Goal: Task Accomplishment & Management: Manage account settings

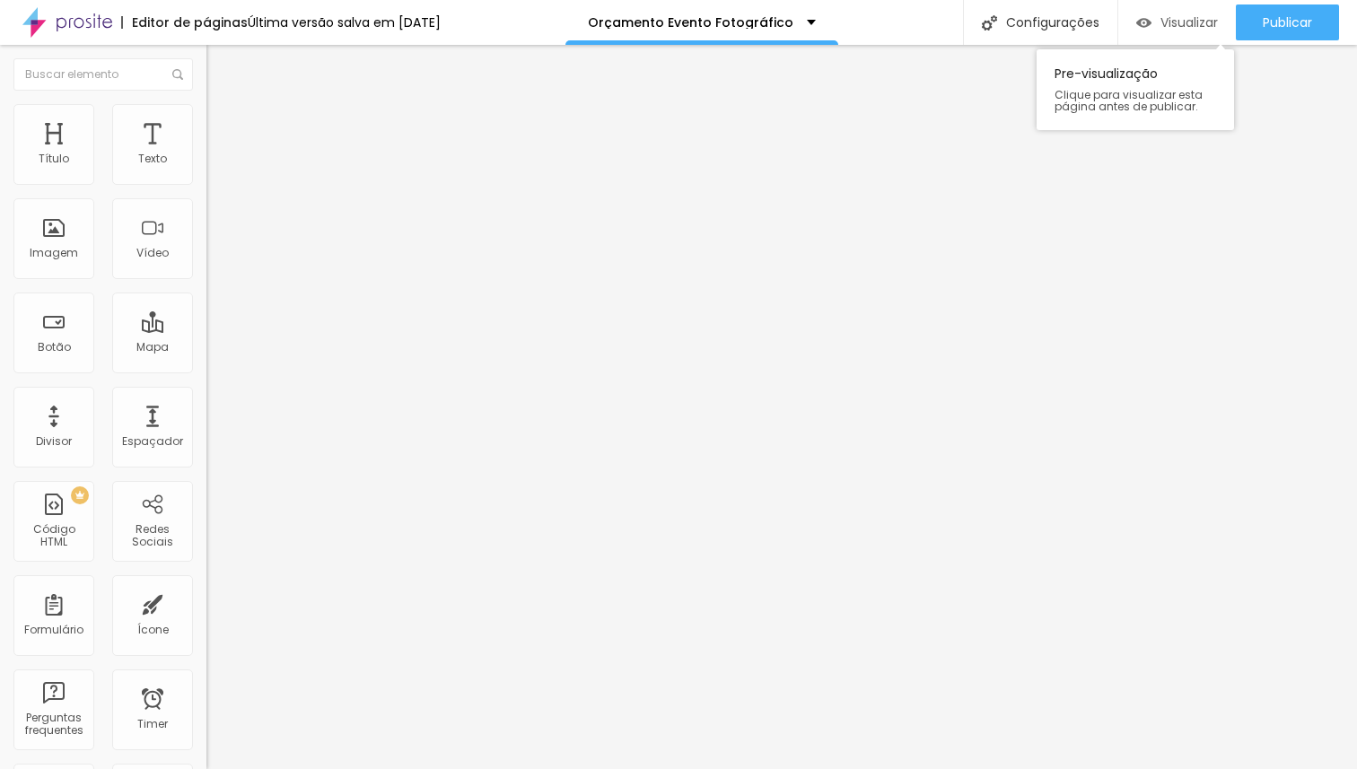
click at [1174, 17] on span "Visualizar" at bounding box center [1188, 22] width 57 height 14
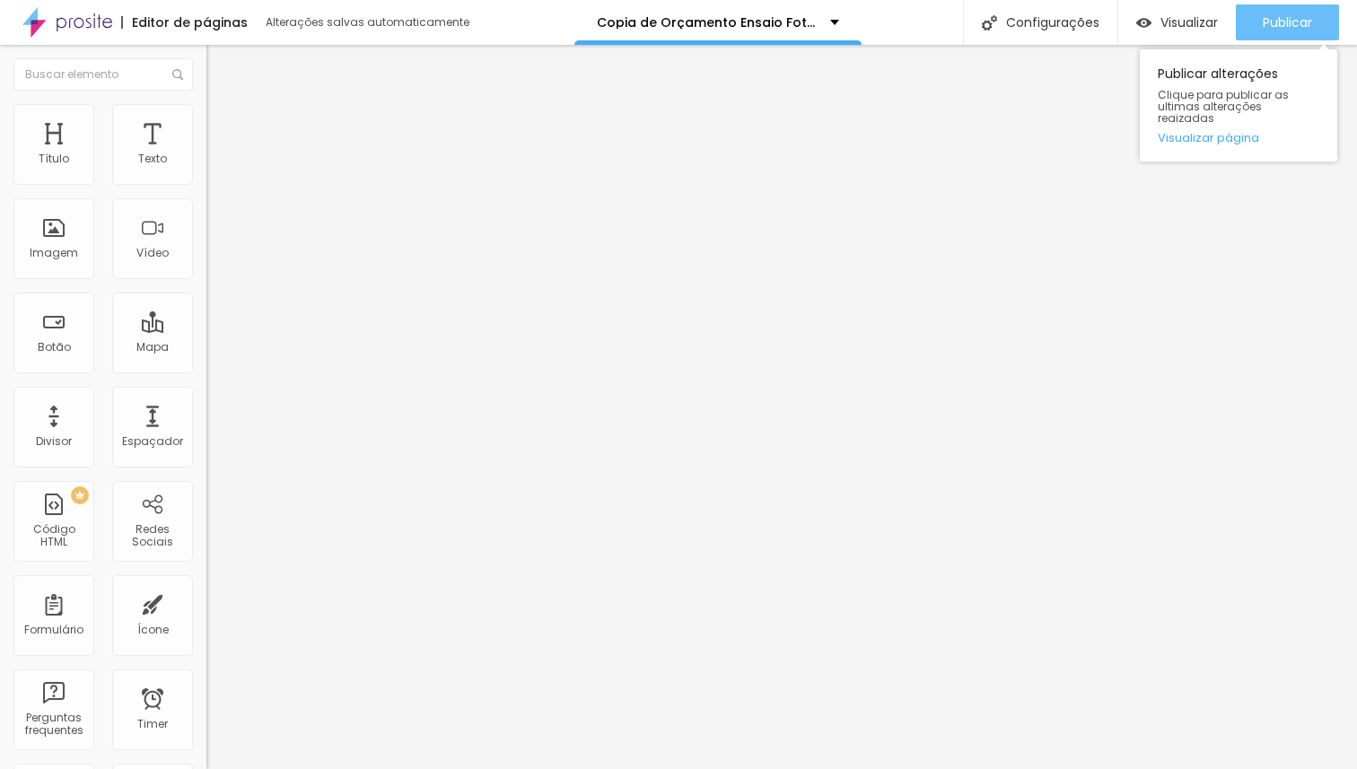
click at [1308, 25] on span "Publicar" at bounding box center [1287, 22] width 49 height 14
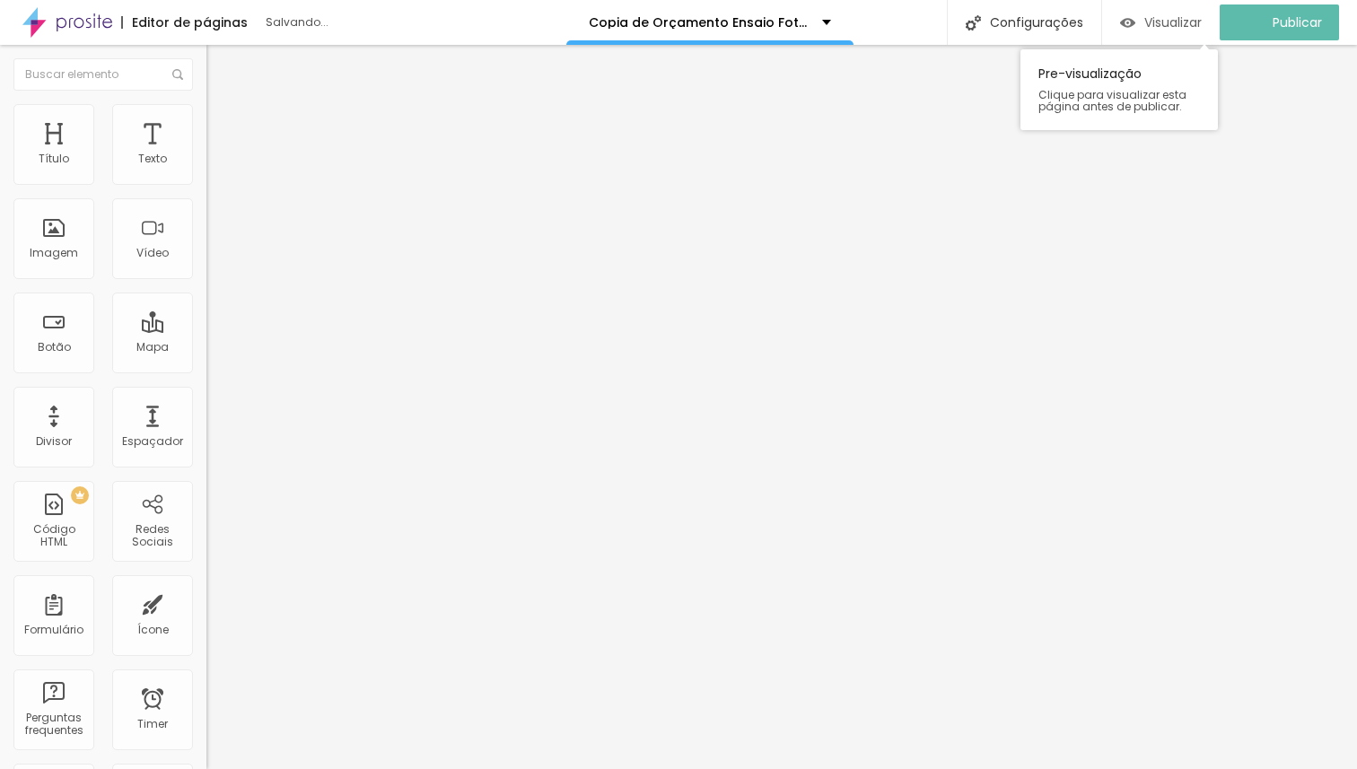
click at [1196, 23] on span "Visualizar" at bounding box center [1172, 22] width 57 height 14
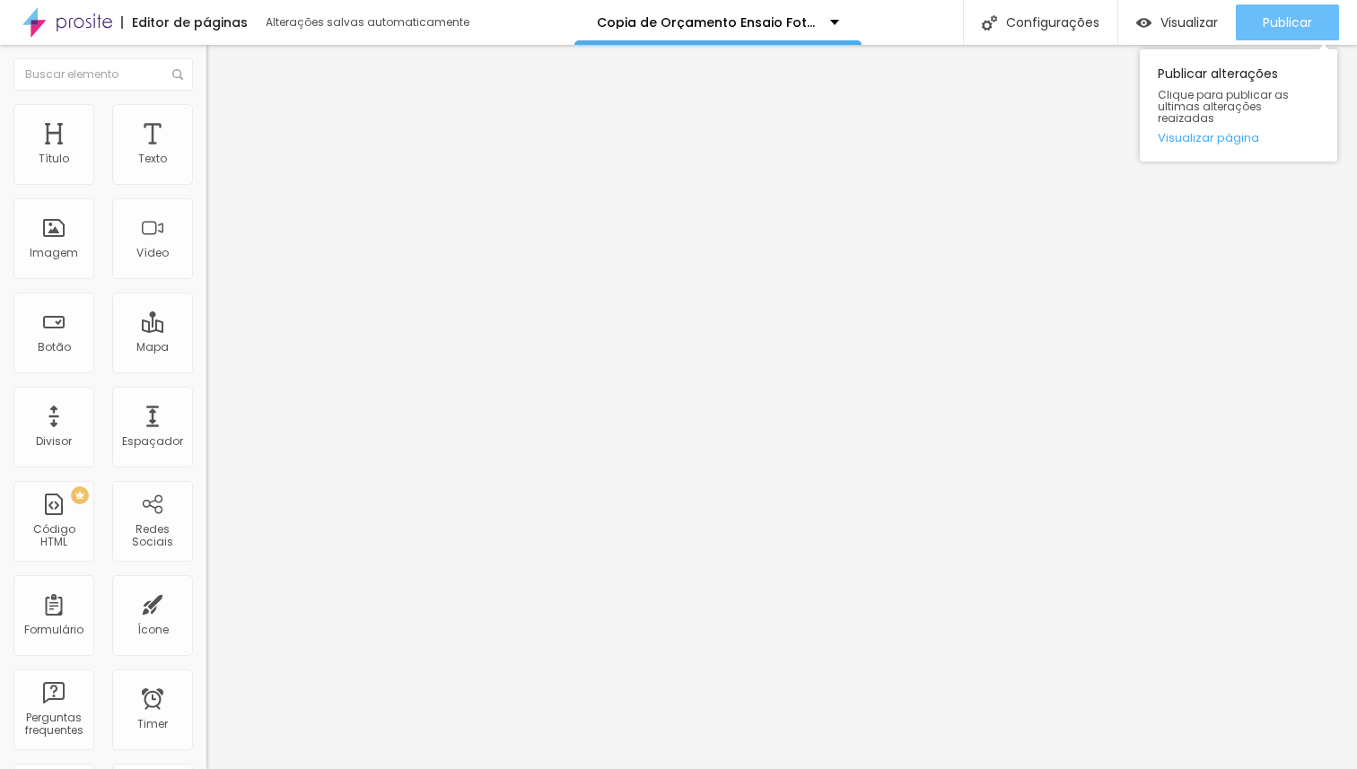
click at [1263, 25] on span "Publicar" at bounding box center [1287, 22] width 49 height 14
click at [1310, 25] on span "Publicar" at bounding box center [1287, 22] width 49 height 14
click at [1270, 25] on span "Publicar" at bounding box center [1287, 22] width 49 height 14
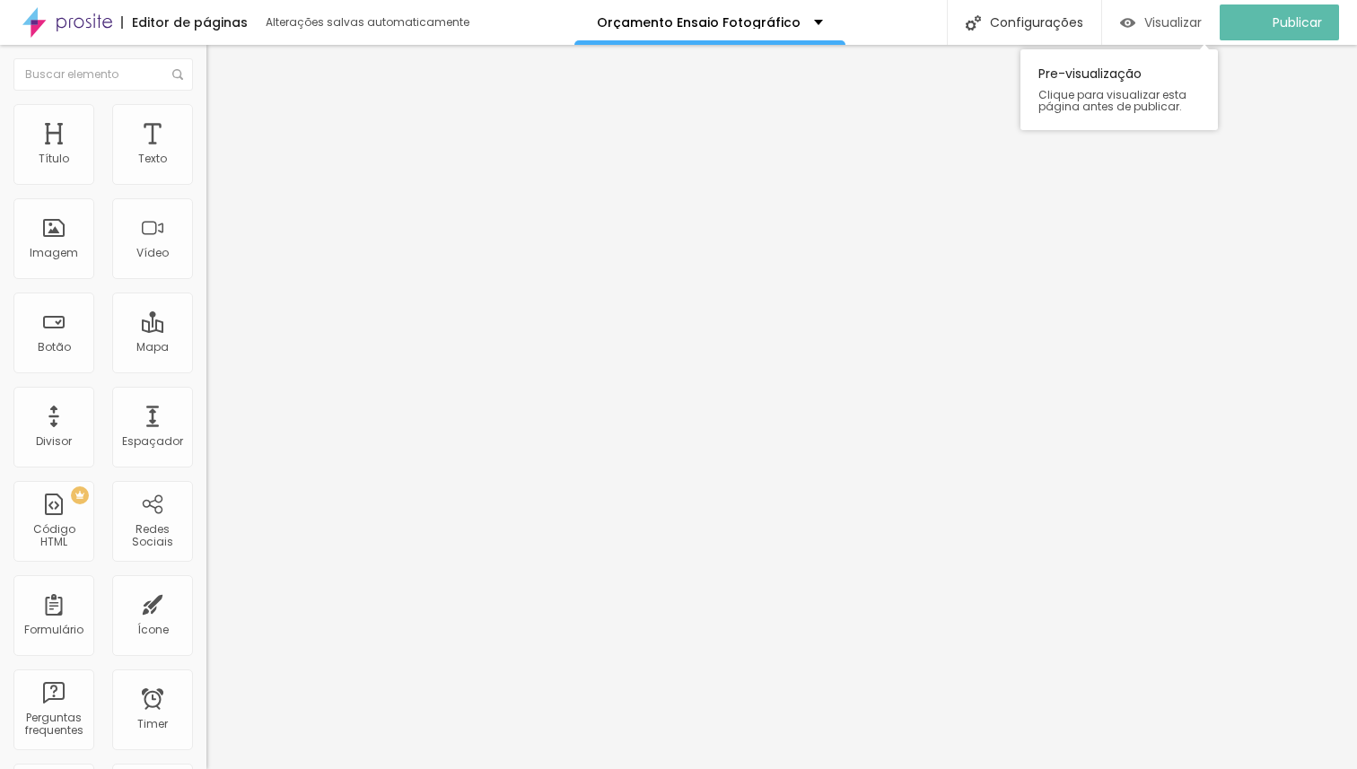
click at [1174, 25] on span "Visualizar" at bounding box center [1172, 22] width 57 height 14
click at [1179, 25] on span "Visualizar" at bounding box center [1188, 22] width 57 height 14
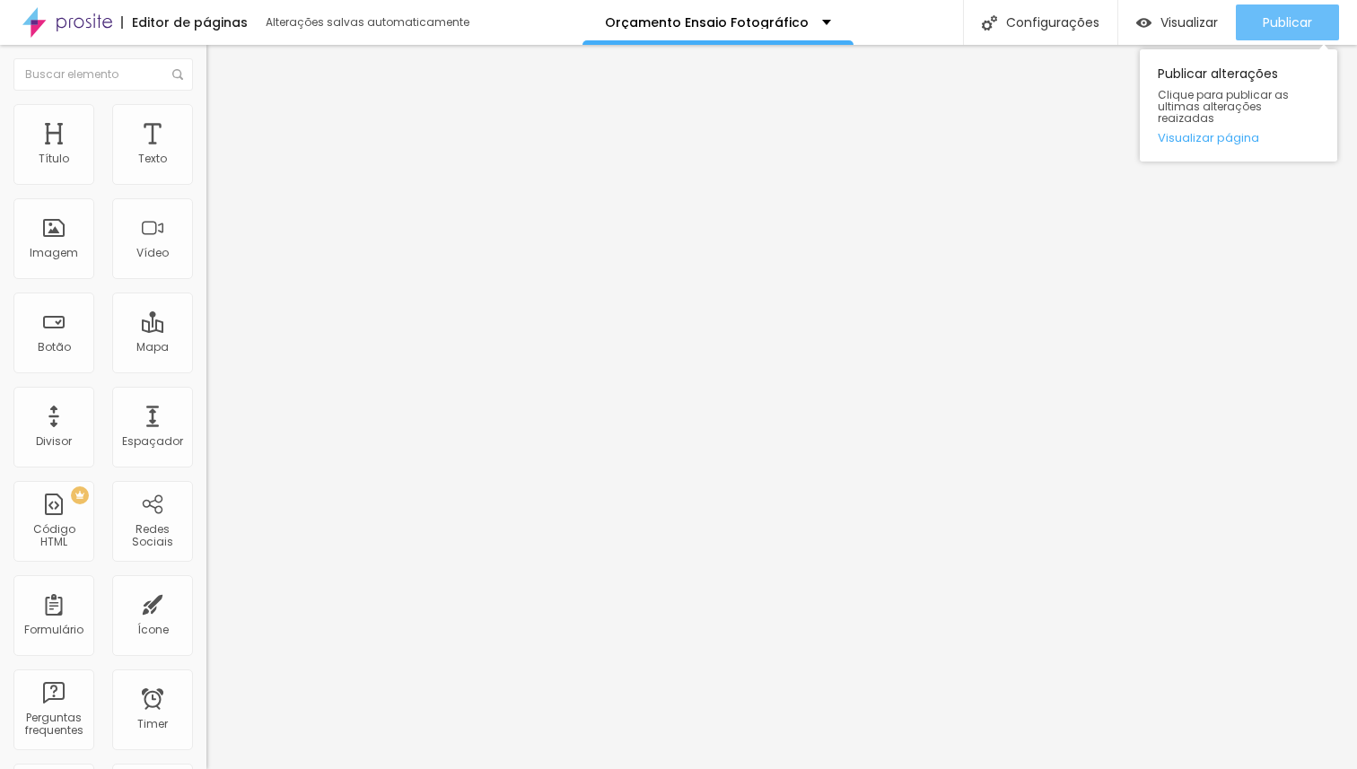
click at [1305, 15] on span "Publicar" at bounding box center [1287, 22] width 49 height 14
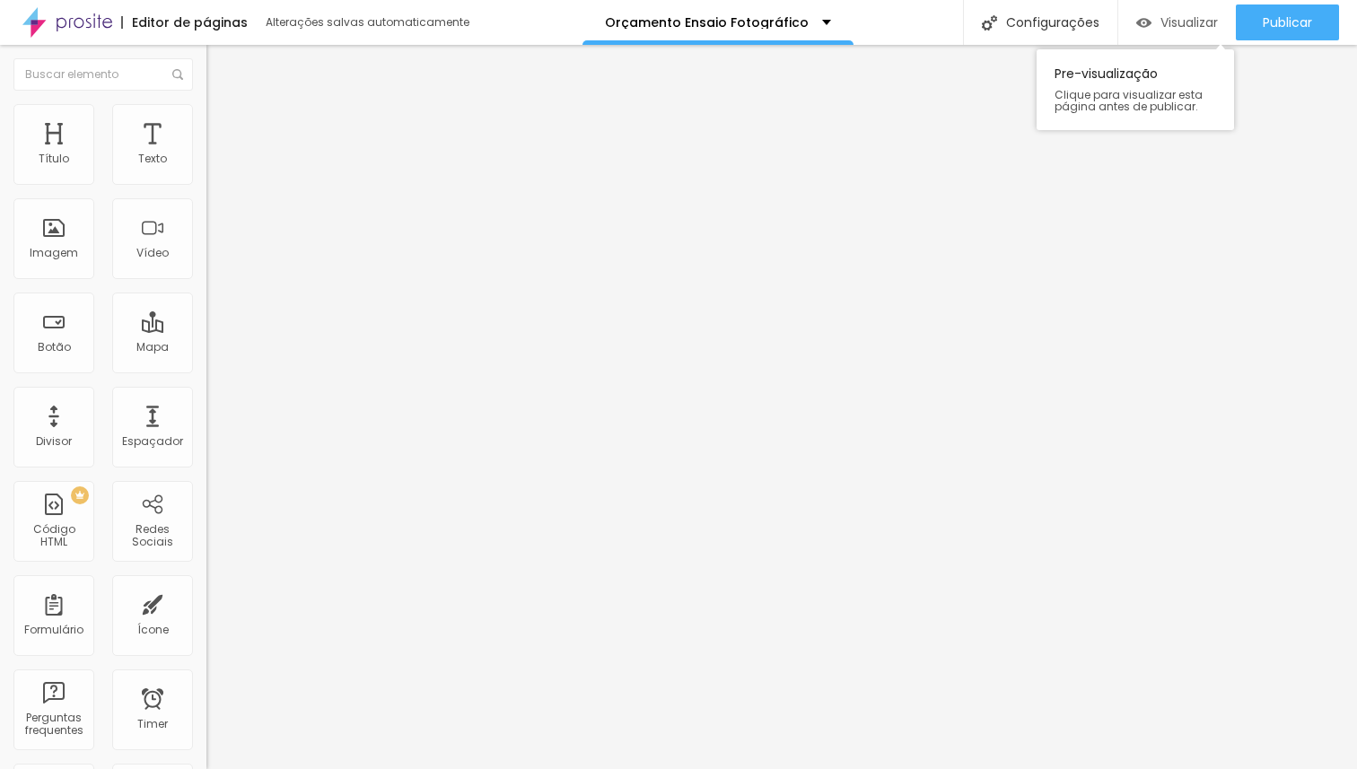
click at [1167, 15] on span "Visualizar" at bounding box center [1188, 22] width 57 height 14
click at [206, 401] on div "Abrir em uma nova aba" at bounding box center [309, 396] width 206 height 9
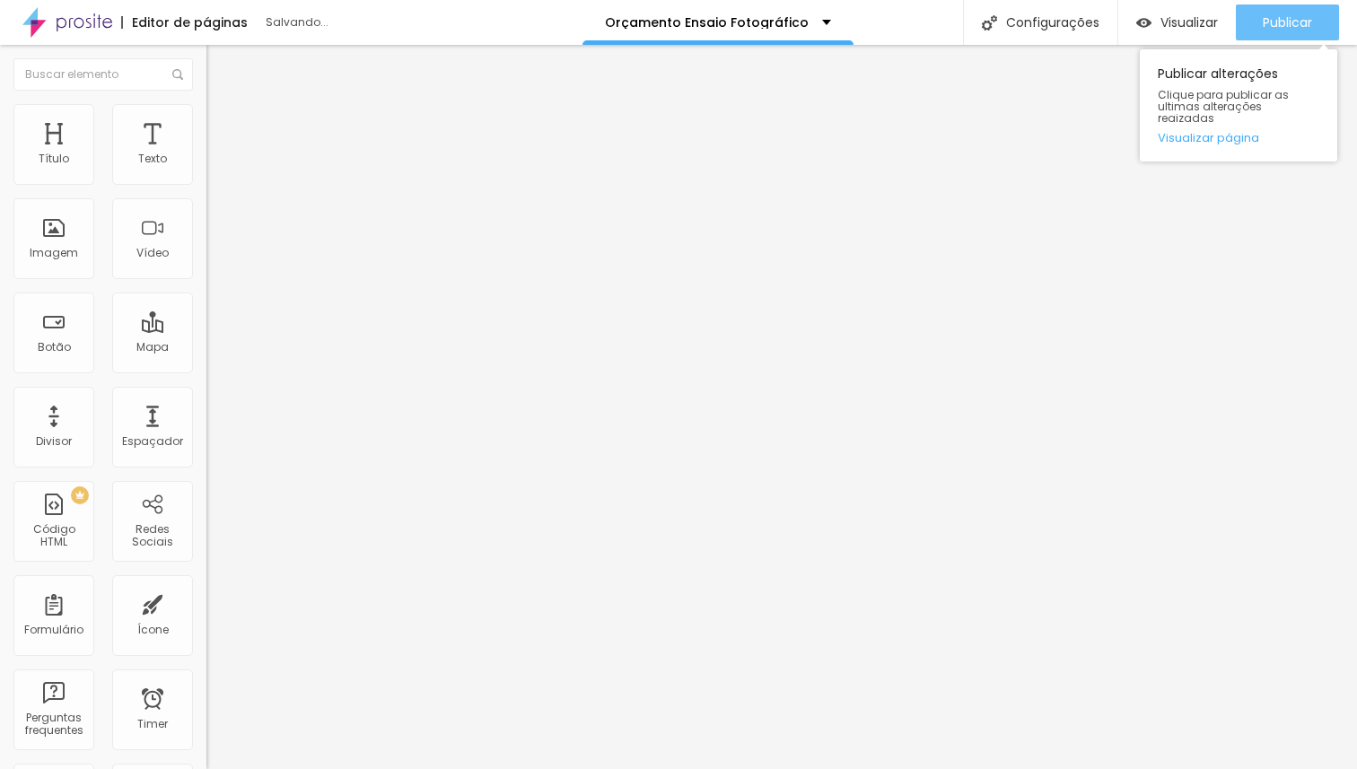
click at [1290, 22] on span "Publicar" at bounding box center [1287, 22] width 49 height 14
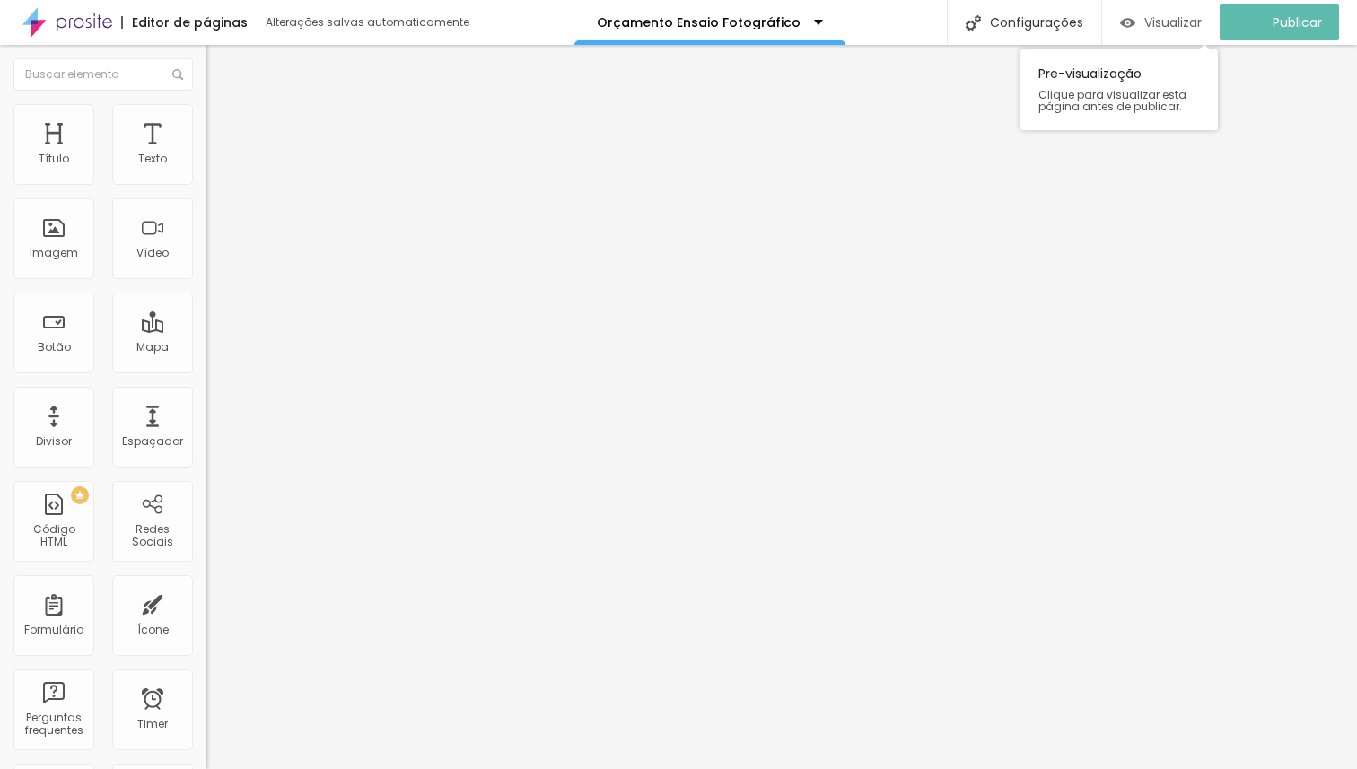
click at [1197, 19] on span "Visualizar" at bounding box center [1172, 22] width 57 height 14
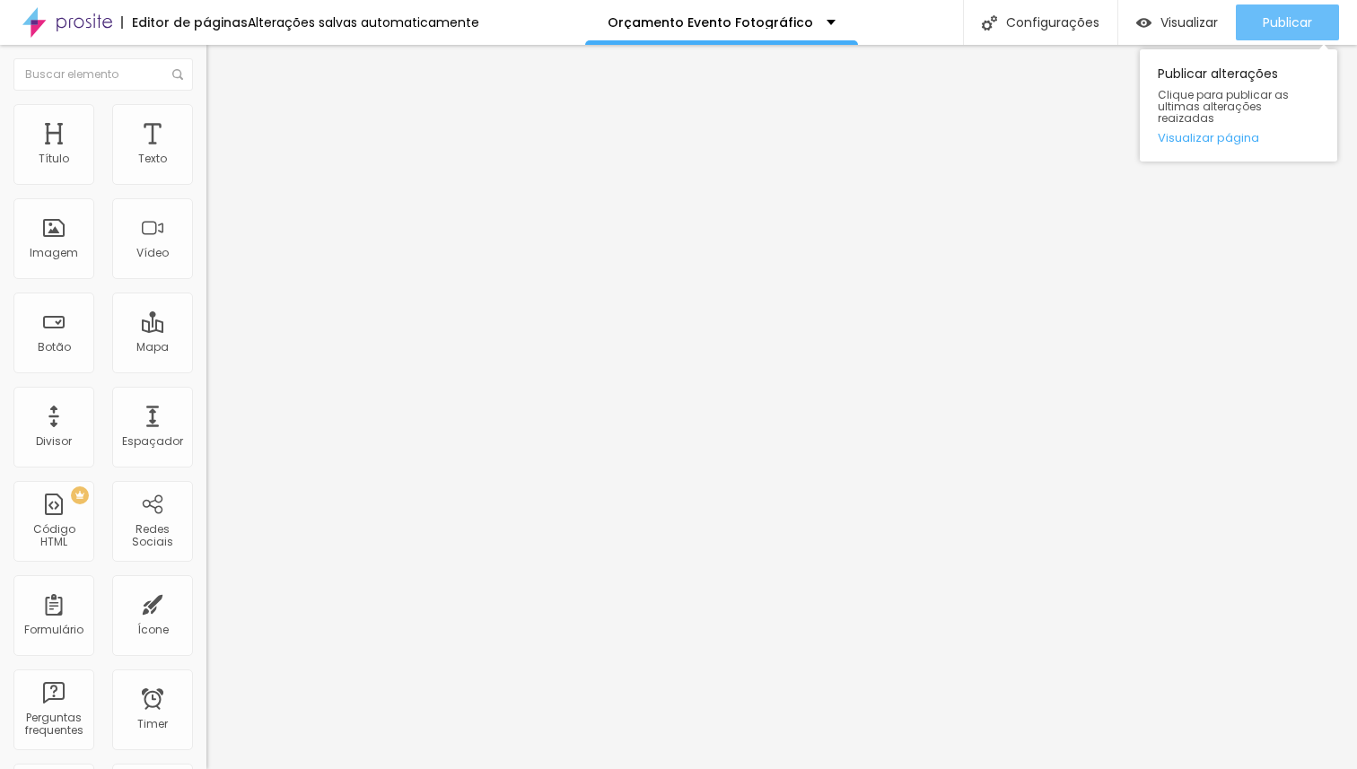
click at [1265, 34] on div "Publicar" at bounding box center [1287, 22] width 49 height 36
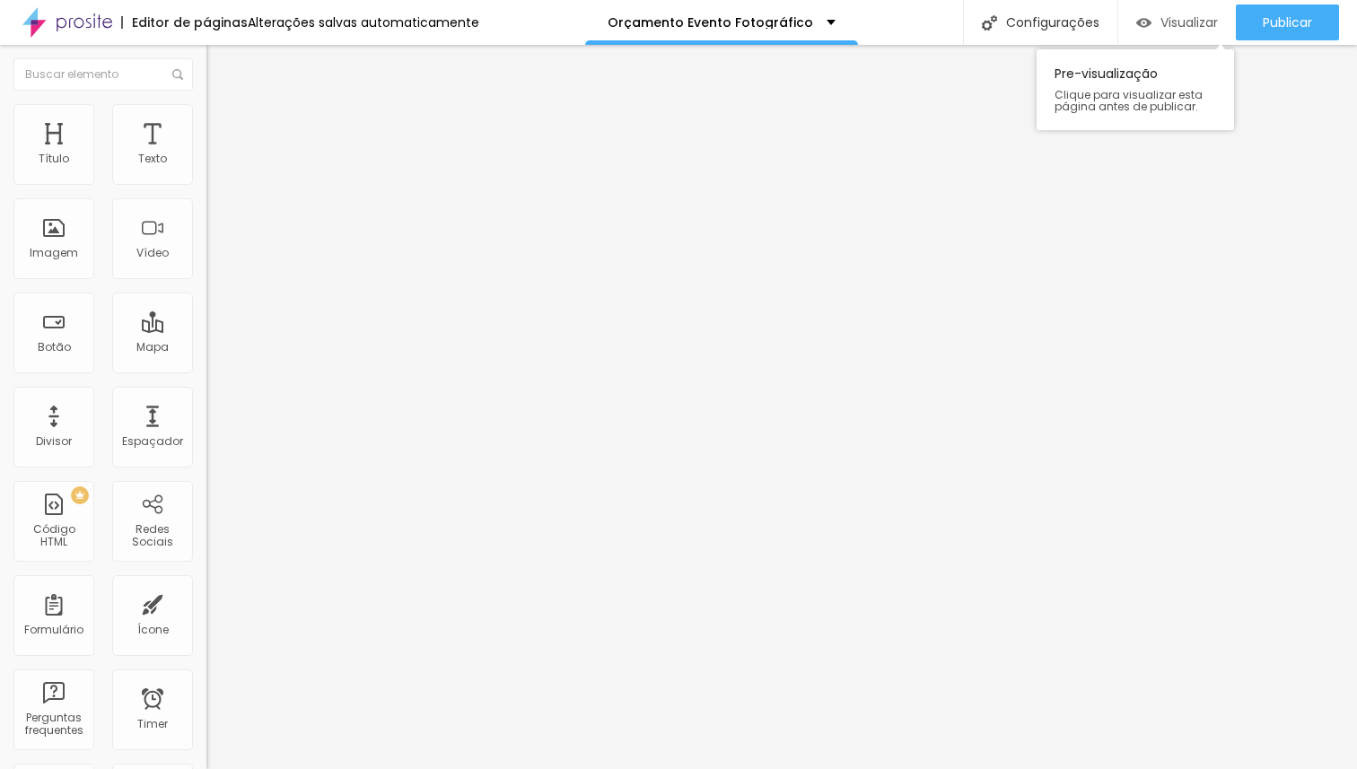
click at [1174, 24] on span "Visualizar" at bounding box center [1188, 22] width 57 height 14
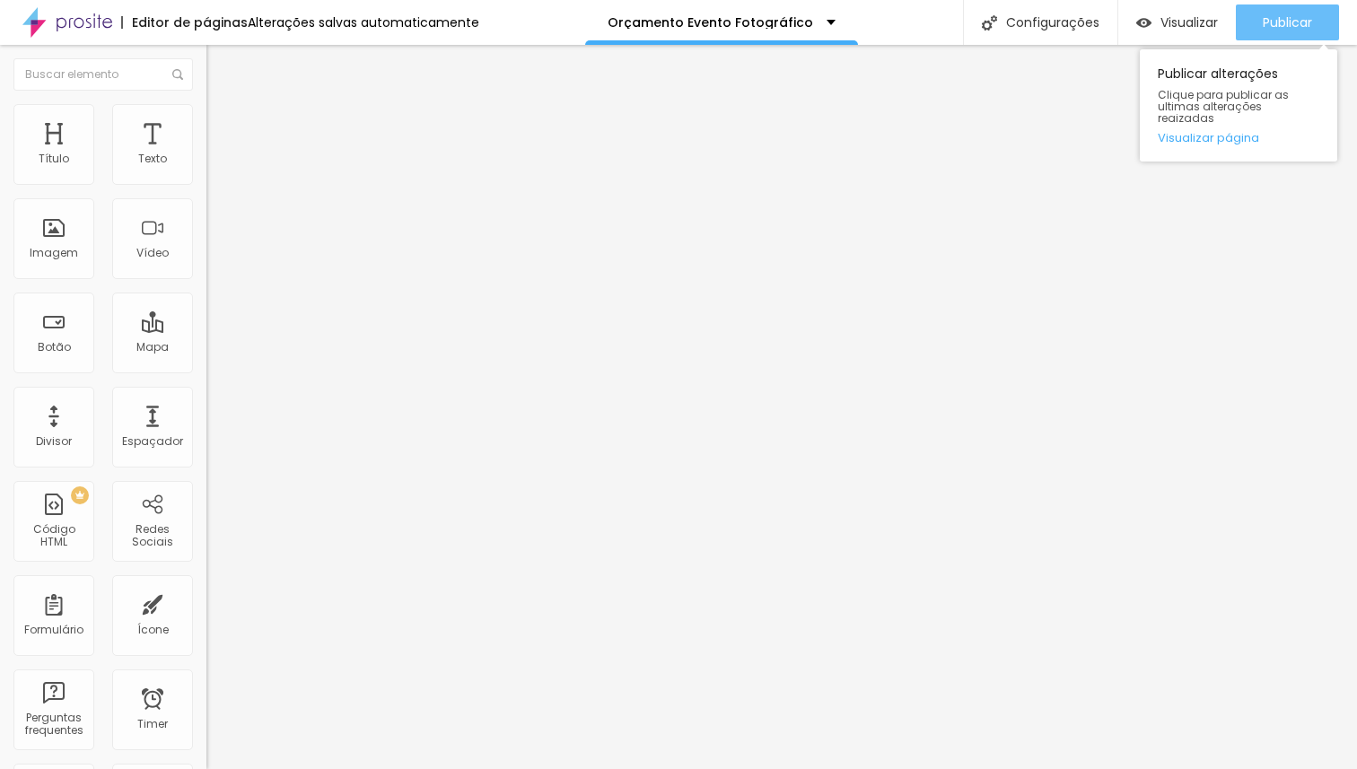
click at [1278, 24] on span "Publicar" at bounding box center [1287, 22] width 49 height 14
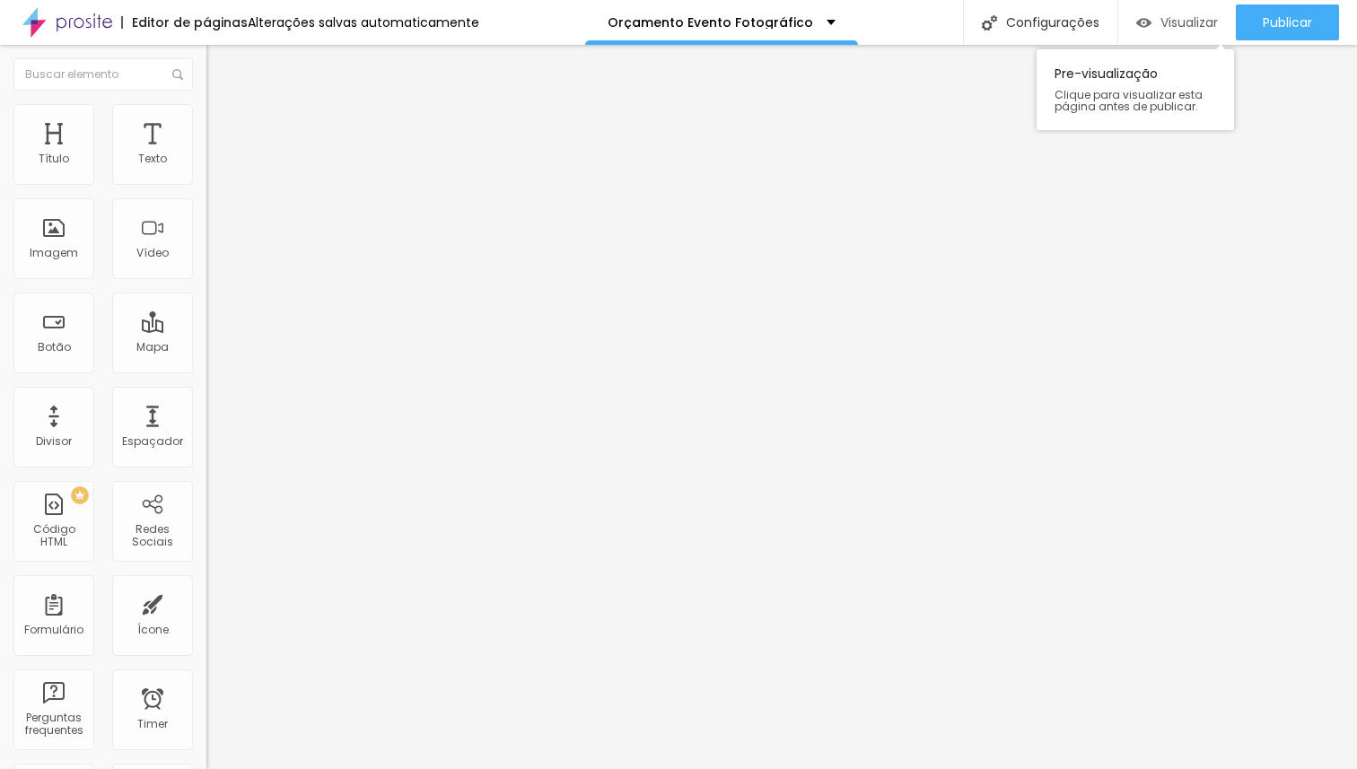
click at [1162, 19] on span "Visualizar" at bounding box center [1188, 22] width 57 height 14
paste input "https://www.kallyagathafotografia.com/portfolio/ensaio-e-evento"
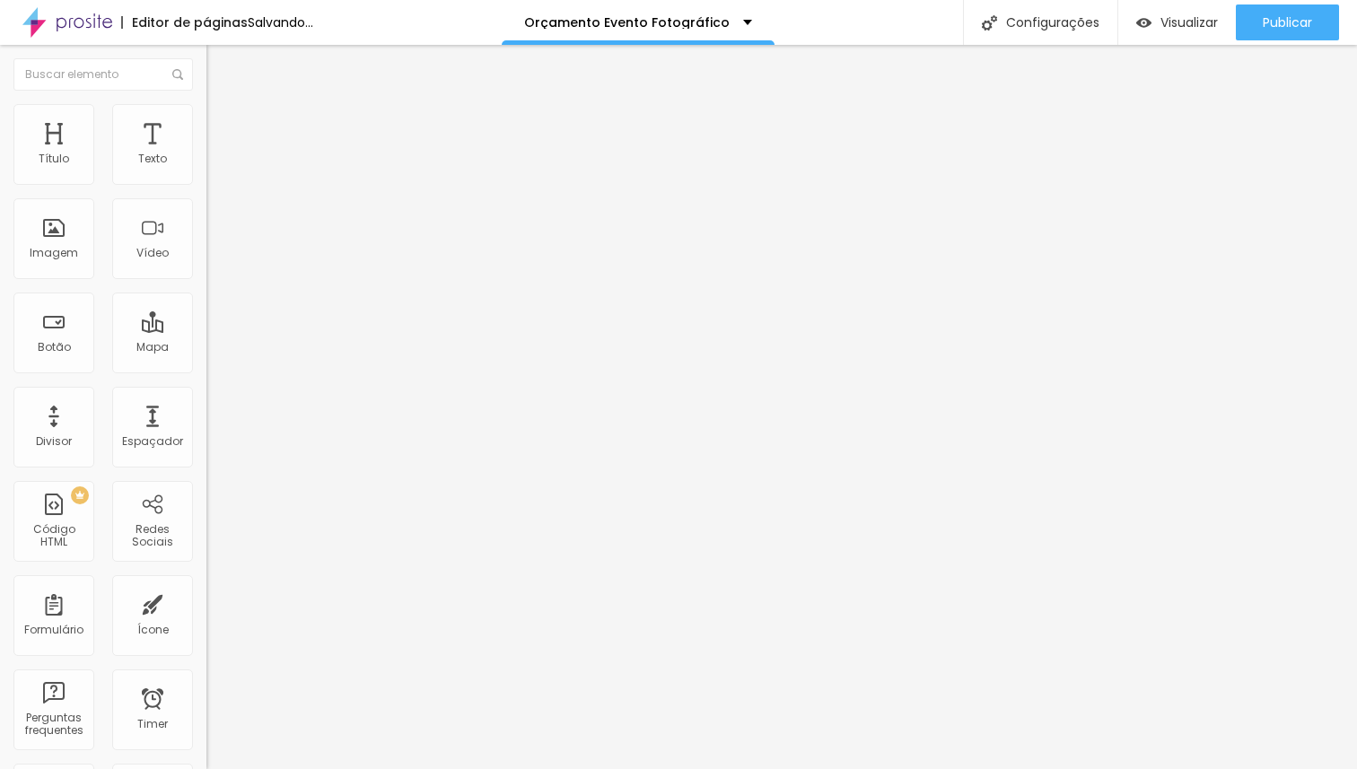
type input "https://www.kallyagathafotografia.com/portfolio/ensaio-e-evento"
click at [206, 398] on div "Abrir em uma nova aba" at bounding box center [309, 396] width 206 height 9
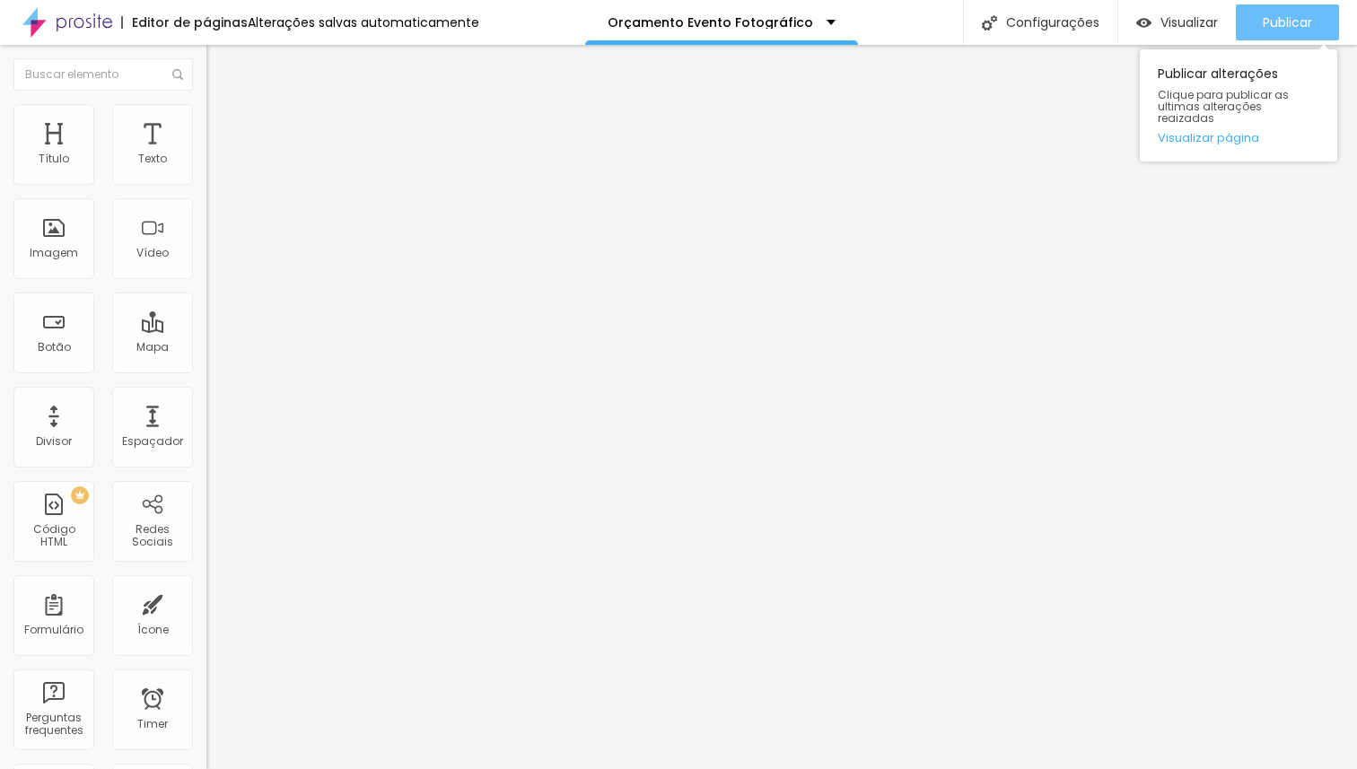
click at [1275, 31] on div "Publicar" at bounding box center [1287, 22] width 49 height 36
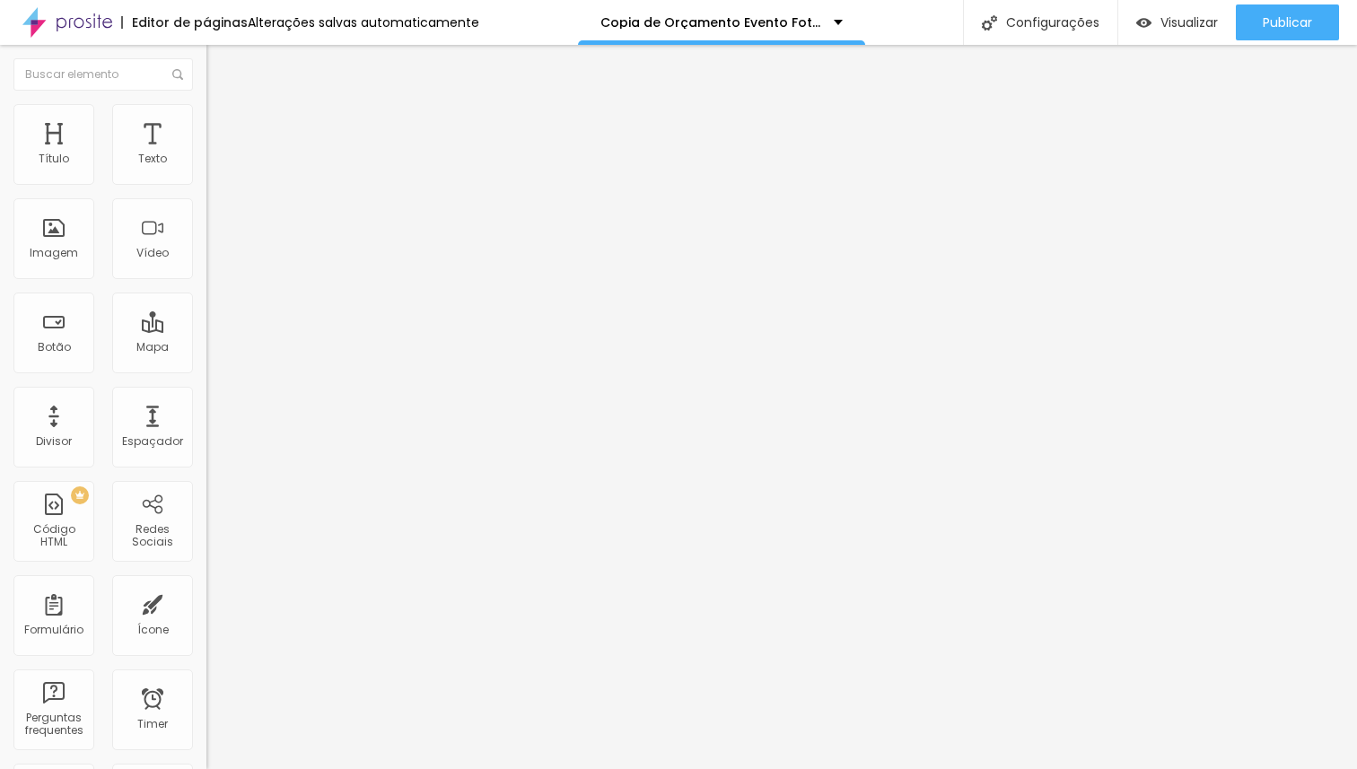
type input "25"
type input "24"
type input "23"
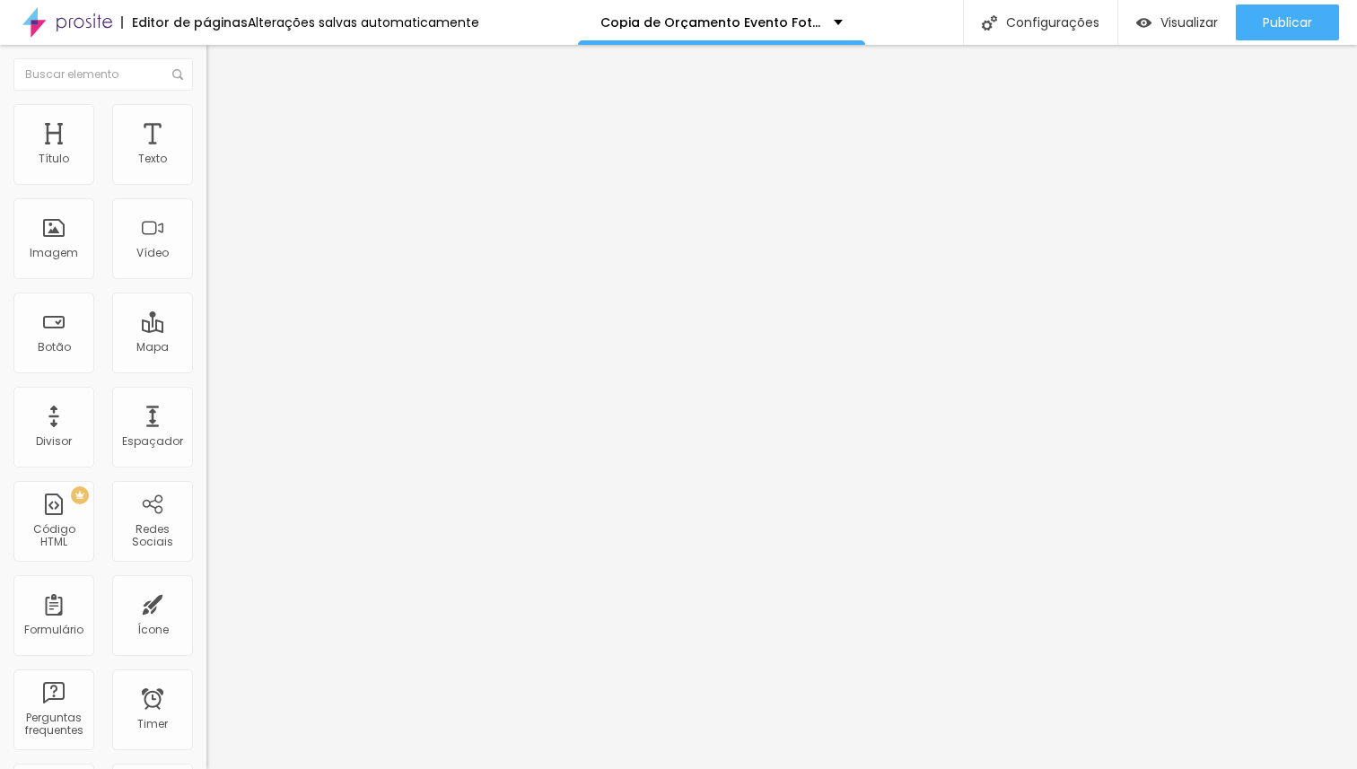
type input "23"
type input "21"
type input "20"
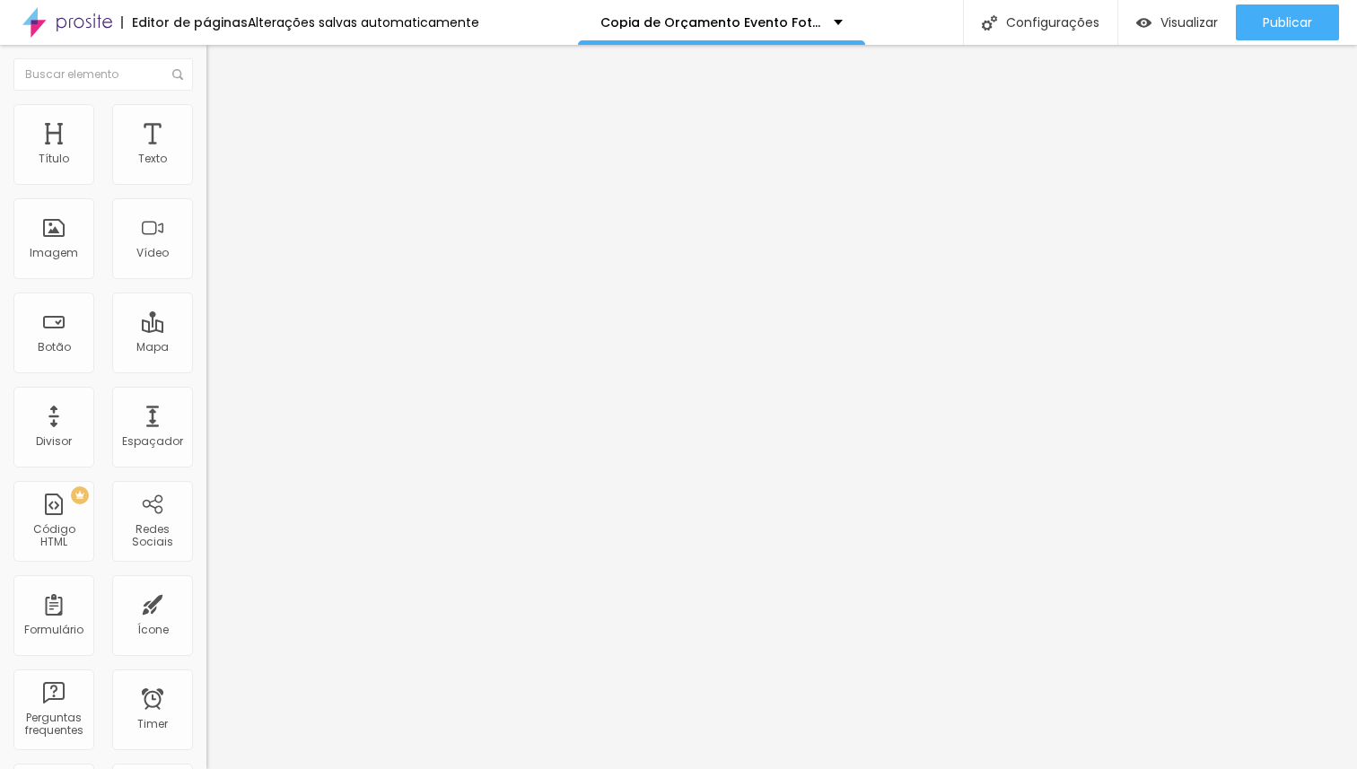
type input "19"
type input "18"
type input "19"
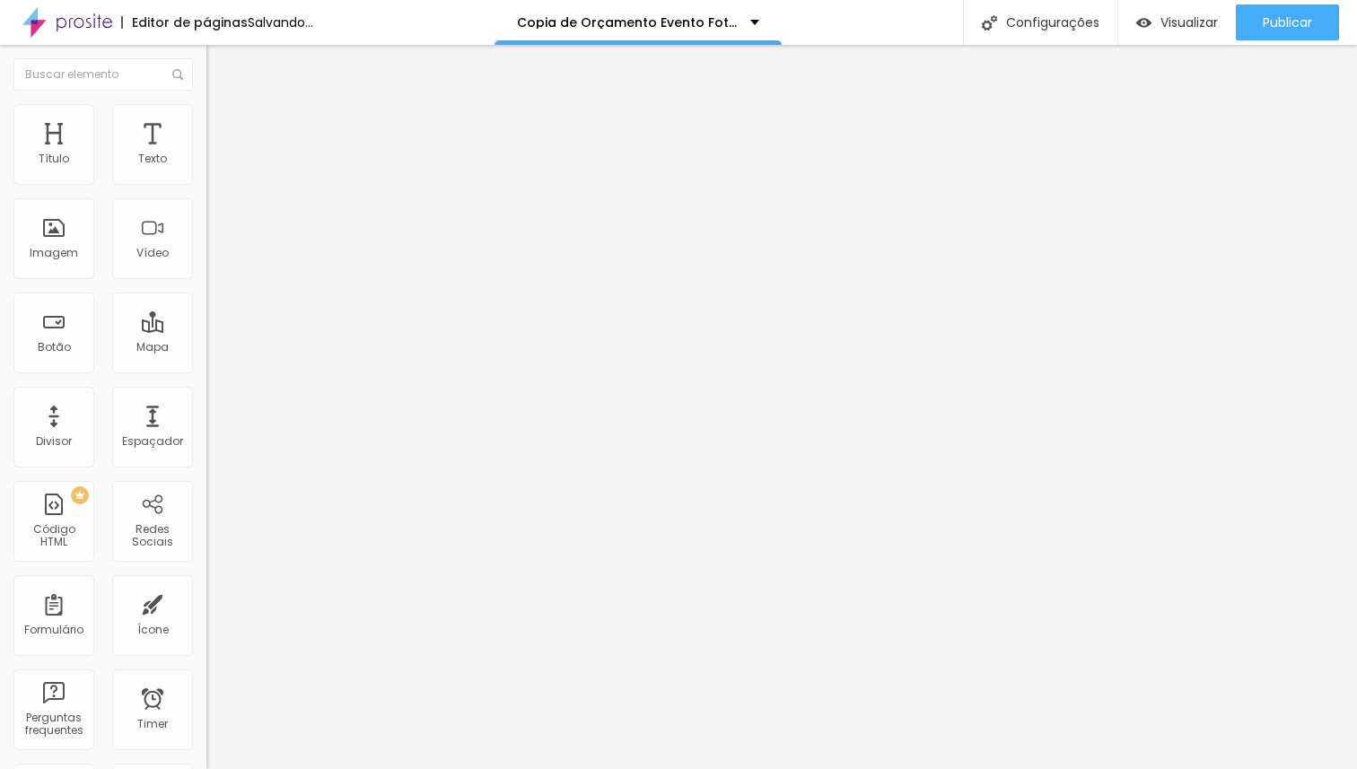
type input "19"
type input "20"
click at [206, 424] on input "range" at bounding box center [264, 431] width 116 height 14
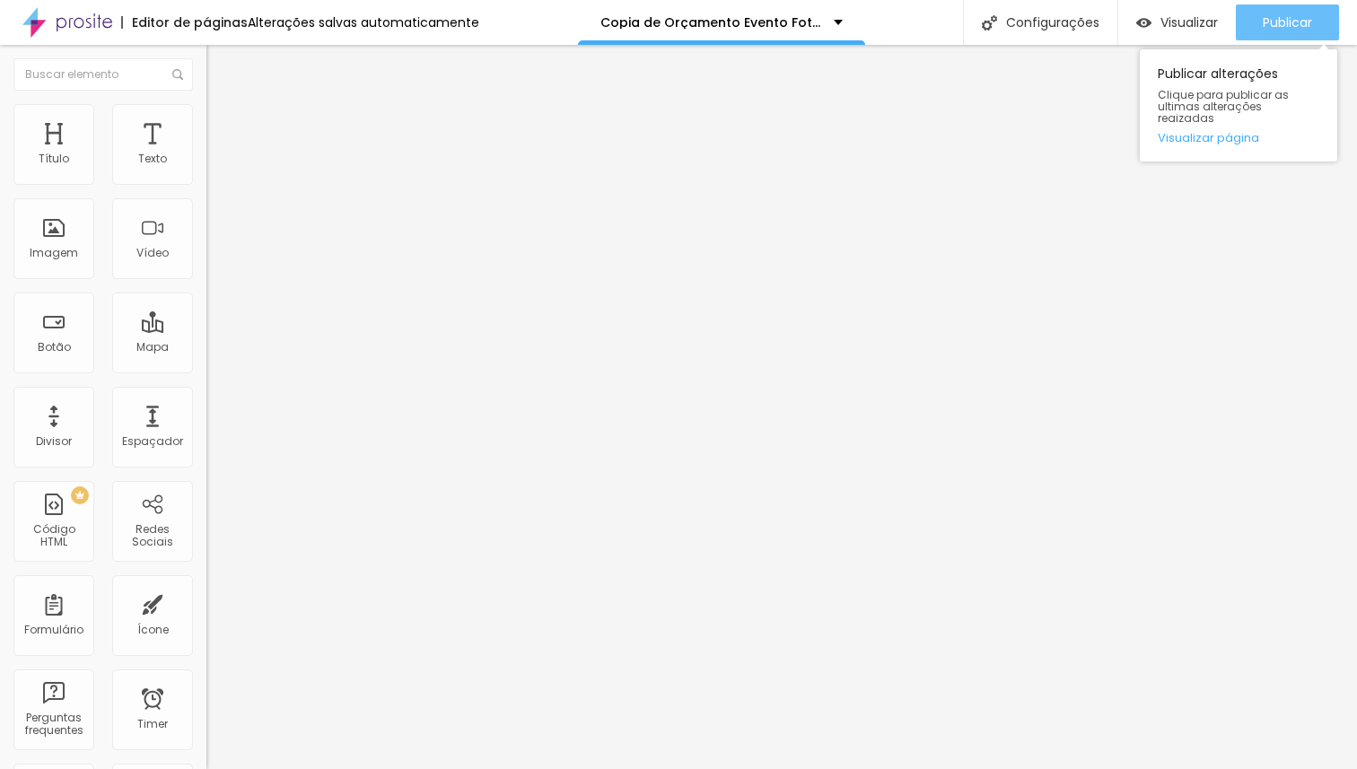
click at [1263, 27] on span "Publicar" at bounding box center [1287, 22] width 49 height 14
click at [1270, 27] on span "Publicar" at bounding box center [1287, 22] width 49 height 14
click at [1253, 17] on button "Publicar" at bounding box center [1287, 22] width 103 height 36
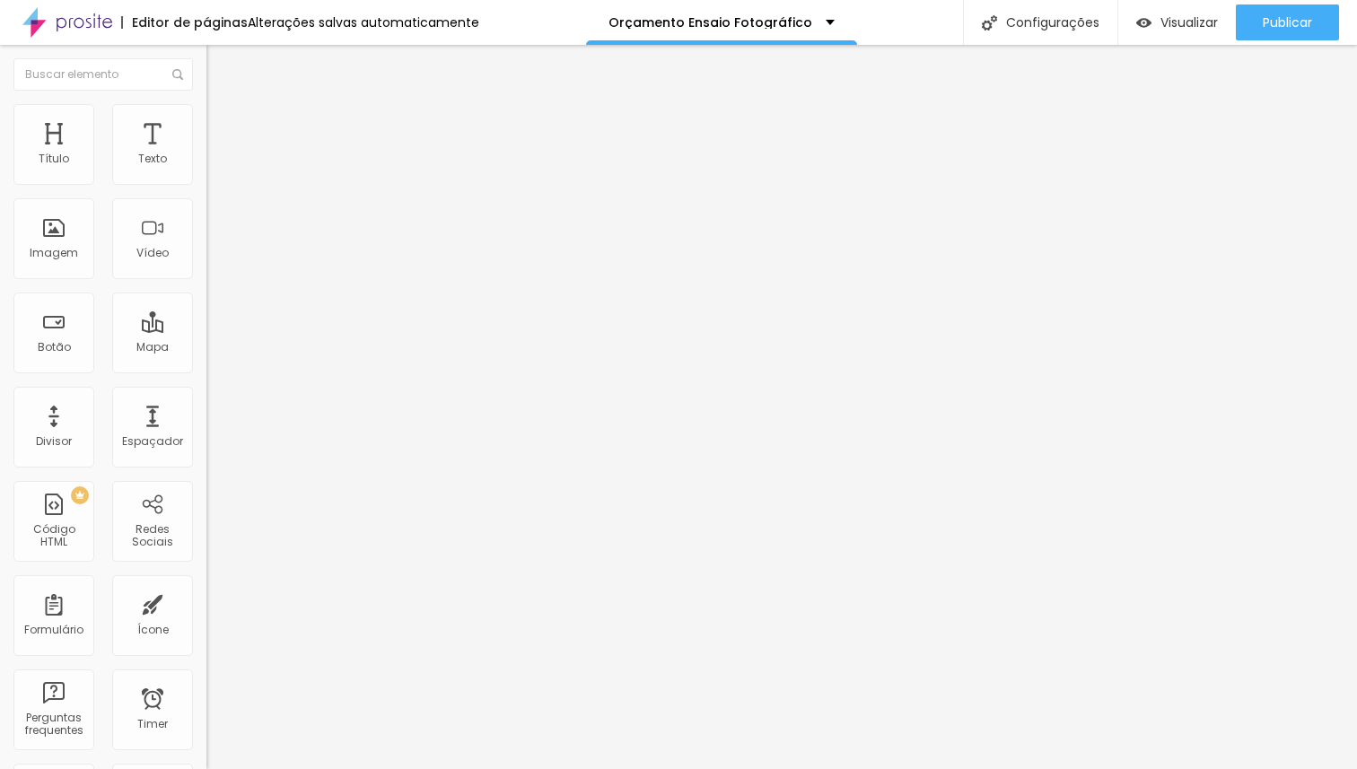
type input "25"
type input "24"
type input "23"
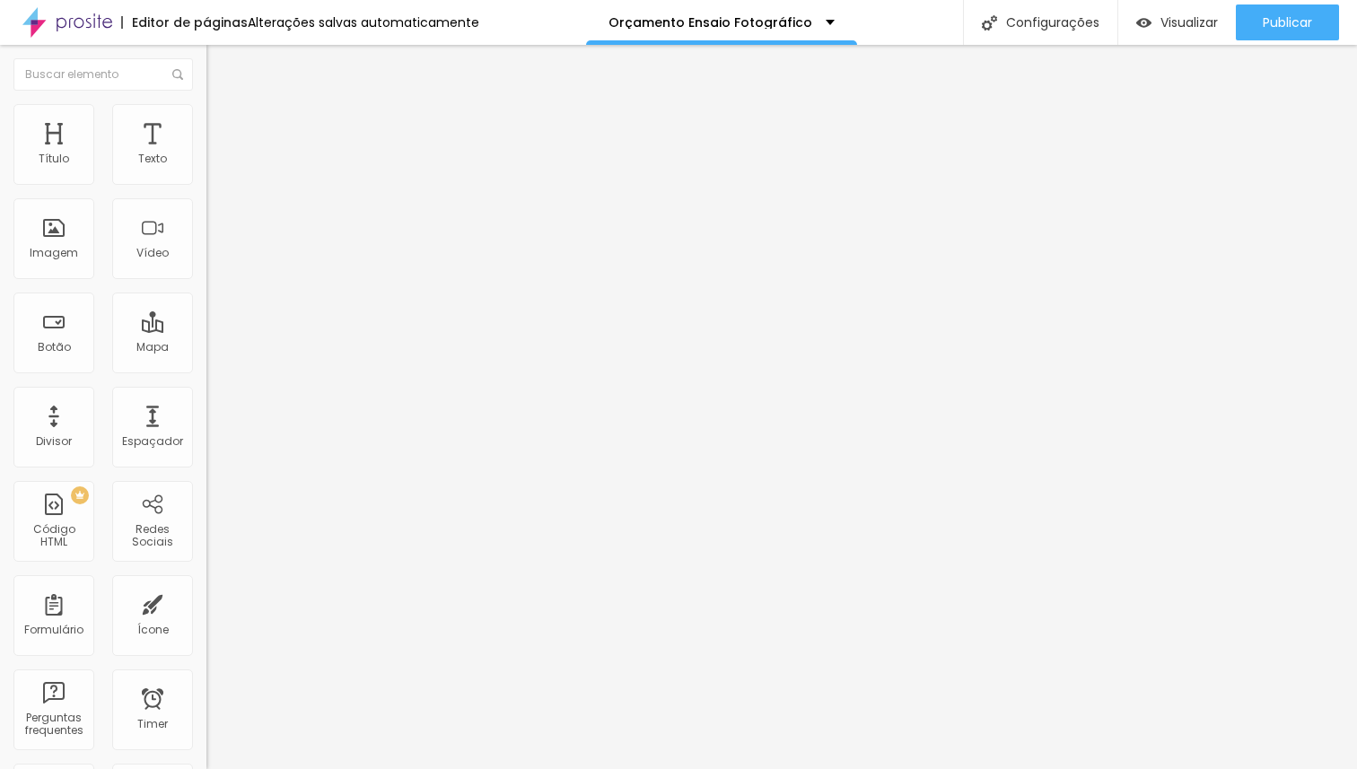
type input "23"
type input "22"
type input "21"
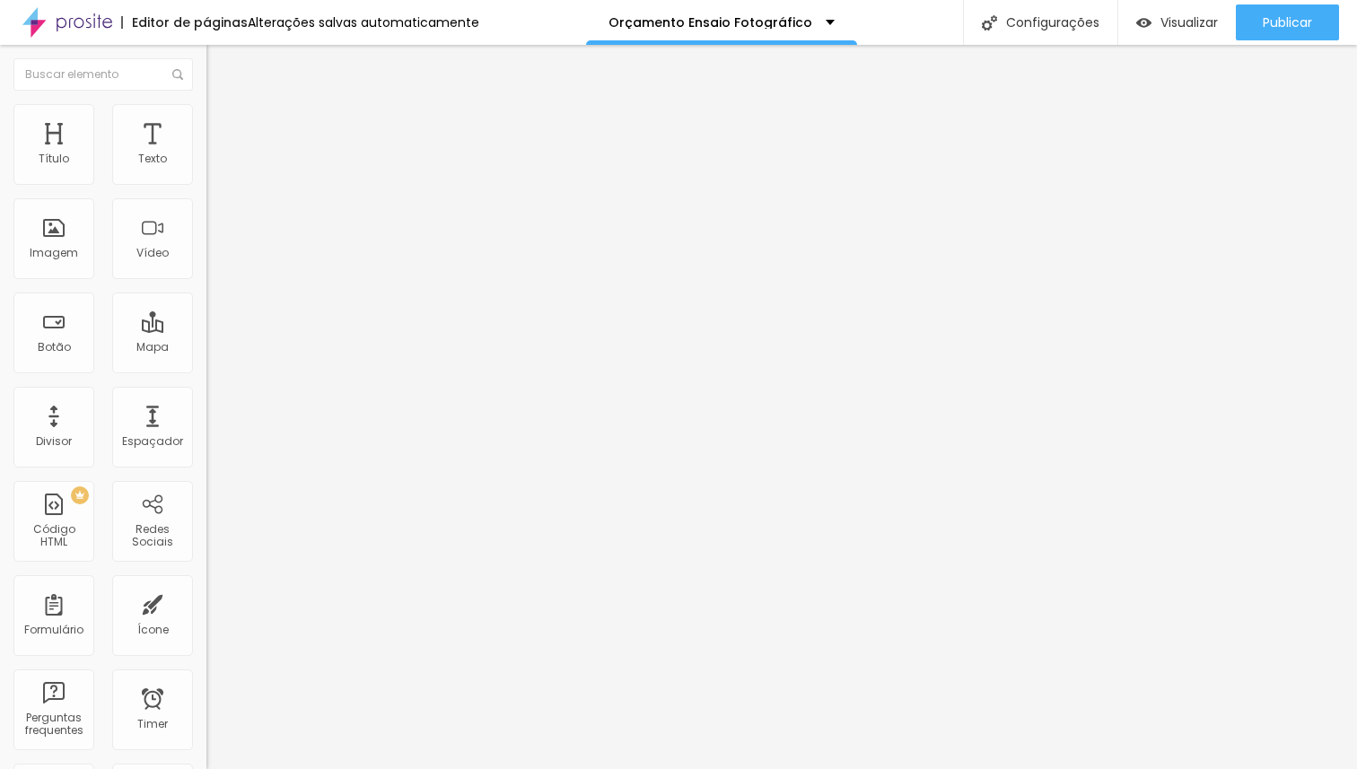
type input "22"
type input "21"
type input "20"
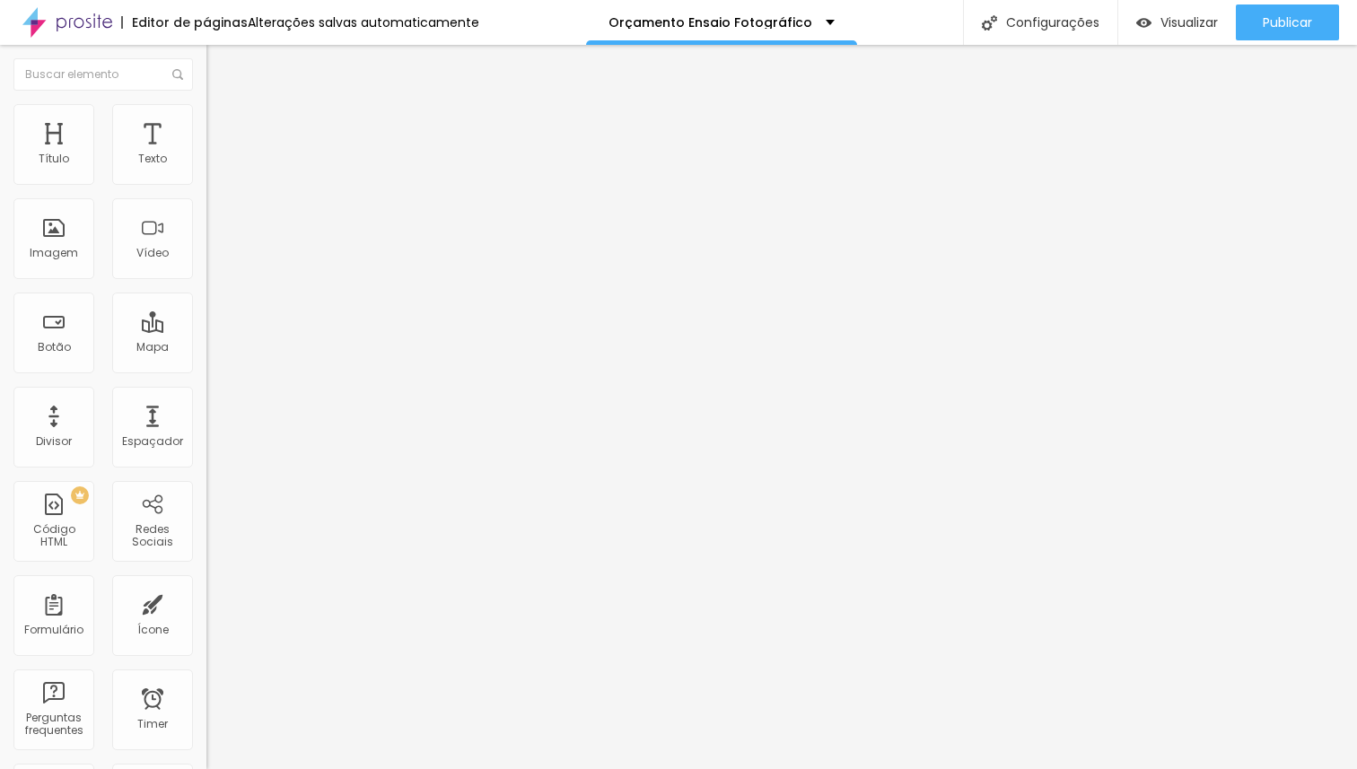
type input "20"
click at [206, 424] on input "range" at bounding box center [264, 431] width 116 height 14
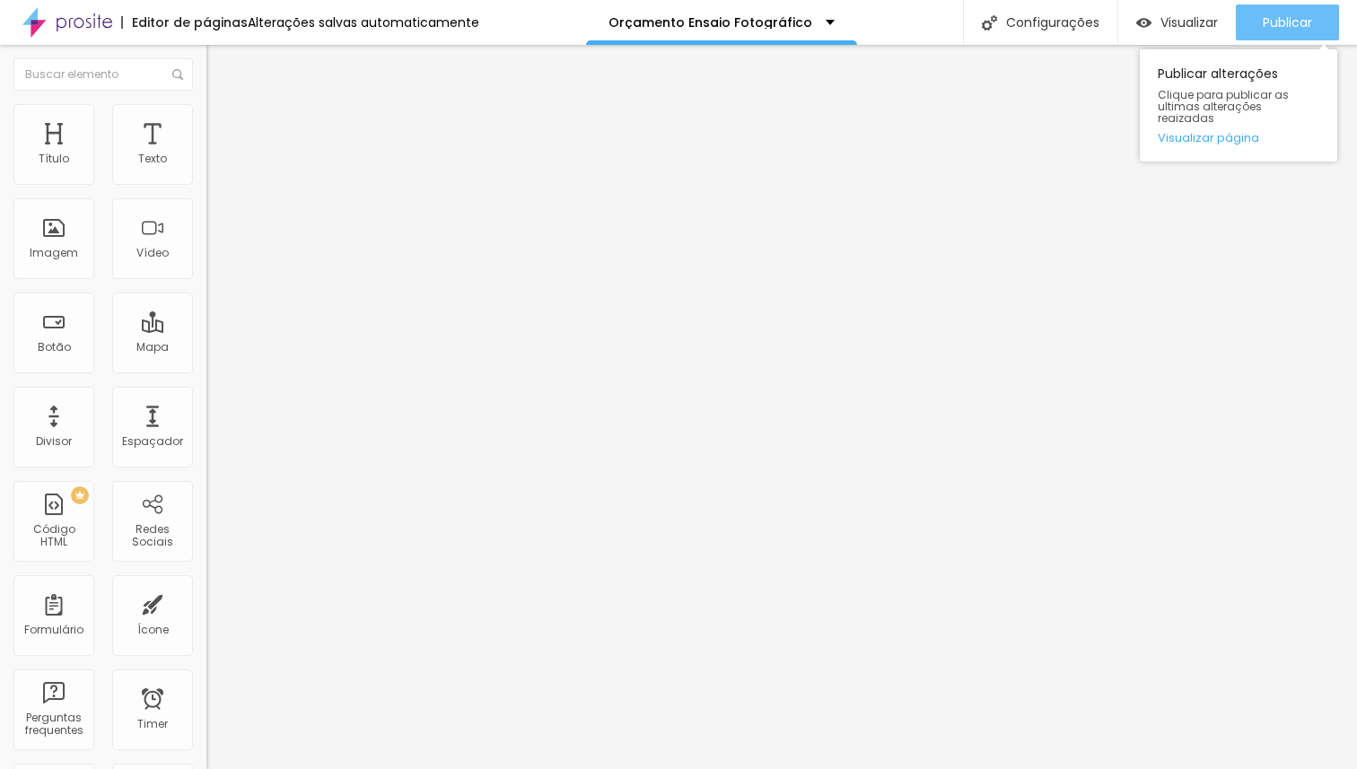
click at [1277, 24] on span "Publicar" at bounding box center [1287, 22] width 49 height 14
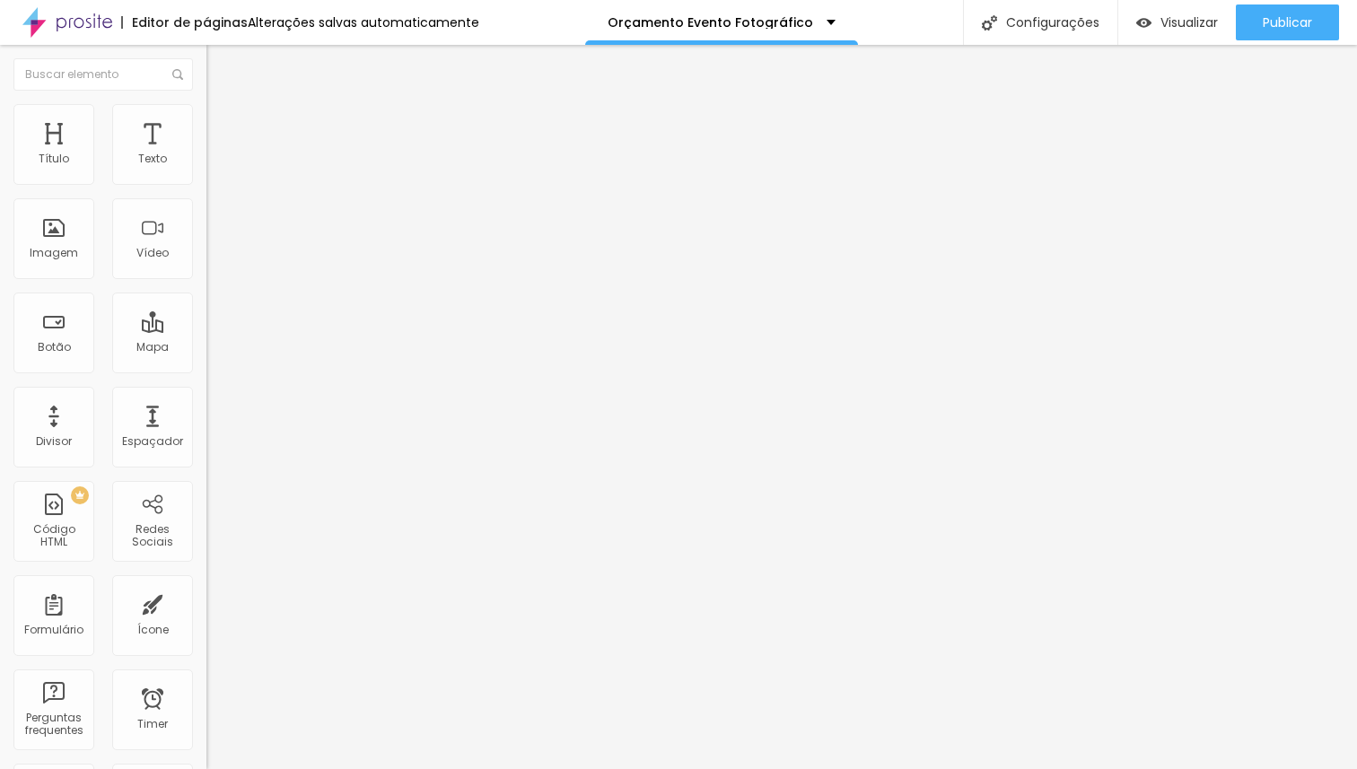
type input "28"
type input "27"
type input "26"
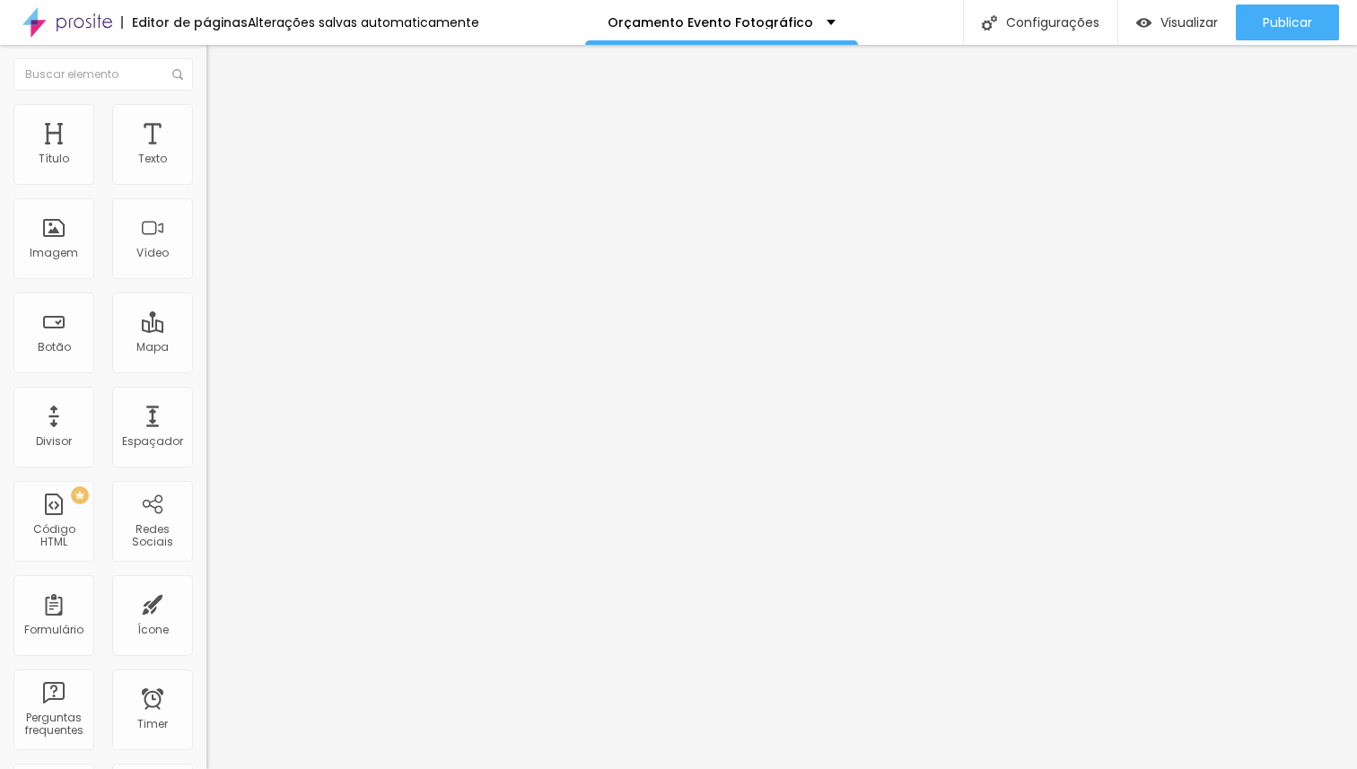
type input "26"
type input "25"
type input "24"
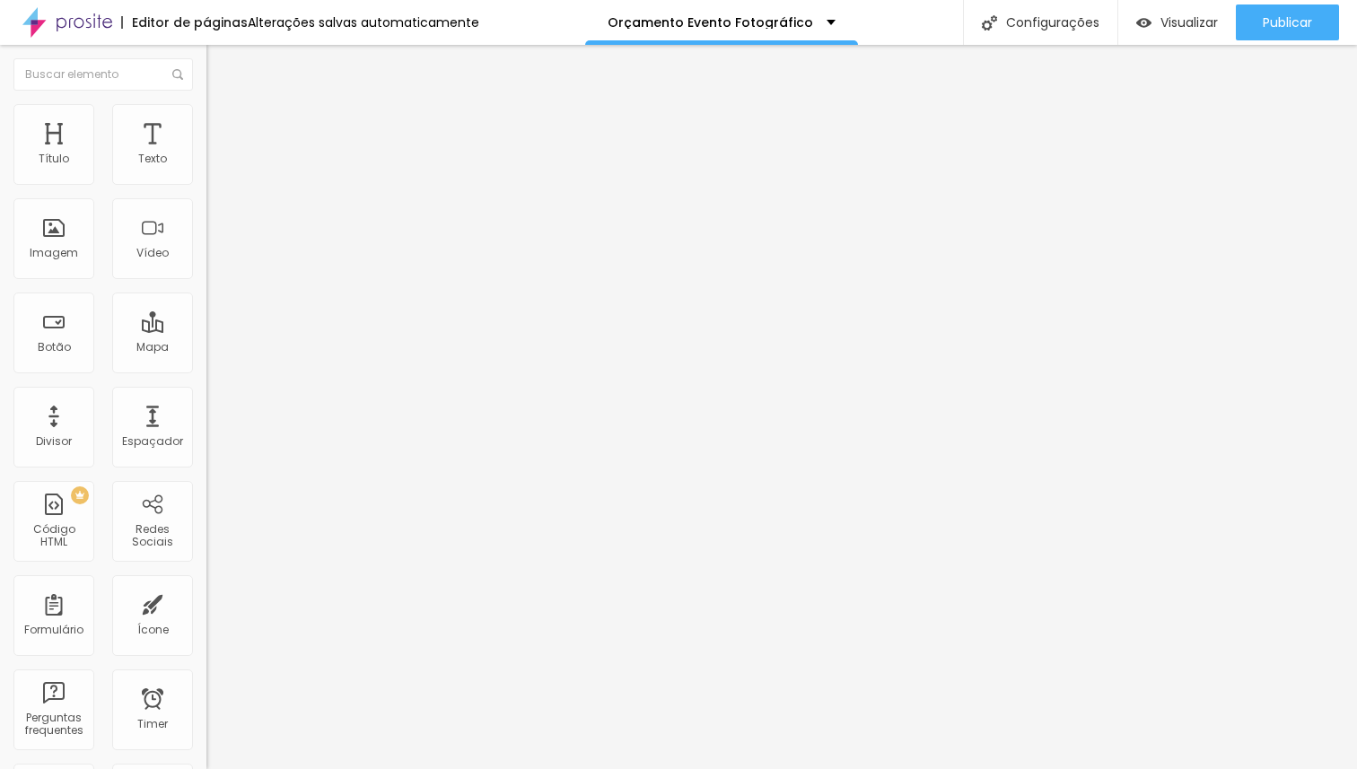
type input "23"
type input "22"
type input "21"
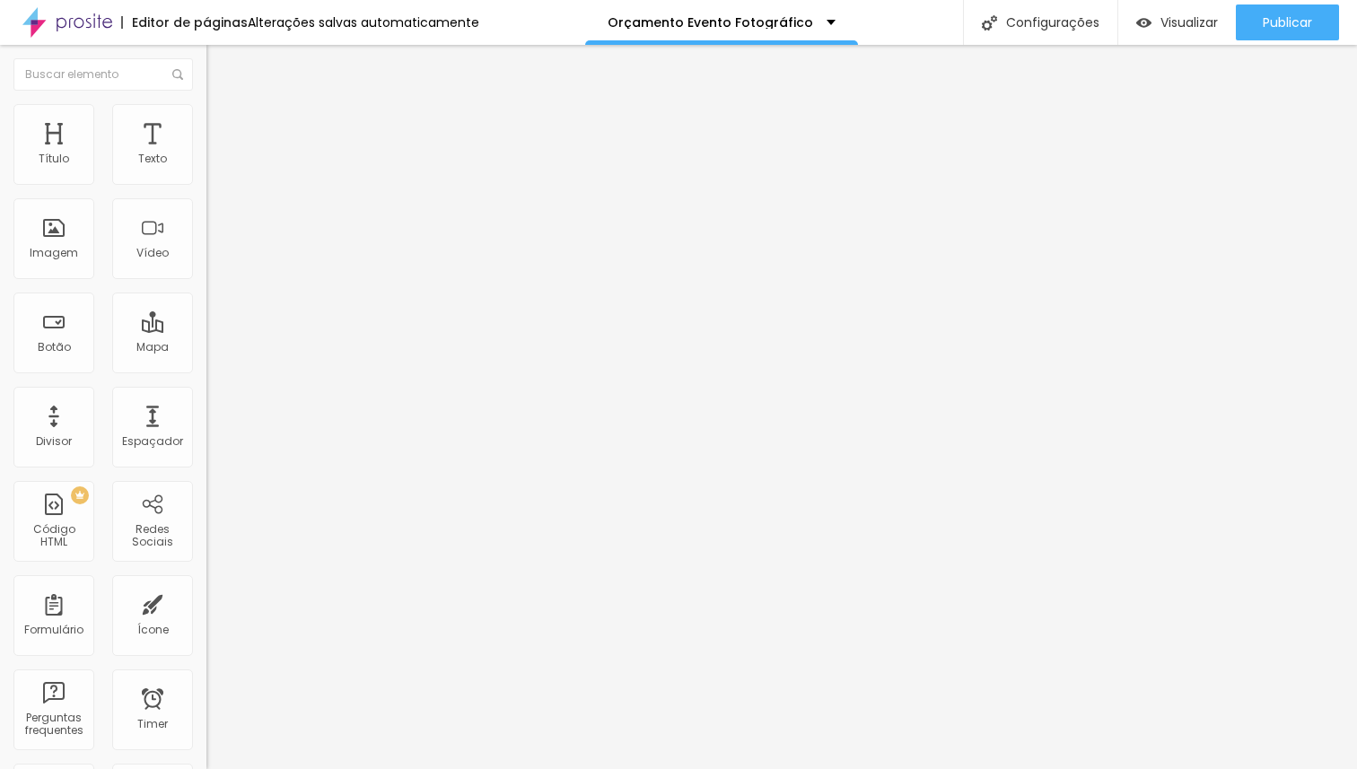
type input "21"
type input "20"
drag, startPoint x: 59, startPoint y: 374, endPoint x: 49, endPoint y: 376, distance: 10.0
click at [206, 424] on input "range" at bounding box center [264, 431] width 116 height 14
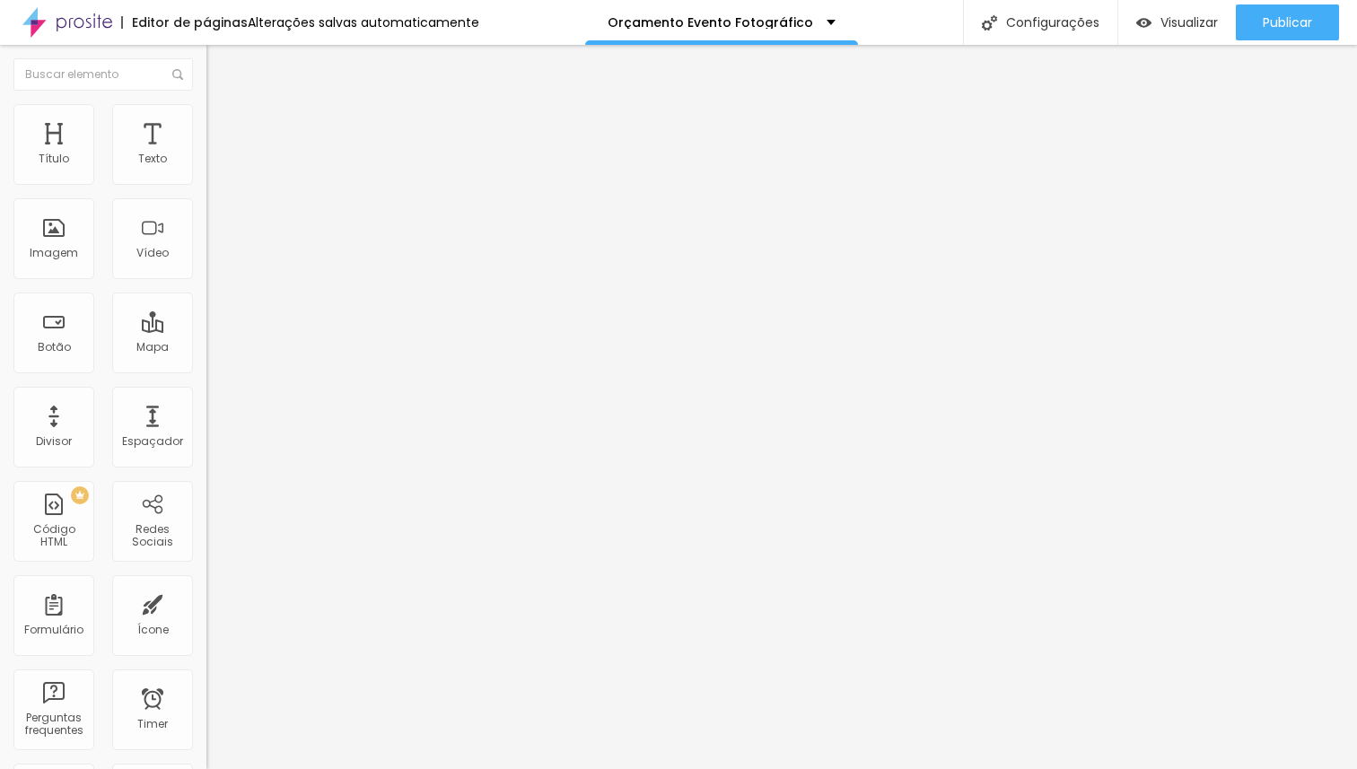
type input "18"
type input "19"
type input "20"
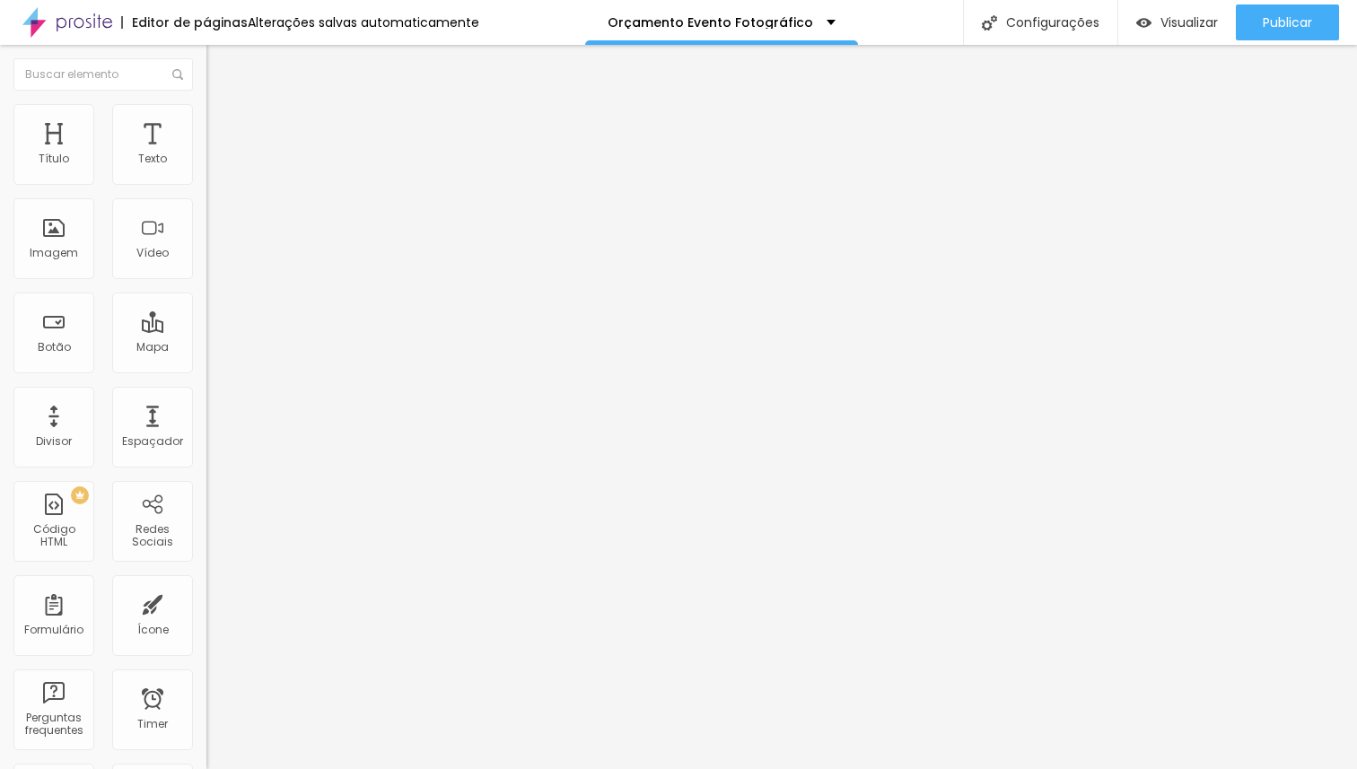
type input "20"
type input "21"
type input "22"
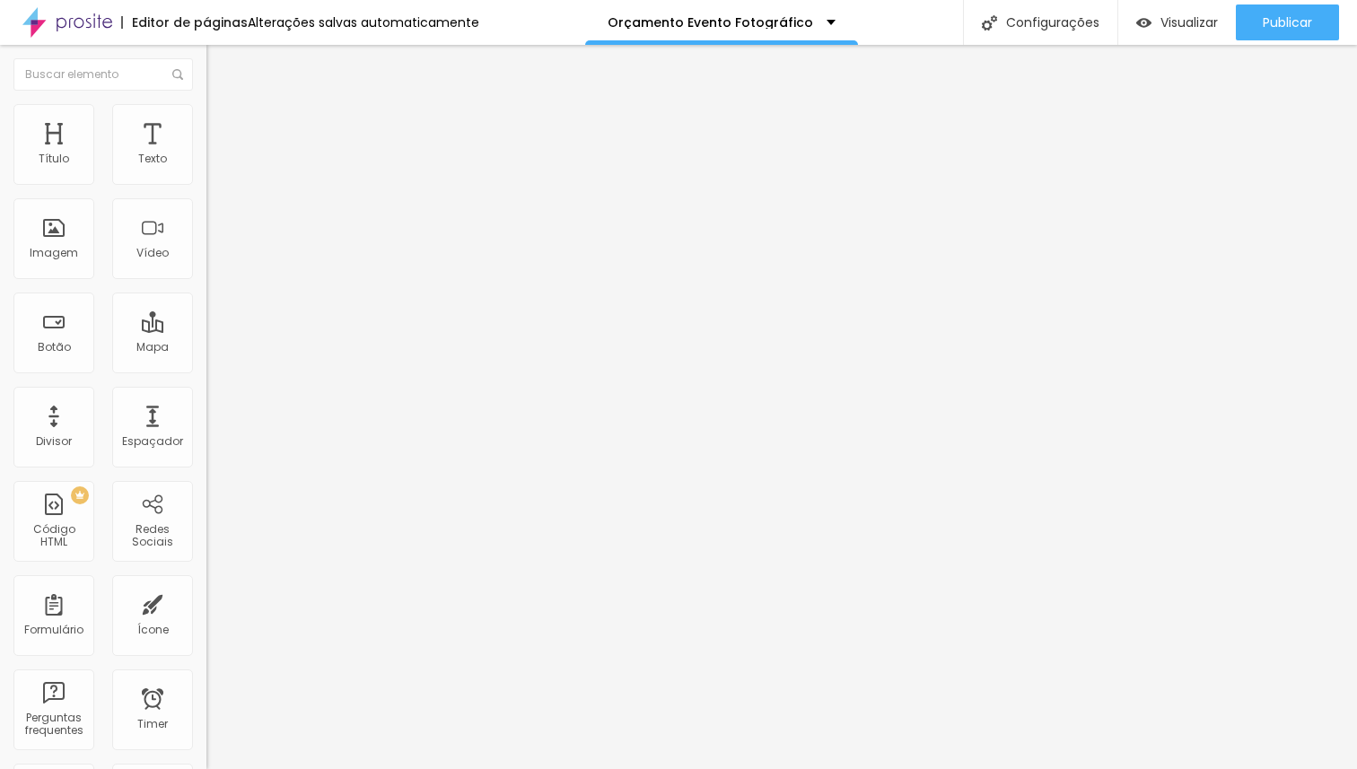
type input "23"
type input "24"
type input "25"
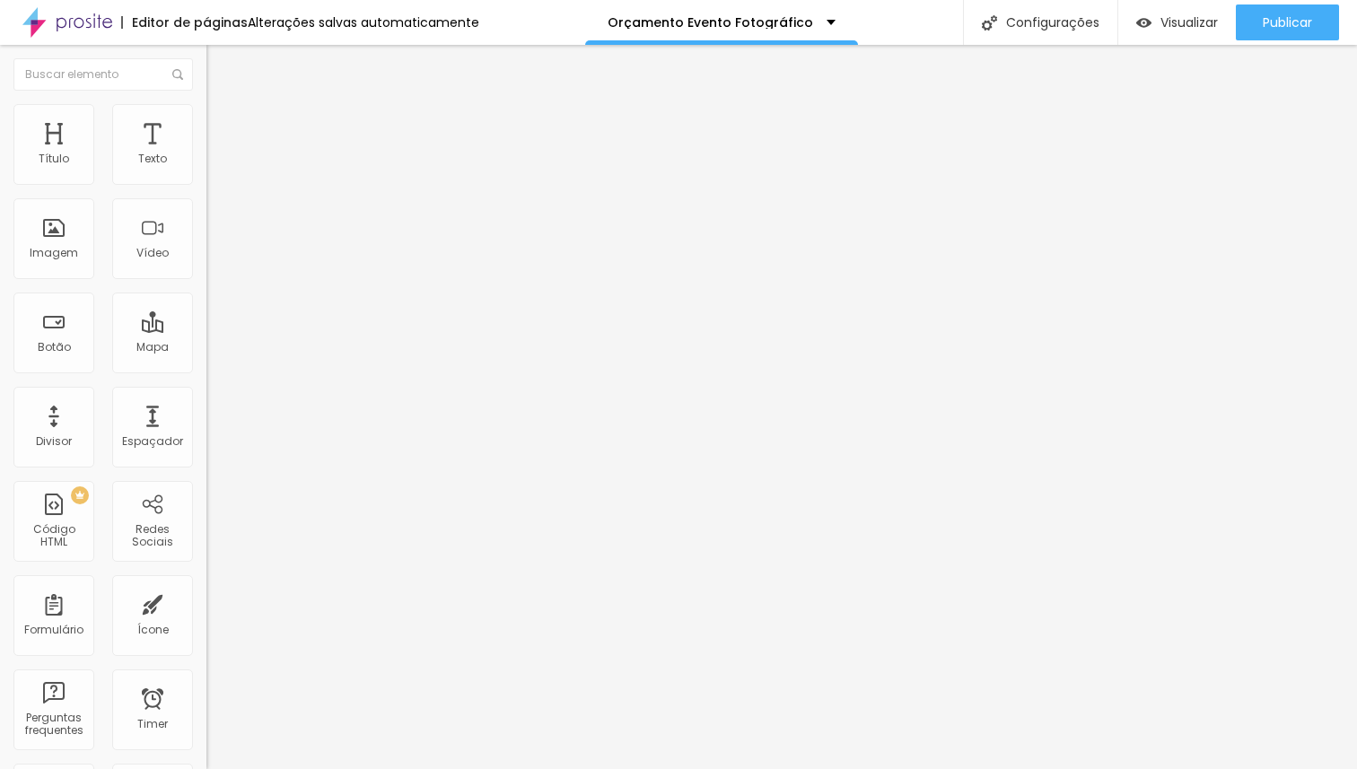
type input "25"
type input "26"
type input "25"
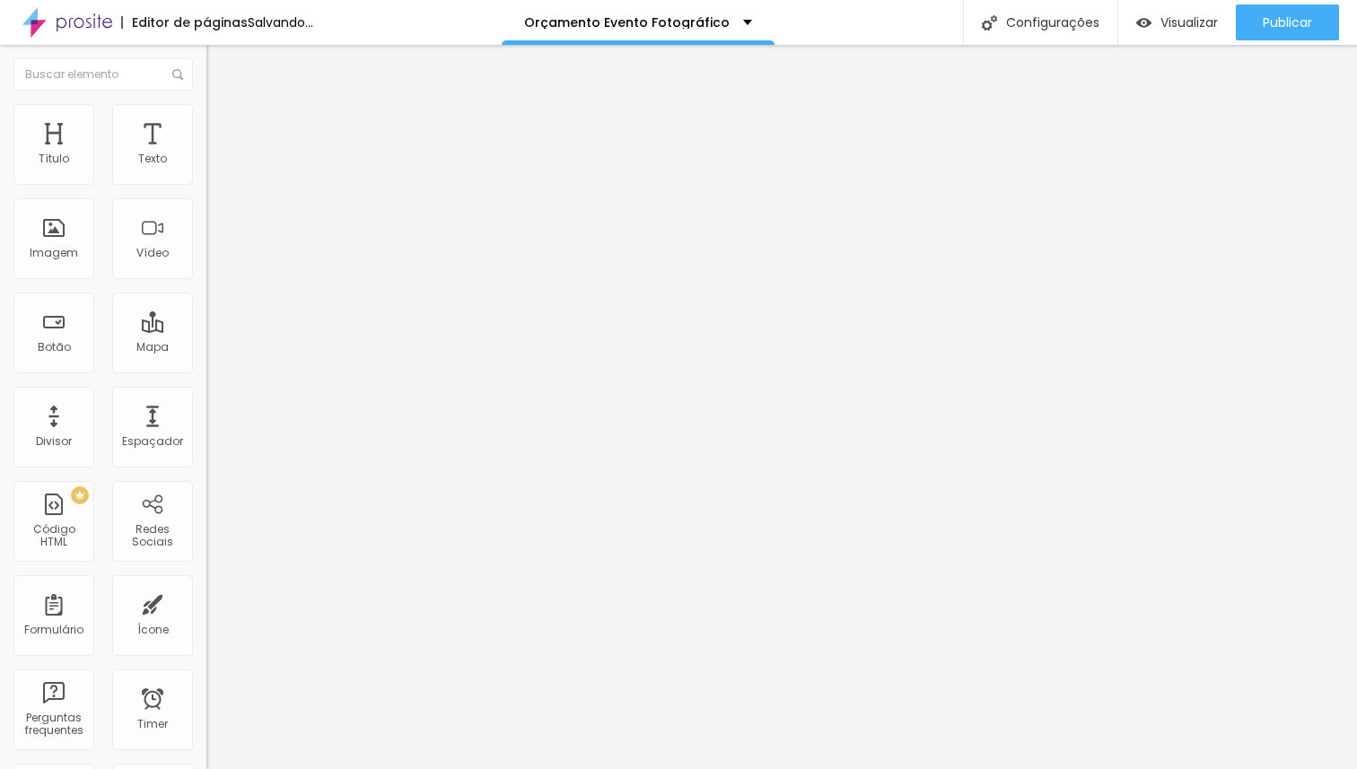
type input "24"
click at [206, 424] on input "range" at bounding box center [264, 431] width 116 height 14
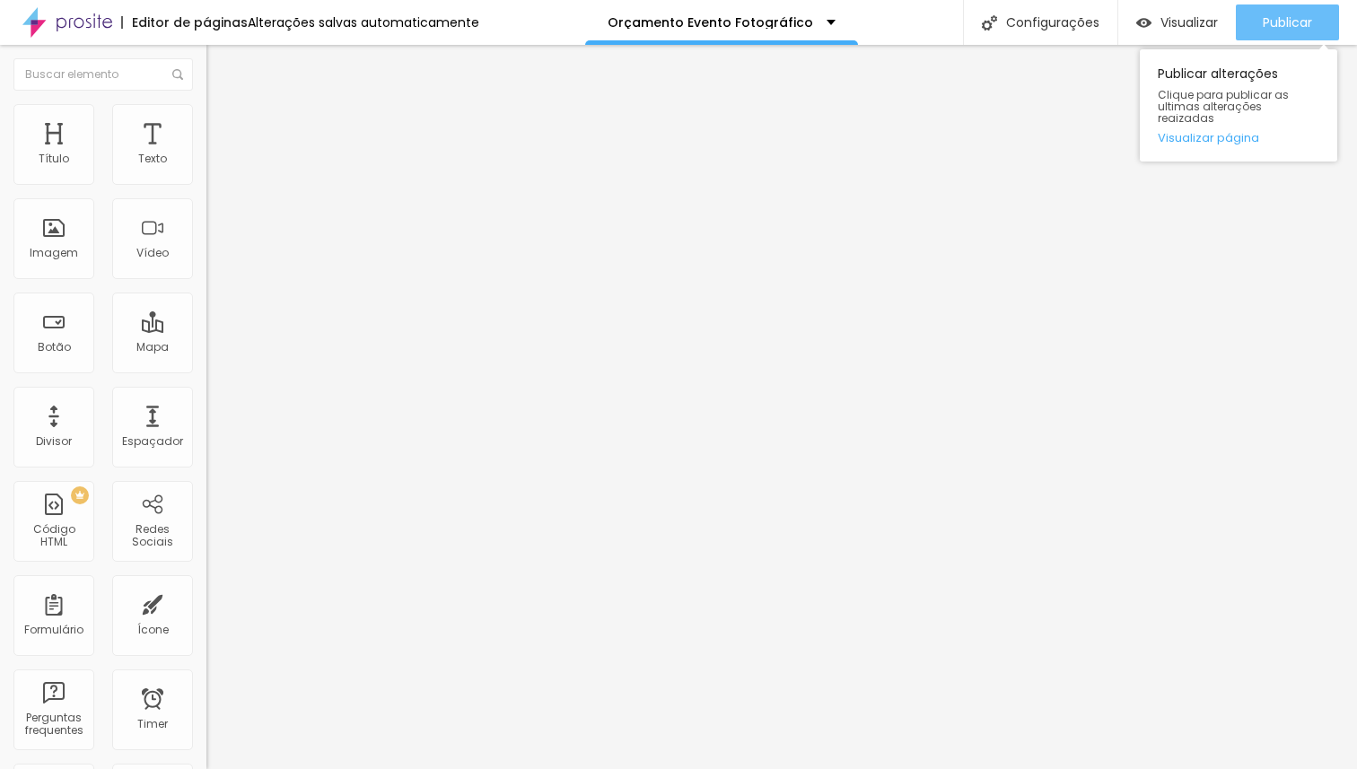
click at [1290, 17] on span "Publicar" at bounding box center [1287, 22] width 49 height 14
click at [1307, 26] on span "Publicar" at bounding box center [1287, 22] width 49 height 14
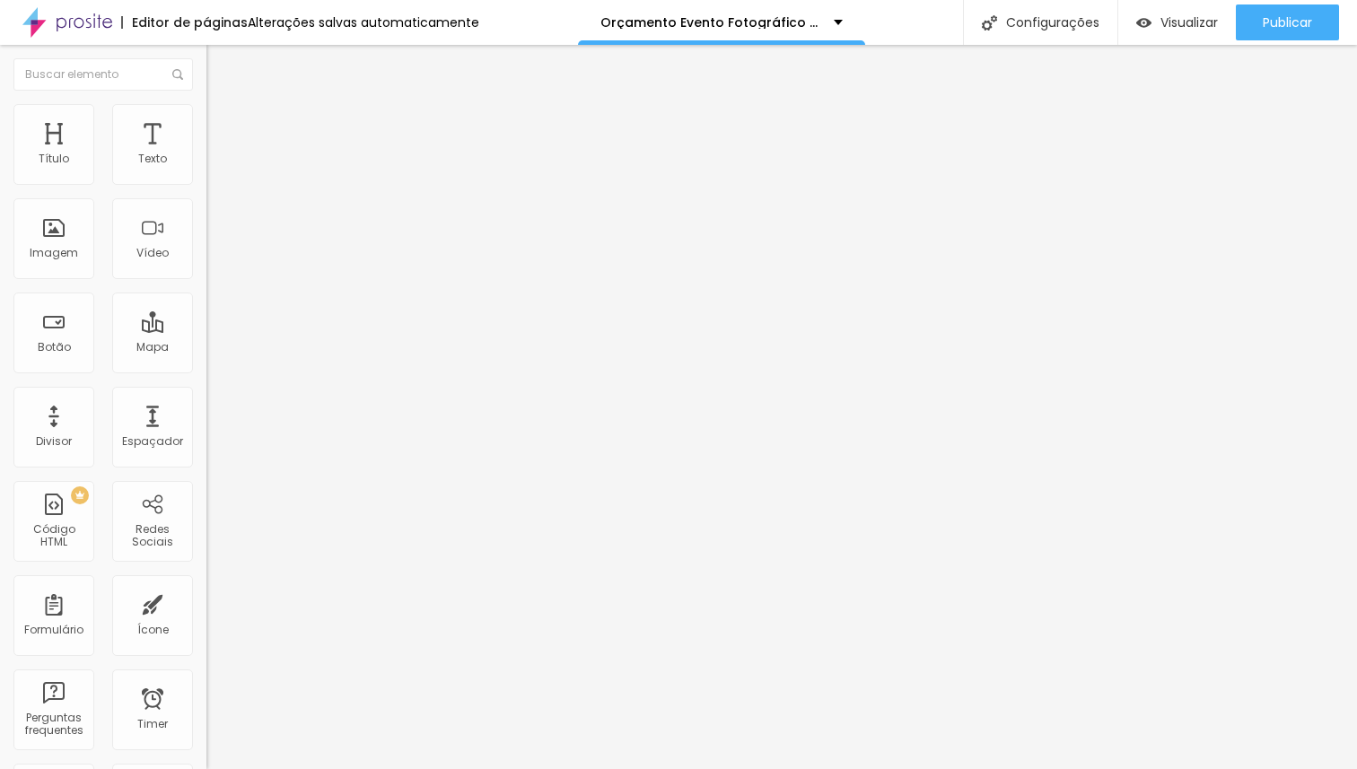
type input "21"
type input "22"
type input "23"
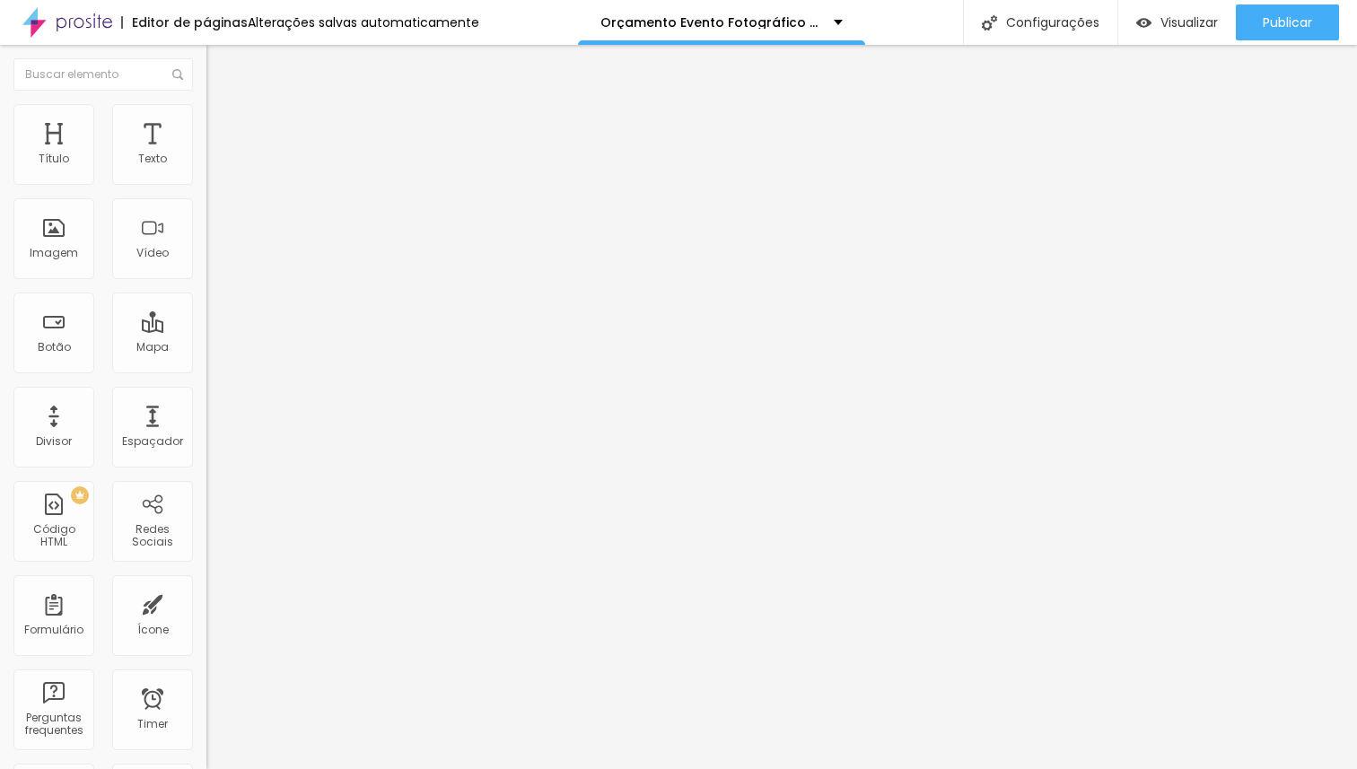
type input "23"
type input "24"
type input "25"
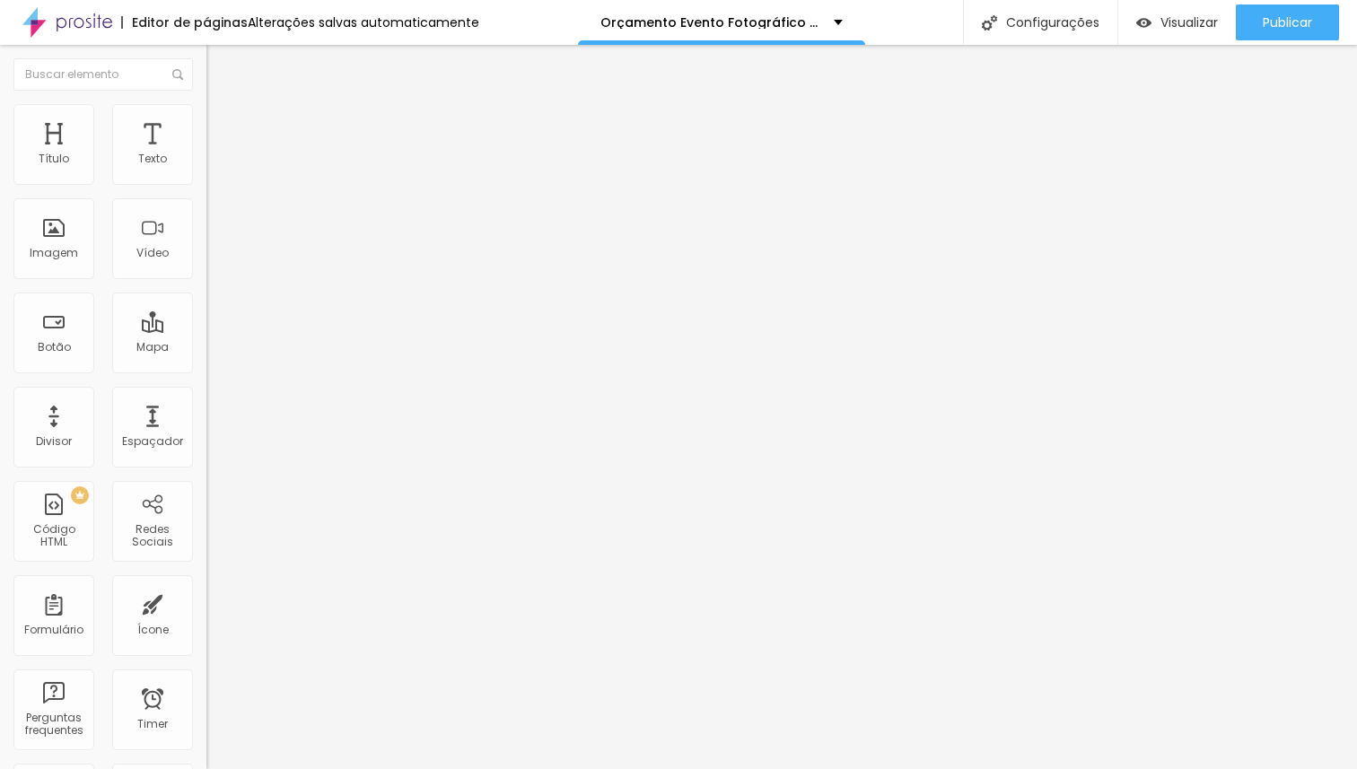
type input "26"
type input "25"
type input "24"
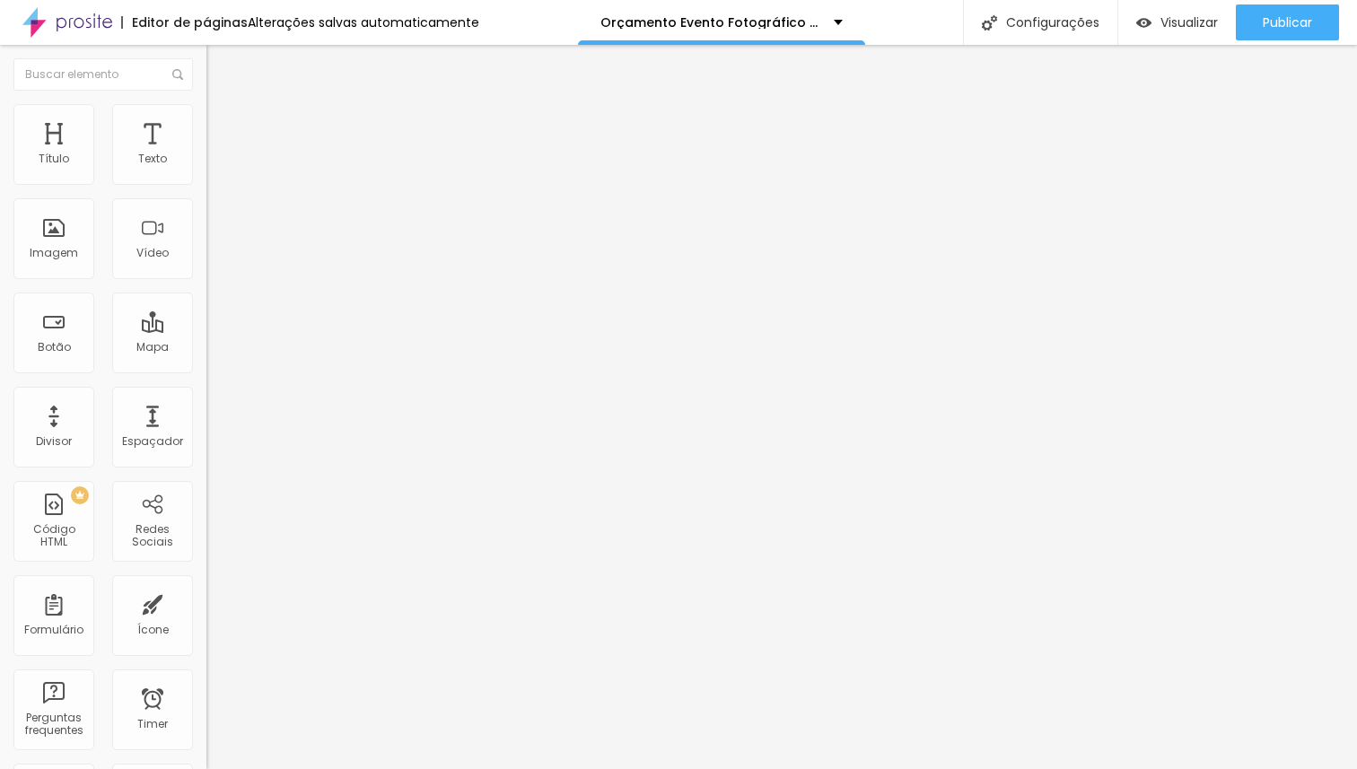
type input "24"
type input "25"
click at [206, 424] on input "range" at bounding box center [264, 431] width 116 height 14
type input "21"
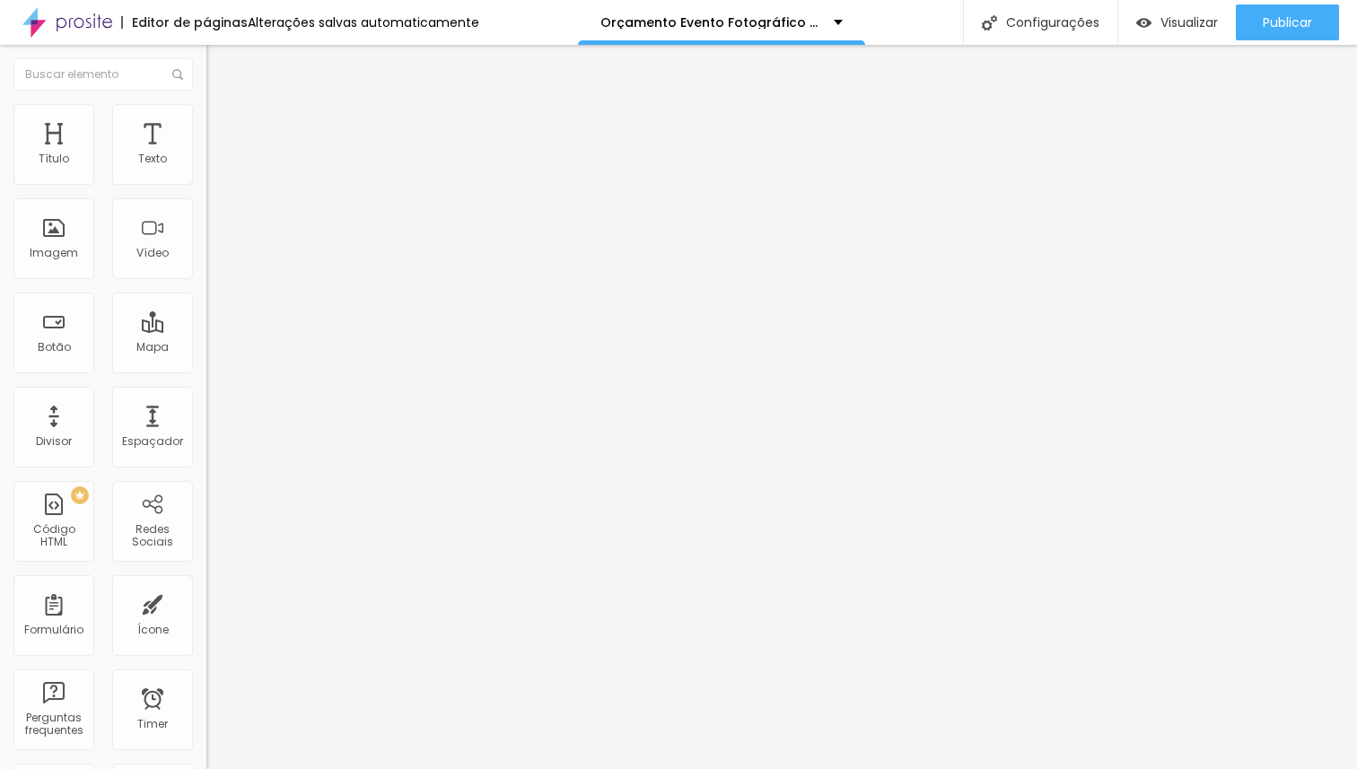
type input "21"
type input "20"
type input "19"
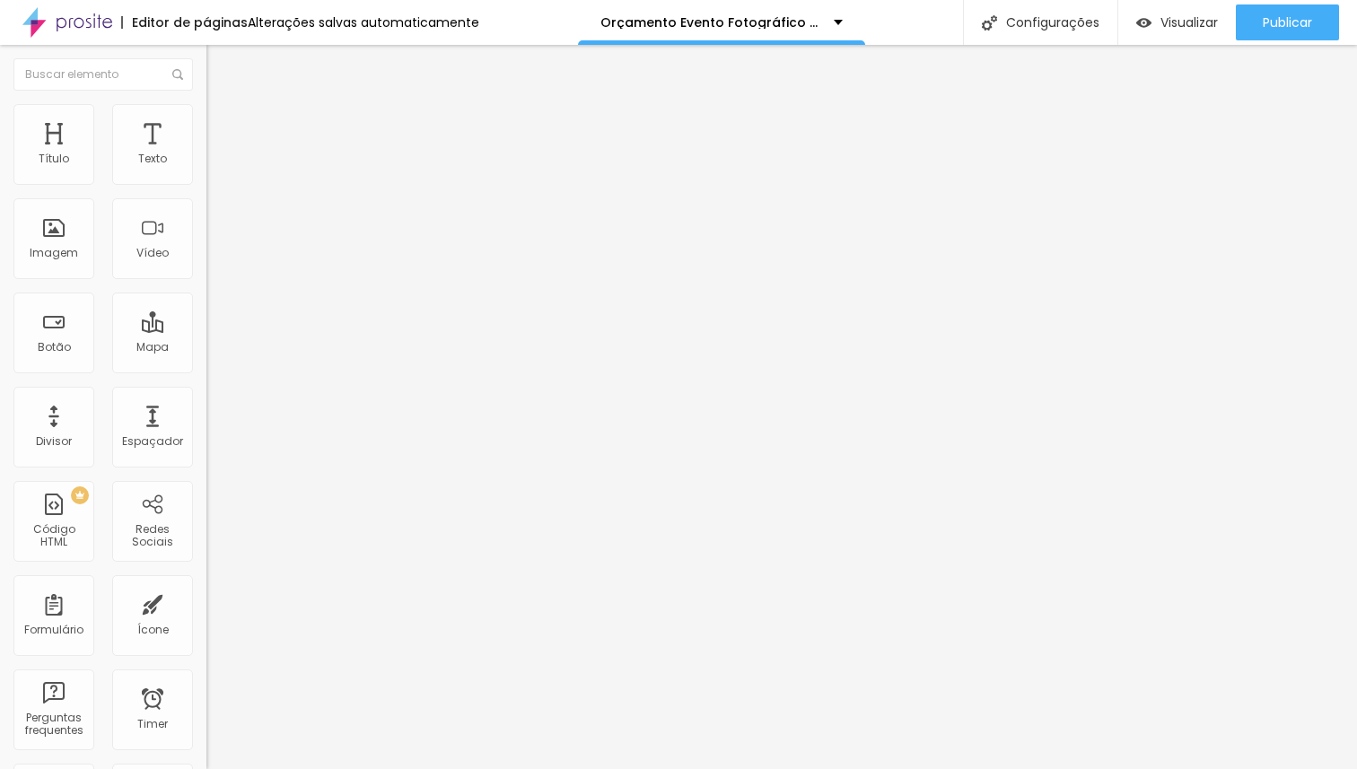
type input "20"
click at [206, 424] on input "range" at bounding box center [264, 431] width 116 height 14
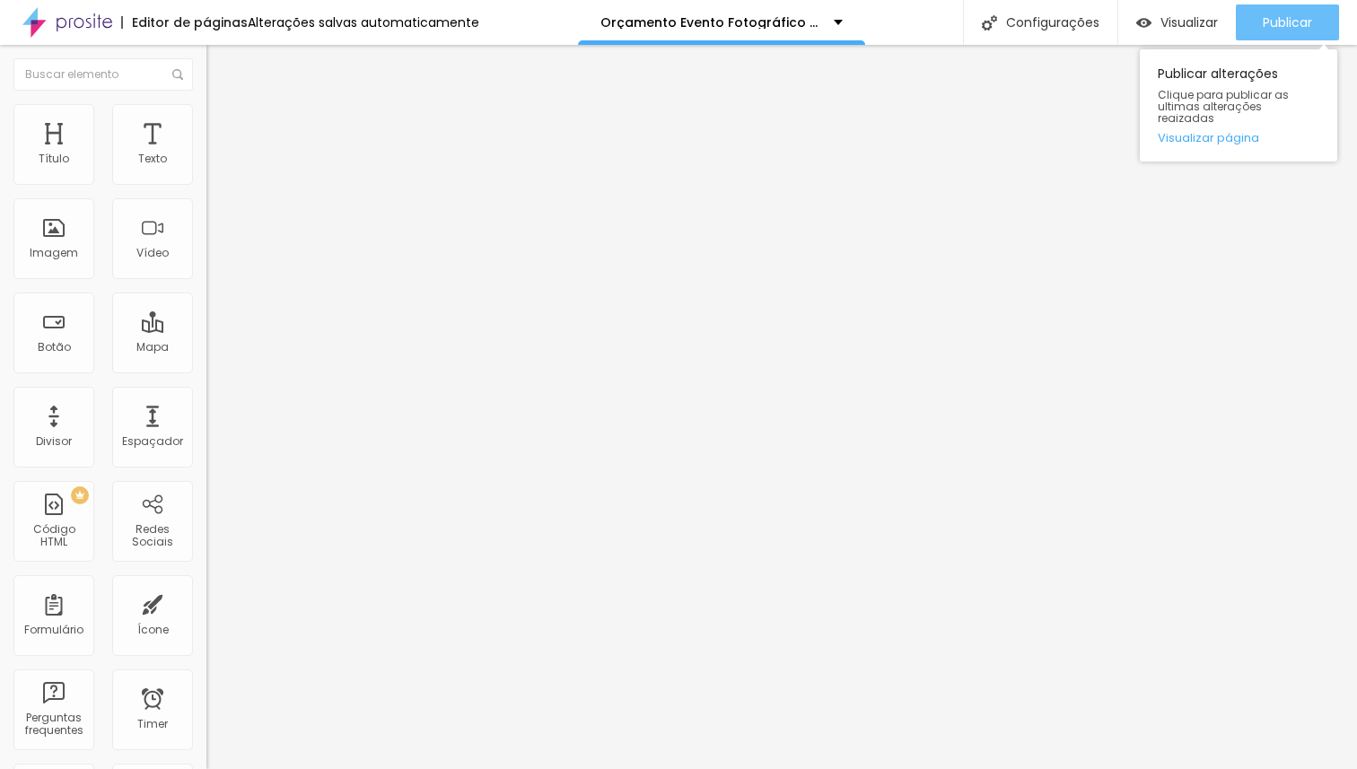
click at [1272, 18] on span "Publicar" at bounding box center [1287, 22] width 49 height 14
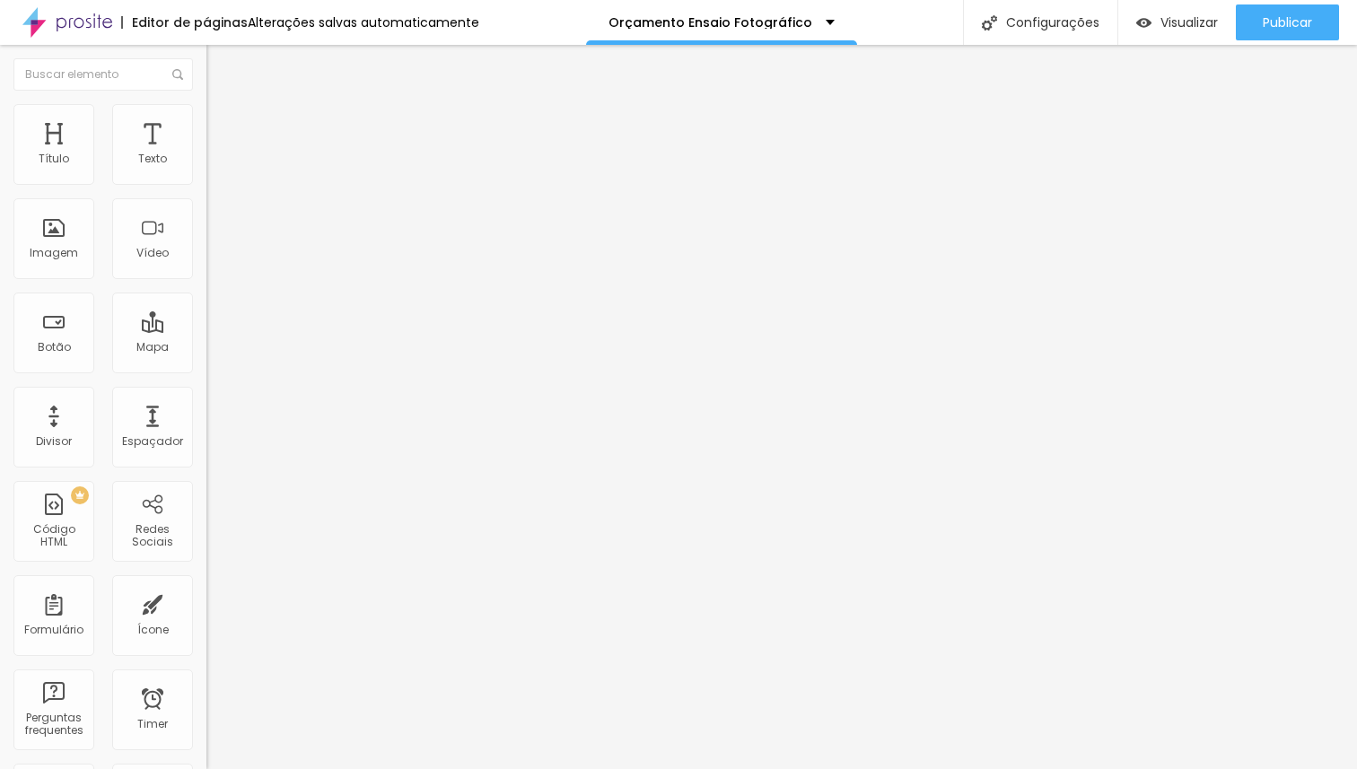
type input "23"
type input "24"
type input "25"
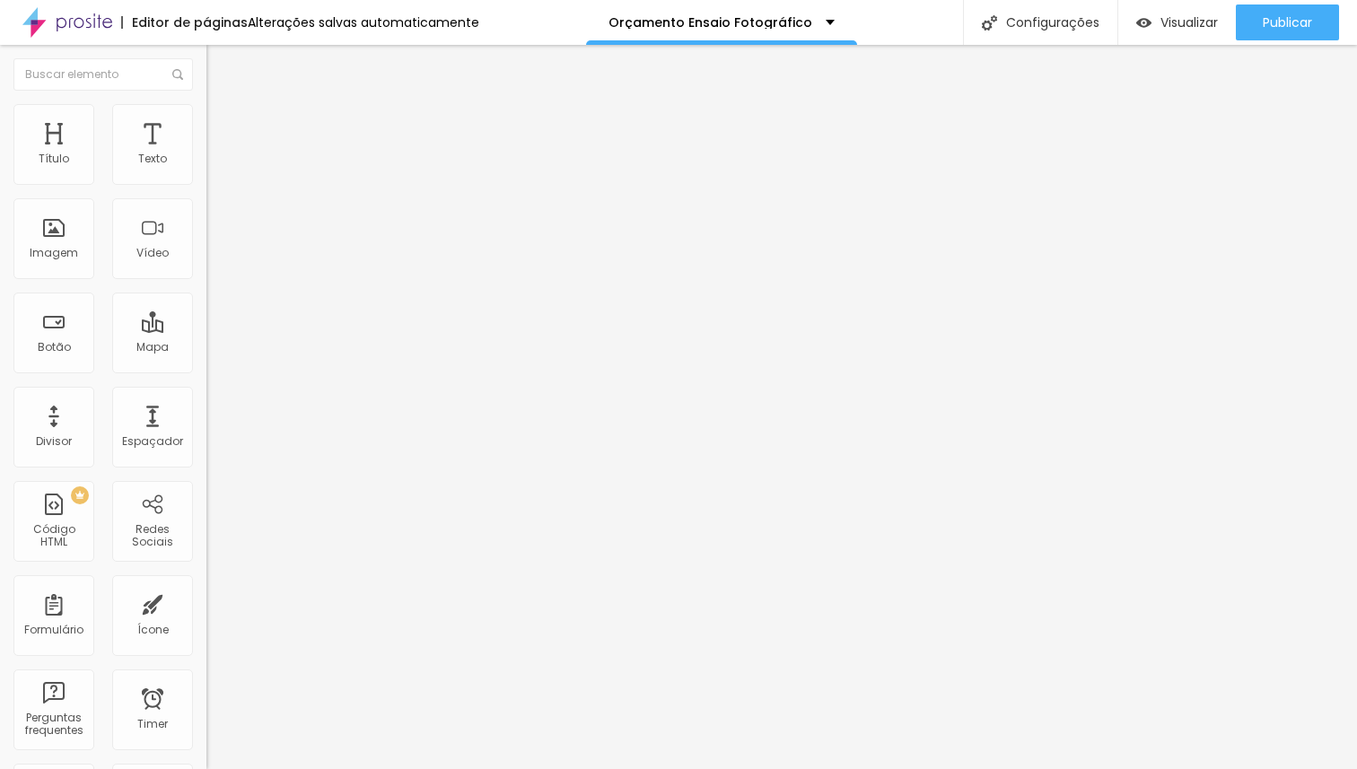
type input "25"
click at [206, 424] on input "range" at bounding box center [264, 431] width 116 height 14
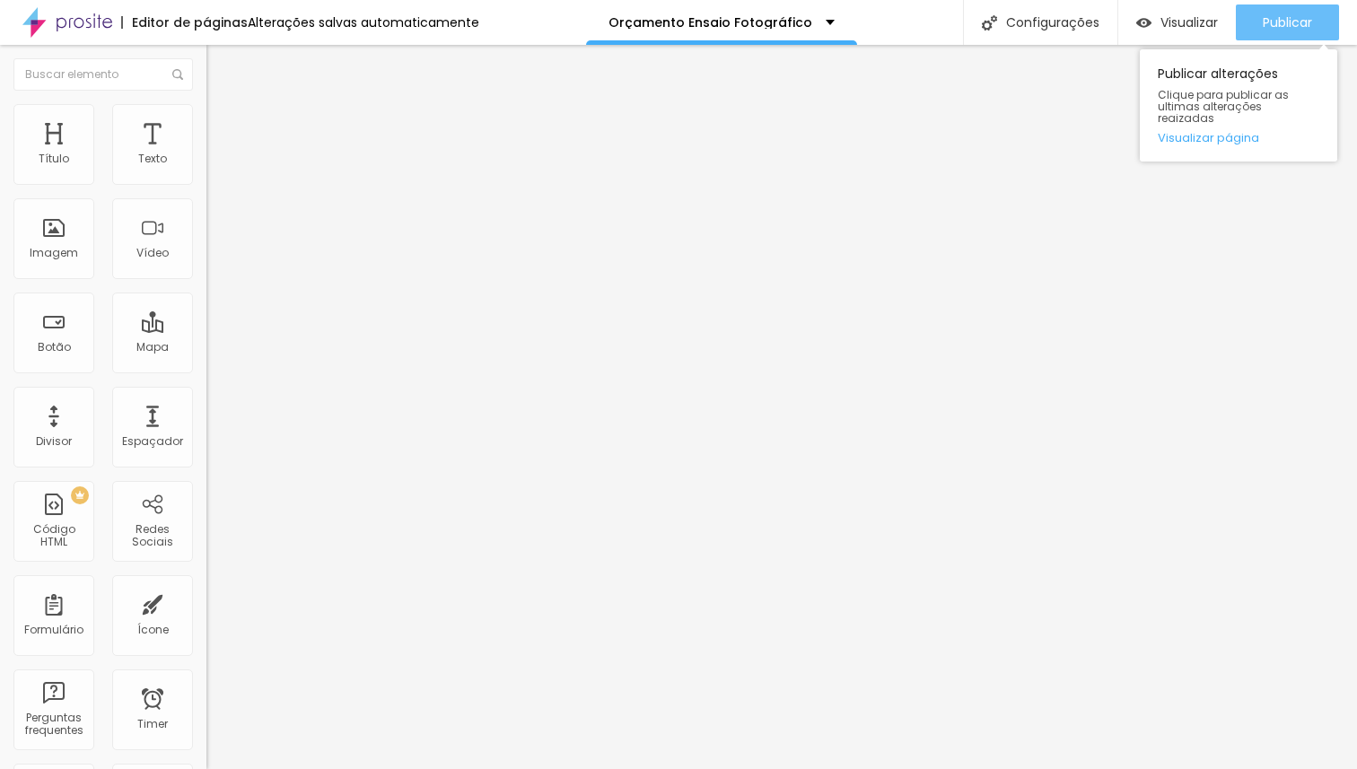
click at [1269, 24] on span "Publicar" at bounding box center [1287, 22] width 49 height 14
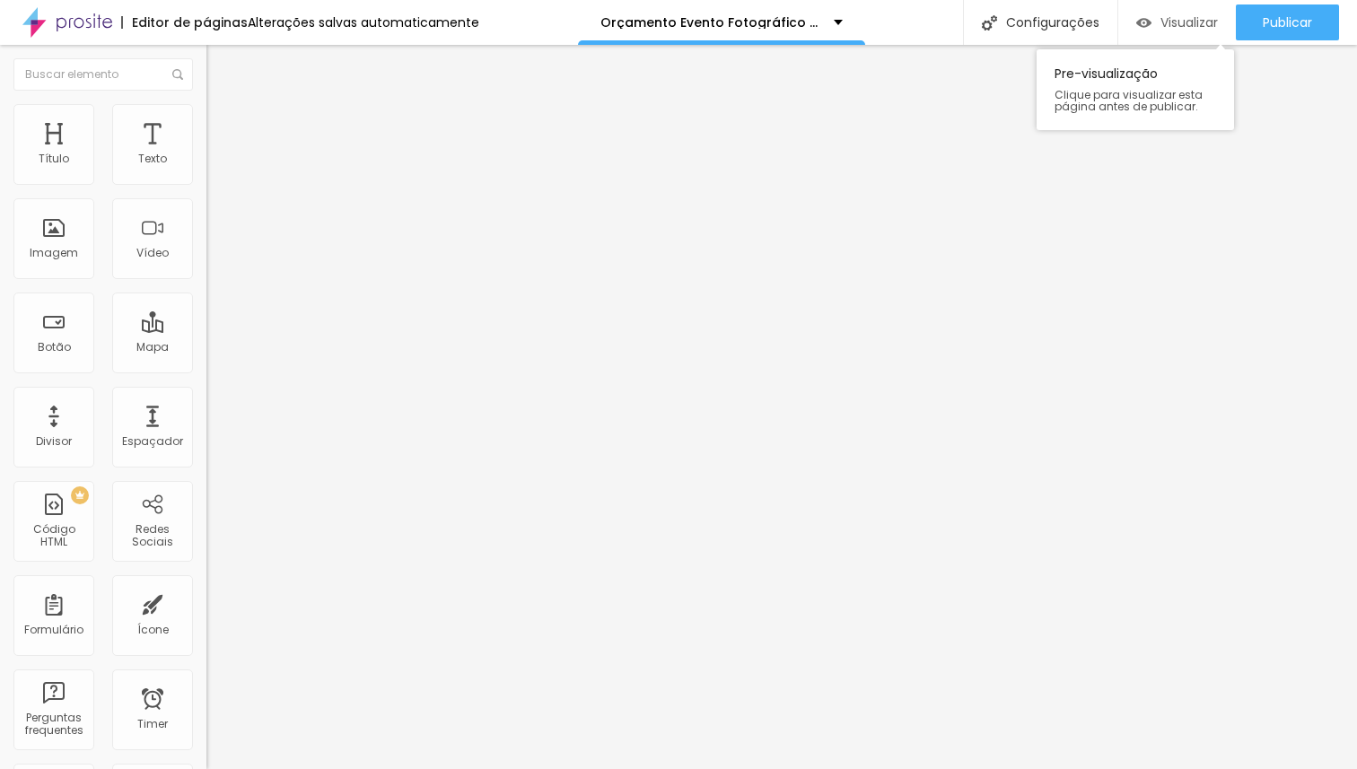
click at [1167, 22] on span "Visualizar" at bounding box center [1188, 22] width 57 height 14
type input "59"
type input "58"
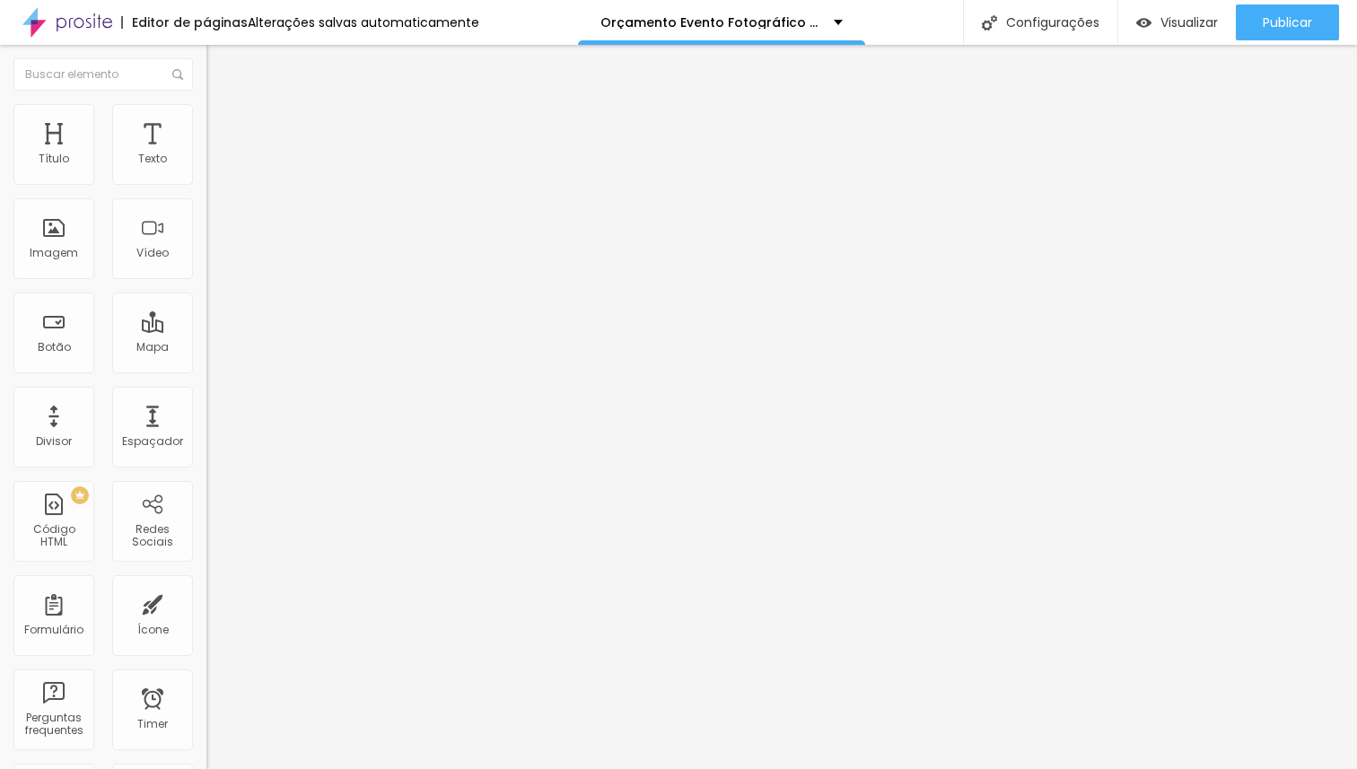
type input "57"
type input "56"
type input "55"
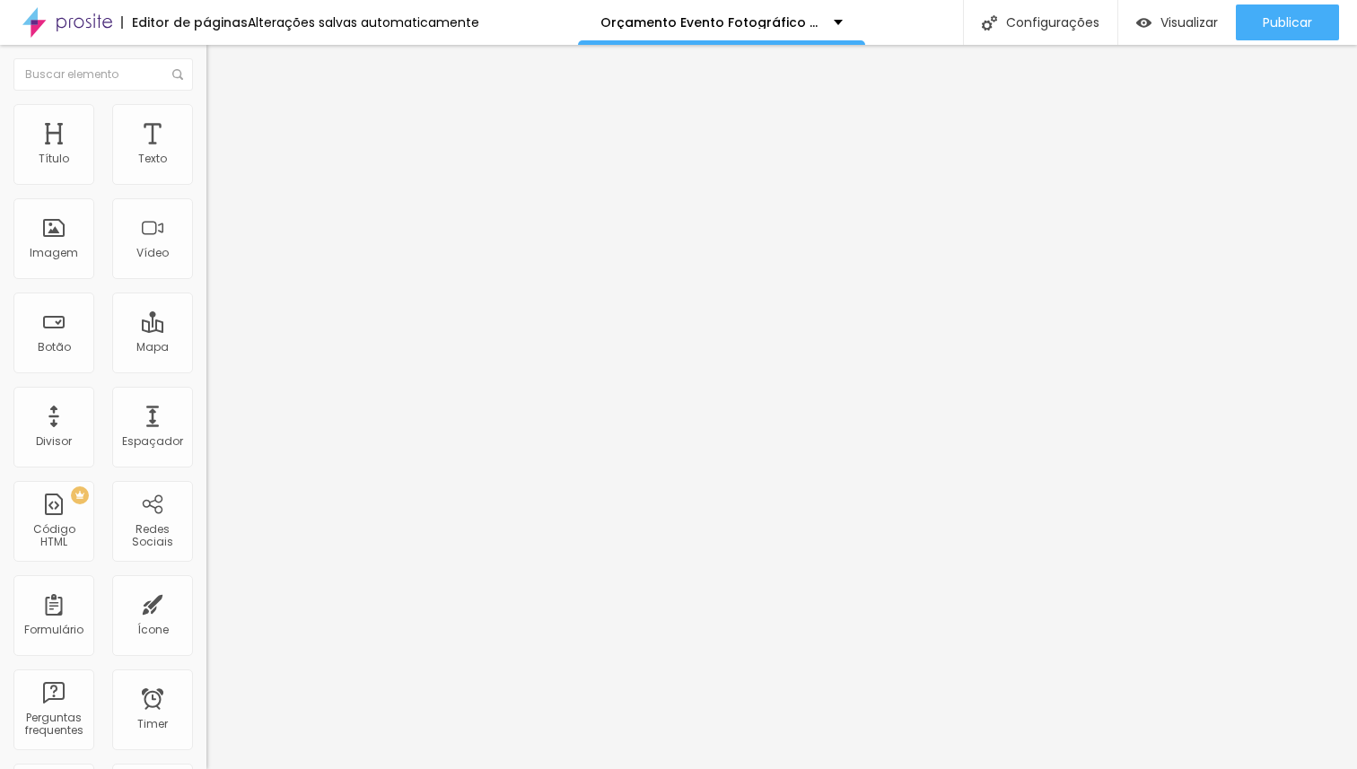
type input "55"
type input "54"
type input "53"
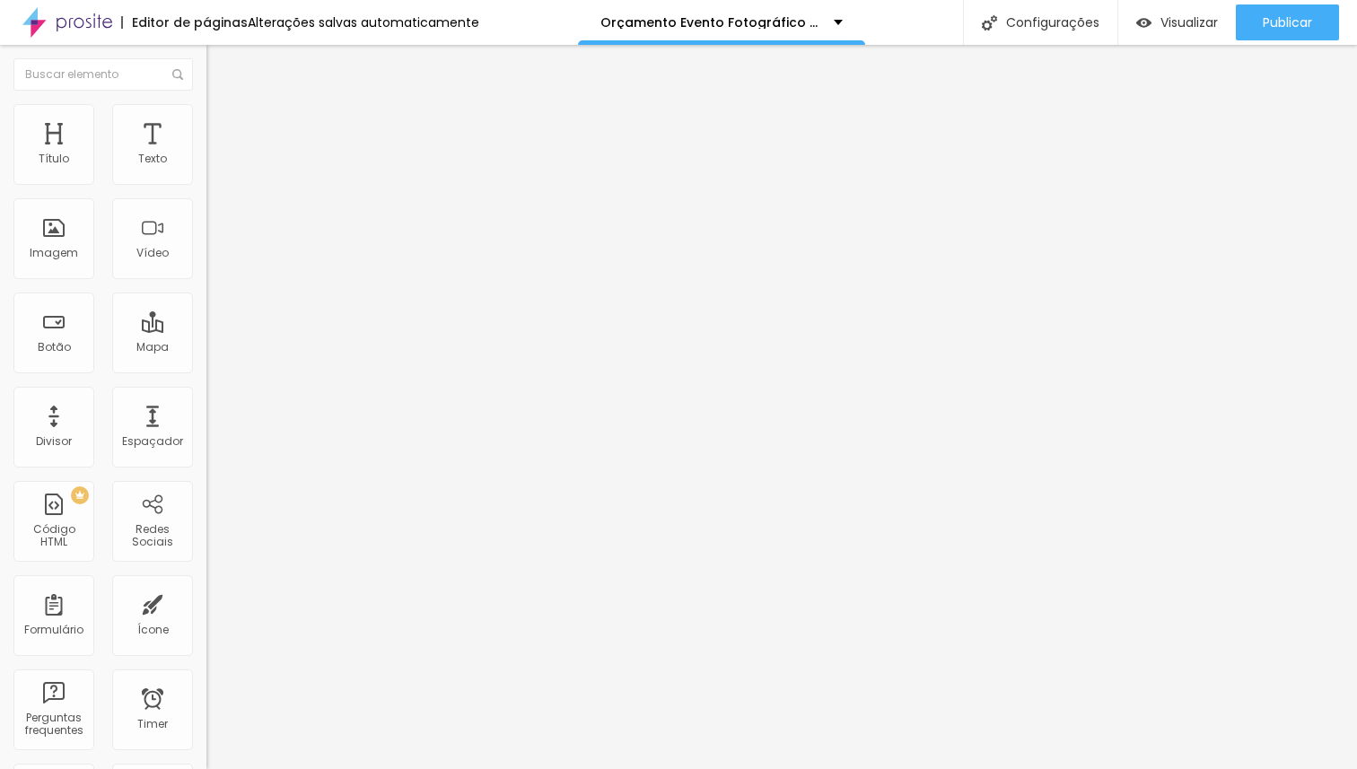
type input "52"
type input "51"
type input "50"
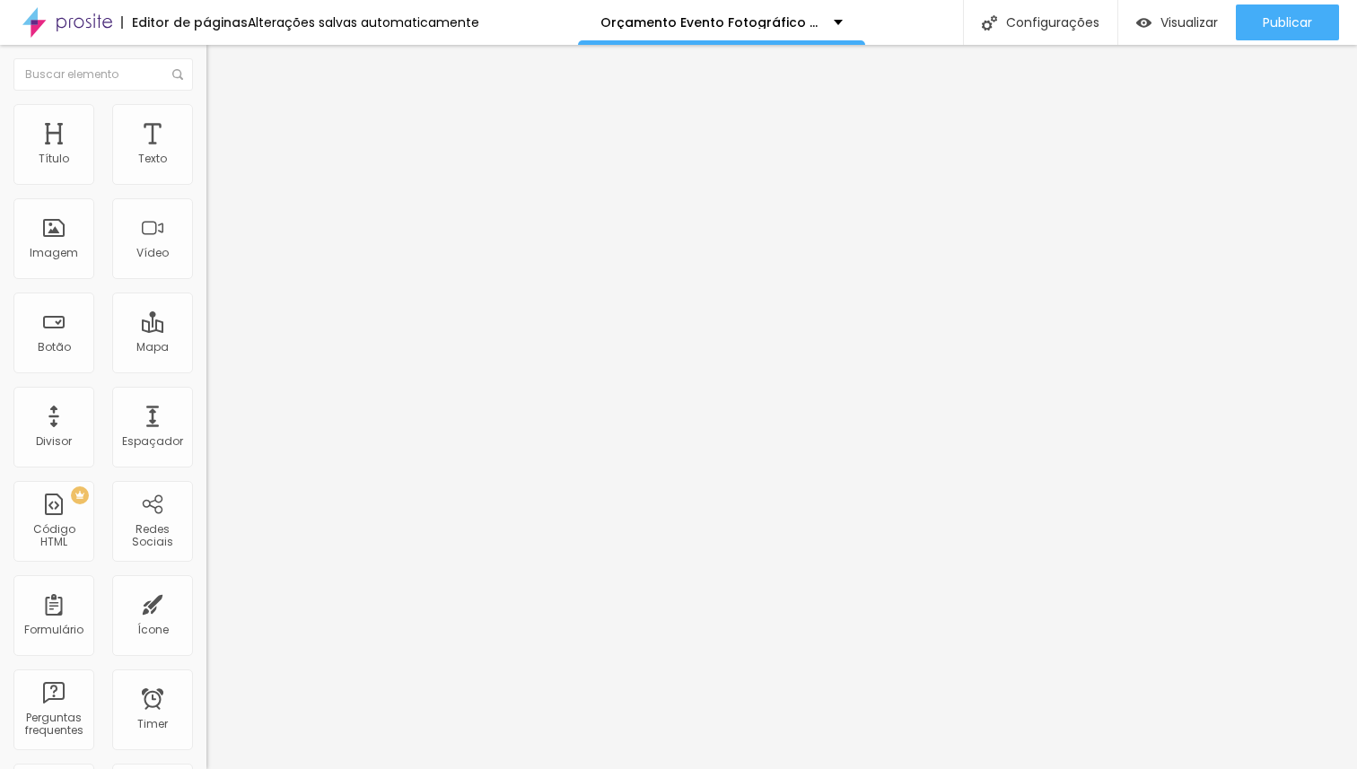
type input "50"
type input "49"
type input "48"
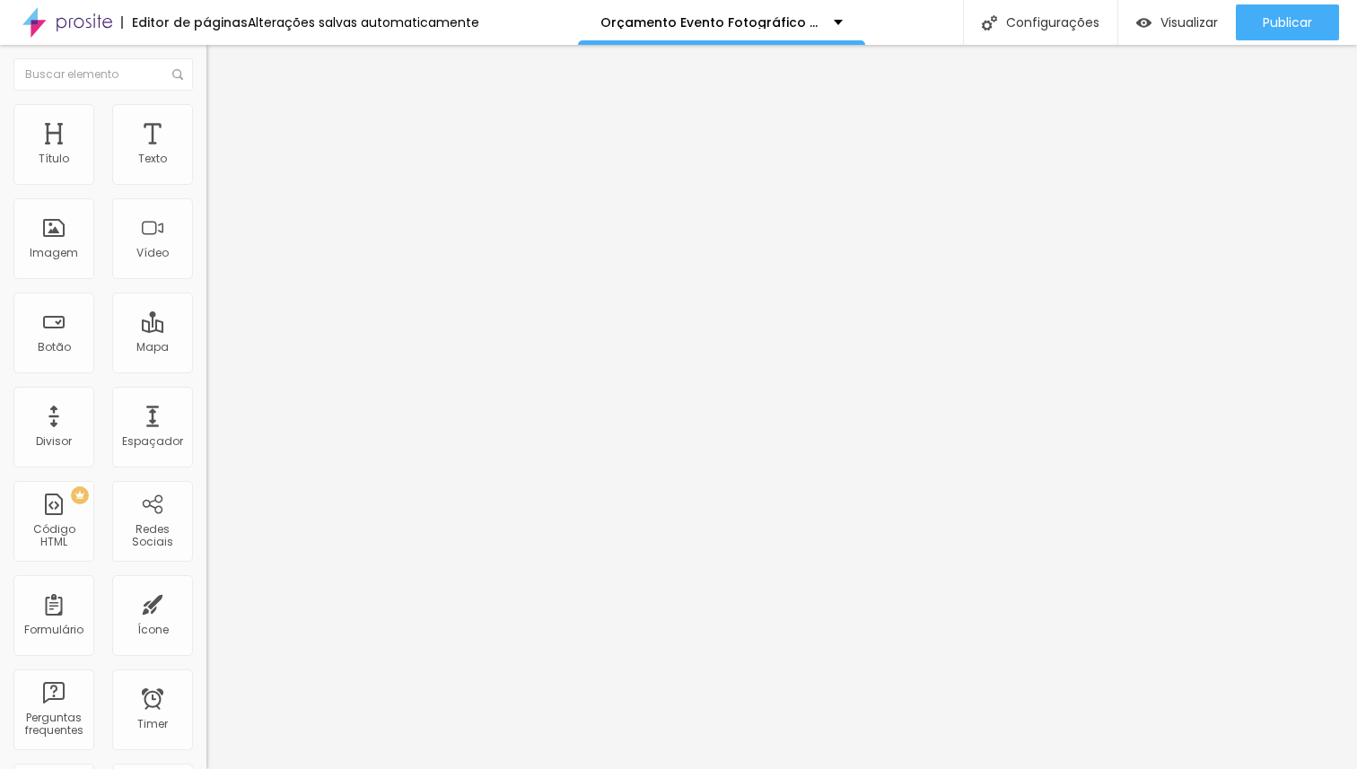
type input "47"
type input "46"
type input "45"
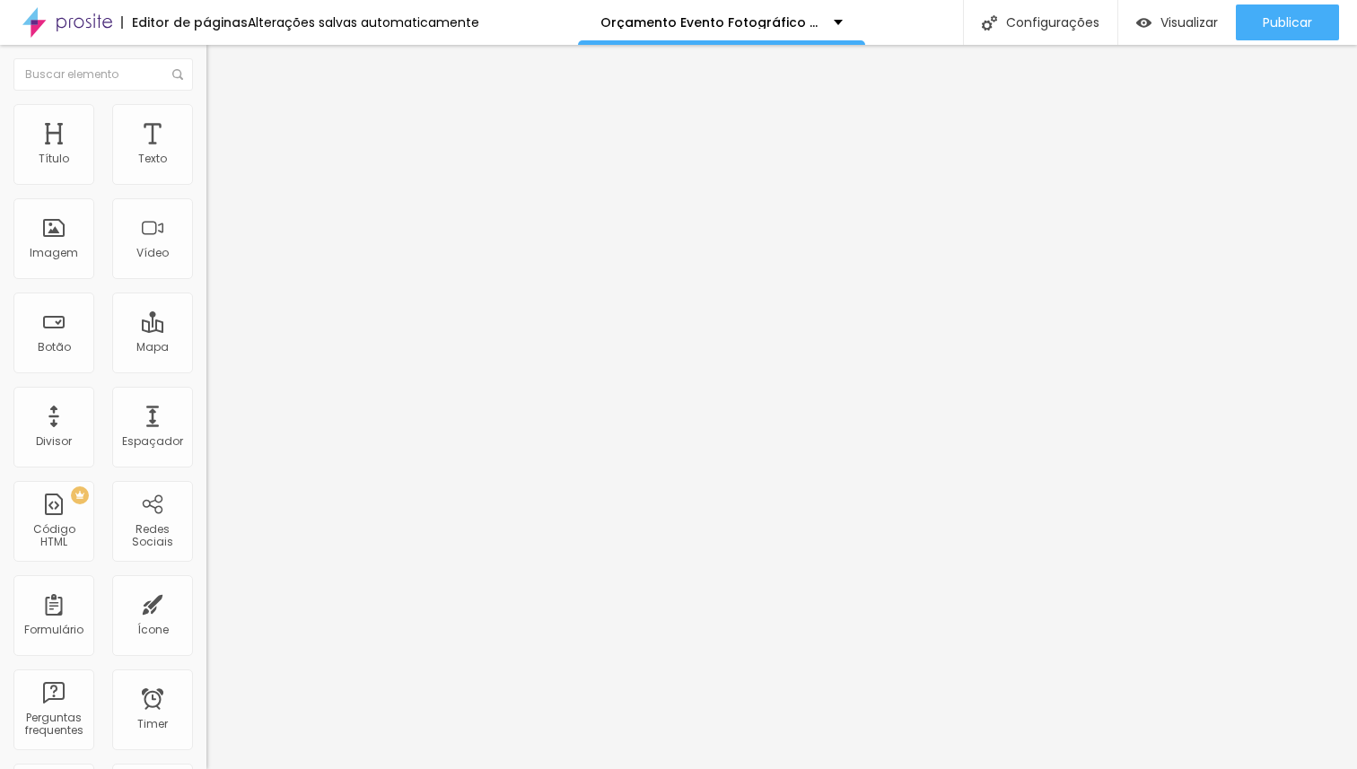
type input "45"
type input "44"
type input "43"
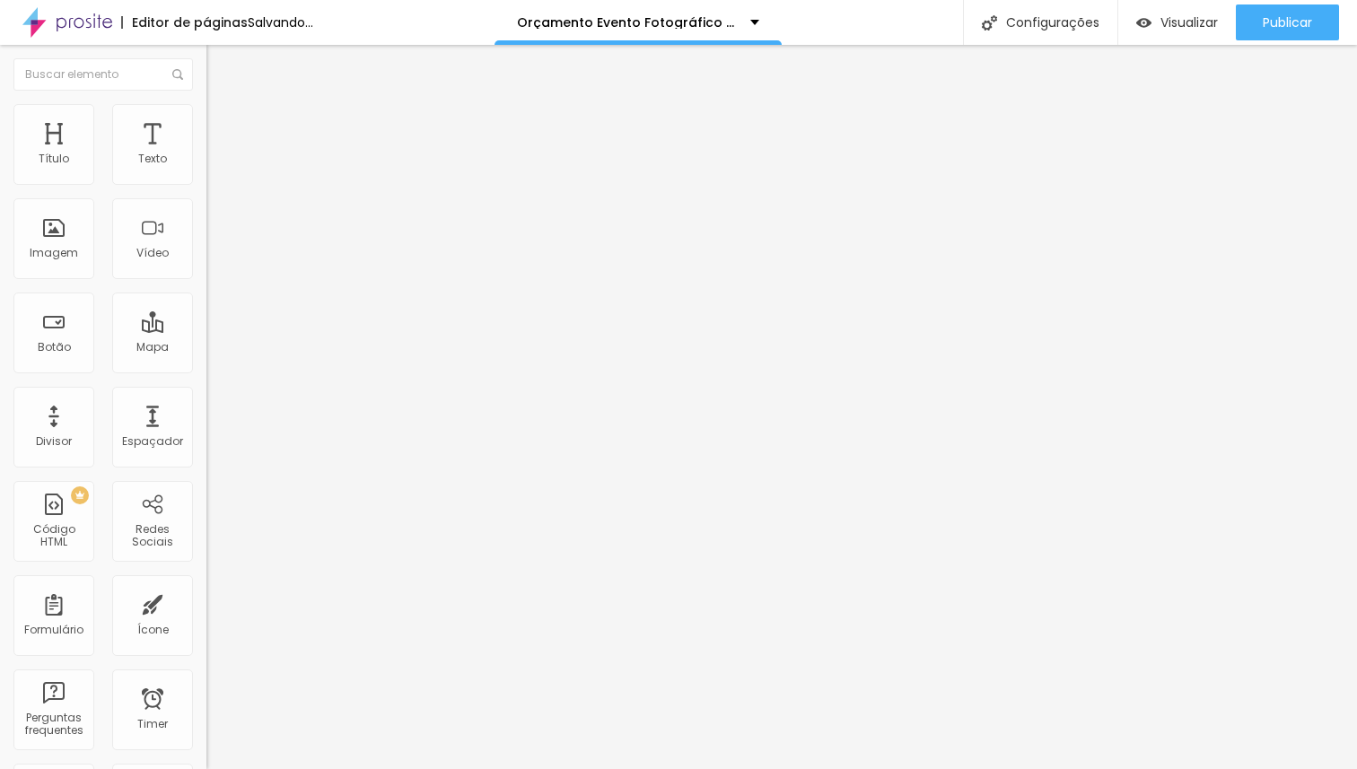
type input "42"
type input "41"
type input "40"
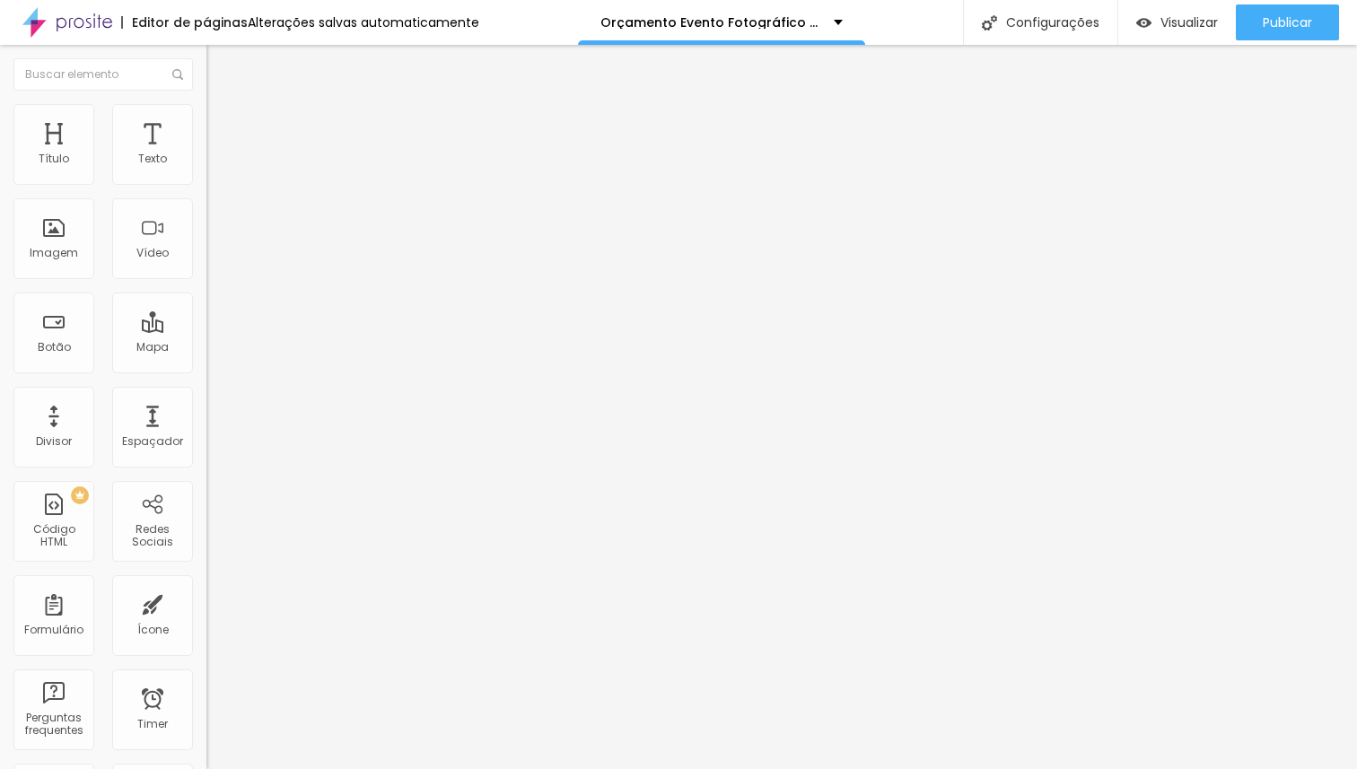
type input "40"
drag, startPoint x: 99, startPoint y: 379, endPoint x: 74, endPoint y: 374, distance: 24.6
type input "40"
click at [206, 424] on input "range" at bounding box center [264, 431] width 116 height 14
type input "43"
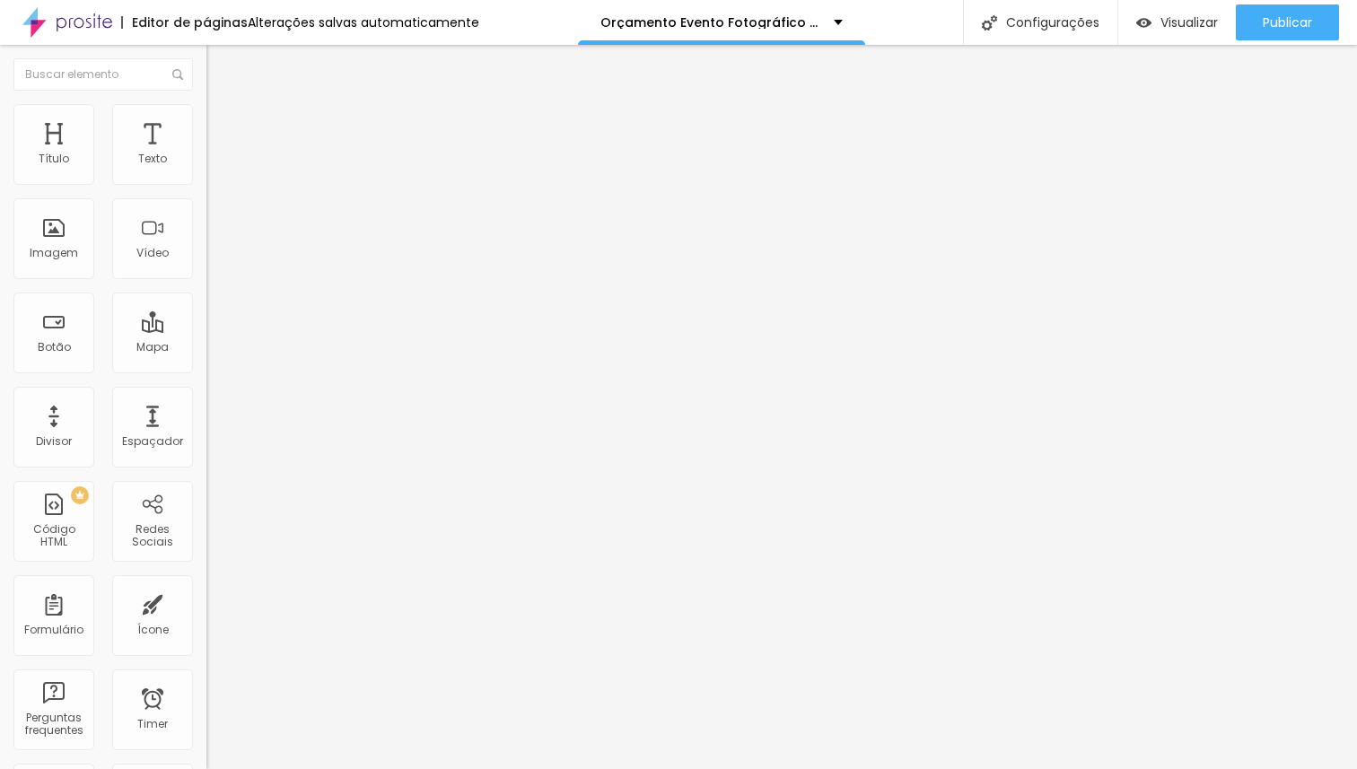
type input "43"
type input "44"
type input "45"
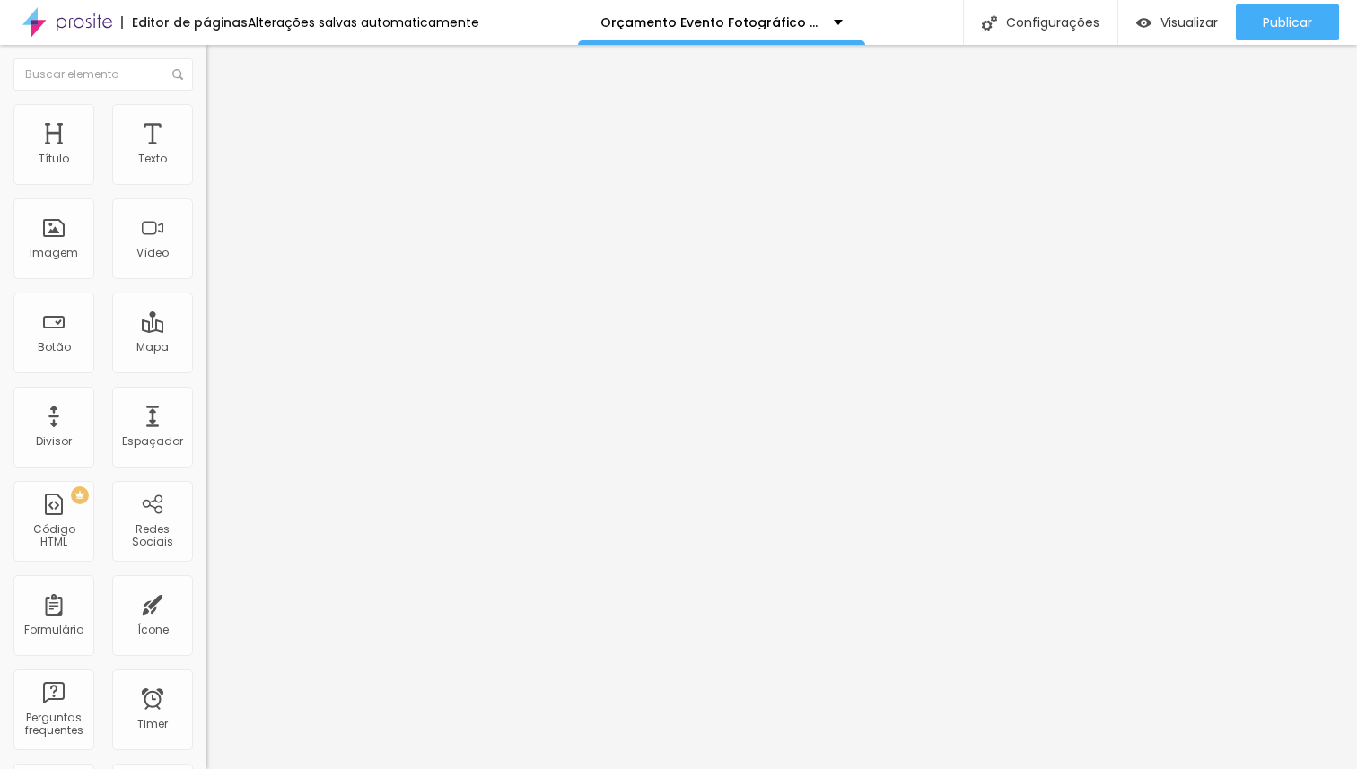
type input "46"
type input "47"
type input "48"
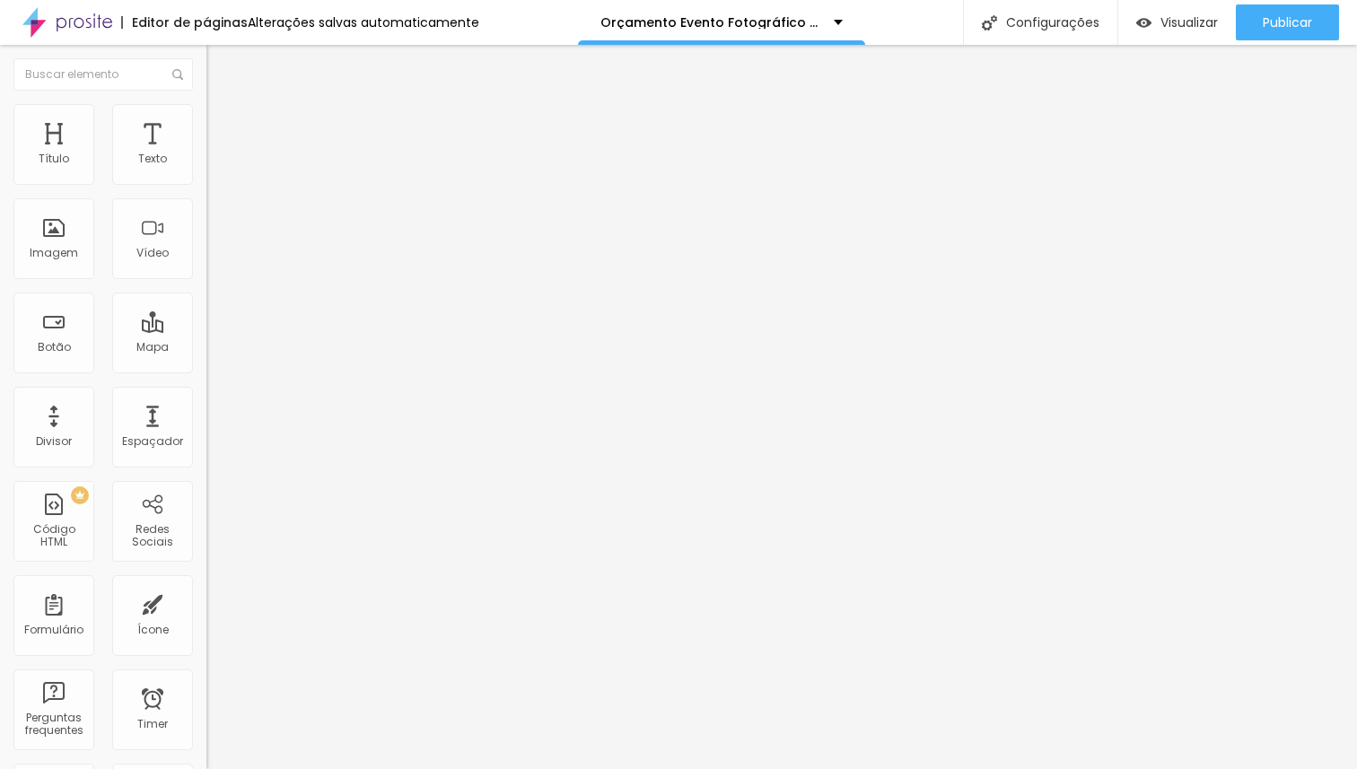
type input "48"
type input "49"
type input "50"
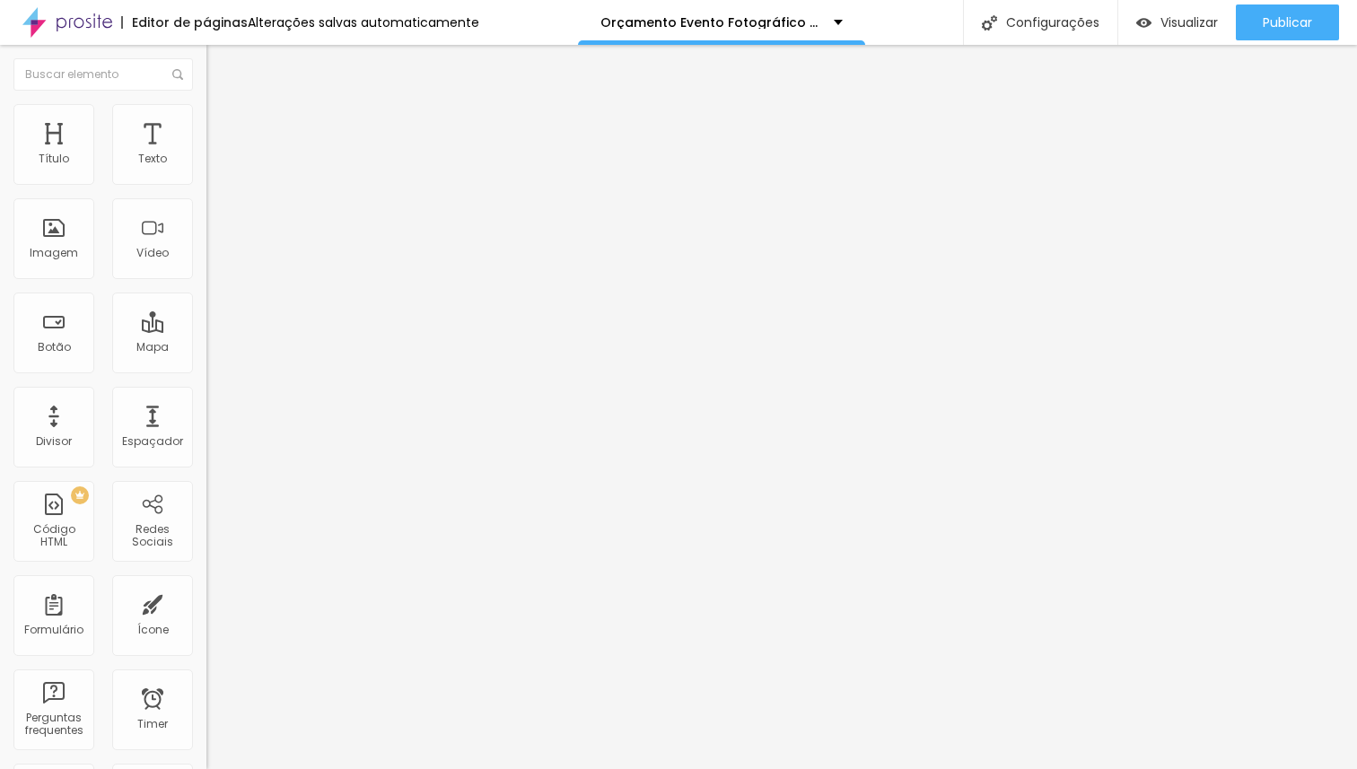
type input "51"
type input "52"
type input "53"
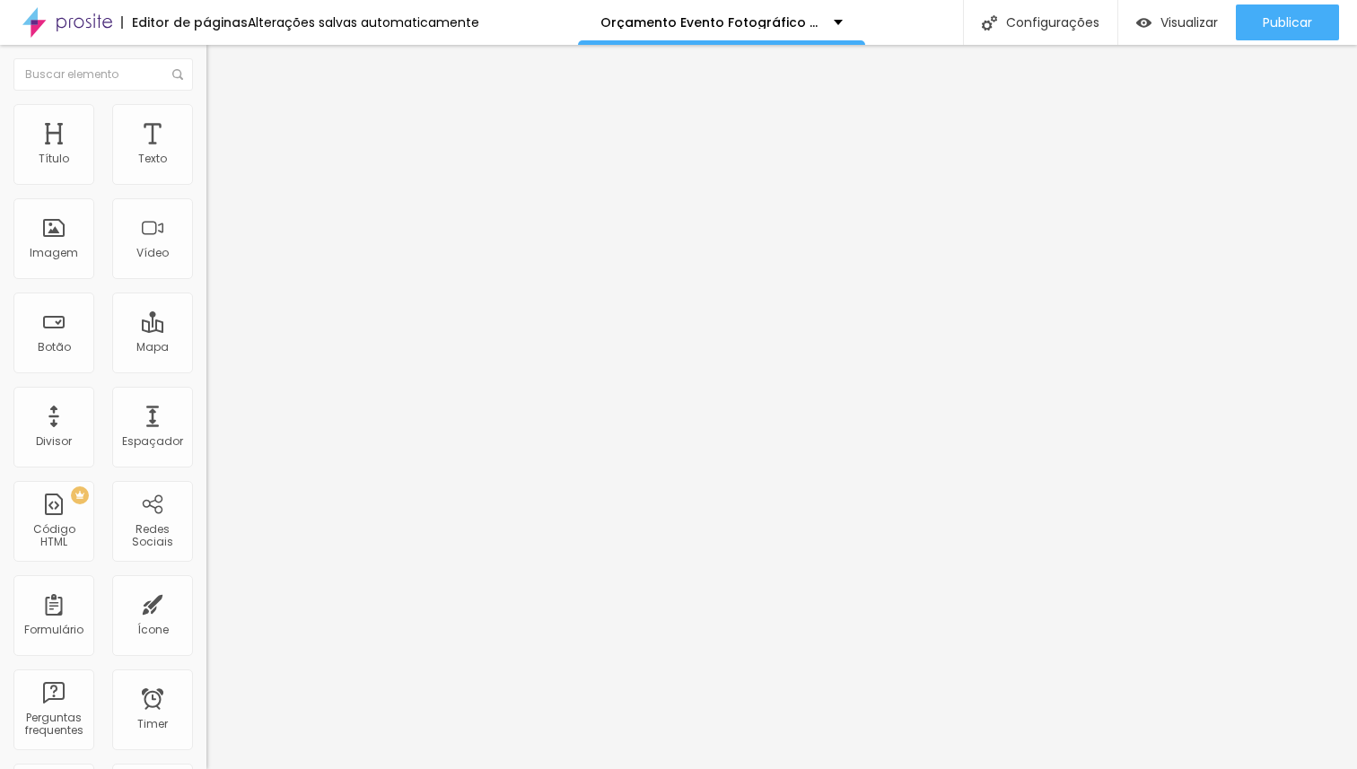
type input "53"
type input "54"
type input "55"
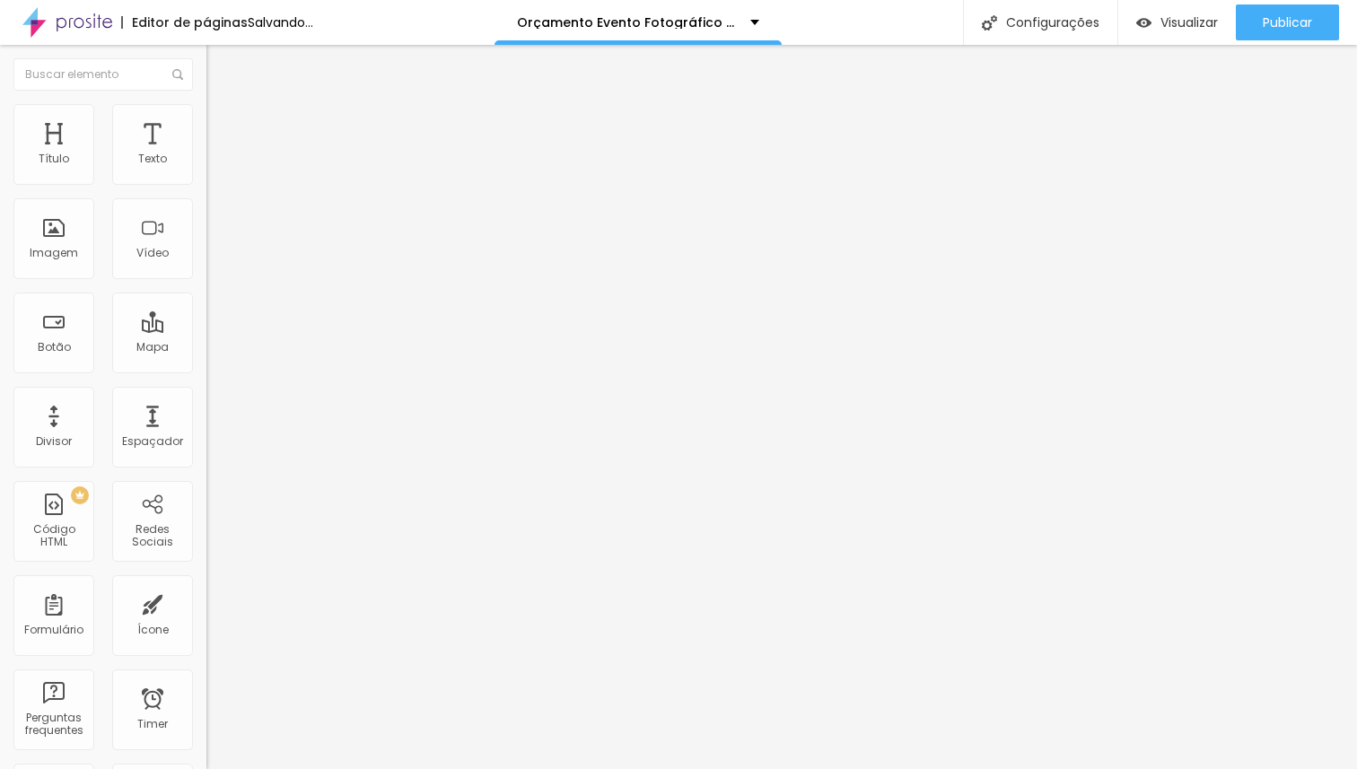
type input "56"
type input "57"
type input "58"
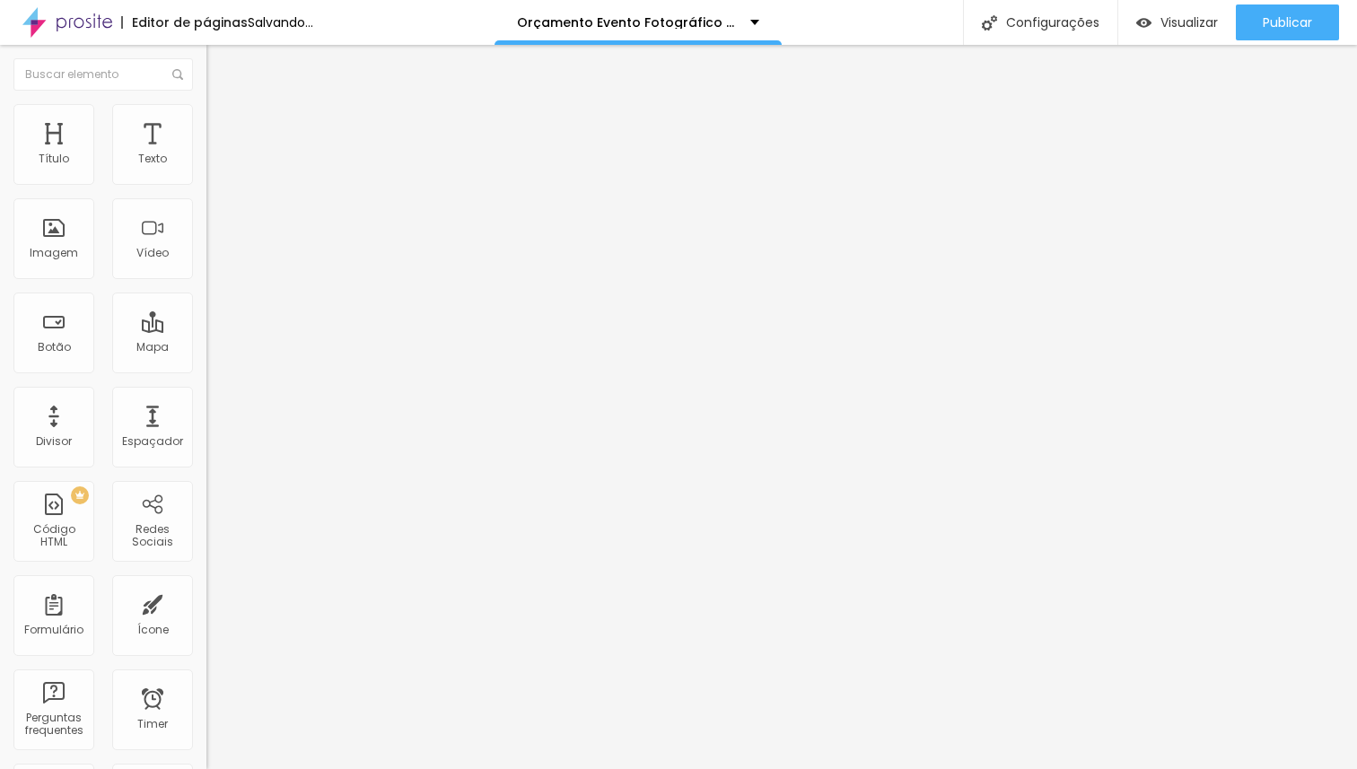
type input "58"
type input "59"
type input "60"
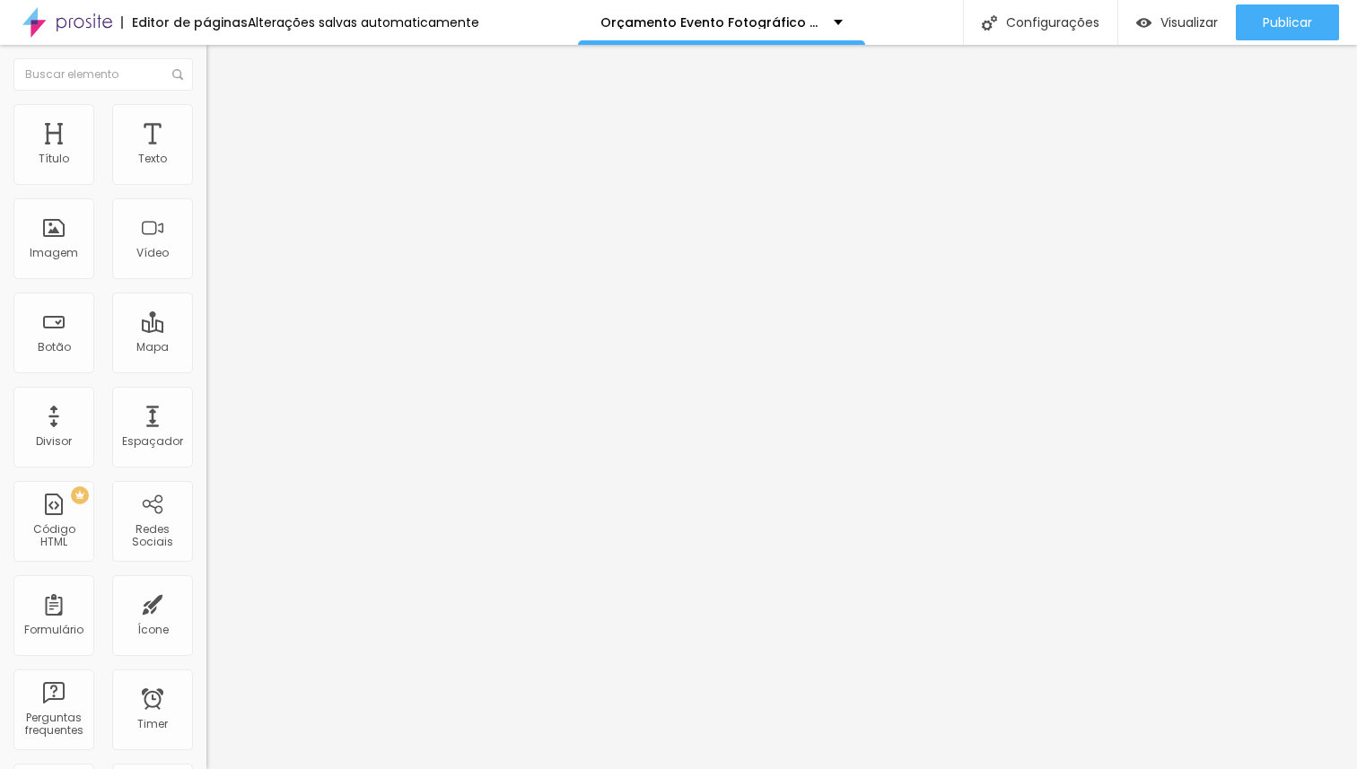
type input "61"
type input "60"
drag, startPoint x: 80, startPoint y: 378, endPoint x: 100, endPoint y: 379, distance: 19.8
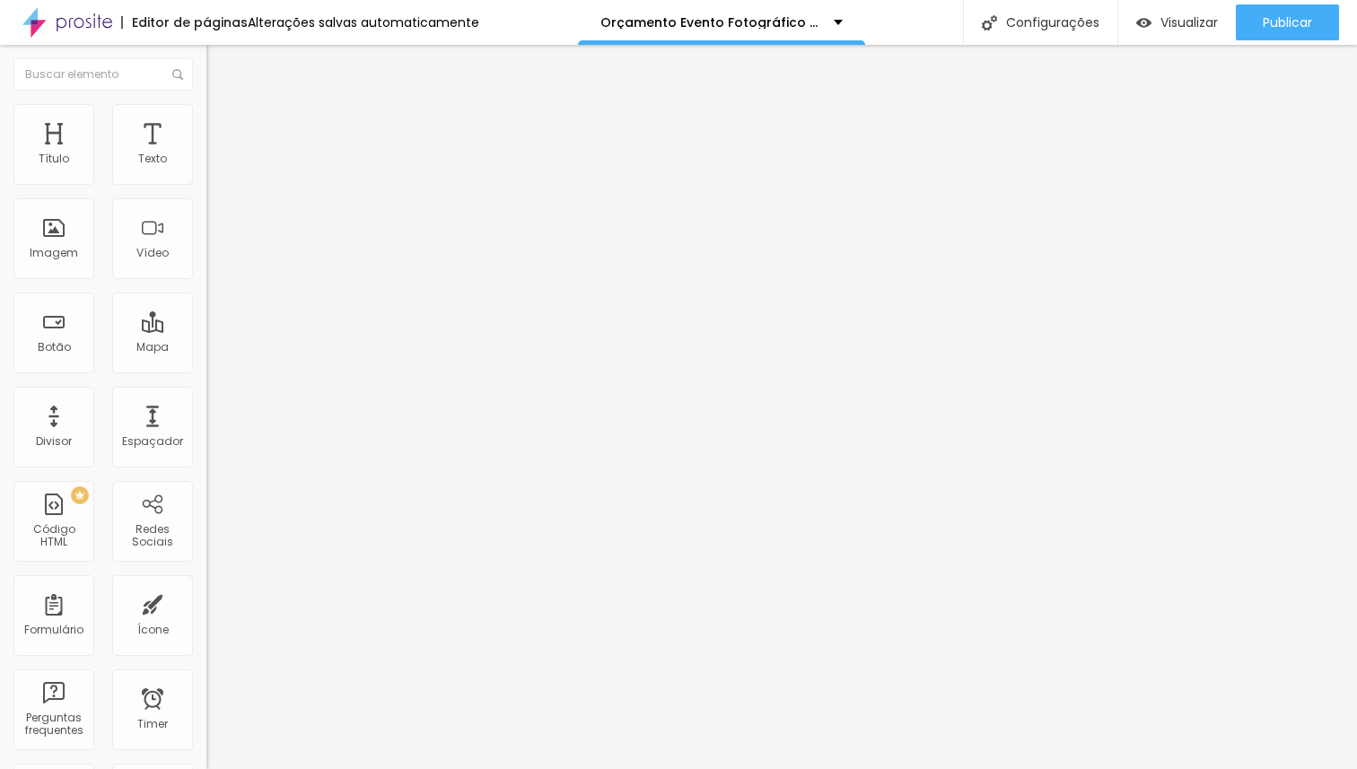
type input "60"
click at [206, 424] on input "range" at bounding box center [264, 431] width 116 height 14
type input "60"
type input "59"
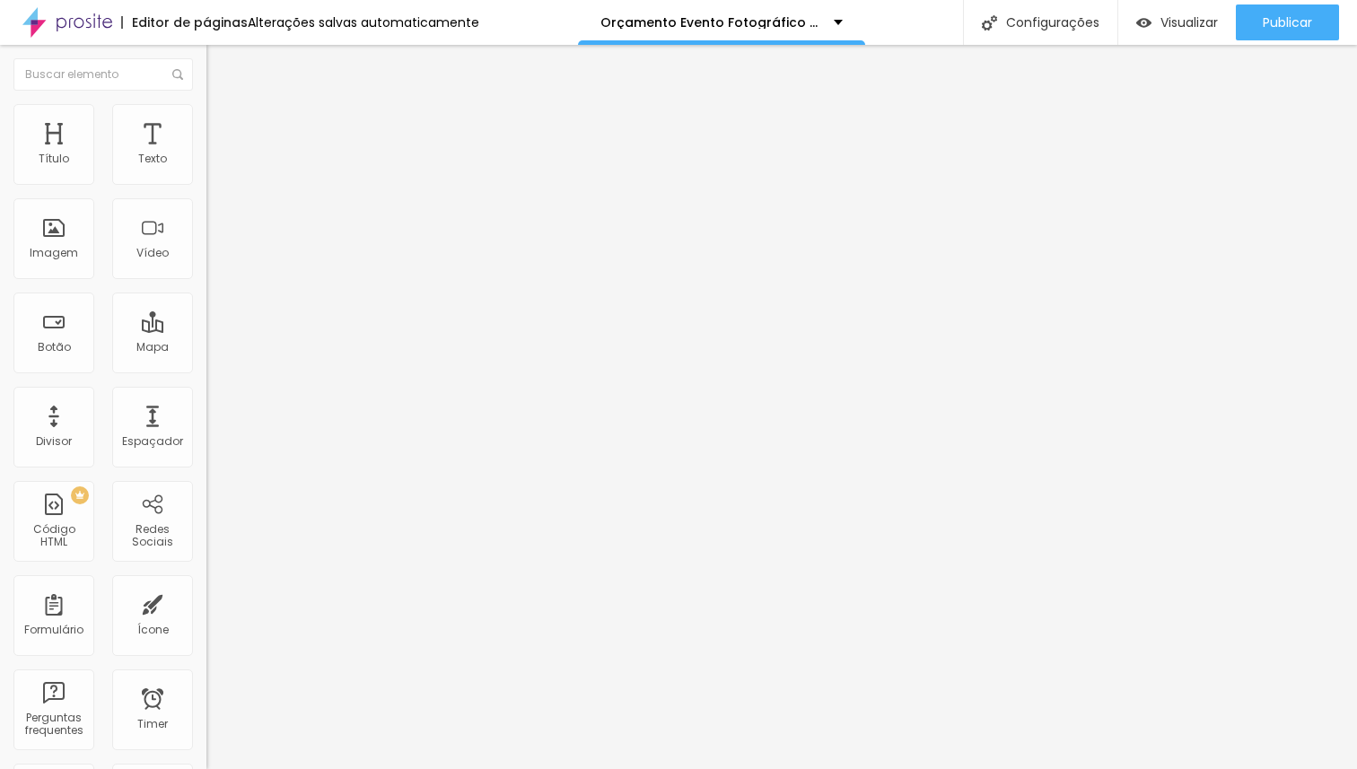
type input "58"
type input "57"
type input "56"
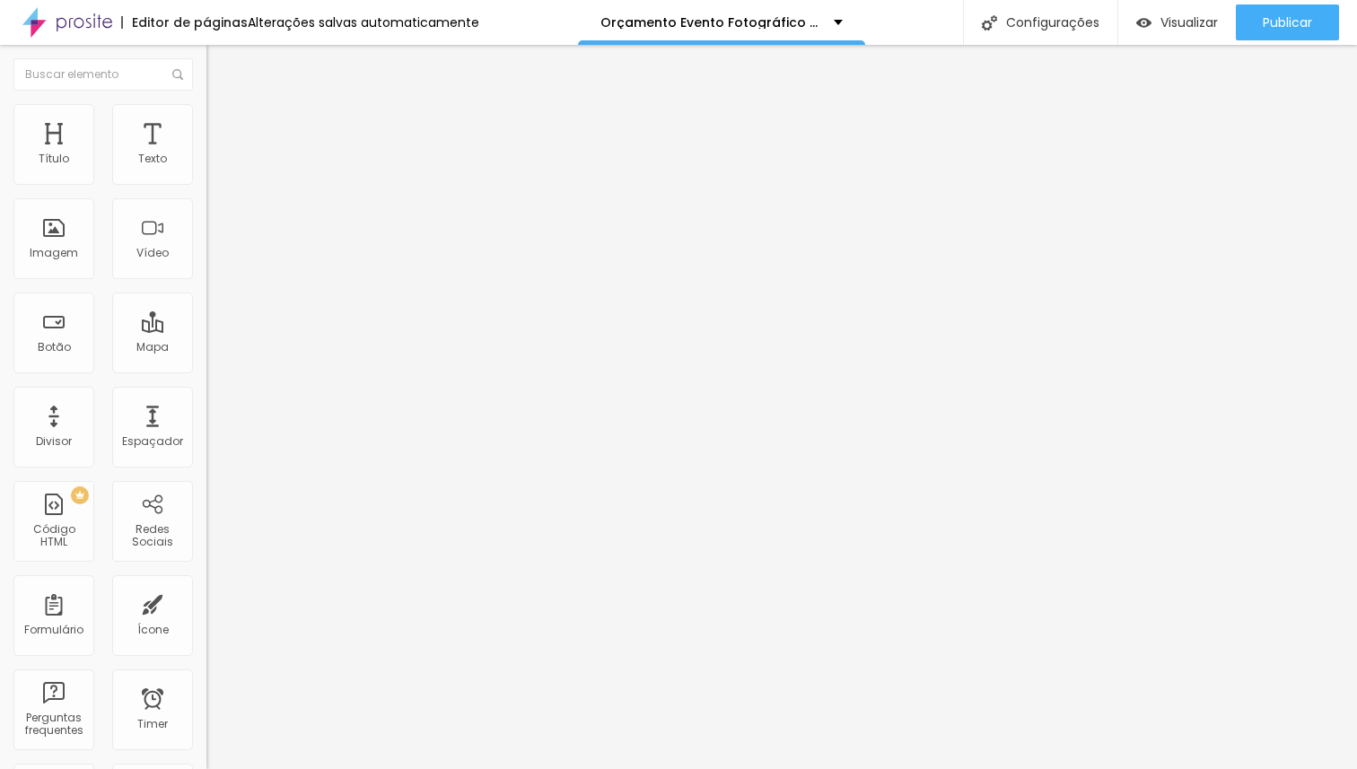
type input "56"
type input "54"
type input "53"
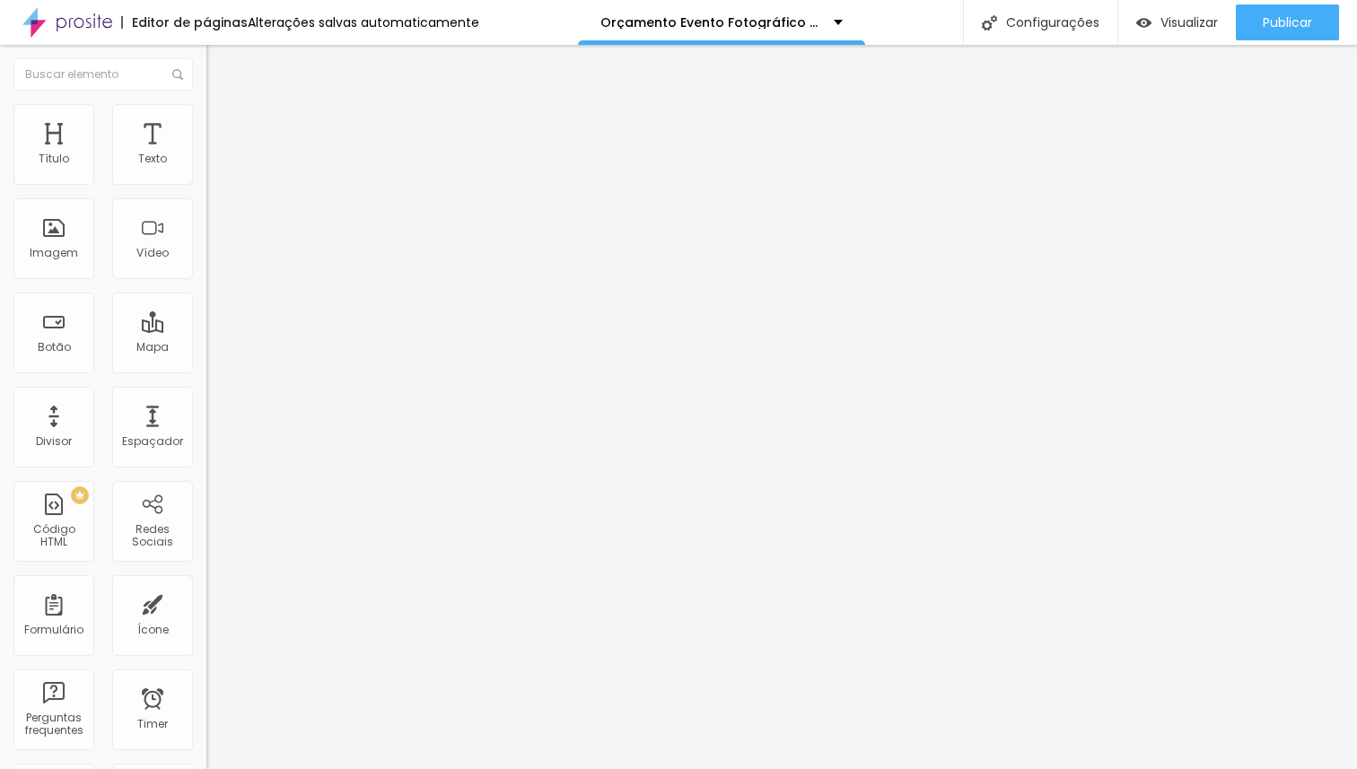
type input "51"
type input "50"
type input "49"
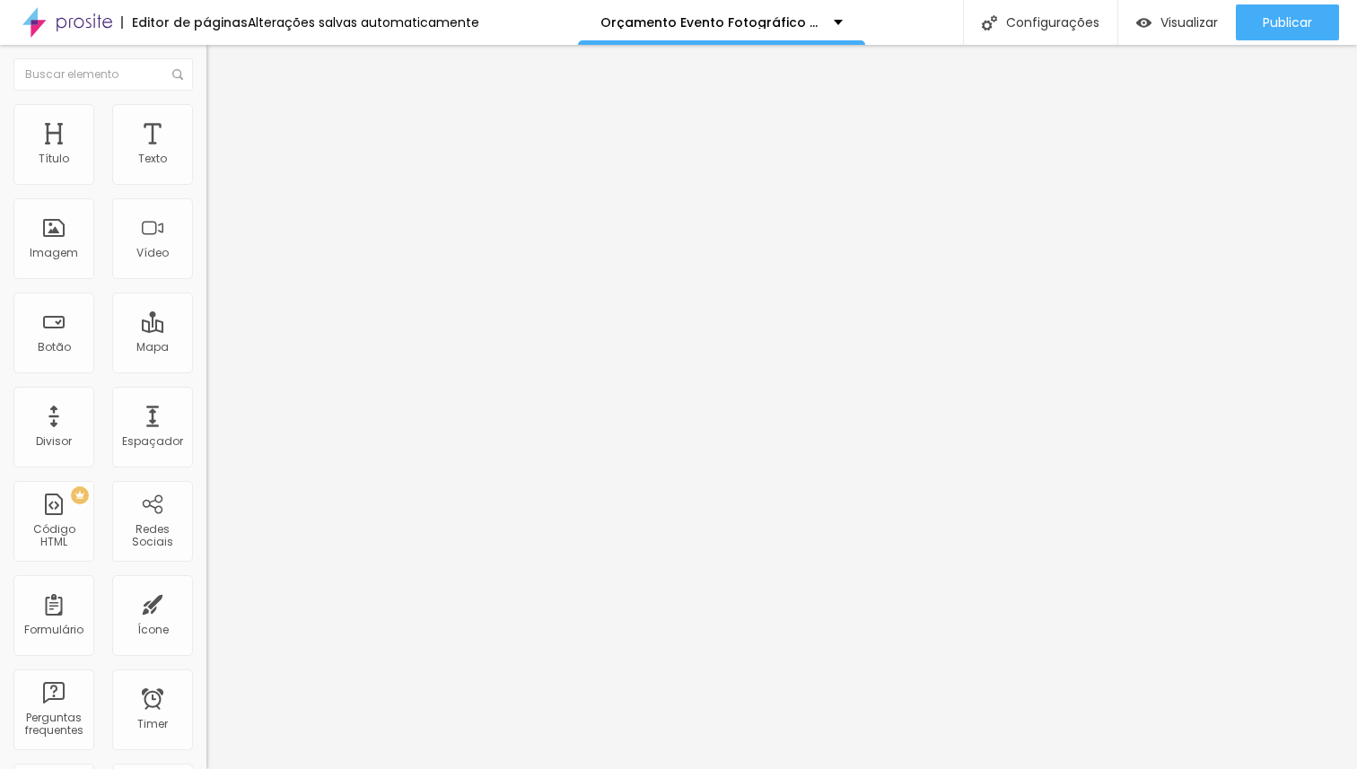
type input "49"
type input "48"
type input "47"
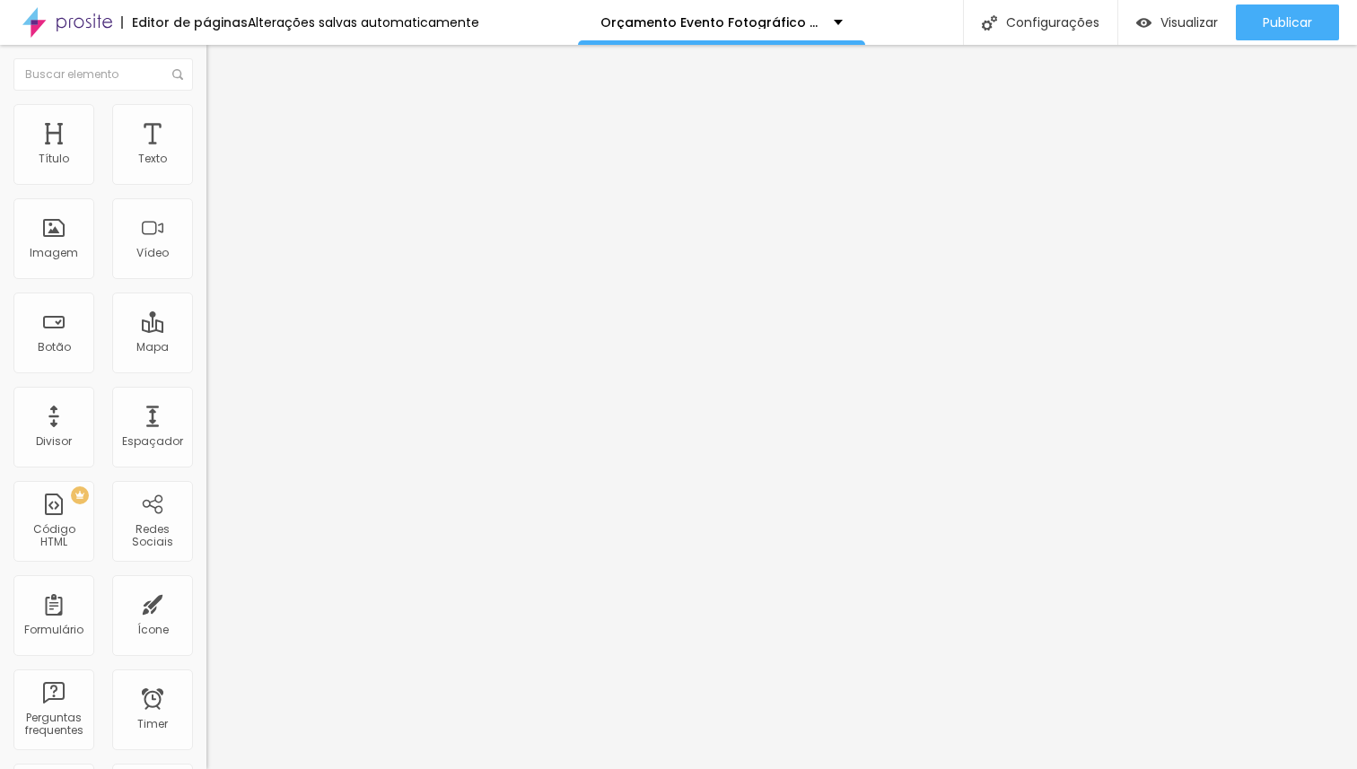
type input "46"
type input "45"
type input "44"
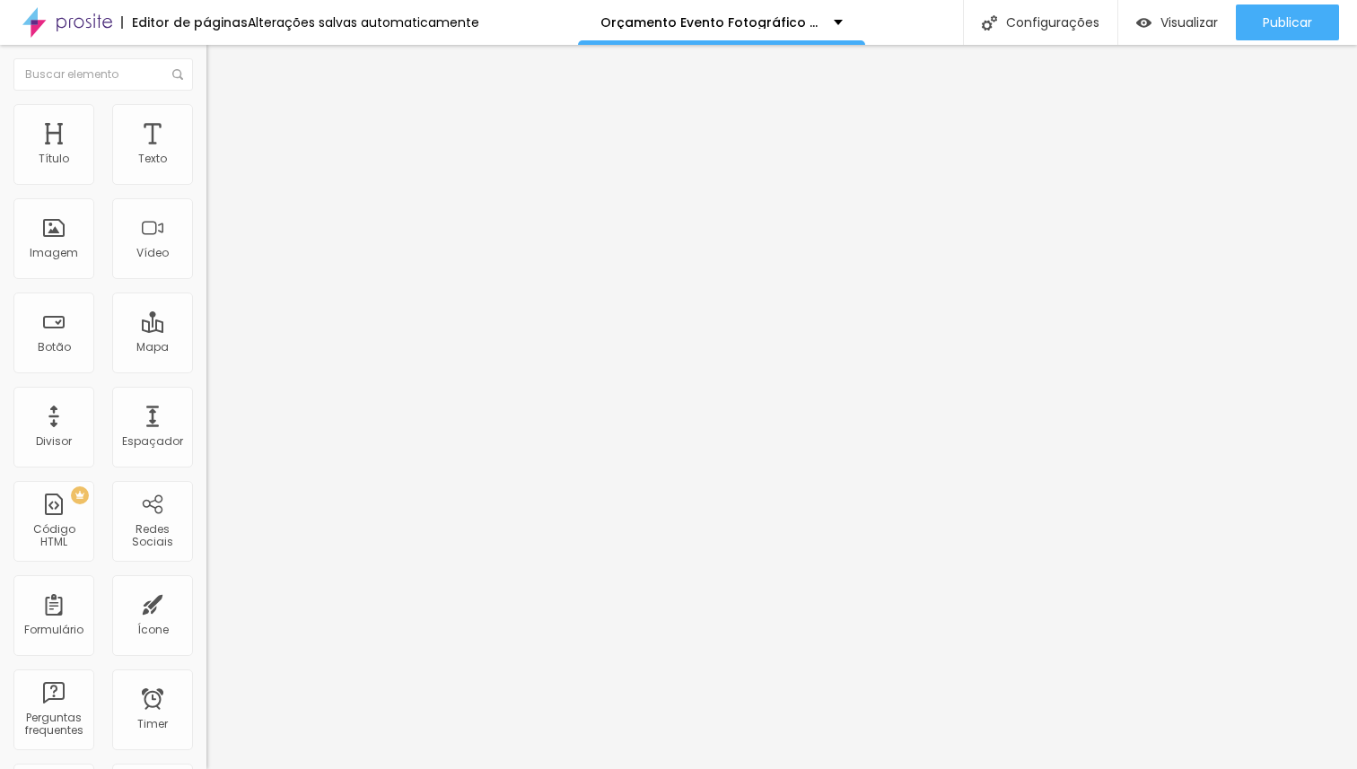
type input "44"
type input "43"
type input "44"
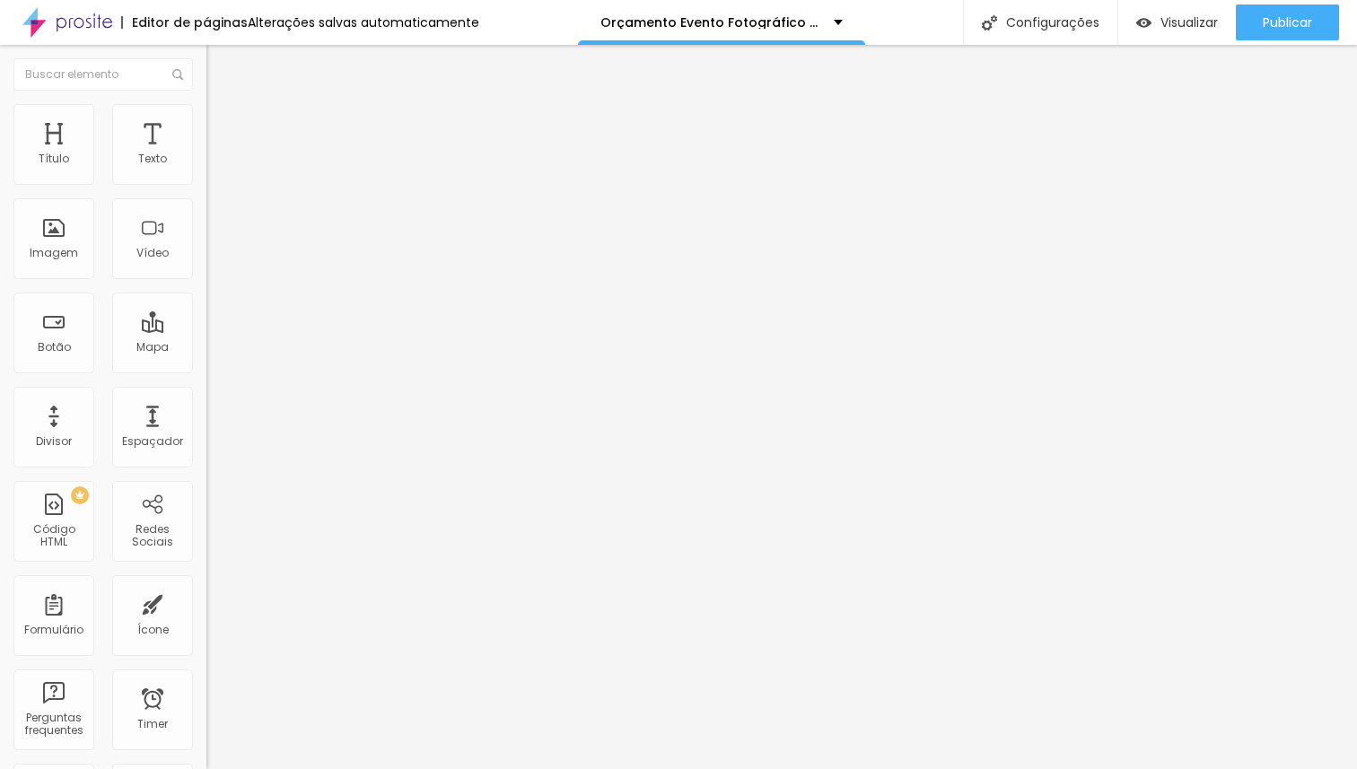
type input "45"
type input "46"
type input "47"
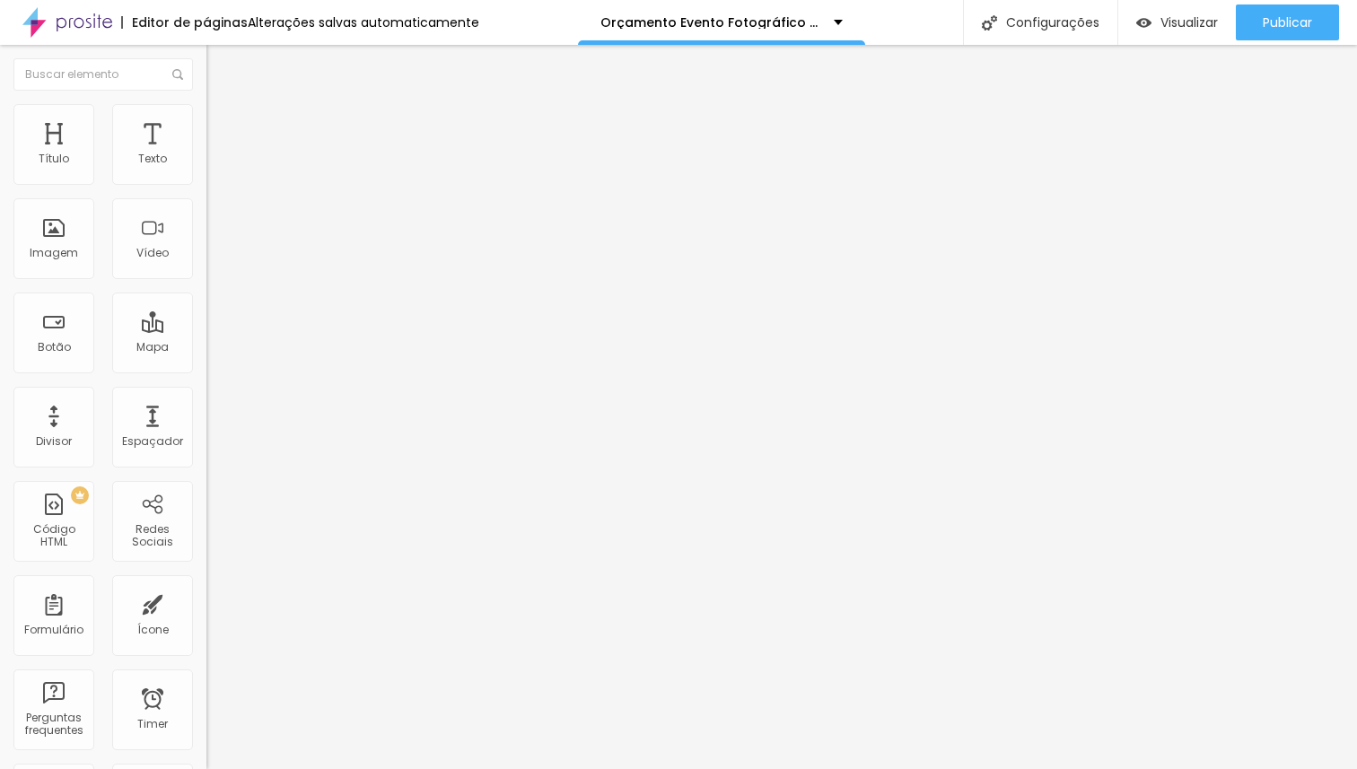
type input "47"
type input "48"
type input "49"
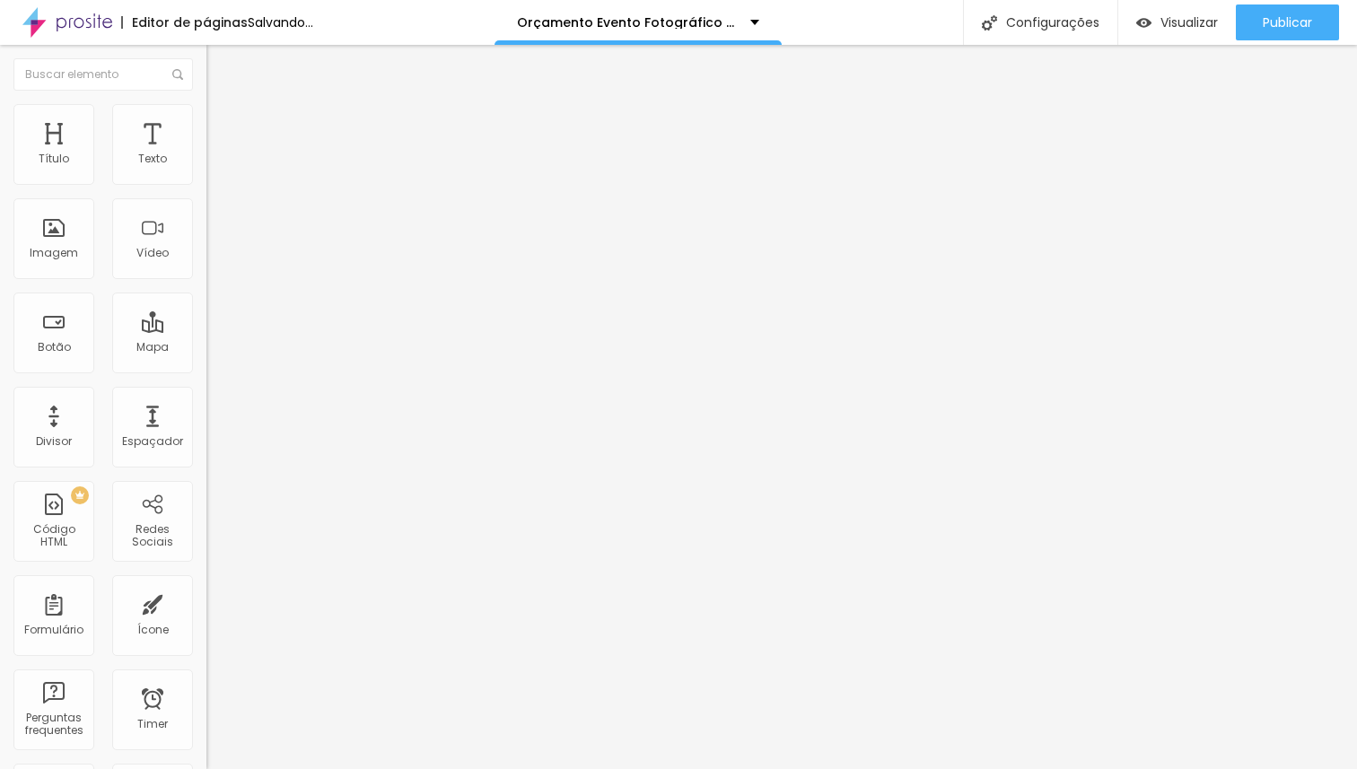
type input "50"
drag, startPoint x: 102, startPoint y: 378, endPoint x: 88, endPoint y: 375, distance: 14.6
type input "50"
click at [206, 424] on input "range" at bounding box center [264, 431] width 116 height 14
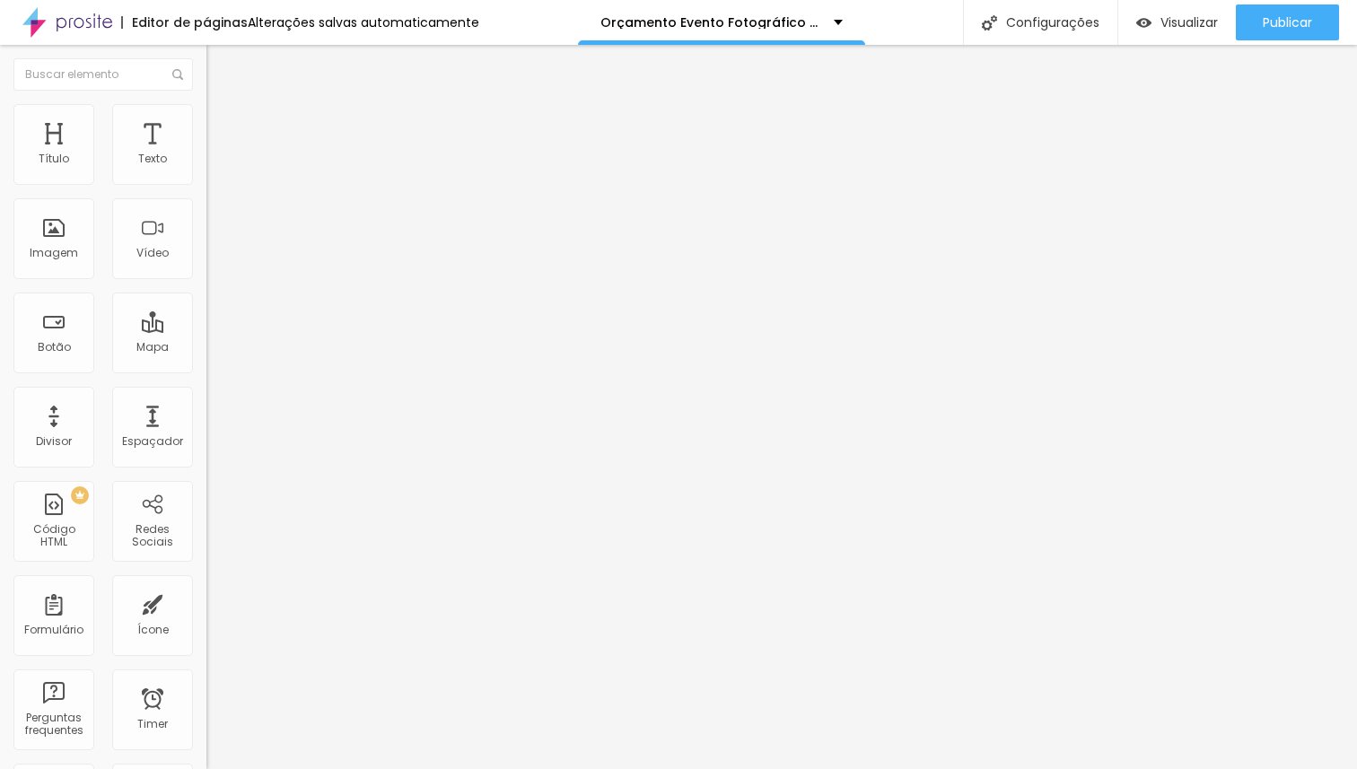
type input "49"
type input "48"
type input "47"
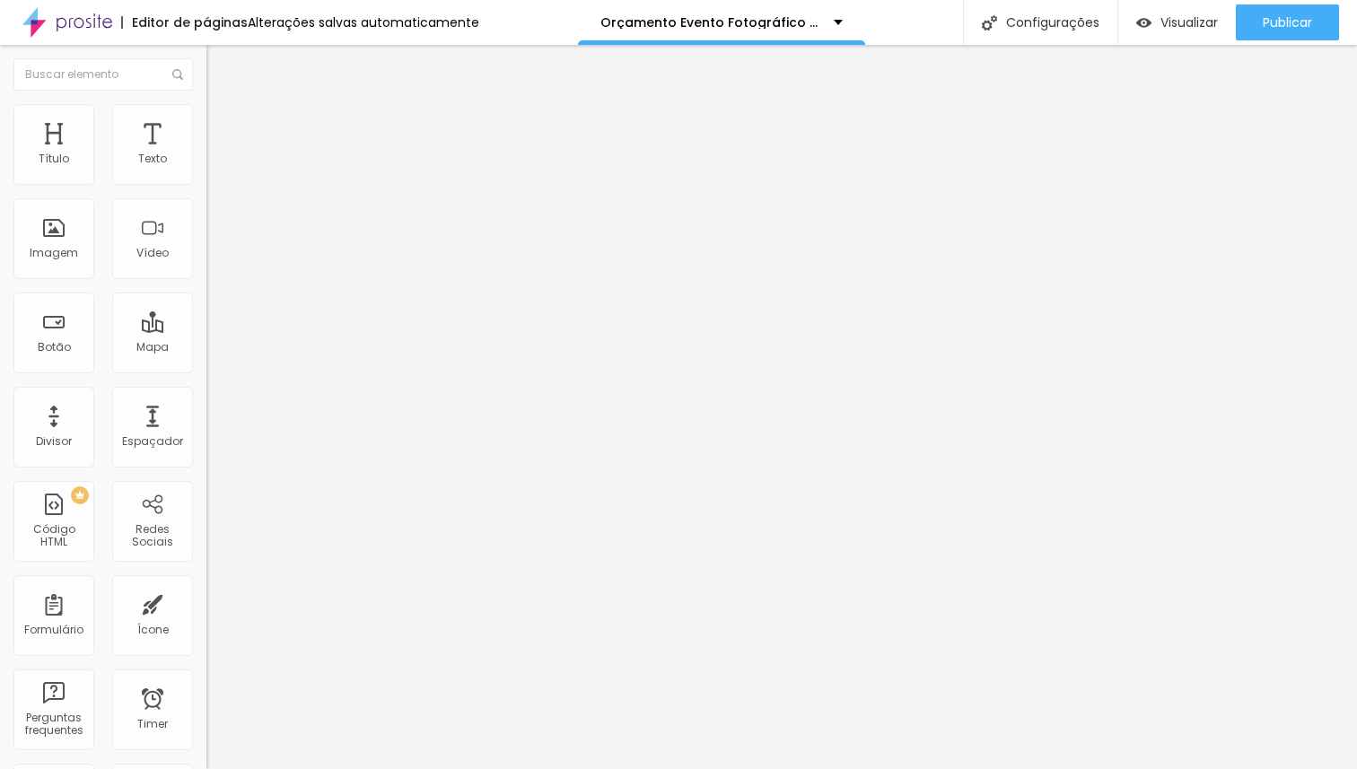
type input "47"
type input "46"
type input "45"
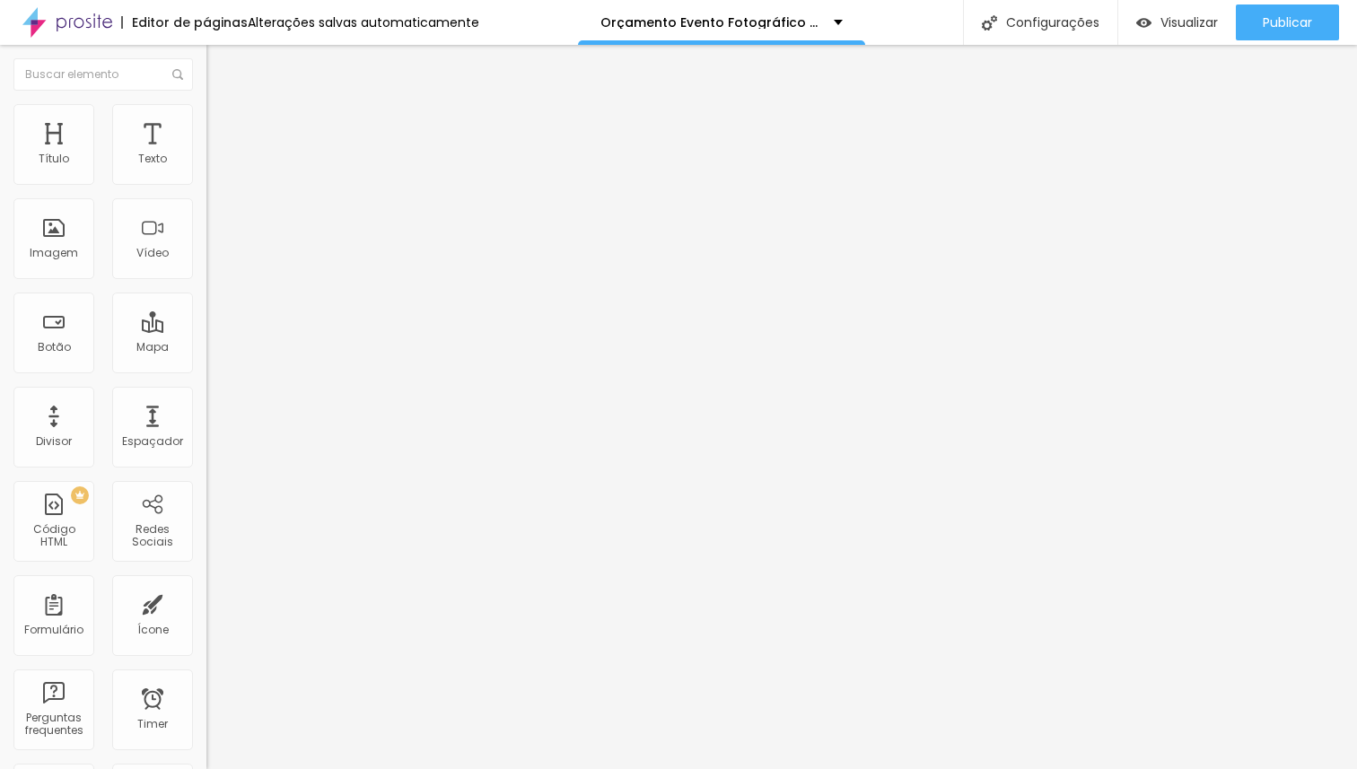
type input "44"
type input "43"
type input "42"
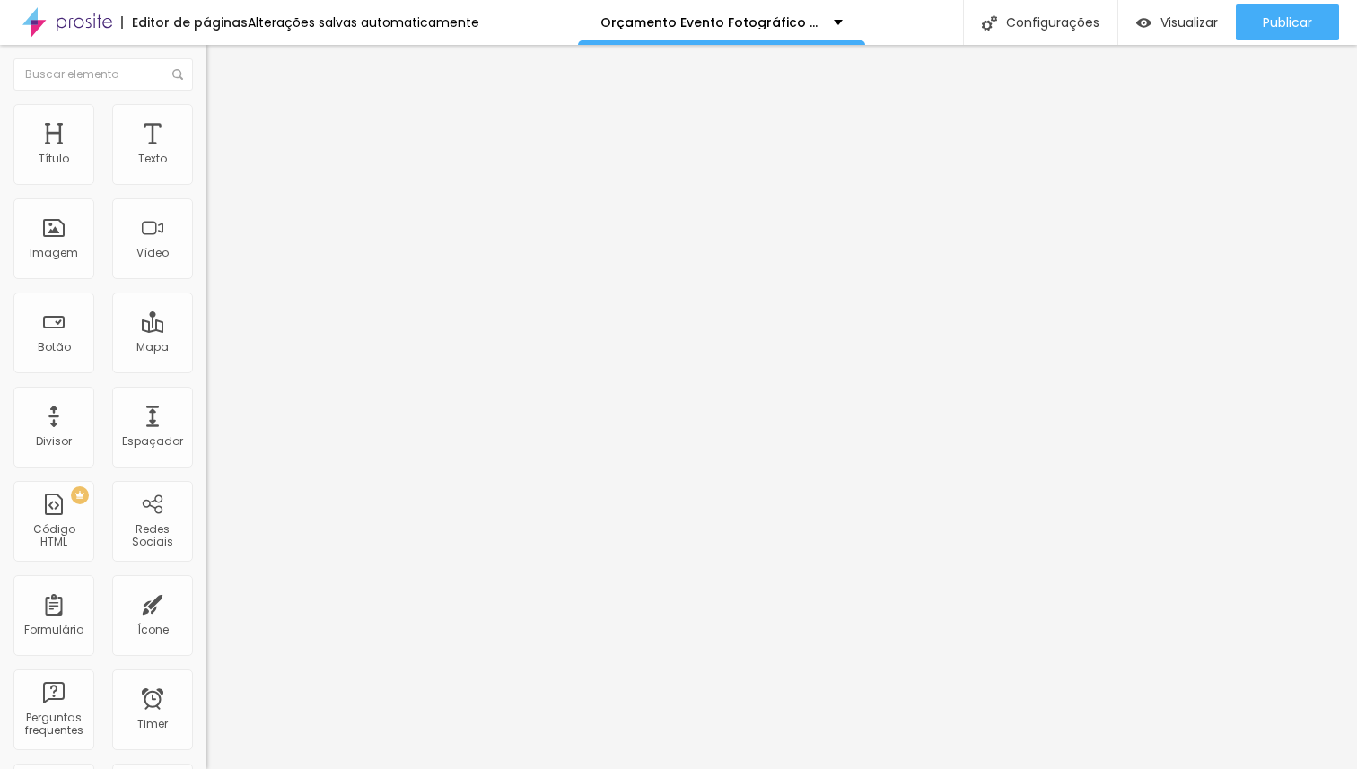
type input "42"
type input "41"
type input "40"
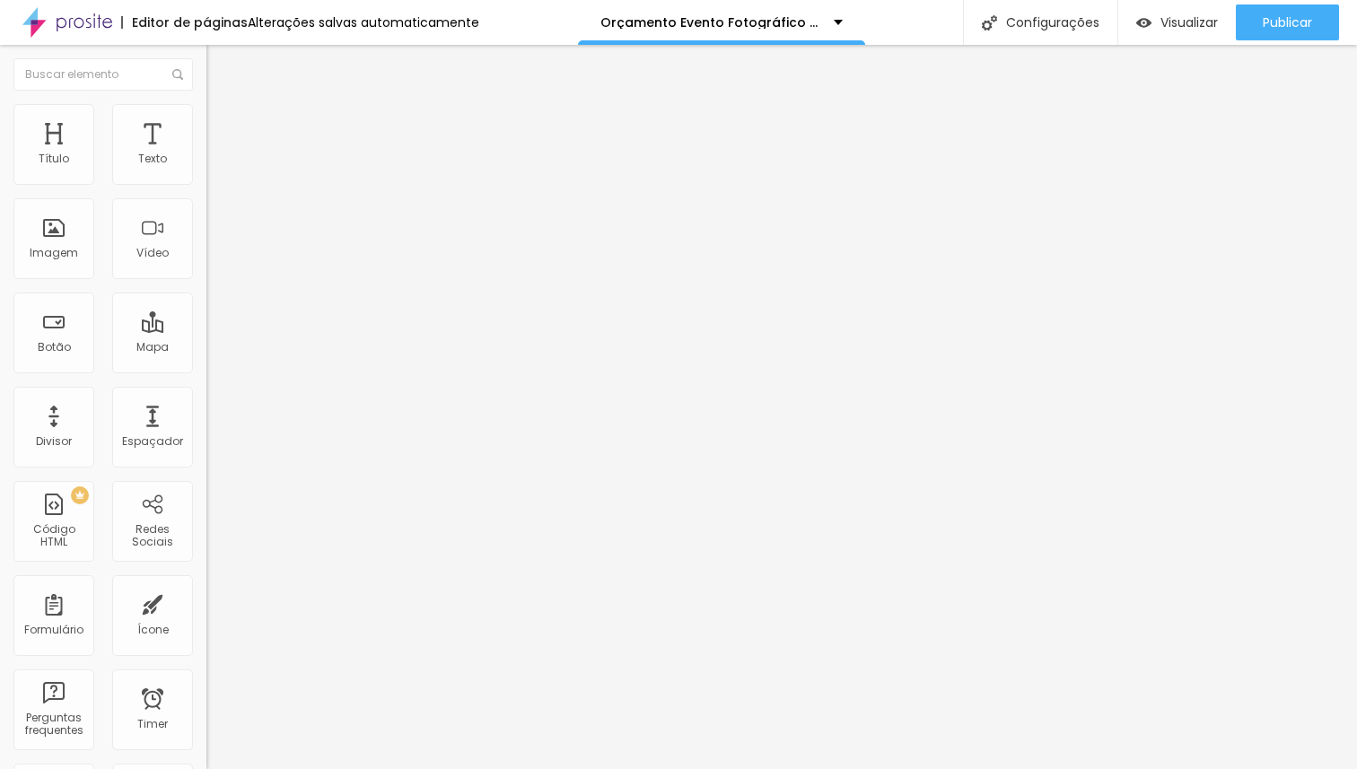
drag, startPoint x: 85, startPoint y: 374, endPoint x: 74, endPoint y: 373, distance: 10.8
type input "40"
click at [206, 424] on input "range" at bounding box center [264, 431] width 116 height 14
type input "45"
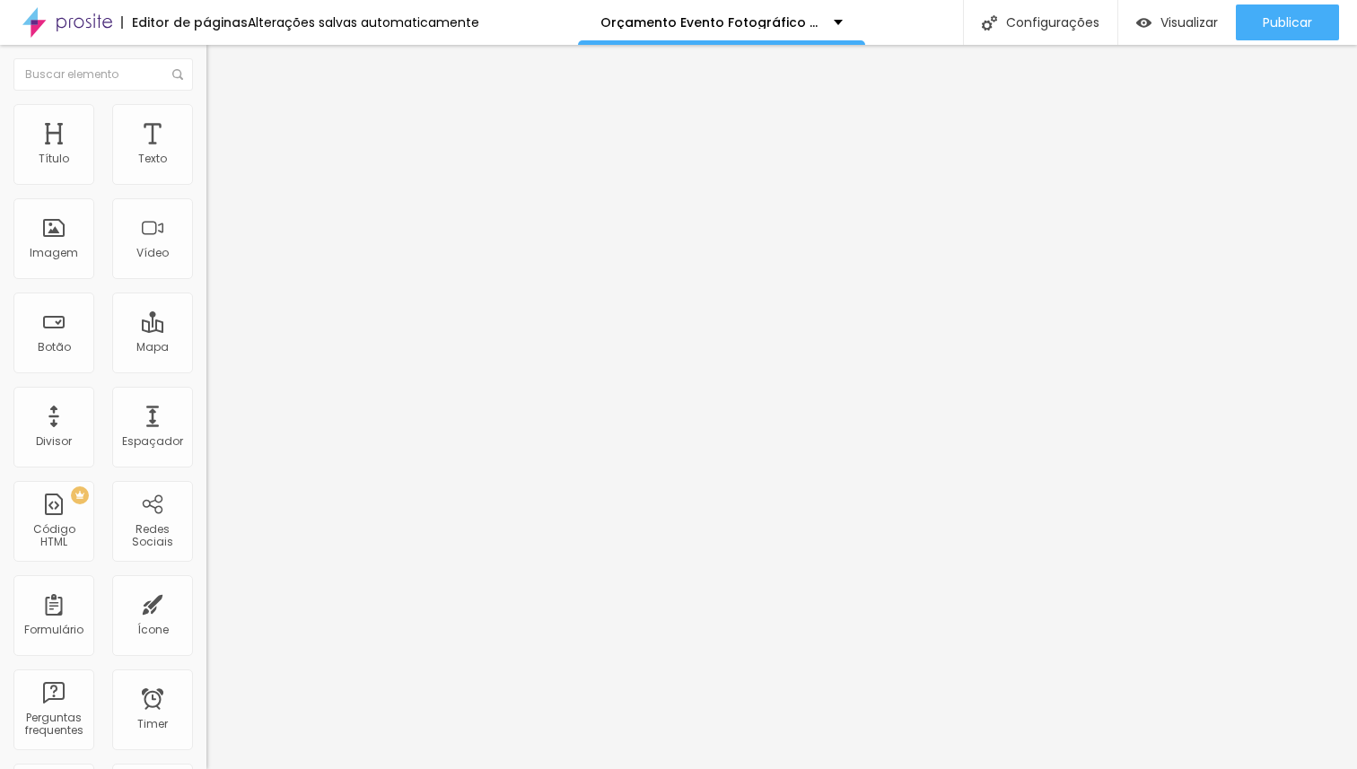
type input "46"
type input "47"
type input "48"
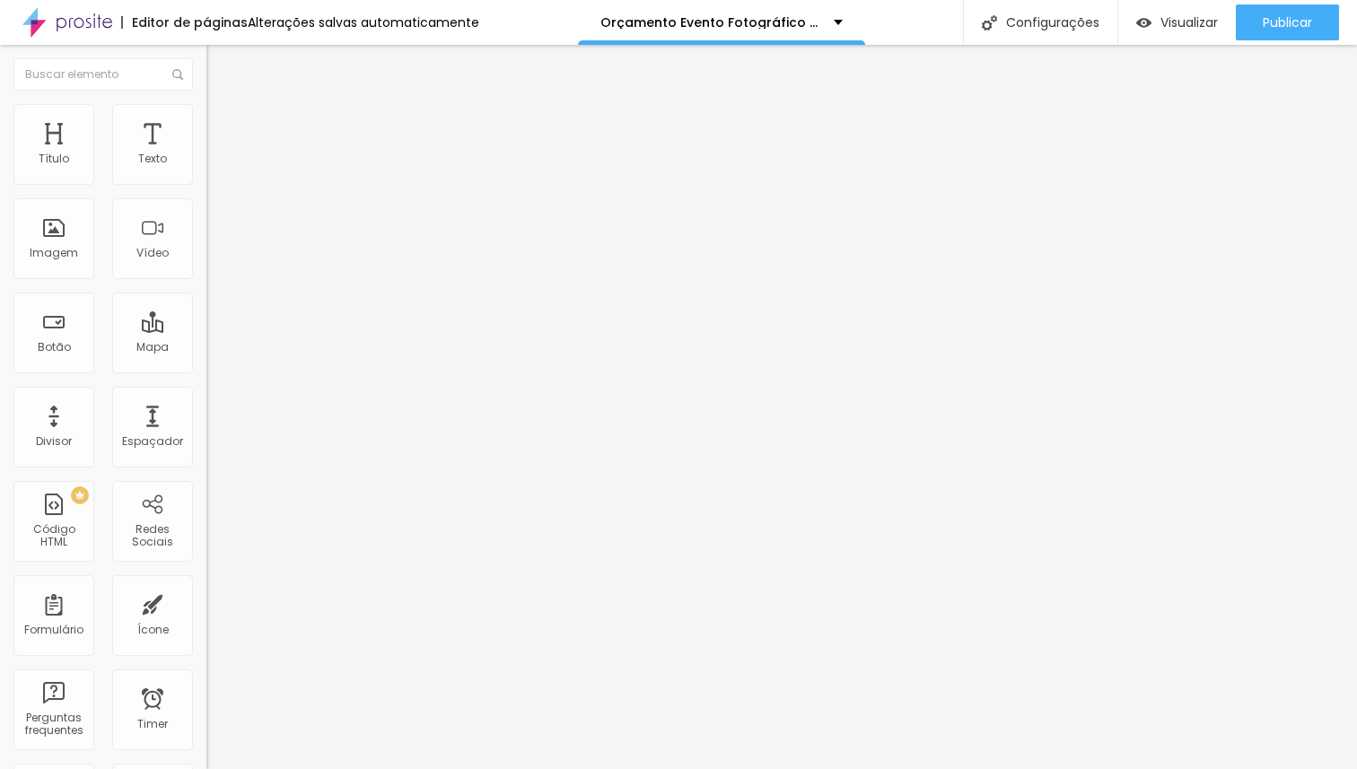
type input "48"
type input "49"
type input "50"
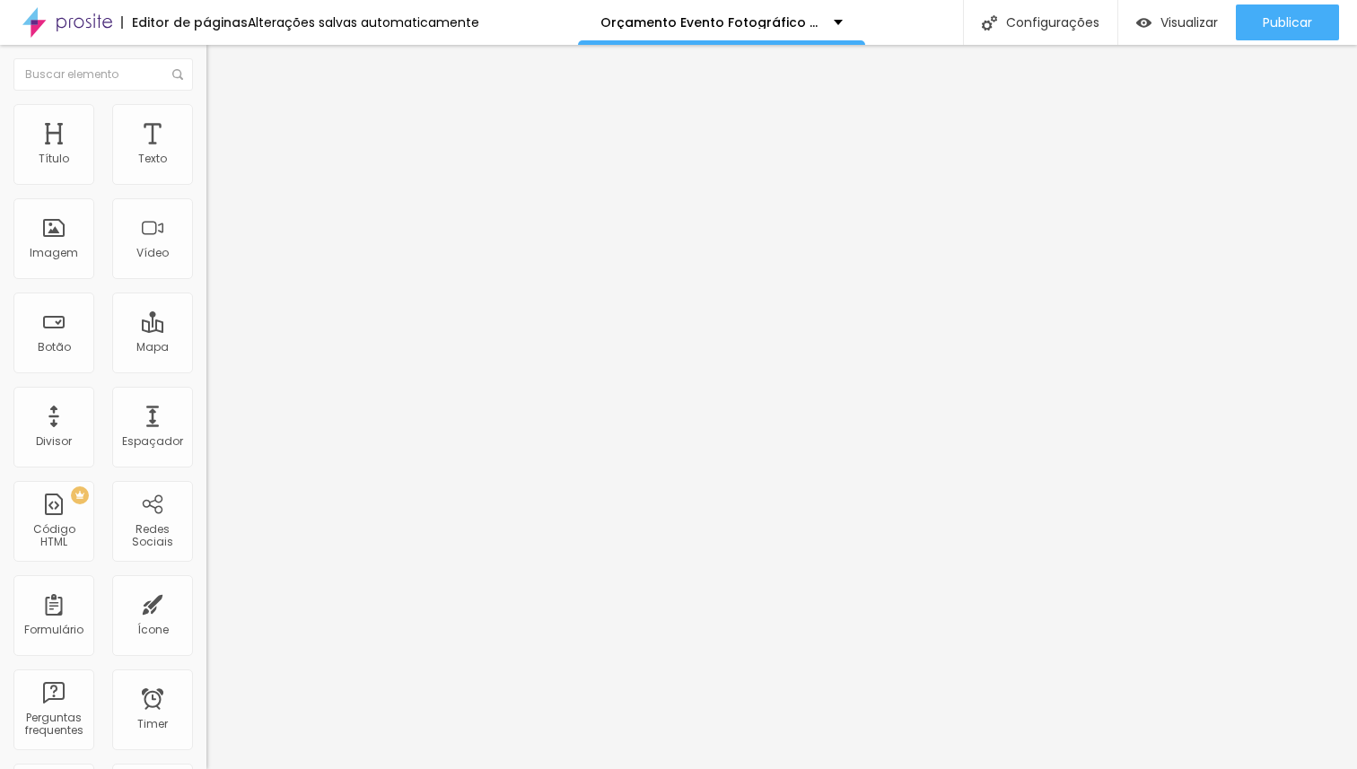
type input "51"
type input "52"
type input "53"
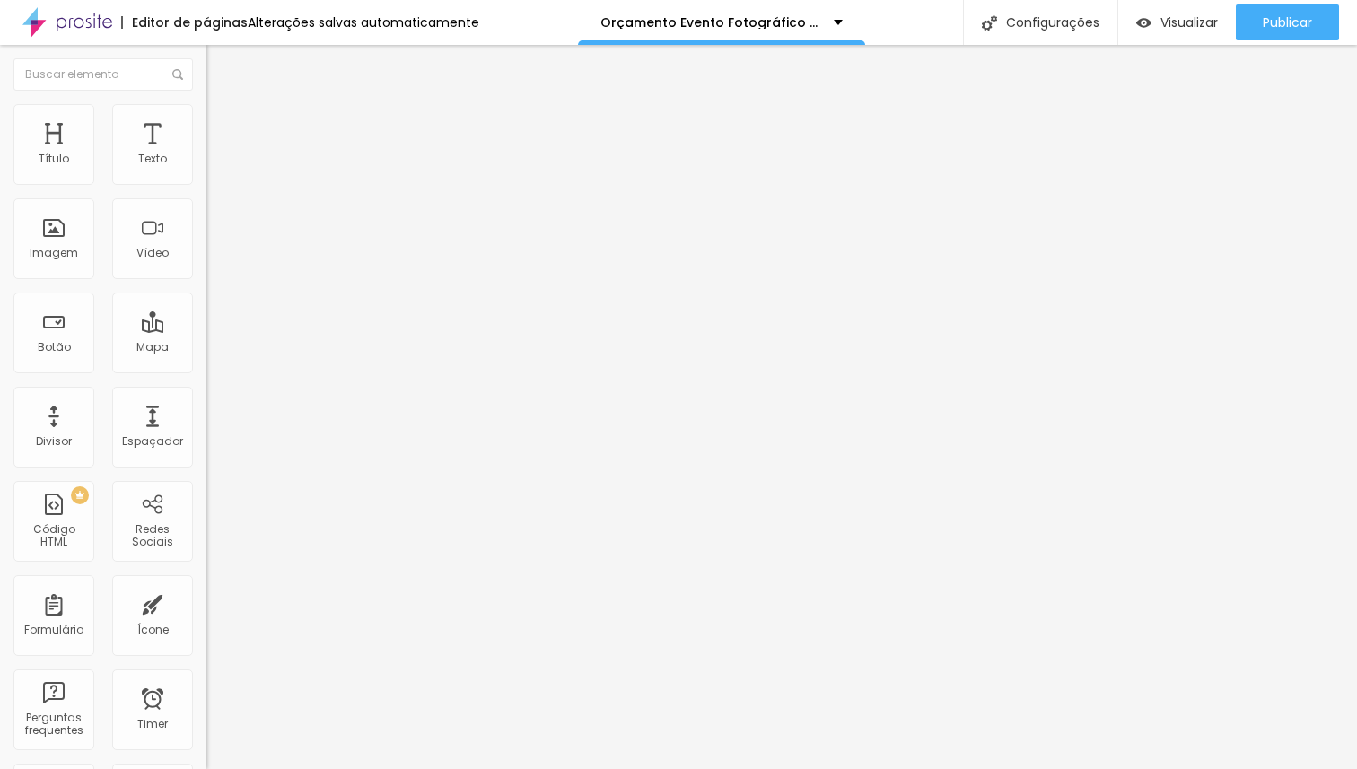
type input "53"
type input "54"
type input "55"
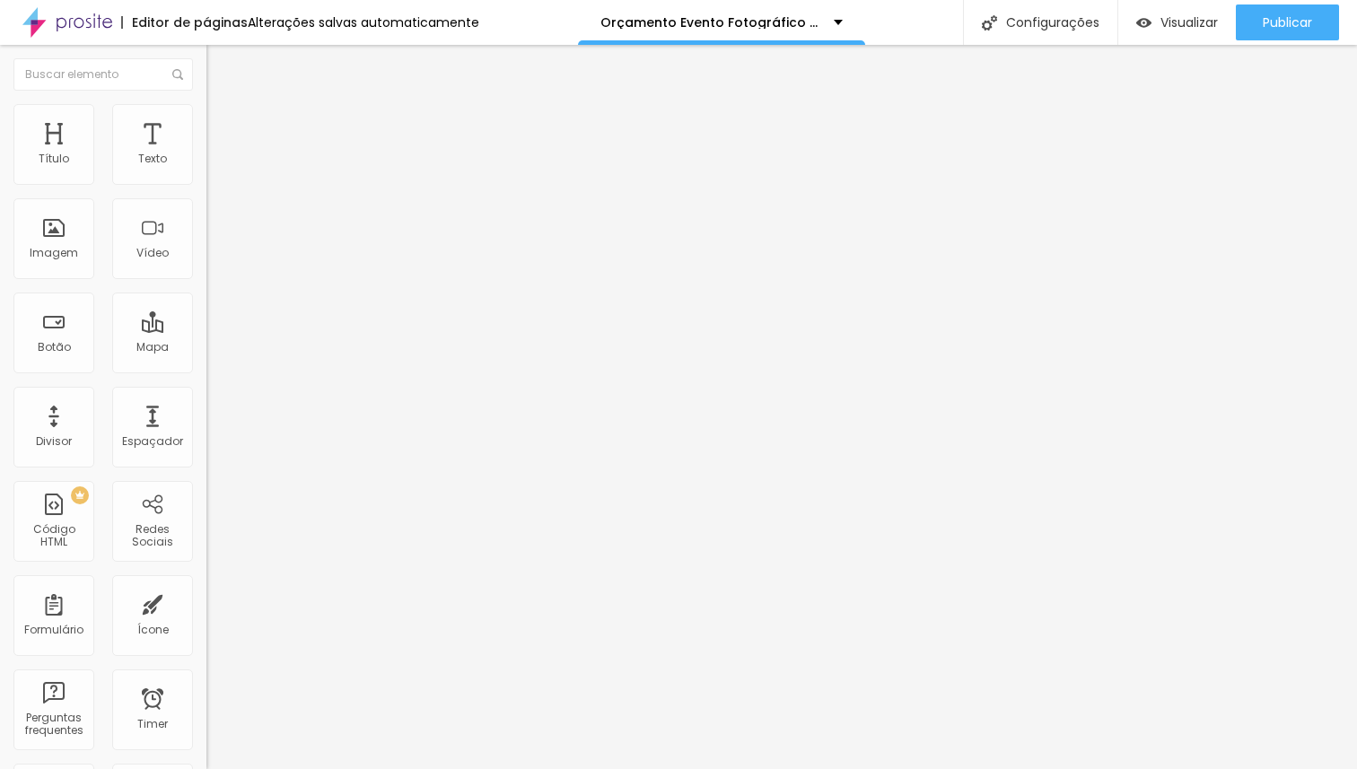
type input "56"
type input "57"
type input "58"
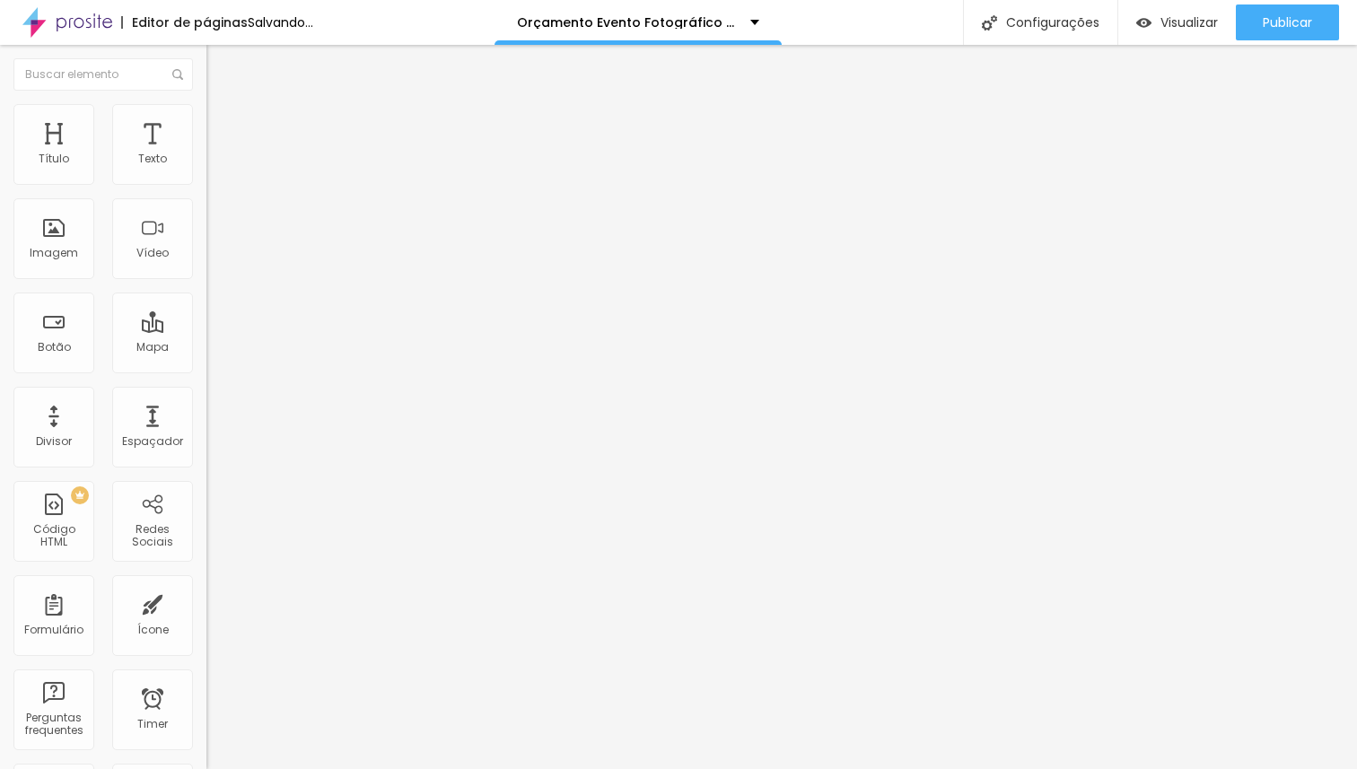
type input "58"
type input "59"
type input "60"
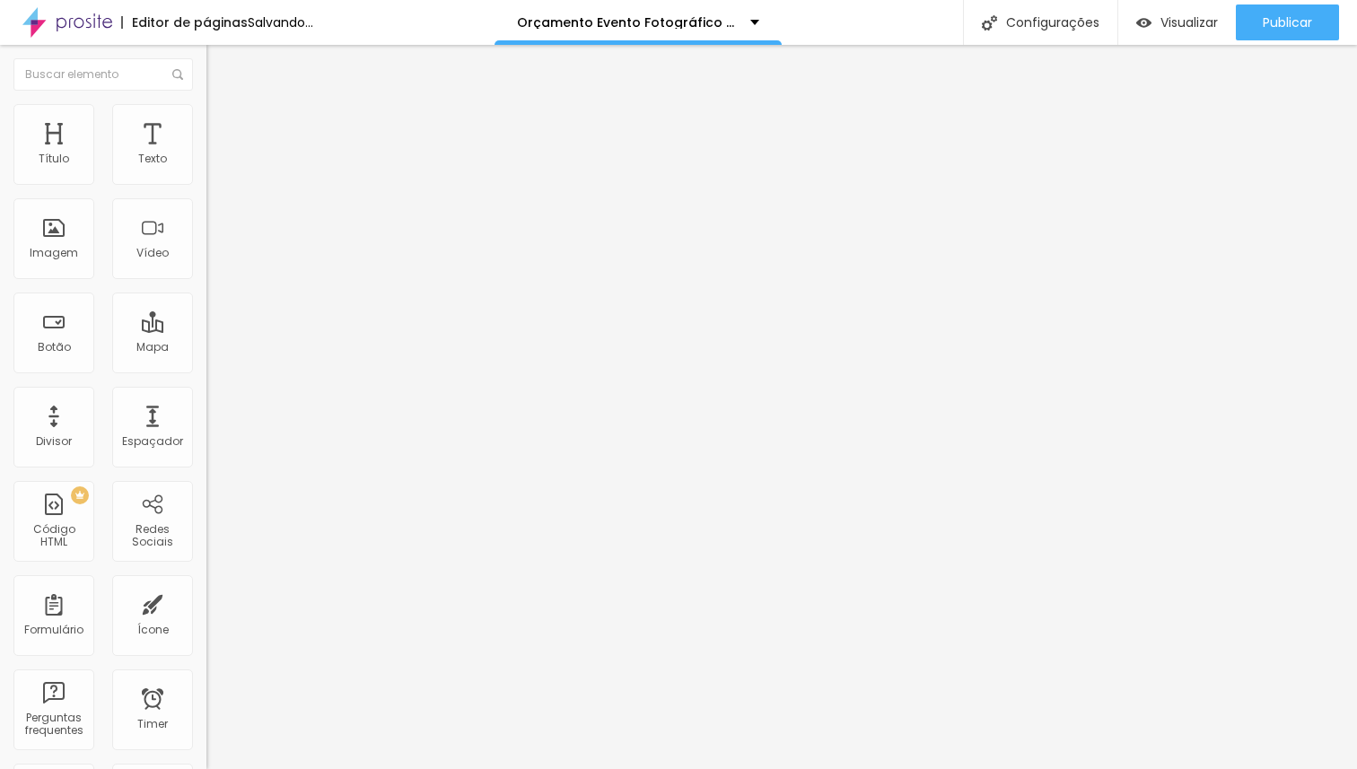
type input "61"
type input "60"
drag, startPoint x: 82, startPoint y: 373, endPoint x: 101, endPoint y: 375, distance: 18.9
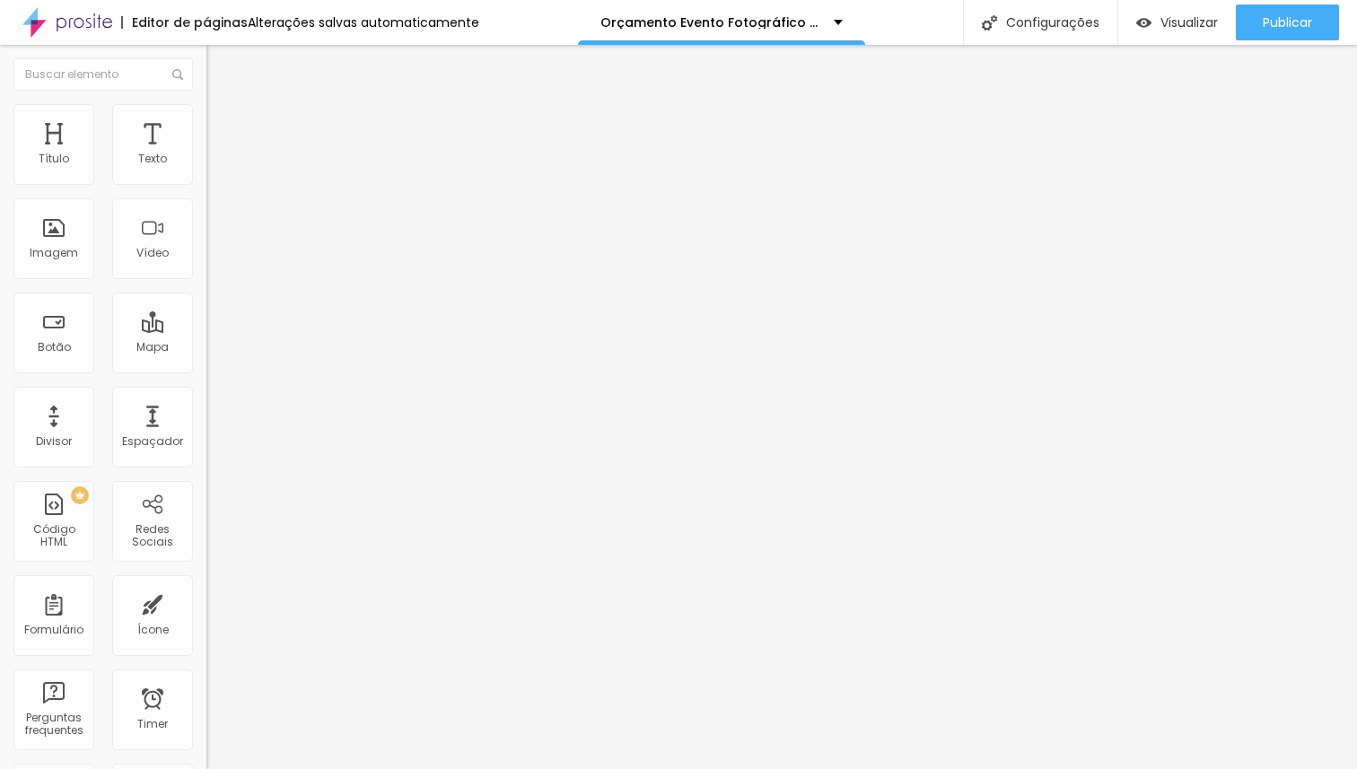
type input "60"
click at [206, 424] on input "range" at bounding box center [264, 431] width 116 height 14
click at [206, 172] on button "button" at bounding box center [218, 162] width 25 height 19
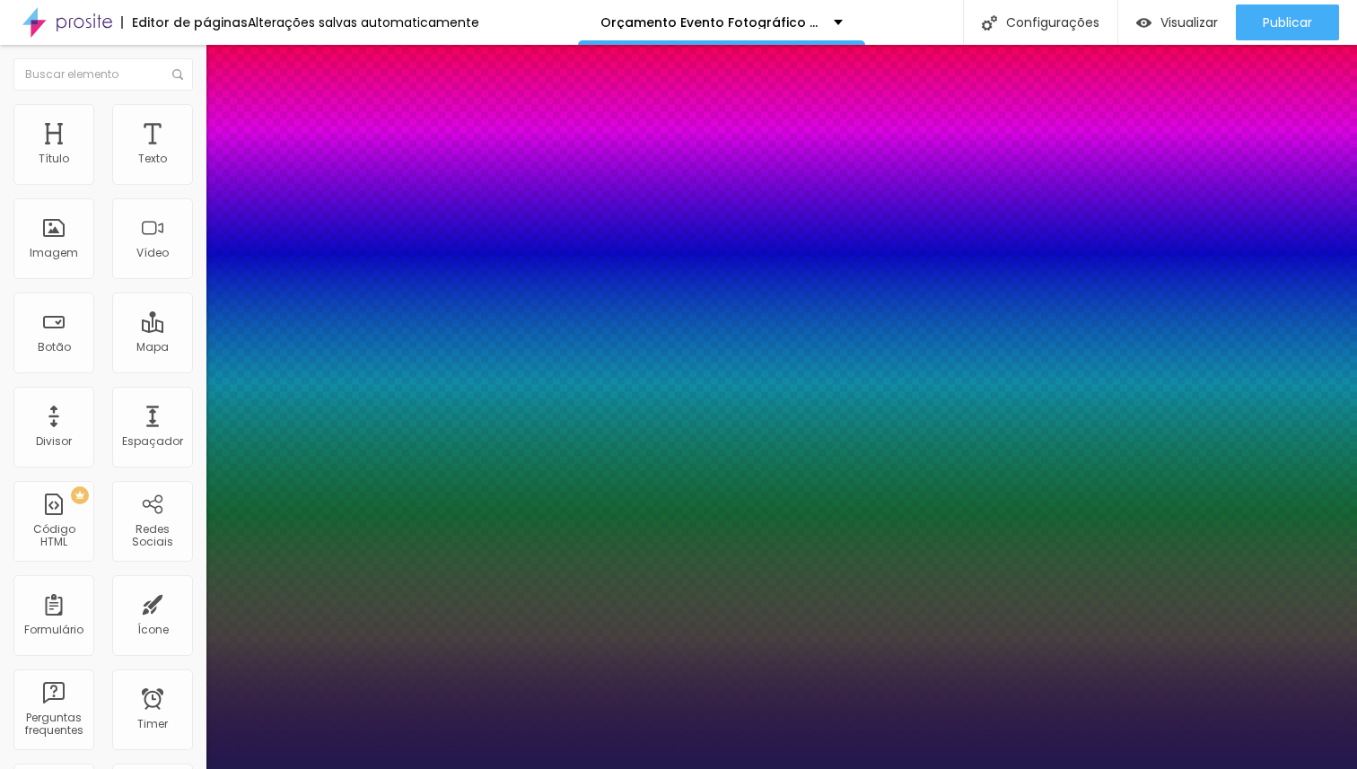
type input "1"
type input "15"
type input "1"
type input "16"
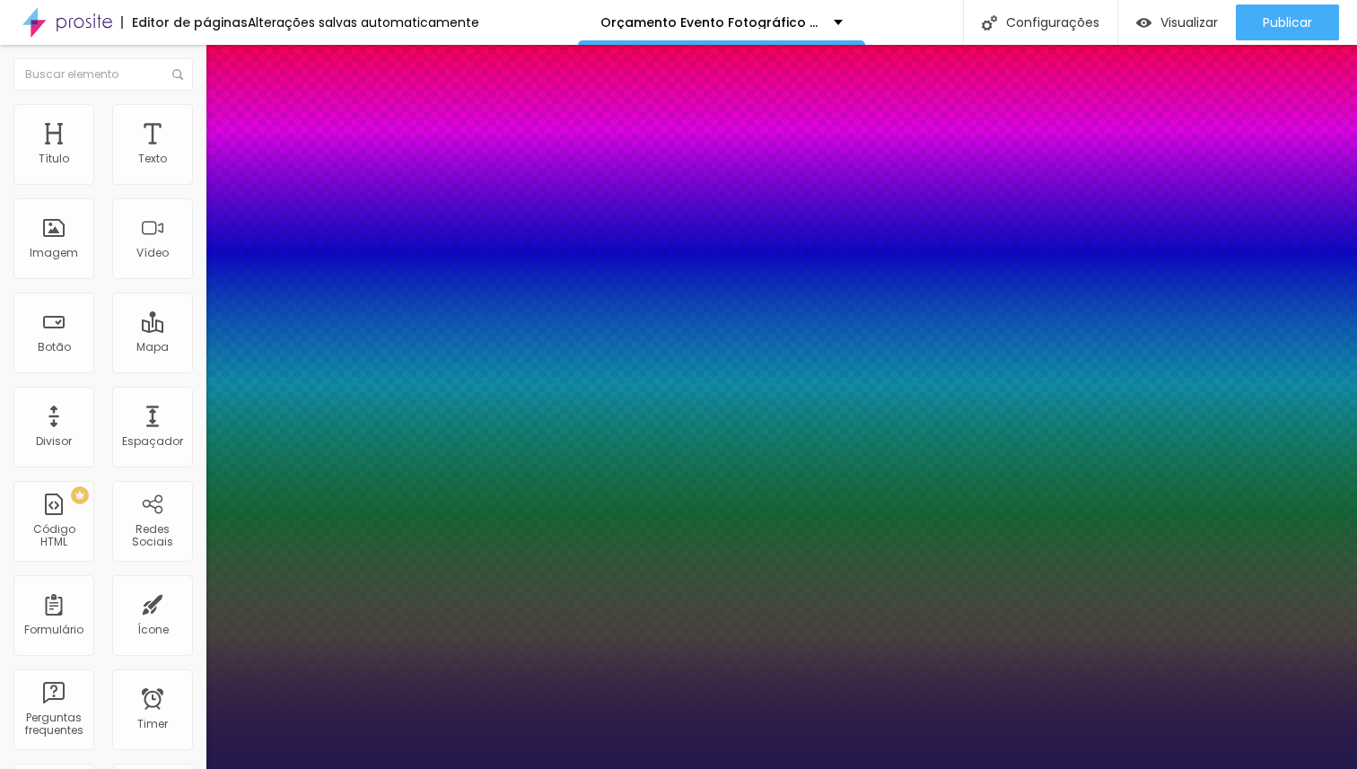
type input "16"
type input "1"
type input "17"
type input "1"
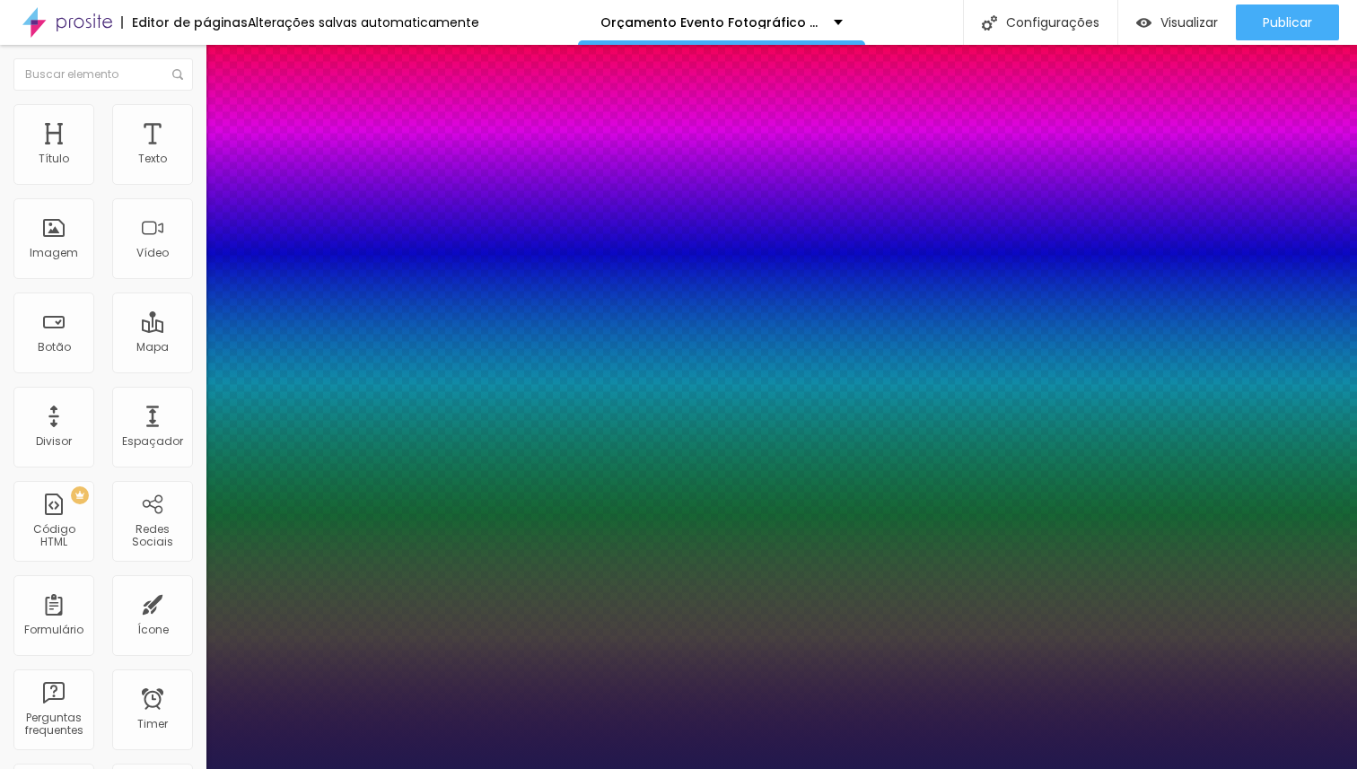
type input "18"
type input "1"
type input "19"
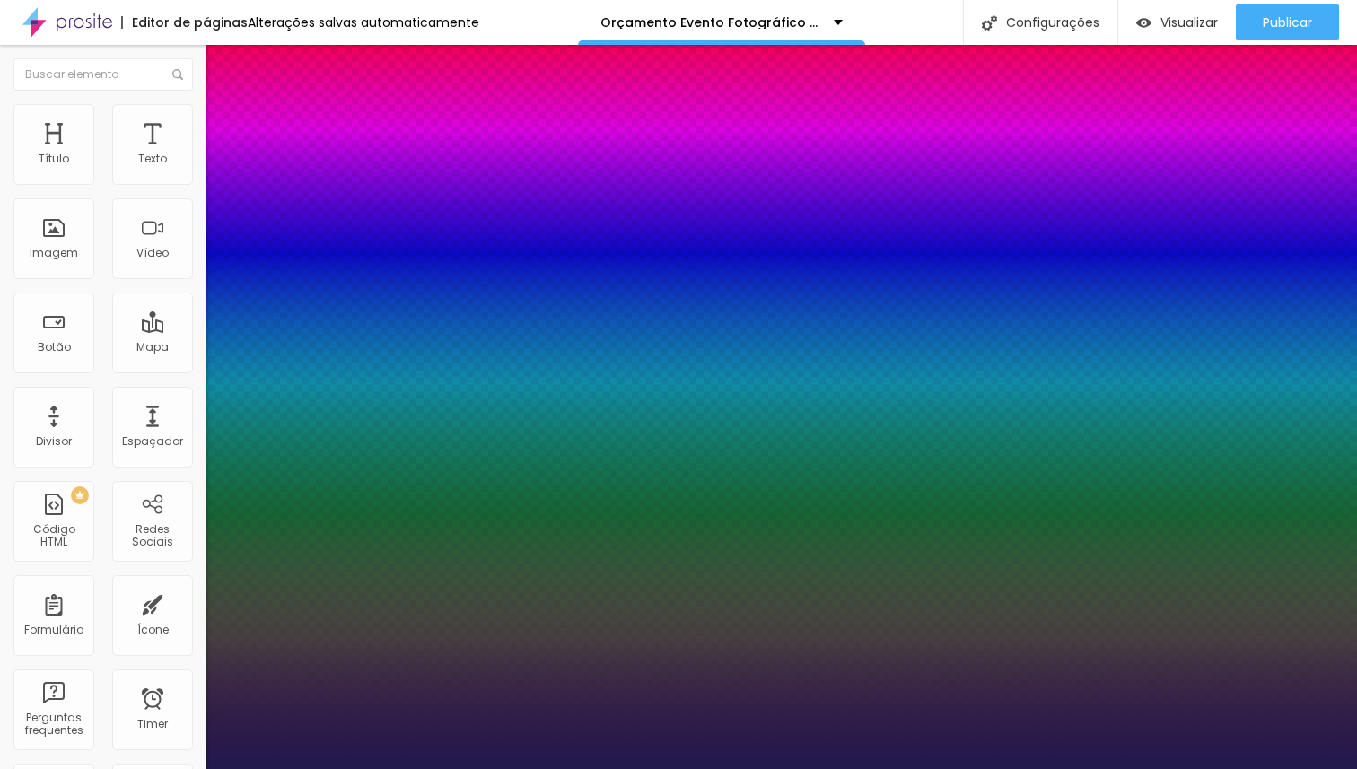
type input "1"
type input "20"
type input "1"
type input "20"
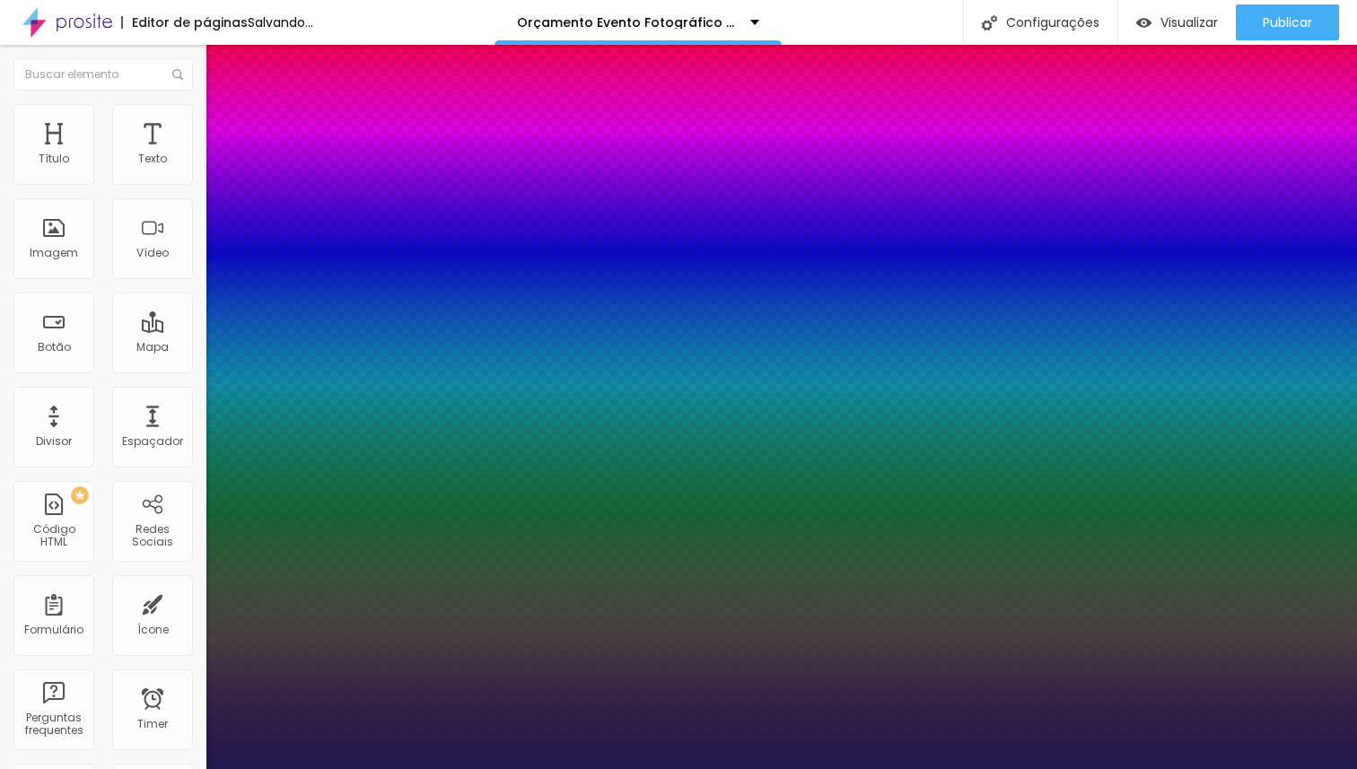
click at [634, 768] on div at bounding box center [678, 769] width 1357 height 0
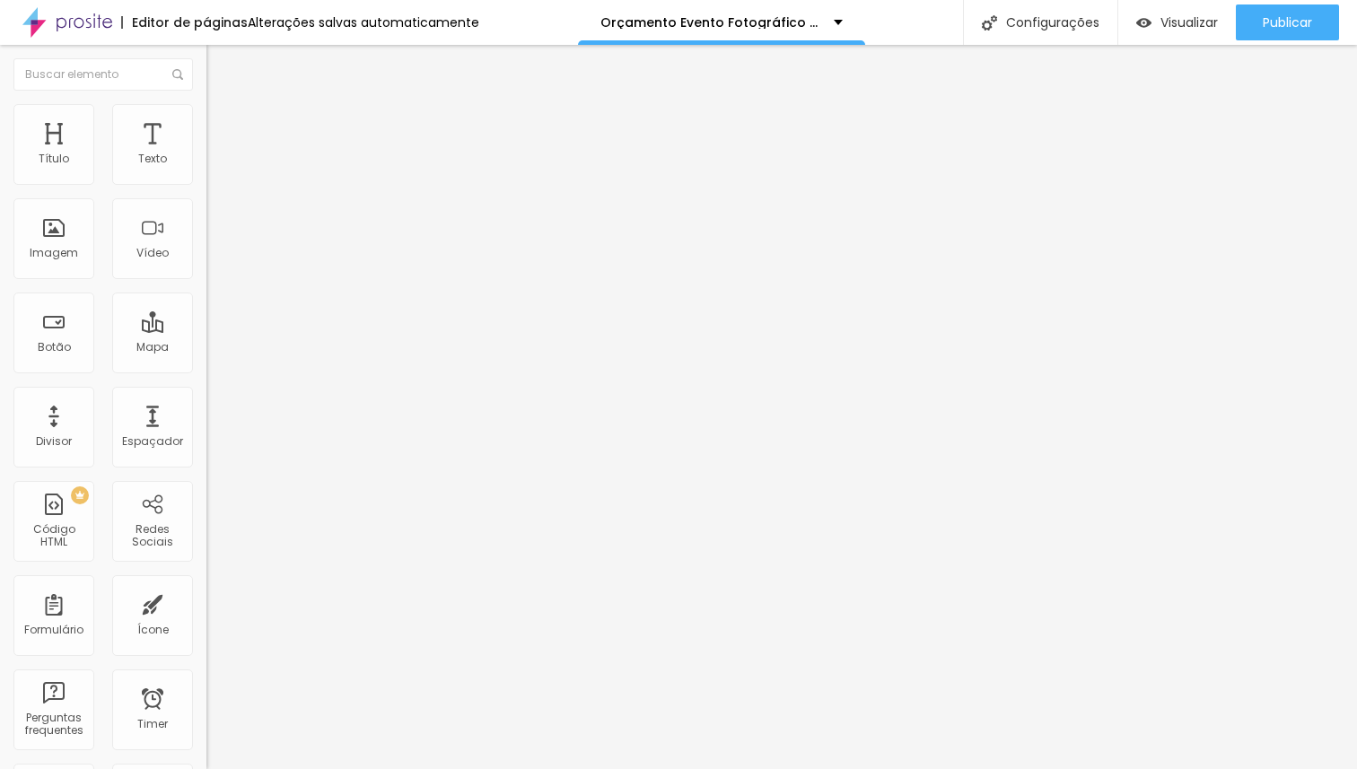
type input "47"
type input "46"
type input "45"
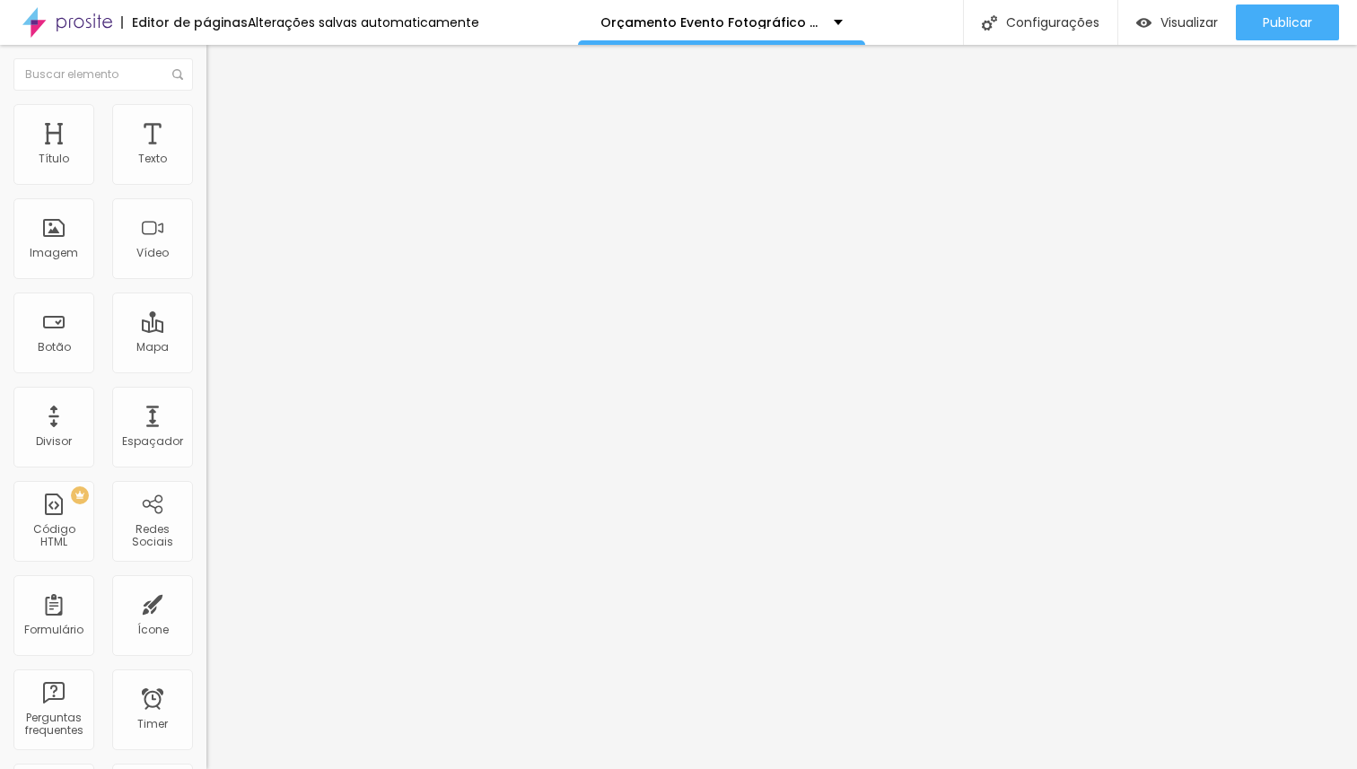
type input "45"
type input "44"
type input "43"
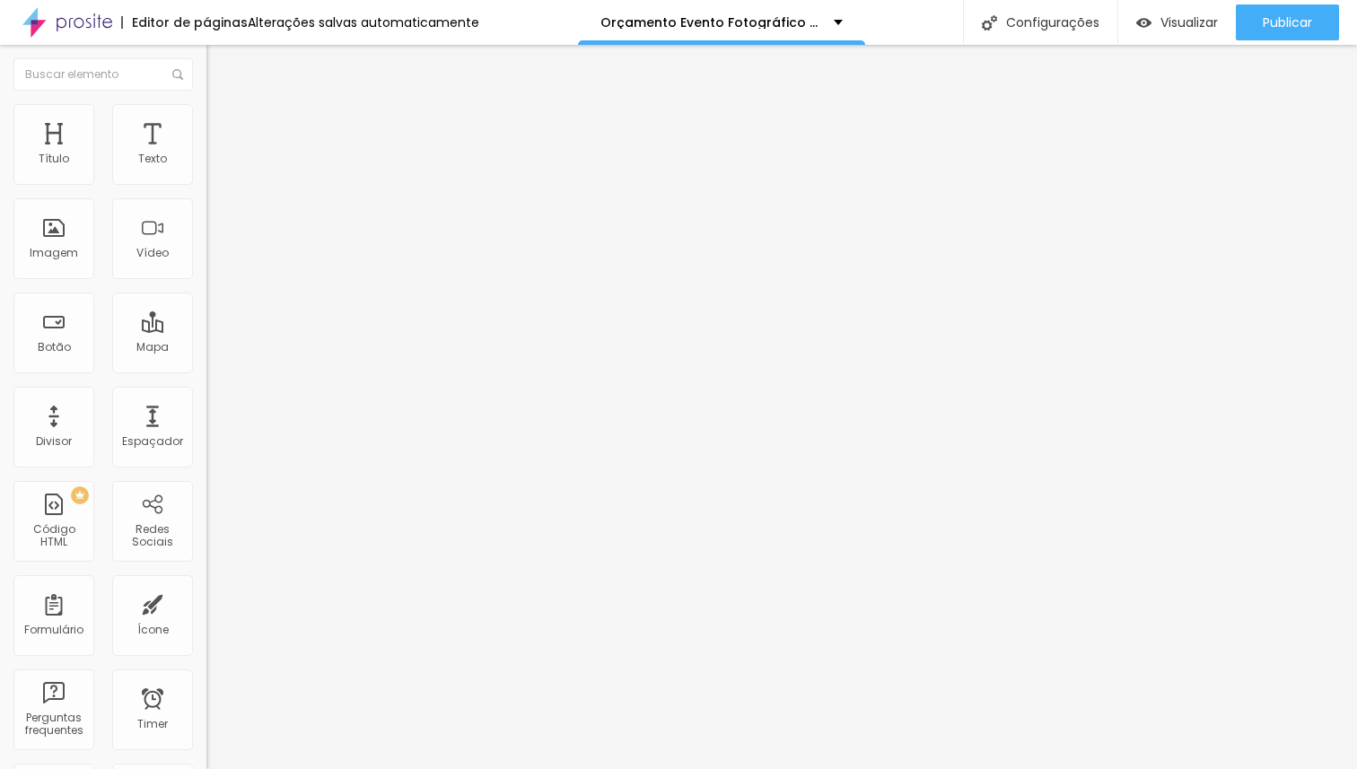
type input "42"
type input "41"
type input "40"
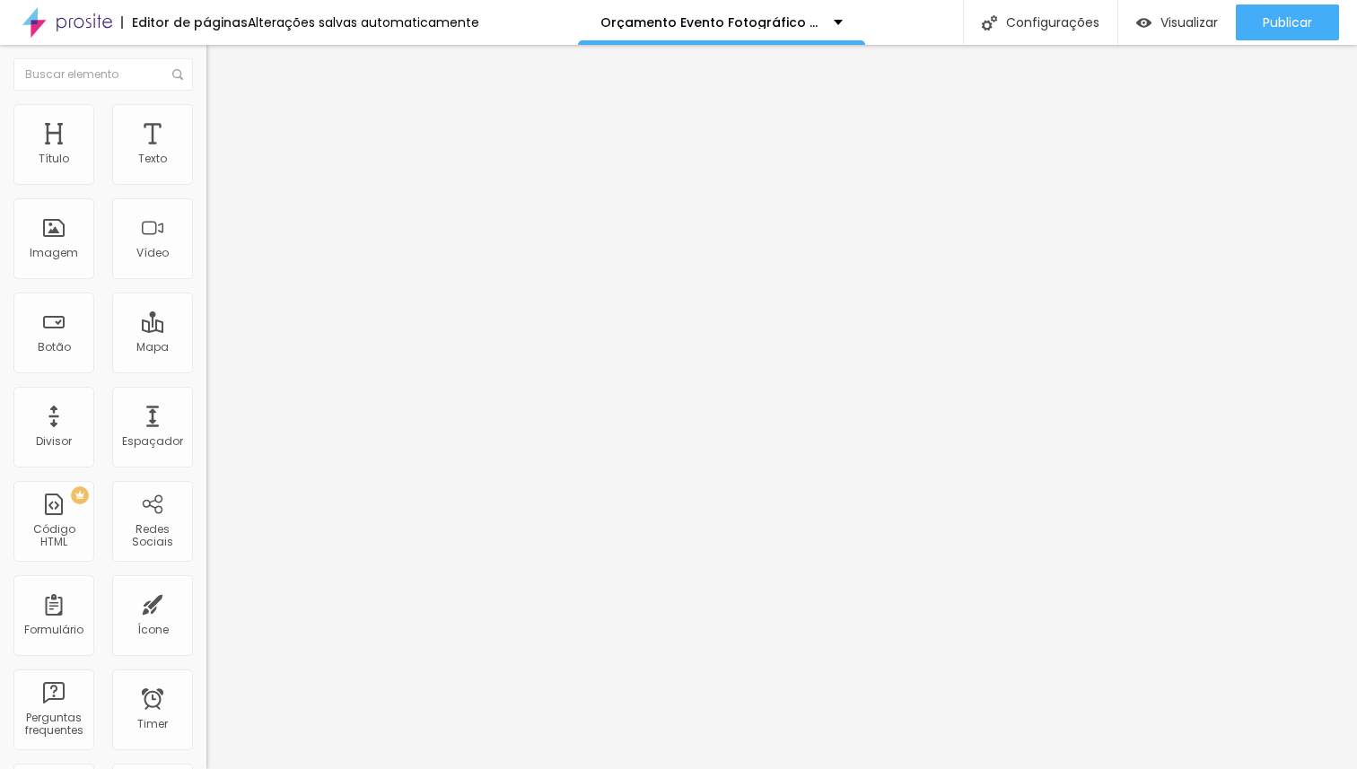
type input "40"
type input "38"
type input "39"
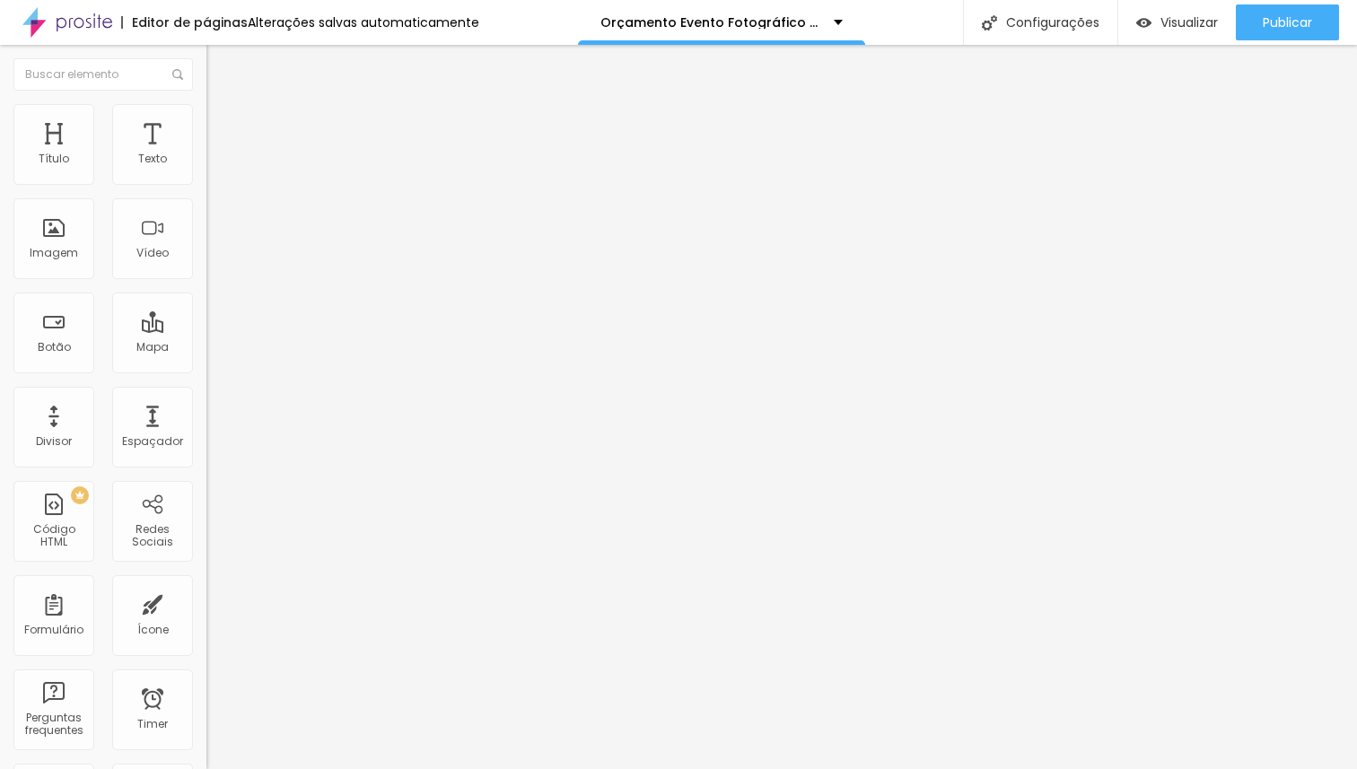
type input "40"
click at [206, 428] on input "range" at bounding box center [264, 435] width 116 height 14
type input "31"
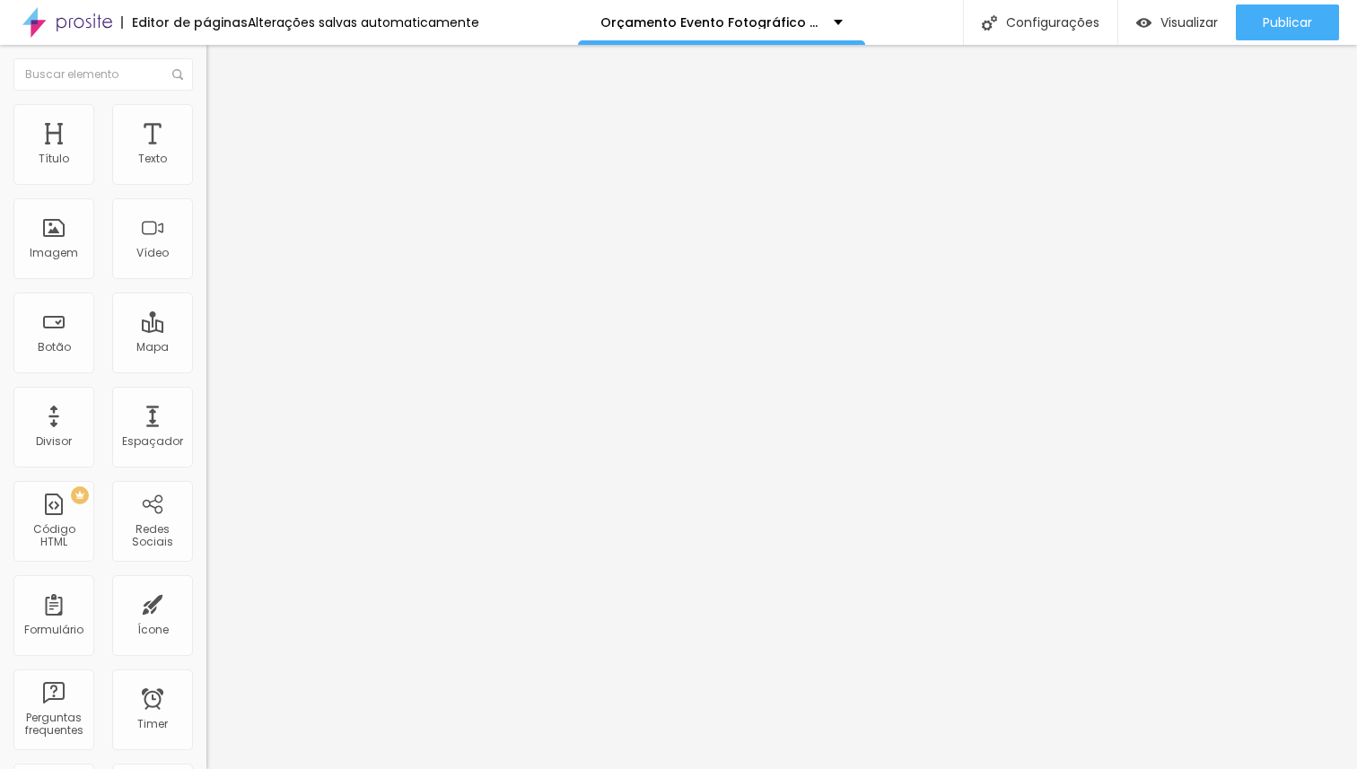
type input "31"
type input "32"
type input "33"
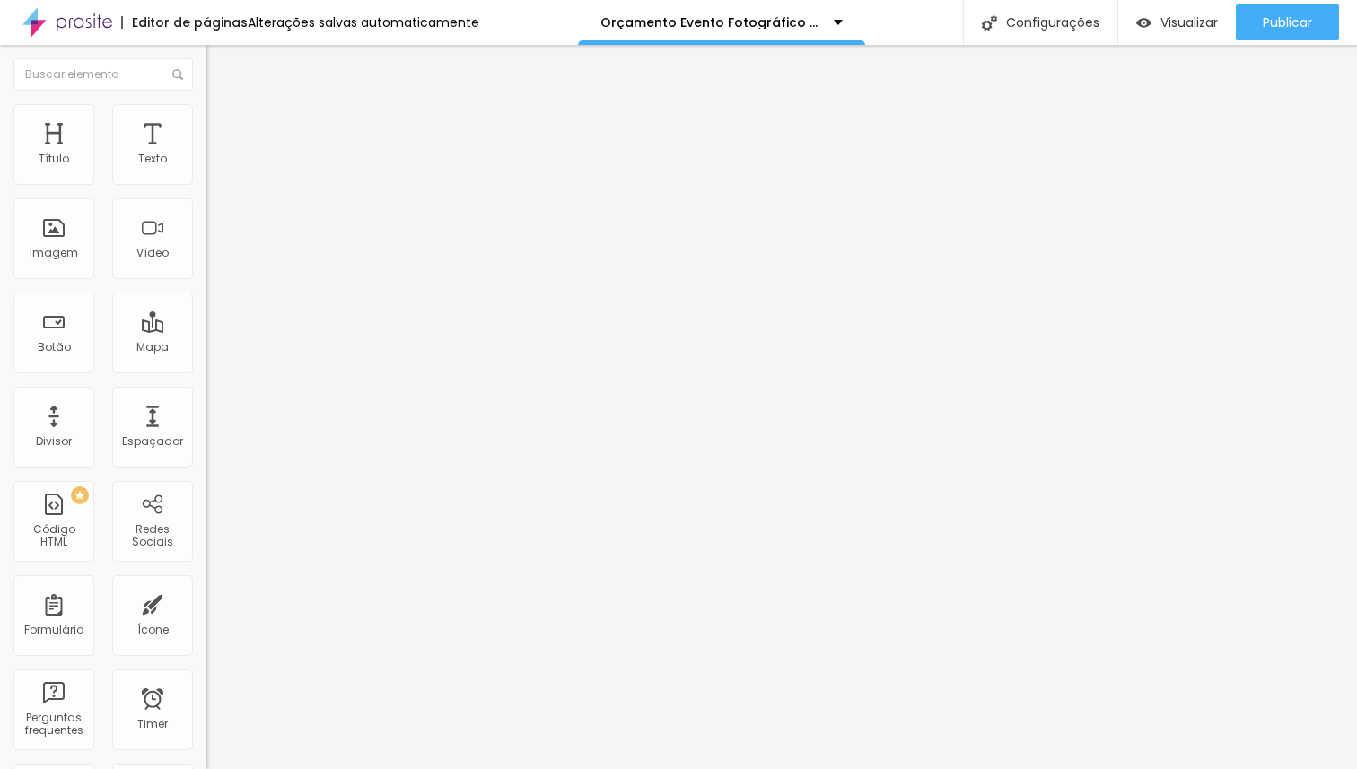
type input "41"
type input "45"
type input "47"
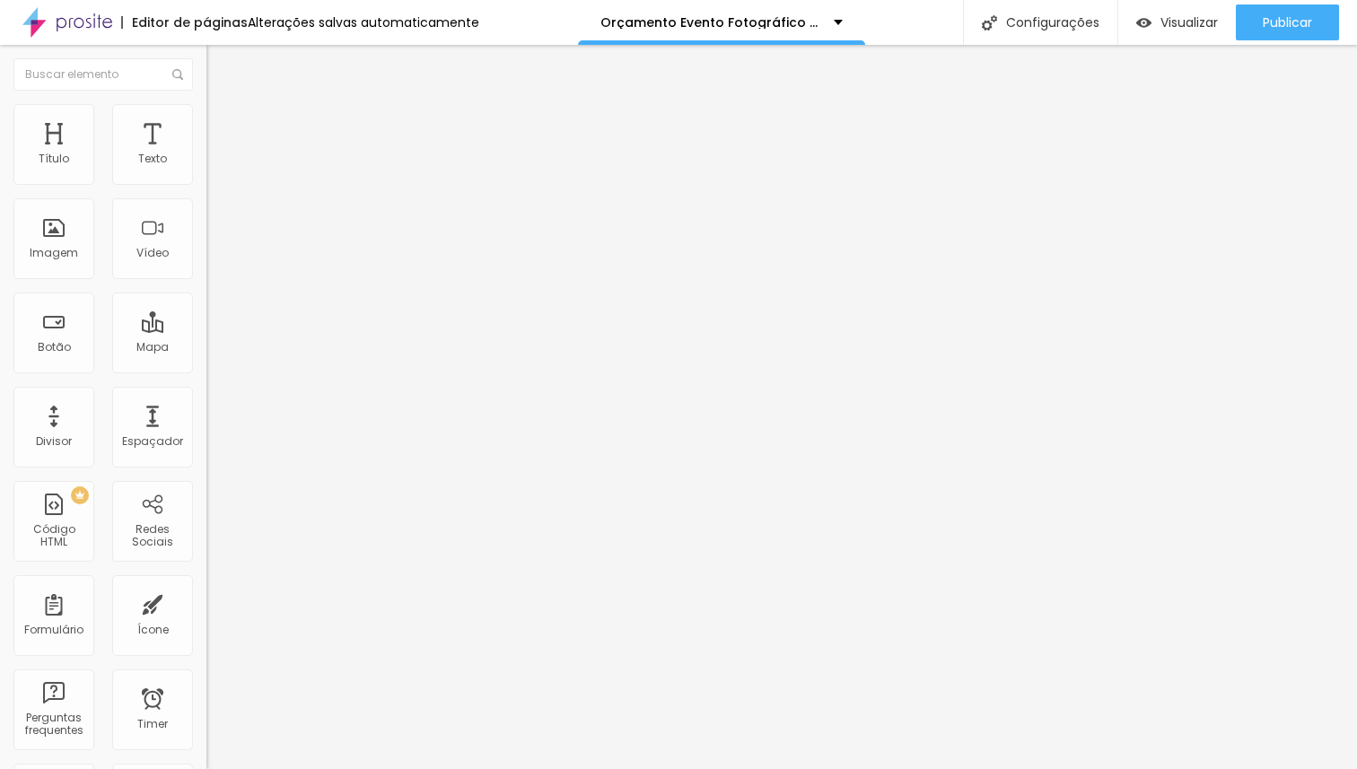
type input "47"
type input "48"
type input "49"
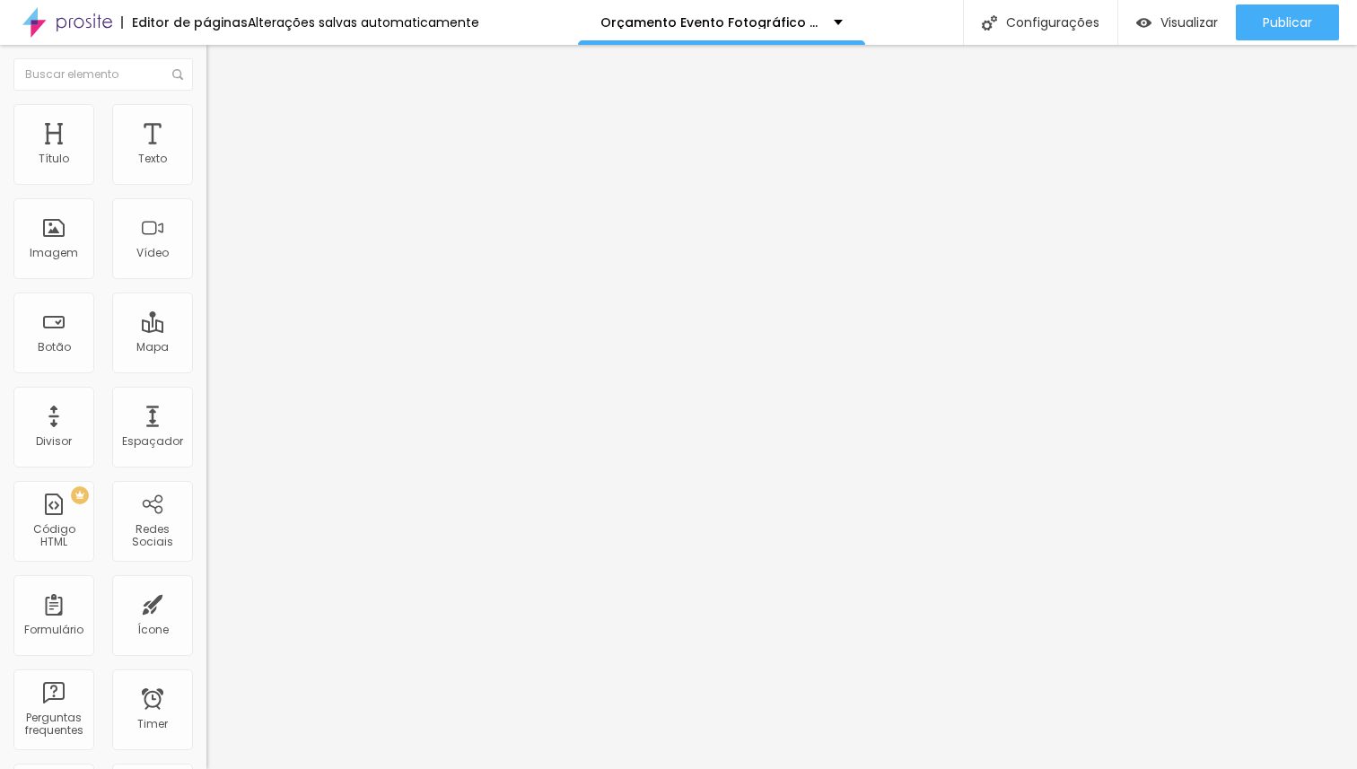
type input "50"
type input "51"
type input "52"
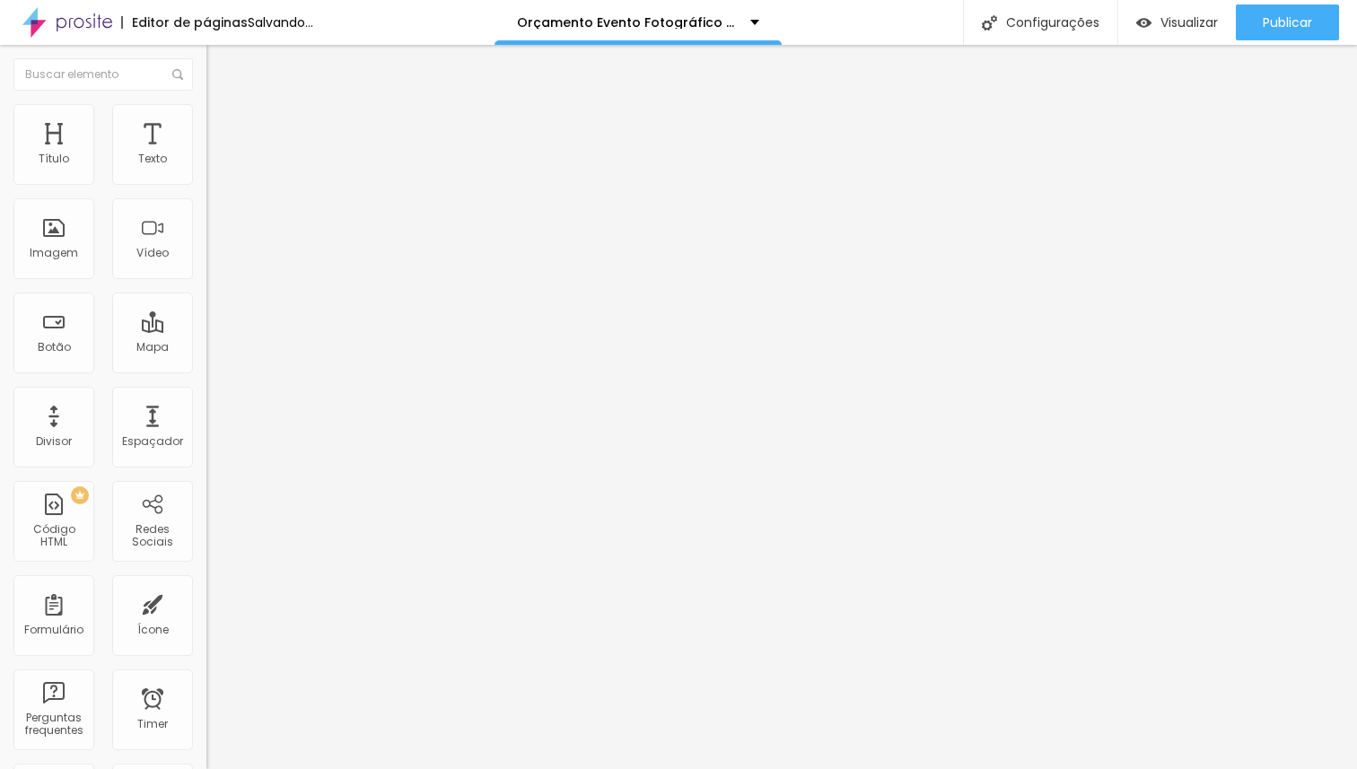
type input "52"
type input "53"
type input "54"
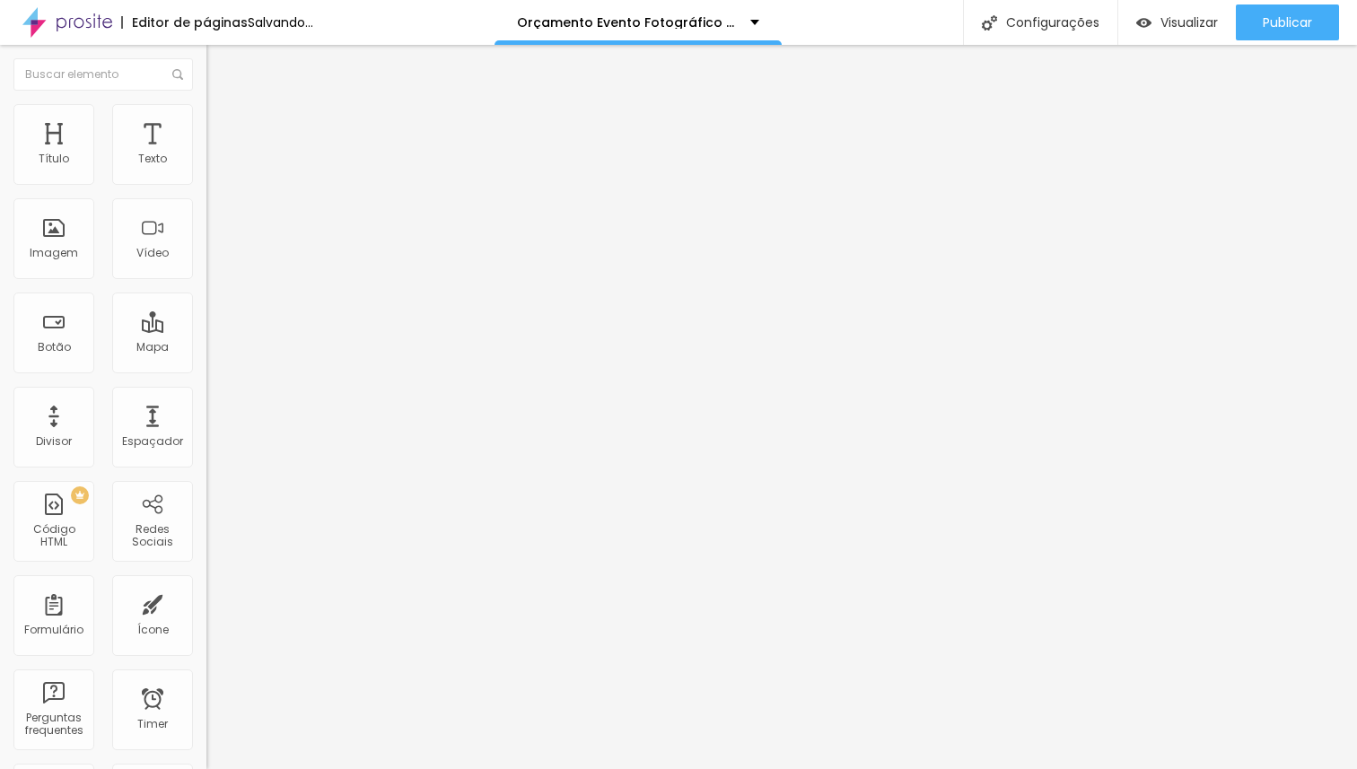
type input "55"
type input "58"
type input "59"
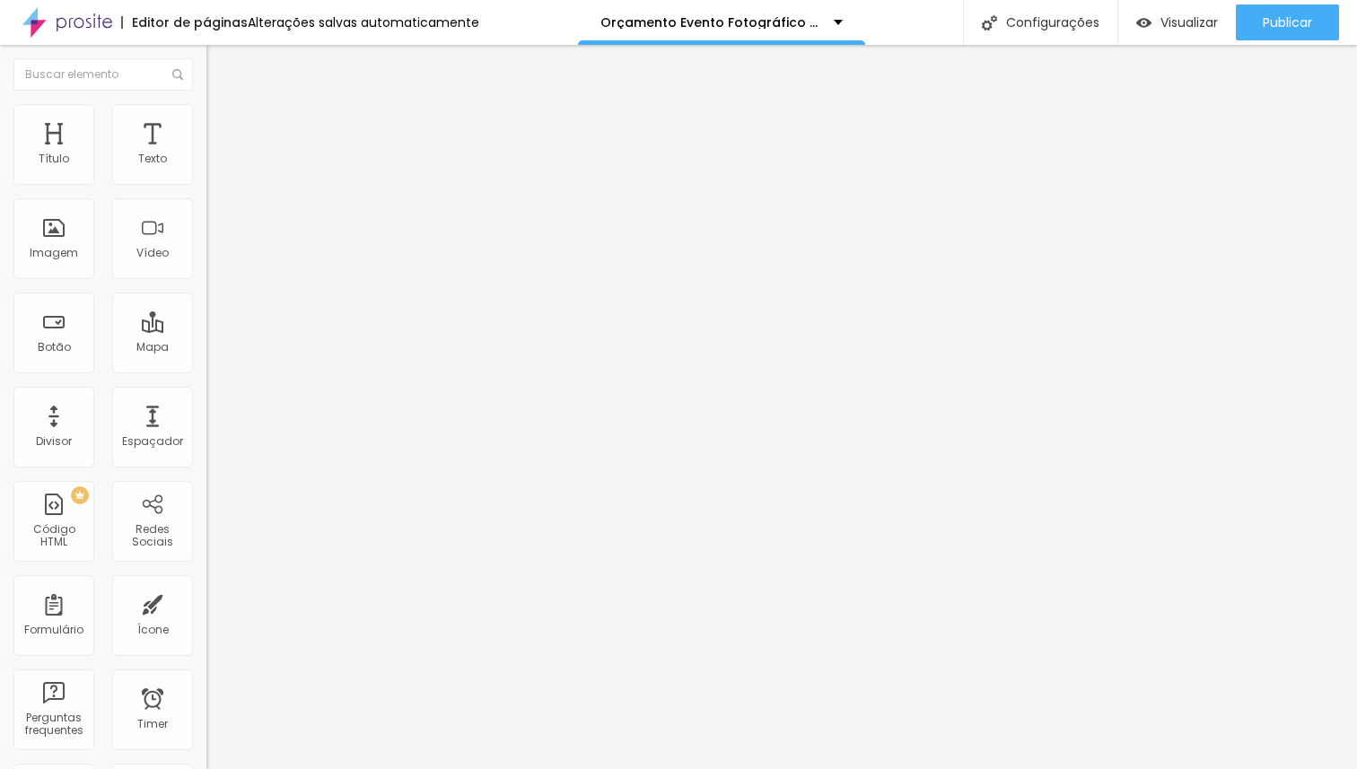
type input "59"
type input "60"
drag, startPoint x: 63, startPoint y: 373, endPoint x: 100, endPoint y: 376, distance: 36.9
type input "60"
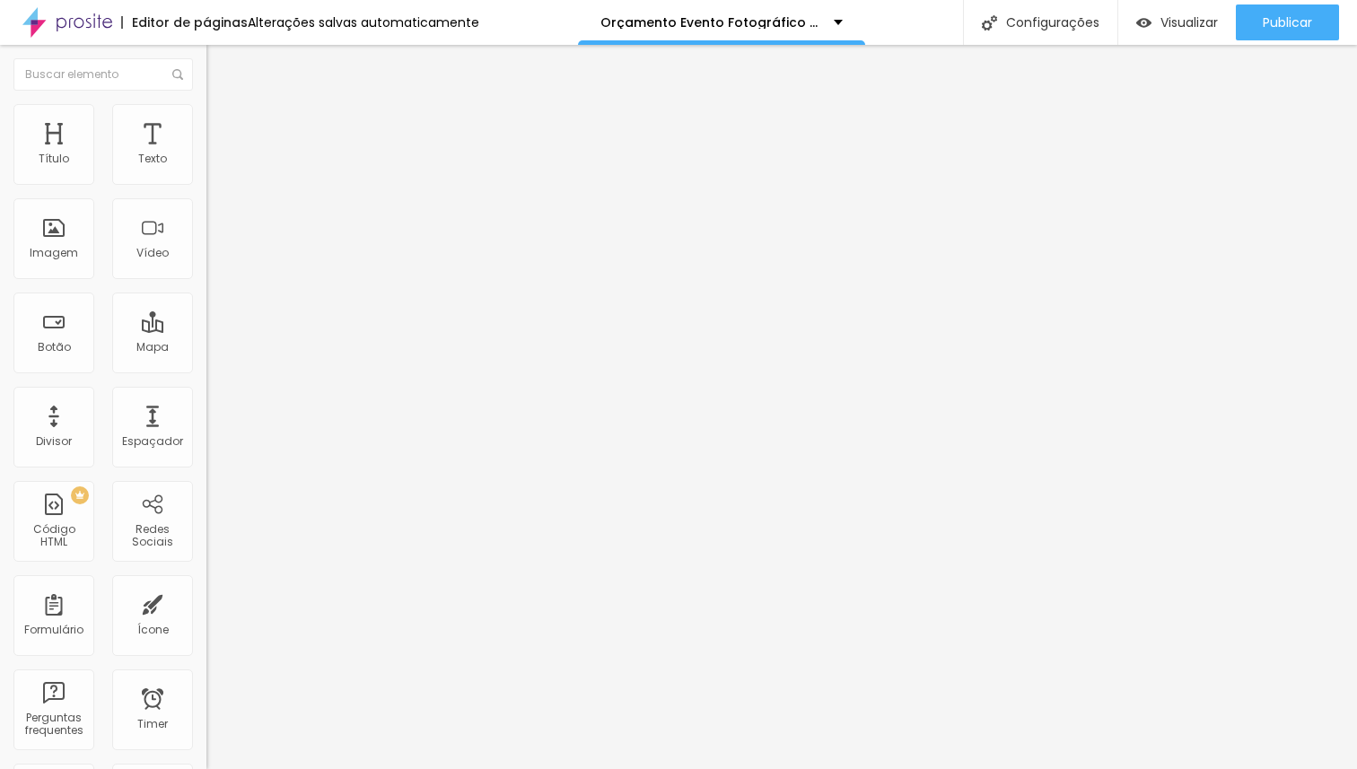
click at [206, 424] on input "range" at bounding box center [264, 431] width 116 height 14
type input "57"
type input "56"
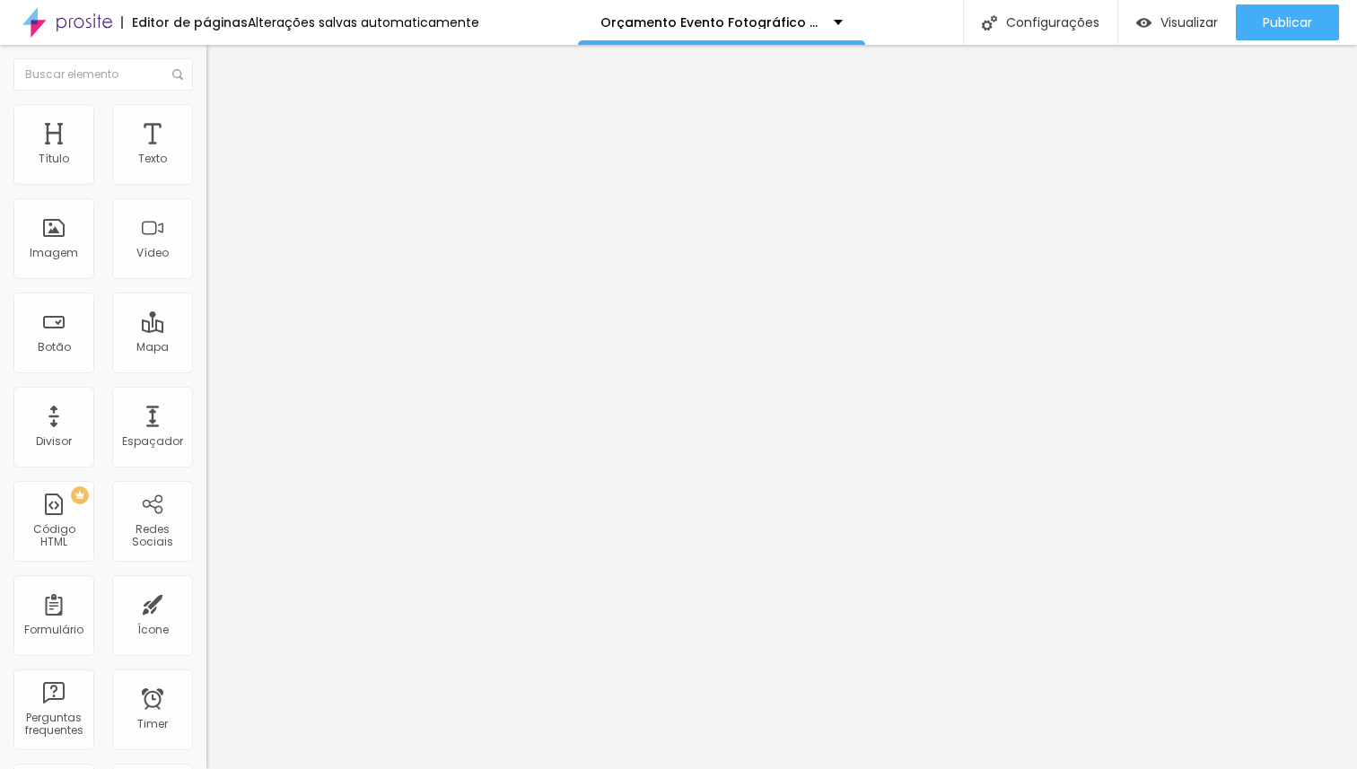
type input "54"
type input "53"
type input "52"
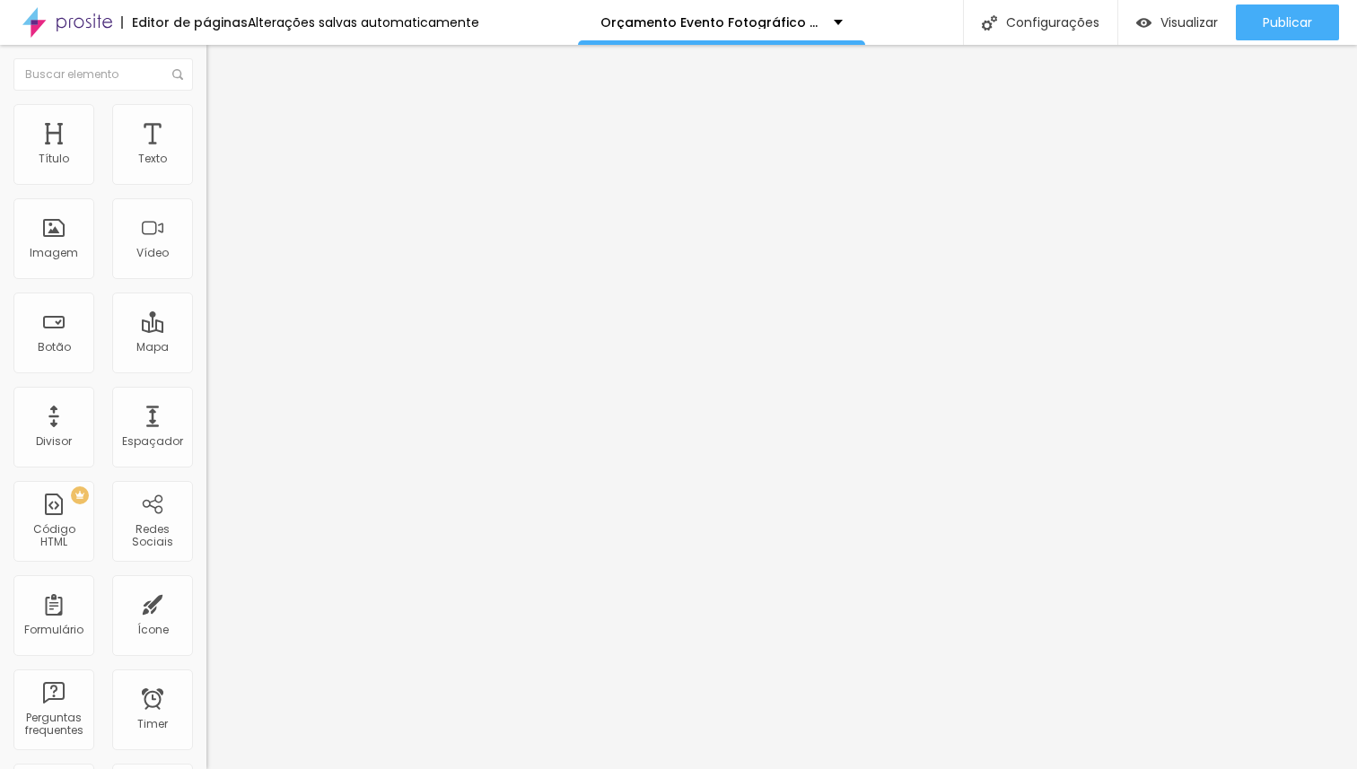
type input "52"
type input "51"
type input "50"
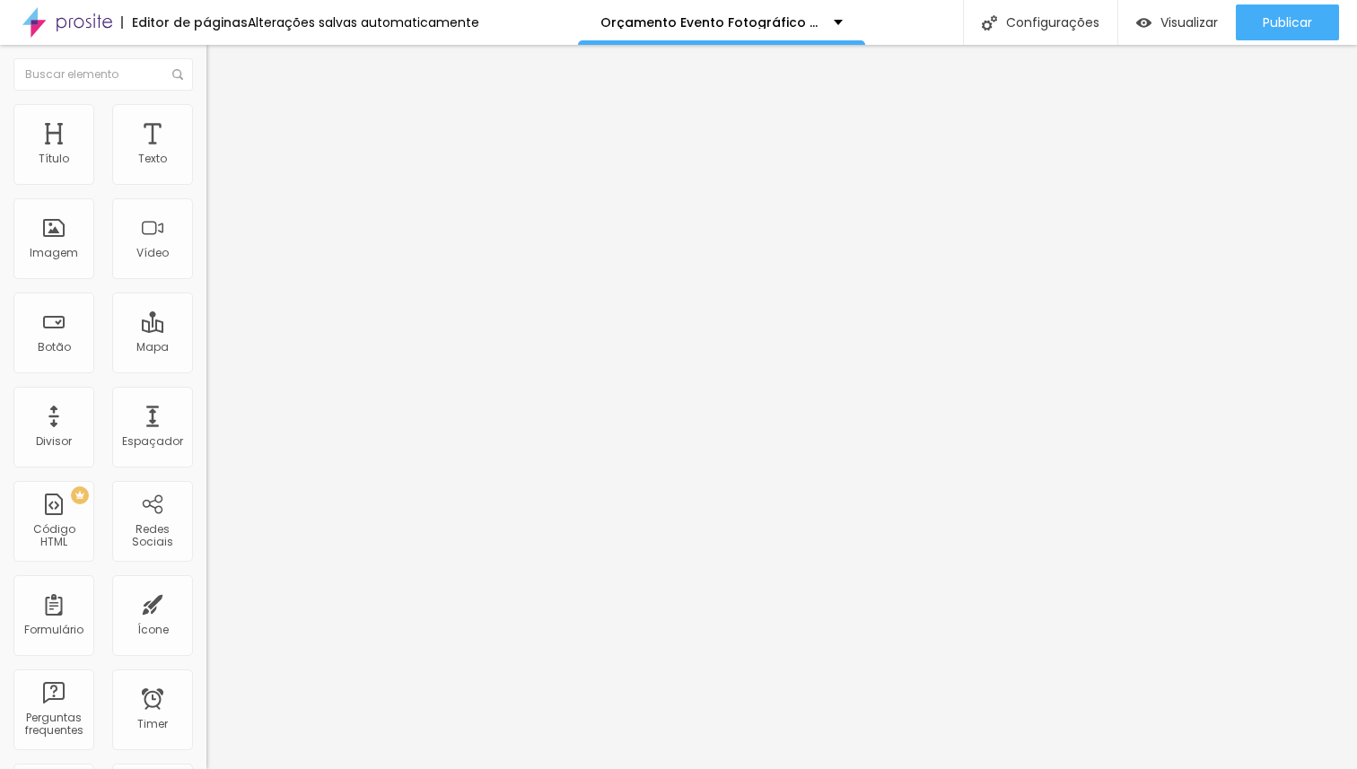
type input "49"
type input "46"
type input "45"
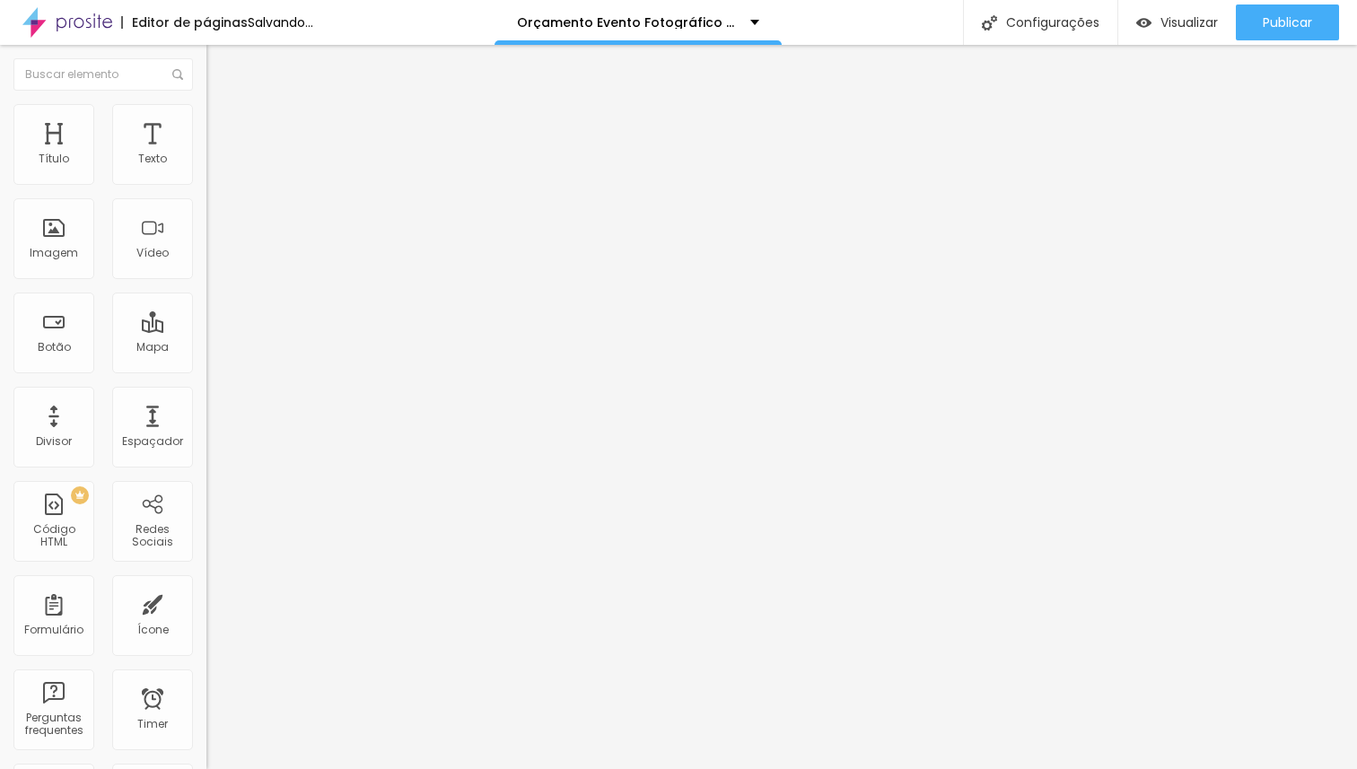
type input "45"
type input "44"
type input "43"
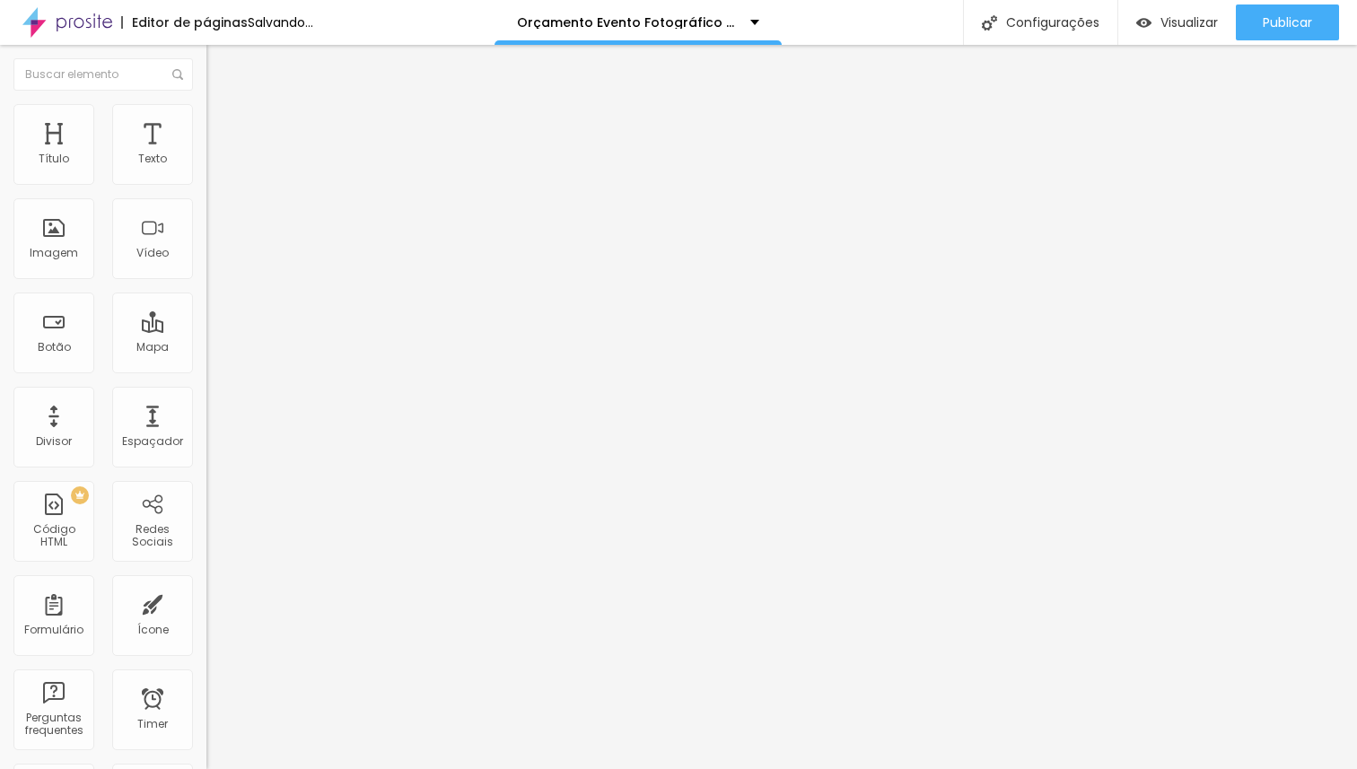
type input "42"
type input "41"
type input "40"
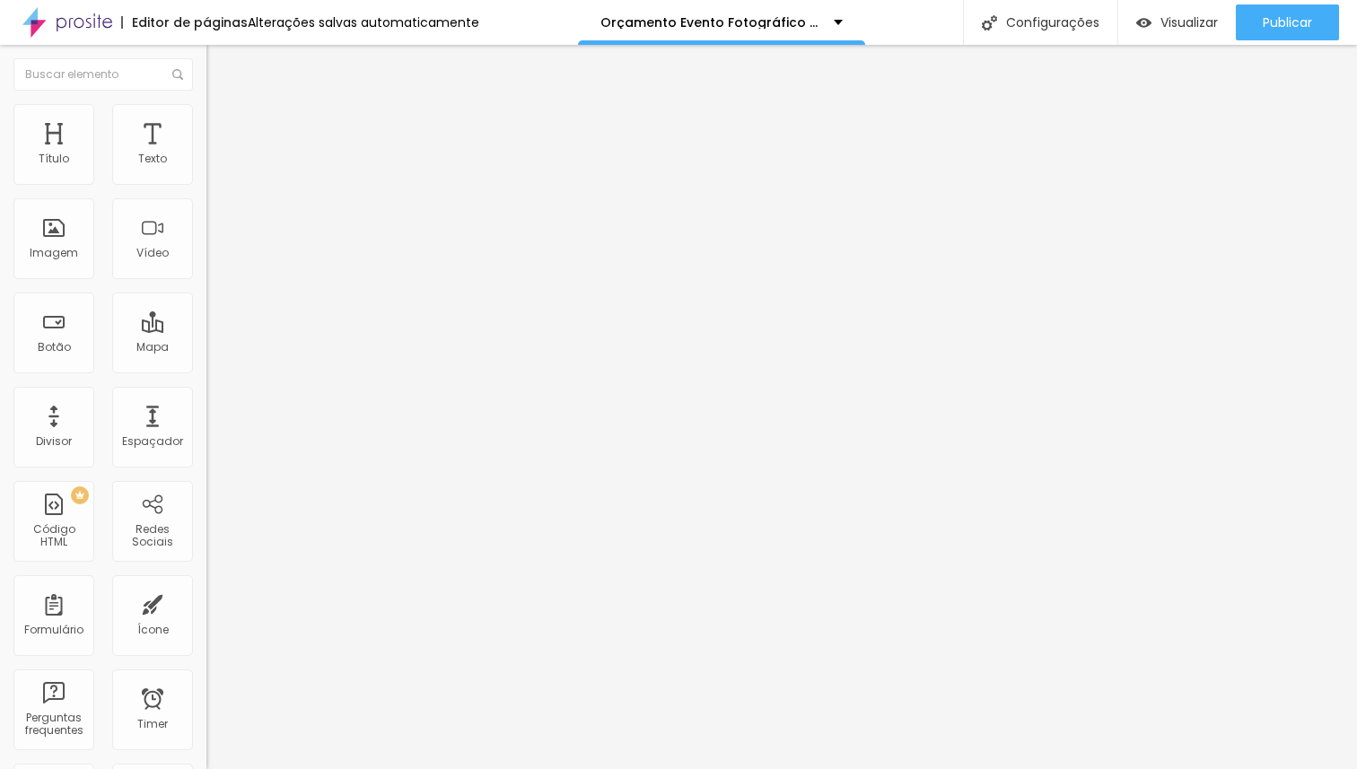
type input "40"
drag, startPoint x: 92, startPoint y: 374, endPoint x: 74, endPoint y: 375, distance: 17.1
type input "40"
click at [206, 424] on input "range" at bounding box center [264, 431] width 116 height 14
type input "55"
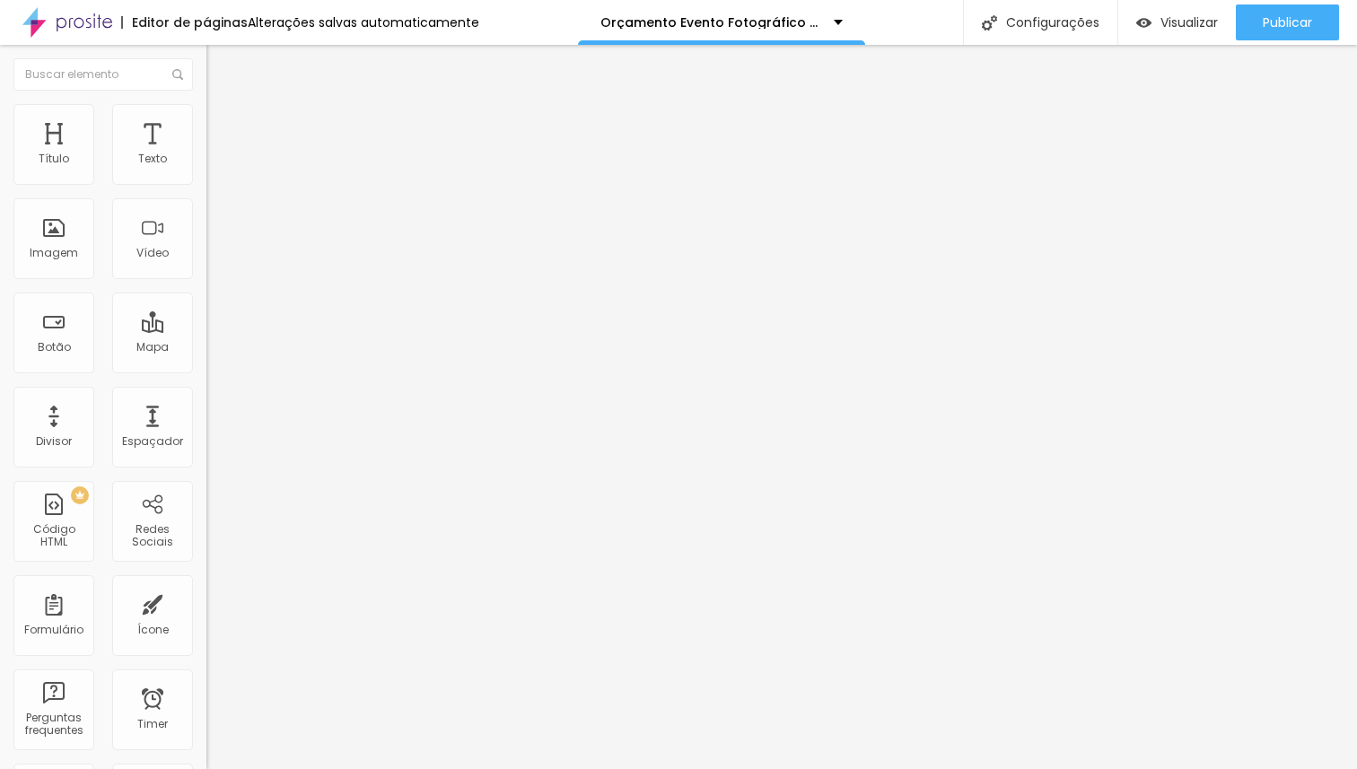
type input "55"
type input "53"
type input "52"
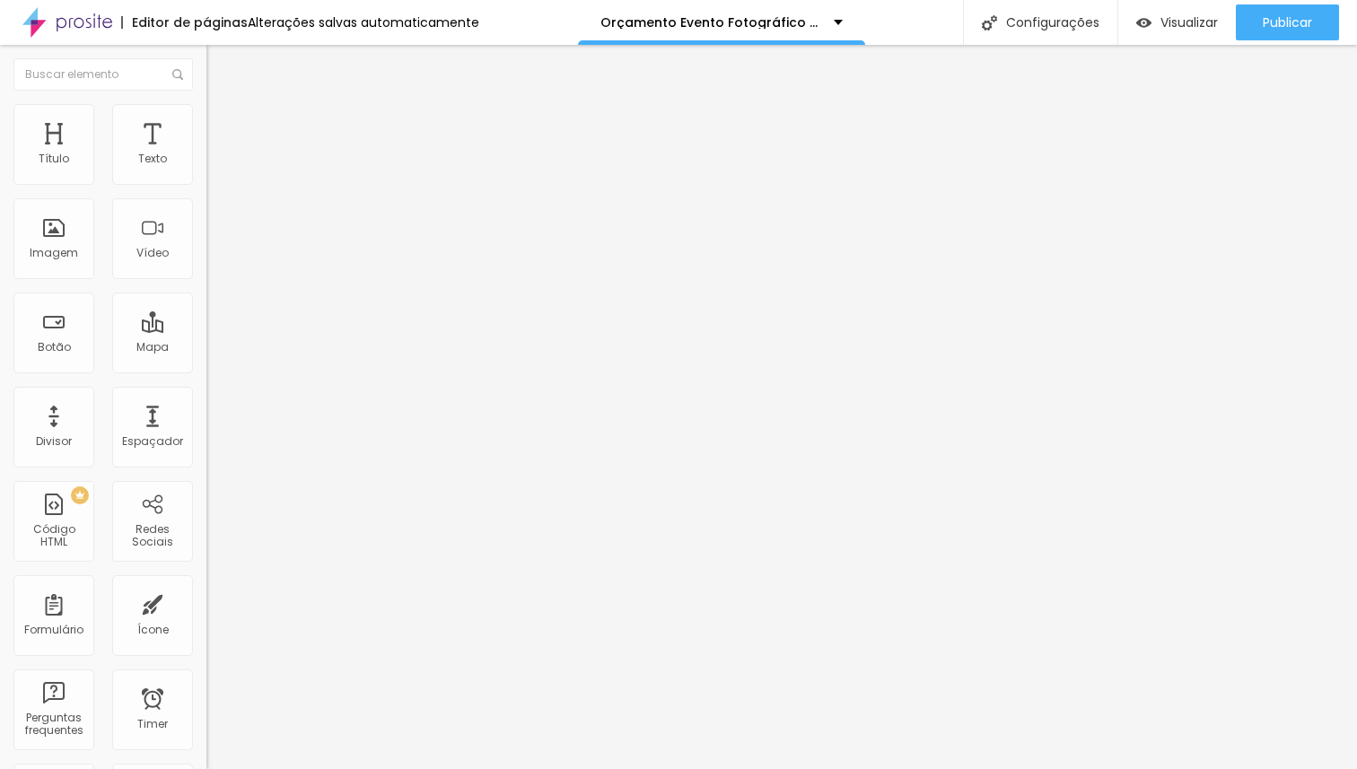
type input "41"
type input "40"
type input "39"
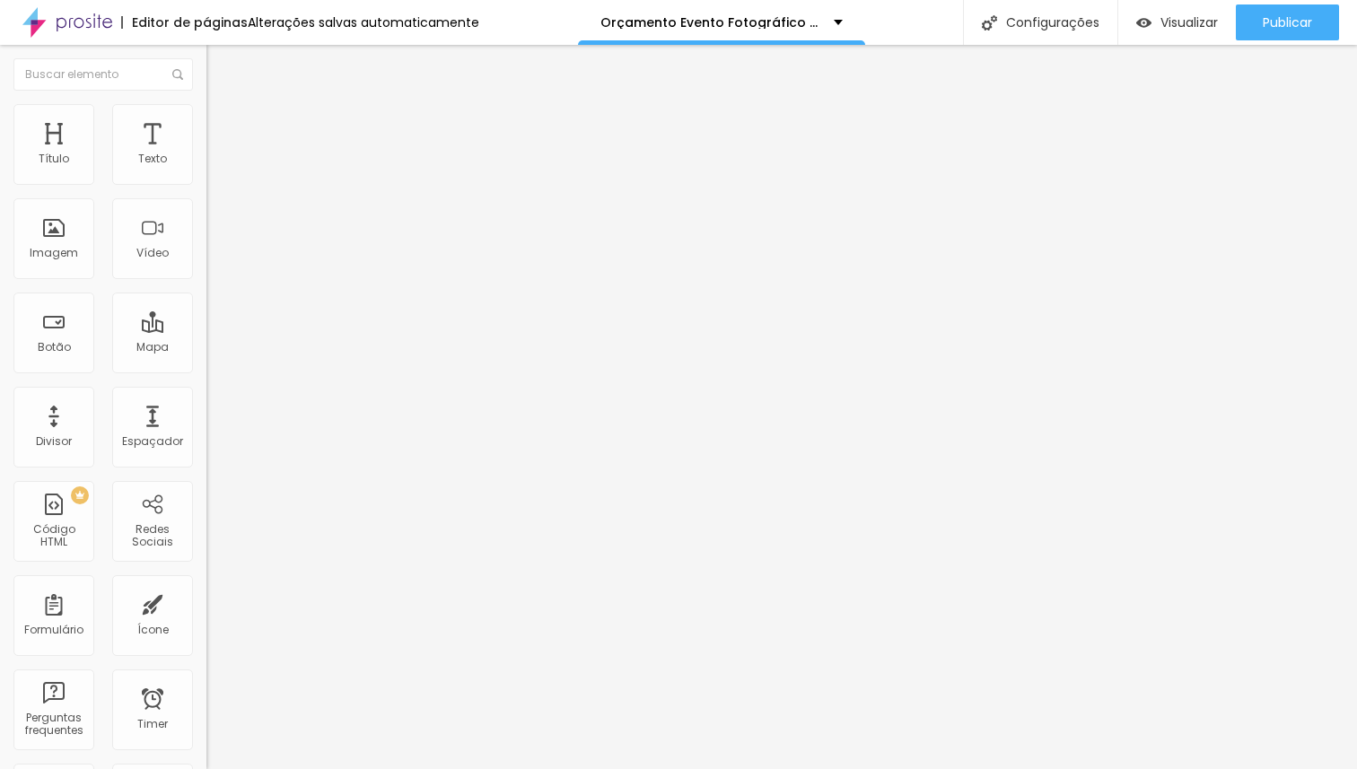
type input "39"
type input "38"
type input "37"
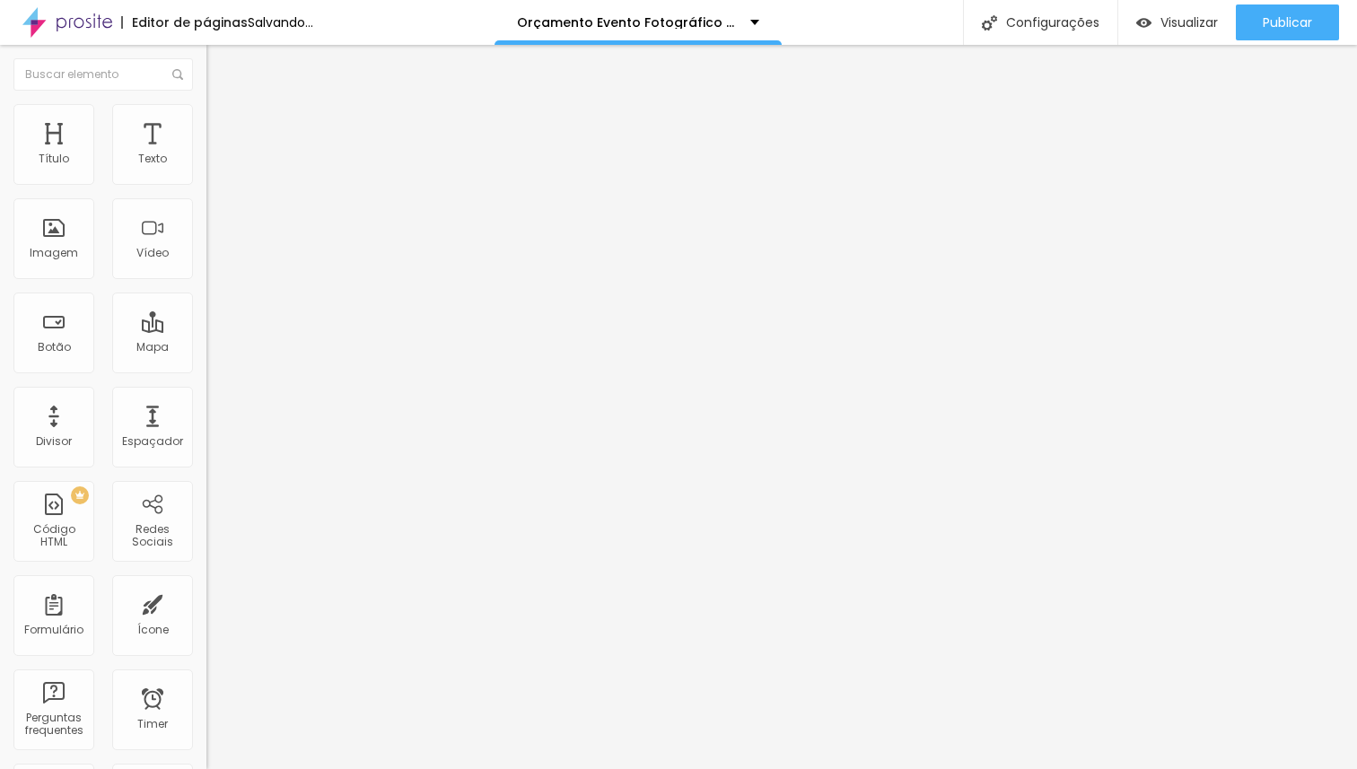
type input "38"
type input "39"
type input "40"
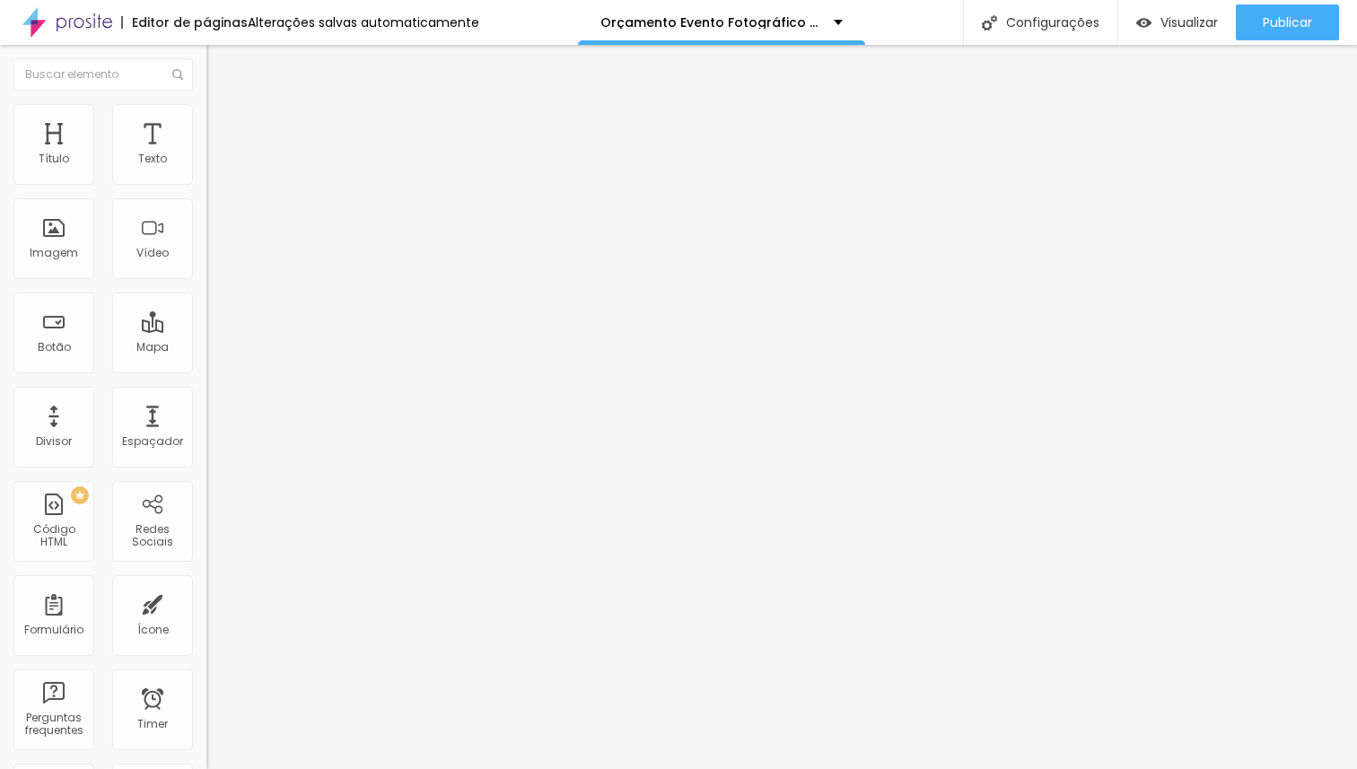
type input "40"
drag, startPoint x: 93, startPoint y: 376, endPoint x: 74, endPoint y: 376, distance: 18.8
type input "40"
click at [206, 427] on input "range" at bounding box center [264, 434] width 116 height 14
type input "30"
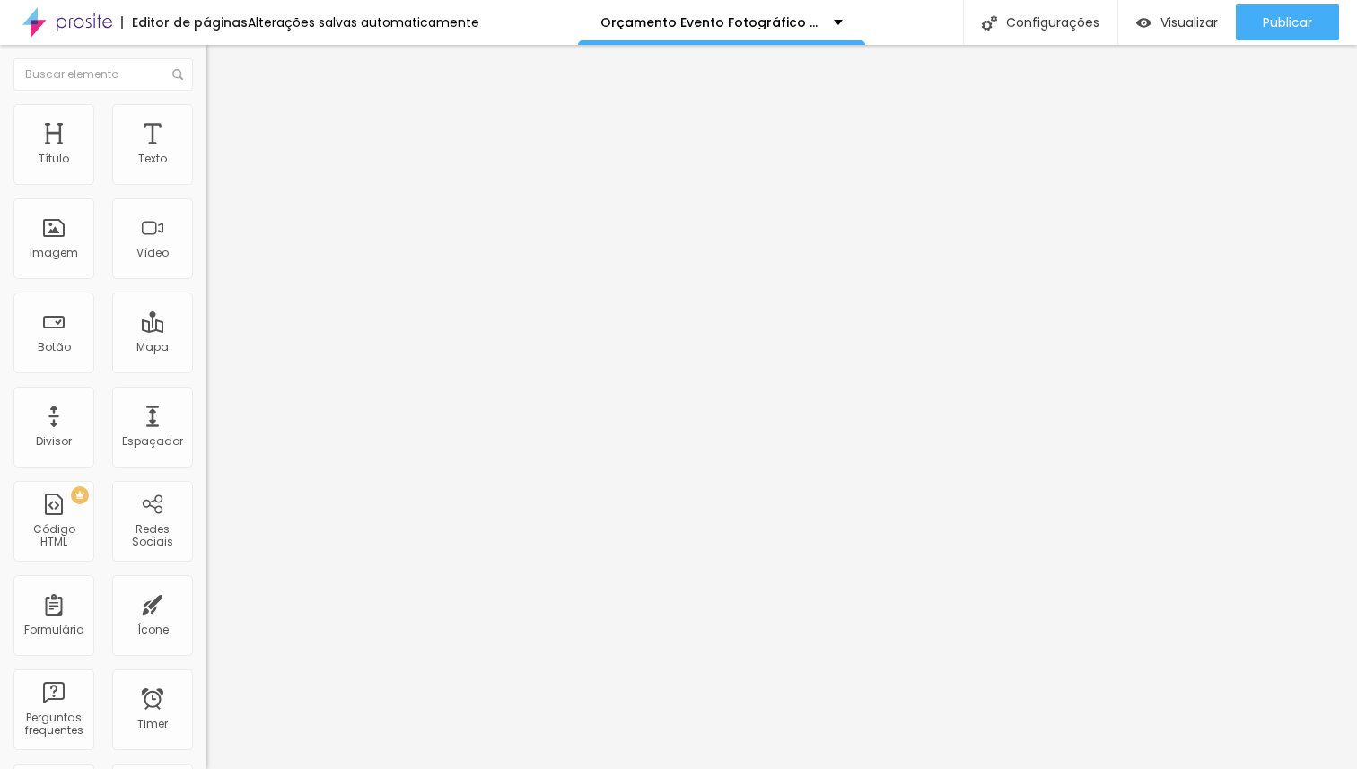
type input "31"
type input "35"
type input "40"
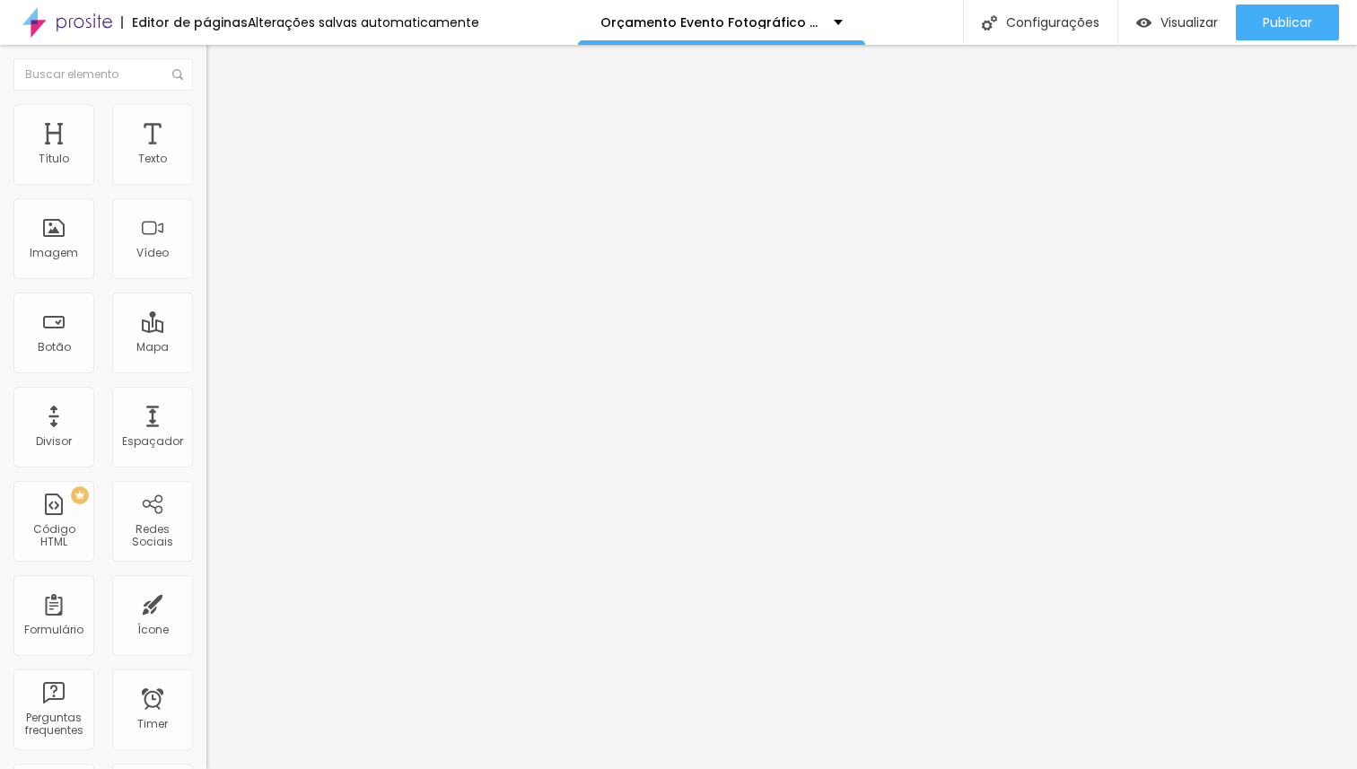
type input "40"
type input "43"
type input "47"
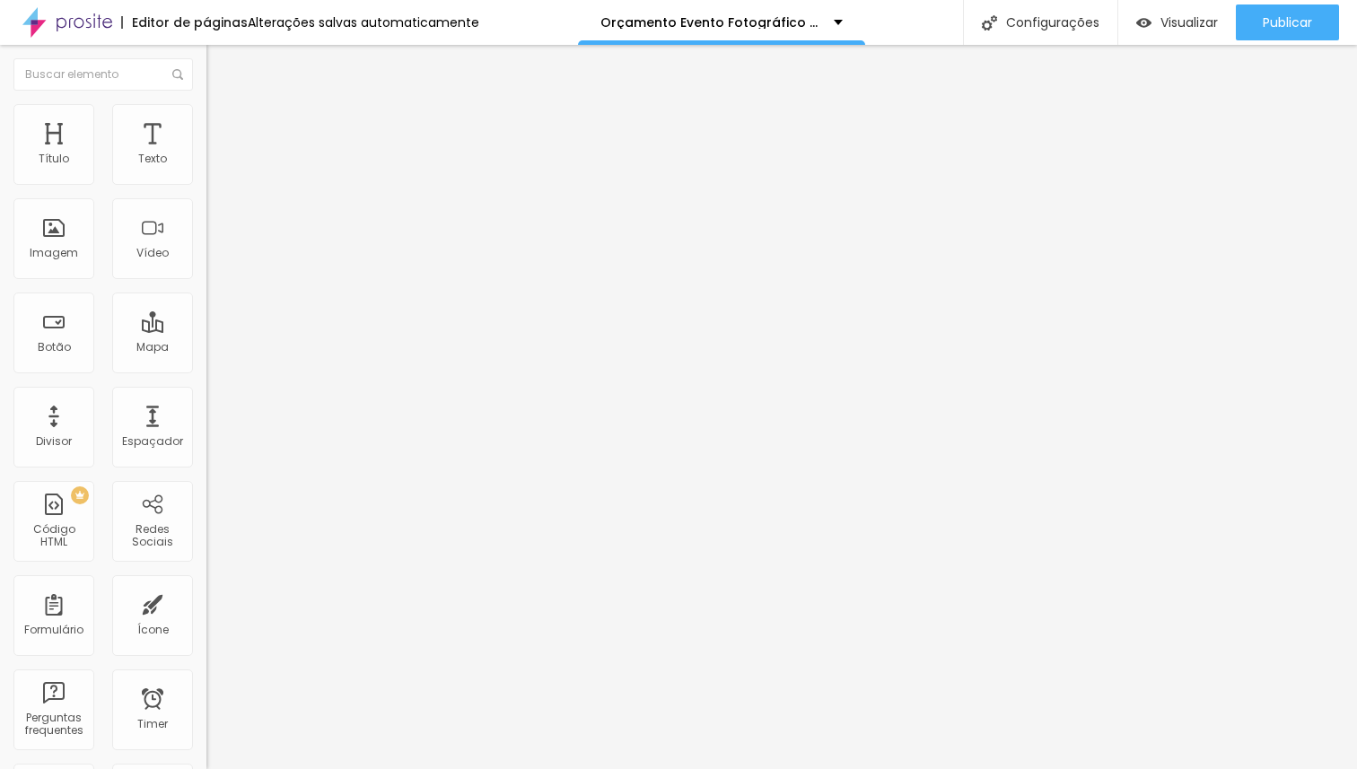
type input "51"
type input "57"
type input "59"
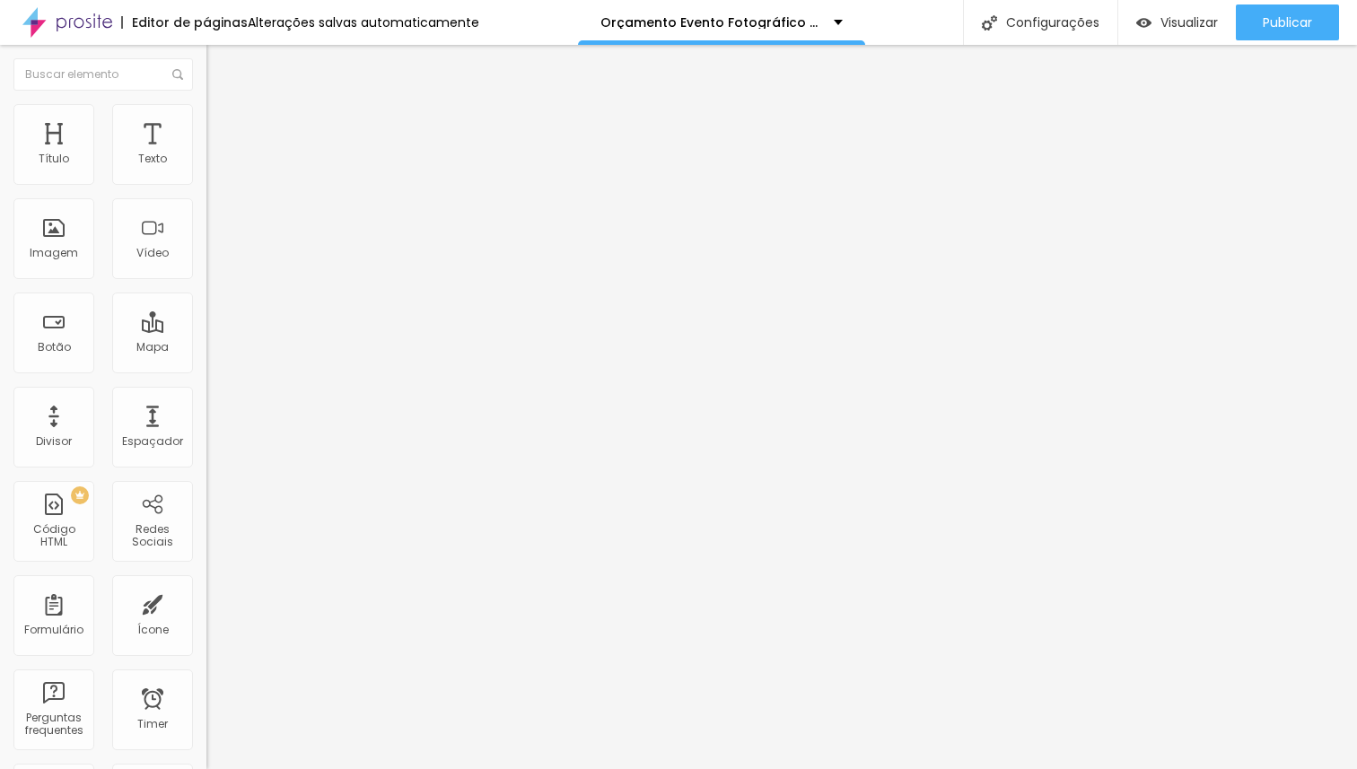
type input "59"
type input "60"
type input "61"
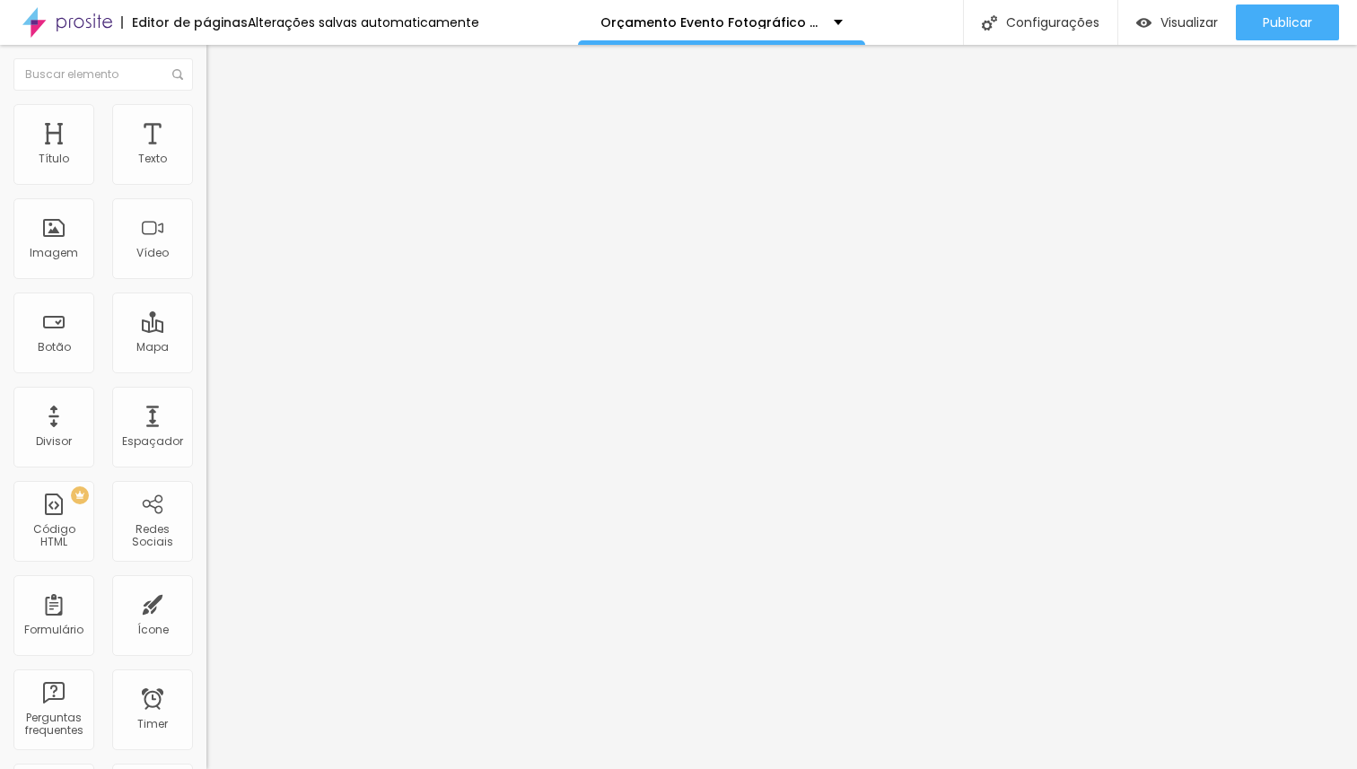
type input "62"
type input "63"
type input "64"
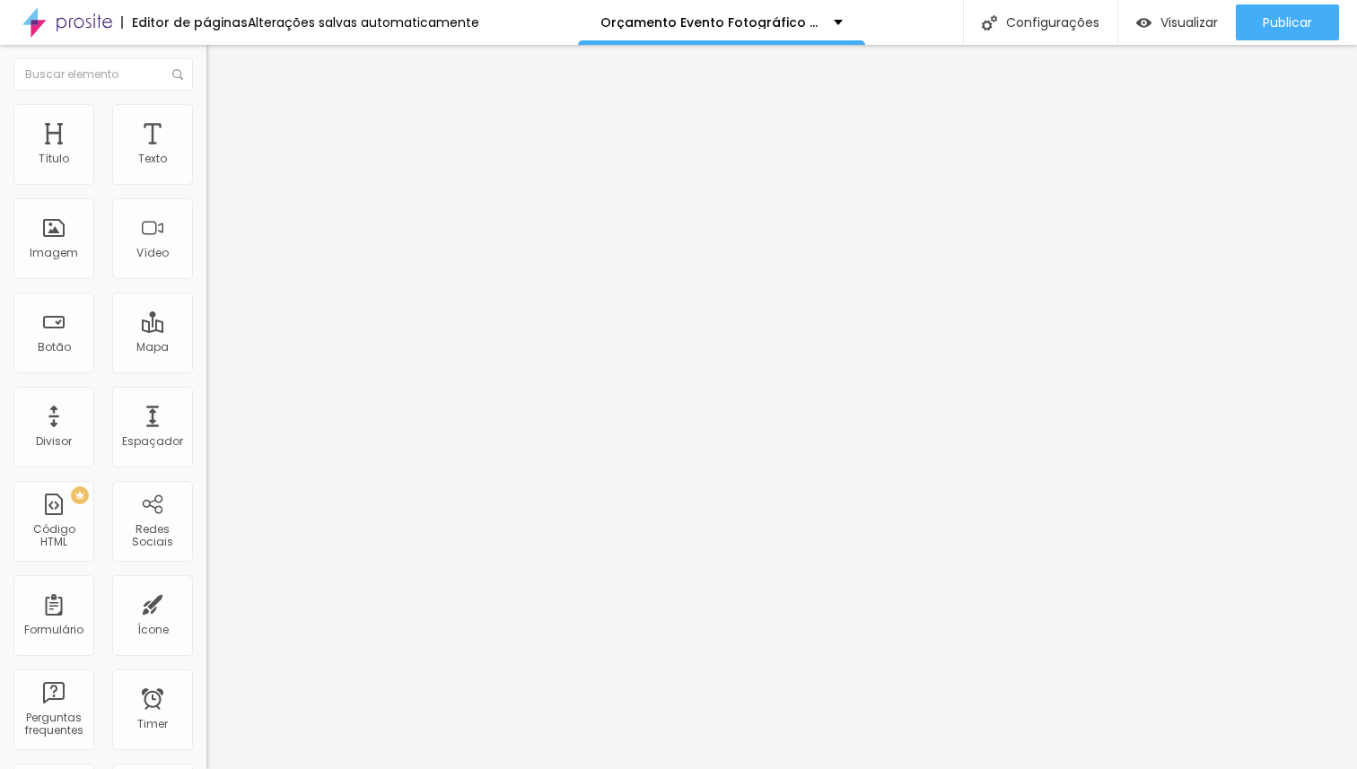
type input "64"
type input "63"
type input "62"
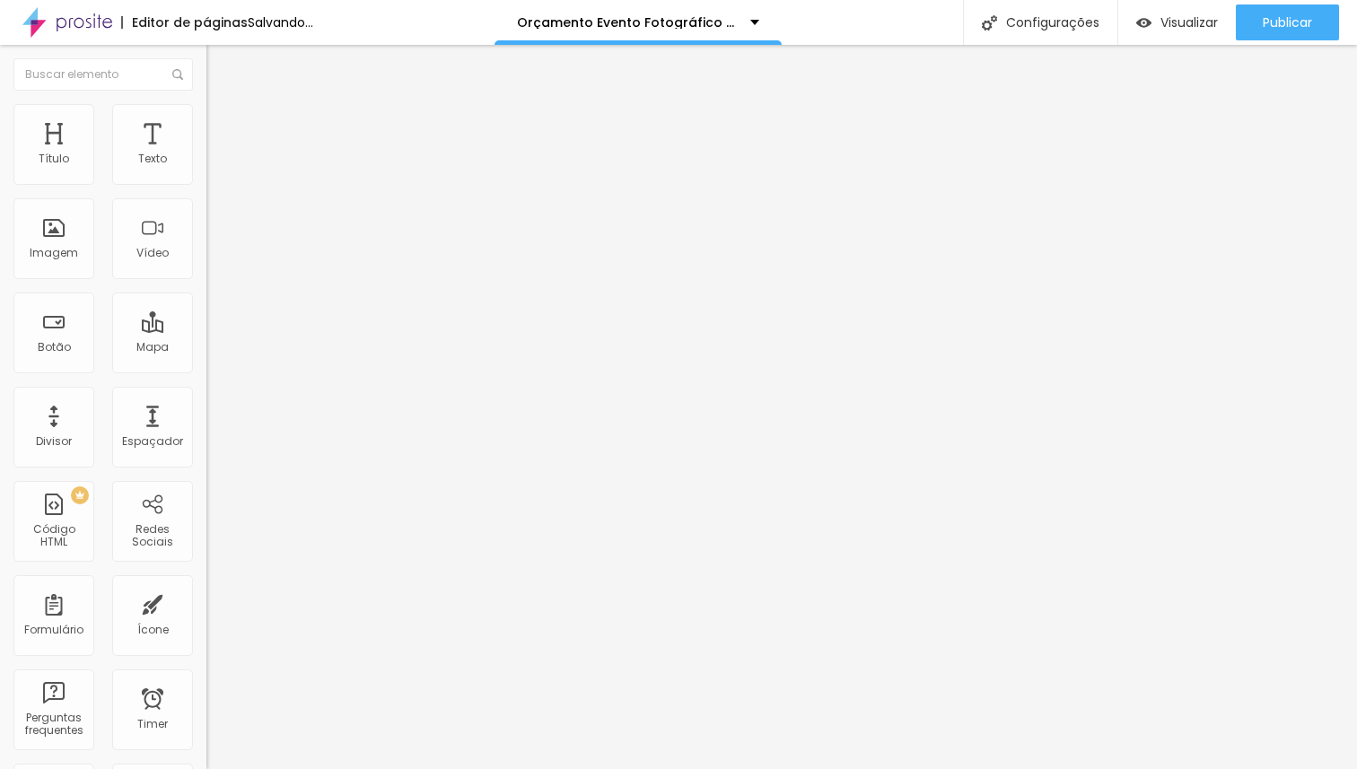
type input "61"
type input "60"
drag, startPoint x: 89, startPoint y: 375, endPoint x: 101, endPoint y: 390, distance: 19.2
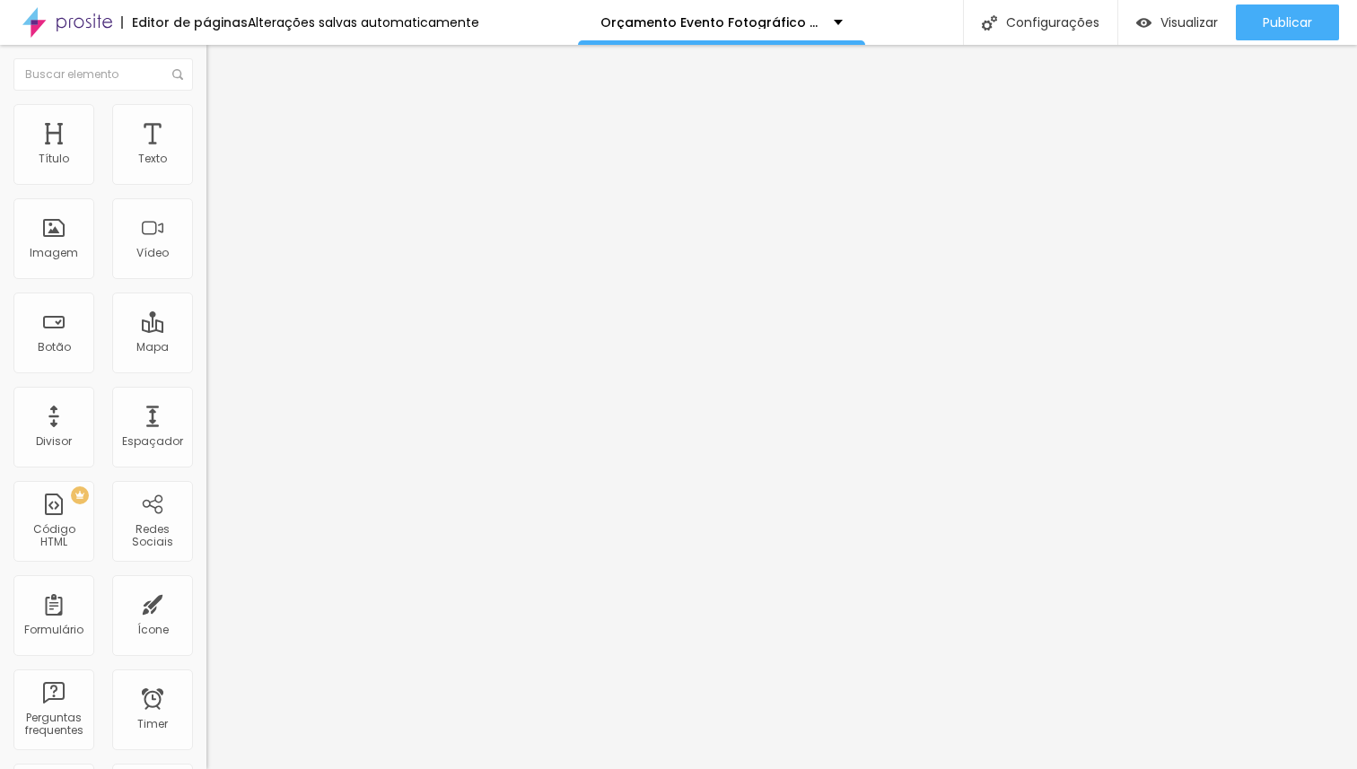
type input "60"
click at [206, 424] on input "range" at bounding box center [264, 431] width 116 height 14
type input "19"
type input "20"
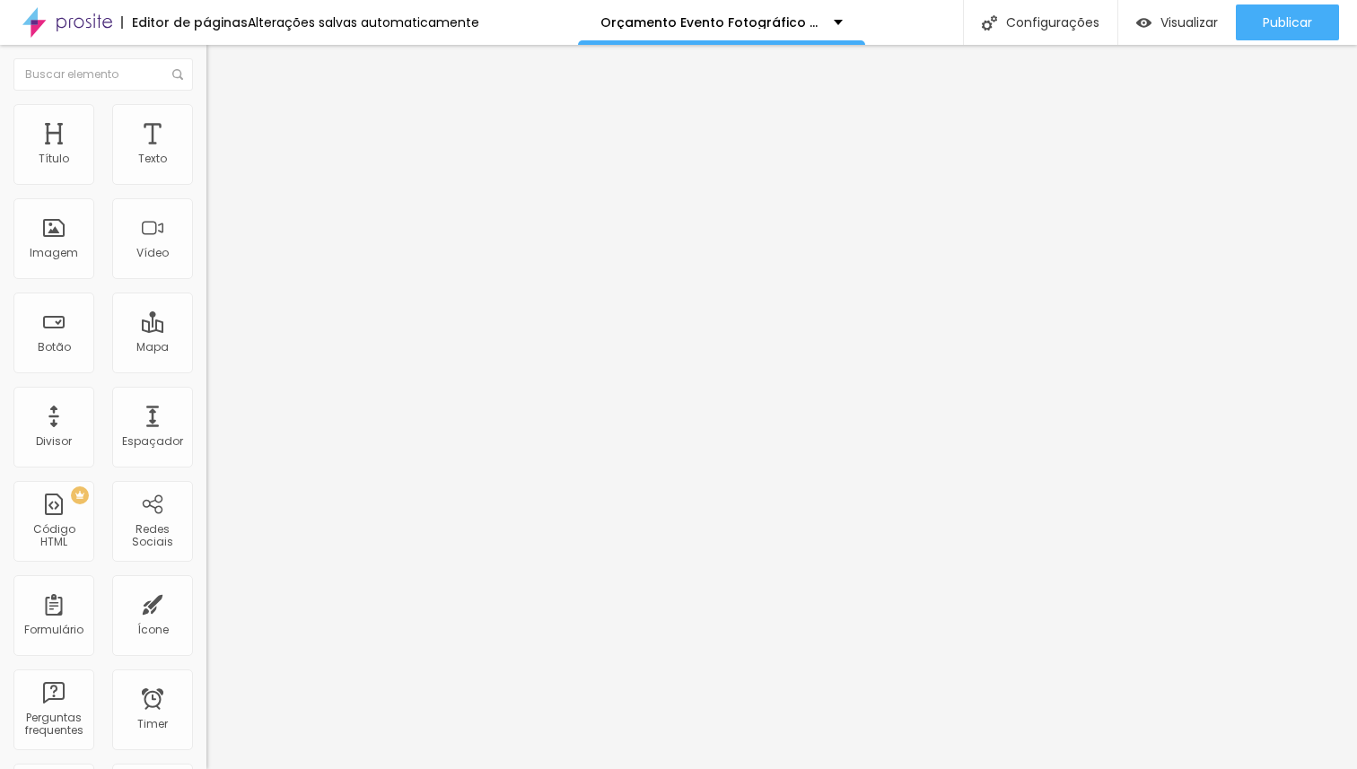
type input "20"
drag, startPoint x: 86, startPoint y: 172, endPoint x: 96, endPoint y: 173, distance: 9.9
type input "20"
click at [206, 330] on input "range" at bounding box center [264, 337] width 116 height 14
type input "17"
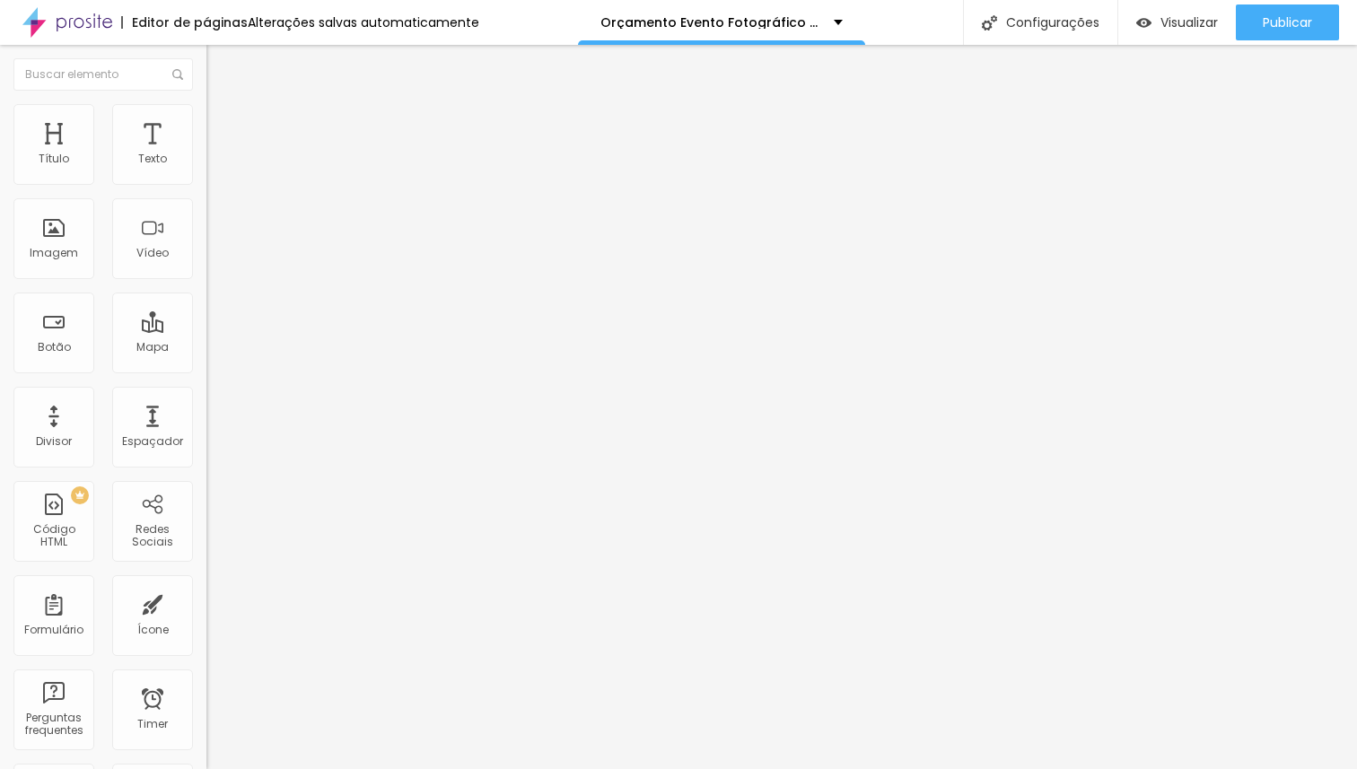
type input "17"
type input "18"
type input "19"
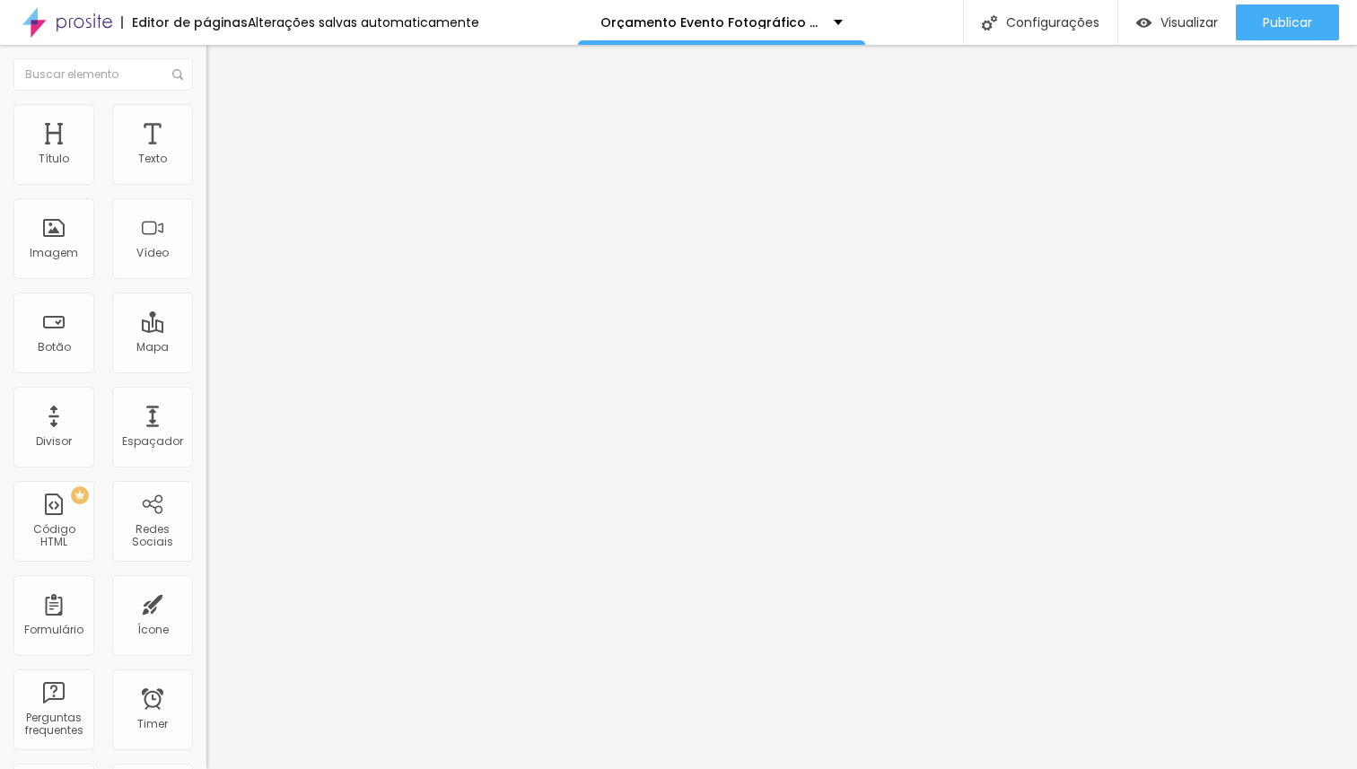
type input "20"
drag, startPoint x: 84, startPoint y: 172, endPoint x: 99, endPoint y: 171, distance: 14.4
type input "20"
click at [206, 330] on input "range" at bounding box center [264, 337] width 116 height 14
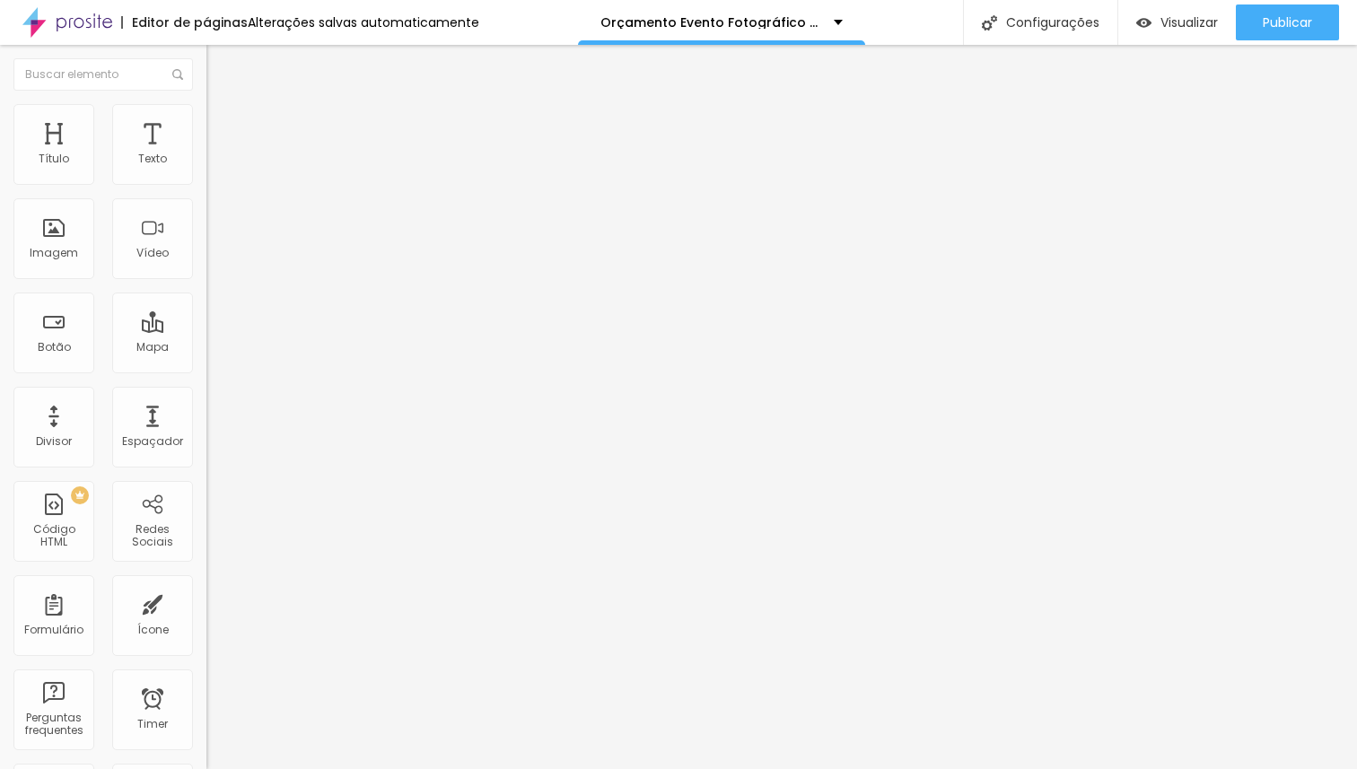
type input "31"
type input "36"
type input "48"
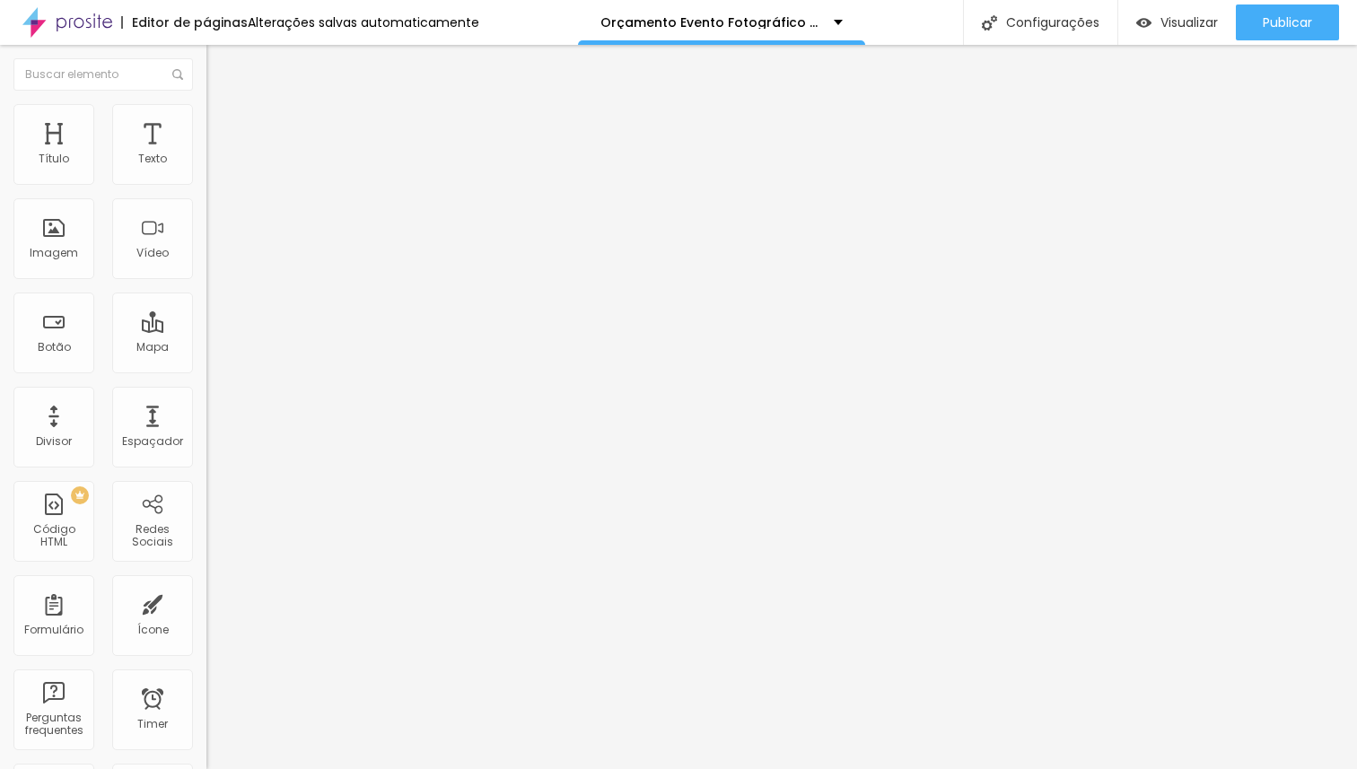
type input "48"
type input "53"
type input "58"
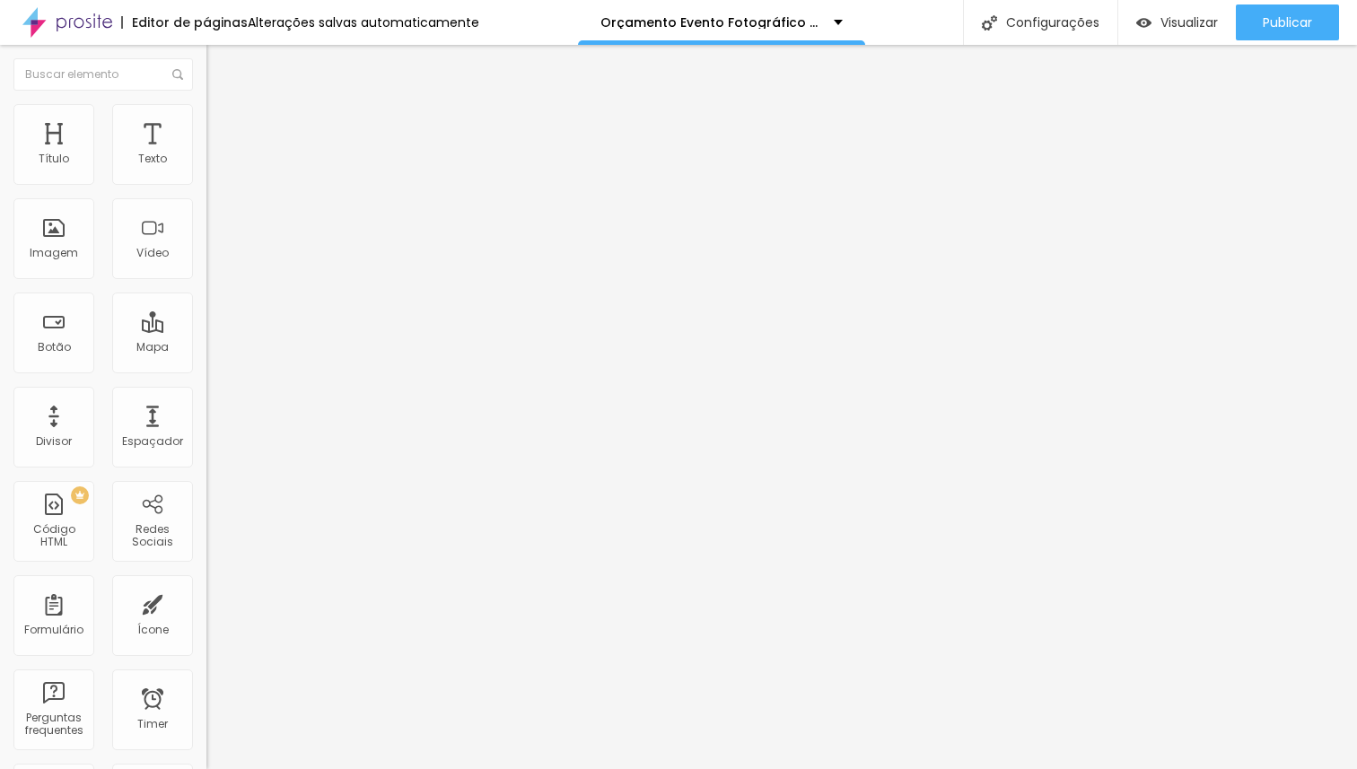
type input "60"
type input "61"
type input "62"
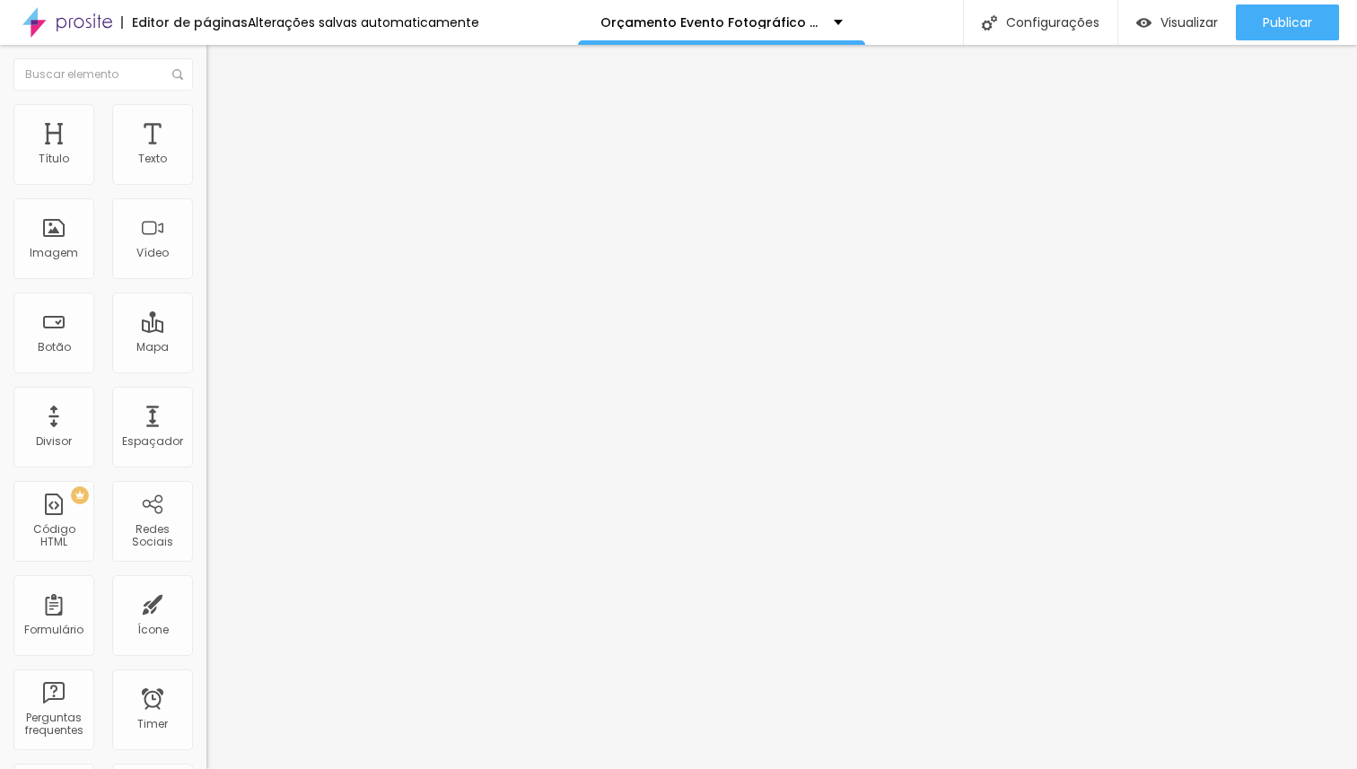
type input "62"
type input "61"
drag, startPoint x: 63, startPoint y: 374, endPoint x: 100, endPoint y: 378, distance: 37.0
click at [206, 424] on input "range" at bounding box center [264, 431] width 116 height 14
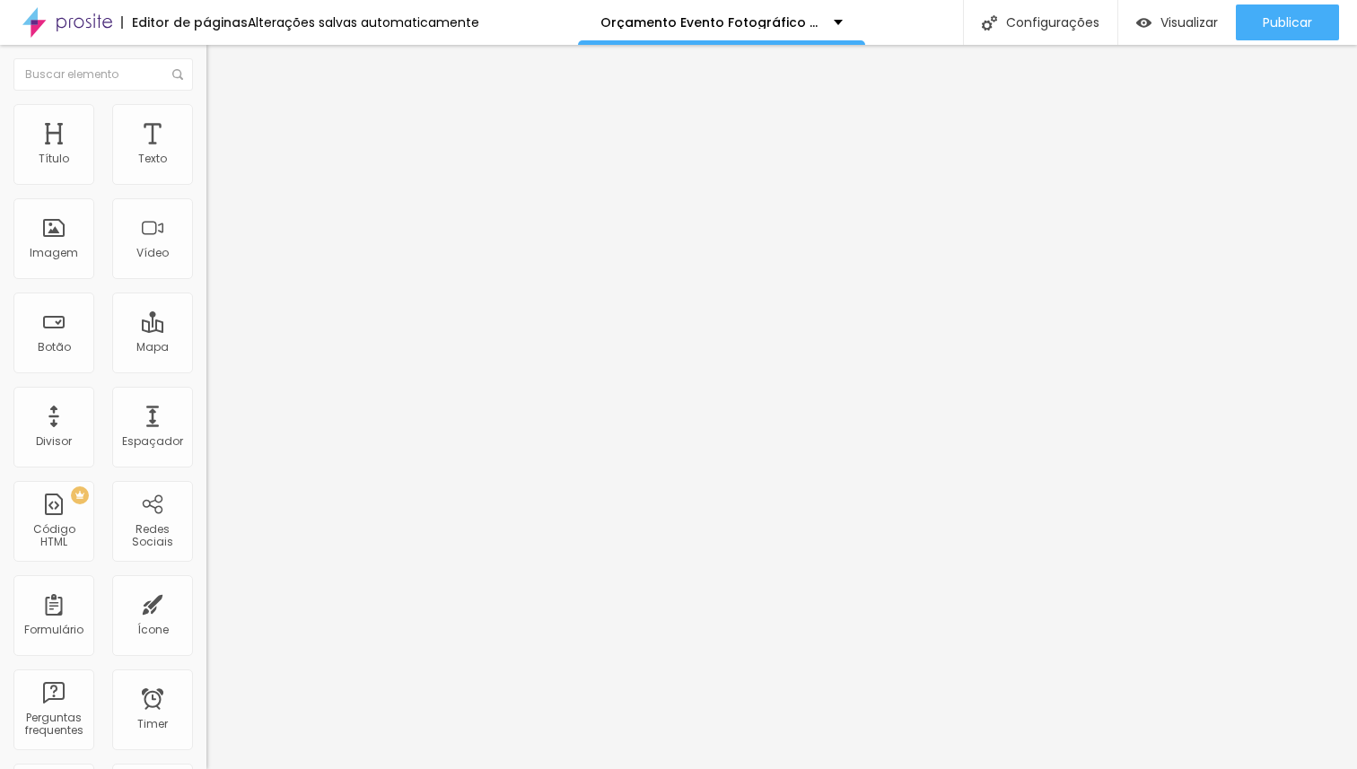
drag, startPoint x: 67, startPoint y: 375, endPoint x: 101, endPoint y: 363, distance: 35.5
click at [206, 424] on input "range" at bounding box center [264, 431] width 116 height 14
drag, startPoint x: 59, startPoint y: 380, endPoint x: 87, endPoint y: 377, distance: 28.0
click at [206, 424] on input "range" at bounding box center [264, 431] width 116 height 14
drag, startPoint x: 101, startPoint y: 375, endPoint x: 87, endPoint y: 373, distance: 13.6
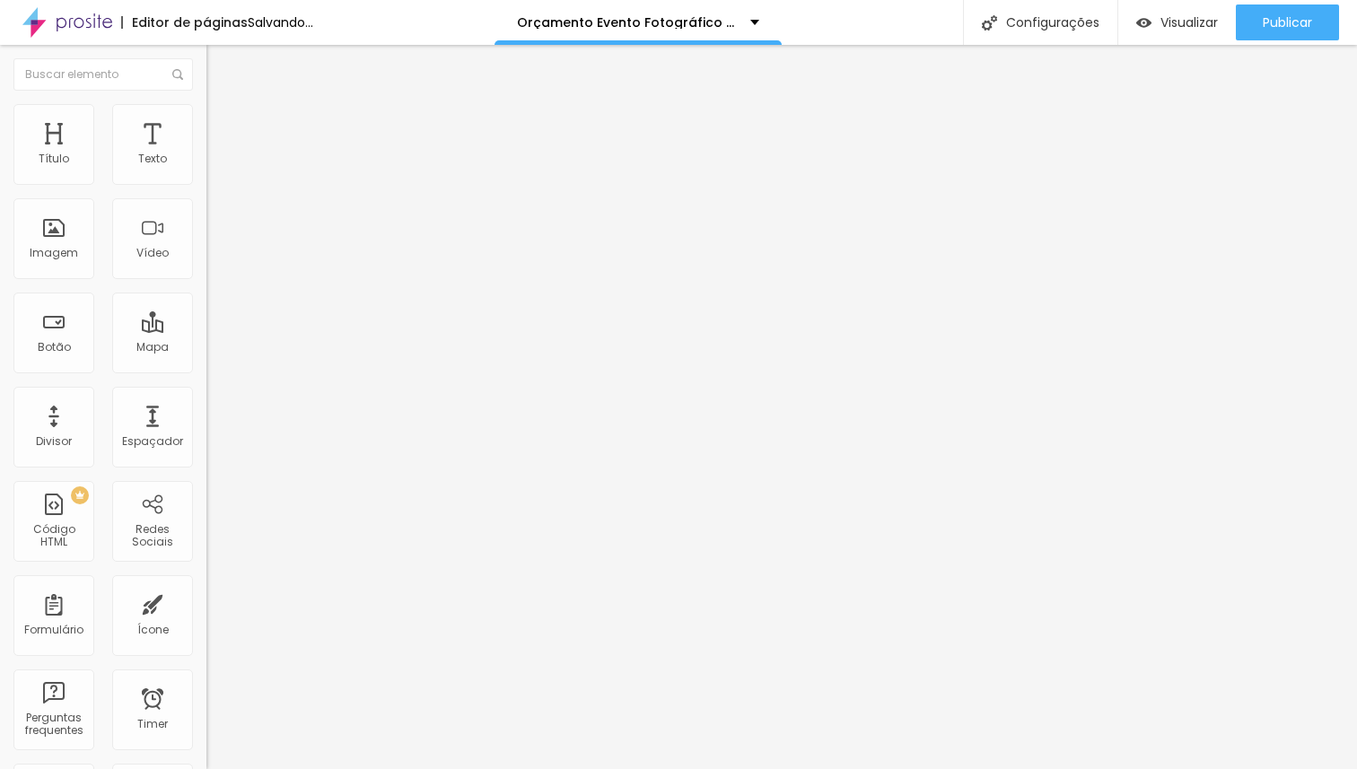
click at [206, 424] on input "range" at bounding box center [264, 431] width 116 height 14
drag, startPoint x: 62, startPoint y: 377, endPoint x: 88, endPoint y: 380, distance: 26.3
click at [206, 424] on input "range" at bounding box center [264, 431] width 116 height 14
drag, startPoint x: 43, startPoint y: 375, endPoint x: 30, endPoint y: 376, distance: 13.5
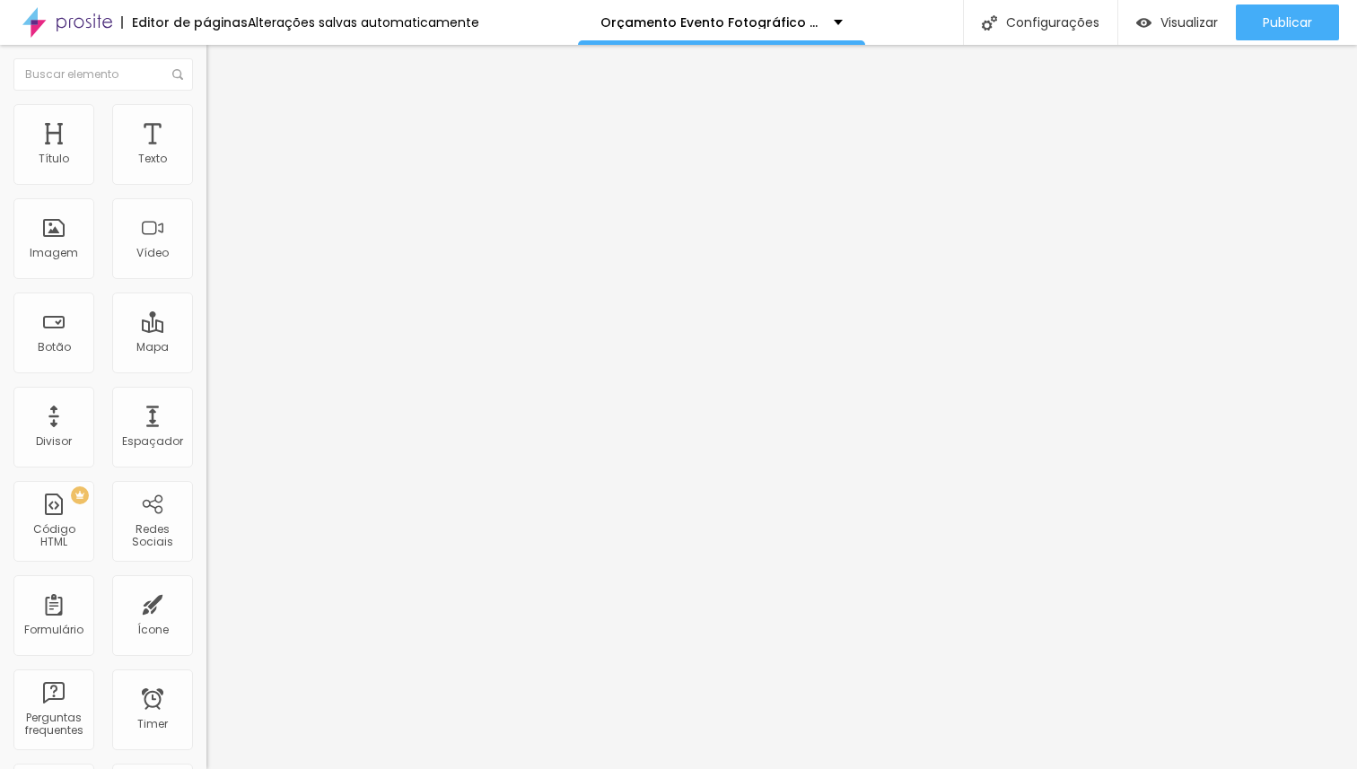
click at [206, 424] on input "range" at bounding box center [264, 431] width 116 height 14
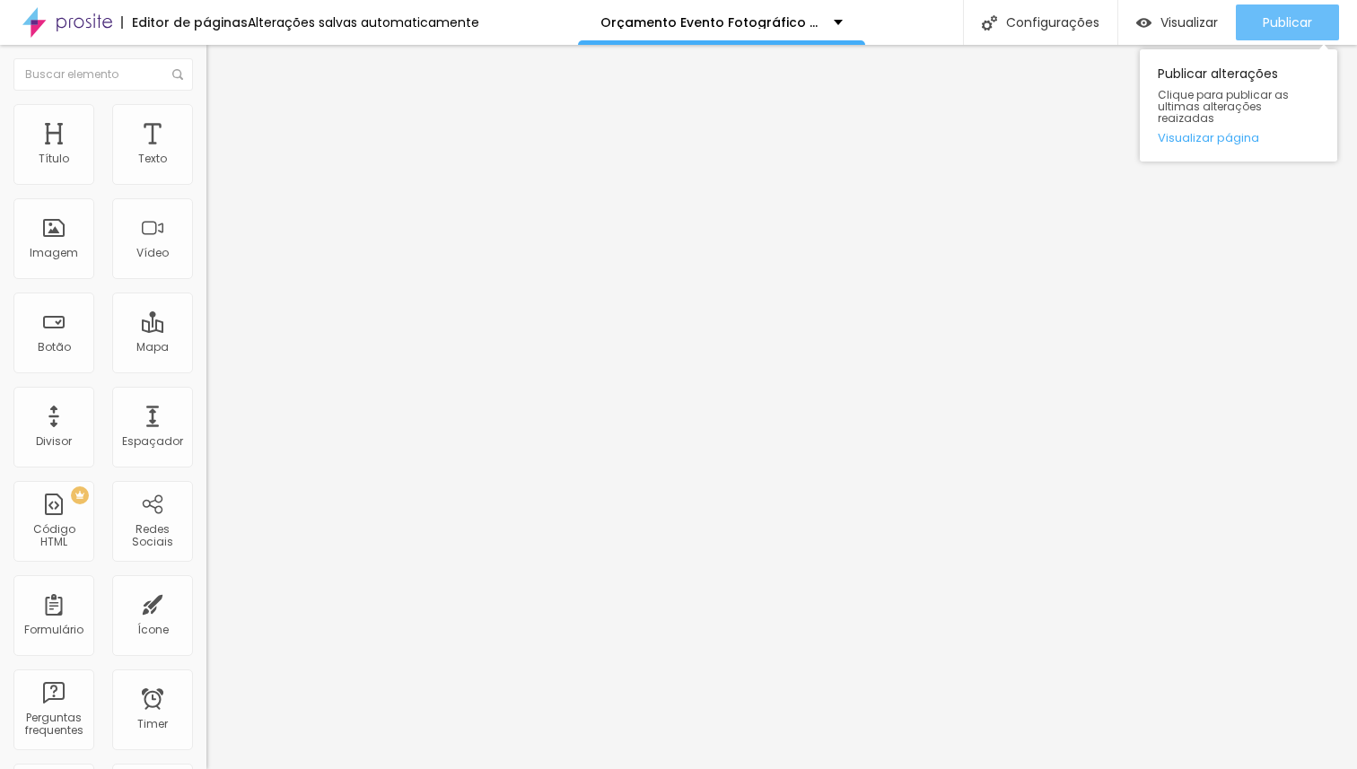
click at [1263, 22] on span "Publicar" at bounding box center [1287, 22] width 49 height 14
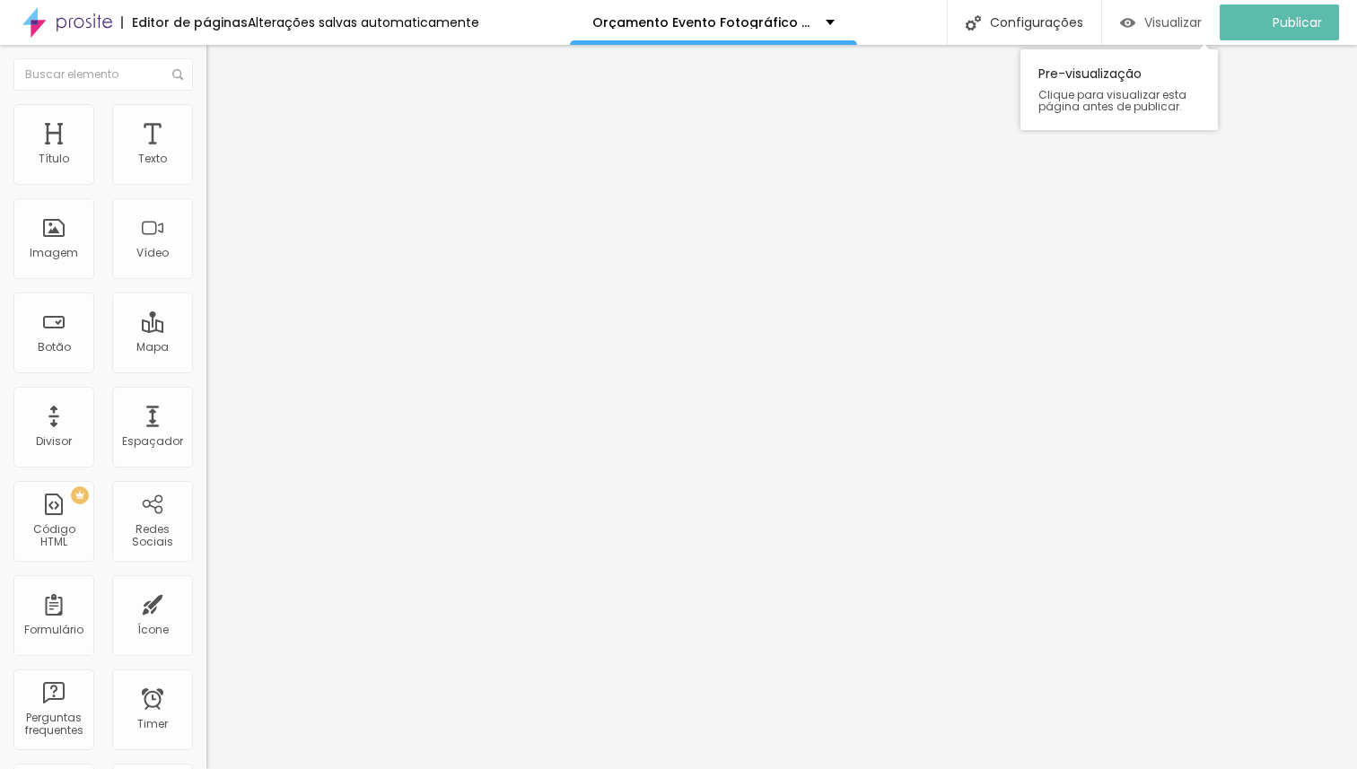
click at [1189, 29] on span "Visualizar" at bounding box center [1172, 22] width 57 height 14
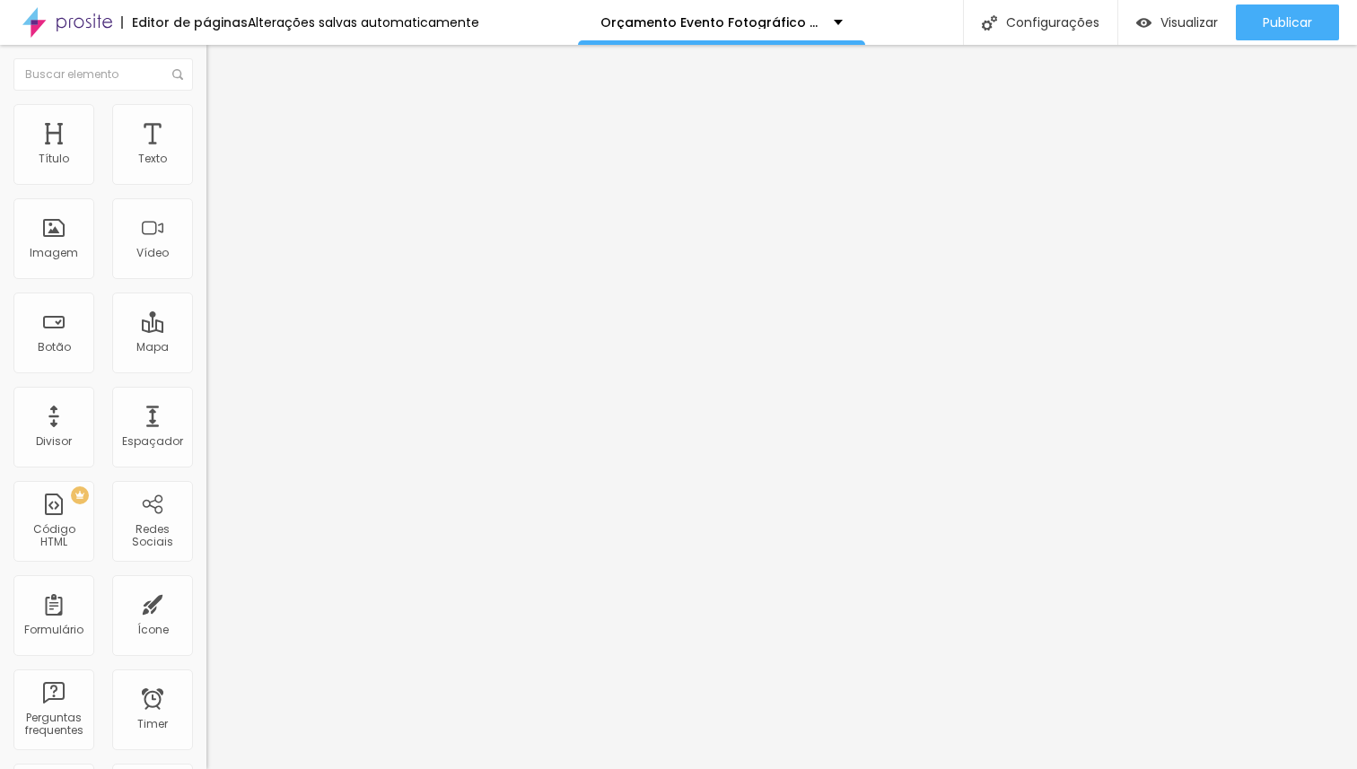
drag, startPoint x: 42, startPoint y: 379, endPoint x: 23, endPoint y: 379, distance: 18.8
click at [206, 424] on input "range" at bounding box center [264, 431] width 116 height 14
drag, startPoint x: 37, startPoint y: 375, endPoint x: 26, endPoint y: 373, distance: 10.9
click at [206, 424] on input "range" at bounding box center [264, 431] width 116 height 14
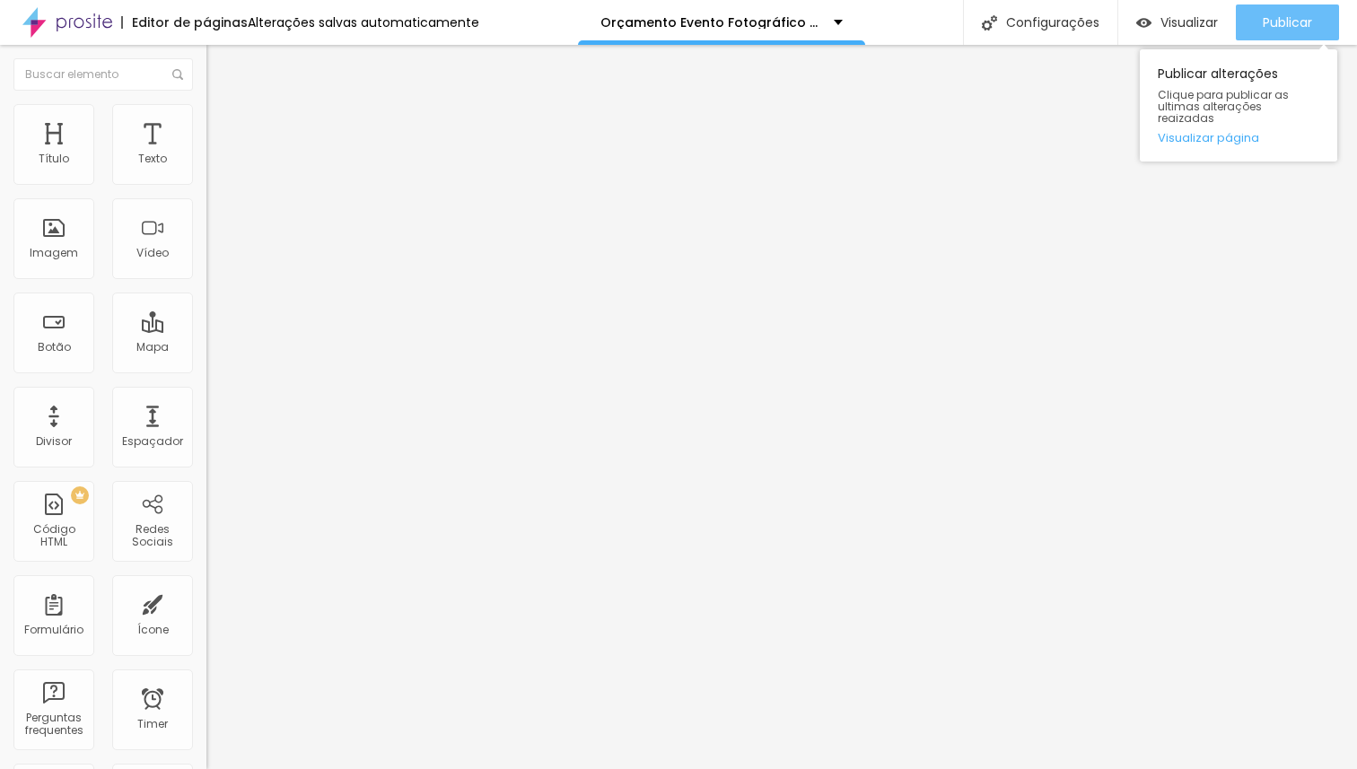
click at [1290, 15] on span "Publicar" at bounding box center [1287, 22] width 49 height 14
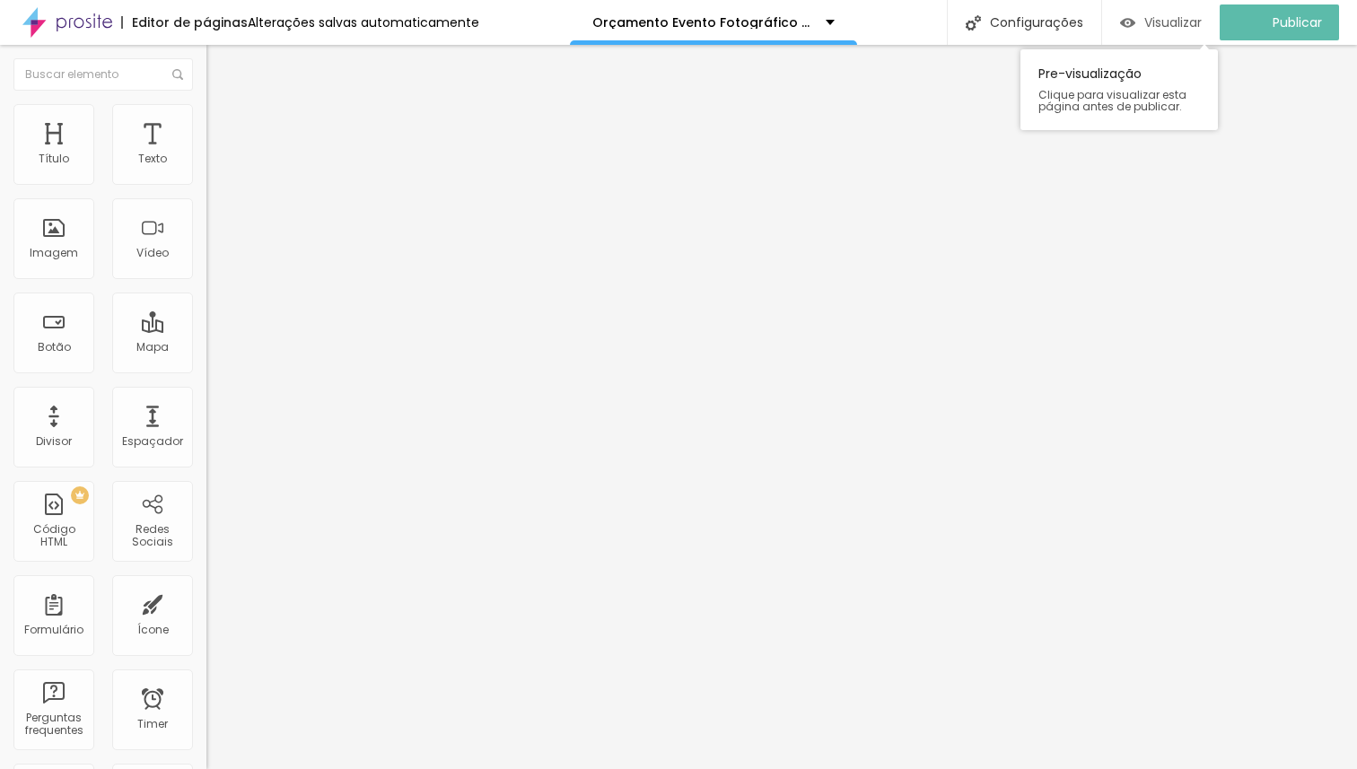
click at [1180, 24] on span "Visualizar" at bounding box center [1172, 22] width 57 height 14
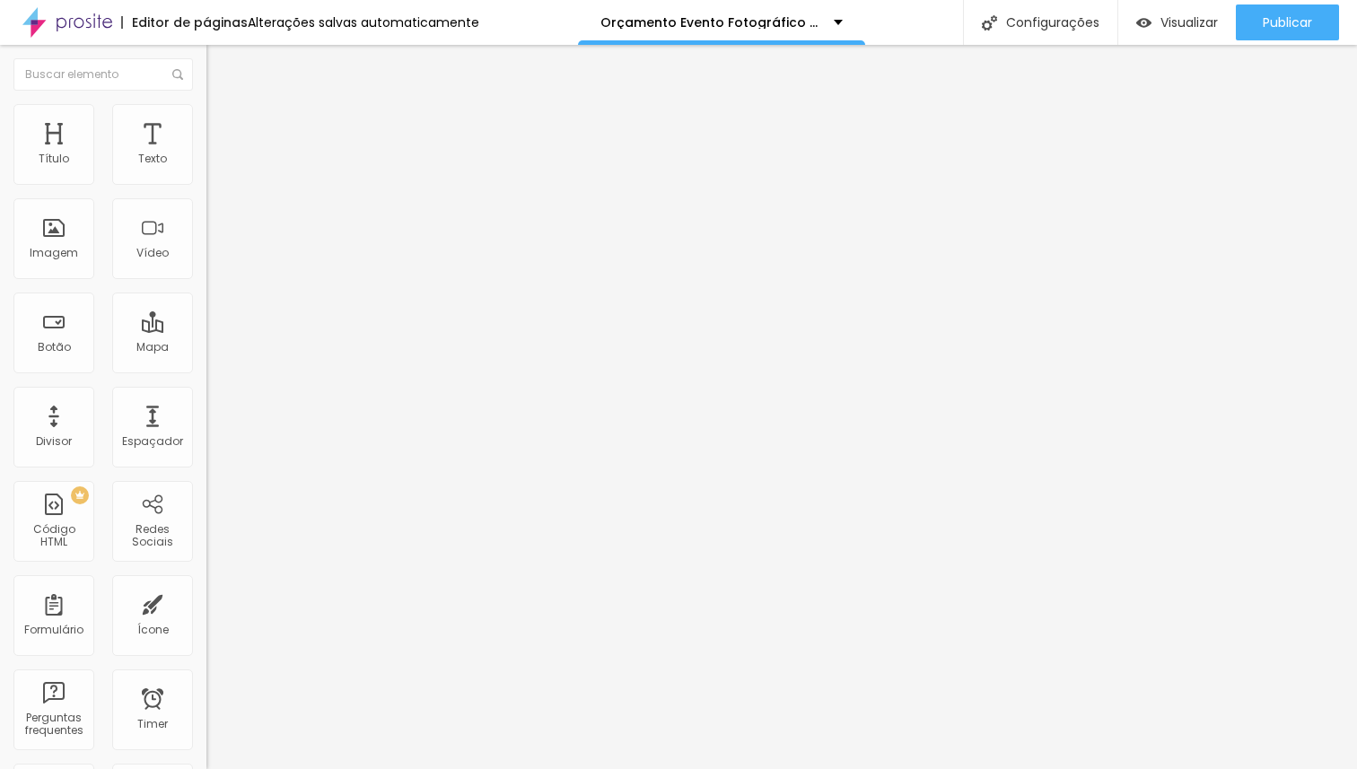
click at [214, 167] on icon "button" at bounding box center [219, 161] width 11 height 11
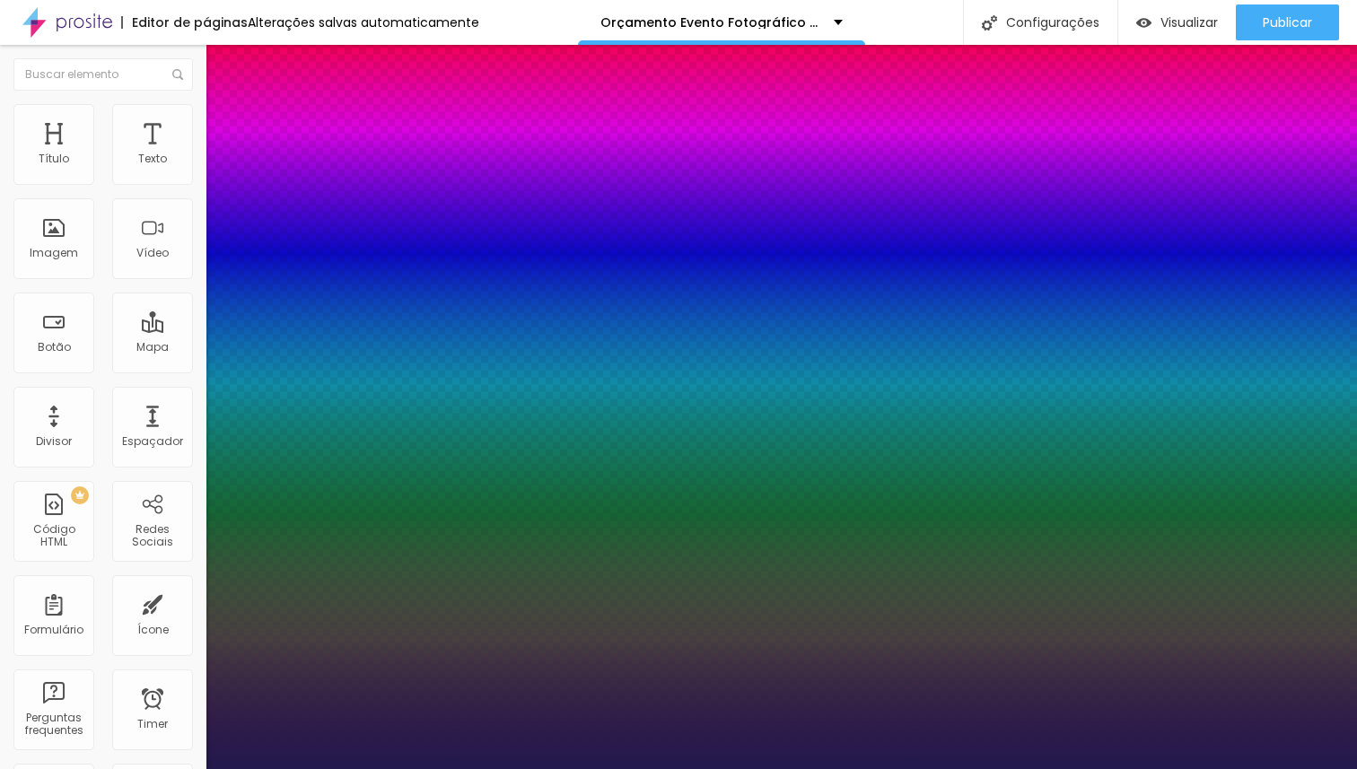
click at [578, 768] on div at bounding box center [678, 769] width 1357 height 0
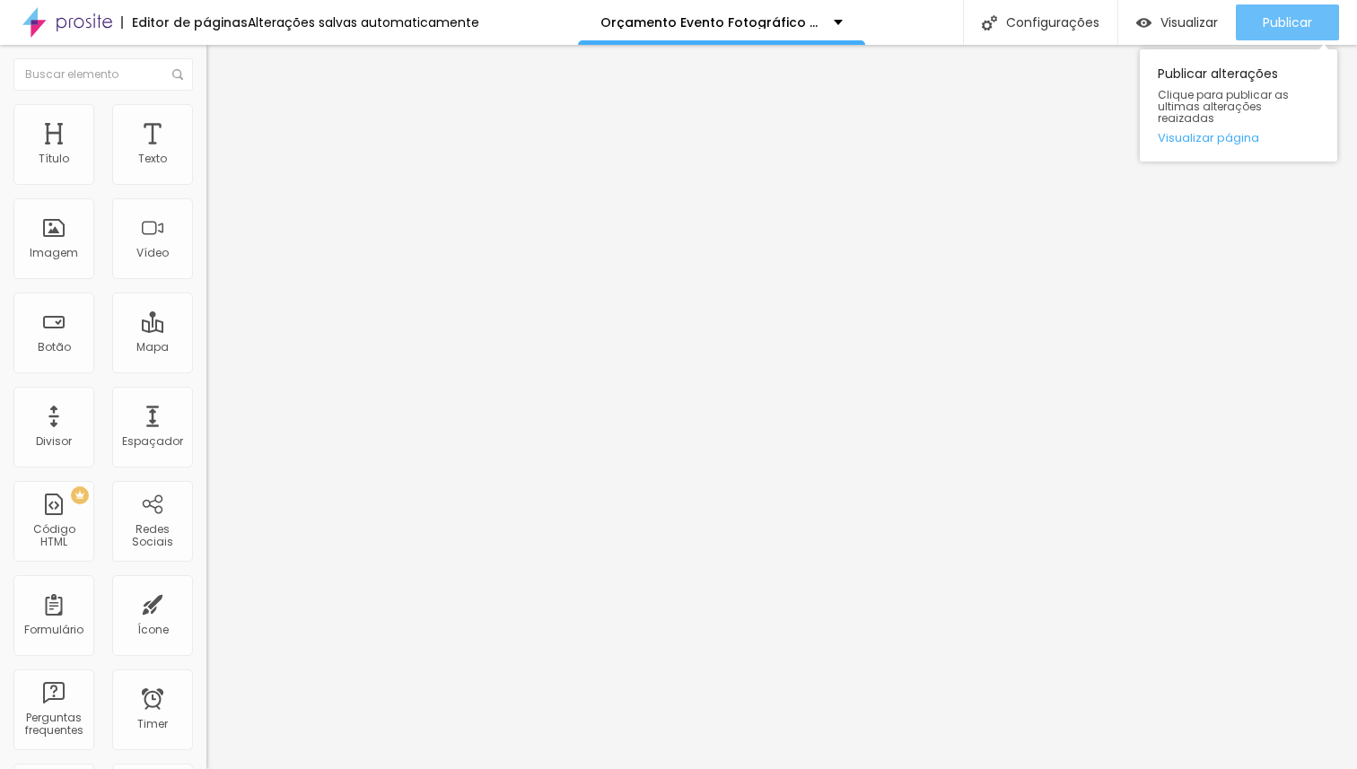
click at [1320, 26] on button "Publicar" at bounding box center [1287, 22] width 103 height 36
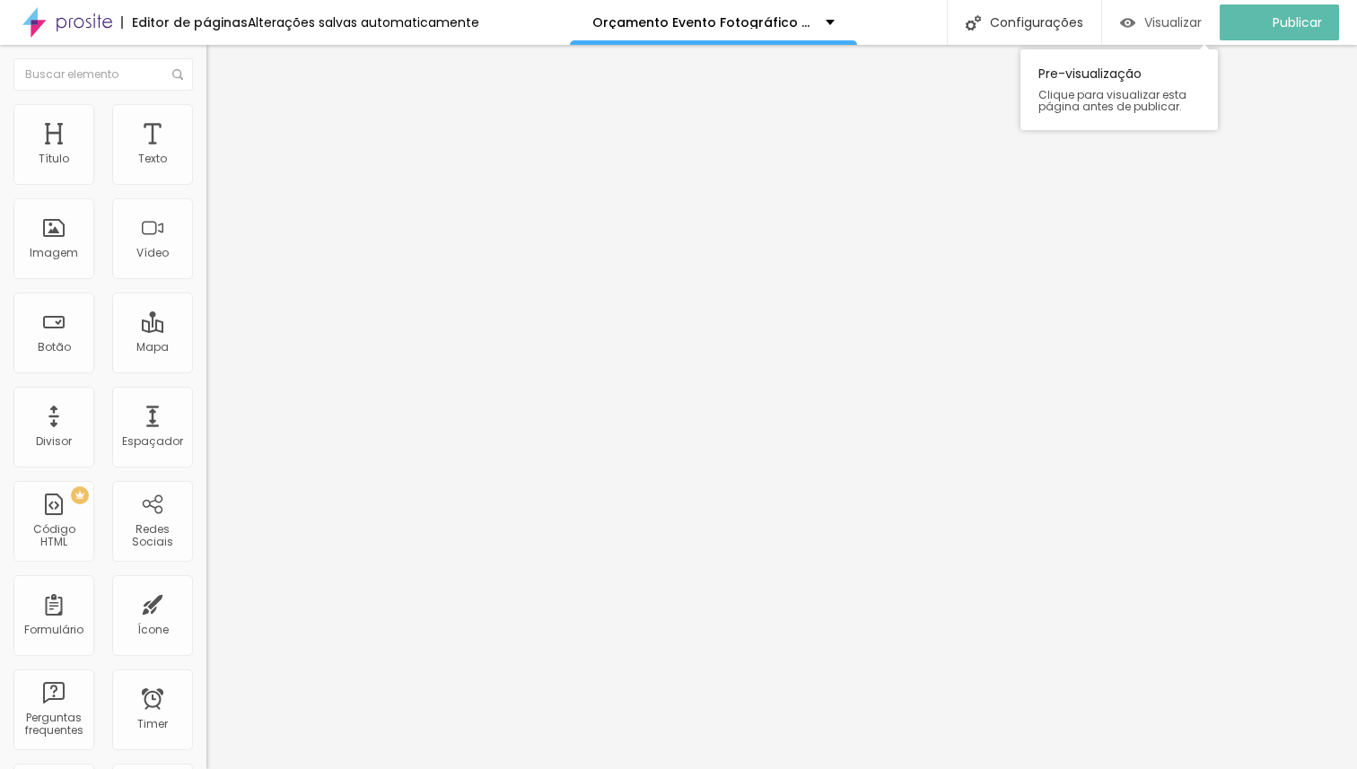
click at [1177, 21] on span "Visualizar" at bounding box center [1172, 22] width 57 height 14
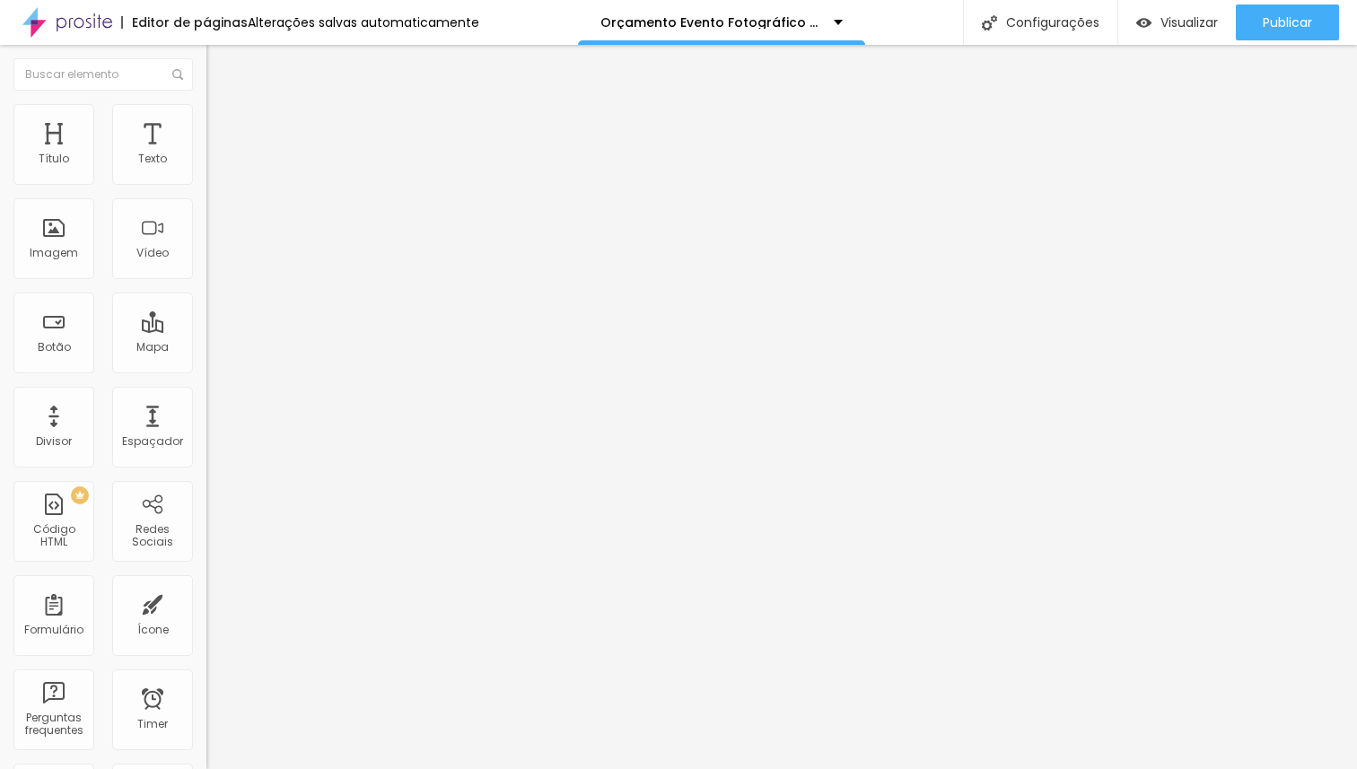
click at [214, 148] on icon "button" at bounding box center [220, 142] width 13 height 13
click at [214, 167] on icon "button" at bounding box center [219, 161] width 11 height 11
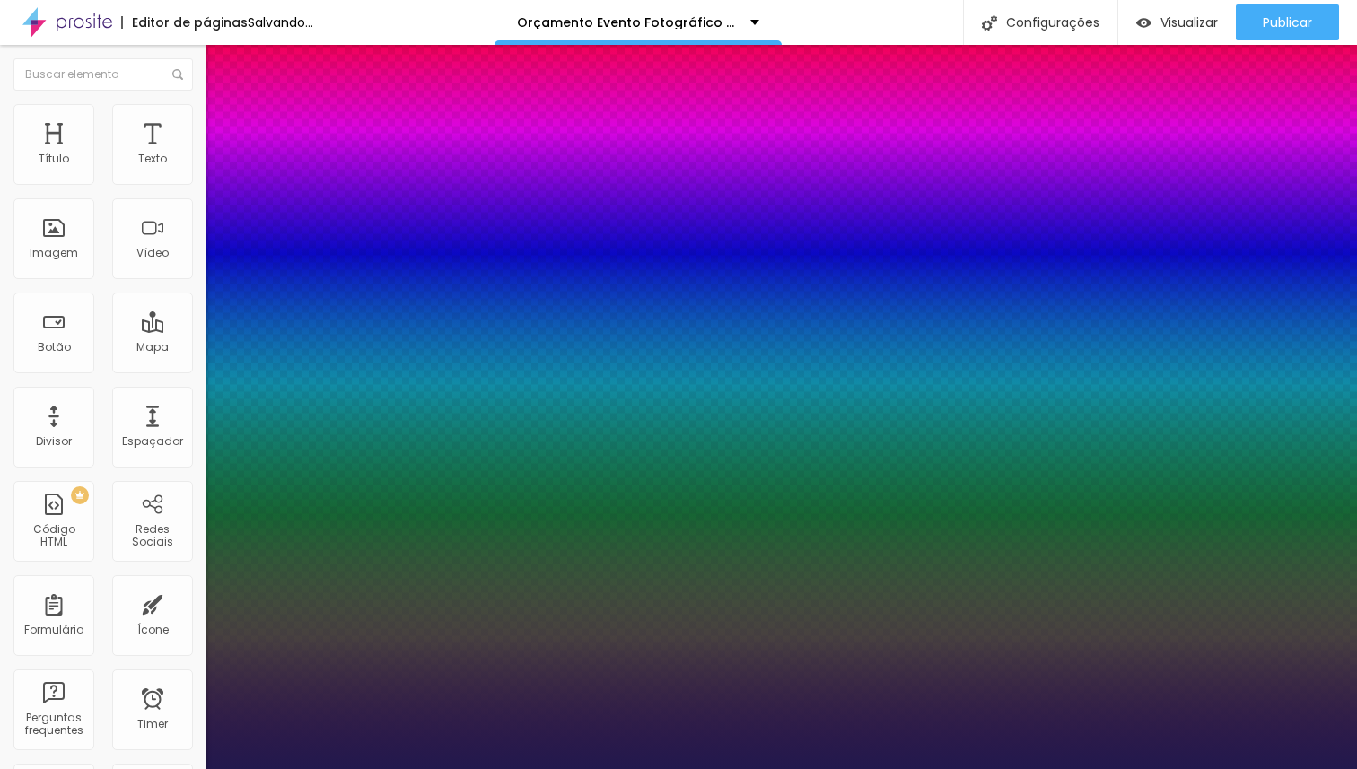
click at [984, 768] on div at bounding box center [678, 769] width 1357 height 0
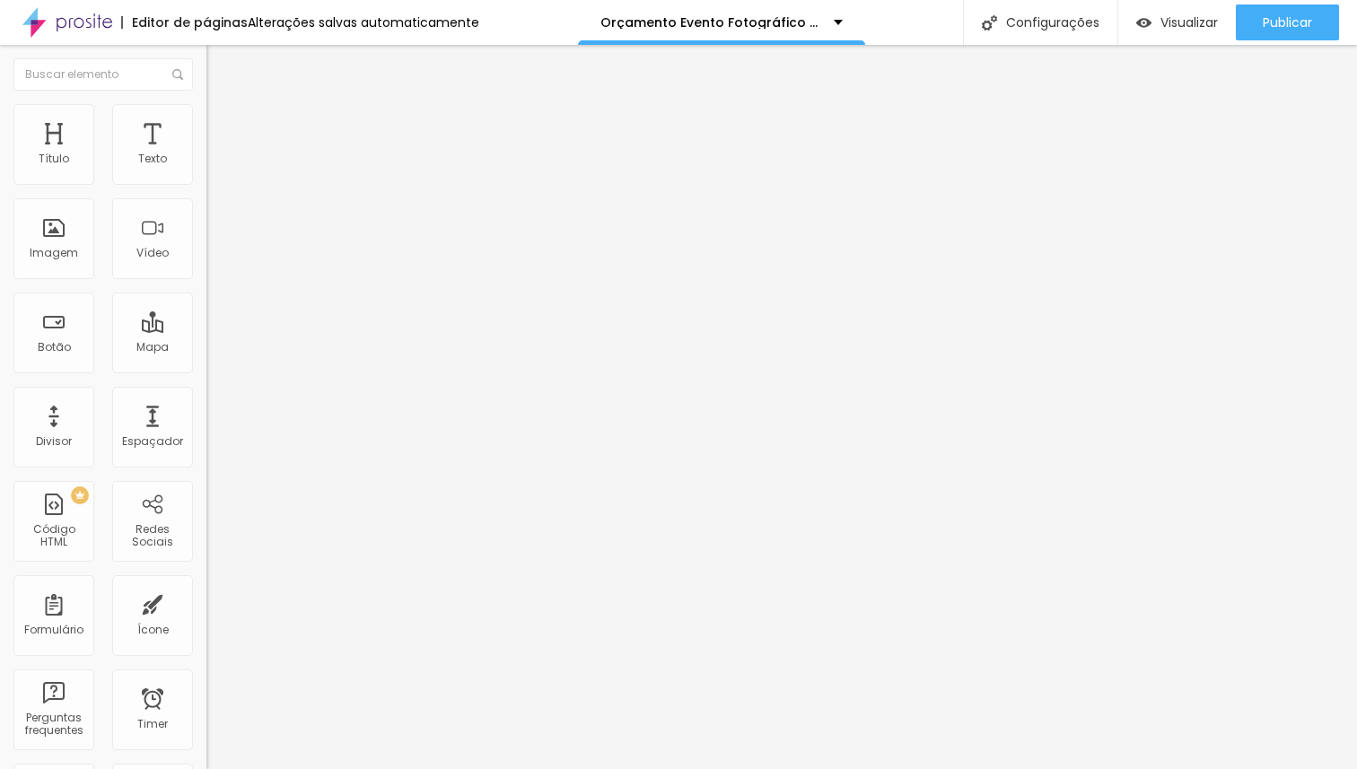
click at [223, 124] on span "Avançado" at bounding box center [252, 116] width 59 height 15
click at [206, 116] on li "Estilo" at bounding box center [309, 113] width 206 height 18
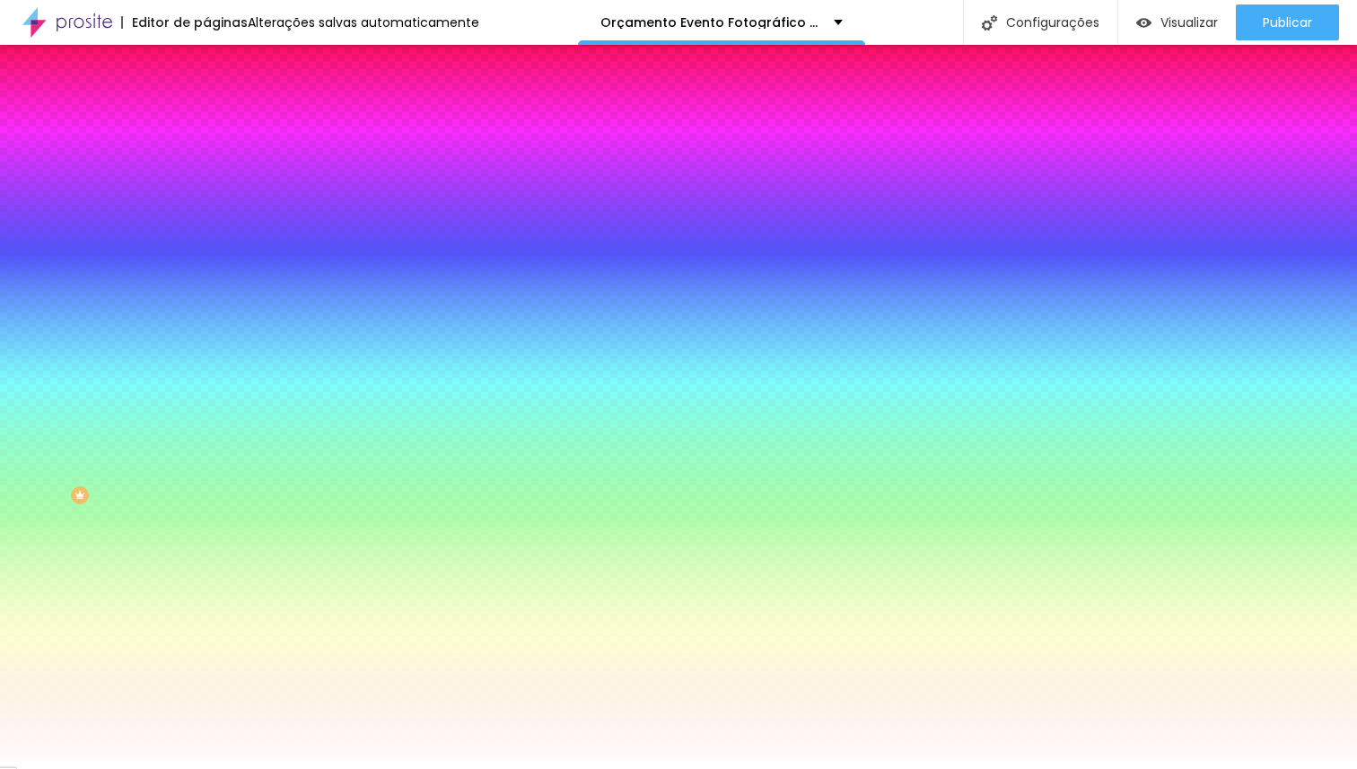
click at [206, 122] on li "Avançado" at bounding box center [309, 131] width 206 height 18
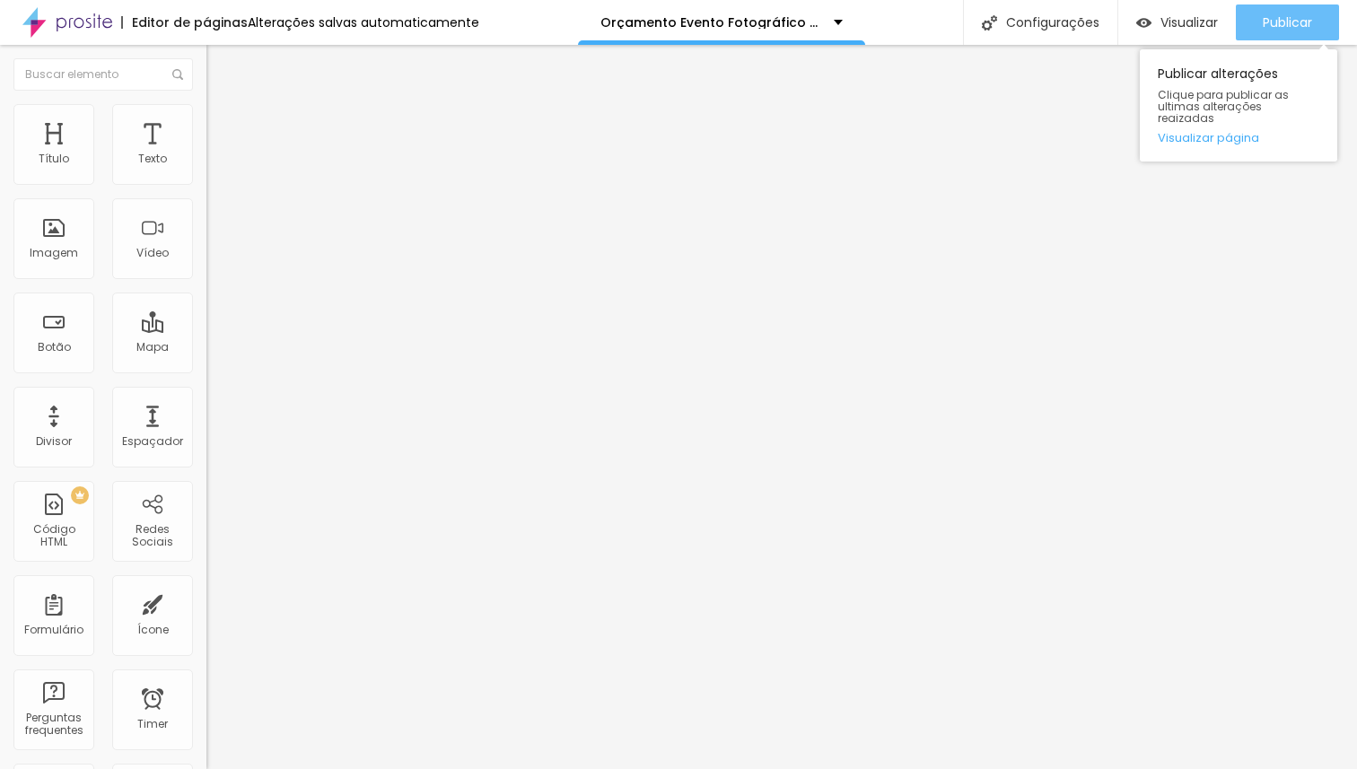
click at [1286, 21] on span "Publicar" at bounding box center [1287, 22] width 49 height 14
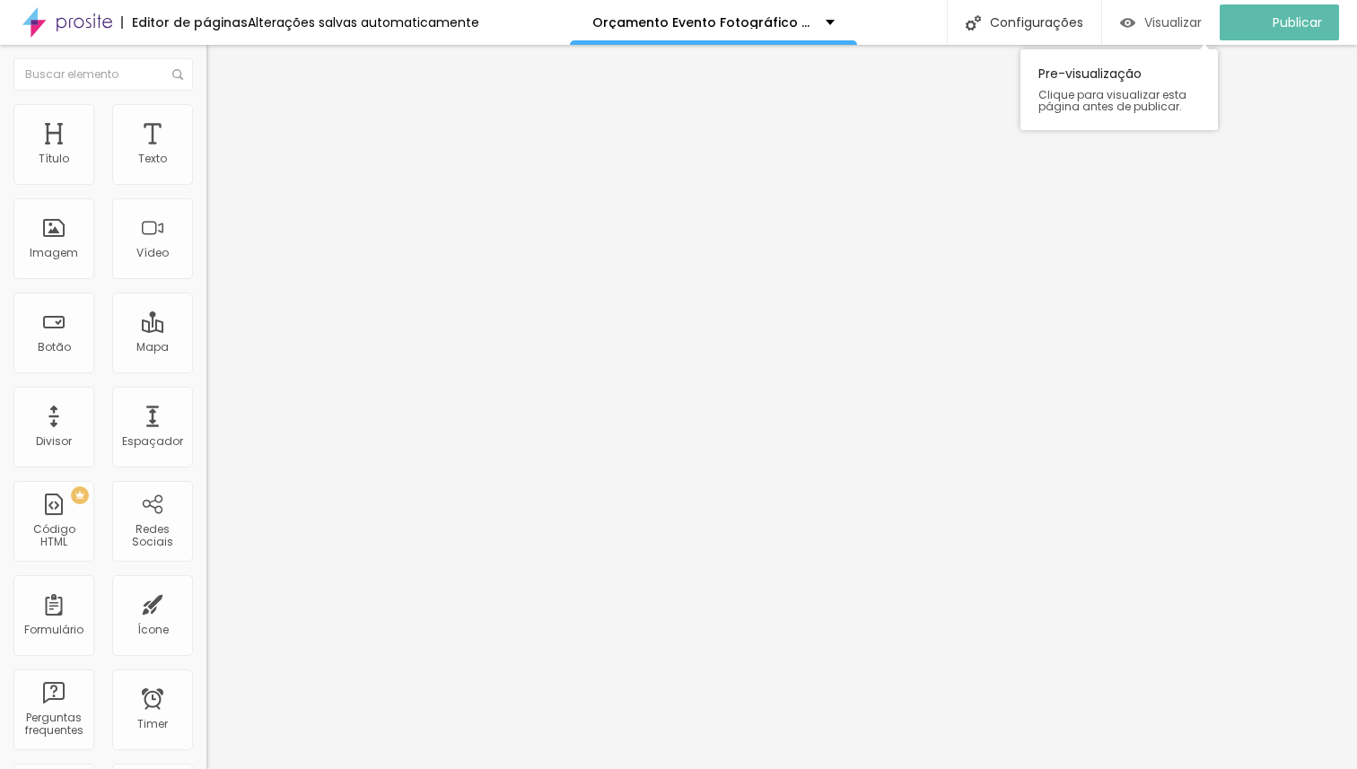
click at [1167, 15] on span "Visualizar" at bounding box center [1172, 22] width 57 height 14
type input "15"
type input "14"
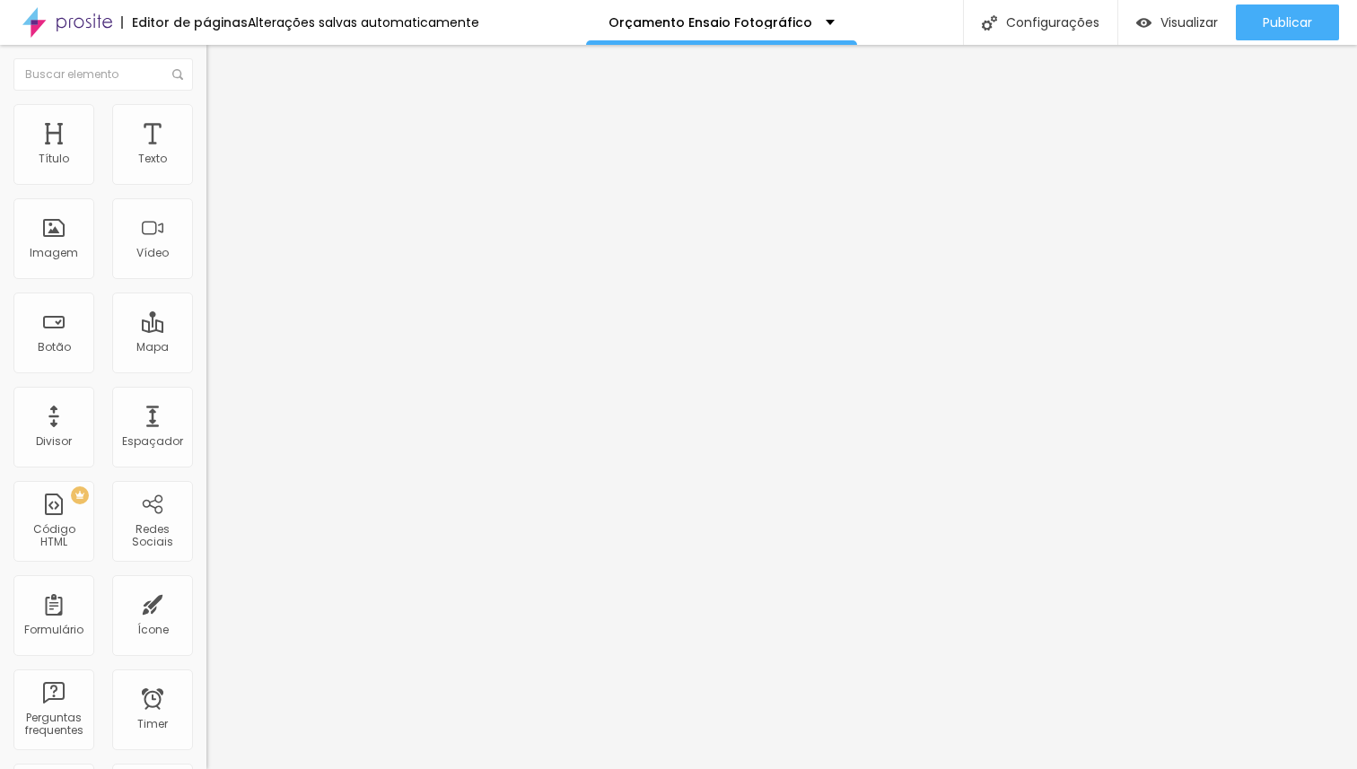
drag, startPoint x: 39, startPoint y: 376, endPoint x: 5, endPoint y: 376, distance: 33.2
type input "14"
click at [206, 424] on input "range" at bounding box center [264, 431] width 116 height 14
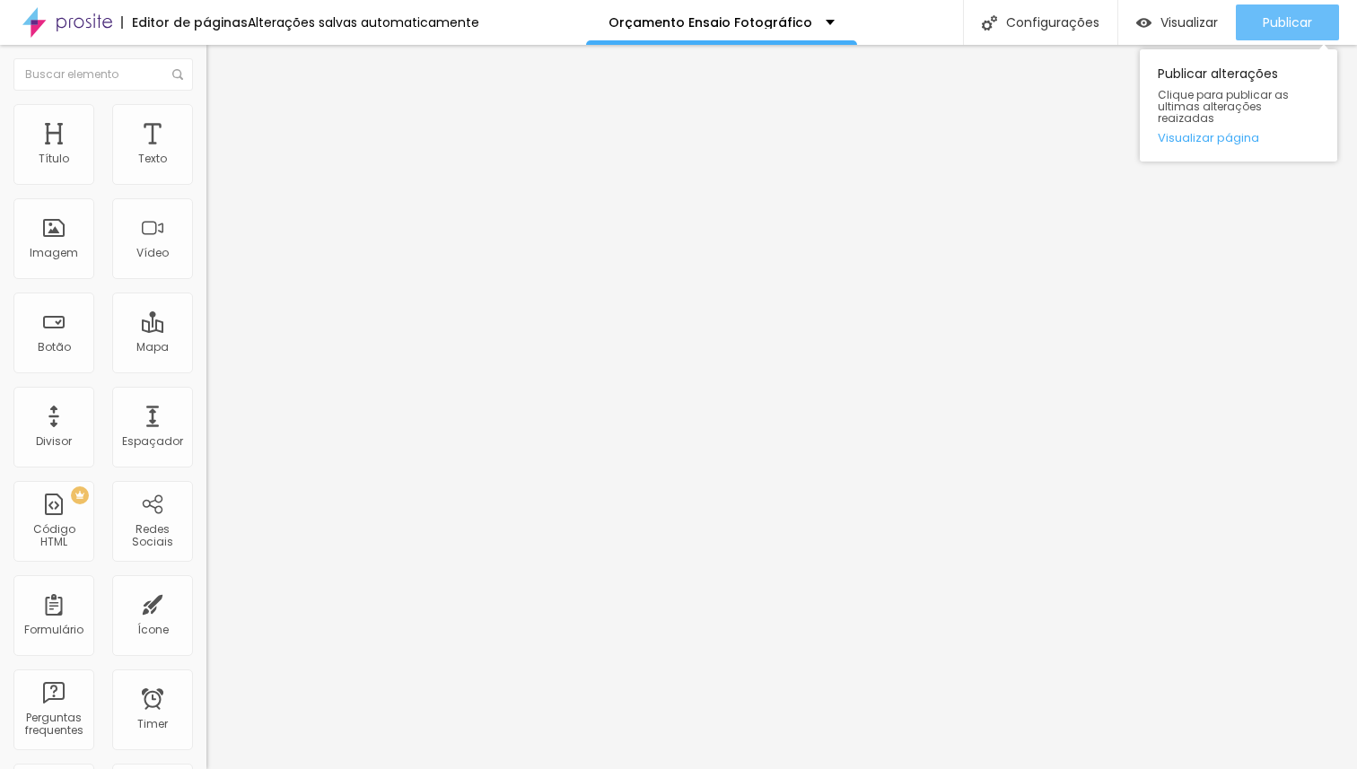
click at [1271, 18] on span "Publicar" at bounding box center [1287, 22] width 49 height 14
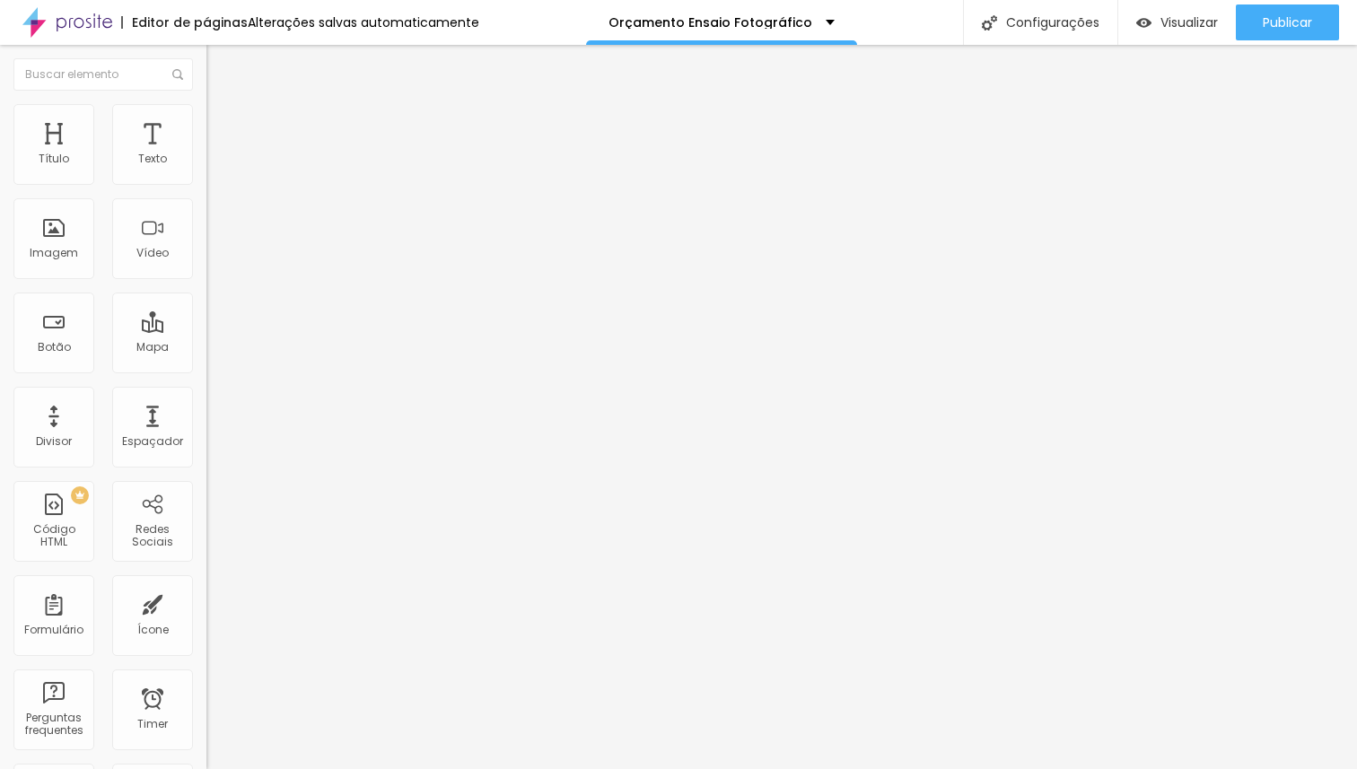
type input "27"
type input "26"
type input "25"
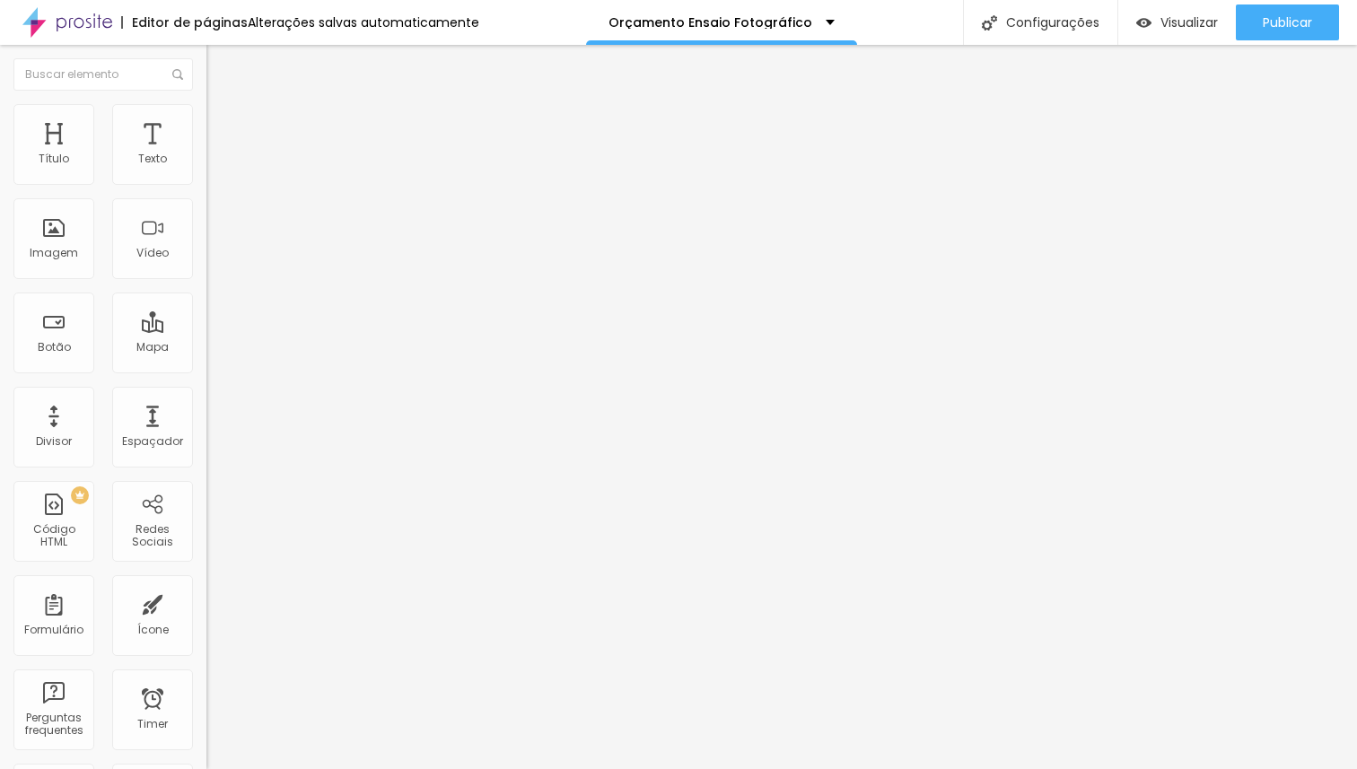
type input "25"
type input "24"
type input "23"
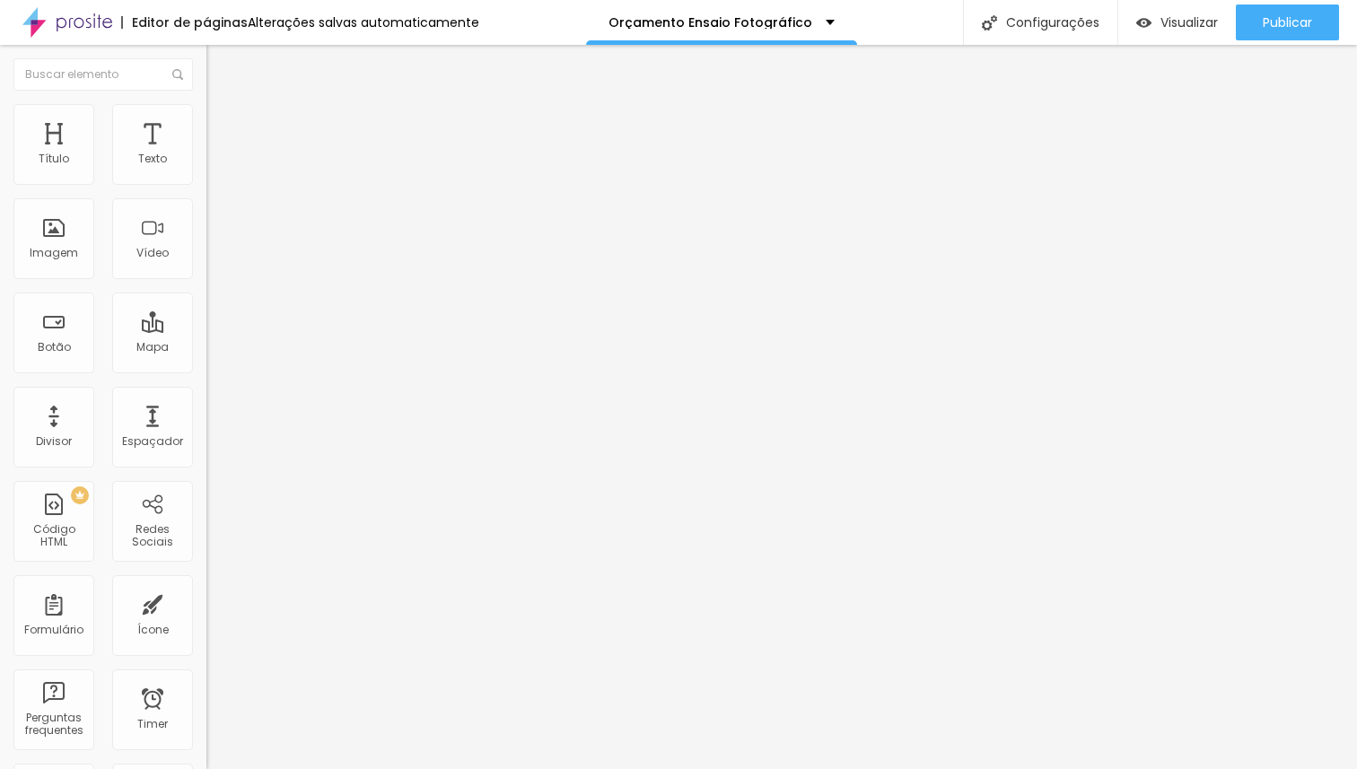
type input "22"
type input "21"
type input "20"
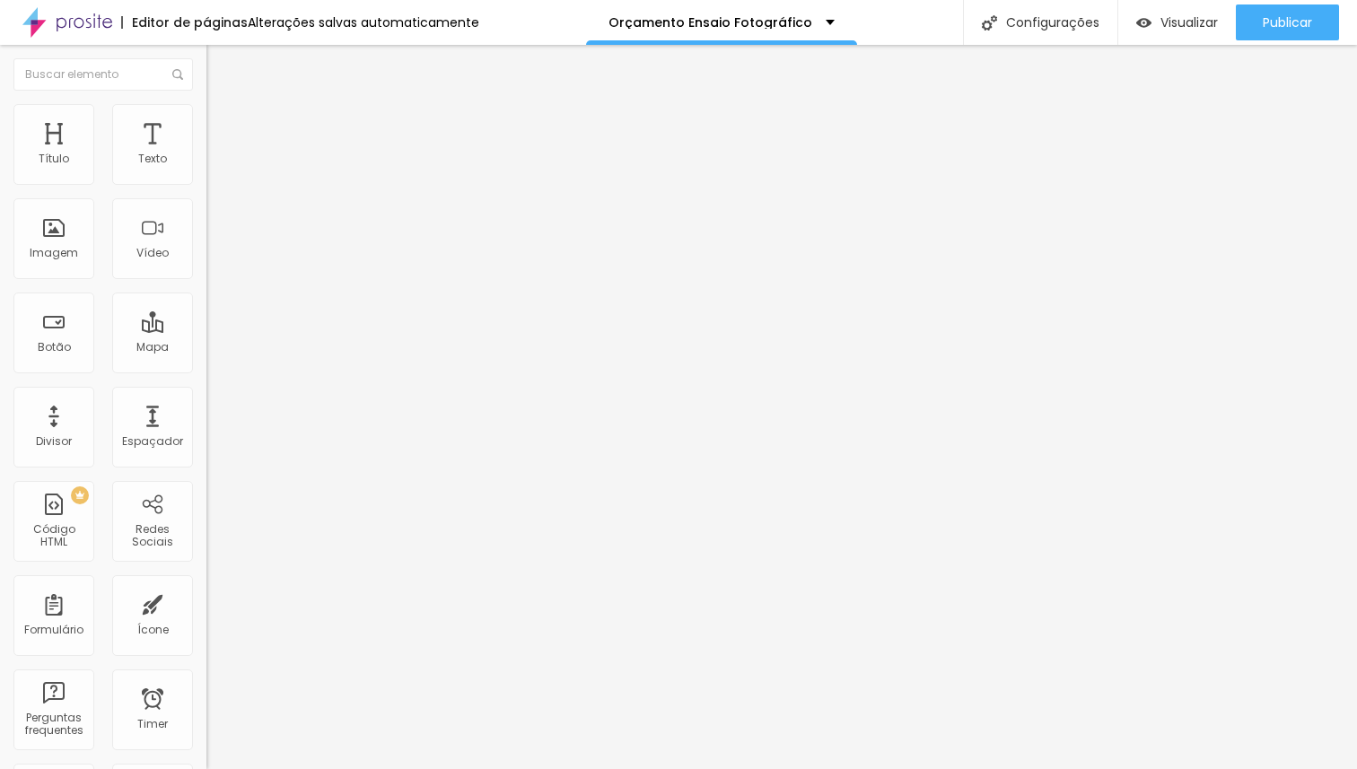
type input "20"
type input "22"
type input "23"
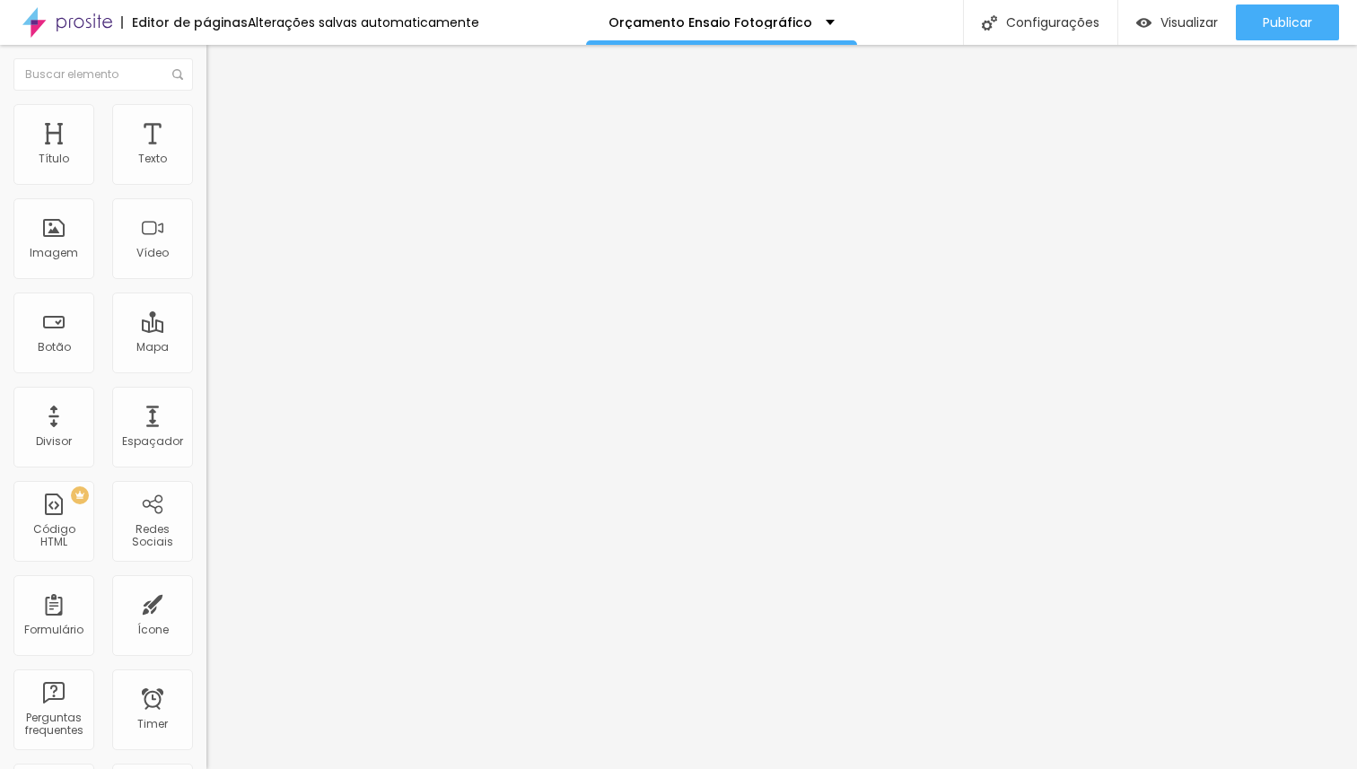
type input "24"
type input "25"
type input "26"
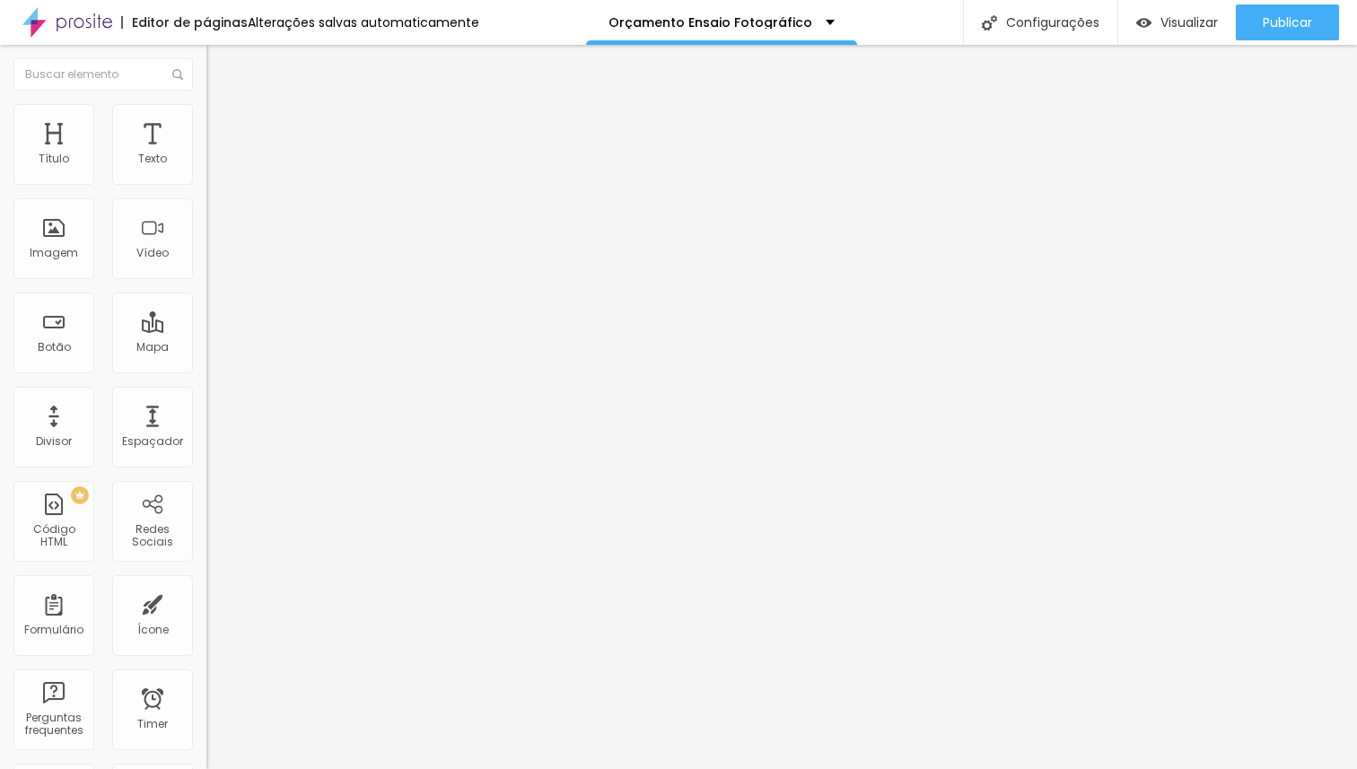
type input "26"
type input "27"
type input "28"
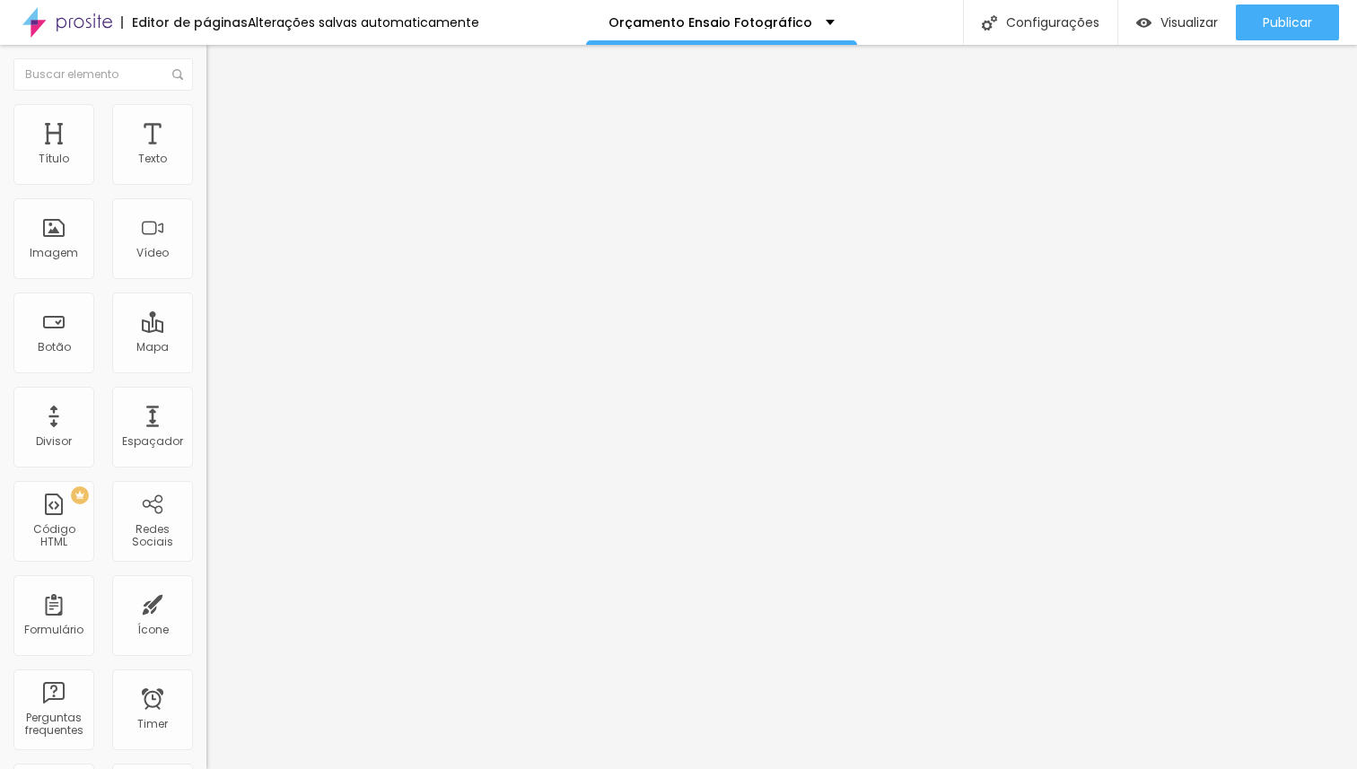
type input "29"
type input "30"
type input "31"
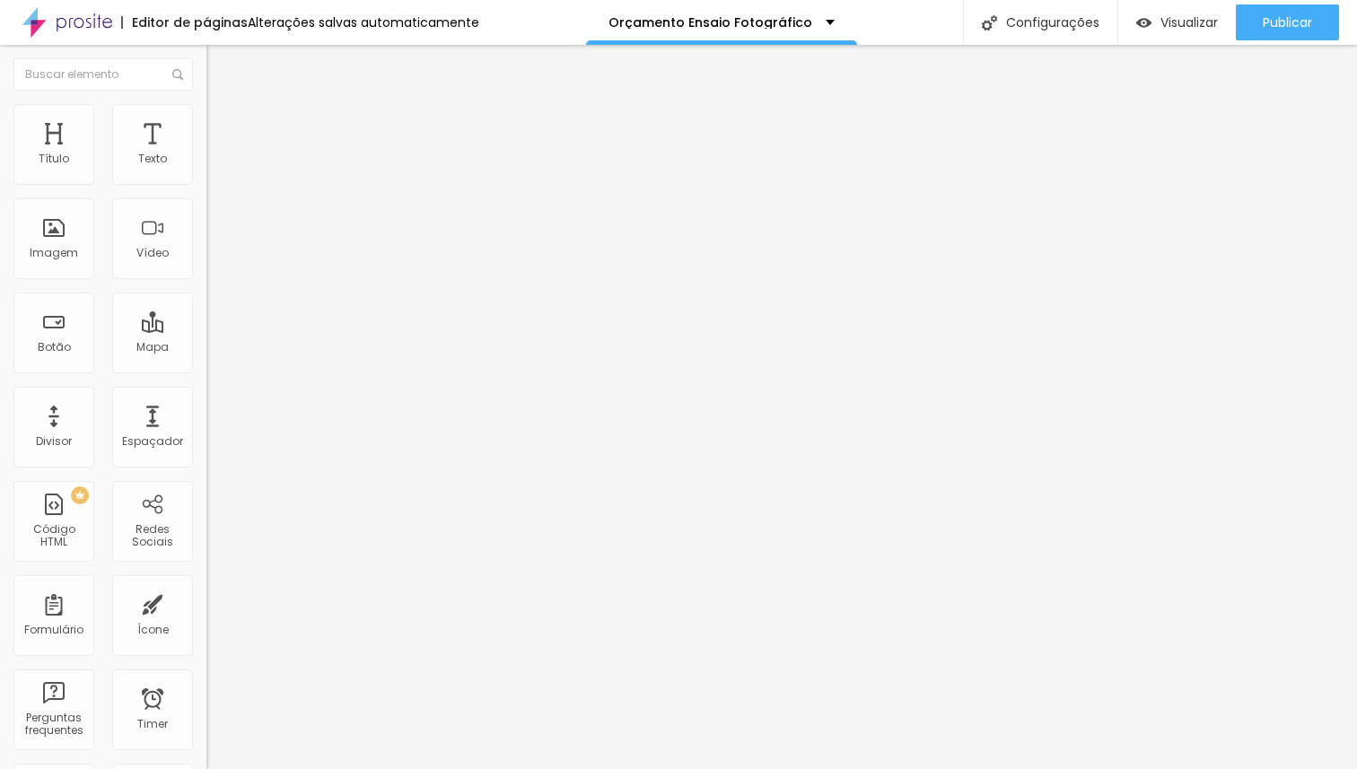
type input "31"
type input "30"
click at [206, 424] on input "range" at bounding box center [264, 431] width 116 height 14
click at [214, 167] on icon "button" at bounding box center [219, 161] width 11 height 11
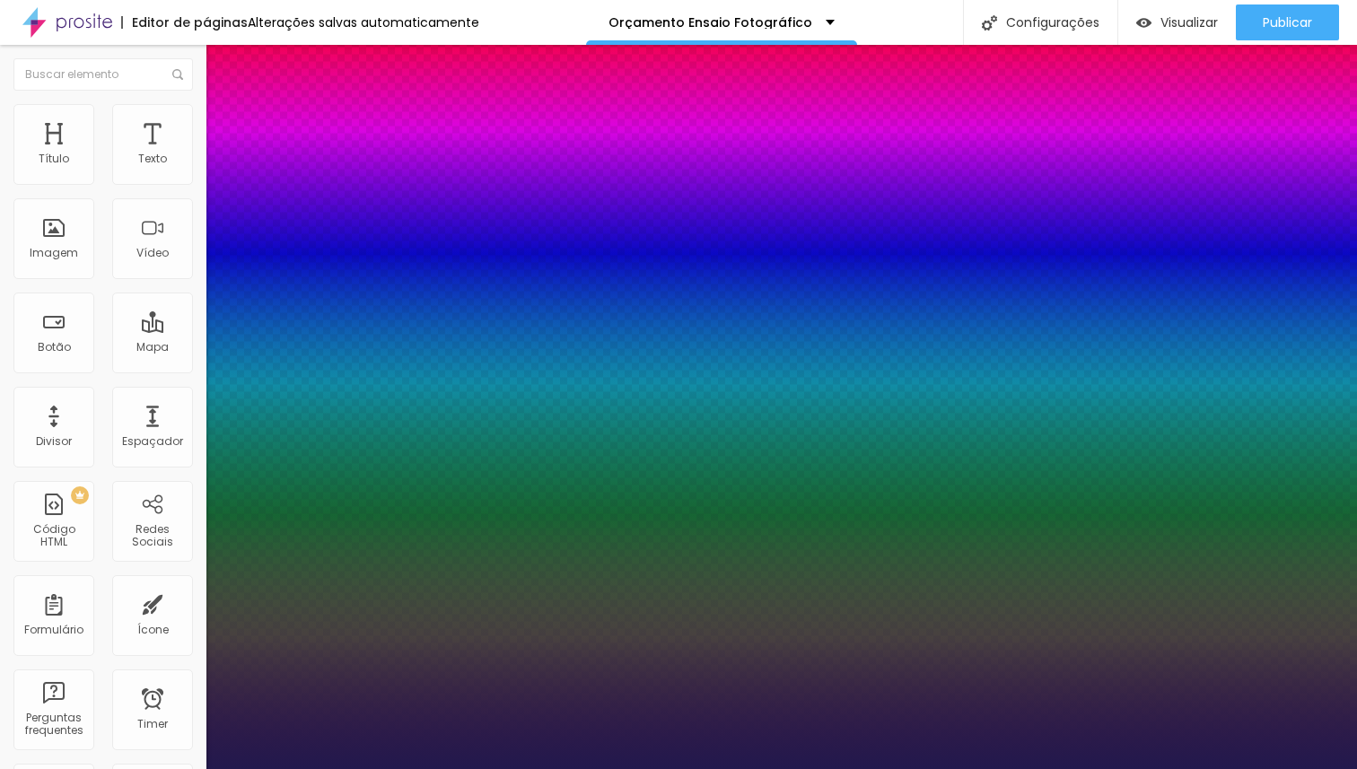
type input "1"
type input "18"
type input "1"
type input "19"
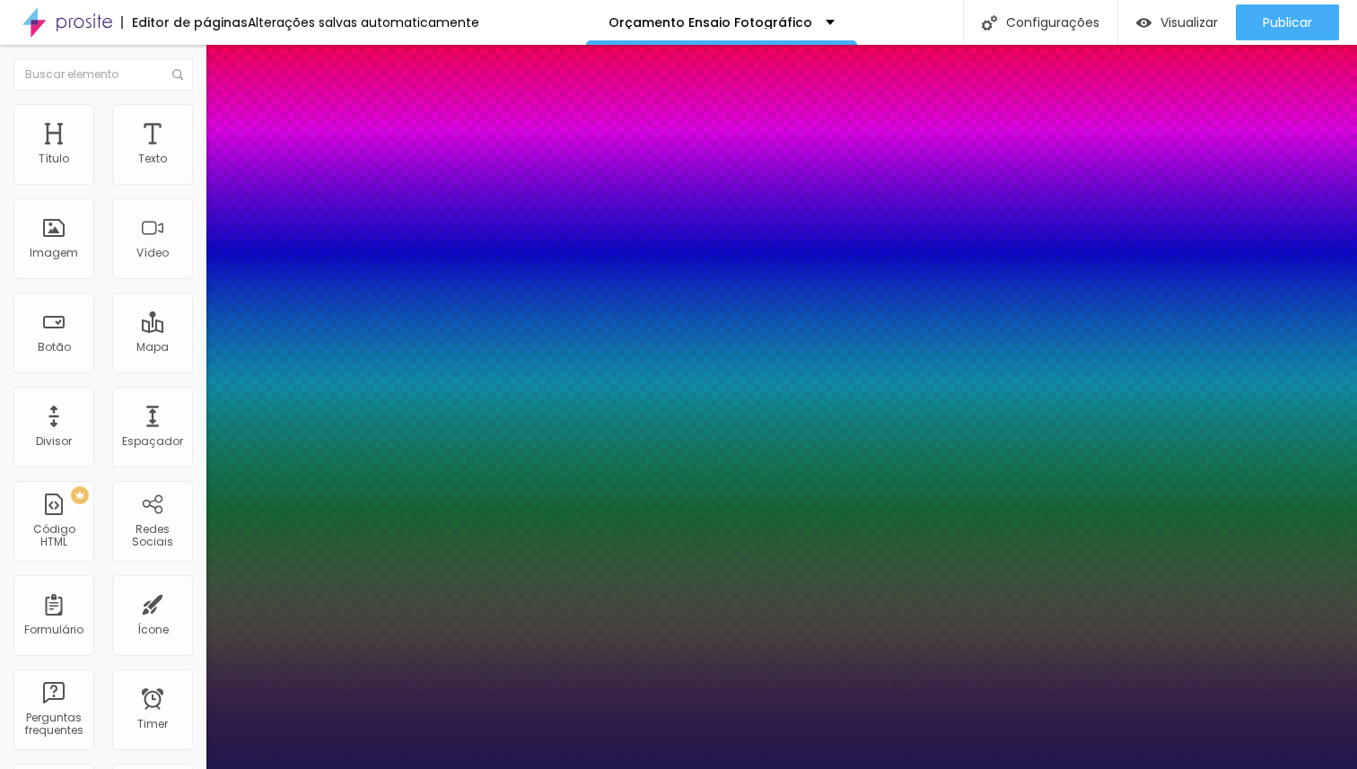
type input "19"
type input "1"
type input "20"
type input "1"
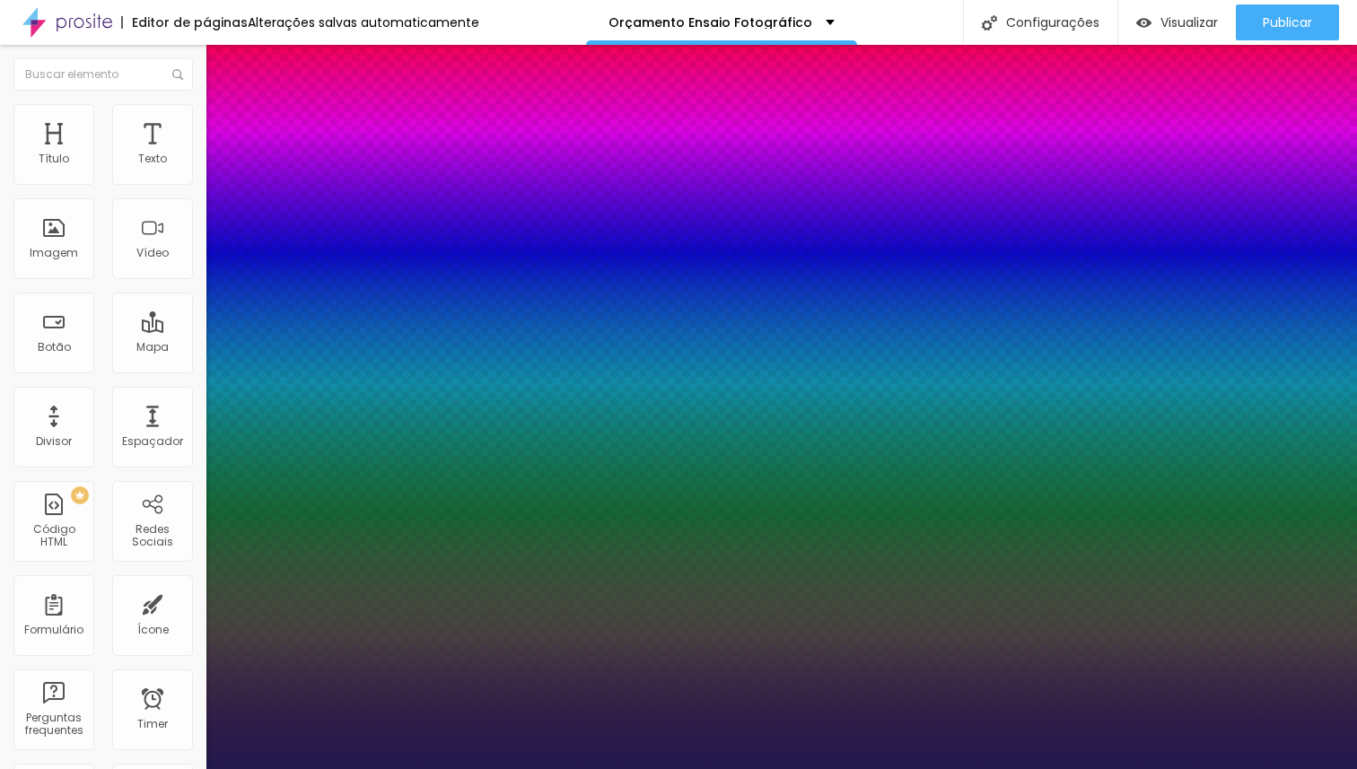
type input "21"
type input "1"
type input "22"
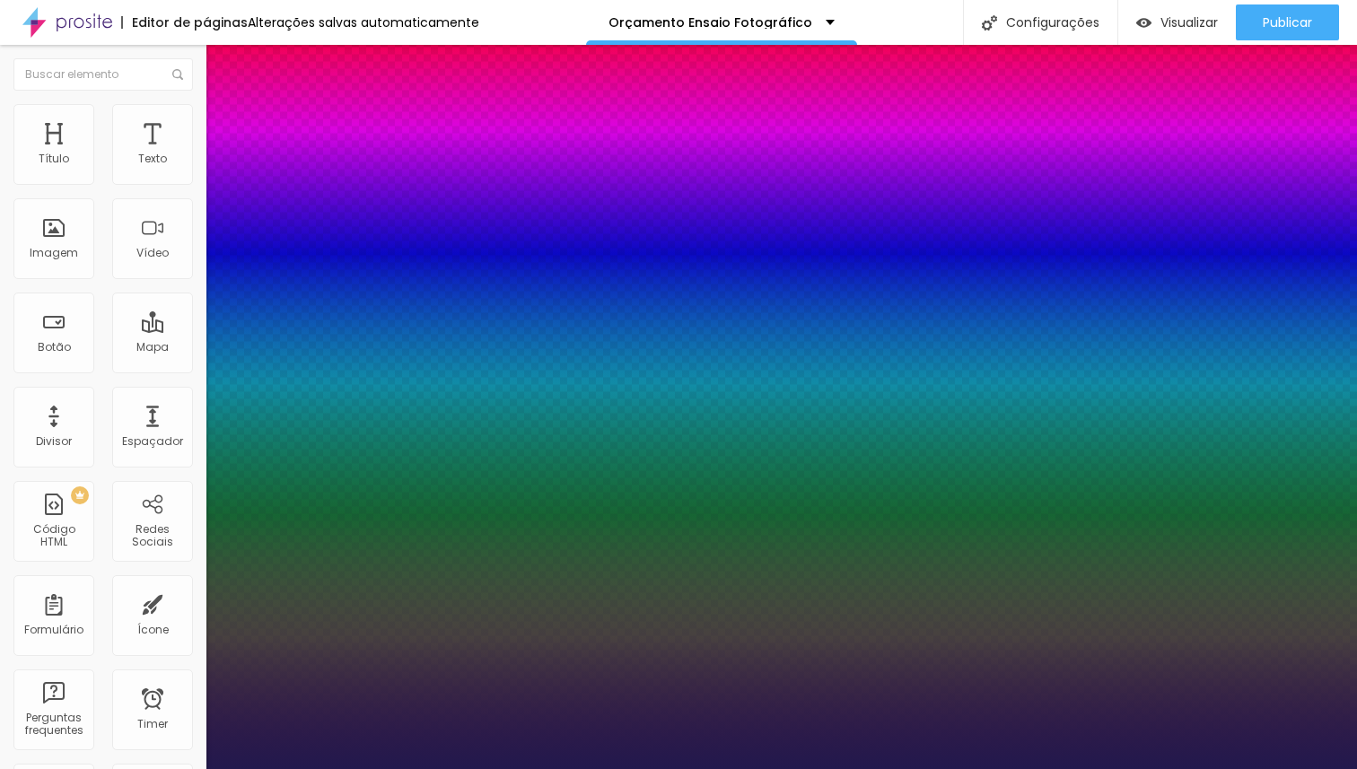
type input "1"
type input "23"
type input "1"
type input "24"
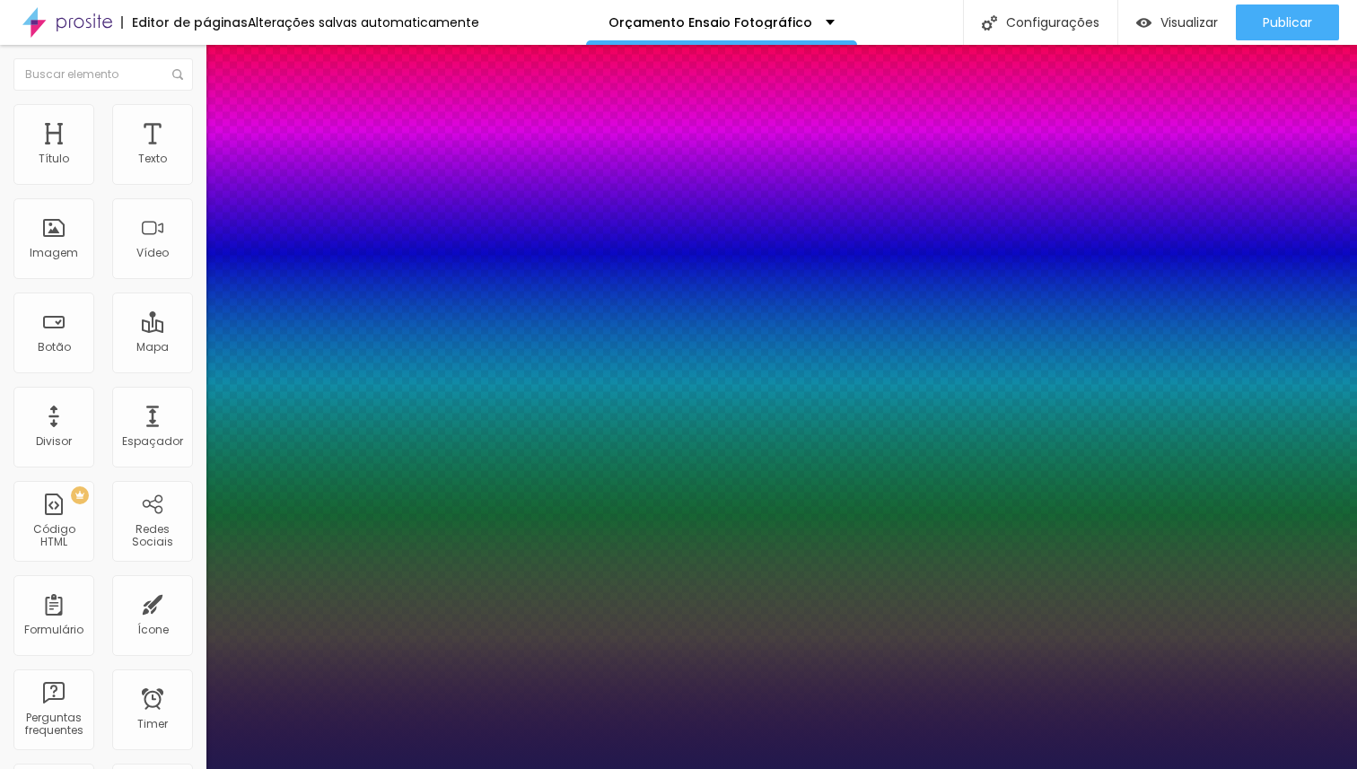
type input "24"
type input "1"
type input "25"
type input "1"
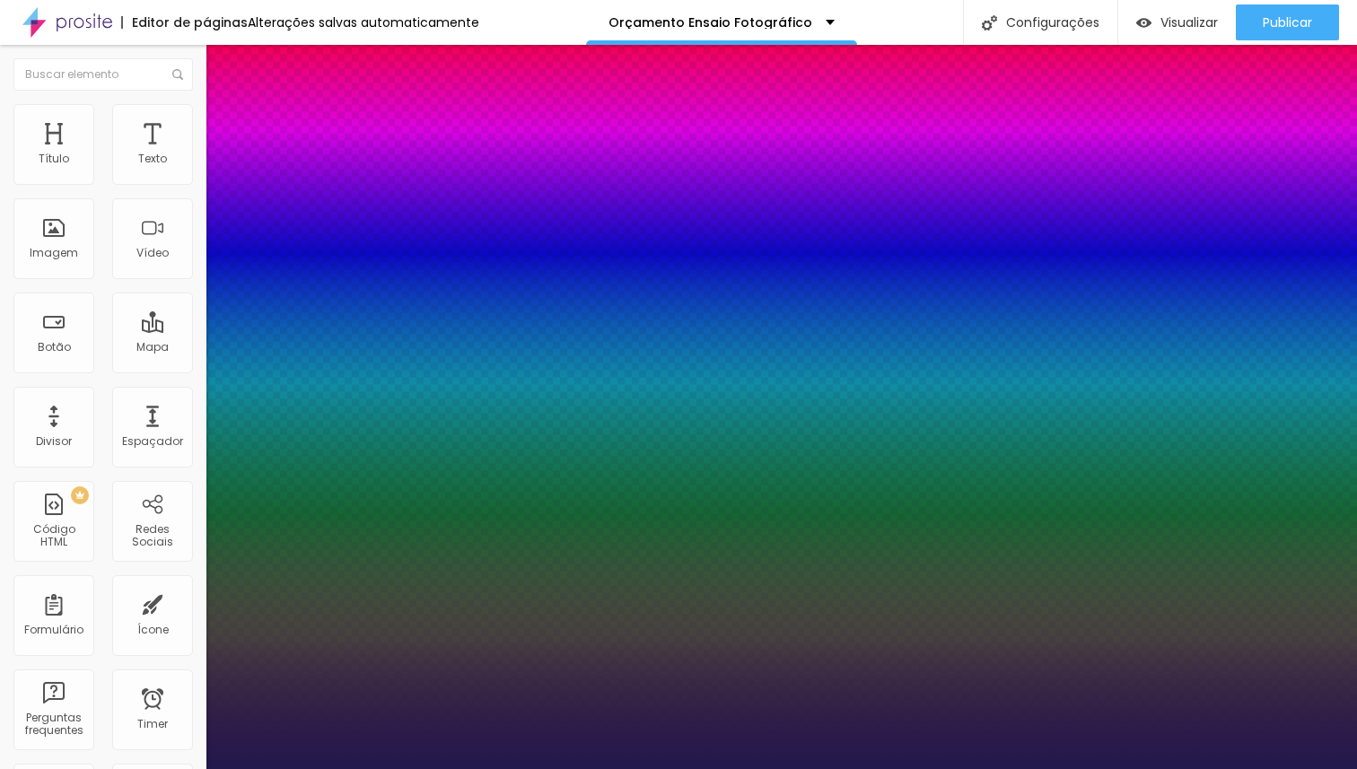
type input "26"
type input "1"
type input "27"
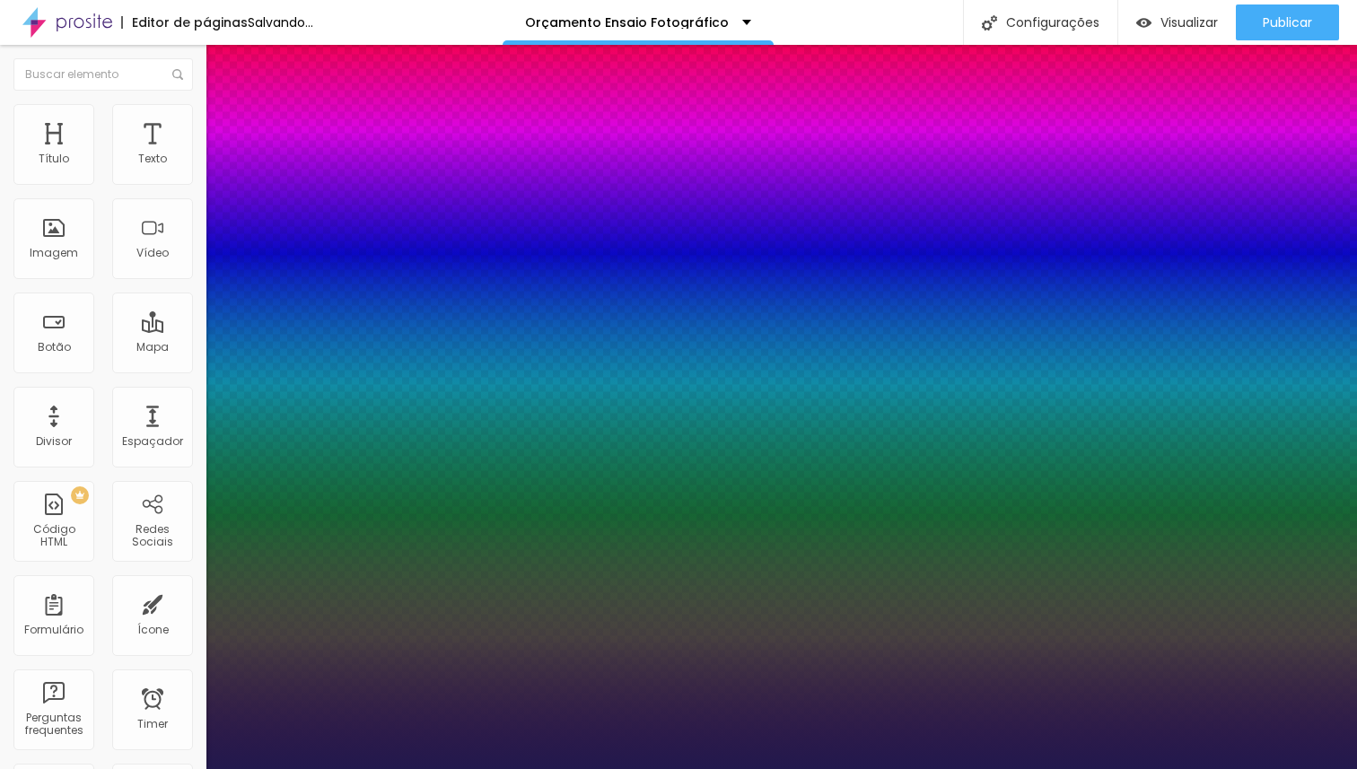
type input "1"
type input "28"
type input "1"
type input "29"
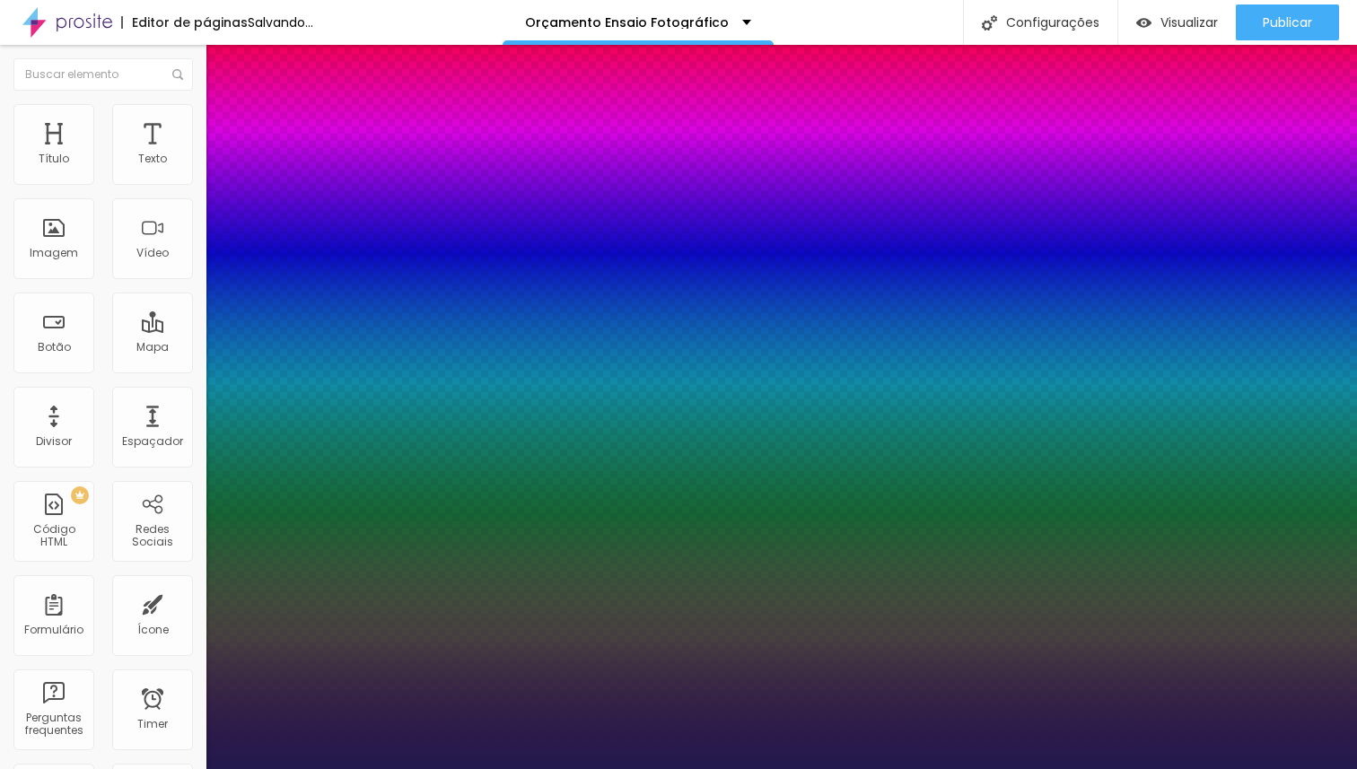
type input "29"
type input "1"
type input "30"
type input "1"
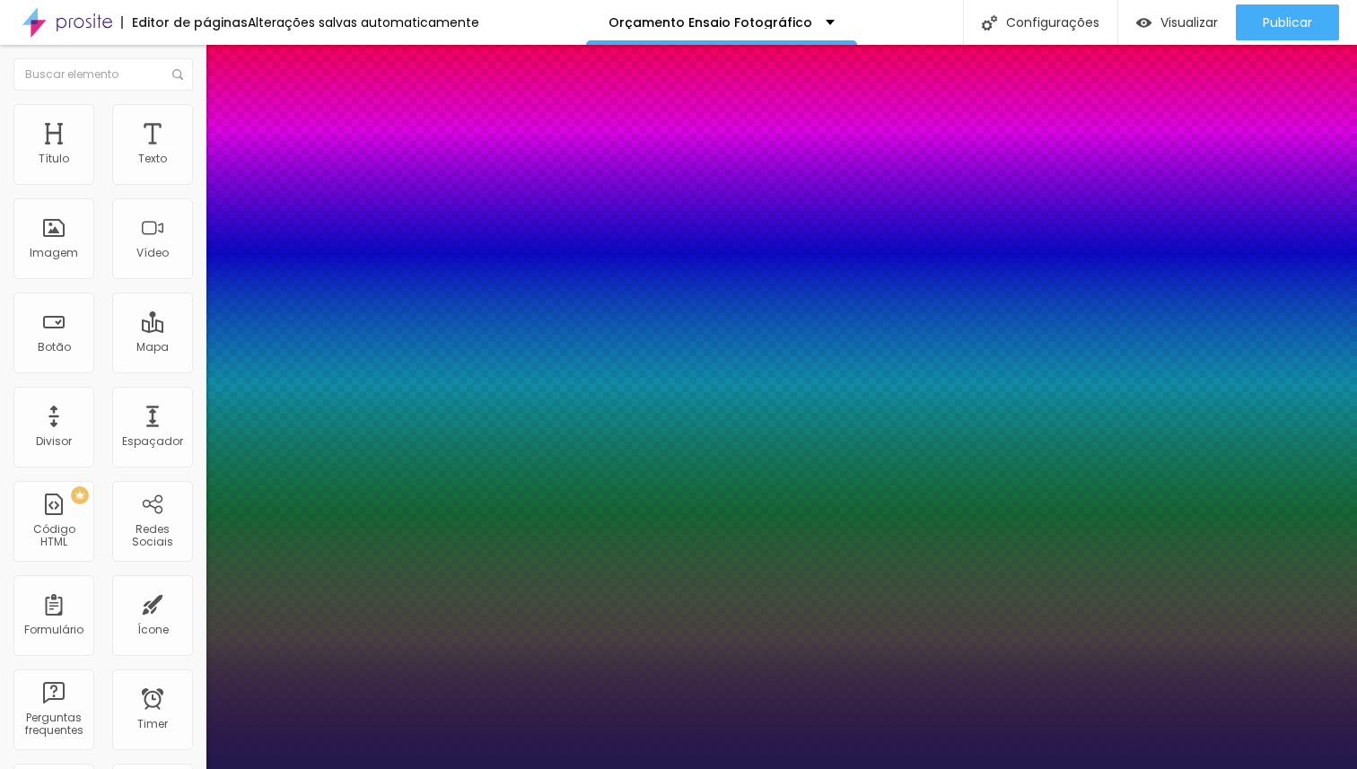
type input "31"
type input "1"
type input "30"
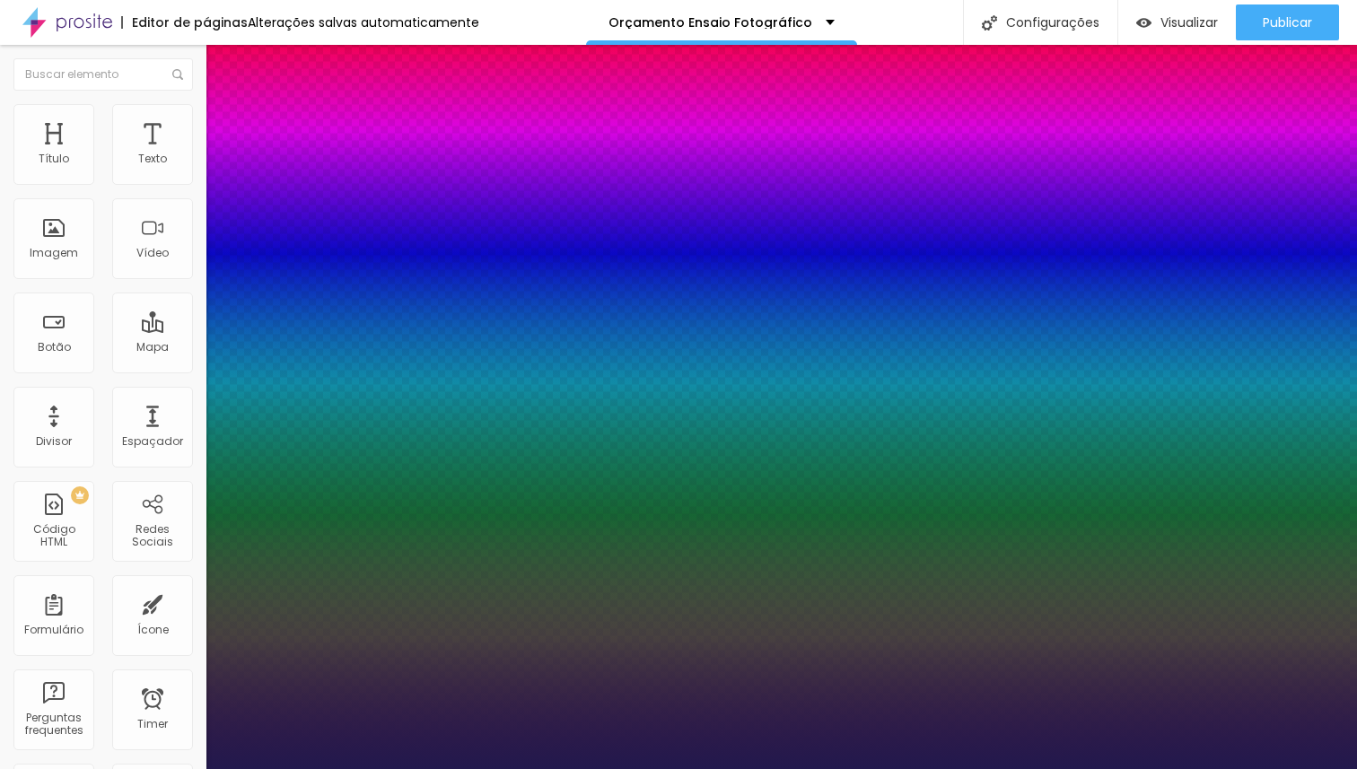
type input "1"
drag, startPoint x: 241, startPoint y: 304, endPoint x: 262, endPoint y: 302, distance: 20.7
type input "30"
type input "1"
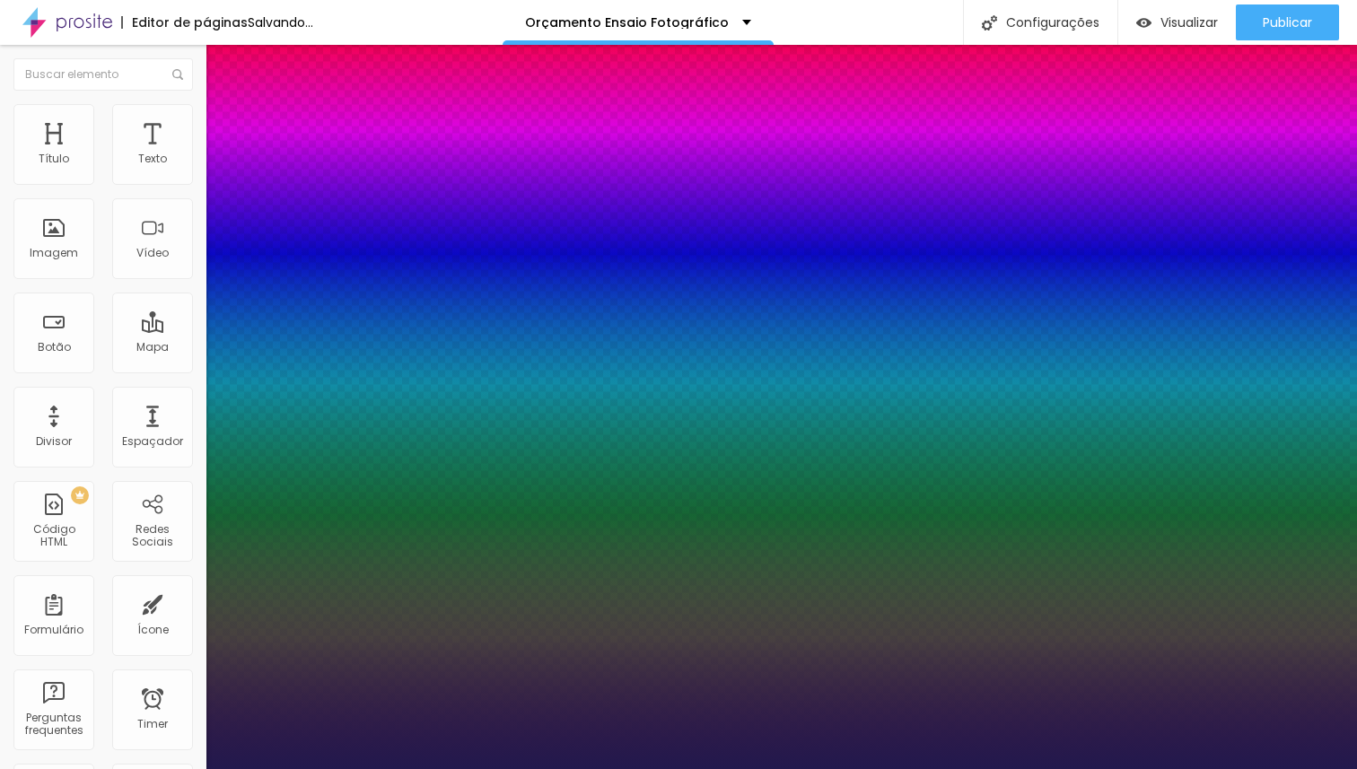
click at [577, 768] on div at bounding box center [678, 769] width 1357 height 0
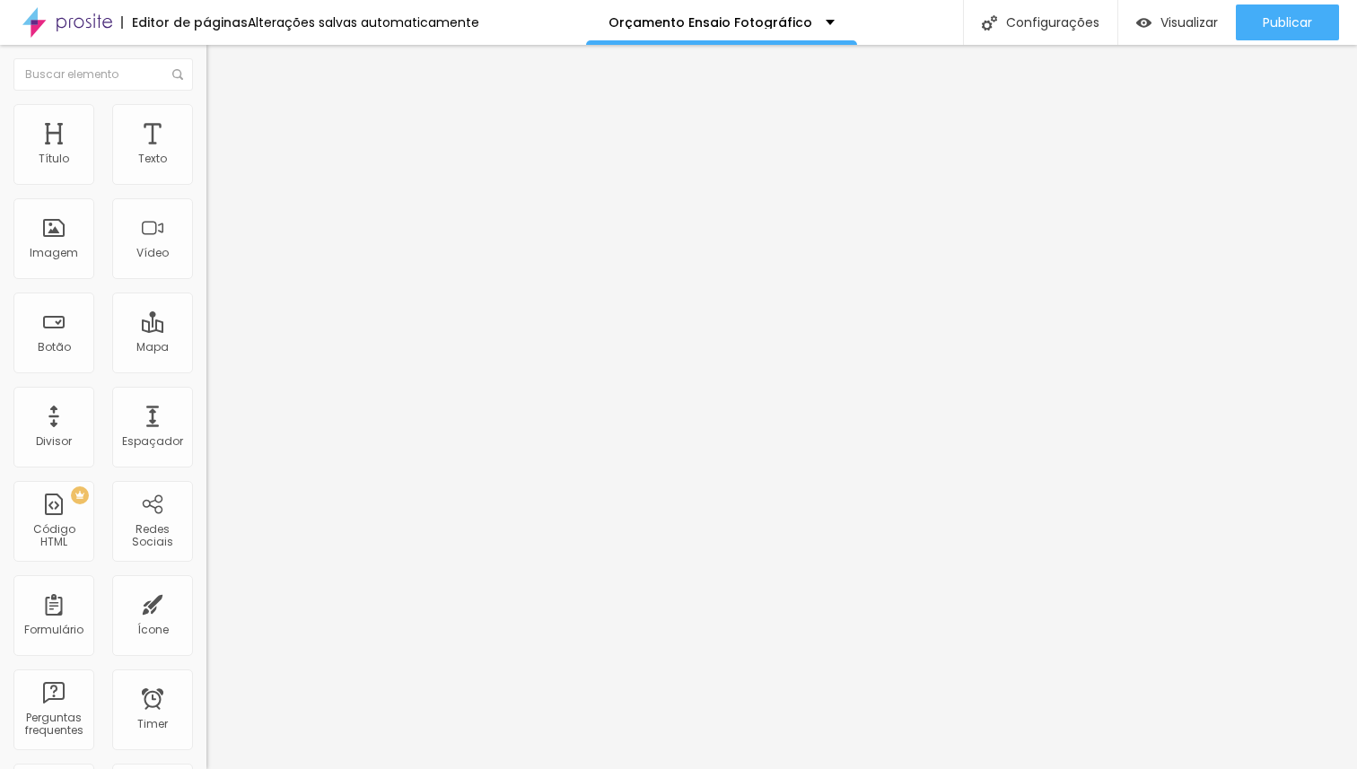
click at [214, 167] on icon "button" at bounding box center [219, 161] width 11 height 11
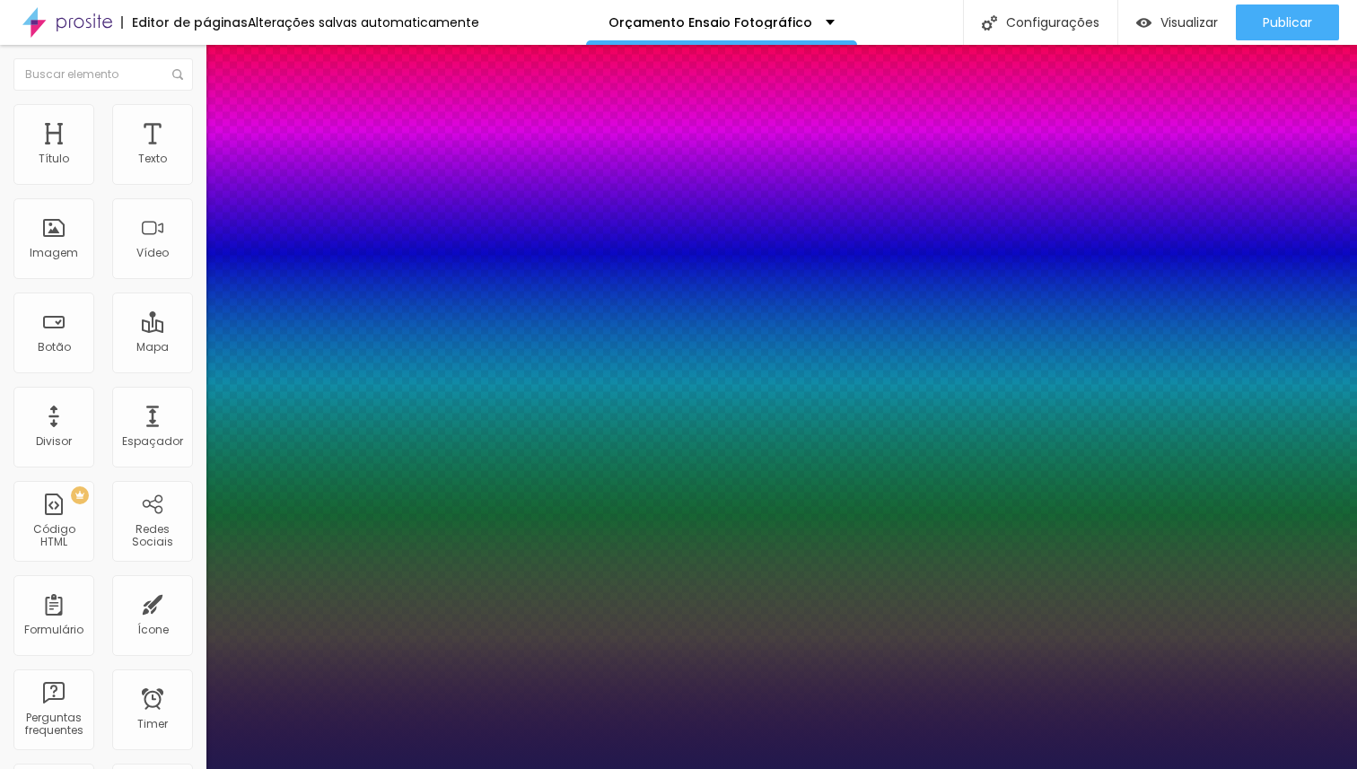
type input "1"
type input "28"
type input "1"
type input "27"
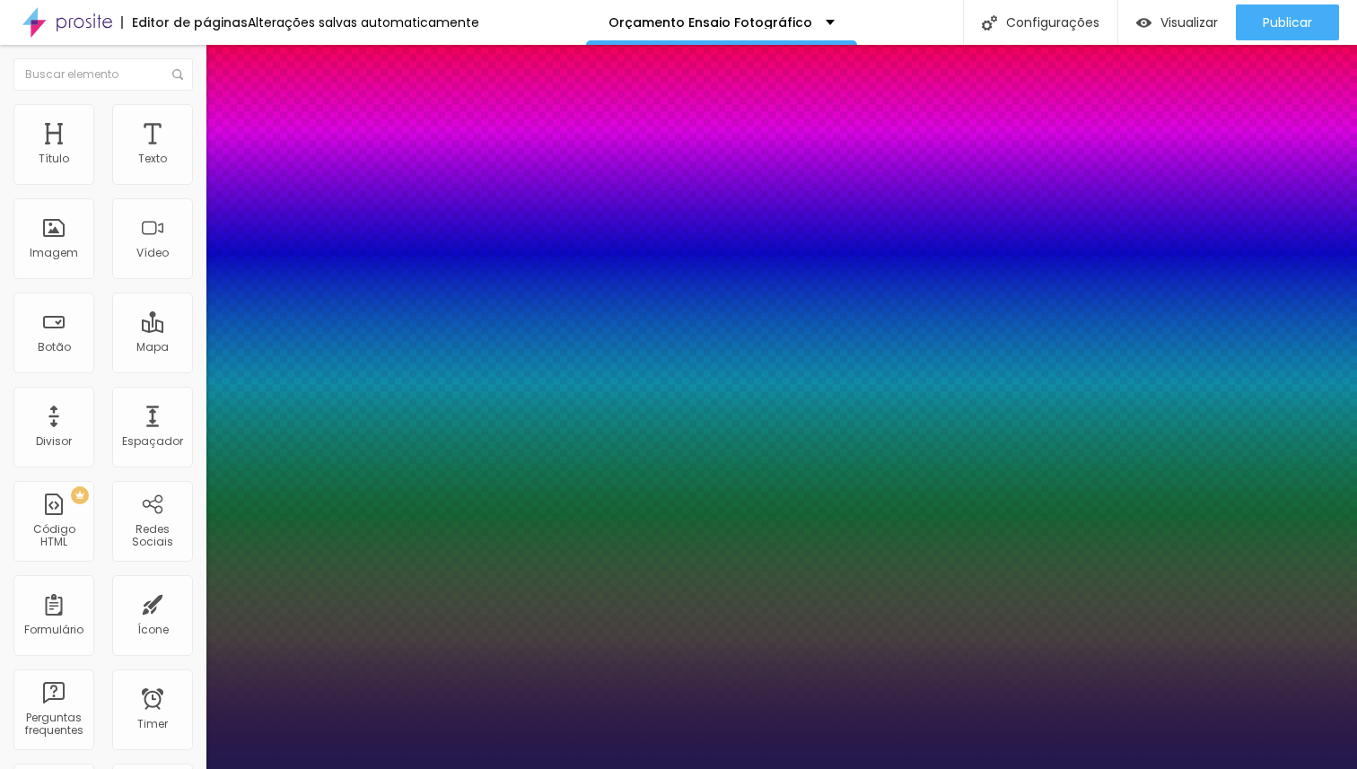
type input "27"
type input "1"
type input "26"
type input "1"
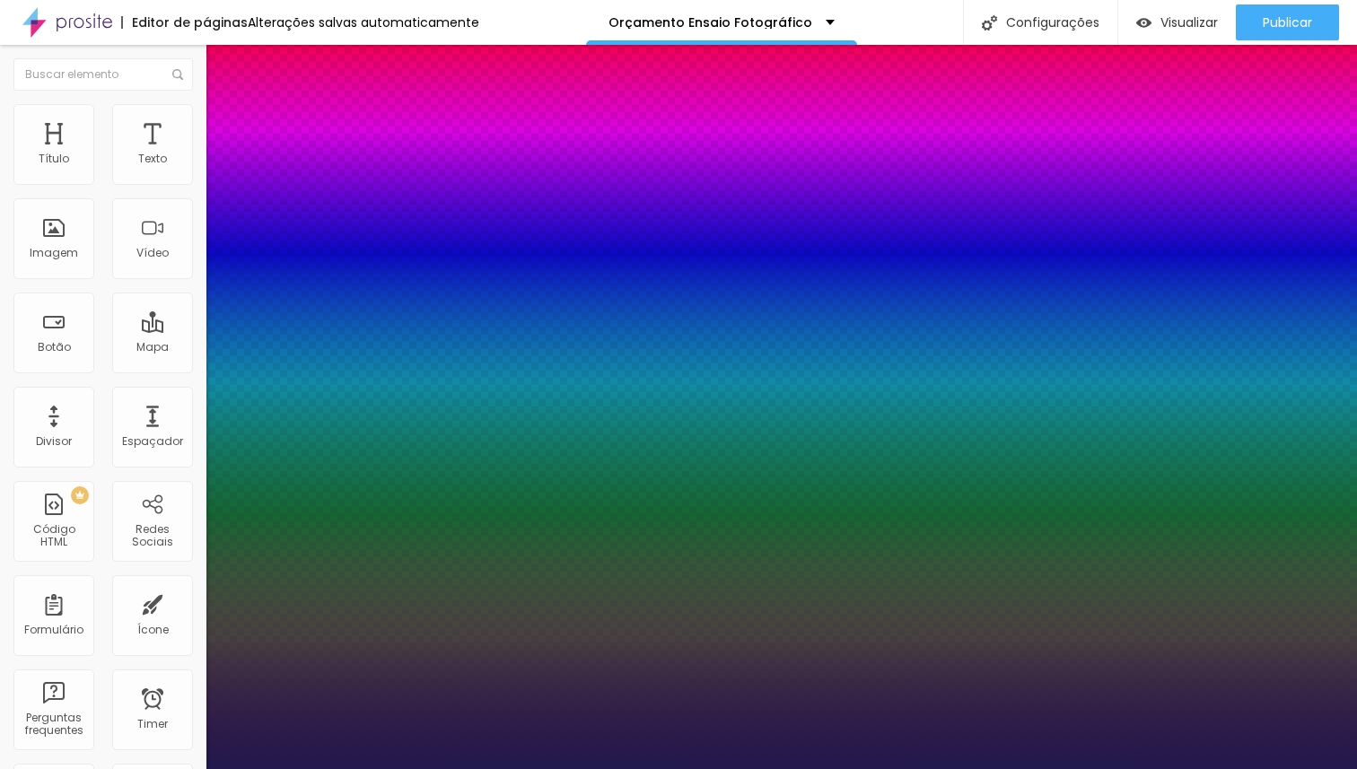
type input "24"
type input "1"
type input "23"
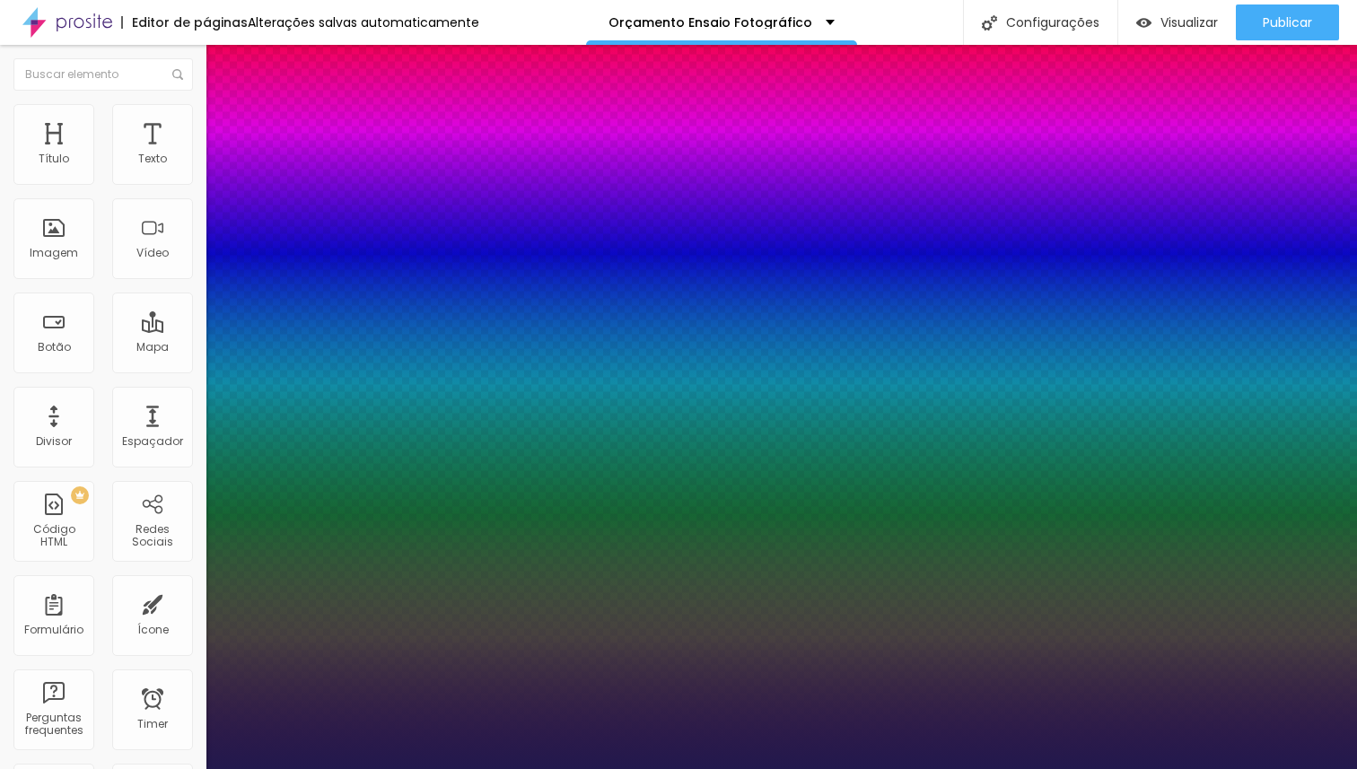
type input "1"
type input "22"
type input "1"
type input "21"
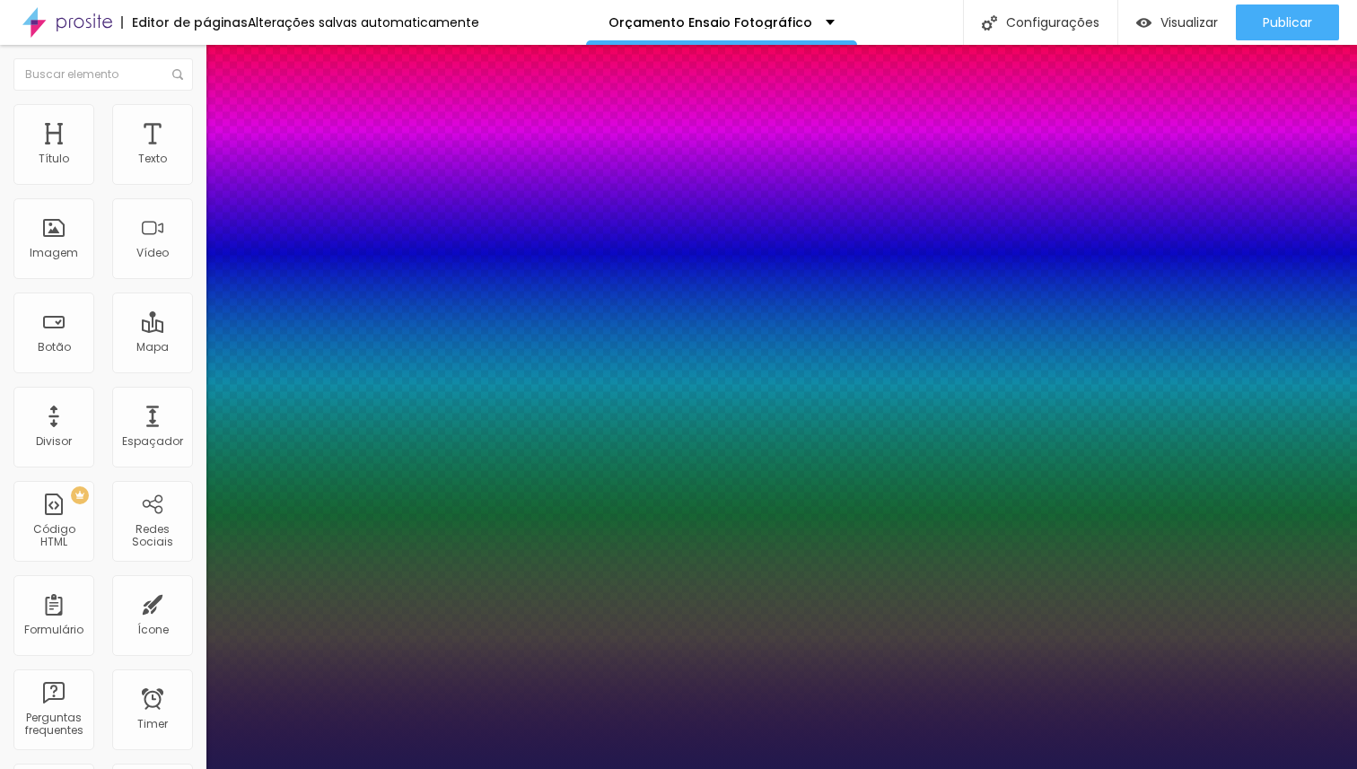
type input "21"
type input "1"
type input "22"
type input "1"
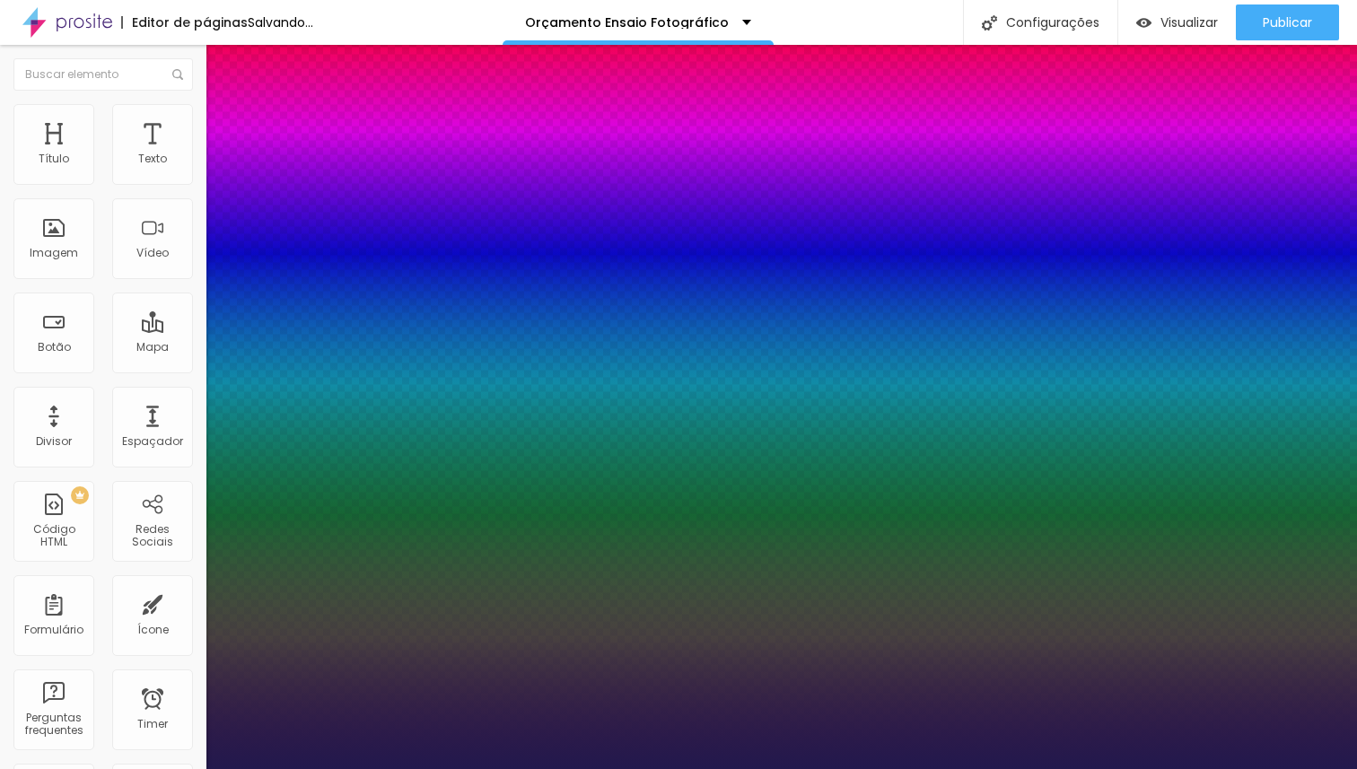
type input "23"
type input "1"
type input "24"
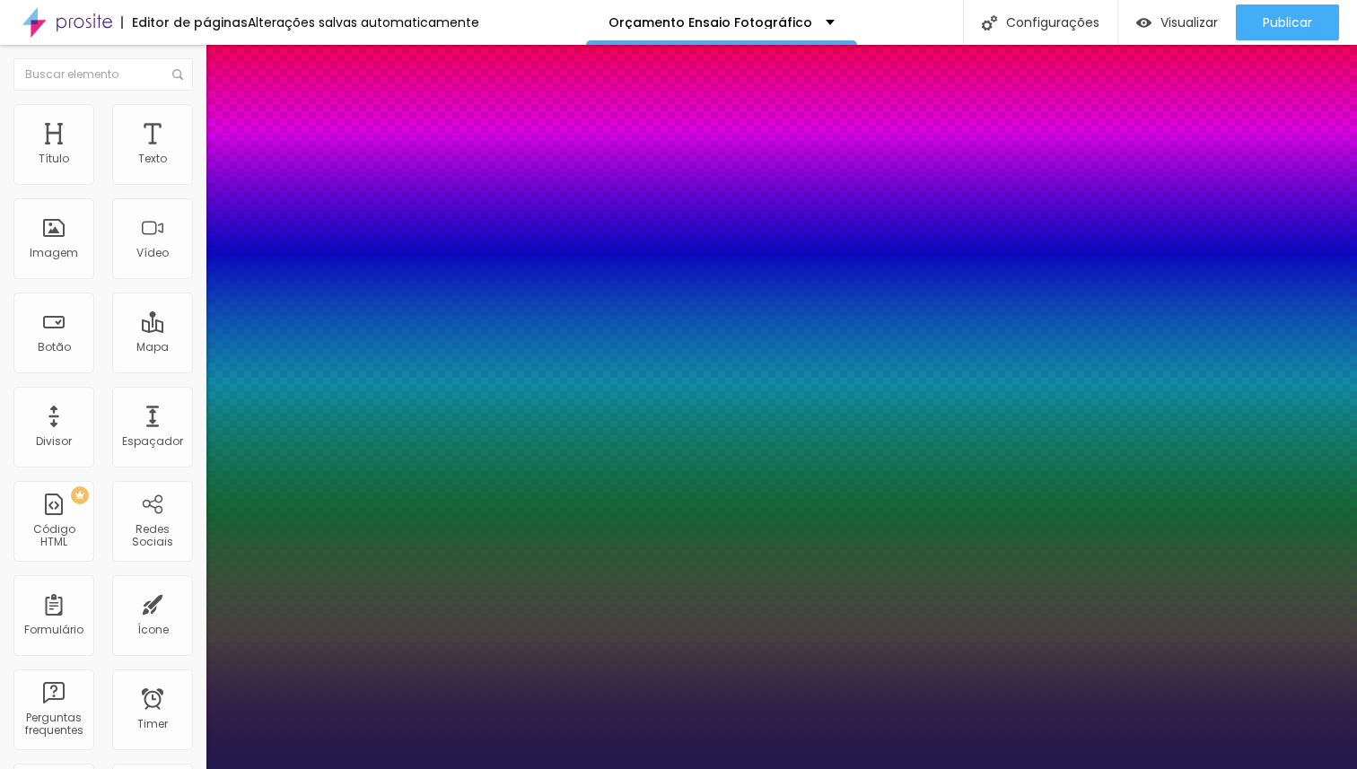
type input "1"
type input "25"
type input "1"
type input "25"
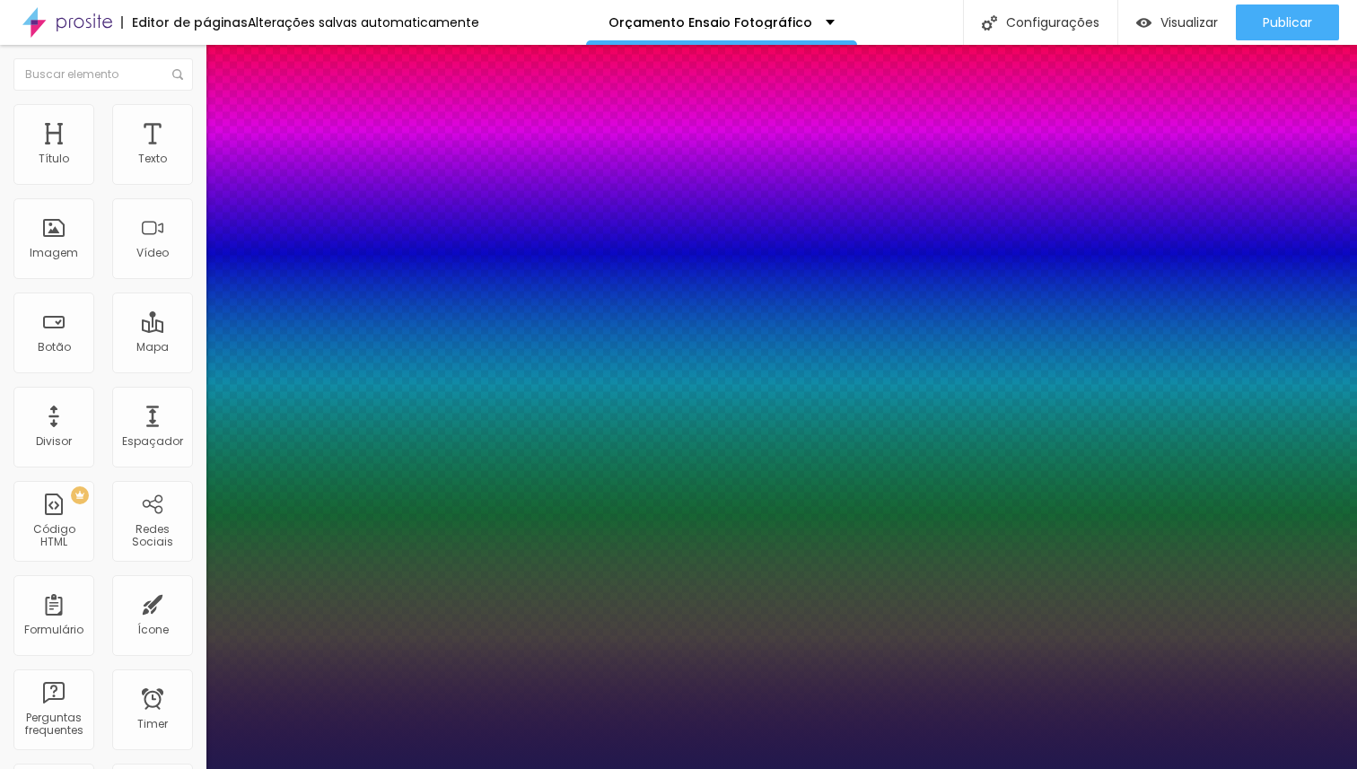
click at [1028, 768] on div at bounding box center [678, 769] width 1357 height 0
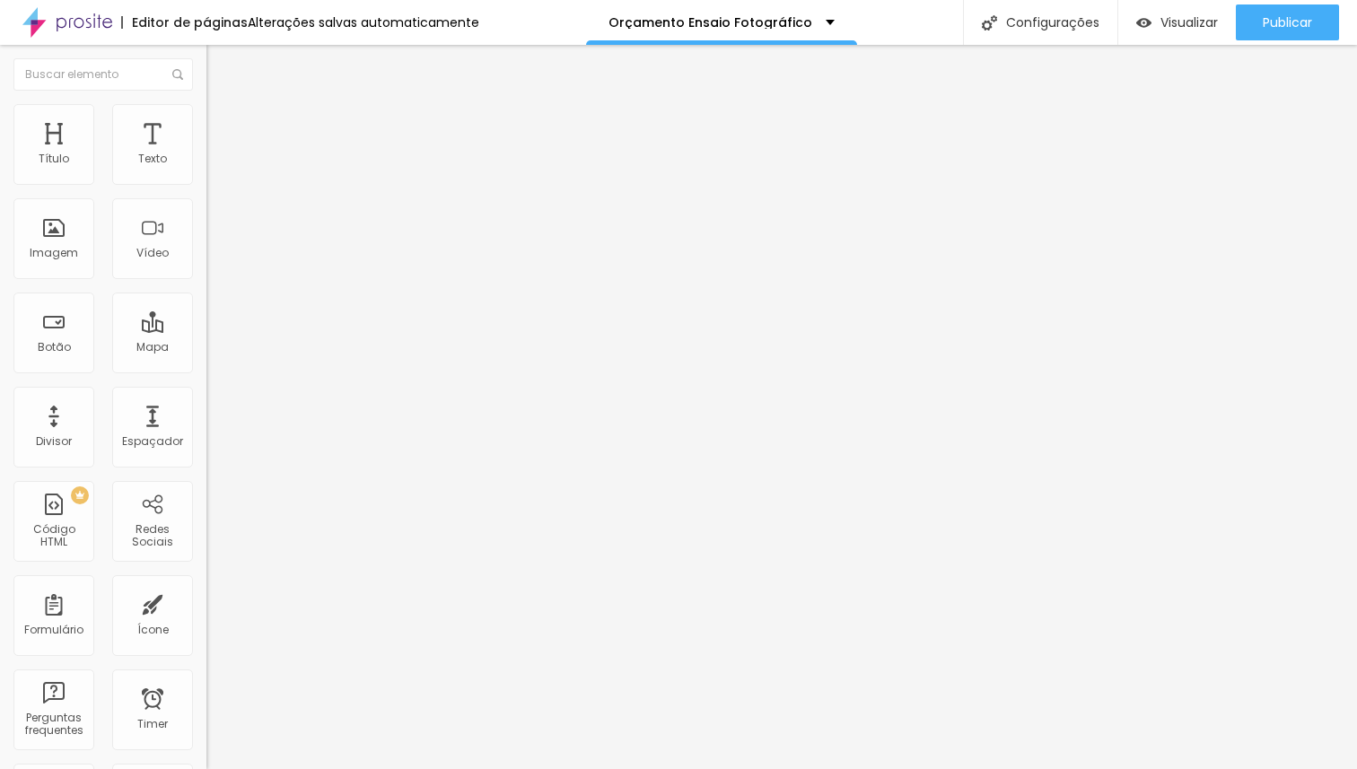
click at [206, 114] on img at bounding box center [214, 112] width 16 height 16
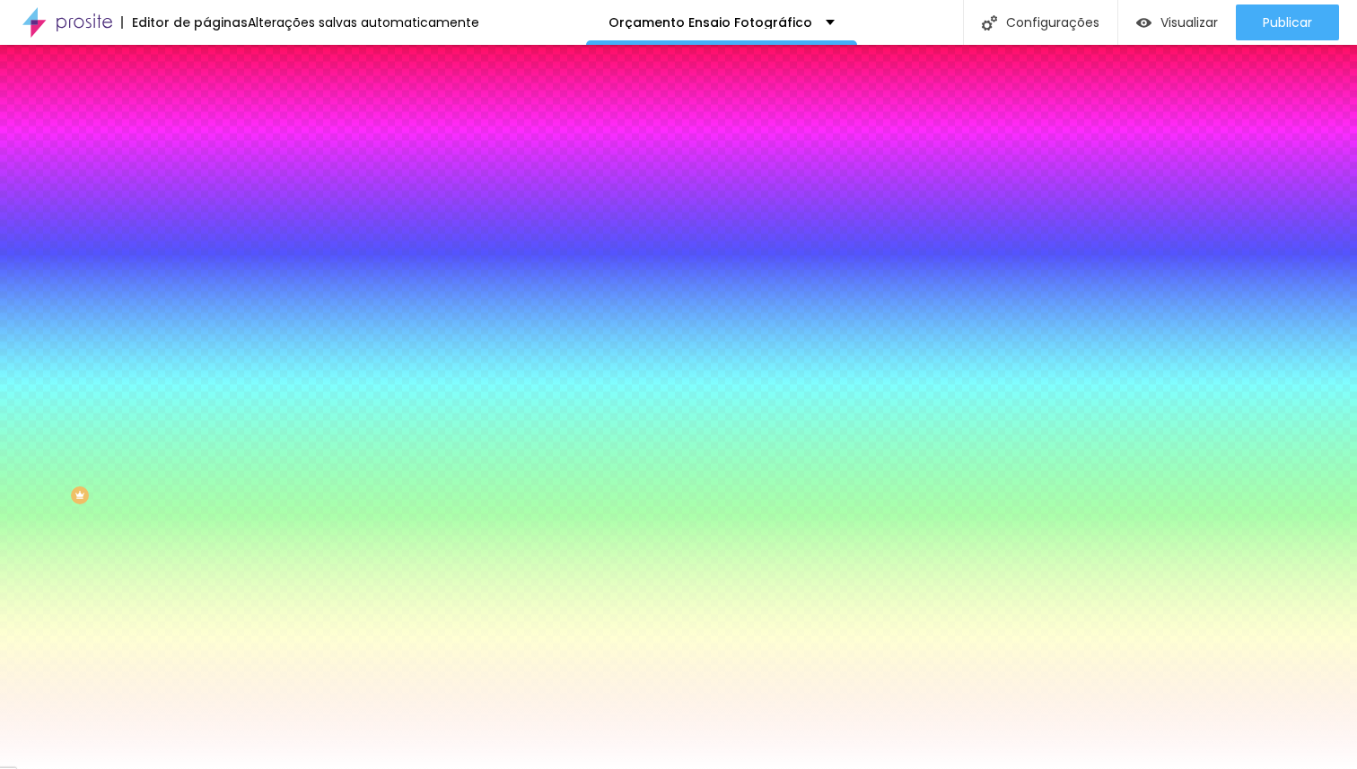
click at [206, 165] on span "Trocar imagem" at bounding box center [255, 157] width 98 height 15
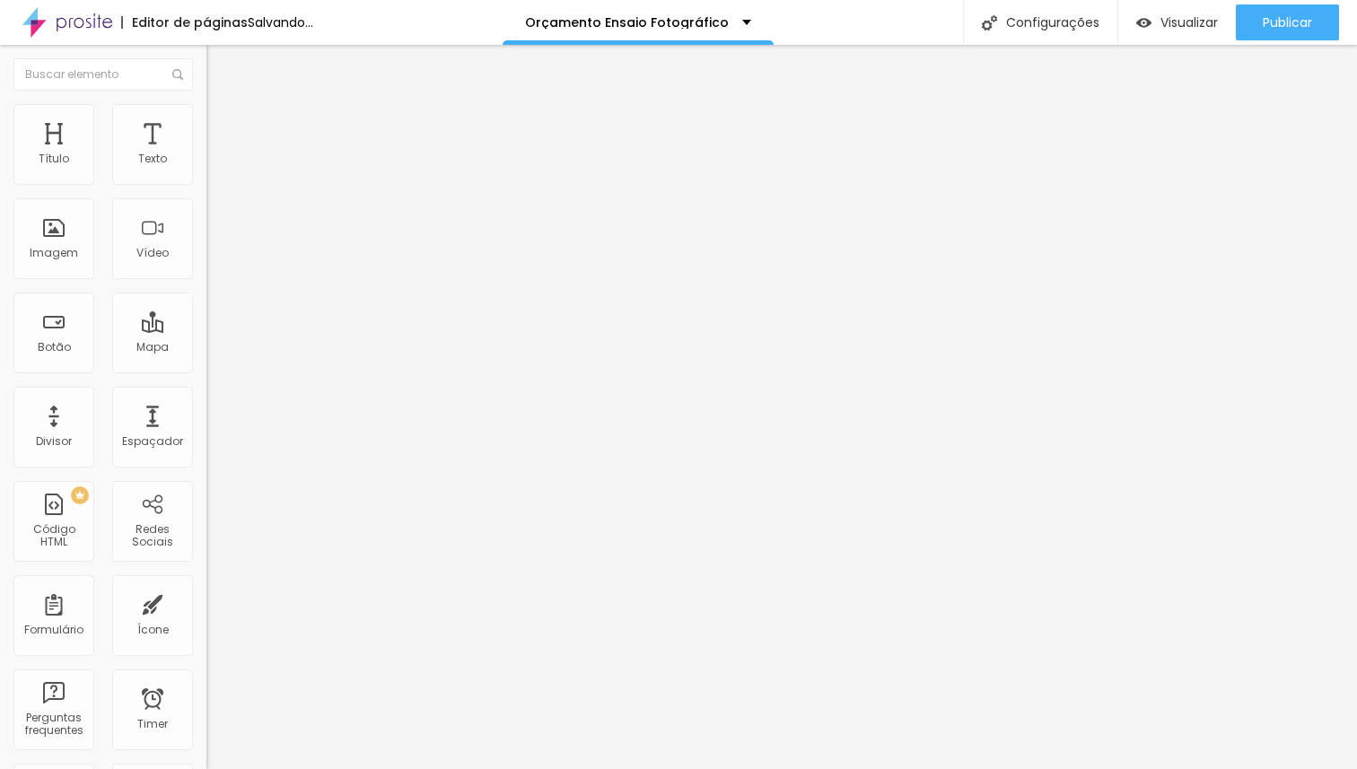
click at [206, 119] on li "Estilo" at bounding box center [309, 113] width 206 height 18
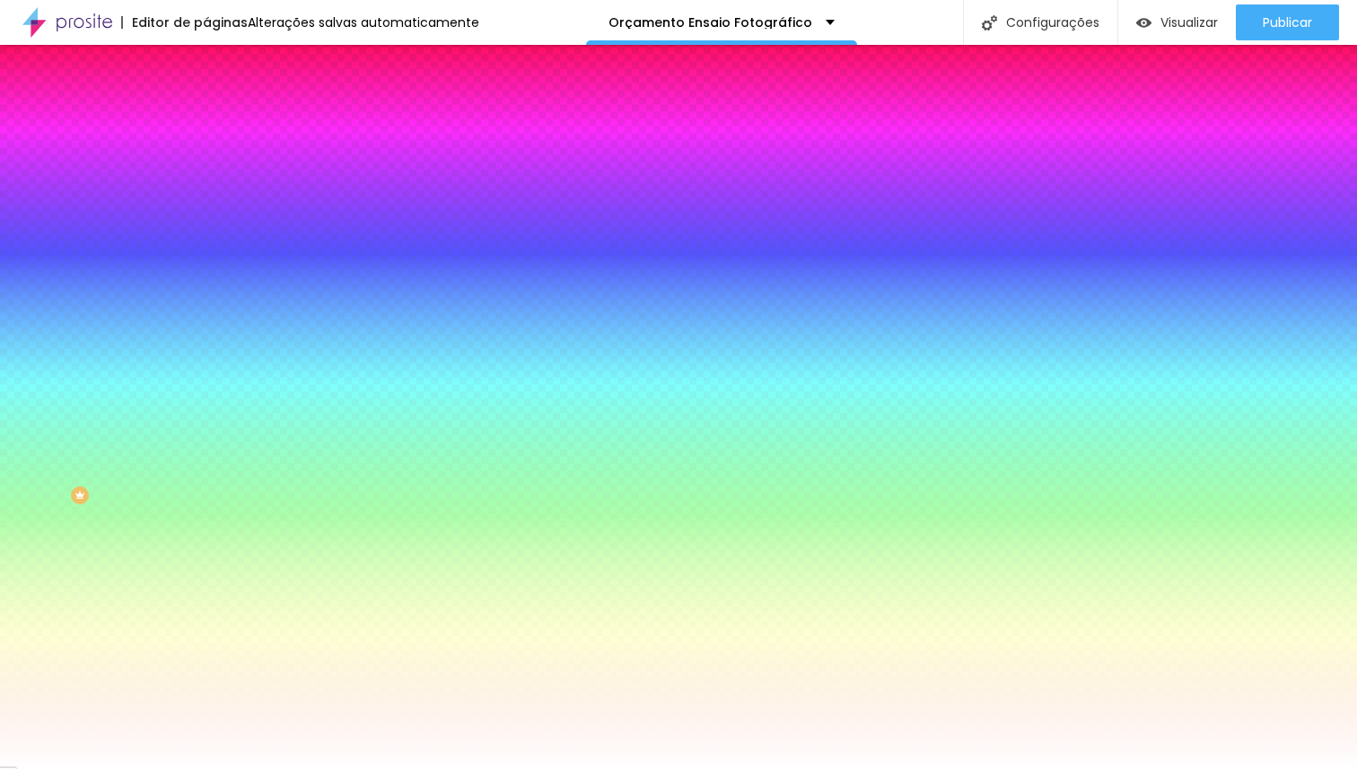
click at [206, 165] on span "Trocar imagem" at bounding box center [255, 157] width 98 height 15
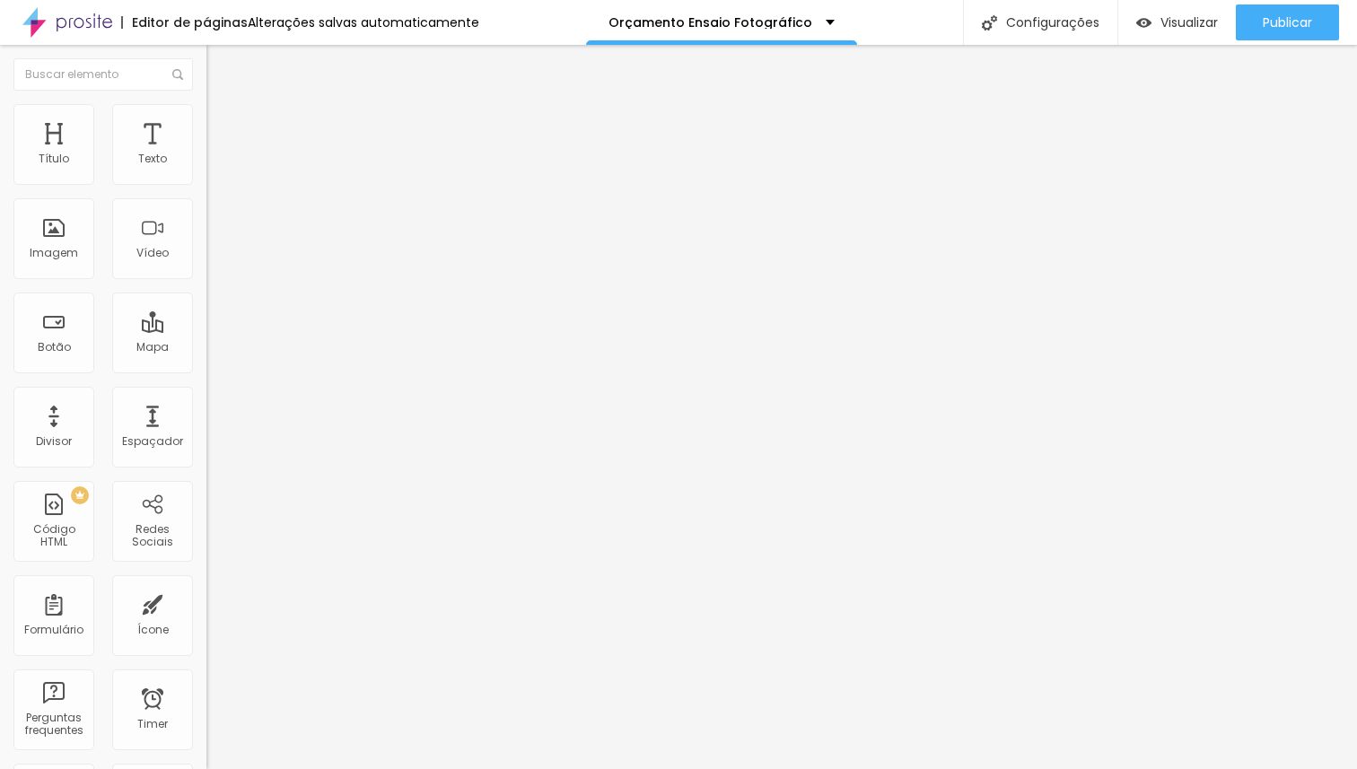
click at [206, 117] on li "Estilo" at bounding box center [309, 113] width 206 height 18
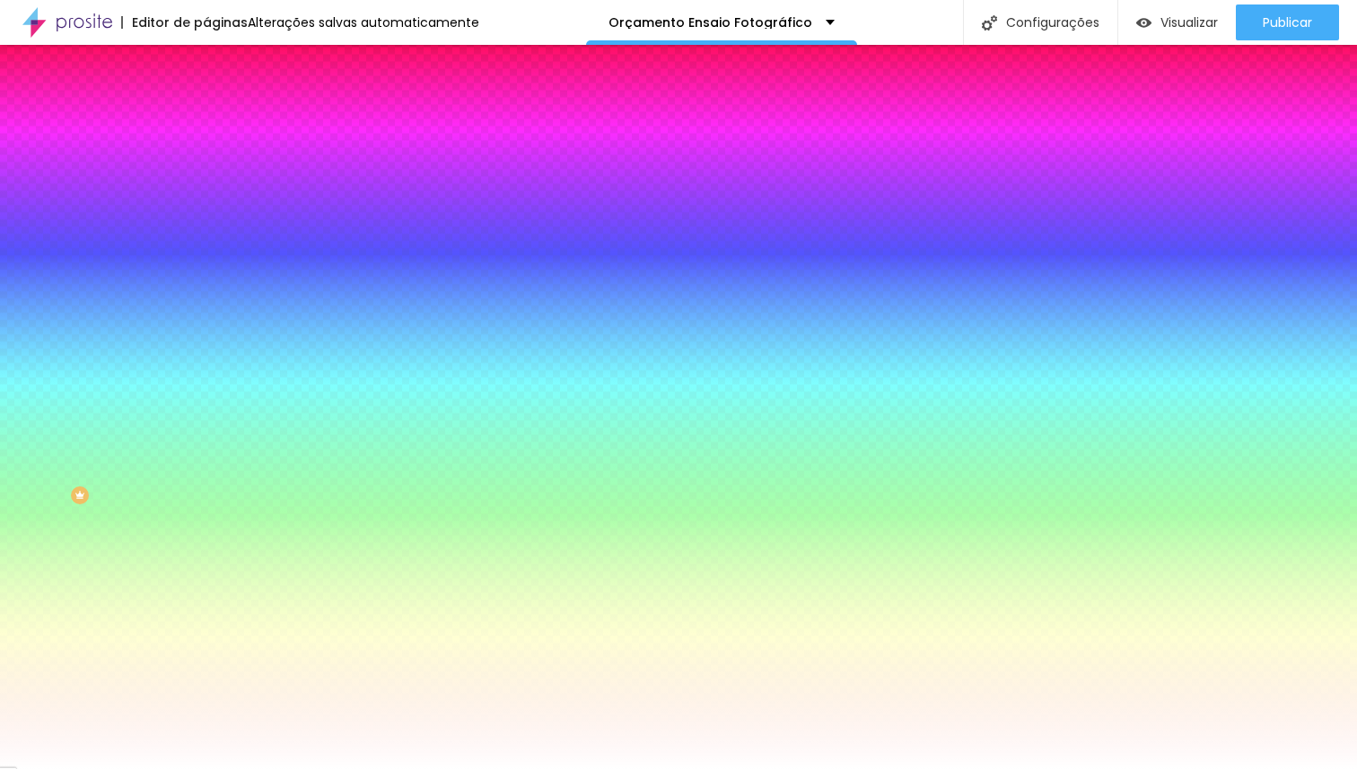
click at [206, 165] on span "Trocar imagem" at bounding box center [255, 157] width 98 height 15
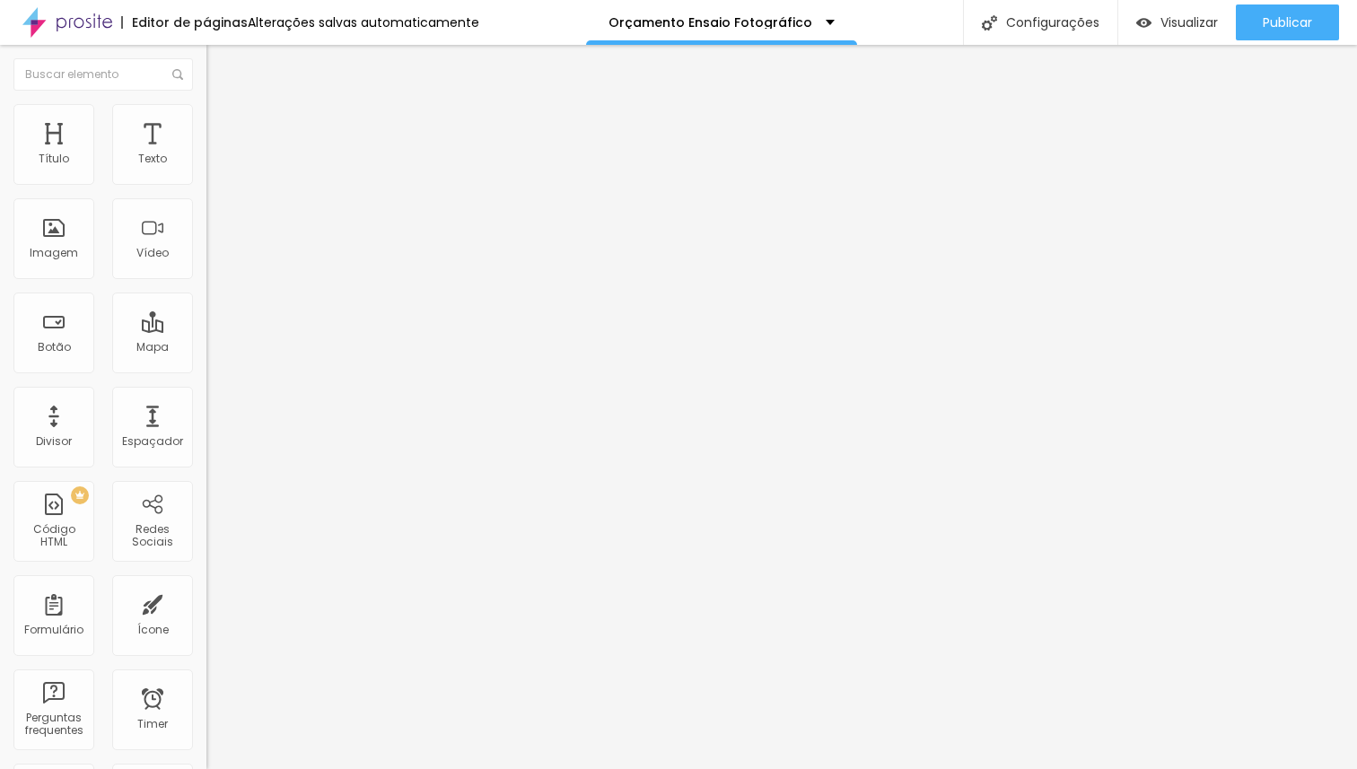
click at [223, 124] on span "Estilo" at bounding box center [237, 116] width 28 height 15
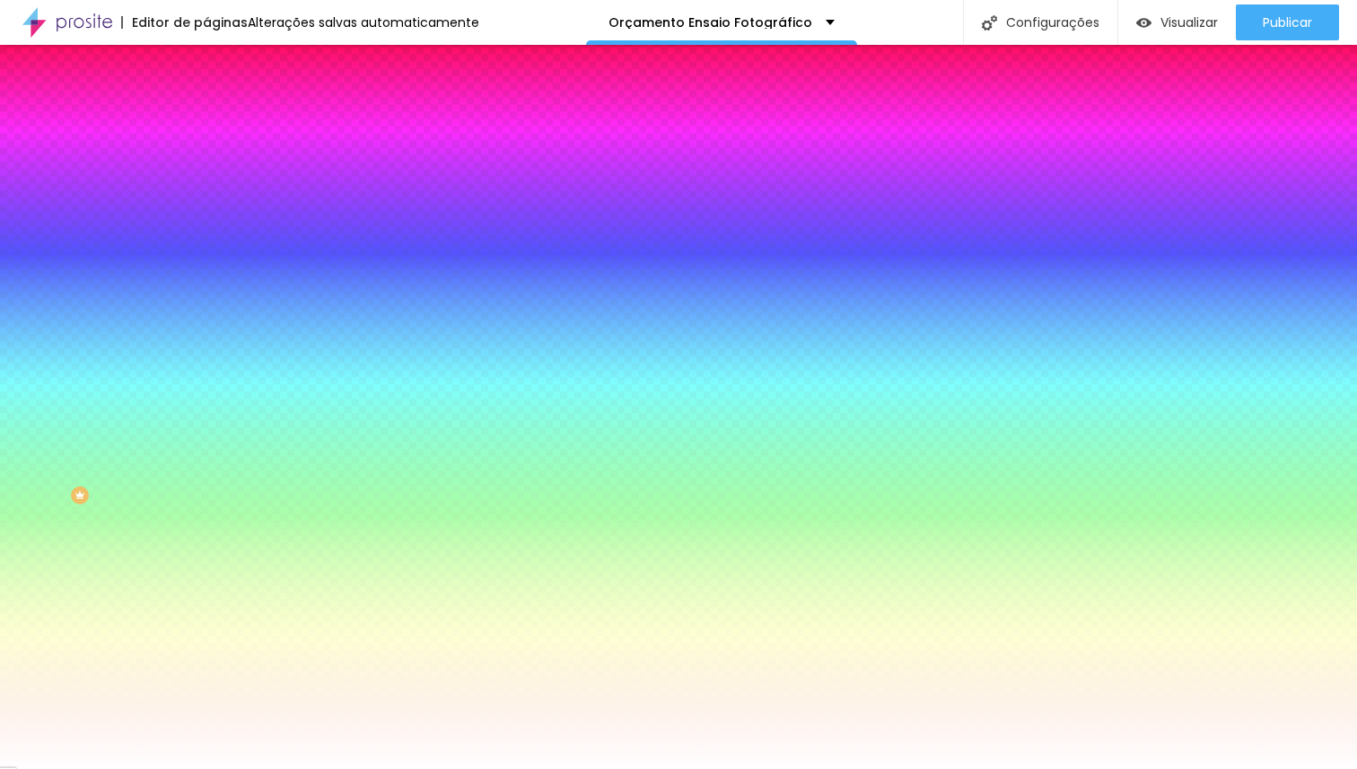
click at [206, 165] on span "Trocar imagem" at bounding box center [255, 157] width 98 height 15
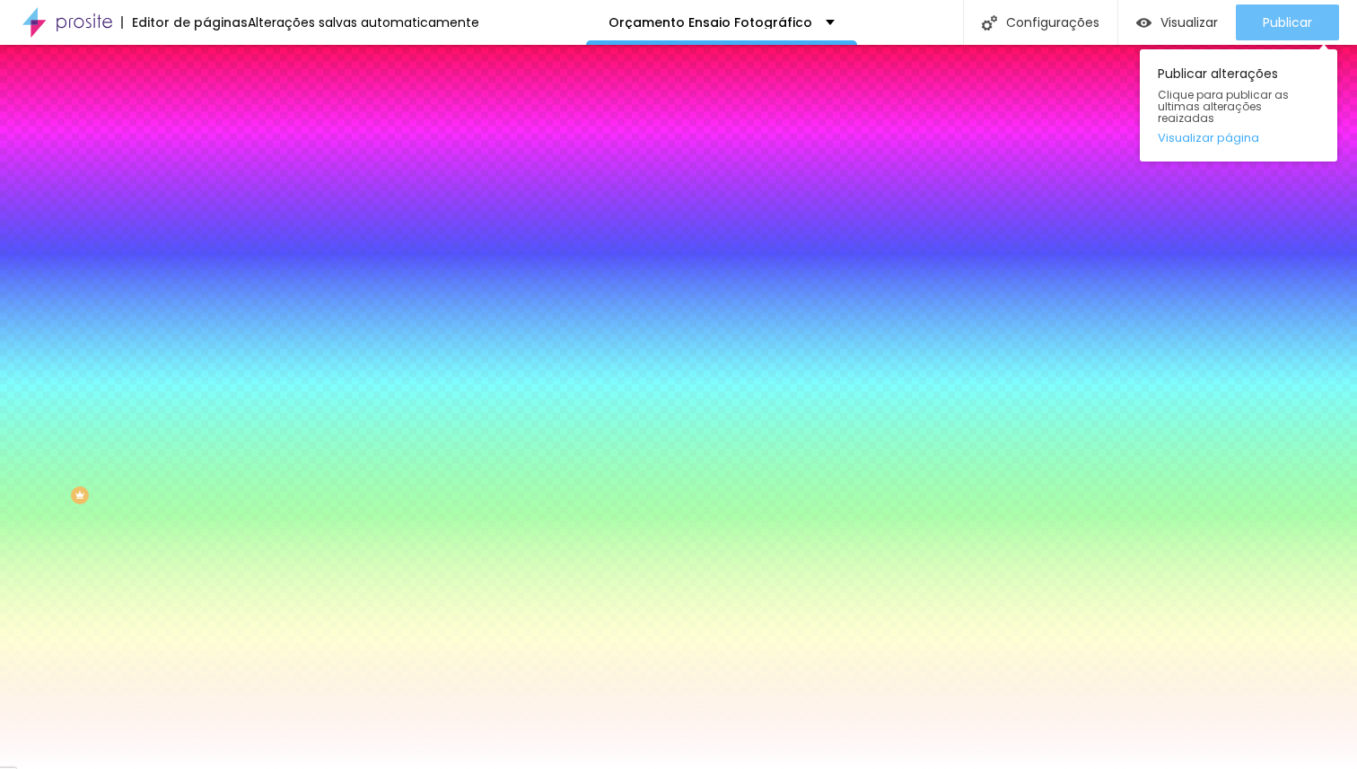
click at [1292, 15] on span "Publicar" at bounding box center [1287, 22] width 49 height 14
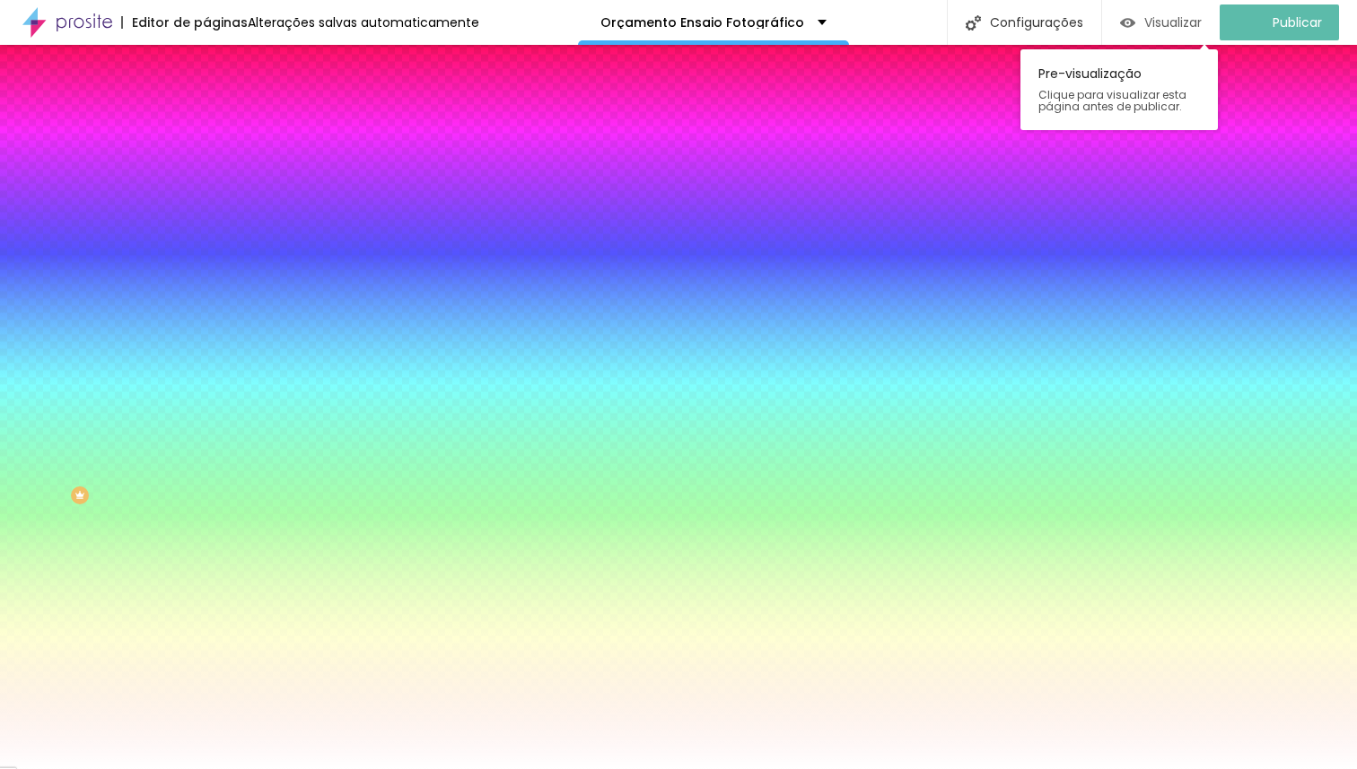
click at [1191, 21] on span "Visualizar" at bounding box center [1172, 22] width 57 height 14
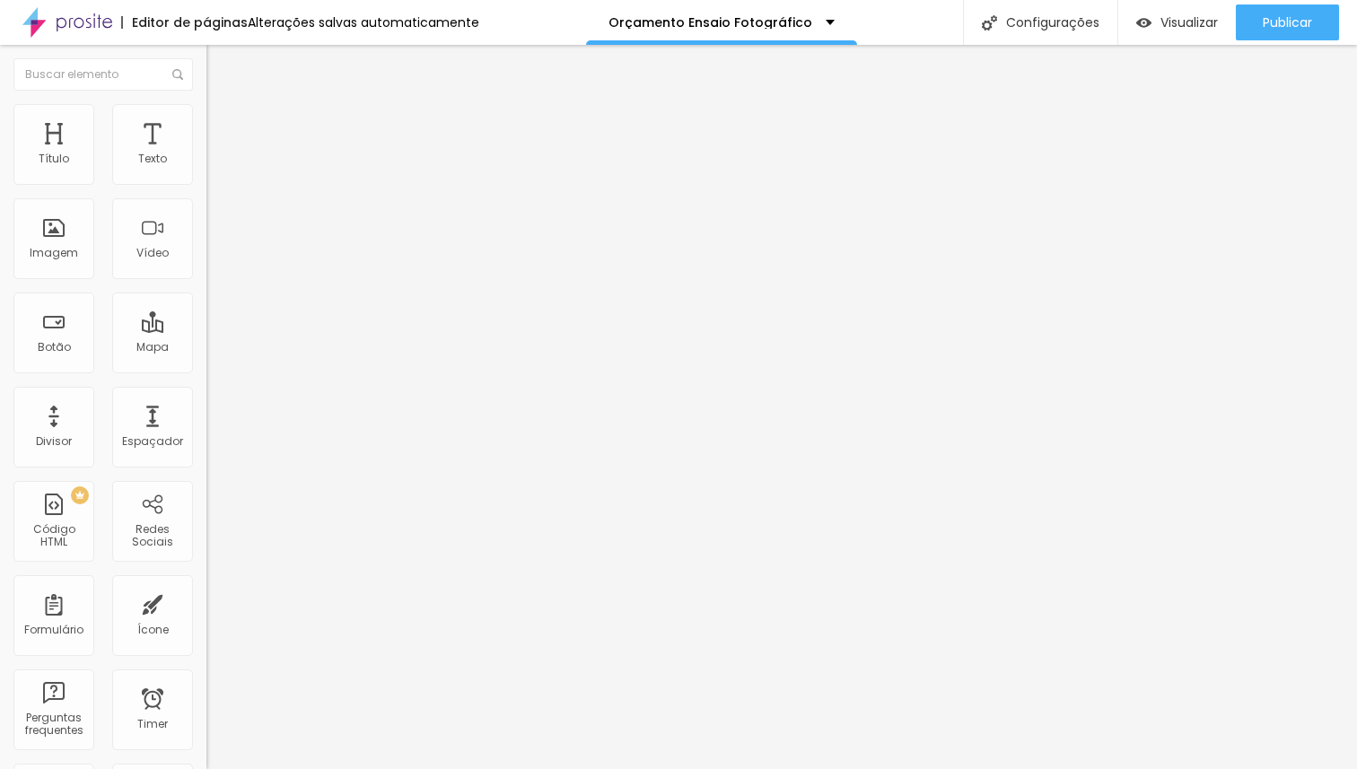
click at [214, 148] on icon "button" at bounding box center [220, 142] width 13 height 13
click at [206, 172] on button "button" at bounding box center [218, 162] width 25 height 19
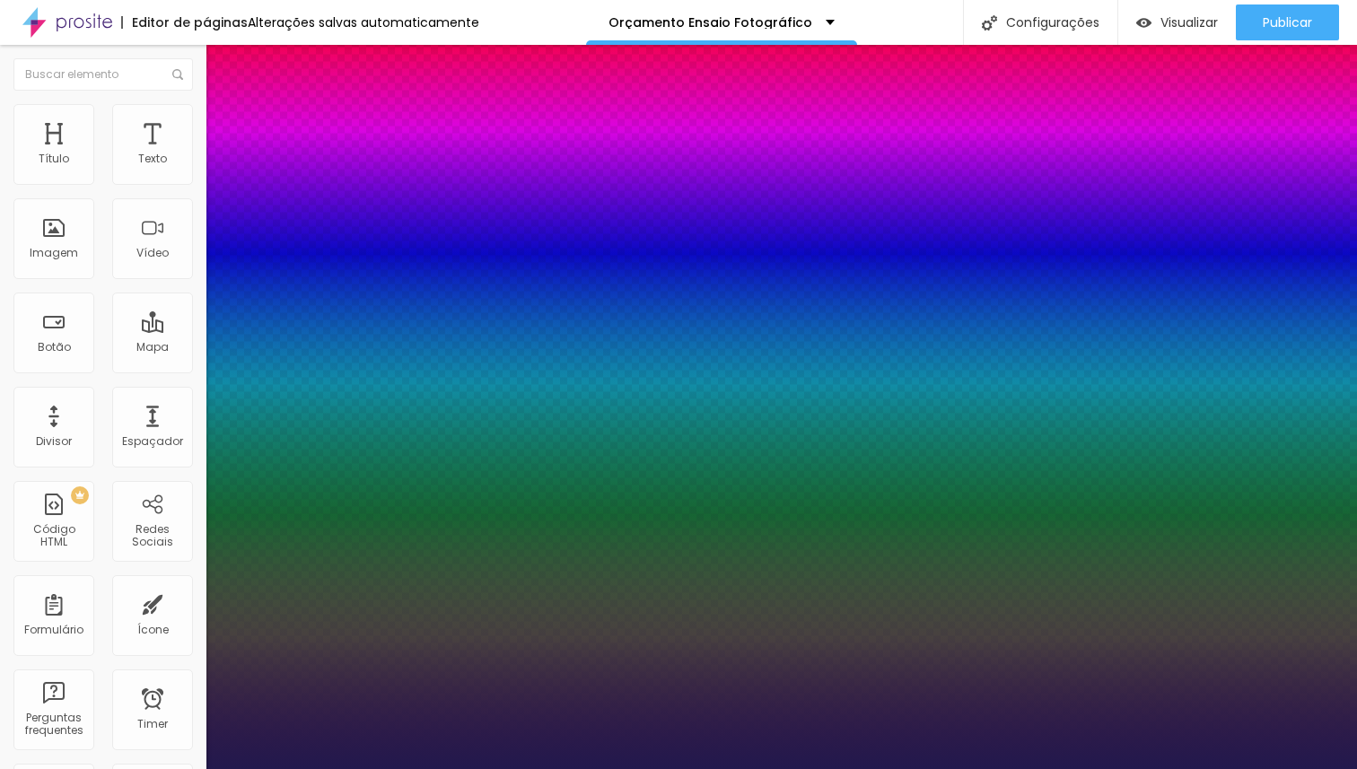
type input "1"
click at [660, 768] on div at bounding box center [678, 769] width 1357 height 0
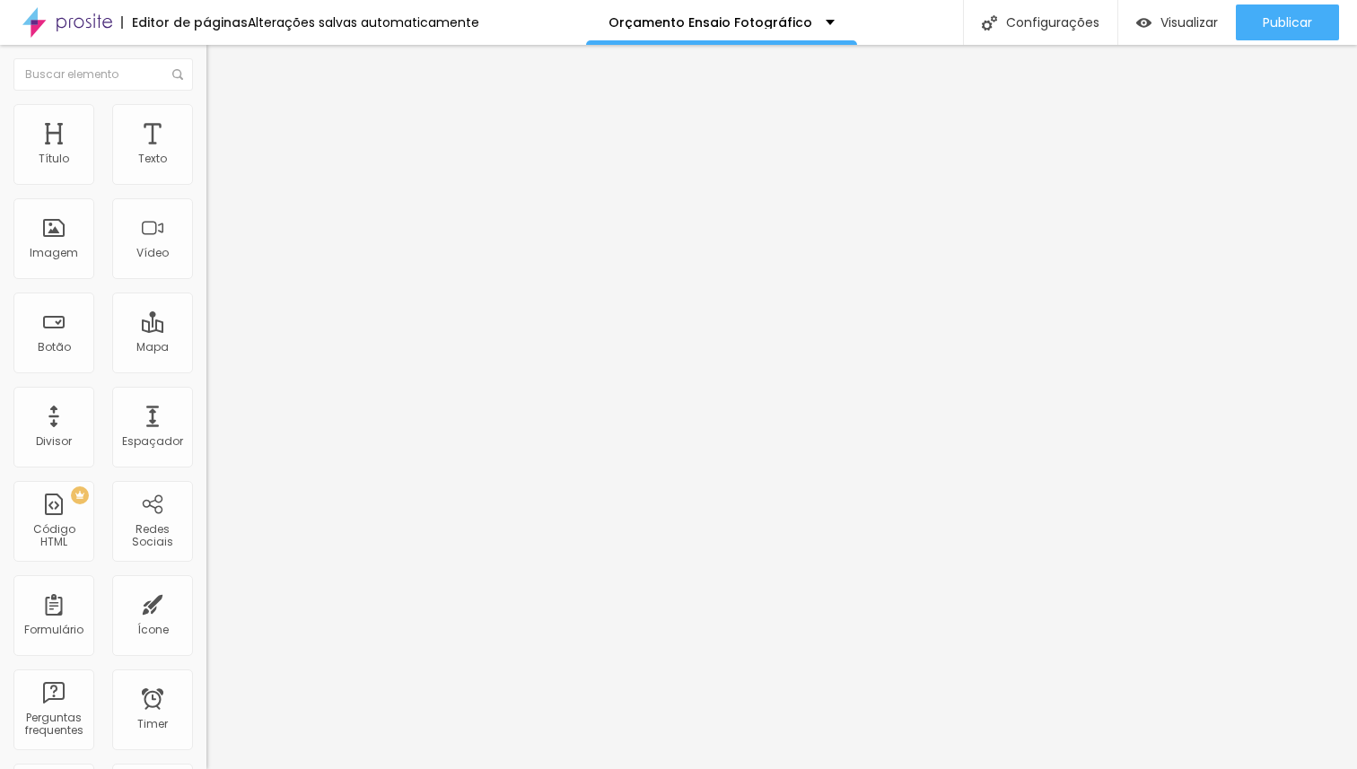
click at [214, 241] on icon "button" at bounding box center [220, 235] width 13 height 13
click at [215, 258] on icon "button" at bounding box center [218, 254] width 7 height 7
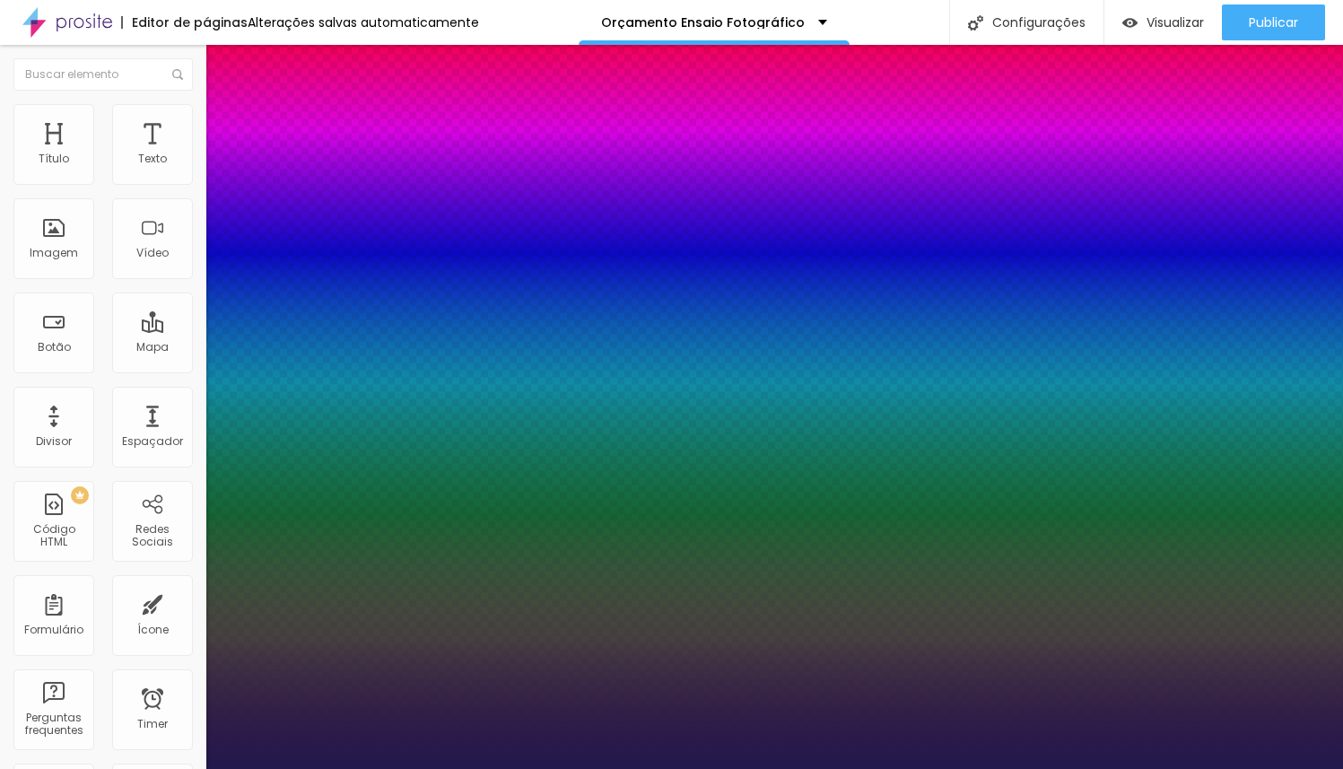
type input "1"
type input "15"
type input "1"
type input "18"
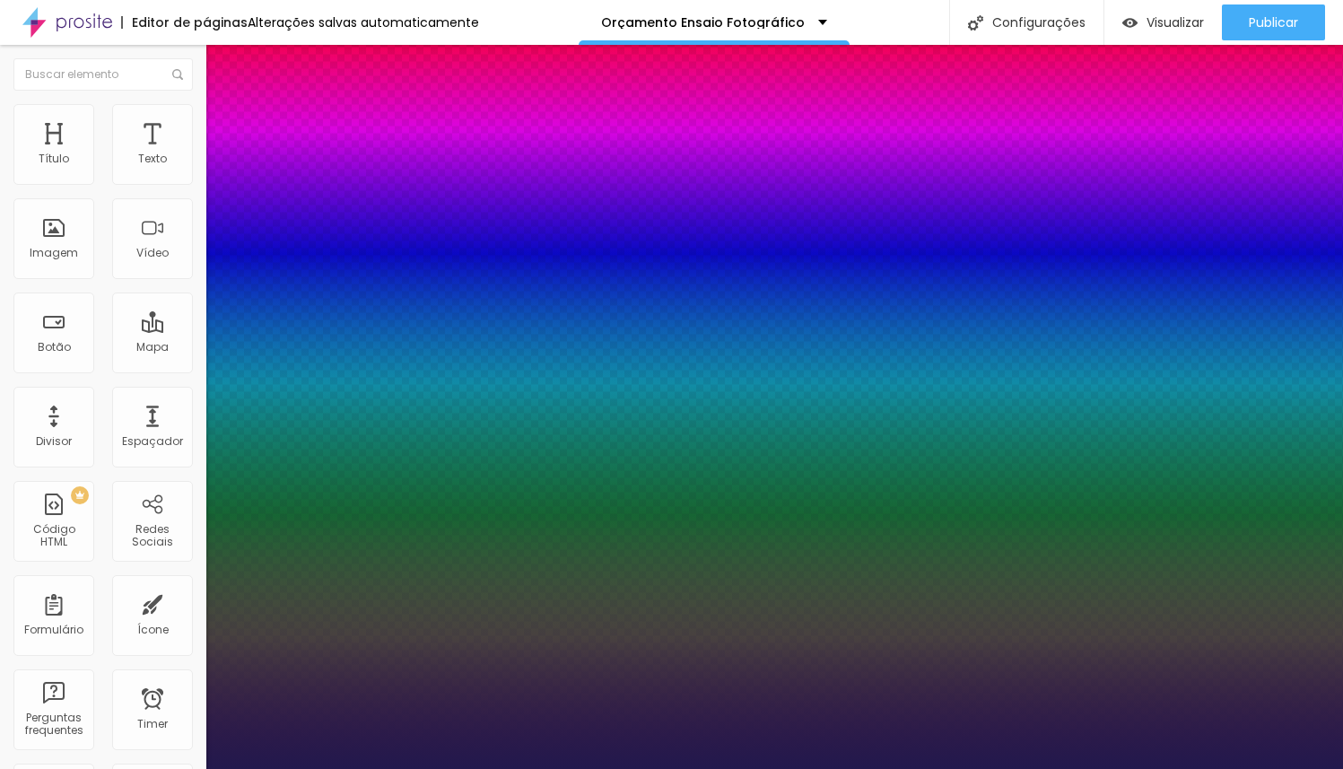
type input "18"
type input "1"
type input "20"
type input "1"
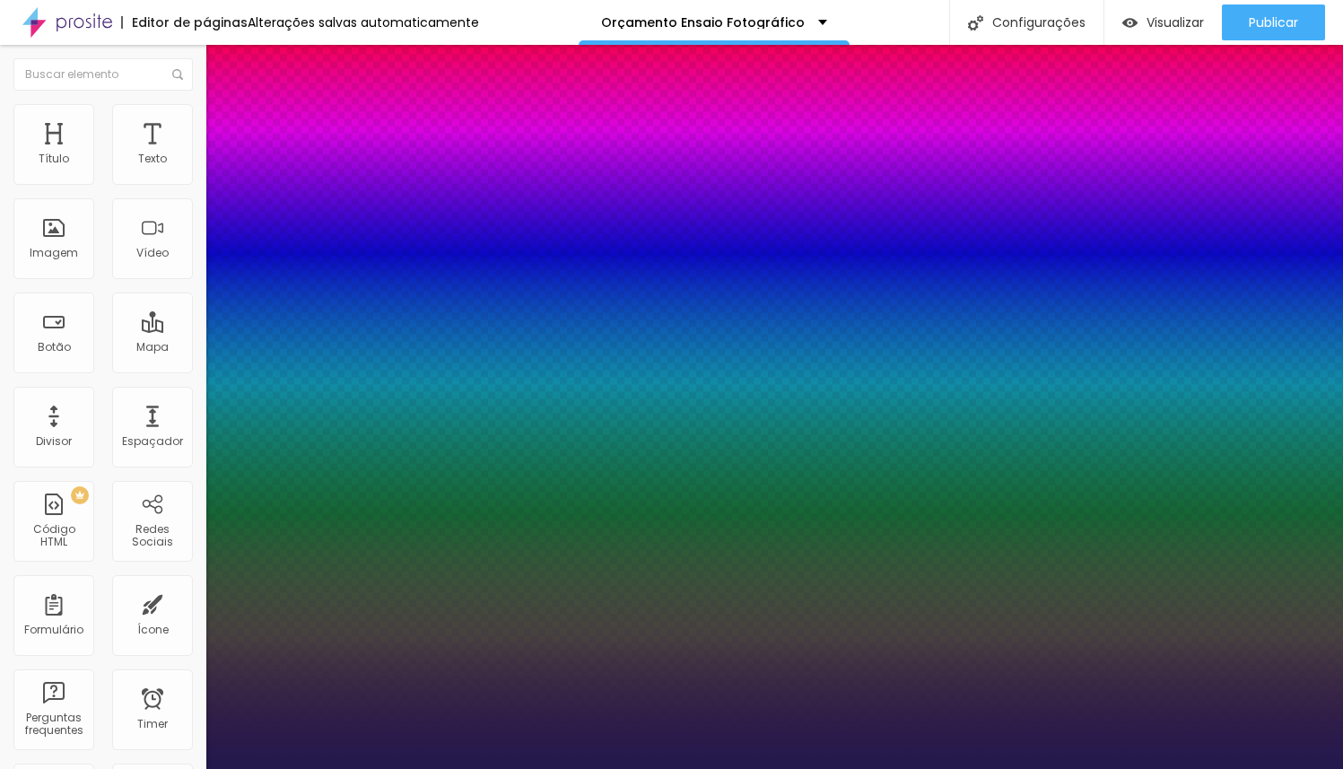
type input "21"
type input "1"
type input "23"
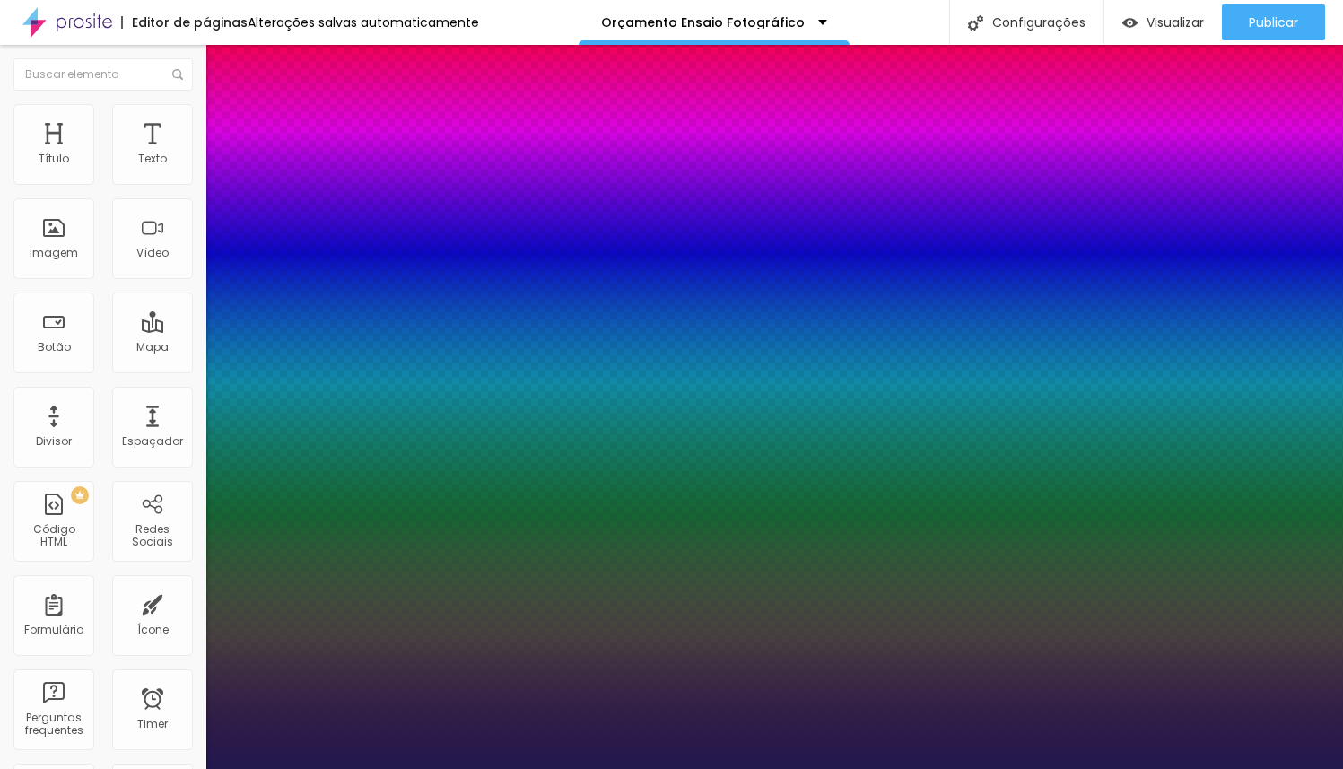
type input "1"
type input "24"
type input "1"
type input "27"
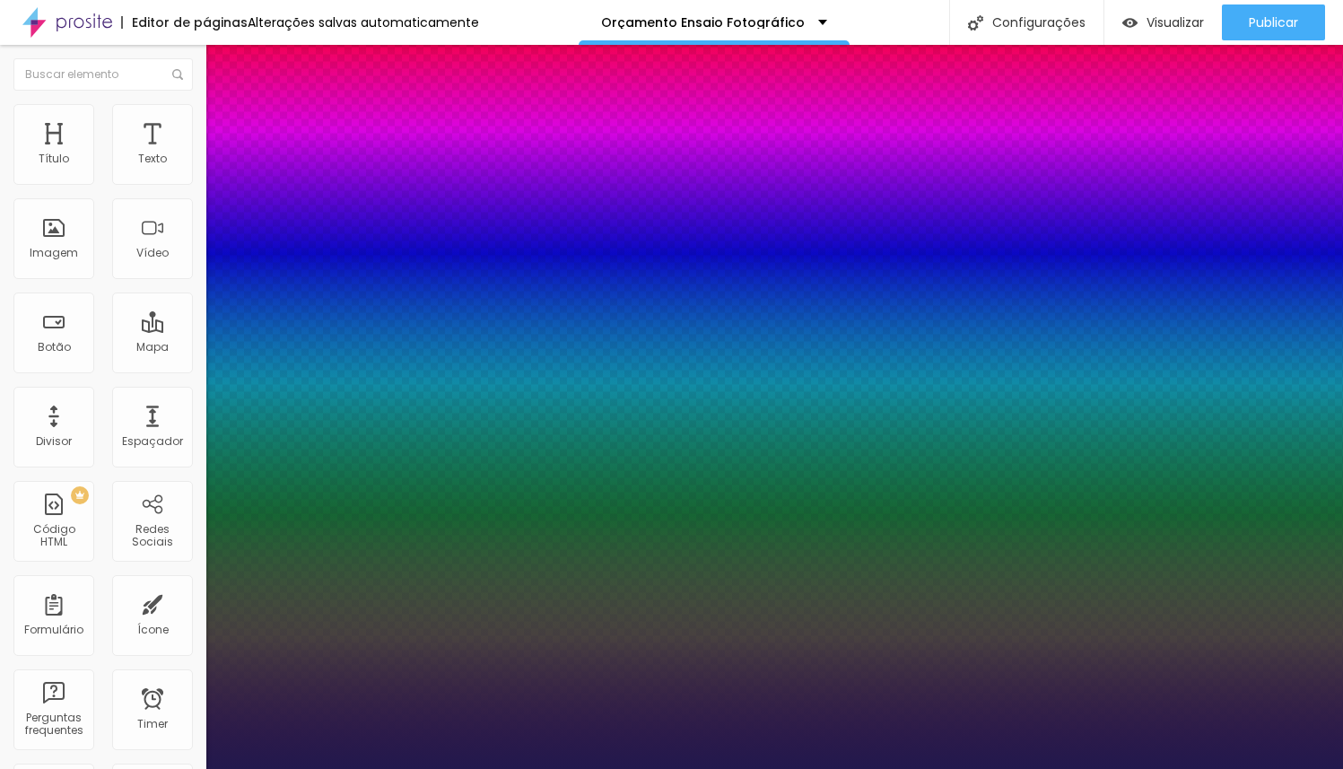
type input "27"
type input "1"
type input "31"
type input "1"
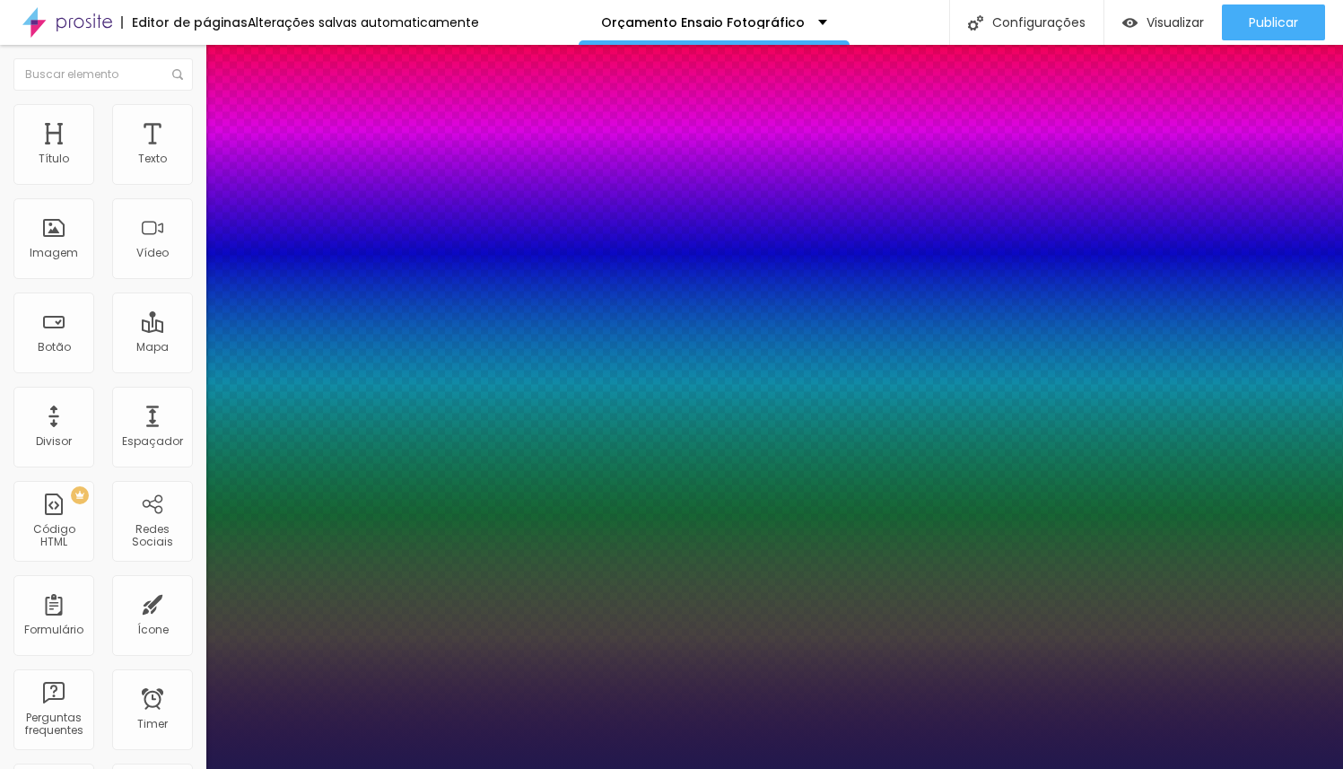
type input "32"
type input "1"
type input "33"
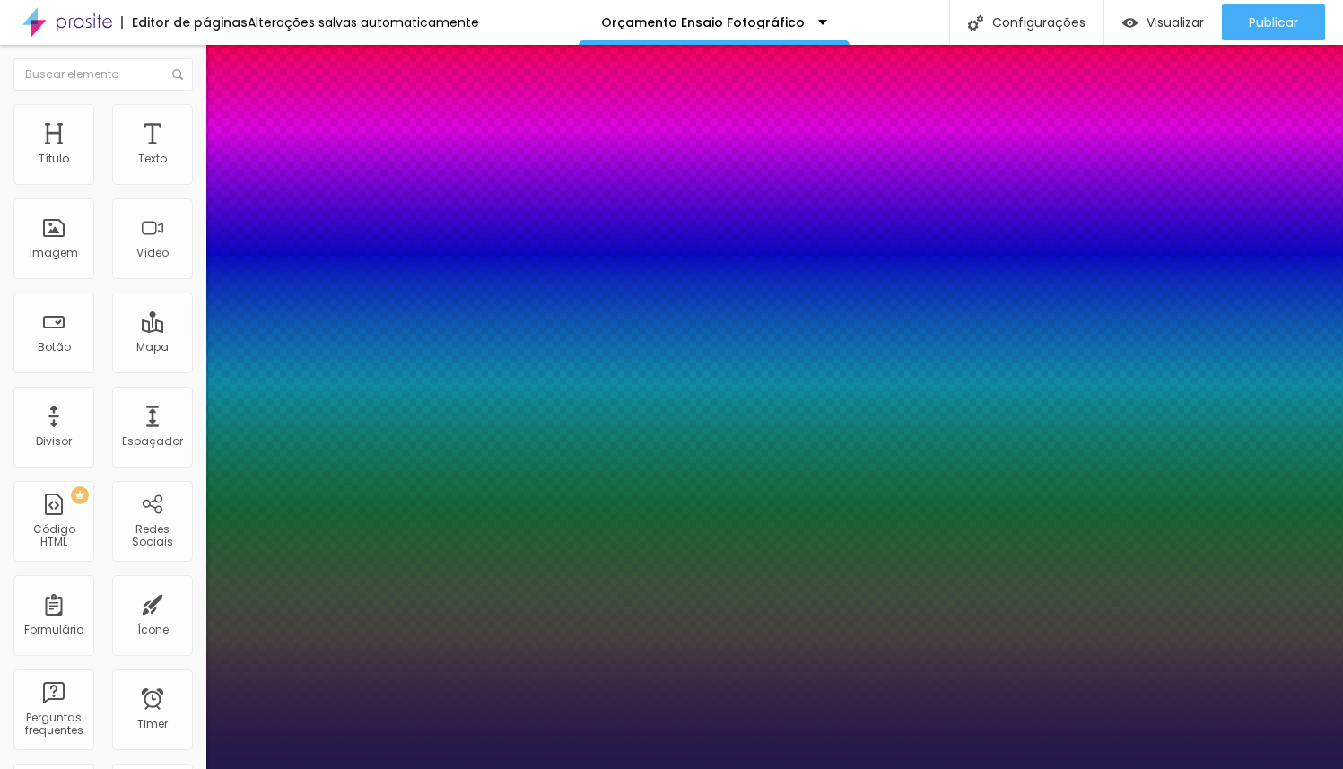
type input "1"
type input "34"
type input "1"
type input "35"
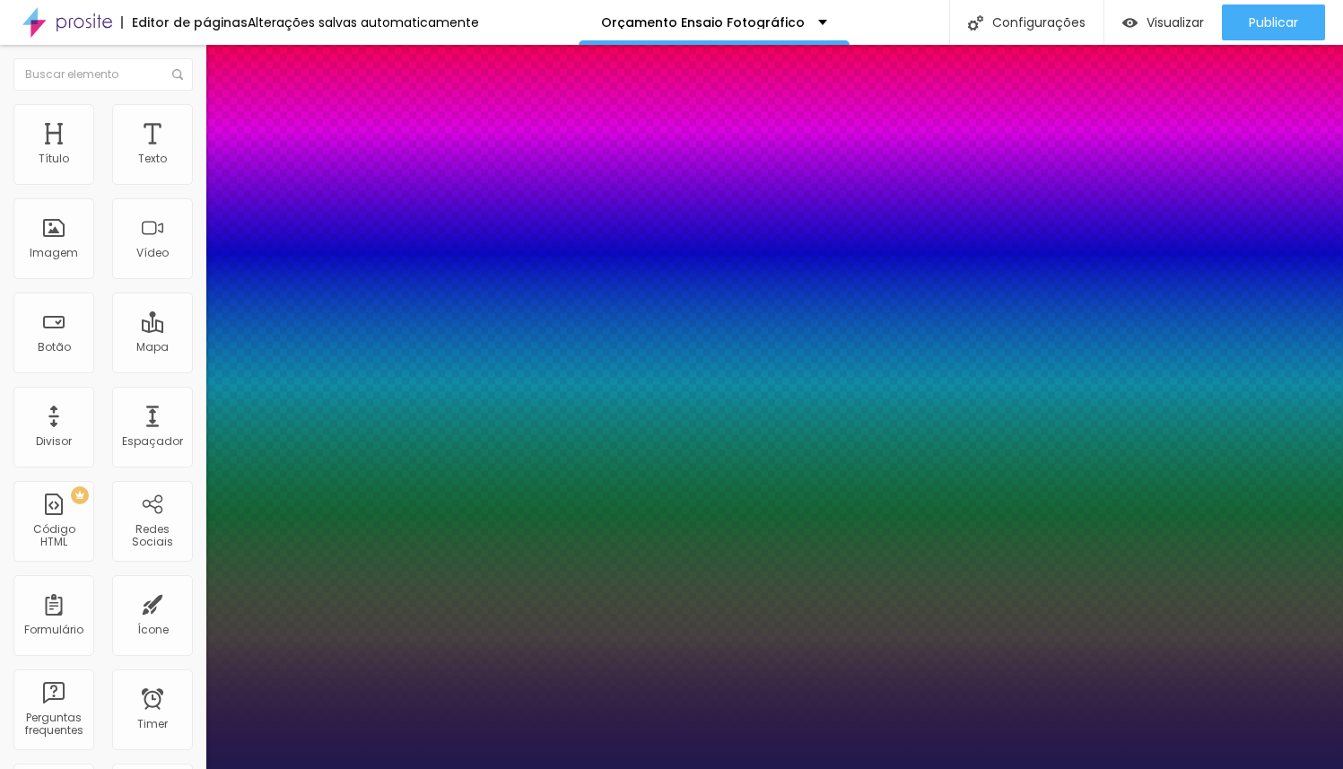
type input "35"
type input "1"
type input "36"
type input "1"
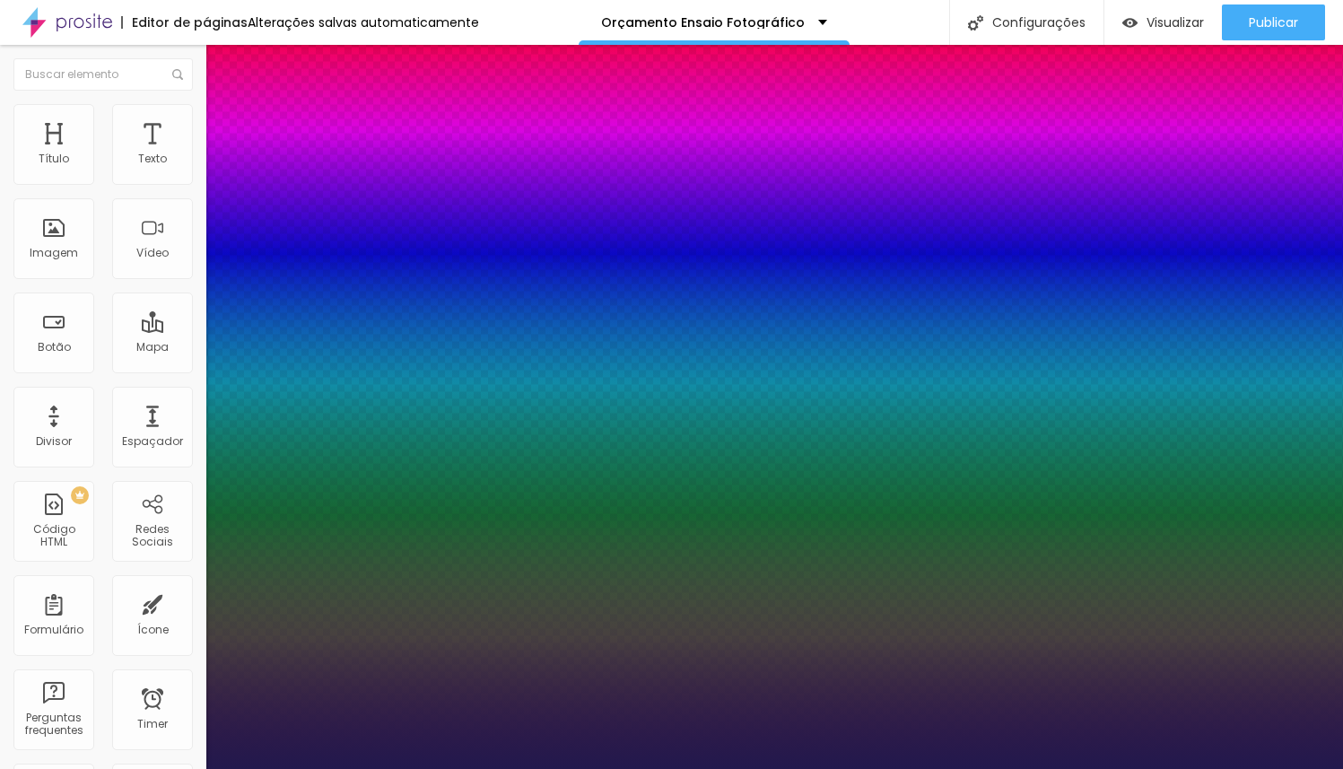
type input "37"
type input "1"
type input "38"
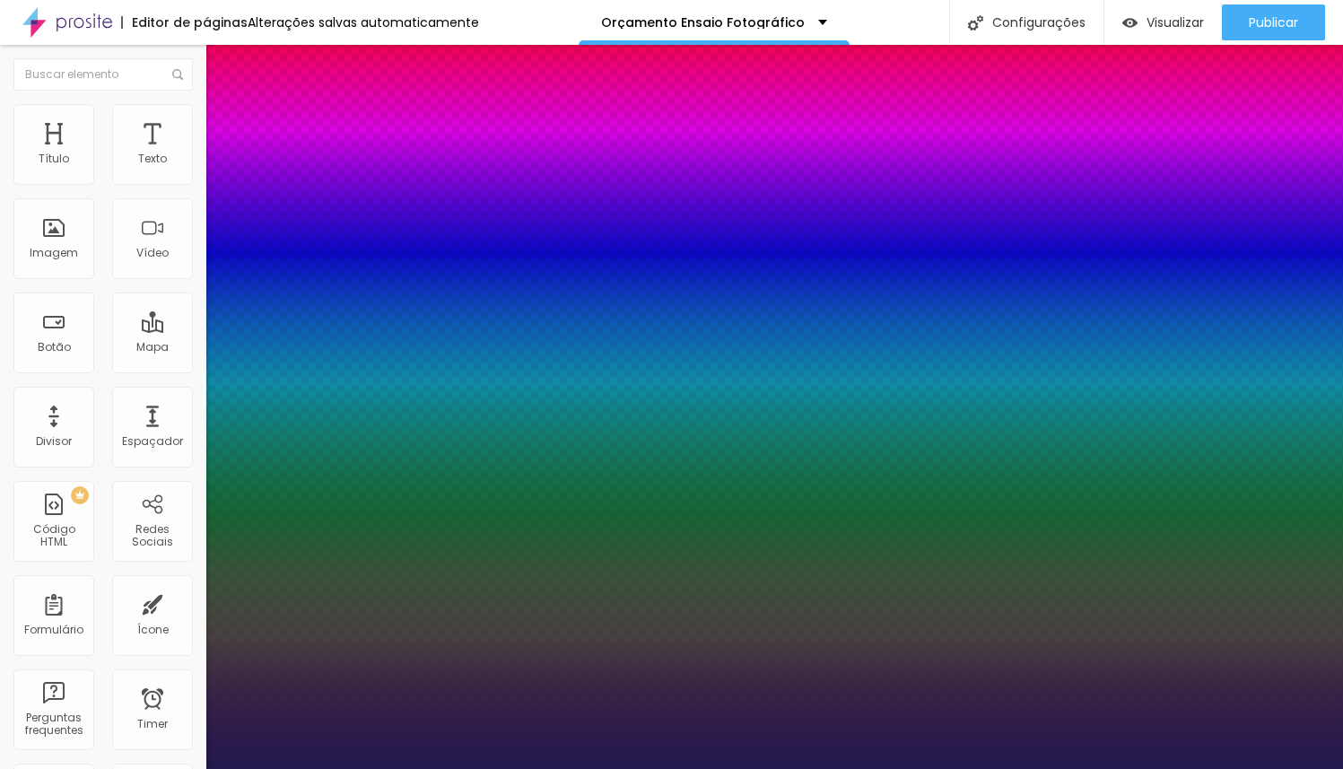
type input "1"
type input "39"
type input "1"
type input "40"
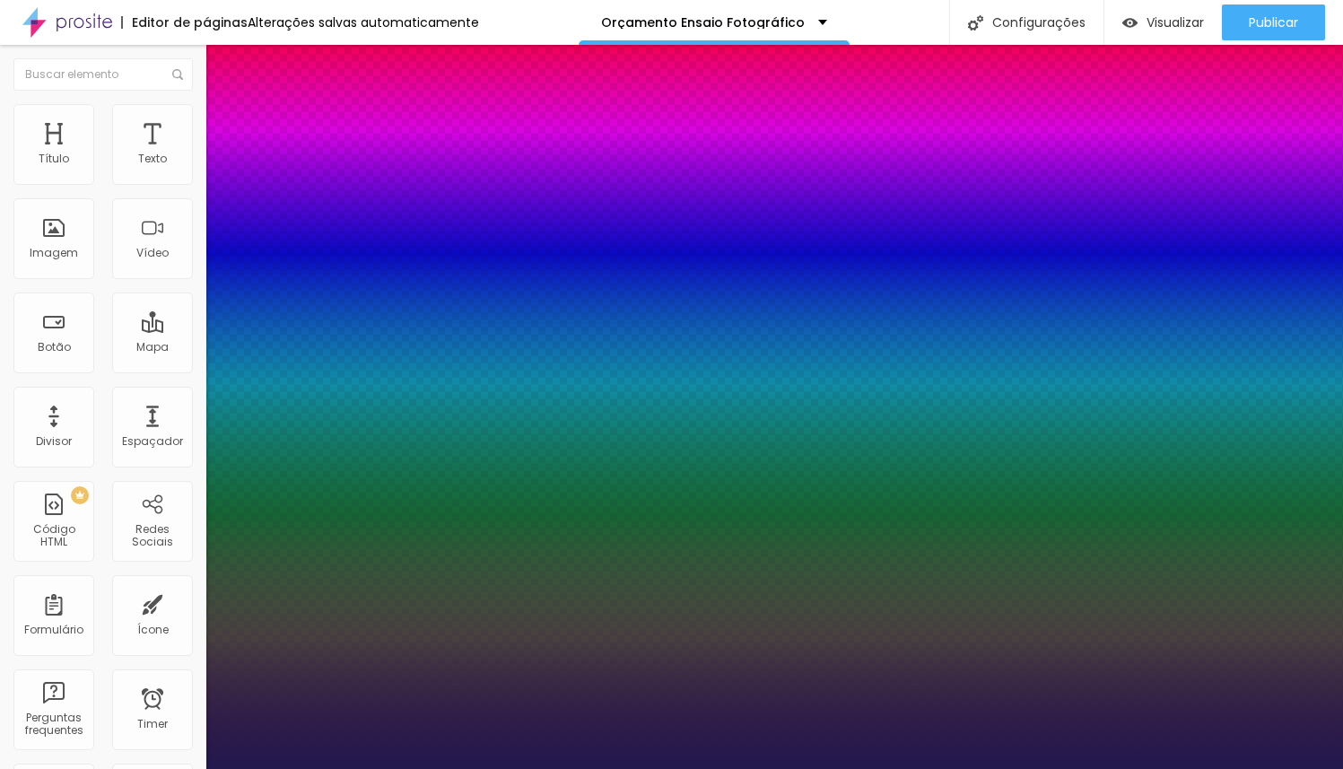
type input "40"
type input "1"
type input "41"
type input "1"
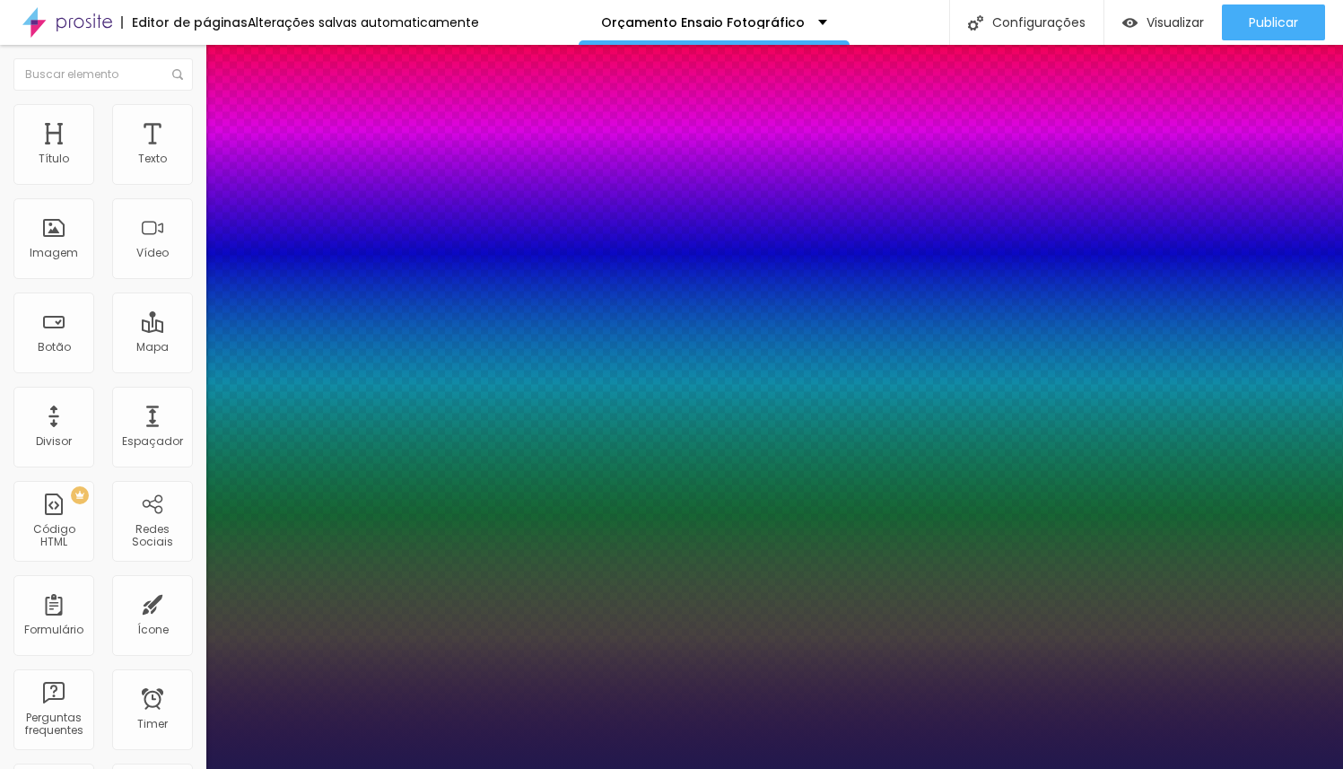
type input "42"
type input "1"
type input "43"
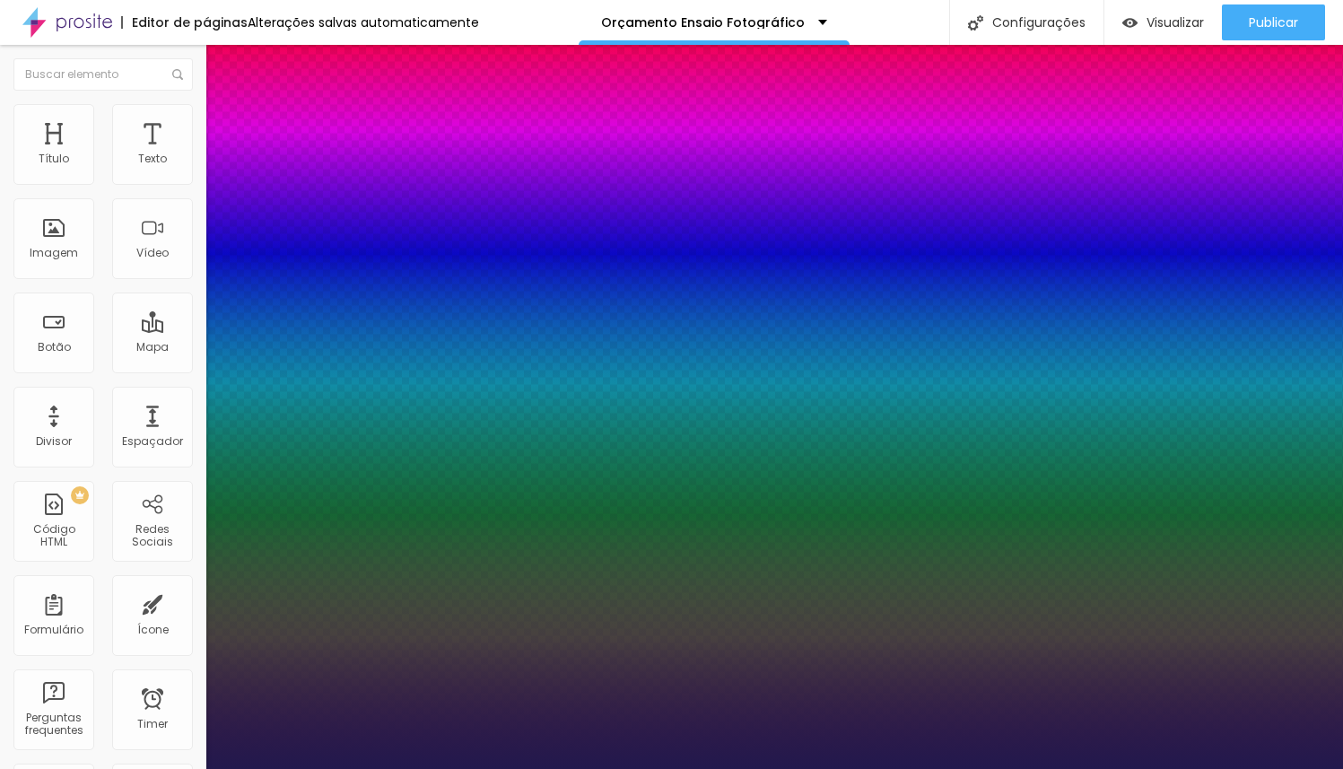
type input "1"
type input "44"
type input "1"
type input "45"
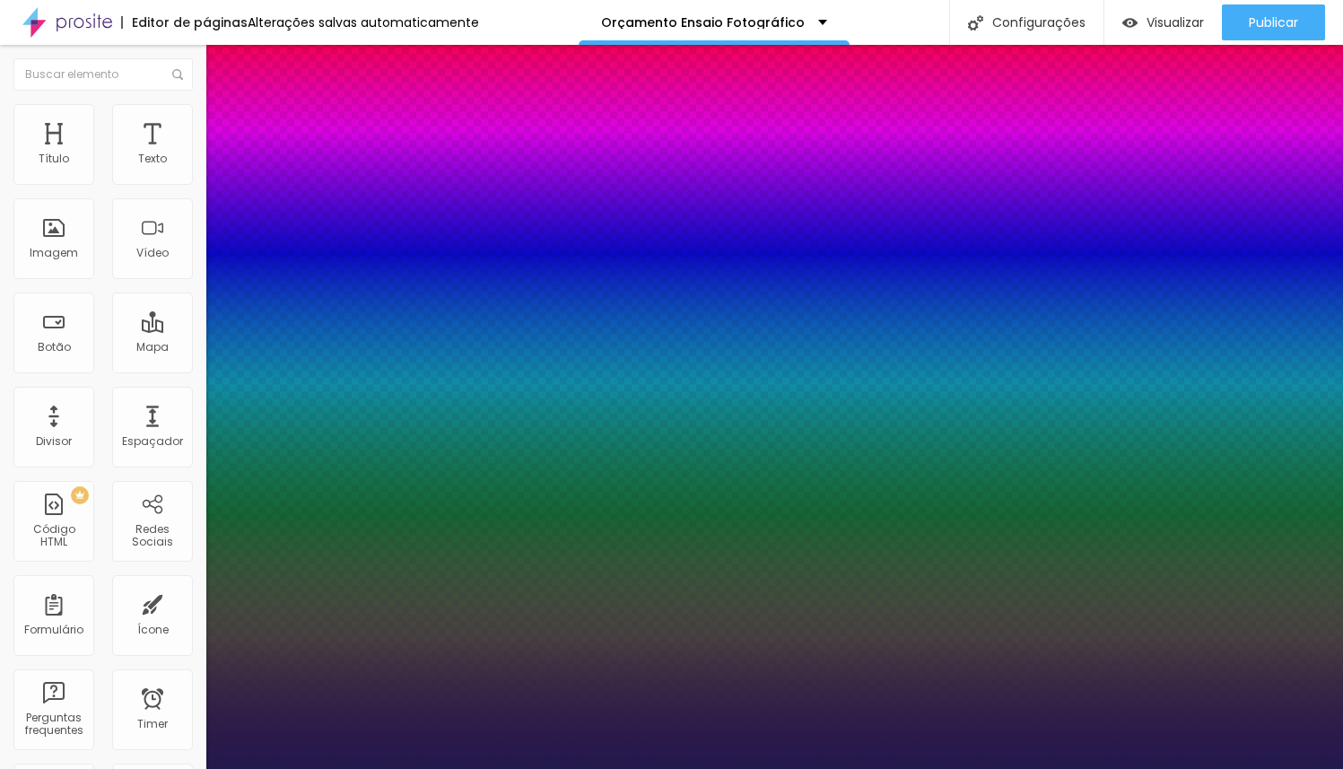
type input "45"
type input "1"
type input "46"
type input "1"
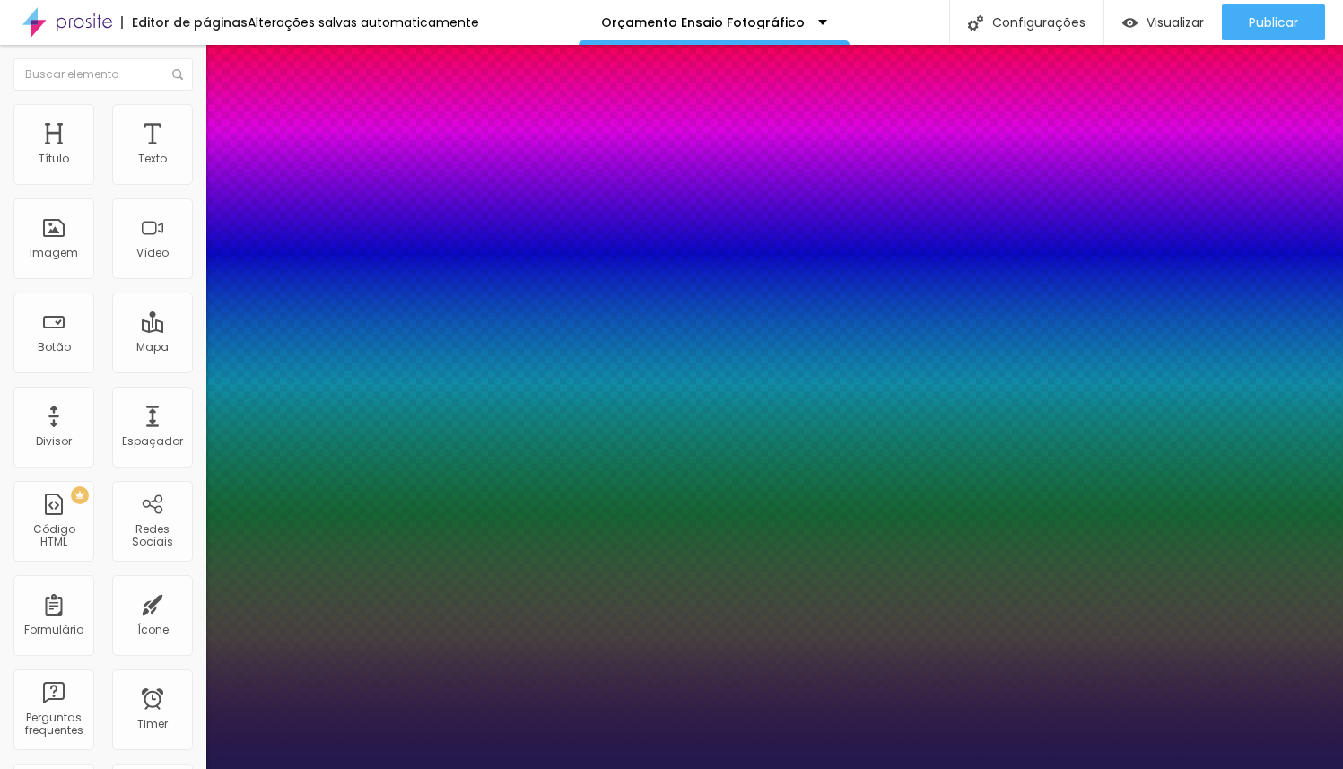
type input "47"
type input "1"
drag, startPoint x: 240, startPoint y: 504, endPoint x: 289, endPoint y: 500, distance: 48.7
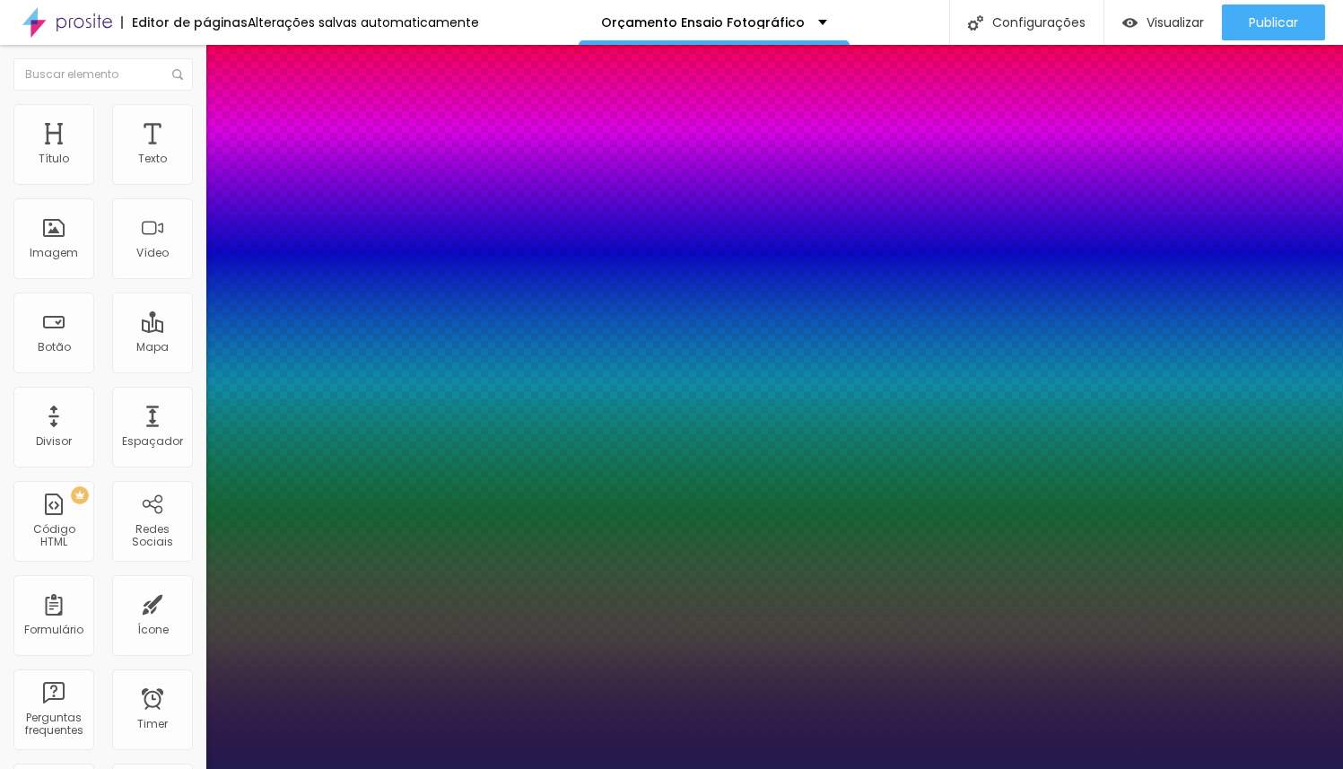
click at [491, 768] on div at bounding box center [671, 769] width 1343 height 0
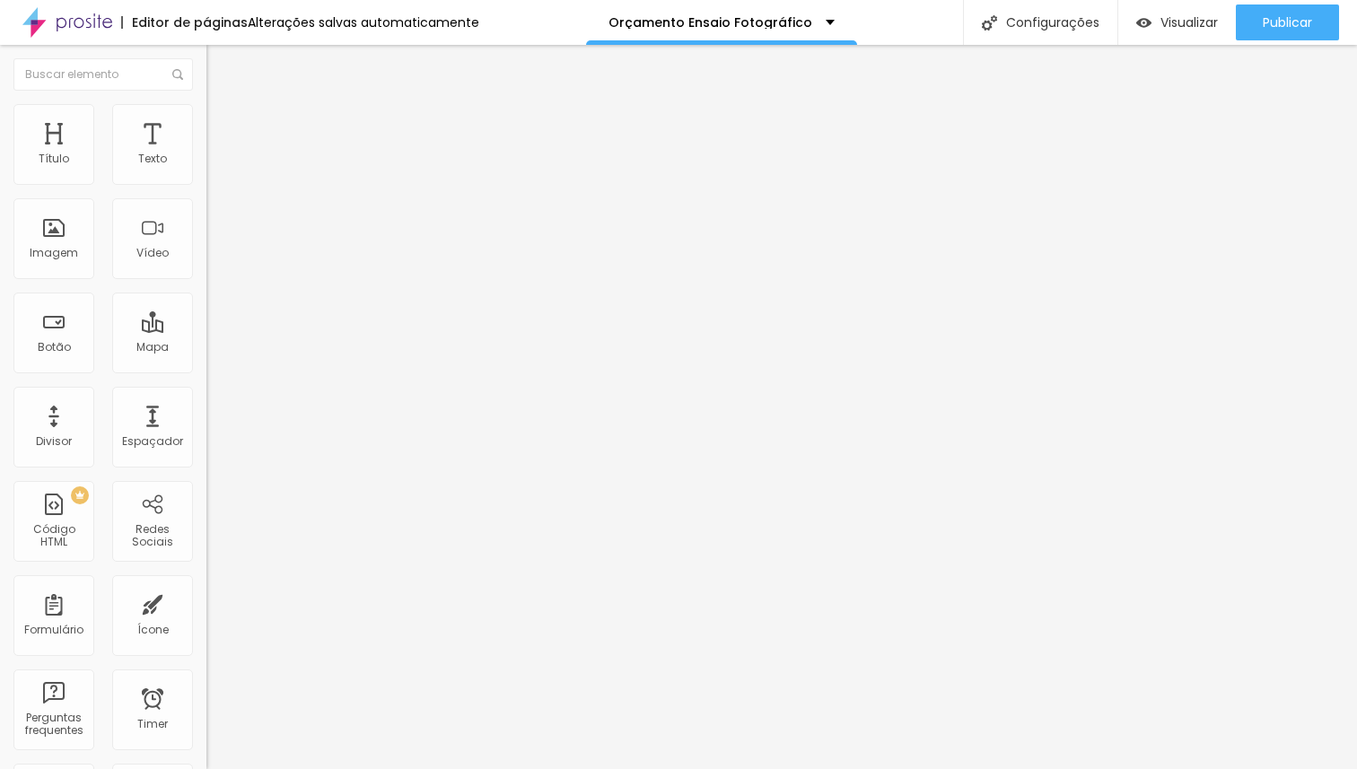
click at [215, 258] on icon "button" at bounding box center [218, 254] width 7 height 7
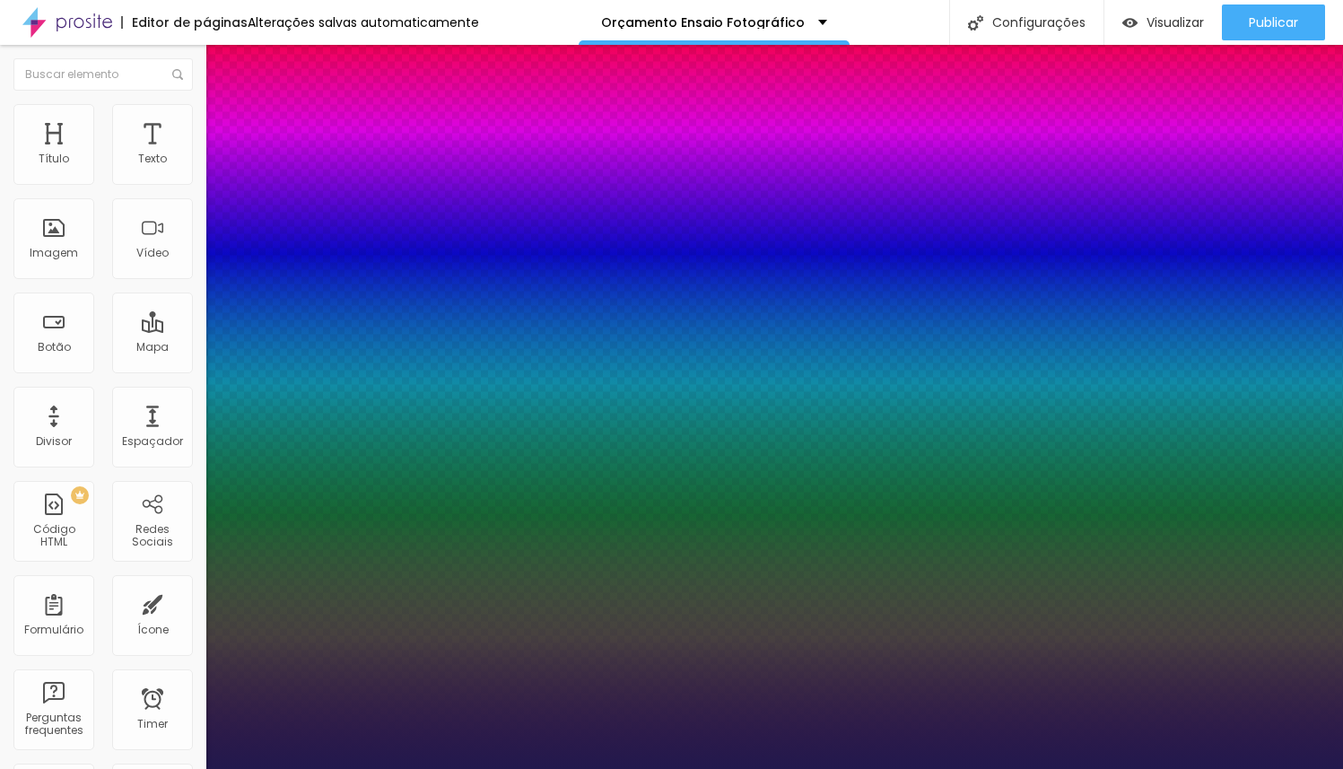
drag, startPoint x: 285, startPoint y: 503, endPoint x: 275, endPoint y: 503, distance: 10.8
click at [627, 768] on div at bounding box center [671, 769] width 1343 height 0
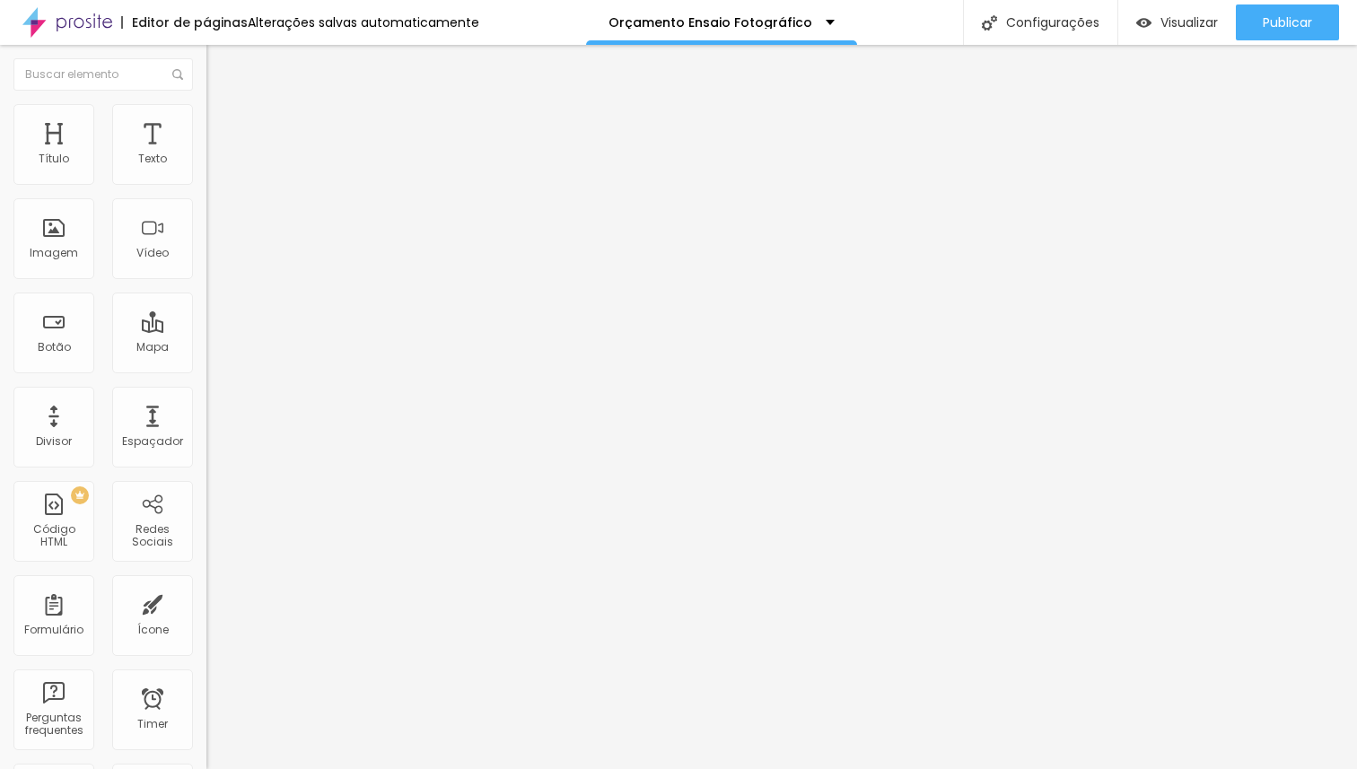
click at [215, 258] on icon "button" at bounding box center [218, 254] width 7 height 7
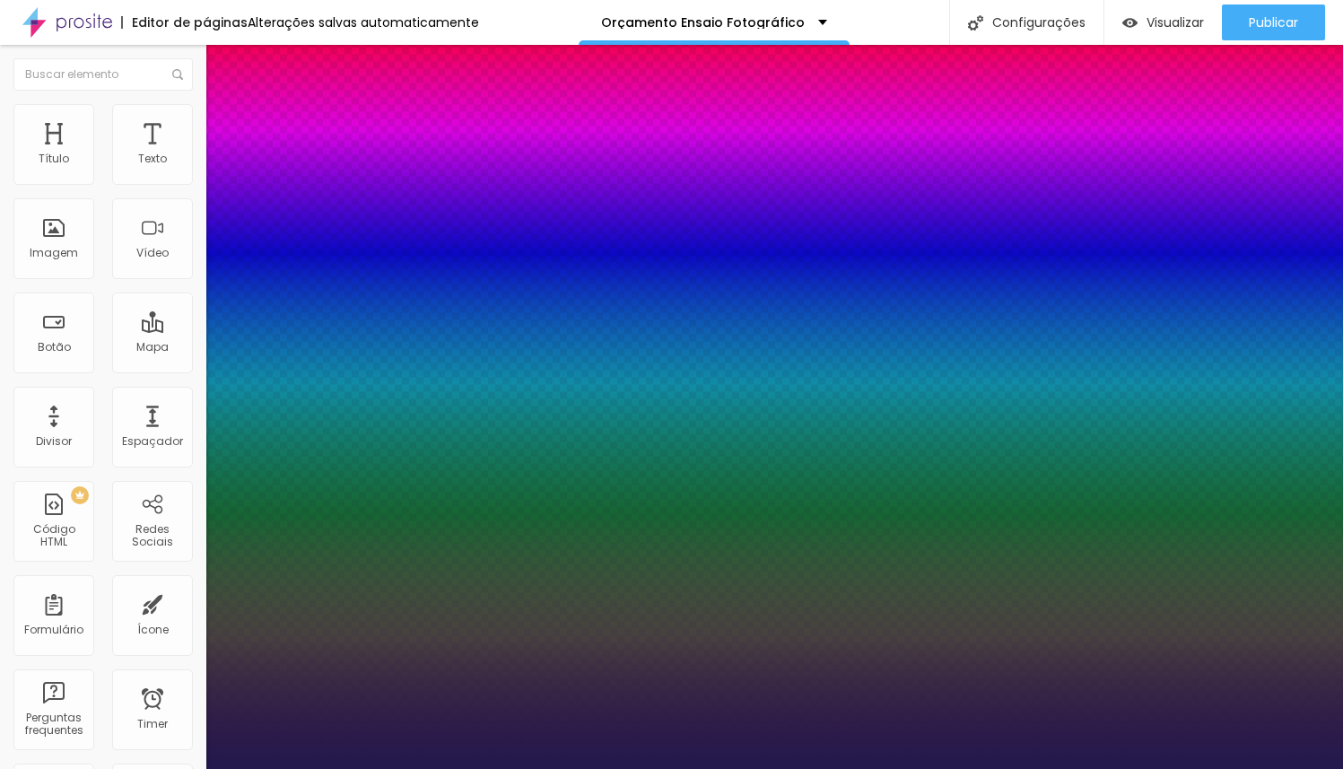
drag, startPoint x: 239, startPoint y: 505, endPoint x: 289, endPoint y: 503, distance: 50.3
click at [485, 768] on div at bounding box center [671, 769] width 1343 height 0
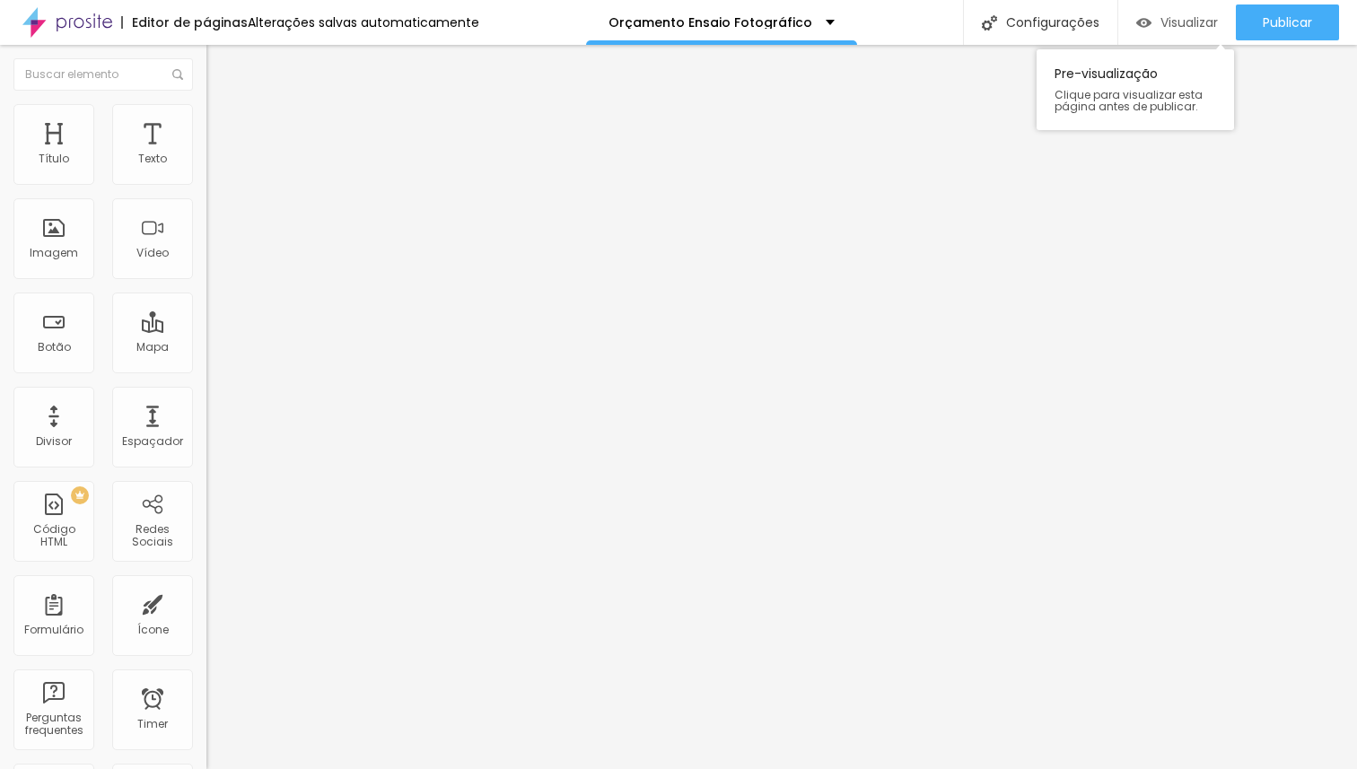
click at [1178, 25] on span "Visualizar" at bounding box center [1188, 22] width 57 height 14
click at [206, 122] on ul "Estilo Avançado" at bounding box center [309, 104] width 206 height 36
click at [206, 118] on li "Avançado" at bounding box center [309, 113] width 206 height 18
drag, startPoint x: 127, startPoint y: 177, endPoint x: 0, endPoint y: 170, distance: 127.6
click at [206, 330] on input "range" at bounding box center [264, 337] width 116 height 14
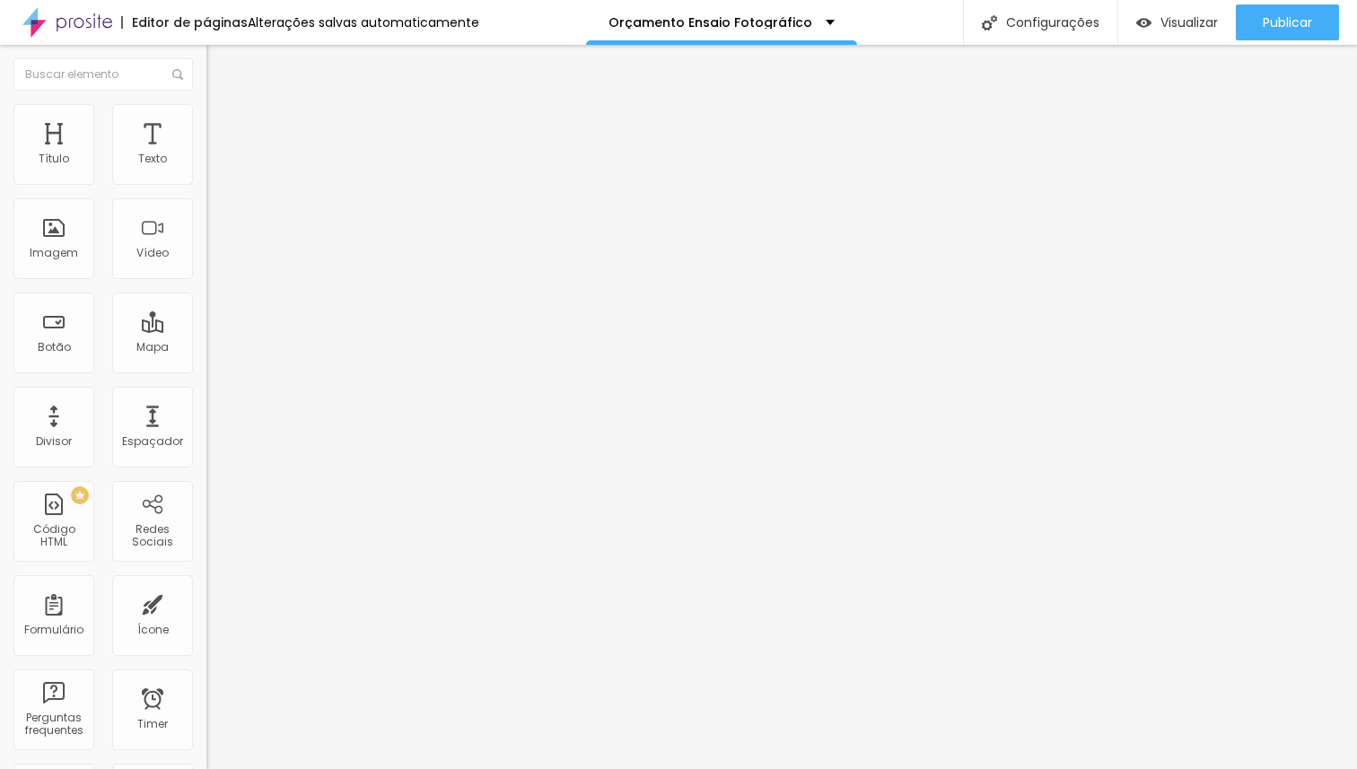
drag, startPoint x: 56, startPoint y: 214, endPoint x: 0, endPoint y: 204, distance: 56.7
click at [206, 584] on input "range" at bounding box center [264, 591] width 116 height 14
click at [223, 127] on span "Avançado" at bounding box center [252, 134] width 59 height 15
drag, startPoint x: 118, startPoint y: 179, endPoint x: 344, endPoint y: 183, distance: 225.3
click at [322, 348] on input "range" at bounding box center [264, 355] width 116 height 14
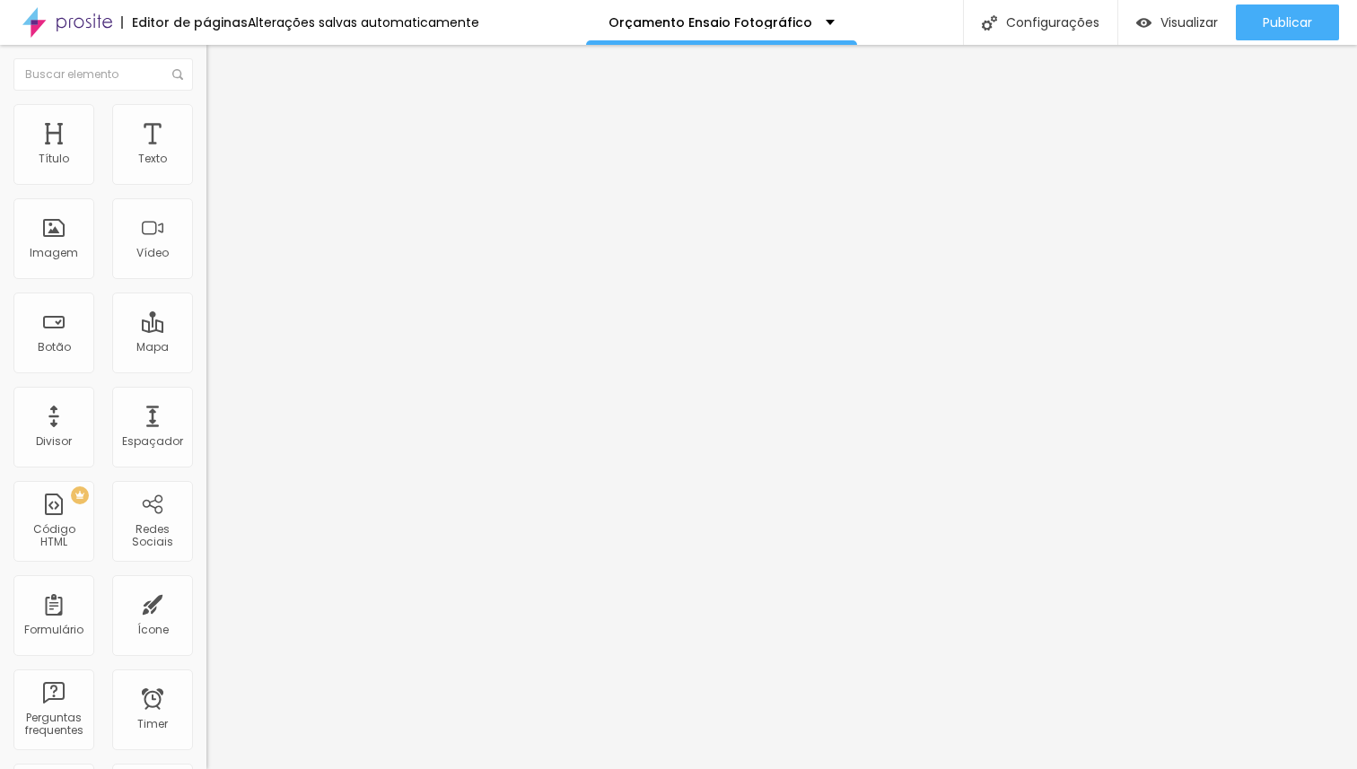
drag, startPoint x: 42, startPoint y: 209, endPoint x: 0, endPoint y: 216, distance: 42.8
click at [206, 602] on input "range" at bounding box center [264, 609] width 116 height 14
drag, startPoint x: 149, startPoint y: 170, endPoint x: 0, endPoint y: 175, distance: 149.0
click at [206, 348] on input "range" at bounding box center [264, 355] width 116 height 14
click at [206, 115] on img at bounding box center [214, 112] width 16 height 16
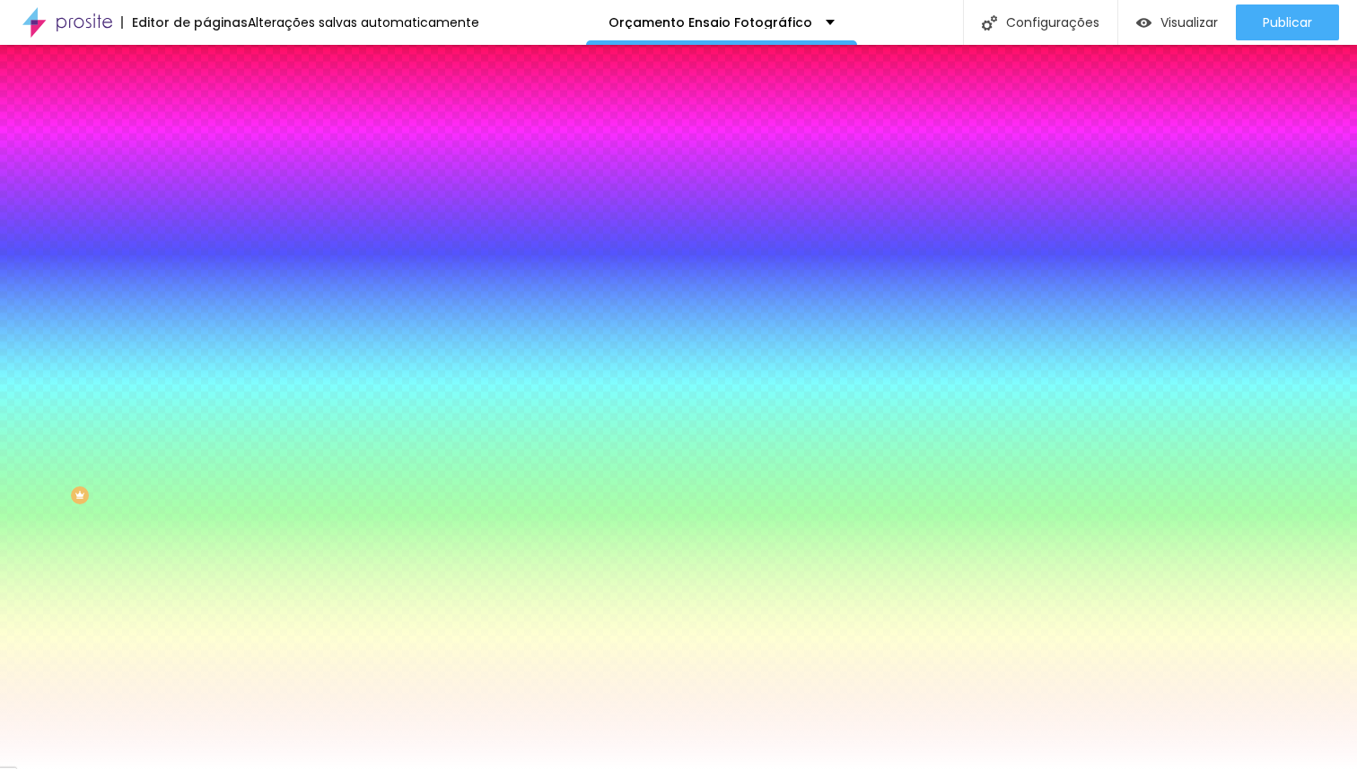
click at [223, 106] on span "Conteúdo" at bounding box center [251, 98] width 56 height 15
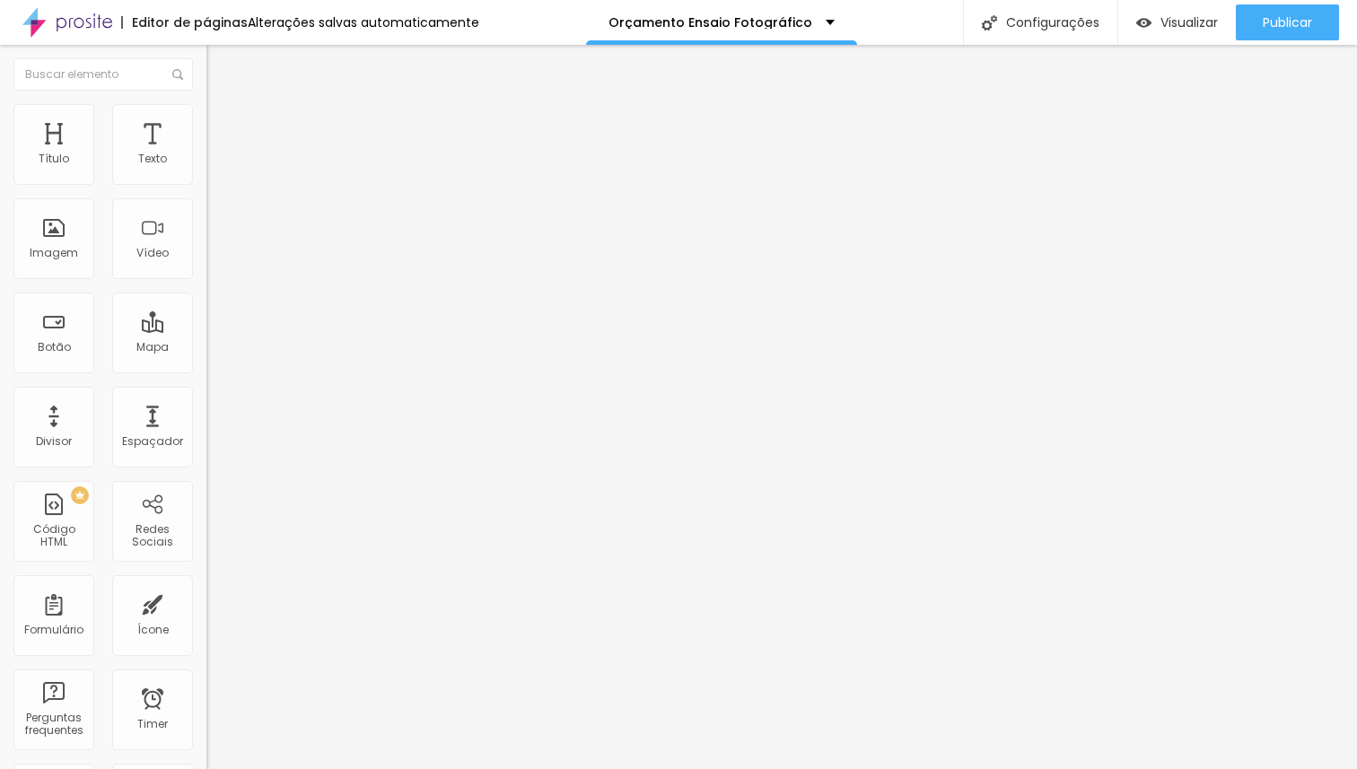
click at [206, 163] on span "Encaixotado" at bounding box center [241, 155] width 70 height 15
click at [206, 191] on span "Completo" at bounding box center [233, 183] width 55 height 15
click at [206, 174] on span "Encaixotado" at bounding box center [241, 166] width 70 height 15
click at [206, 189] on div "Completo" at bounding box center [309, 184] width 206 height 11
click at [206, 174] on span "Encaixotado" at bounding box center [241, 166] width 70 height 15
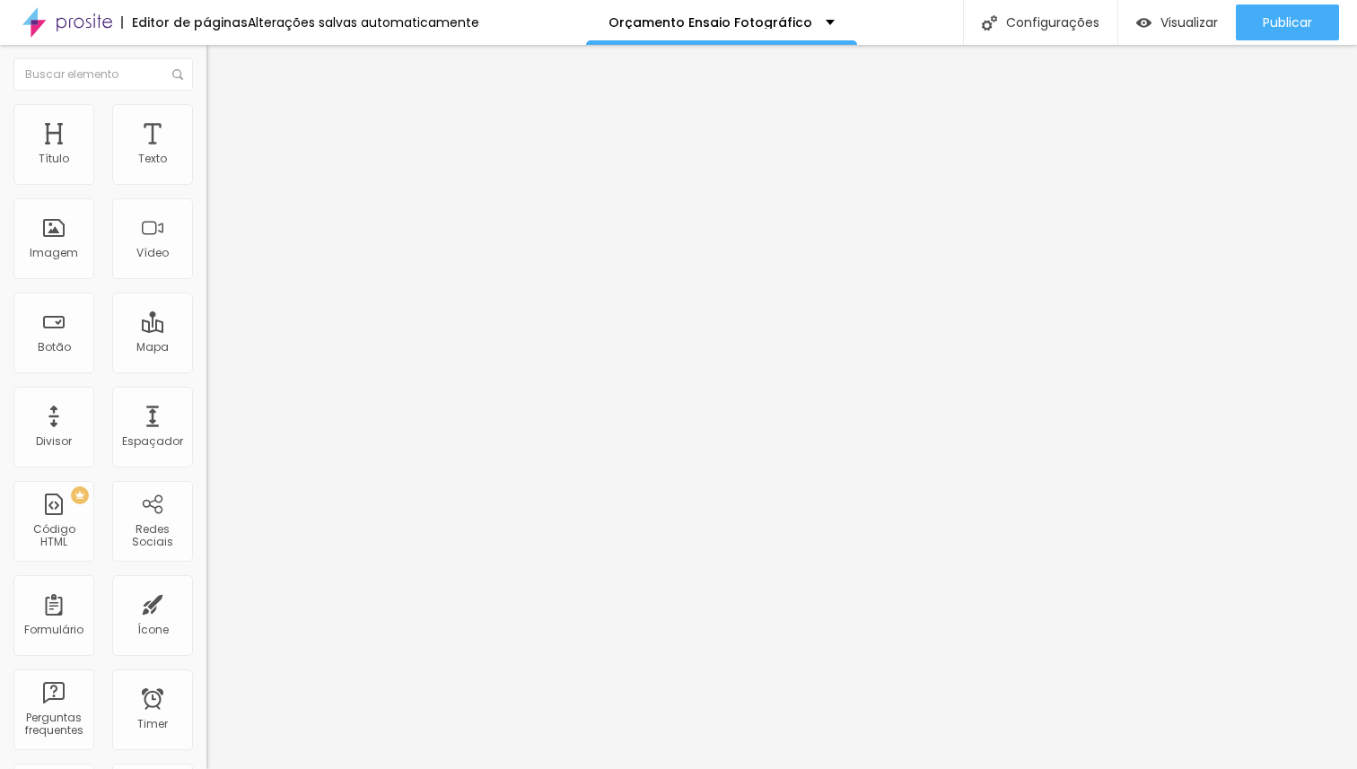
click at [223, 122] on span "Estilo" at bounding box center [237, 116] width 28 height 15
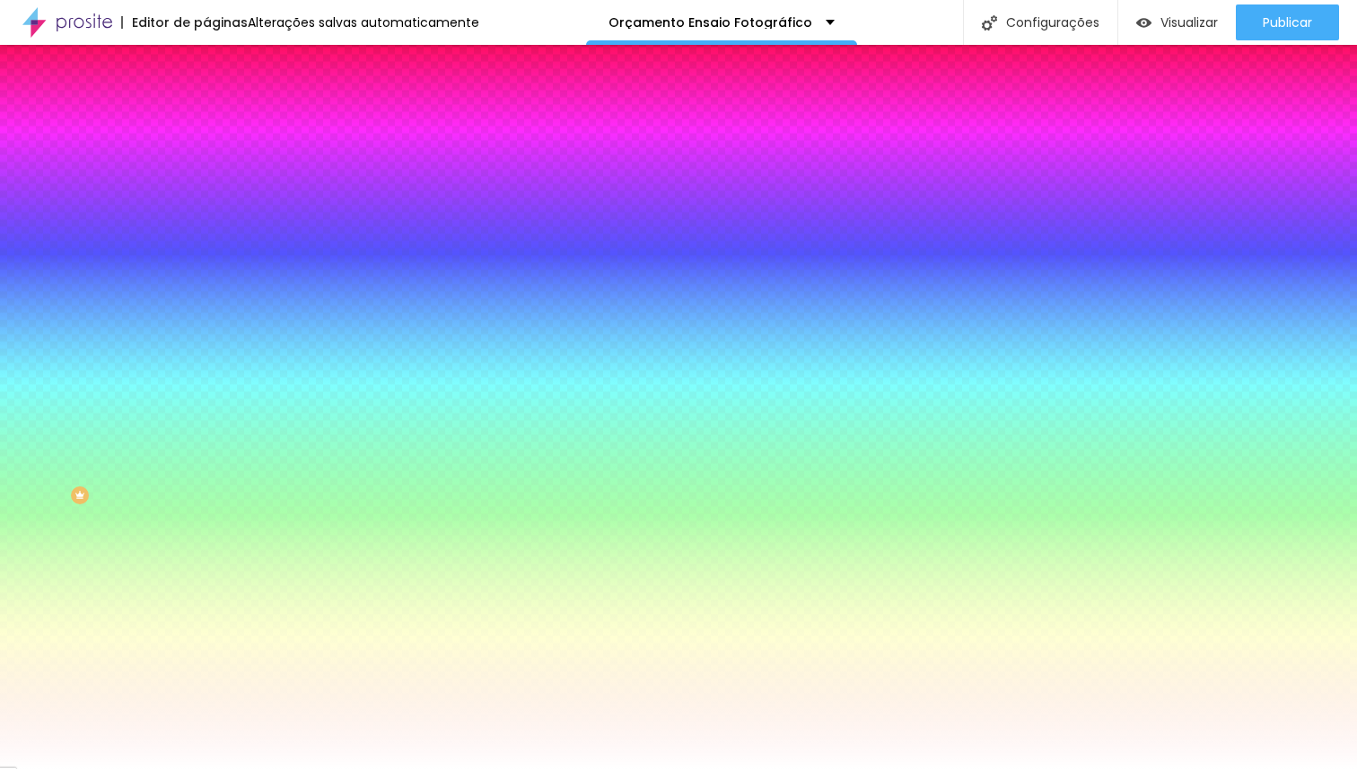
click at [206, 244] on div at bounding box center [309, 244] width 206 height 0
click at [74, 477] on div at bounding box center [678, 384] width 1357 height 769
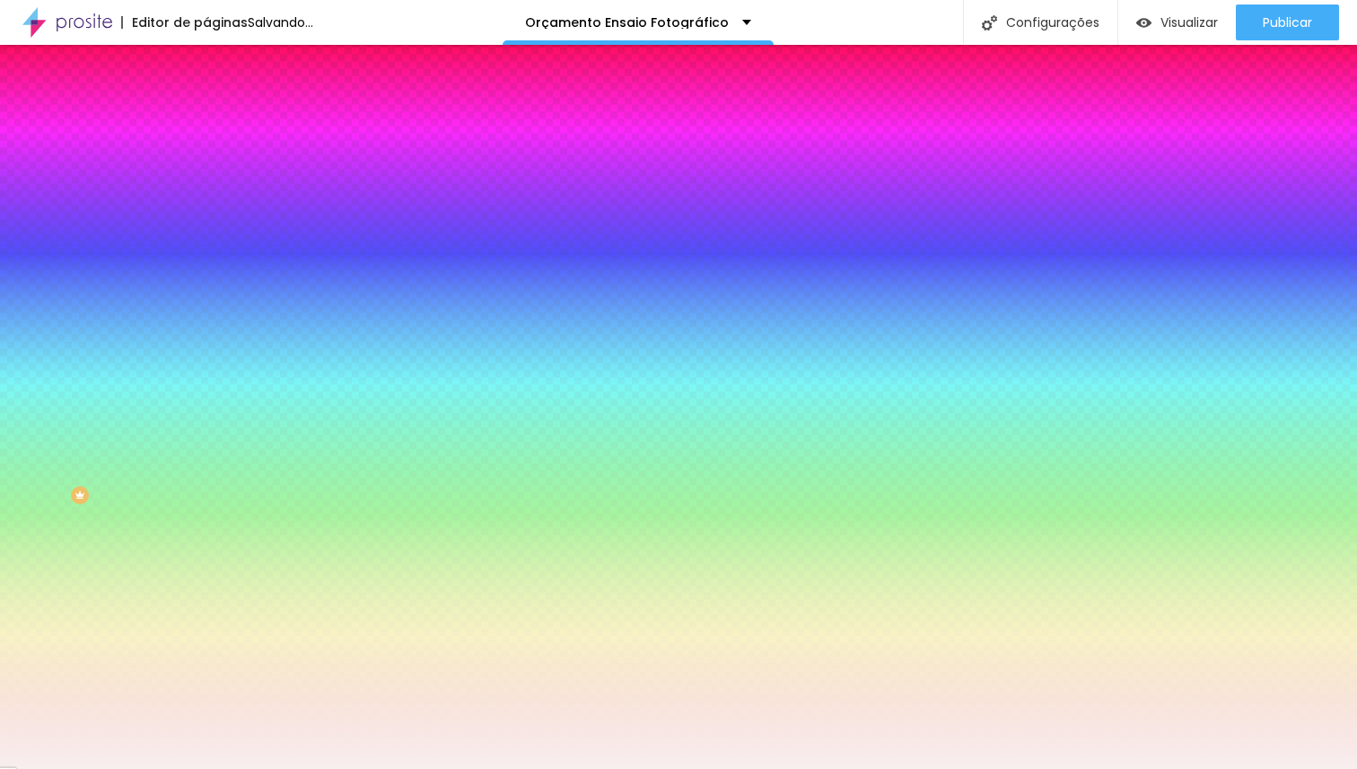
click at [31, 350] on div at bounding box center [678, 384] width 1357 height 769
click at [214, 239] on icon "button" at bounding box center [220, 232] width 13 height 13
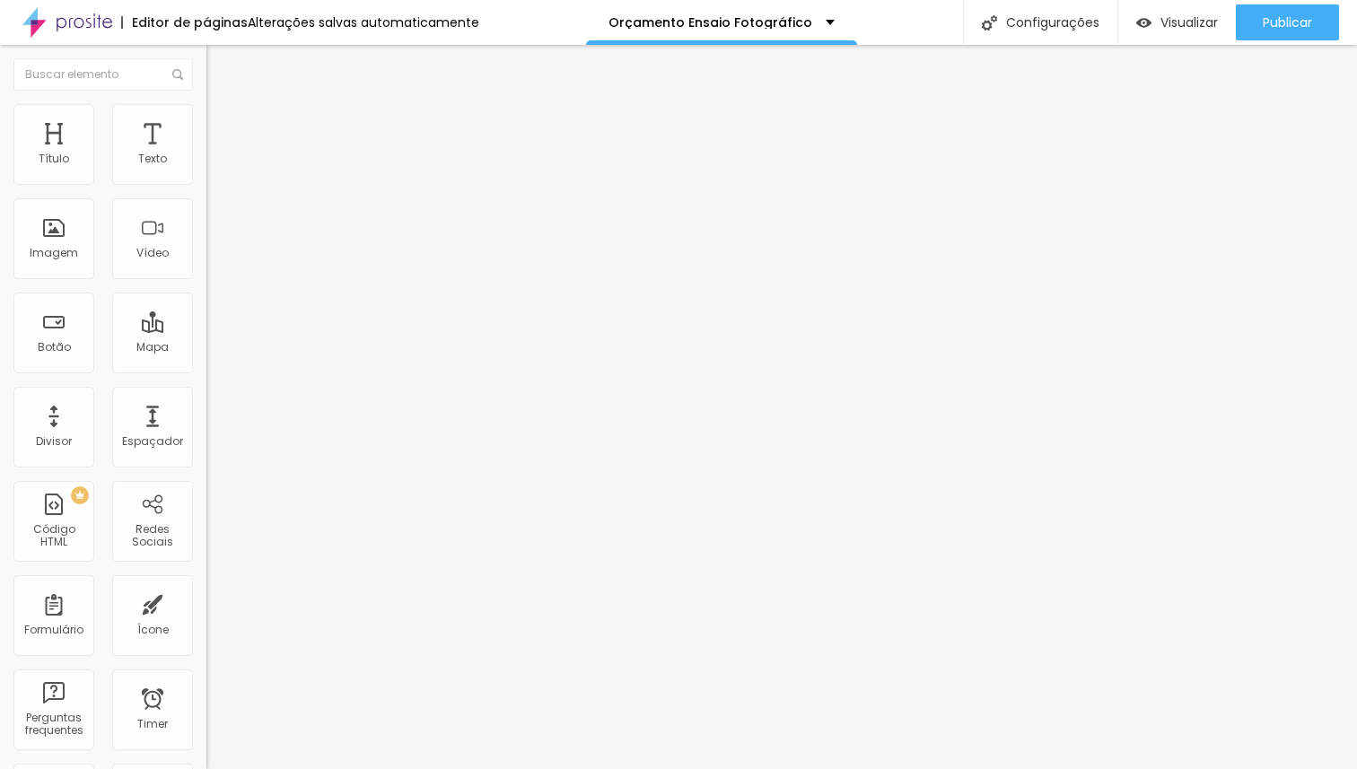
click at [223, 120] on span "Estilo" at bounding box center [237, 116] width 28 height 15
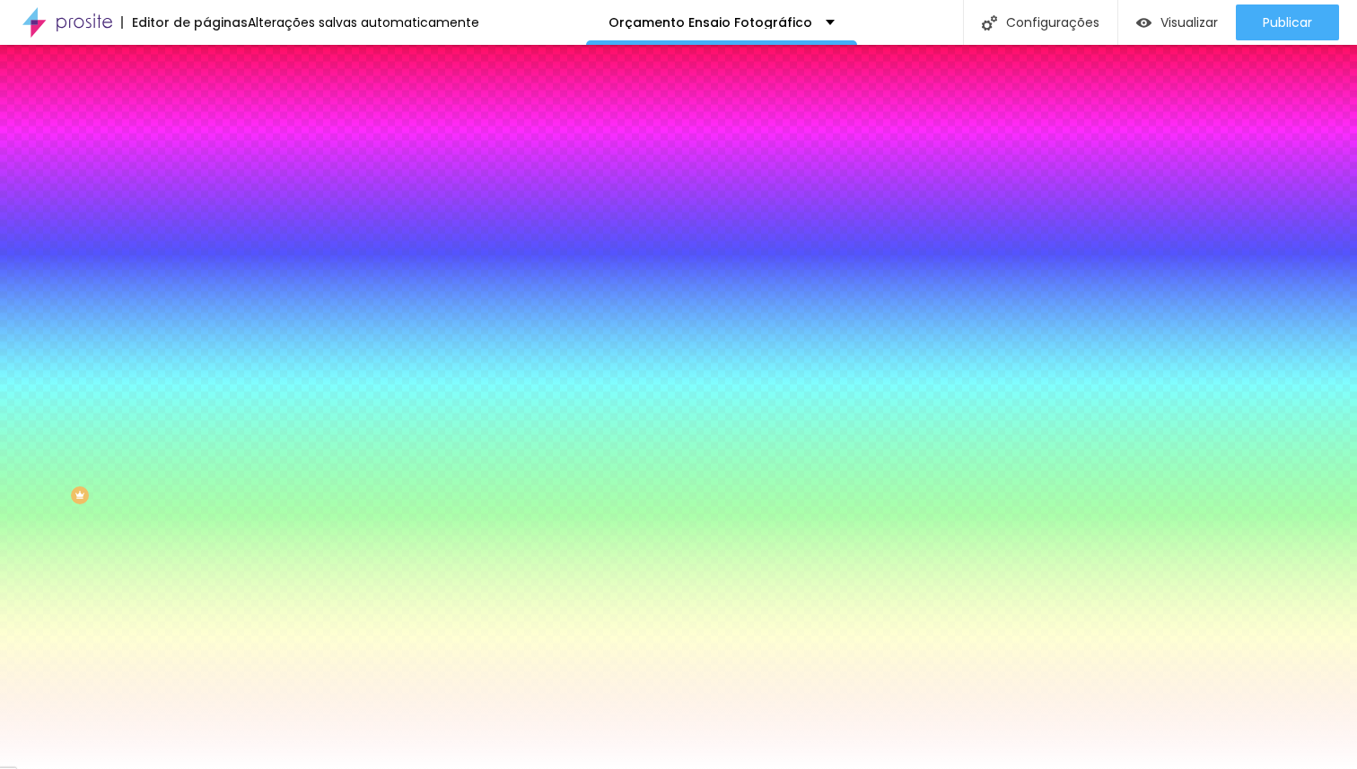
click at [206, 184] on input "#FFFFFF" at bounding box center [313, 180] width 215 height 18
drag, startPoint x: 187, startPoint y: 183, endPoint x: 129, endPoint y: 181, distance: 57.5
click at [206, 181] on div "#FFFFFF" at bounding box center [309, 180] width 206 height 18
paste input "FA"
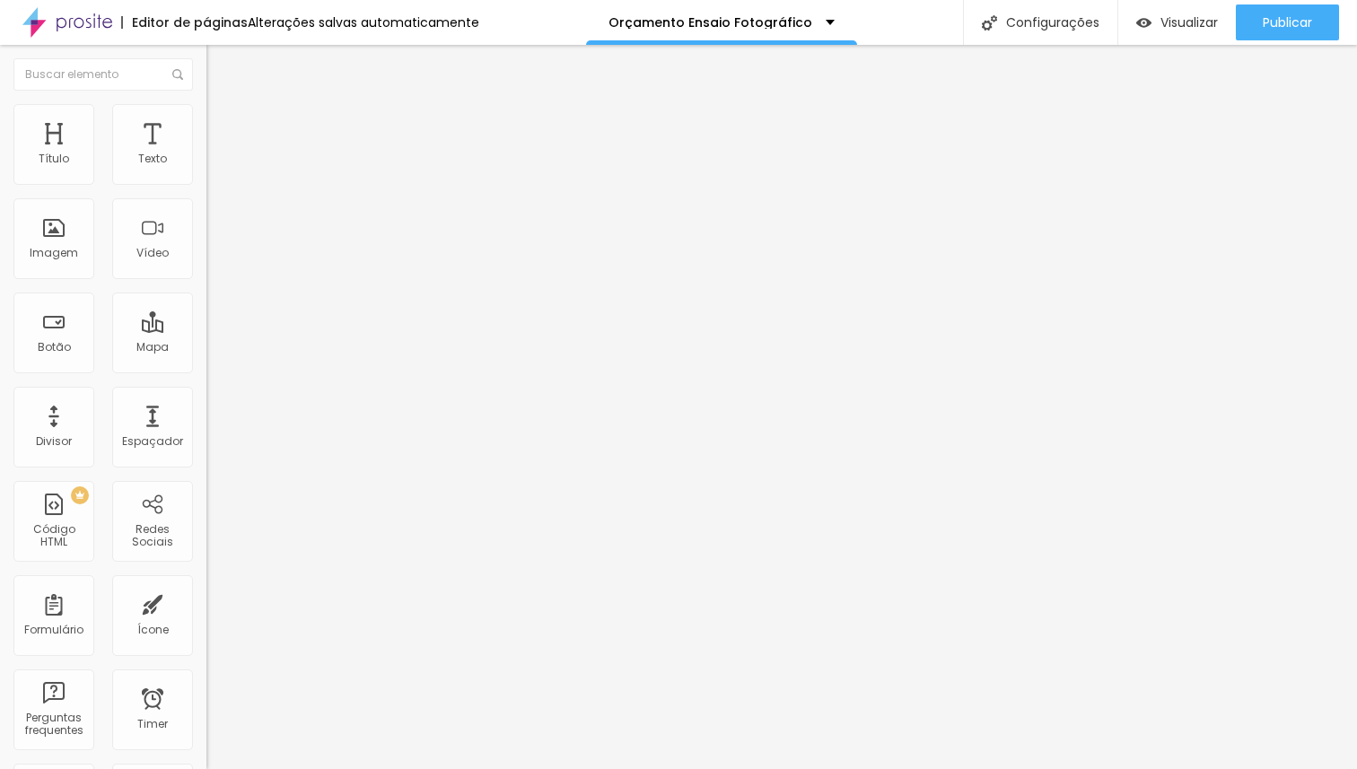
click at [206, 122] on li "Avançado" at bounding box center [309, 131] width 206 height 18
drag, startPoint x: 78, startPoint y: 179, endPoint x: 41, endPoint y: 191, distance: 38.9
click at [206, 348] on input "range" at bounding box center [264, 355] width 116 height 14
click at [1179, 26] on span "Visualizar" at bounding box center [1188, 22] width 57 height 14
click at [221, 160] on icon "button" at bounding box center [223, 158] width 4 height 4
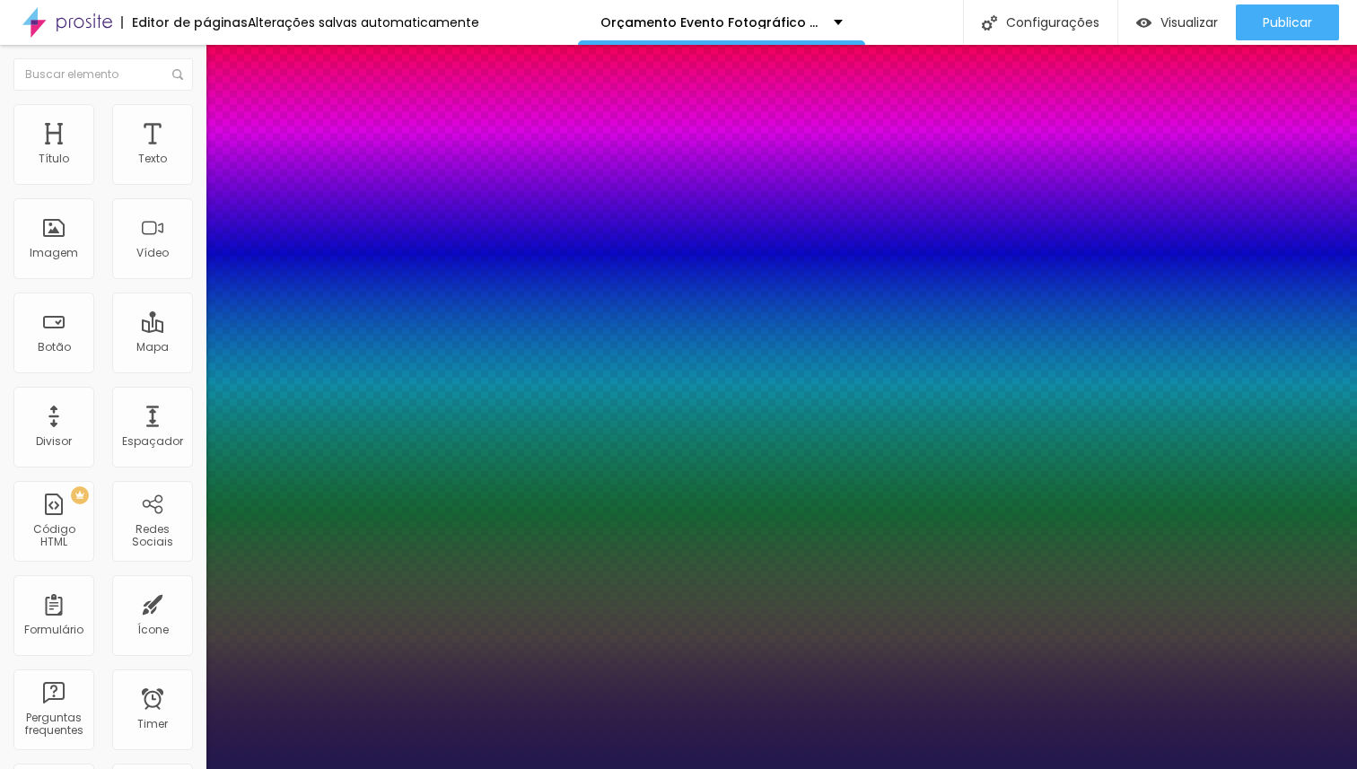
type input "1"
type input "22"
type input "1"
type input "23"
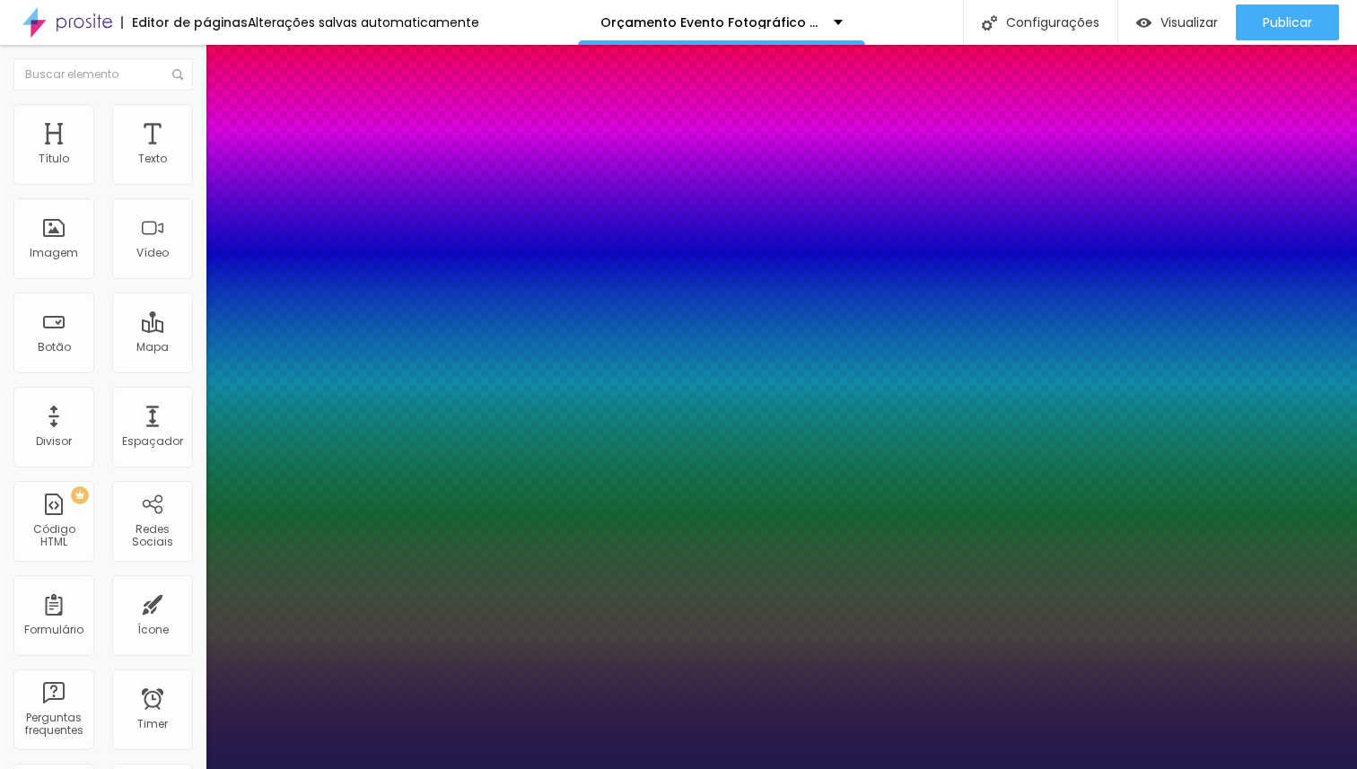
type input "23"
type input "1"
type input "24"
type input "1"
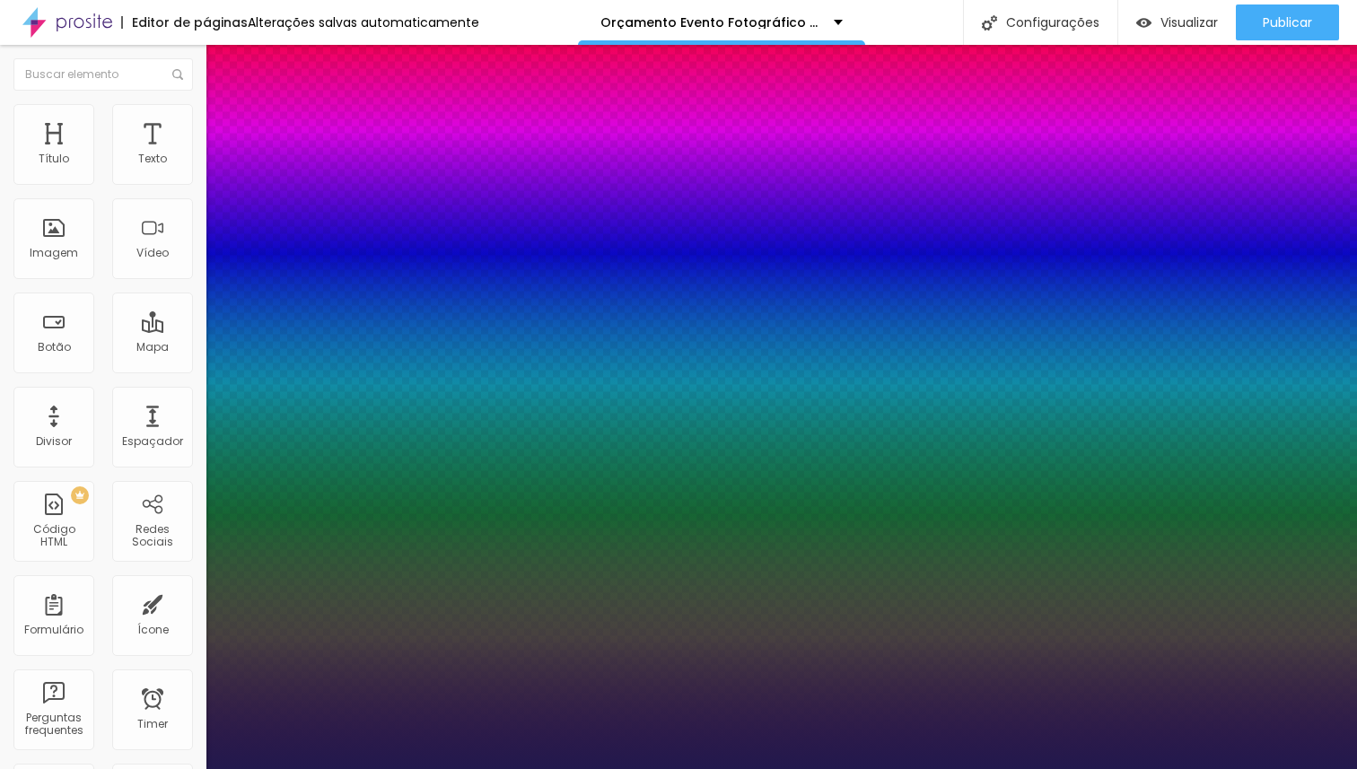
type input "25"
type input "1"
type input "26"
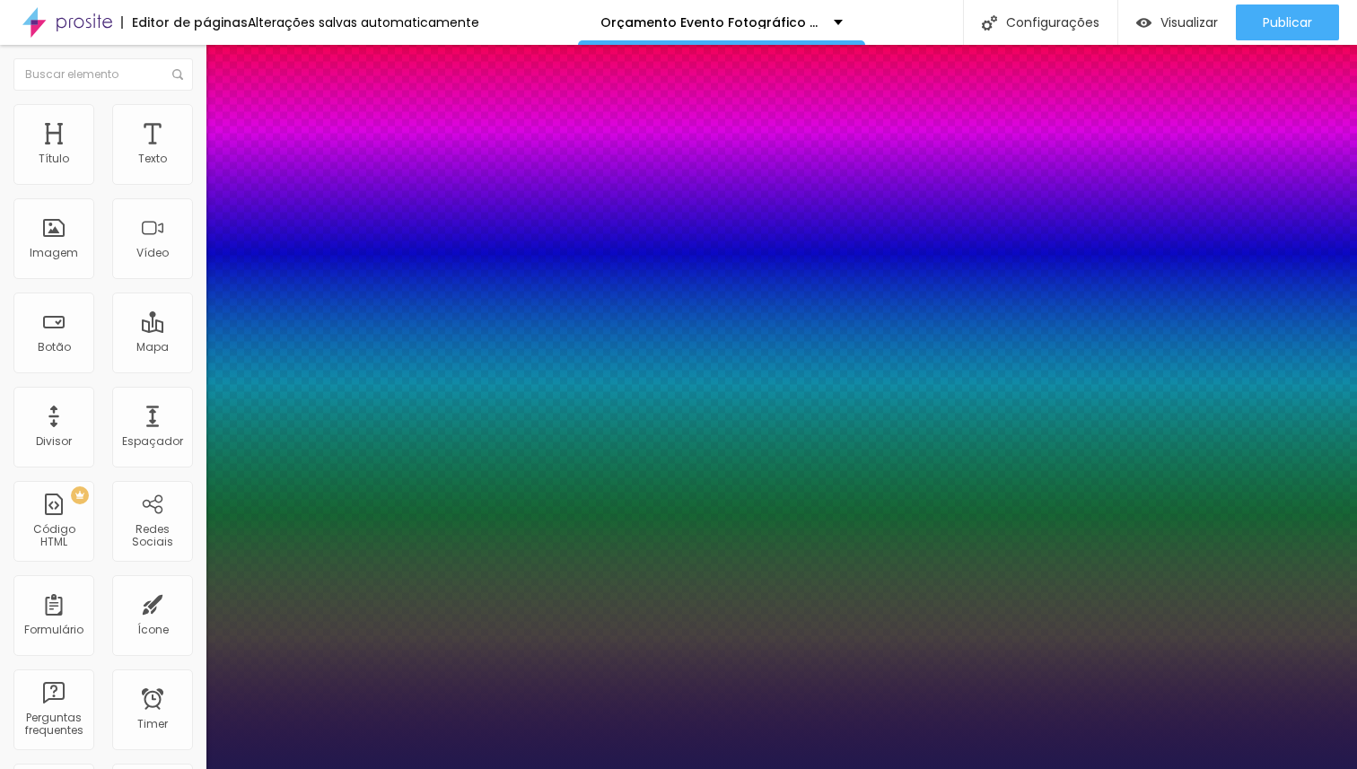
type input "1"
type input "27"
type input "1"
type input "28"
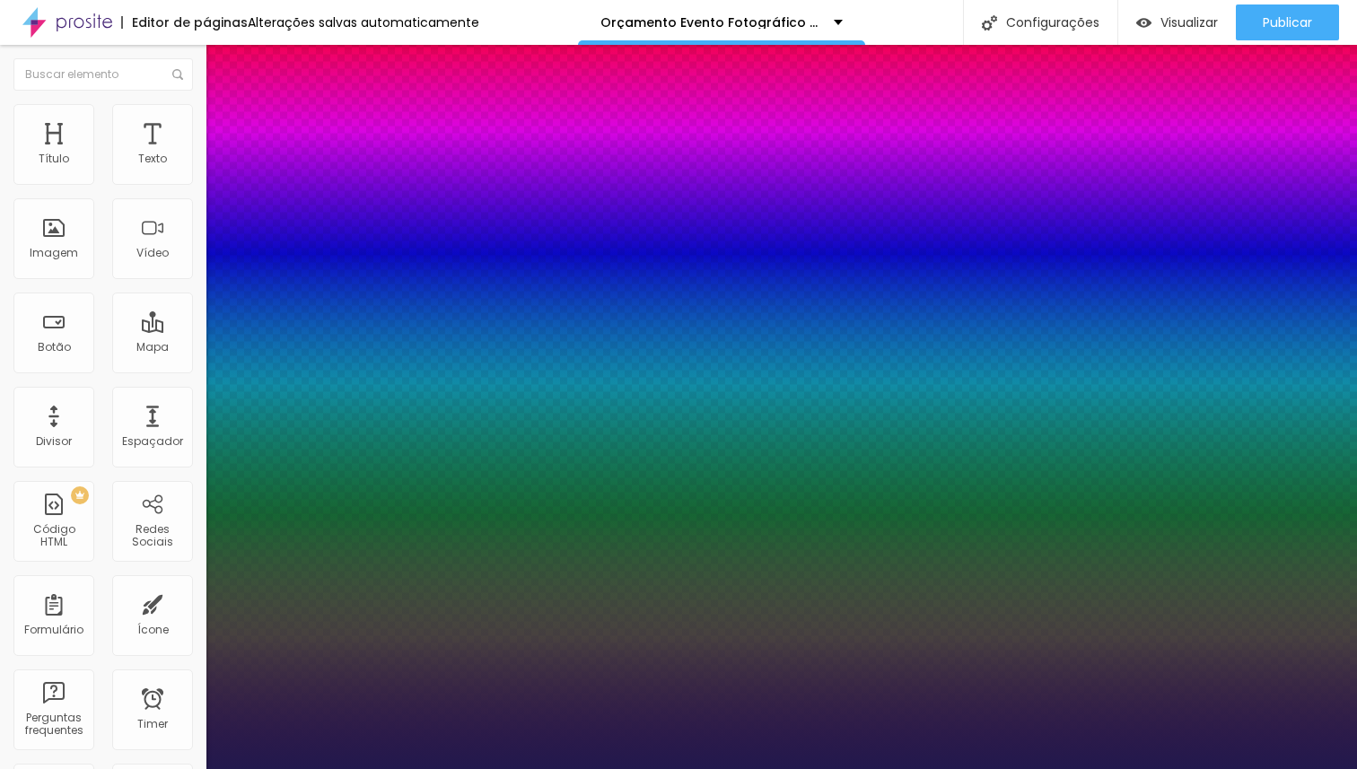
type input "28"
type input "1"
type input "29"
type input "1"
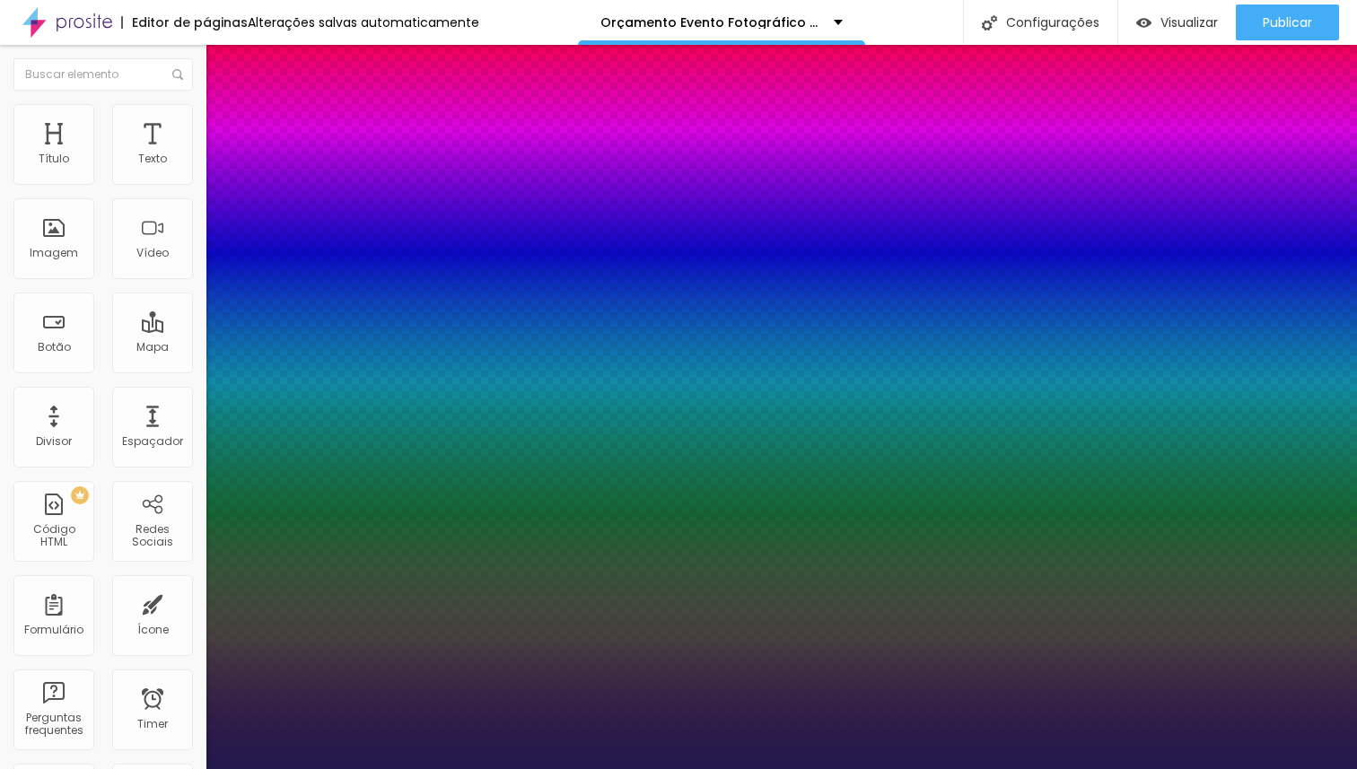
type input "30"
type input "1"
drag, startPoint x: 251, startPoint y: 302, endPoint x: 261, endPoint y: 302, distance: 9.9
type input "30"
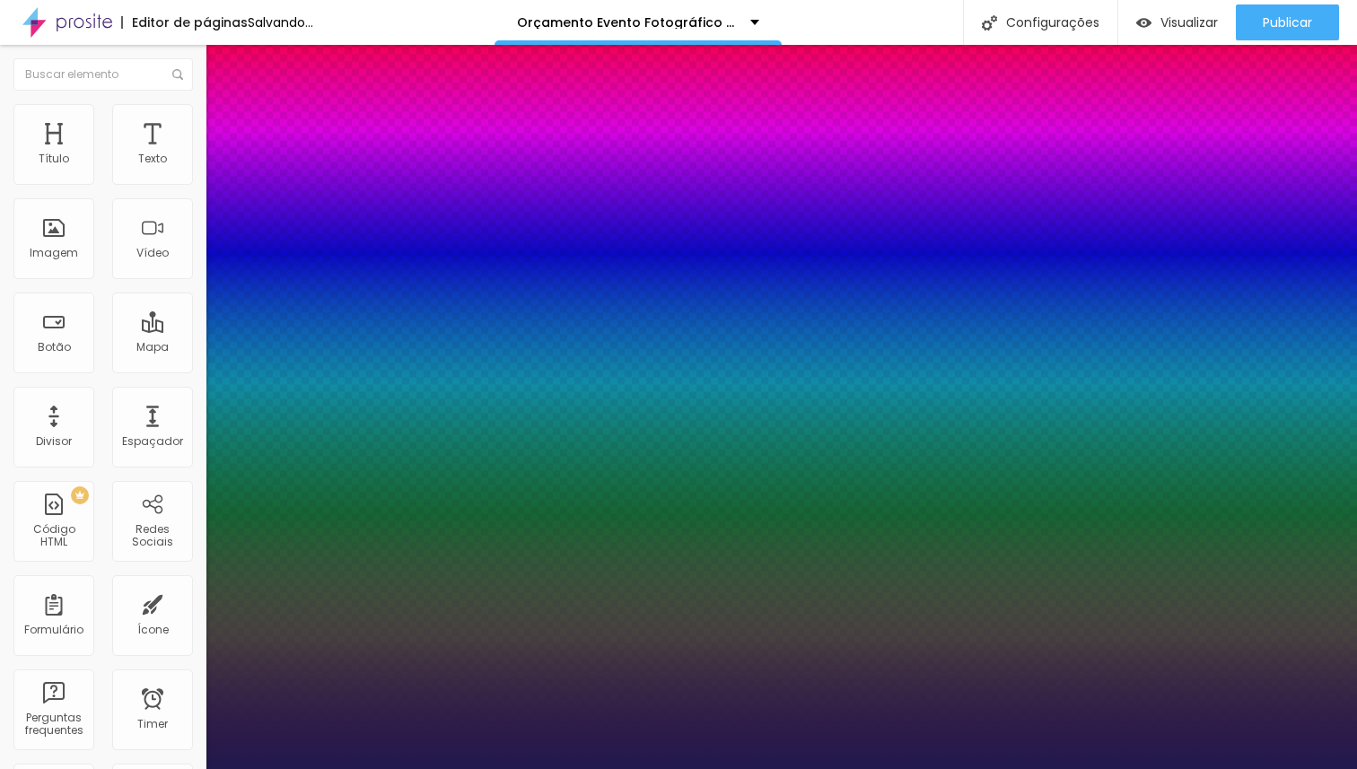
type input "1"
type input "26"
type input "1"
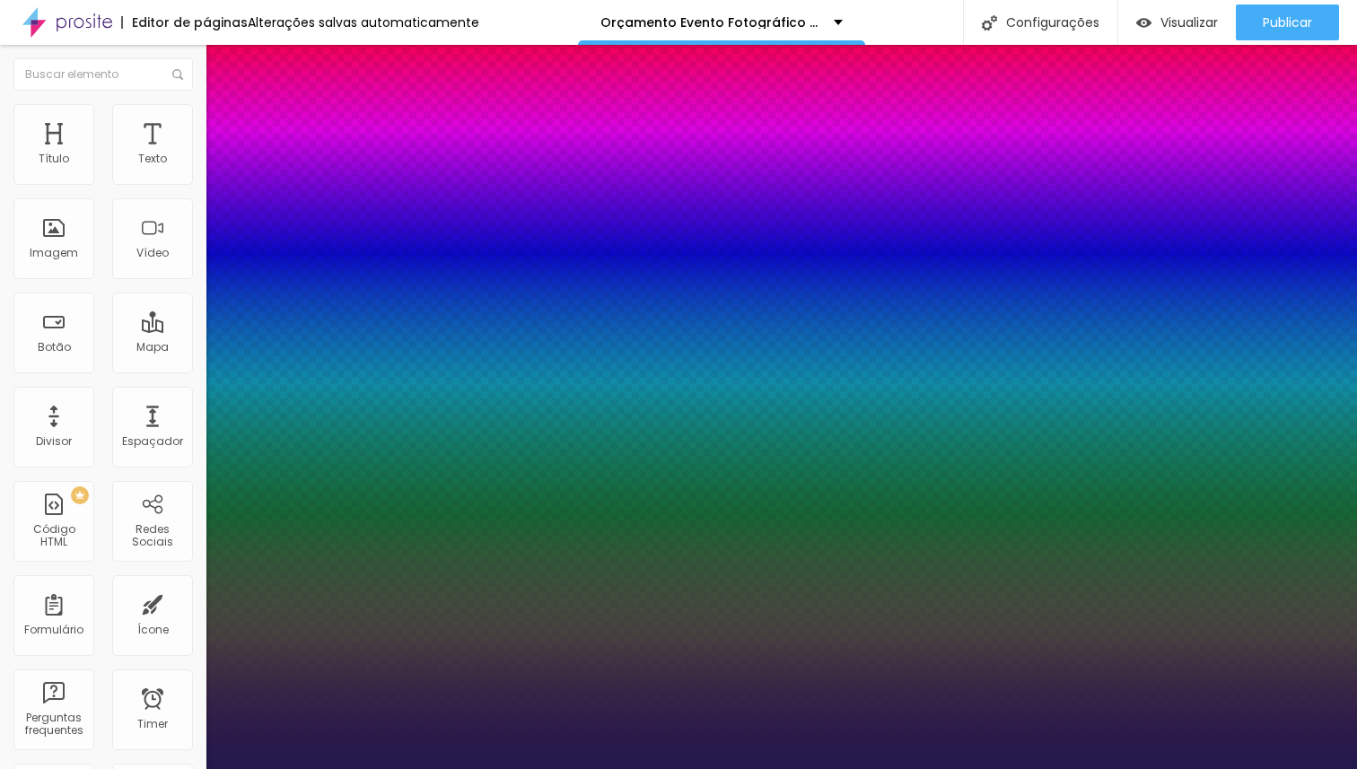
type input "25"
type input "1"
type input "24"
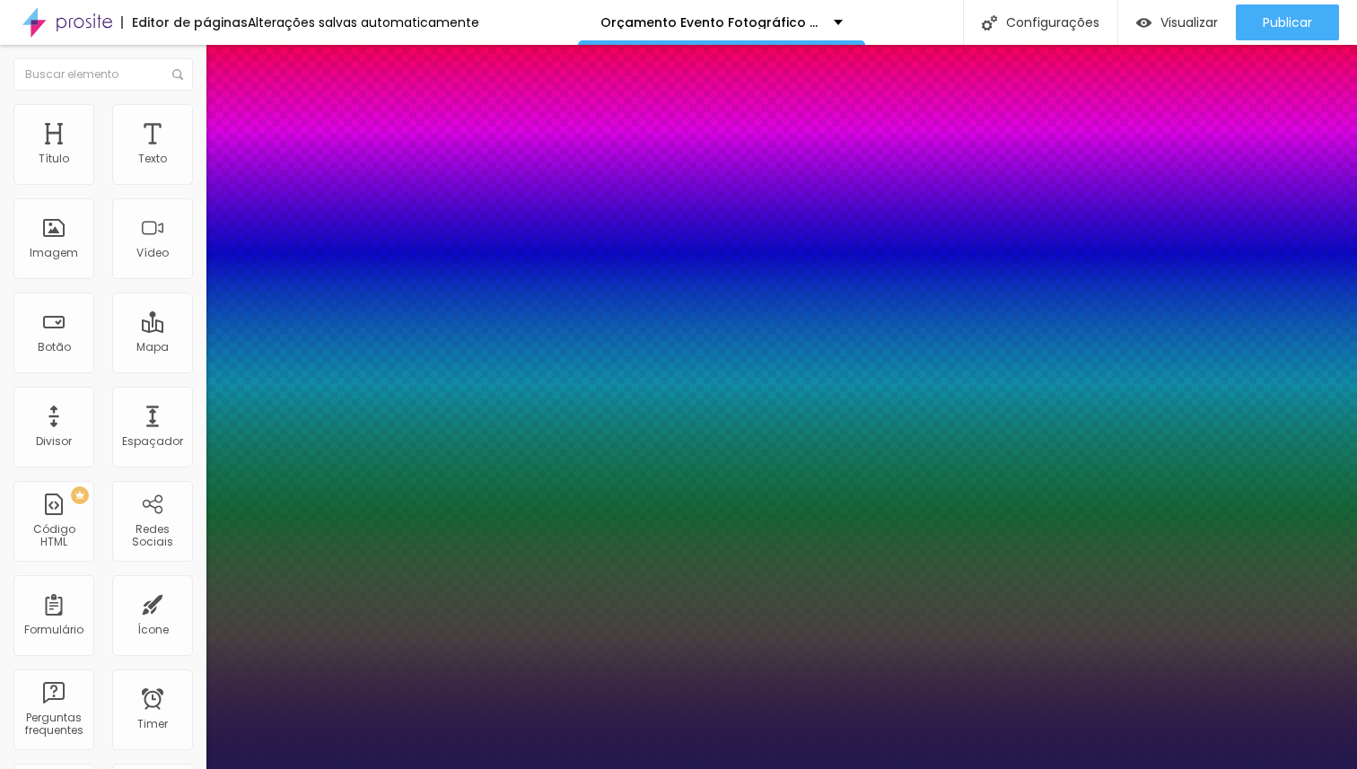
type input "1"
type input "23"
type input "1"
type input "22"
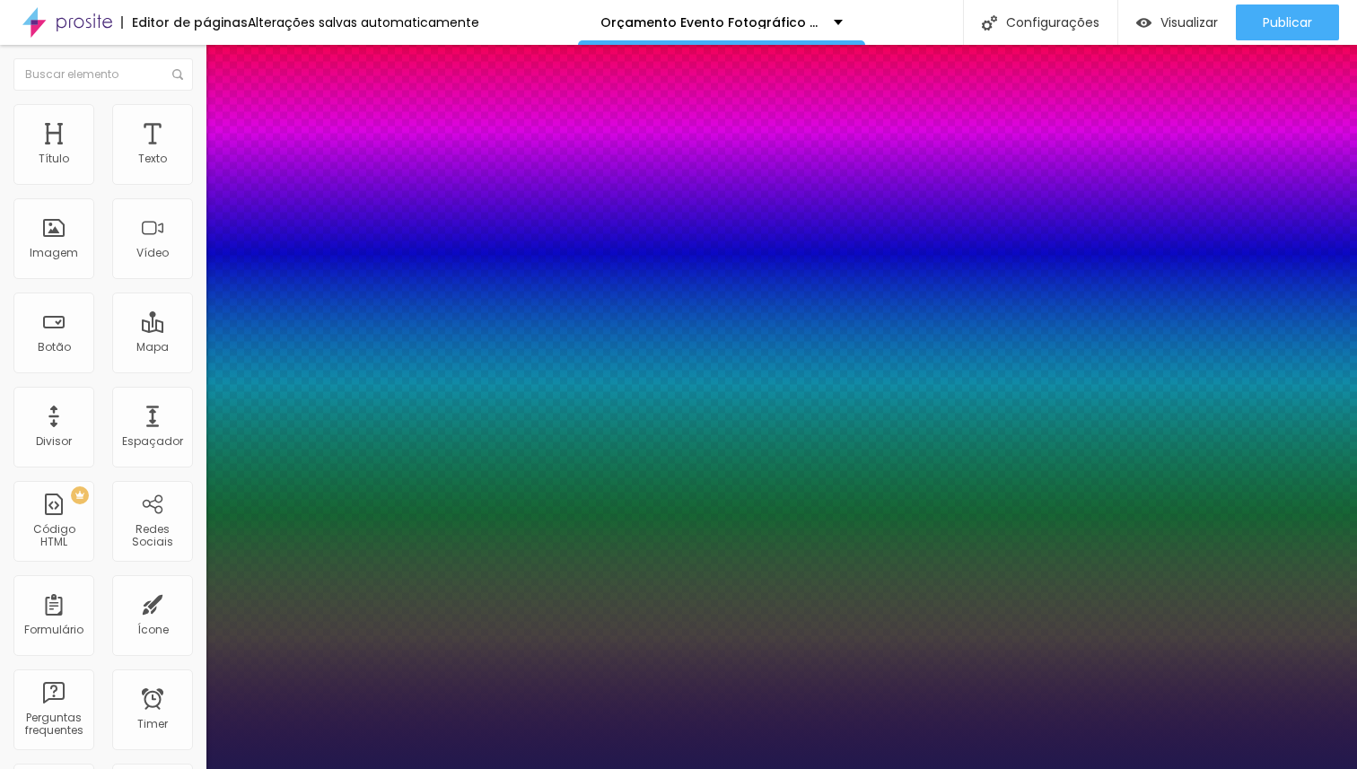
type input "22"
type input "1"
type input "21"
type input "1"
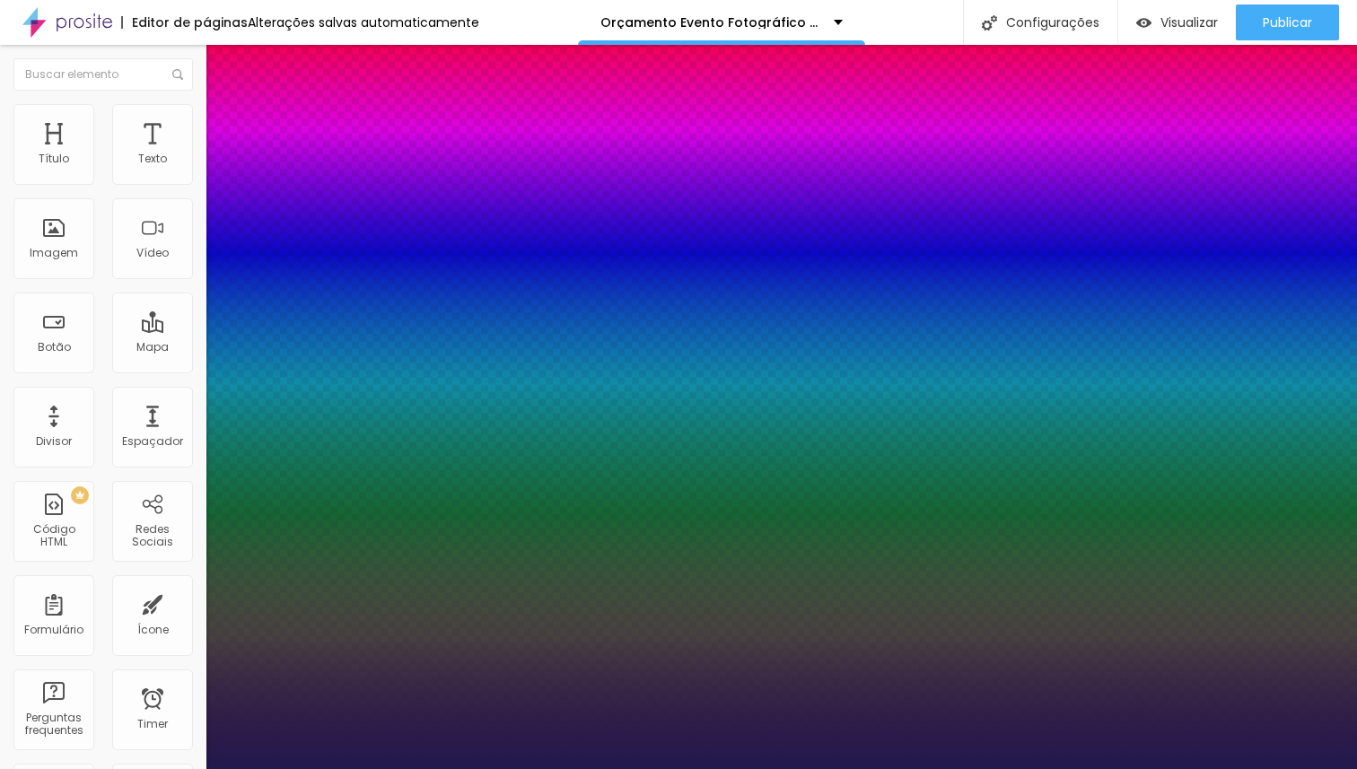
type input "20"
type input "1"
type input "21"
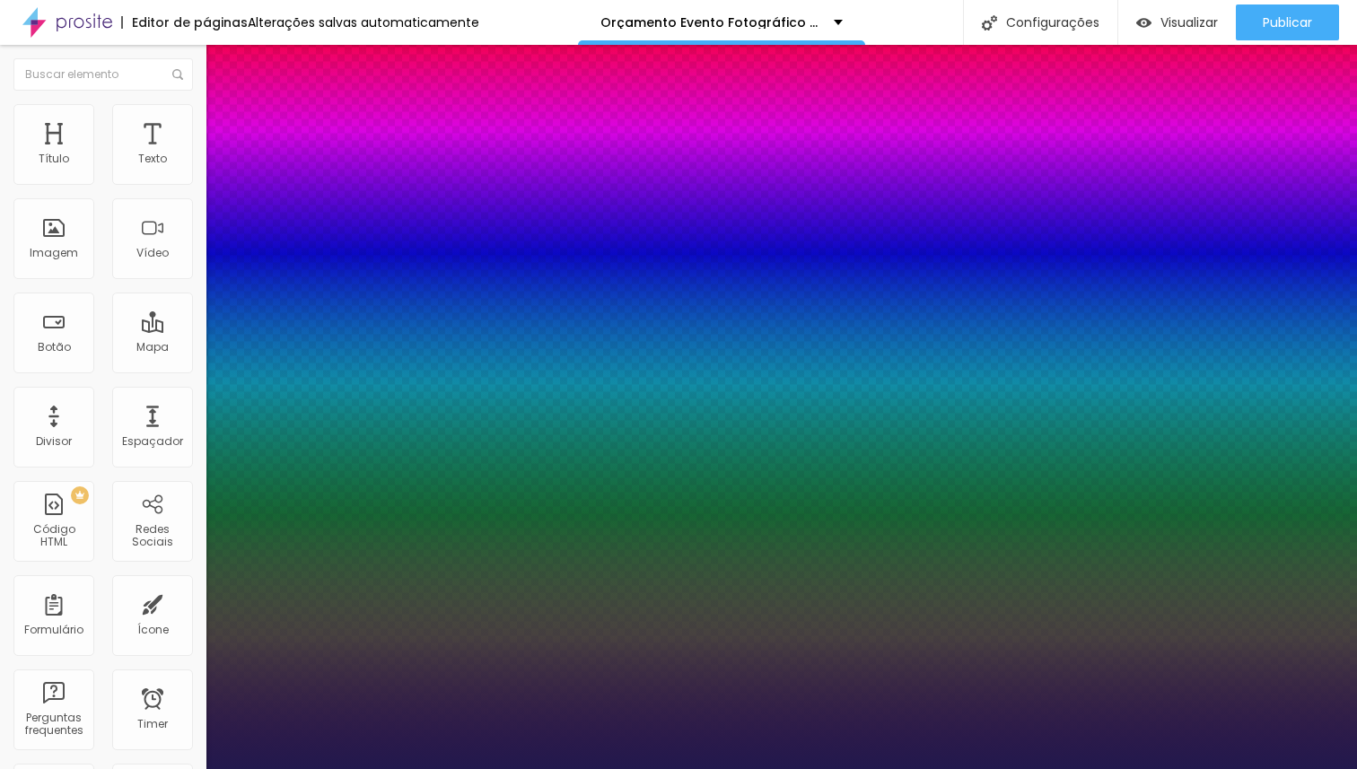
type input "1"
type input "22"
type input "1"
type input "23"
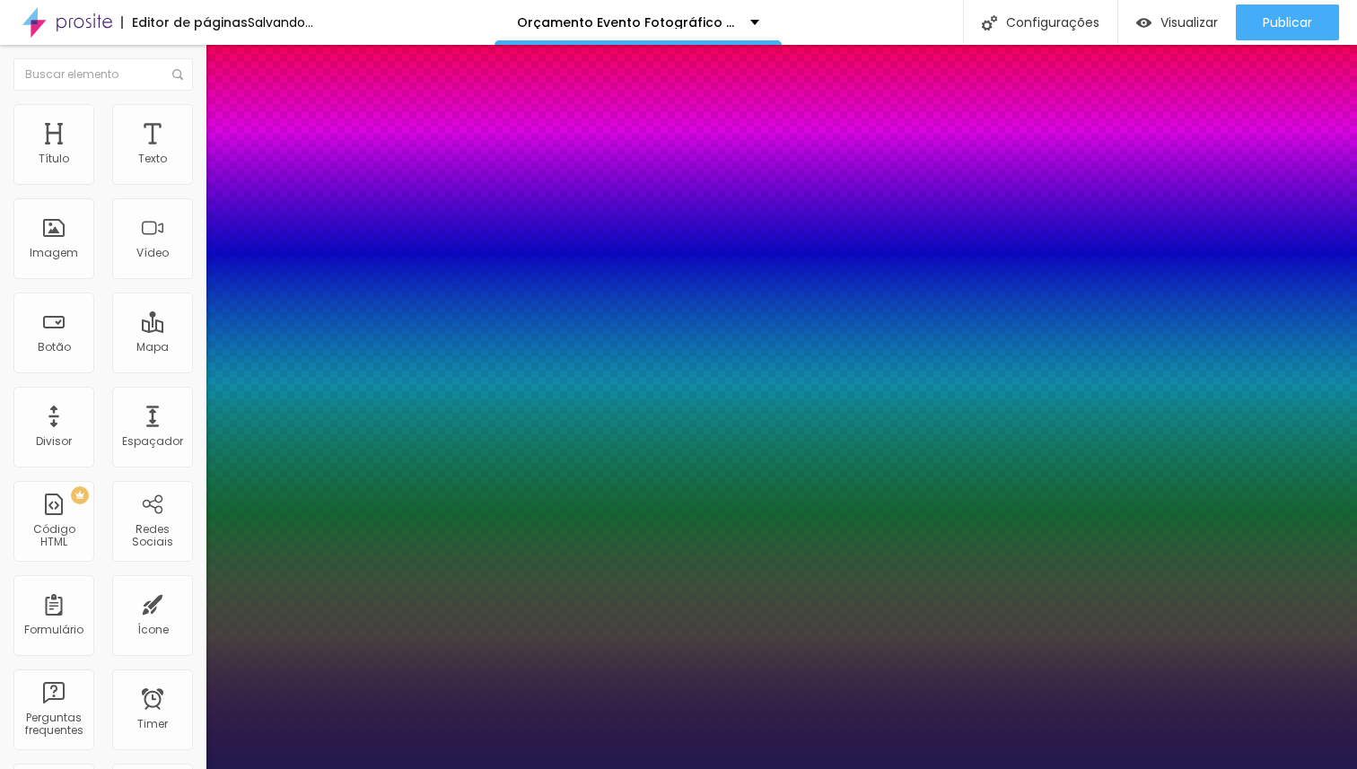
type input "23"
type input "1"
type input "24"
type input "1"
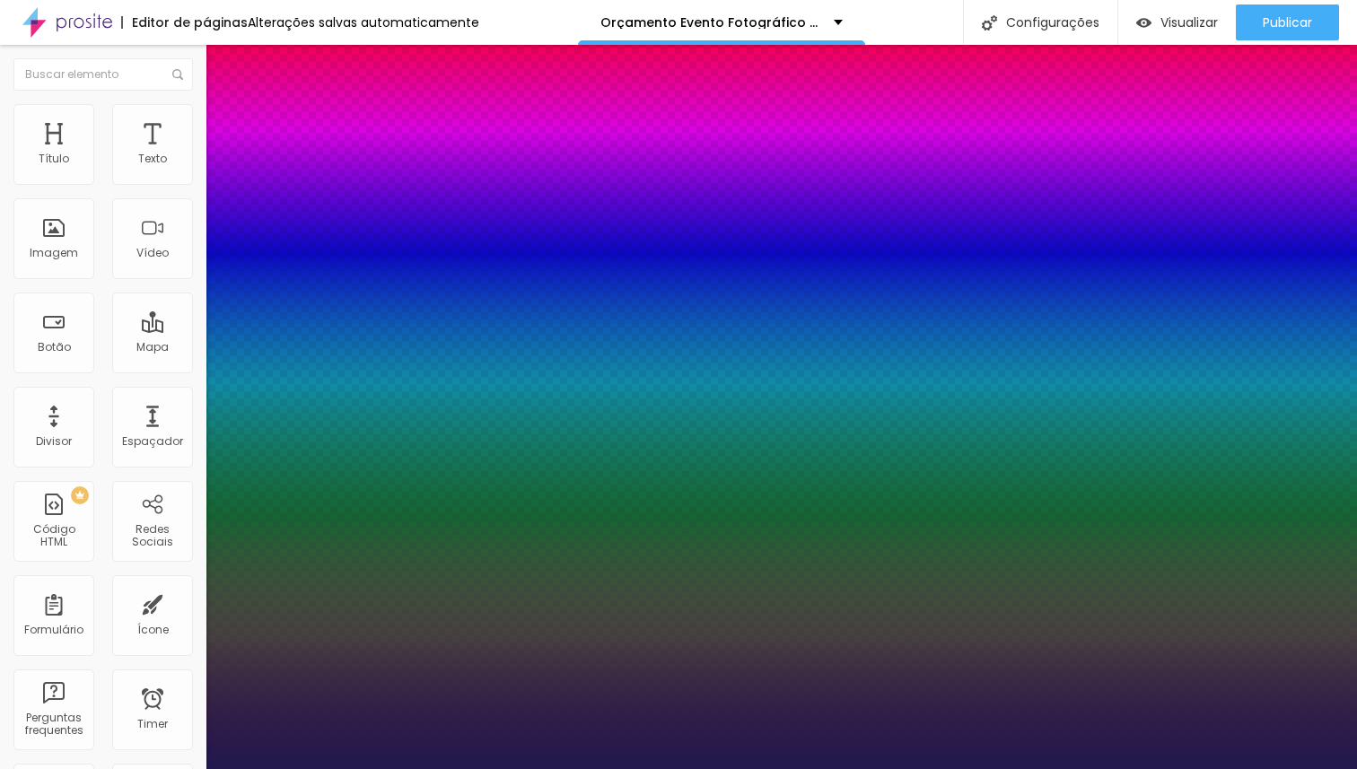
type input "25"
type input "1"
type input "25"
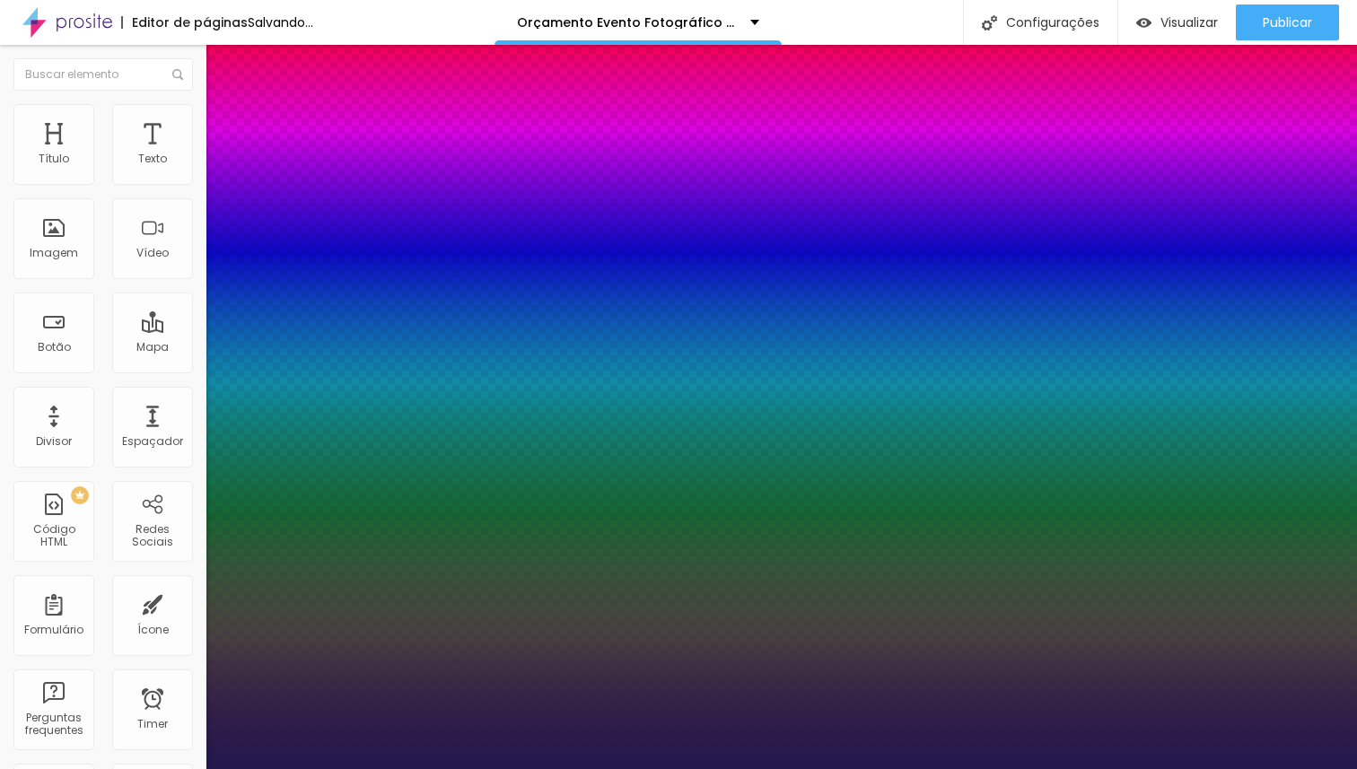
type input "1"
click at [1086, 768] on div at bounding box center [678, 769] width 1357 height 0
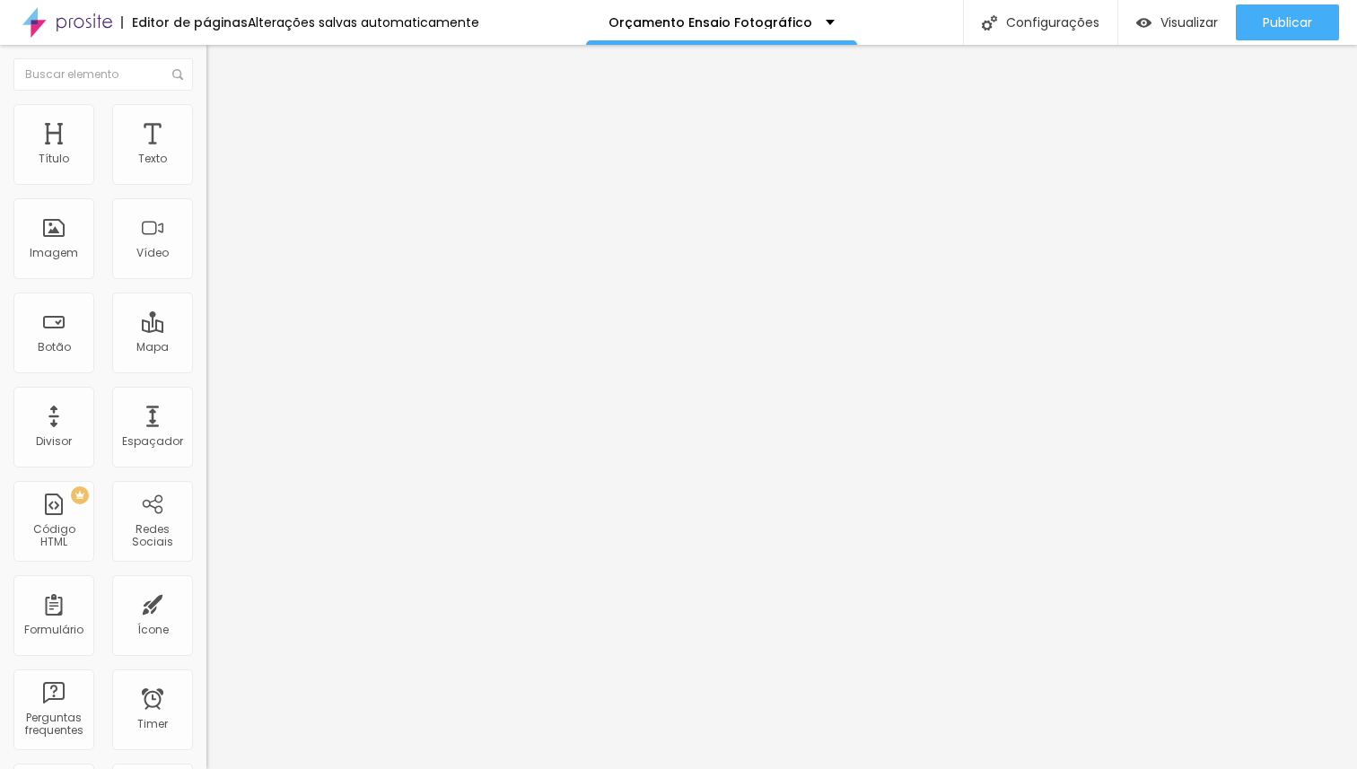
click at [214, 260] on icon "button" at bounding box center [219, 254] width 11 height 11
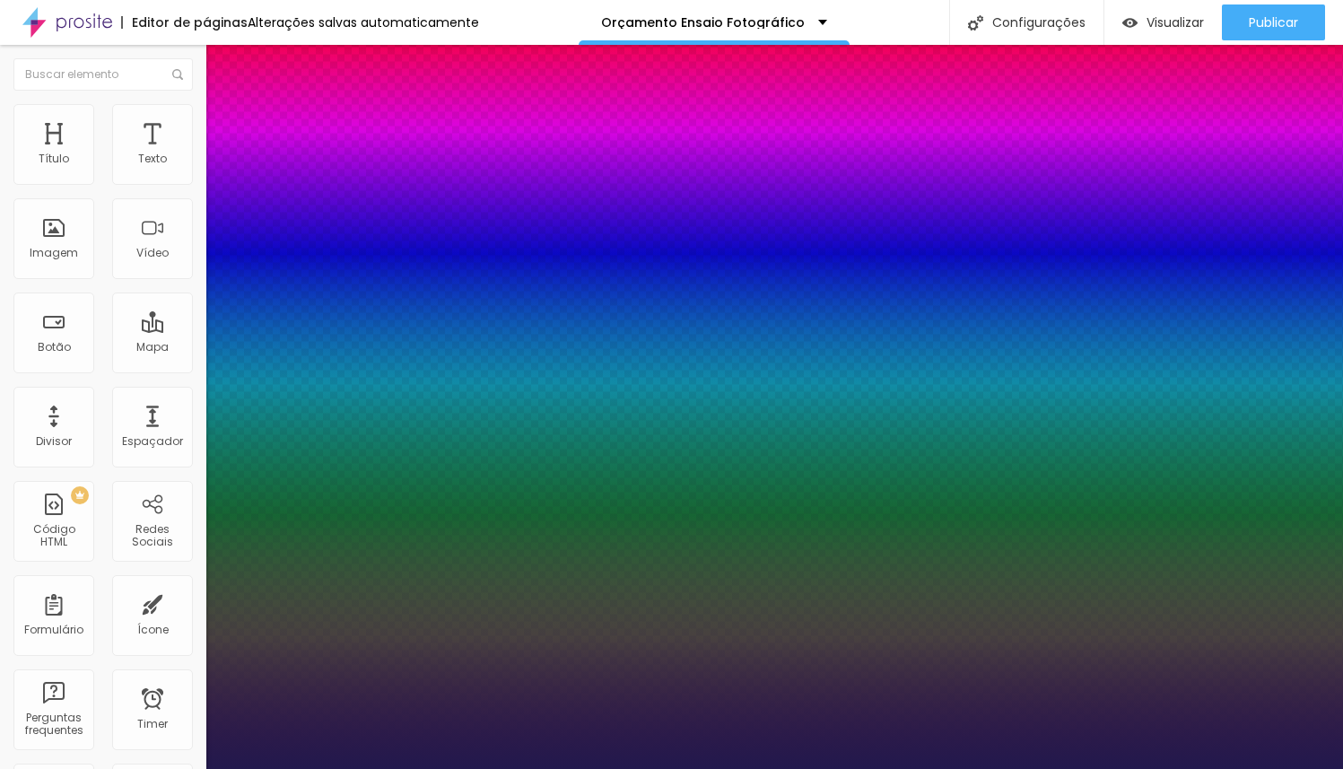
type input "1"
type input "41"
type input "1"
type input "42"
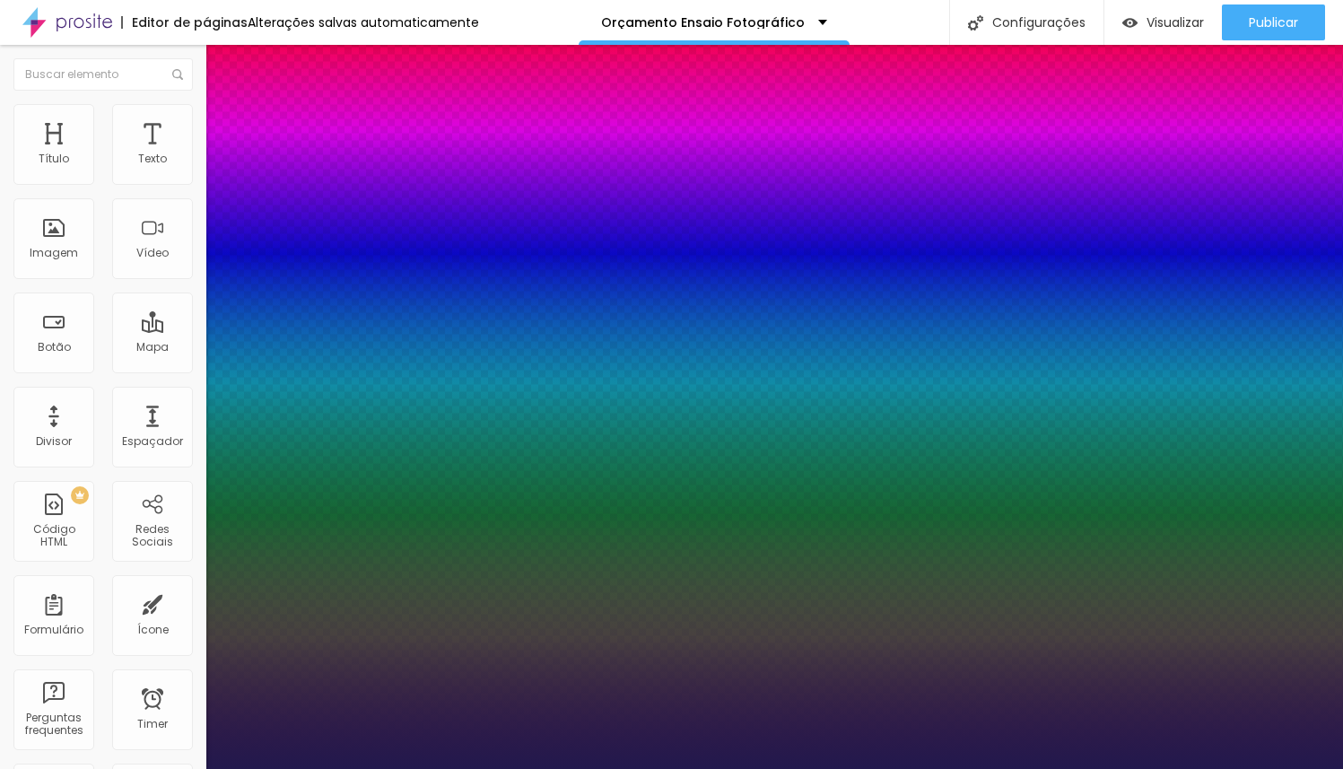
type input "42"
type input "1"
type input "43"
type input "1"
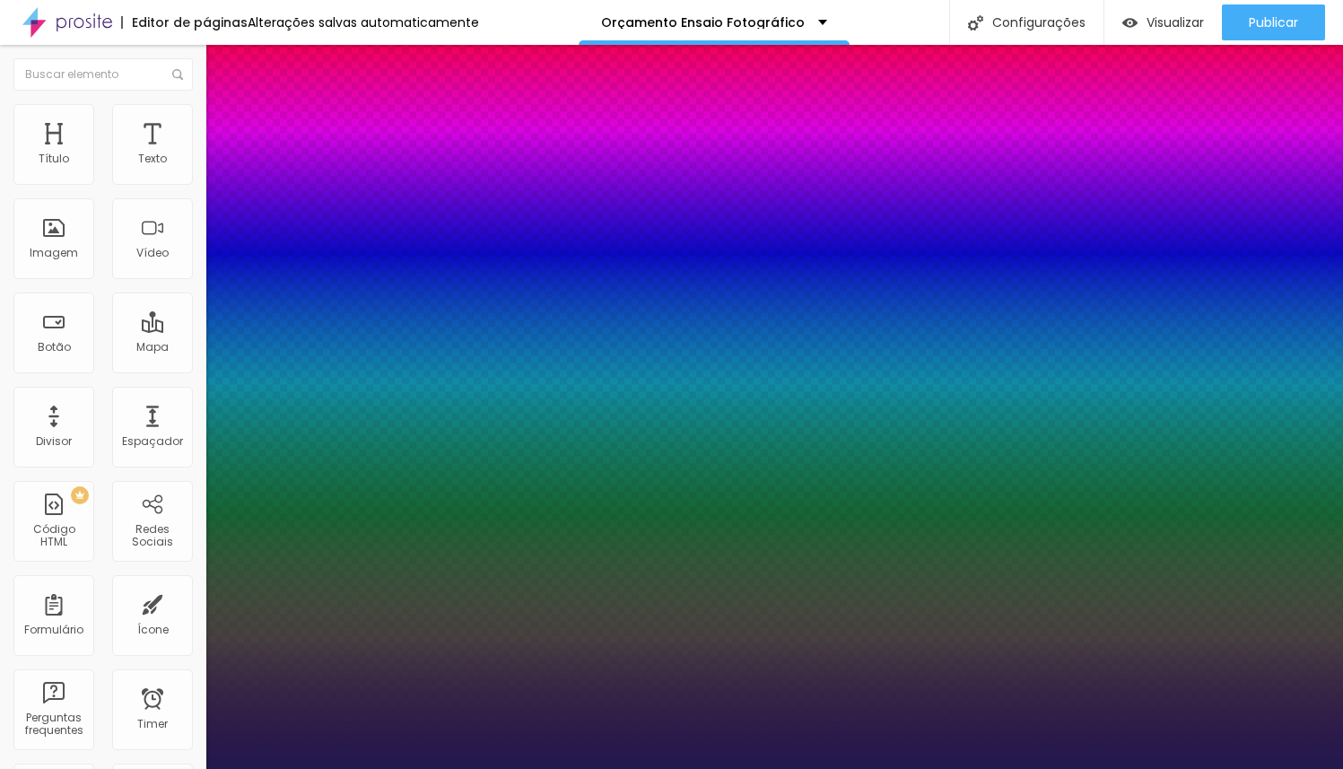
type input "44"
type input "1"
type input "45"
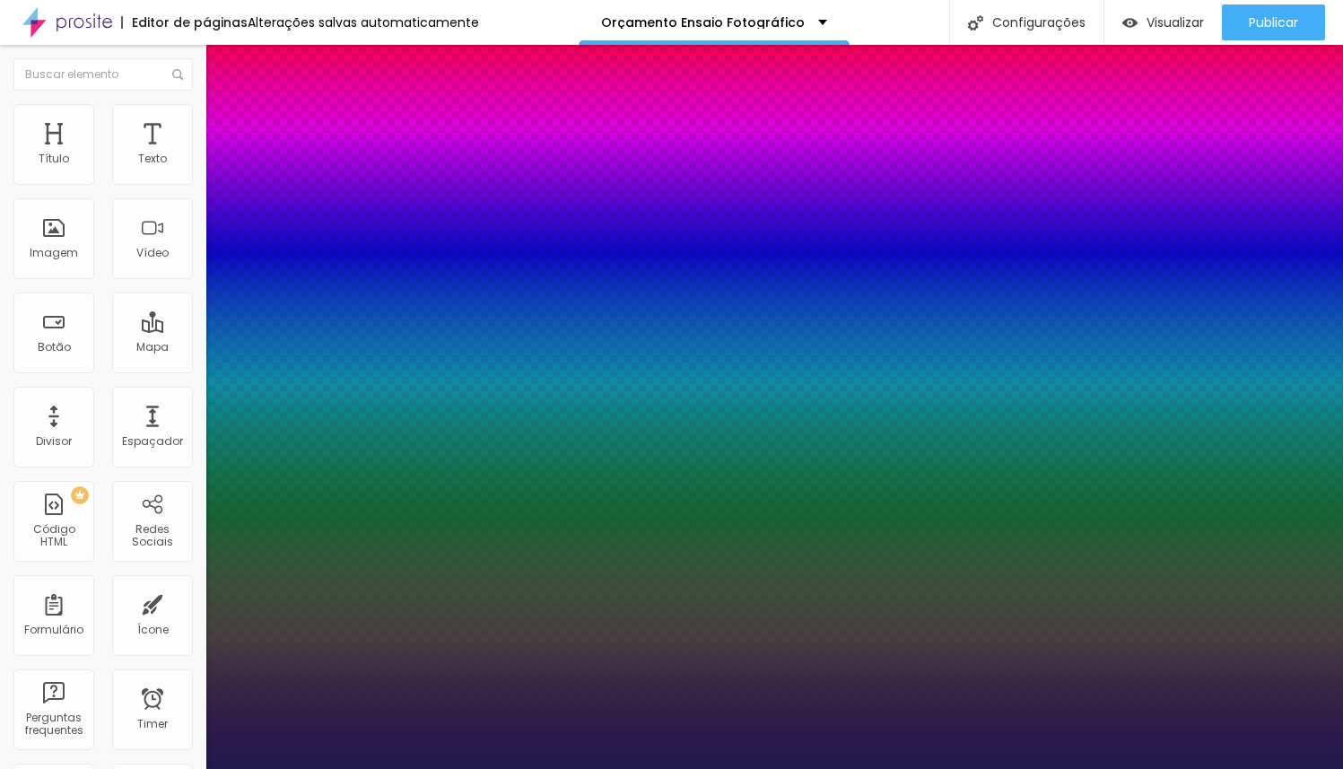
type input "1"
type input "46"
type input "1"
type input "47"
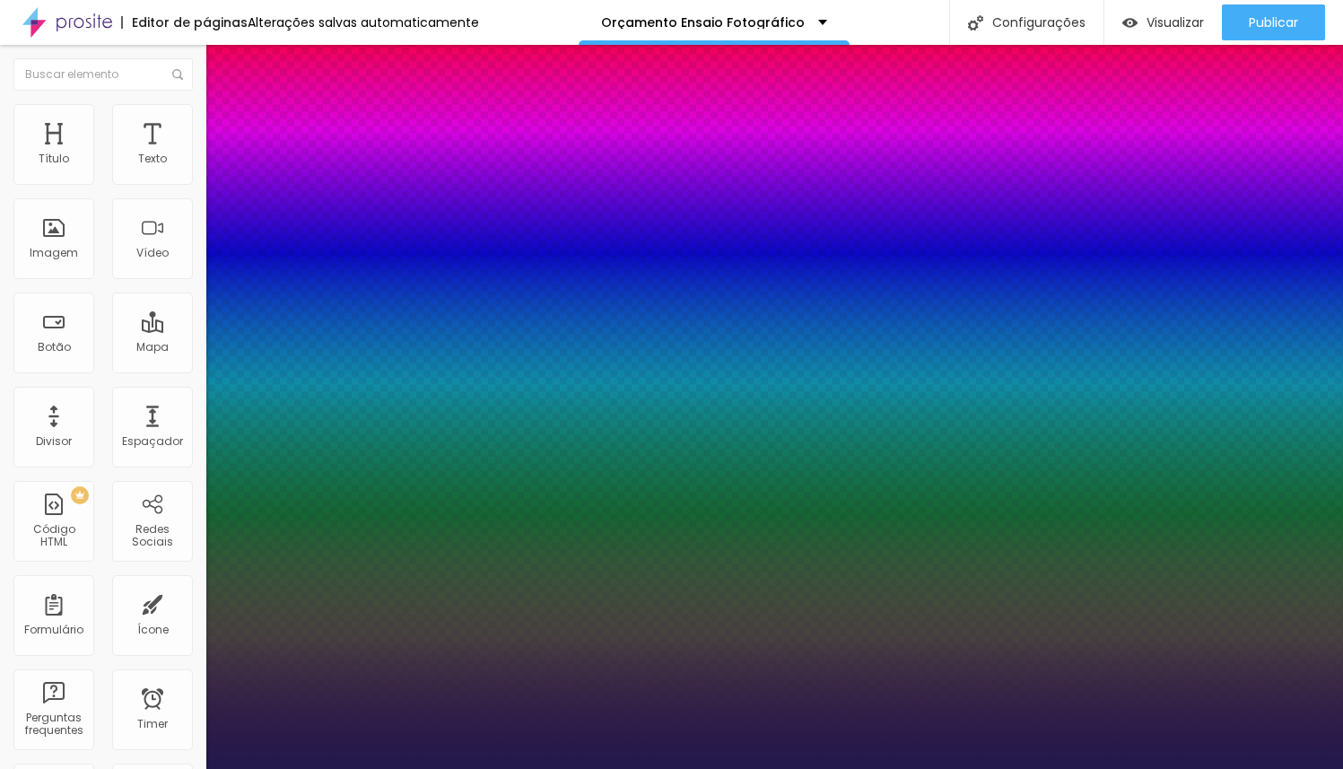
type input "47"
type input "1"
type input "48"
type input "1"
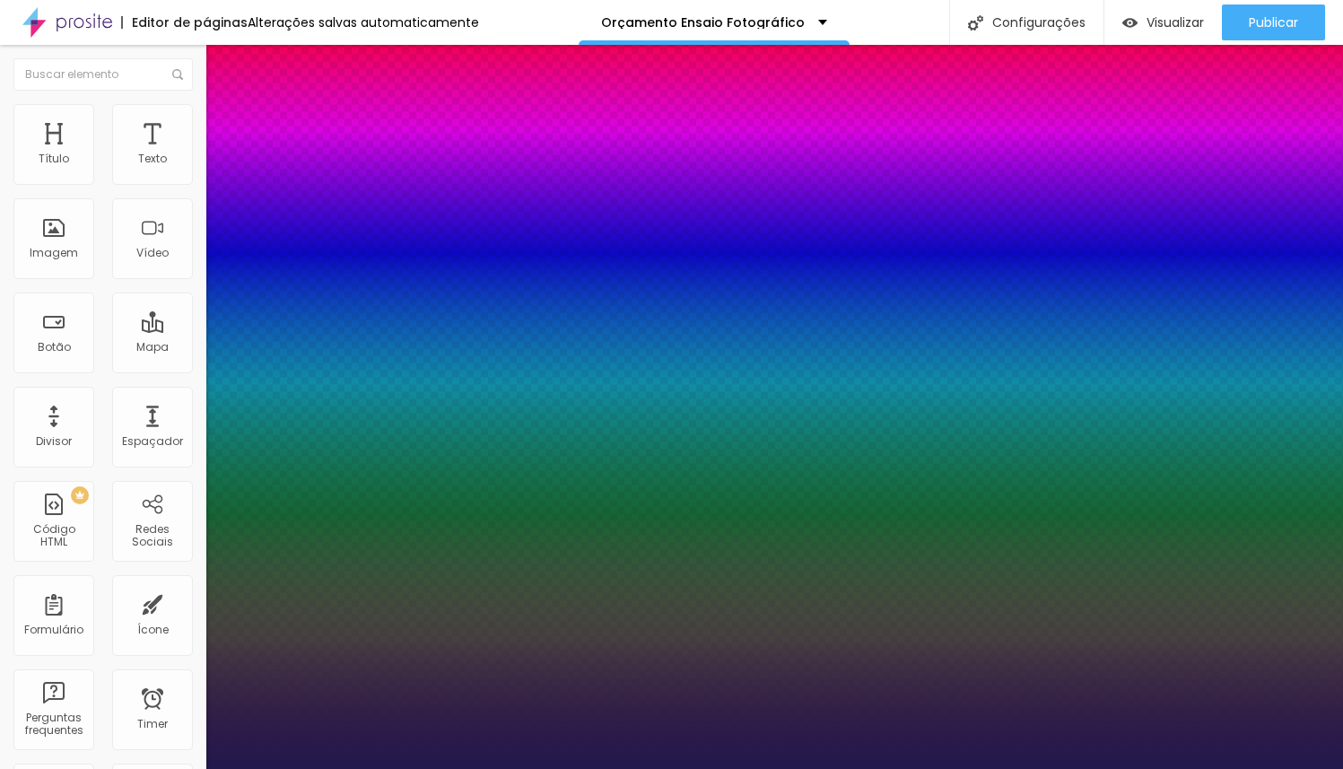
type input "49"
type input "1"
type input "50"
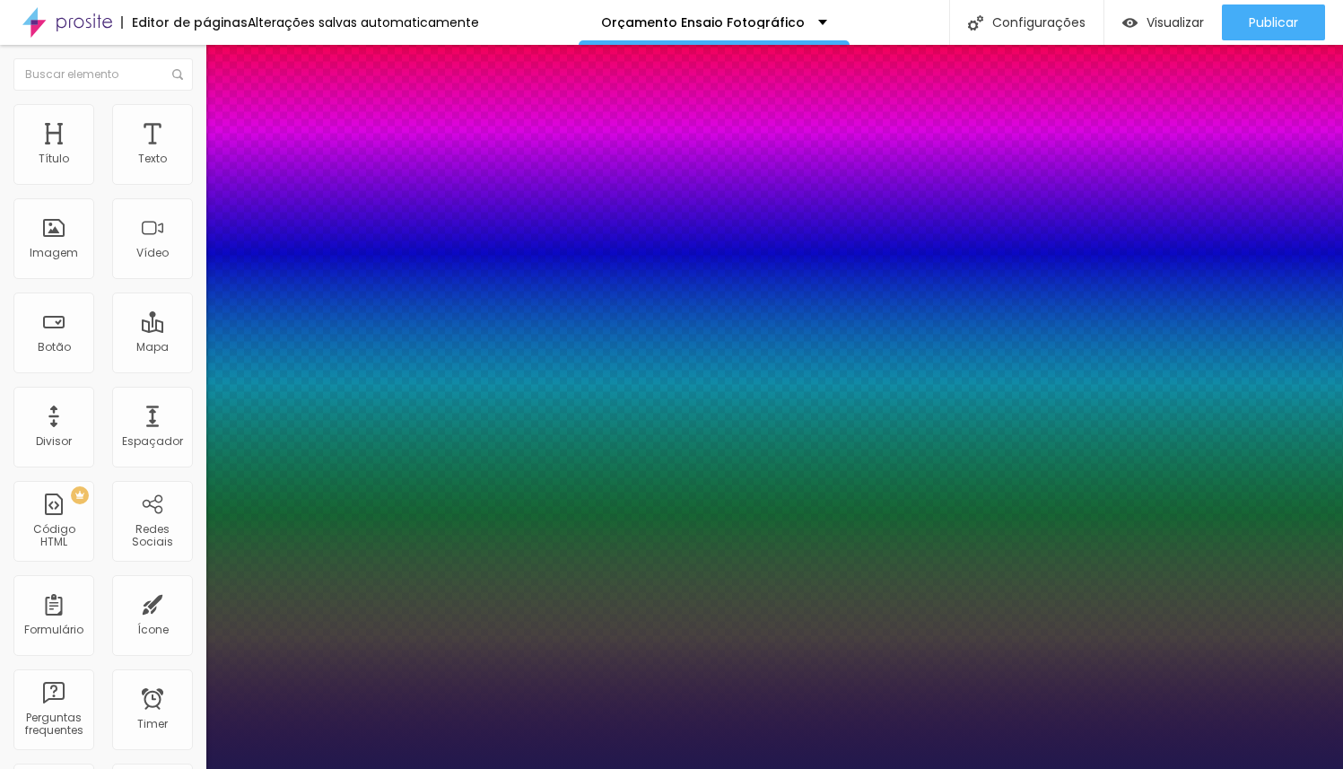
type input "1"
drag, startPoint x: 276, startPoint y: 508, endPoint x: 290, endPoint y: 504, distance: 13.9
type input "50"
type input "1"
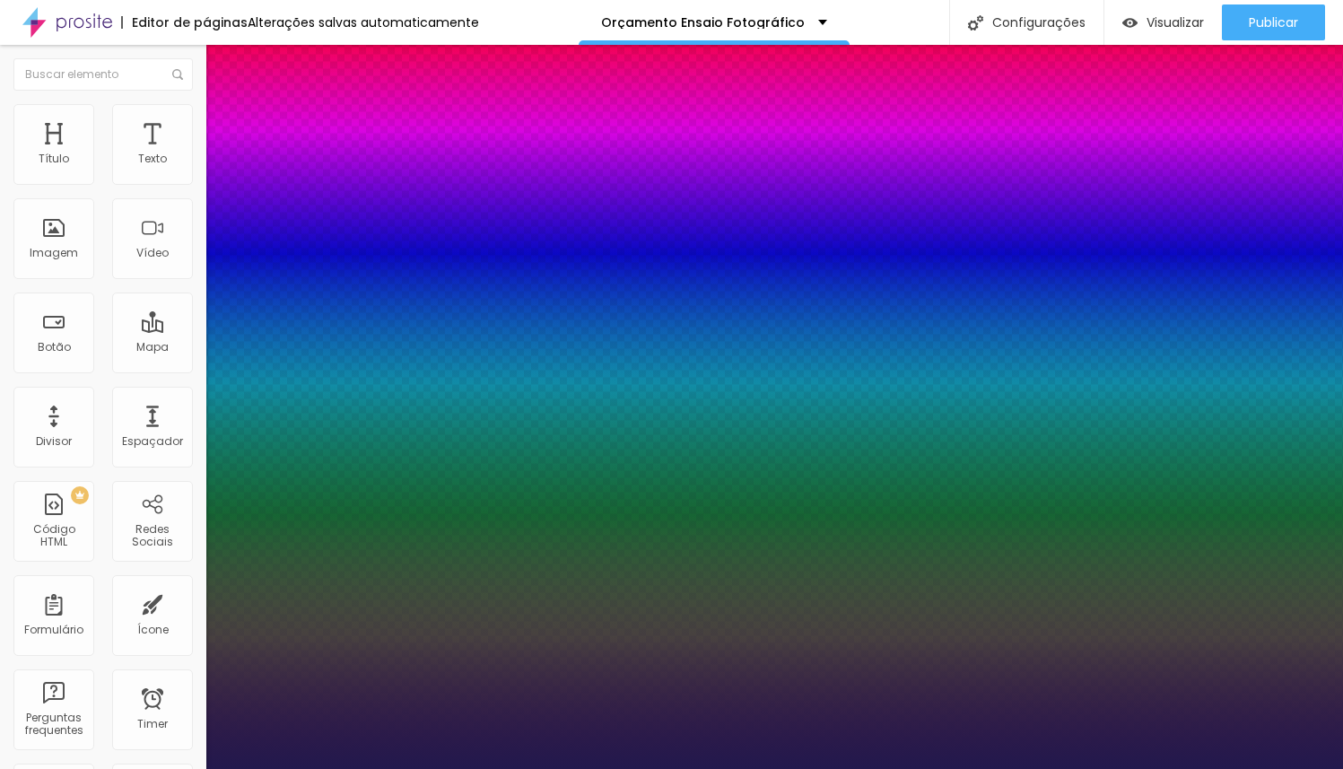
click at [944, 768] on div at bounding box center [671, 769] width 1343 height 0
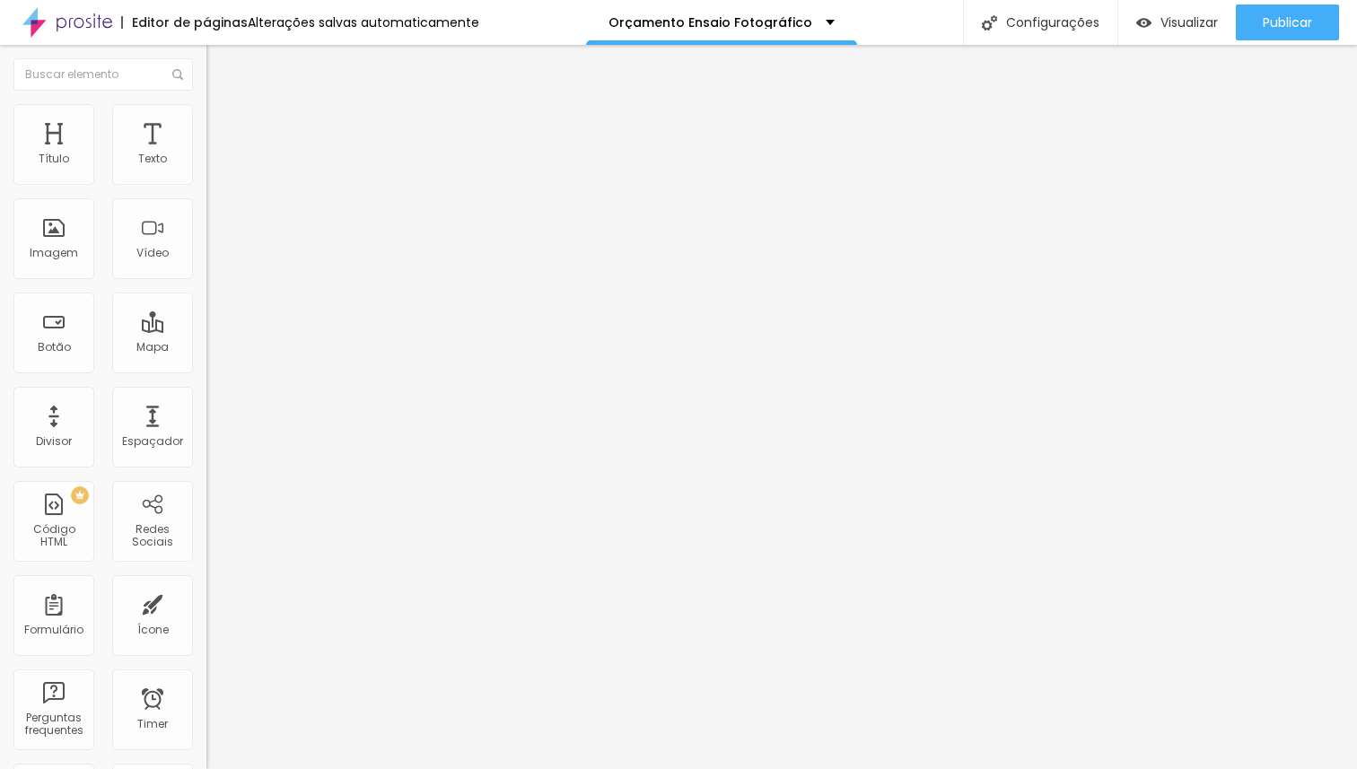
click at [218, 241] on icon "button" at bounding box center [221, 235] width 7 height 13
click at [215, 258] on icon "button" at bounding box center [218, 254] width 7 height 7
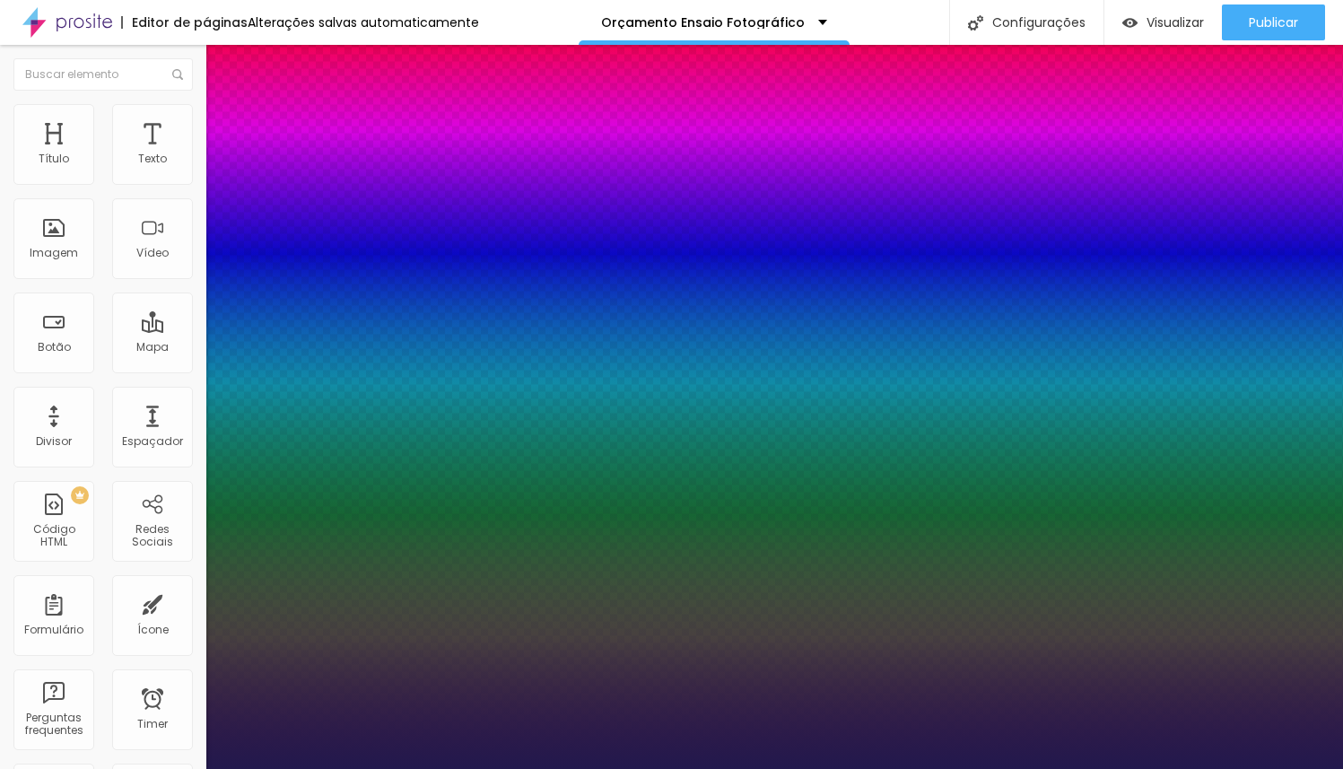
type input "1"
type input "32"
type input "1"
type input "33"
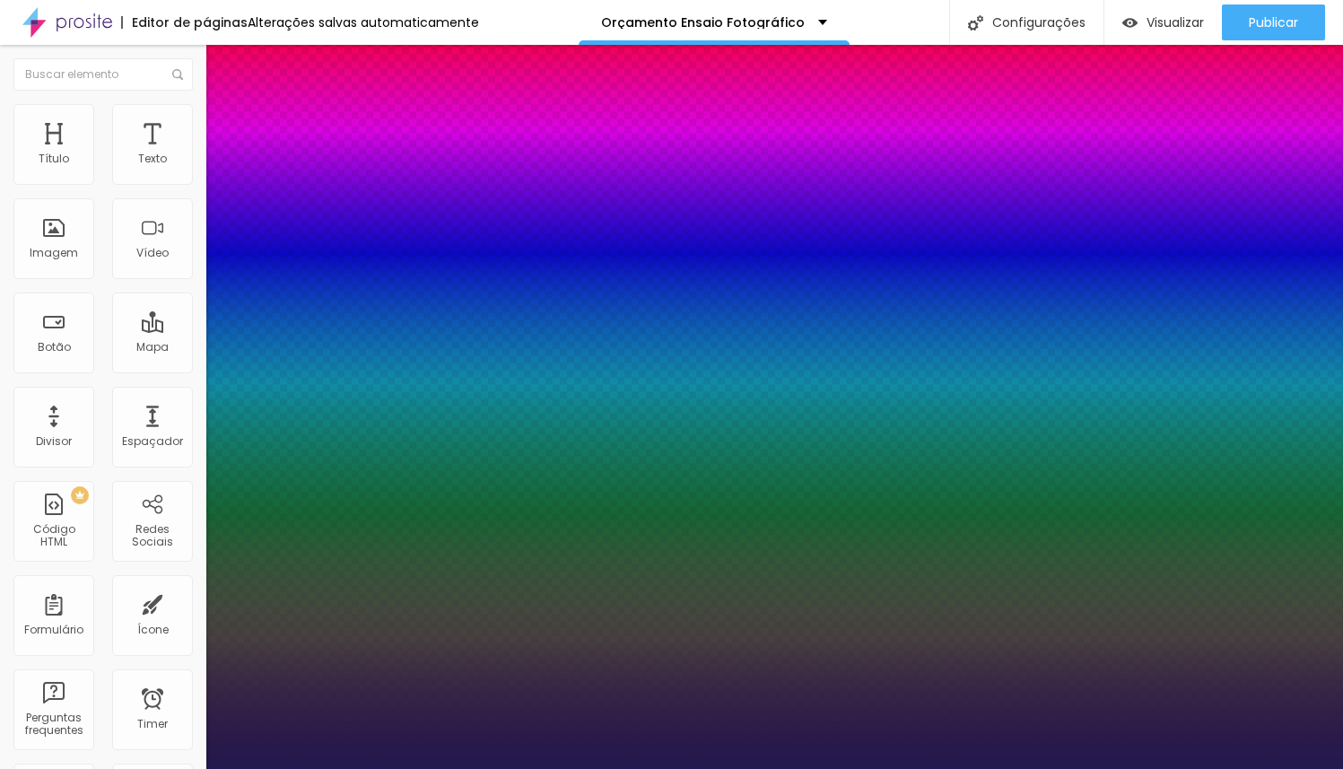
type input "33"
type input "1"
type input "35"
type input "1"
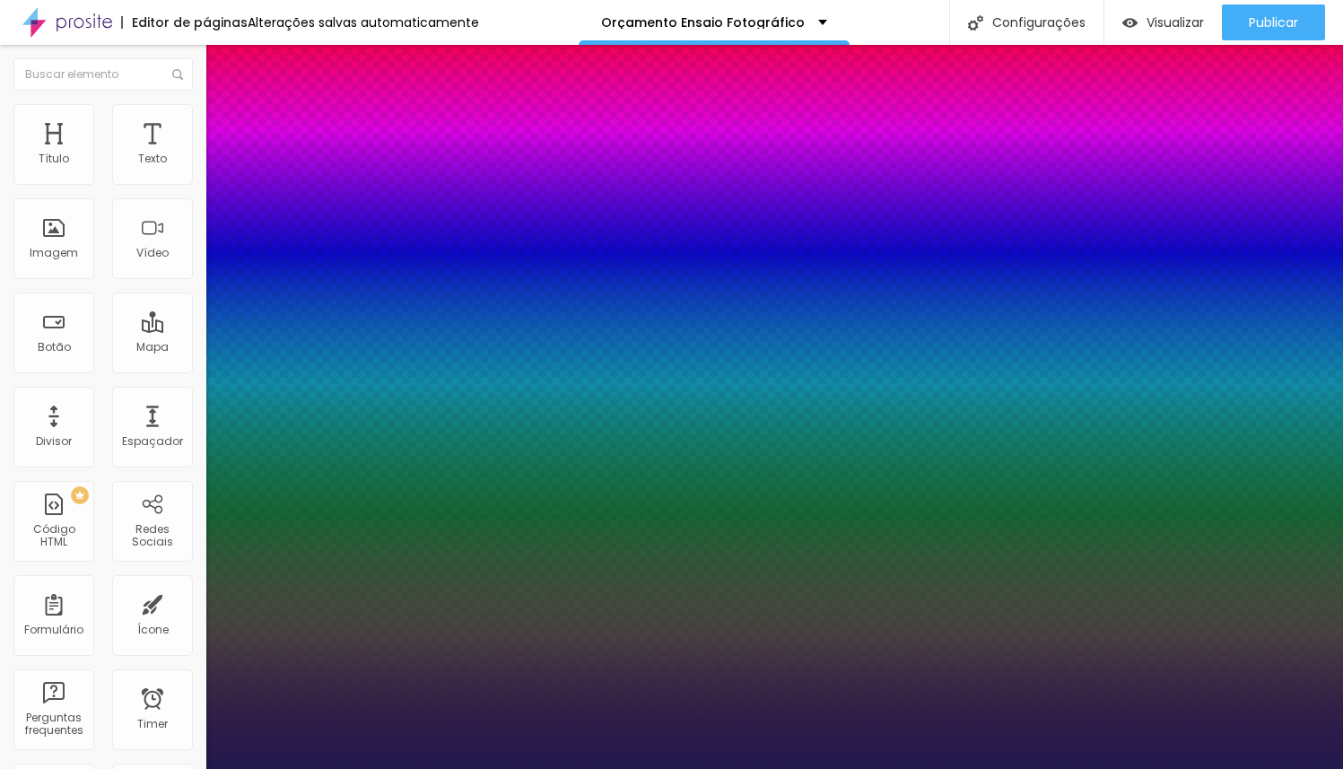
type input "40"
type input "1"
type input "41"
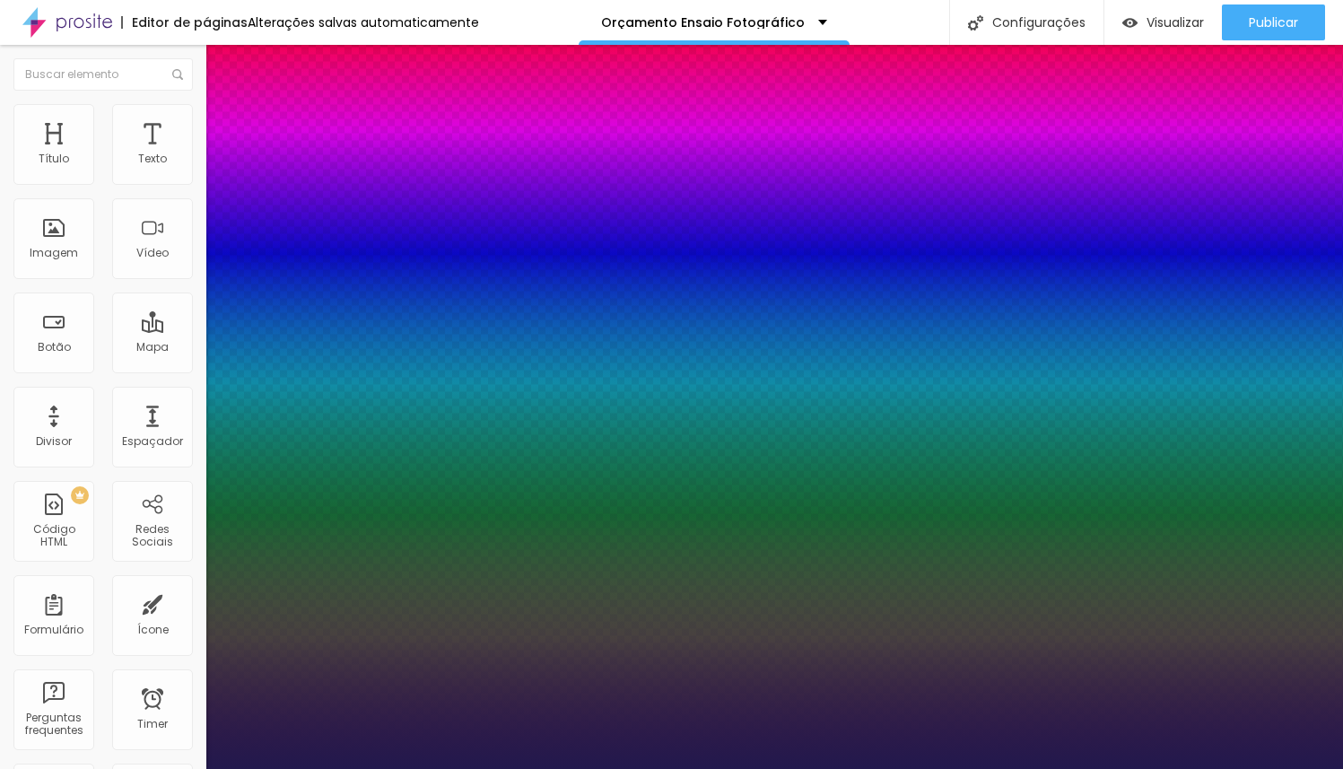
type input "1"
type input "45"
type input "1"
type input "46"
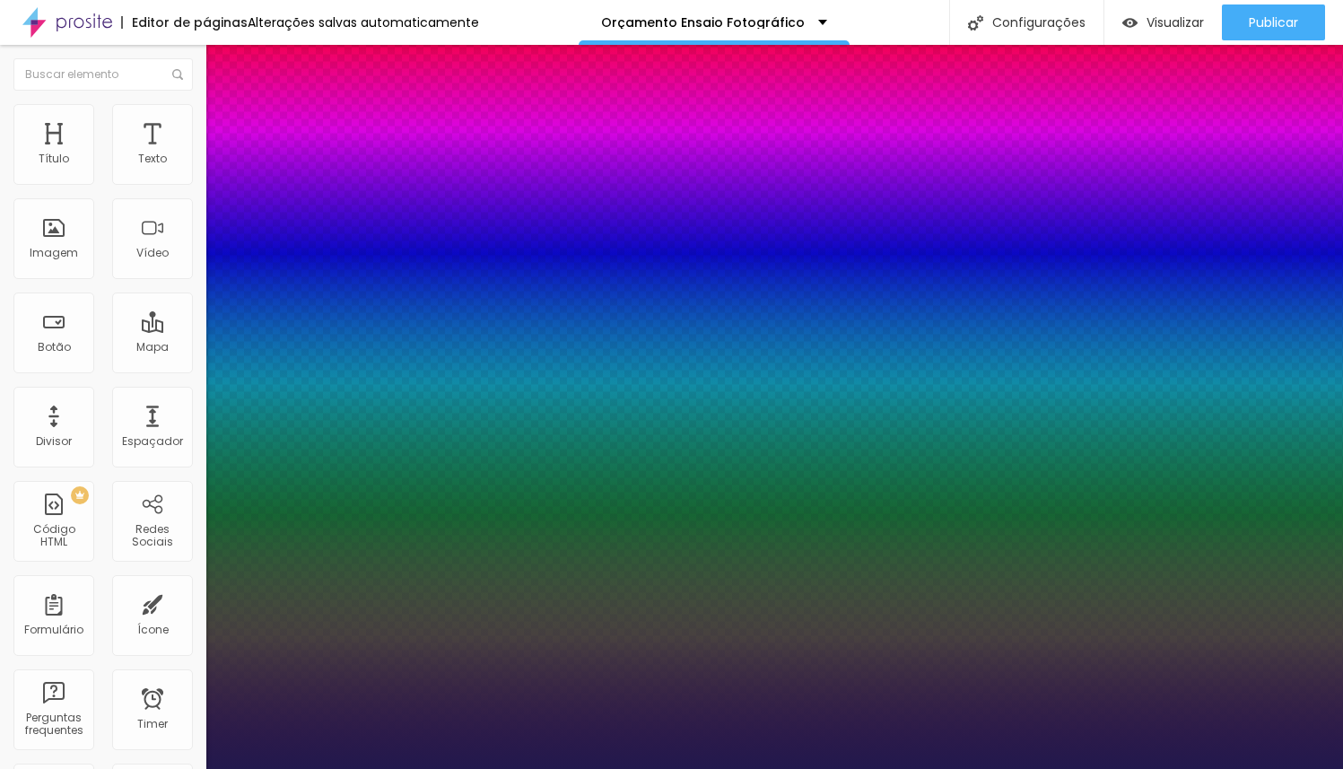
type input "46"
type input "1"
type input "47"
type input "1"
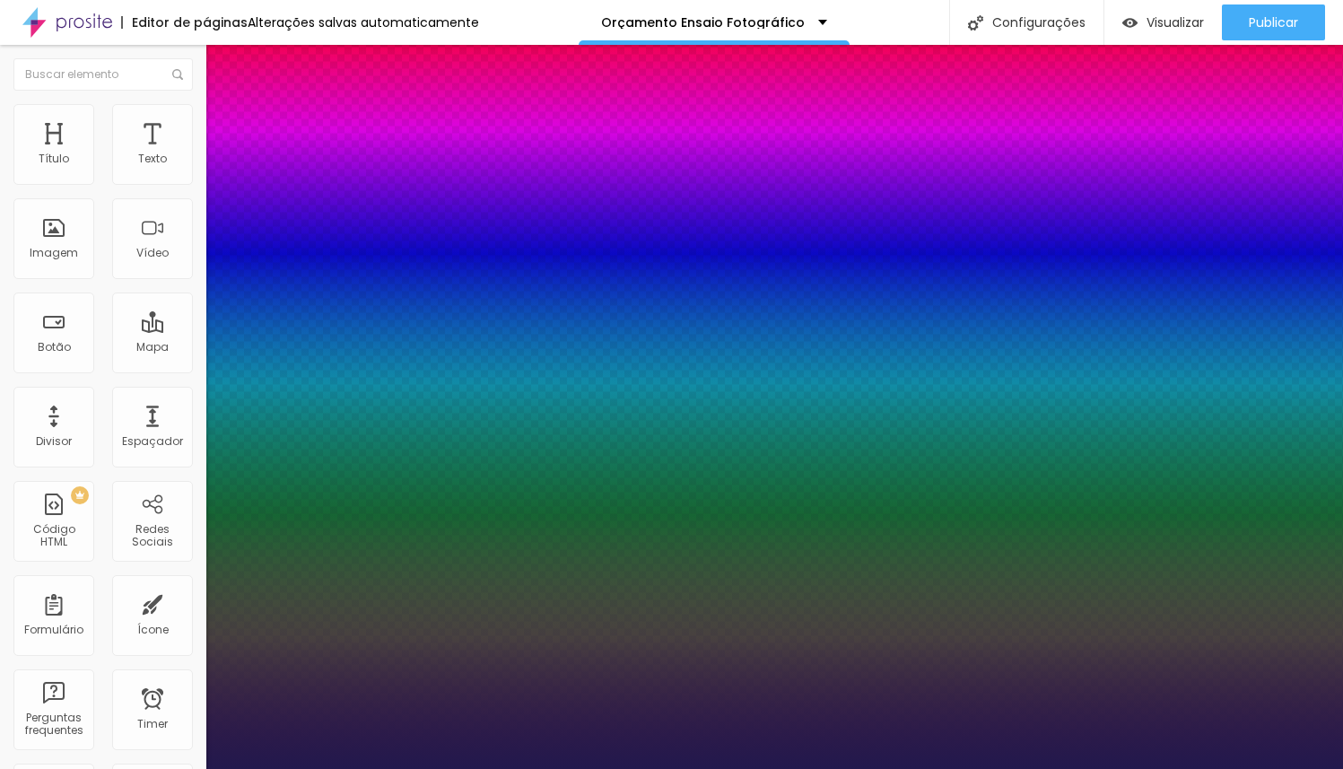
type input "50"
type input "1"
type input "51"
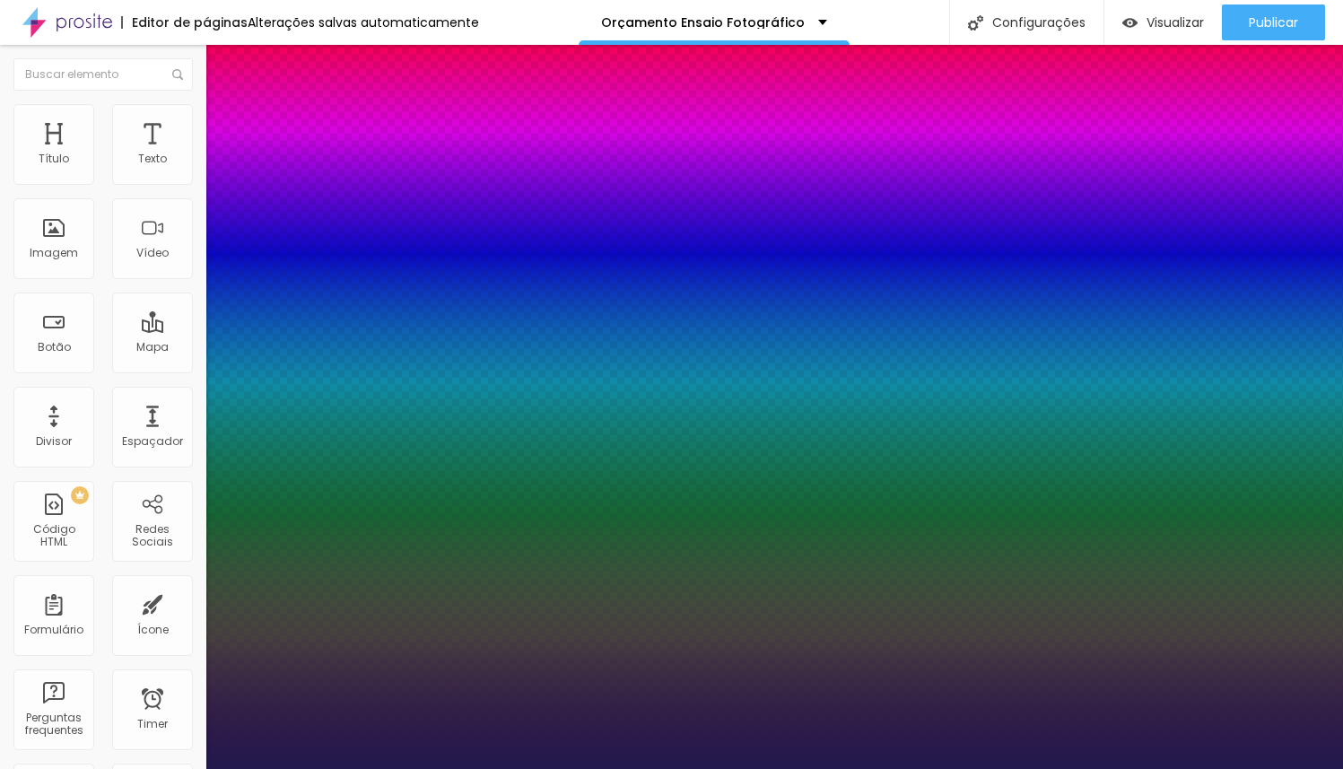
type input "1"
type input "52"
type input "1"
type input "51"
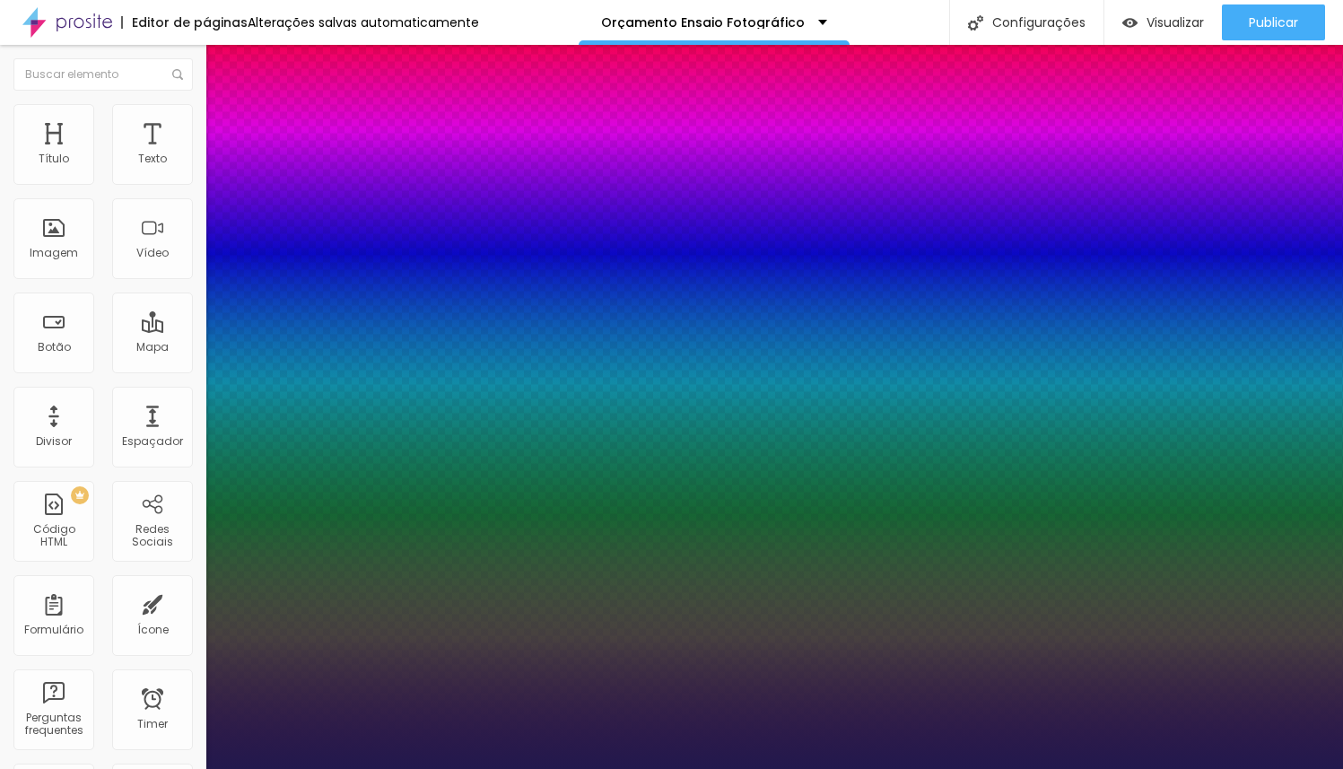
type input "51"
type input "1"
type input "50"
type input "1"
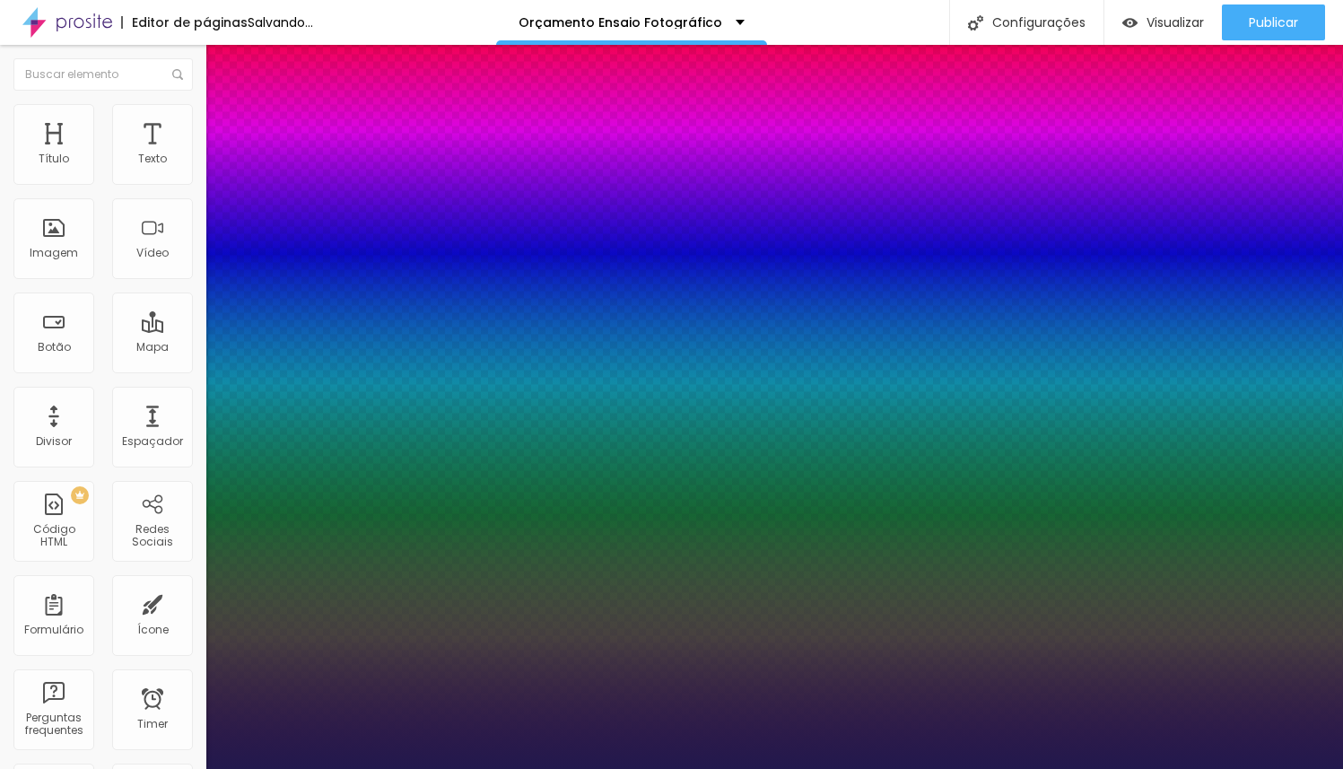
drag, startPoint x: 264, startPoint y: 507, endPoint x: 289, endPoint y: 507, distance: 25.1
type input "50"
type input "1"
click at [753, 768] on div at bounding box center [671, 769] width 1343 height 0
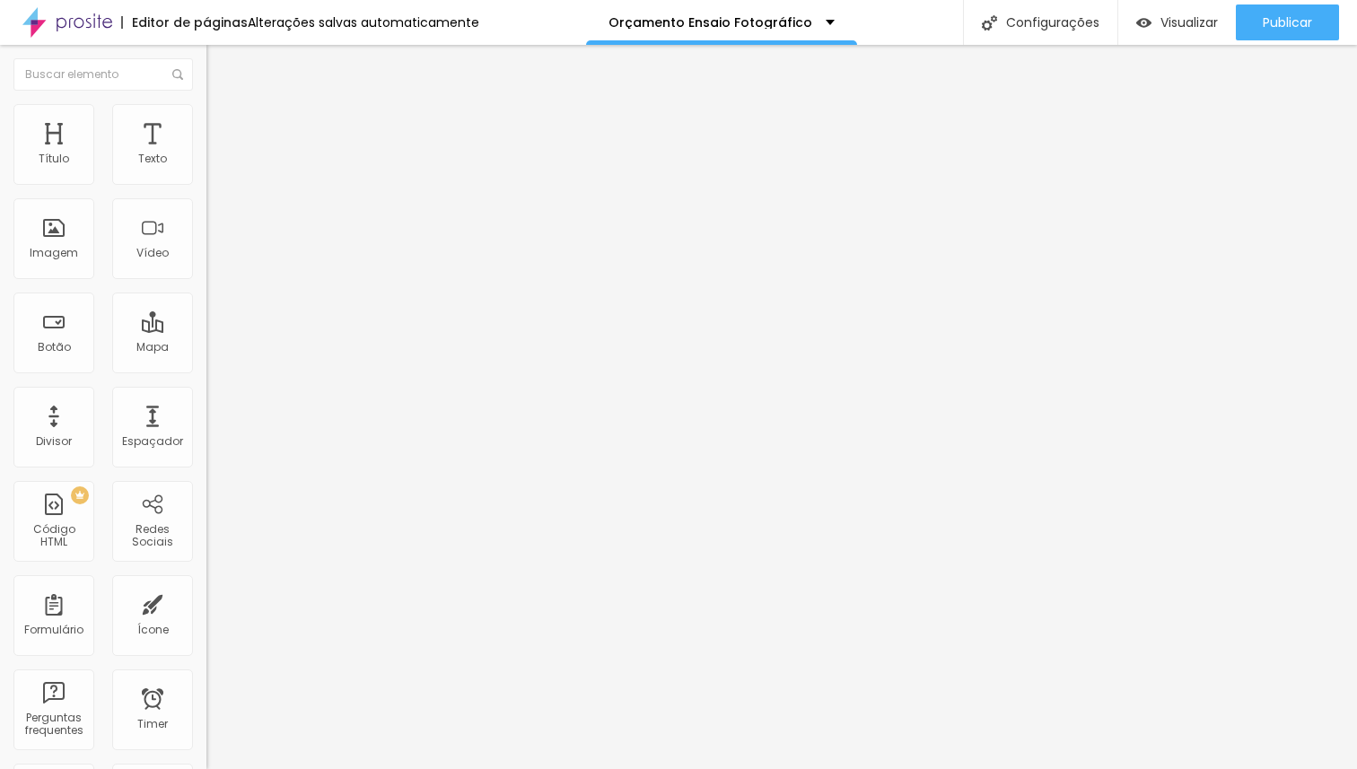
type input "39"
type input "40"
type input "41"
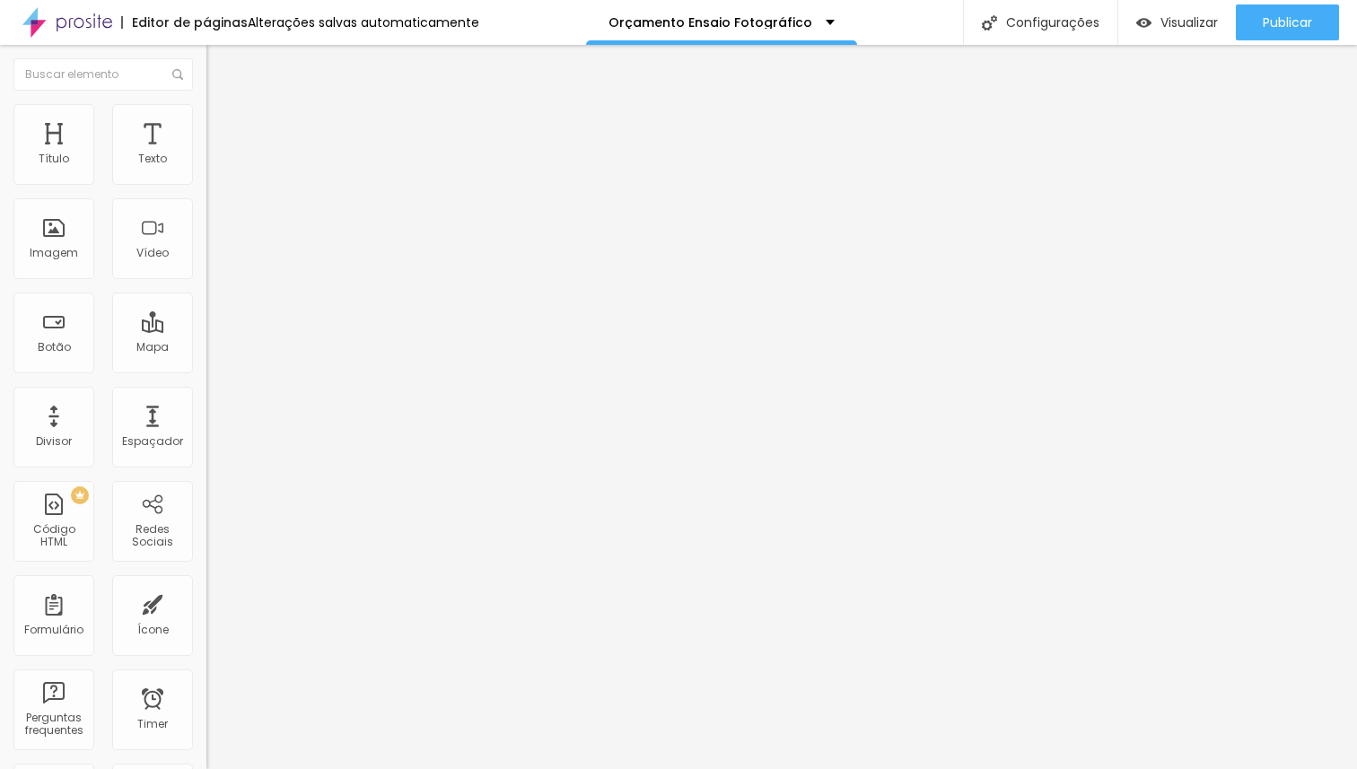
type input "41"
type input "42"
type input "43"
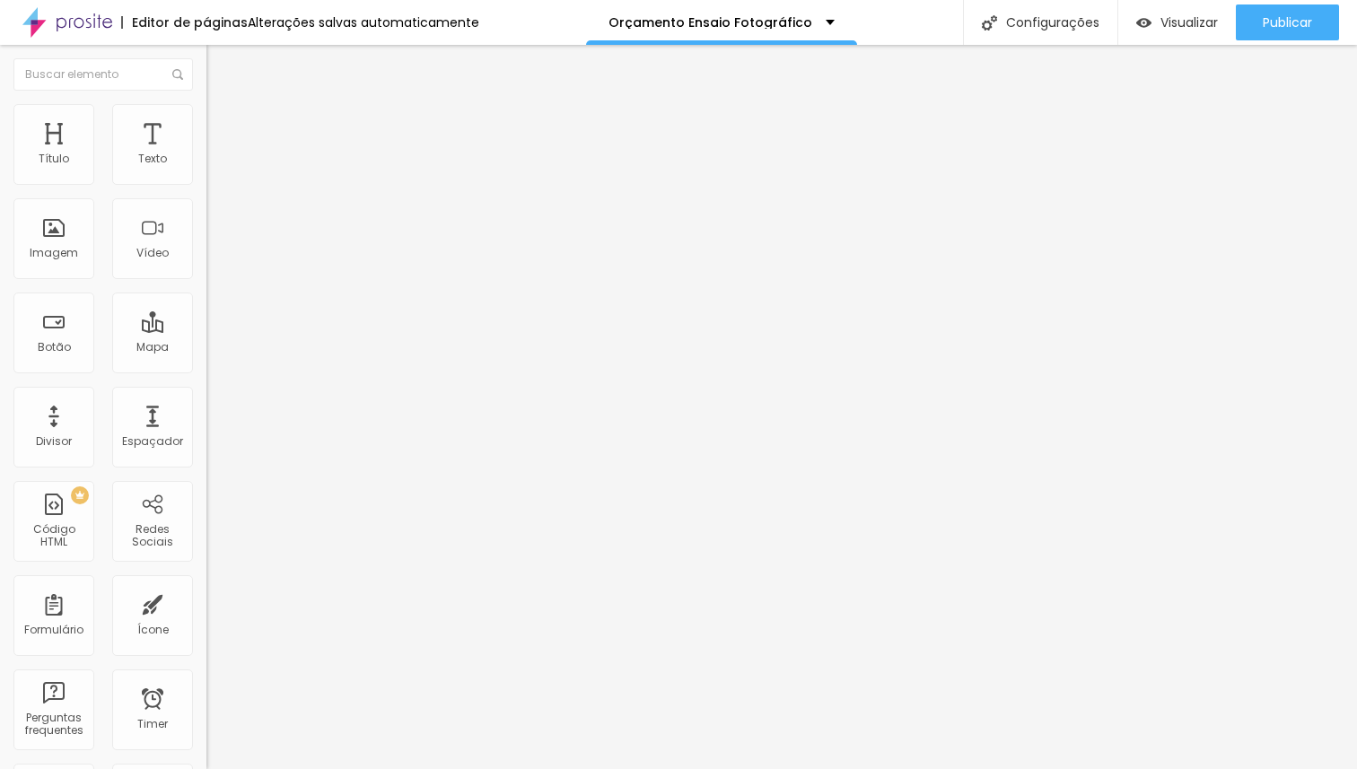
type input "44"
type input "45"
type input "46"
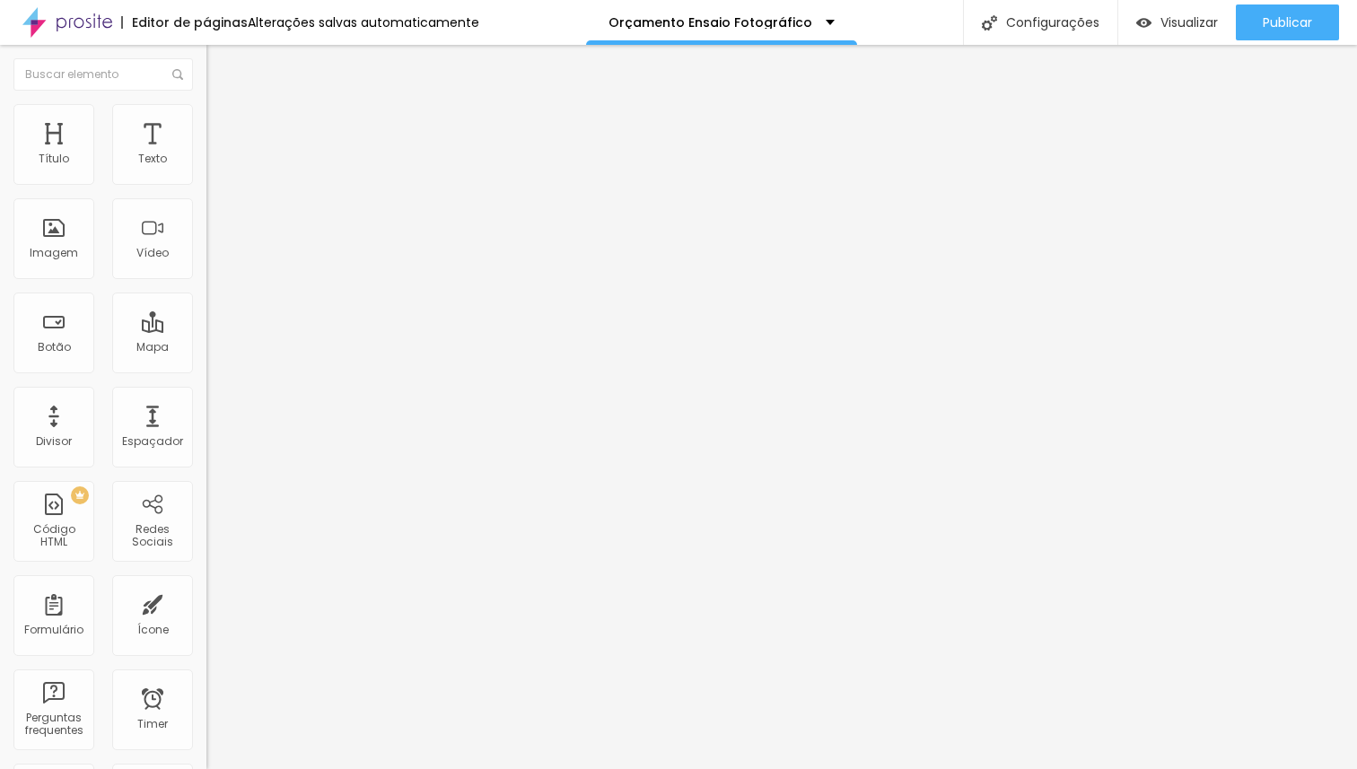
type input "46"
type input "47"
type input "48"
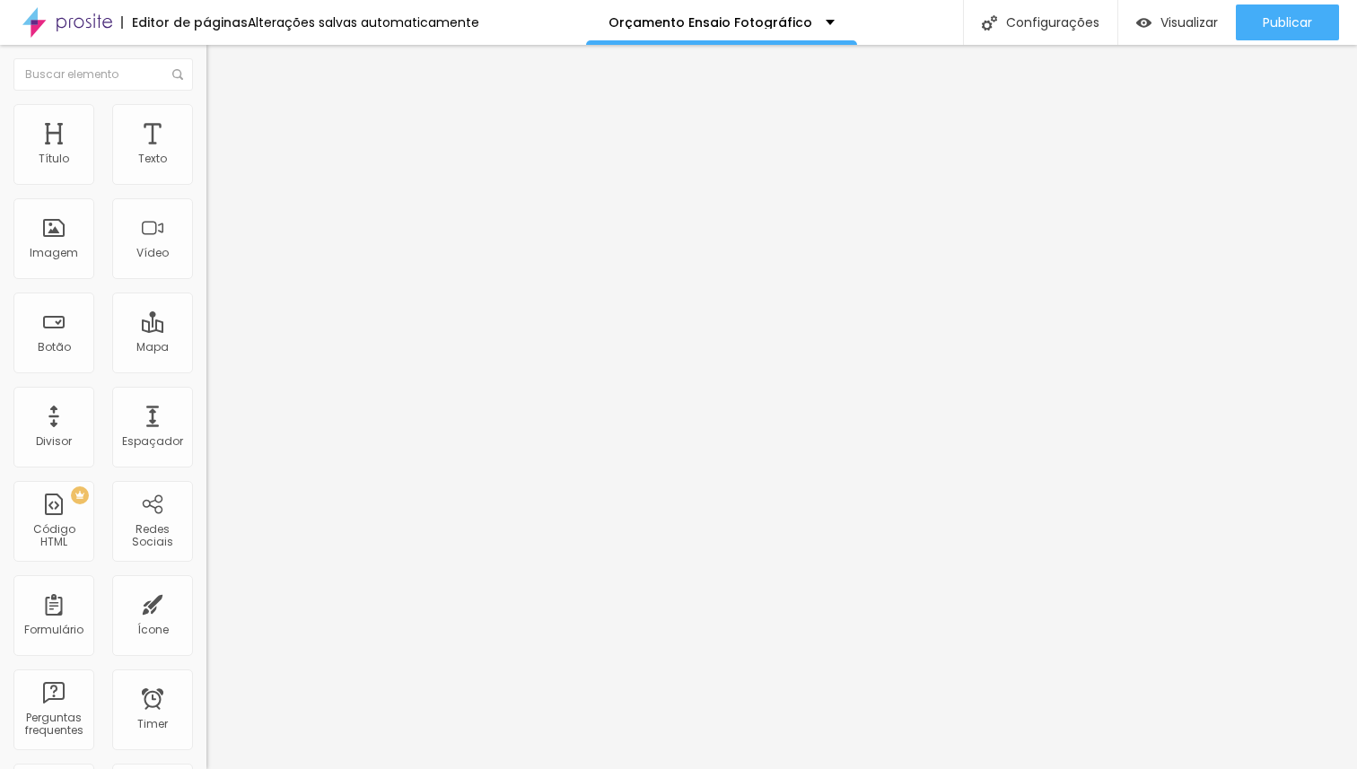
type input "49"
type input "55"
type input "60"
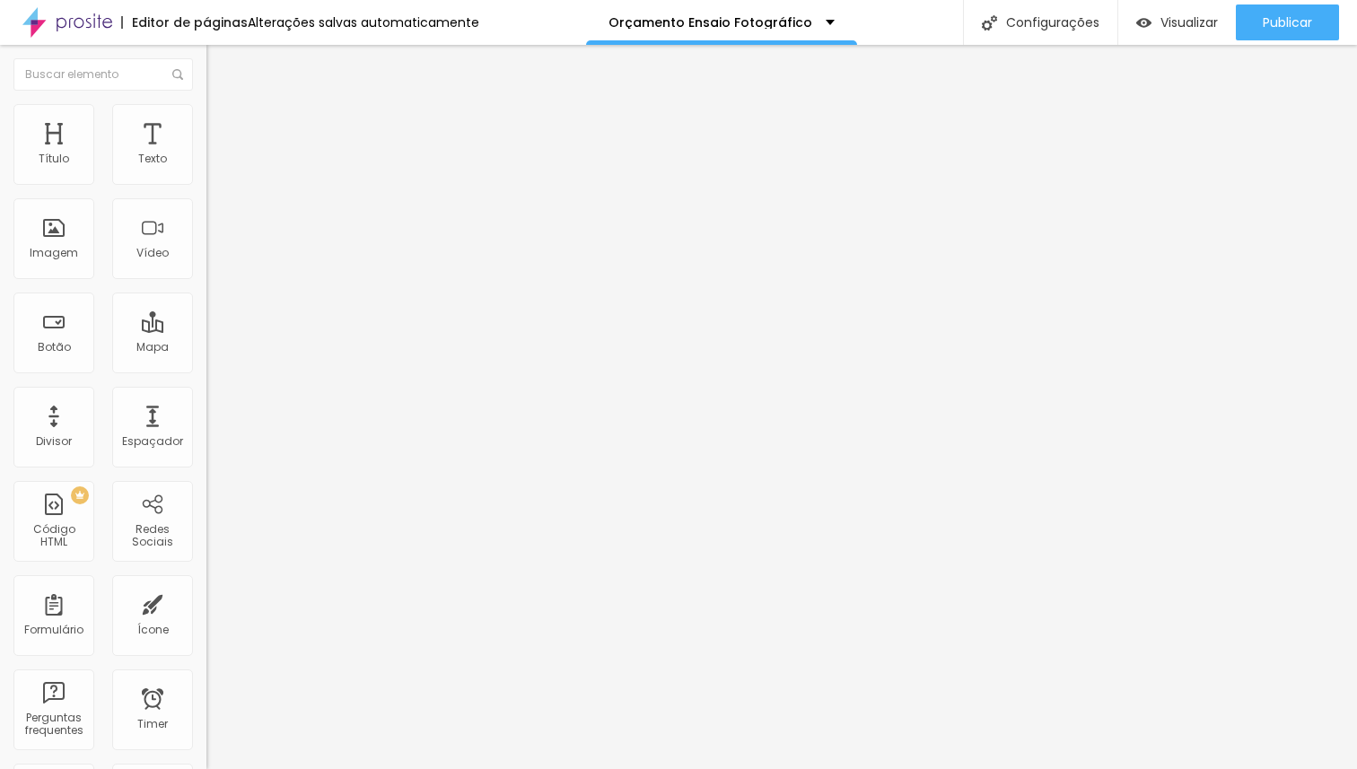
type input "60"
type input "62"
type input "63"
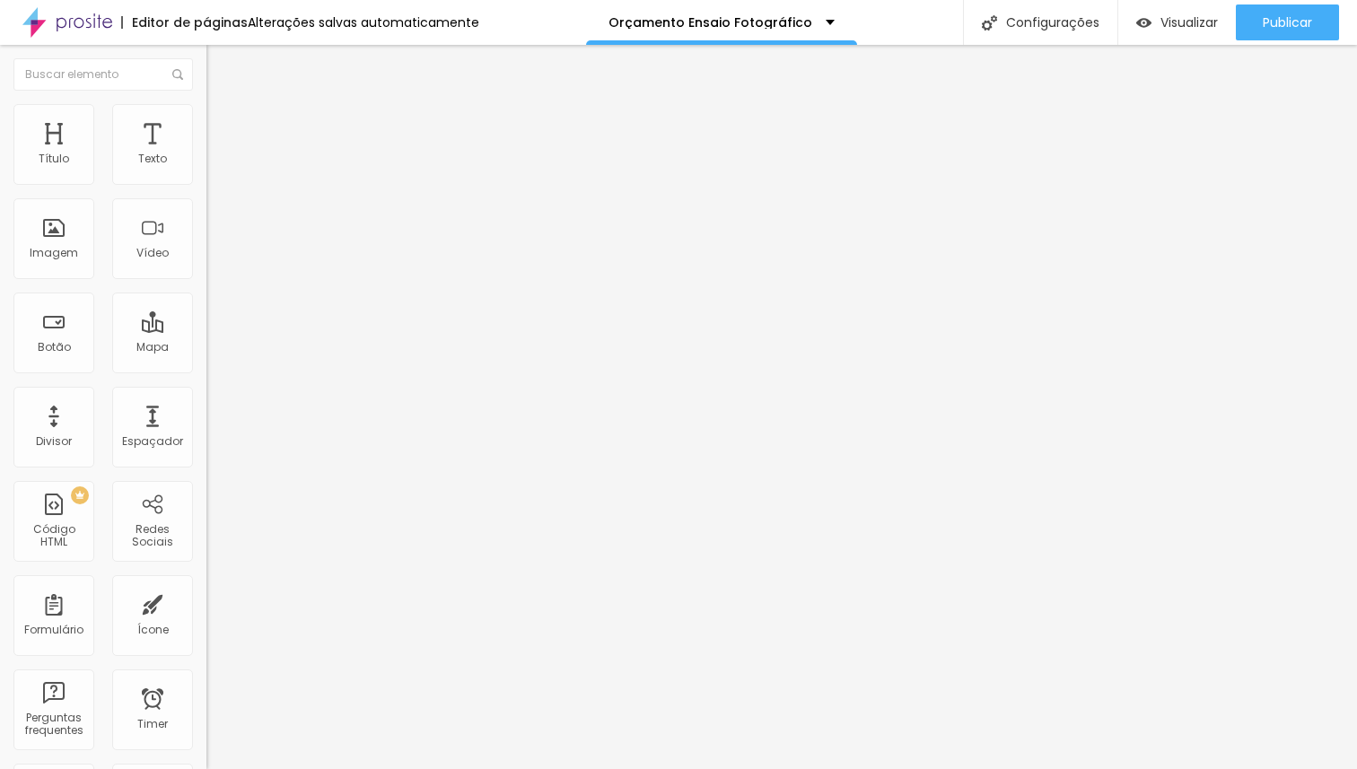
type input "64"
type input "65"
type input "64"
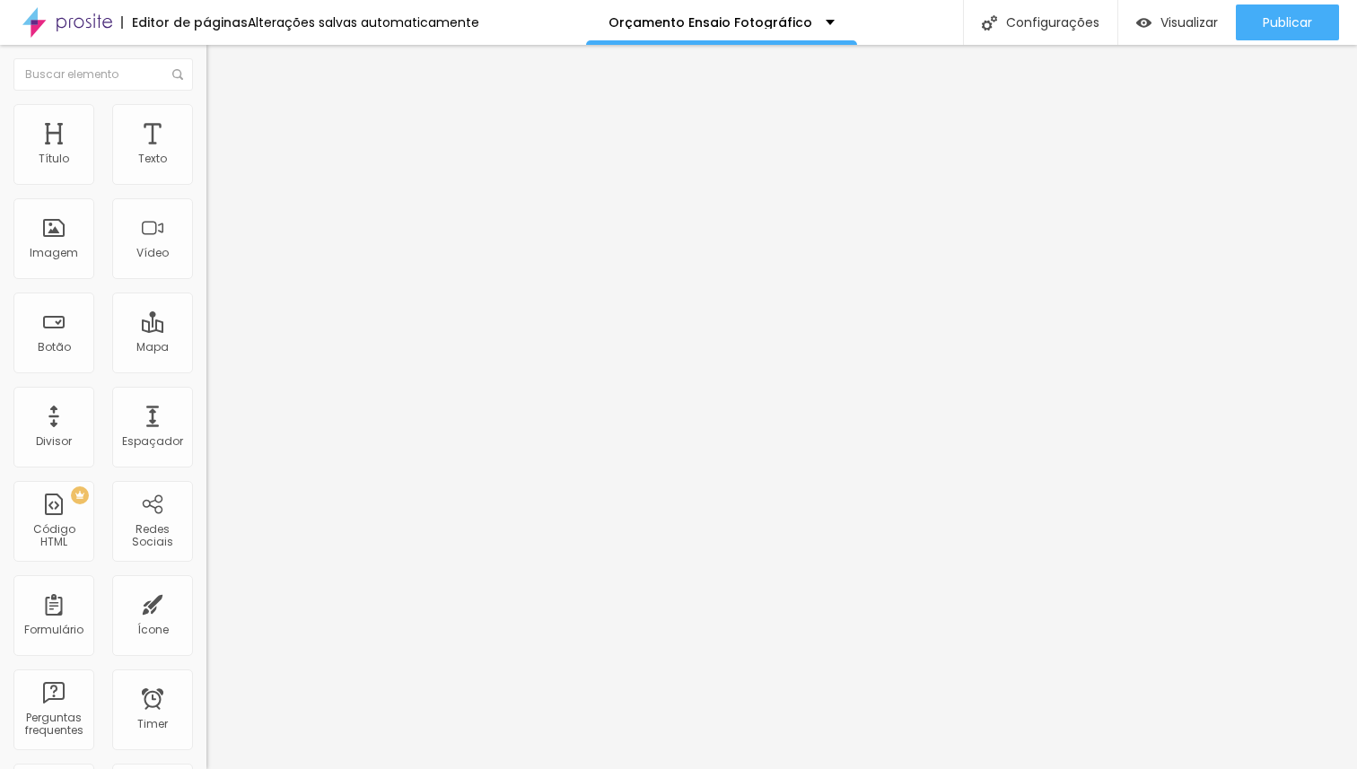
type input "64"
type input "62"
type input "61"
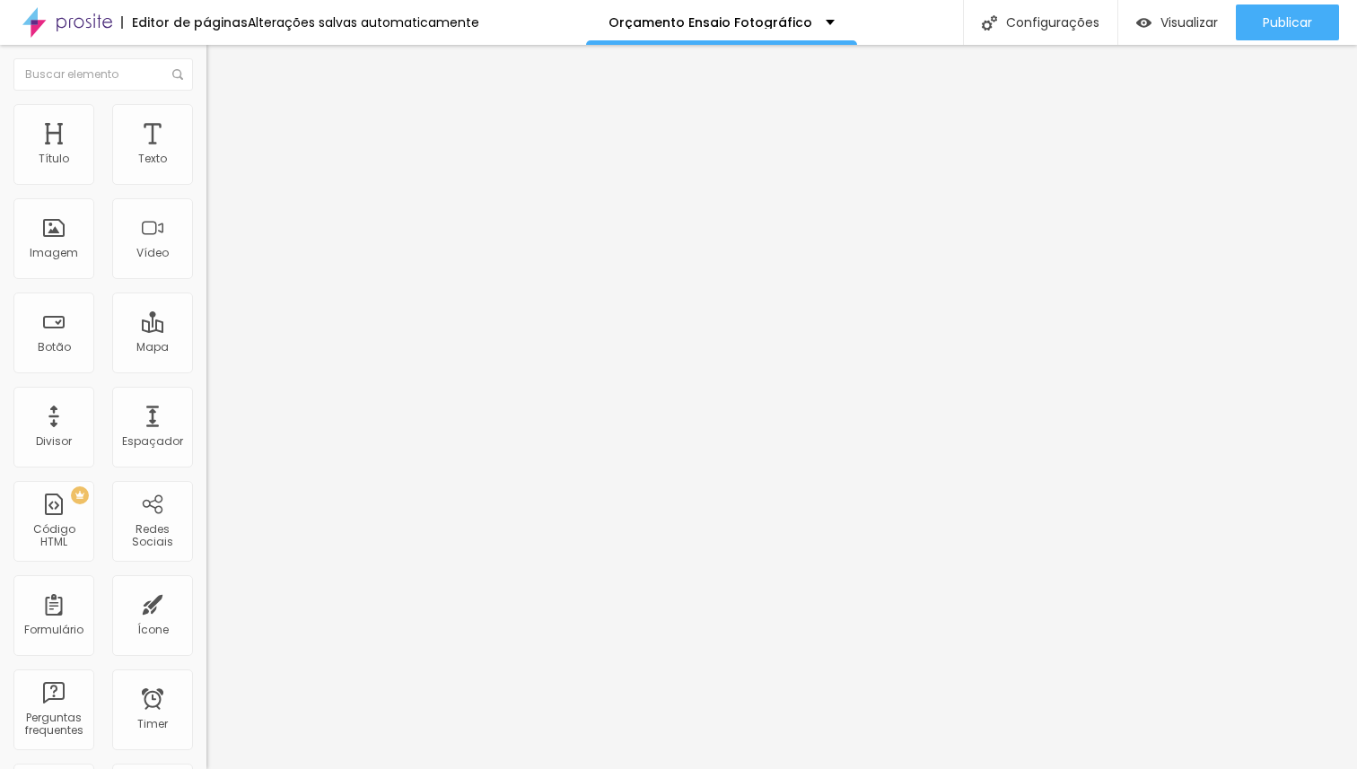
type input "60"
type input "59"
type input "58"
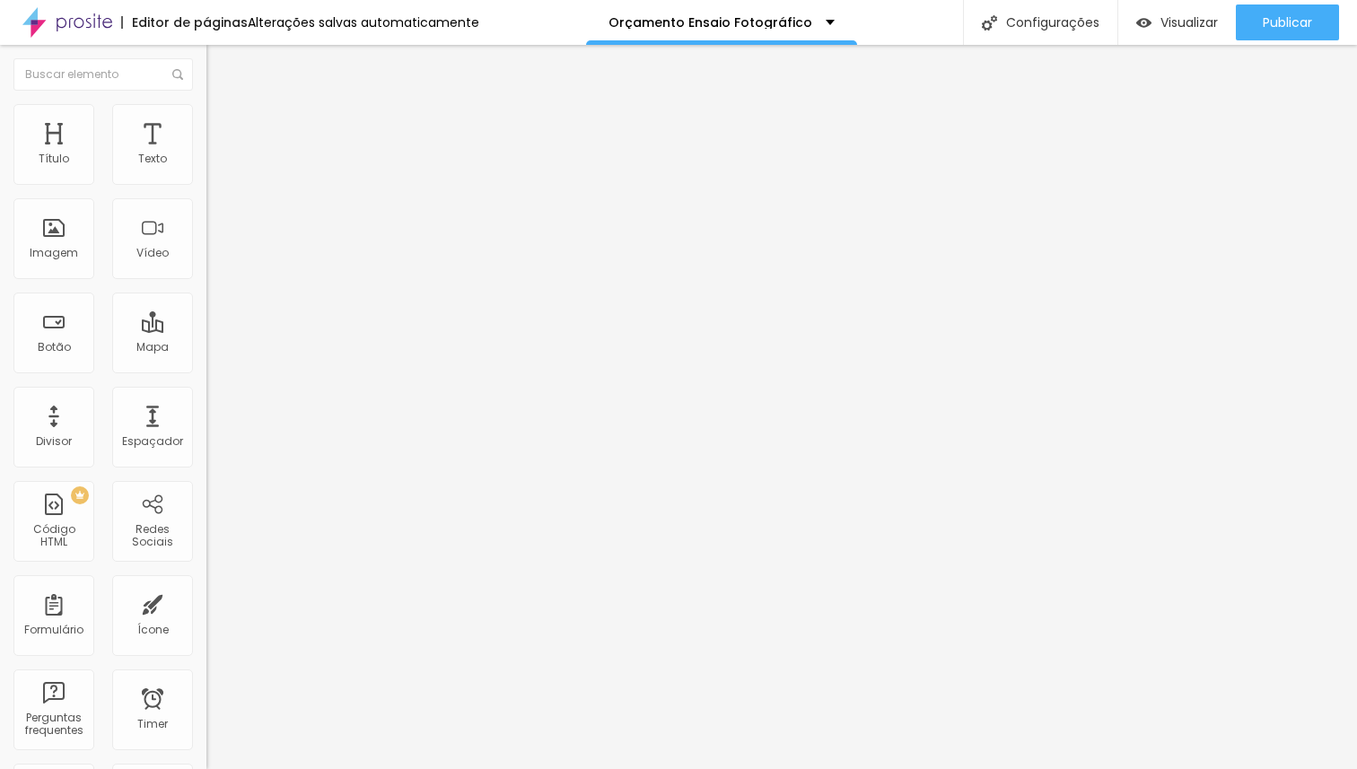
type input "58"
type input "57"
type input "56"
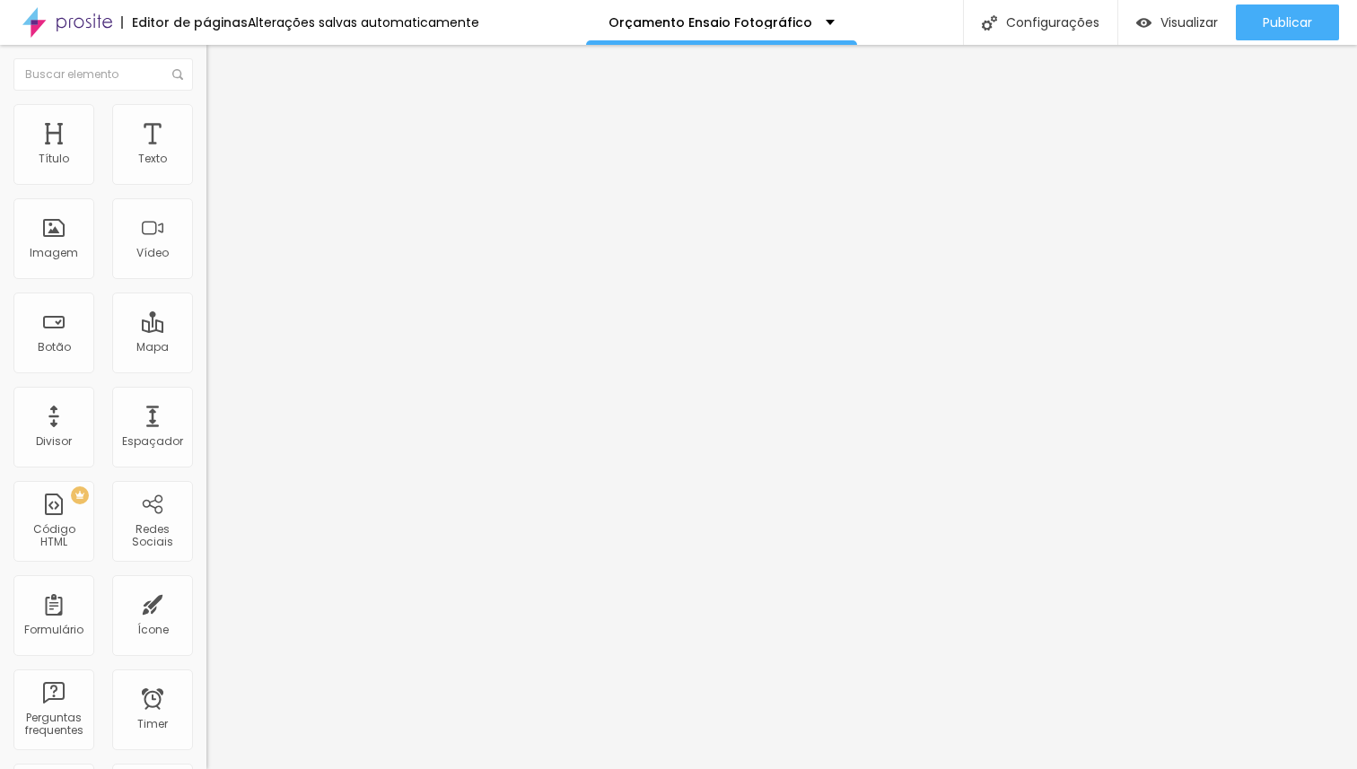
type input "55"
type input "54"
type input "53"
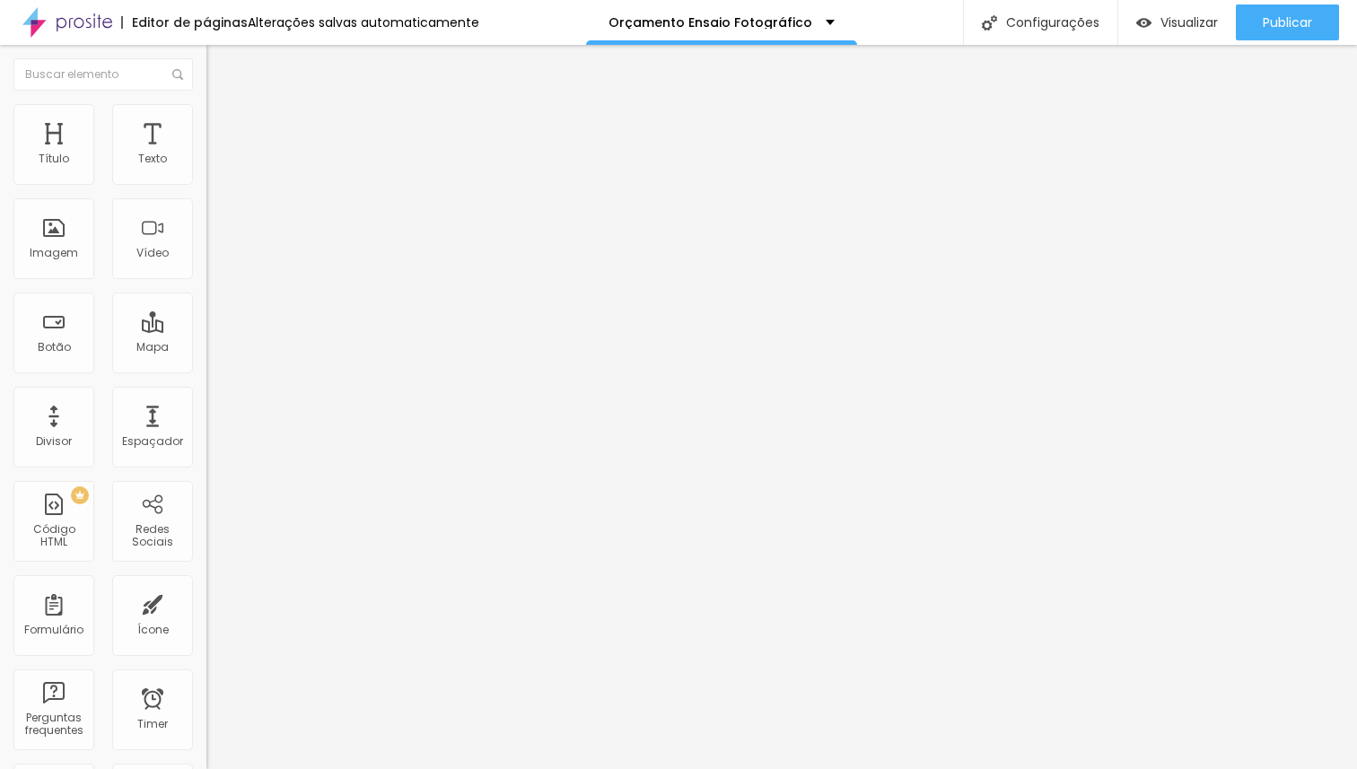
type input "53"
type input "52"
type input "51"
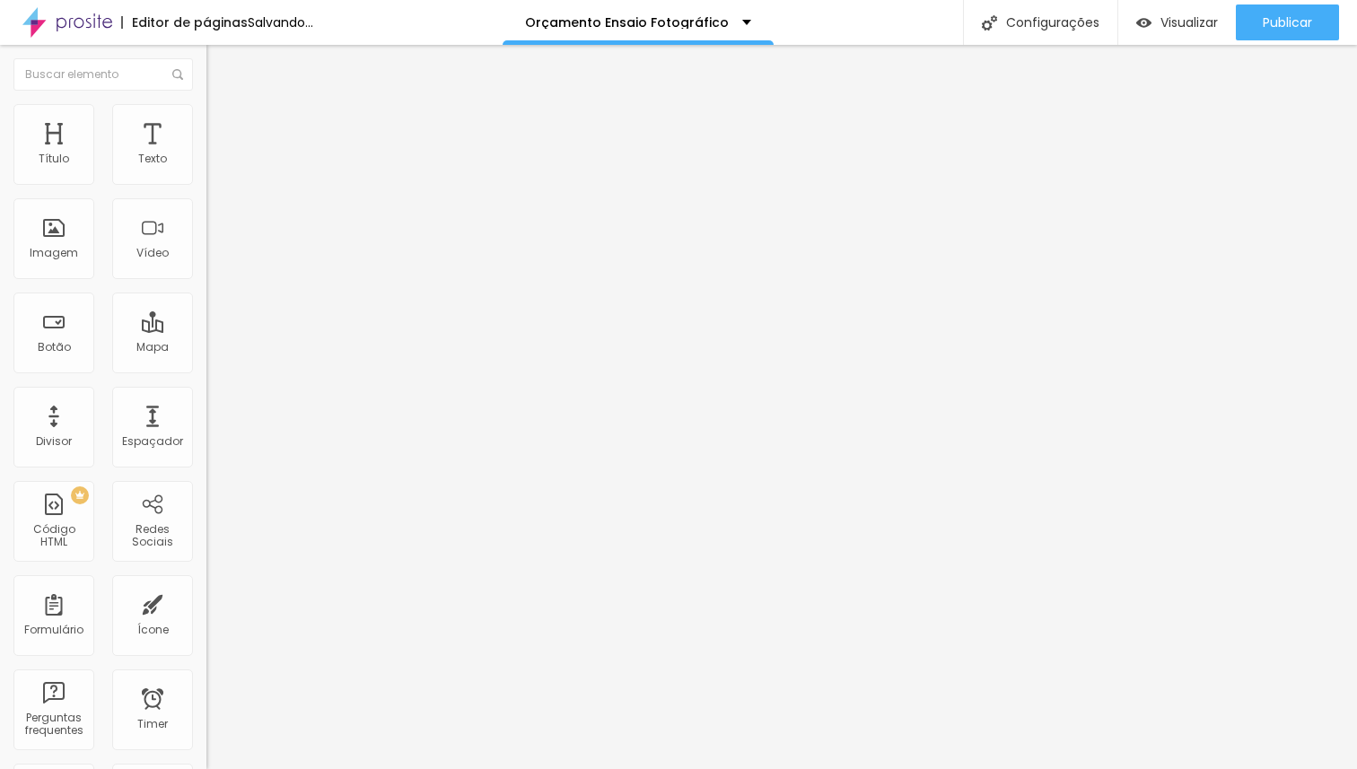
type input "50"
drag, startPoint x: 73, startPoint y: 374, endPoint x: 87, endPoint y: 372, distance: 14.5
type input "50"
click at [206, 424] on input "range" at bounding box center [264, 431] width 116 height 14
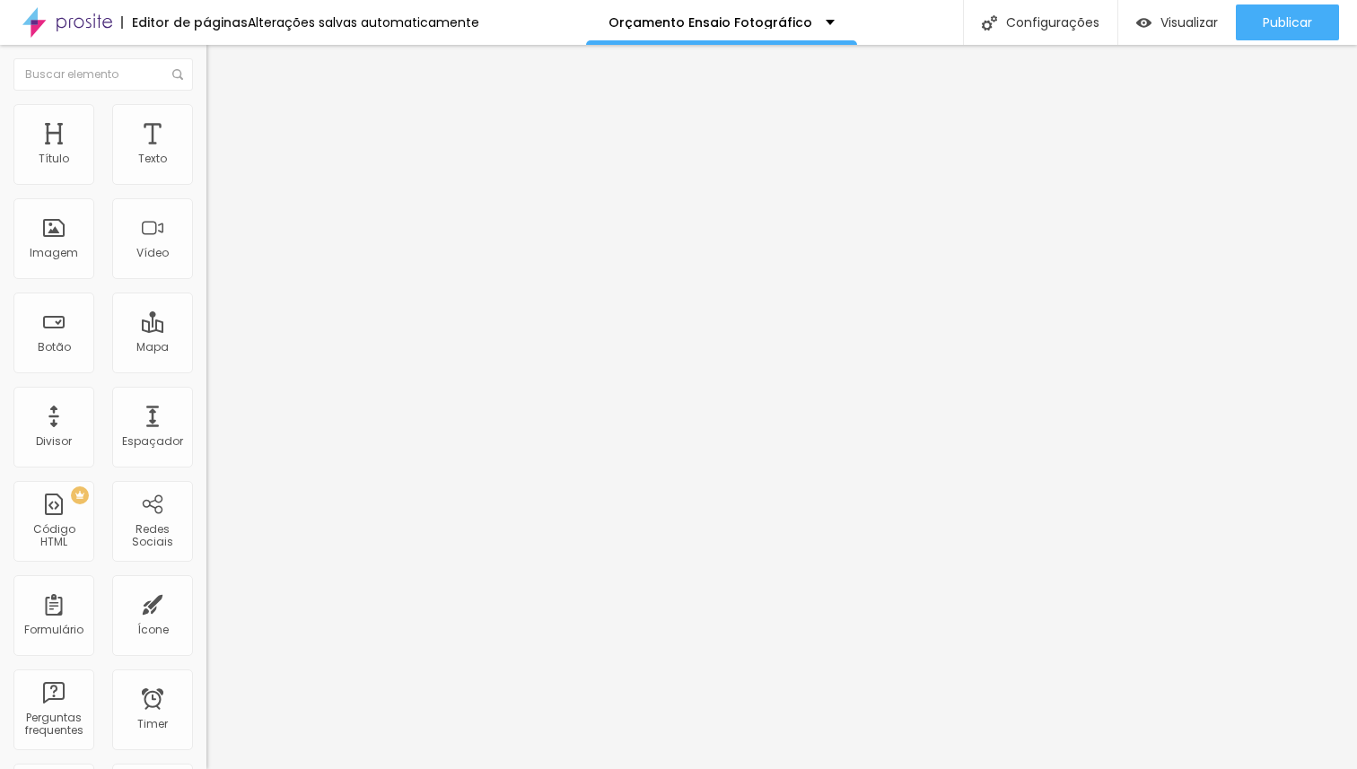
type input "63"
type input "62"
type input "61"
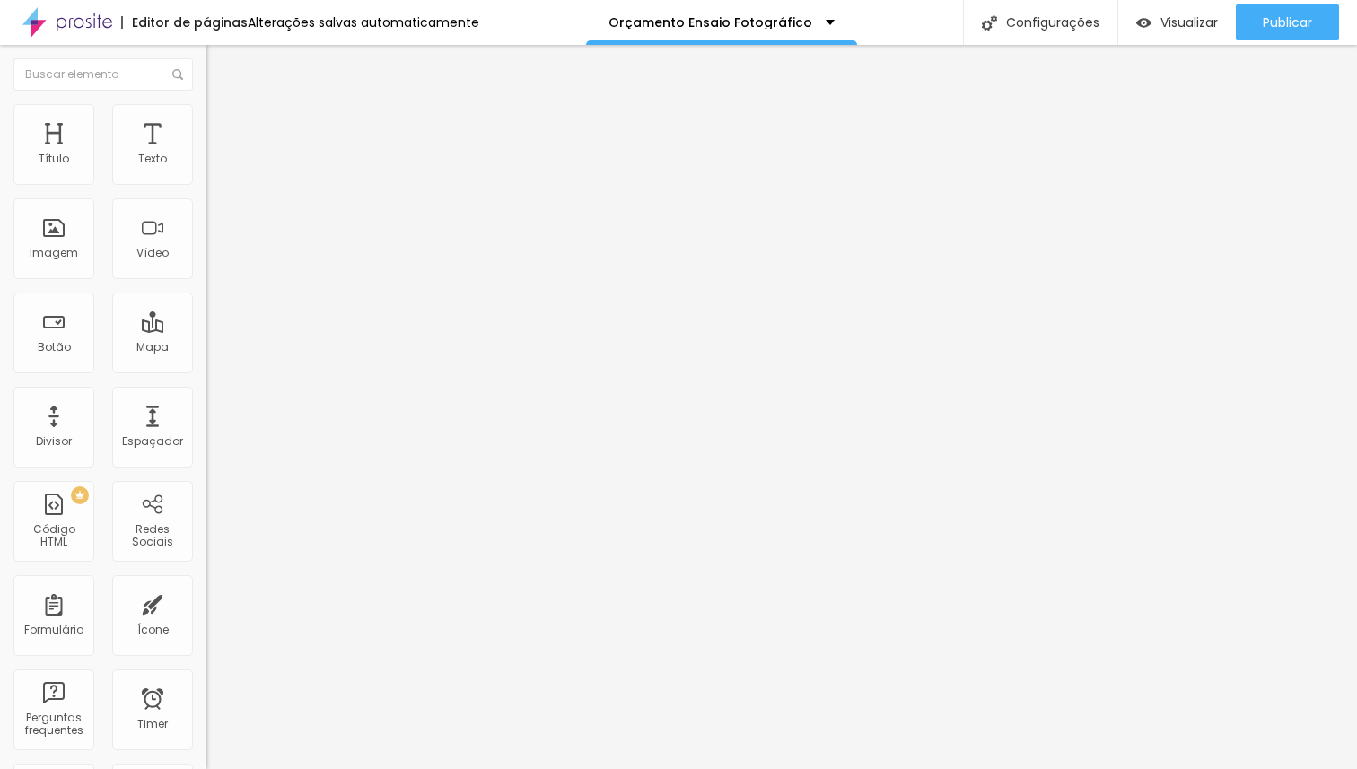
type input "61"
type input "60"
type input "59"
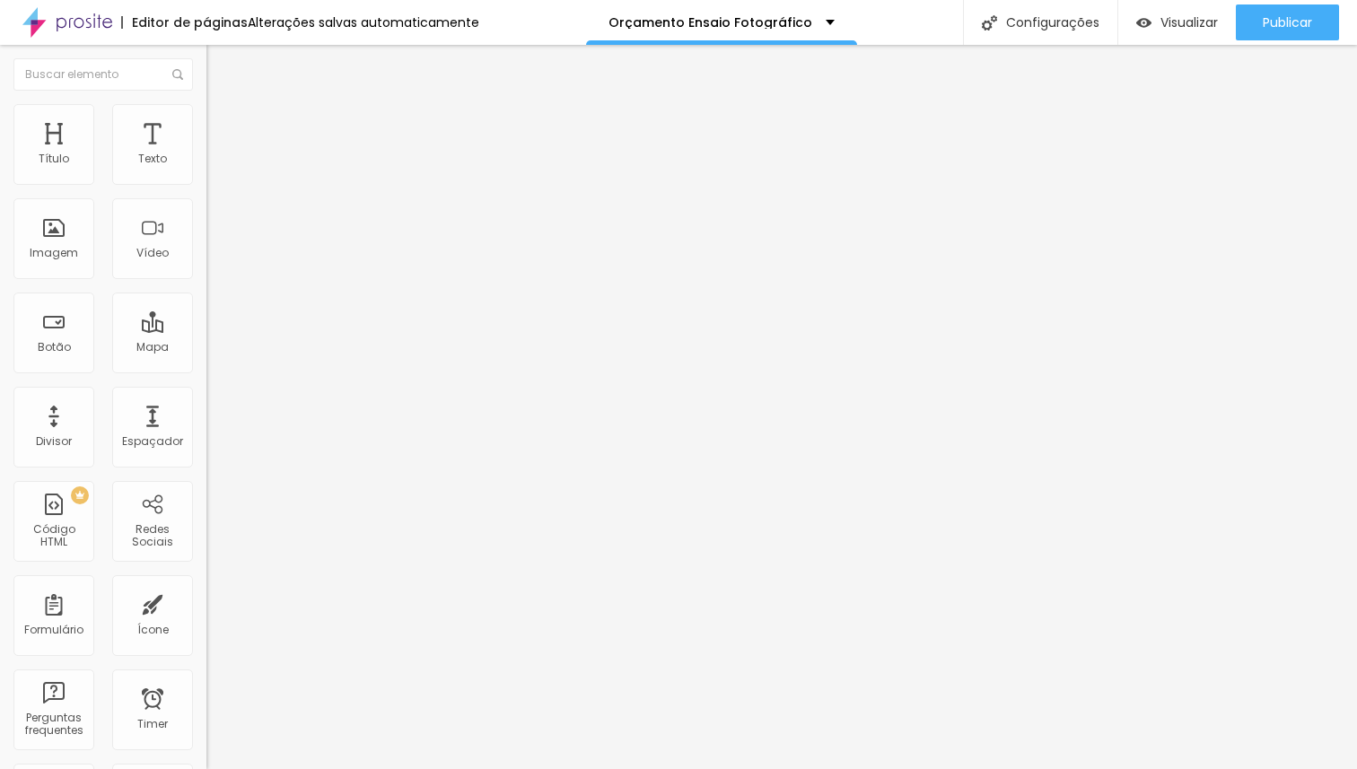
type input "54"
type input "53"
type input "52"
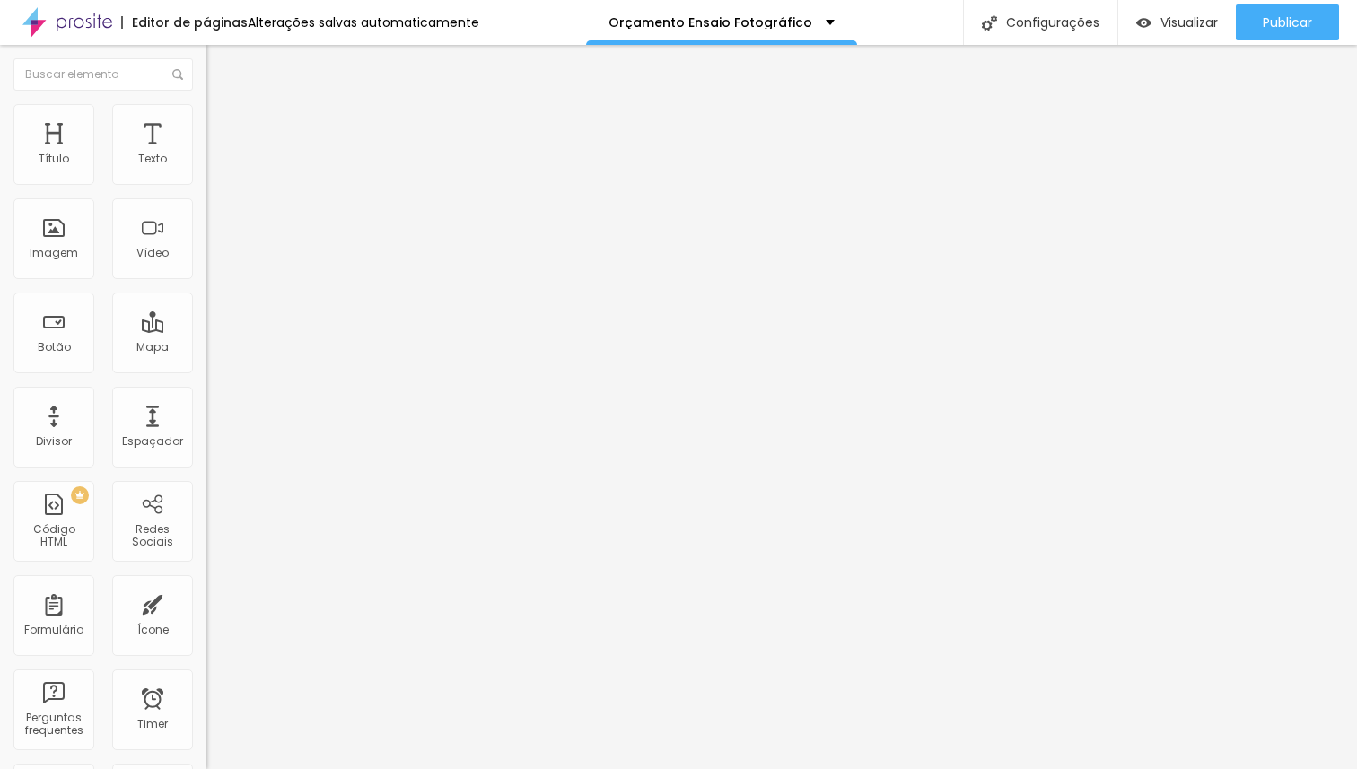
type input "52"
type input "51"
type input "50"
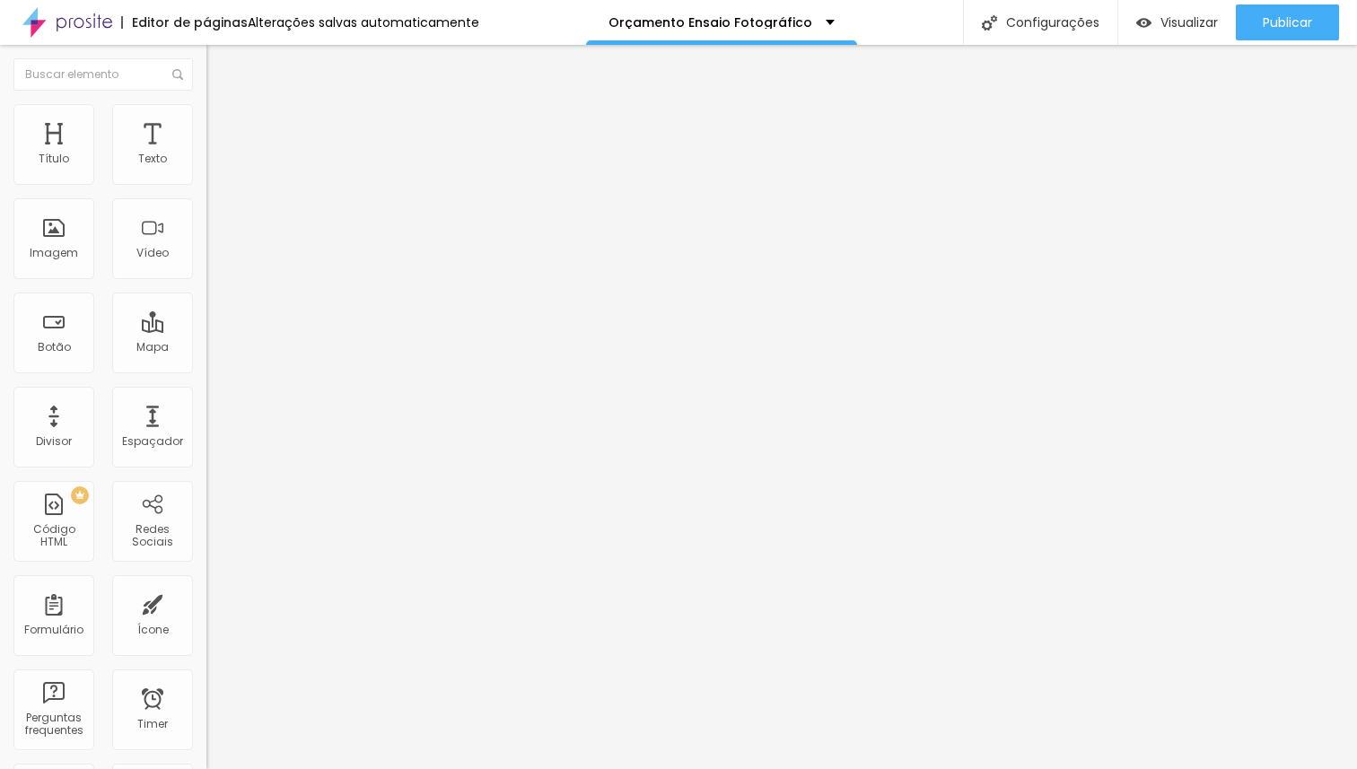
type input "49"
type input "48"
type input "47"
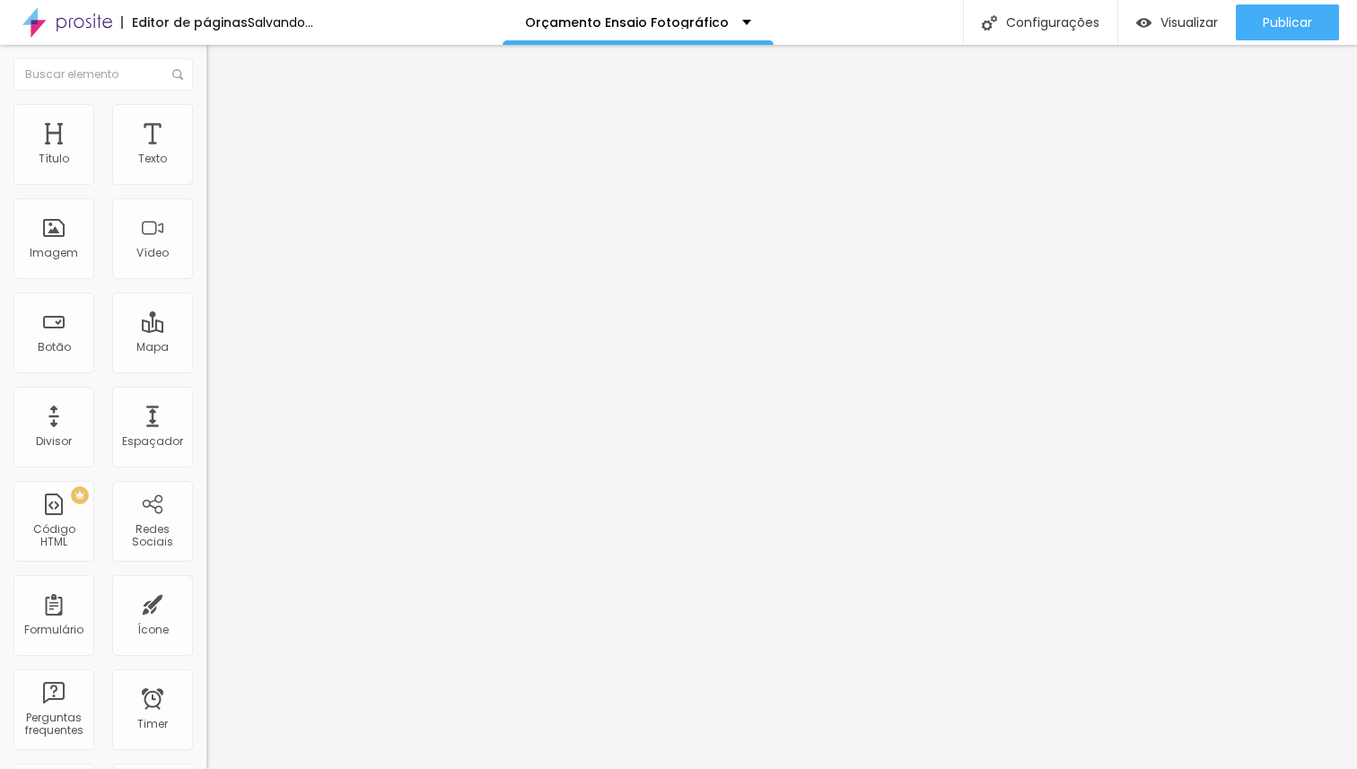
type input "47"
type input "46"
type input "45"
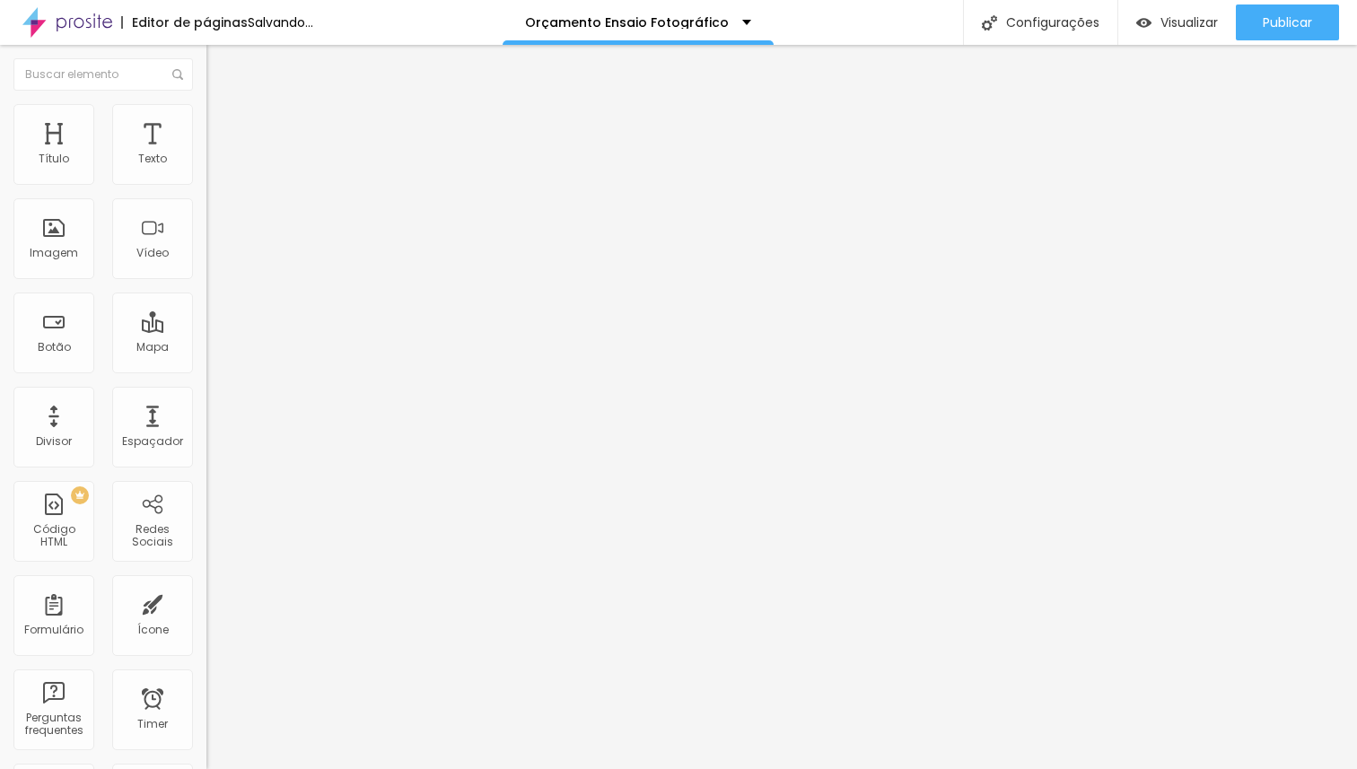
type input "44"
type input "43"
type input "42"
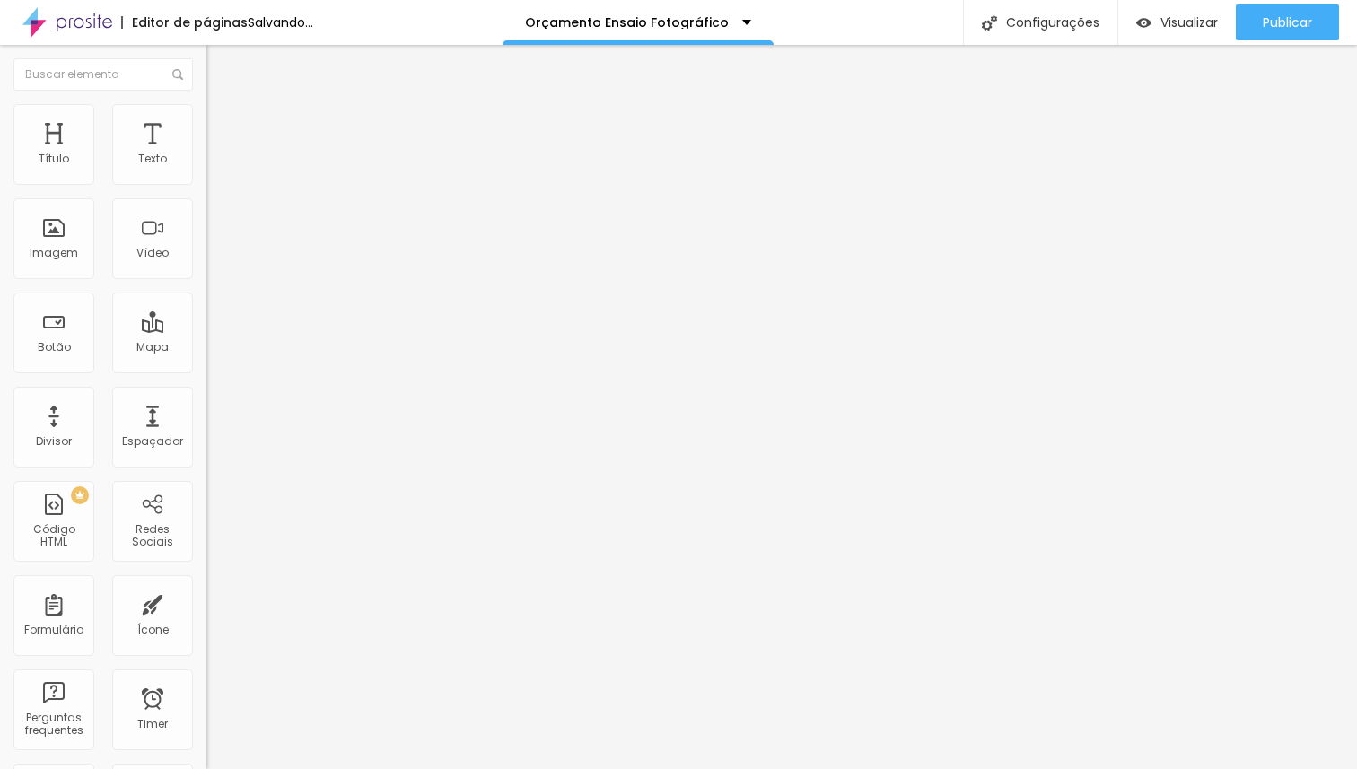
type input "42"
type input "41"
type input "40"
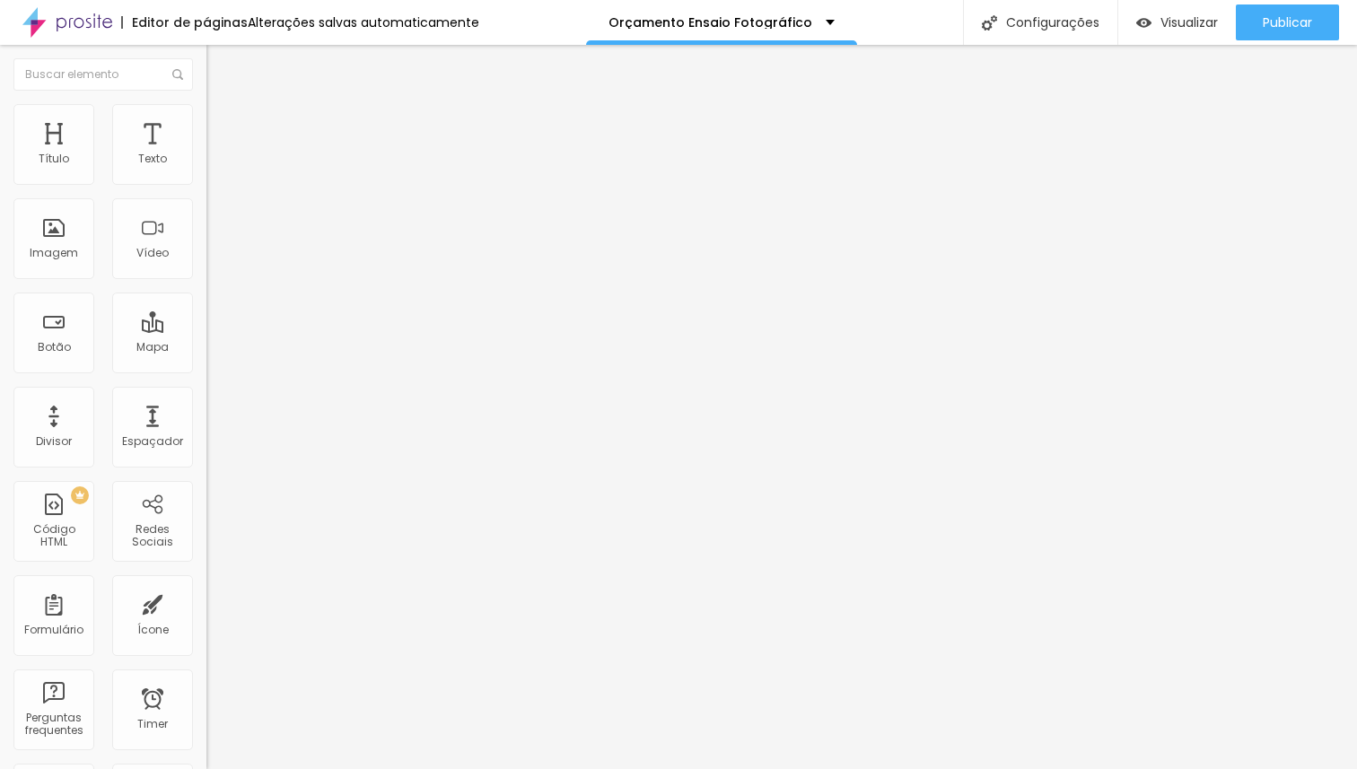
type input "39"
type input "40"
type input "41"
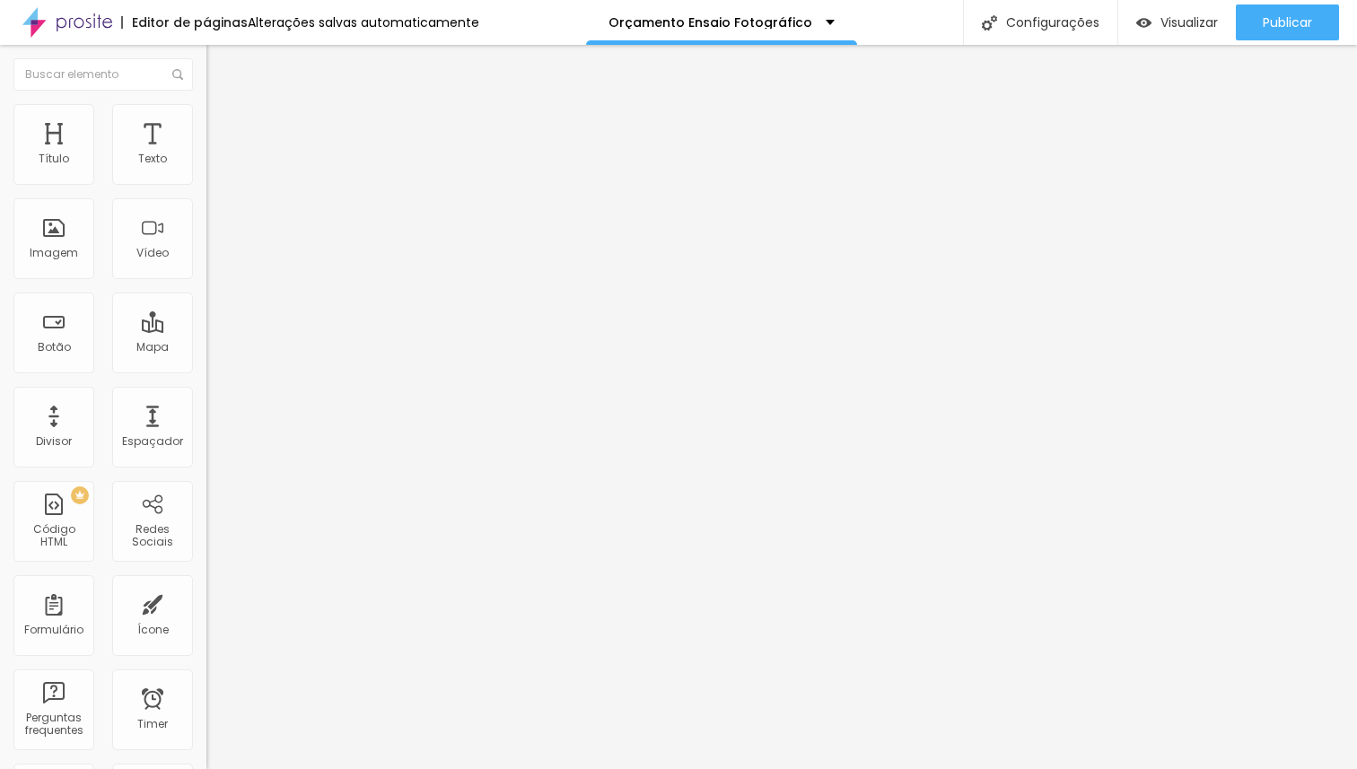
type input "41"
type input "40"
drag, startPoint x: 100, startPoint y: 375, endPoint x: 74, endPoint y: 375, distance: 25.1
type input "40"
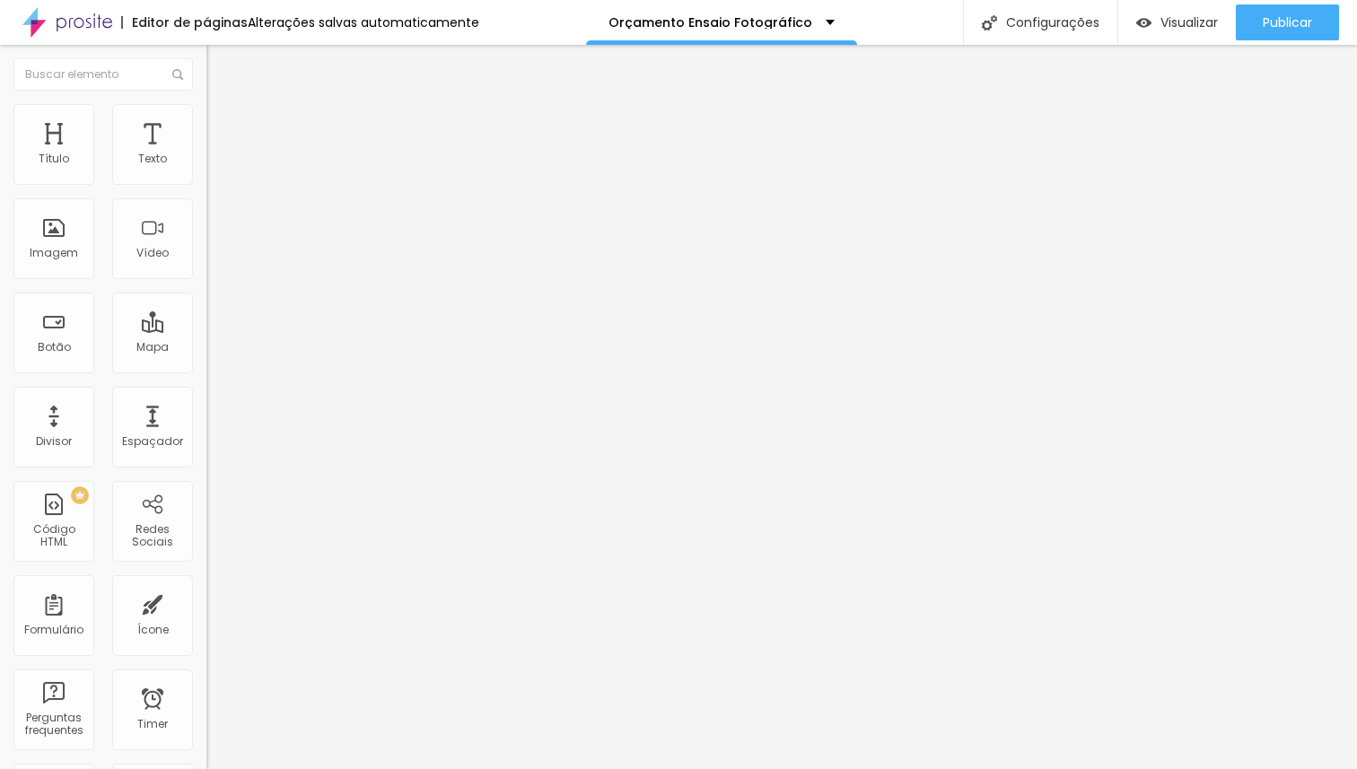
click at [206, 424] on input "range" at bounding box center [264, 431] width 116 height 14
type input "49"
type input "50"
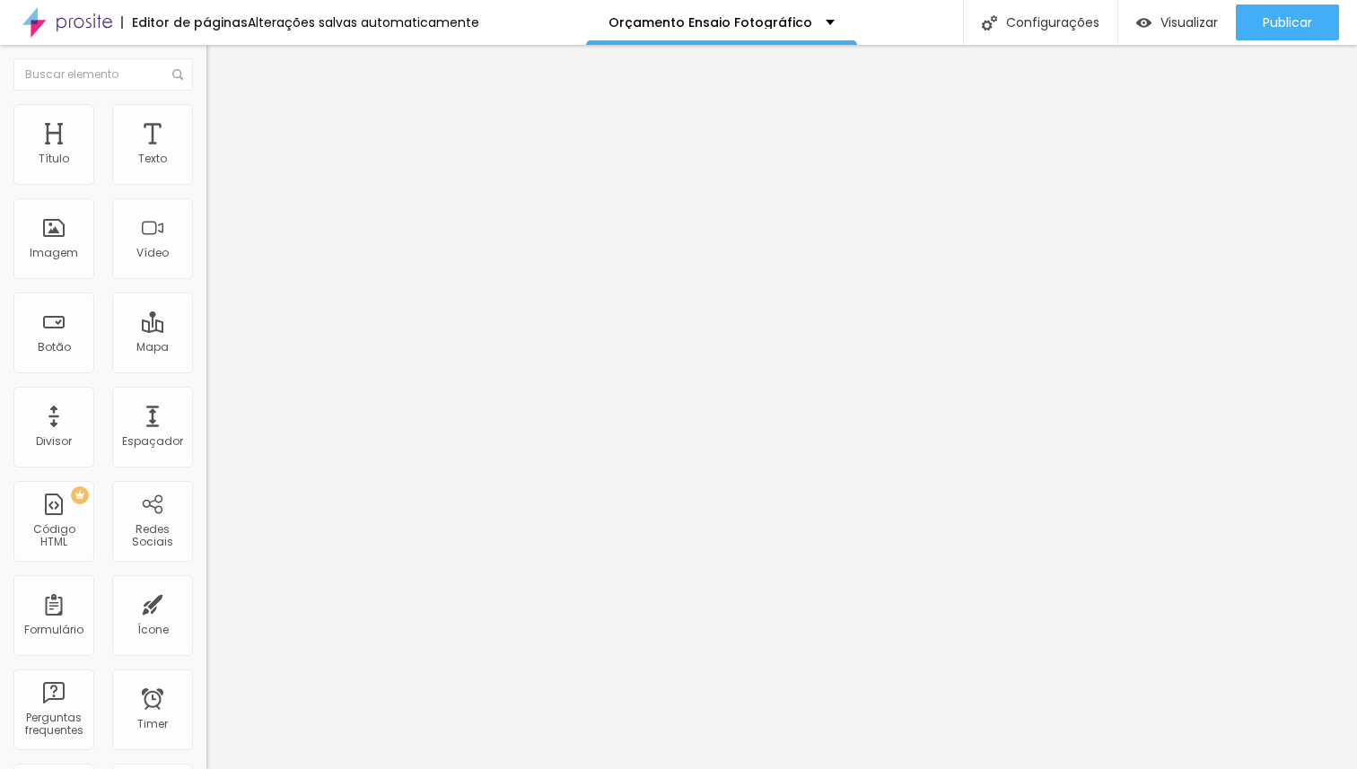
type input "51"
type input "52"
type input "53"
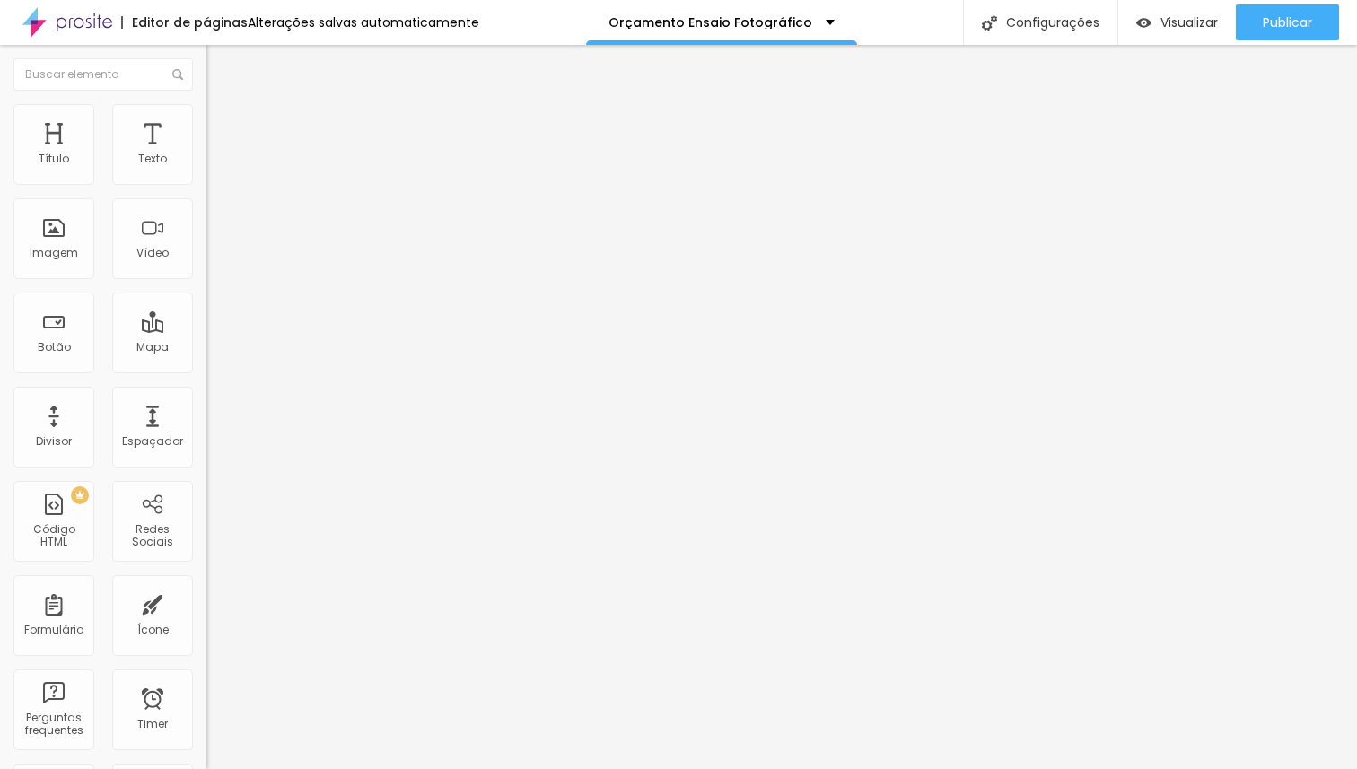
type input "53"
type input "54"
type input "55"
drag, startPoint x: 88, startPoint y: 374, endPoint x: 101, endPoint y: 373, distance: 12.6
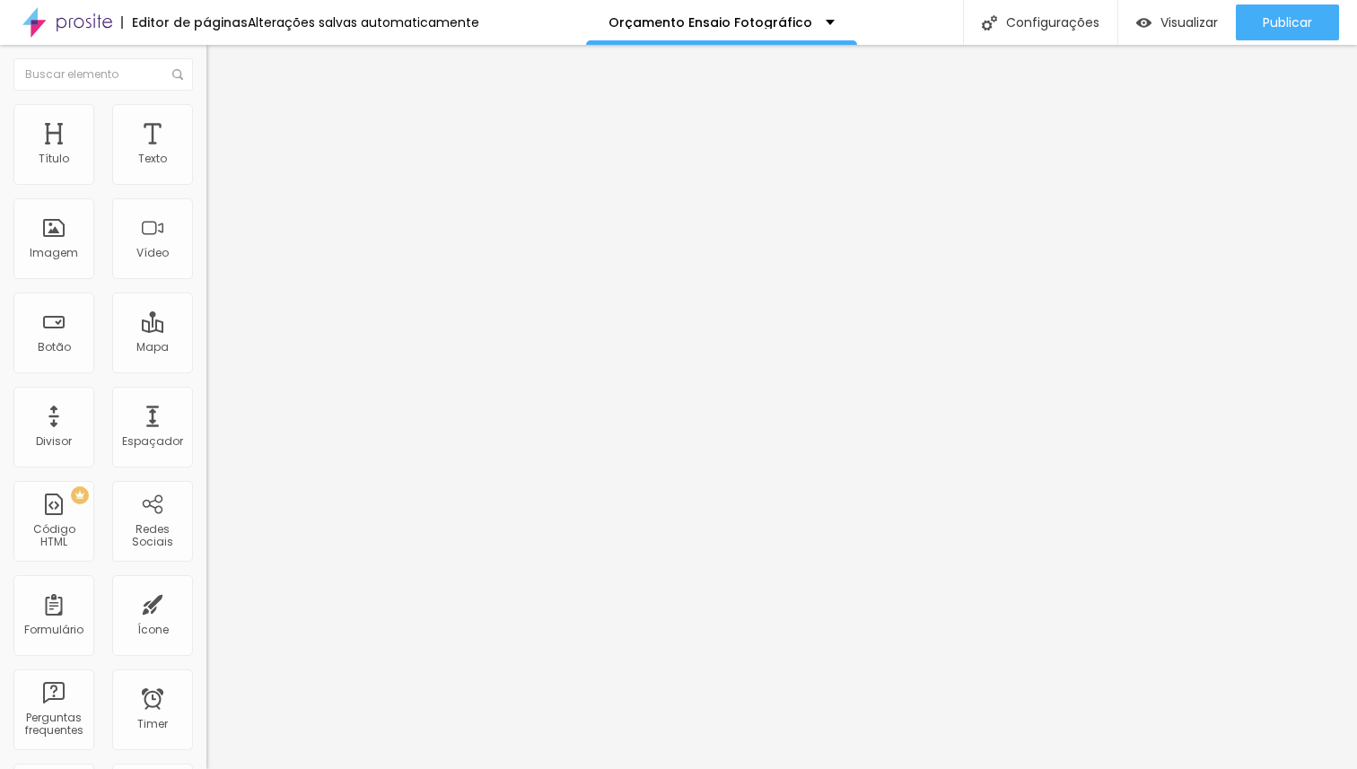
click at [206, 424] on input "range" at bounding box center [264, 431] width 116 height 14
drag, startPoint x: 75, startPoint y: 379, endPoint x: 101, endPoint y: 377, distance: 25.2
click at [206, 424] on input "range" at bounding box center [264, 431] width 116 height 14
drag, startPoint x: 97, startPoint y: 374, endPoint x: 75, endPoint y: 374, distance: 21.5
click at [206, 424] on input "range" at bounding box center [264, 431] width 116 height 14
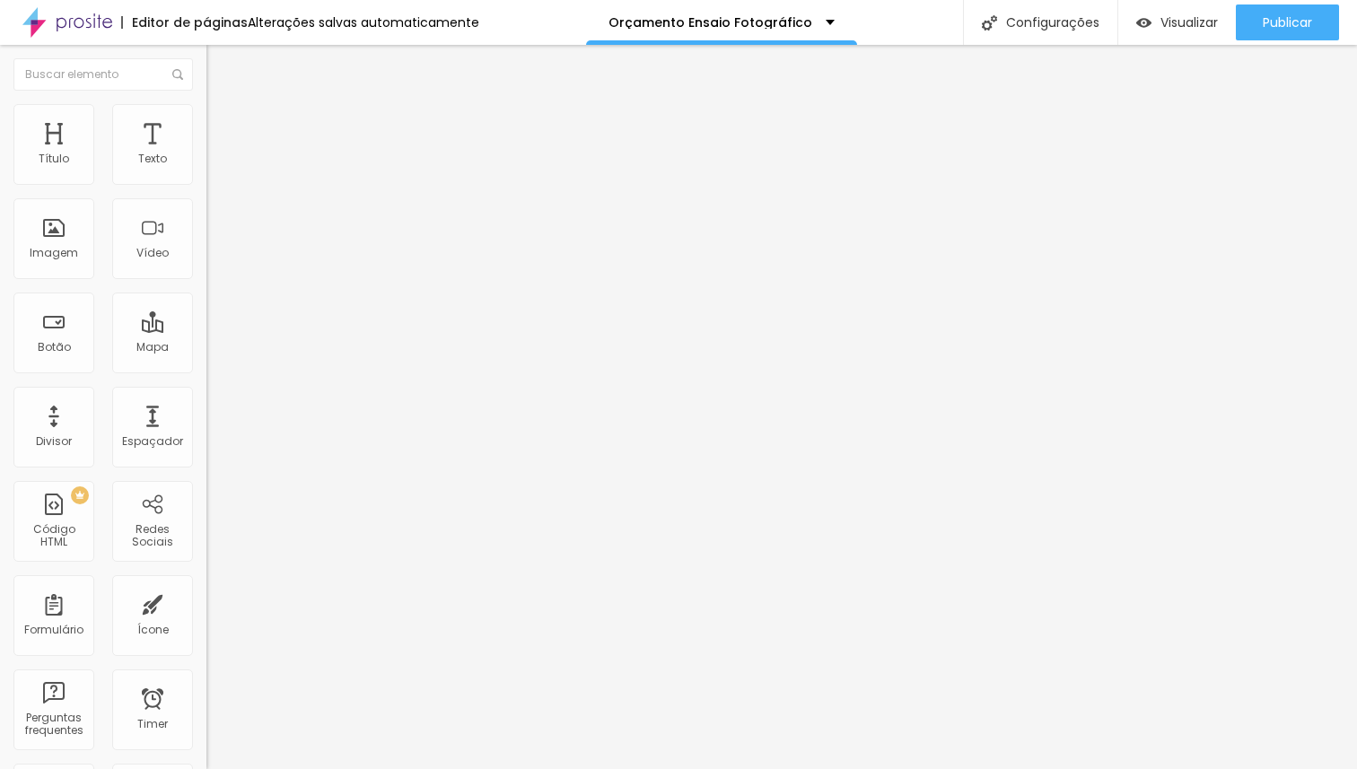
click at [206, 428] on input "range" at bounding box center [264, 435] width 116 height 14
drag, startPoint x: 76, startPoint y: 377, endPoint x: 100, endPoint y: 375, distance: 23.4
click at [206, 424] on input "range" at bounding box center [264, 431] width 116 height 14
click at [223, 127] on span "Avançado" at bounding box center [252, 134] width 59 height 15
drag, startPoint x: 119, startPoint y: 177, endPoint x: 232, endPoint y: 176, distance: 112.2
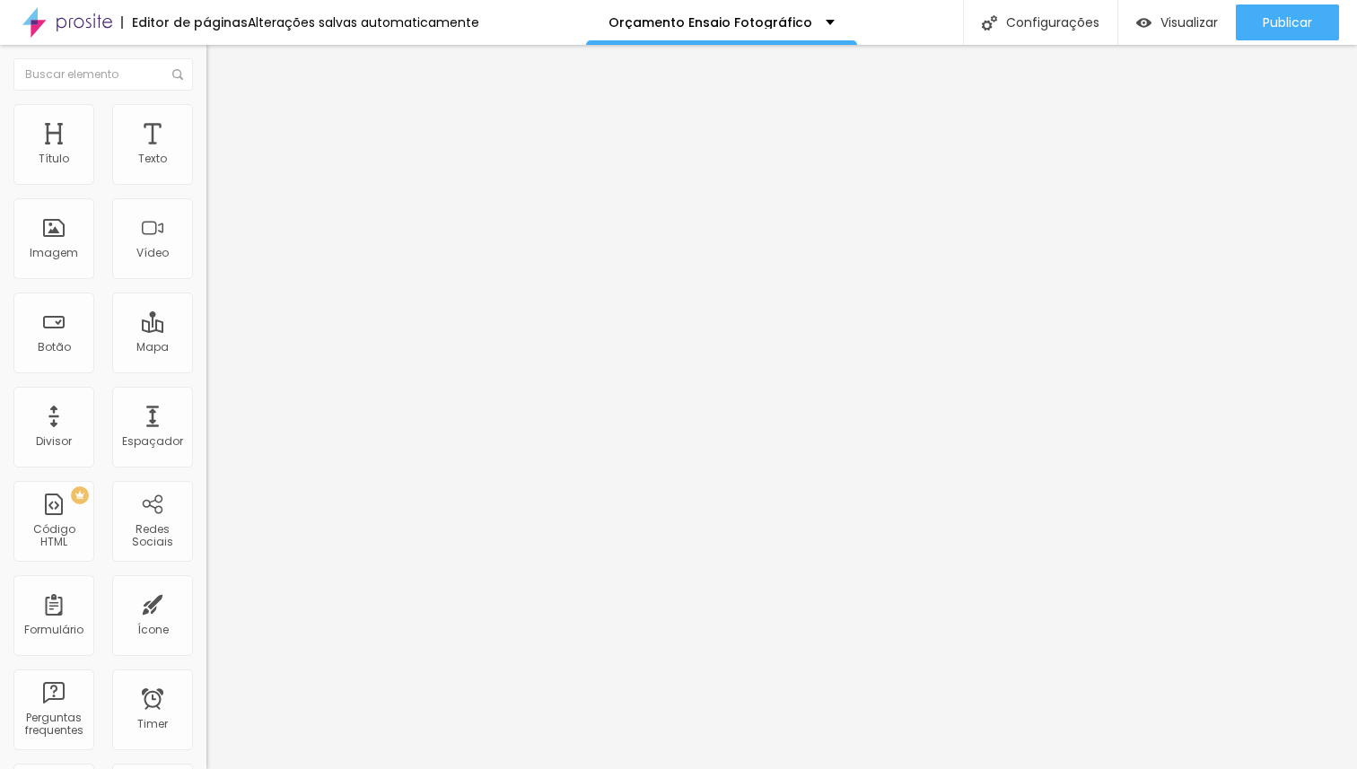
click at [232, 348] on input "range" at bounding box center [264, 355] width 116 height 14
drag, startPoint x: 42, startPoint y: 209, endPoint x: 0, endPoint y: 212, distance: 42.3
click at [206, 602] on input "range" at bounding box center [264, 609] width 116 height 14
click at [206, 104] on li "Estilo" at bounding box center [309, 113] width 206 height 18
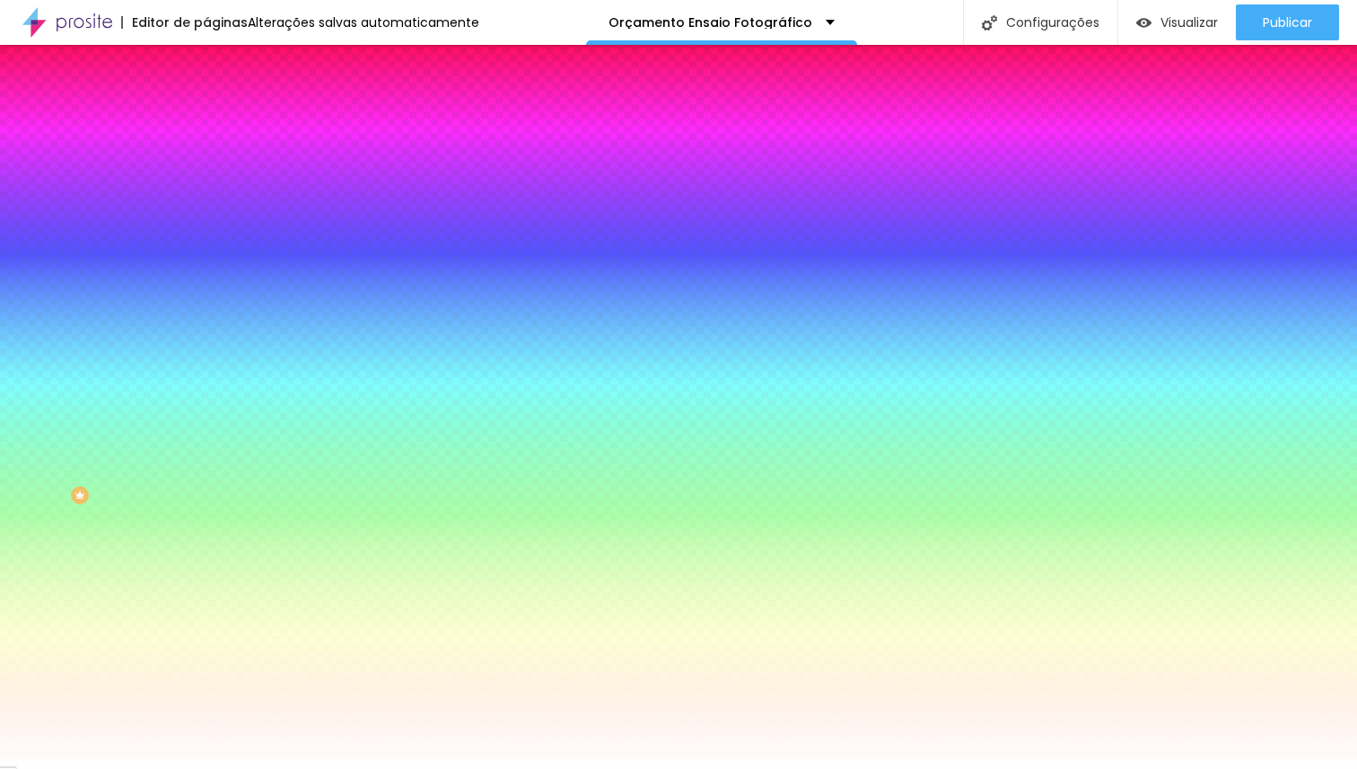
click at [206, 104] on li "Conteúdo" at bounding box center [309, 95] width 206 height 18
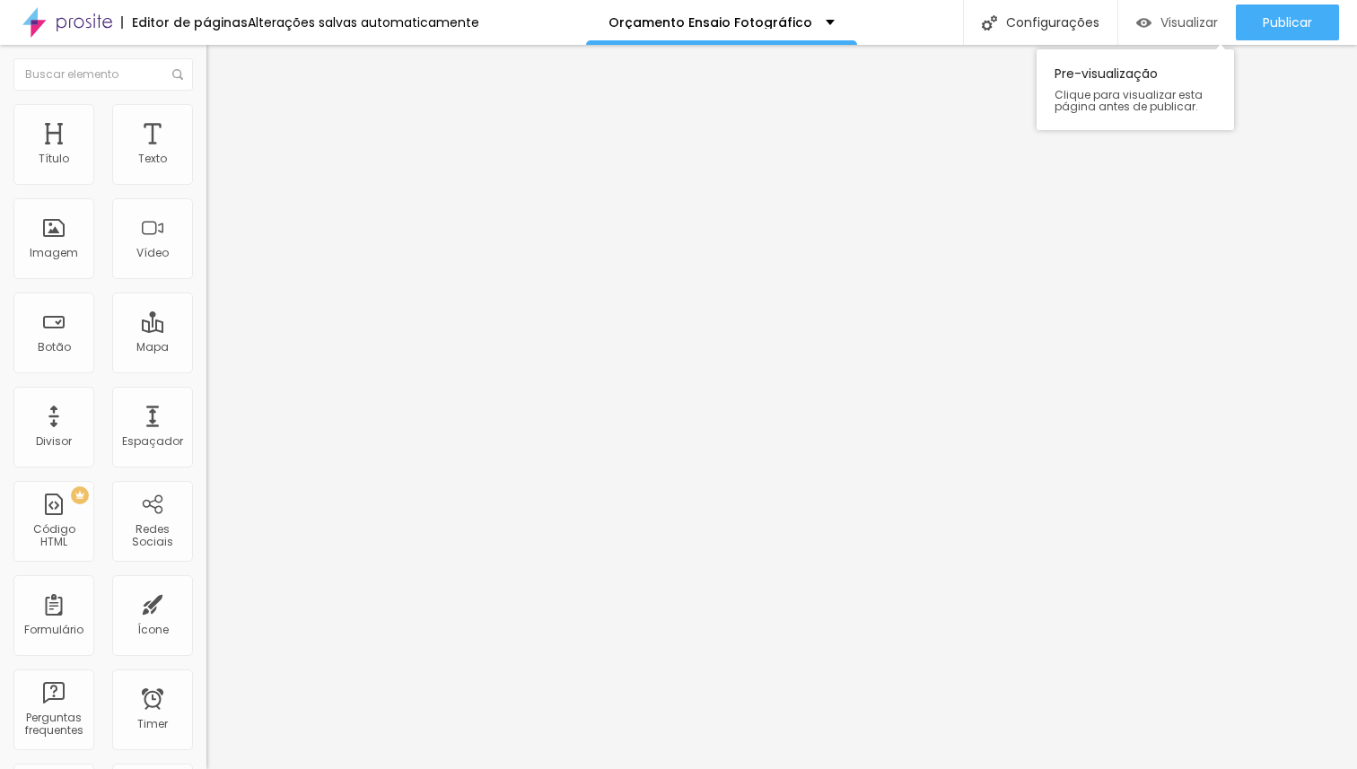
click at [1175, 16] on span "Visualizar" at bounding box center [1188, 22] width 57 height 14
click at [206, 122] on li "Avançado" at bounding box center [309, 131] width 206 height 18
drag, startPoint x: 126, startPoint y: 213, endPoint x: 0, endPoint y: 217, distance: 125.7
click at [206, 602] on input "range" at bounding box center [264, 609] width 116 height 14
drag, startPoint x: 118, startPoint y: 176, endPoint x: 229, endPoint y: 174, distance: 110.4
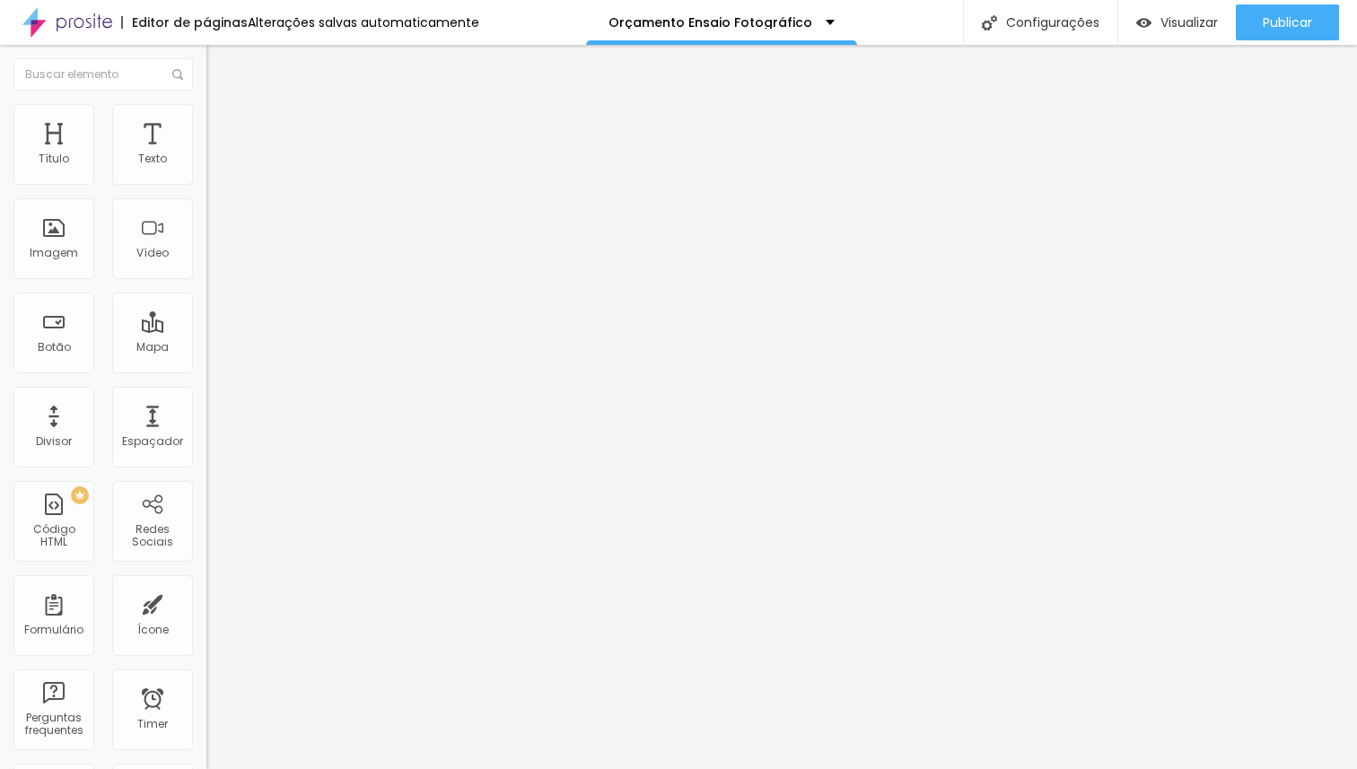
click at [229, 348] on input "range" at bounding box center [264, 355] width 116 height 14
click at [206, 122] on img at bounding box center [214, 130] width 16 height 16
drag, startPoint x: 116, startPoint y: 174, endPoint x: 48, endPoint y: 186, distance: 69.2
click at [267, 348] on input "range" at bounding box center [264, 355] width 116 height 14
drag, startPoint x: 38, startPoint y: 210, endPoint x: 0, endPoint y: 205, distance: 38.1
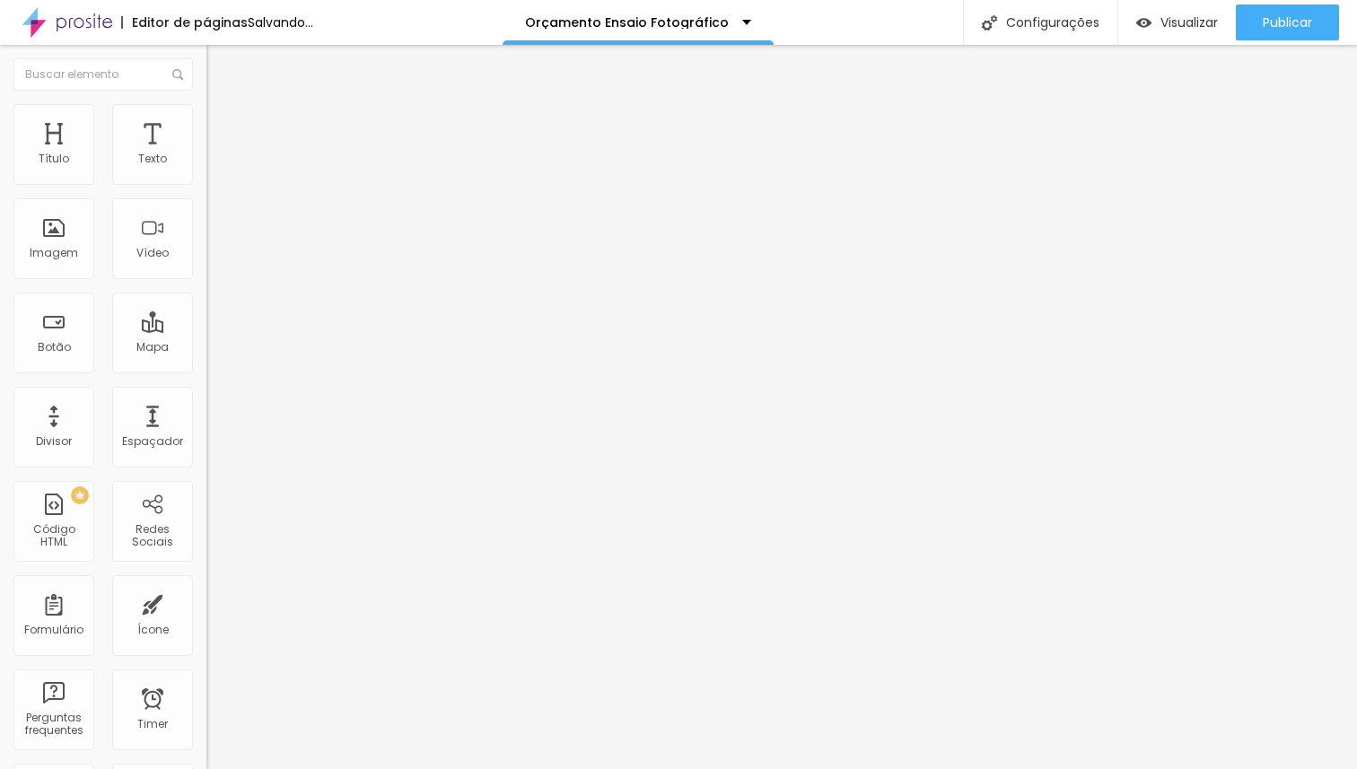
click at [206, 602] on input "range" at bounding box center [264, 609] width 116 height 14
click at [215, 165] on icon "button" at bounding box center [218, 161] width 7 height 7
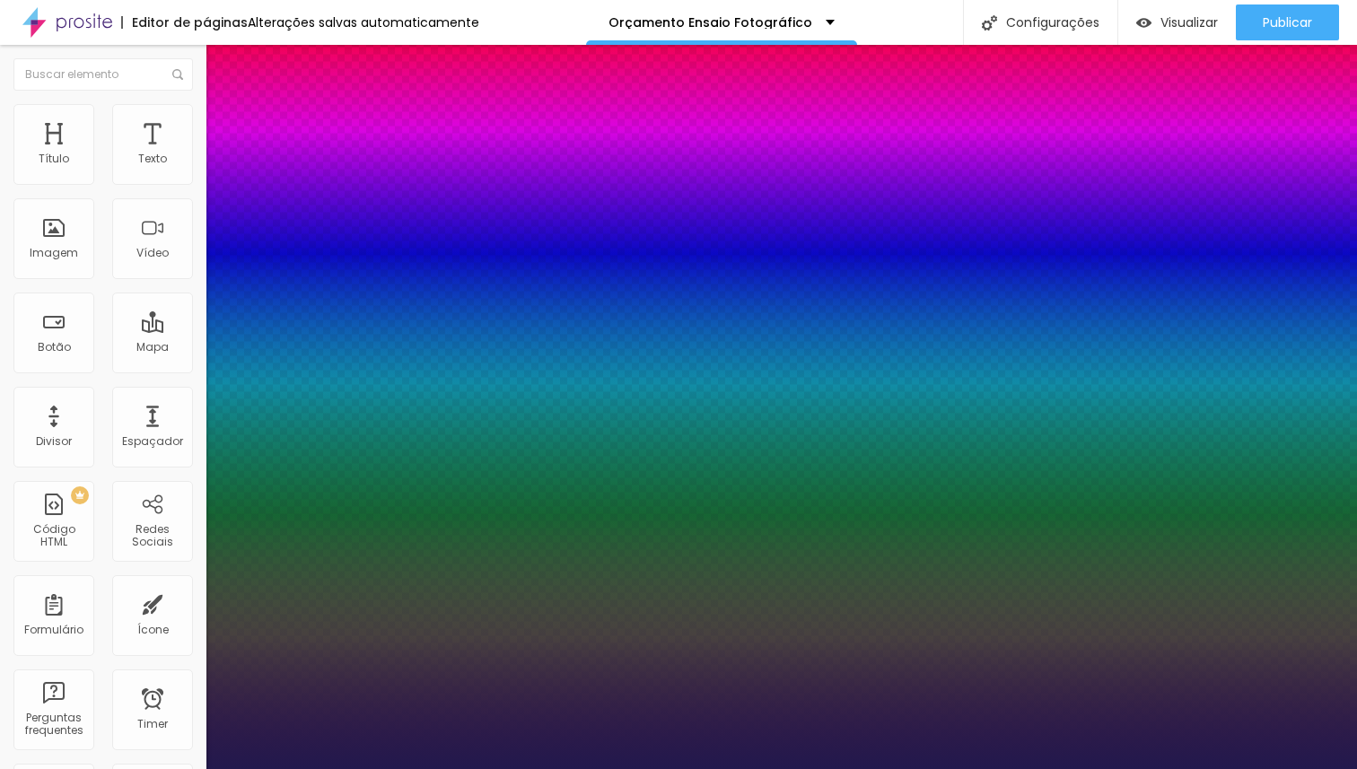
click at [626, 768] on div at bounding box center [678, 769] width 1357 height 0
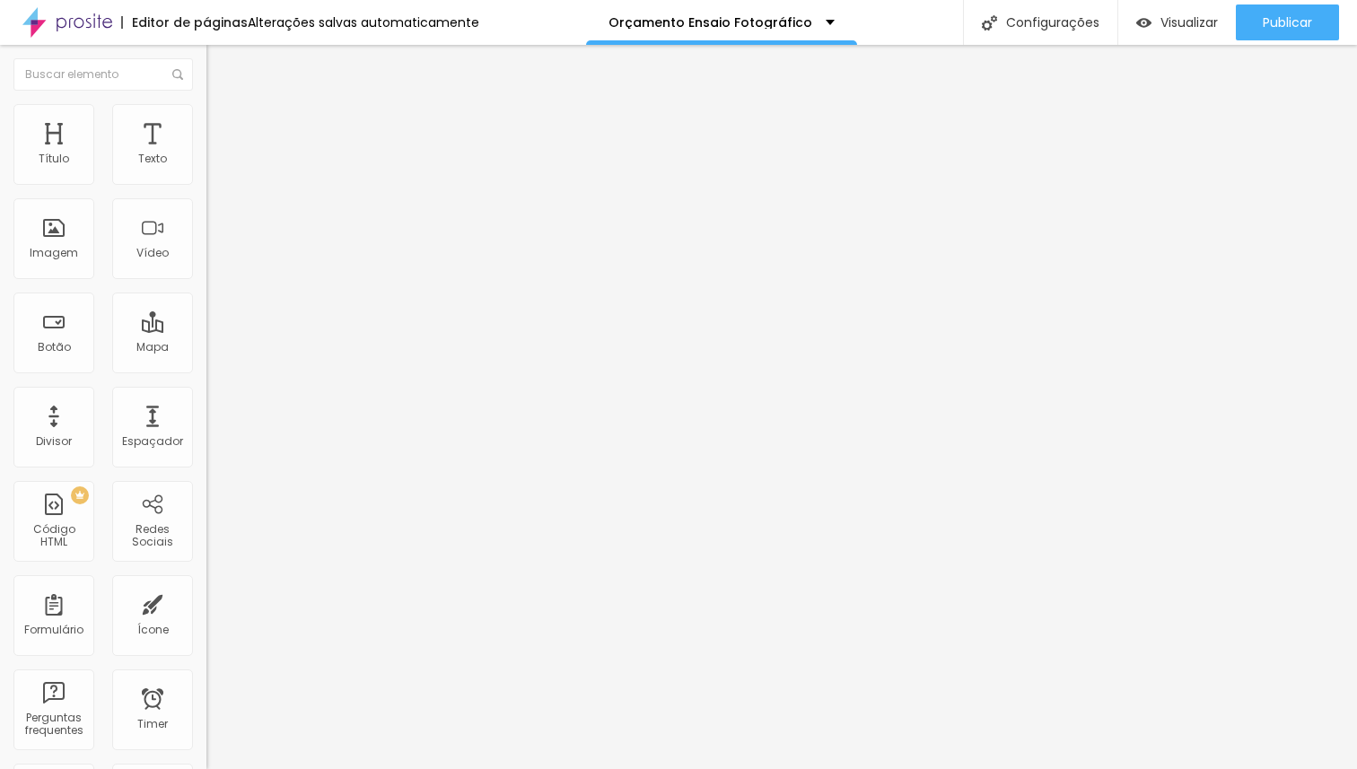
click at [206, 115] on img at bounding box center [214, 112] width 16 height 16
drag, startPoint x: 58, startPoint y: 174, endPoint x: 45, endPoint y: 189, distance: 20.3
click at [206, 330] on input "range" at bounding box center [264, 337] width 116 height 14
drag, startPoint x: 51, startPoint y: 209, endPoint x: 7, endPoint y: 209, distance: 44.0
click at [206, 584] on input "range" at bounding box center [264, 591] width 116 height 14
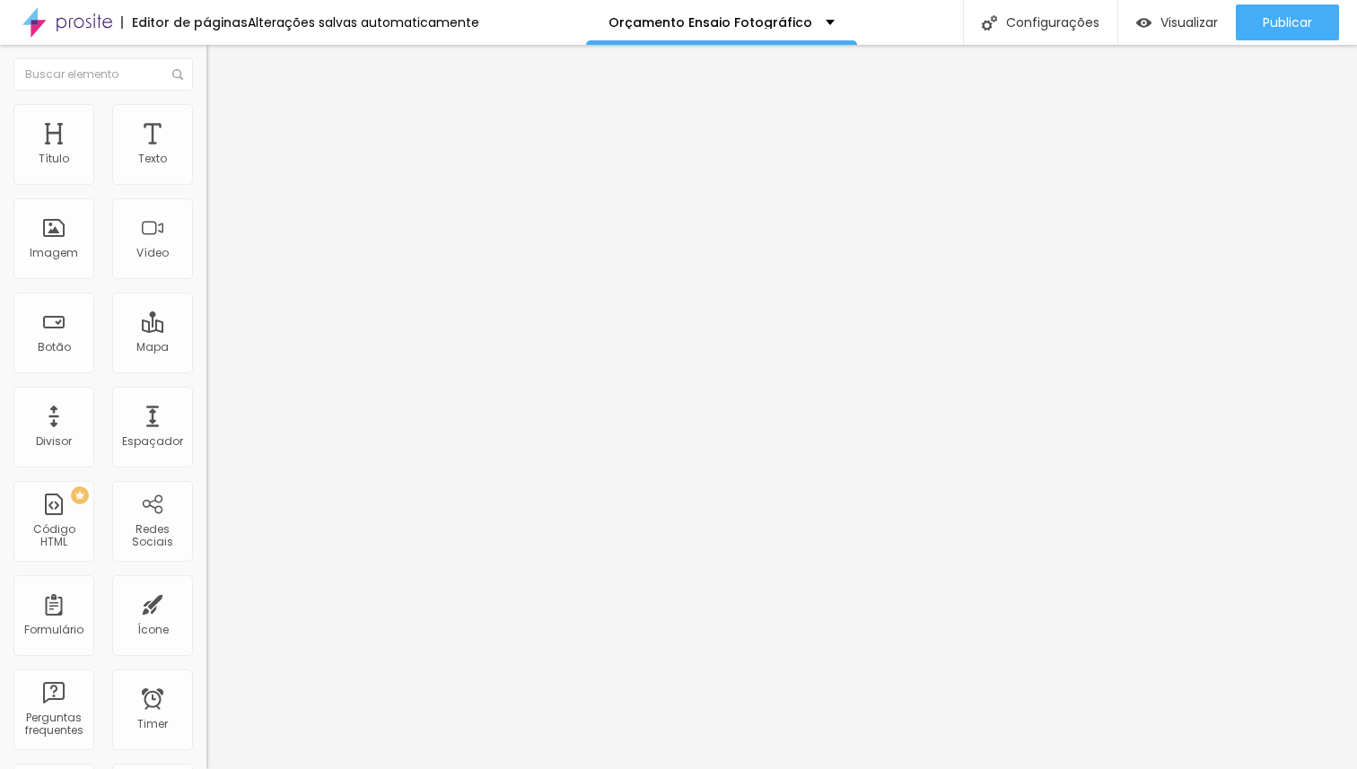
click at [223, 106] on span "Estilo" at bounding box center [237, 98] width 28 height 15
click at [215, 258] on icon "button" at bounding box center [218, 254] width 7 height 7
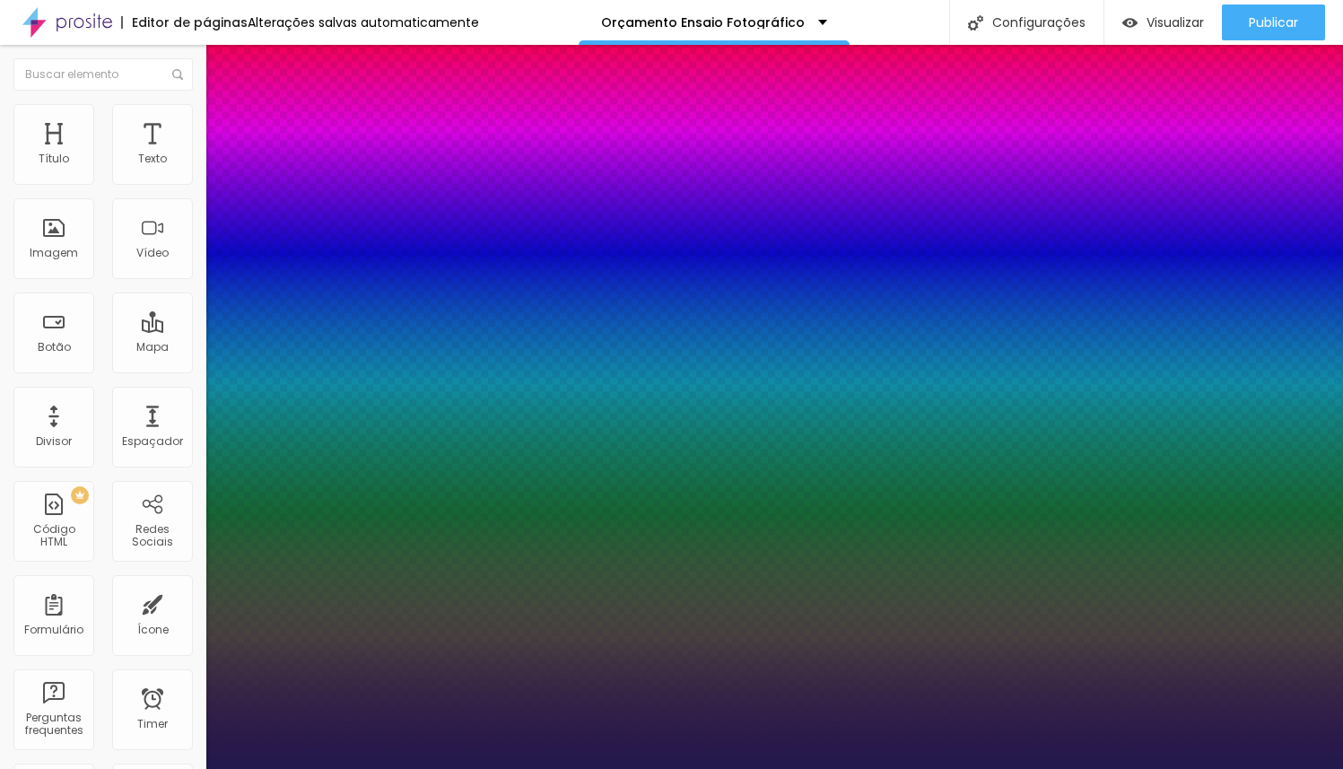
drag, startPoint x: 239, startPoint y: 505, endPoint x: 255, endPoint y: 500, distance: 17.0
click at [582, 768] on div at bounding box center [671, 769] width 1343 height 0
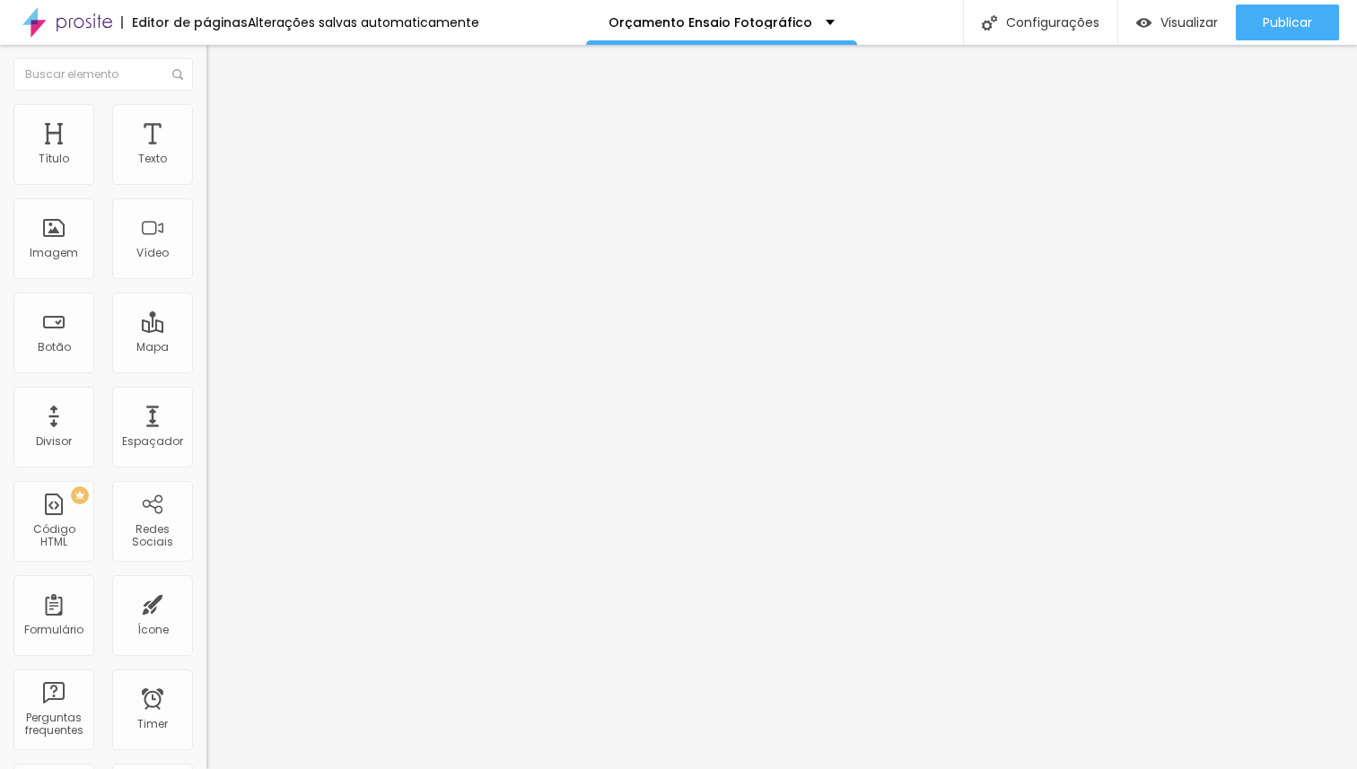
click at [206, 122] on li "Avançado" at bounding box center [309, 131] width 206 height 18
drag, startPoint x: 100, startPoint y: 176, endPoint x: 0, endPoint y: 179, distance: 99.7
click at [206, 348] on input "range" at bounding box center [264, 355] width 116 height 14
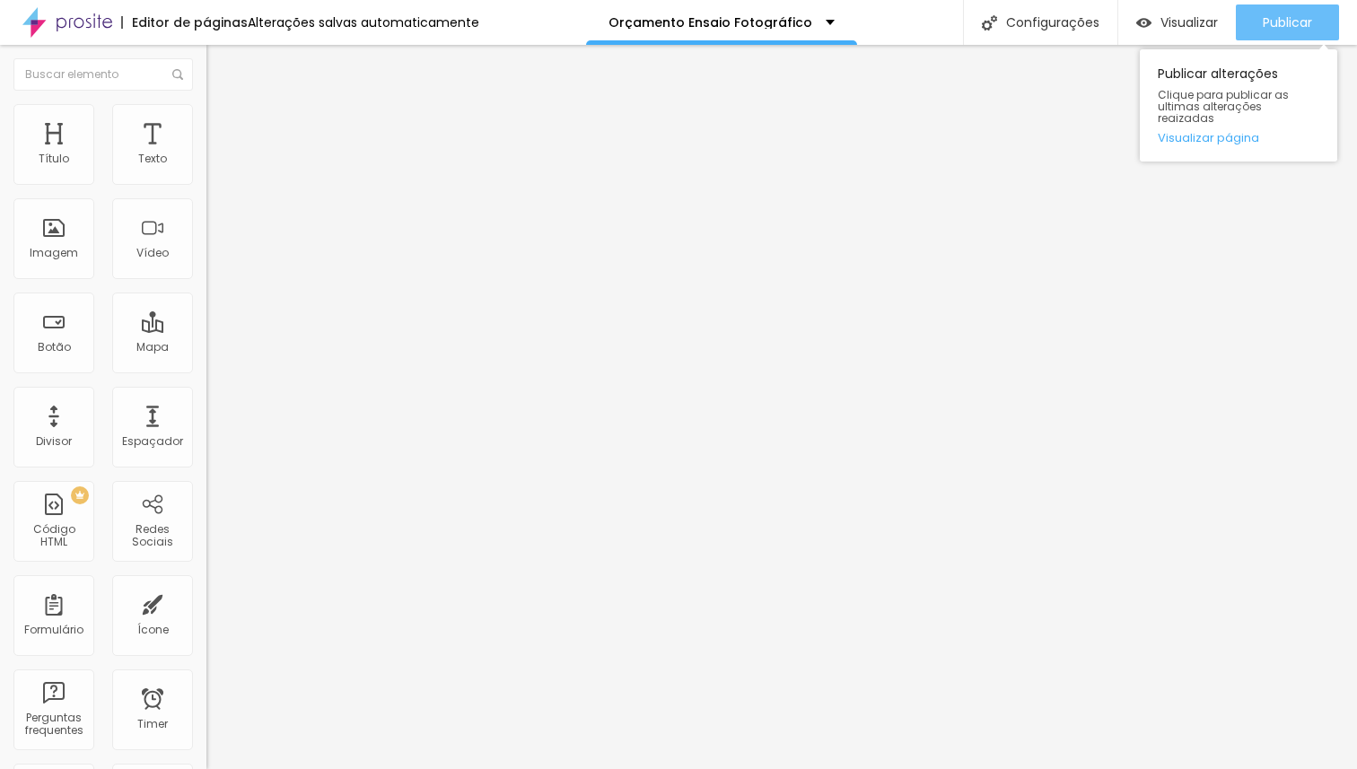
click at [1297, 25] on span "Publicar" at bounding box center [1287, 22] width 49 height 14
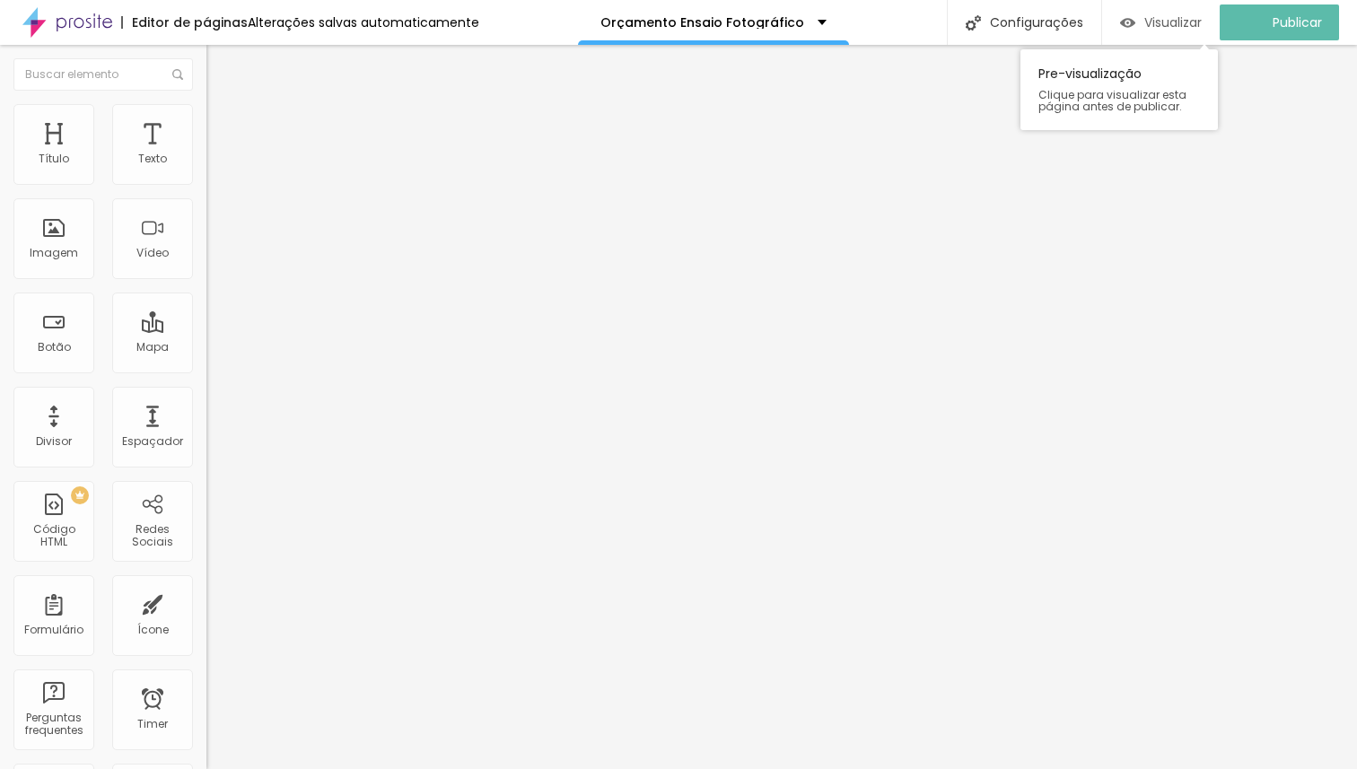
click at [1161, 22] on span "Visualizar" at bounding box center [1172, 22] width 57 height 14
click at [206, 109] on img at bounding box center [214, 112] width 16 height 16
click at [214, 260] on icon "button" at bounding box center [219, 254] width 11 height 11
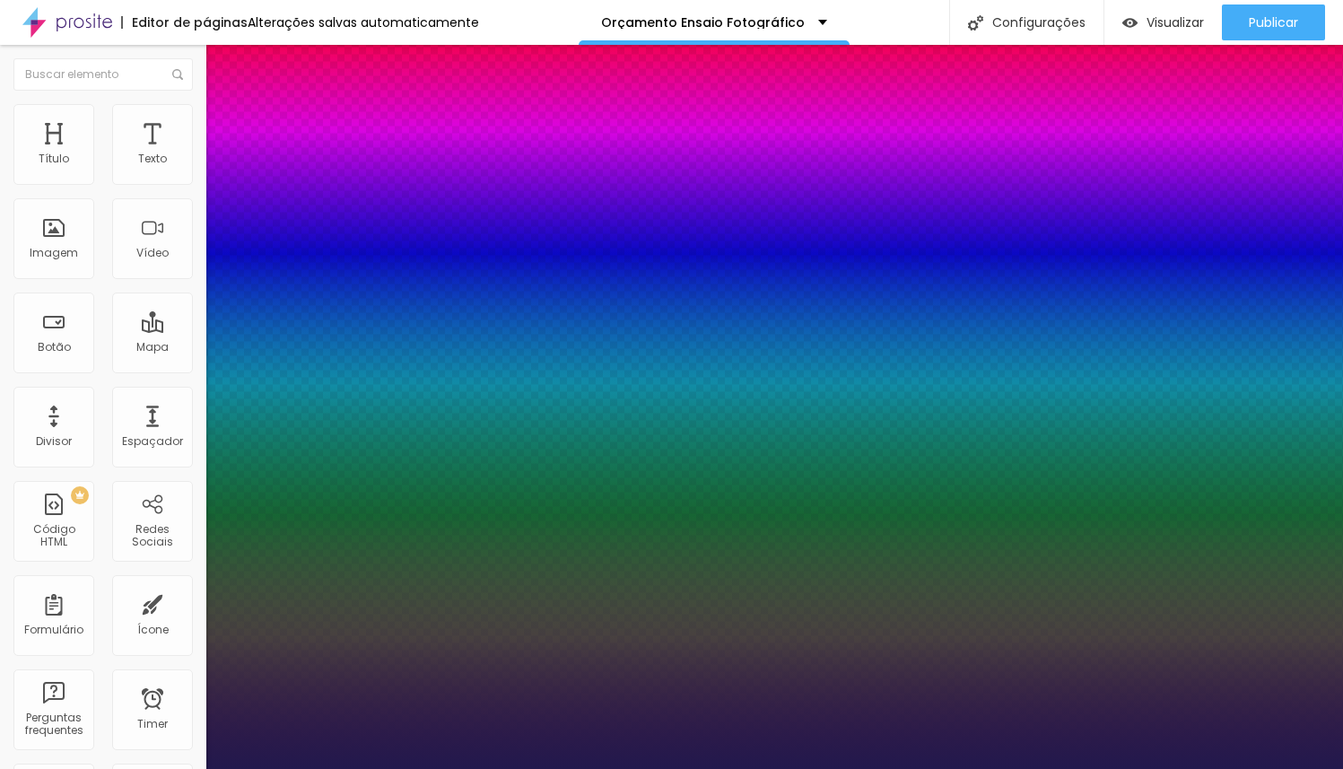
click at [721, 768] on div at bounding box center [671, 769] width 1343 height 0
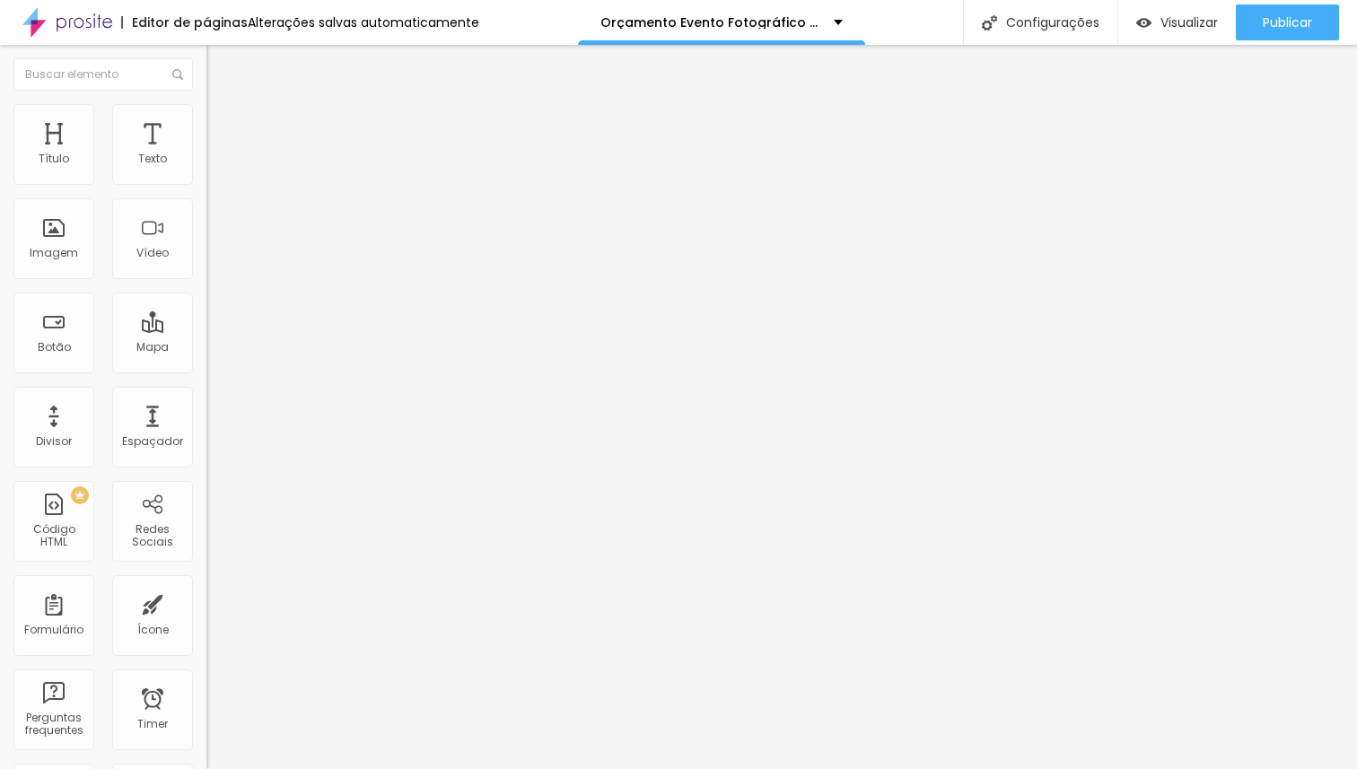
click at [223, 124] on span "Avançado" at bounding box center [252, 116] width 59 height 15
type input "9"
type input "7"
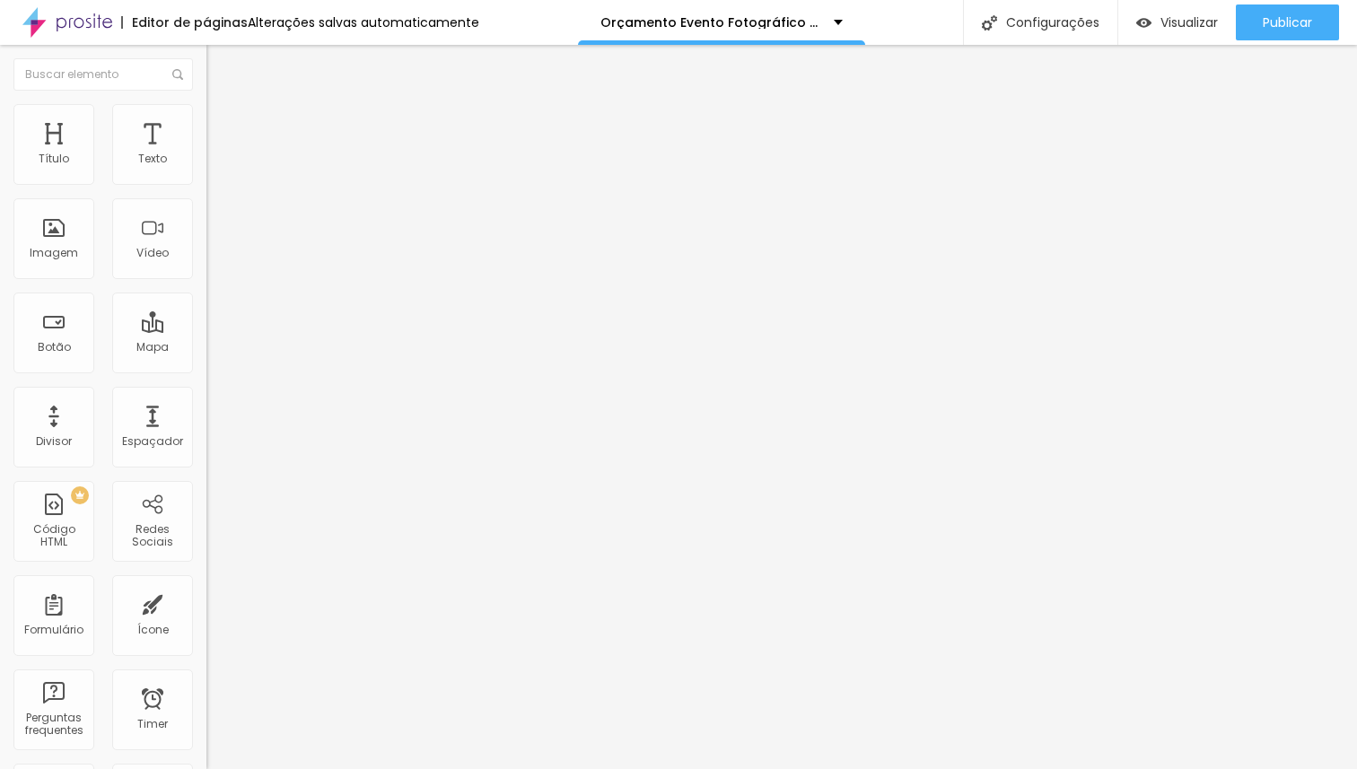
type input "0"
drag, startPoint x: 54, startPoint y: 179, endPoint x: 0, endPoint y: 178, distance: 53.8
type input "0"
click at [206, 330] on input "range" at bounding box center [264, 337] width 116 height 14
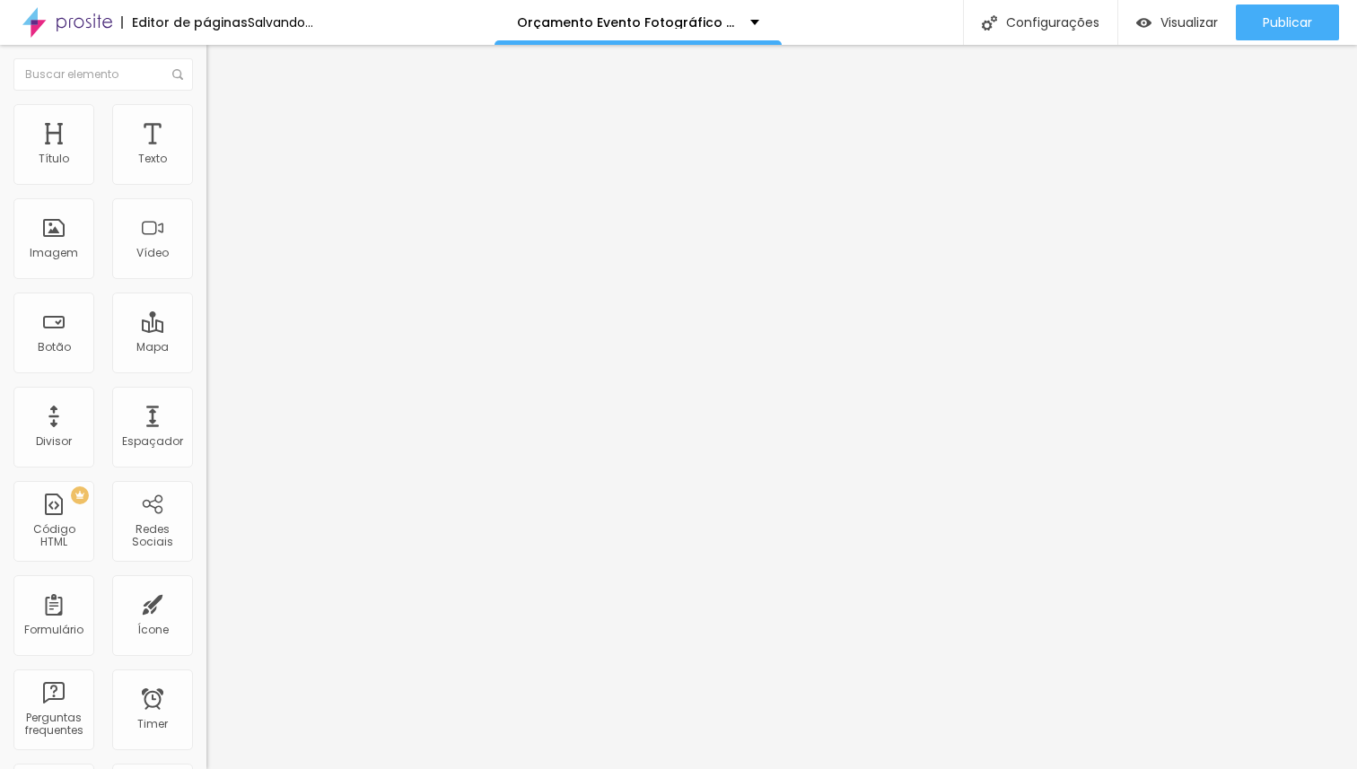
type input "4"
type input "0"
drag, startPoint x: 50, startPoint y: 210, endPoint x: 15, endPoint y: 211, distance: 35.0
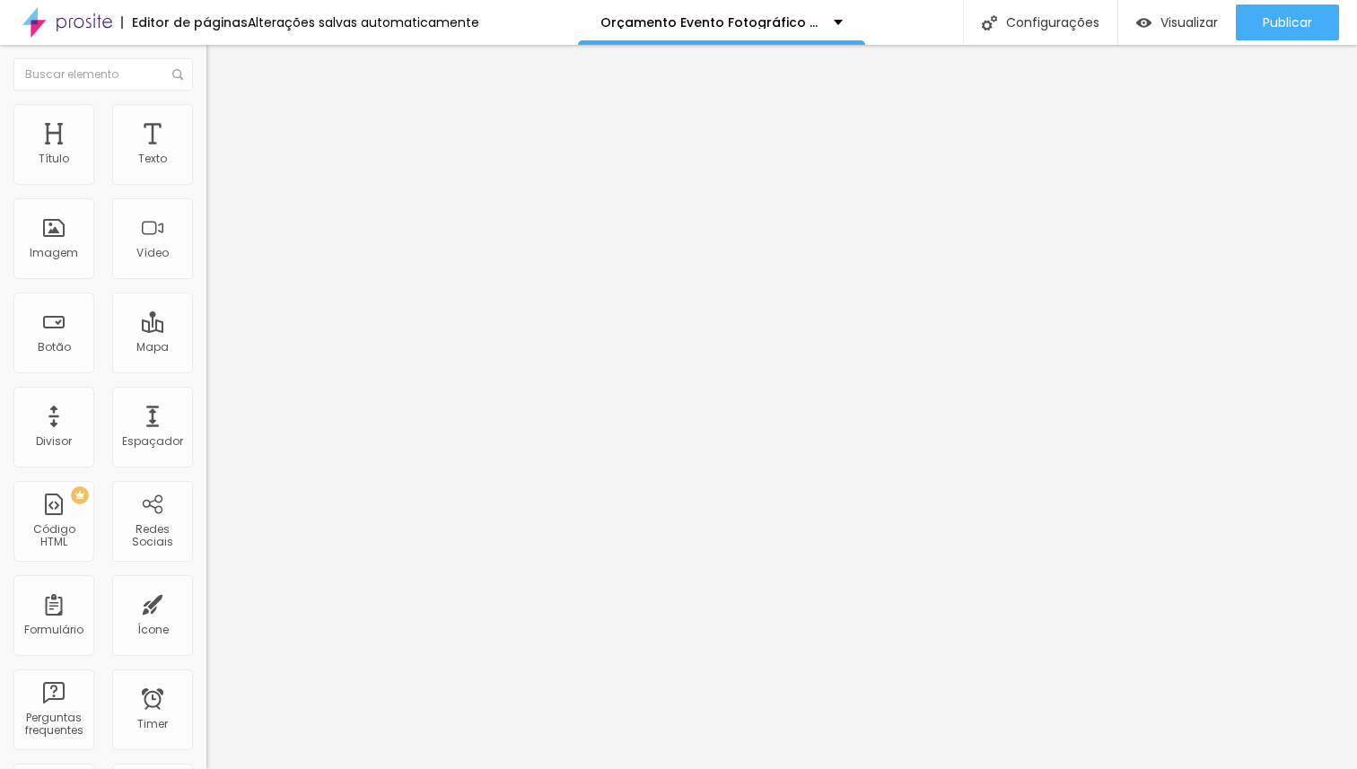
type input "0"
click at [206, 584] on input "range" at bounding box center [264, 591] width 116 height 14
click at [223, 106] on span "Estilo" at bounding box center [237, 98] width 28 height 15
click at [214, 260] on icon "button" at bounding box center [219, 254] width 11 height 11
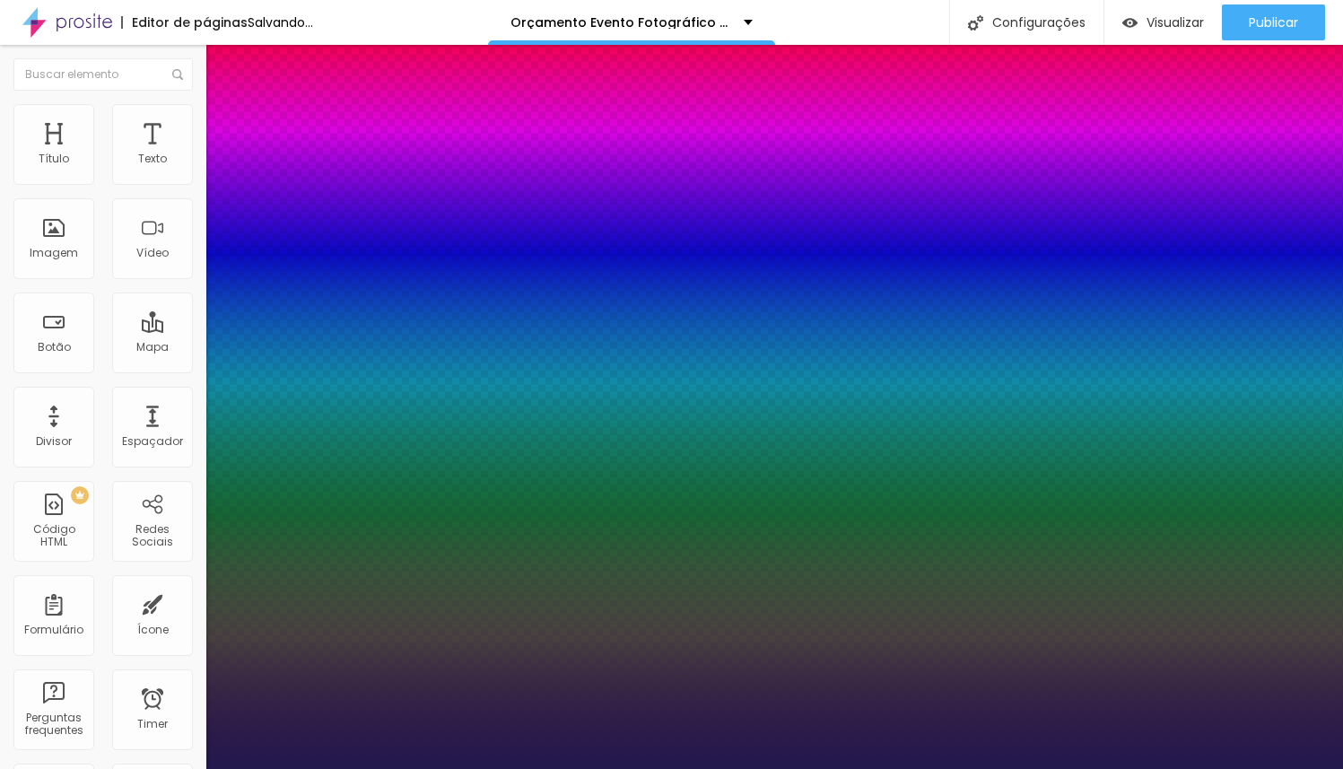
type input "1"
type input "19"
type input "1"
type input "20"
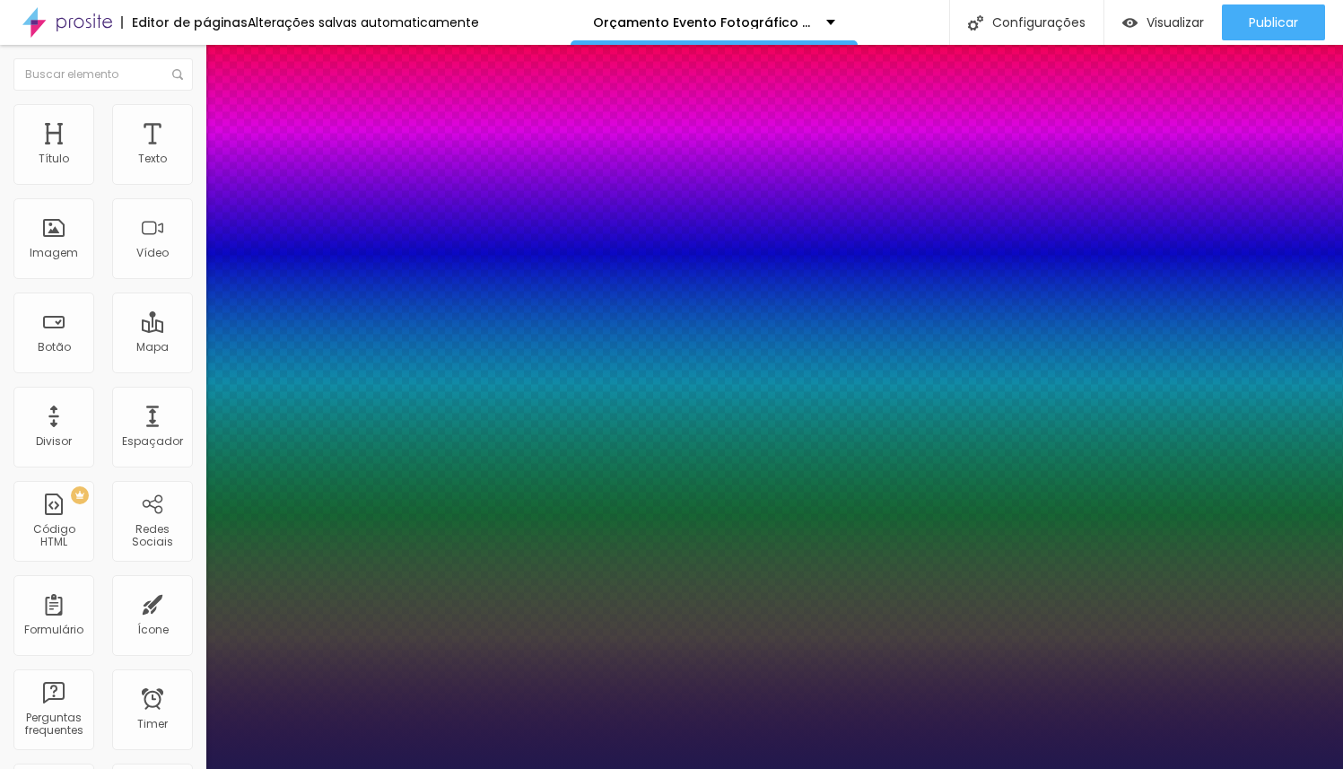
type input "20"
type input "1"
type input "22"
type input "1"
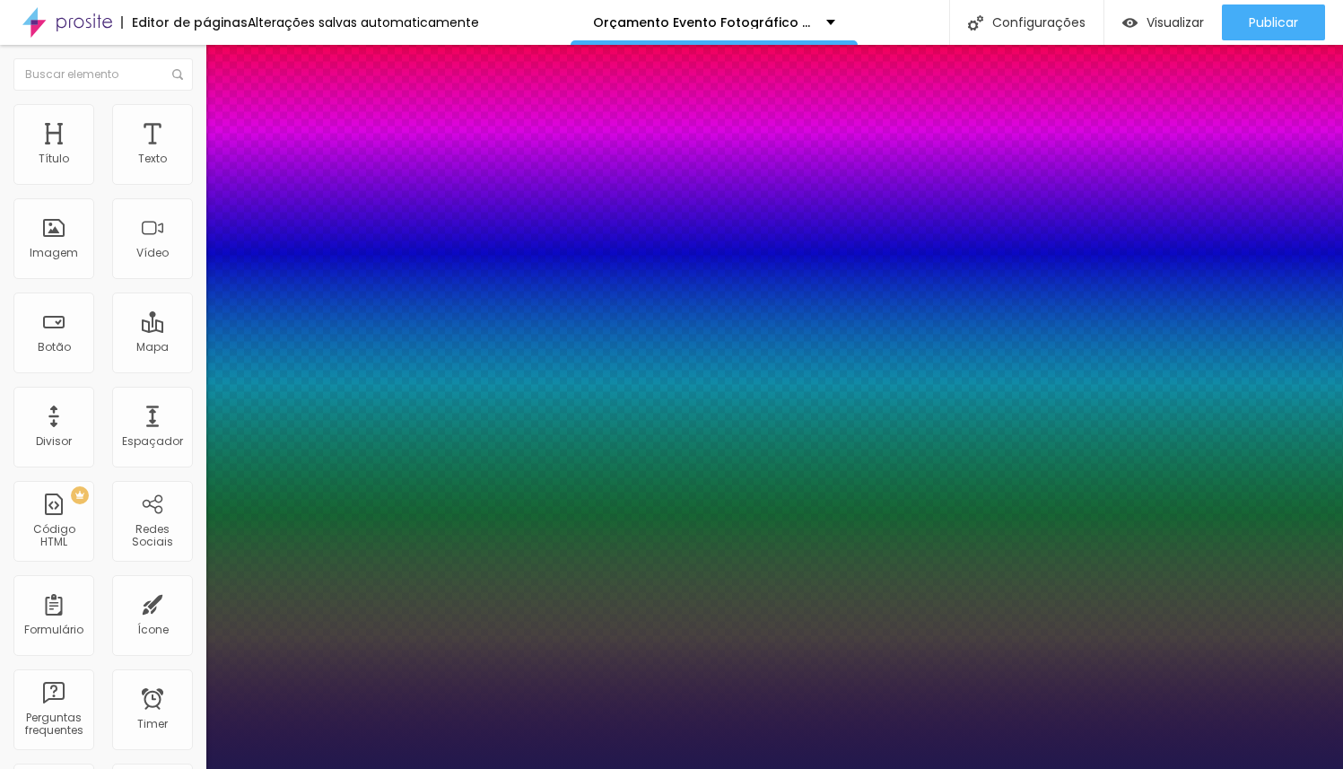
type input "23"
type input "1"
type input "24"
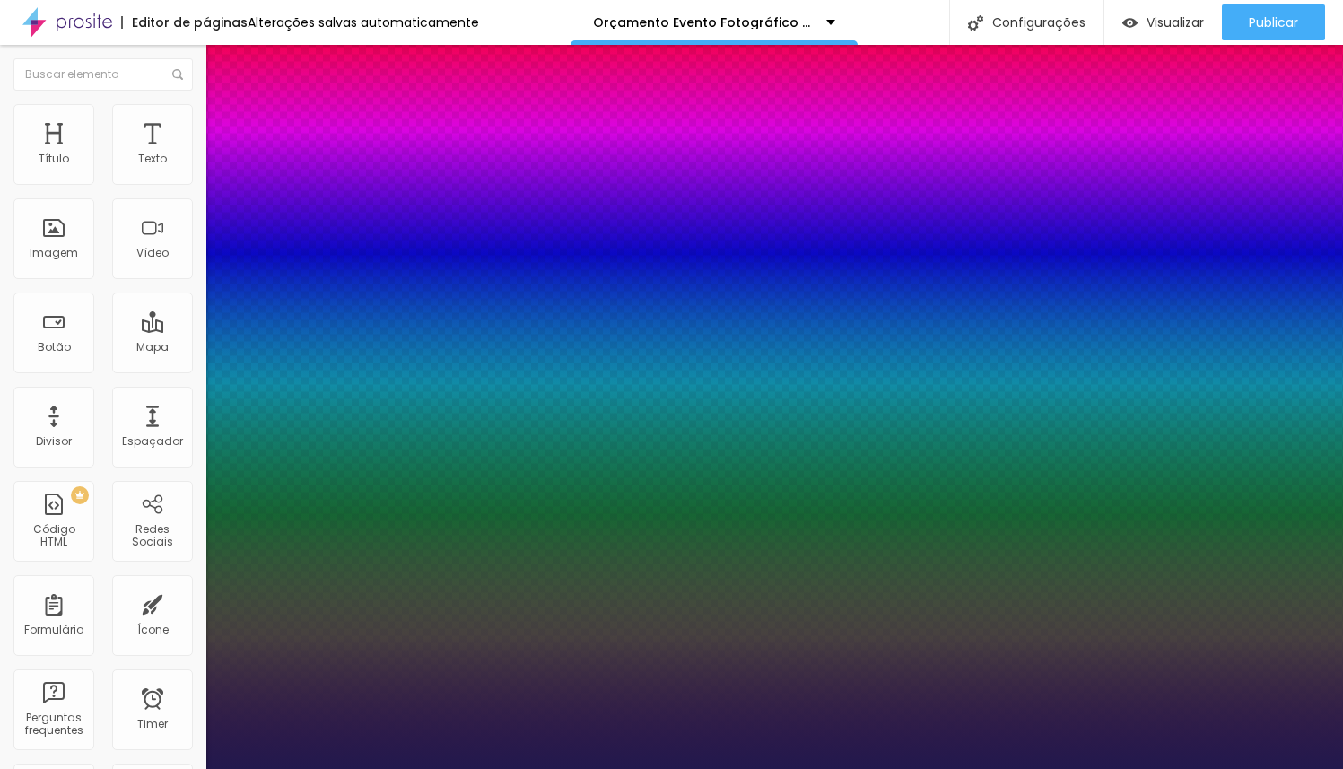
type input "1"
type input "25"
type input "1"
type input "26"
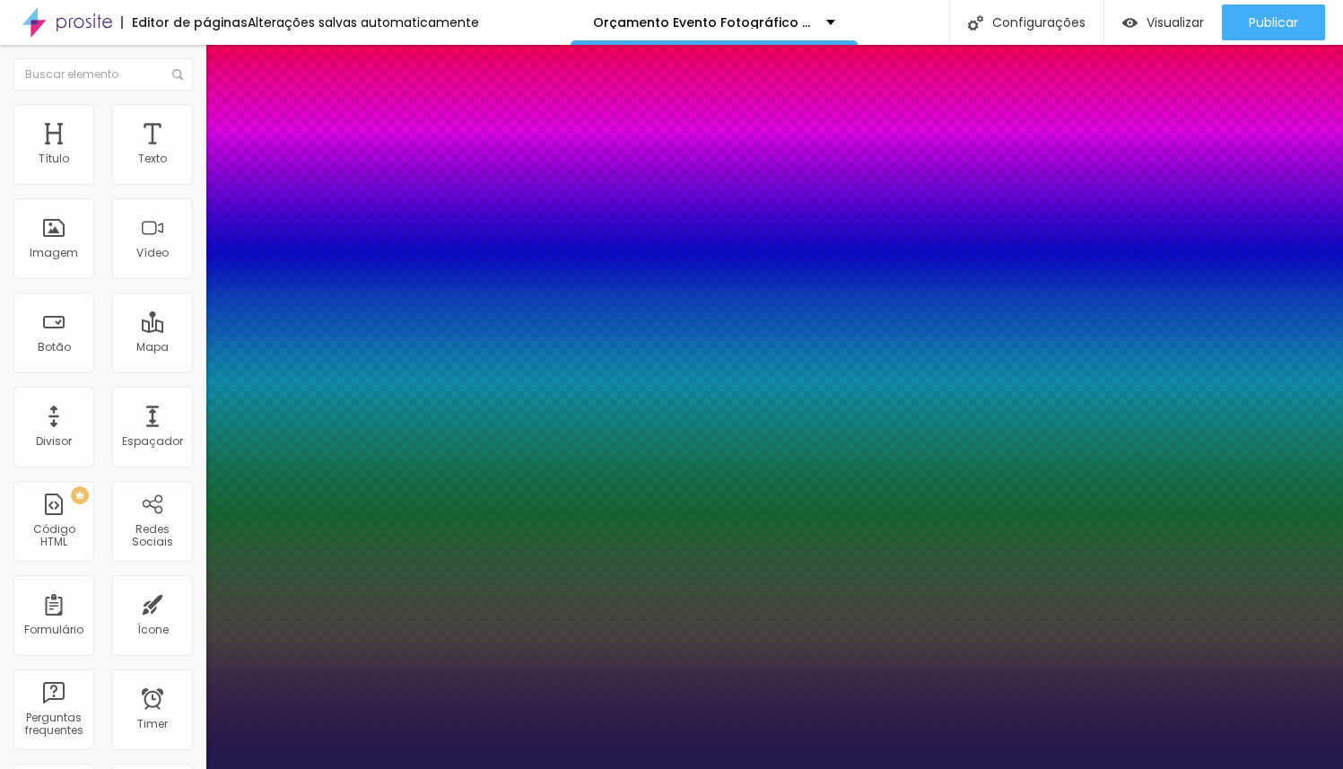
type input "26"
type input "1"
type input "27"
type input "1"
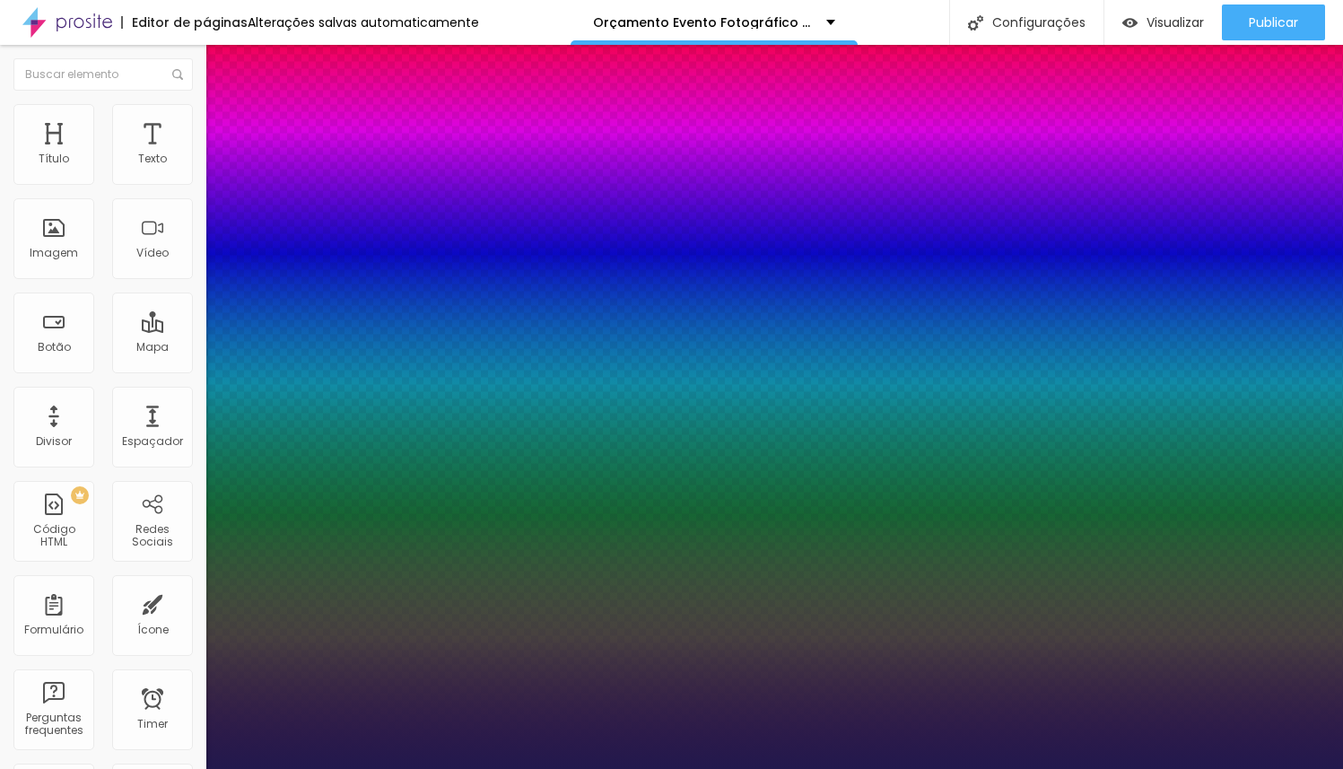
type input "26"
type input "1"
type input "25"
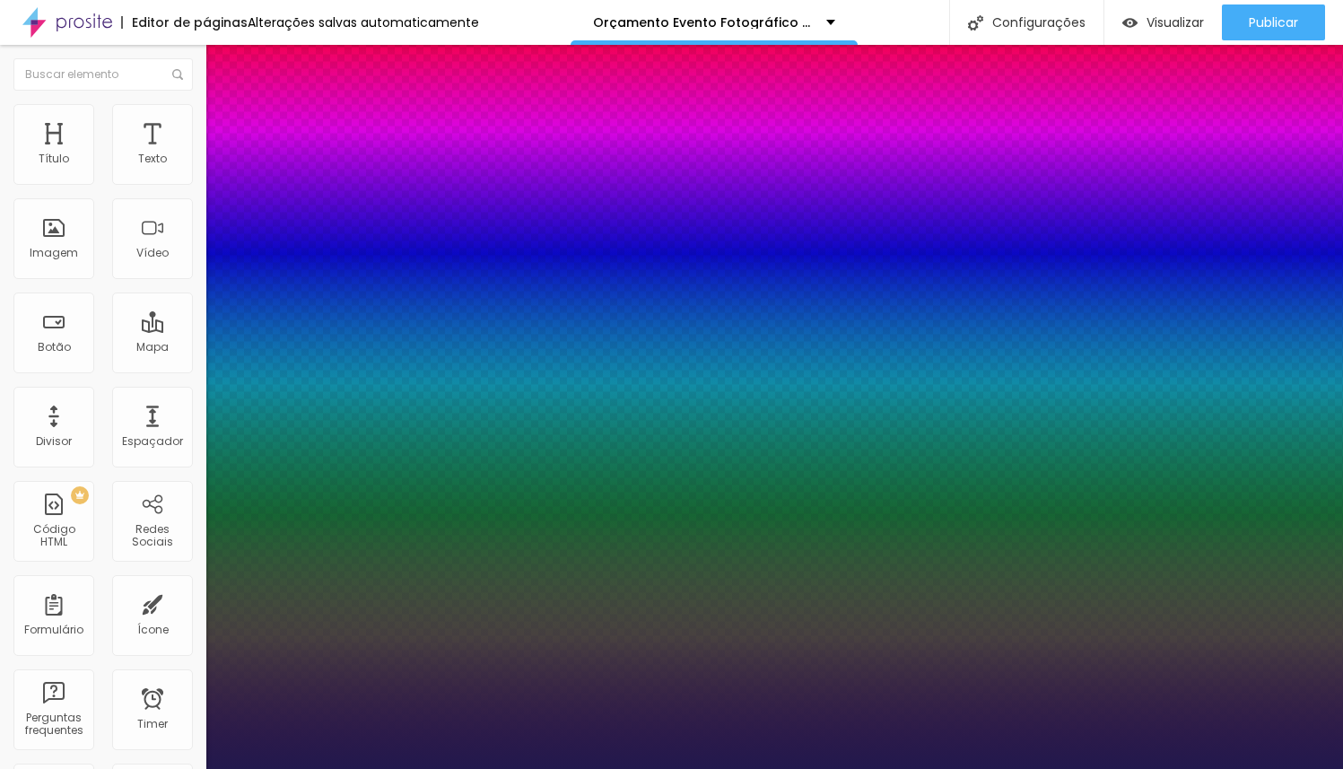
type input "1"
drag, startPoint x: 246, startPoint y: 508, endPoint x: 255, endPoint y: 506, distance: 9.2
type input "25"
type input "1"
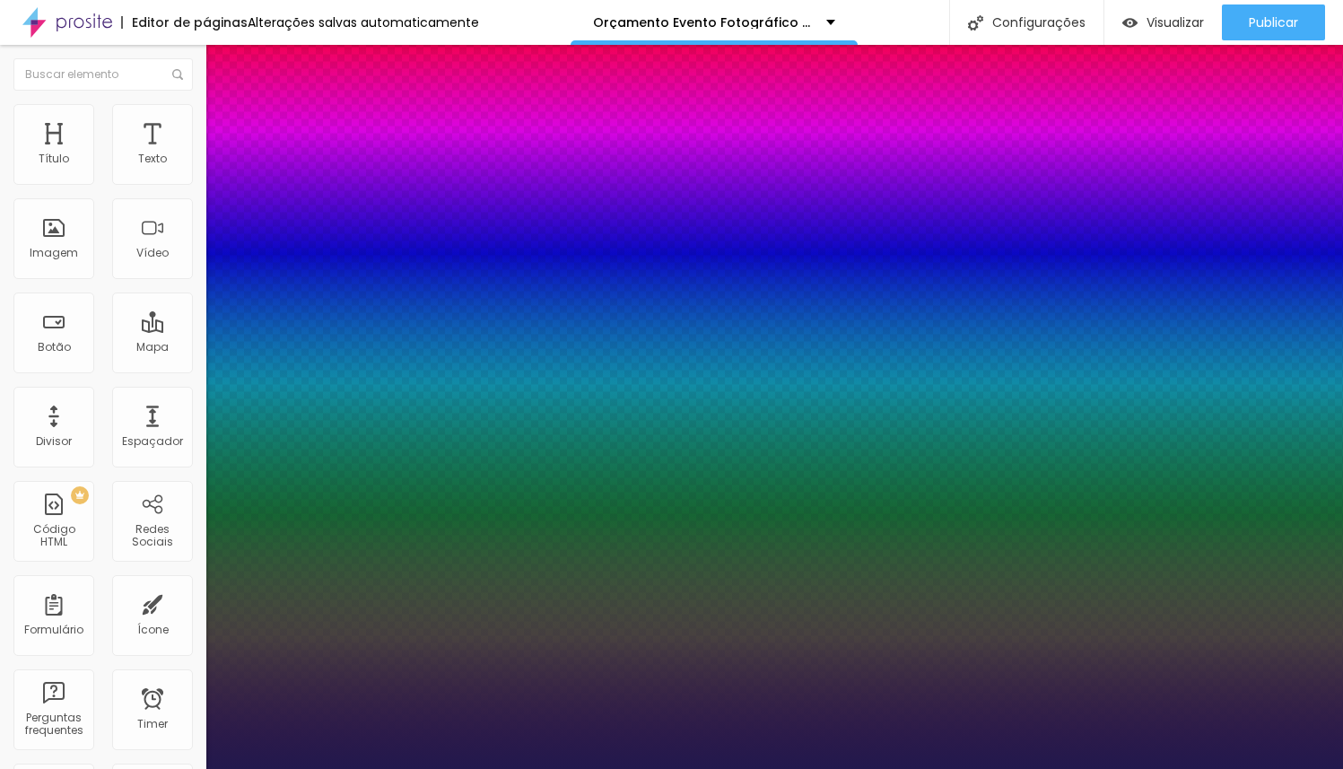
click at [909, 768] on div at bounding box center [671, 769] width 1343 height 0
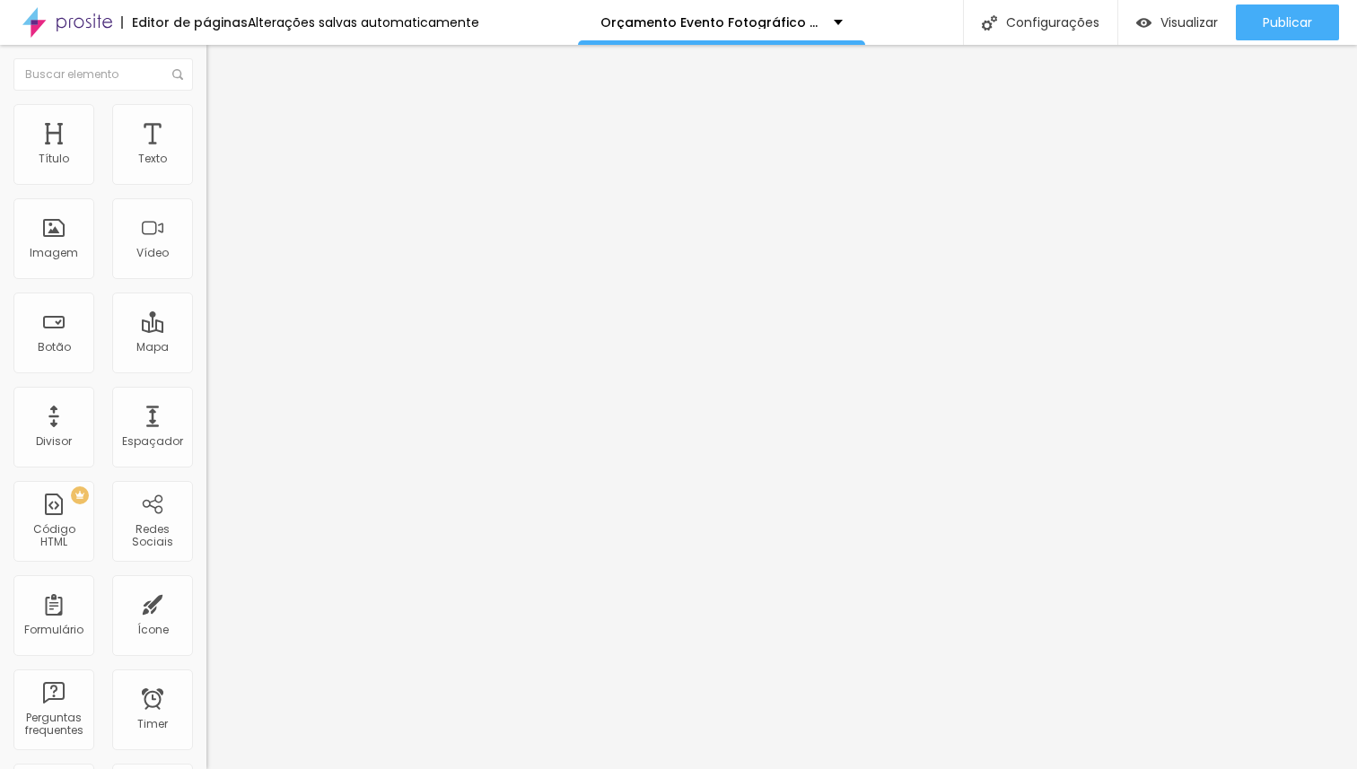
click at [206, 122] on li "Avançado" at bounding box center [309, 131] width 206 height 18
type input "30"
drag, startPoint x: 152, startPoint y: 173, endPoint x: 179, endPoint y: 183, distance: 28.7
type input "30"
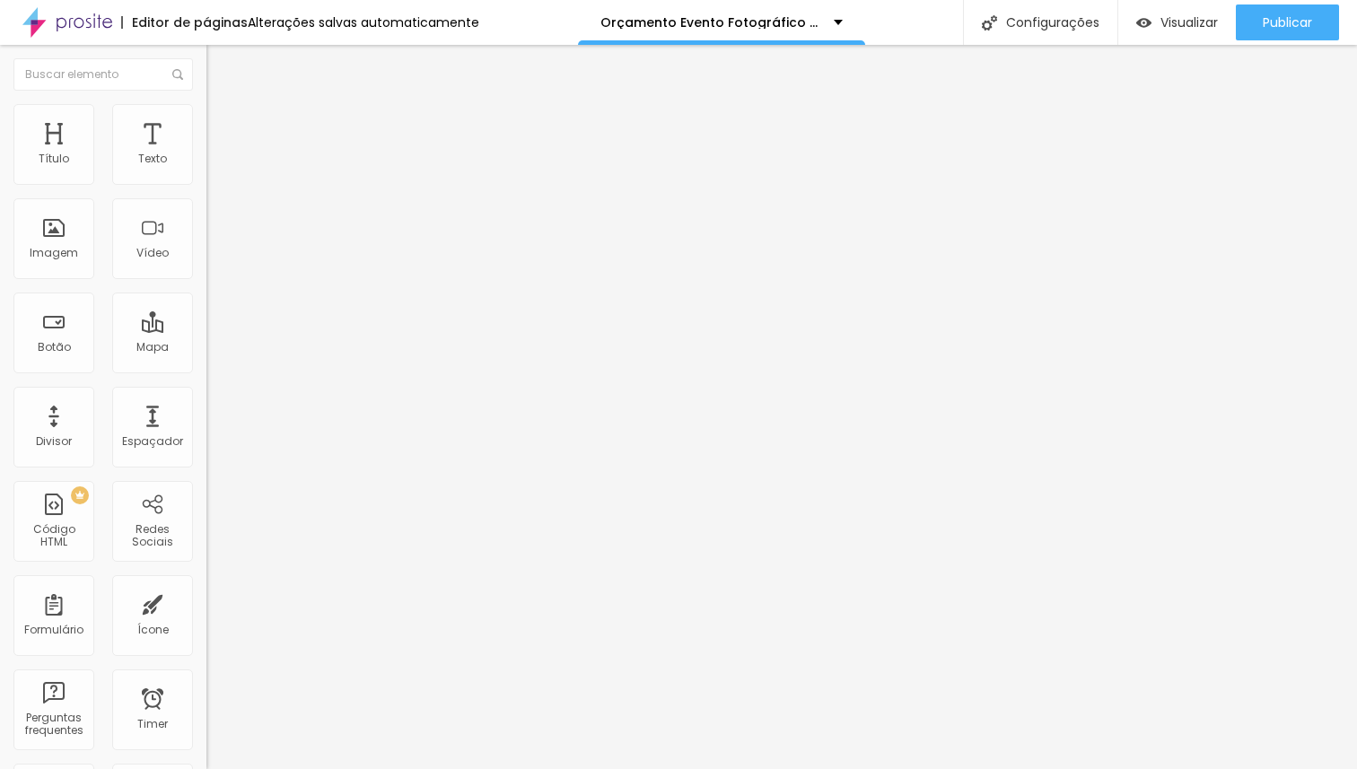
click at [206, 348] on input "range" at bounding box center [264, 355] width 116 height 14
type input "492"
type input "500"
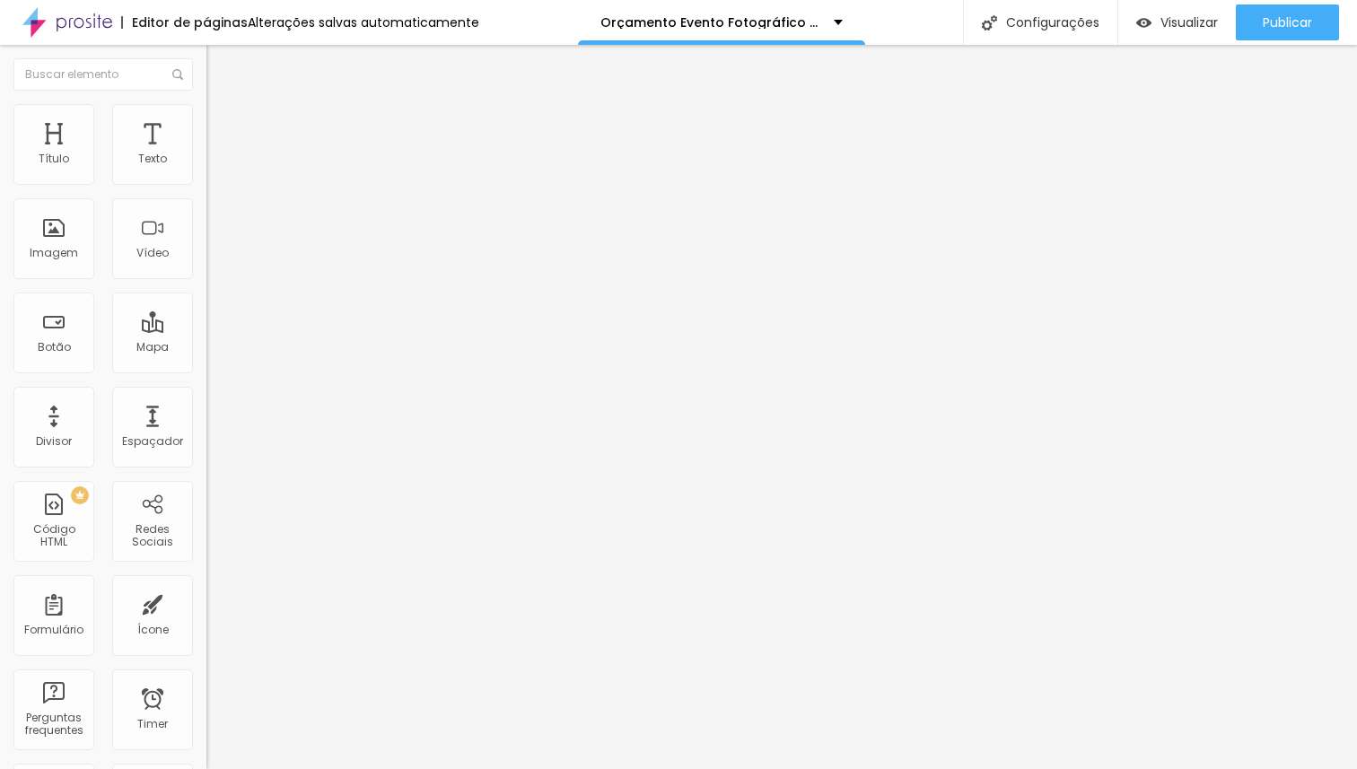
type input "459"
type input "0"
drag, startPoint x: 125, startPoint y: 209, endPoint x: 0, endPoint y: 206, distance: 124.8
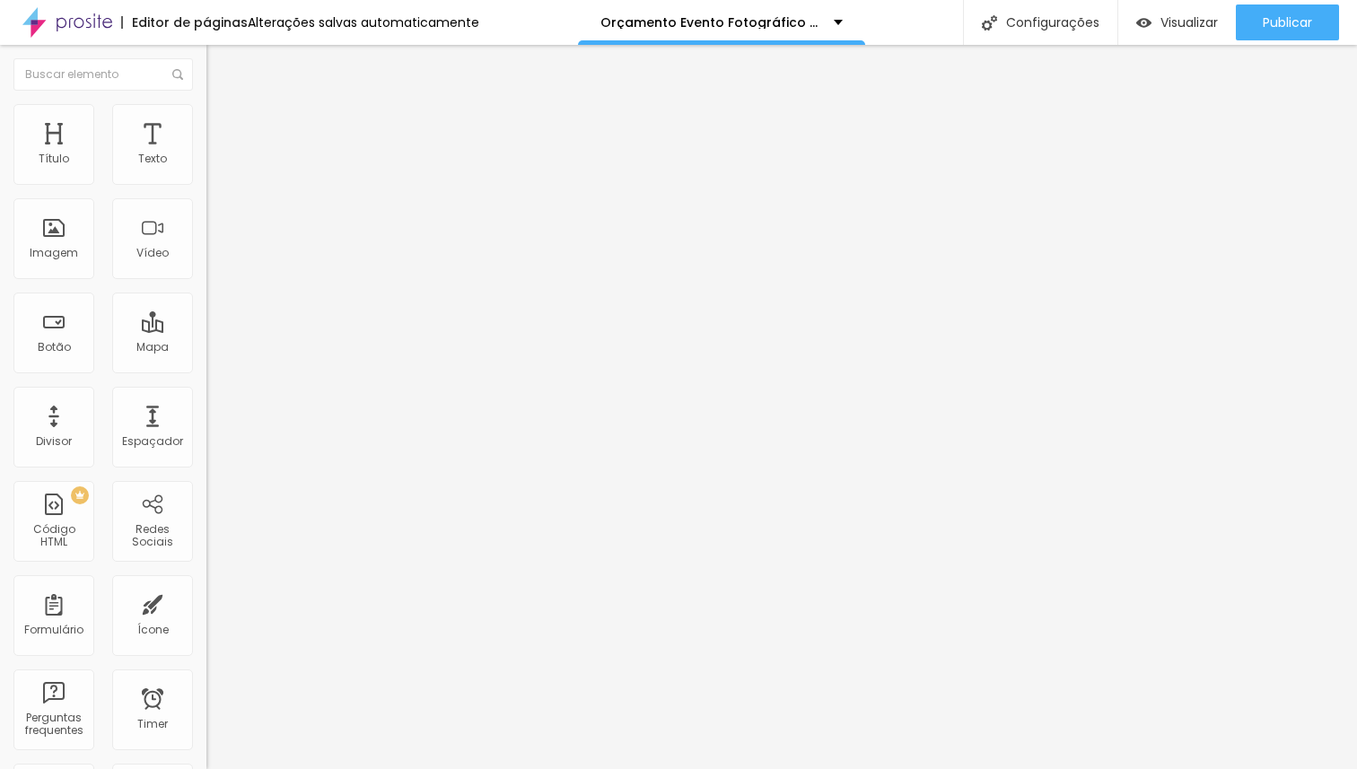
type input "0"
click at [206, 602] on input "range" at bounding box center [264, 609] width 116 height 14
type input "25"
type input "20"
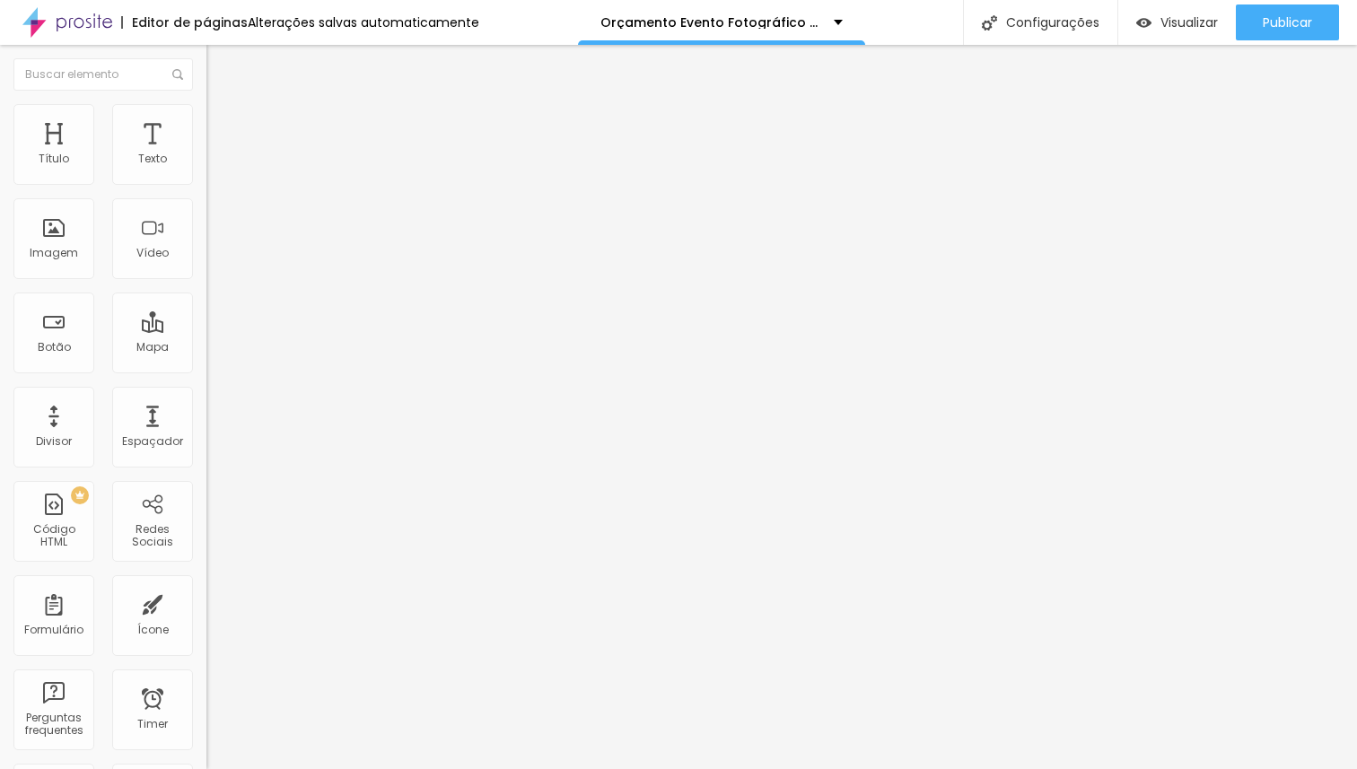
type input "20"
type input "0"
drag, startPoint x: 154, startPoint y: 177, endPoint x: 0, endPoint y: 178, distance: 154.3
type input "0"
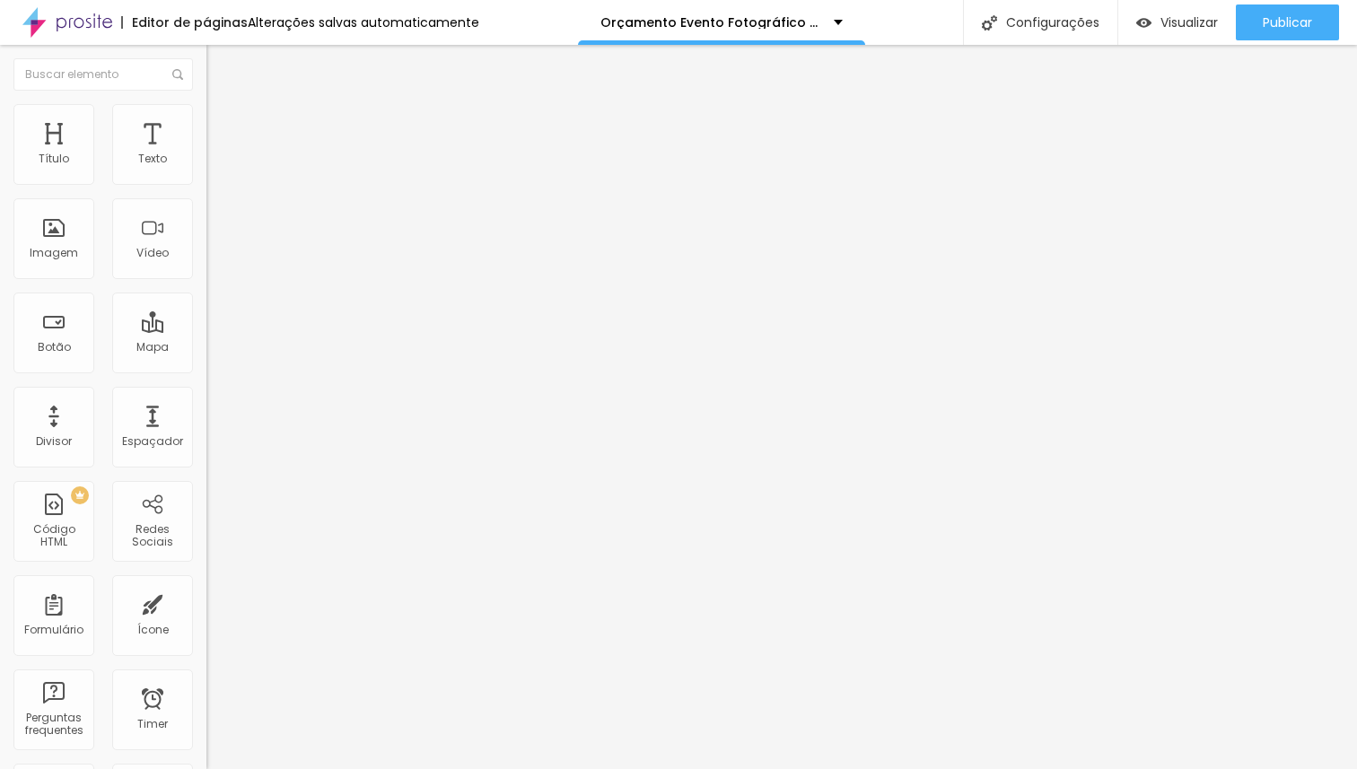
click at [206, 348] on input "range" at bounding box center [264, 355] width 116 height 14
click at [206, 122] on li "Avançado" at bounding box center [309, 131] width 206 height 18
type input "35"
type input "50"
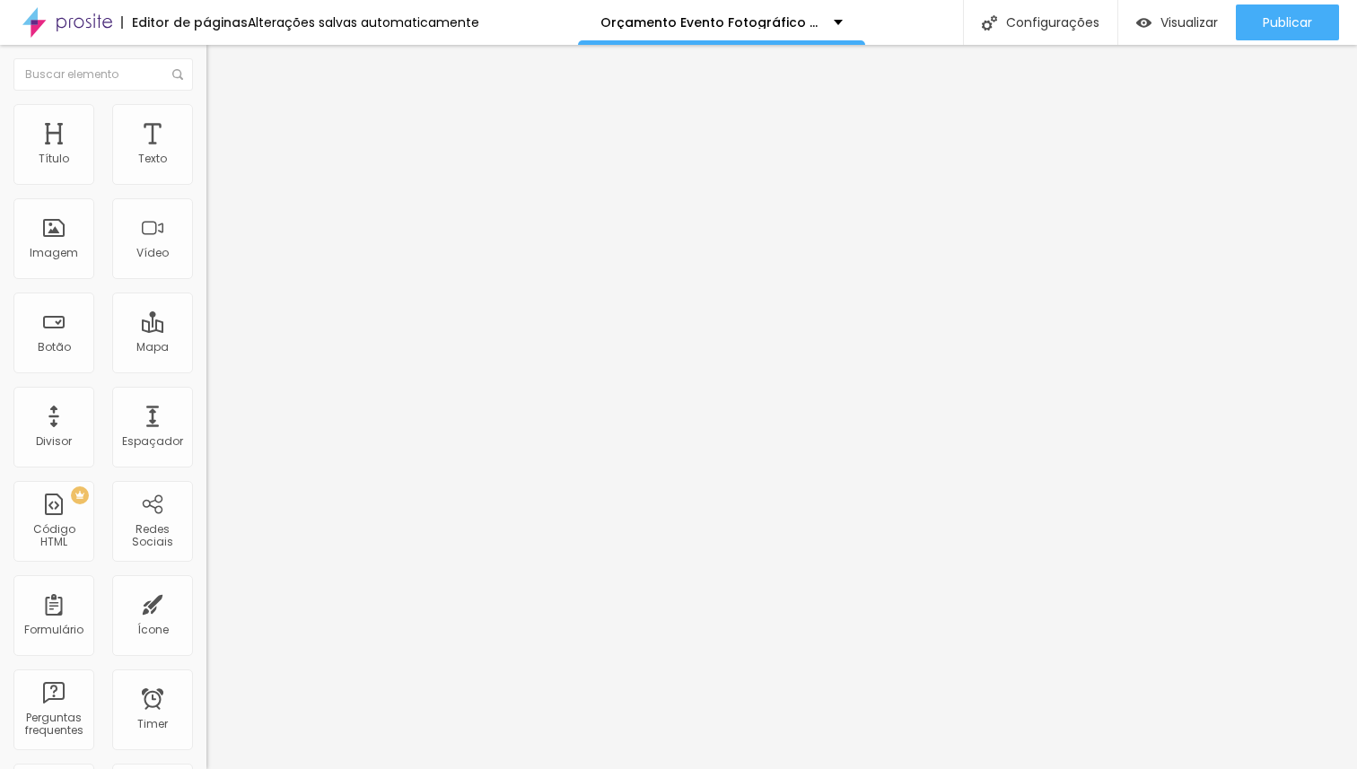
type input "50"
type input "40"
type input "0"
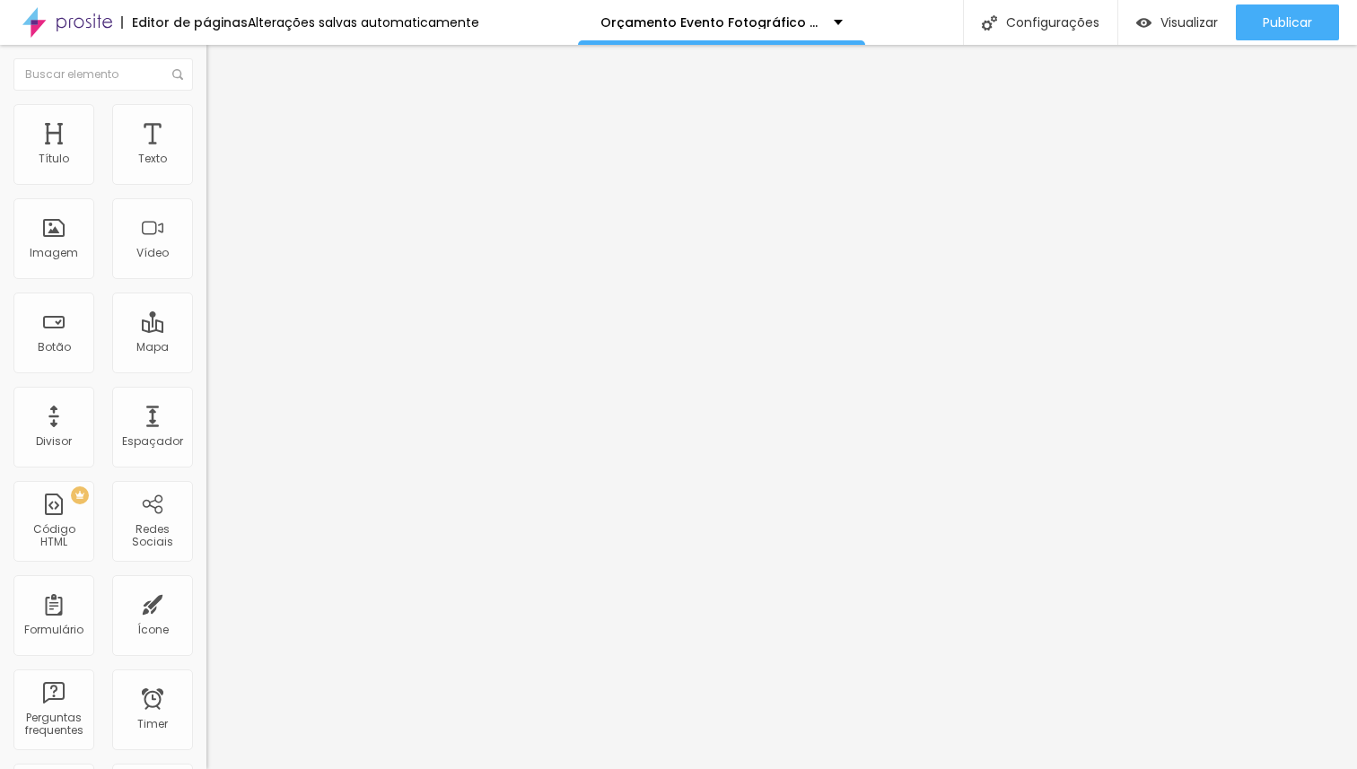
drag, startPoint x: 75, startPoint y: 176, endPoint x: 0, endPoint y: 176, distance: 75.4
type input "0"
click at [206, 348] on input "range" at bounding box center [264, 355] width 116 height 14
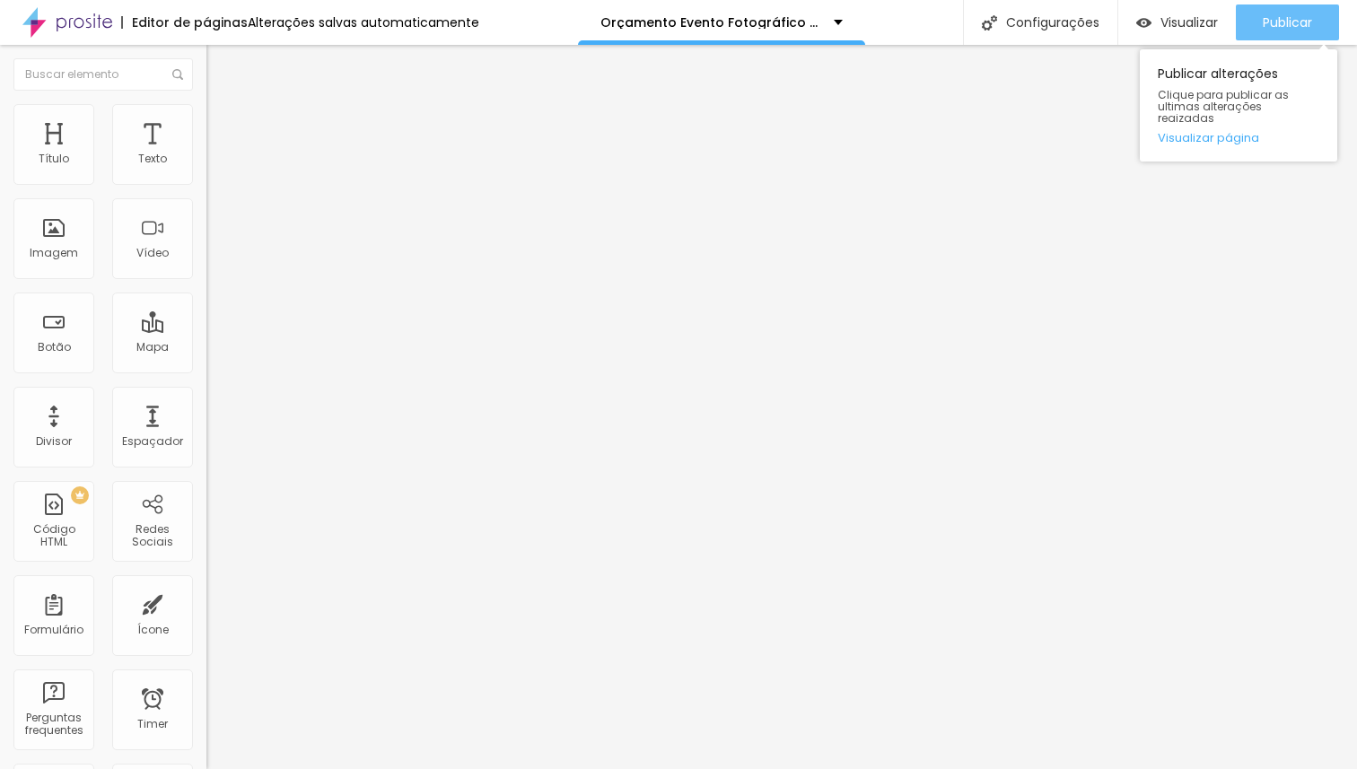
click at [1277, 23] on span "Publicar" at bounding box center [1287, 22] width 49 height 14
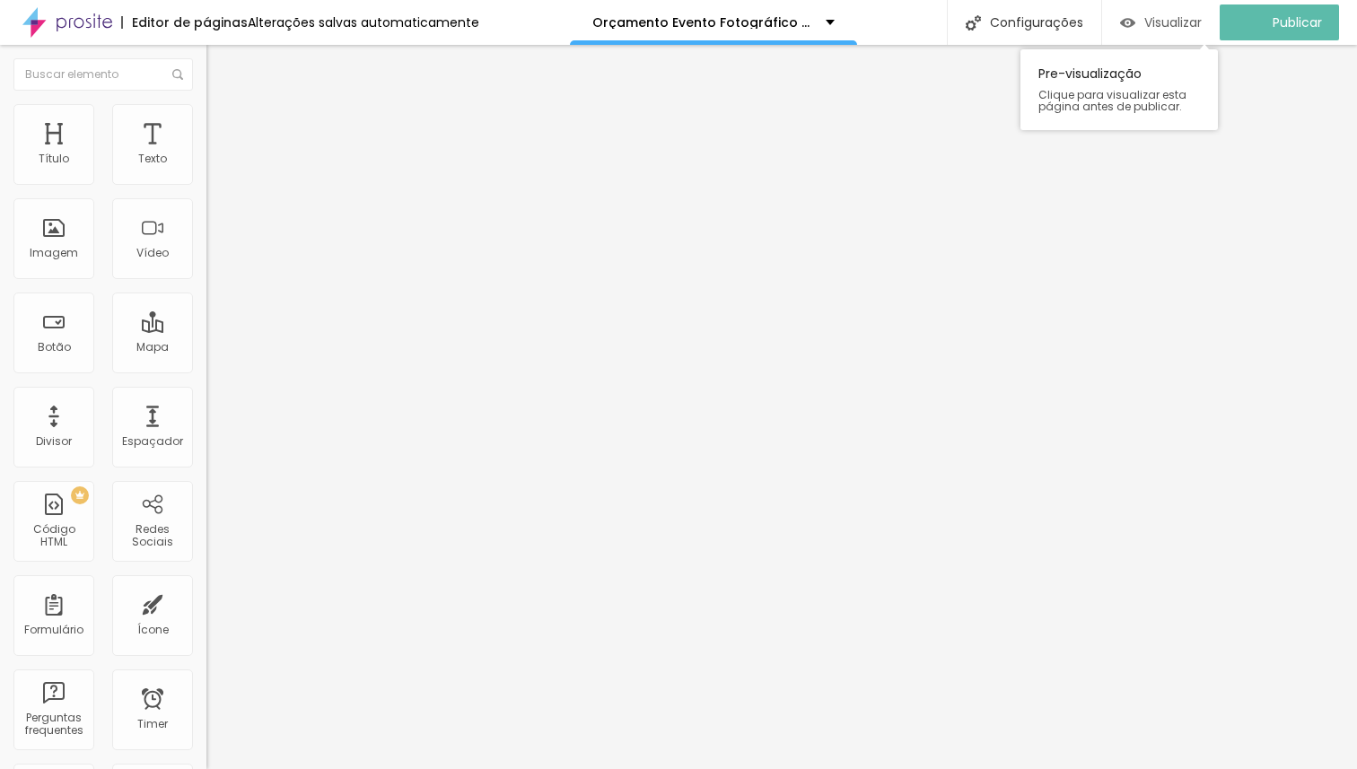
click at [1170, 21] on span "Visualizar" at bounding box center [1172, 22] width 57 height 14
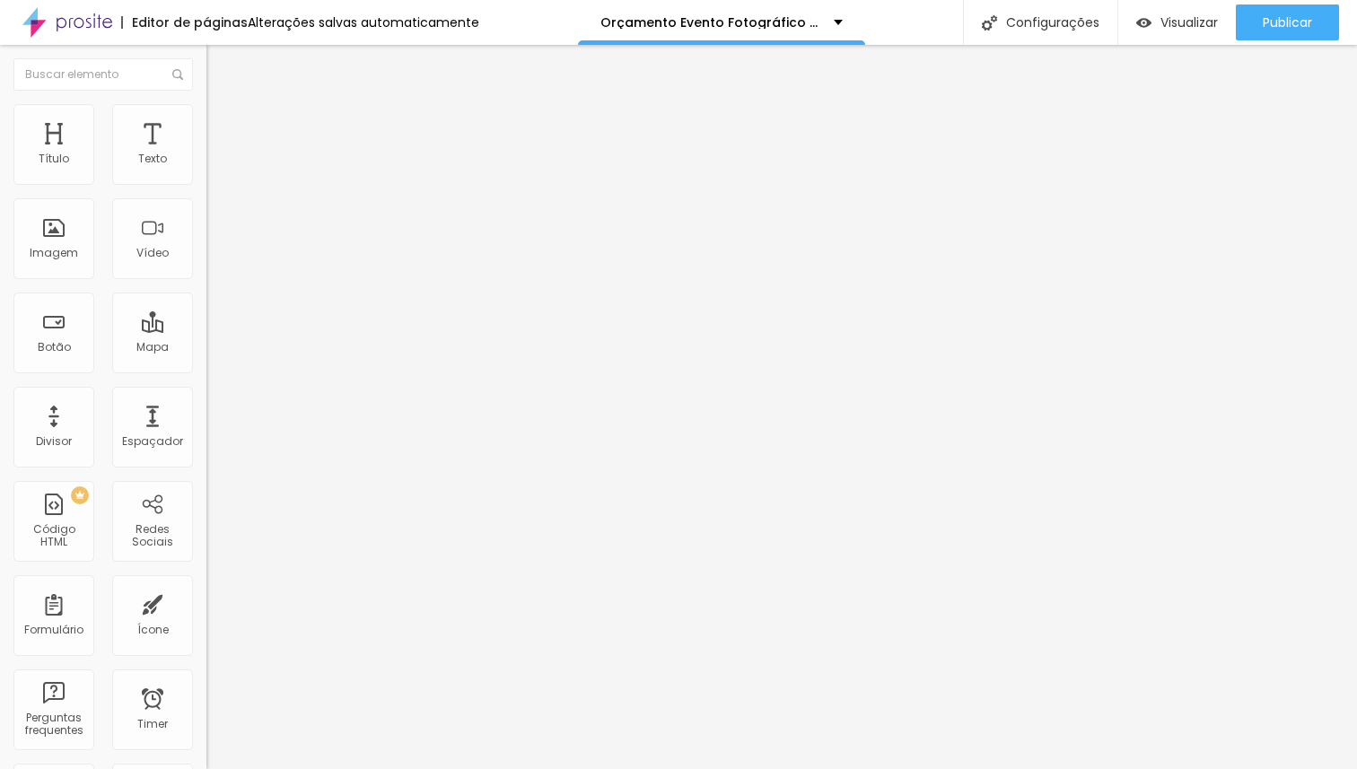
type input "51"
type input "46"
type input "35"
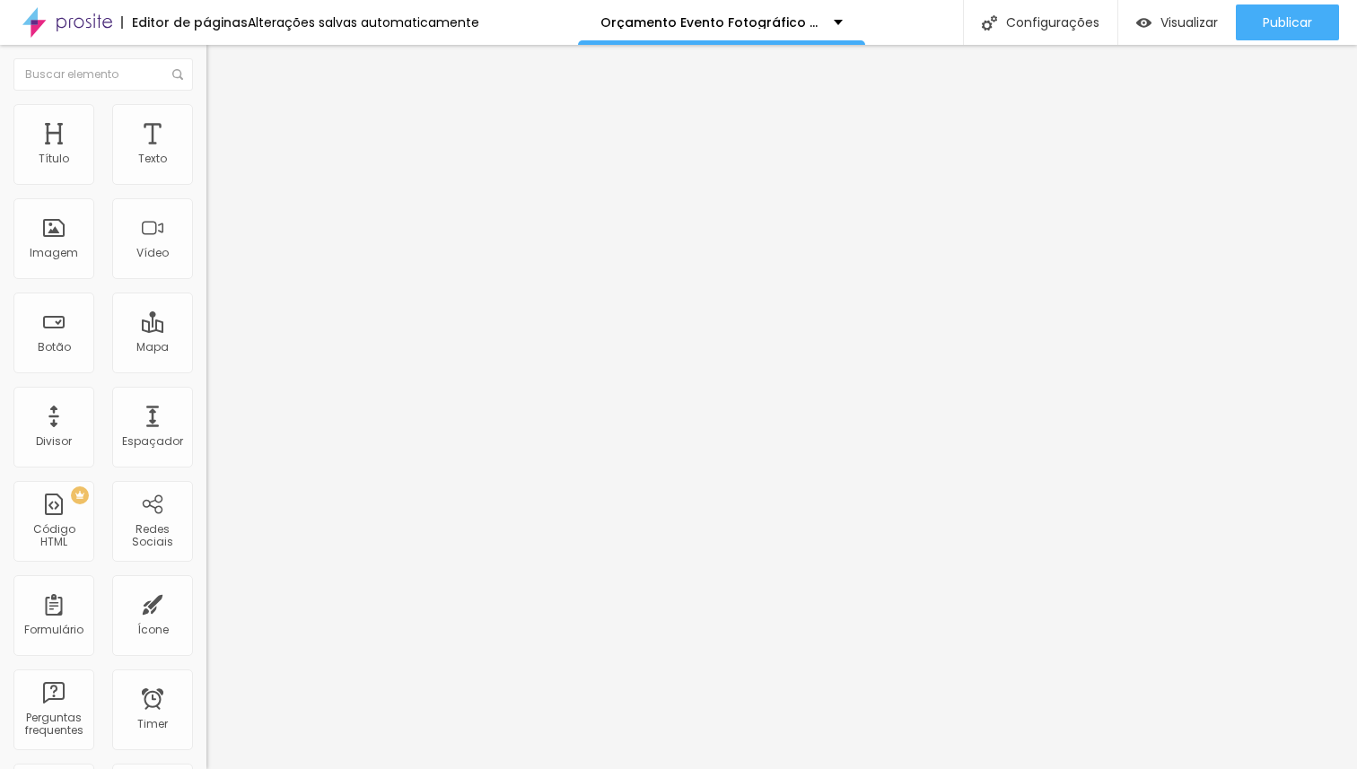
type input "35"
type input "14"
drag, startPoint x: 89, startPoint y: 379, endPoint x: 20, endPoint y: 374, distance: 69.2
type input "14"
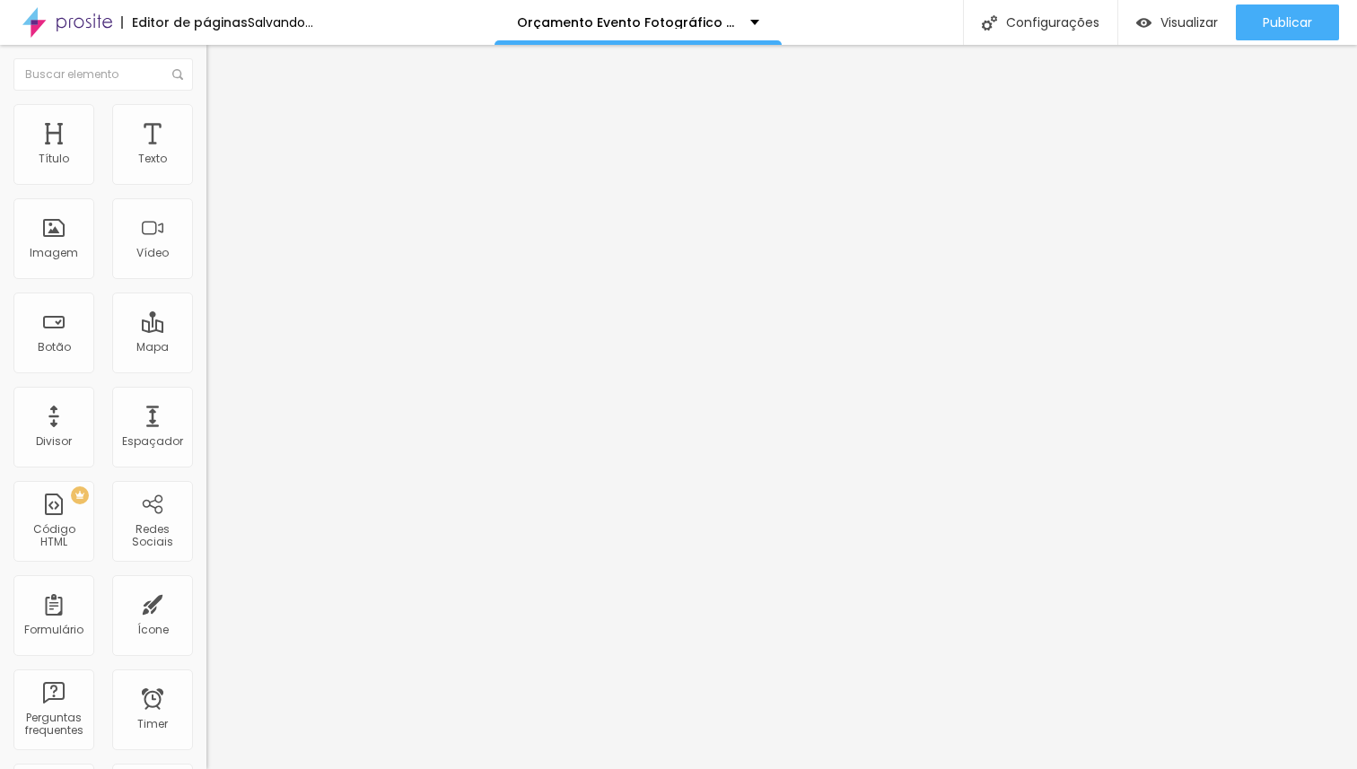
click at [206, 424] on input "range" at bounding box center [264, 431] width 116 height 14
click at [206, 118] on li "Avançado" at bounding box center [309, 113] width 206 height 18
type input "5"
type input "4"
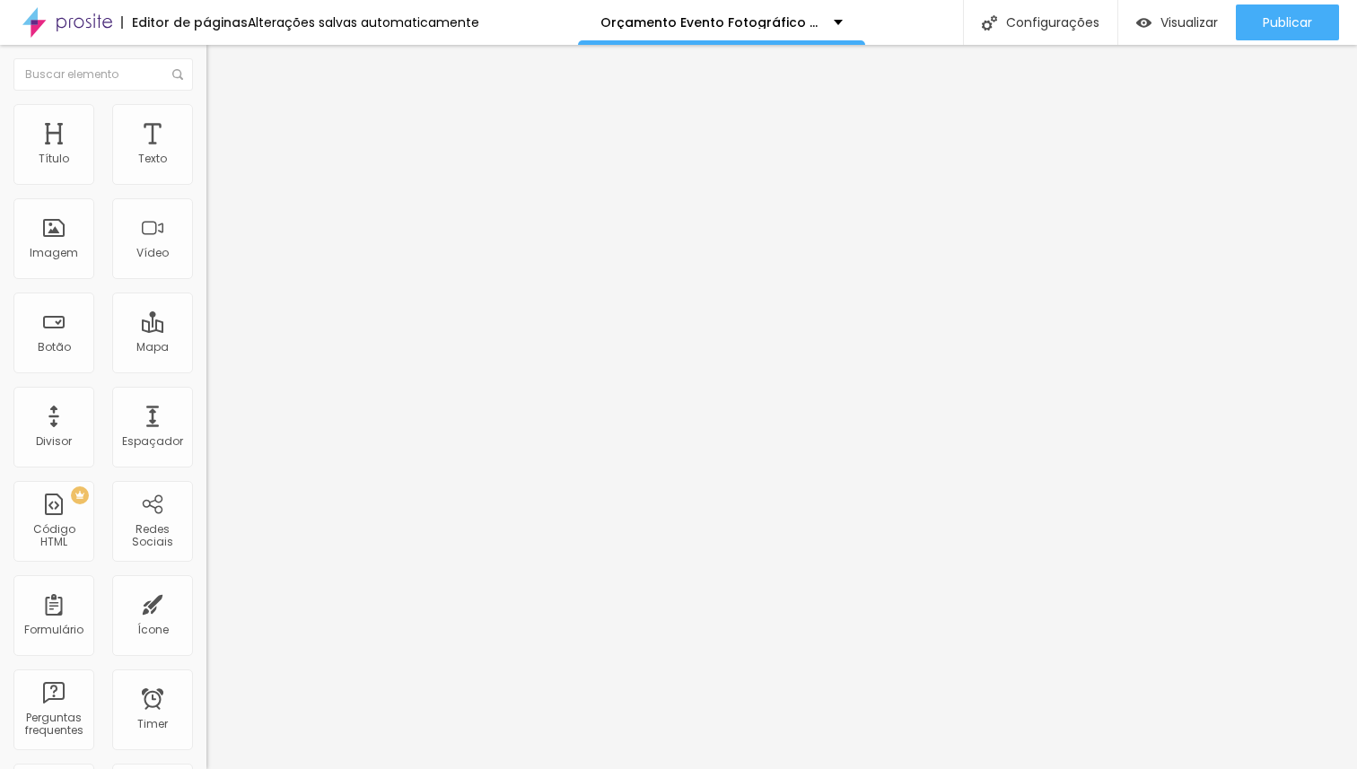
type input "4"
type input "0"
drag, startPoint x: 46, startPoint y: 172, endPoint x: 4, endPoint y: 171, distance: 42.2
type input "0"
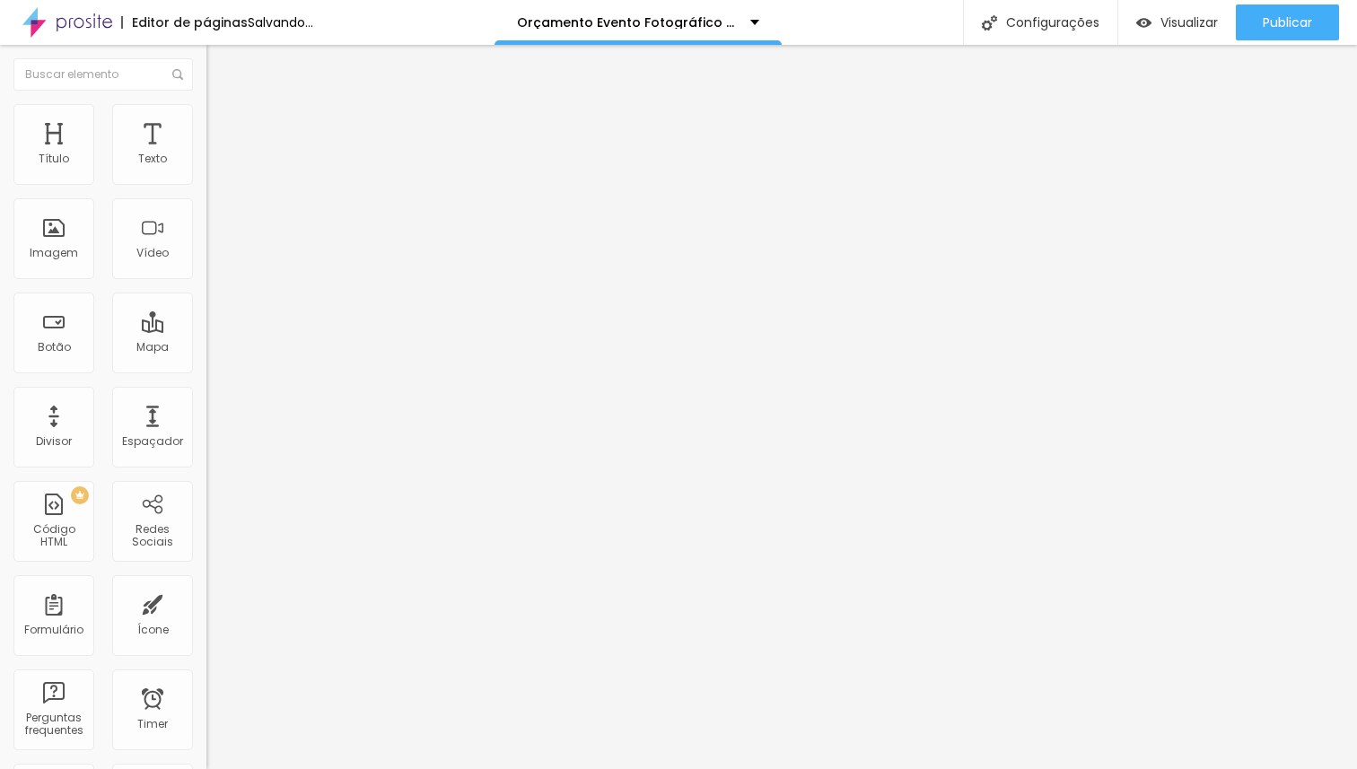
click at [206, 330] on input "range" at bounding box center [264, 337] width 116 height 14
type input "7"
type input "6"
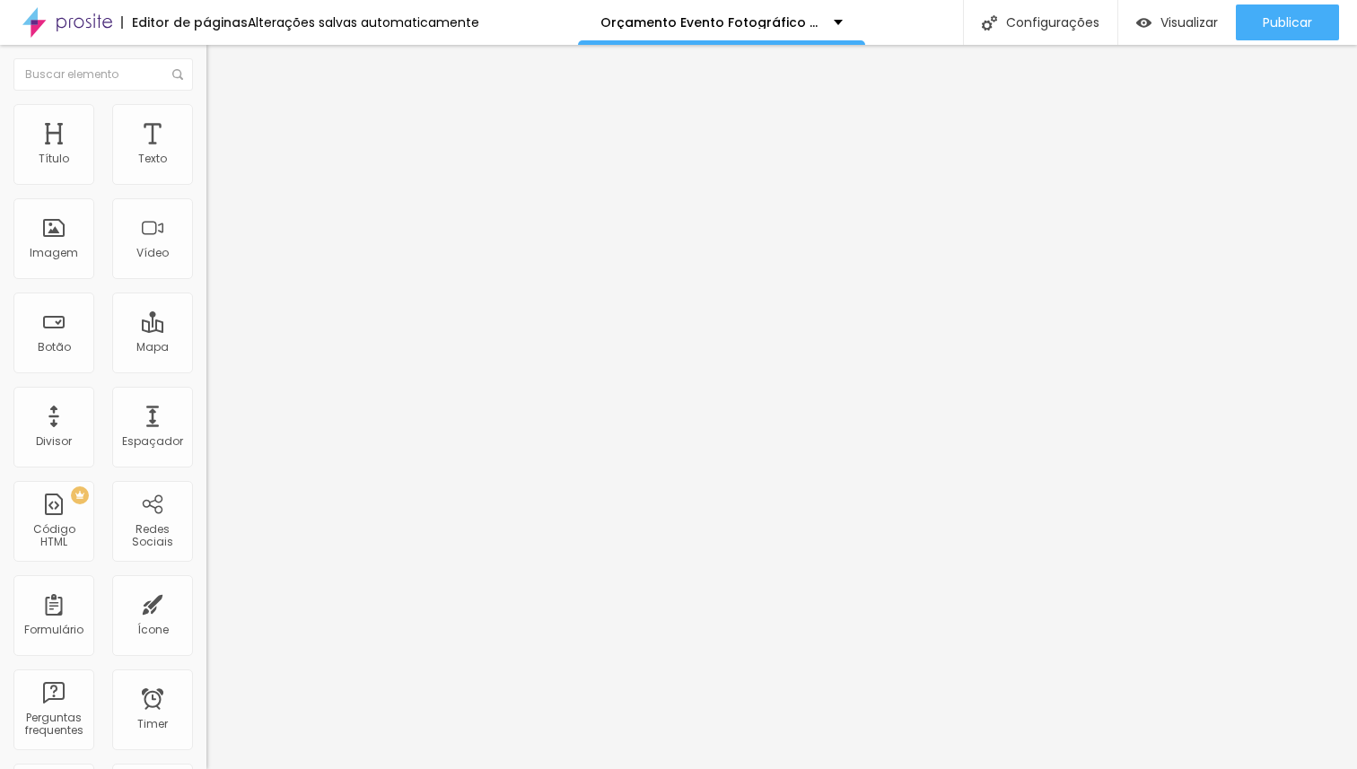
type input "4"
type input "0"
drag, startPoint x: 35, startPoint y: 210, endPoint x: 0, endPoint y: 207, distance: 35.1
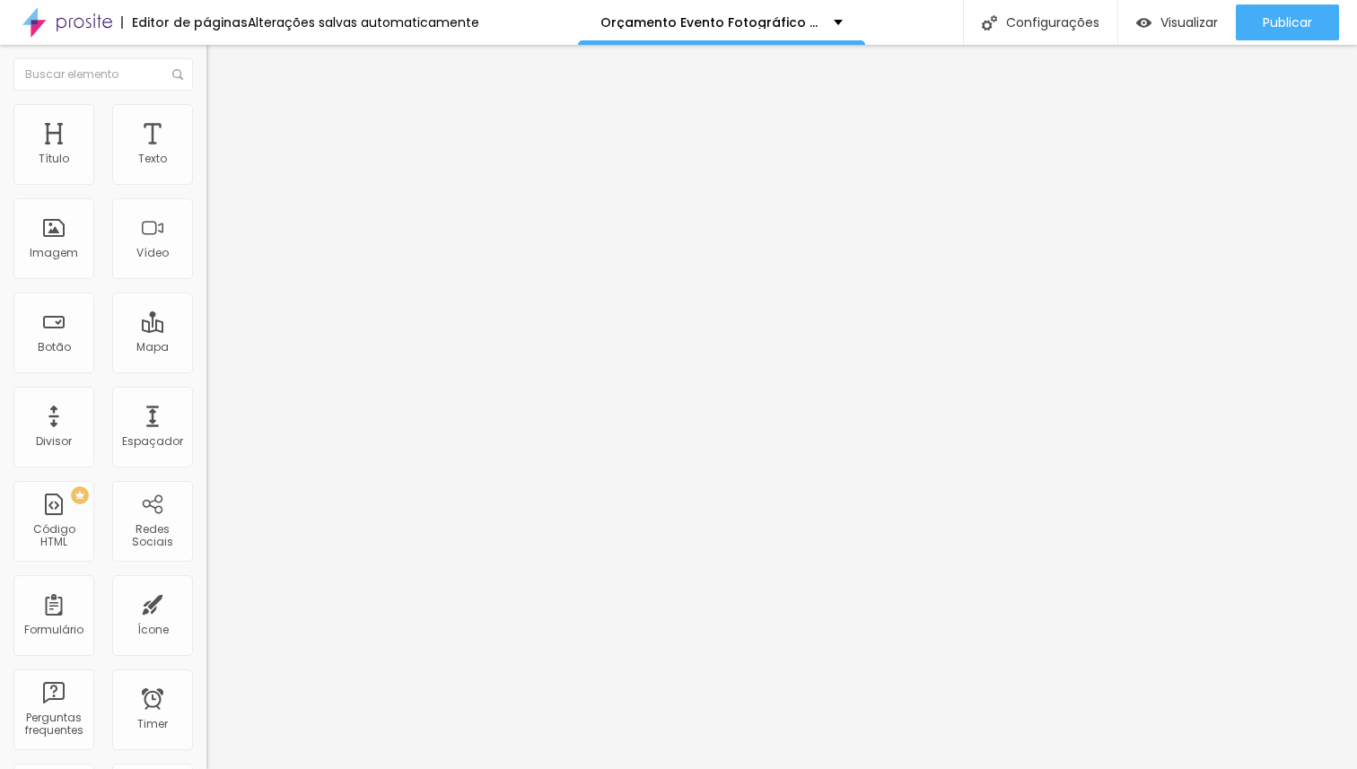
type input "0"
click at [206, 584] on input "range" at bounding box center [264, 591] width 116 height 14
drag, startPoint x: 1285, startPoint y: 18, endPoint x: 1193, endPoint y: 28, distance: 93.0
click at [1285, 19] on span "Publicar" at bounding box center [1287, 22] width 49 height 14
click at [1164, 26] on span "Visualizar" at bounding box center [1172, 22] width 57 height 14
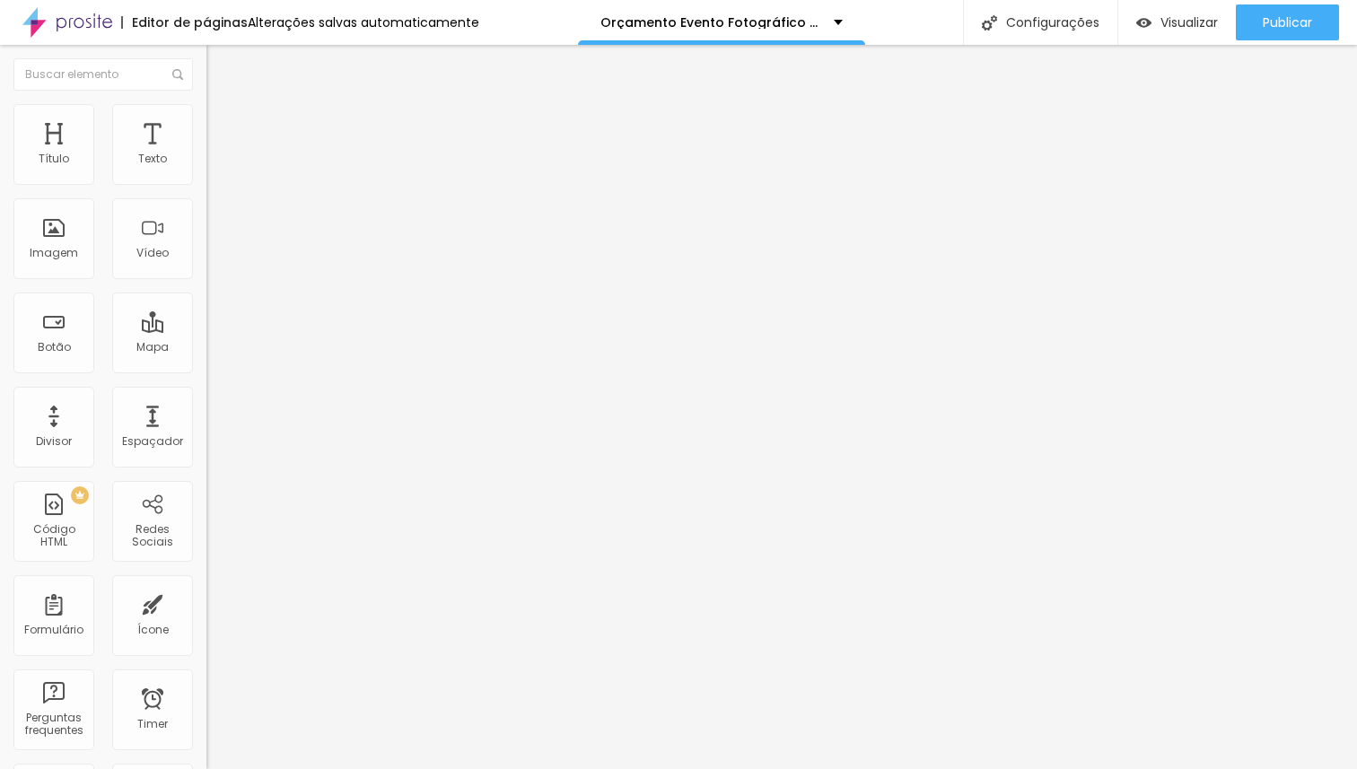
click at [214, 260] on icon "button" at bounding box center [219, 254] width 11 height 11
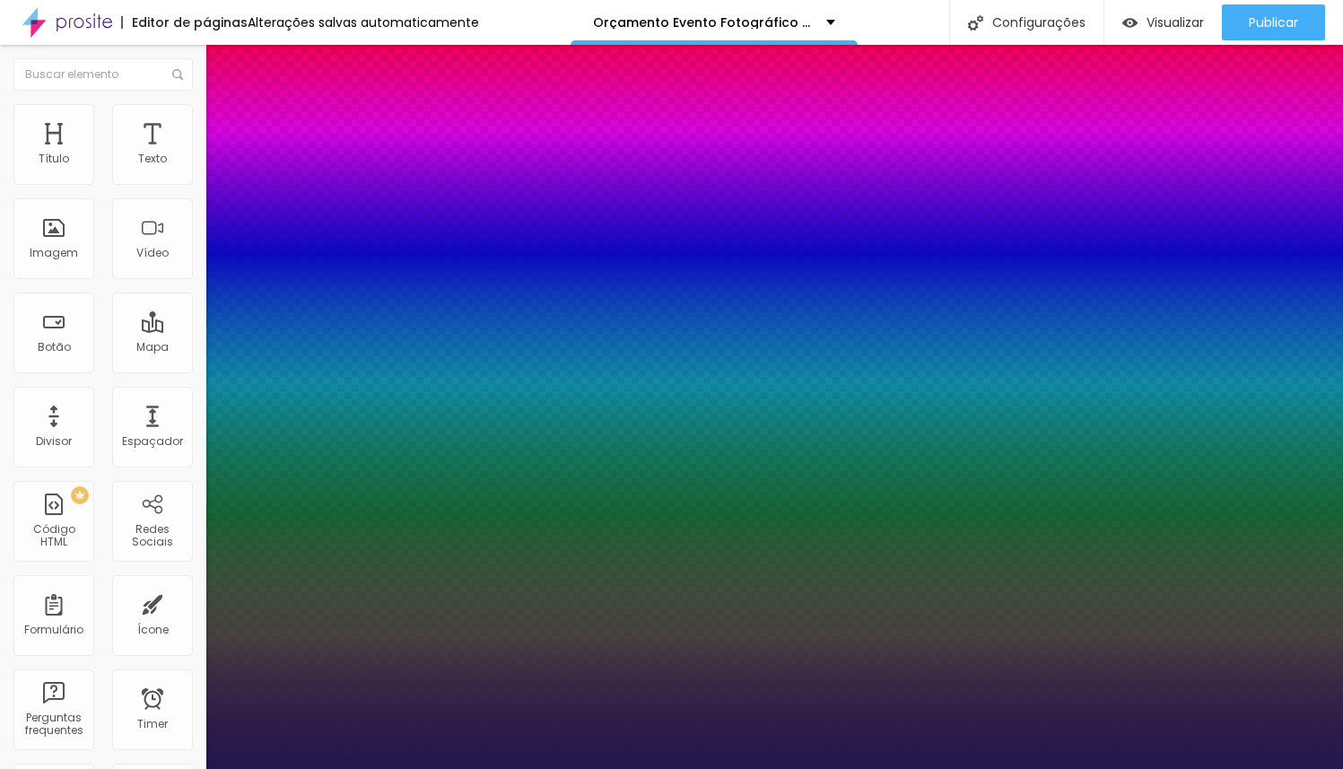
type input "1"
type input "14"
type input "1"
type input "19"
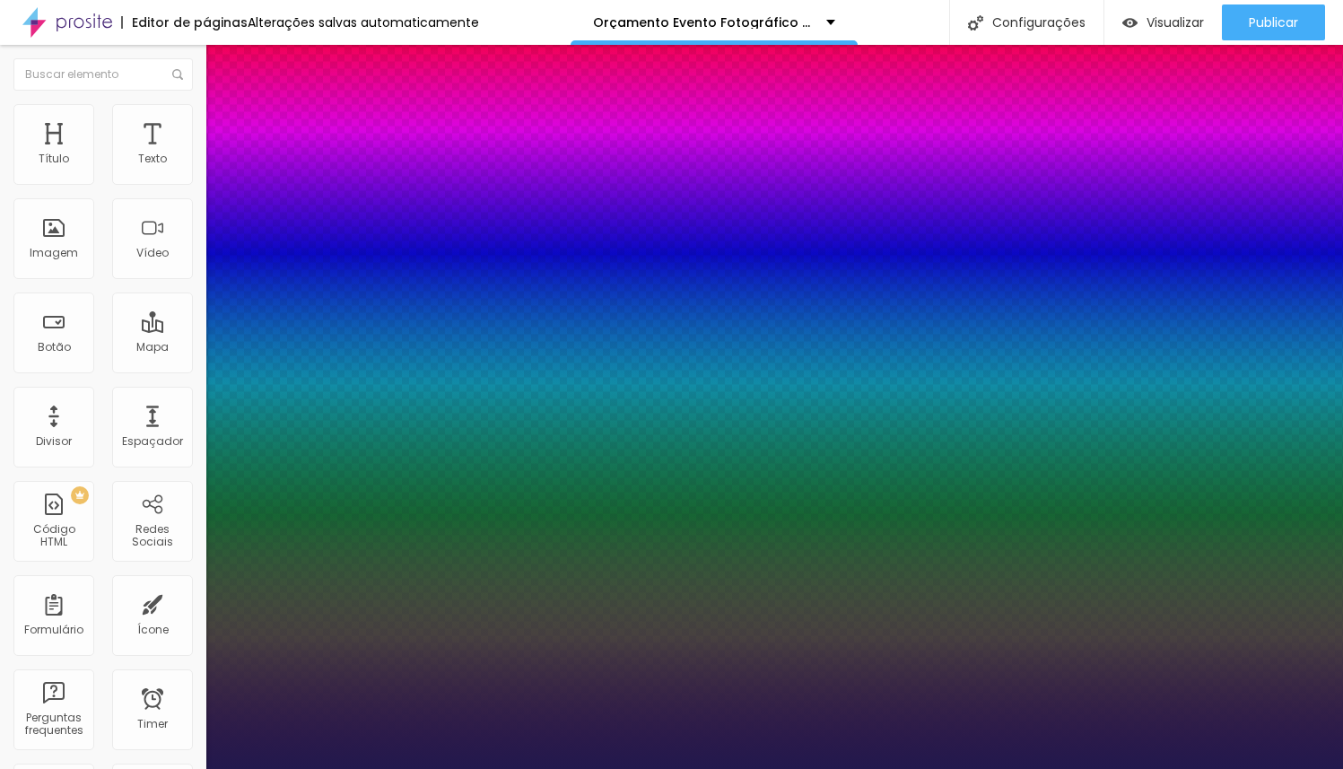
type input "19"
type input "1"
type input "26"
type input "1"
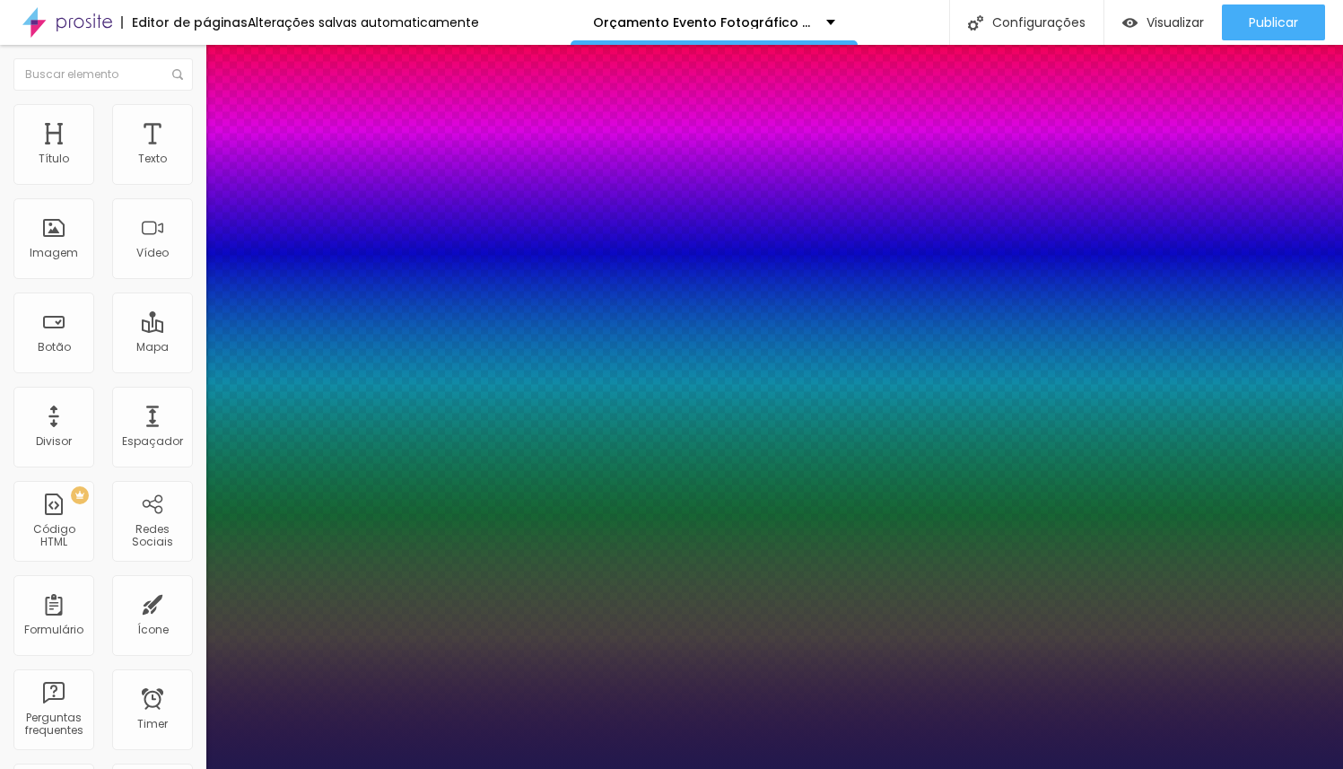
type input "30"
type input "1"
type input "31"
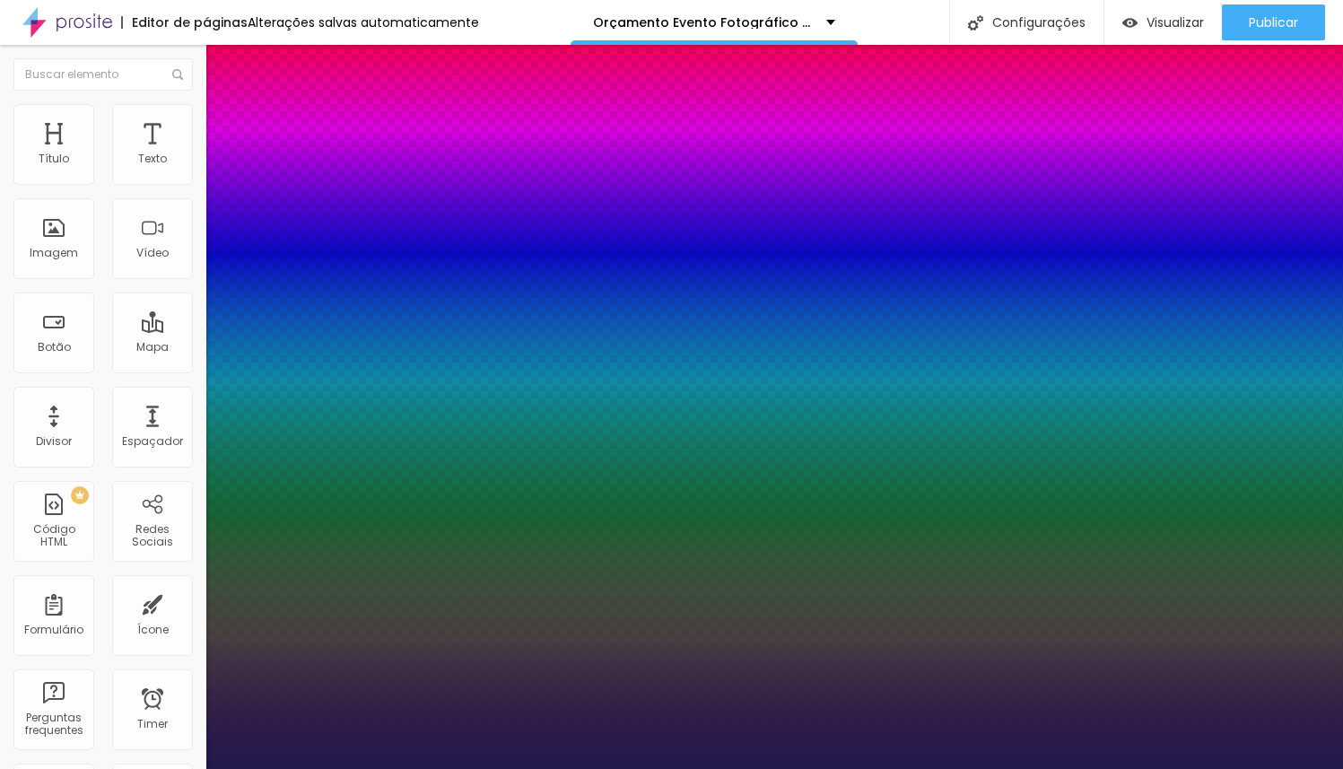
type input "1"
type input "32"
type input "1"
type input "33"
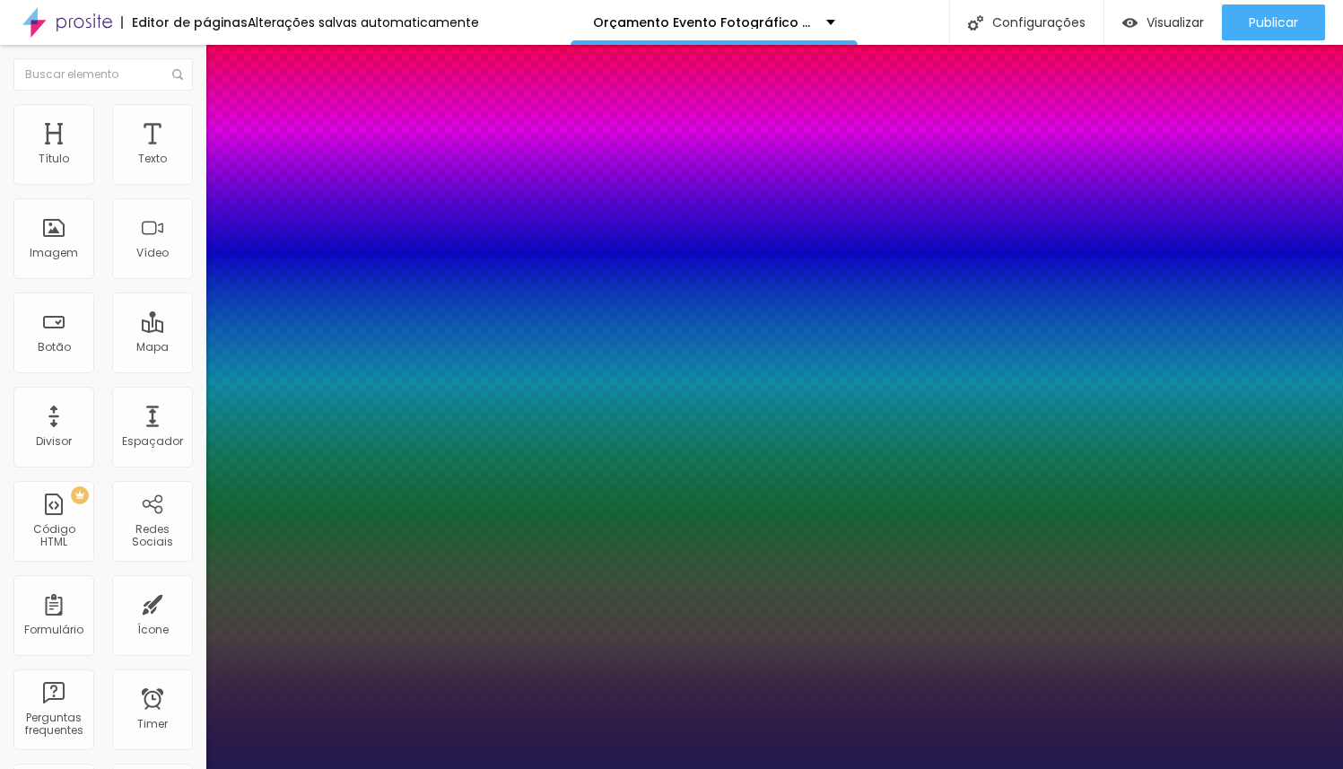
type input "33"
type input "1"
type input "34"
type input "1"
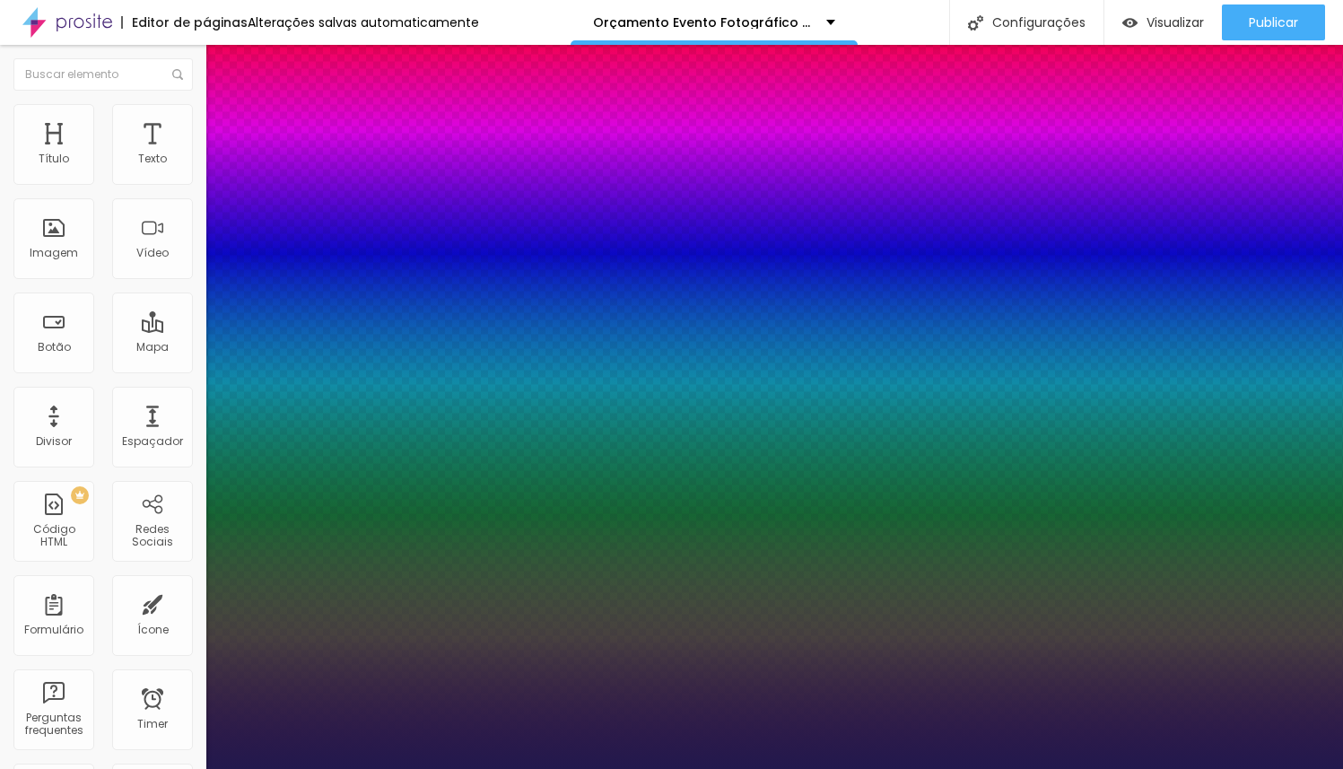
type input "35"
type input "1"
type input "36"
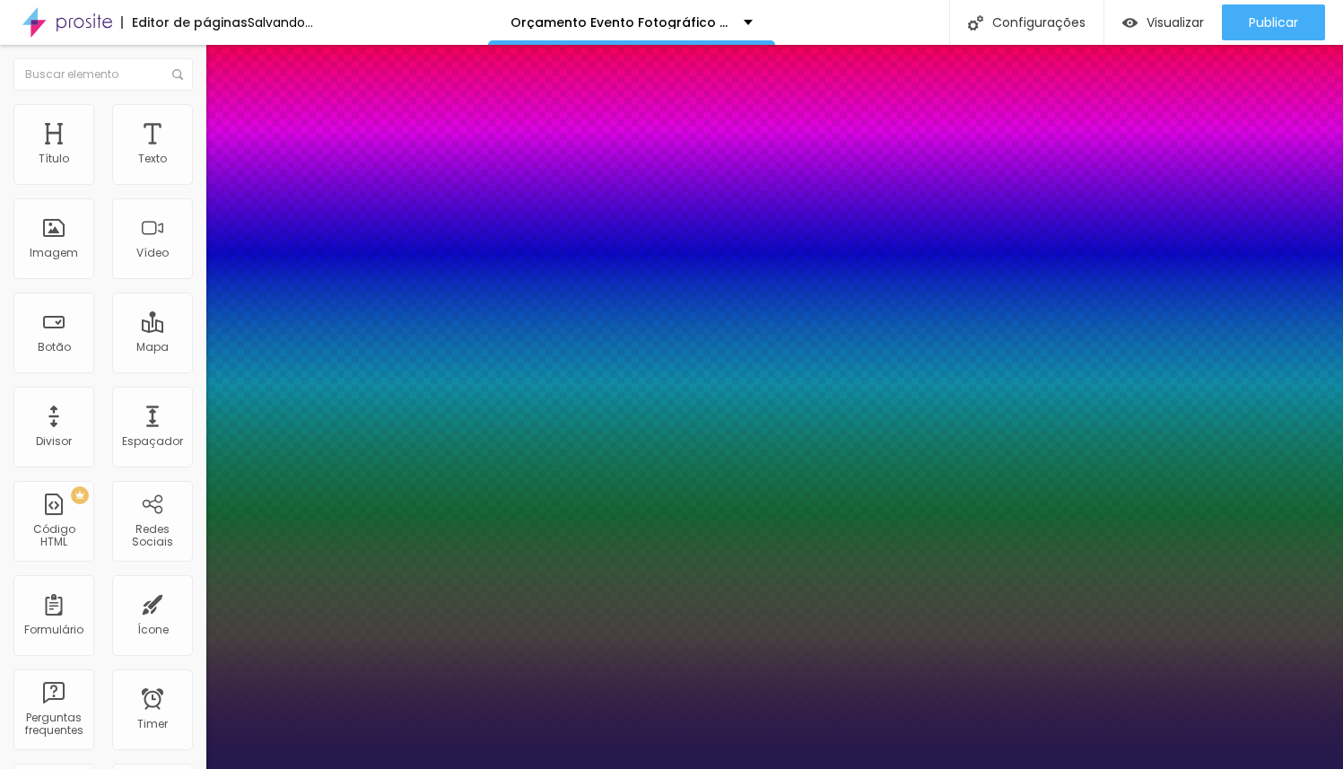
type input "1"
type input "38"
type input "1"
type input "39"
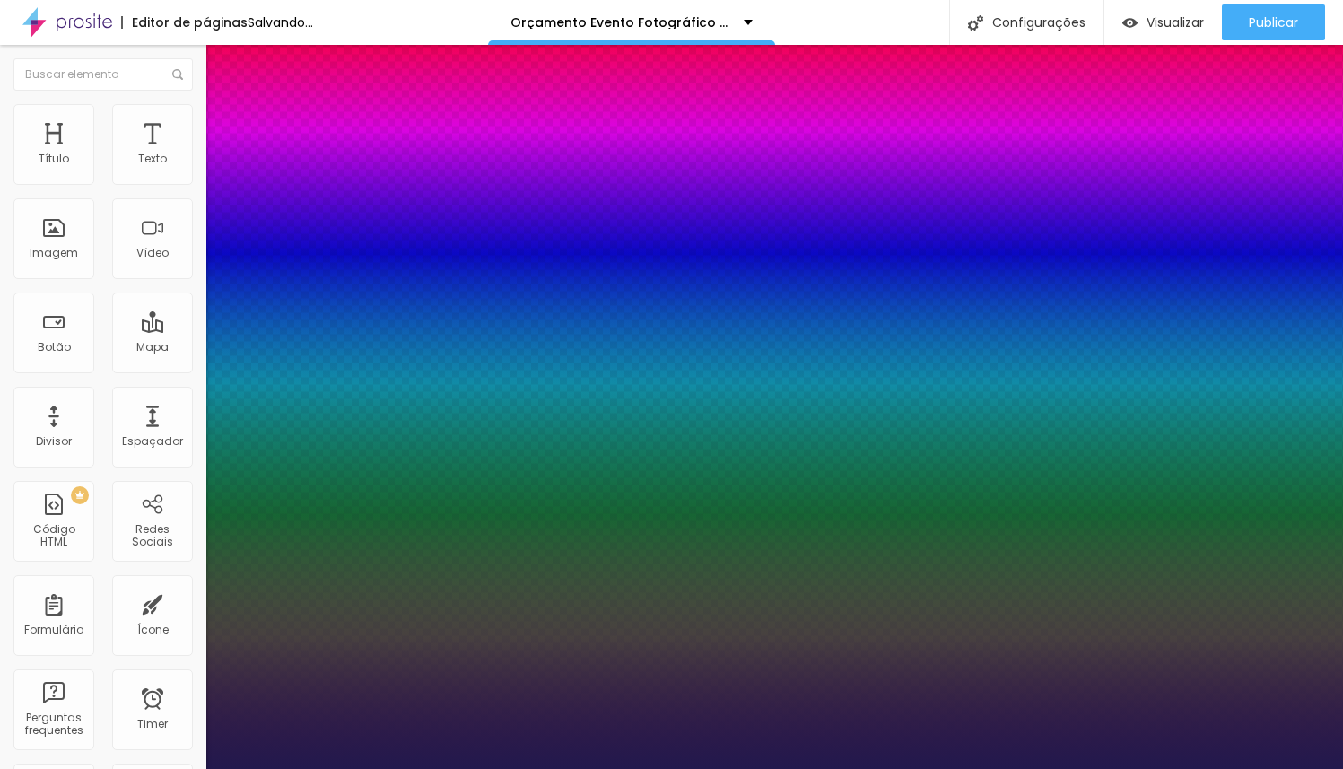
type input "39"
type input "1"
type input "41"
type input "1"
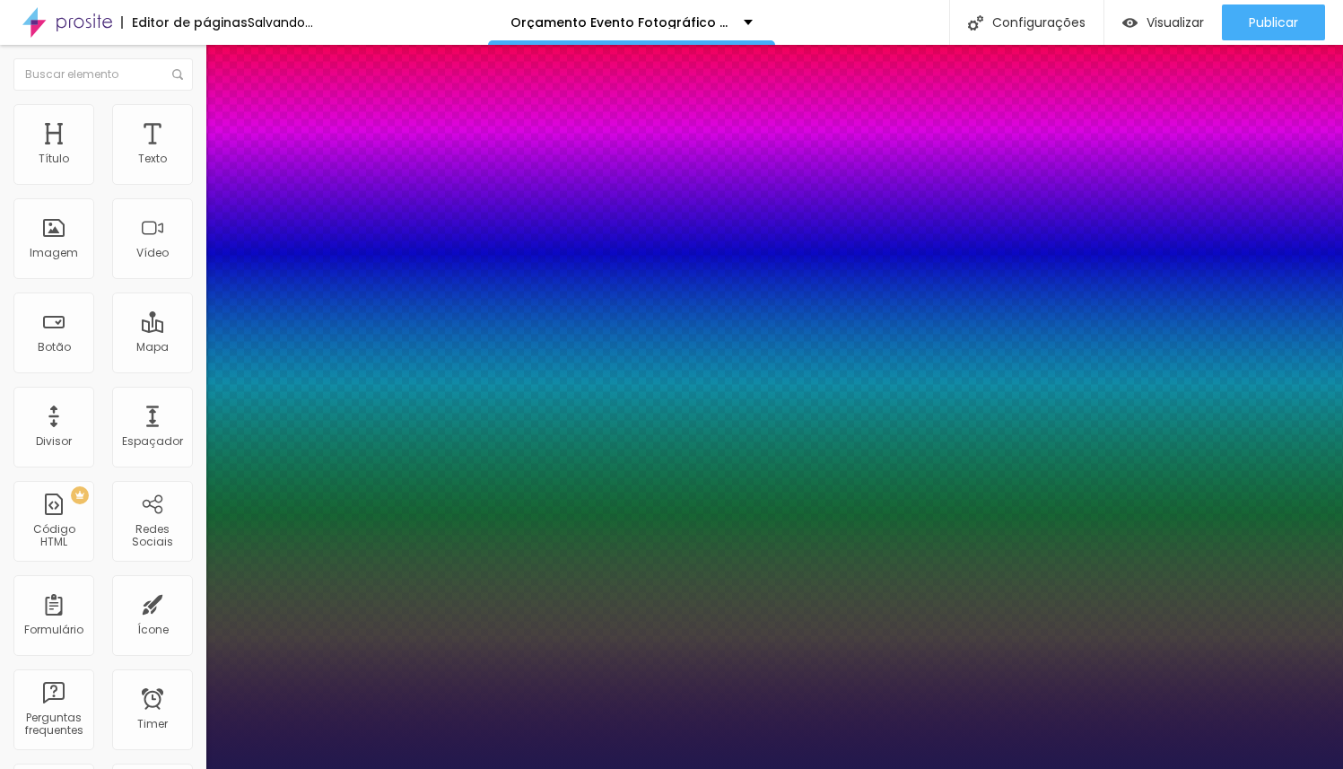
type input "42"
type input "1"
type input "43"
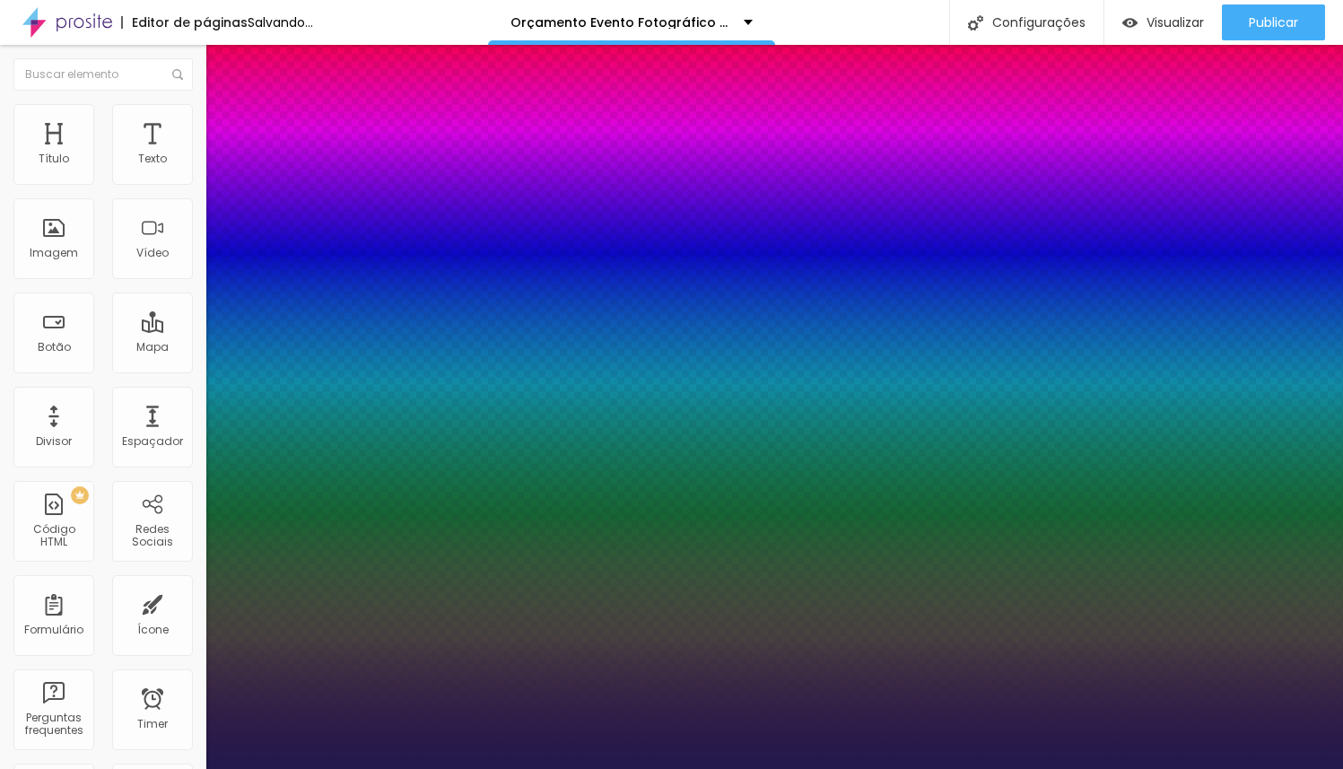
type input "1"
type input "44"
type input "1"
type input "45"
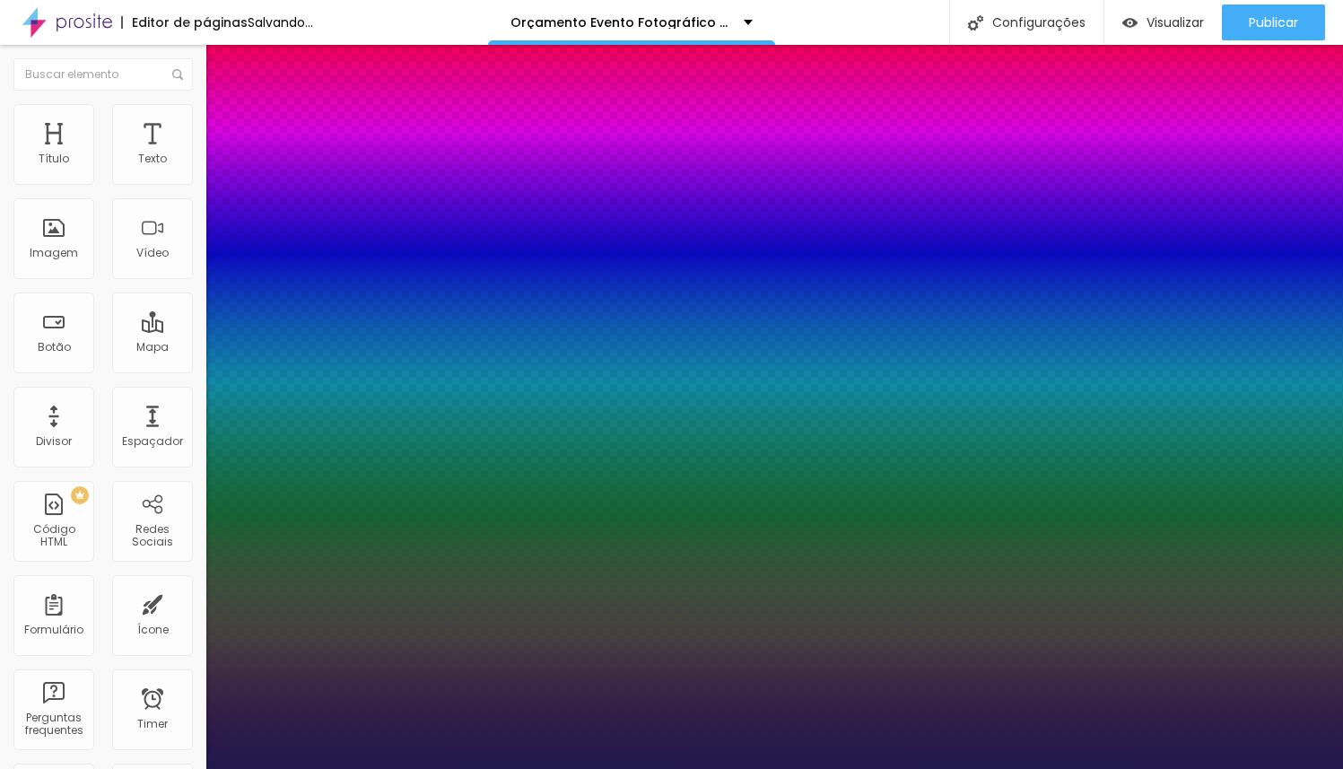
type input "45"
type input "1"
type input "46"
type input "1"
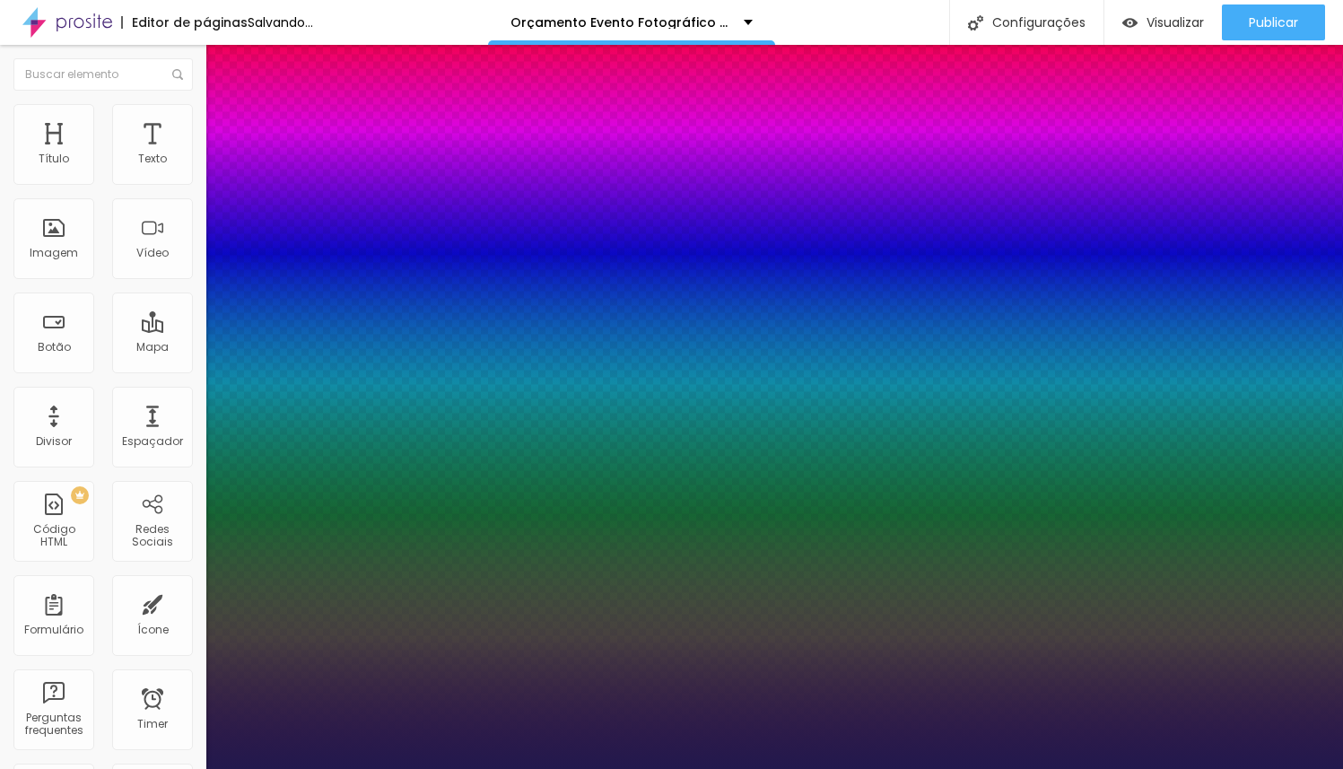
type input "47"
type input "1"
type input "49"
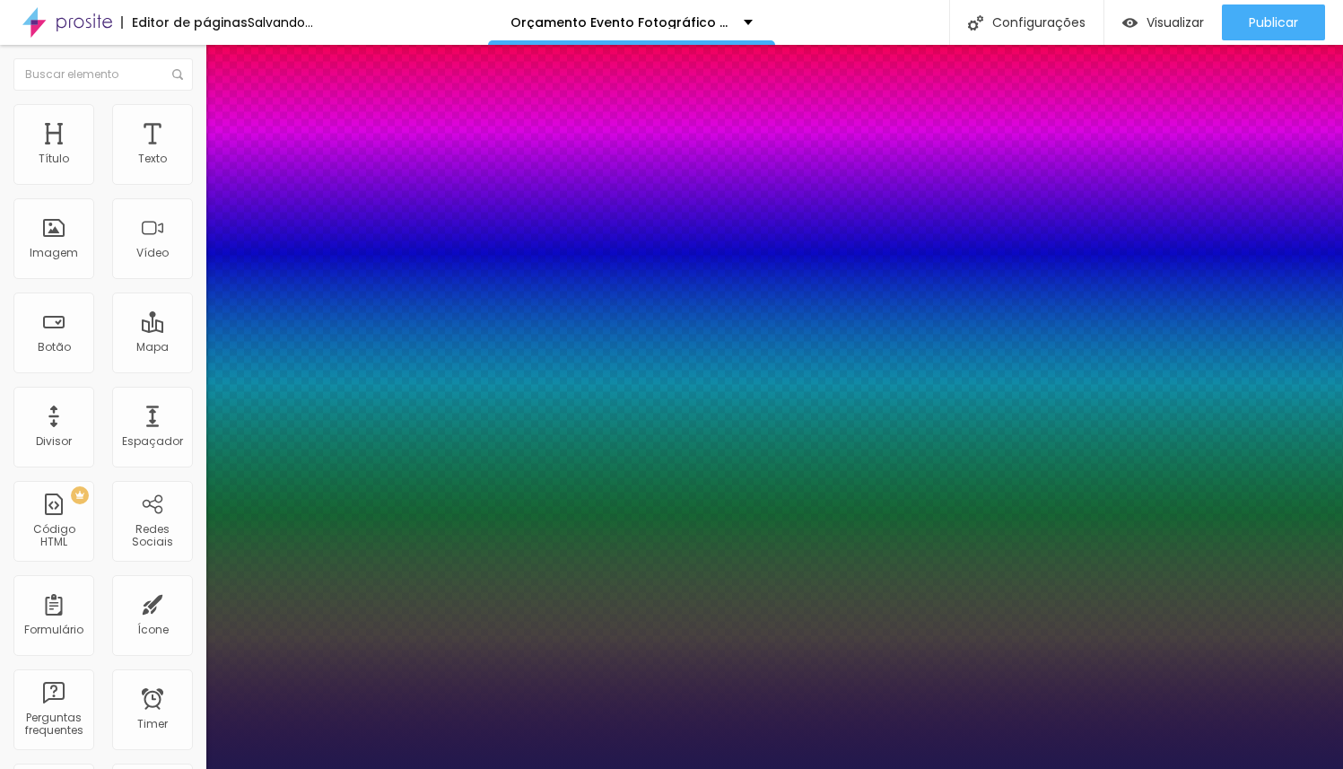
type input "1"
type input "50"
type input "1"
type input "51"
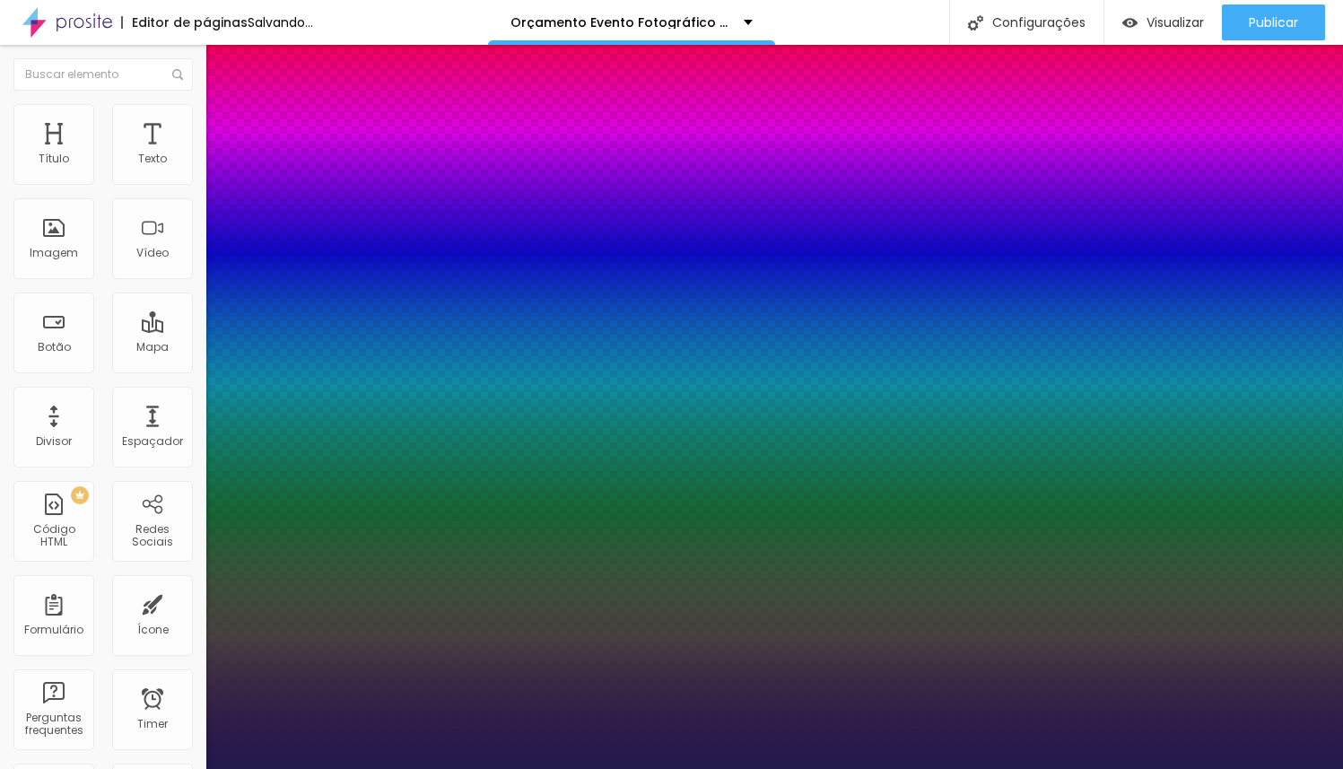
type input "51"
type input "1"
type input "52"
type input "1"
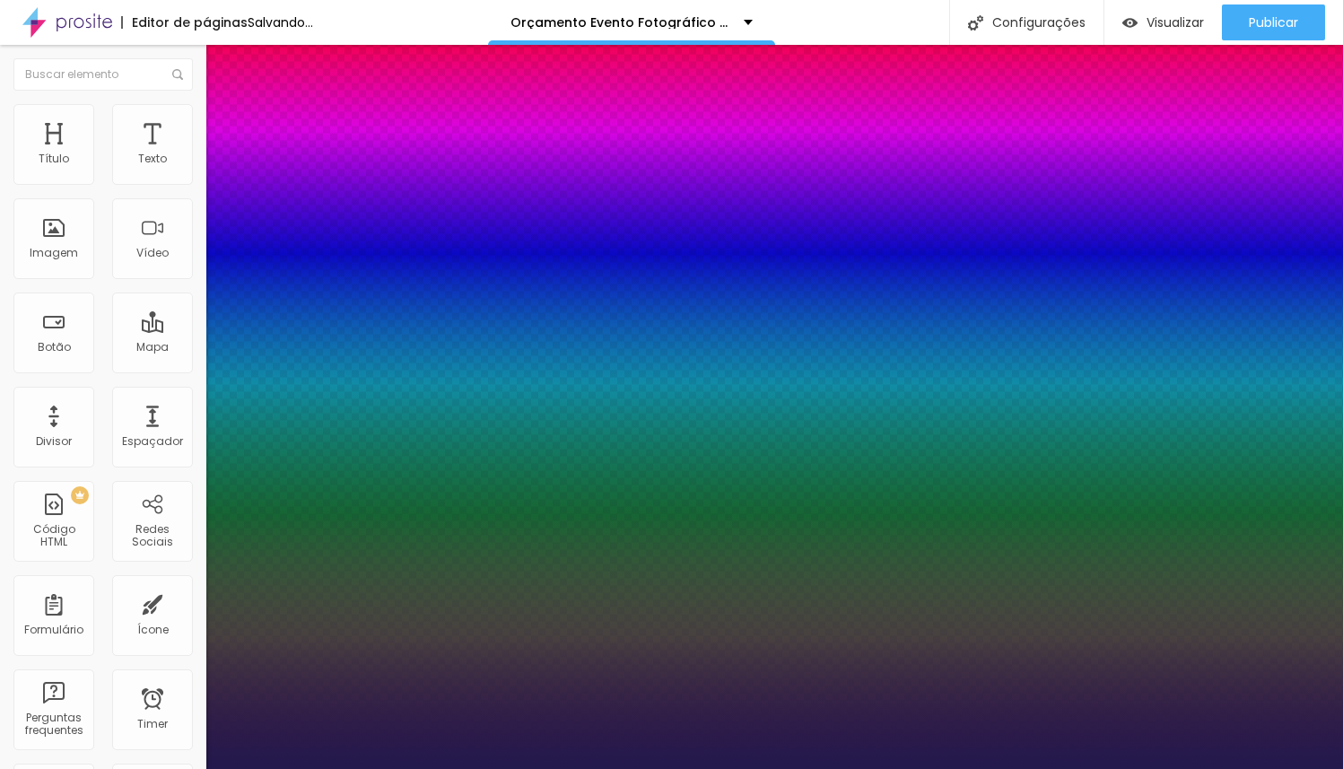
type input "53"
type input "1"
type input "54"
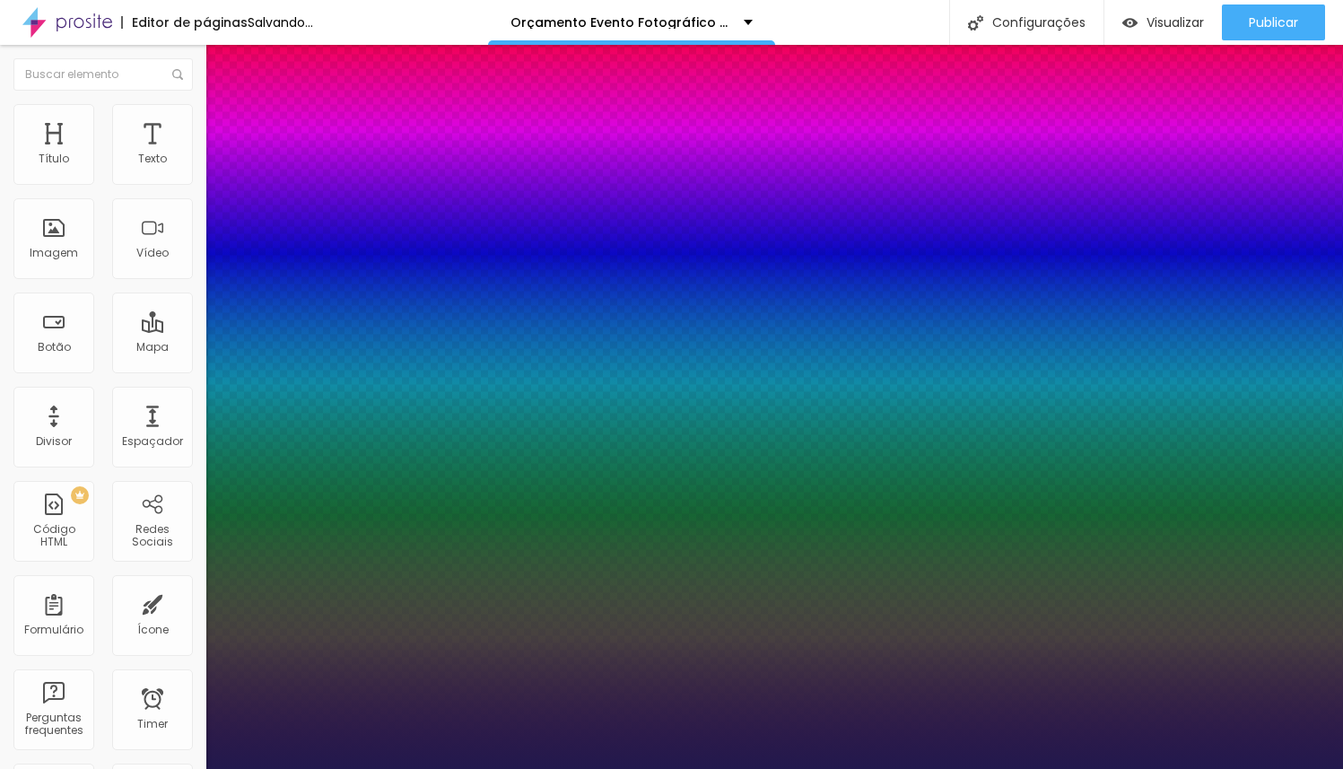
type input "1"
type input "53"
type input "1"
type input "52"
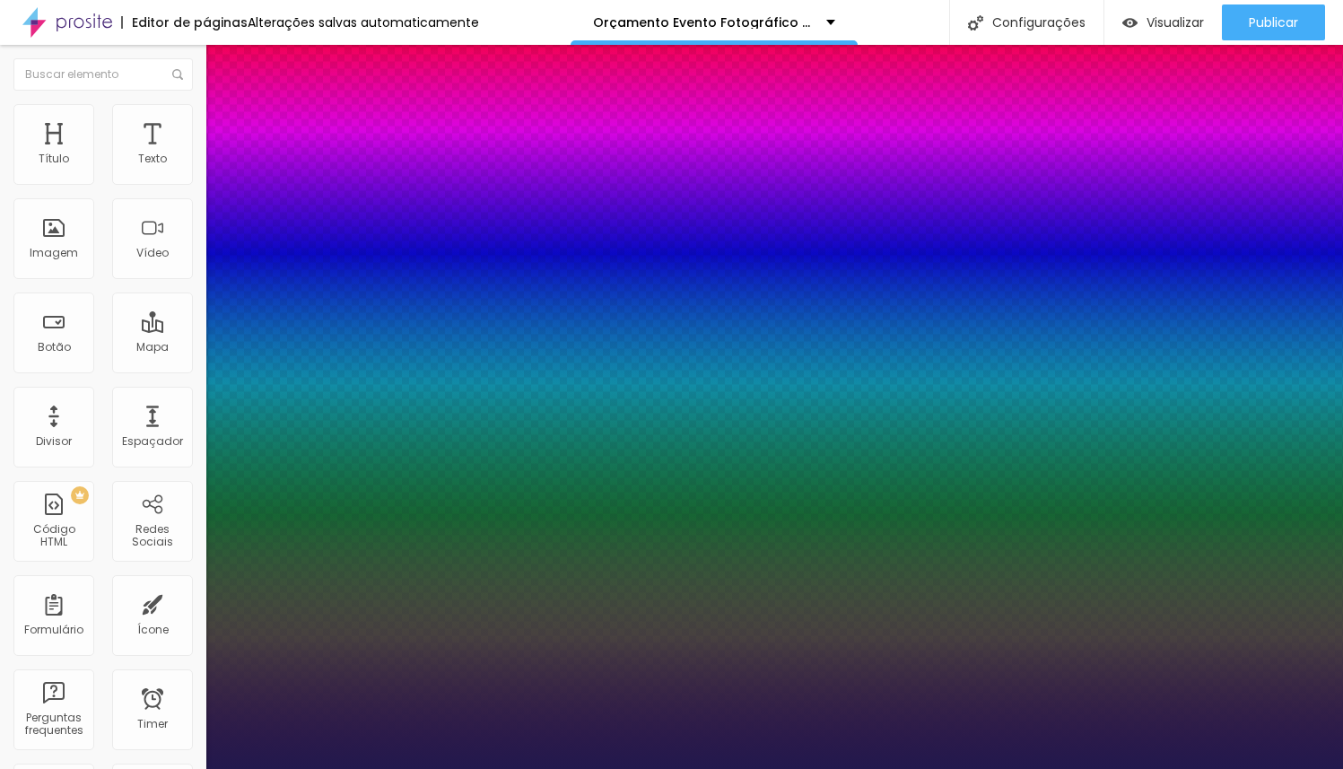
type input "52"
type input "1"
type input "51"
type input "1"
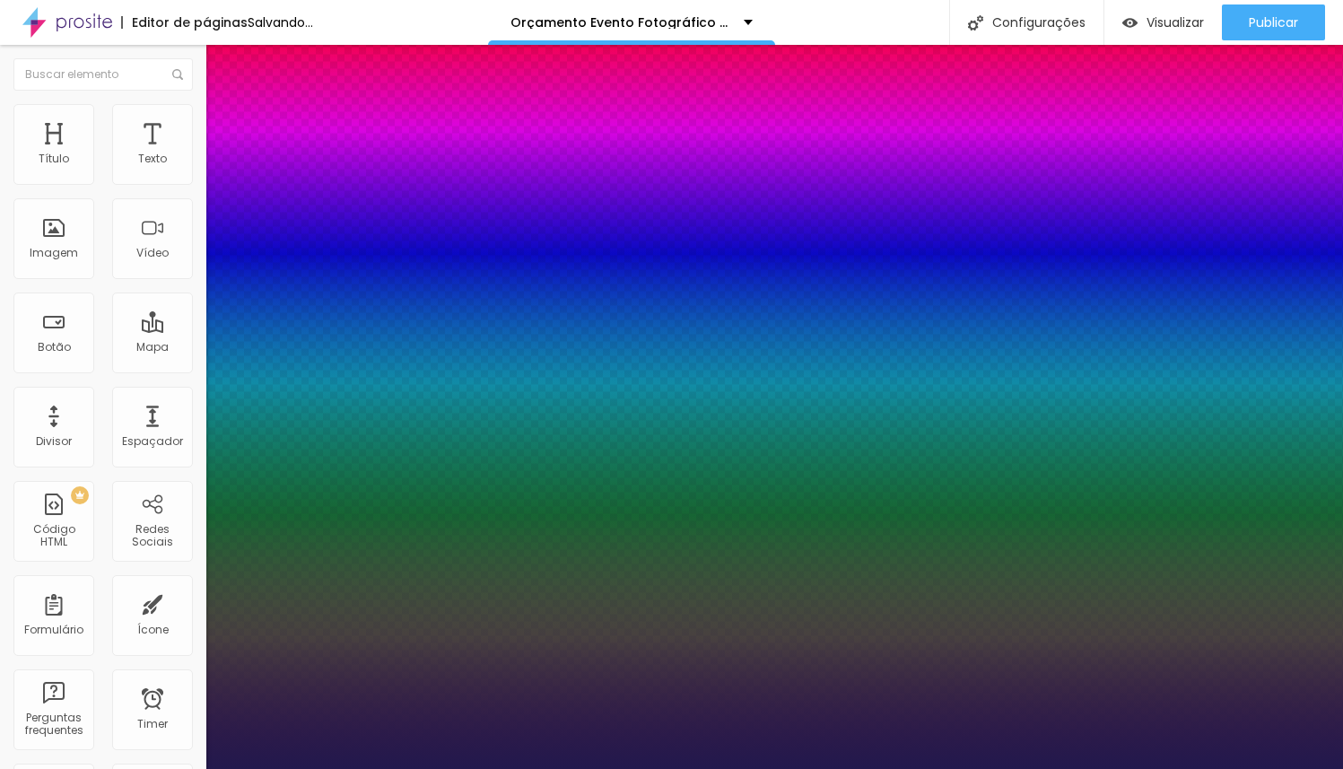
type input "50"
type input "1"
drag, startPoint x: 240, startPoint y: 509, endPoint x: 290, endPoint y: 505, distance: 50.4
type input "50"
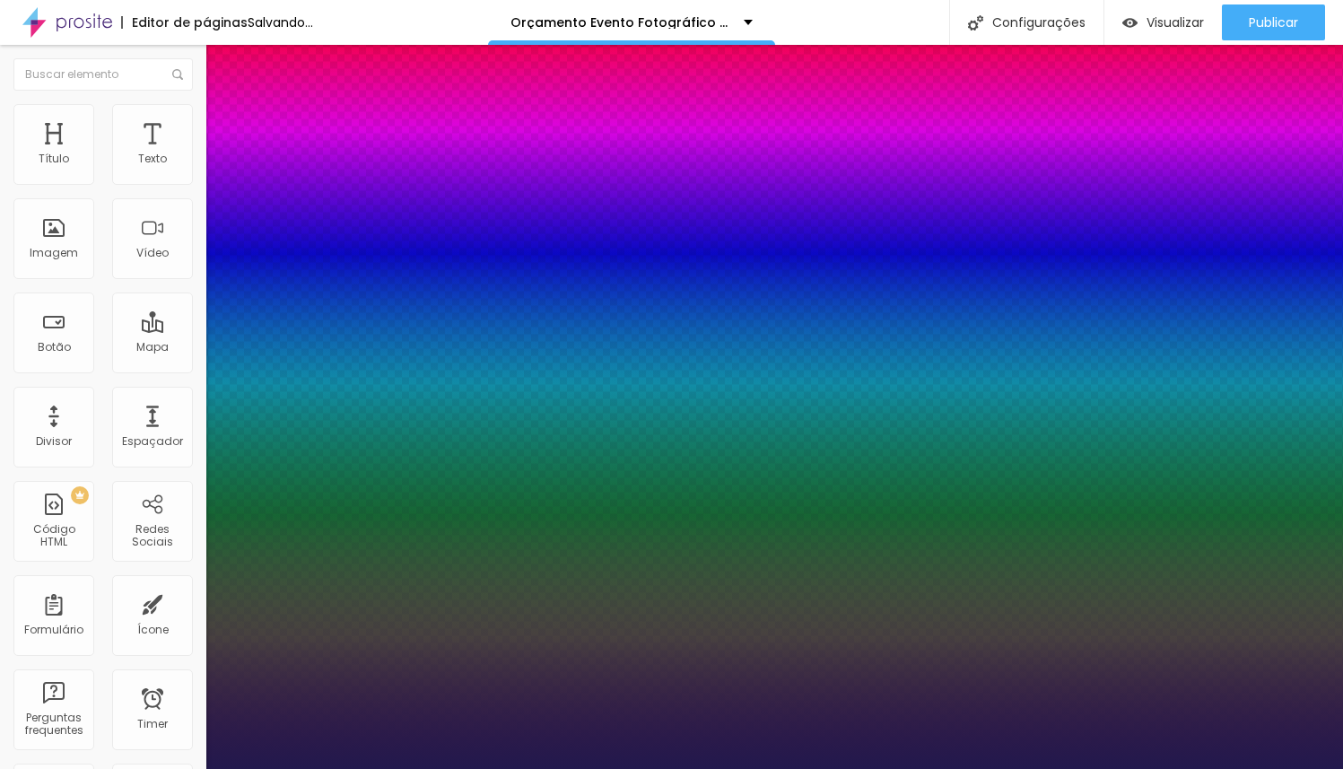
type input "1"
click at [144, 768] on div at bounding box center [671, 769] width 1343 height 0
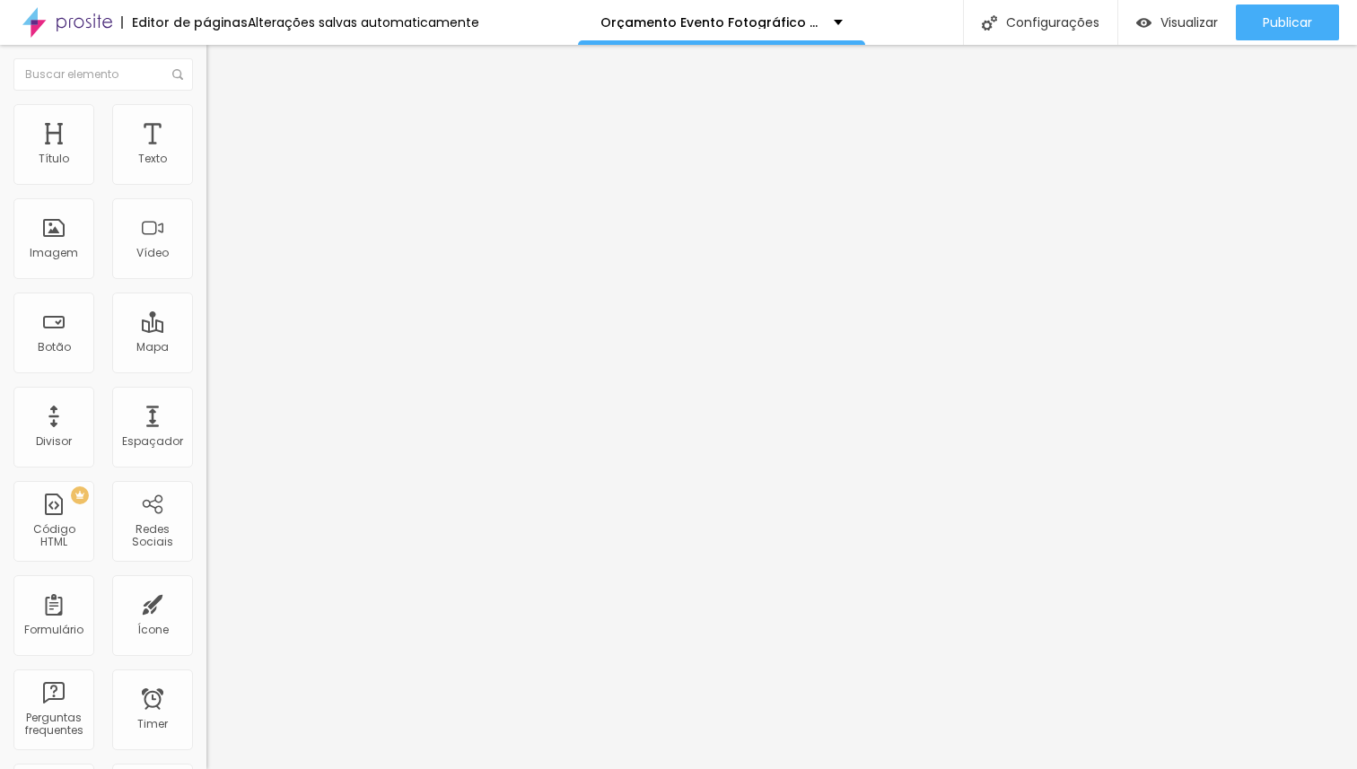
click at [223, 122] on span "Avançado" at bounding box center [252, 116] width 59 height 15
type input "8"
type input "0"
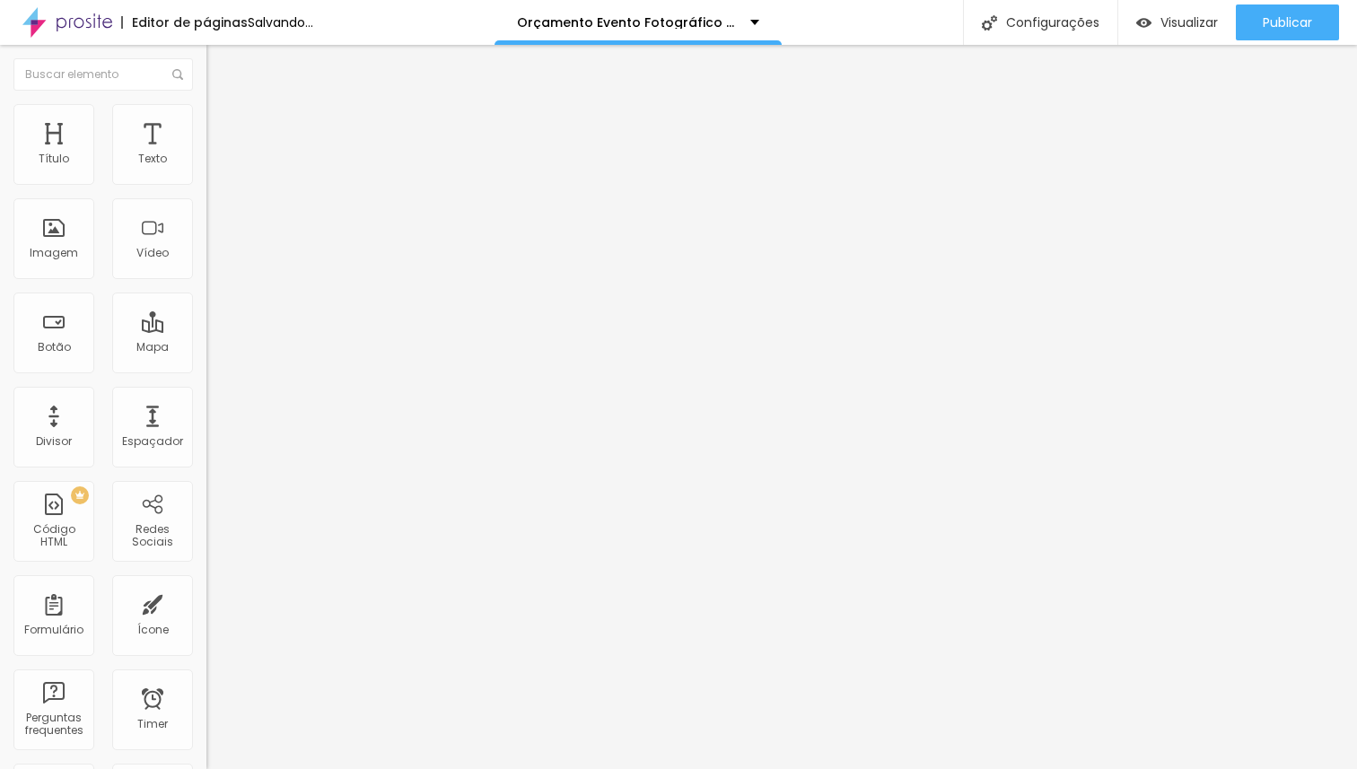
drag, startPoint x: 51, startPoint y: 173, endPoint x: 25, endPoint y: 179, distance: 26.6
type input "0"
click at [206, 330] on input "range" at bounding box center [264, 337] width 116 height 14
type input "3"
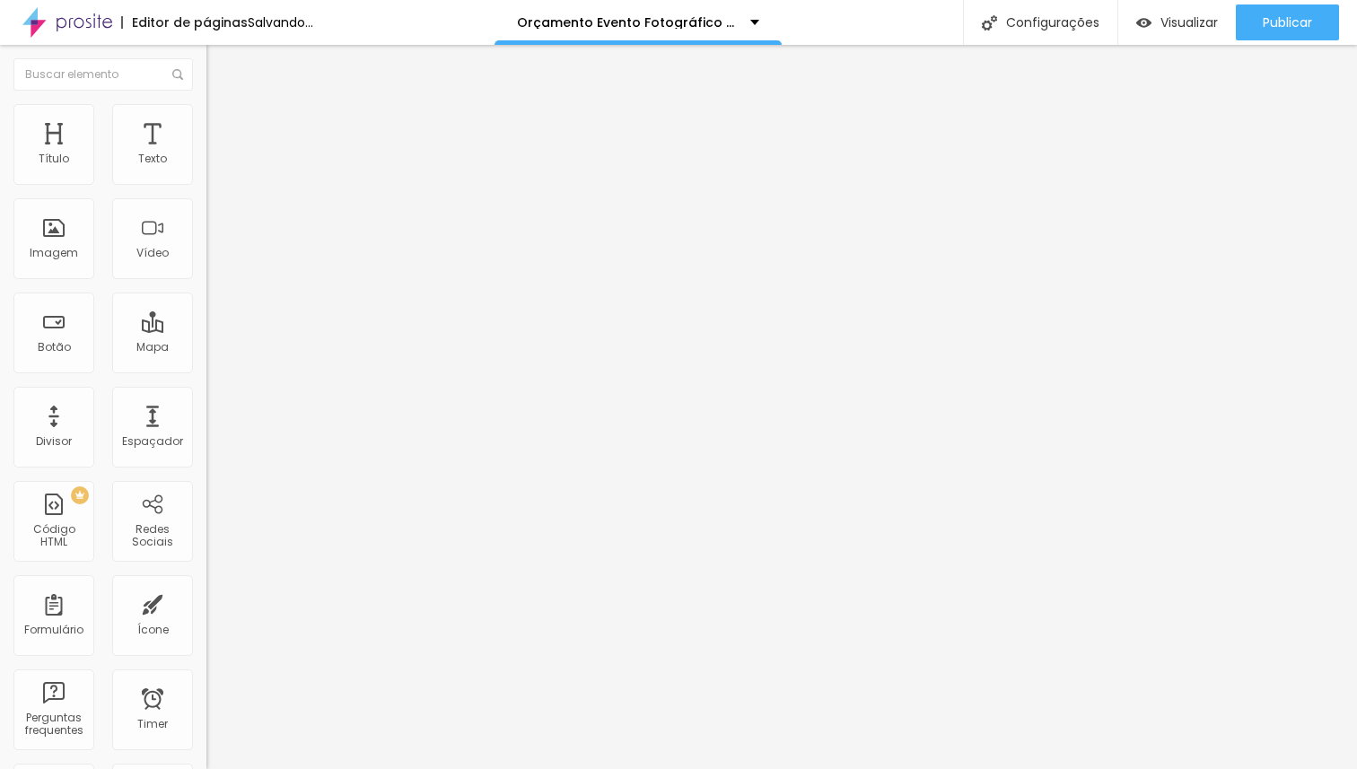
type input "0"
click at [206, 584] on input "range" at bounding box center [264, 591] width 116 height 14
click at [206, 117] on li "Avançado" at bounding box center [309, 113] width 206 height 18
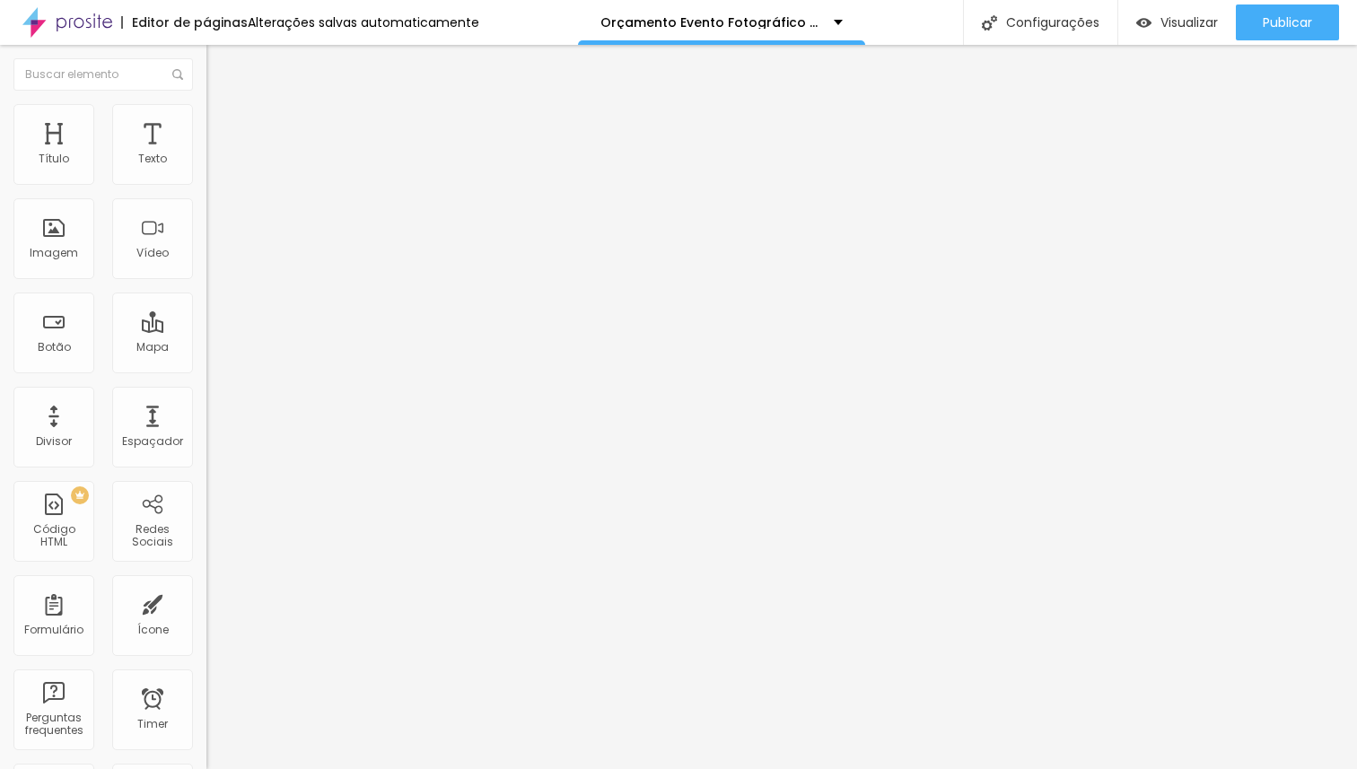
type input "3"
drag, startPoint x: 38, startPoint y: 176, endPoint x: 9, endPoint y: 179, distance: 28.8
click at [206, 330] on input "range" at bounding box center [264, 337] width 116 height 14
click at [206, 584] on input "range" at bounding box center [264, 591] width 116 height 14
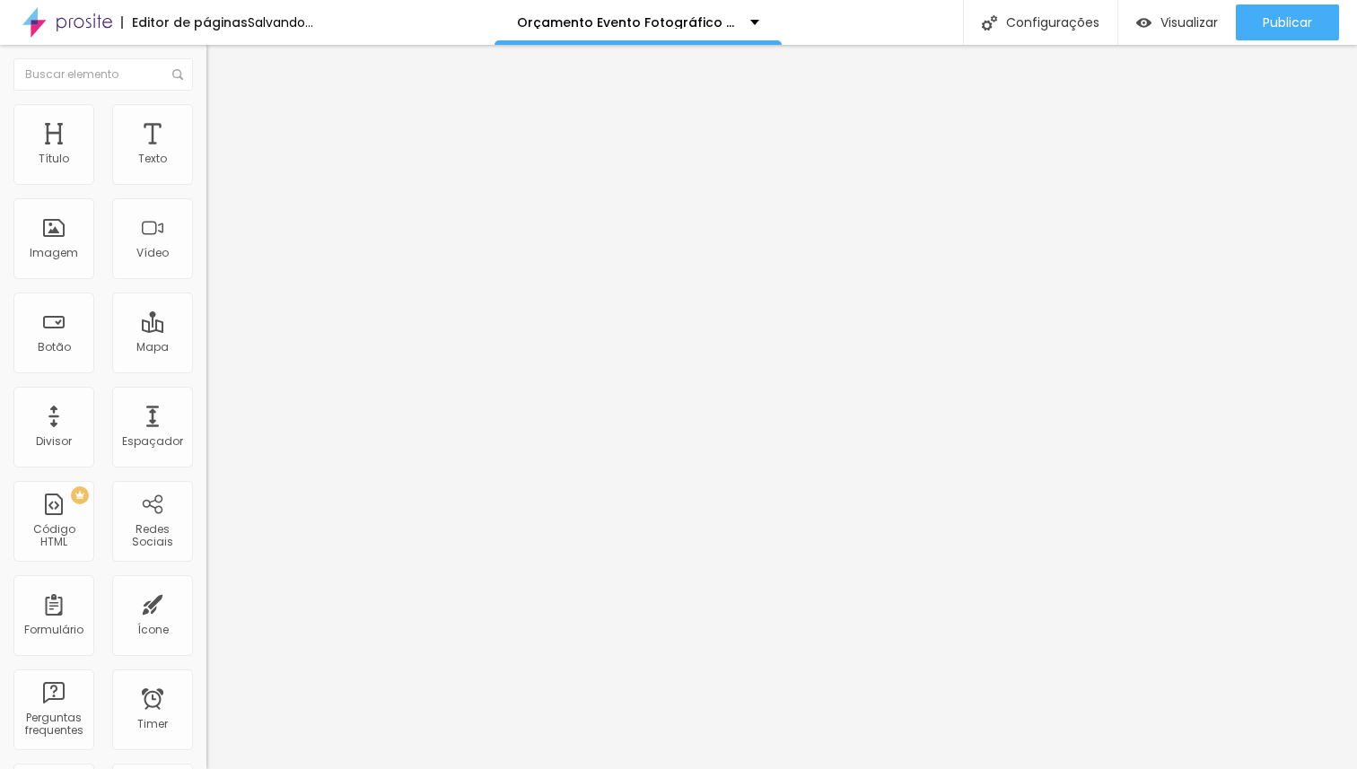
click at [206, 266] on button "button" at bounding box center [218, 256] width 25 height 19
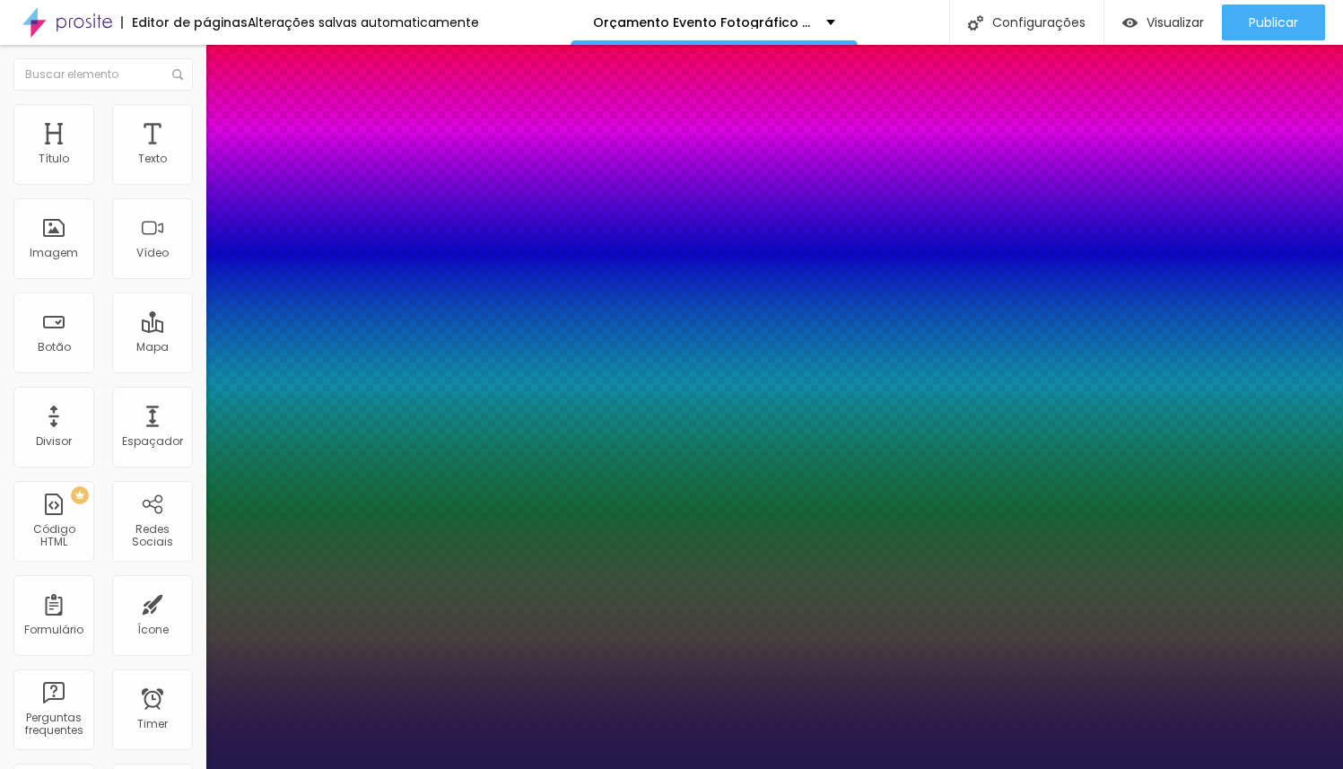
drag, startPoint x: 246, startPoint y: 507, endPoint x: 289, endPoint y: 503, distance: 43.3
click at [128, 768] on div at bounding box center [671, 769] width 1343 height 0
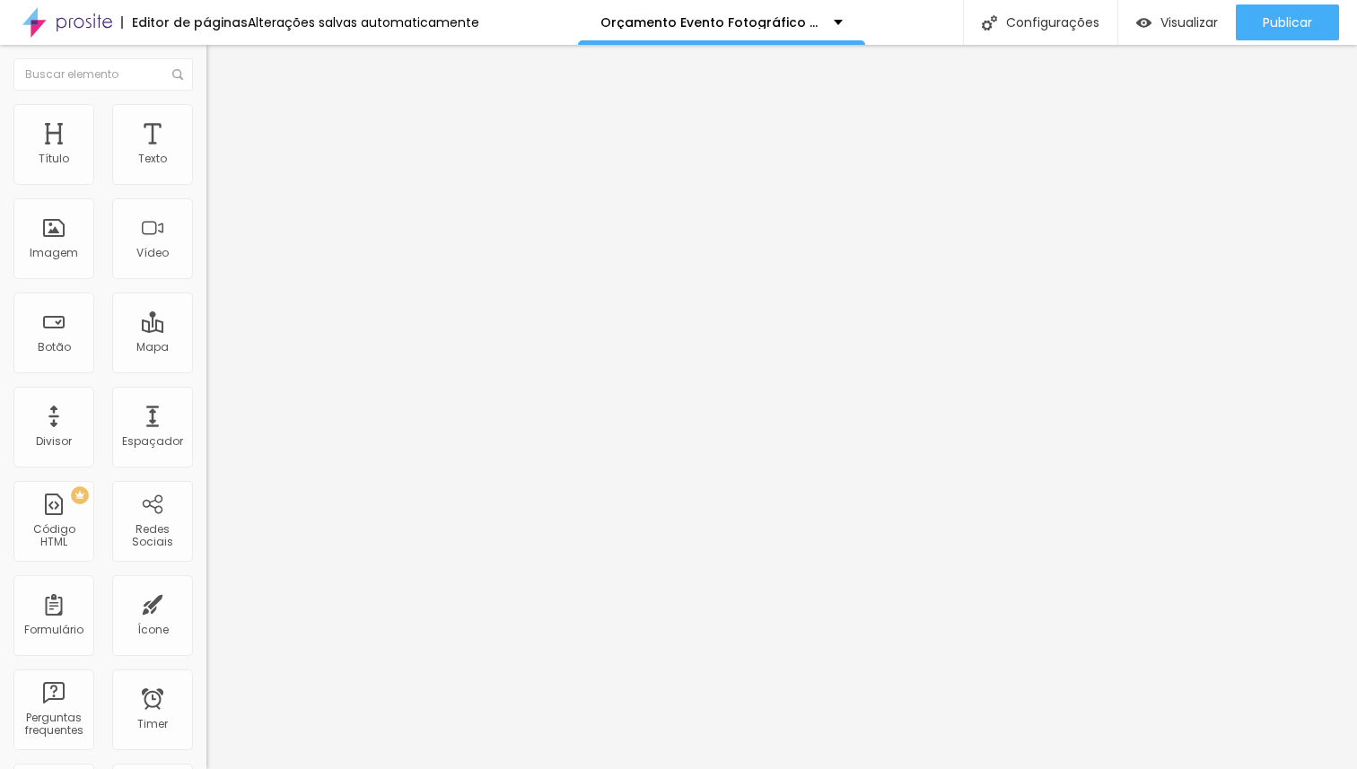
click at [223, 120] on span "Avançado" at bounding box center [252, 116] width 59 height 15
click at [206, 330] on input "range" at bounding box center [264, 337] width 116 height 14
drag, startPoint x: 44, startPoint y: 212, endPoint x: 24, endPoint y: 212, distance: 19.7
click at [206, 584] on input "range" at bounding box center [264, 591] width 116 height 14
click at [223, 124] on span "Avançado" at bounding box center [252, 116] width 59 height 15
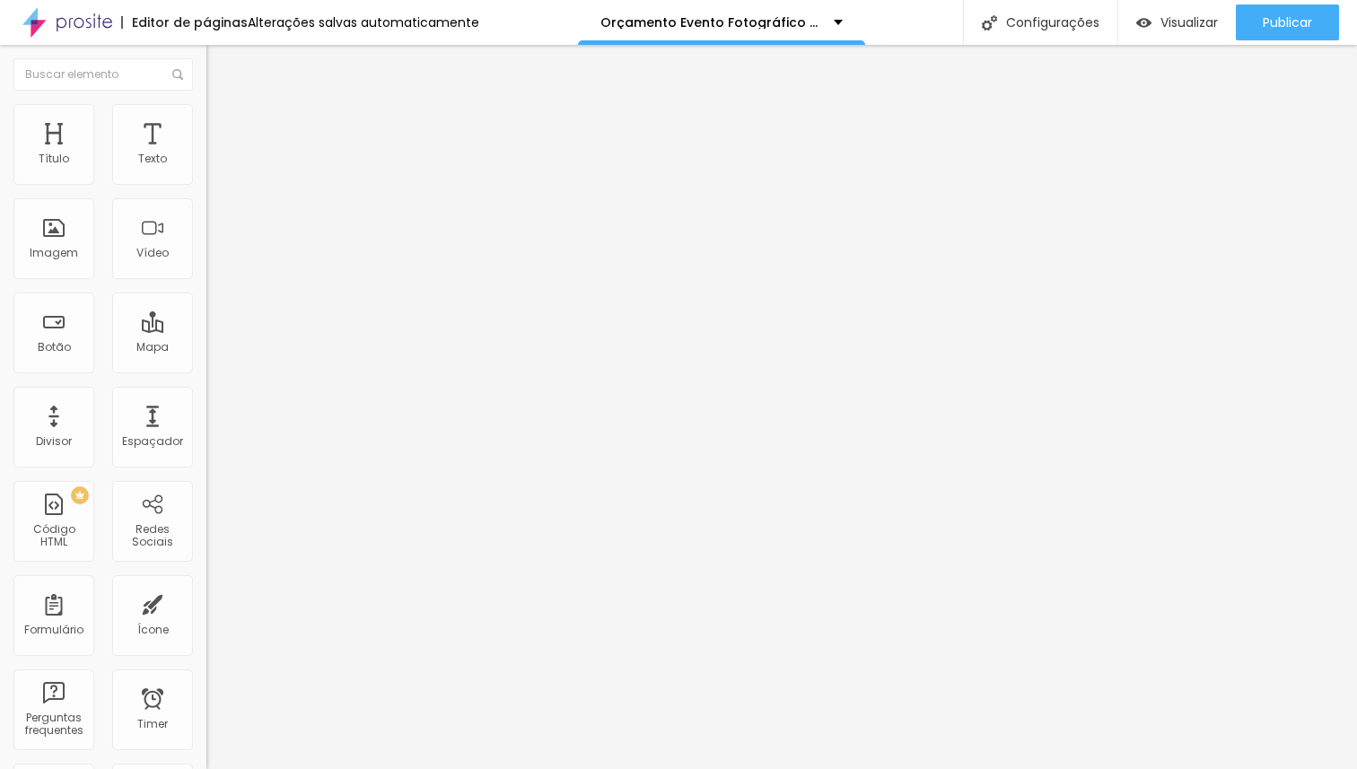
drag, startPoint x: 43, startPoint y: 179, endPoint x: 31, endPoint y: 207, distance: 31.0
click at [206, 330] on input "range" at bounding box center [264, 337] width 116 height 14
drag, startPoint x: 48, startPoint y: 212, endPoint x: 18, endPoint y: 211, distance: 30.5
click at [206, 584] on input "range" at bounding box center [264, 591] width 116 height 14
click at [206, 102] on img at bounding box center [214, 94] width 16 height 16
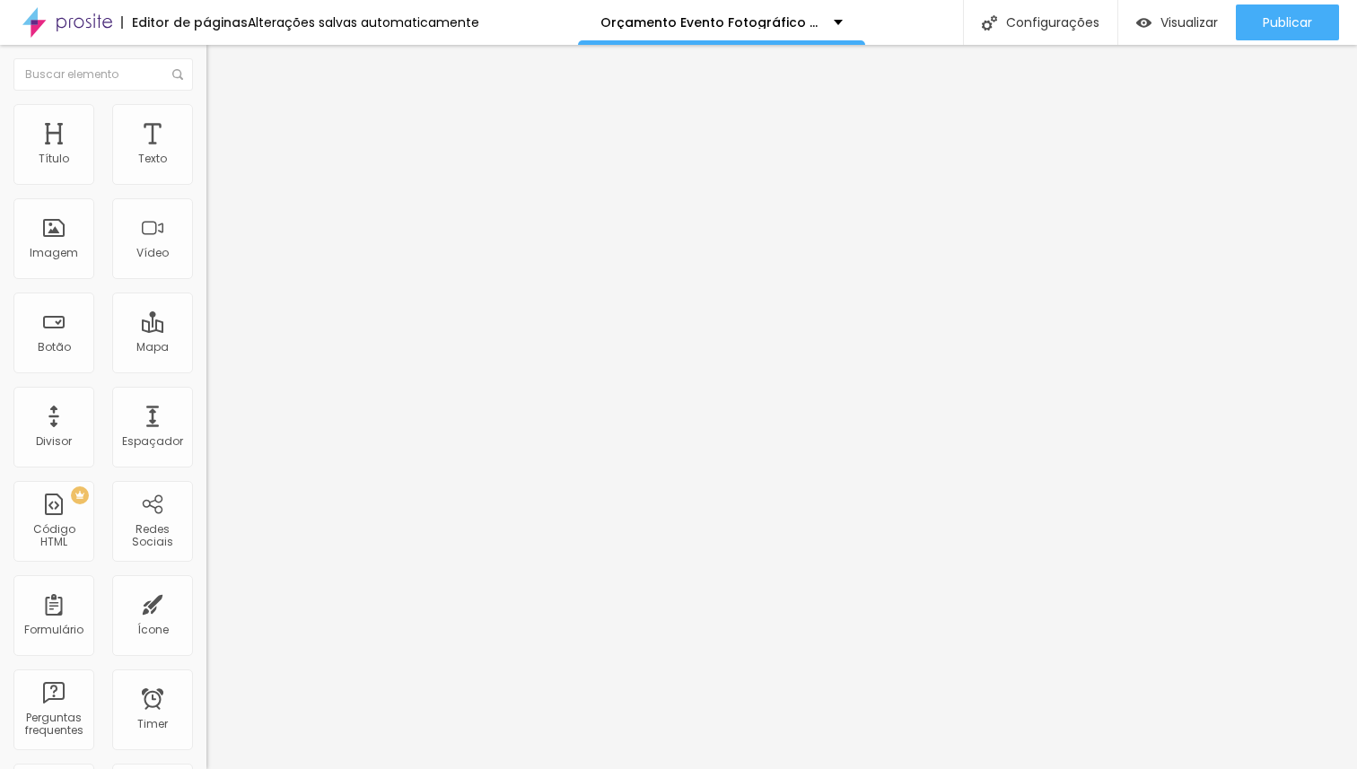
click at [214, 167] on icon "button" at bounding box center [219, 161] width 11 height 11
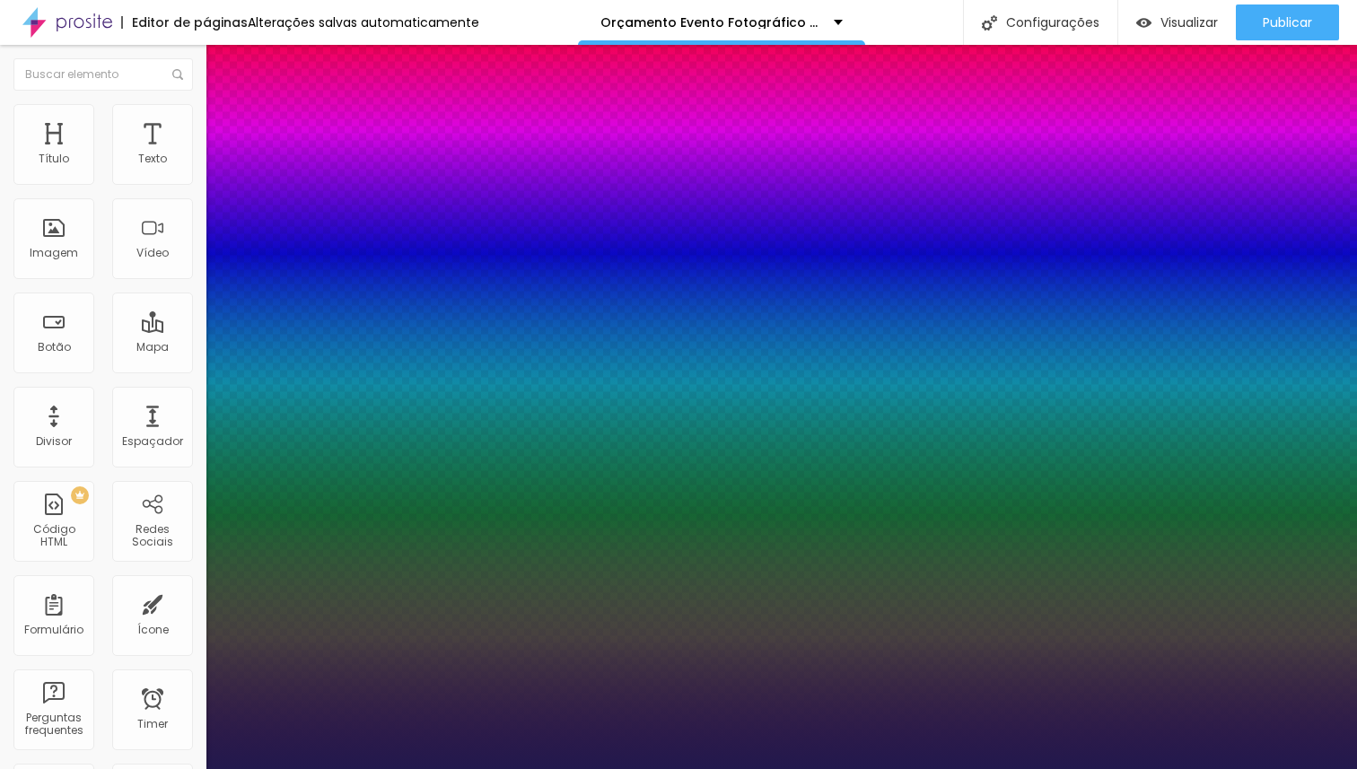
drag, startPoint x: 227, startPoint y: 307, endPoint x: 181, endPoint y: 302, distance: 46.0
click at [910, 768] on div at bounding box center [678, 769] width 1357 height 0
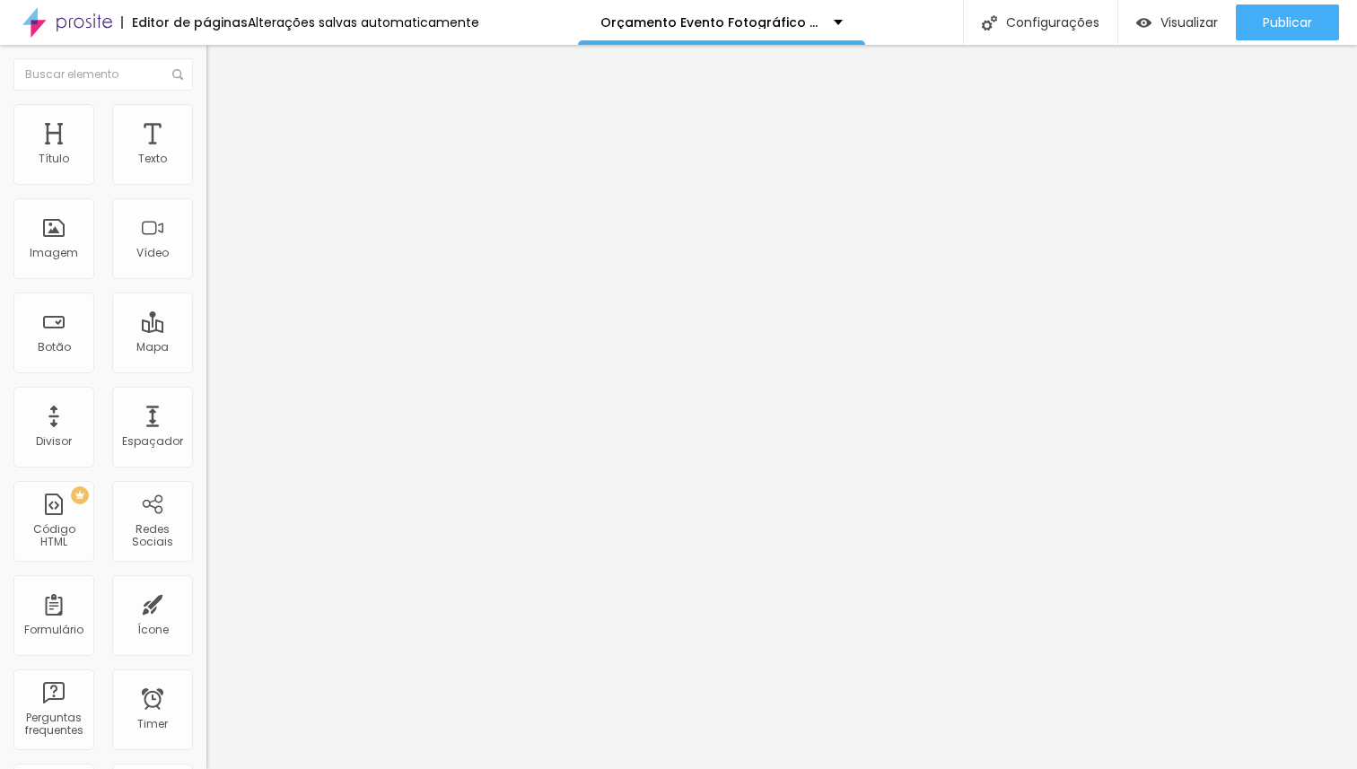
click at [206, 172] on button "button" at bounding box center [218, 162] width 25 height 19
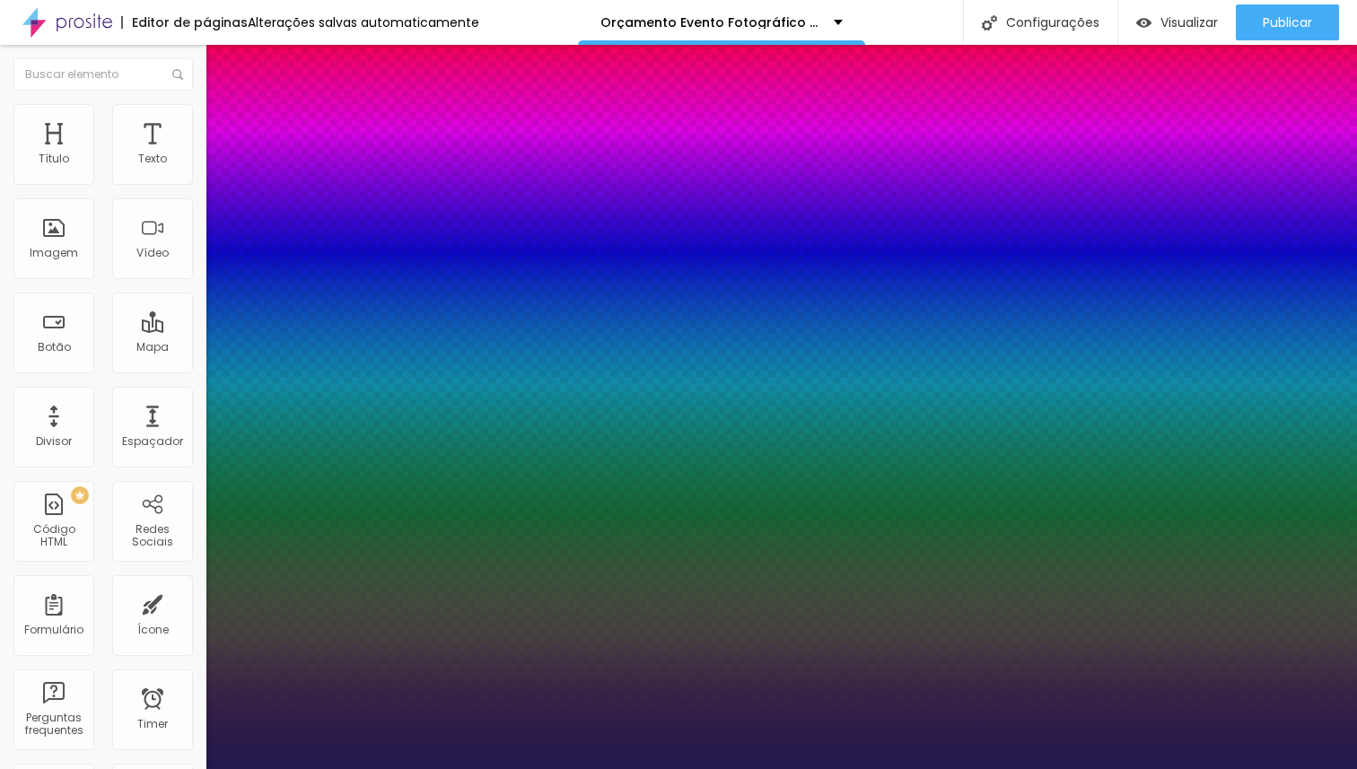
click at [805, 768] on div at bounding box center [678, 769] width 1357 height 0
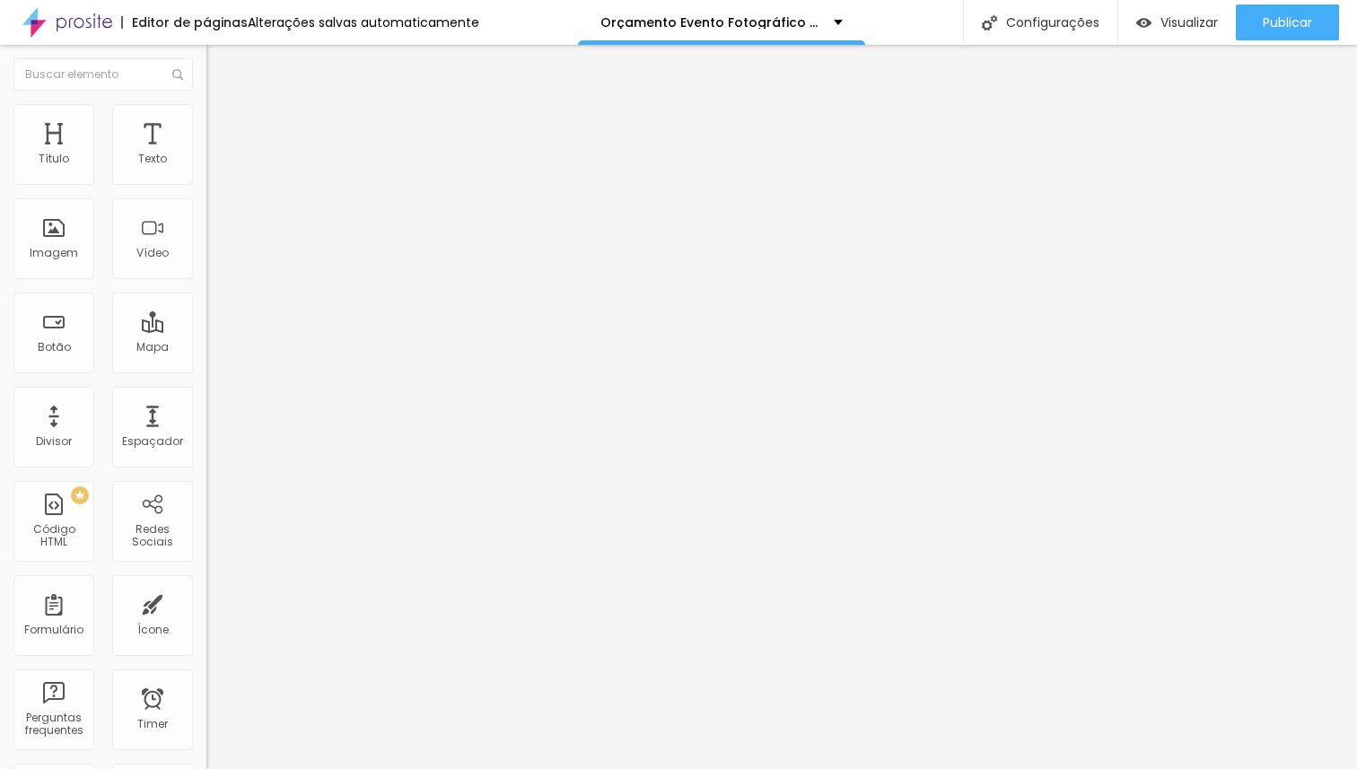
click at [215, 258] on icon "button" at bounding box center [218, 254] width 7 height 7
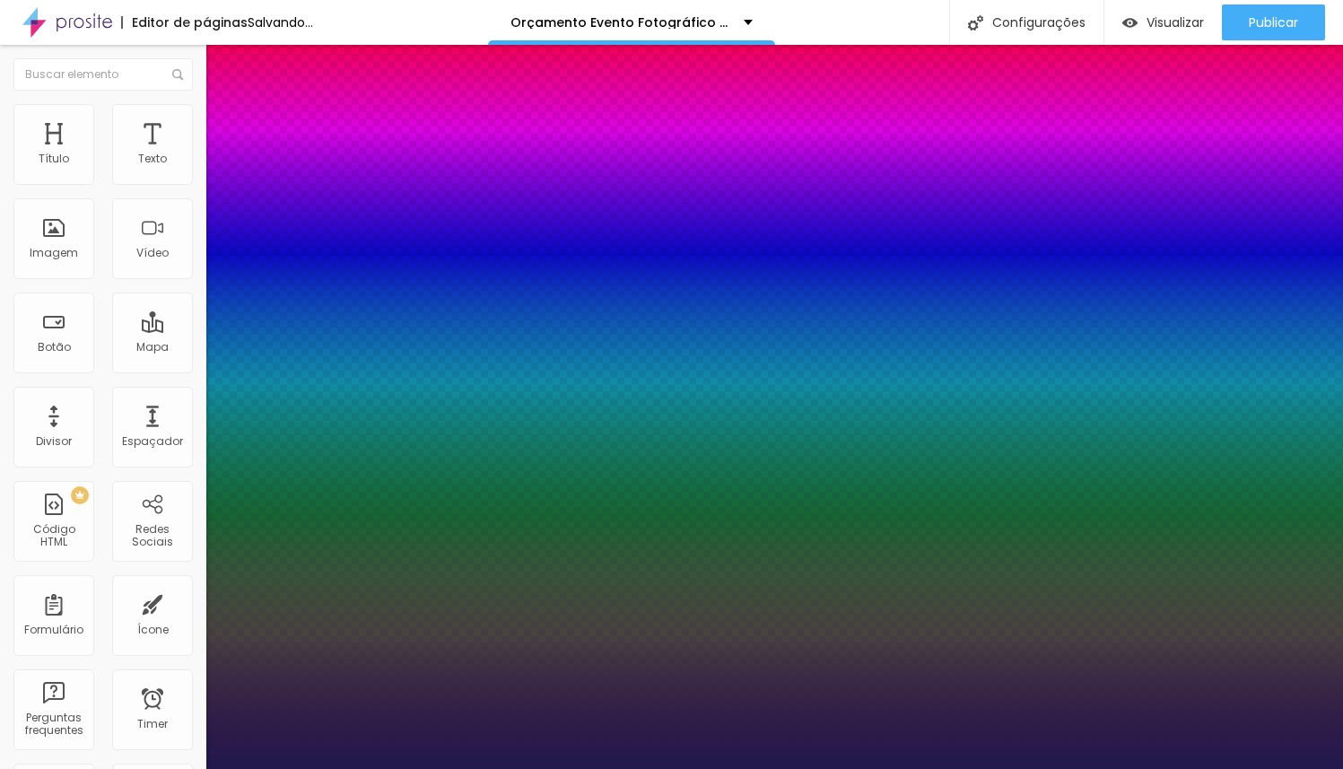
drag, startPoint x: 272, startPoint y: 505, endPoint x: 240, endPoint y: 493, distance: 33.8
click at [968, 768] on div at bounding box center [671, 769] width 1343 height 0
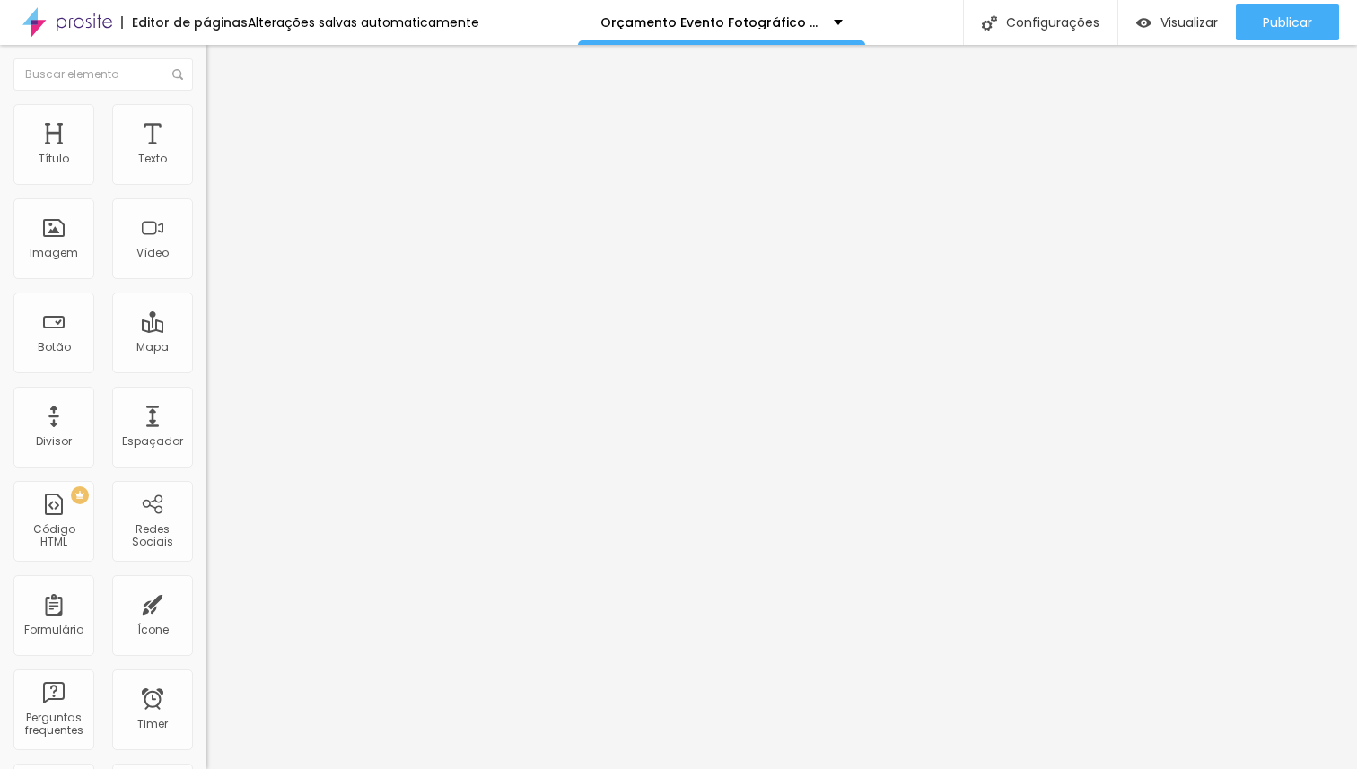
click at [223, 124] on span "Avançado" at bounding box center [252, 116] width 59 height 15
click at [206, 104] on li "Estilo" at bounding box center [309, 95] width 206 height 18
click at [206, 266] on button "button" at bounding box center [218, 256] width 25 height 19
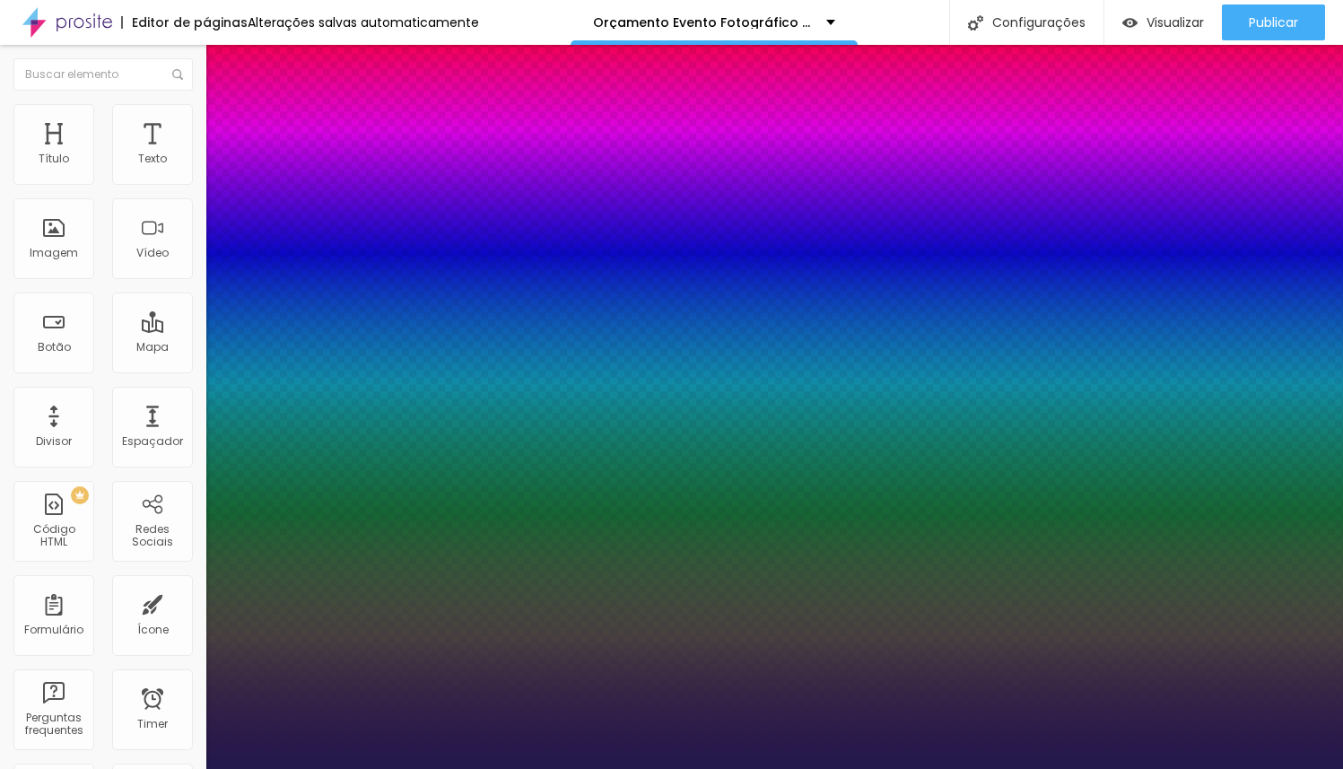
click at [930, 768] on div at bounding box center [671, 769] width 1343 height 0
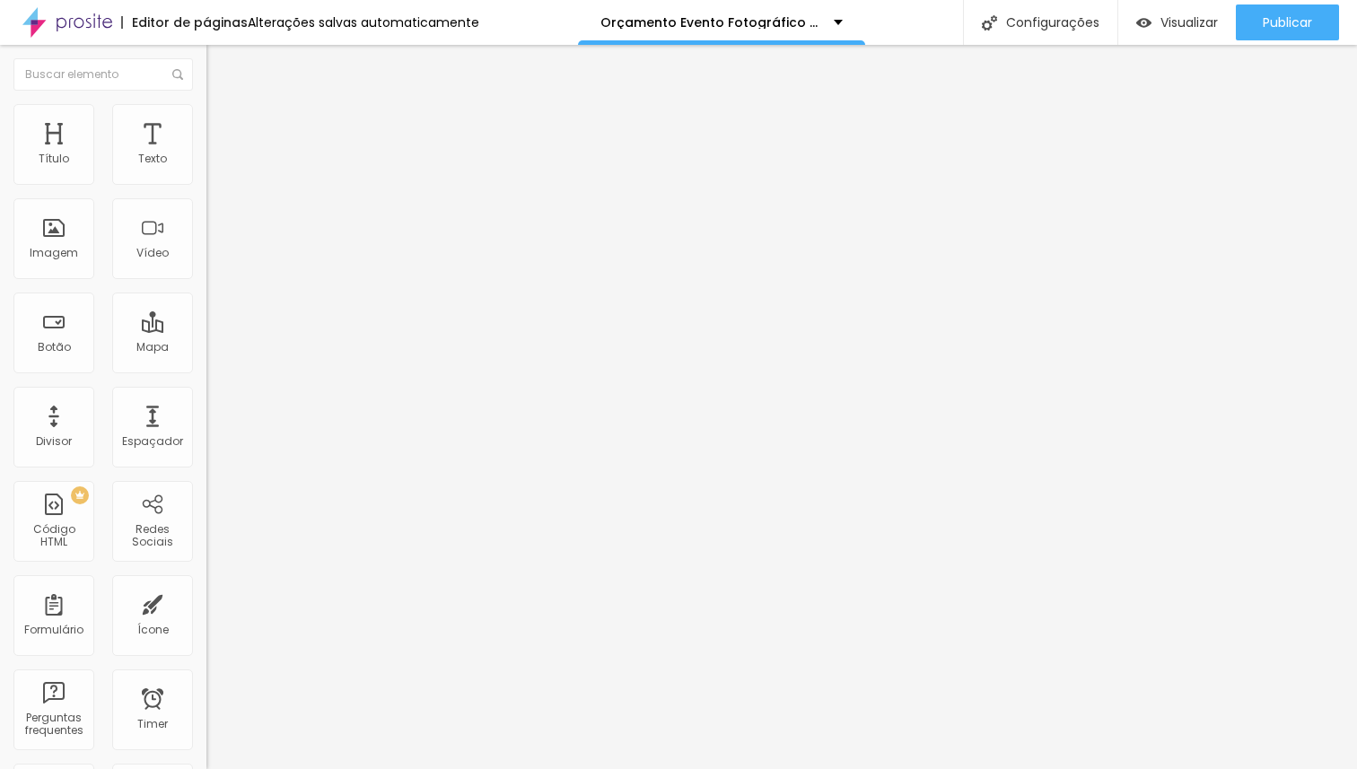
click at [223, 124] on span "Avançado" at bounding box center [252, 116] width 59 height 15
click at [206, 172] on button "button" at bounding box center [218, 162] width 25 height 19
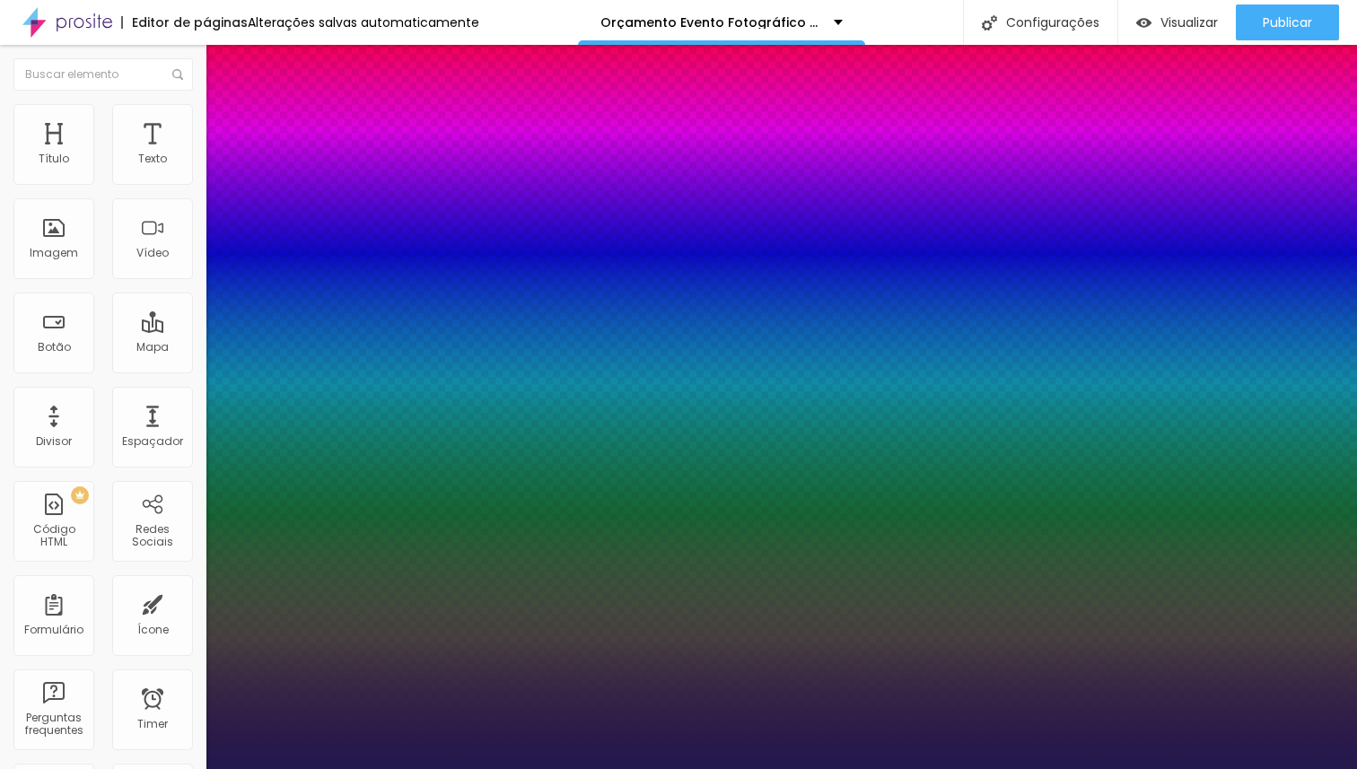
click at [114, 768] on div at bounding box center [678, 769] width 1357 height 0
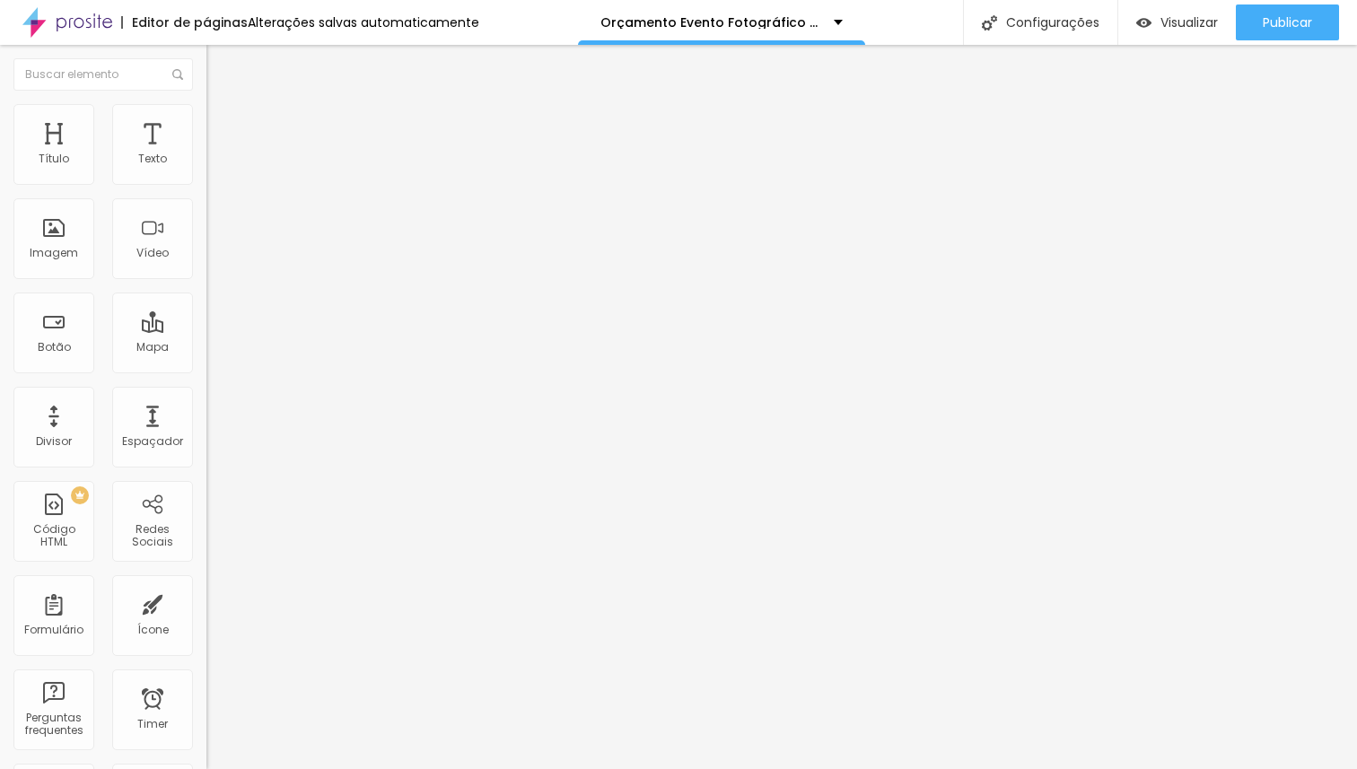
click at [223, 124] on span "Avançado" at bounding box center [252, 116] width 59 height 15
drag, startPoint x: 52, startPoint y: 176, endPoint x: 22, endPoint y: 174, distance: 29.7
click at [206, 330] on input "range" at bounding box center [264, 337] width 116 height 14
drag, startPoint x: 33, startPoint y: 212, endPoint x: 2, endPoint y: 213, distance: 31.4
click at [206, 584] on input "range" at bounding box center [264, 591] width 116 height 14
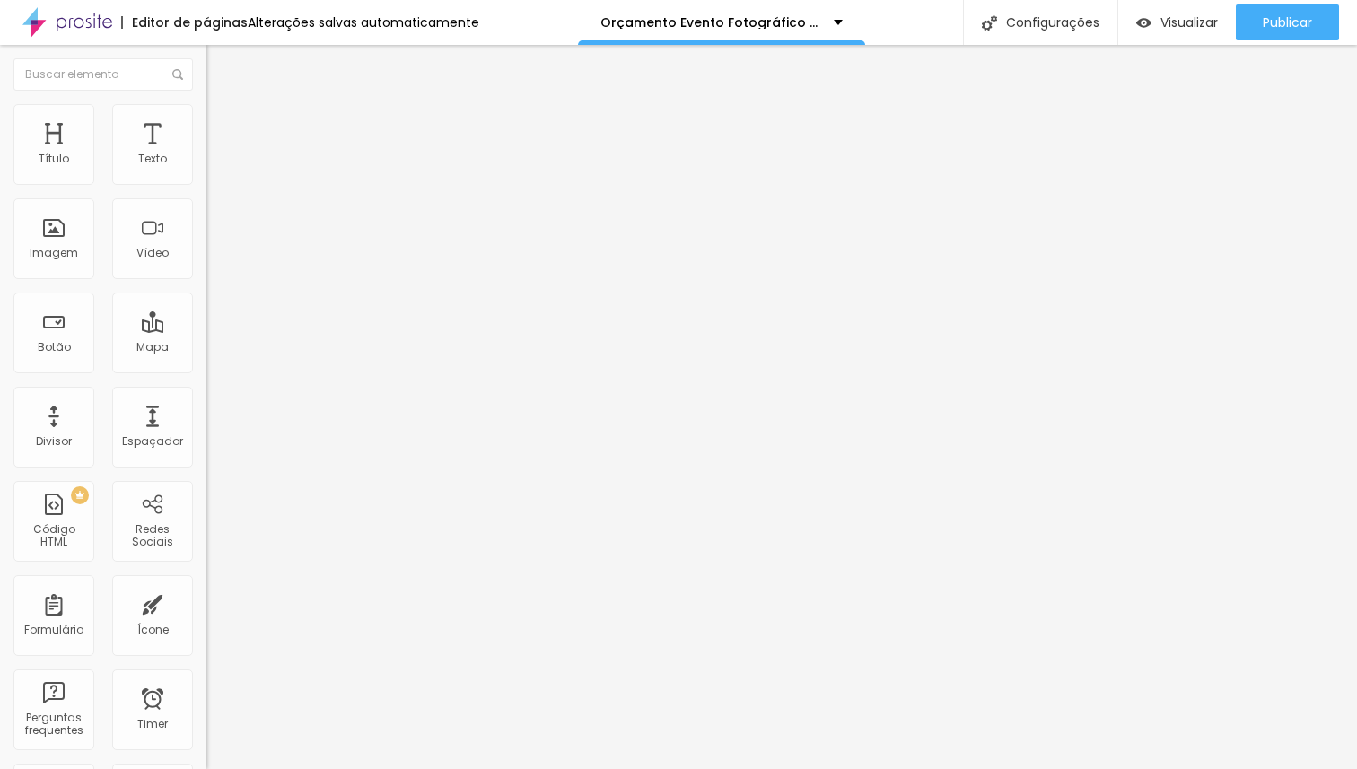
click at [223, 106] on span "Estilo" at bounding box center [237, 98] width 28 height 15
click at [206, 172] on button "button" at bounding box center [218, 162] width 25 height 19
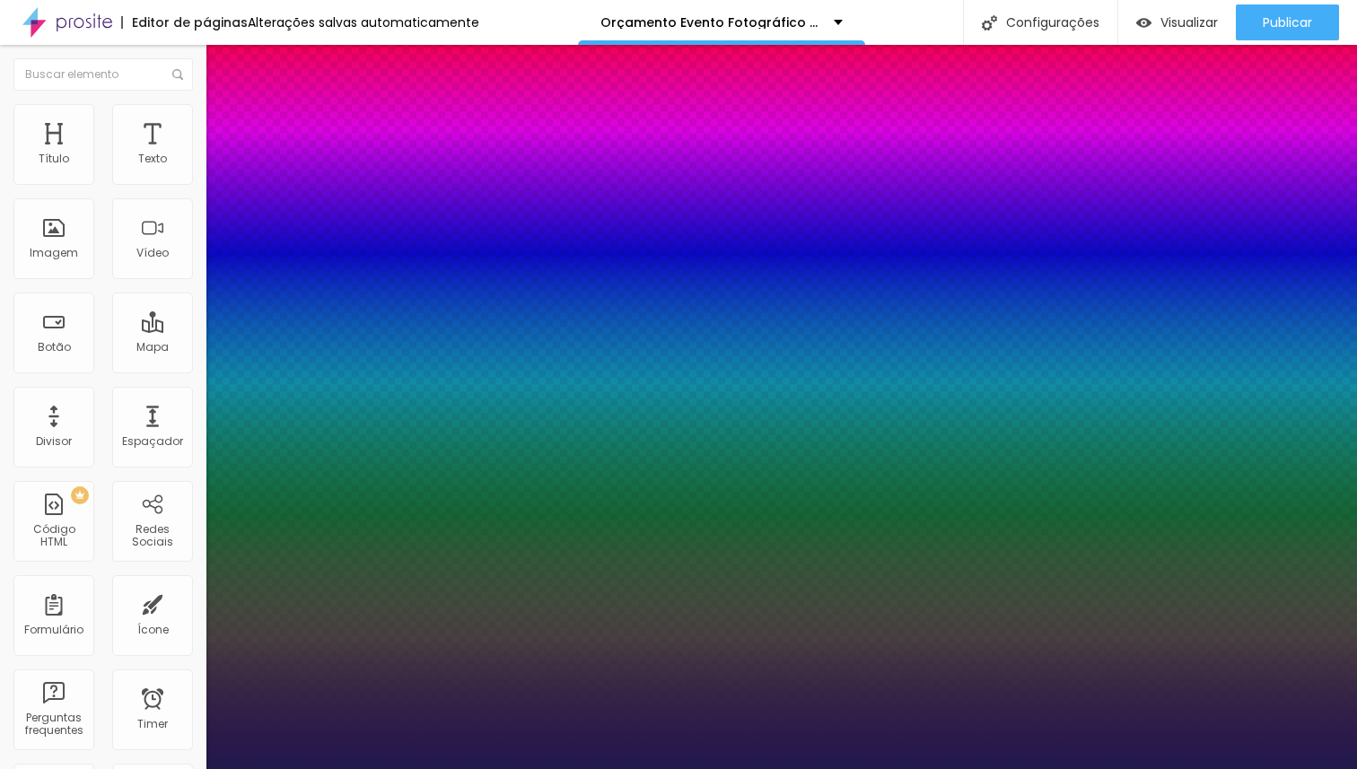
click at [548, 768] on div at bounding box center [678, 769] width 1357 height 0
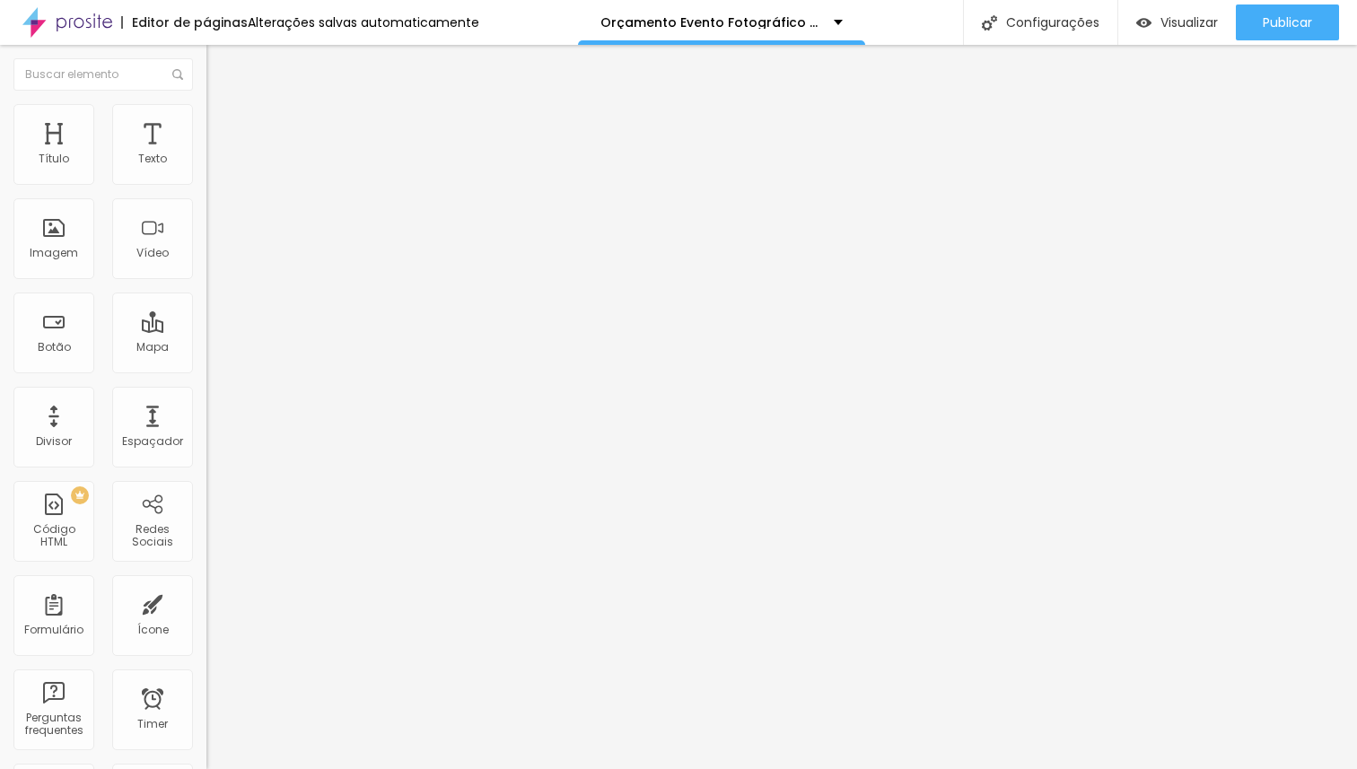
click at [223, 124] on span "Avançado" at bounding box center [252, 116] width 59 height 15
click at [223, 106] on span "Estilo" at bounding box center [237, 98] width 28 height 15
click at [215, 223] on icon "button" at bounding box center [218, 221] width 7 height 7
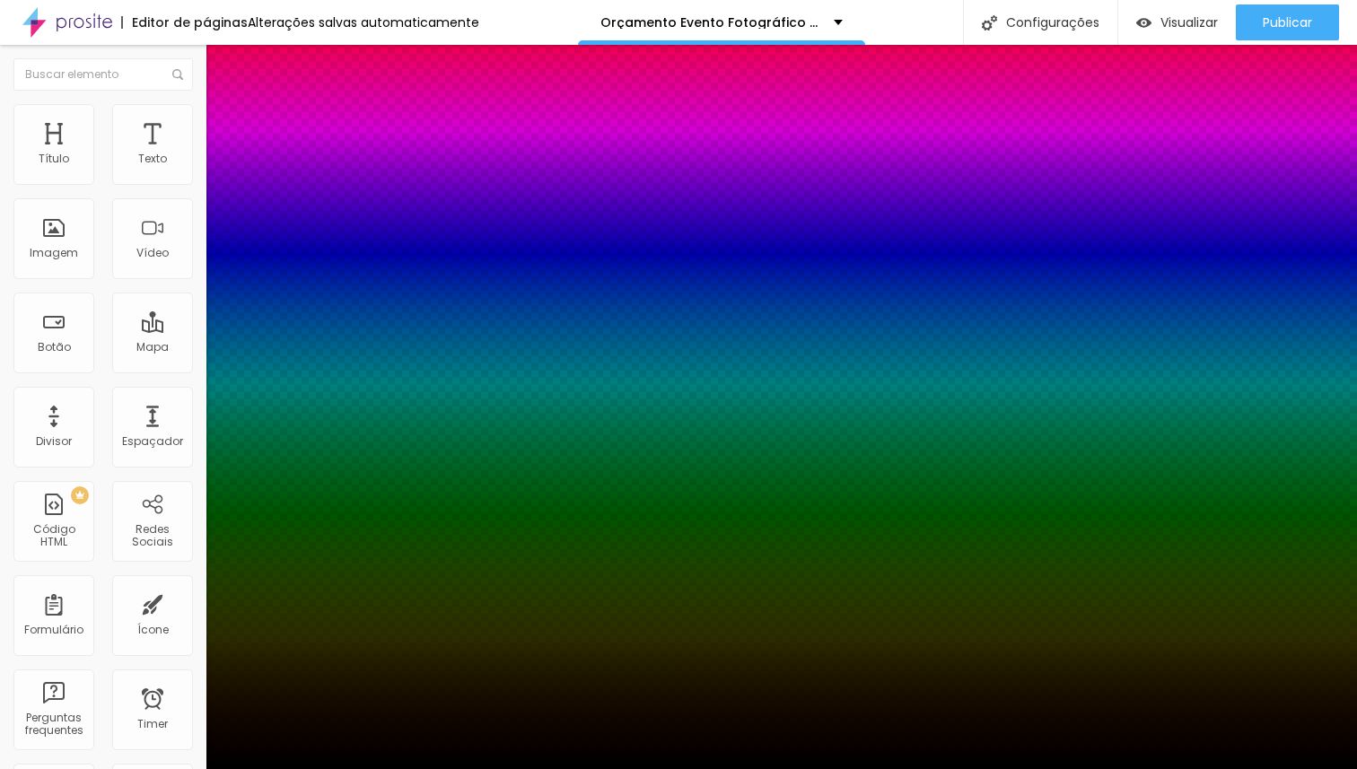
click at [170, 768] on div at bounding box center [678, 769] width 1357 height 0
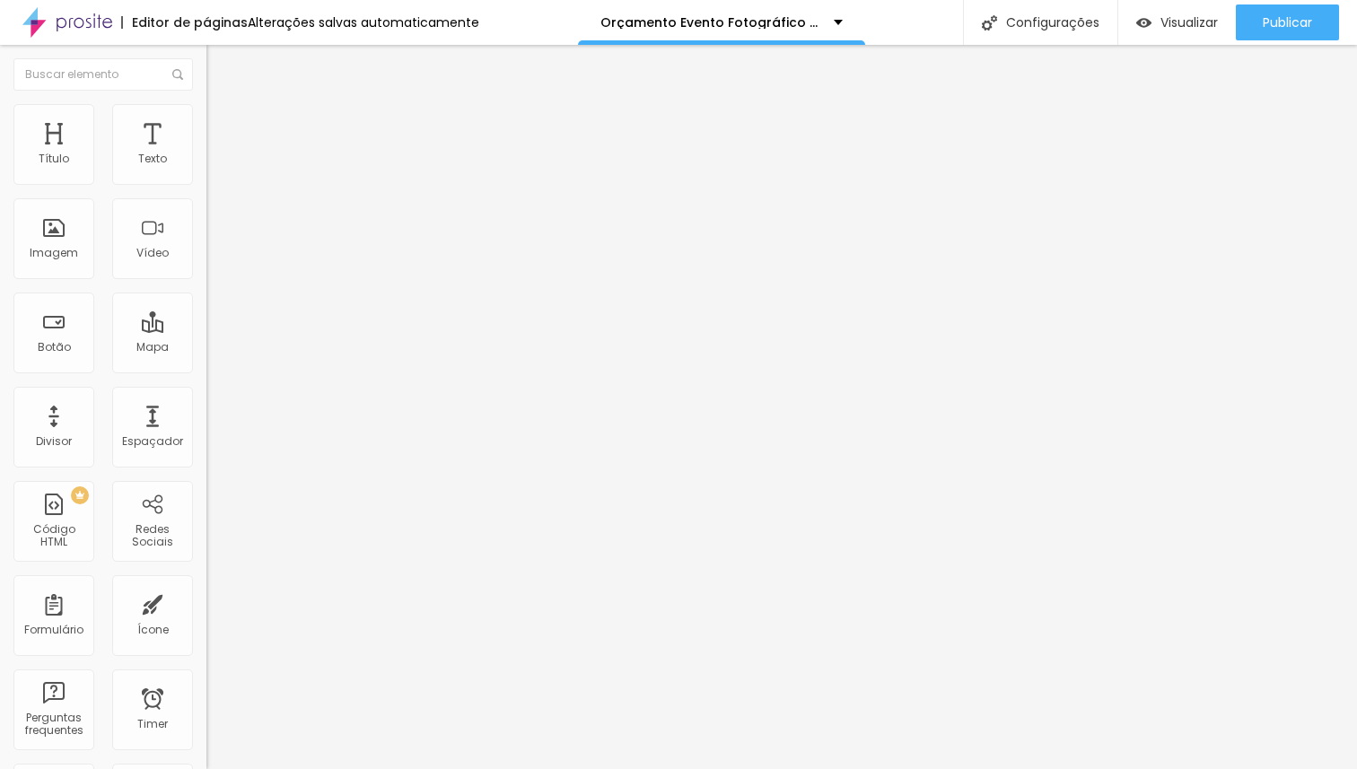
click at [206, 172] on button "button" at bounding box center [218, 162] width 25 height 19
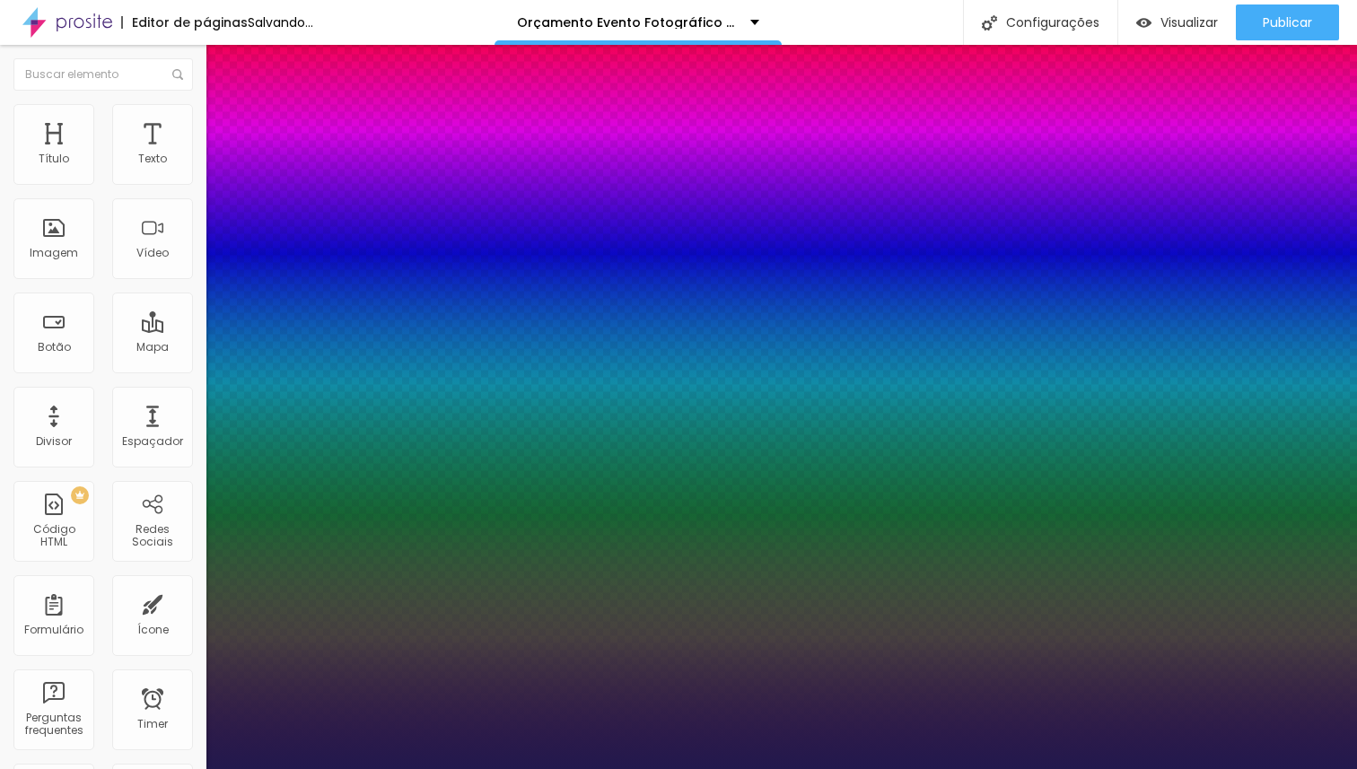
click at [529, 768] on div at bounding box center [678, 769] width 1357 height 0
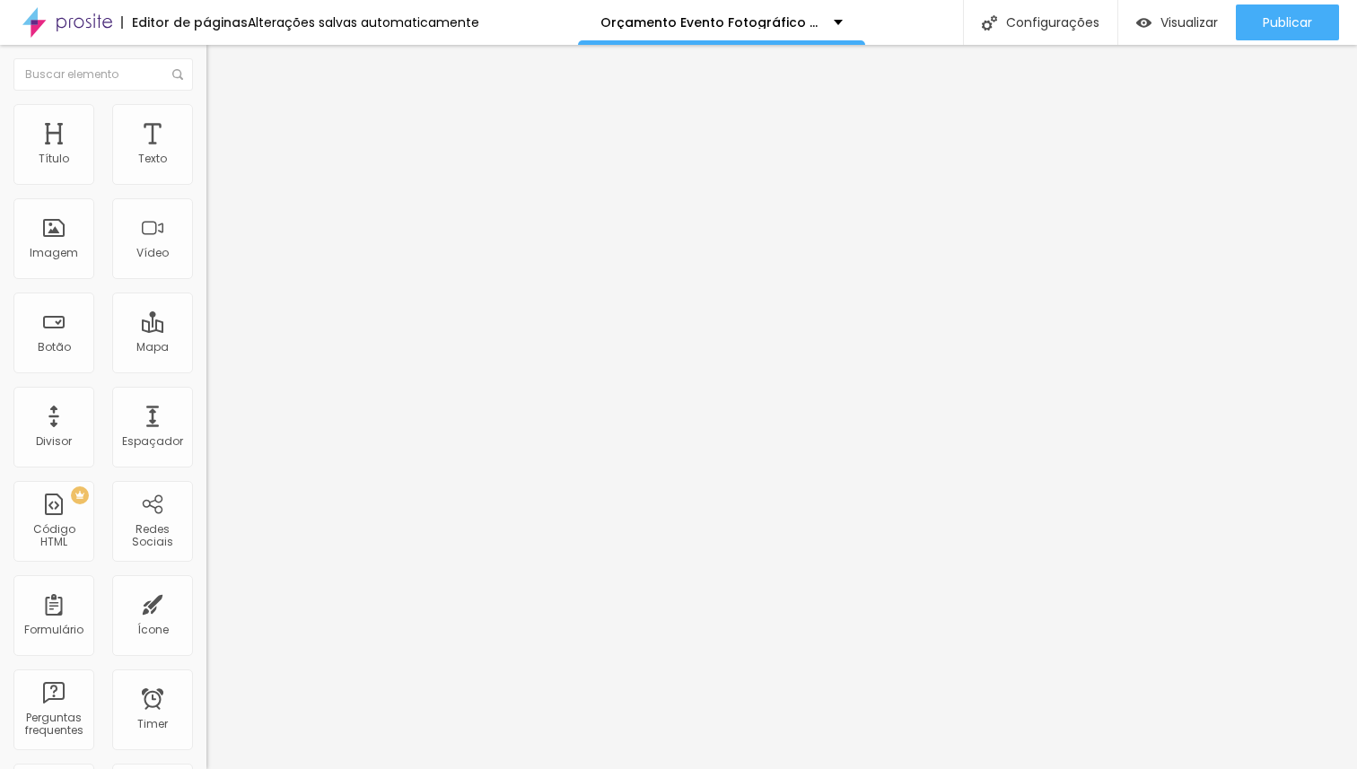
click at [206, 116] on li "Avançado" at bounding box center [309, 113] width 206 height 18
click at [206, 100] on img at bounding box center [214, 94] width 16 height 16
click at [215, 165] on icon "button" at bounding box center [218, 161] width 7 height 7
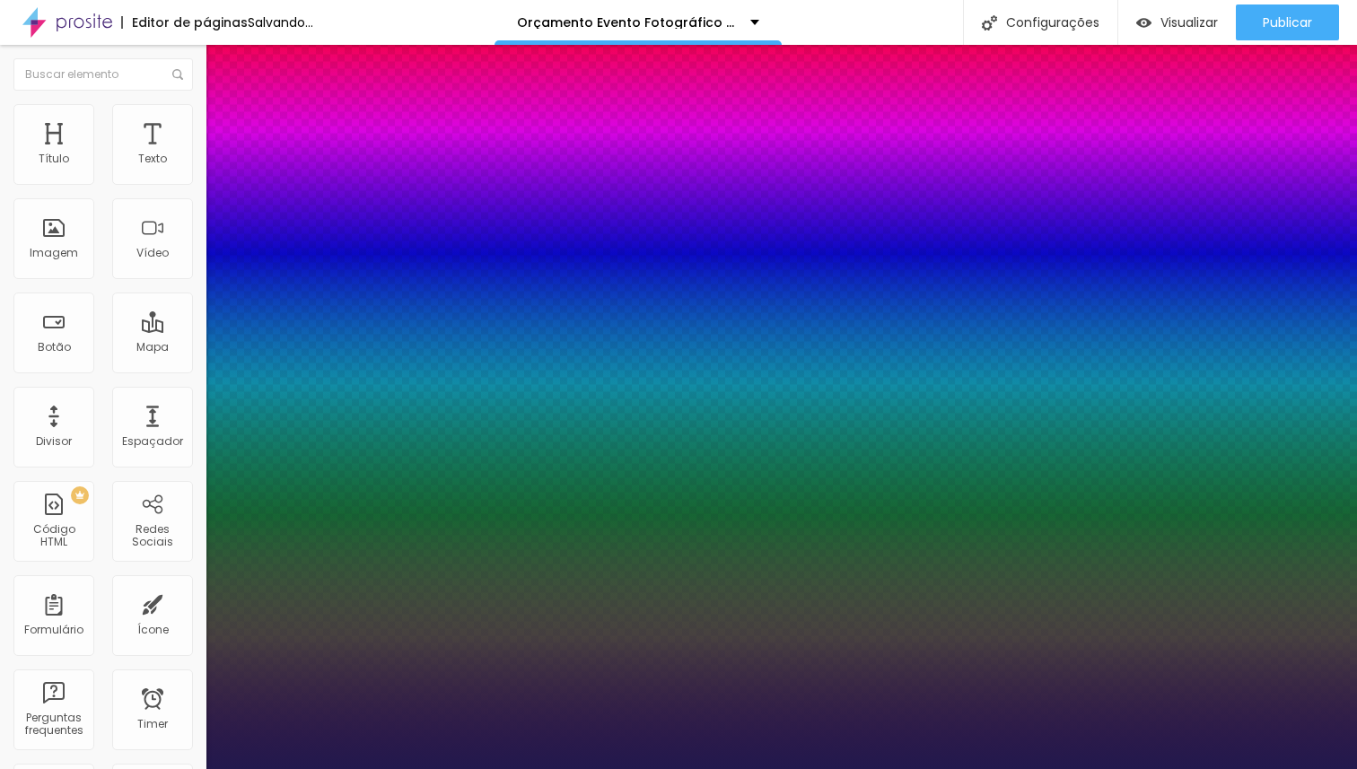
click at [866, 768] on div at bounding box center [678, 769] width 1357 height 0
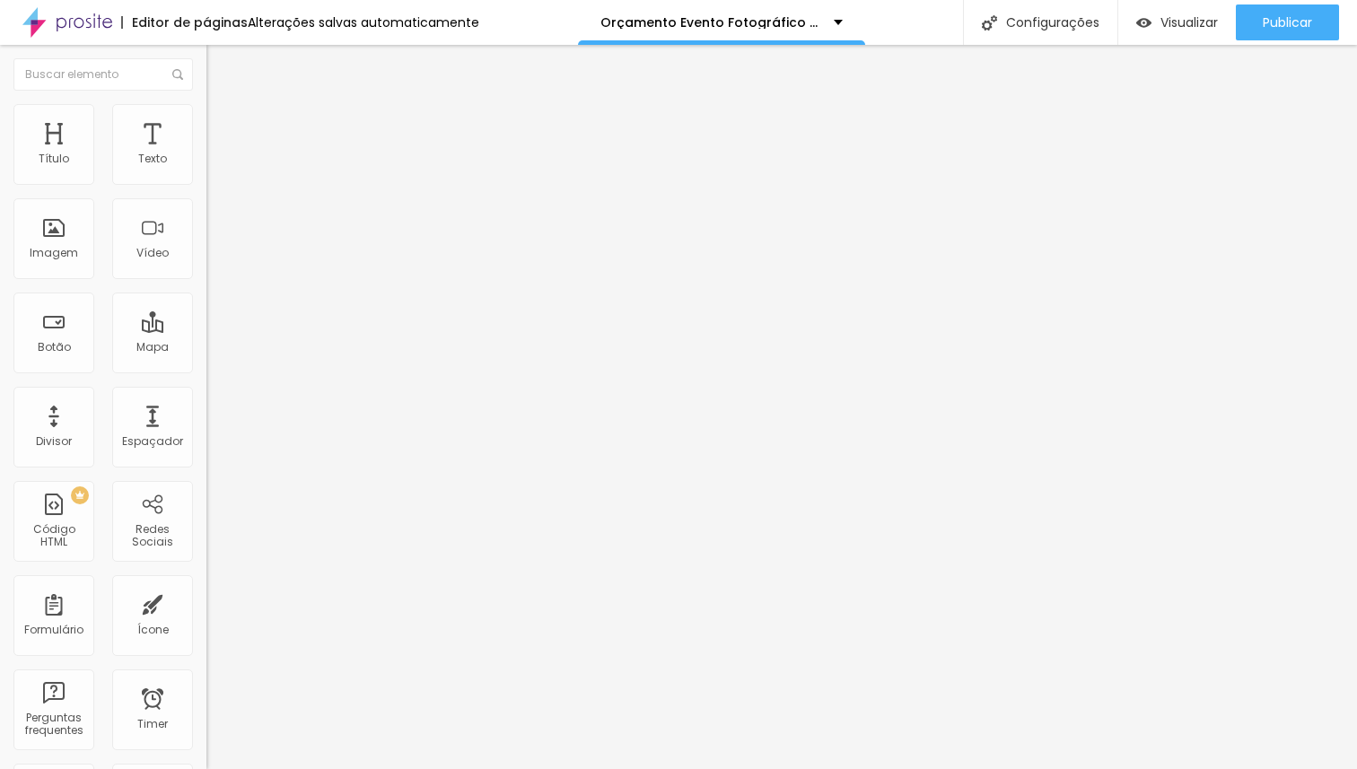
click at [223, 124] on span "Avançado" at bounding box center [252, 116] width 59 height 15
drag, startPoint x: 31, startPoint y: 173, endPoint x: 31, endPoint y: 197, distance: 24.2
click at [206, 330] on input "range" at bounding box center [264, 337] width 116 height 14
click at [206, 205] on div "0 Espaço de cima 10 Espaço de baixo ID Html Classes Html Visível nos dispositiv…" at bounding box center [309, 499] width 206 height 755
drag, startPoint x: 28, startPoint y: 212, endPoint x: 13, endPoint y: 210, distance: 15.4
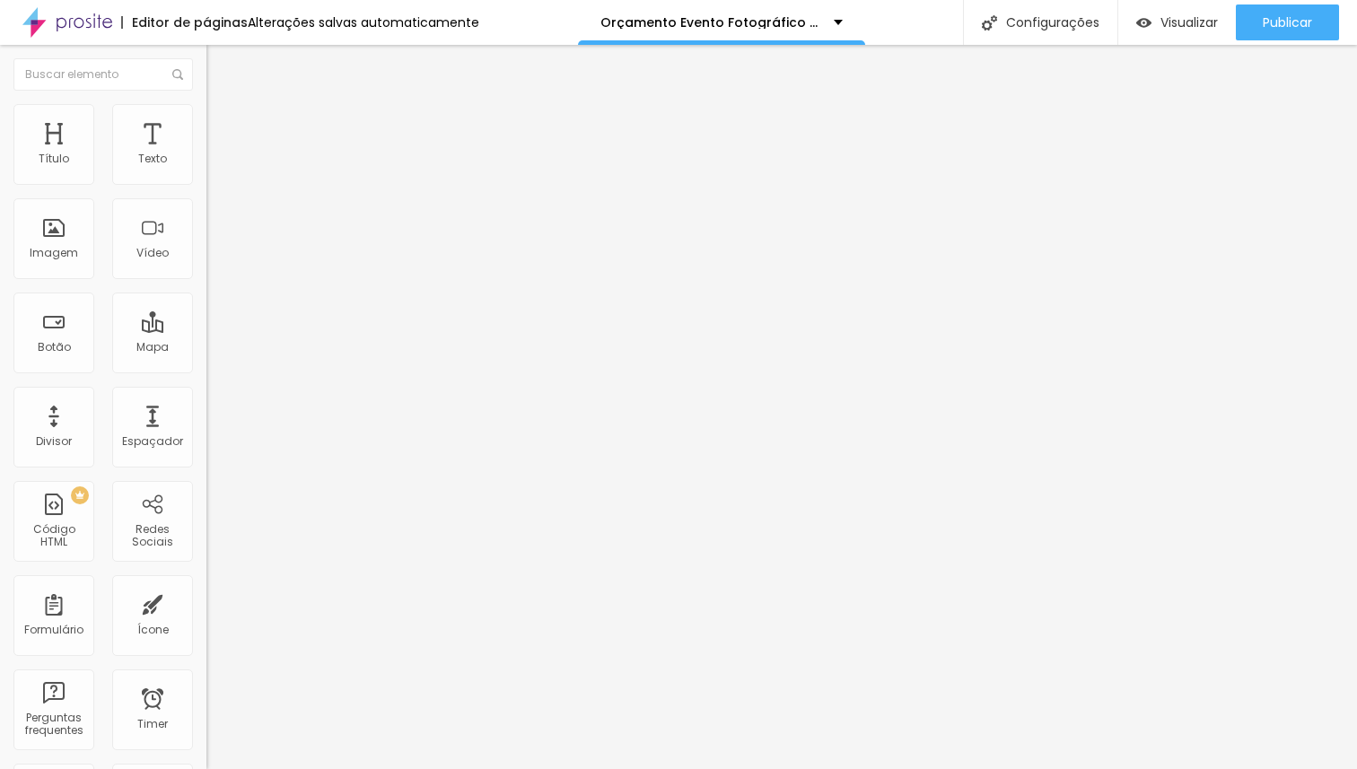
click at [206, 584] on input "range" at bounding box center [264, 591] width 116 height 14
click at [223, 124] on span "Avançado" at bounding box center [252, 116] width 59 height 15
drag, startPoint x: 54, startPoint y: 183, endPoint x: 21, endPoint y: 194, distance: 34.9
click at [206, 193] on div "10 Espaço de cima" at bounding box center [309, 249] width 206 height 254
click at [206, 330] on input "range" at bounding box center [264, 337] width 116 height 14
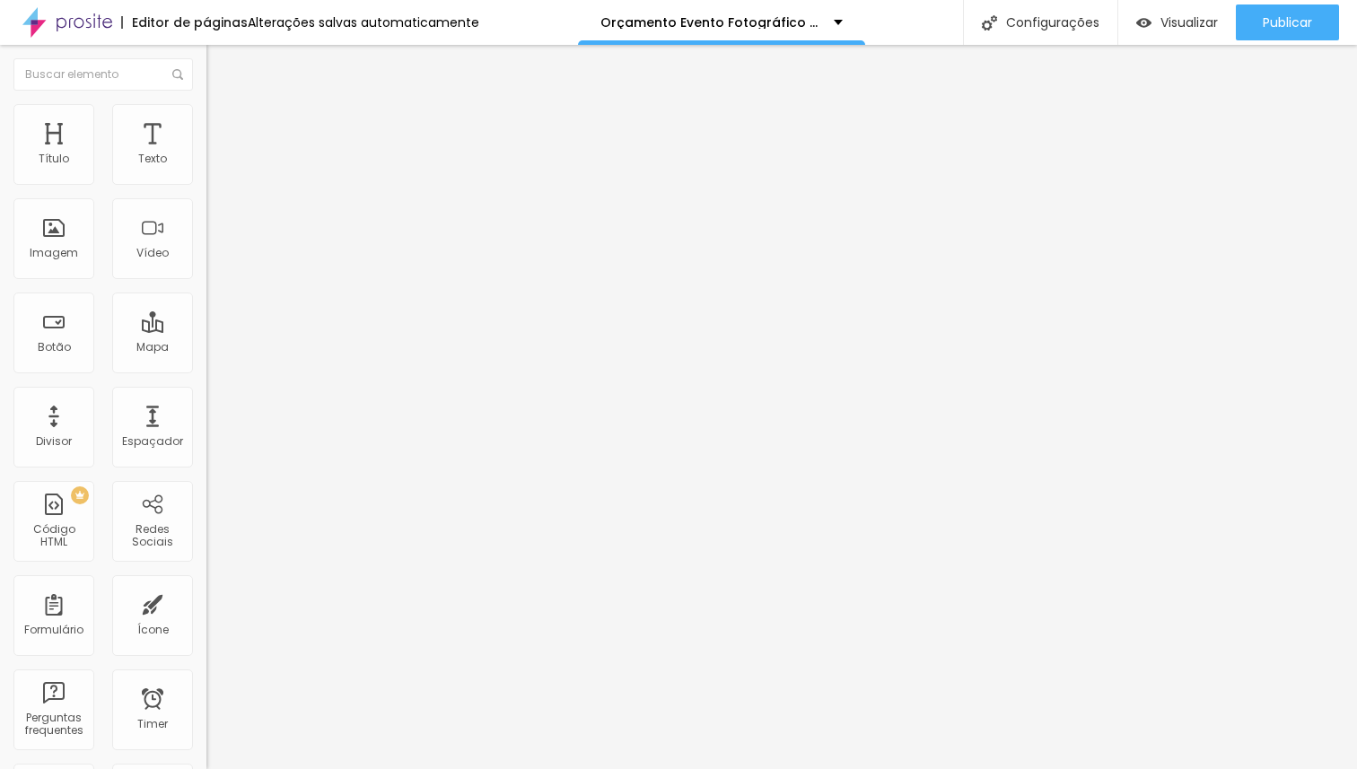
drag, startPoint x: 25, startPoint y: 218, endPoint x: 3, endPoint y: 218, distance: 22.4
click at [206, 584] on input "range" at bounding box center [264, 591] width 116 height 14
click at [206, 424] on input "range" at bounding box center [264, 431] width 116 height 14
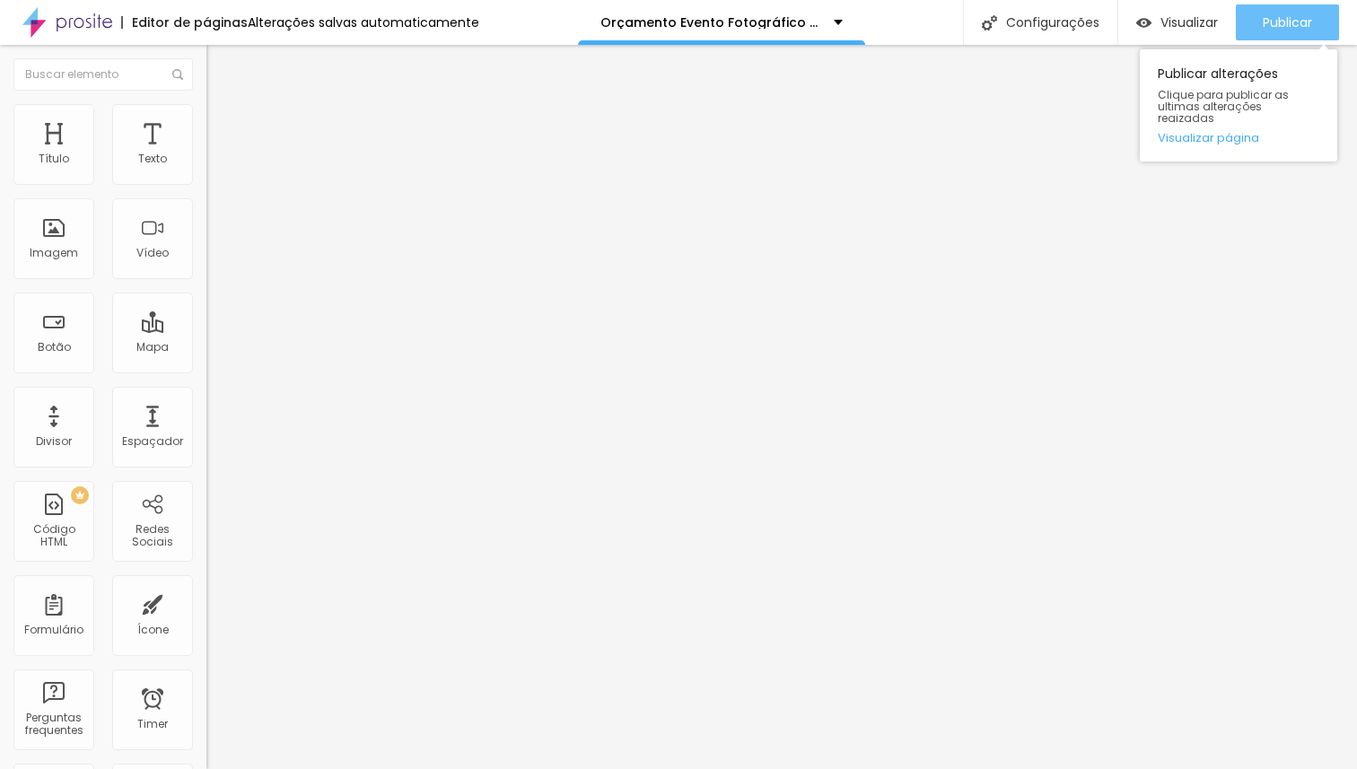
click at [1285, 19] on span "Publicar" at bounding box center [1287, 22] width 49 height 14
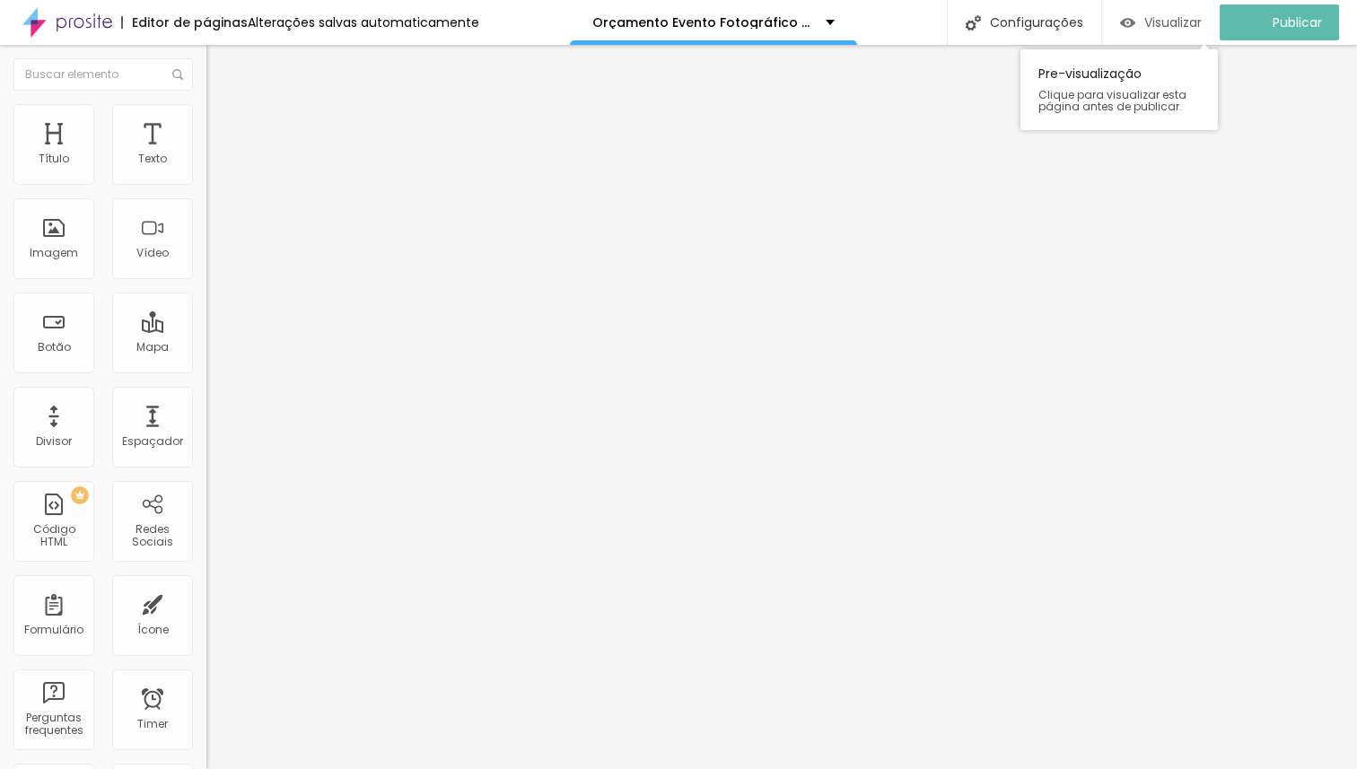
click at [1154, 20] on div "Visualizar" at bounding box center [1161, 22] width 82 height 15
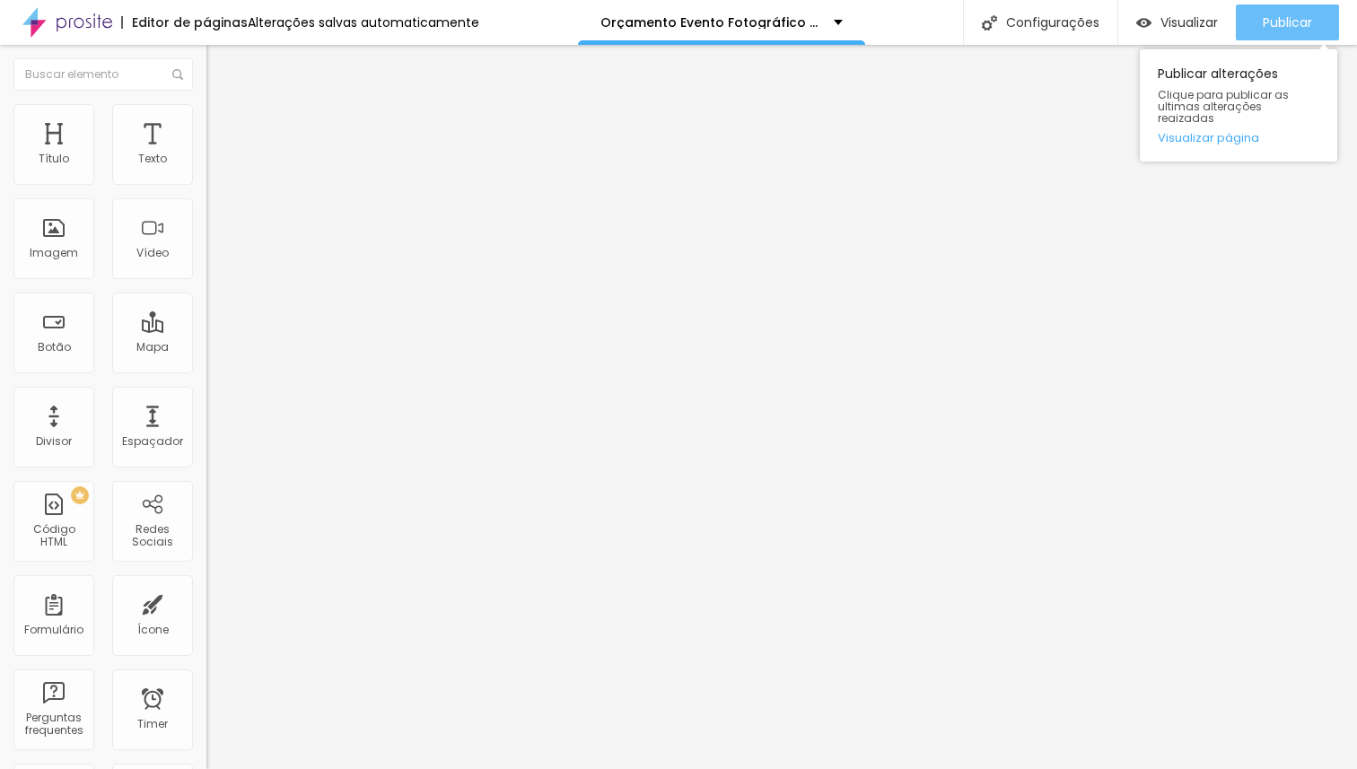
click at [1284, 28] on span "Publicar" at bounding box center [1287, 22] width 49 height 14
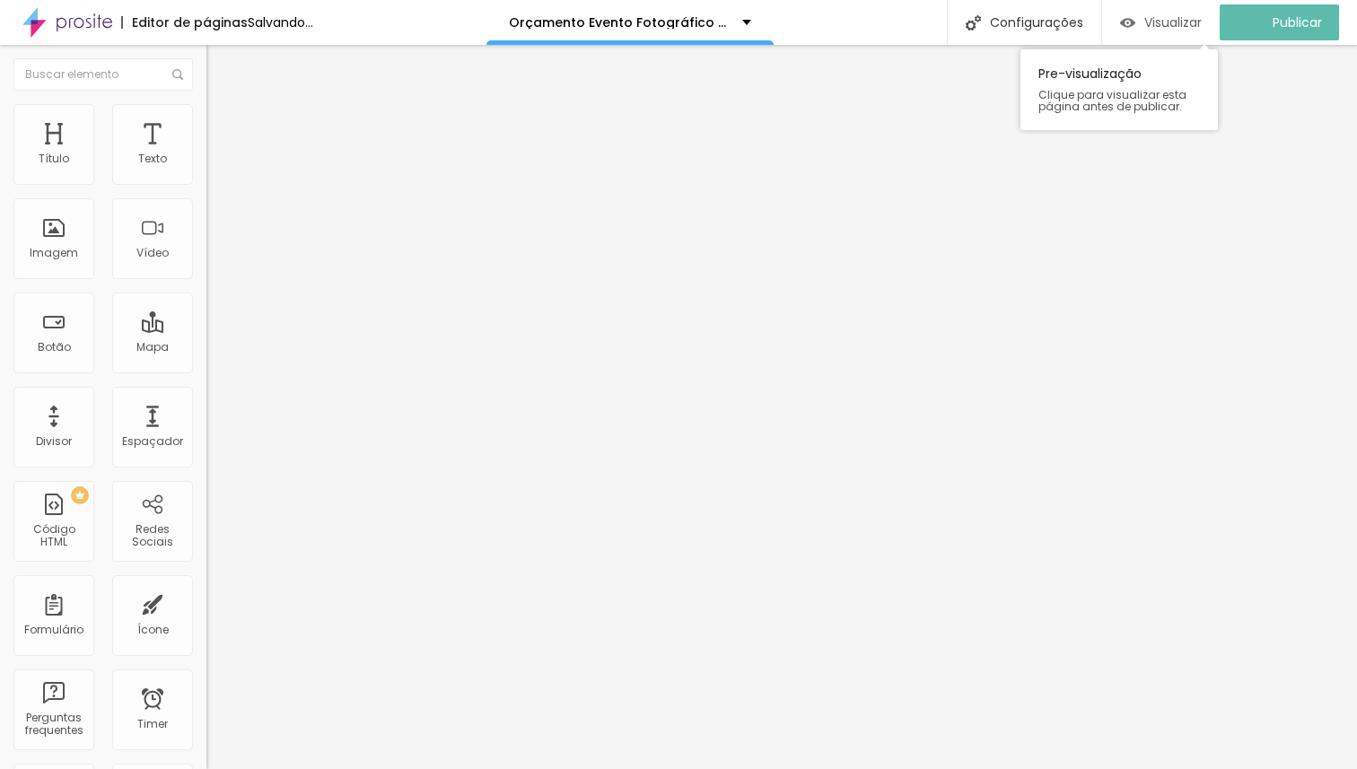
click at [1170, 26] on span "Visualizar" at bounding box center [1172, 22] width 57 height 14
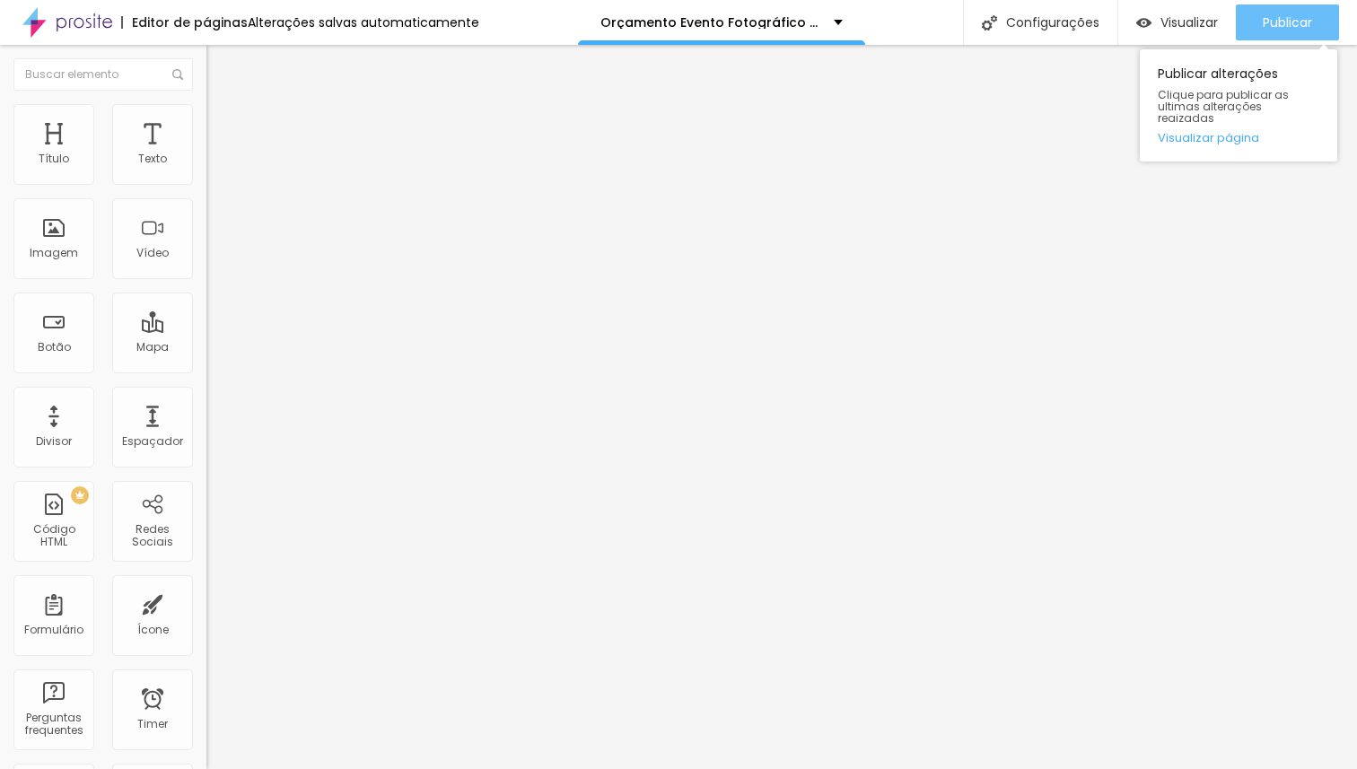
click at [1308, 28] on span "Publicar" at bounding box center [1287, 22] width 49 height 14
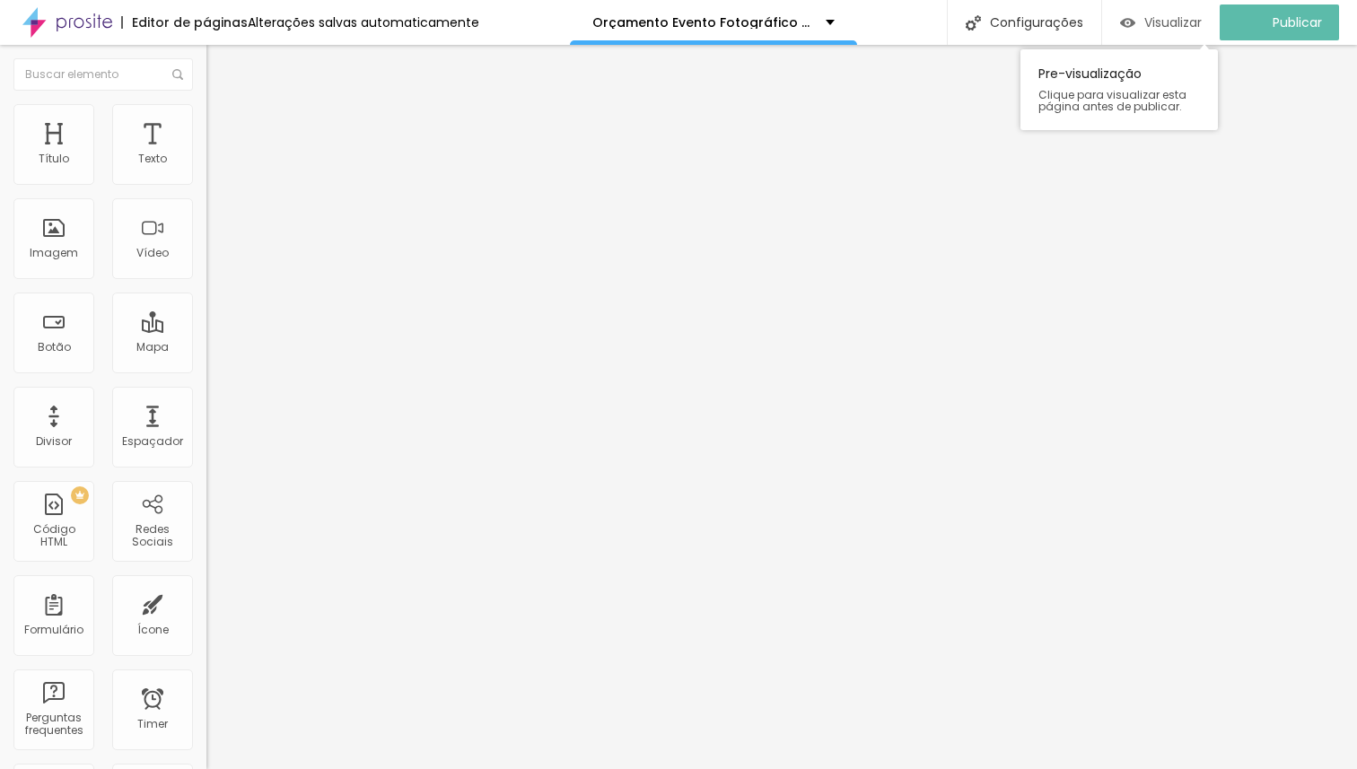
click at [1198, 24] on span "Visualizar" at bounding box center [1172, 22] width 57 height 14
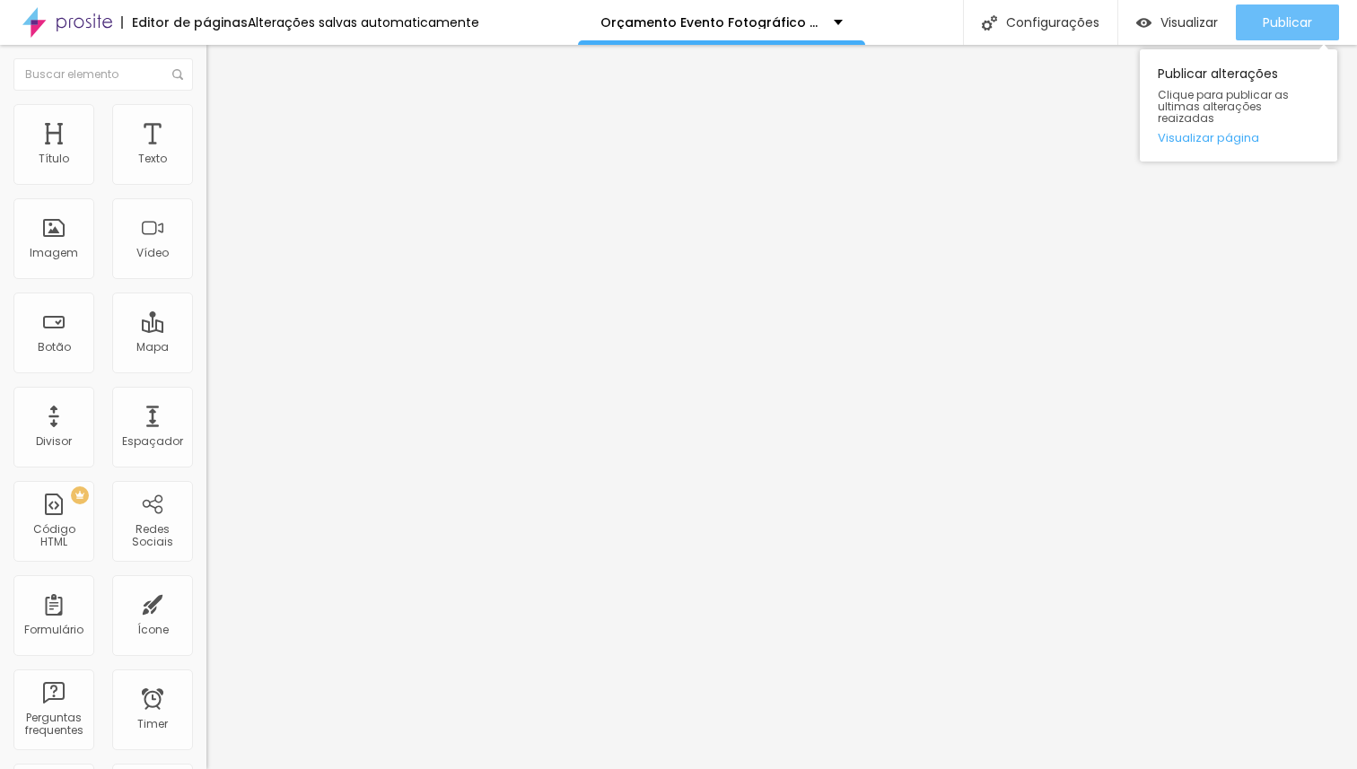
click at [1281, 15] on span "Publicar" at bounding box center [1287, 22] width 49 height 14
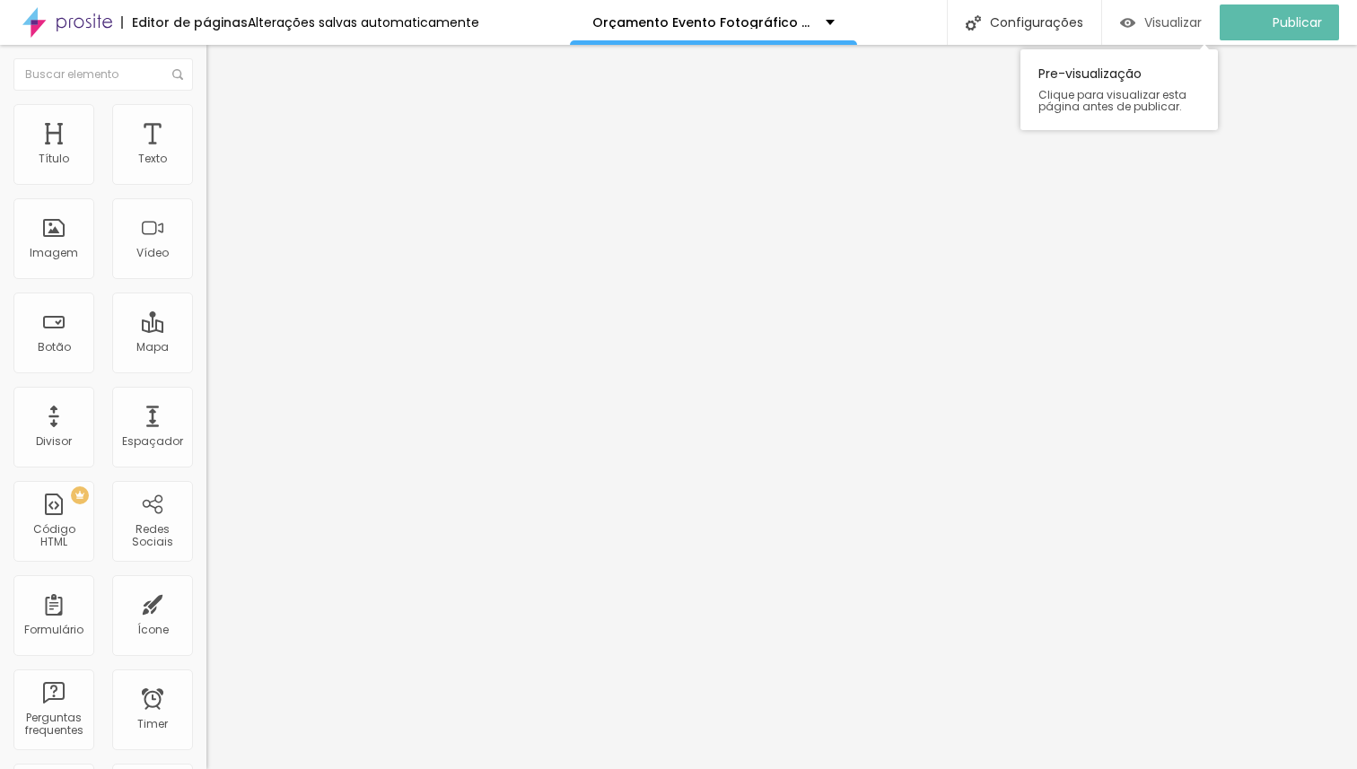
click at [1188, 22] on span "Visualizar" at bounding box center [1172, 22] width 57 height 14
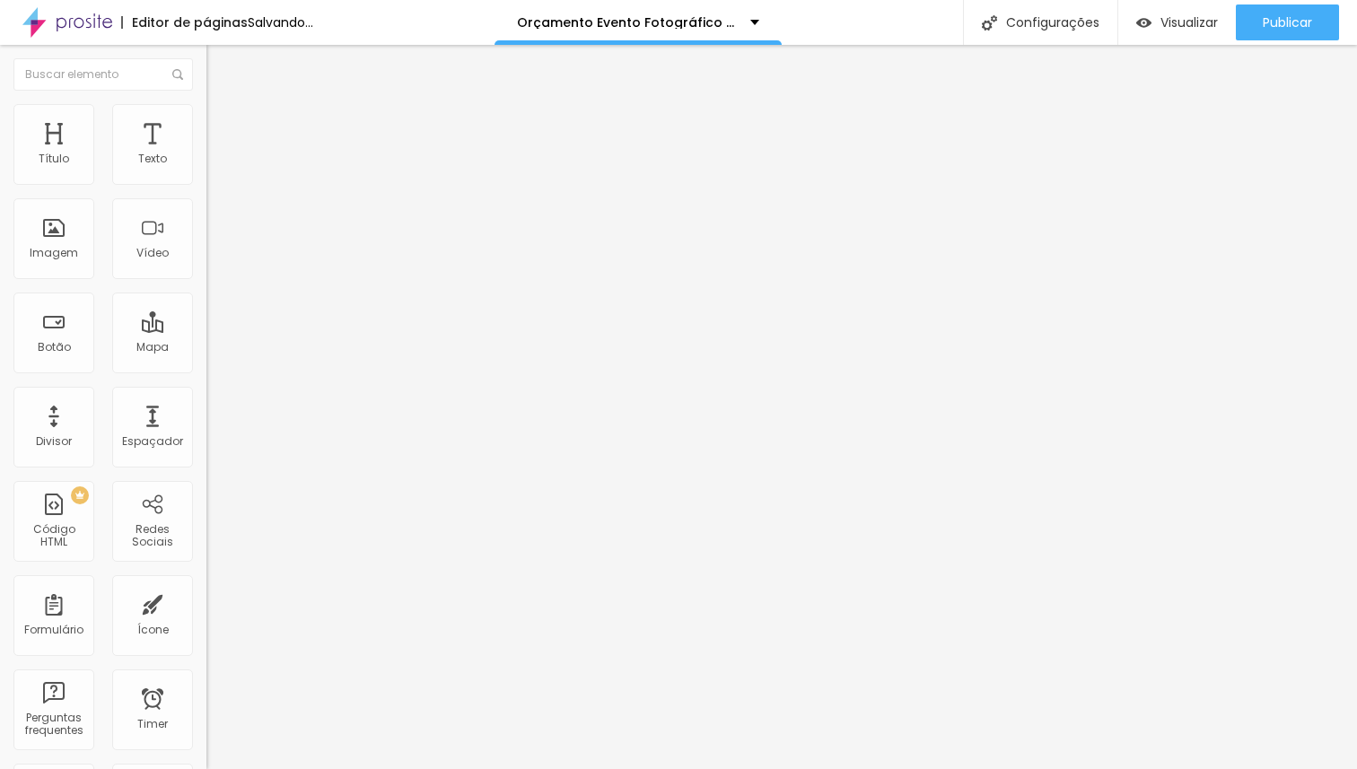
drag, startPoint x: 120, startPoint y: 175, endPoint x: 97, endPoint y: 174, distance: 23.3
click at [206, 330] on input "range" at bounding box center [264, 337] width 116 height 14
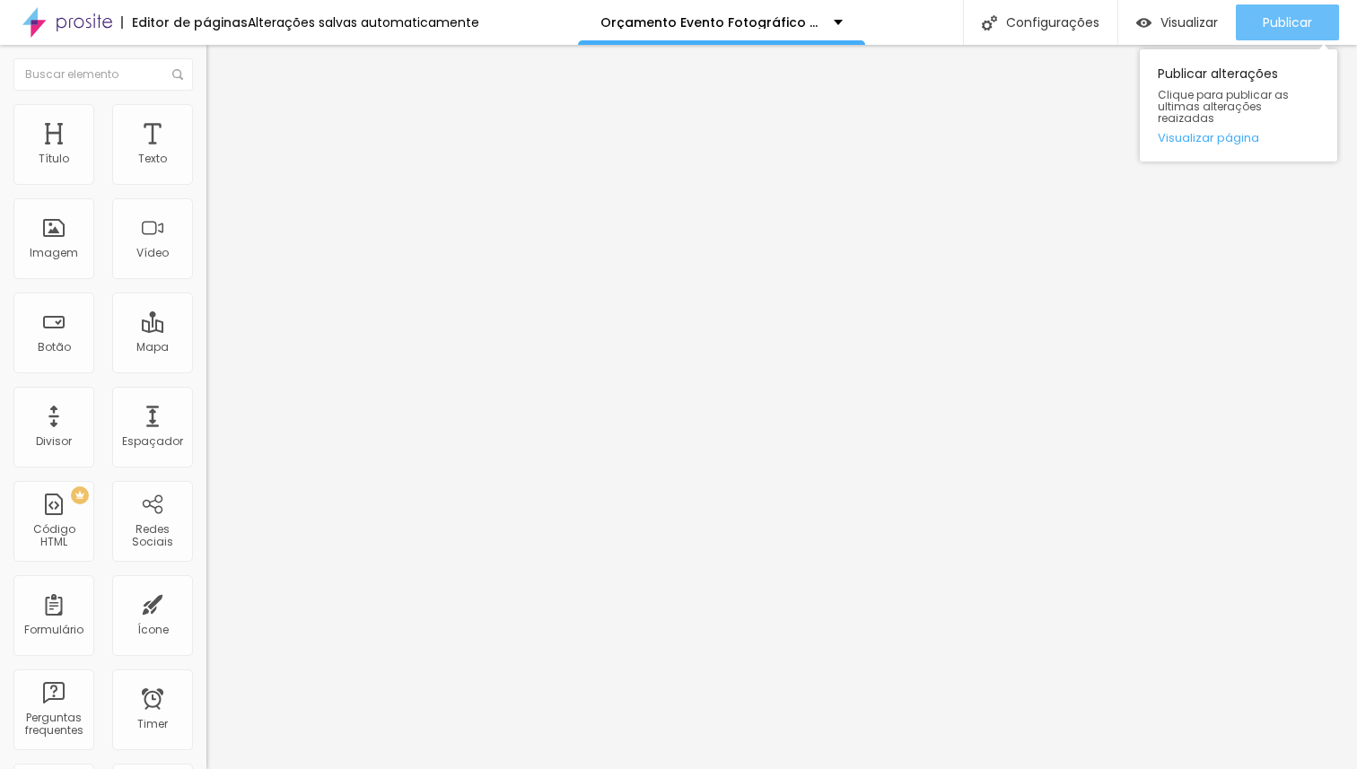
click at [1285, 25] on span "Publicar" at bounding box center [1287, 22] width 49 height 14
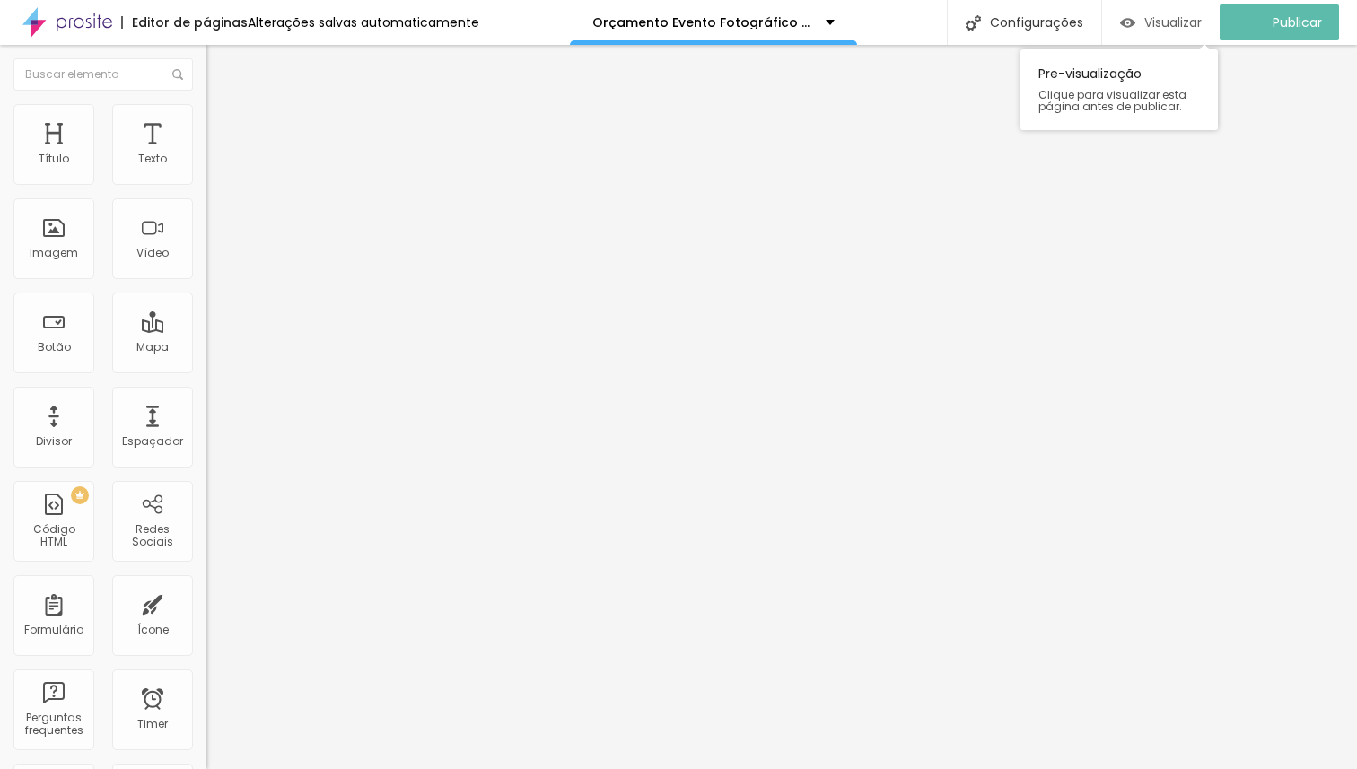
click at [1150, 22] on div "Visualizar" at bounding box center [1161, 22] width 82 height 15
click at [214, 260] on icon "button" at bounding box center [219, 254] width 11 height 11
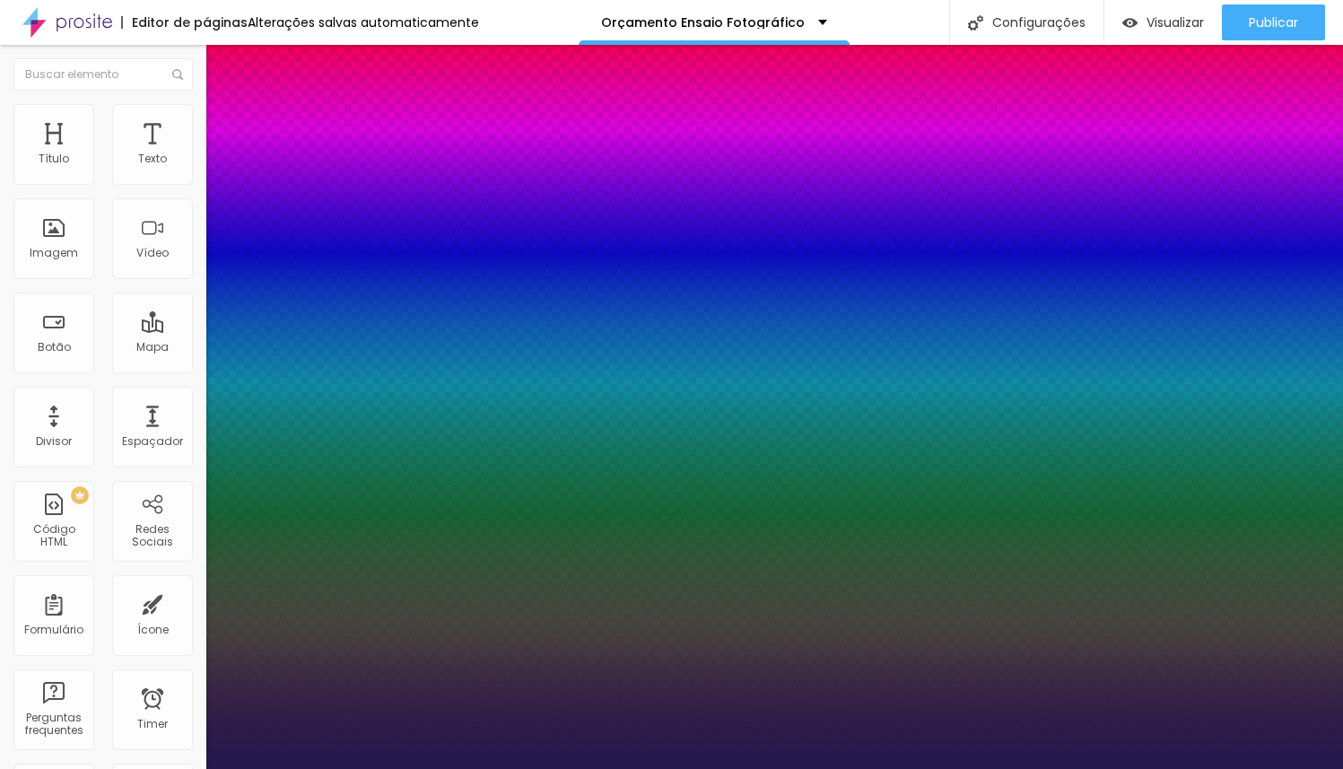
type input "1"
type input "24"
type input "1"
type input "25"
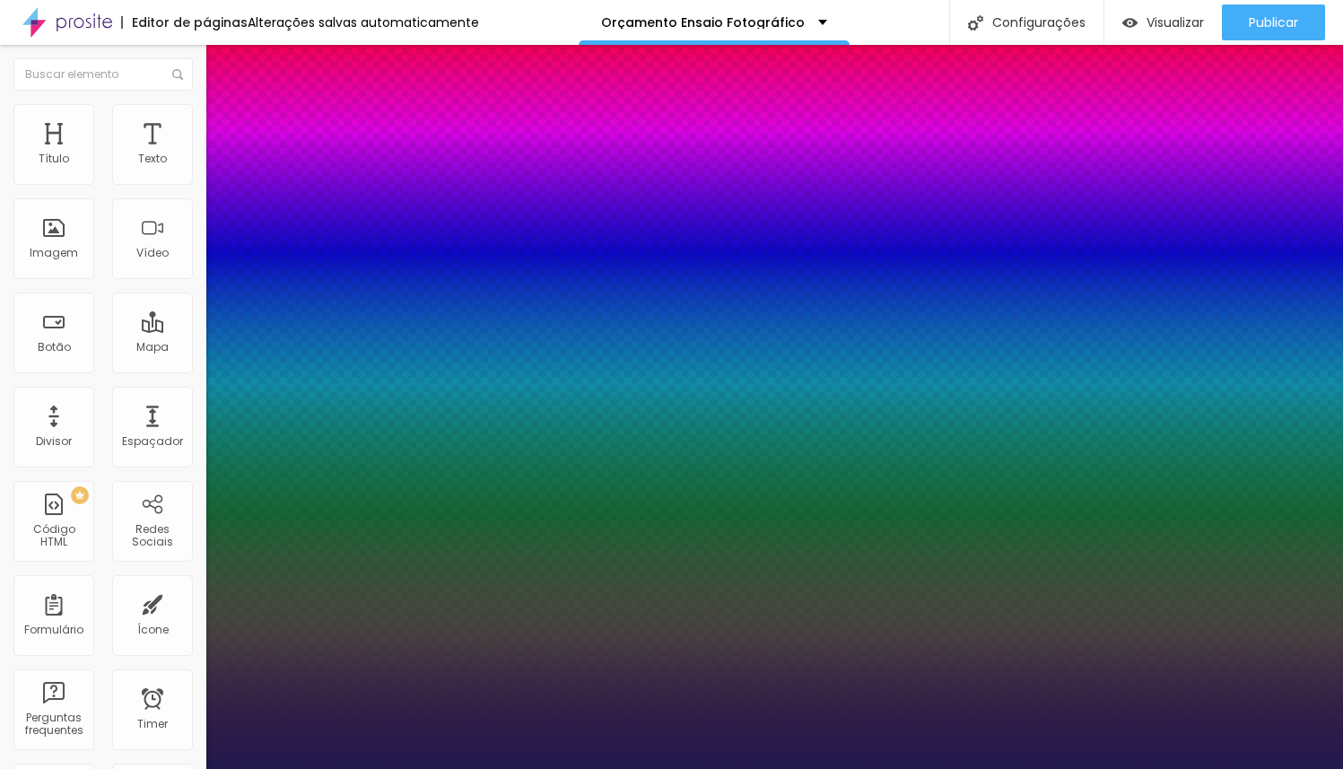
type input "25"
type input "1"
type input "27"
type input "1"
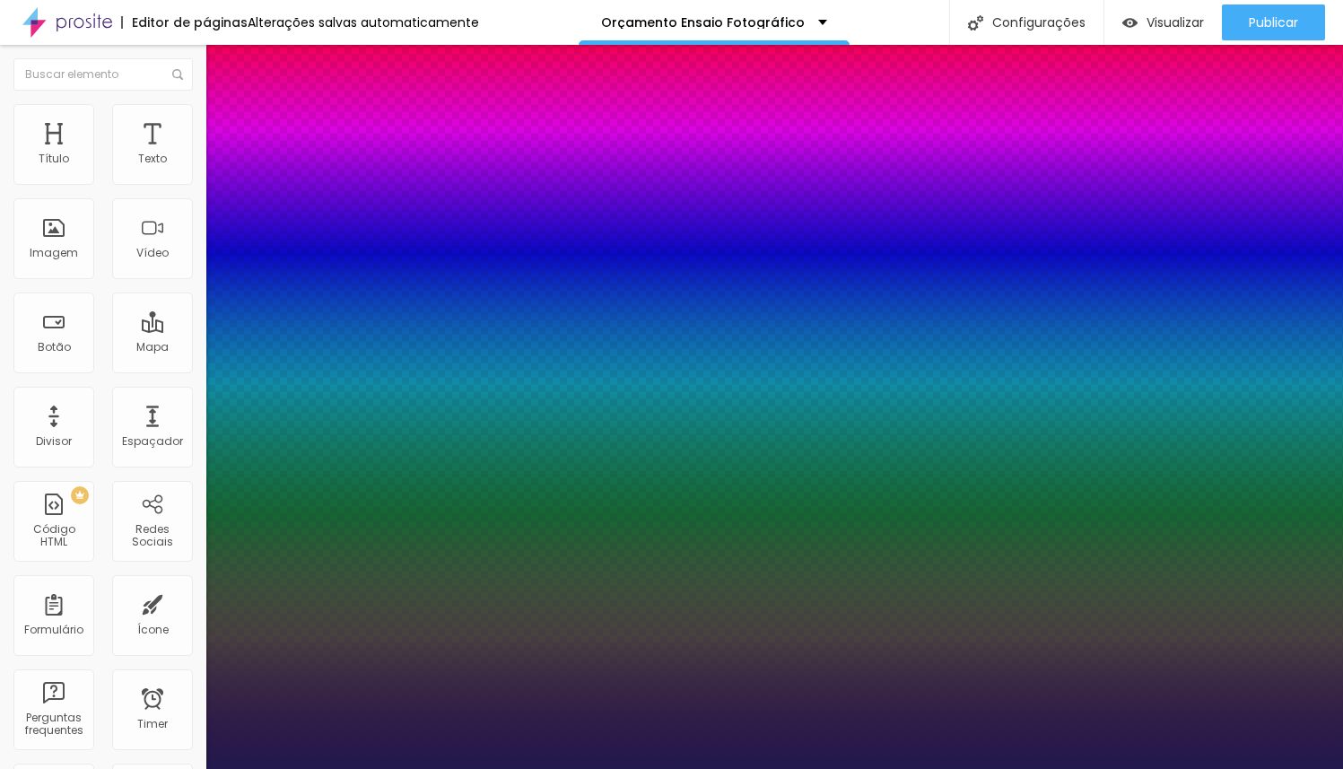
type input "29"
type input "1"
type input "31"
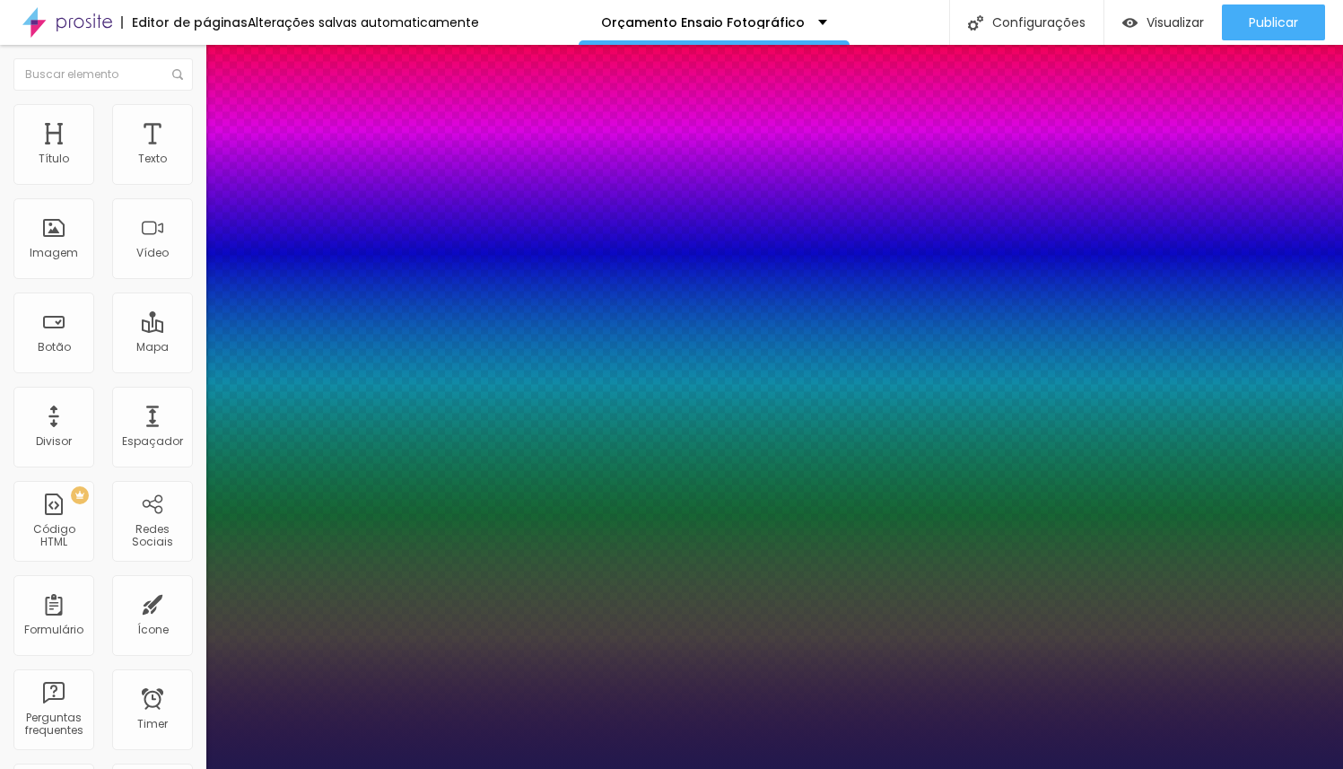
type input "1"
type input "32"
type input "1"
type input "33"
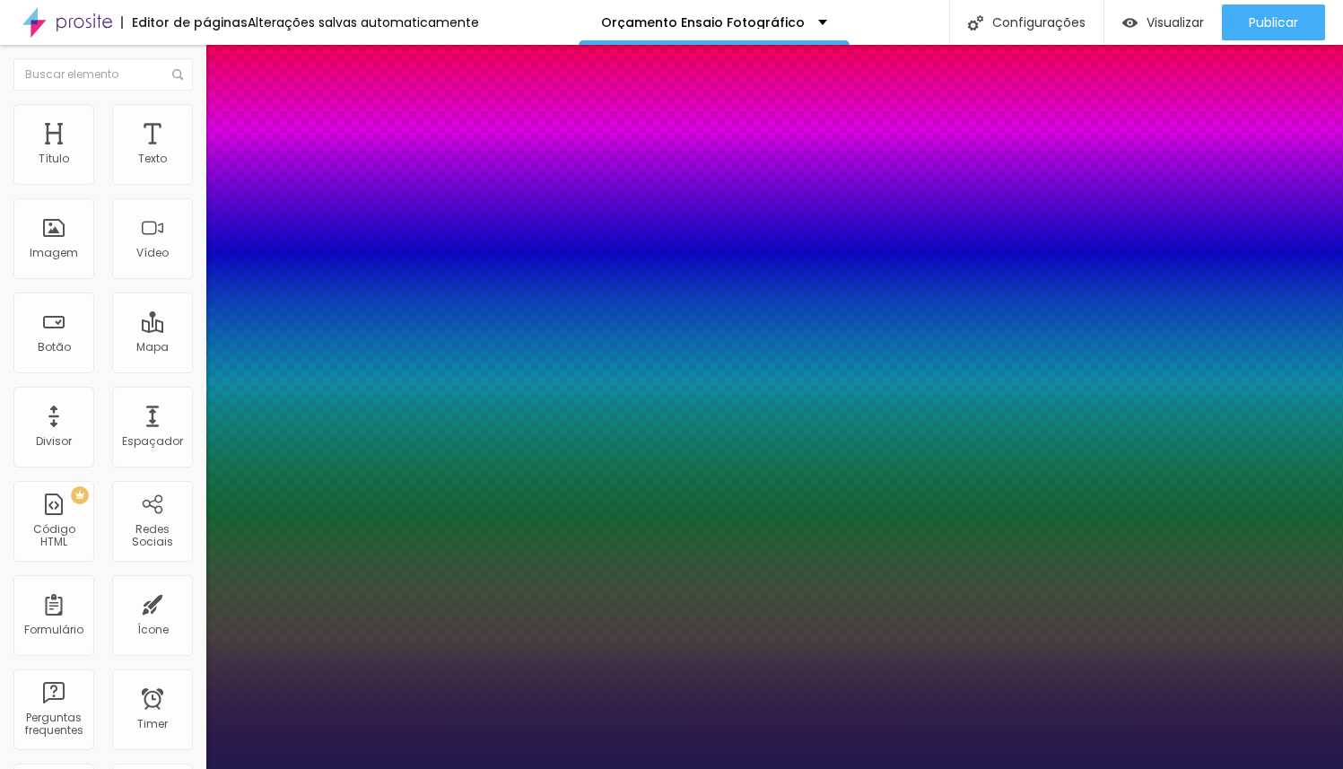
type input "33"
type input "1"
type input "34"
type input "1"
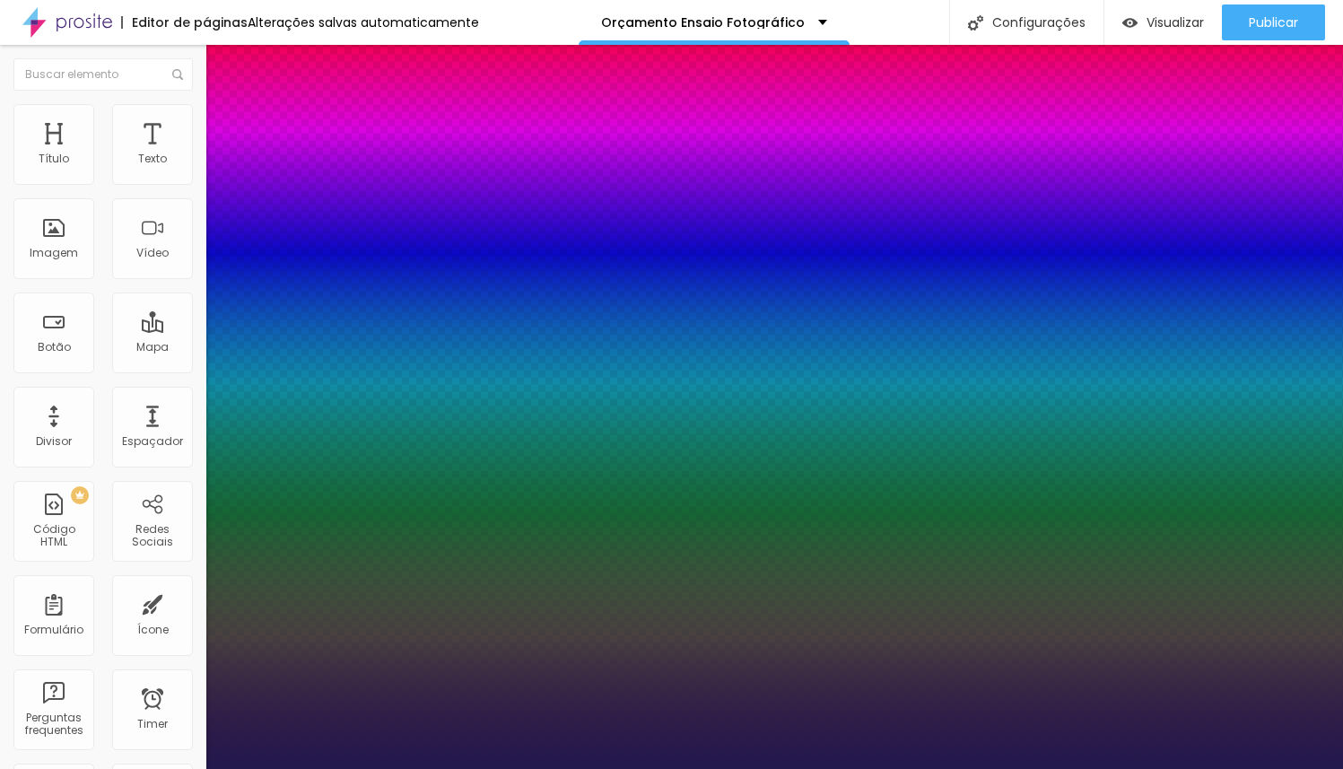
type input "35"
type input "1"
type input "38"
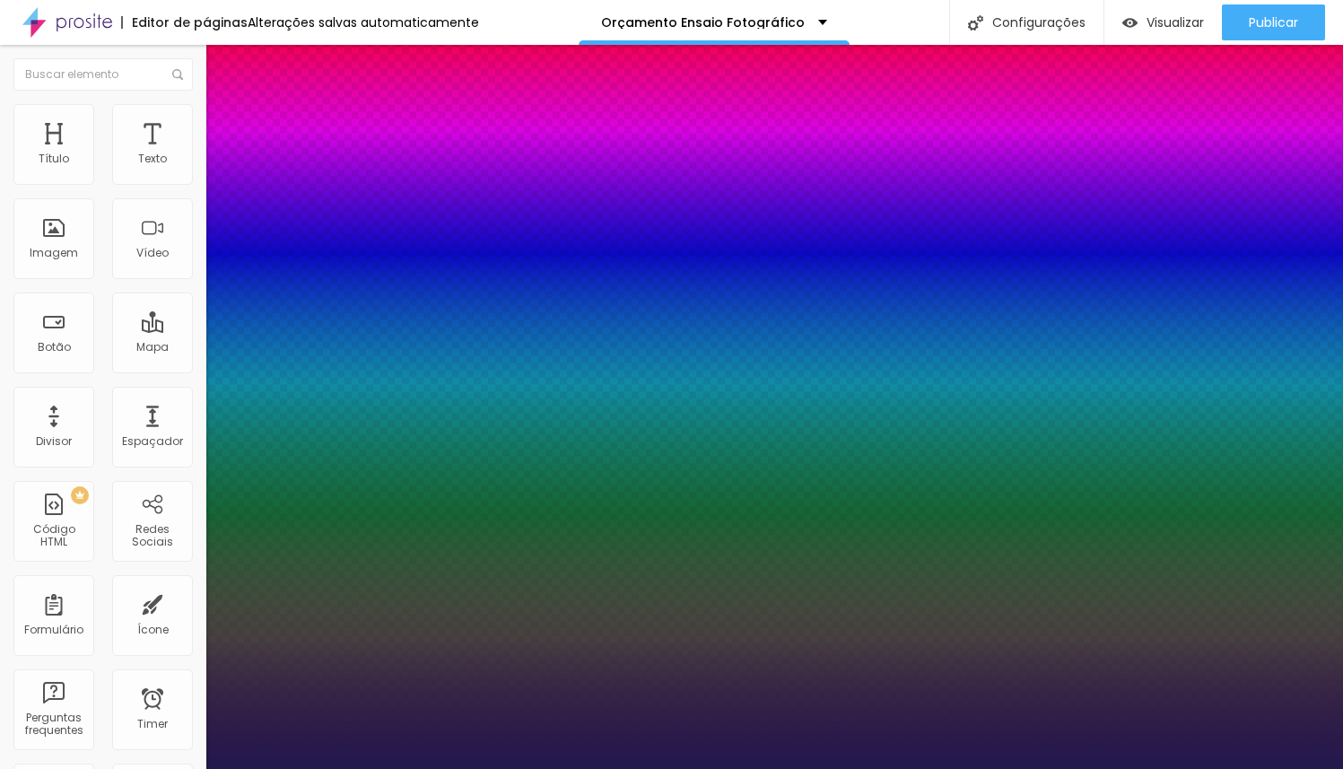
type input "1"
type input "39"
type input "1"
type input "40"
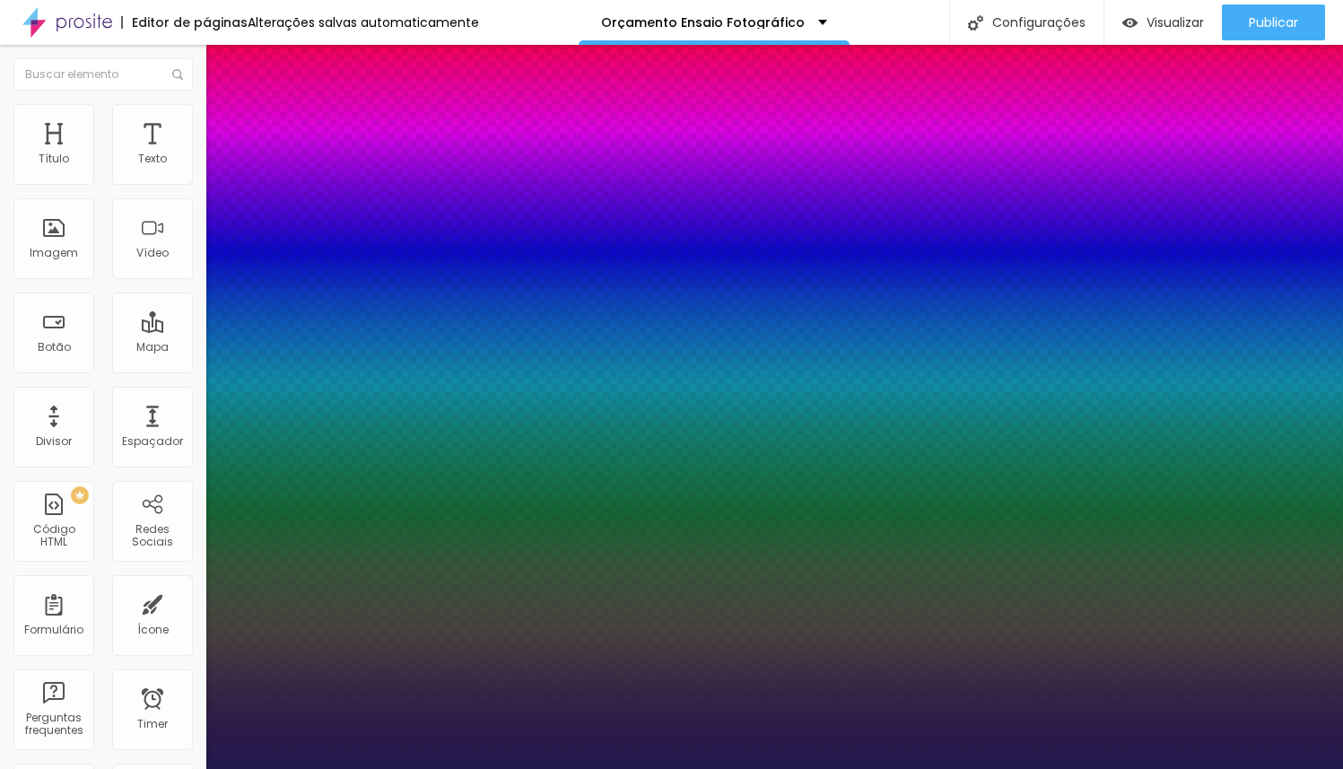
type input "40"
type input "1"
type input "41"
type input "1"
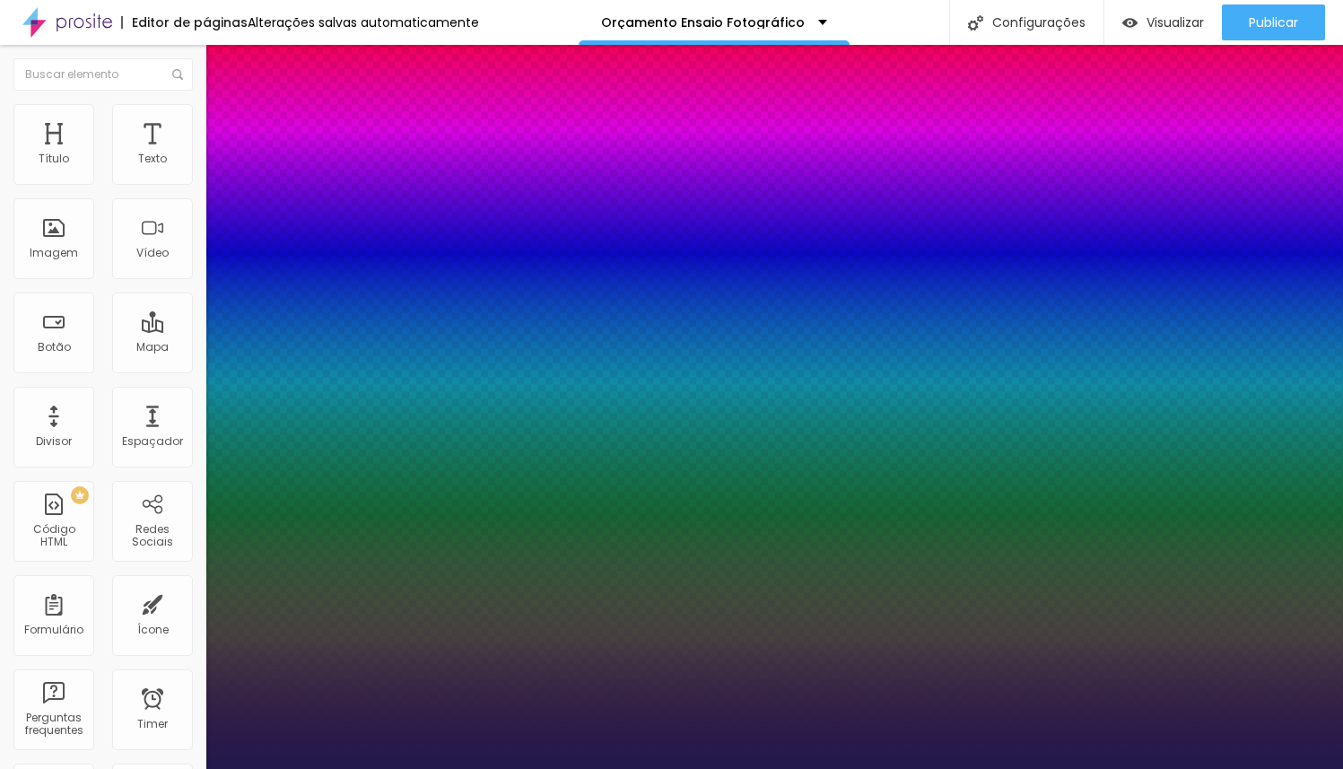
type input "42"
type input "1"
type input "43"
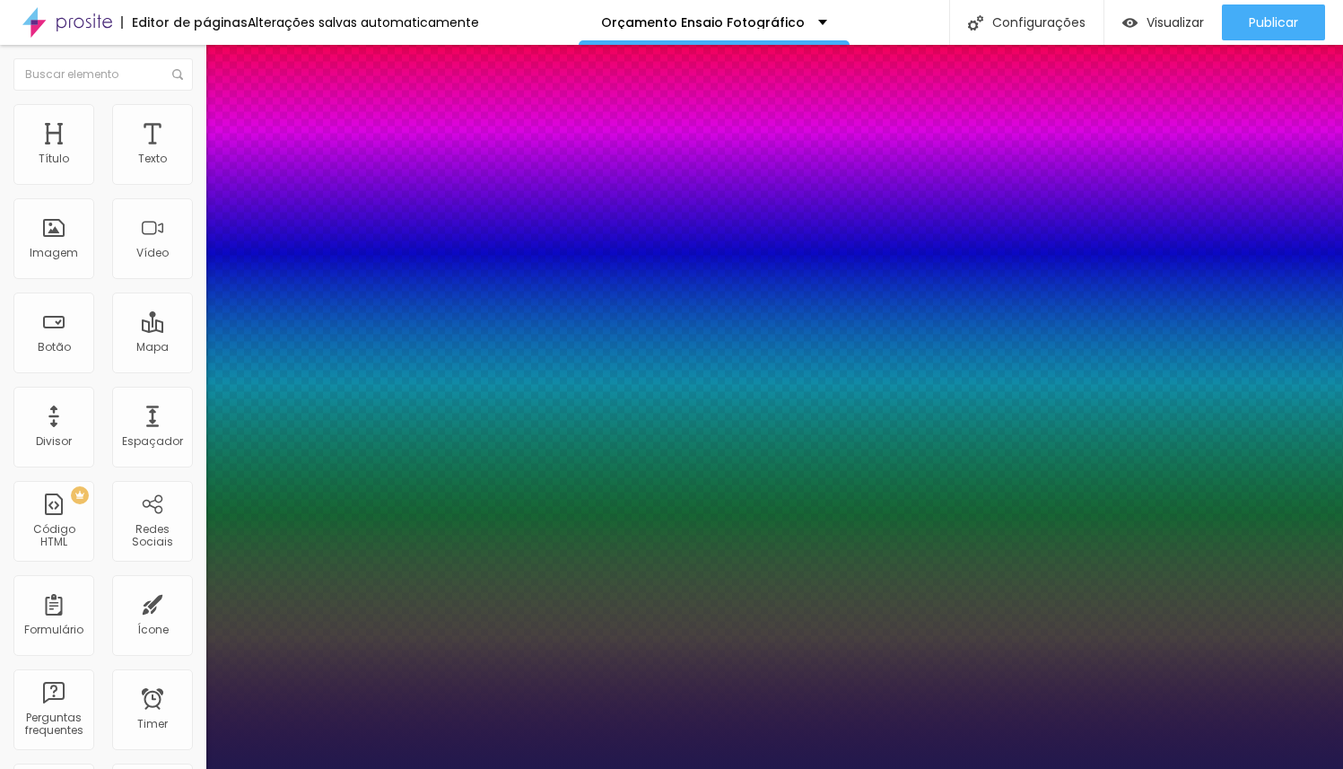
type input "1"
type input "44"
type input "1"
type input "45"
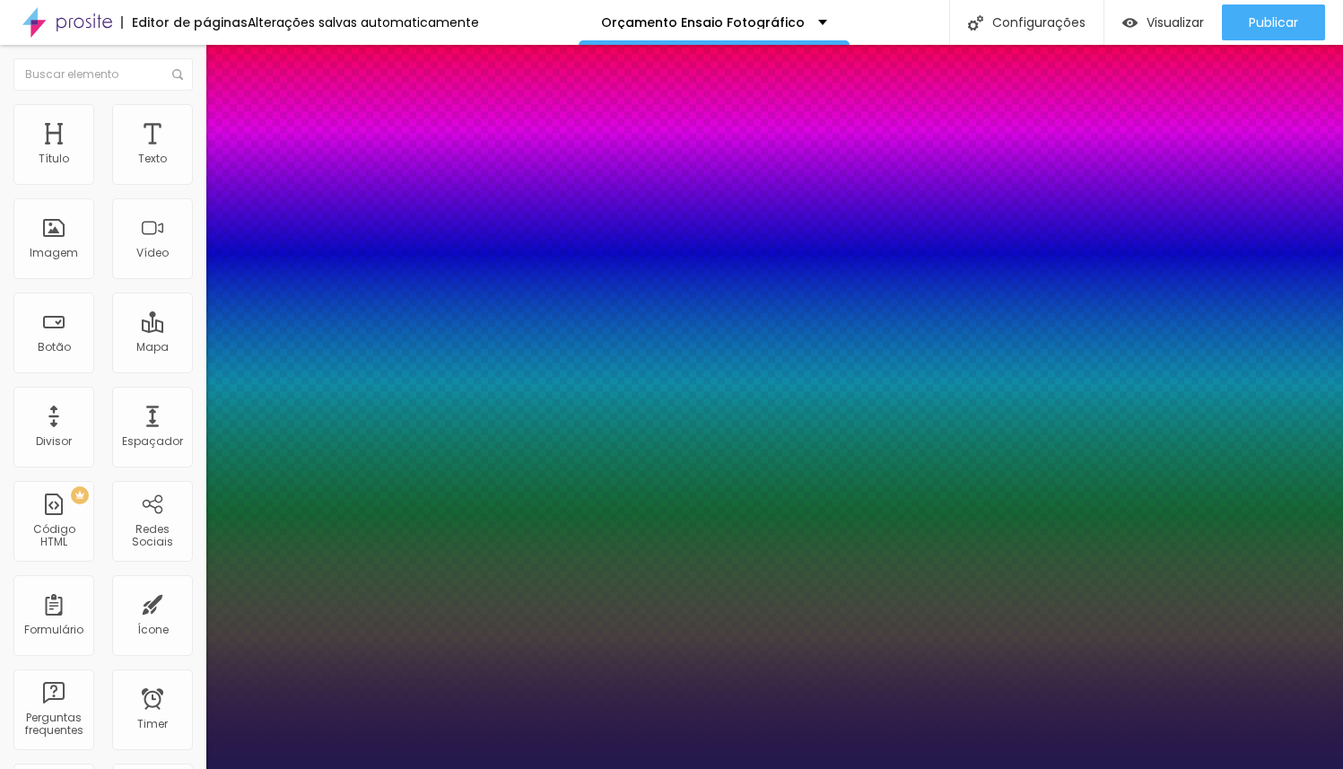
type input "45"
type input "1"
type input "46"
type input "1"
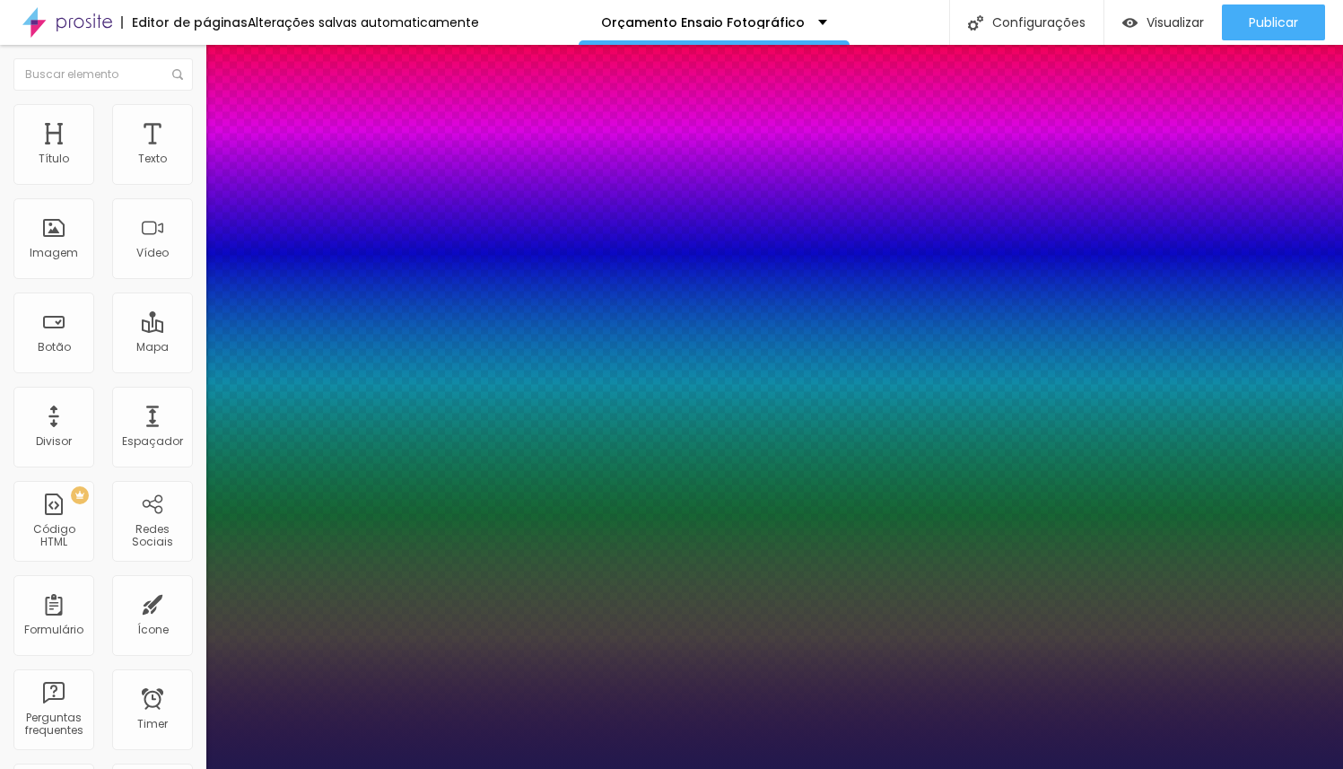
type input "47"
type input "1"
type input "48"
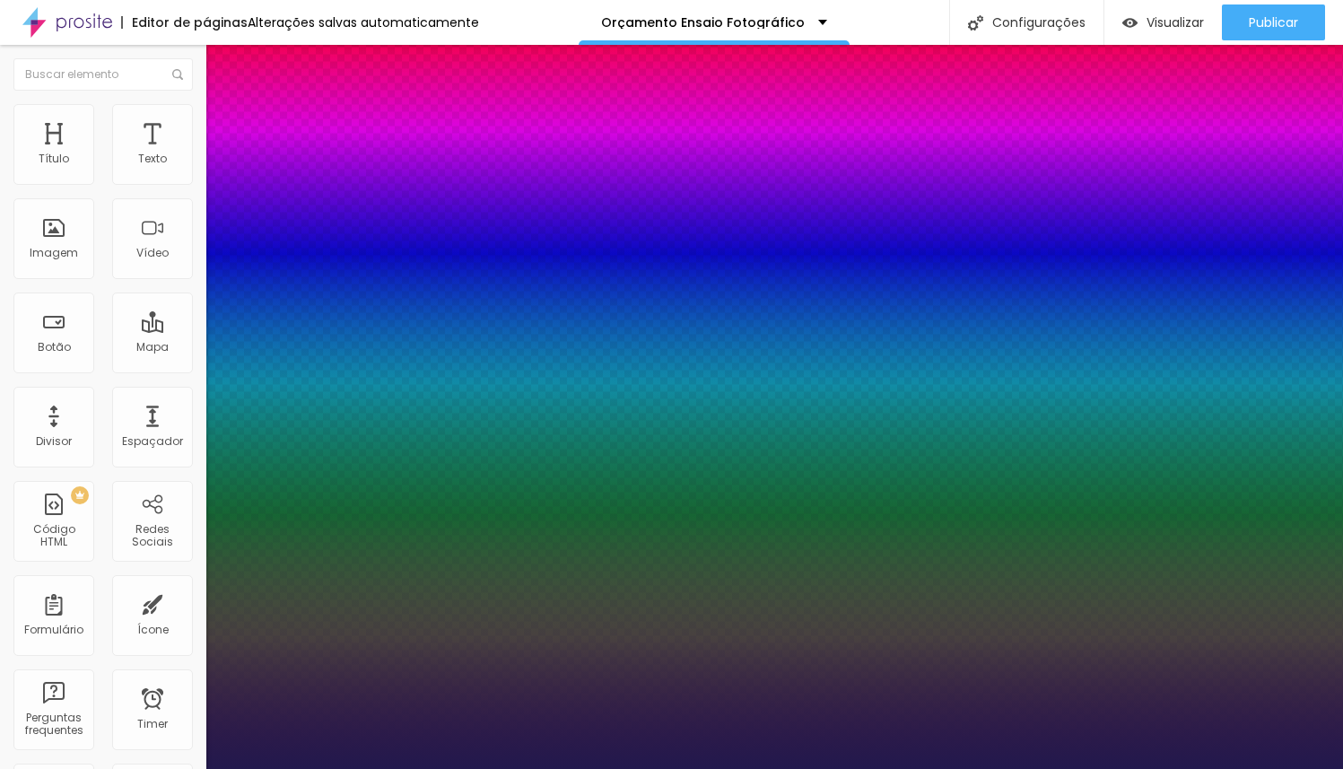
type input "1"
type input "49"
type input "1"
type input "50"
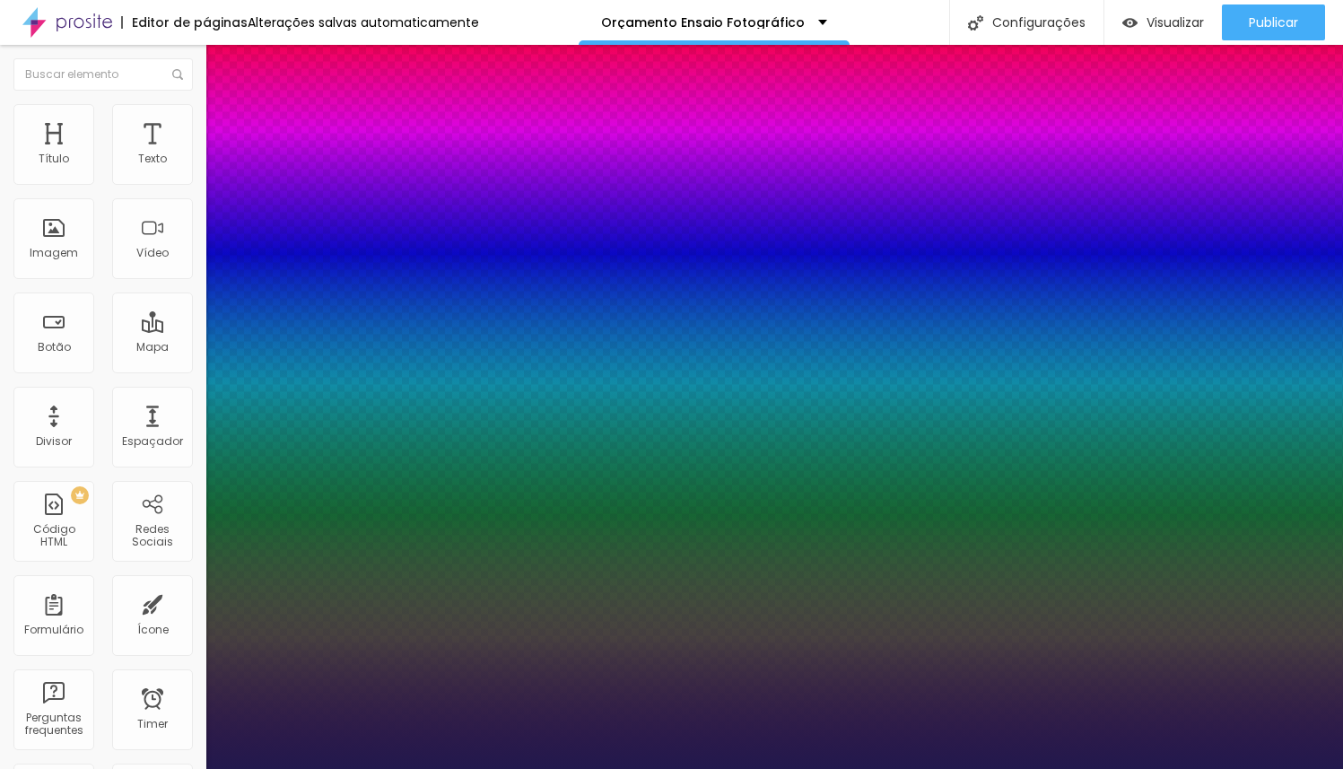
type input "50"
type input "1"
type input "51"
type input "1"
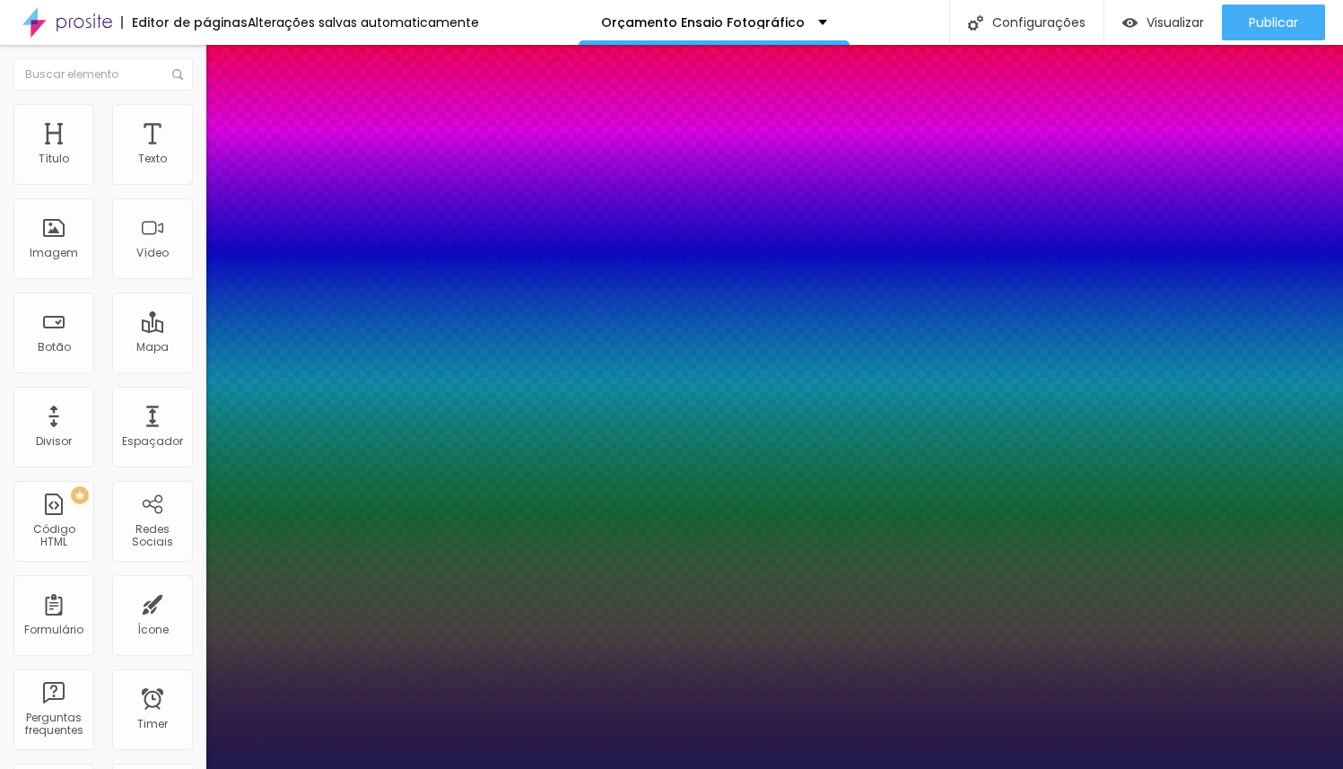
type input "52"
type input "1"
type input "53"
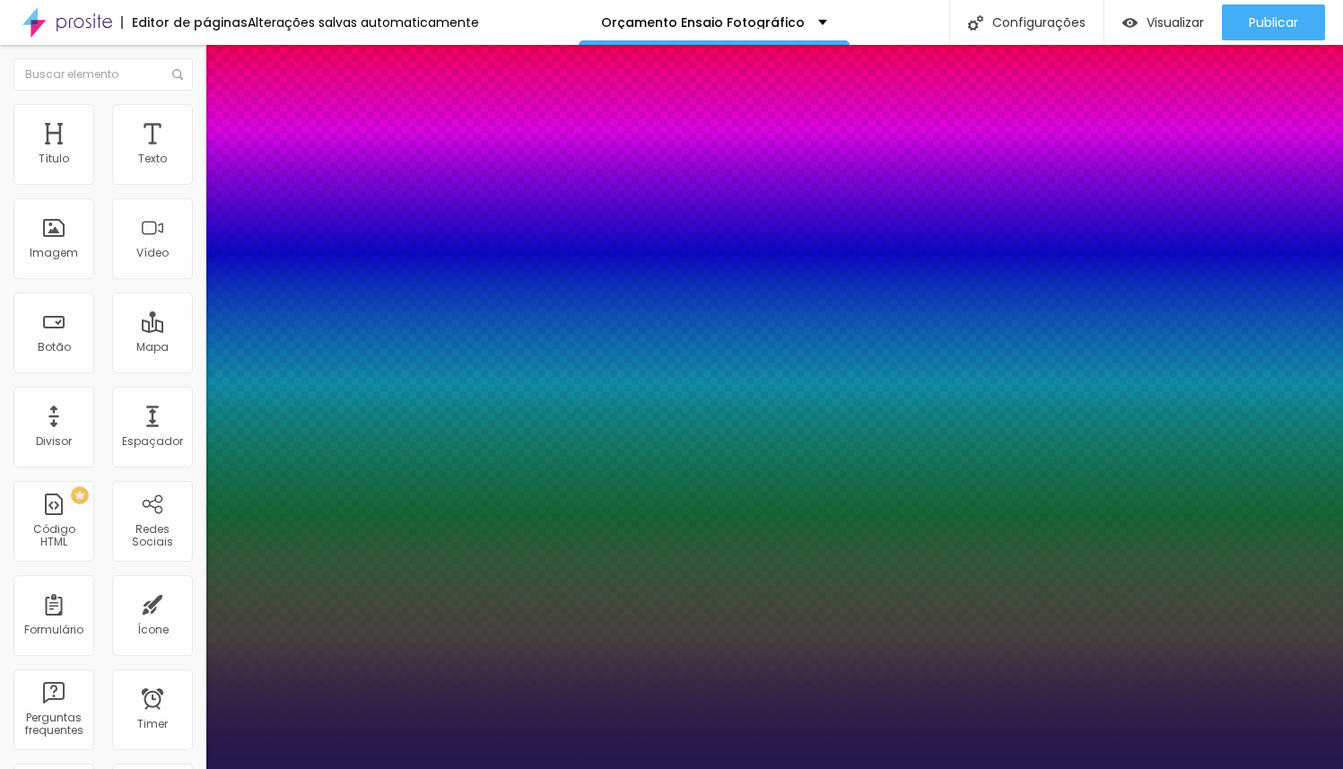
type input "1"
type input "54"
type input "1"
type input "55"
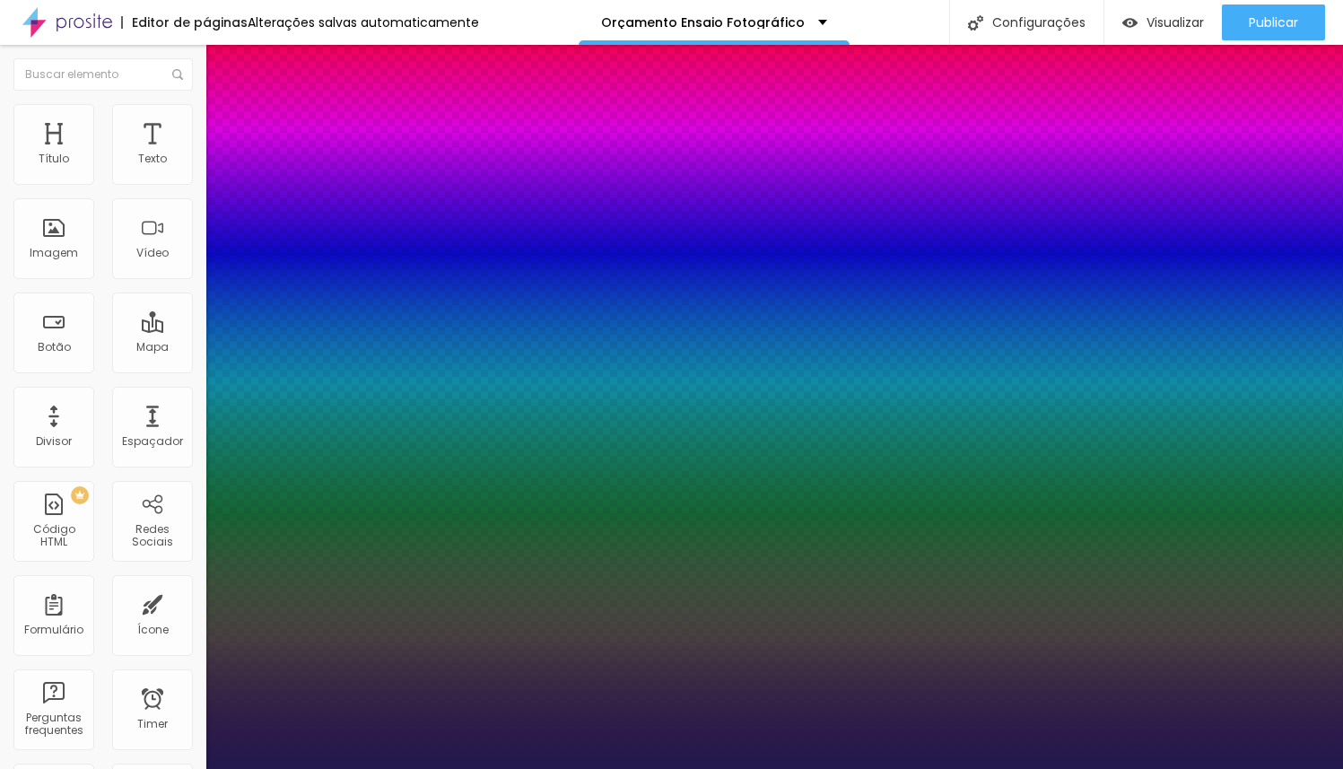
type input "55"
type input "1"
type input "56"
type input "1"
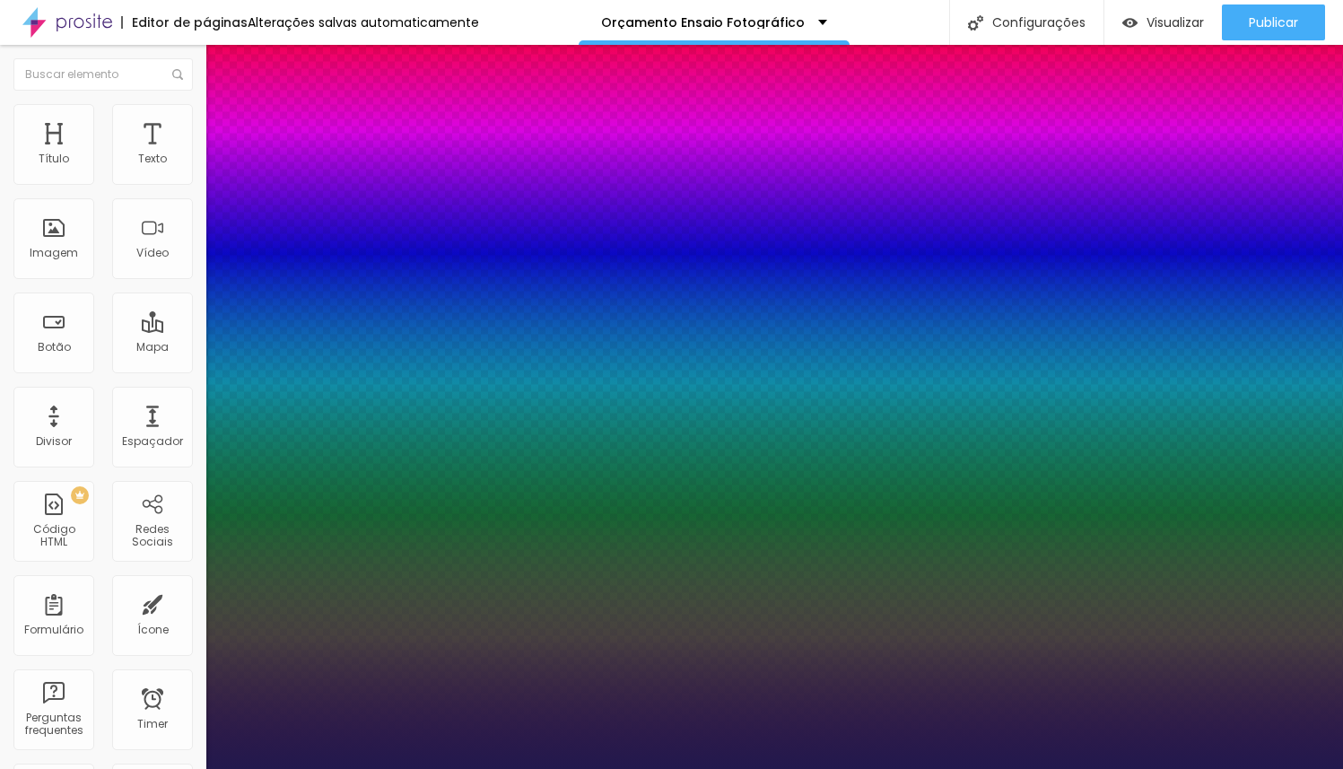
type input "57"
type input "1"
type input "58"
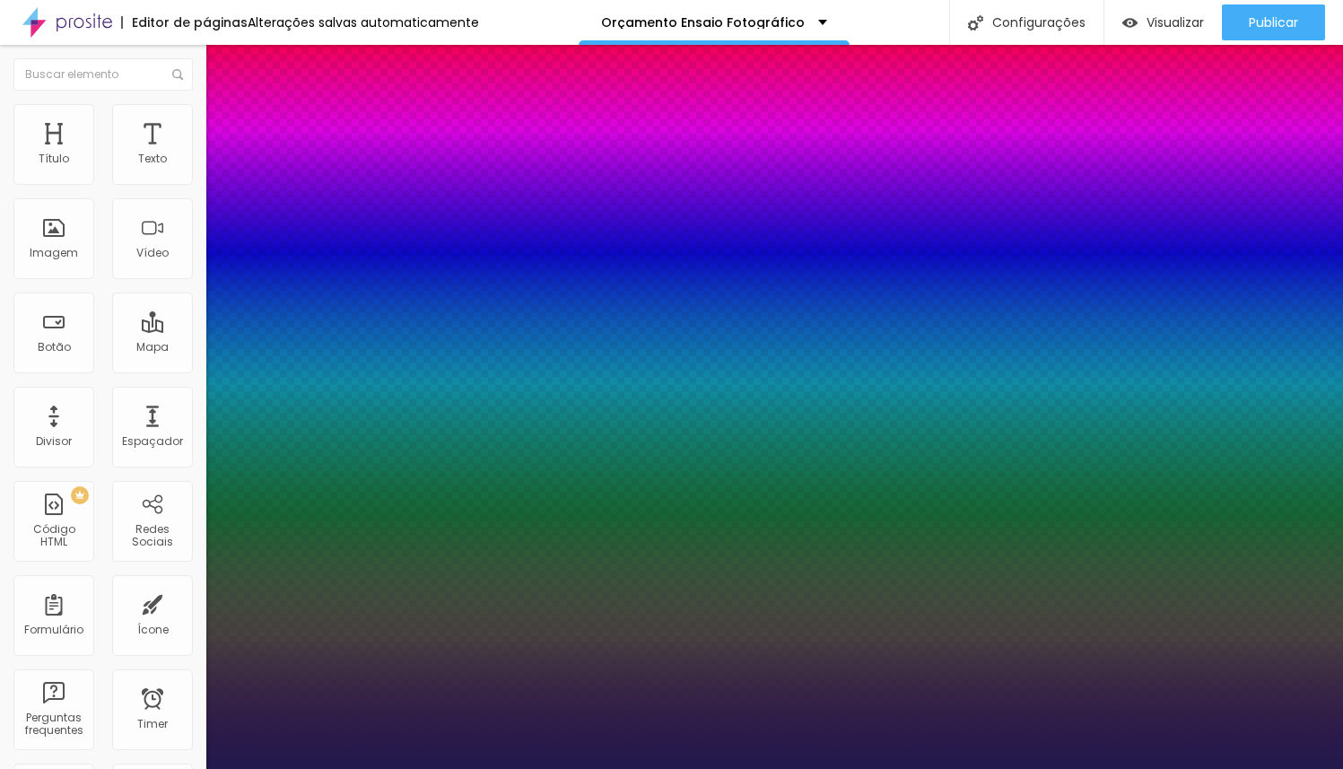
type input "1"
type input "59"
type input "1"
type input "60"
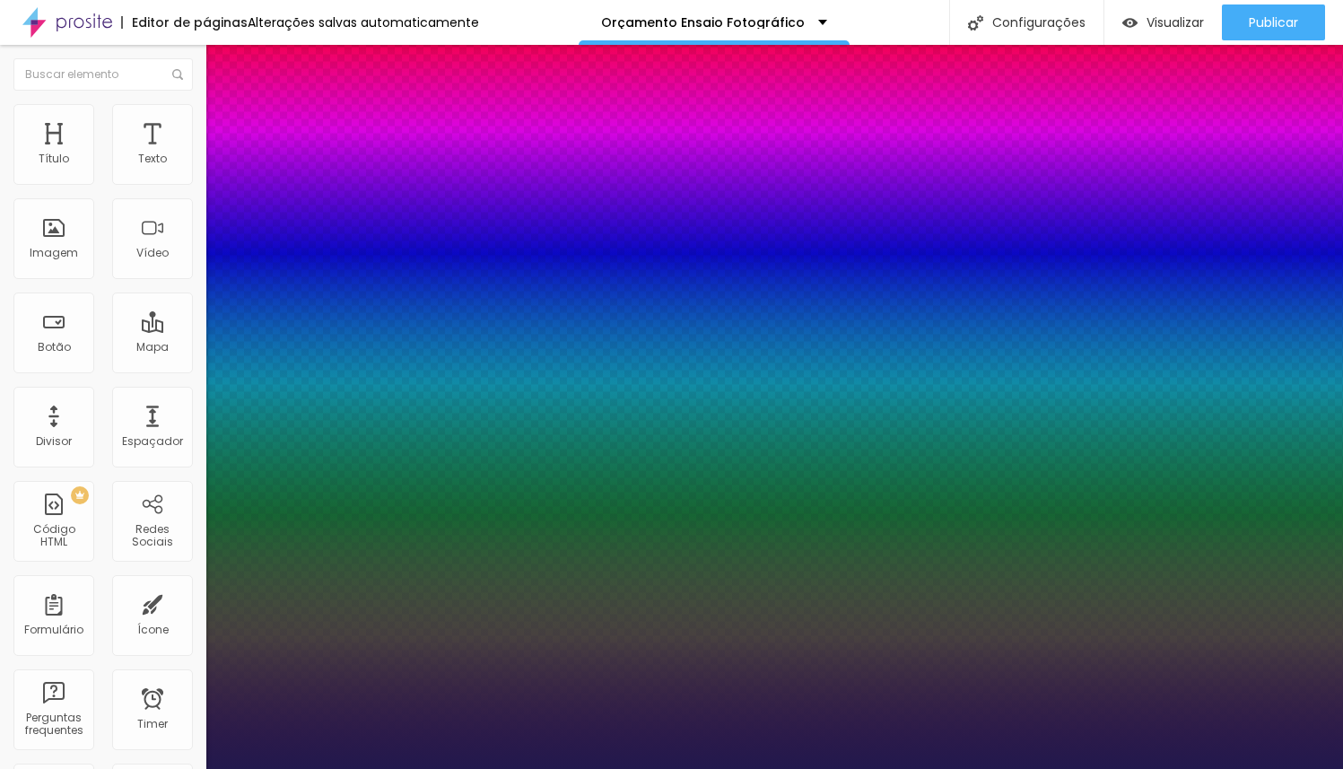
type input "60"
type input "1"
type input "61"
type input "1"
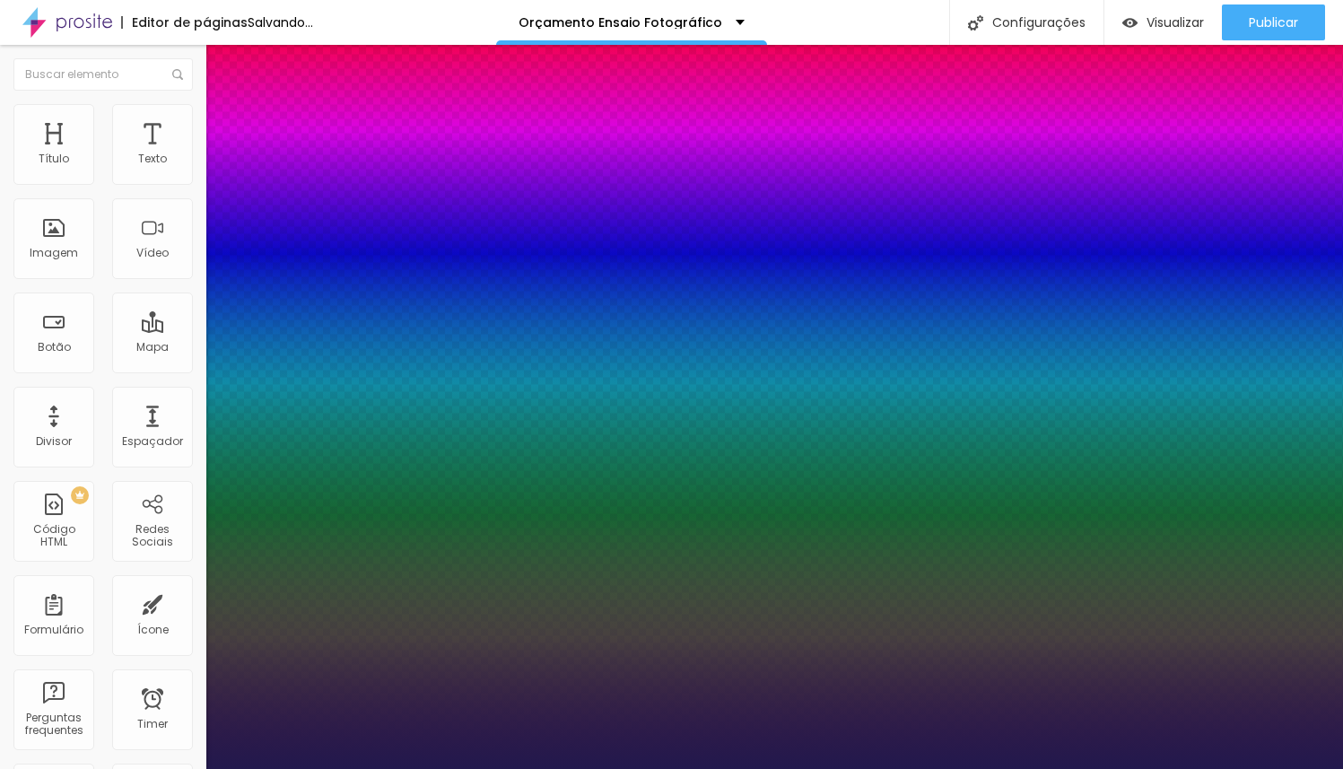
type input "62"
type input "1"
type input "63"
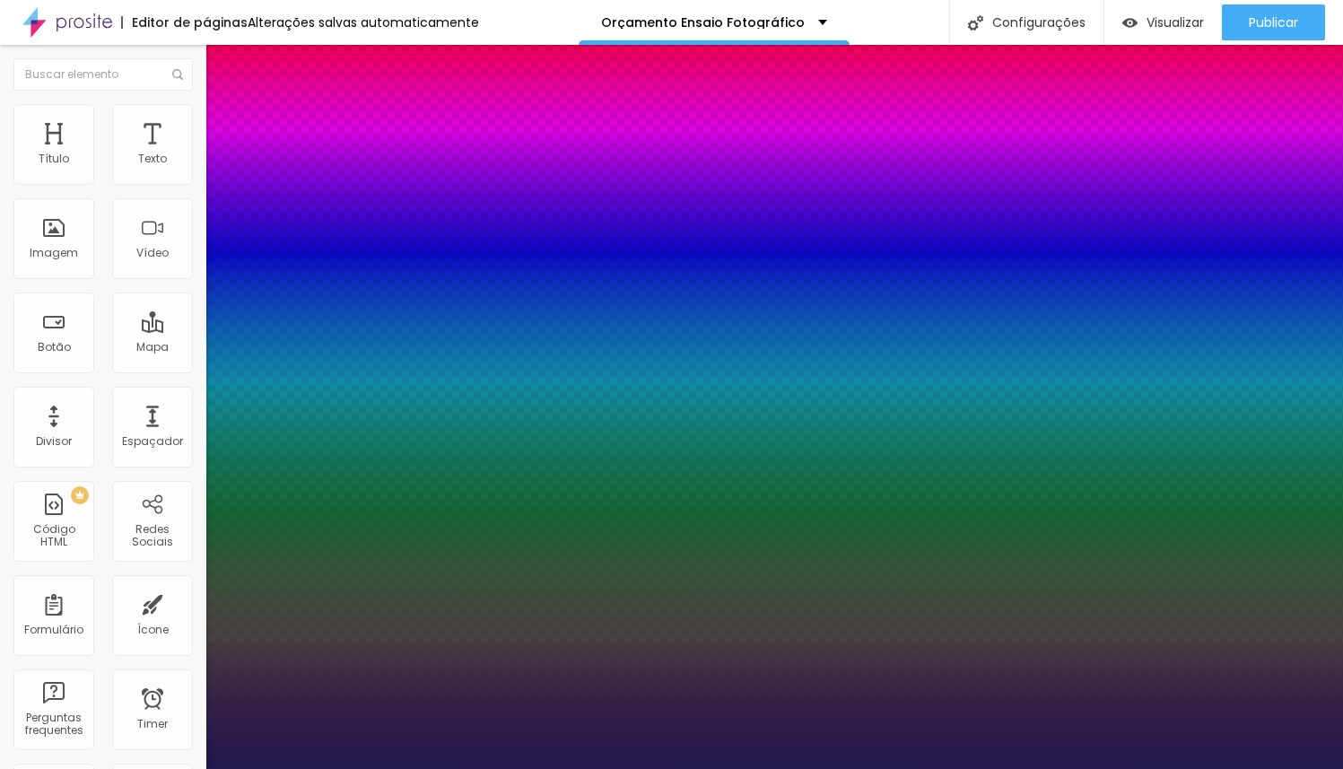
type input "1"
type input "64"
type input "1"
type input "65"
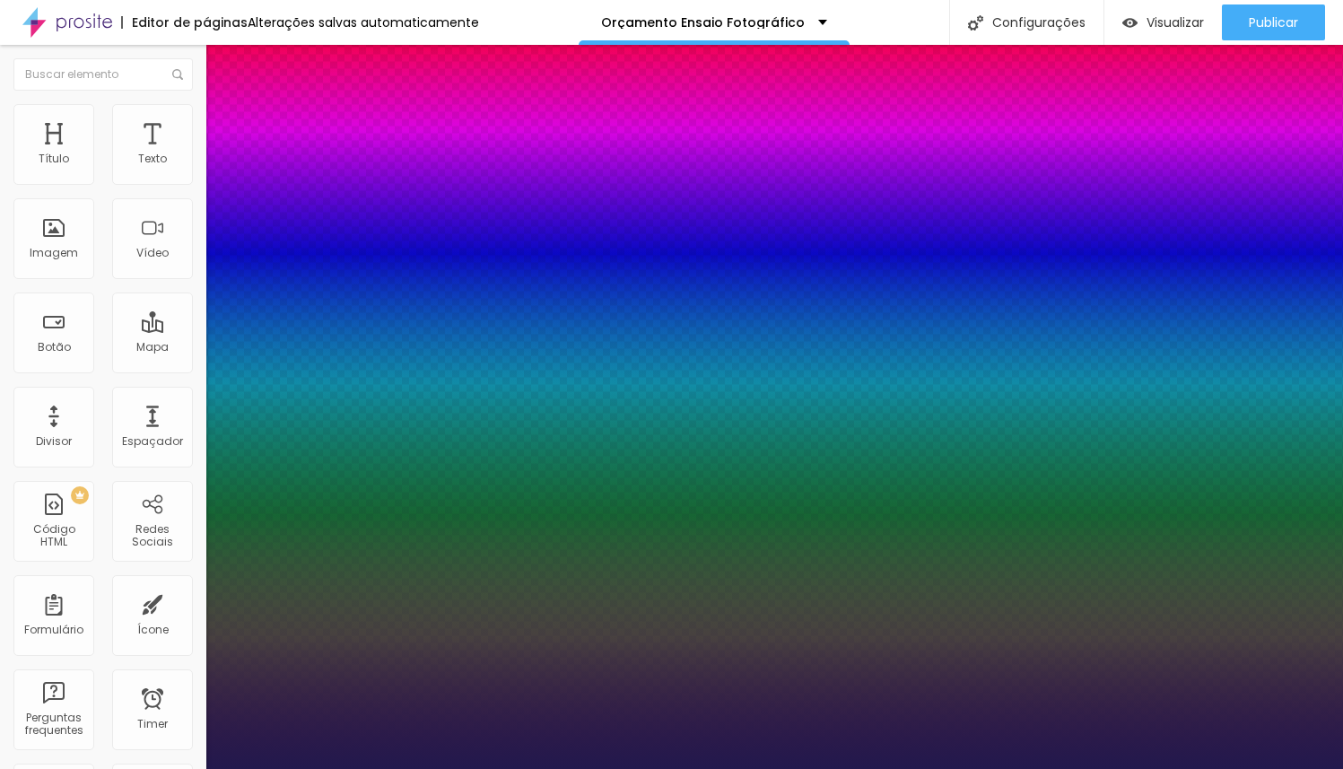
type input "65"
type input "1"
type input "66"
type input "1"
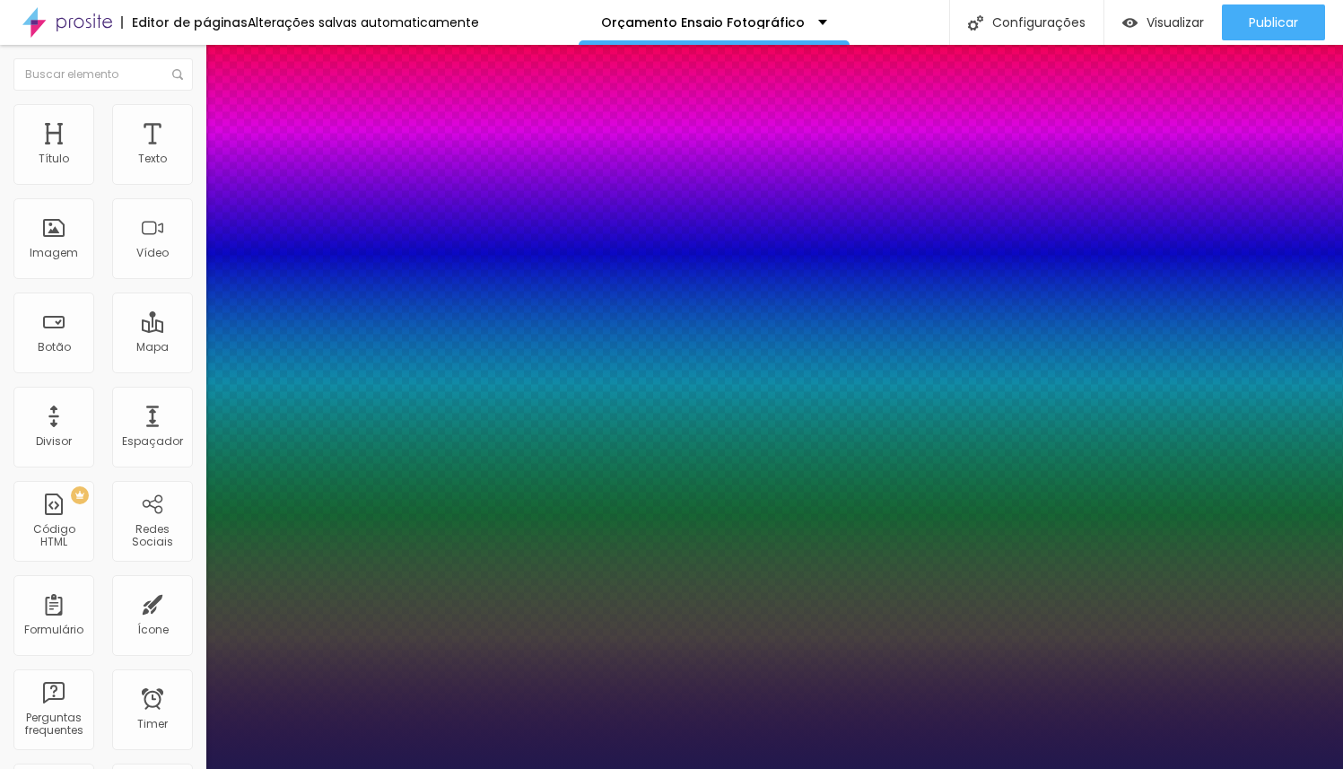
type input "67"
type input "1"
type input "68"
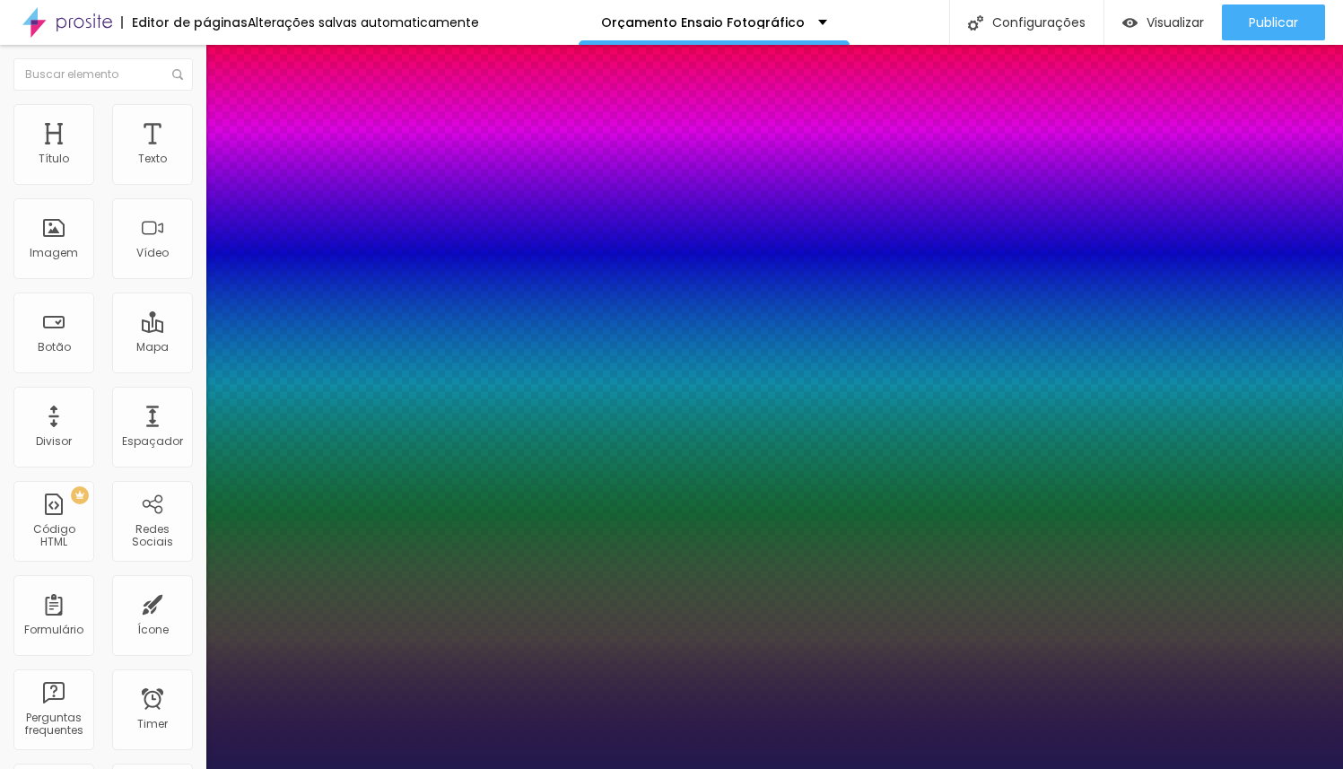
type input "1"
type input "69"
type input "1"
type input "70"
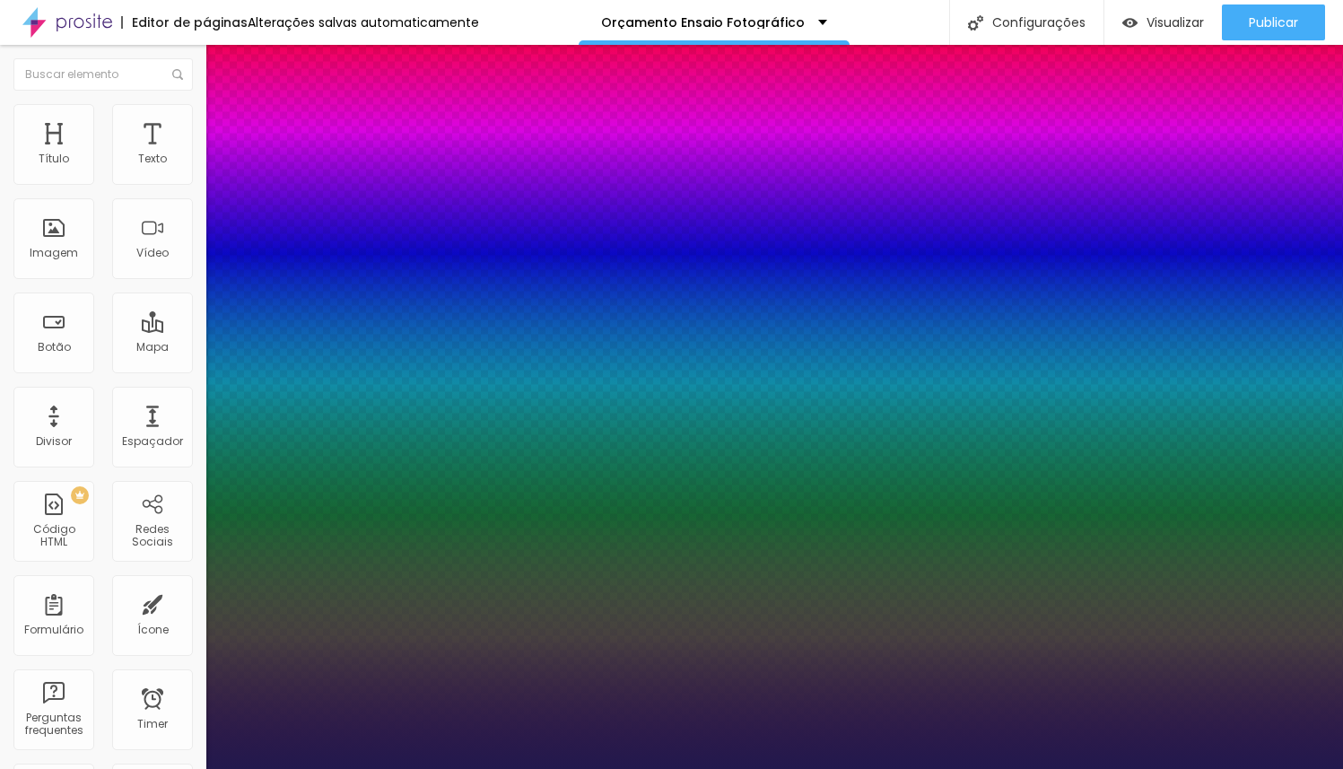
type input "70"
type input "1"
type input "71"
type input "1"
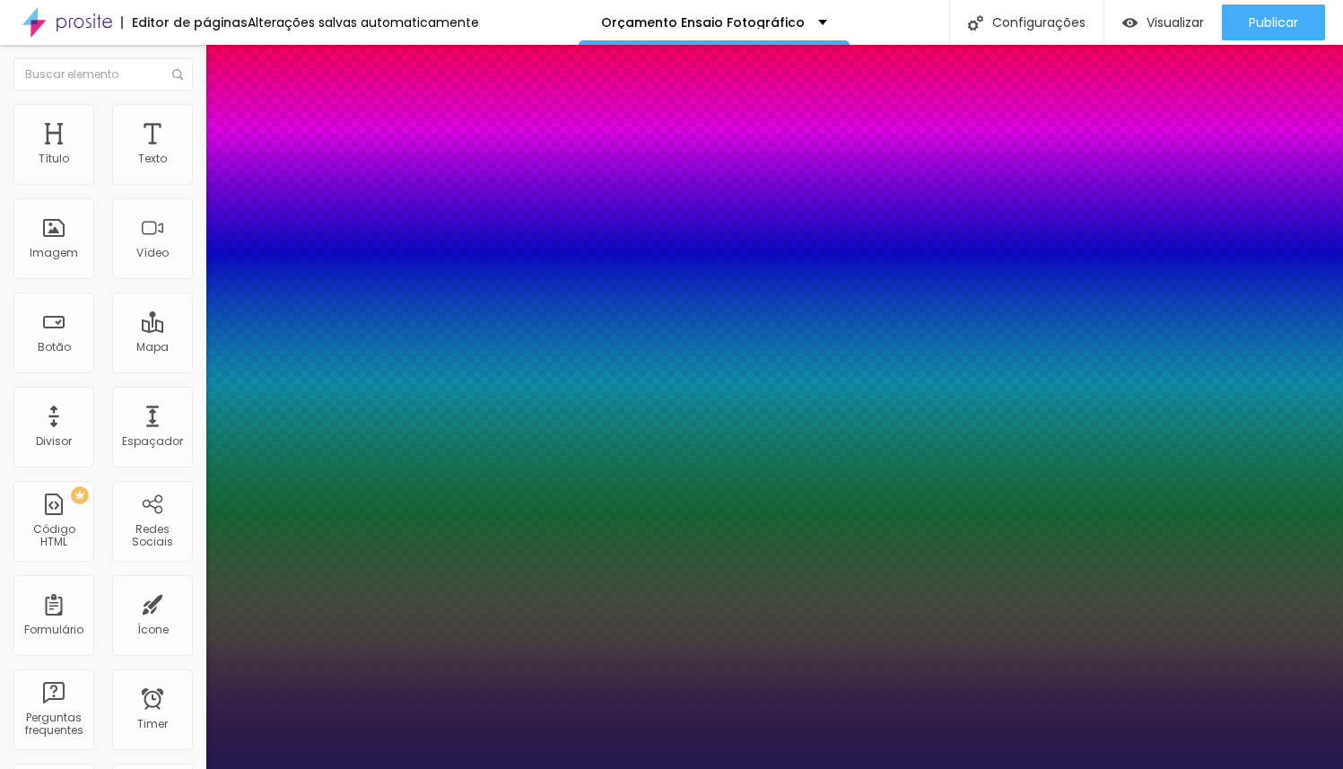
type input "72"
type input "1"
type input "73"
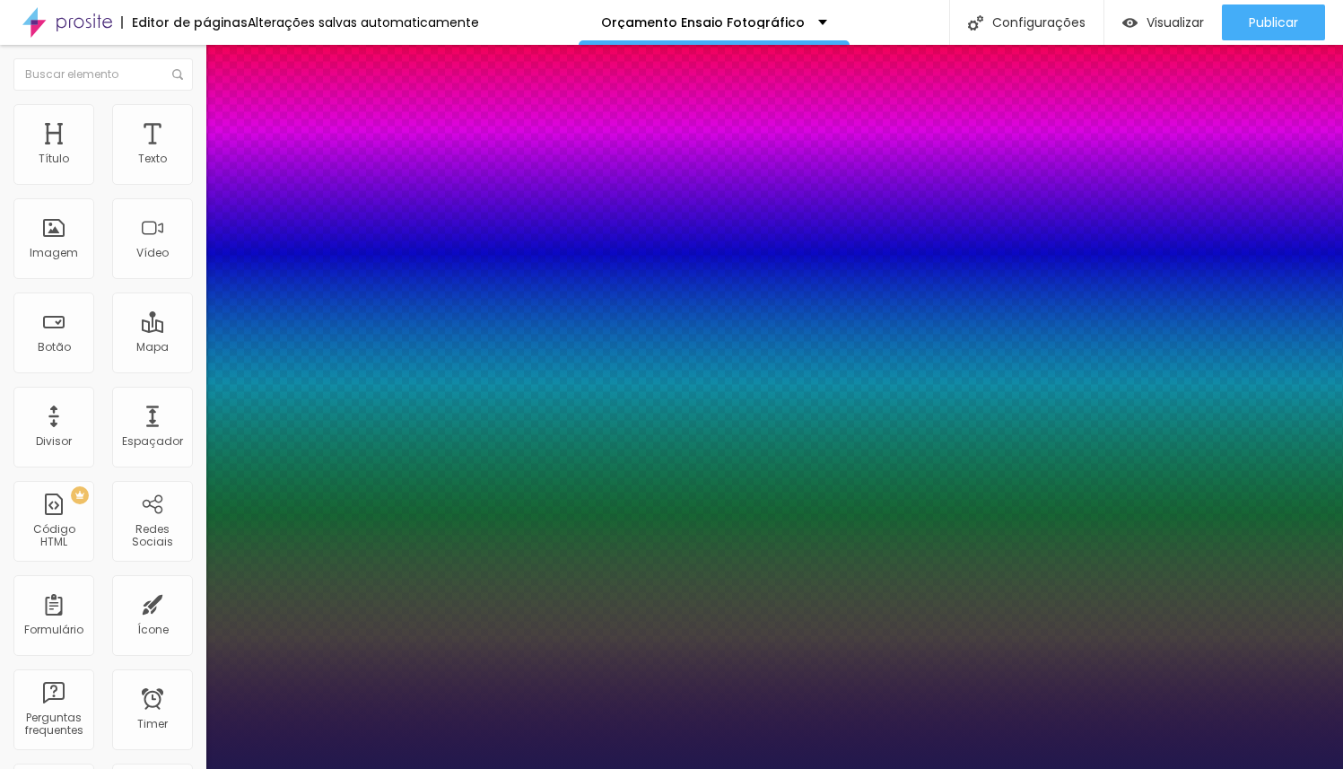
type input "1"
type input "74"
type input "1"
type input "75"
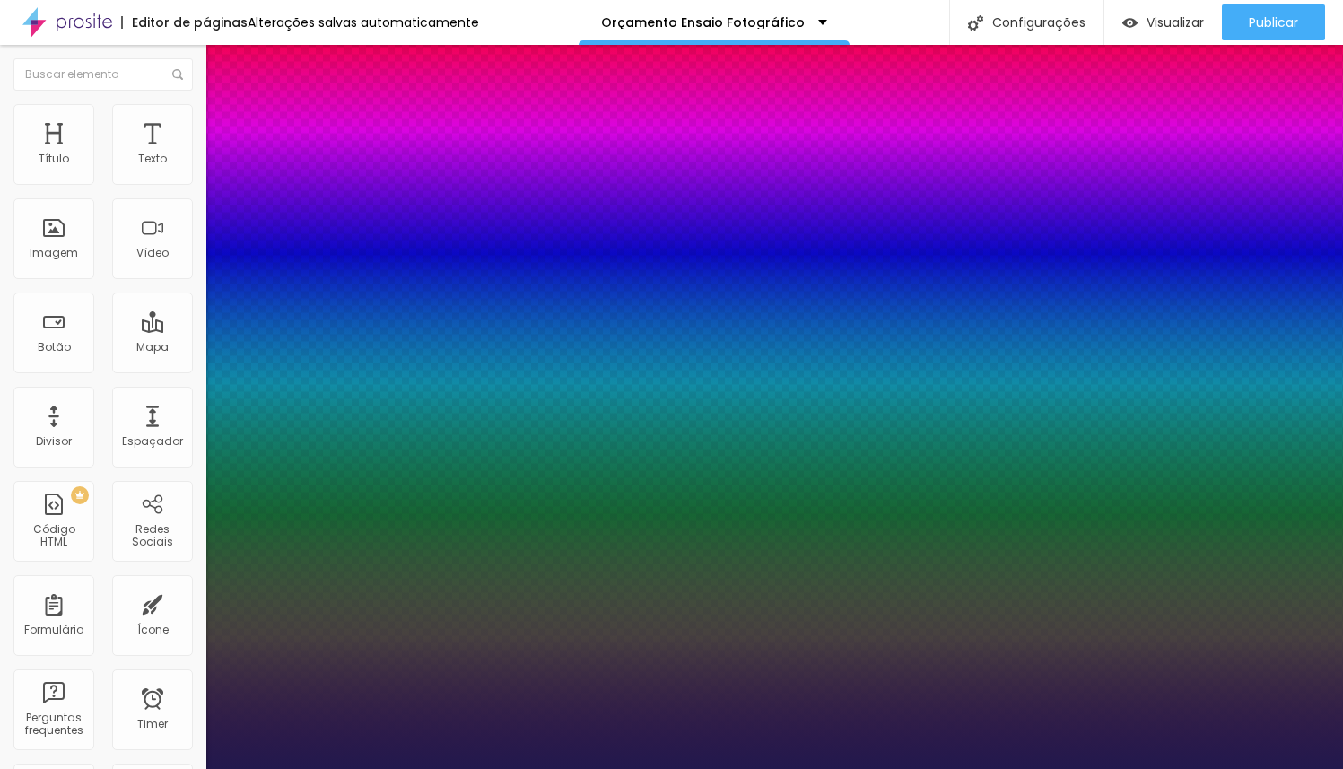
type input "75"
type input "1"
type input "76"
type input "1"
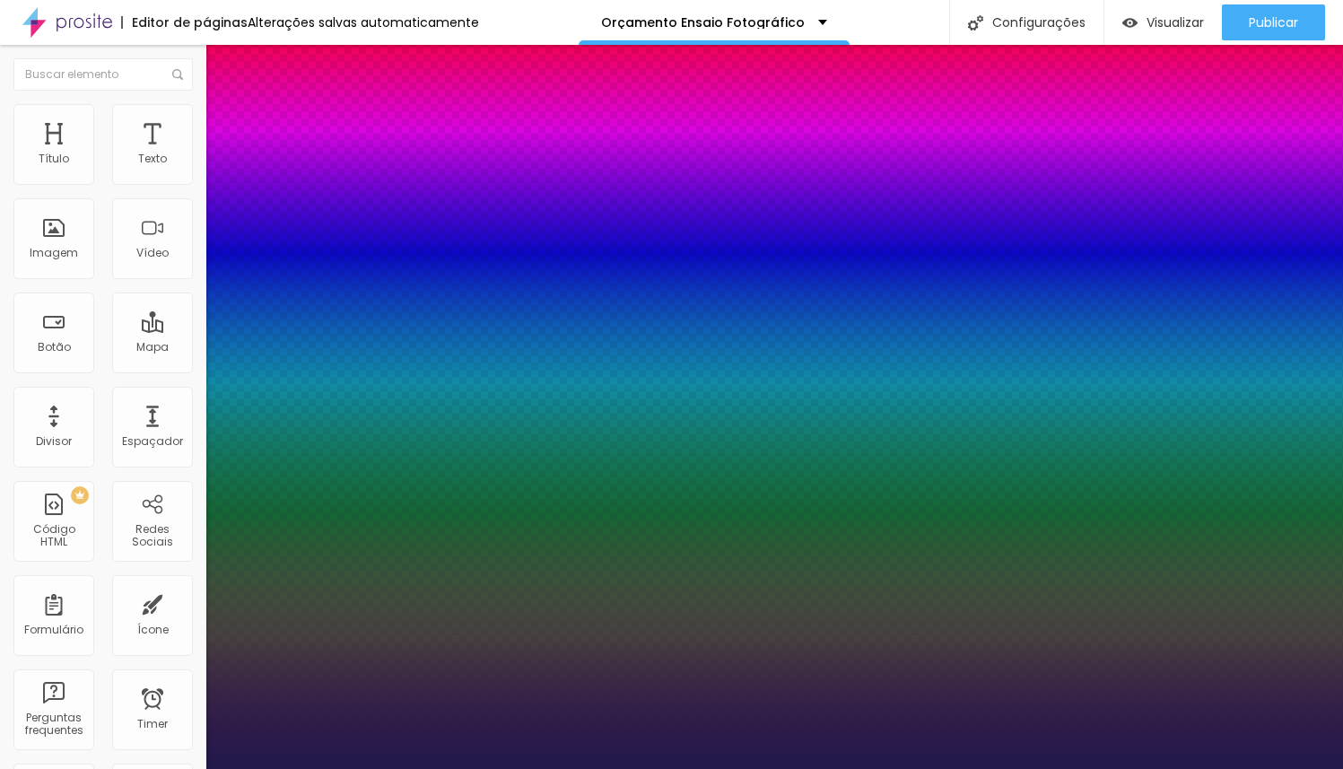
type input "77"
type input "1"
type input "78"
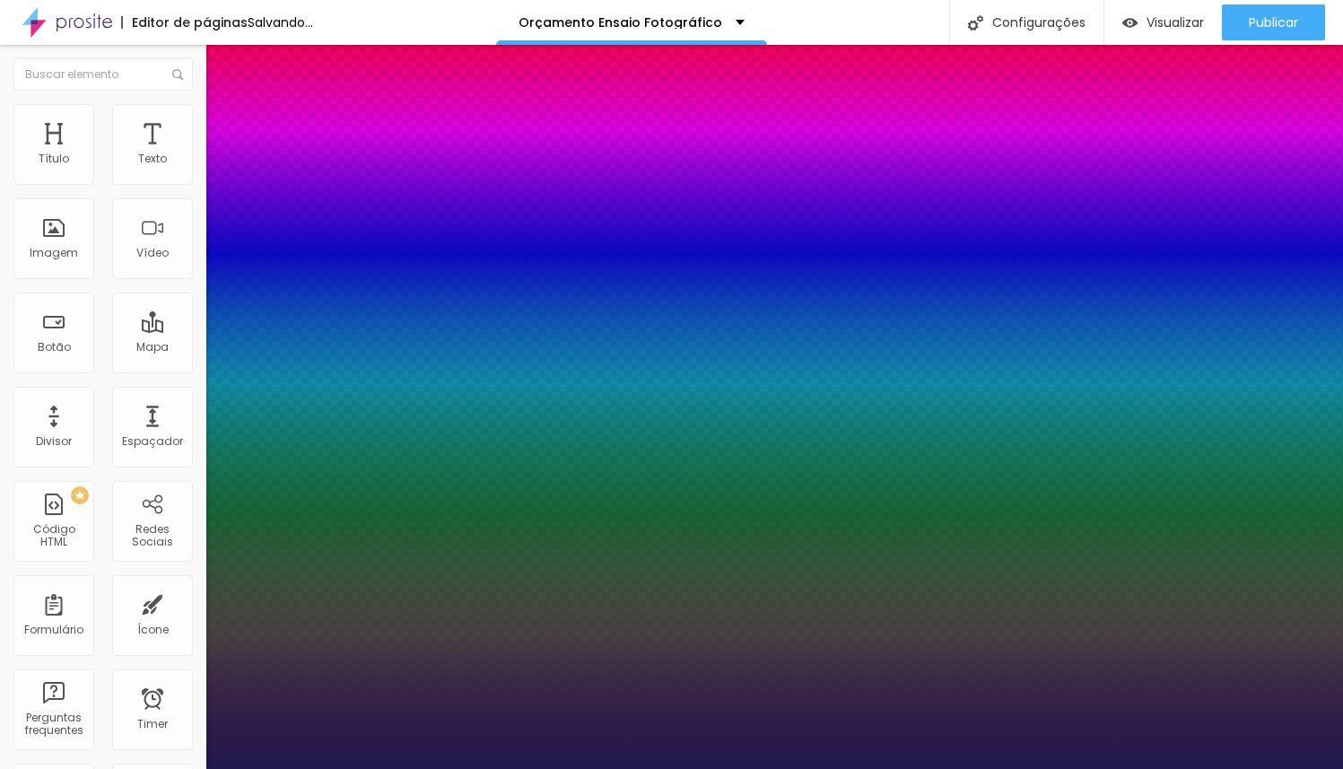
type input "1"
type input "79"
type input "1"
type input "80"
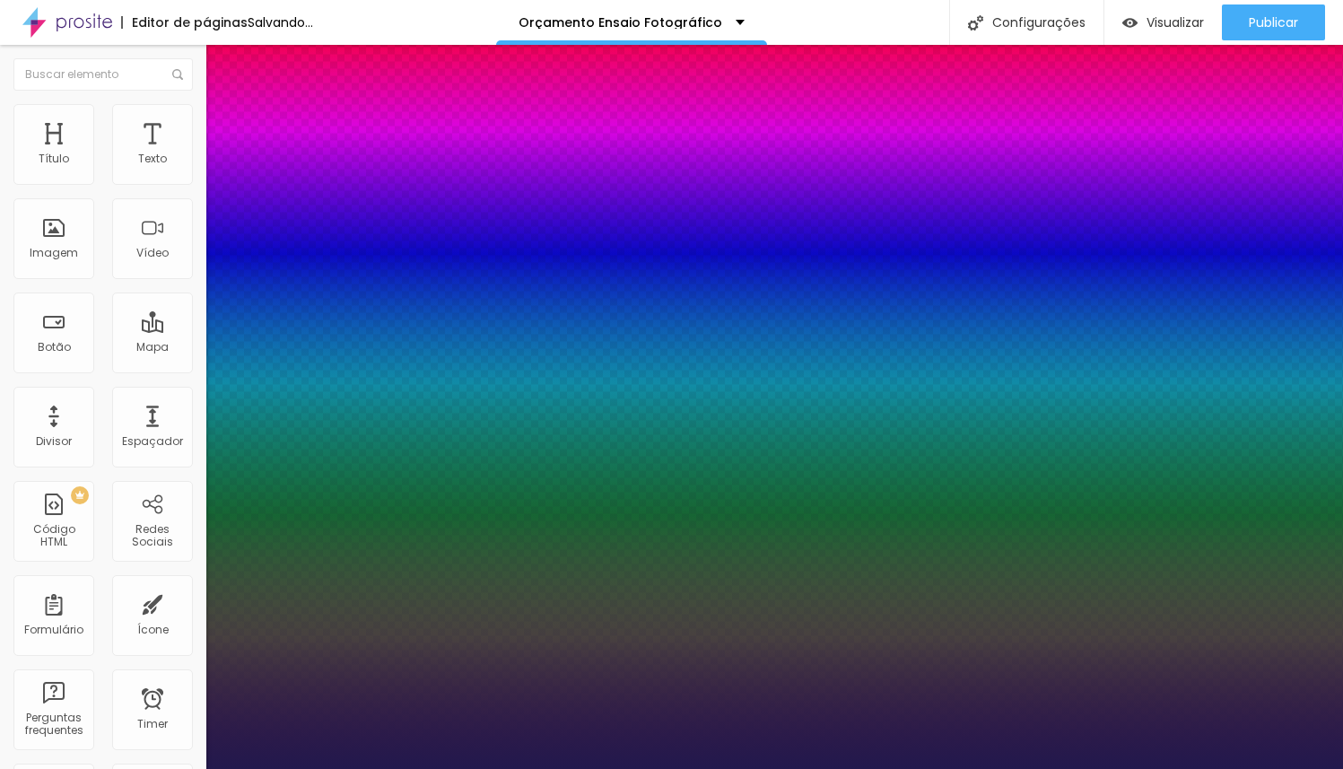
type input "80"
type input "1"
type input "81"
type input "1"
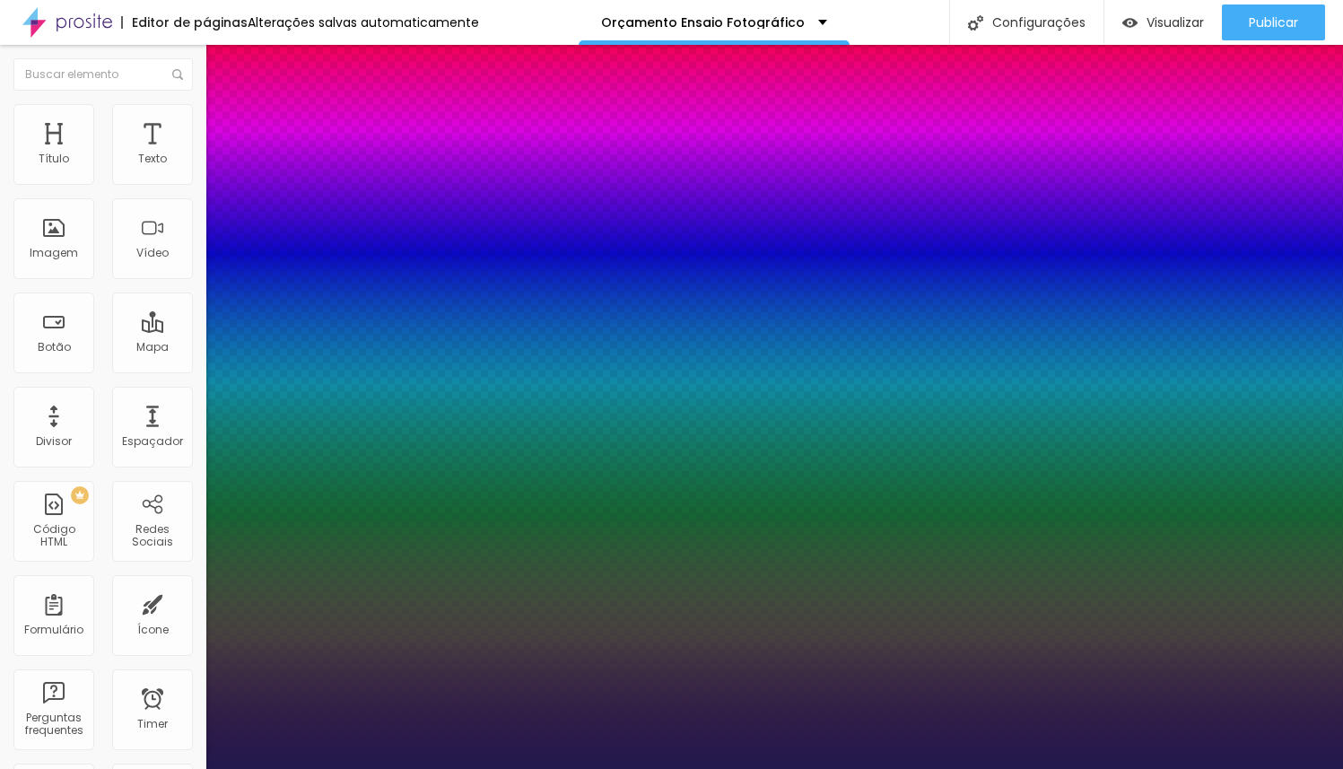
type input "80"
type input "1"
drag, startPoint x: 244, startPoint y: 505, endPoint x: 331, endPoint y: 501, distance: 87.2
type input "80"
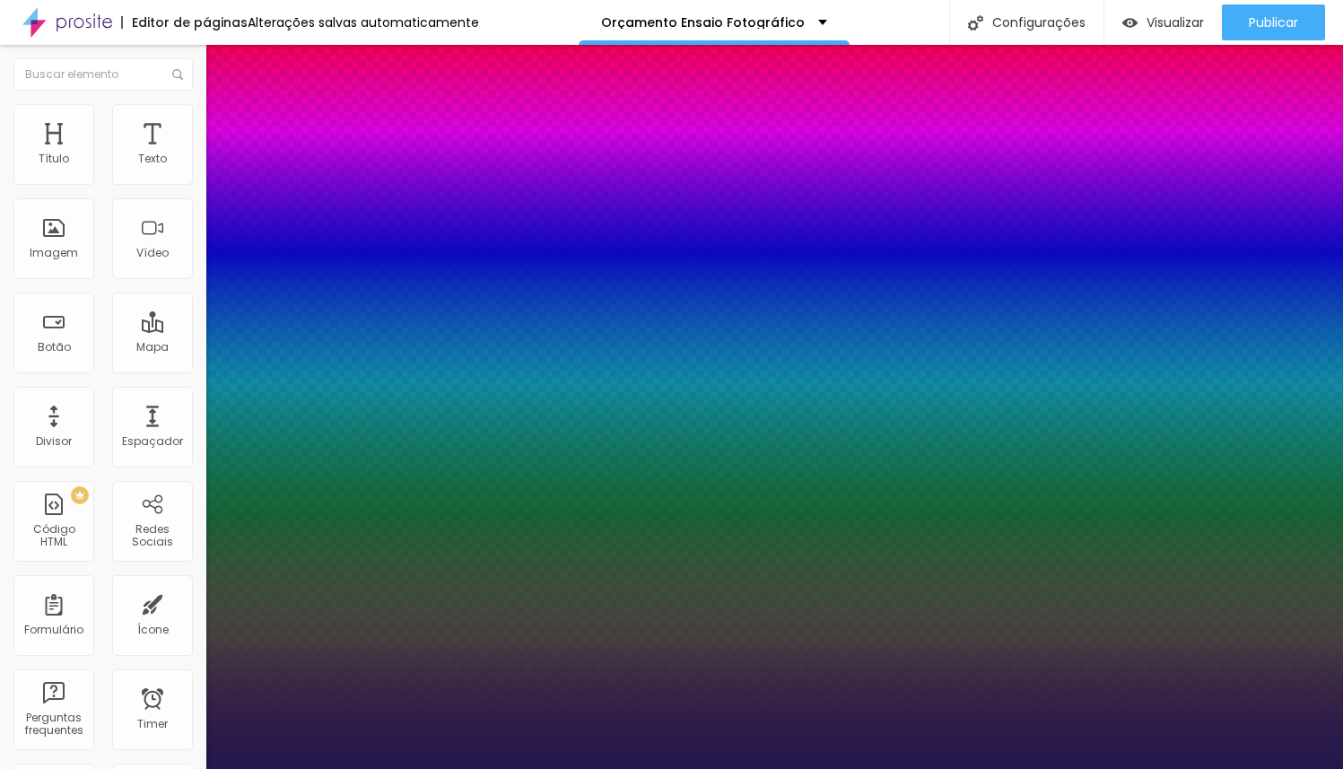
click at [856, 768] on div at bounding box center [671, 769] width 1343 height 0
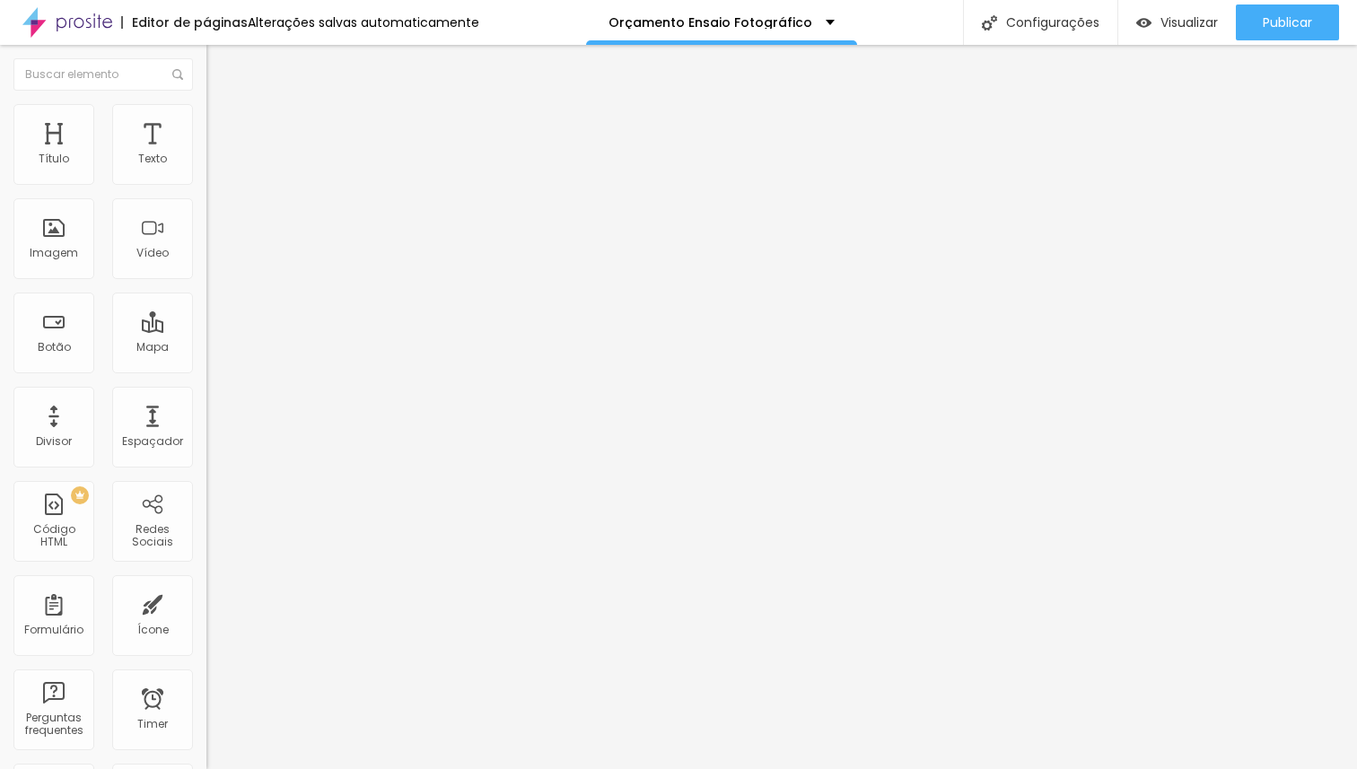
click at [206, 115] on img at bounding box center [214, 112] width 16 height 16
type input "8"
type input "0"
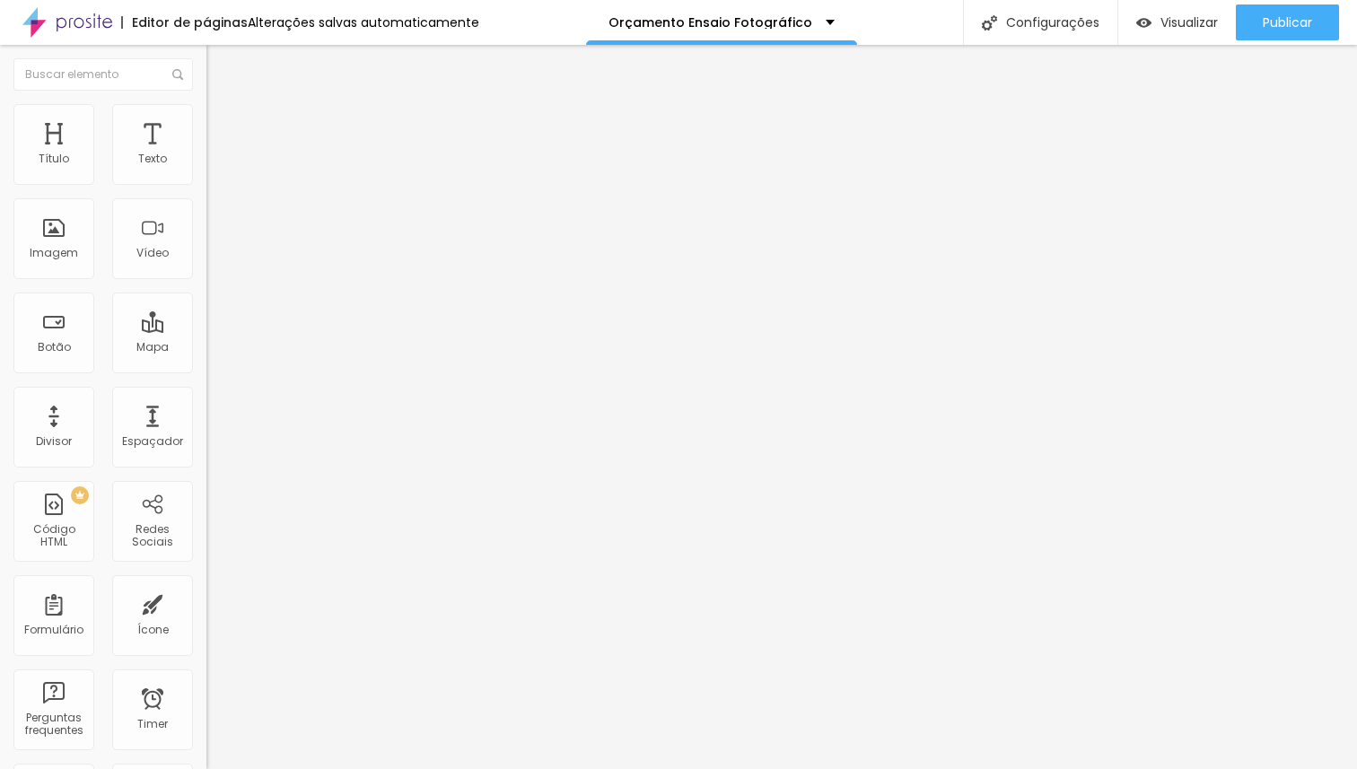
drag, startPoint x: 28, startPoint y: 179, endPoint x: 31, endPoint y: 193, distance: 13.9
type input "0"
click at [206, 330] on input "range" at bounding box center [264, 337] width 116 height 14
type input "5"
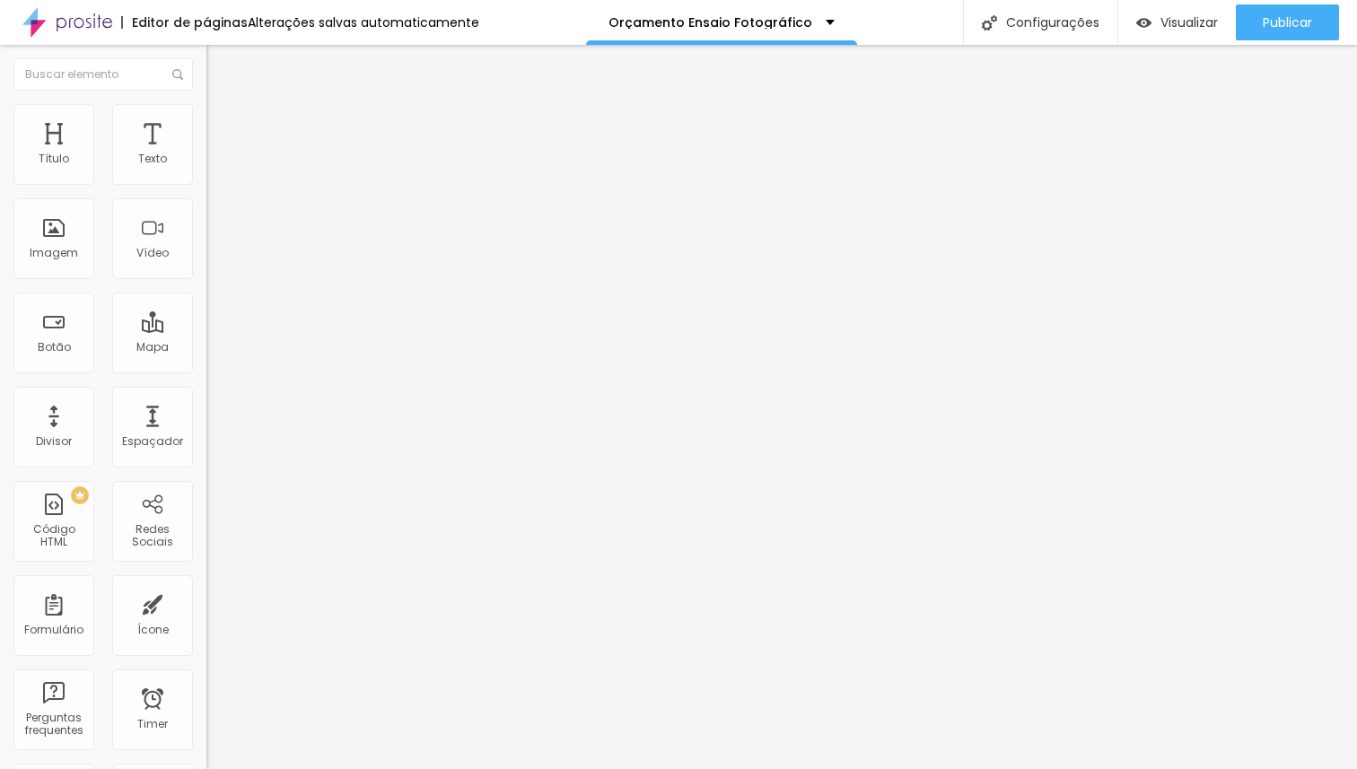
type input "2"
type input "0"
drag, startPoint x: 38, startPoint y: 210, endPoint x: 24, endPoint y: 208, distance: 13.6
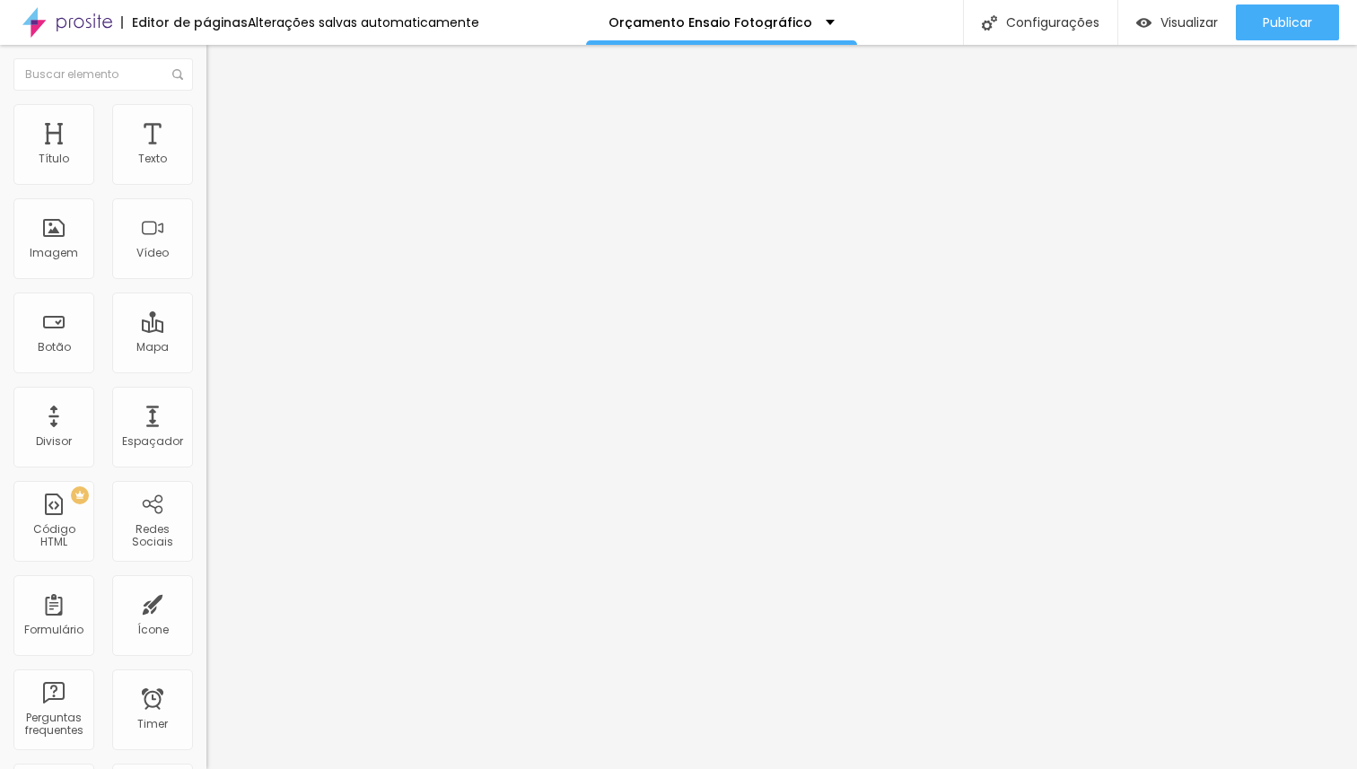
type input "0"
click at [206, 584] on input "range" at bounding box center [264, 591] width 116 height 14
click at [206, 104] on li "Estilo" at bounding box center [309, 95] width 206 height 18
click at [214, 167] on icon "button" at bounding box center [219, 161] width 11 height 11
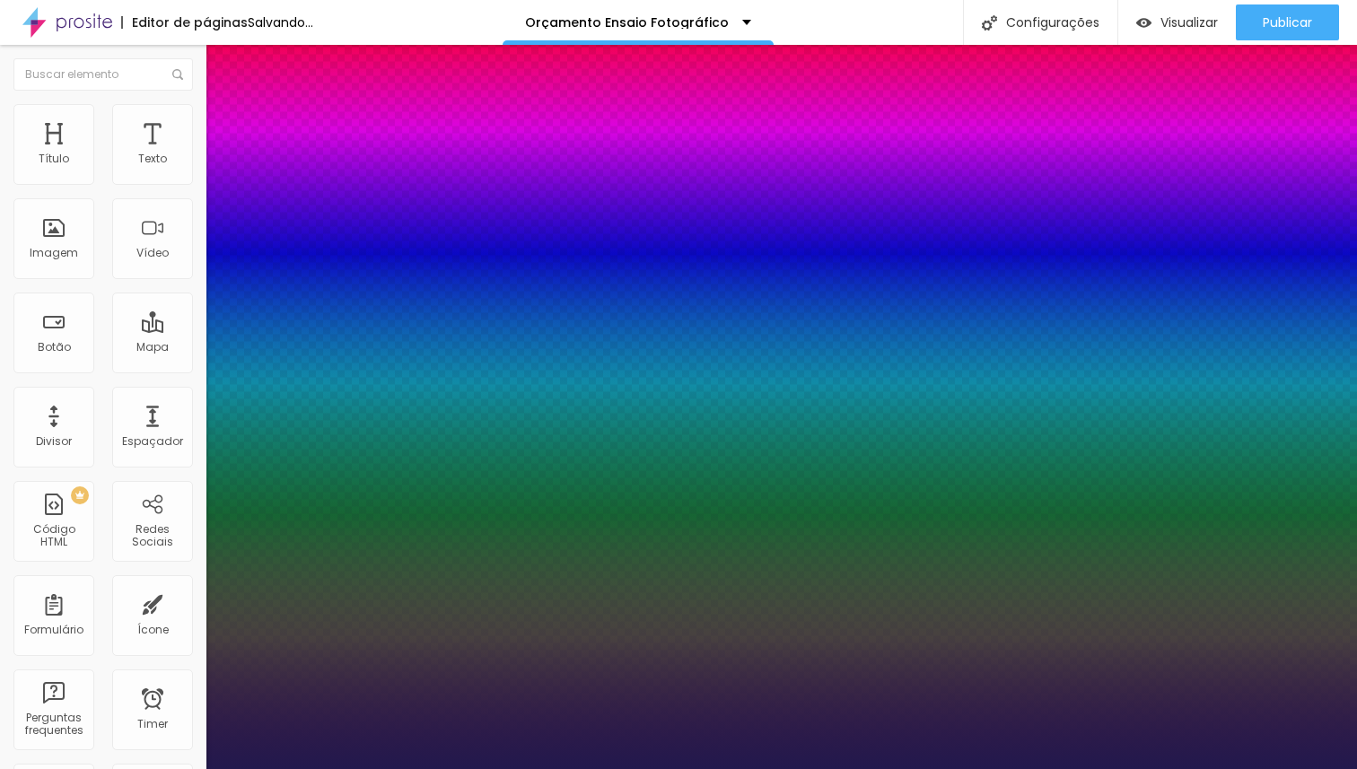
type input "1"
type input "20"
type input "1"
type input "21"
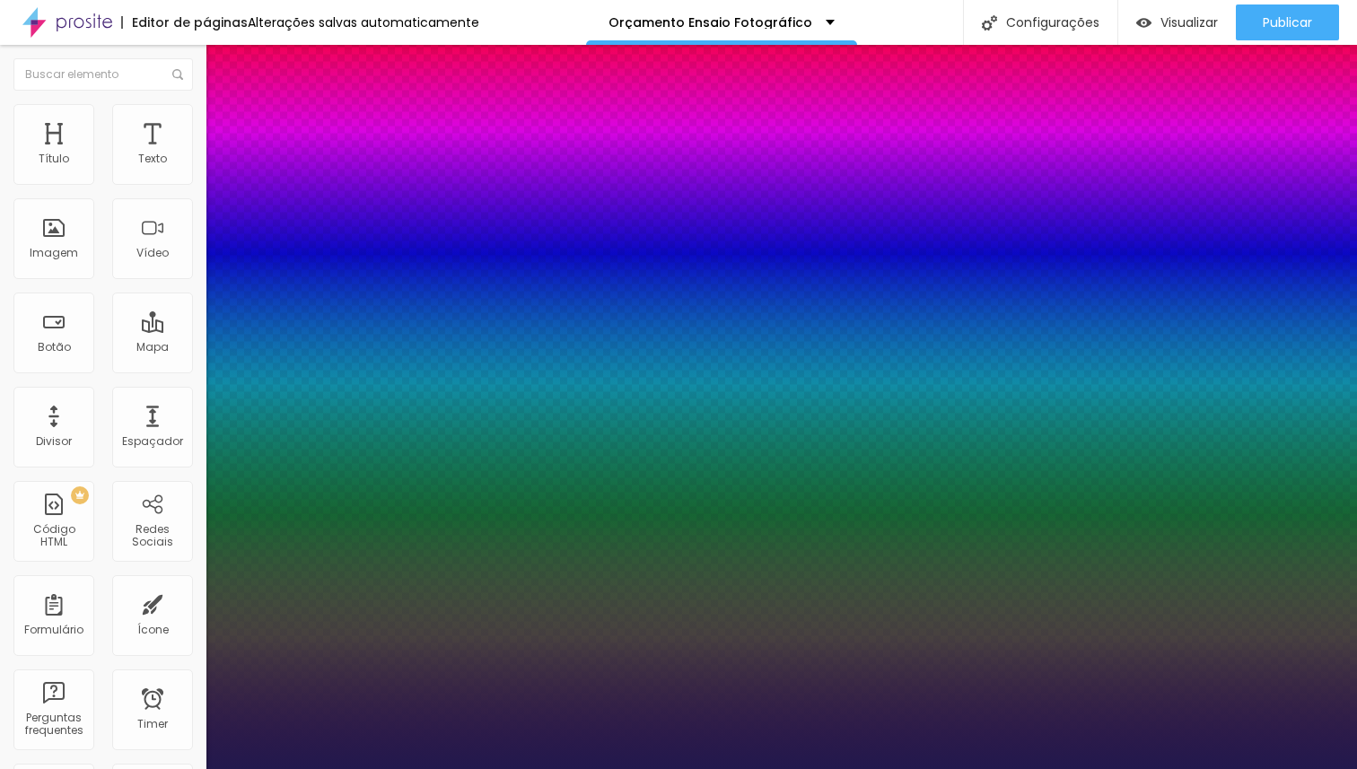
type input "21"
type input "1"
type input "22"
type input "1"
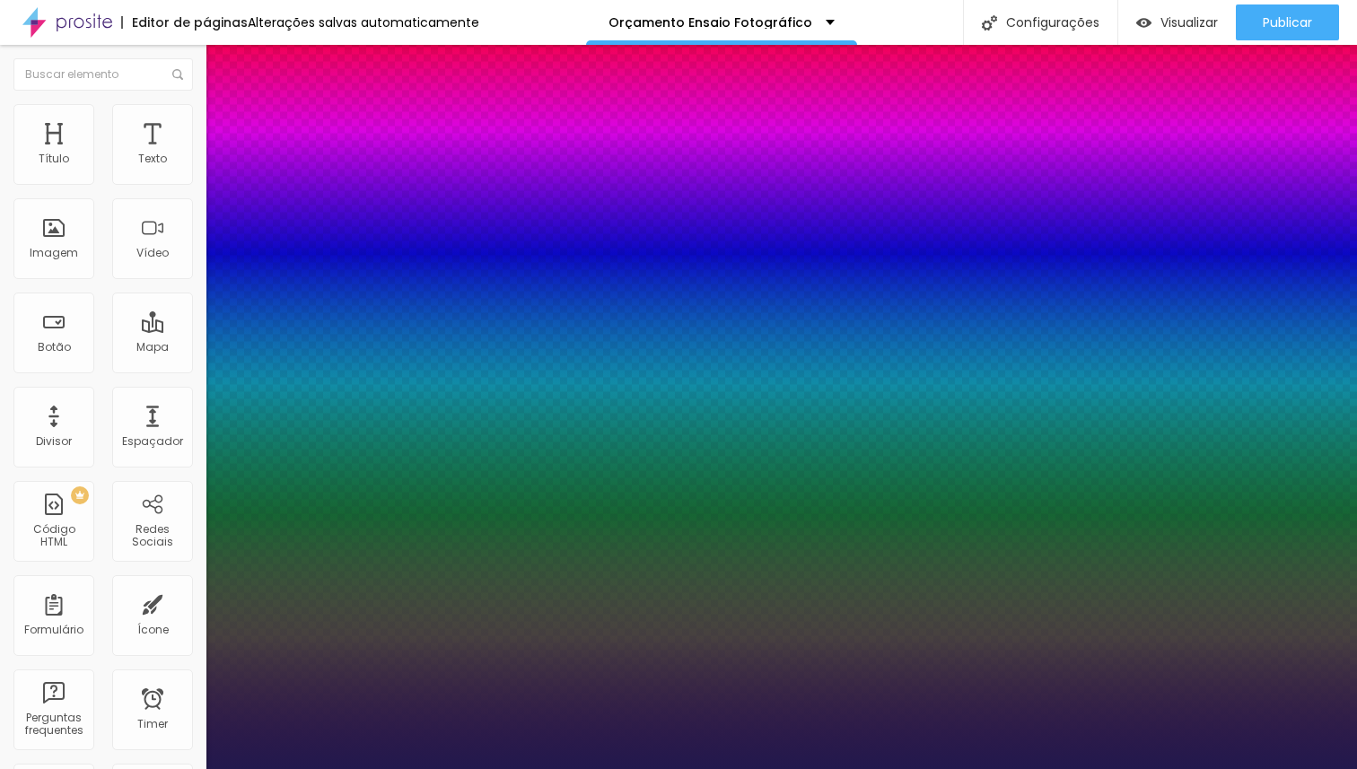
type input "23"
type input "1"
type input "22"
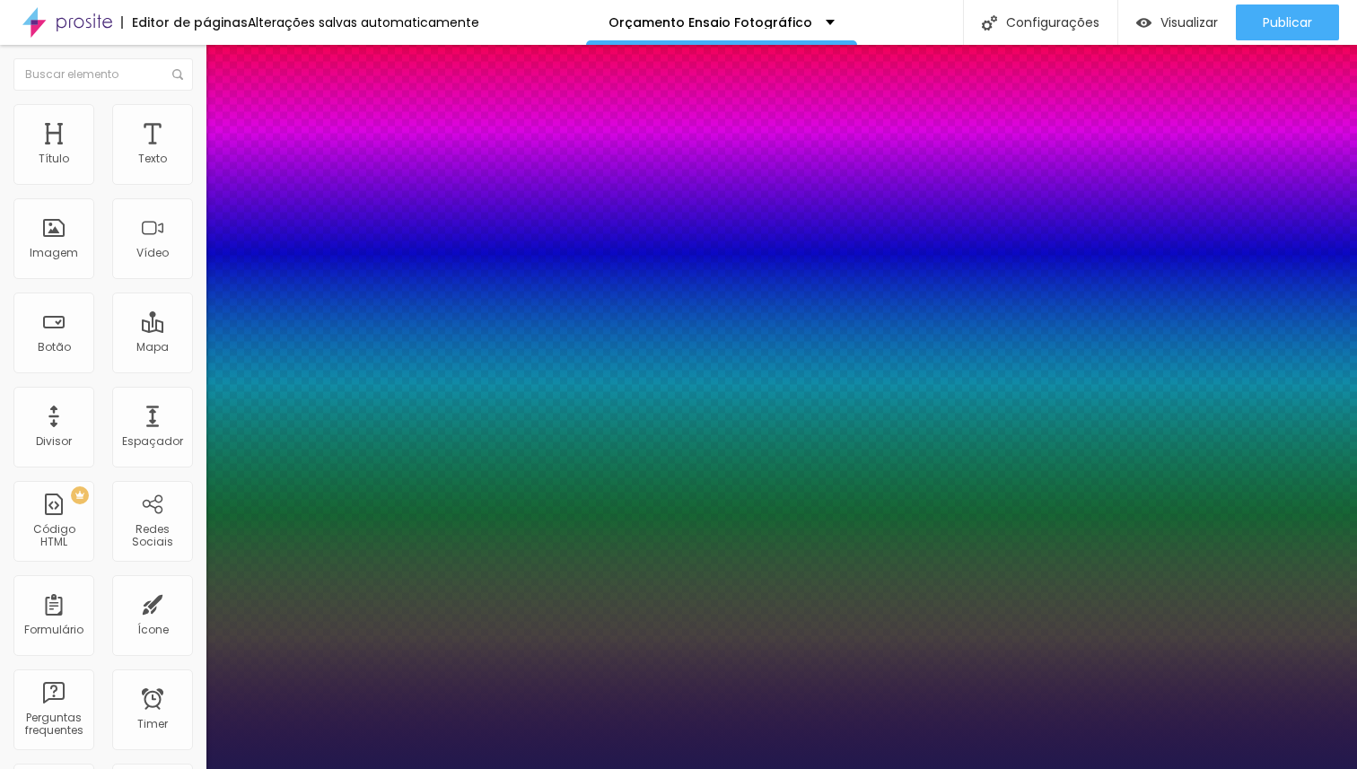
type input "1"
type input "21"
type input "1"
type input "20"
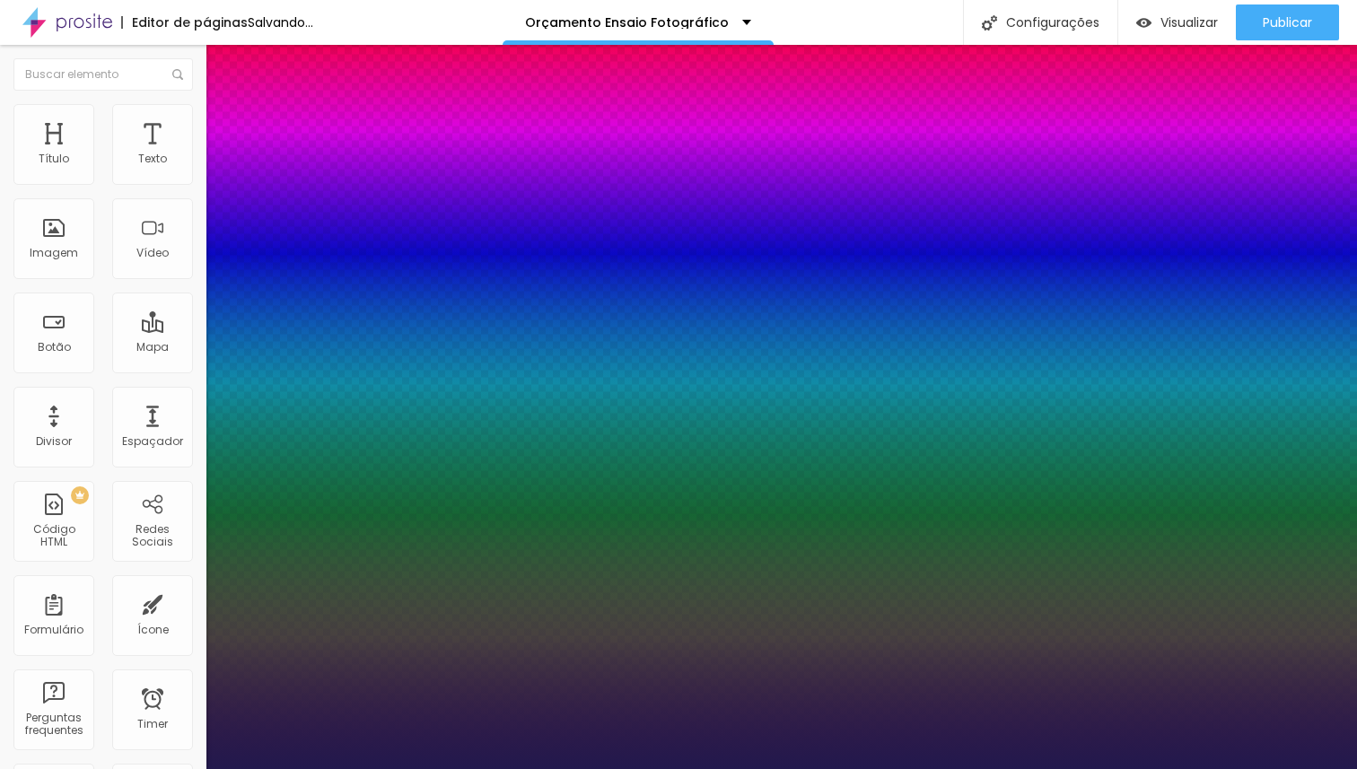
type input "20"
type input "1"
type input "20"
click at [716, 768] on div at bounding box center [678, 769] width 1357 height 0
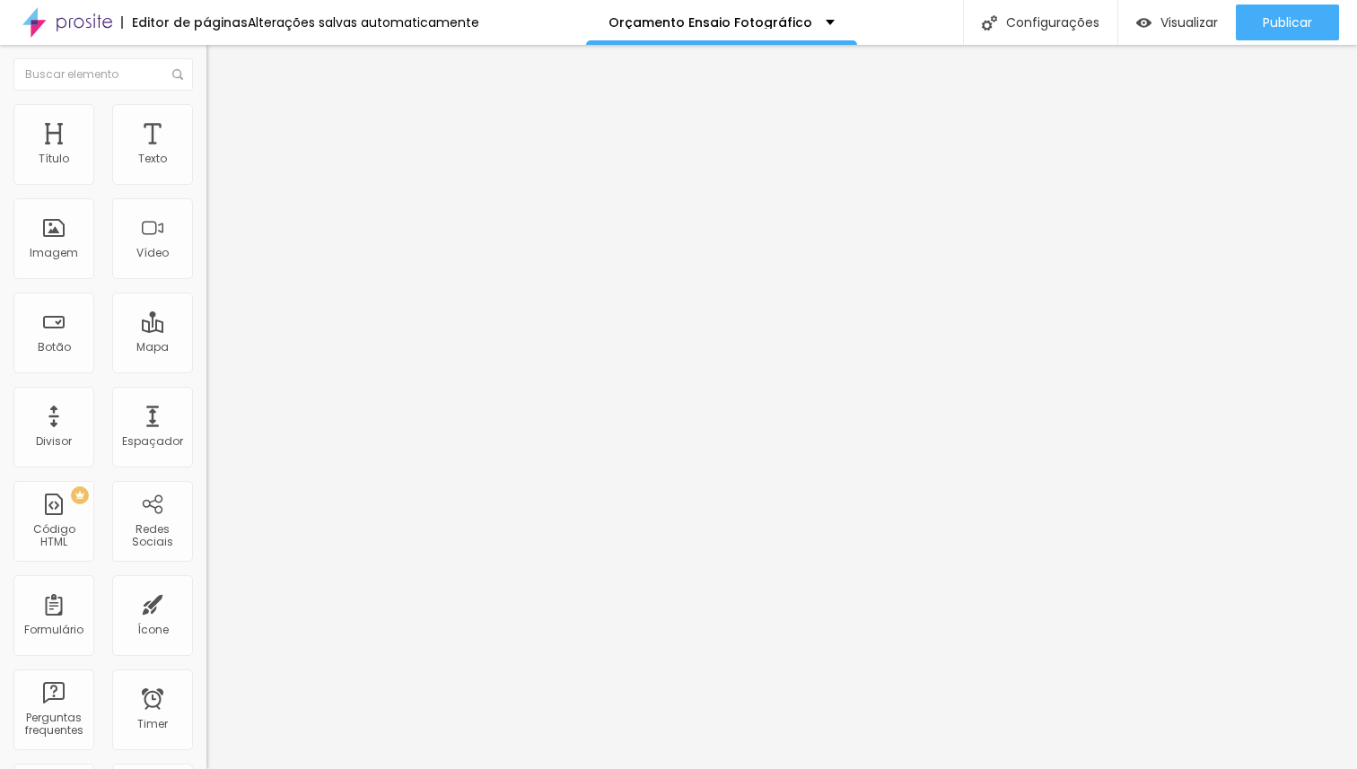
click at [223, 124] on span "Avançado" at bounding box center [252, 116] width 59 height 15
click at [206, 330] on div at bounding box center [309, 338] width 206 height 16
type input "78"
click at [206, 330] on input "range" at bounding box center [264, 337] width 116 height 14
click at [223, 106] on span "Estilo" at bounding box center [237, 98] width 28 height 15
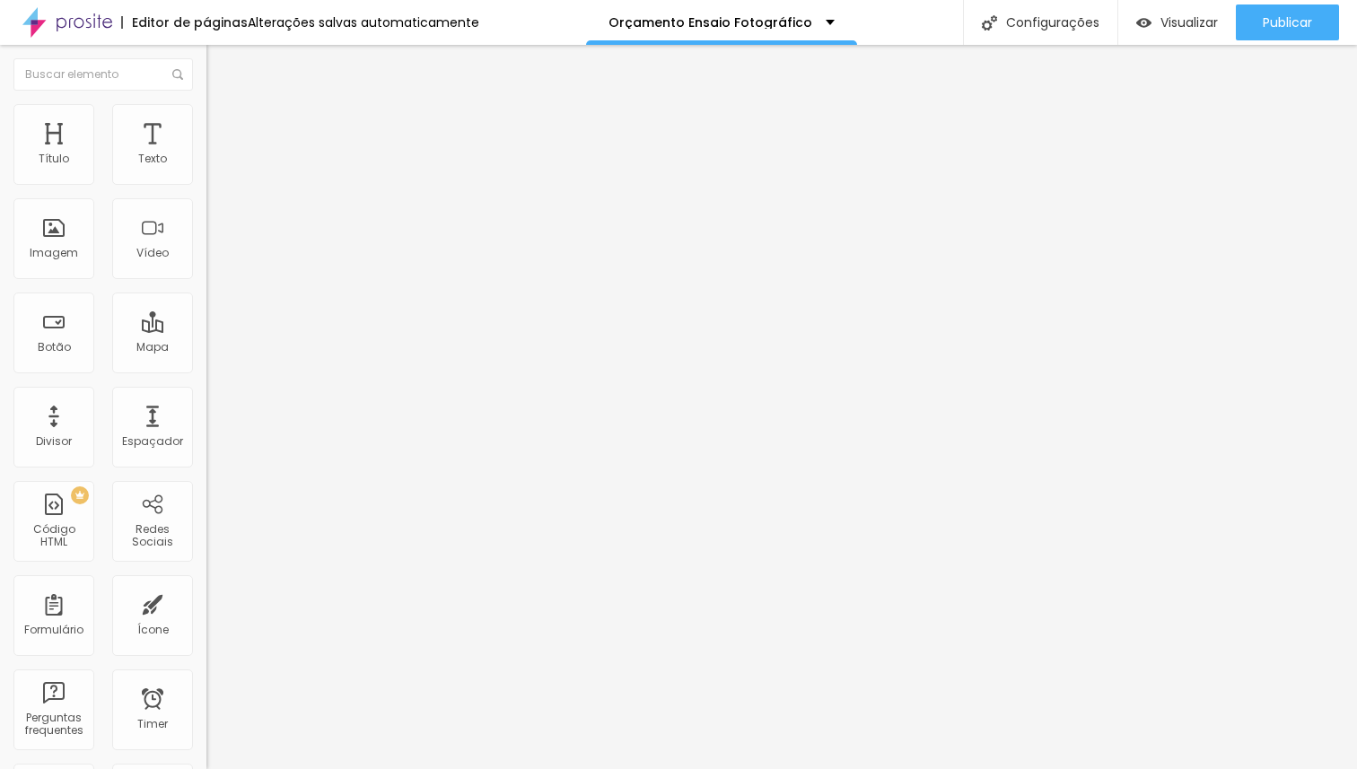
click at [206, 266] on button "button" at bounding box center [218, 256] width 25 height 19
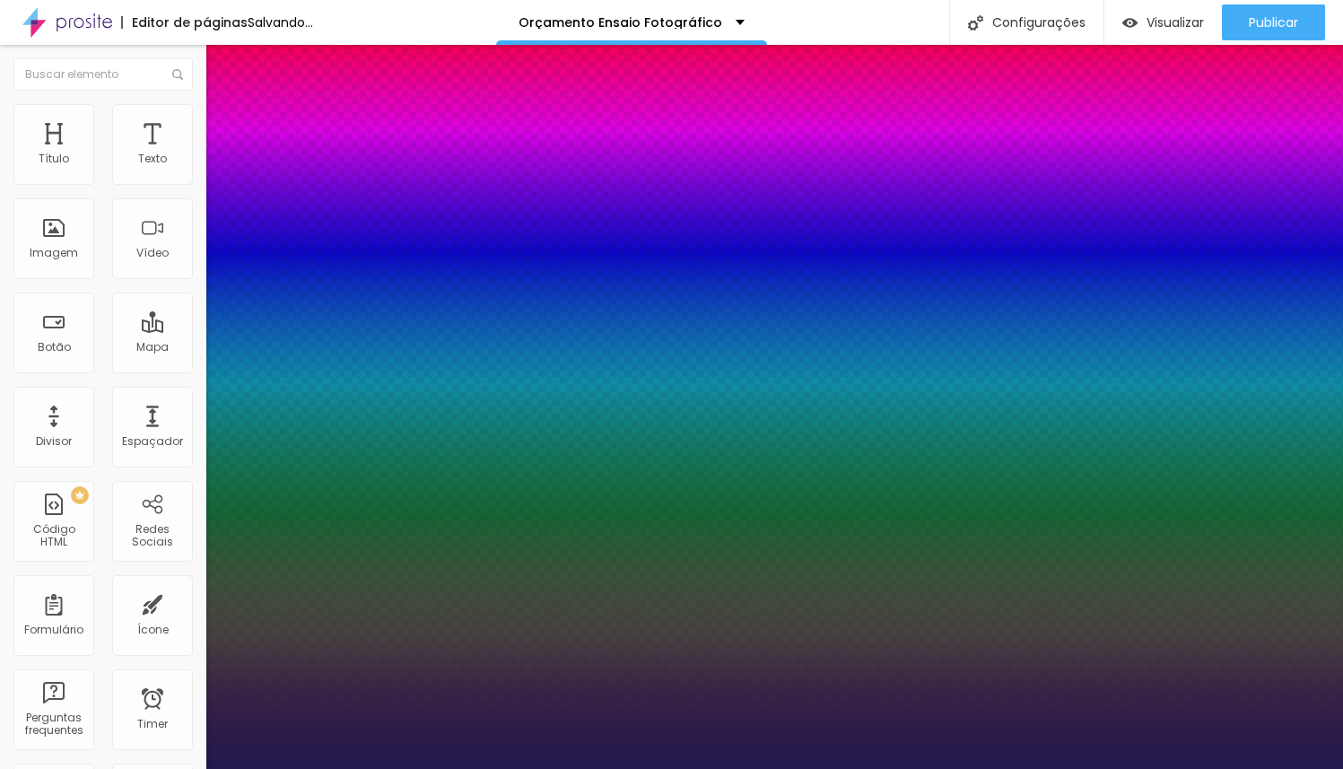
drag, startPoint x: 283, startPoint y: 508, endPoint x: 331, endPoint y: 503, distance: 48.7
click at [800, 768] on div at bounding box center [671, 769] width 1343 height 0
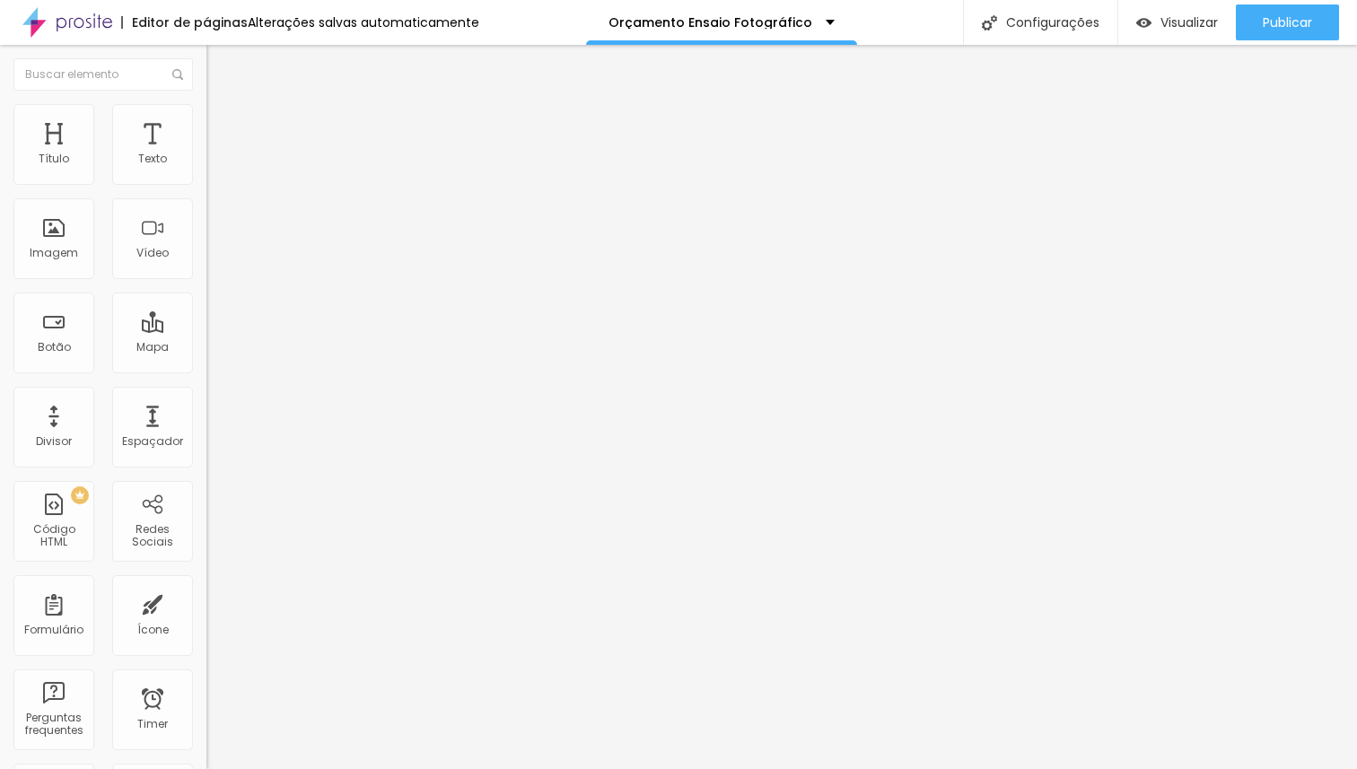
click at [206, 217] on span "Titulo 6" at bounding box center [223, 209] width 34 height 15
click at [206, 205] on div "Titulo 5 H5" at bounding box center [309, 199] width 206 height 11
click at [206, 223] on span "Titulo 6" at bounding box center [223, 215] width 34 height 15
click at [206, 152] on span "Titulo 1" at bounding box center [235, 143] width 58 height 15
click at [206, 266] on button "button" at bounding box center [218, 256] width 25 height 19
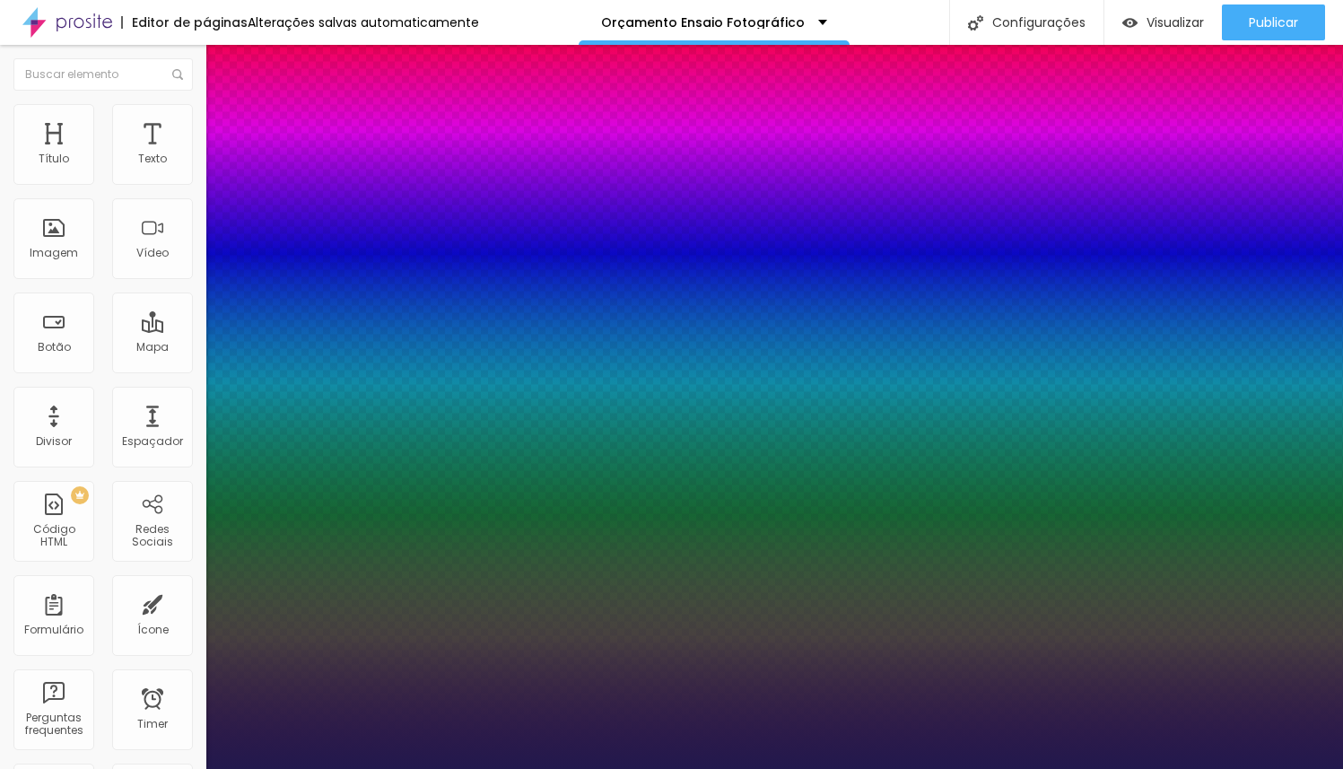
drag, startPoint x: 314, startPoint y: 632, endPoint x: 532, endPoint y: 624, distance: 218.2
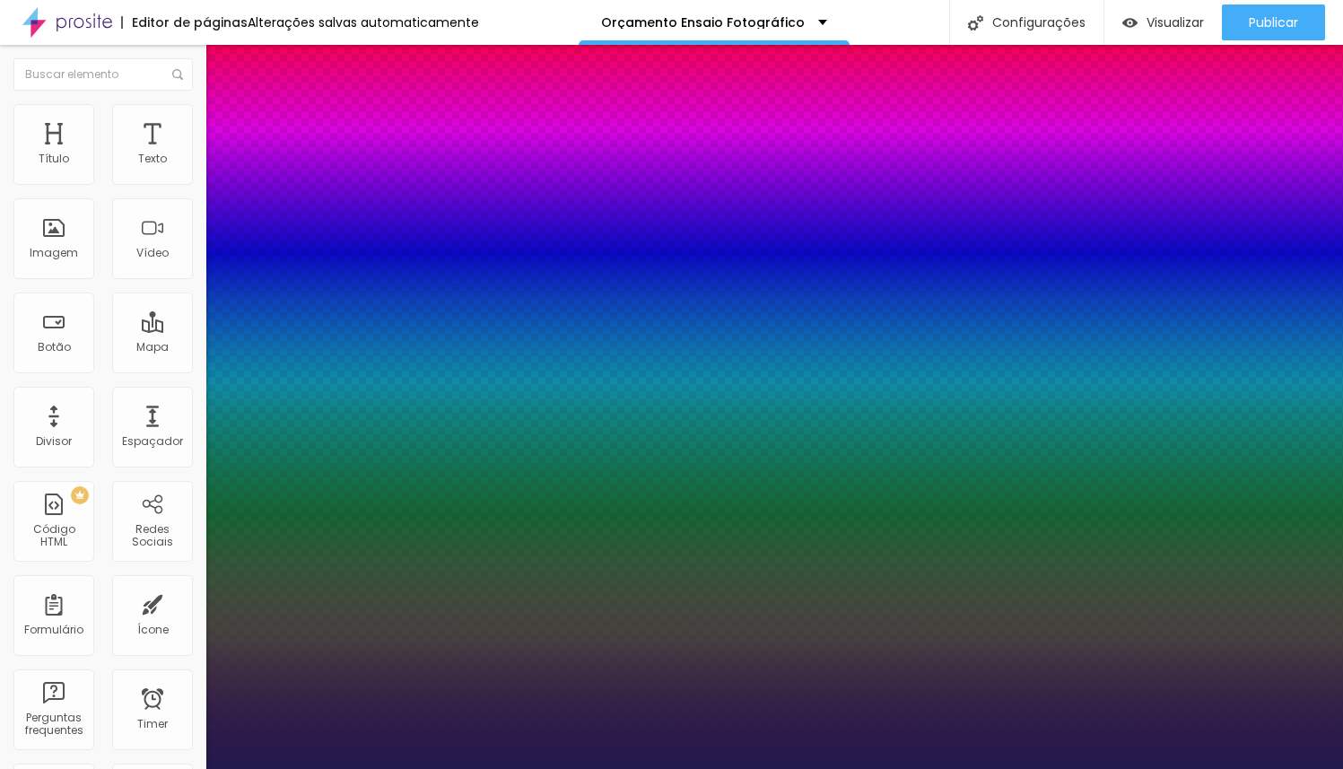
drag, startPoint x: 283, startPoint y: 508, endPoint x: 331, endPoint y: 507, distance: 48.5
drag, startPoint x: 350, startPoint y: 545, endPoint x: 494, endPoint y: 561, distance: 144.5
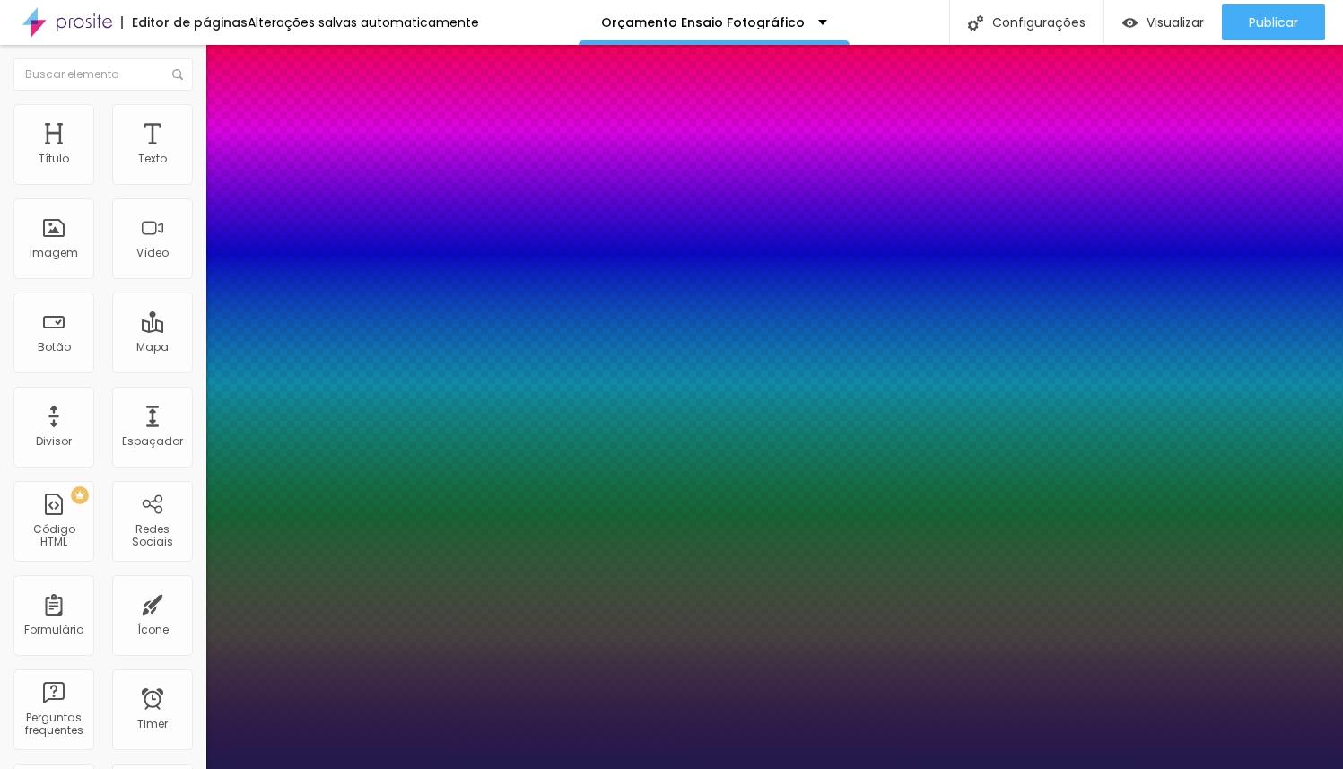
drag, startPoint x: 231, startPoint y: 588, endPoint x: 200, endPoint y: 583, distance: 30.8
click at [559, 768] on div at bounding box center [671, 769] width 1343 height 0
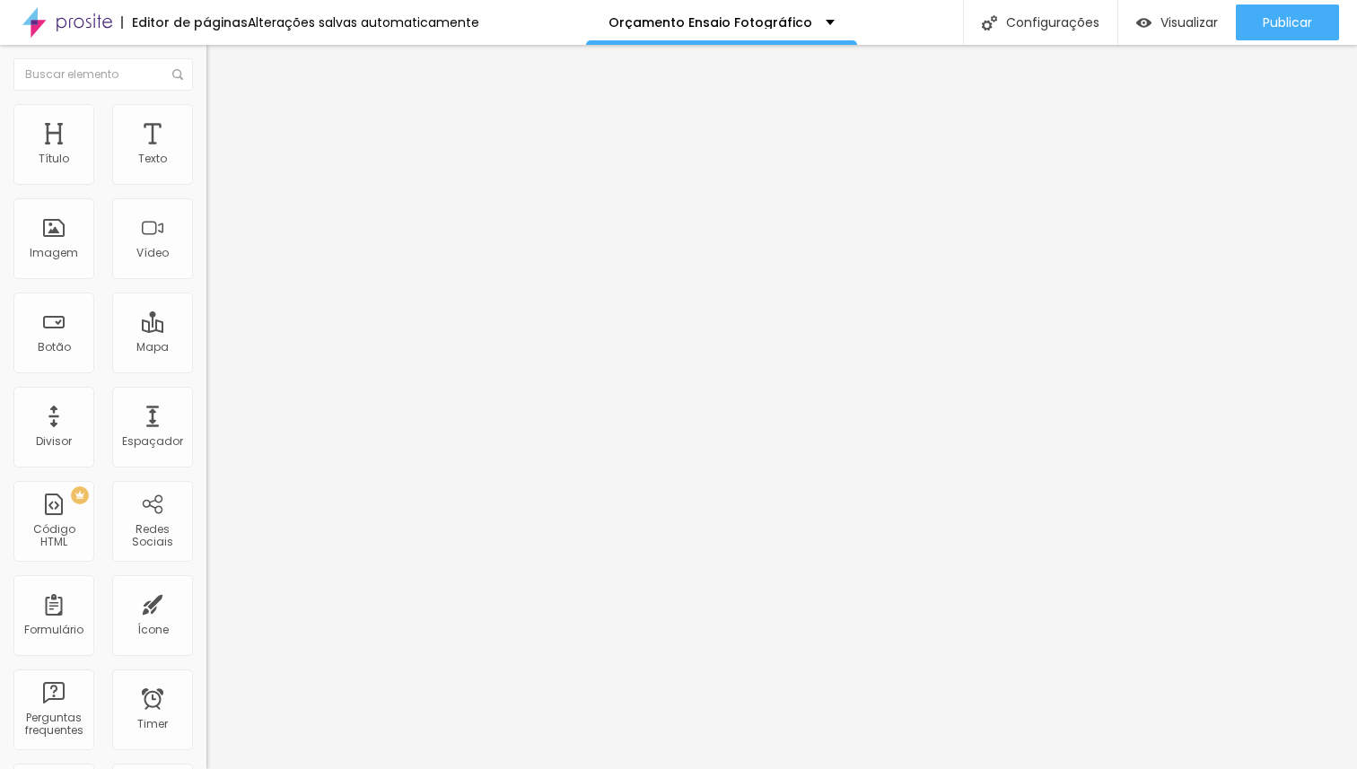
click at [214, 260] on icon "button" at bounding box center [219, 254] width 11 height 11
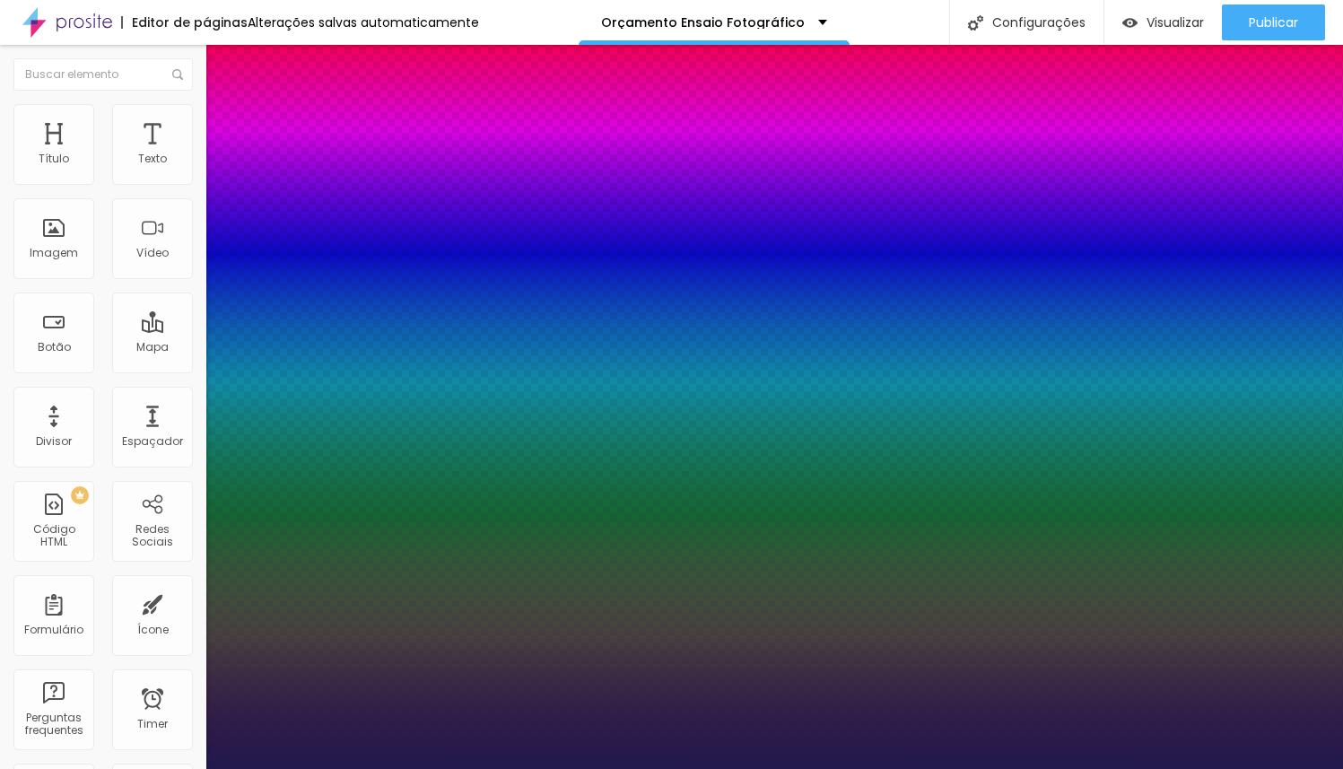
drag, startPoint x: 354, startPoint y: 547, endPoint x: 462, endPoint y: 564, distance: 108.9
drag, startPoint x: 359, startPoint y: 546, endPoint x: 333, endPoint y: 543, distance: 26.3
click at [687, 768] on div at bounding box center [671, 769] width 1343 height 0
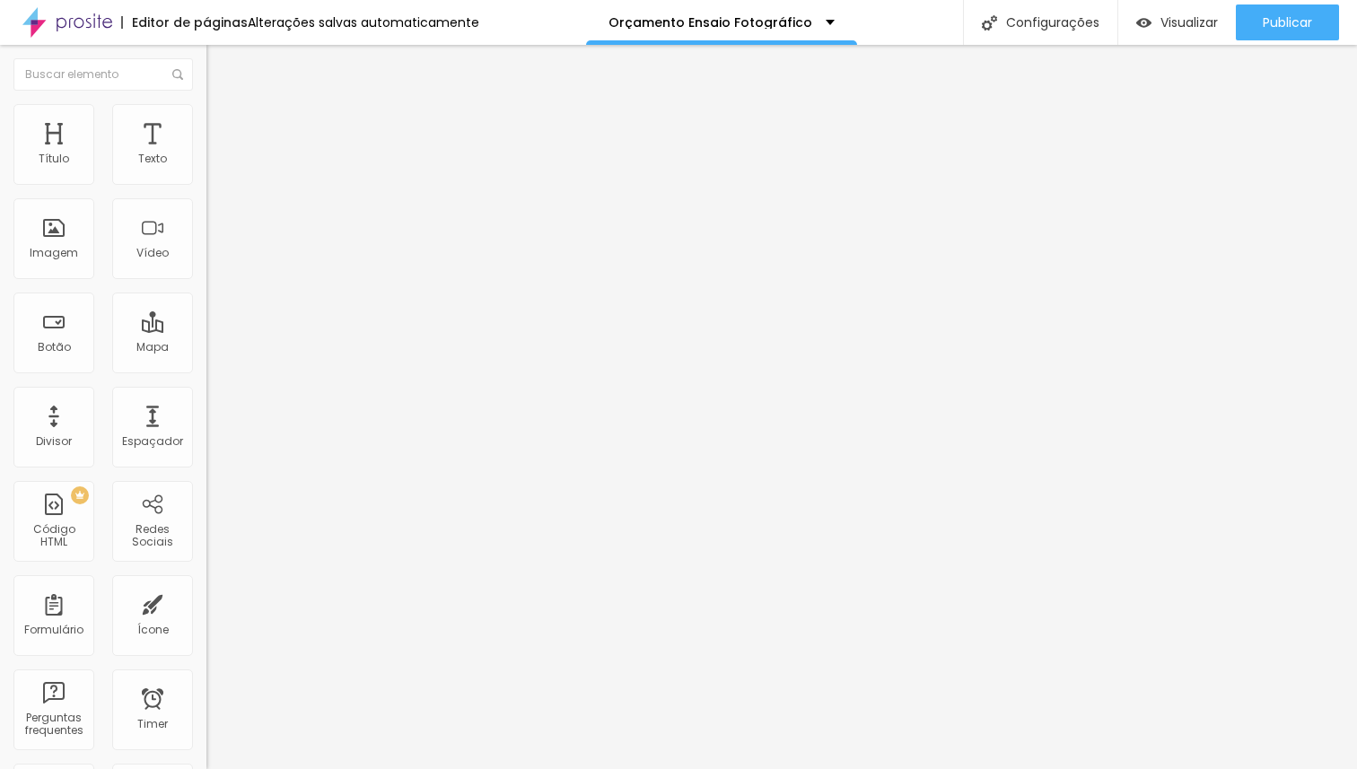
click at [206, 122] on li "Avançado" at bounding box center [309, 131] width 206 height 18
click at [223, 123] on span "Avançado" at bounding box center [252, 116] width 59 height 15
drag, startPoint x: 55, startPoint y: 174, endPoint x: 12, endPoint y: 174, distance: 43.1
click at [206, 330] on input "range" at bounding box center [264, 337] width 116 height 14
drag, startPoint x: 48, startPoint y: 209, endPoint x: 22, endPoint y: 211, distance: 26.1
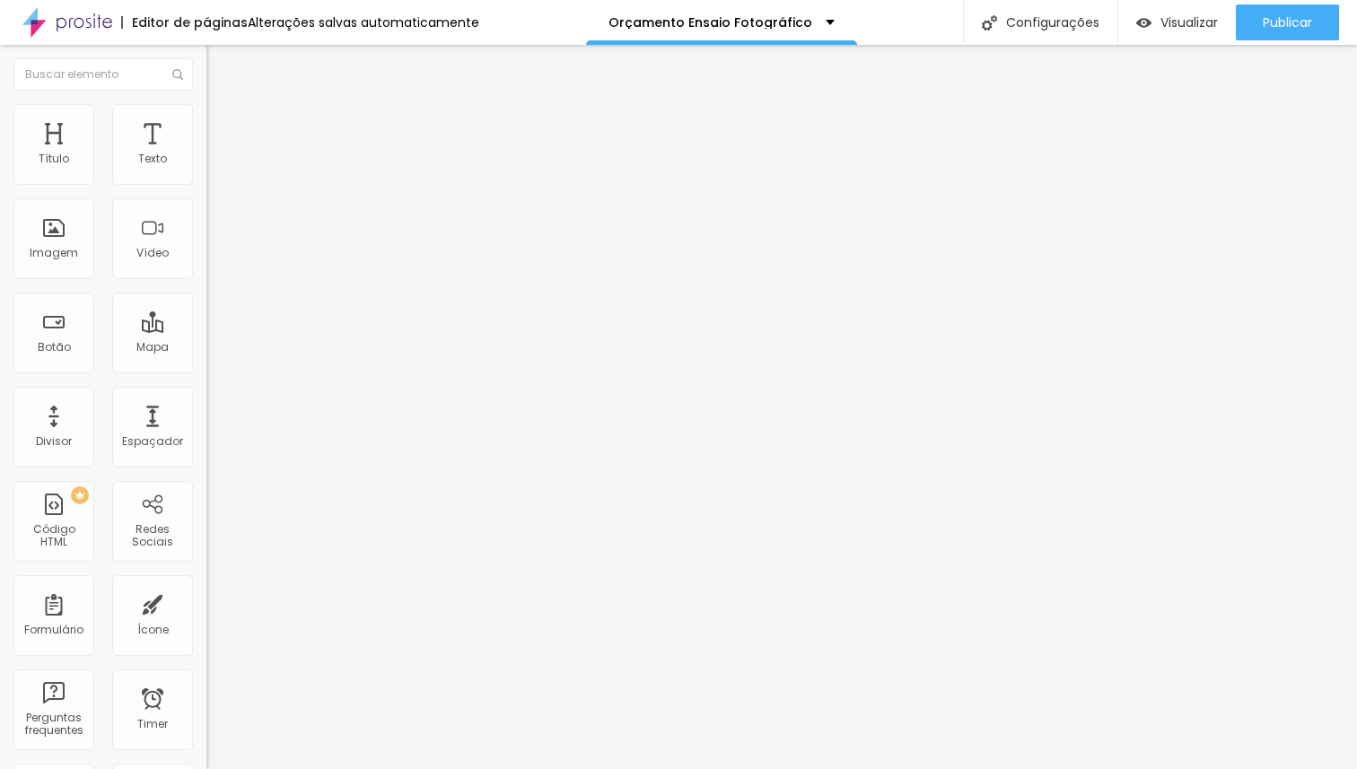
click at [206, 584] on input "range" at bounding box center [264, 591] width 116 height 14
click at [206, 104] on li "Estilo" at bounding box center [309, 95] width 206 height 18
click at [214, 167] on icon "button" at bounding box center [219, 161] width 11 height 11
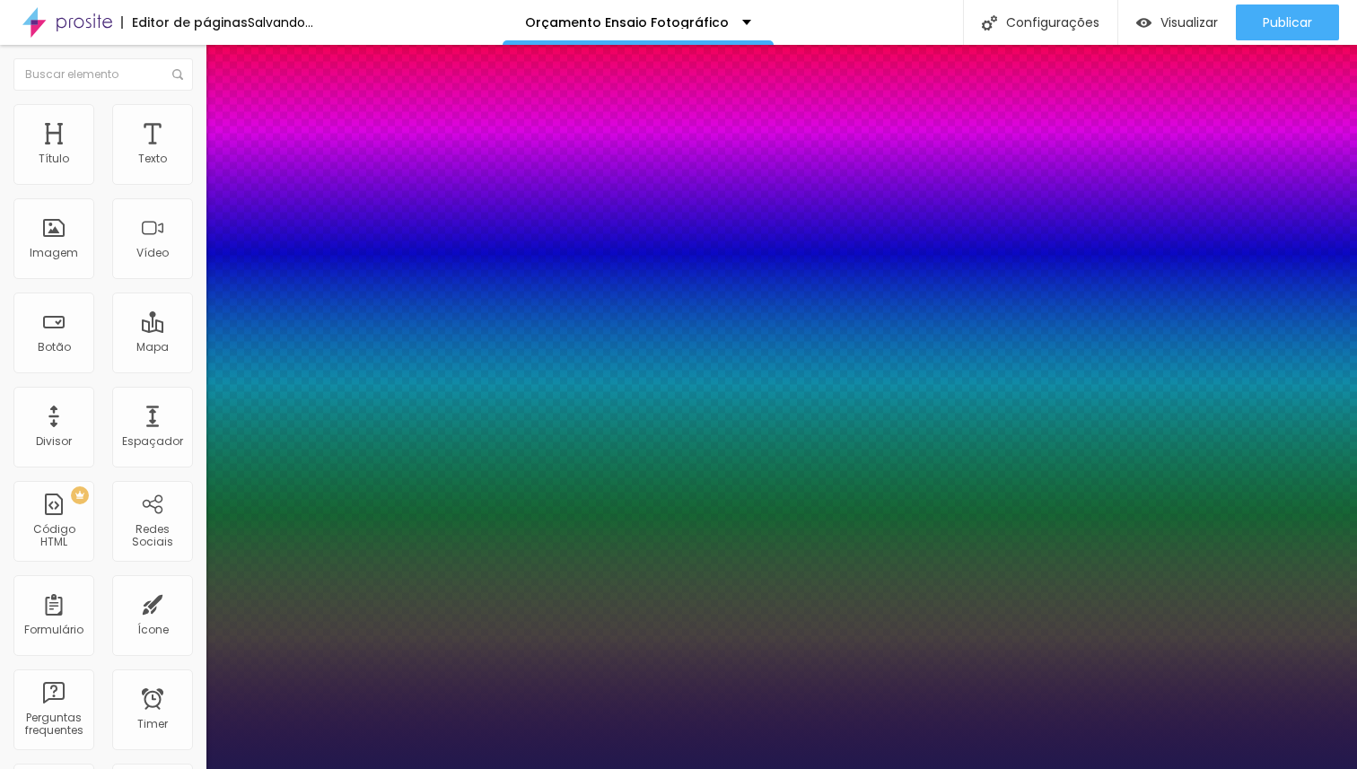
click at [936, 768] on div at bounding box center [678, 769] width 1357 height 0
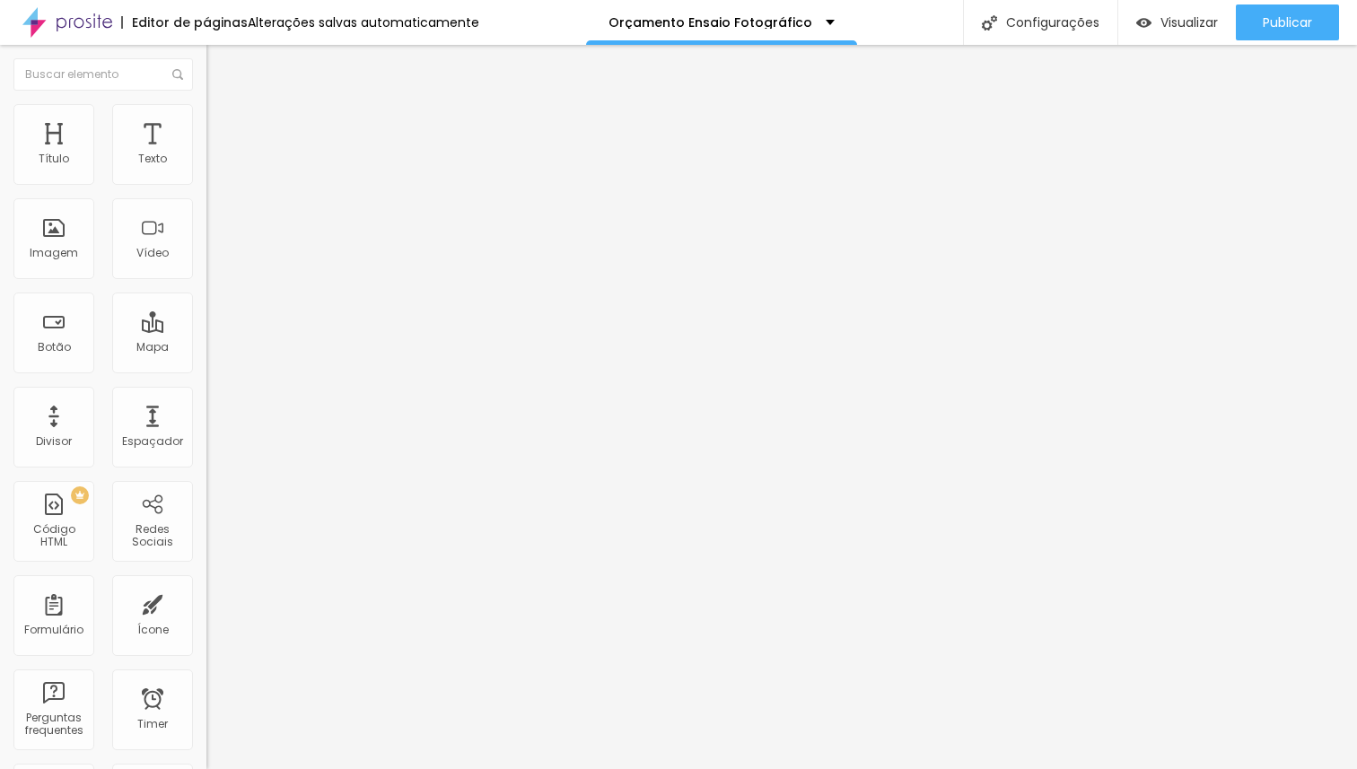
click at [206, 178] on img at bounding box center [212, 171] width 13 height 13
click at [206, 163] on img at bounding box center [212, 157] width 13 height 13
click at [206, 116] on li "Avançado" at bounding box center [309, 113] width 206 height 18
drag, startPoint x: 49, startPoint y: 179, endPoint x: 14, endPoint y: 195, distance: 38.5
click at [206, 330] on input "range" at bounding box center [264, 337] width 116 height 14
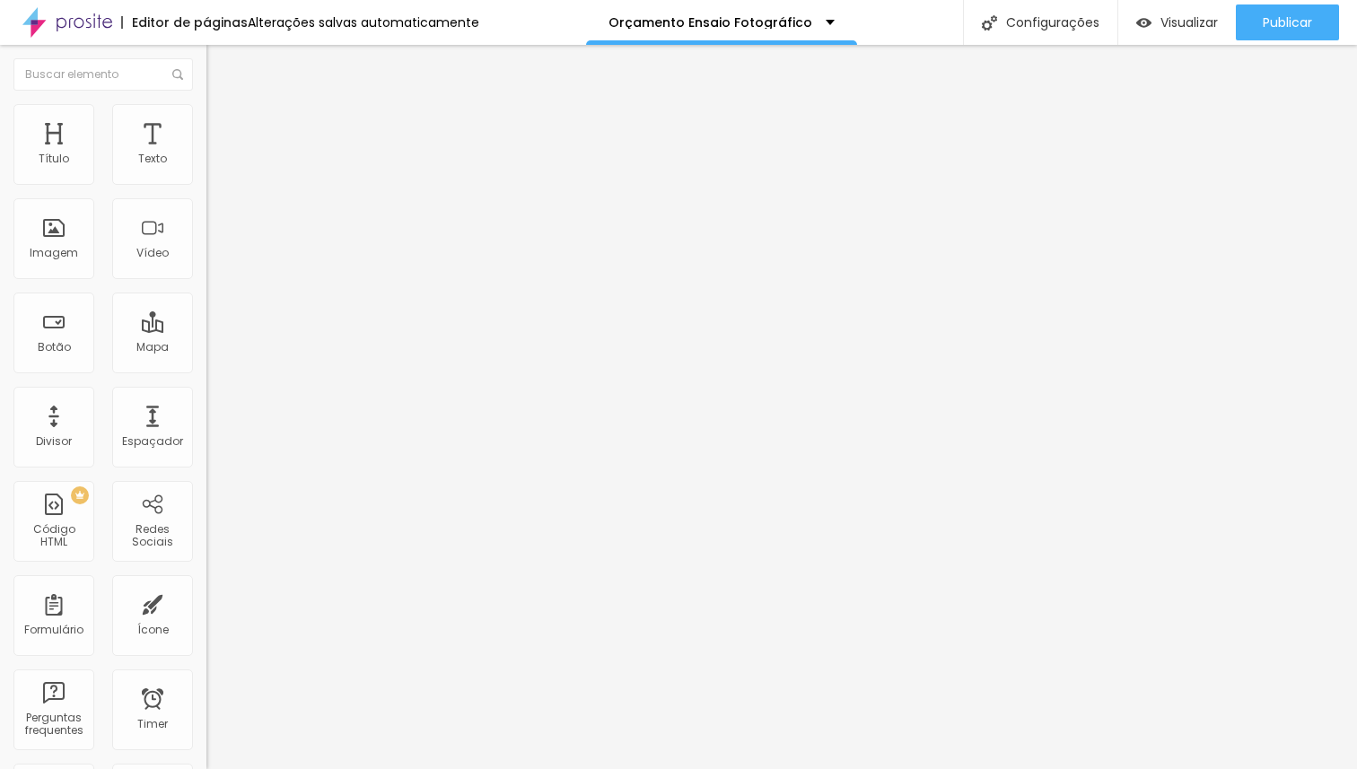
drag, startPoint x: 47, startPoint y: 211, endPoint x: 25, endPoint y: 210, distance: 21.6
click at [206, 584] on input "range" at bounding box center [264, 591] width 116 height 14
click at [214, 167] on icon "button" at bounding box center [216, 165] width 4 height 4
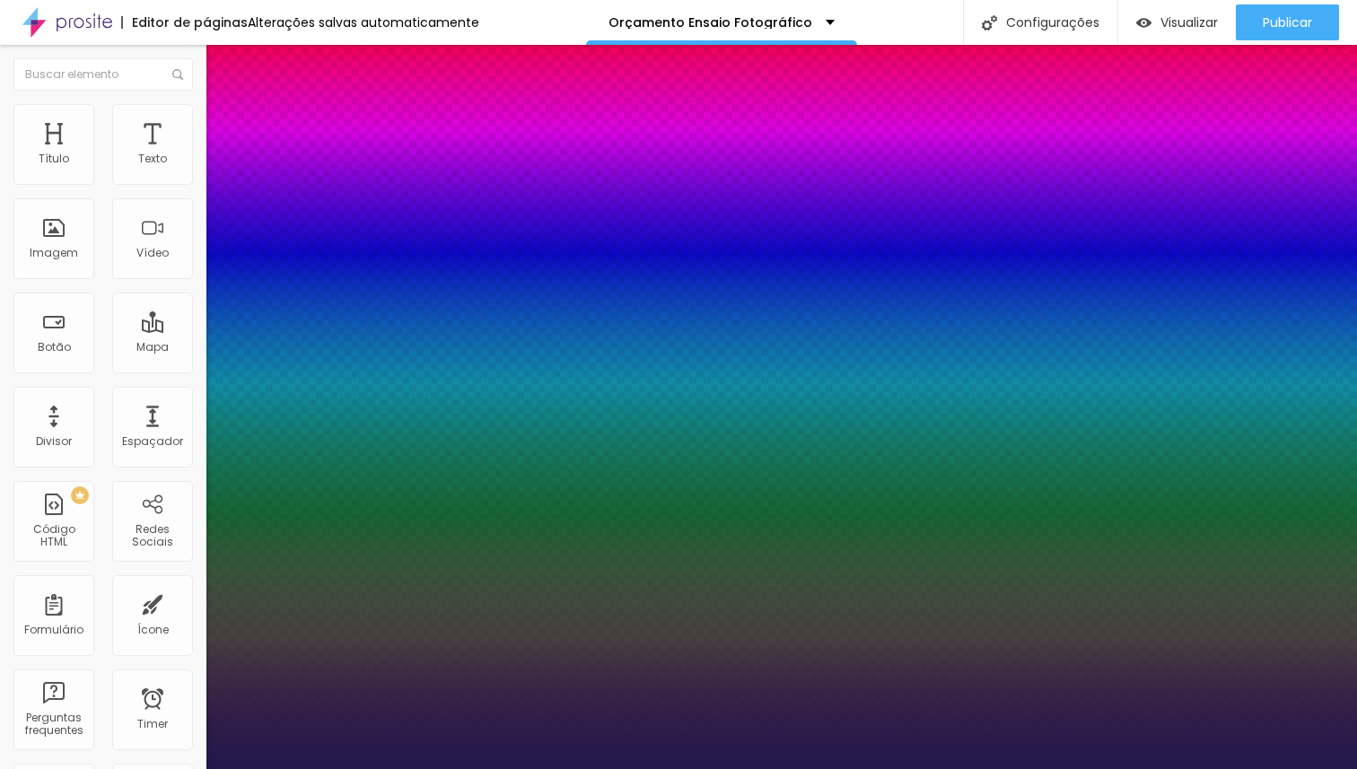
click at [1063, 768] on div at bounding box center [678, 769] width 1357 height 0
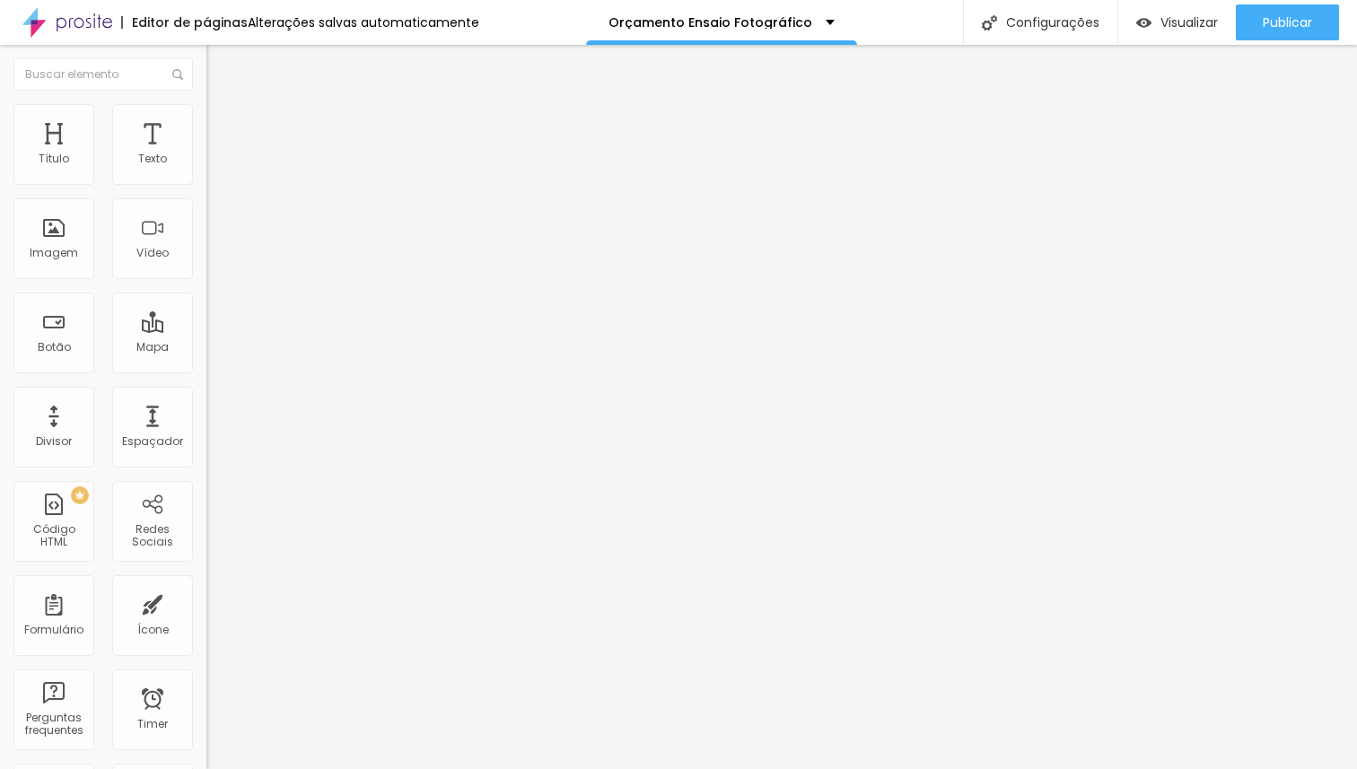
click at [223, 124] on span "Avançado" at bounding box center [252, 116] width 59 height 15
drag, startPoint x: 124, startPoint y: 177, endPoint x: 0, endPoint y: 175, distance: 123.8
click at [206, 330] on input "range" at bounding box center [264, 337] width 116 height 14
drag, startPoint x: 153, startPoint y: 213, endPoint x: 477, endPoint y: 265, distance: 329.0
click at [322, 584] on input "range" at bounding box center [264, 591] width 116 height 14
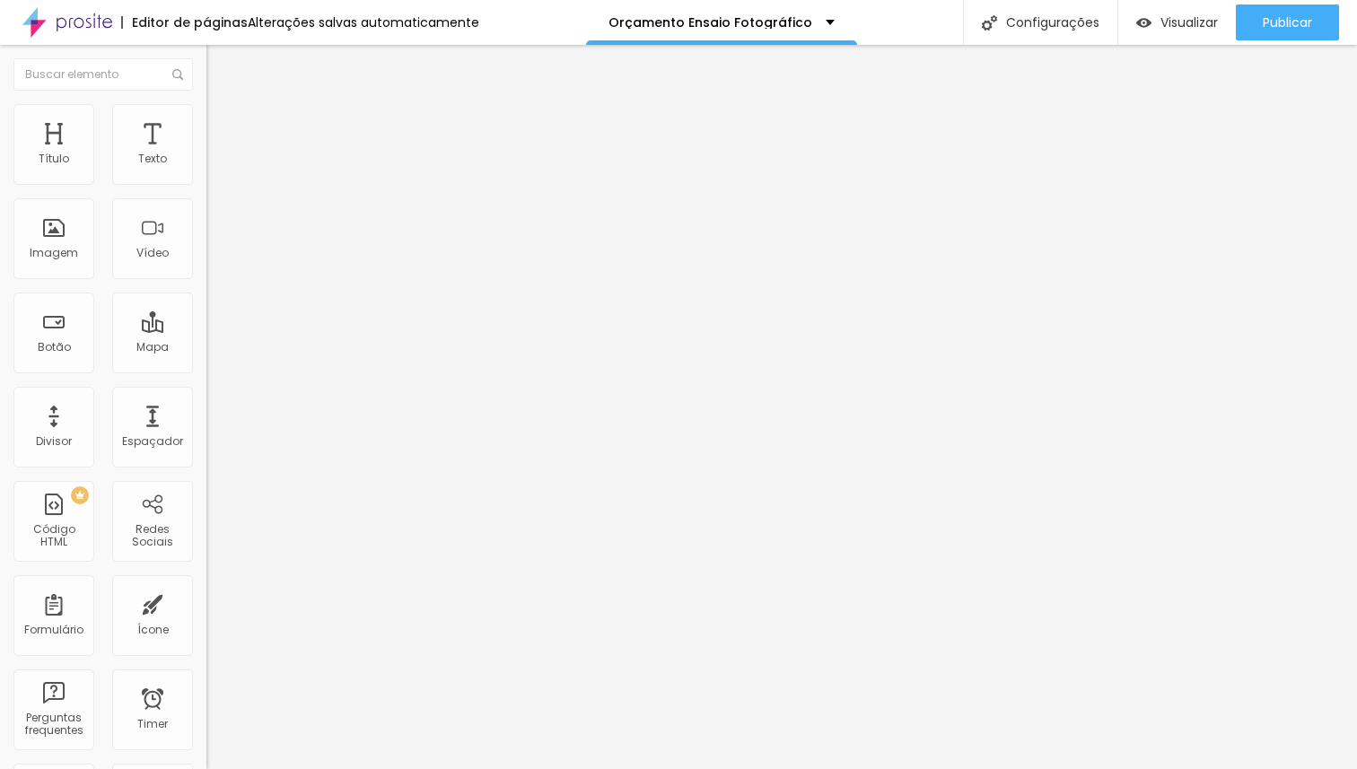
drag, startPoint x: 38, startPoint y: 173, endPoint x: 209, endPoint y: 184, distance: 171.7
click at [209, 330] on input "range" at bounding box center [264, 337] width 116 height 14
click at [206, 113] on li "Avançado" at bounding box center [309, 113] width 206 height 18
drag, startPoint x: 164, startPoint y: 191, endPoint x: 280, endPoint y: 194, distance: 115.8
click at [280, 330] on input "range" at bounding box center [264, 337] width 116 height 14
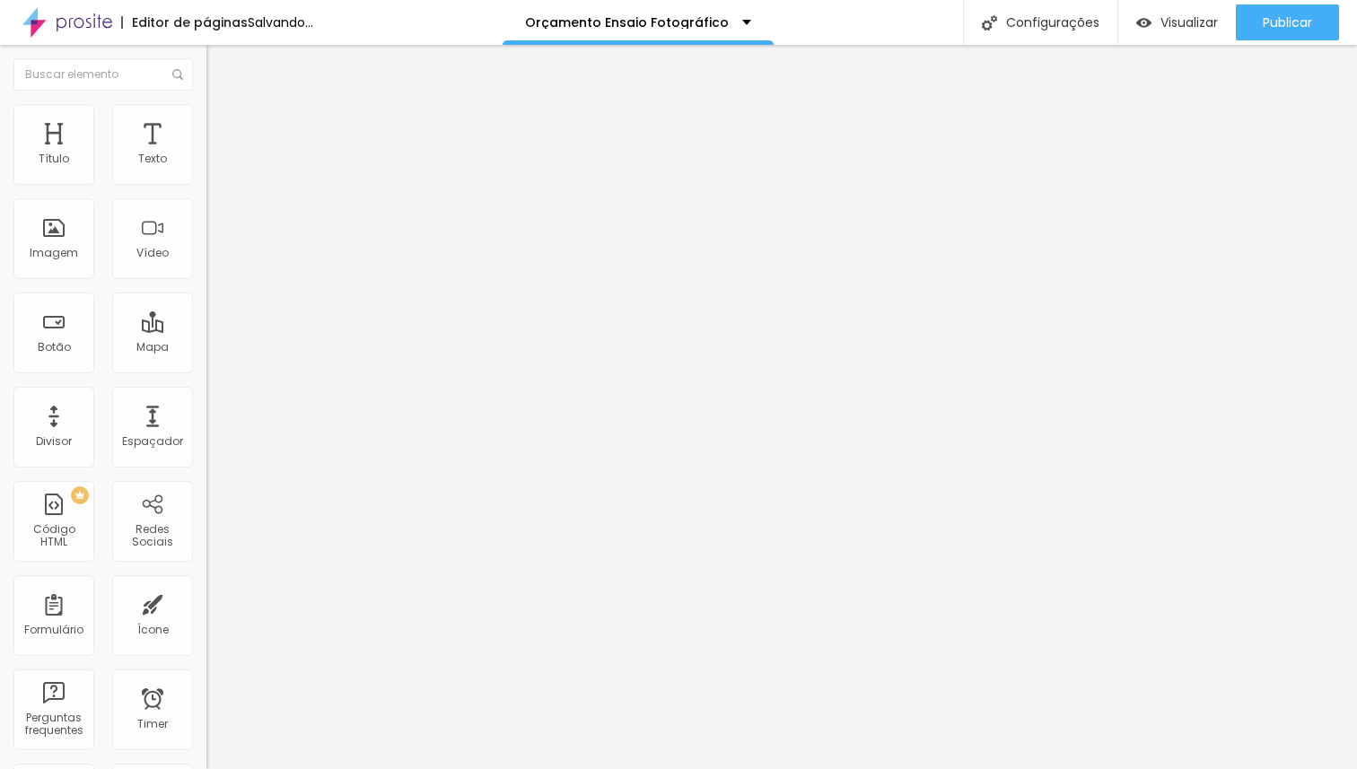
drag, startPoint x: 43, startPoint y: 213, endPoint x: 229, endPoint y: 228, distance: 186.4
click at [229, 584] on input "range" at bounding box center [264, 591] width 116 height 14
click at [206, 104] on li "Avançado" at bounding box center [309, 113] width 206 height 18
click at [206, 176] on div "0 Espaço de cima" at bounding box center [309, 249] width 206 height 254
drag, startPoint x: 45, startPoint y: 175, endPoint x: 214, endPoint y: 186, distance: 169.9
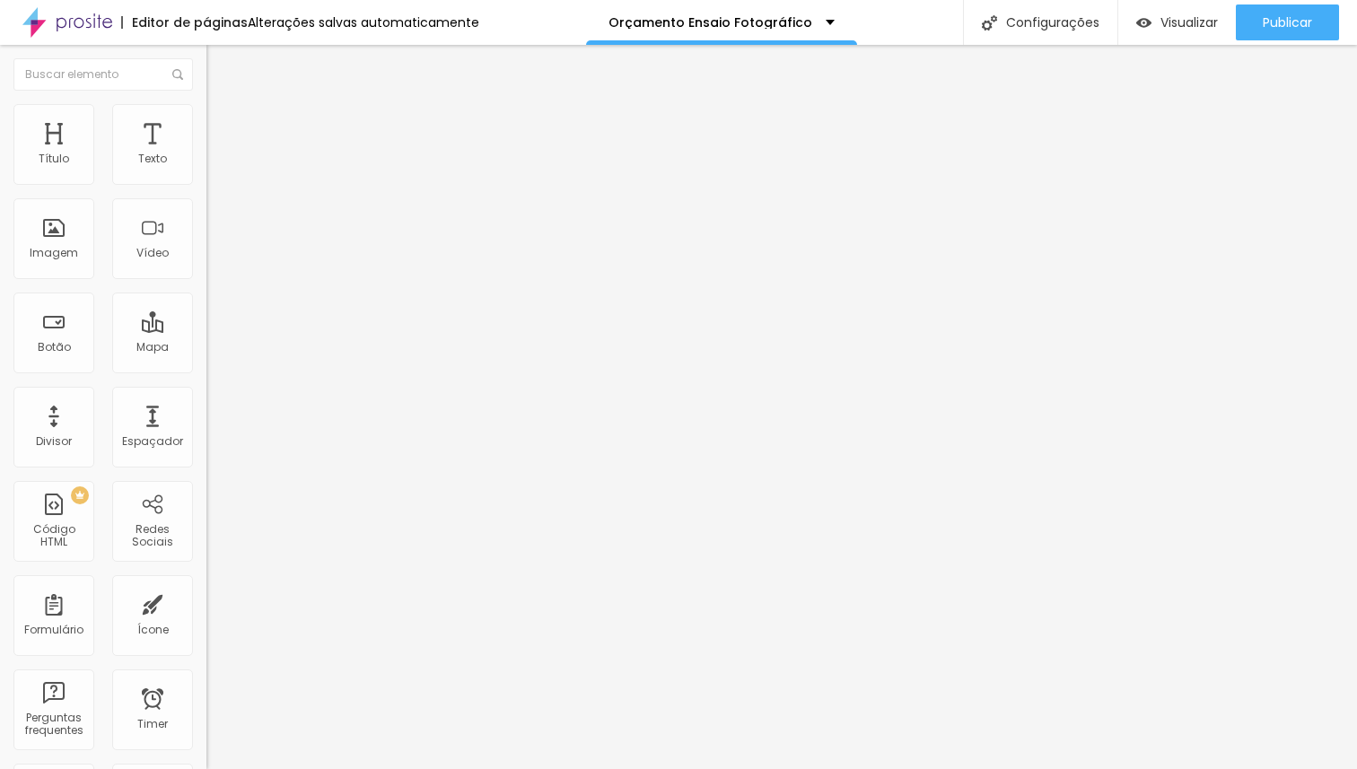
click at [214, 330] on input "range" at bounding box center [264, 337] width 116 height 14
drag, startPoint x: 48, startPoint y: 210, endPoint x: 212, endPoint y: 215, distance: 163.4
click at [212, 584] on input "range" at bounding box center [264, 591] width 116 height 14
drag, startPoint x: 148, startPoint y: 175, endPoint x: 0, endPoint y: 178, distance: 148.1
click at [206, 330] on input "range" at bounding box center [264, 337] width 116 height 14
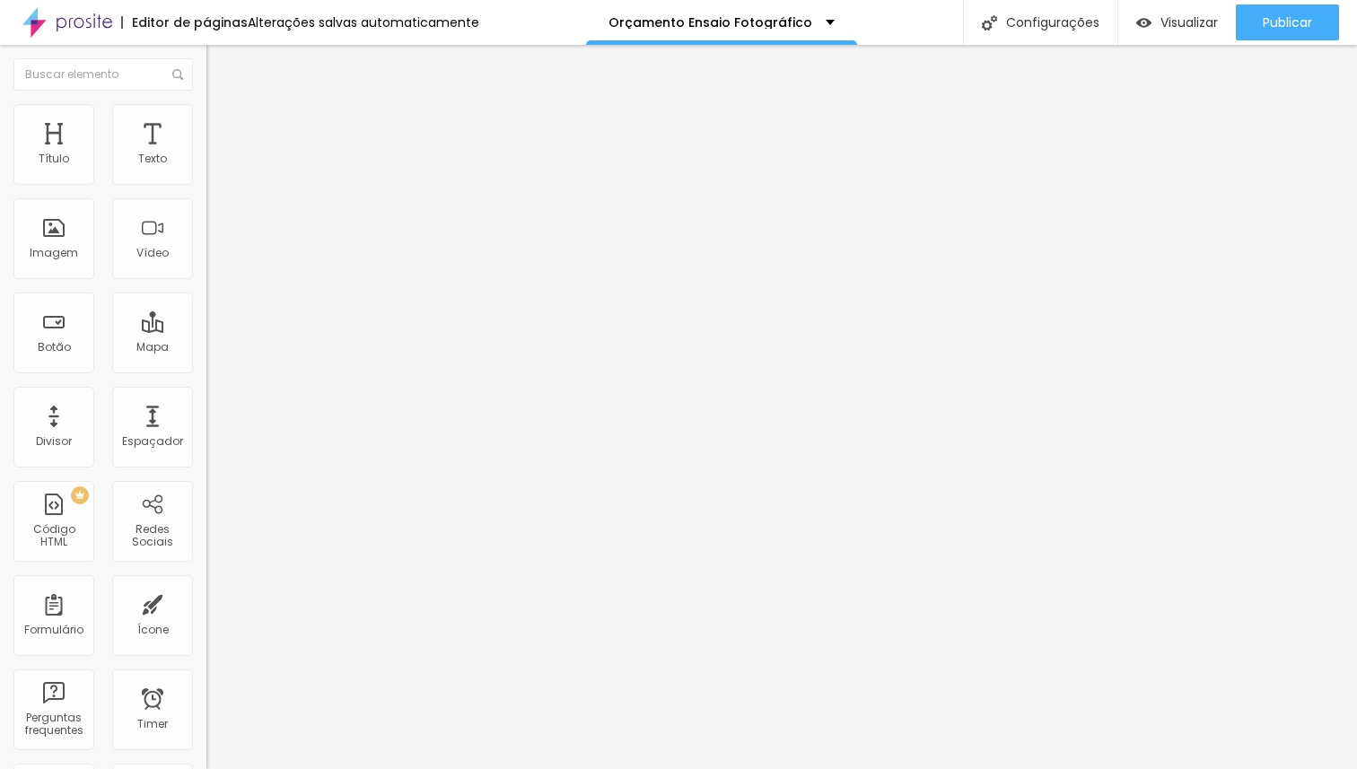
drag, startPoint x: 154, startPoint y: 212, endPoint x: 0, endPoint y: 206, distance: 154.4
click at [206, 584] on input "range" at bounding box center [264, 591] width 116 height 14
click at [223, 124] on span "Avançado" at bounding box center [252, 116] width 59 height 15
drag, startPoint x: 147, startPoint y: 213, endPoint x: 22, endPoint y: 208, distance: 125.7
click at [206, 584] on input "range" at bounding box center [264, 591] width 116 height 14
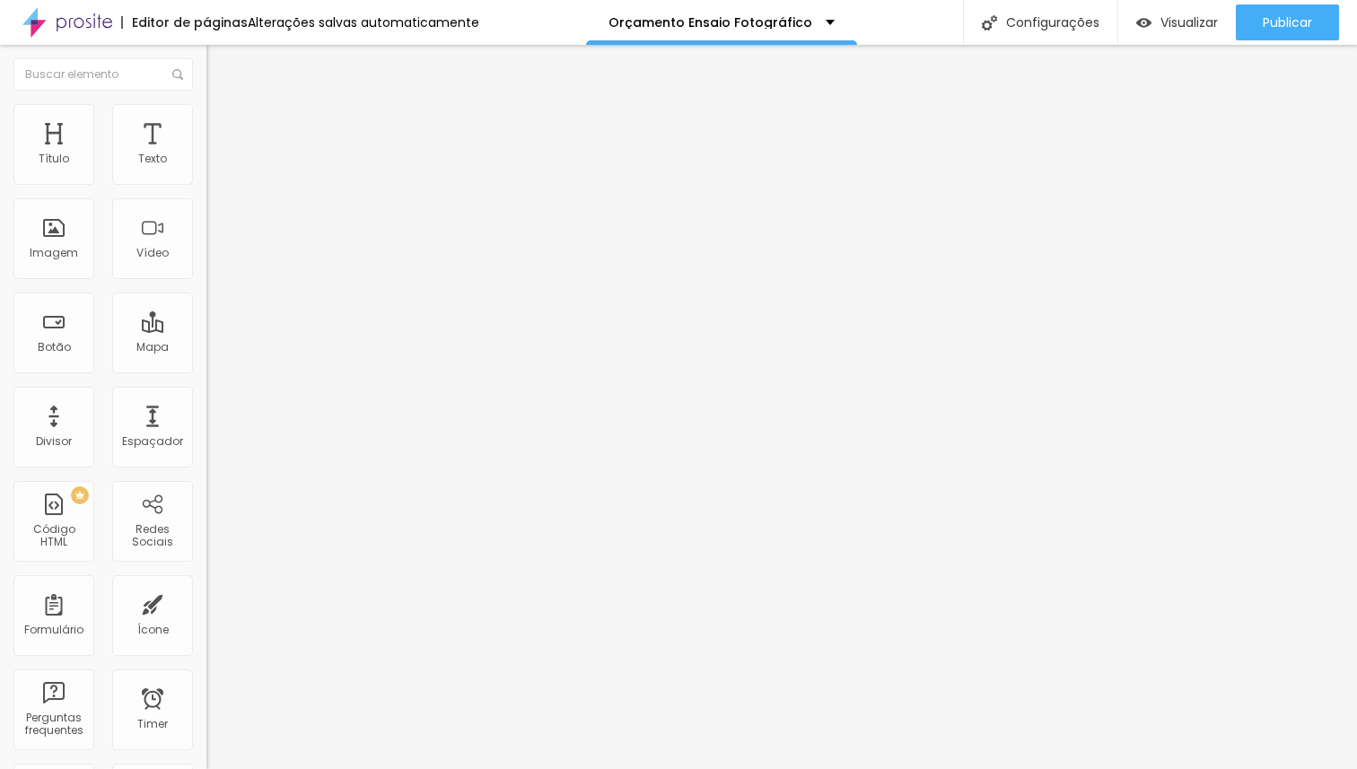
drag, startPoint x: 48, startPoint y: 176, endPoint x: 0, endPoint y: 178, distance: 47.6
click at [206, 330] on input "range" at bounding box center [264, 337] width 116 height 14
click at [223, 124] on span "Avançado" at bounding box center [252, 116] width 59 height 15
drag, startPoint x: 138, startPoint y: 175, endPoint x: 188, endPoint y: 184, distance: 50.2
click at [213, 330] on input "range" at bounding box center [264, 337] width 116 height 14
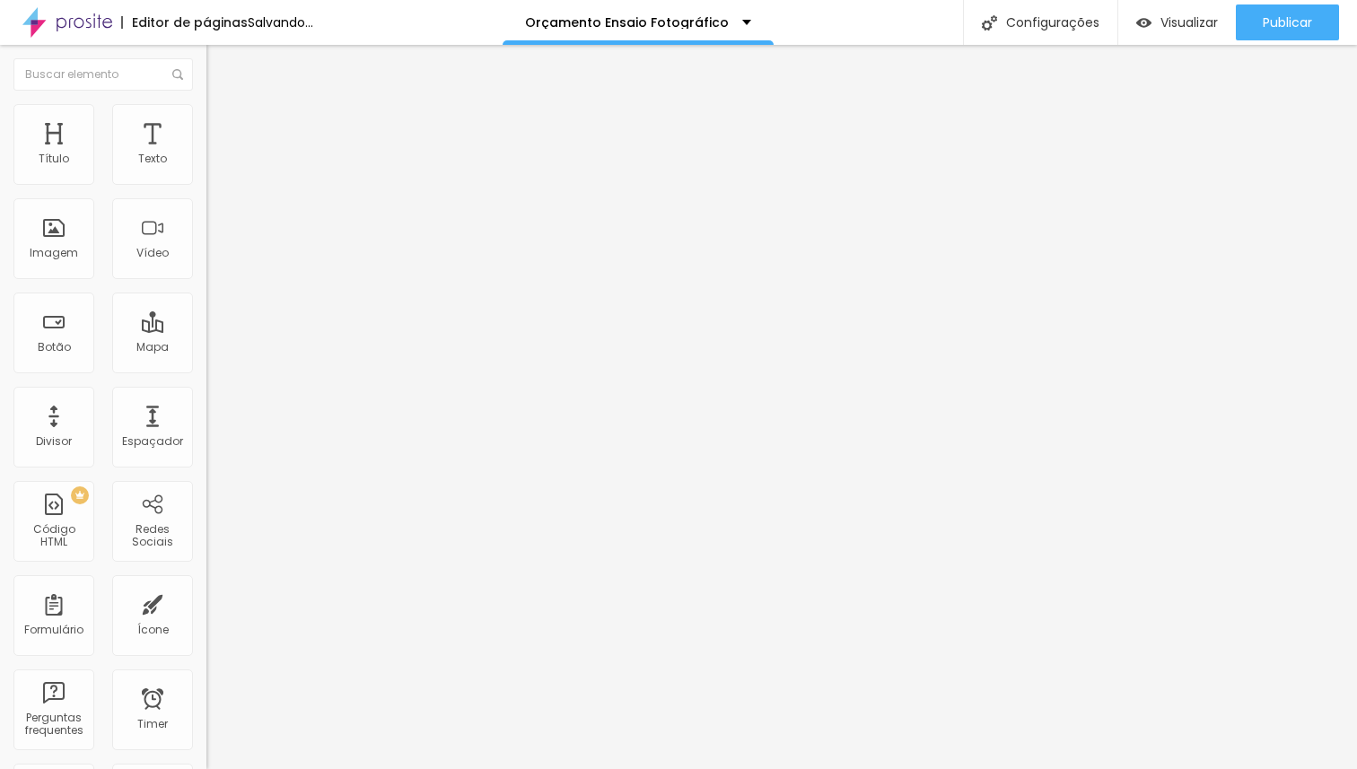
drag, startPoint x: 169, startPoint y: 209, endPoint x: 283, endPoint y: 205, distance: 114.1
click at [283, 584] on input "range" at bounding box center [264, 591] width 116 height 14
click at [206, 114] on li "Avançado" at bounding box center [309, 113] width 206 height 18
drag, startPoint x: 44, startPoint y: 178, endPoint x: 241, endPoint y: 205, distance: 199.2
click at [241, 330] on input "range" at bounding box center [264, 337] width 116 height 14
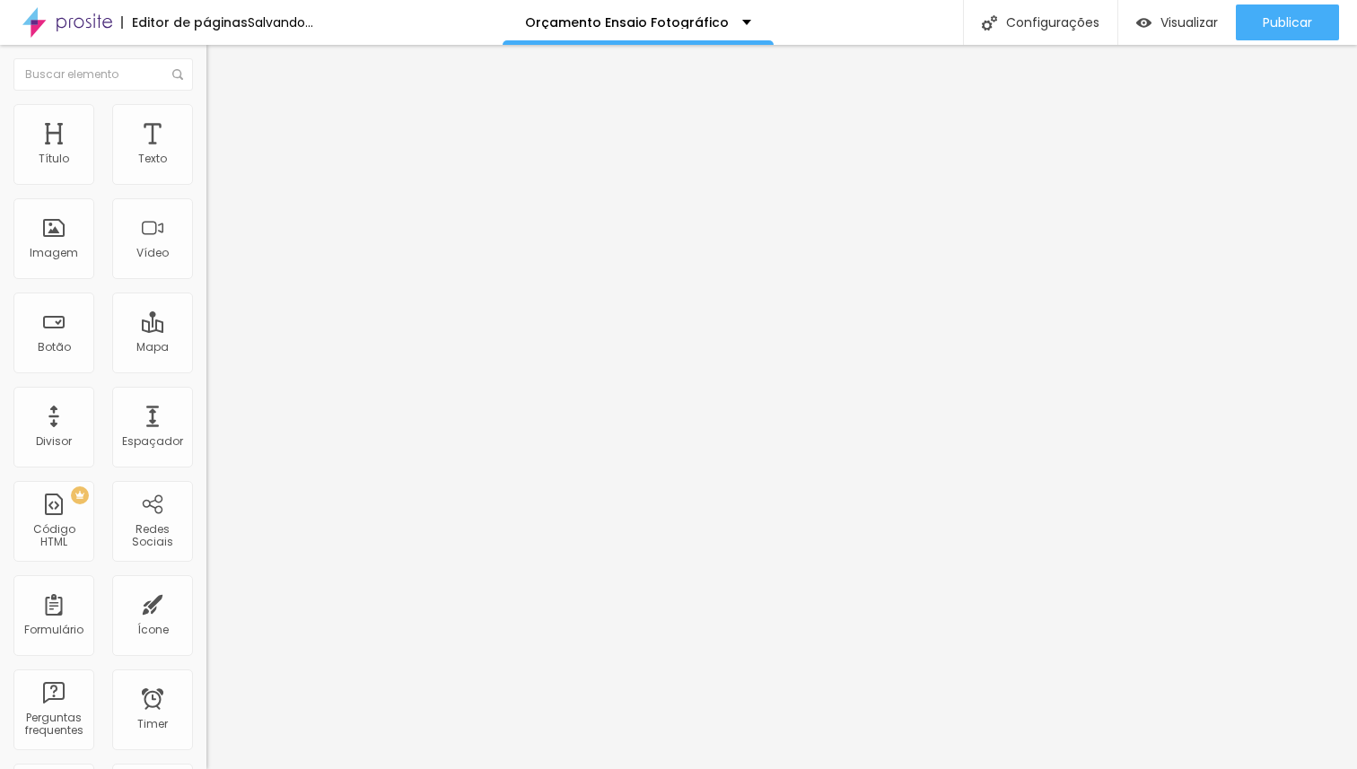
drag, startPoint x: 74, startPoint y: 213, endPoint x: 249, endPoint y: 219, distance: 175.1
click at [249, 584] on input "range" at bounding box center [264, 591] width 116 height 14
click at [223, 121] on span "Avançado" at bounding box center [252, 116] width 59 height 15
drag, startPoint x: 146, startPoint y: 172, endPoint x: 266, endPoint y: 179, distance: 119.5
click at [266, 330] on input "range" at bounding box center [264, 337] width 116 height 14
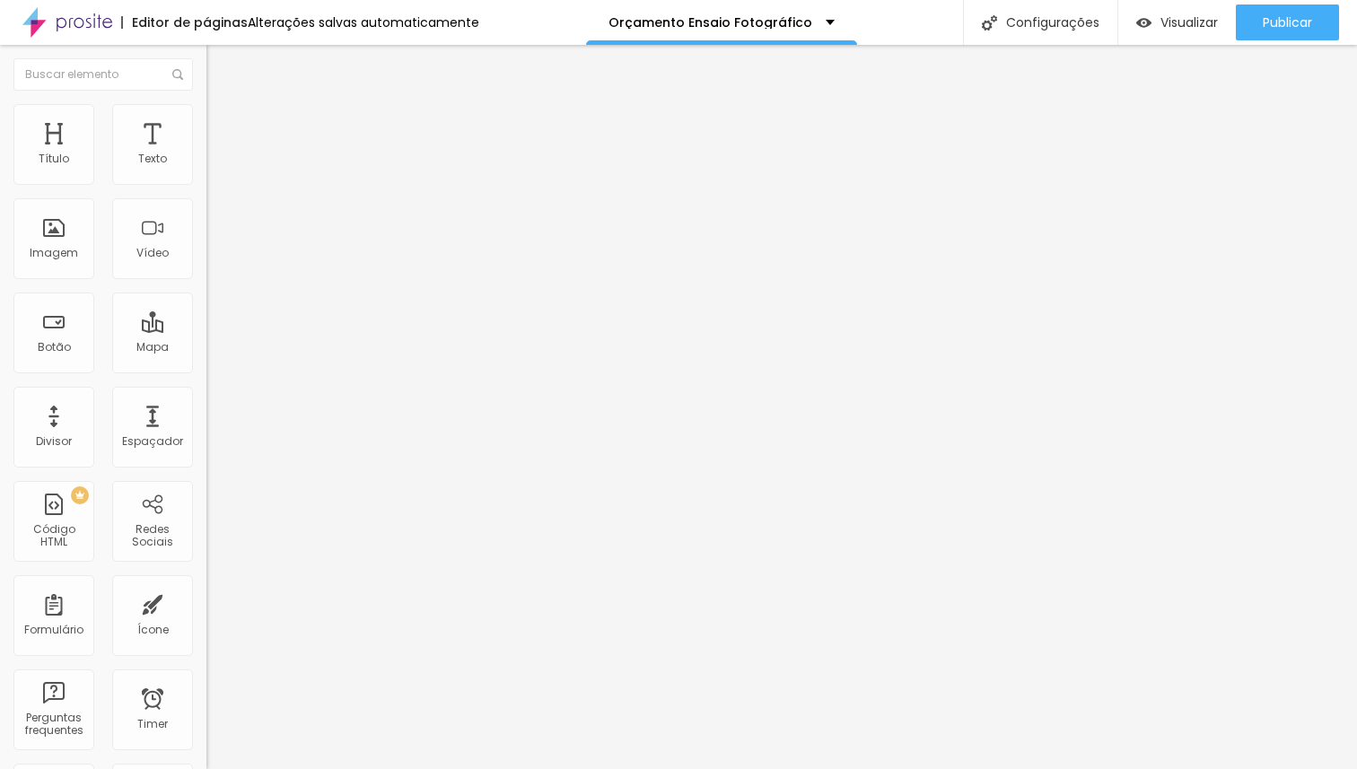
drag, startPoint x: 153, startPoint y: 215, endPoint x: 0, endPoint y: 214, distance: 152.6
click at [206, 584] on input "range" at bounding box center [264, 591] width 116 height 14
click at [223, 124] on span "Avançado" at bounding box center [252, 116] width 59 height 15
drag, startPoint x: 152, startPoint y: 213, endPoint x: 257, endPoint y: 252, distance: 112.2
click at [257, 584] on input "range" at bounding box center [264, 591] width 116 height 14
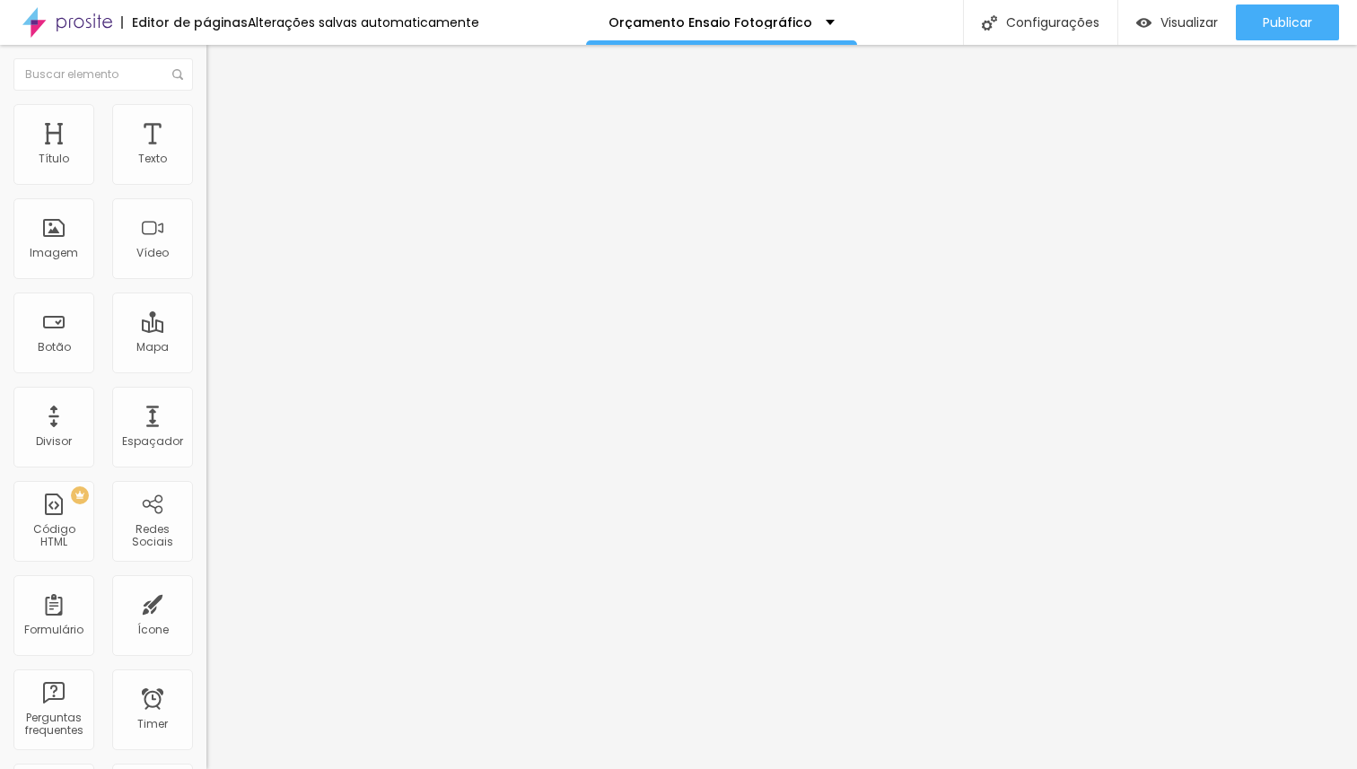
drag, startPoint x: 153, startPoint y: 174, endPoint x: 0, endPoint y: 179, distance: 153.5
click at [206, 330] on input "range" at bounding box center [264, 337] width 116 height 14
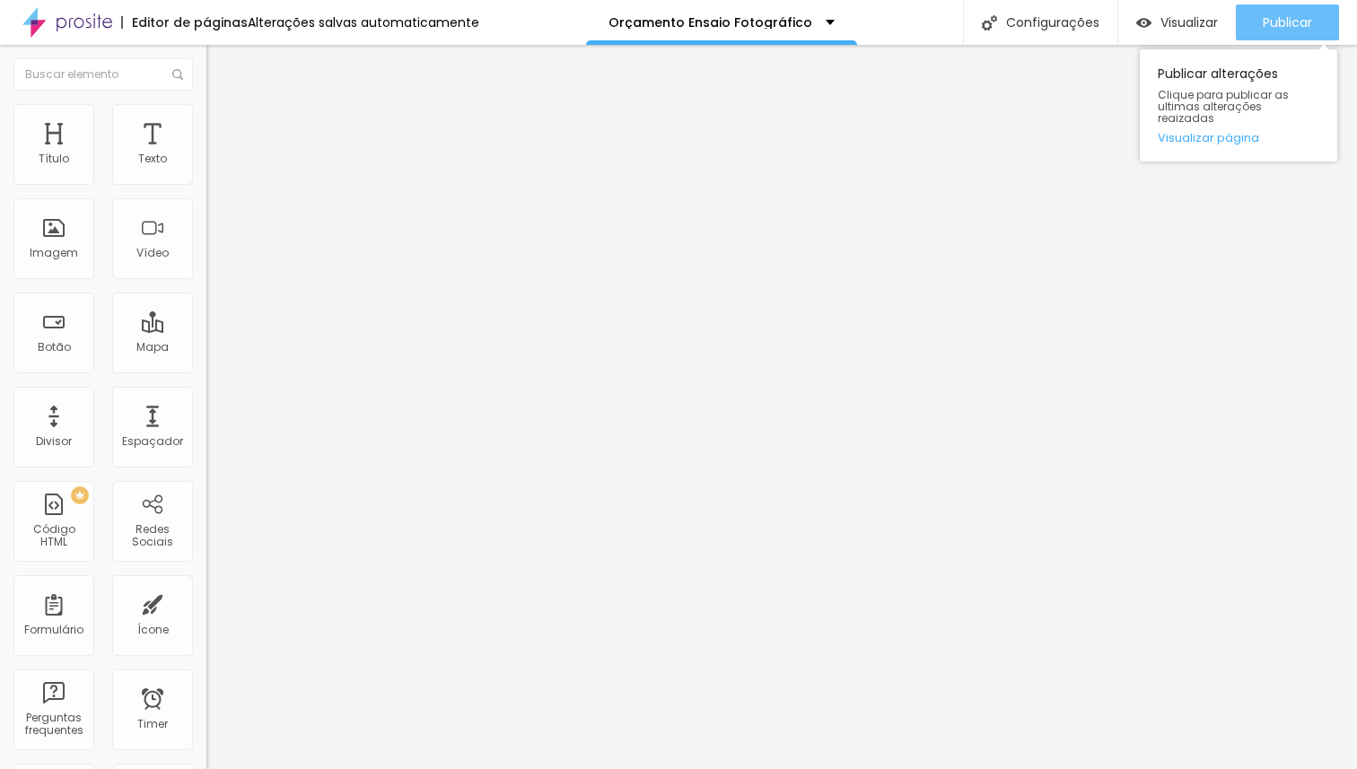
click at [1263, 22] on span "Publicar" at bounding box center [1287, 22] width 49 height 14
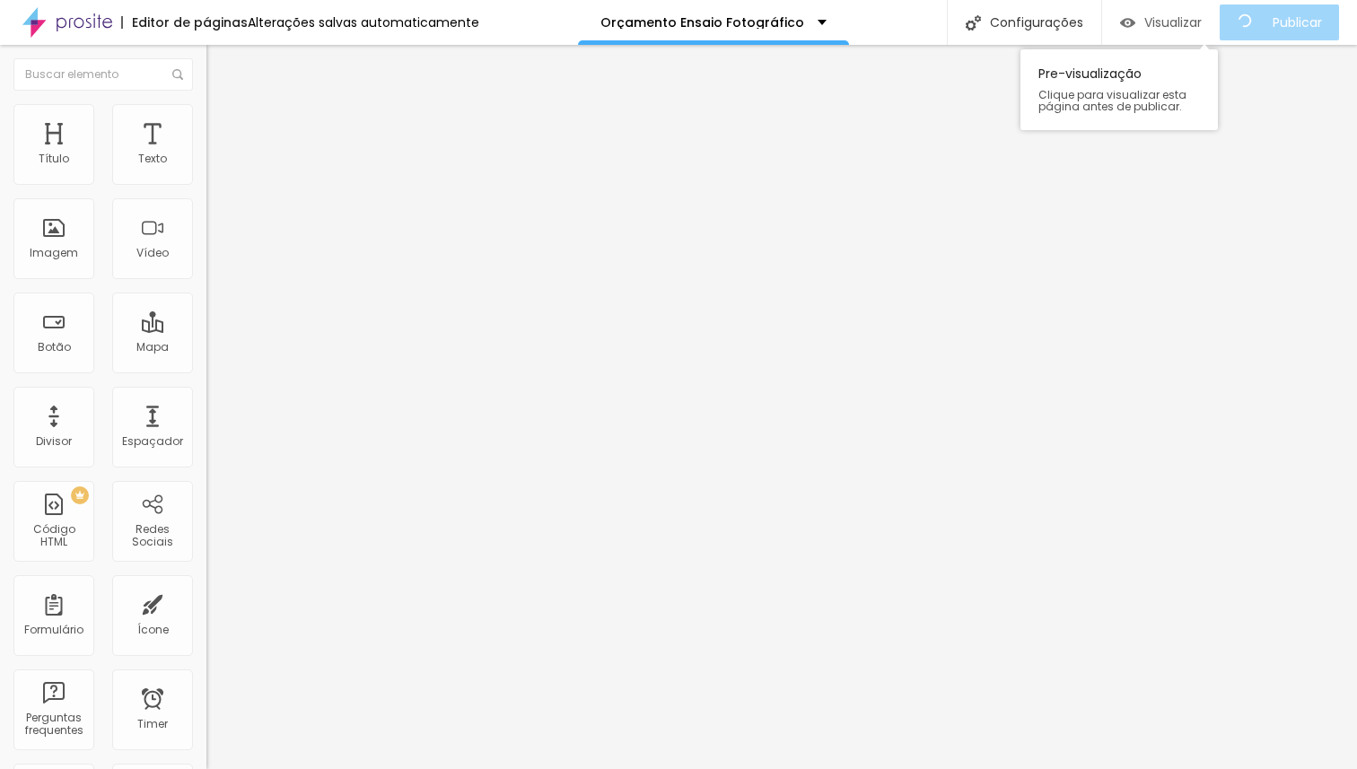
click at [1195, 24] on span "Visualizar" at bounding box center [1172, 22] width 57 height 14
click at [206, 122] on li "Avançado" at bounding box center [309, 131] width 206 height 18
click at [223, 121] on span "Estilo" at bounding box center [237, 116] width 28 height 15
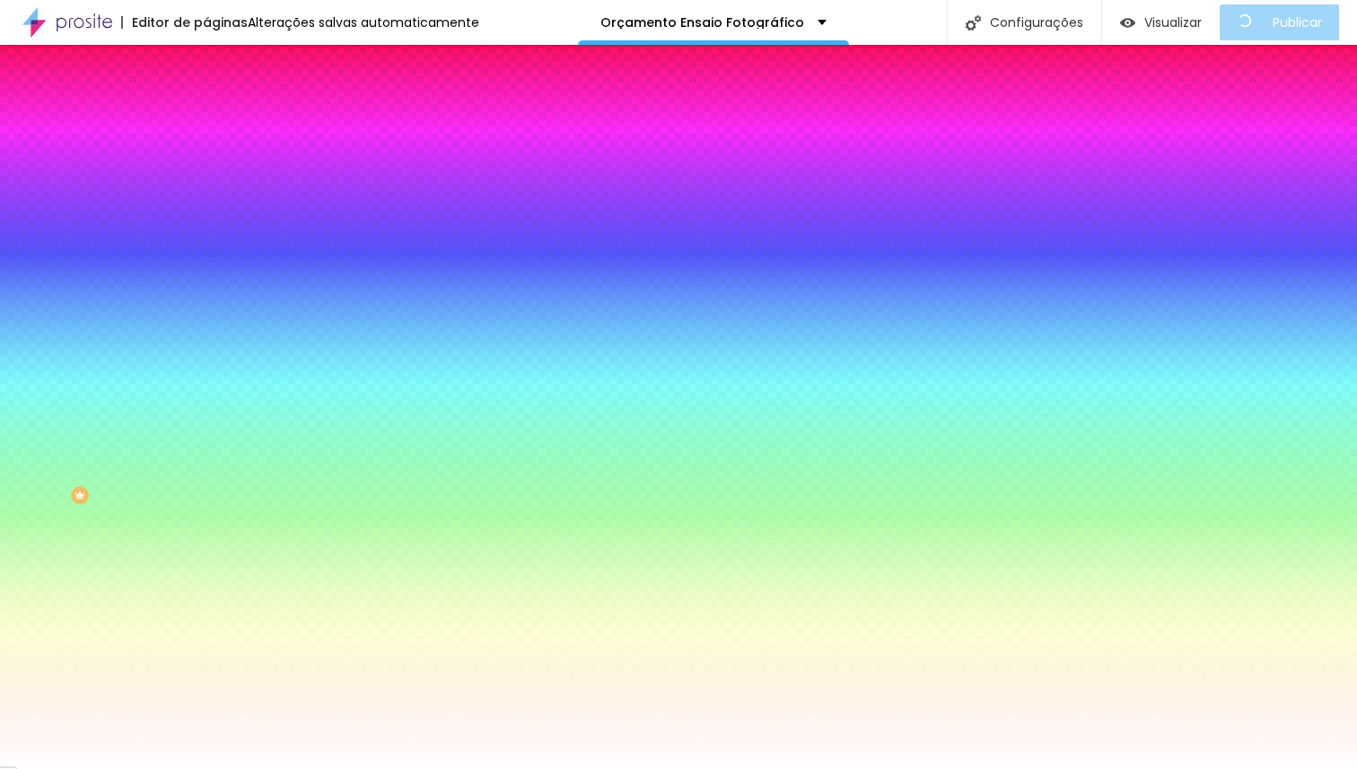
click at [206, 165] on span "Trocar imagem" at bounding box center [255, 157] width 98 height 15
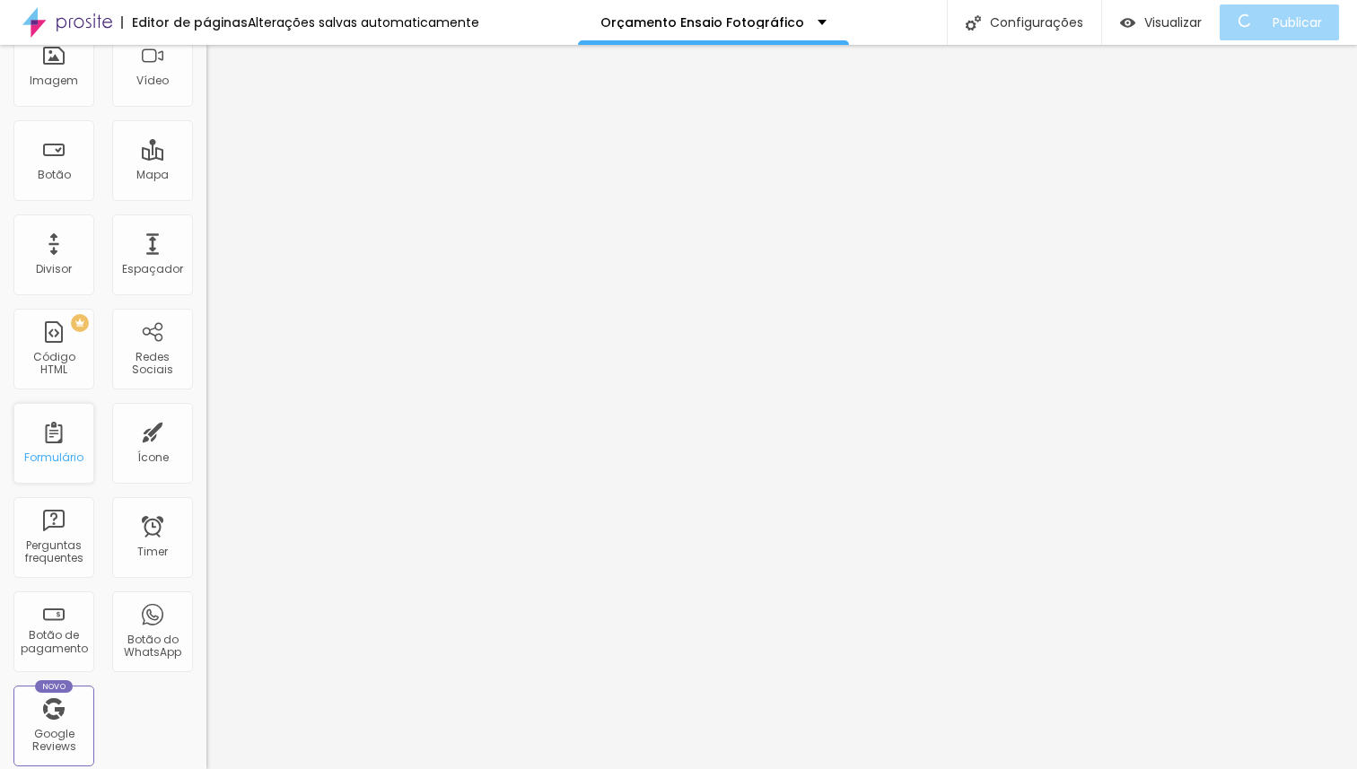
scroll to position [178, 0]
click at [55, 458] on div "Formulário" at bounding box center [53, 452] width 59 height 13
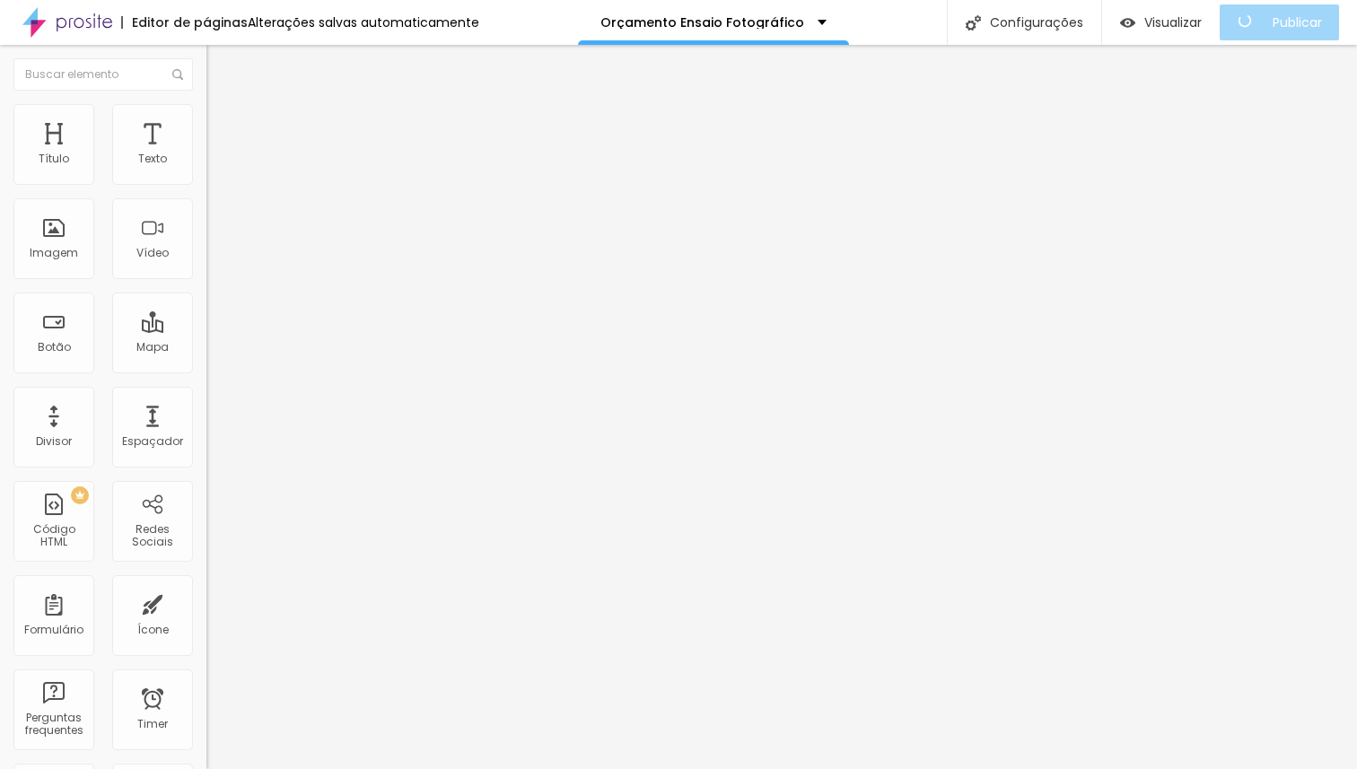
click at [206, 181] on img at bounding box center [211, 186] width 11 height 11
click at [223, 130] on span "Avançado" at bounding box center [252, 134] width 59 height 15
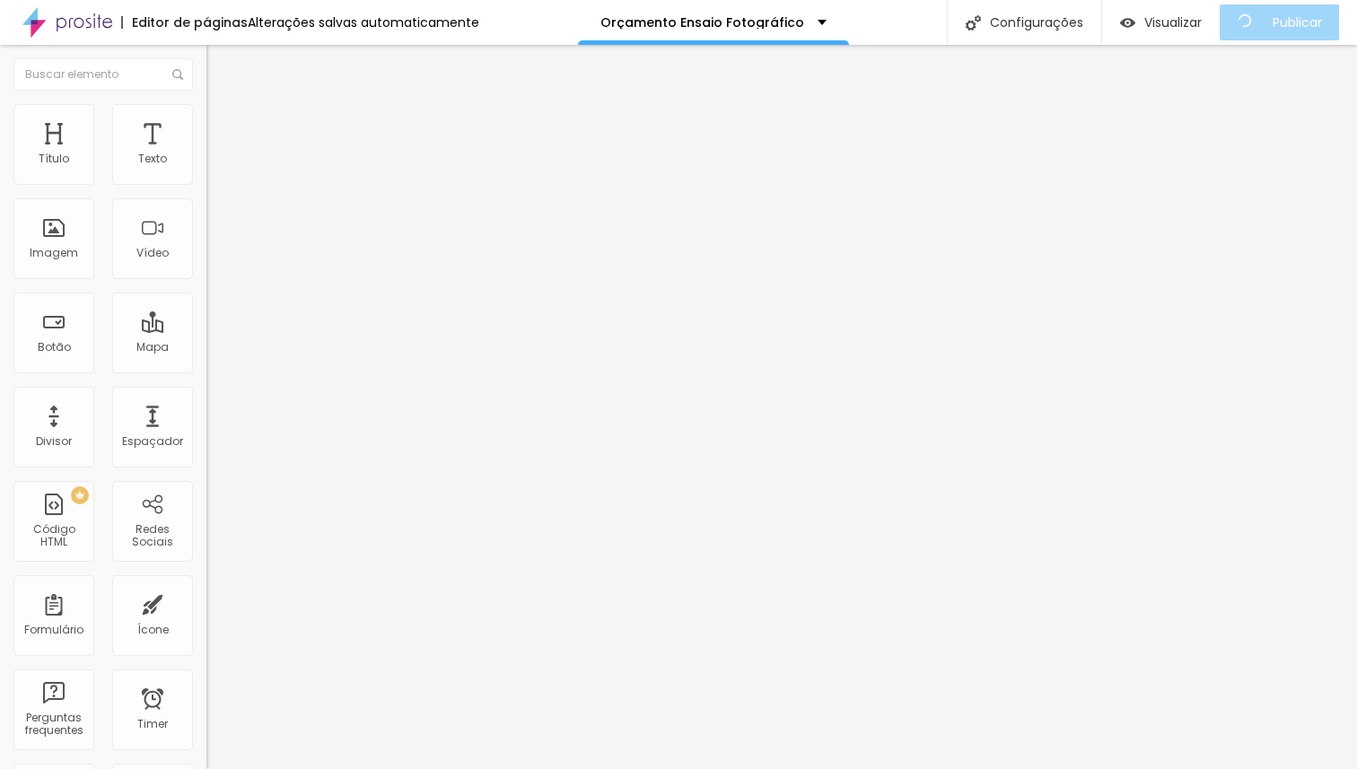
click at [223, 124] on span "Estilo" at bounding box center [237, 116] width 28 height 15
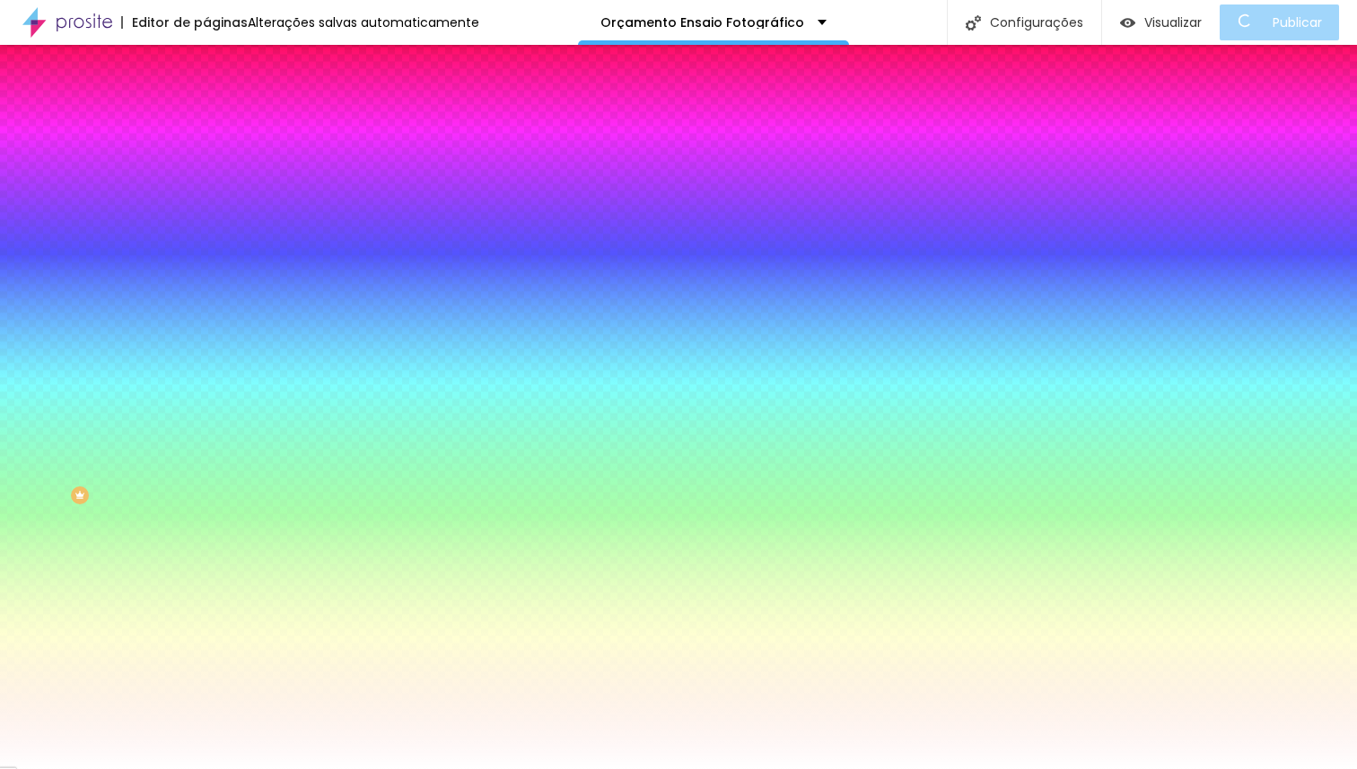
click at [206, 165] on span "Trocar imagem" at bounding box center [255, 157] width 98 height 15
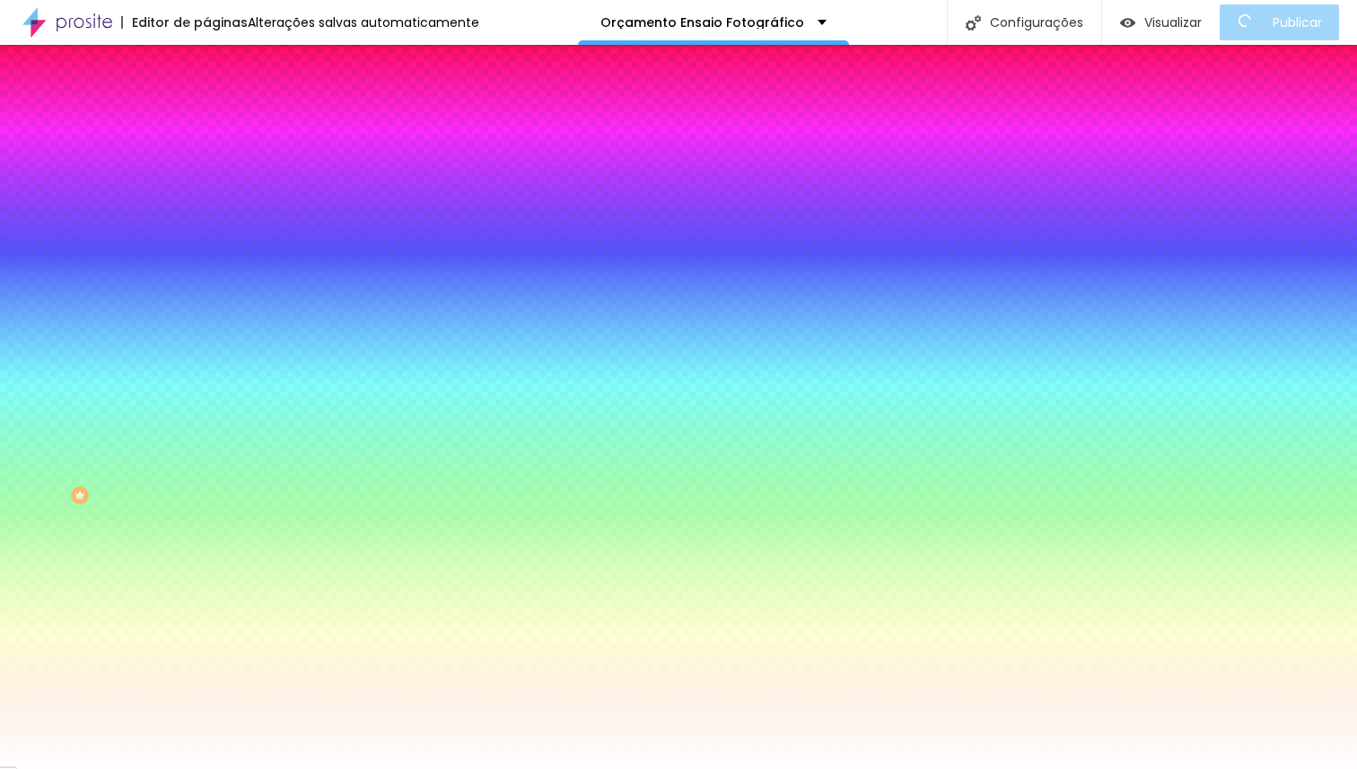
click at [206, 165] on span "Trocar imagem" at bounding box center [255, 157] width 98 height 15
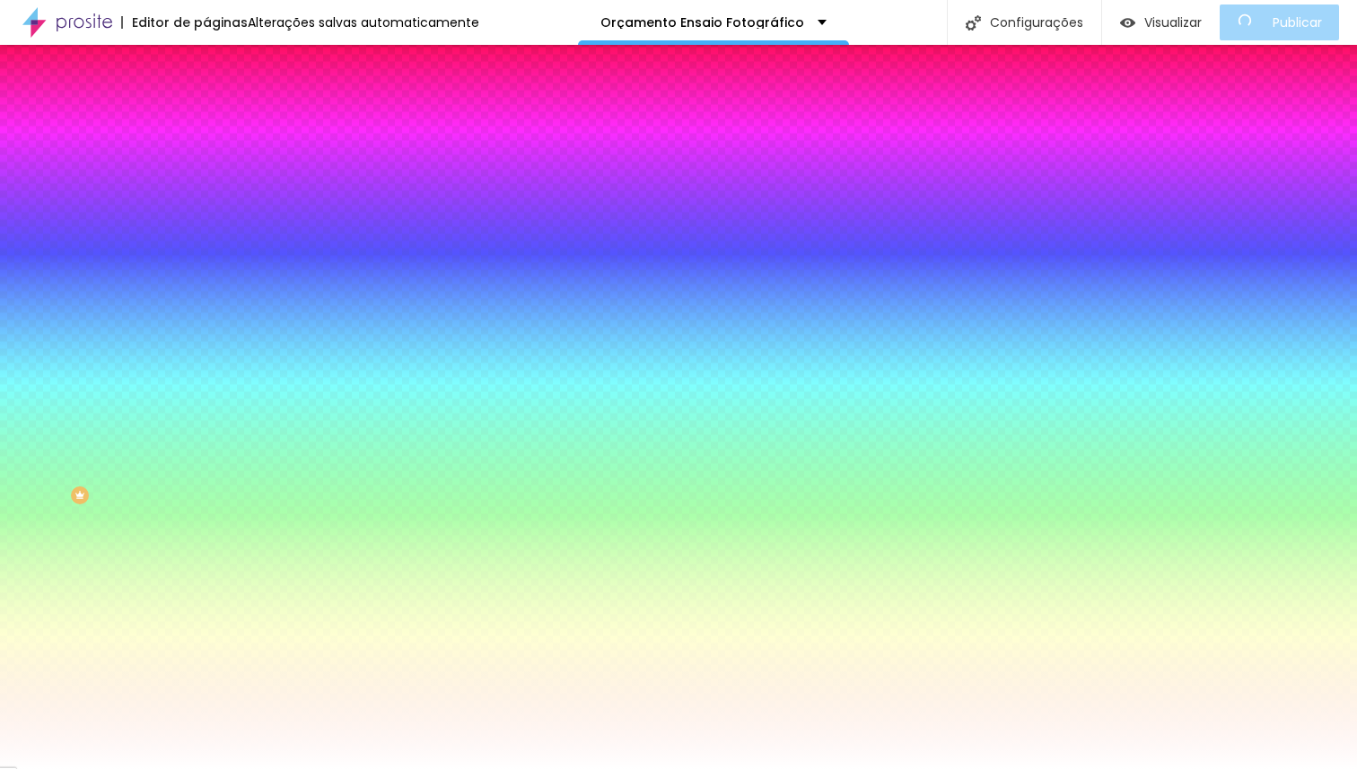
click at [206, 165] on span "Trocar imagem" at bounding box center [255, 157] width 98 height 15
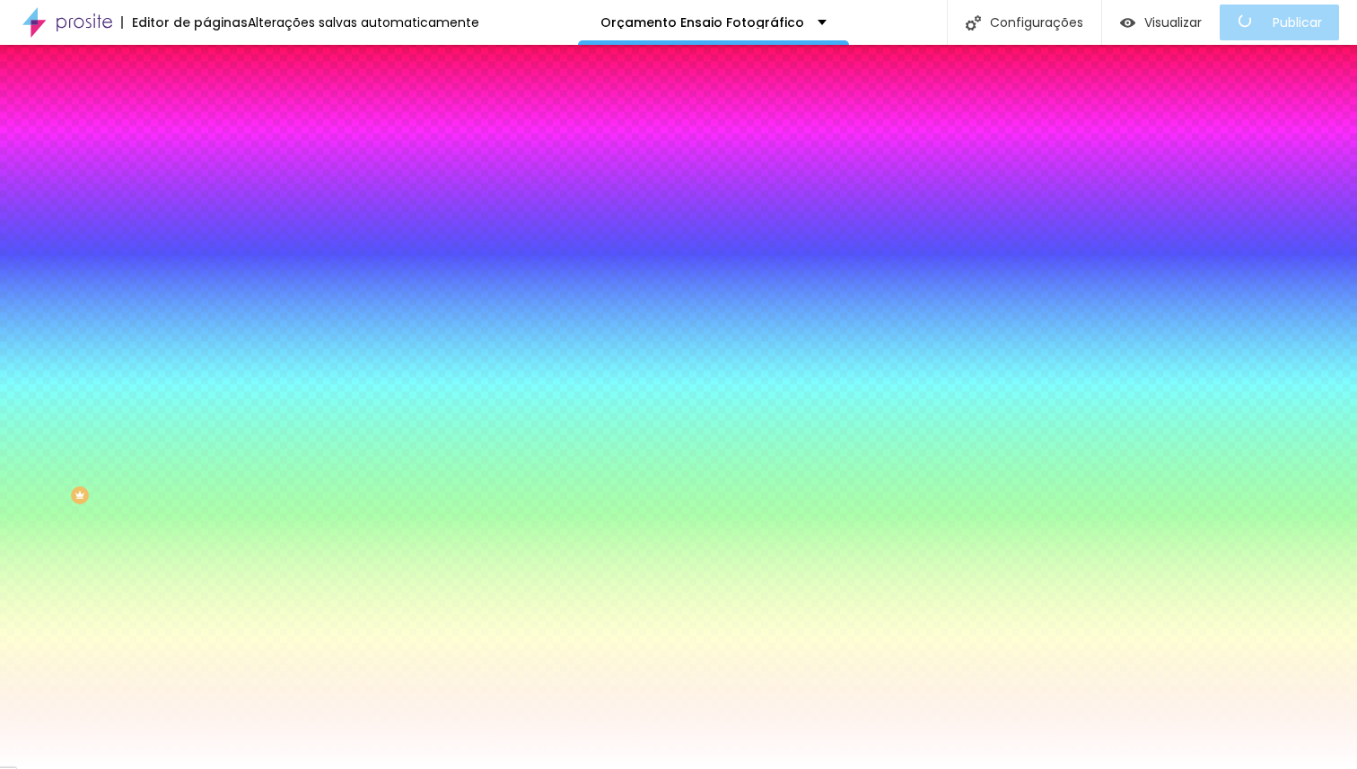
click at [206, 165] on span "Trocar imagem" at bounding box center [255, 157] width 98 height 15
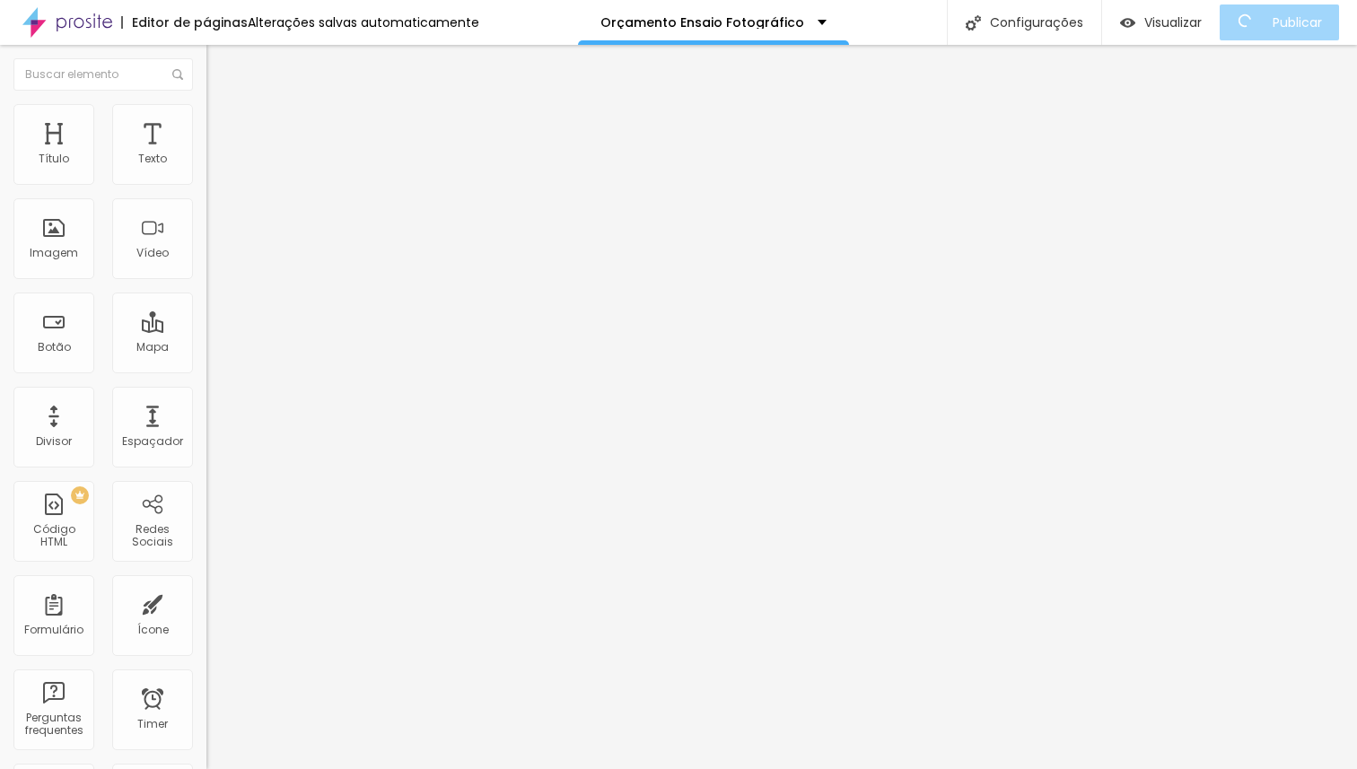
click at [223, 130] on span "Avançado" at bounding box center [252, 134] width 59 height 15
click at [223, 106] on span "Conteúdo" at bounding box center [251, 98] width 56 height 15
click at [206, 104] on li "Estilo" at bounding box center [309, 113] width 206 height 18
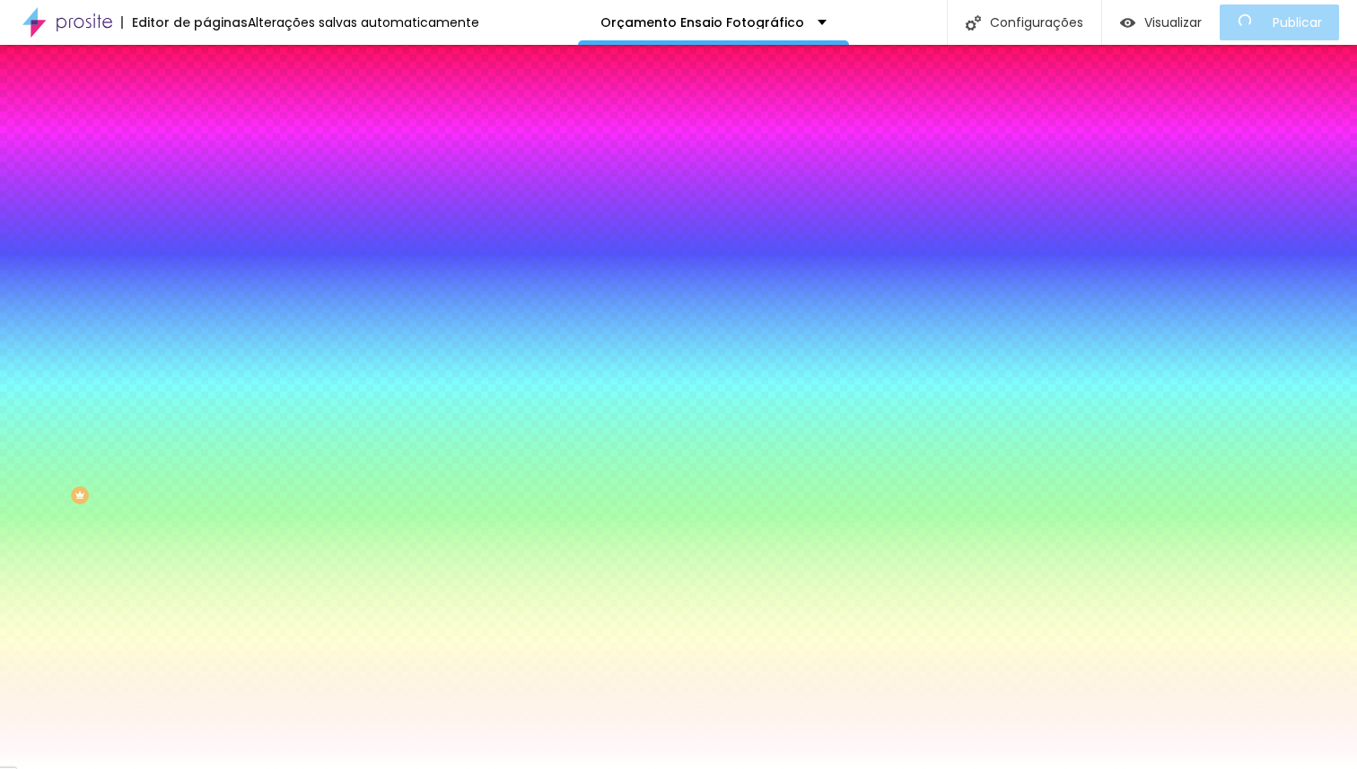
click at [206, 395] on div "Editar Coluna Conteúdo Estilo Avançado Cor de fundo Voltar ao padrão #FFFFFF So…" at bounding box center [309, 407] width 206 height 724
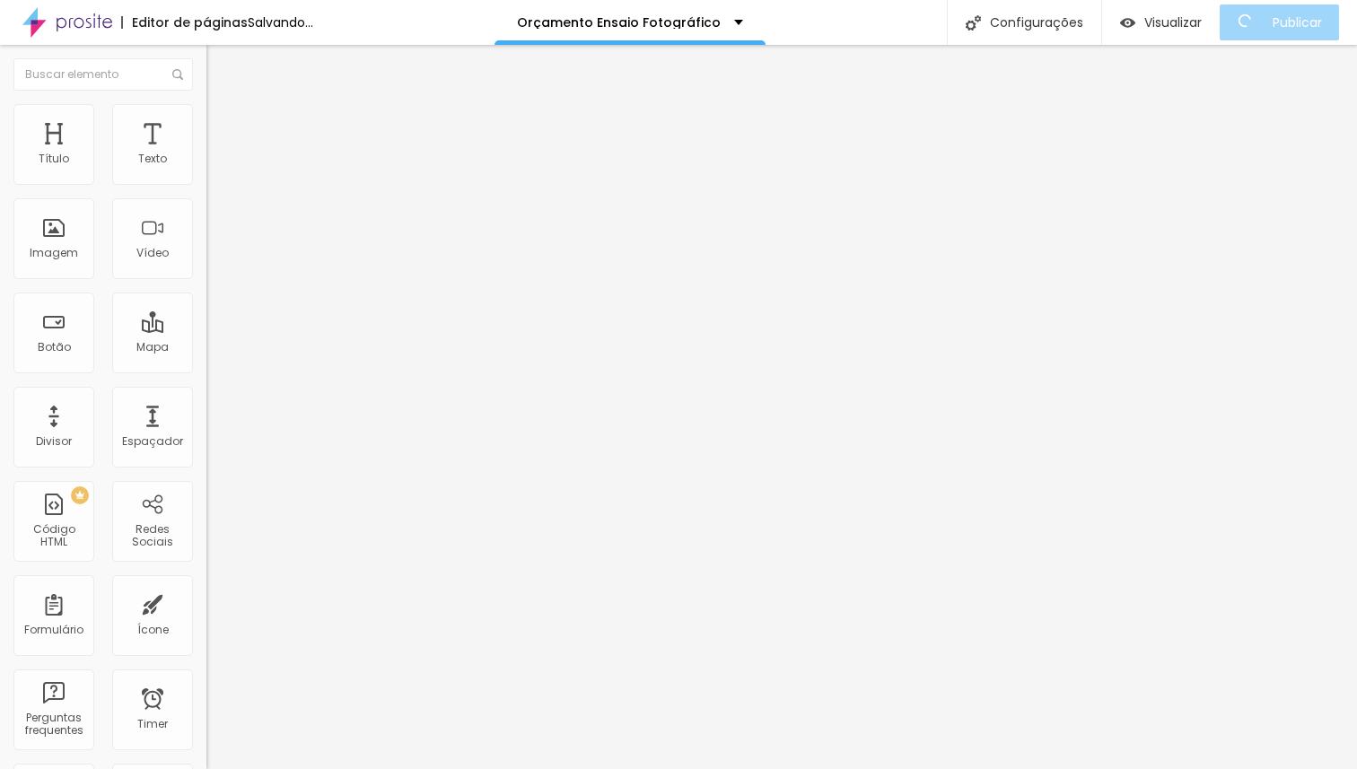
click at [206, 154] on span "Adicionar imagem" at bounding box center [264, 146] width 116 height 15
click at [206, 112] on img at bounding box center [214, 112] width 16 height 16
drag, startPoint x: 153, startPoint y: 212, endPoint x: 4, endPoint y: 205, distance: 150.0
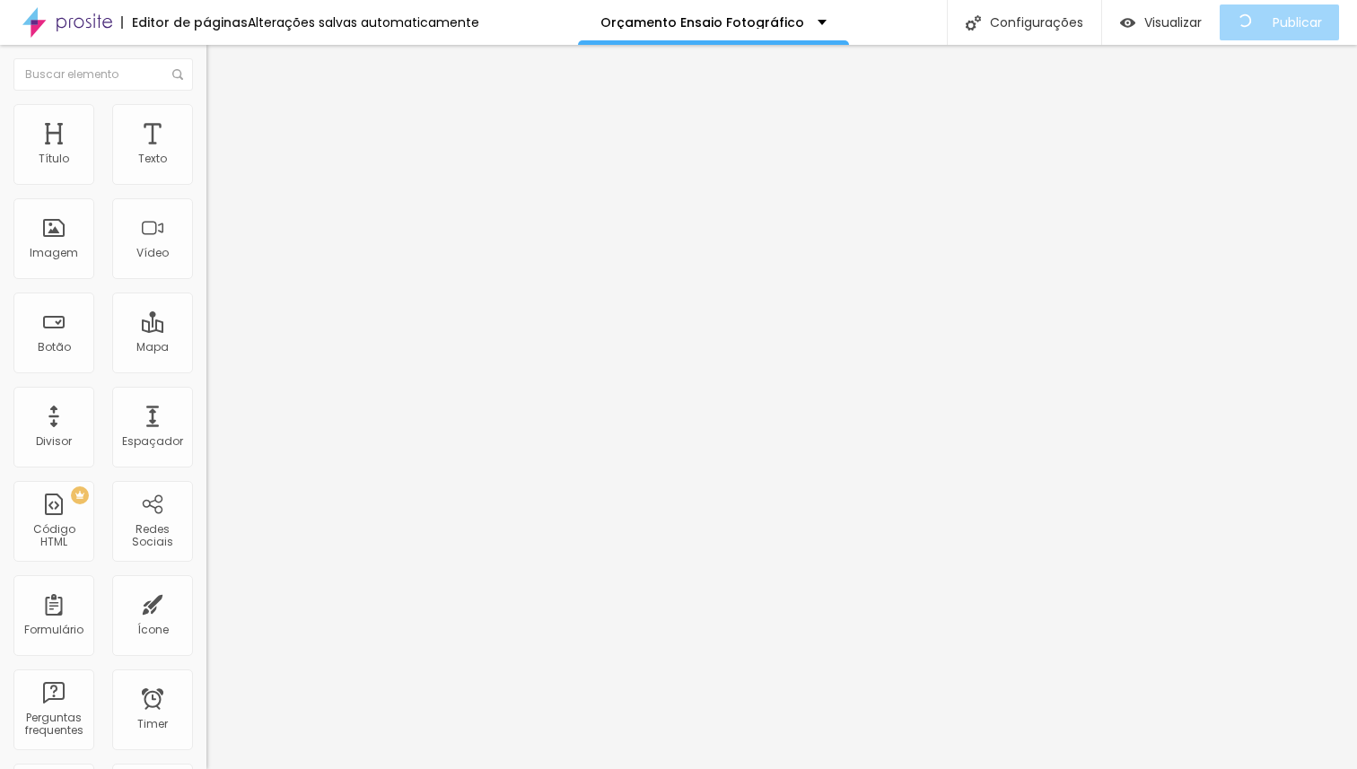
click at [206, 584] on input "range" at bounding box center [264, 591] width 116 height 14
click at [206, 118] on li "Avançado" at bounding box center [309, 113] width 206 height 18
drag, startPoint x: 113, startPoint y: 177, endPoint x: 0, endPoint y: 168, distance: 113.4
click at [206, 330] on input "range" at bounding box center [264, 337] width 116 height 14
drag, startPoint x: 41, startPoint y: 173, endPoint x: 320, endPoint y: 176, distance: 279.1
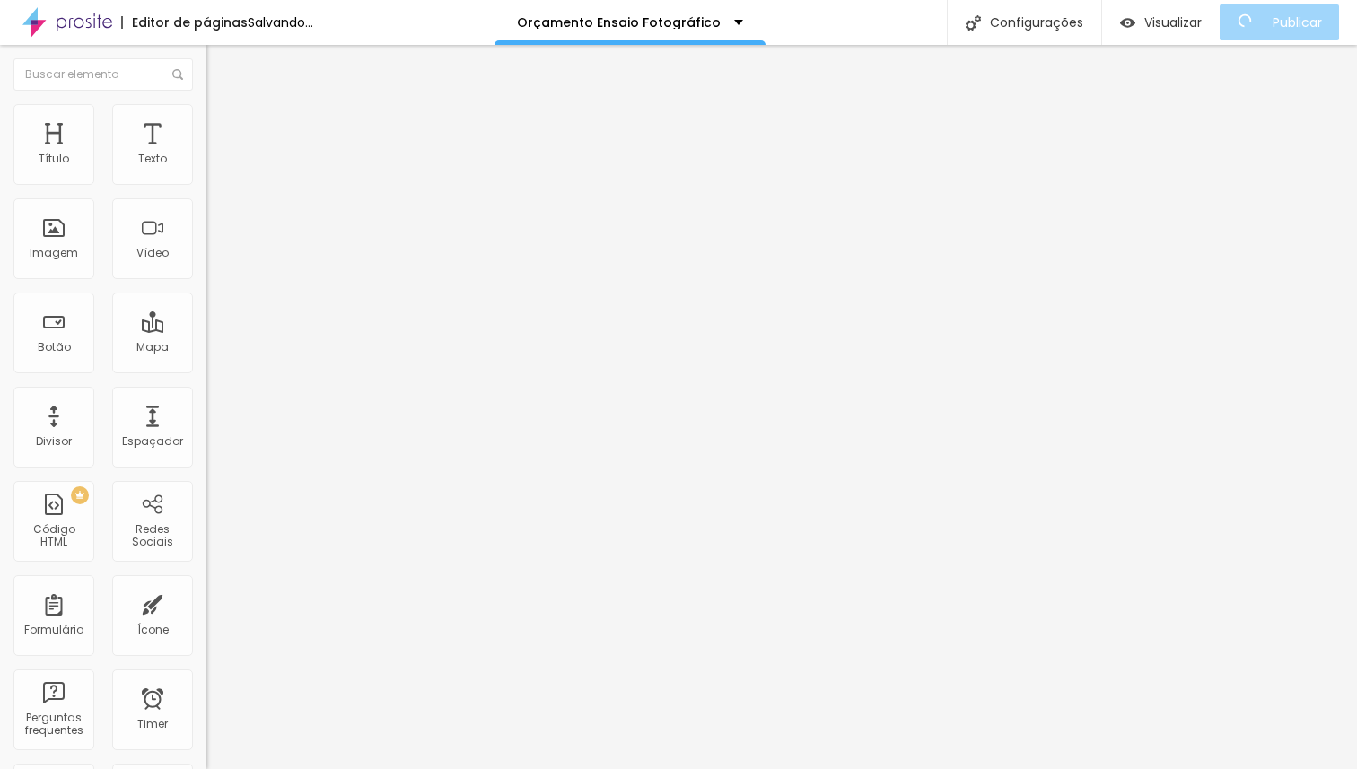
click at [320, 330] on input "range" at bounding box center [264, 337] width 116 height 14
drag, startPoint x: 38, startPoint y: 206, endPoint x: 273, endPoint y: 217, distance: 235.4
click at [273, 584] on input "range" at bounding box center [264, 591] width 116 height 14
click at [206, 120] on li "Avançado" at bounding box center [309, 113] width 206 height 18
drag, startPoint x: 145, startPoint y: 177, endPoint x: 0, endPoint y: 169, distance: 145.6
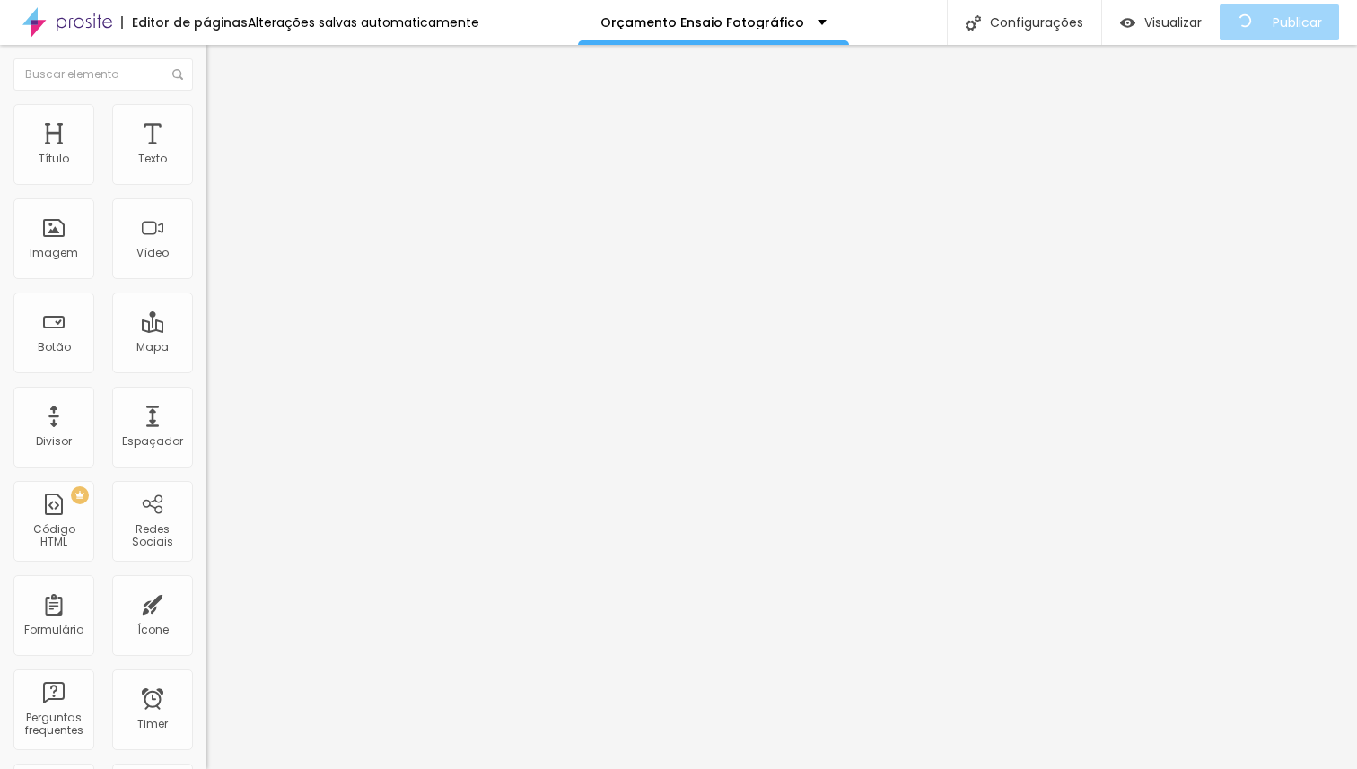
click at [206, 330] on input "range" at bounding box center [264, 337] width 116 height 14
drag, startPoint x: 109, startPoint y: 207, endPoint x: 19, endPoint y: 199, distance: 91.0
click at [206, 584] on input "range" at bounding box center [264, 591] width 116 height 14
drag, startPoint x: 41, startPoint y: 211, endPoint x: 31, endPoint y: 192, distance: 21.3
click at [206, 584] on input "range" at bounding box center [264, 591] width 116 height 14
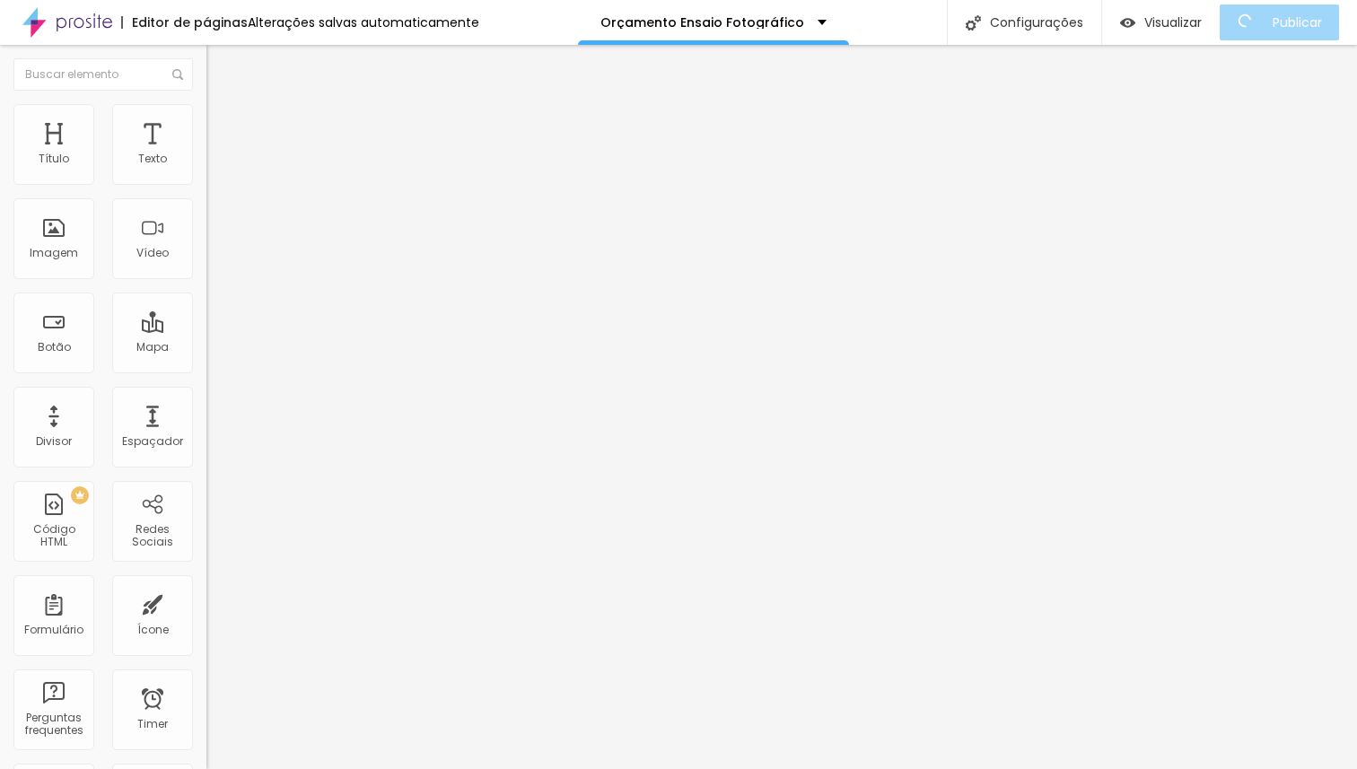
click at [206, 109] on li "Avançado" at bounding box center [309, 113] width 206 height 18
drag, startPoint x: 39, startPoint y: 212, endPoint x: 0, endPoint y: 205, distance: 40.0
click at [206, 584] on input "range" at bounding box center [264, 591] width 116 height 14
drag, startPoint x: 39, startPoint y: 171, endPoint x: 249, endPoint y: 199, distance: 212.7
click at [249, 330] on input "range" at bounding box center [264, 337] width 116 height 14
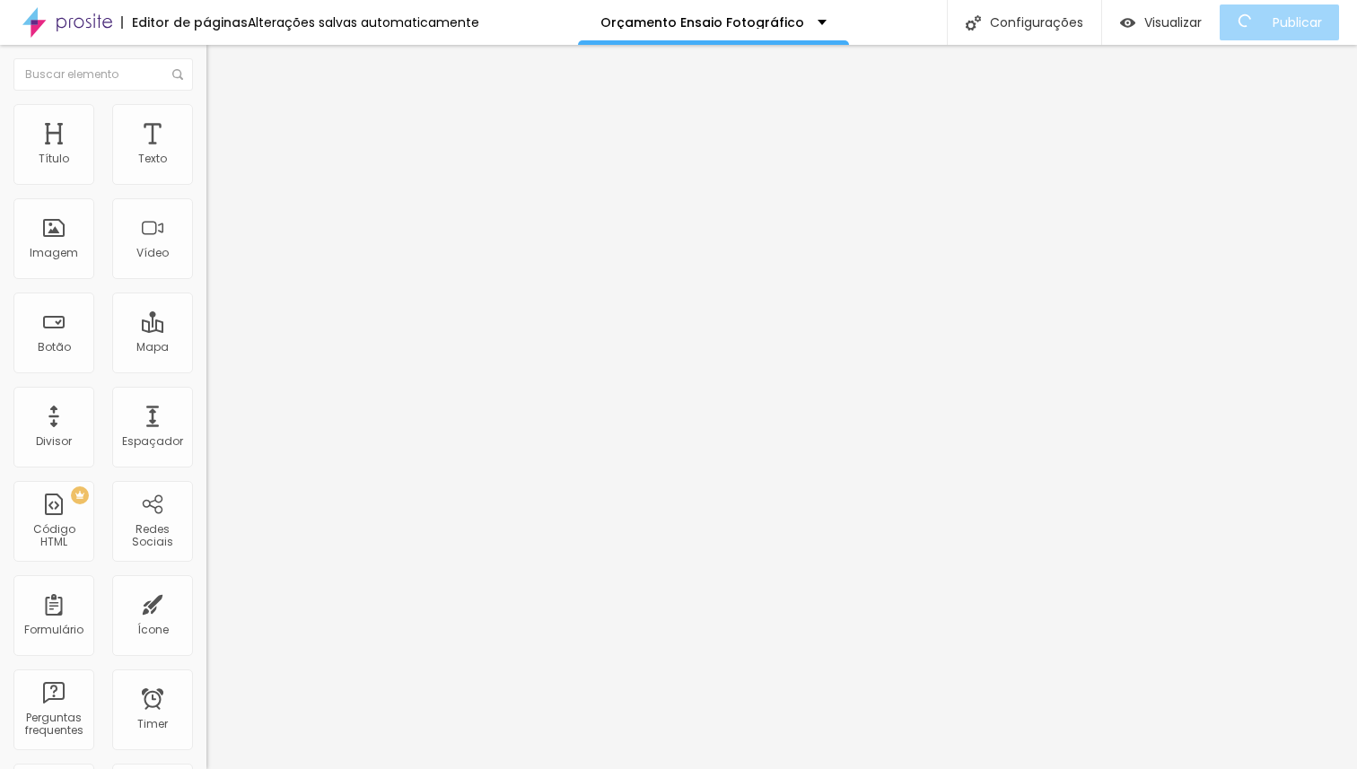
click at [206, 122] on img at bounding box center [214, 130] width 16 height 16
drag, startPoint x: 54, startPoint y: 170, endPoint x: 215, endPoint y: 195, distance: 163.3
click at [215, 348] on input "range" at bounding box center [264, 355] width 116 height 14
drag, startPoint x: 49, startPoint y: 212, endPoint x: 283, endPoint y: 212, distance: 233.3
click at [283, 602] on input "range" at bounding box center [264, 609] width 116 height 14
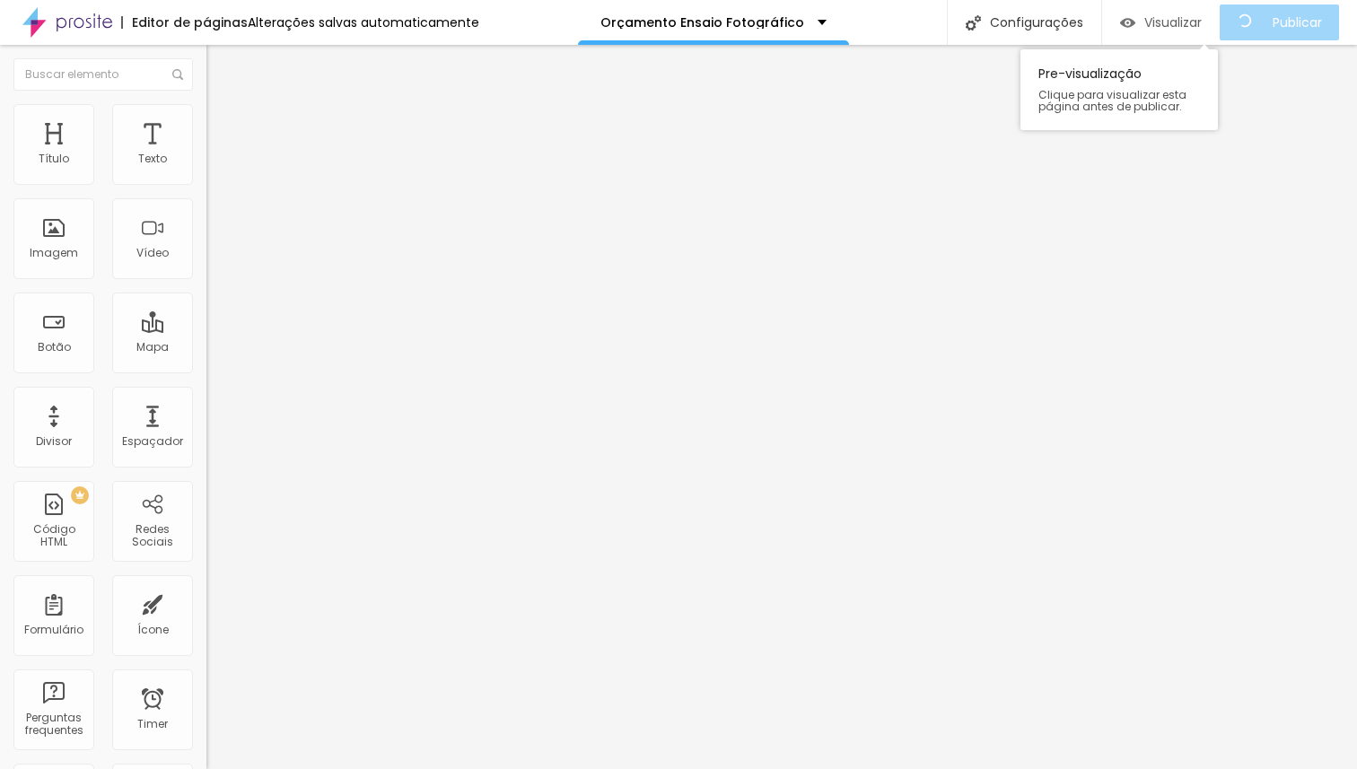
click at [1175, 15] on span "Visualizar" at bounding box center [1172, 22] width 57 height 14
click at [206, 113] on li "Avançado" at bounding box center [309, 113] width 206 height 18
drag, startPoint x: 102, startPoint y: 173, endPoint x: 0, endPoint y: 194, distance: 104.4
click at [206, 330] on input "range" at bounding box center [264, 337] width 116 height 14
drag, startPoint x: 152, startPoint y: 210, endPoint x: 210, endPoint y: 232, distance: 62.2
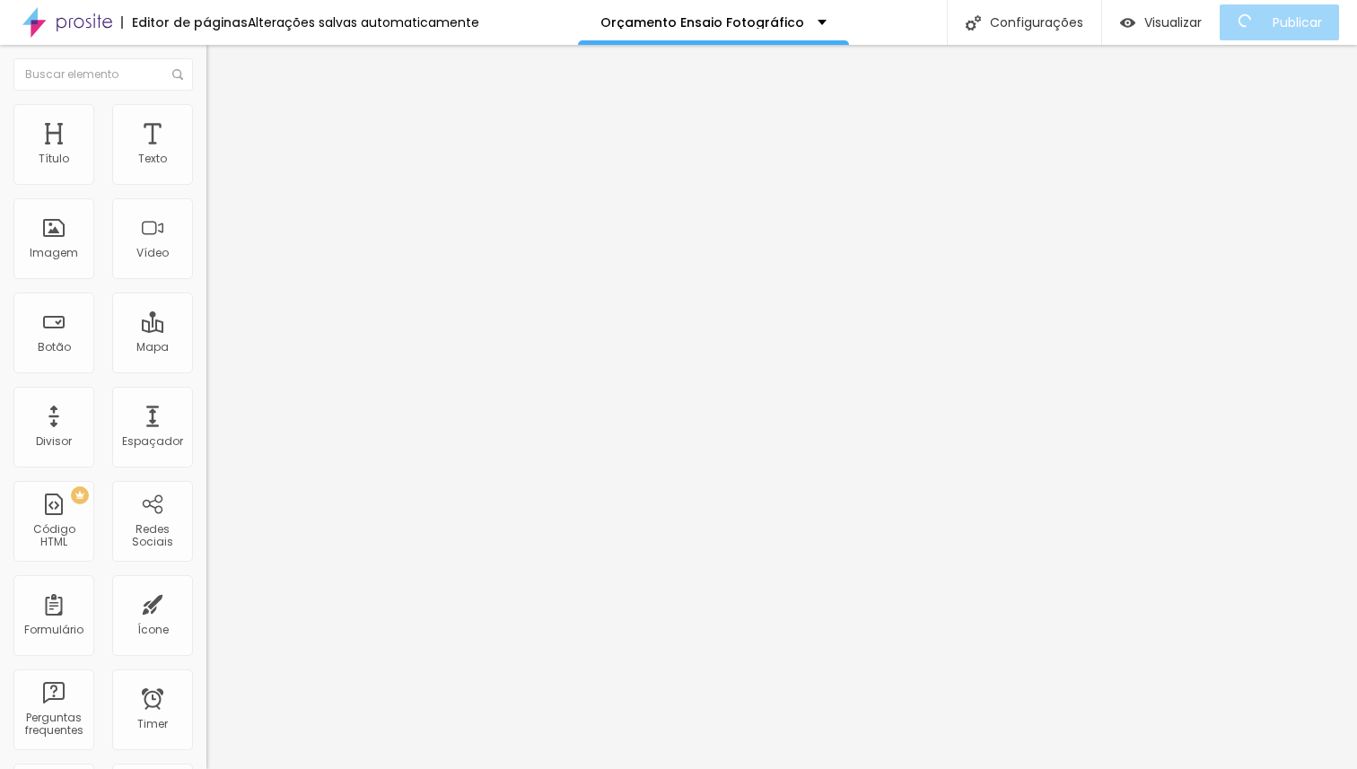
click at [210, 584] on input "range" at bounding box center [264, 591] width 116 height 14
drag, startPoint x: 42, startPoint y: 174, endPoint x: 72, endPoint y: 180, distance: 30.3
click at [206, 330] on input "range" at bounding box center [264, 337] width 116 height 14
click at [206, 119] on li "Avançado" at bounding box center [309, 113] width 206 height 18
drag, startPoint x: 74, startPoint y: 173, endPoint x: 247, endPoint y: 185, distance: 173.6
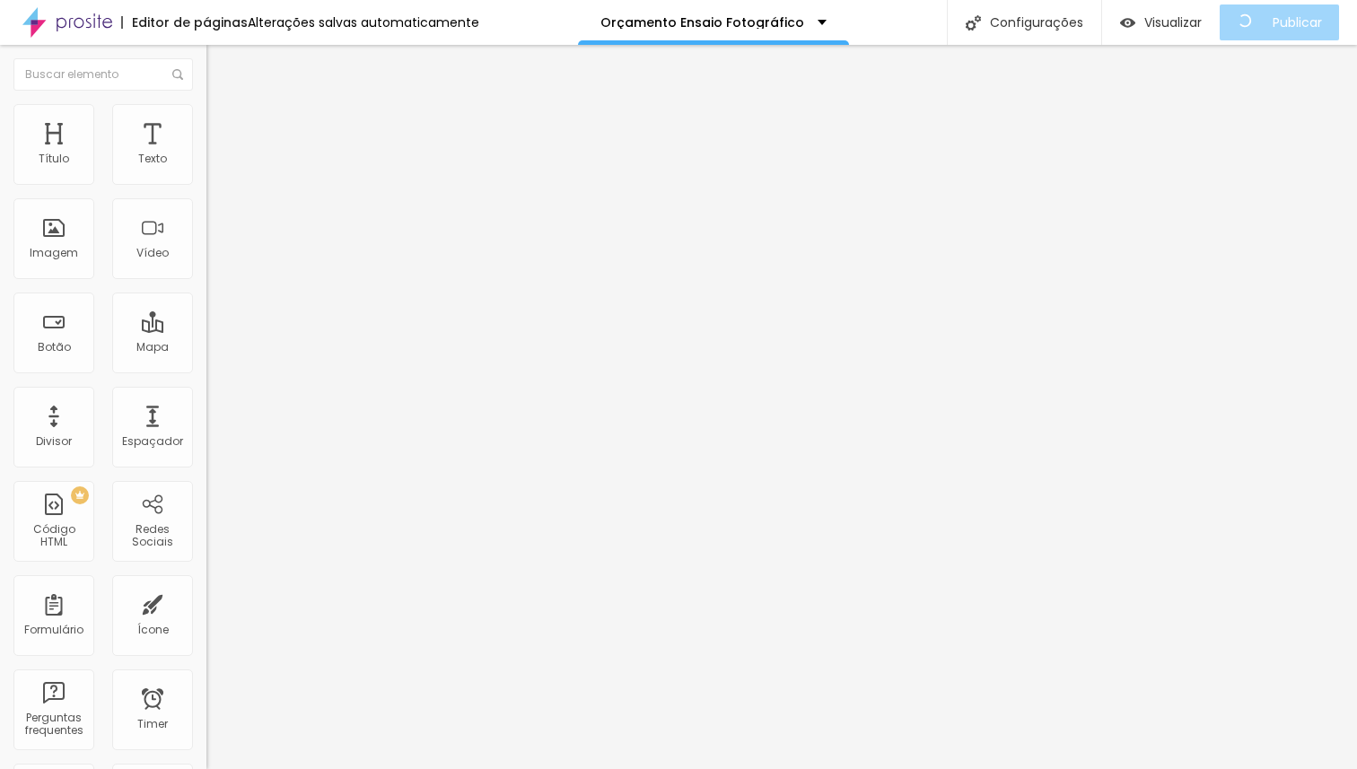
click at [247, 330] on input "range" at bounding box center [264, 337] width 116 height 14
click at [223, 124] on span "Avançado" at bounding box center [252, 116] width 59 height 15
drag, startPoint x: 148, startPoint y: 178, endPoint x: 198, endPoint y: 188, distance: 51.2
click at [206, 330] on input "range" at bounding box center [264, 337] width 116 height 14
drag, startPoint x: 149, startPoint y: 177, endPoint x: 0, endPoint y: 152, distance: 151.1
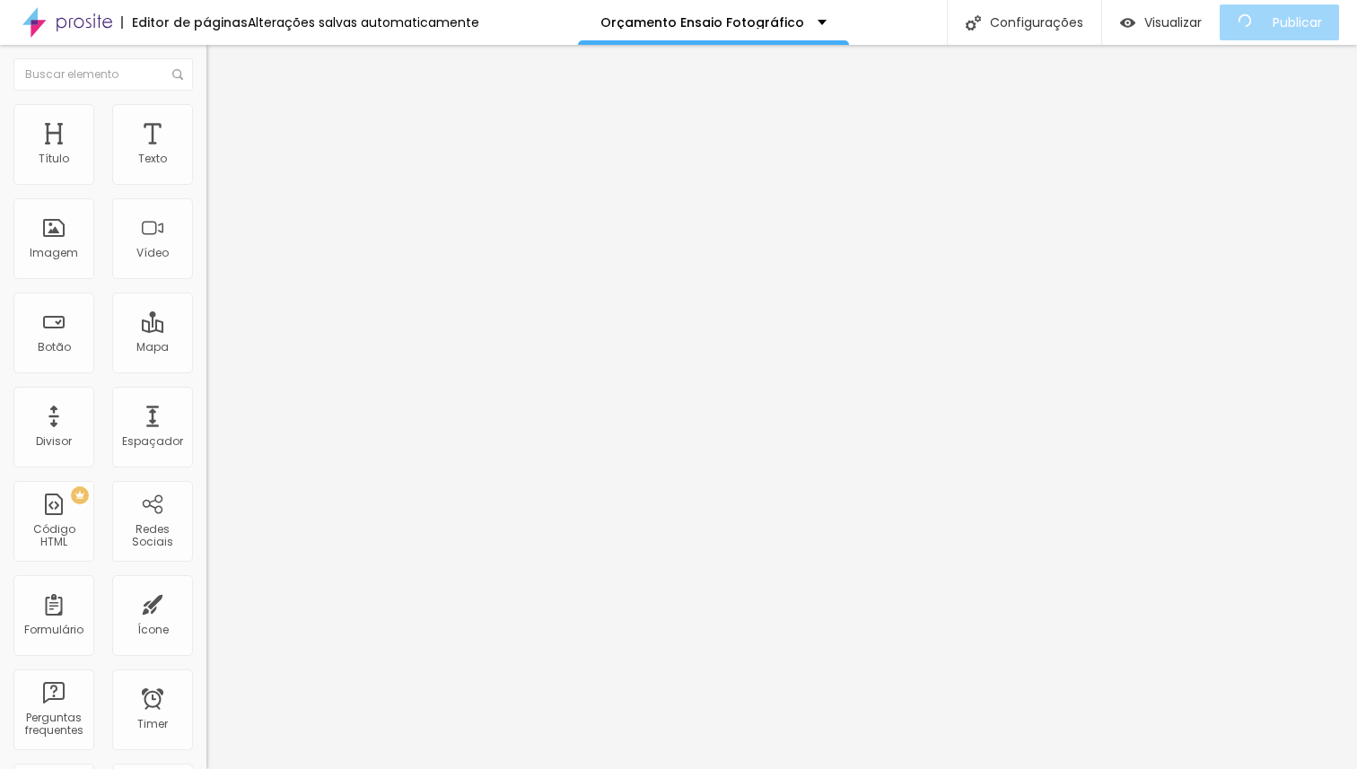
click at [206, 330] on input "range" at bounding box center [264, 337] width 116 height 14
drag, startPoint x: 41, startPoint y: 208, endPoint x: 0, endPoint y: 170, distance: 56.5
click at [206, 584] on input "range" at bounding box center [264, 591] width 116 height 14
drag, startPoint x: 53, startPoint y: 175, endPoint x: 152, endPoint y: 172, distance: 98.7
click at [206, 330] on input "range" at bounding box center [264, 337] width 116 height 14
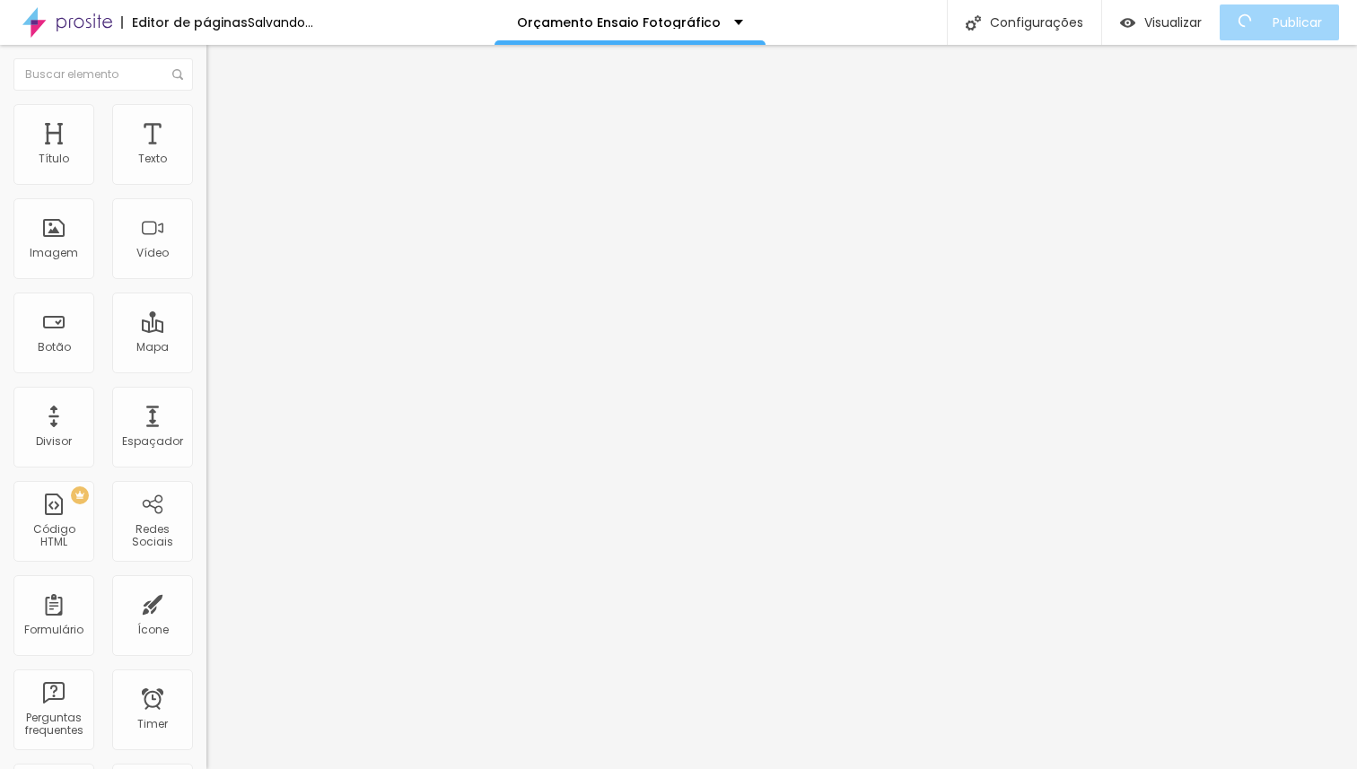
drag, startPoint x: 153, startPoint y: 174, endPoint x: 97, endPoint y: 158, distance: 57.9
click at [206, 330] on input "range" at bounding box center [264, 337] width 116 height 14
click at [206, 108] on li "Avançado" at bounding box center [309, 113] width 206 height 18
click at [206, 104] on li "Estilo" at bounding box center [309, 95] width 206 height 18
click at [214, 260] on icon "button" at bounding box center [219, 254] width 11 height 11
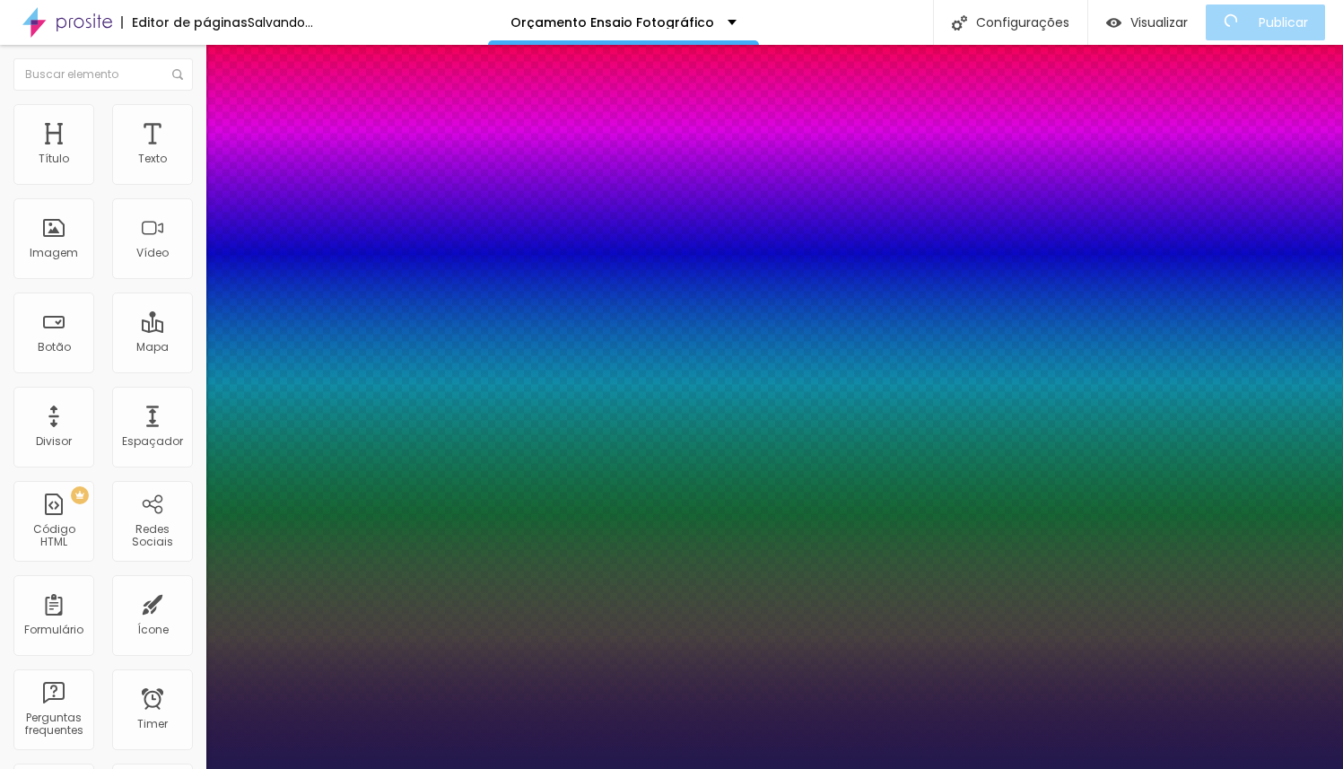
click at [788, 768] on div at bounding box center [671, 769] width 1343 height 0
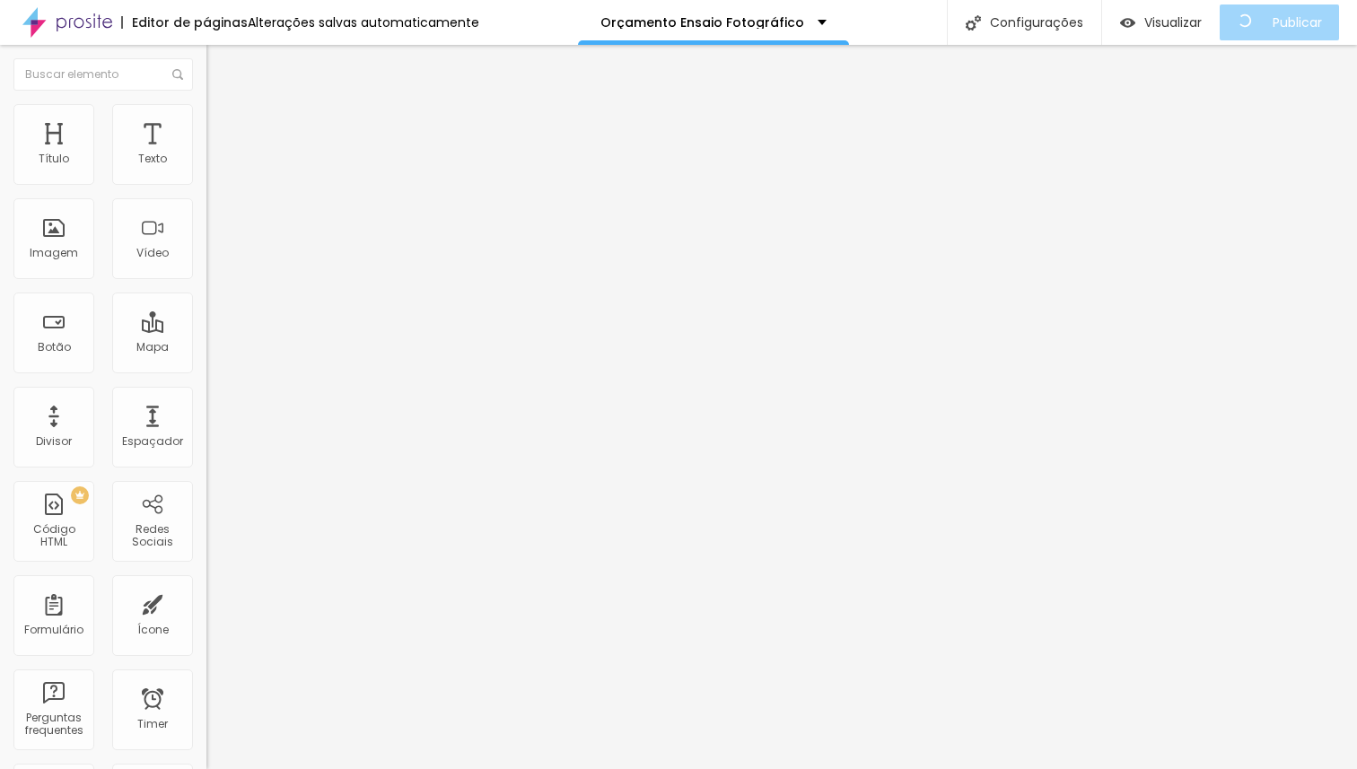
click at [223, 127] on span "Avançado" at bounding box center [252, 134] width 59 height 15
click at [1193, 17] on span "Visualizar" at bounding box center [1172, 22] width 57 height 14
click at [206, 154] on span "Trocar imagem" at bounding box center [255, 146] width 98 height 15
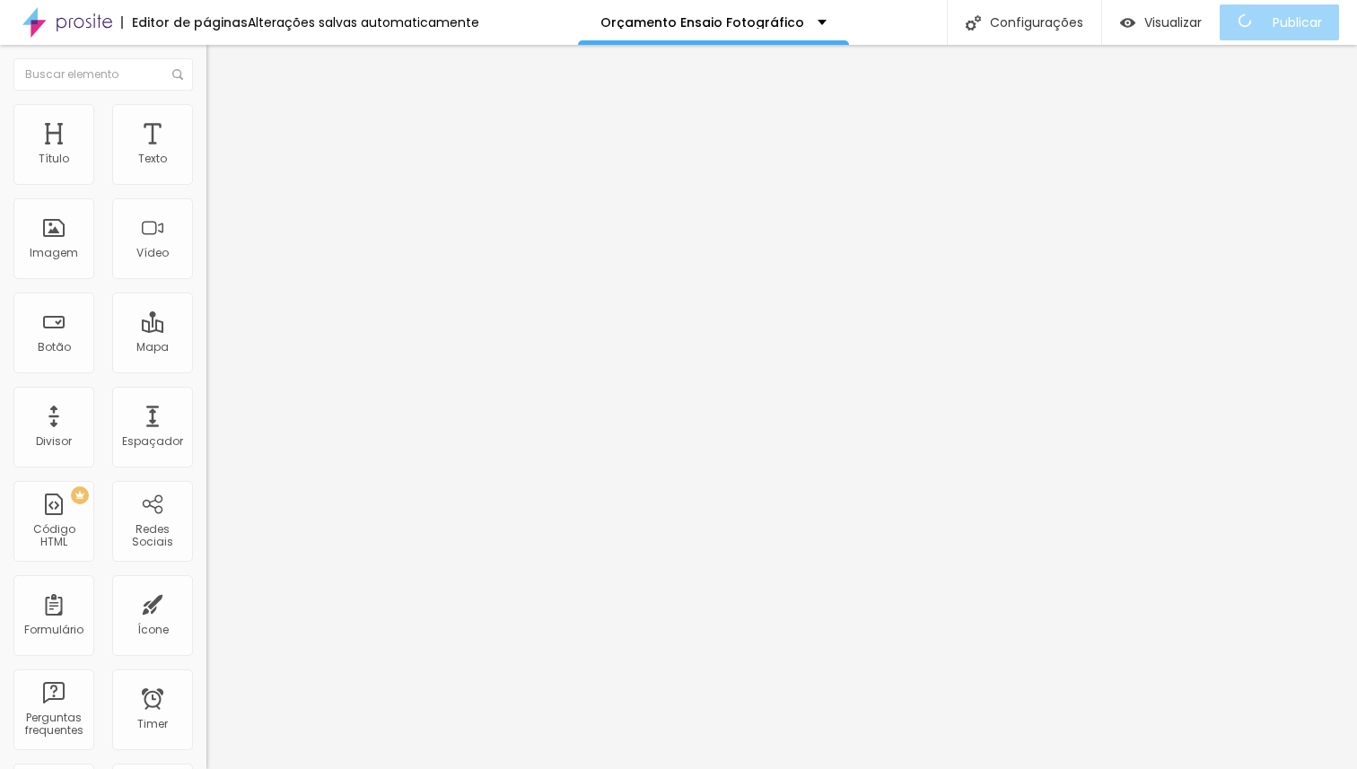
drag, startPoint x: 488, startPoint y: 251, endPoint x: 502, endPoint y: 254, distance: 13.7
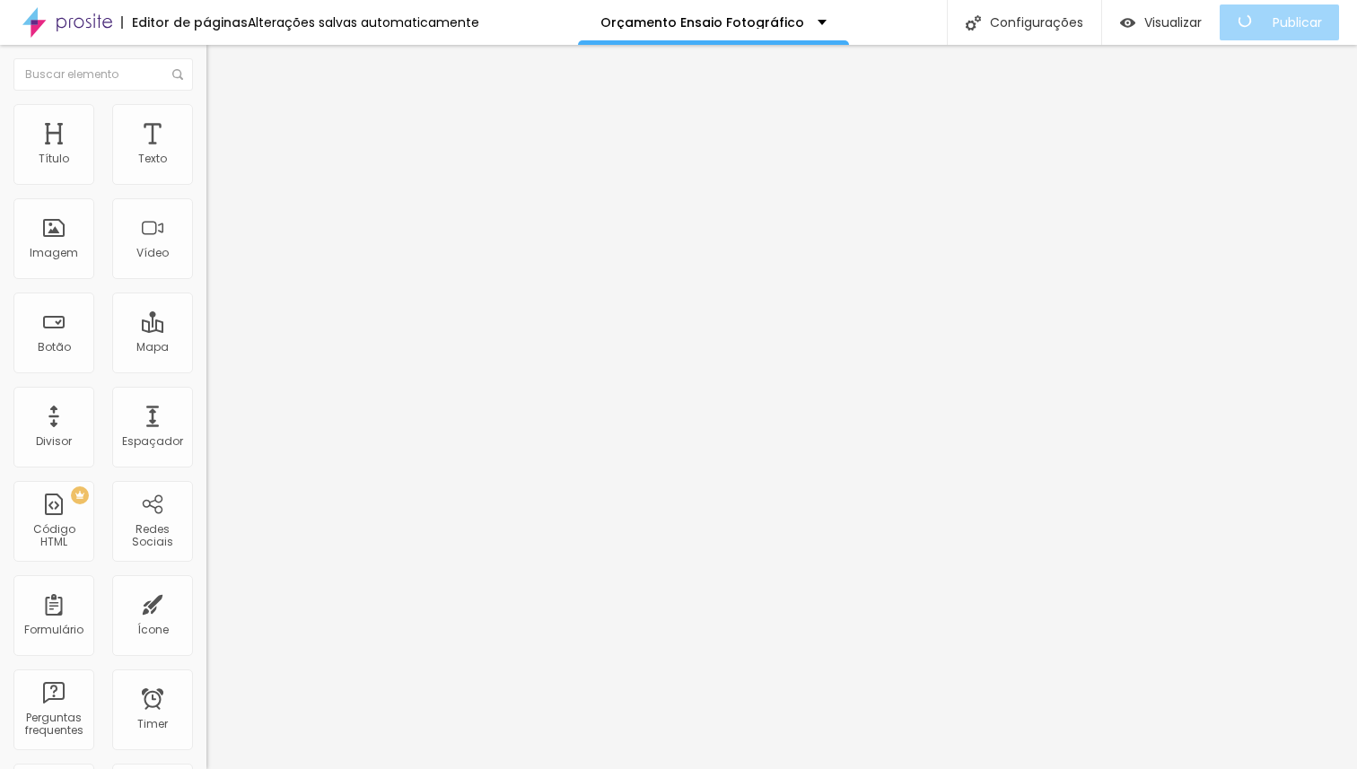
click at [206, 154] on span "Trocar imagem" at bounding box center [255, 146] width 98 height 15
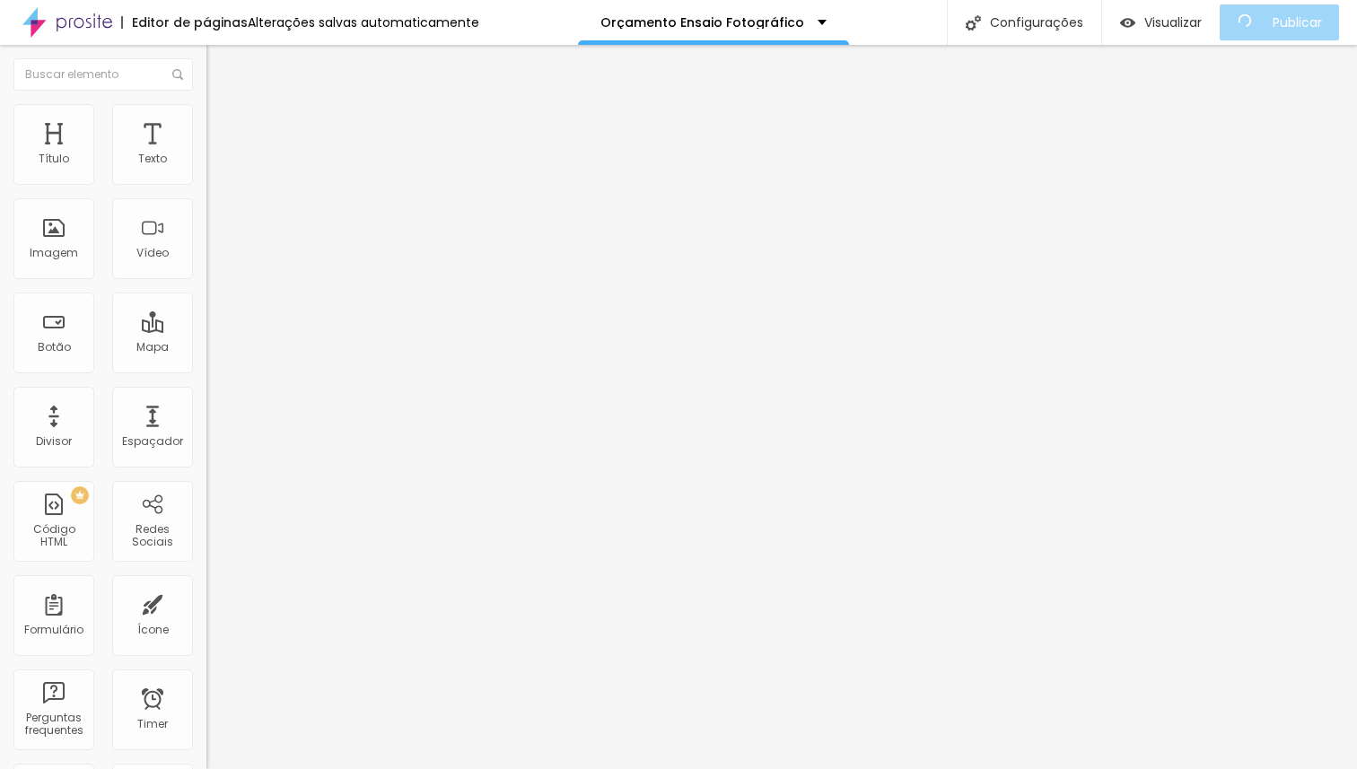
click at [214, 167] on icon "button" at bounding box center [219, 161] width 11 height 11
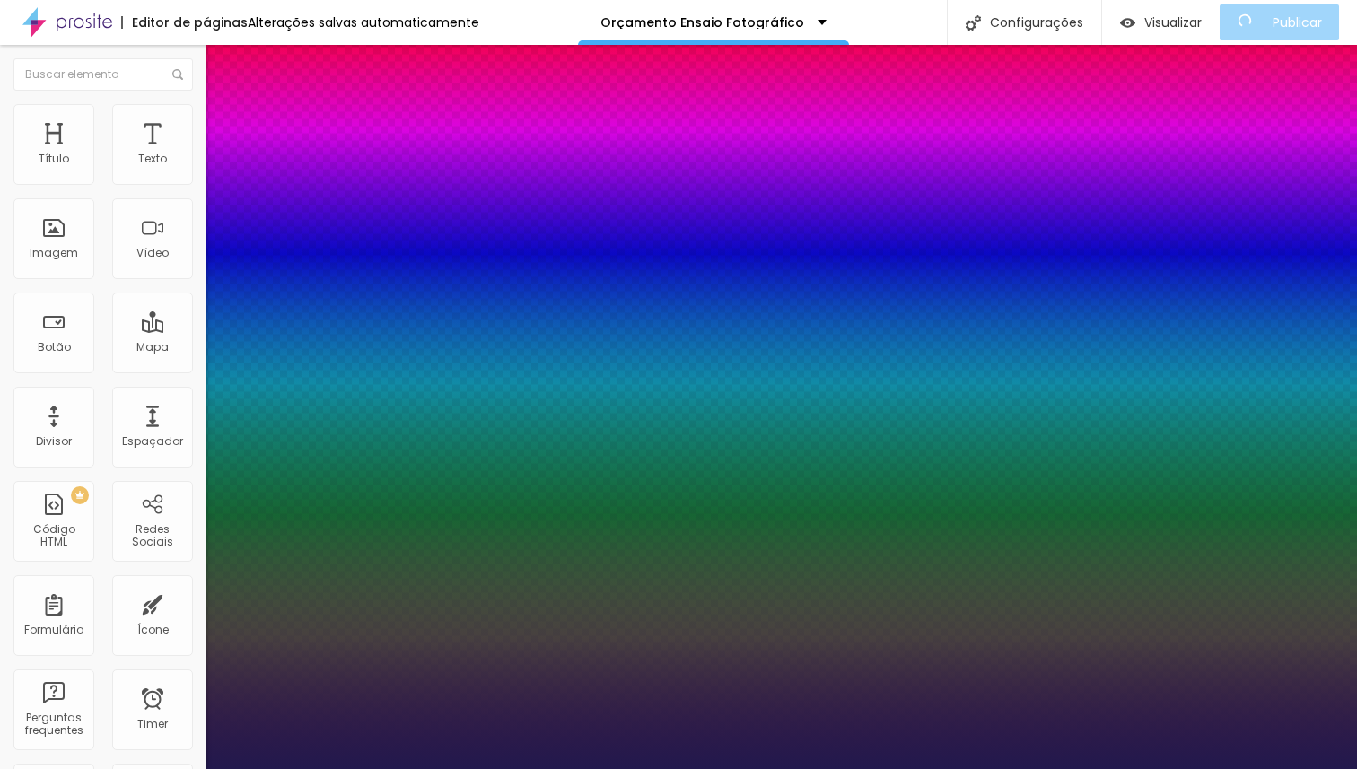
click at [1180, 768] on div at bounding box center [678, 769] width 1357 height 0
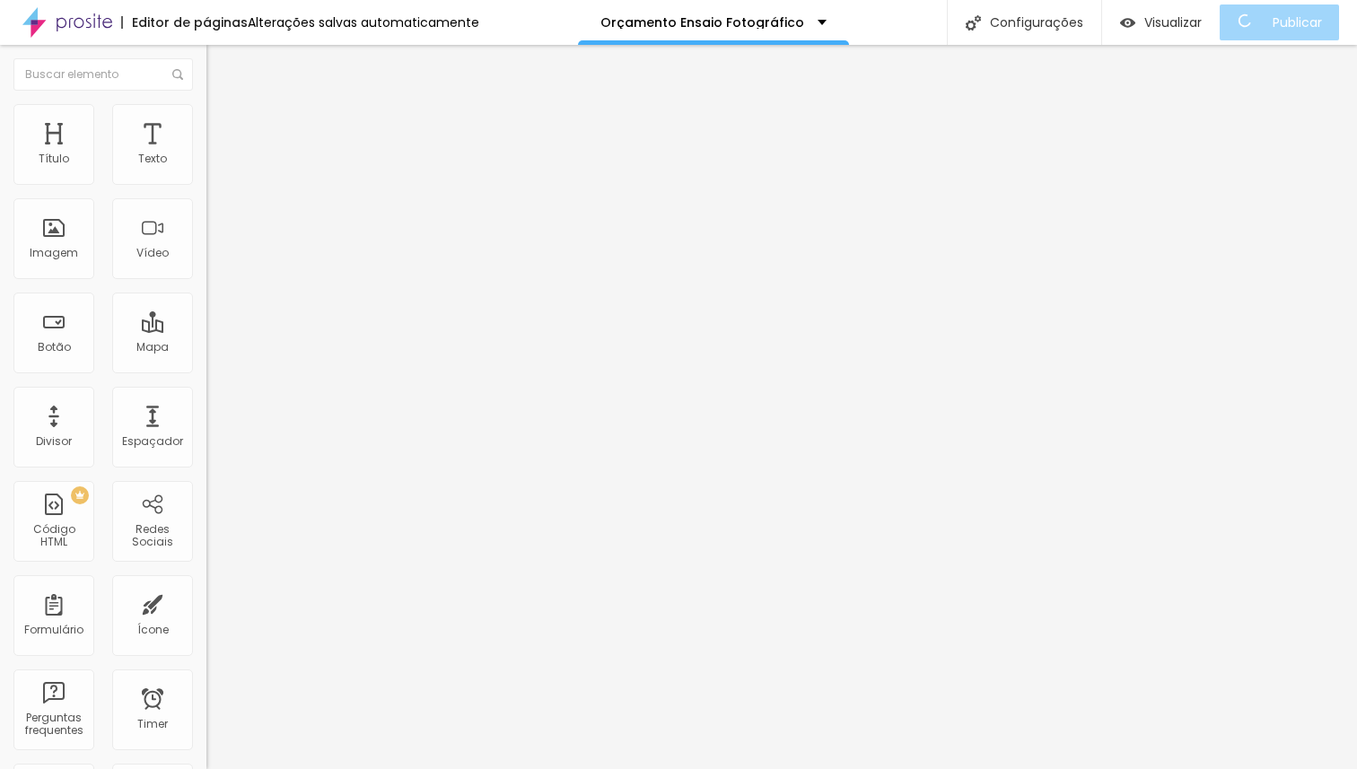
click at [214, 167] on icon "button" at bounding box center [219, 161] width 11 height 11
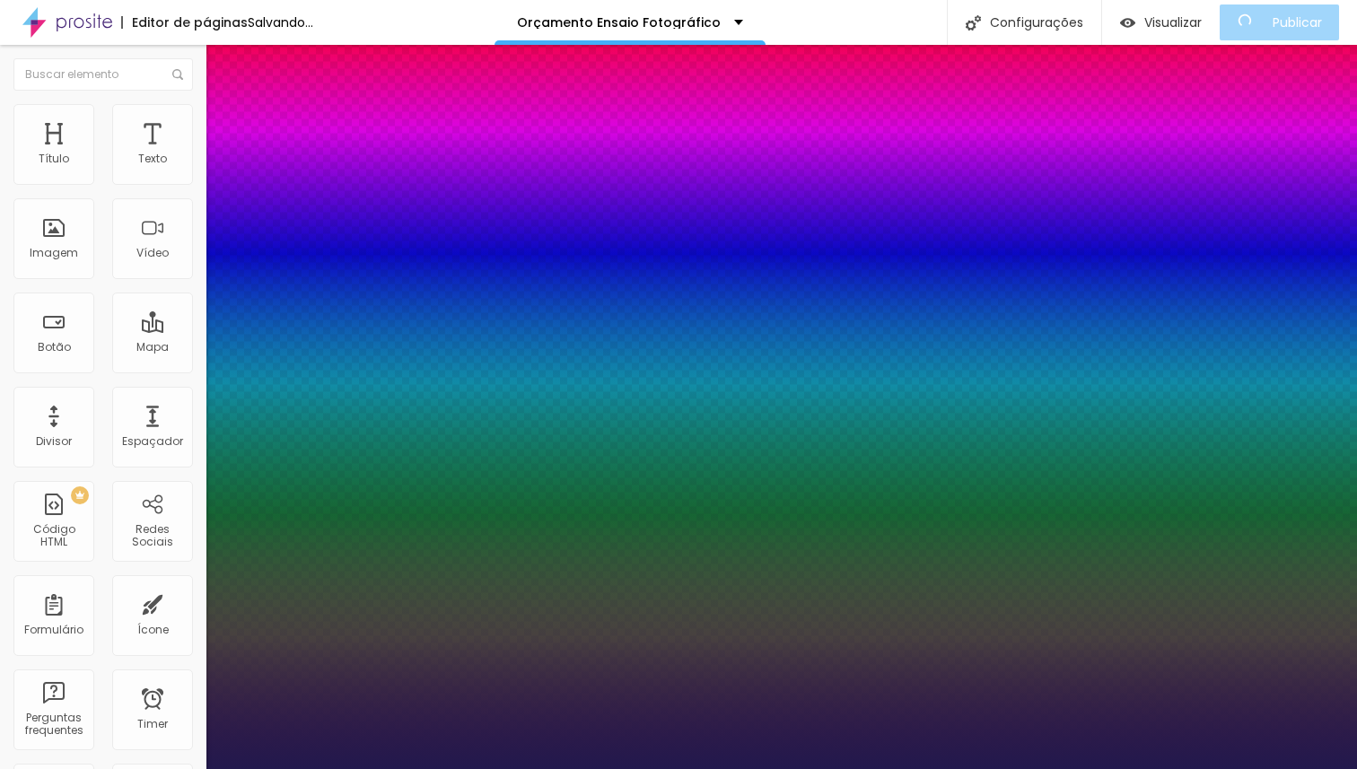
click at [1204, 768] on div at bounding box center [678, 769] width 1357 height 0
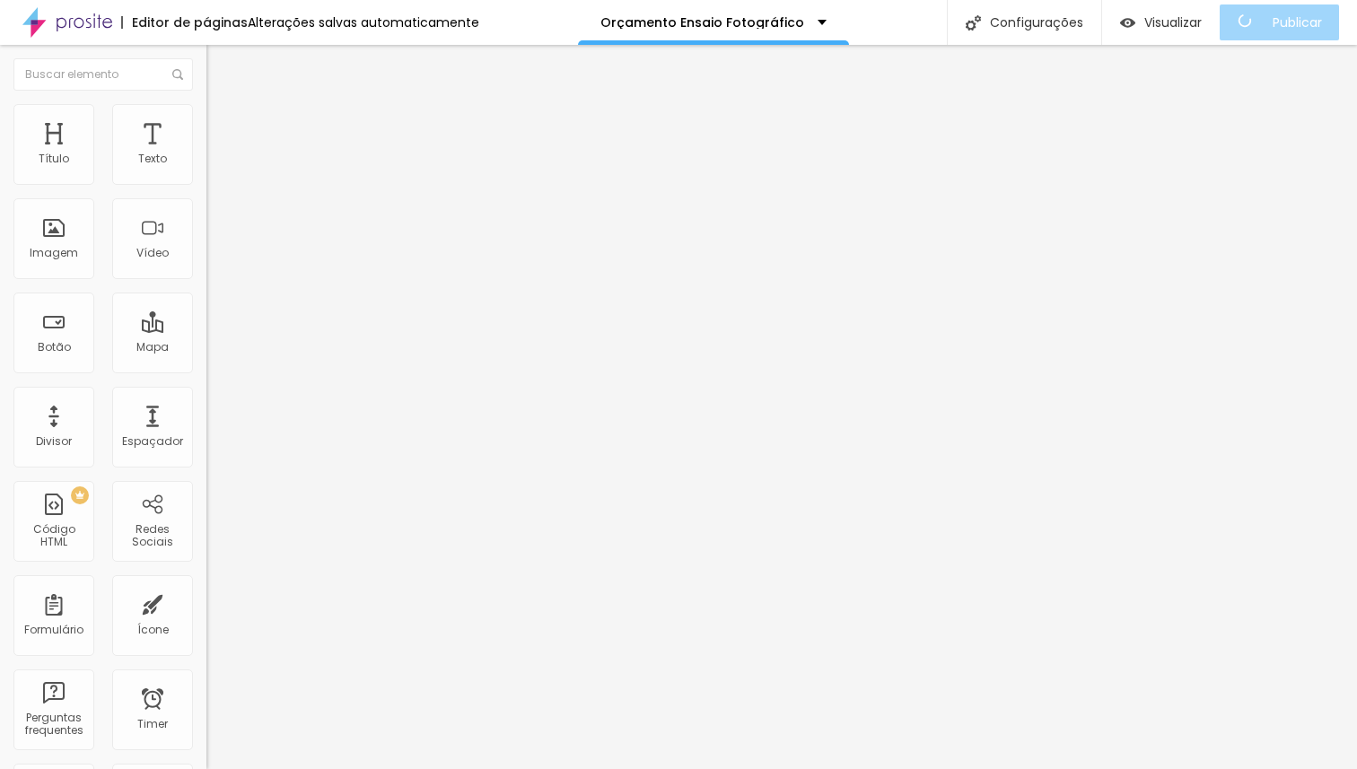
click at [206, 172] on button "button" at bounding box center [218, 162] width 25 height 19
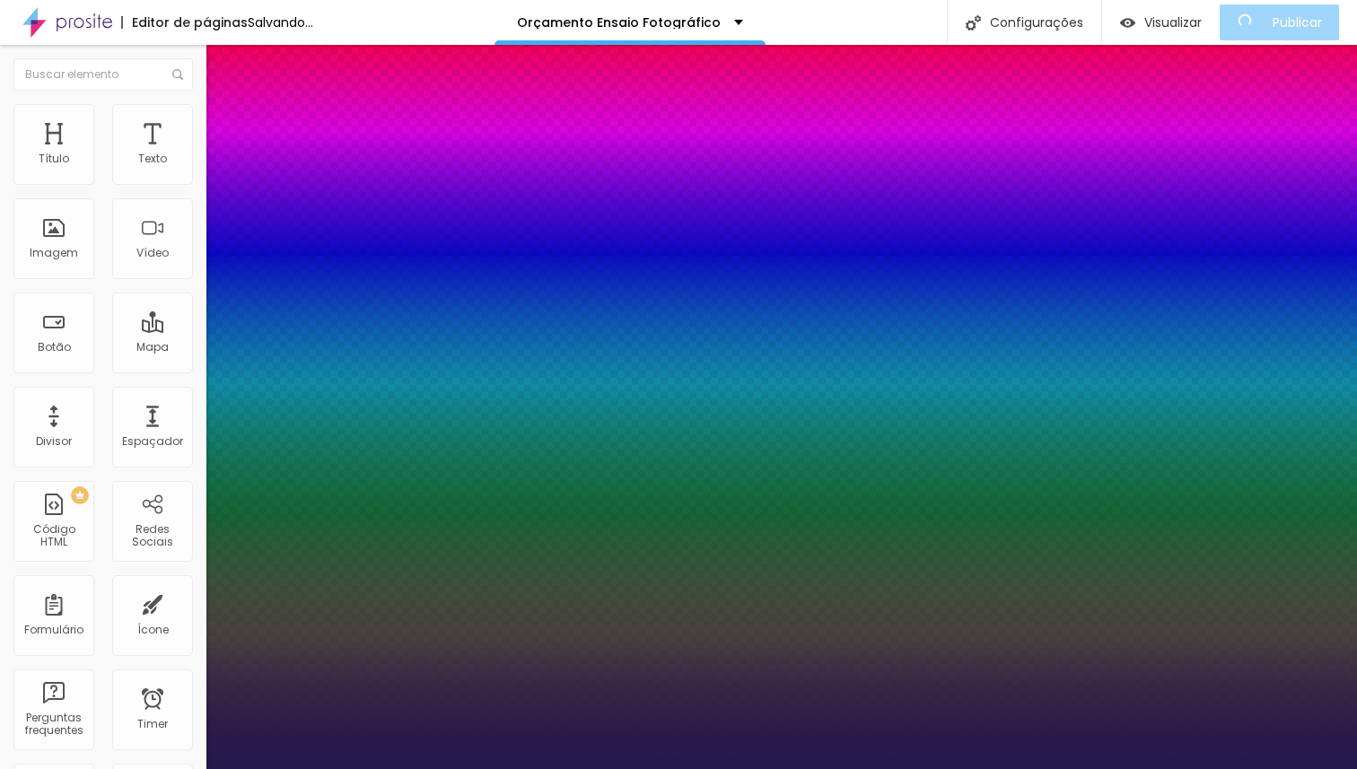
click at [1206, 768] on div at bounding box center [678, 769] width 1357 height 0
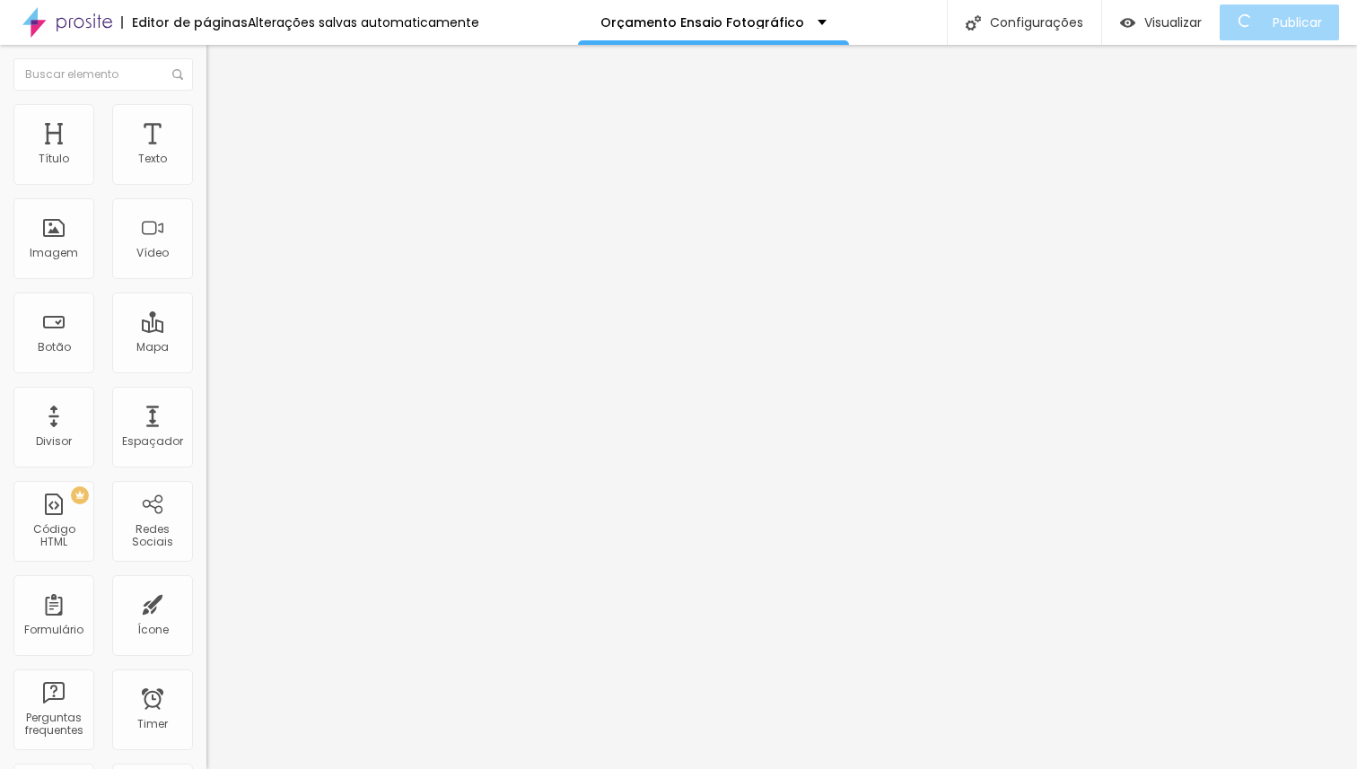
click at [215, 165] on icon "button" at bounding box center [218, 161] width 7 height 7
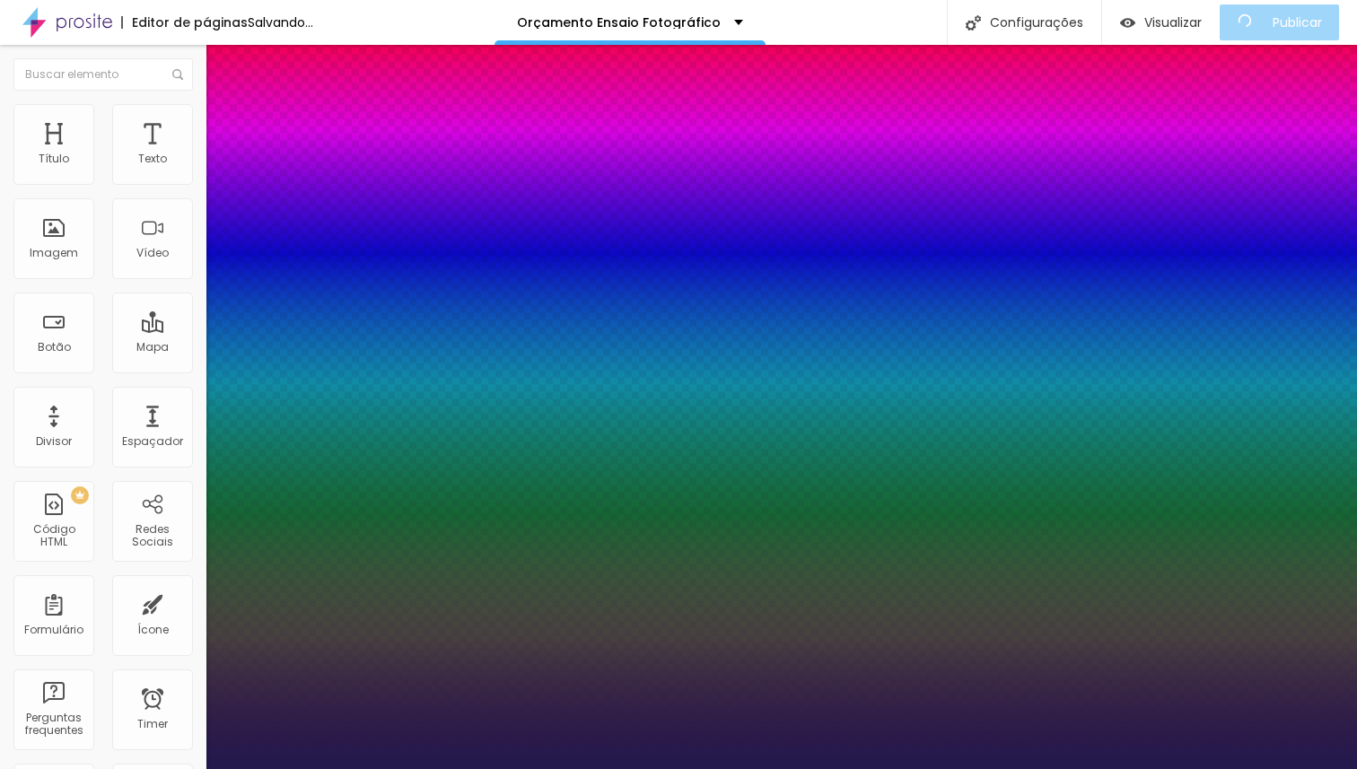
click at [943, 768] on div at bounding box center [678, 769] width 1357 height 0
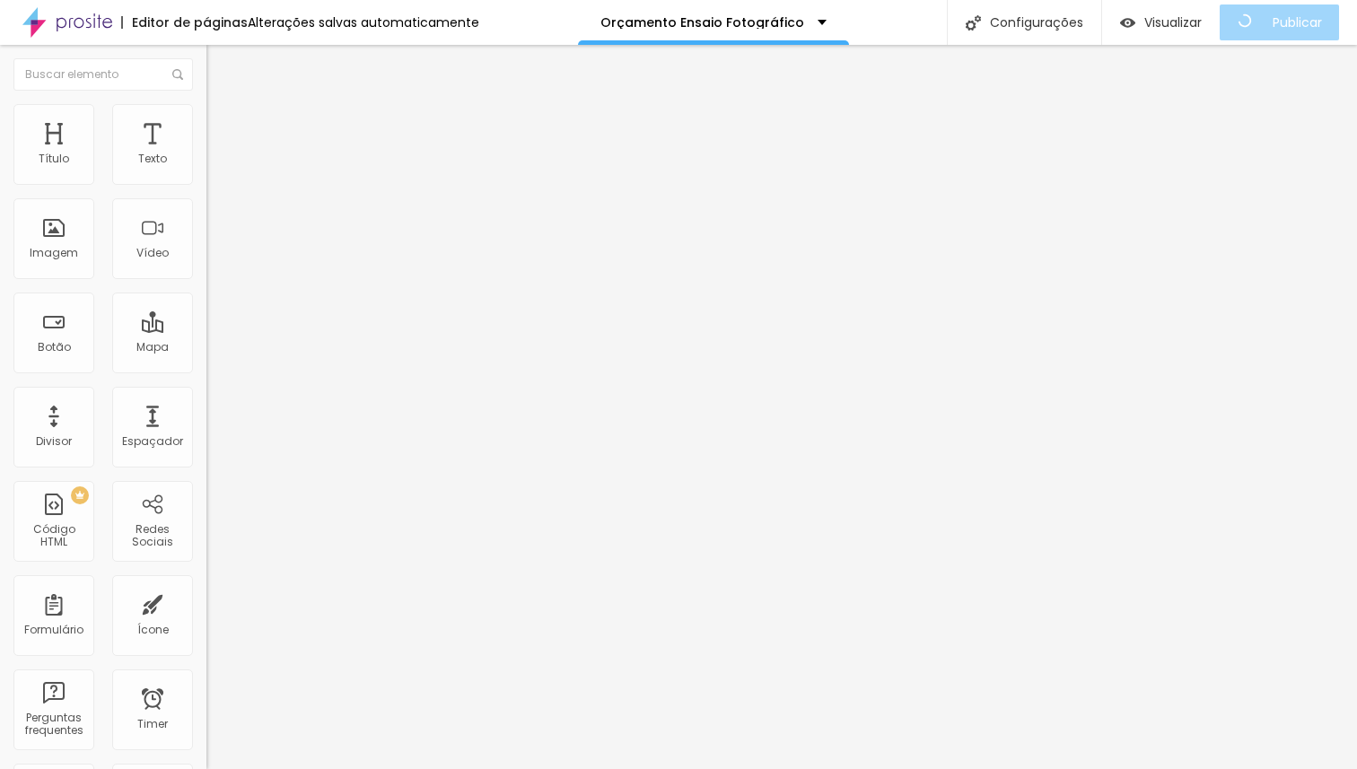
click at [223, 124] on span "Avançado" at bounding box center [252, 116] width 59 height 15
drag, startPoint x: 96, startPoint y: 175, endPoint x: 18, endPoint y: 173, distance: 78.1
click at [206, 330] on input "range" at bounding box center [264, 337] width 116 height 14
click at [223, 121] on span "Avançado" at bounding box center [252, 116] width 59 height 15
drag, startPoint x: 50, startPoint y: 174, endPoint x: 72, endPoint y: 174, distance: 21.5
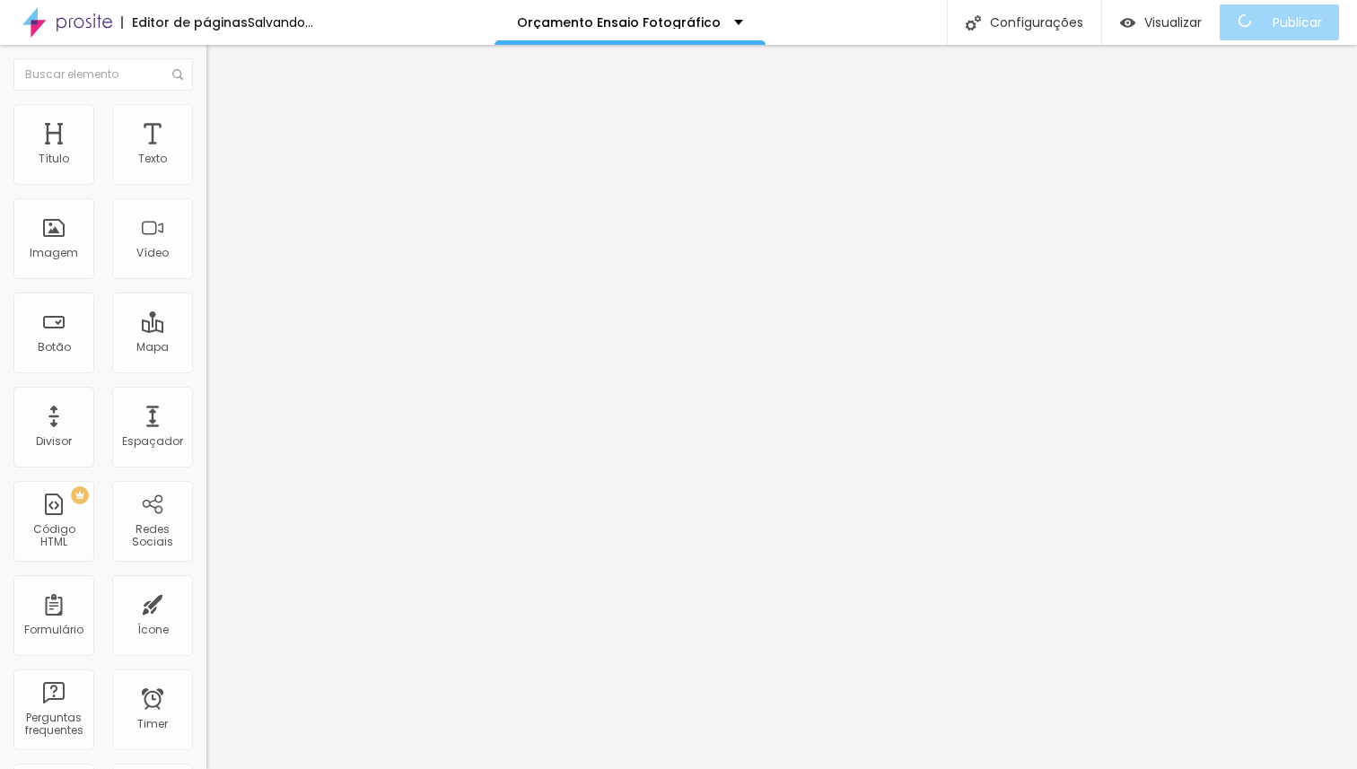
click at [206, 330] on input "range" at bounding box center [264, 337] width 116 height 14
click at [223, 124] on span "Avançado" at bounding box center [252, 116] width 59 height 15
drag, startPoint x: 44, startPoint y: 177, endPoint x: 66, endPoint y: 176, distance: 22.5
click at [206, 330] on input "range" at bounding box center [264, 337] width 116 height 14
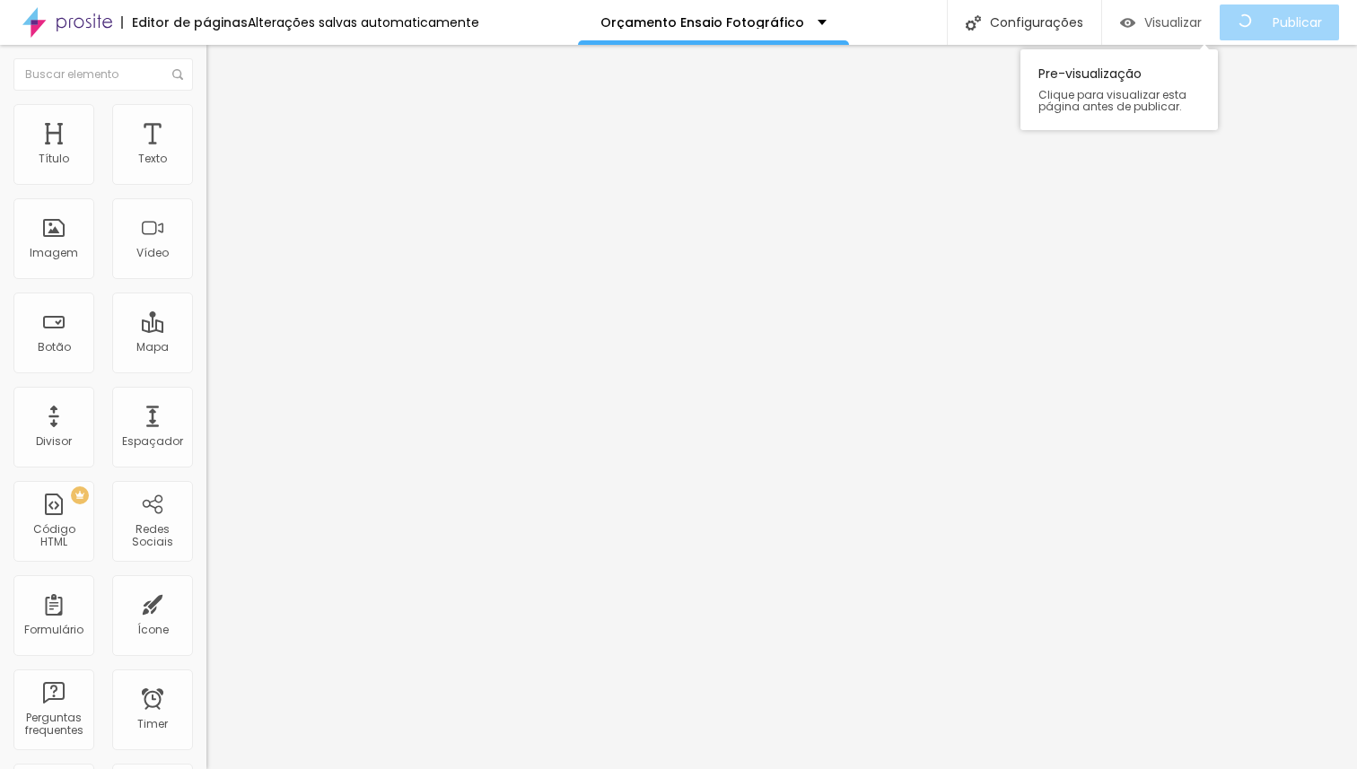
click at [1135, 17] on img "button" at bounding box center [1127, 22] width 15 height 15
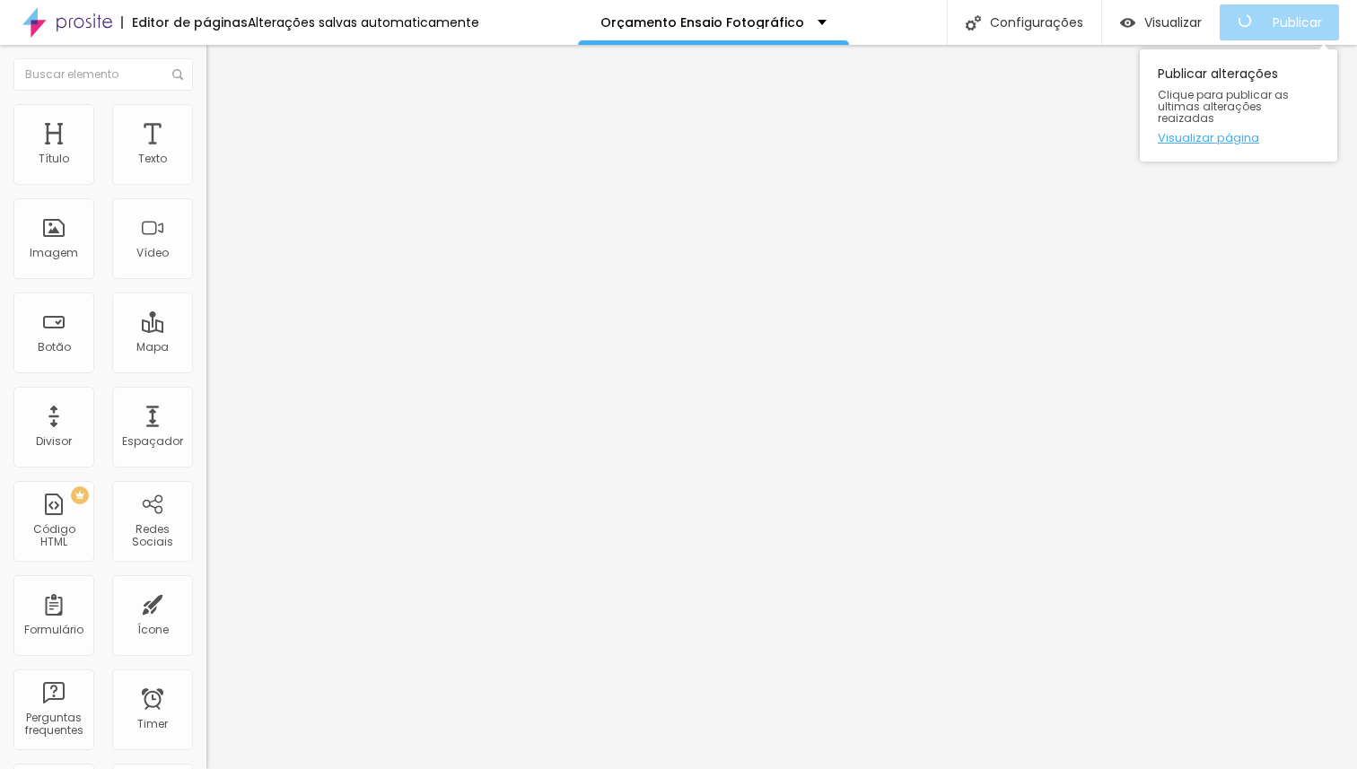
click at [1213, 132] on link "Visualizar página" at bounding box center [1239, 138] width 162 height 12
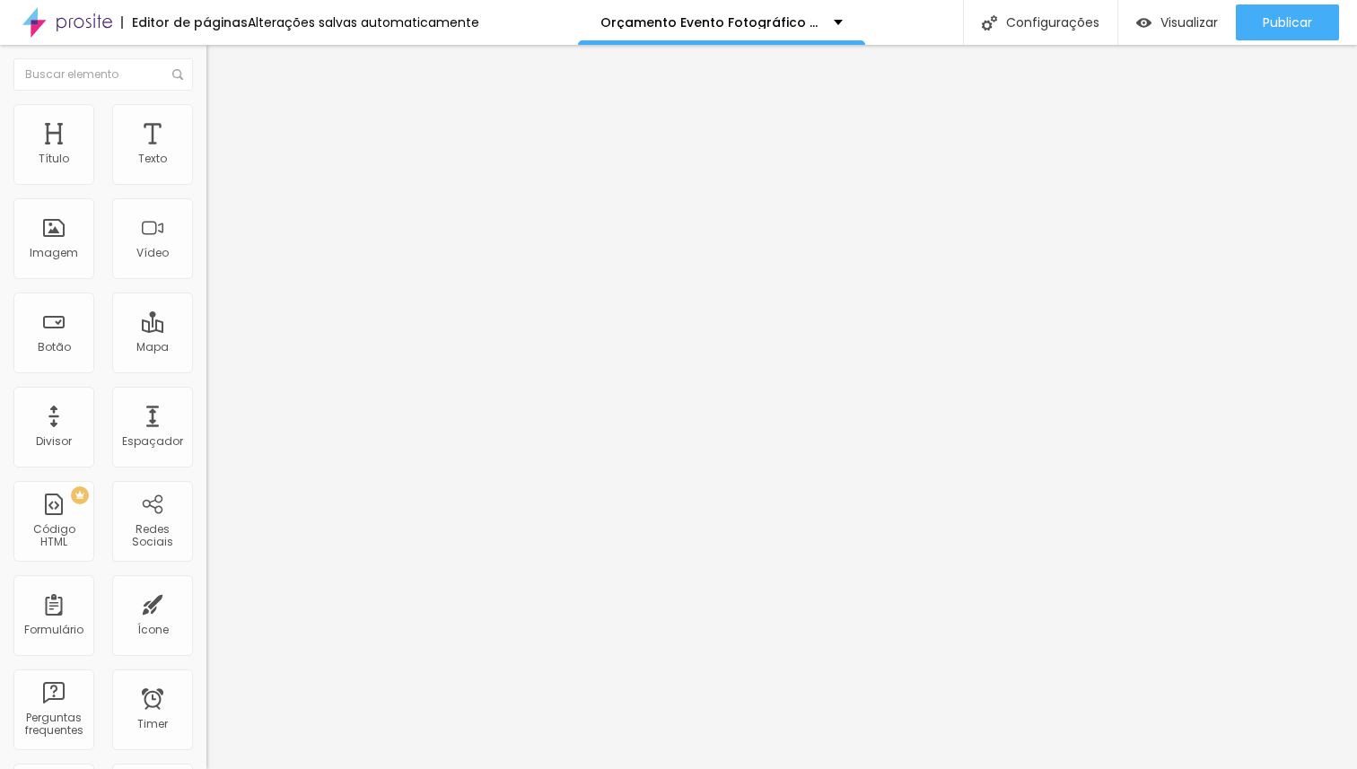
click at [206, 122] on li "Avançado" at bounding box center [309, 113] width 206 height 18
click at [206, 122] on ul "Estilo Avançado" at bounding box center [309, 104] width 206 height 36
click at [223, 106] on span "Estilo" at bounding box center [237, 98] width 28 height 15
type input "1"
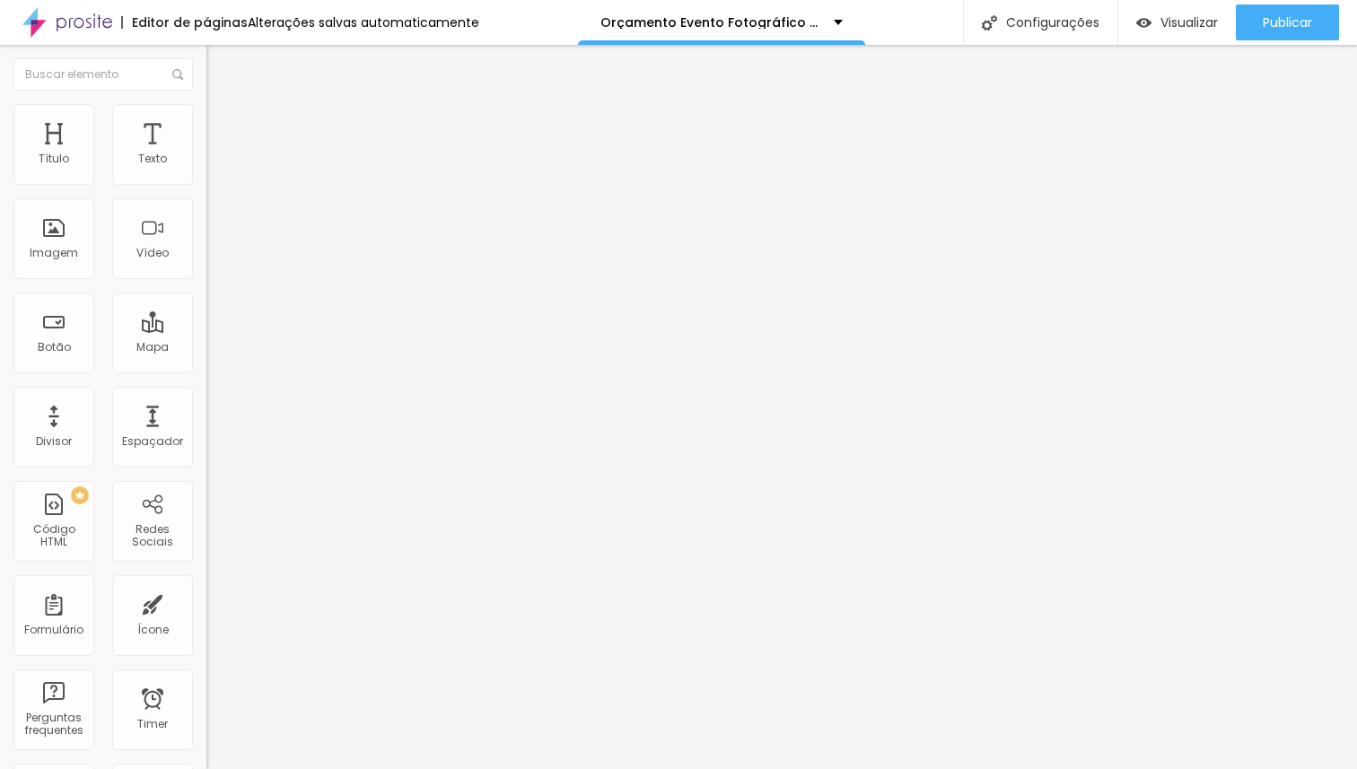
type input "1.1"
type input "1.2"
type input "1.3"
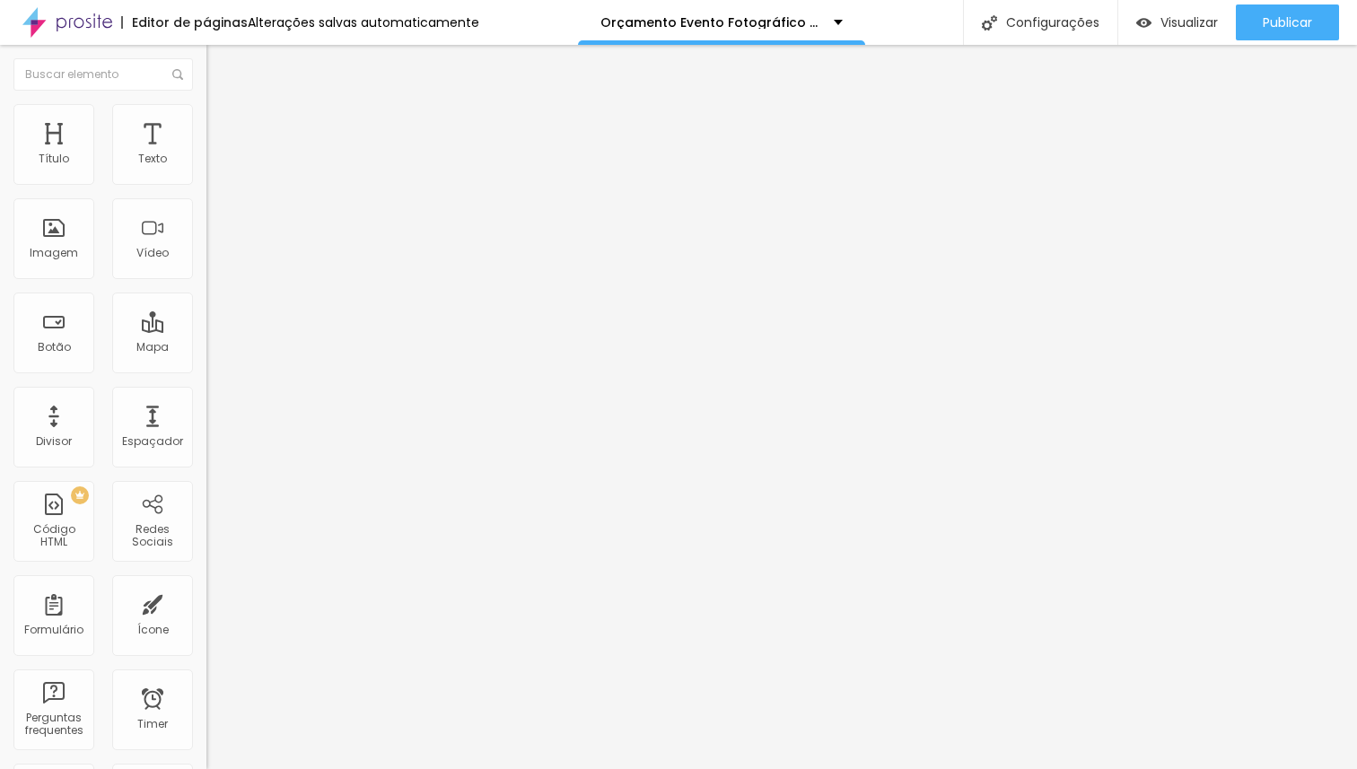
type input "1.3"
type input "1.2"
type input "1.1"
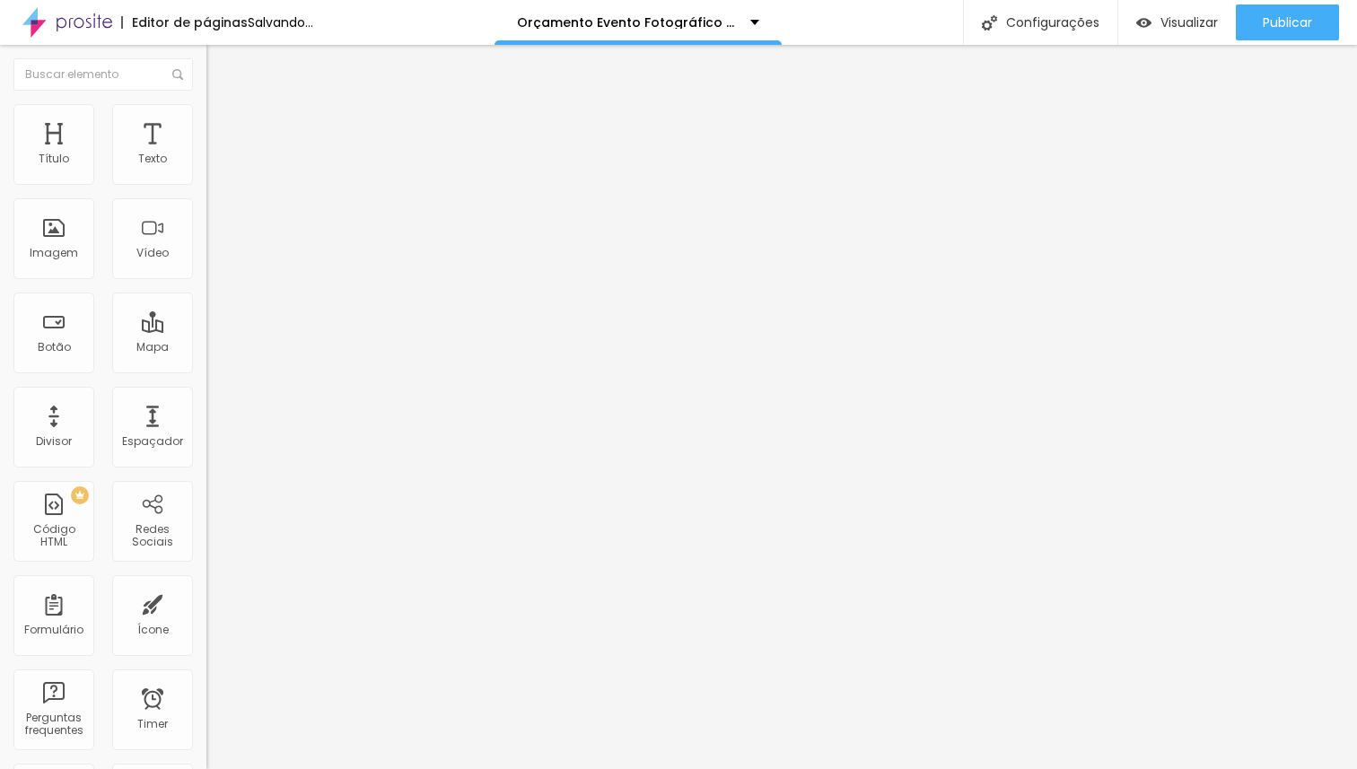
drag, startPoint x: 72, startPoint y: 449, endPoint x: 86, endPoint y: 448, distance: 14.4
type input "1.1"
type input "0.2"
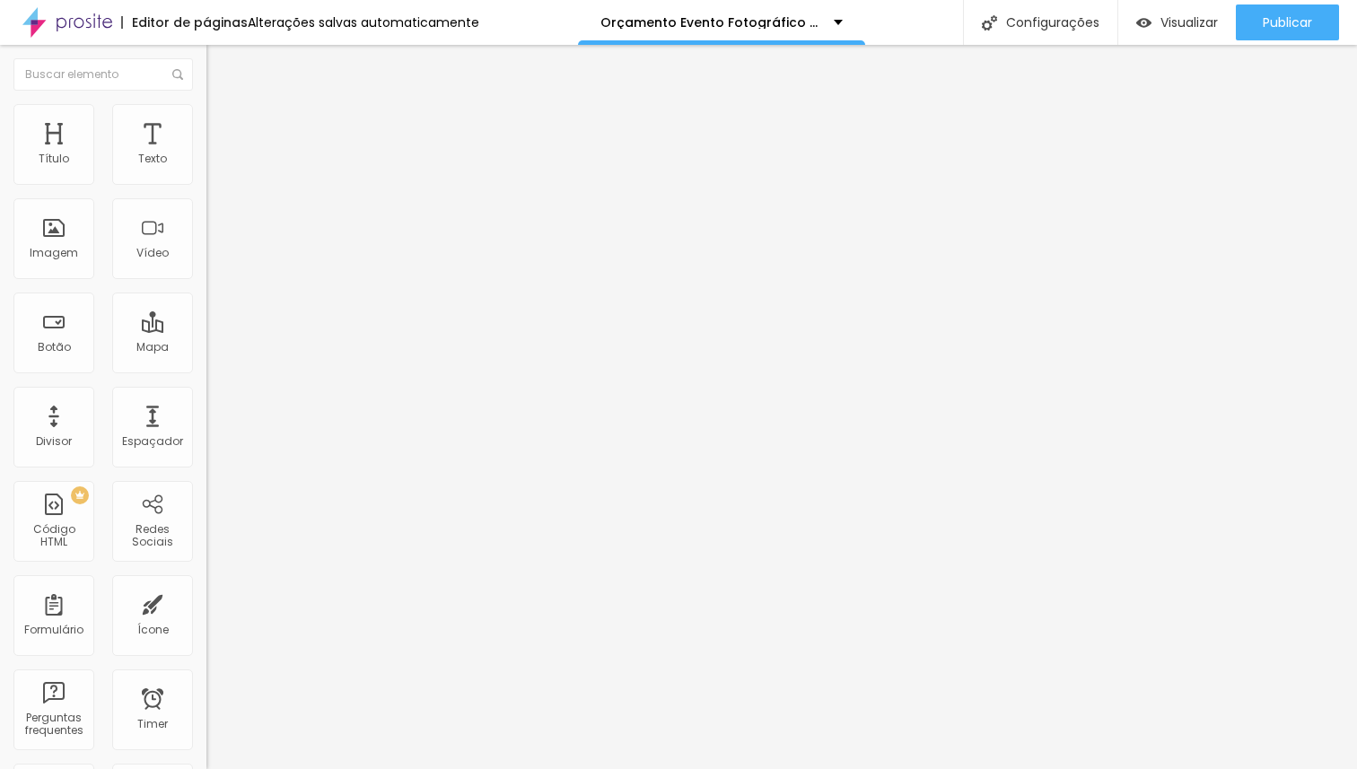
type input "3.7"
type input "4.6"
type input "5.4"
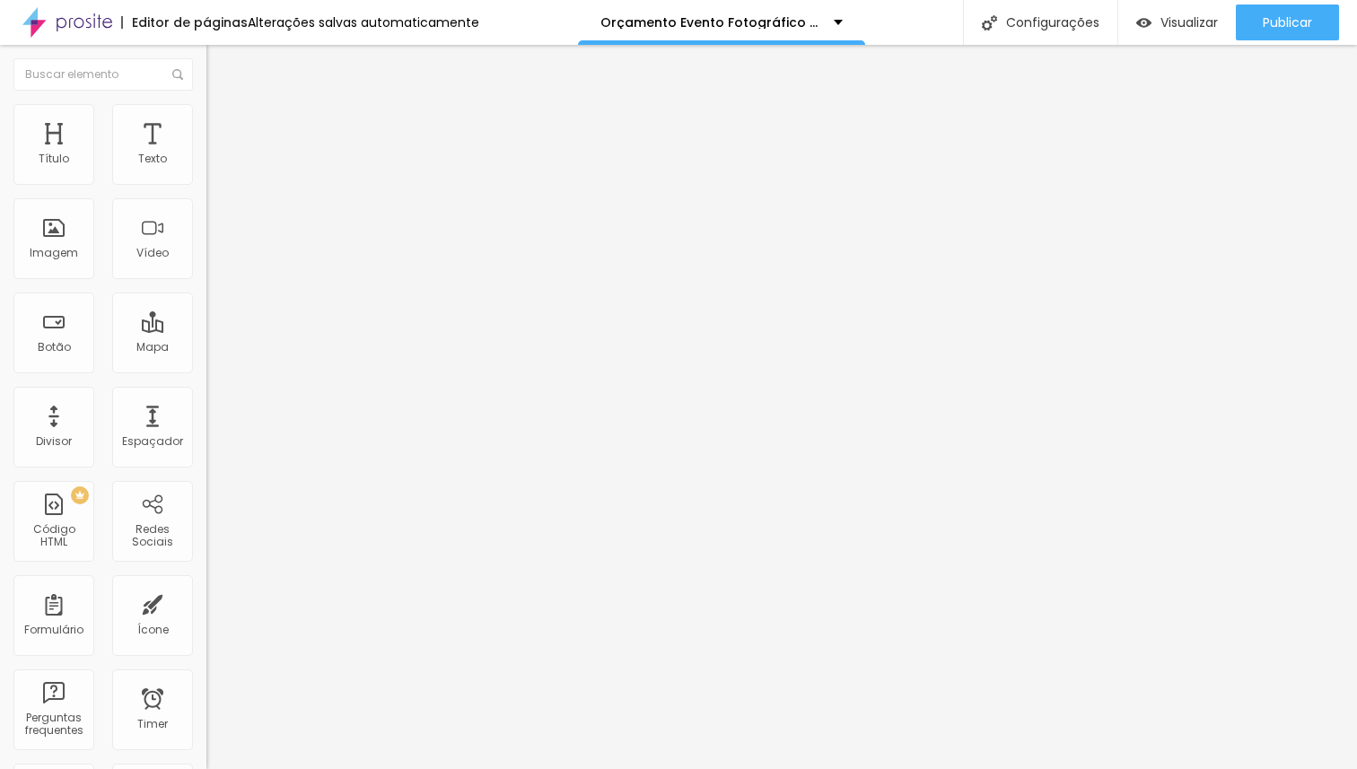
type input "5.4"
type input "5.5"
type input "6.6"
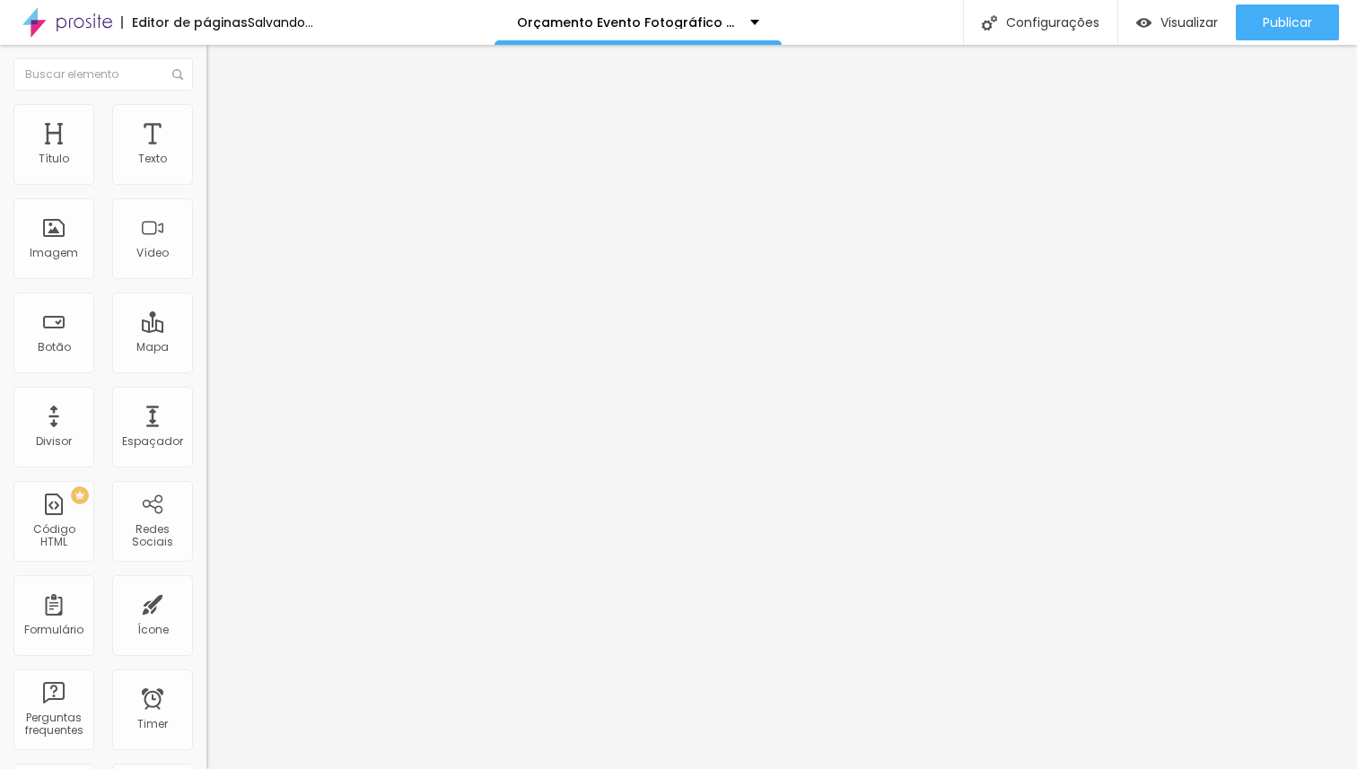
type input "13.7"
type input "14"
type input "15.3"
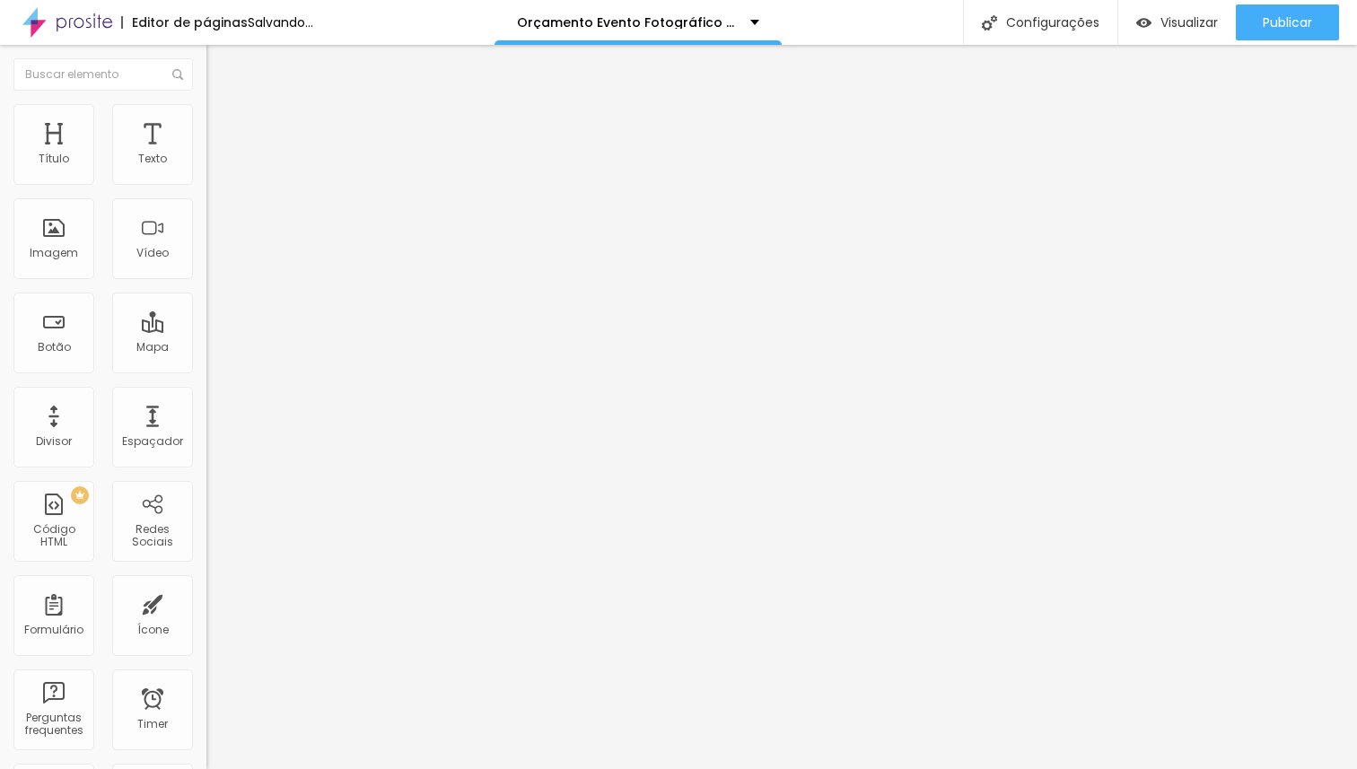
type input "15.3"
type input "15.6"
type input "15.9"
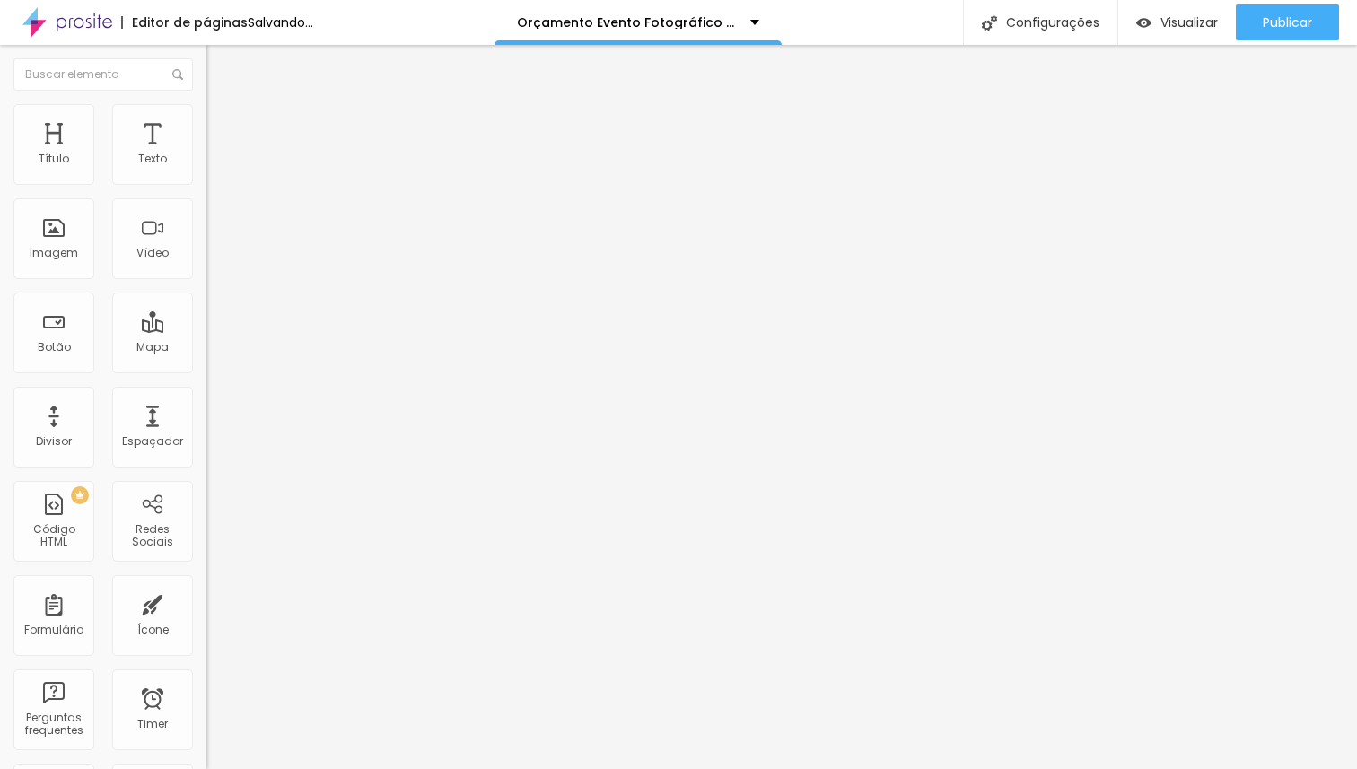
type input "17.1"
type input "17.2"
type input "20"
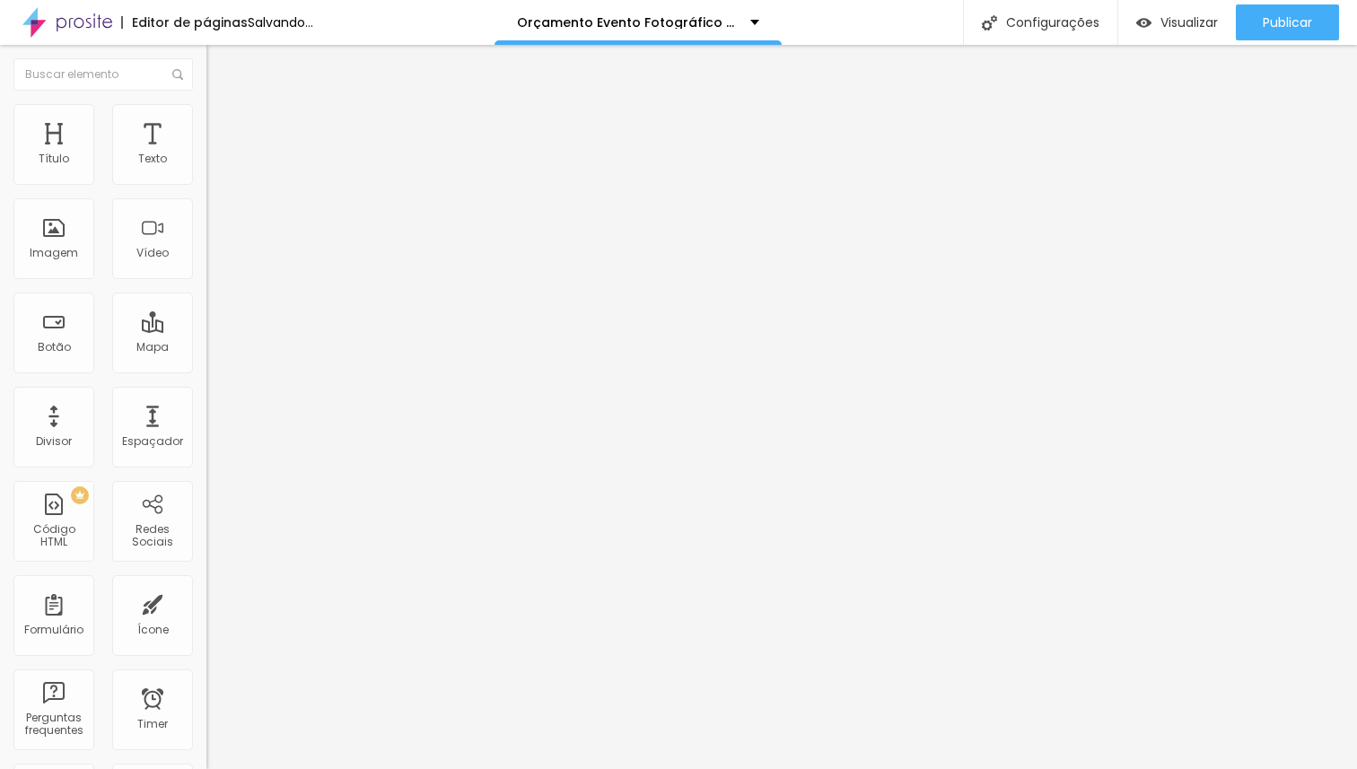
type input "20"
type input "19.6"
type input "17.4"
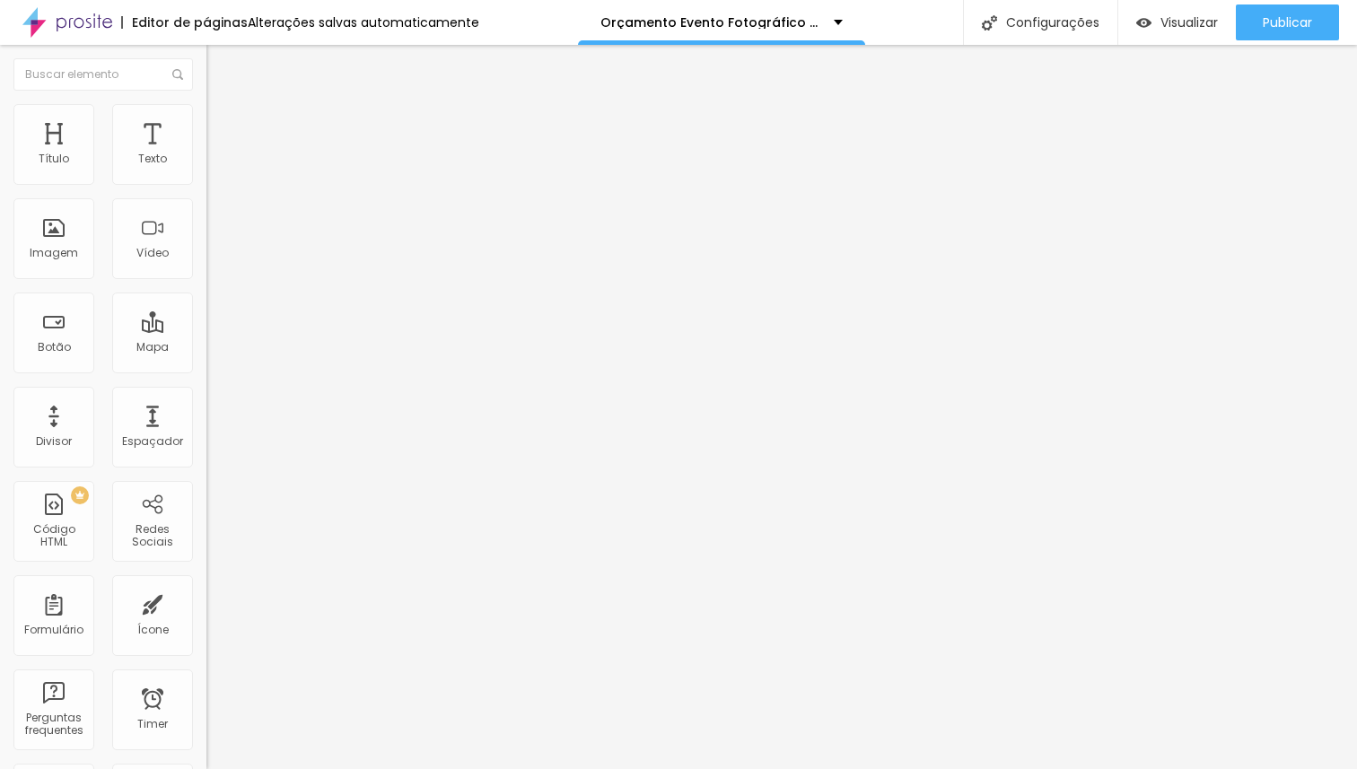
type input "16.8"
type input "16.5"
type input "16.2"
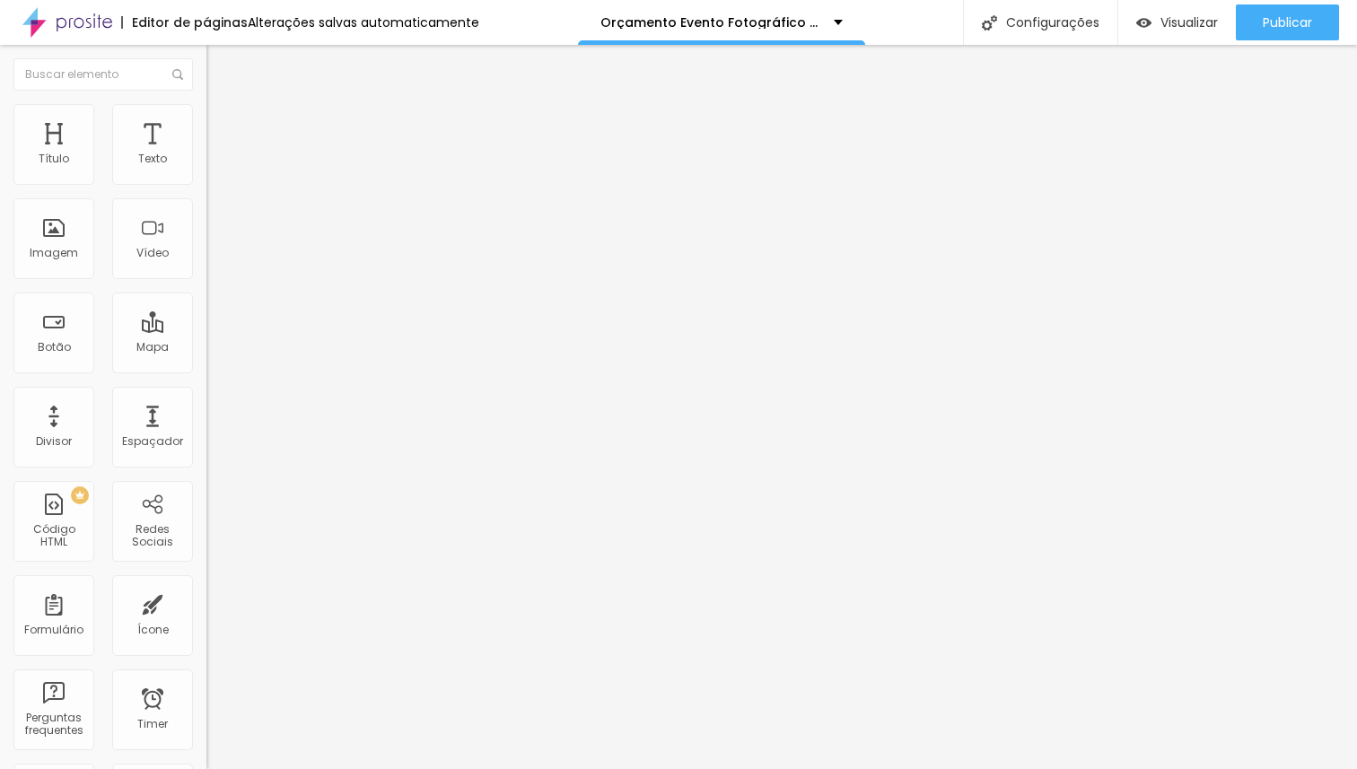
type input "16.2"
type input "16.1"
type input "16"
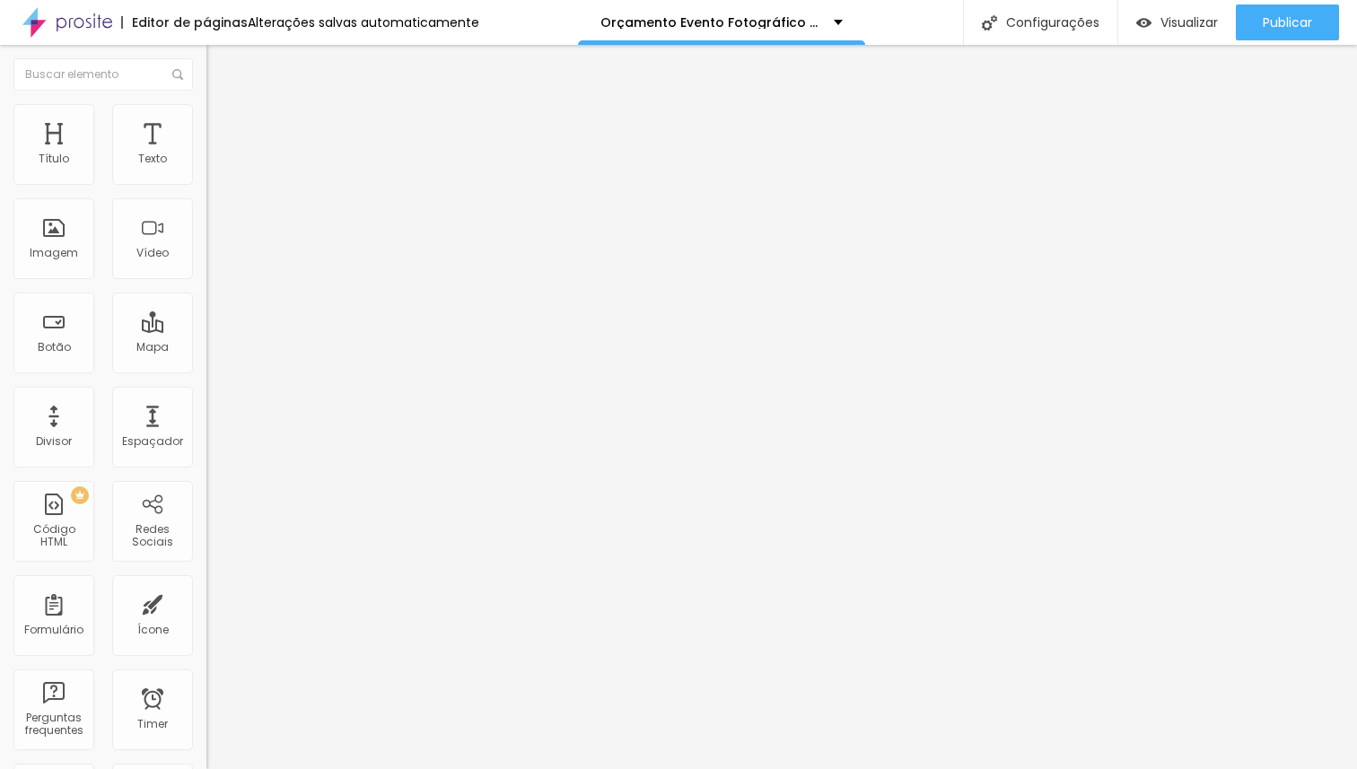
type input "15.3"
type input "15"
type input "14.5"
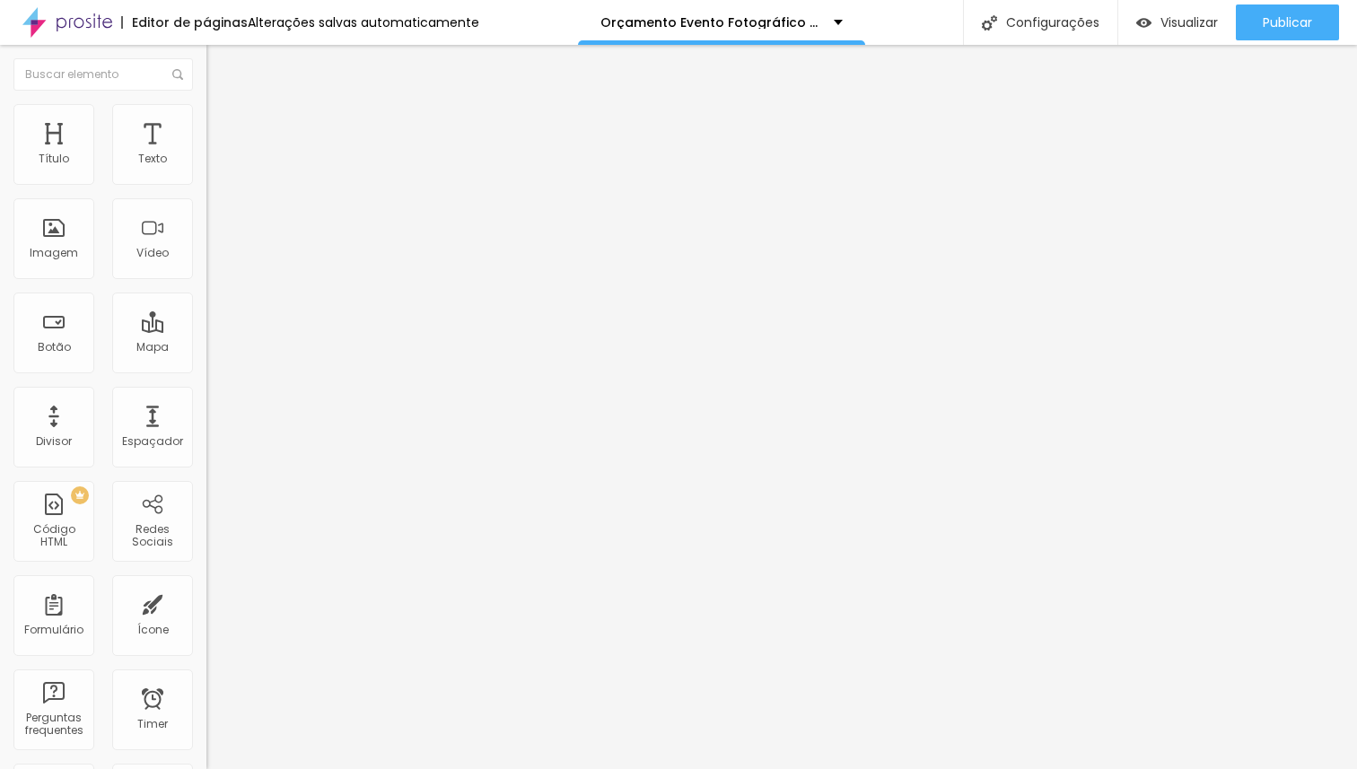
type input "14.5"
type input "14.4"
type input "14.3"
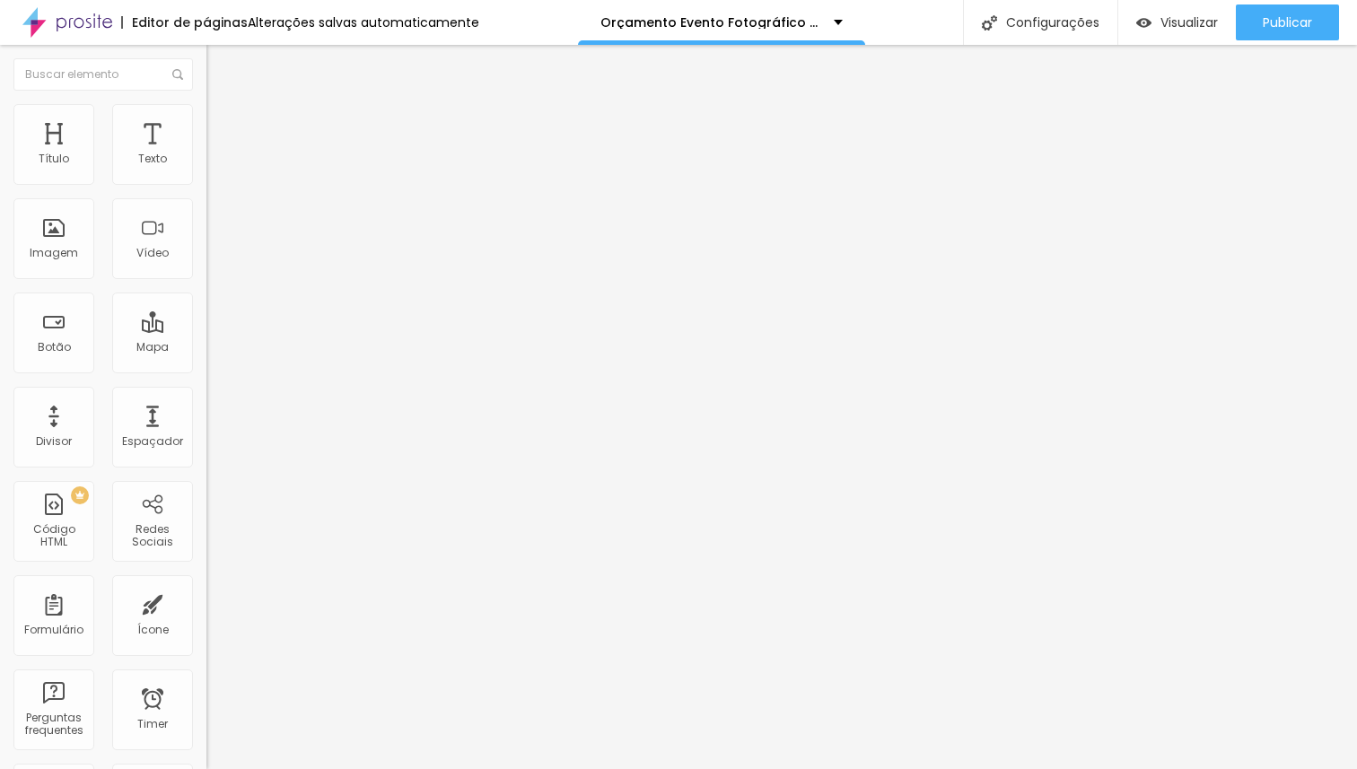
type input "14.2"
type input "14.1"
type input "14"
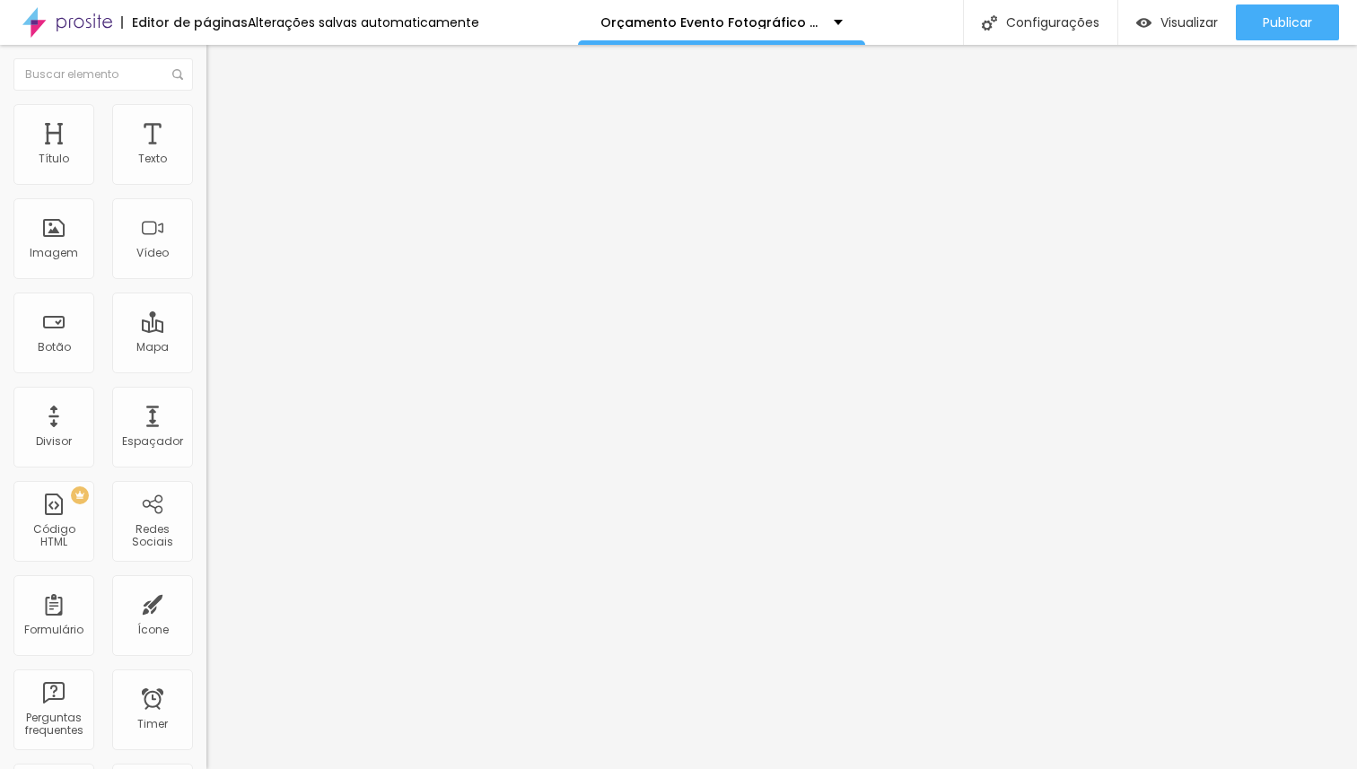
type input "14"
type input "13.9"
type input "13.8"
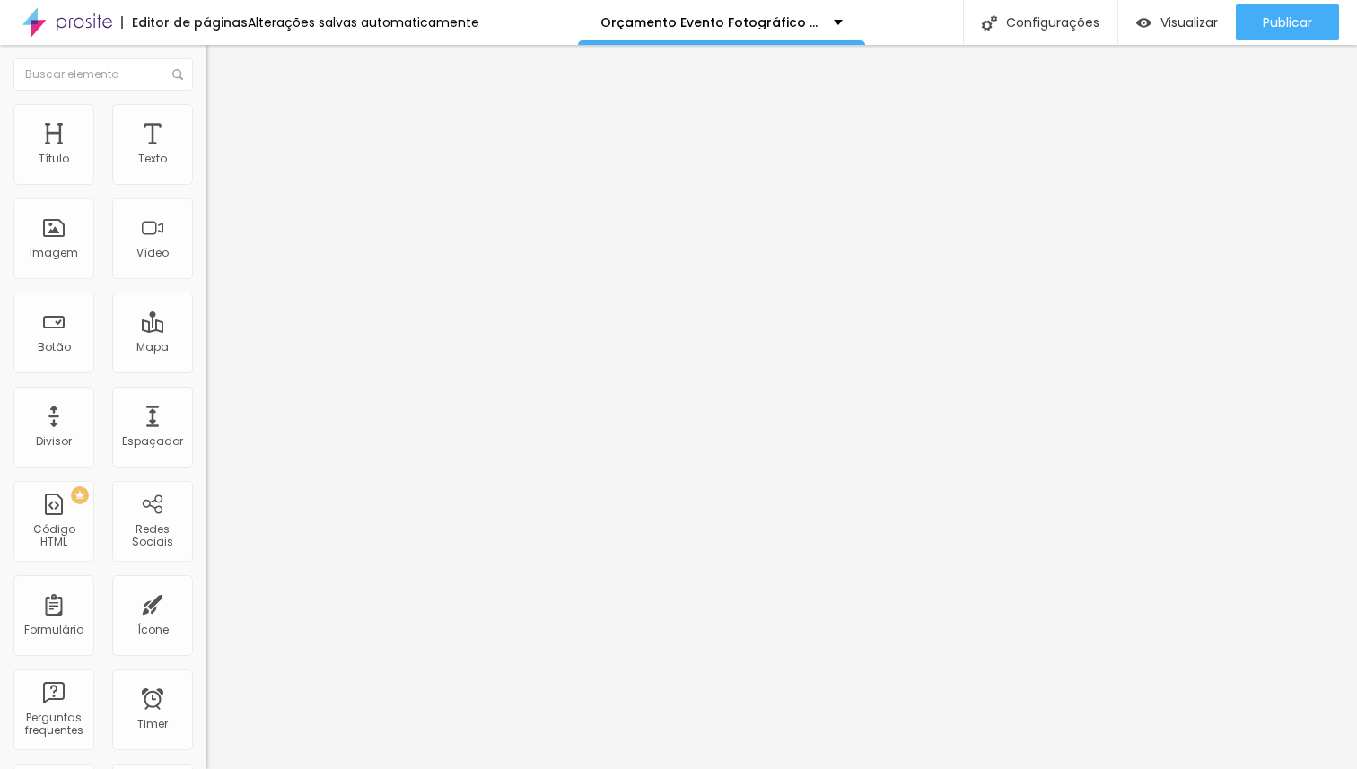
type input "13.7"
type input "13.6"
type input "13.5"
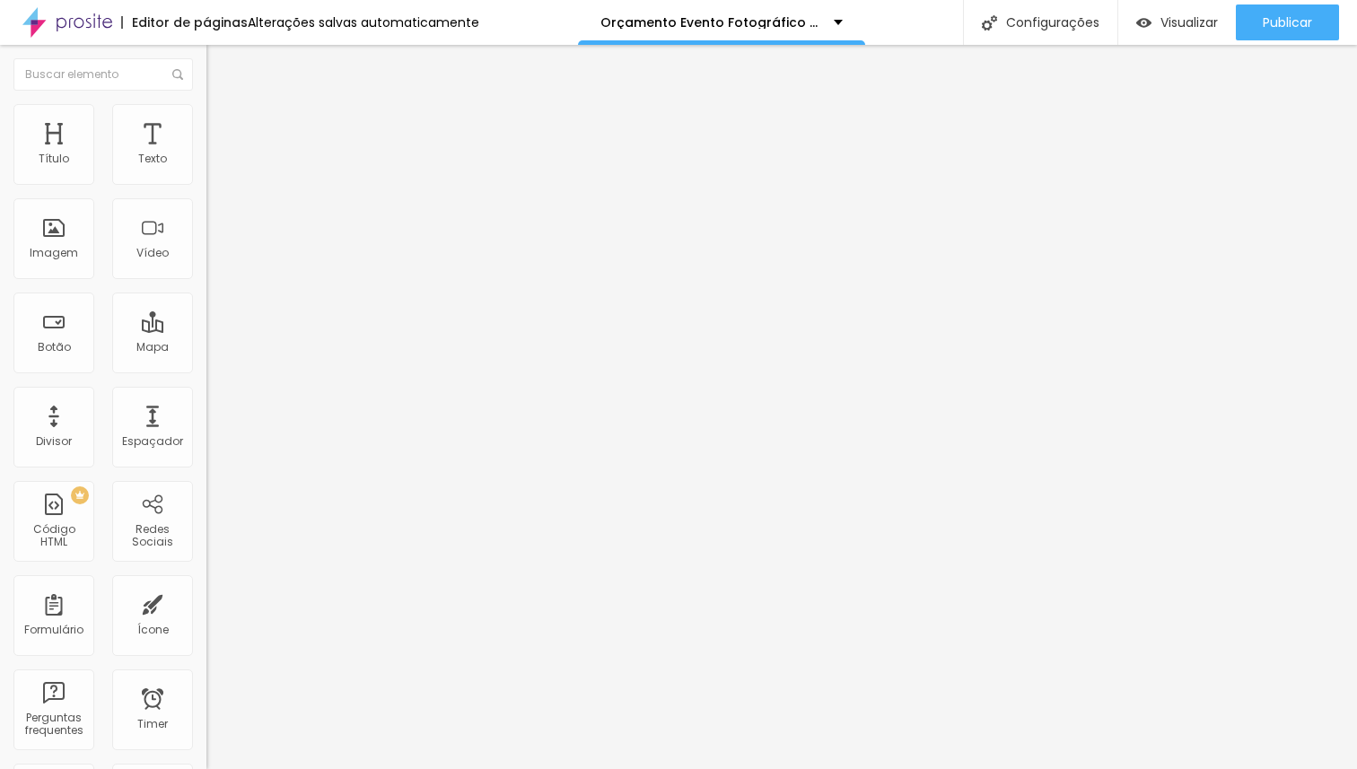
type input "13.5"
type input "13.4"
type input "13.3"
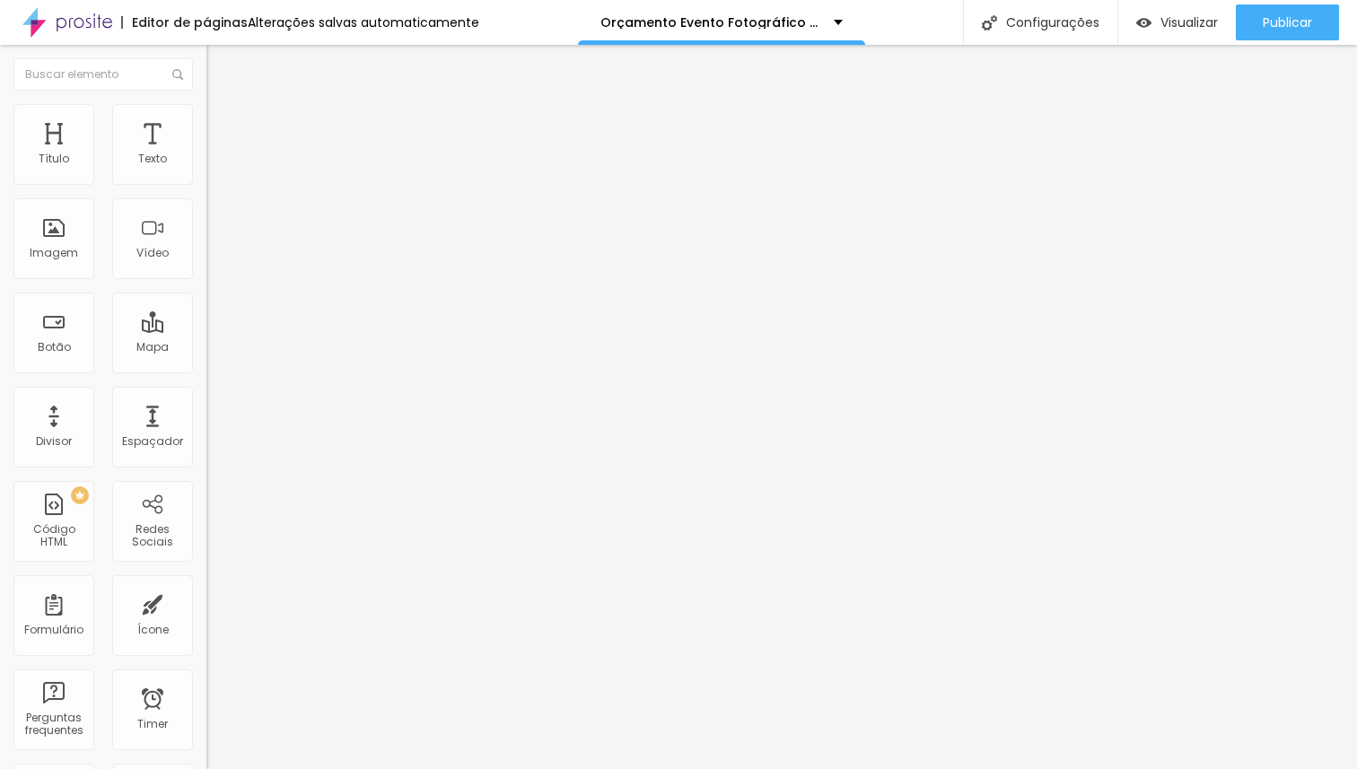
type input "13.2"
type input "13.1"
type input "12.9"
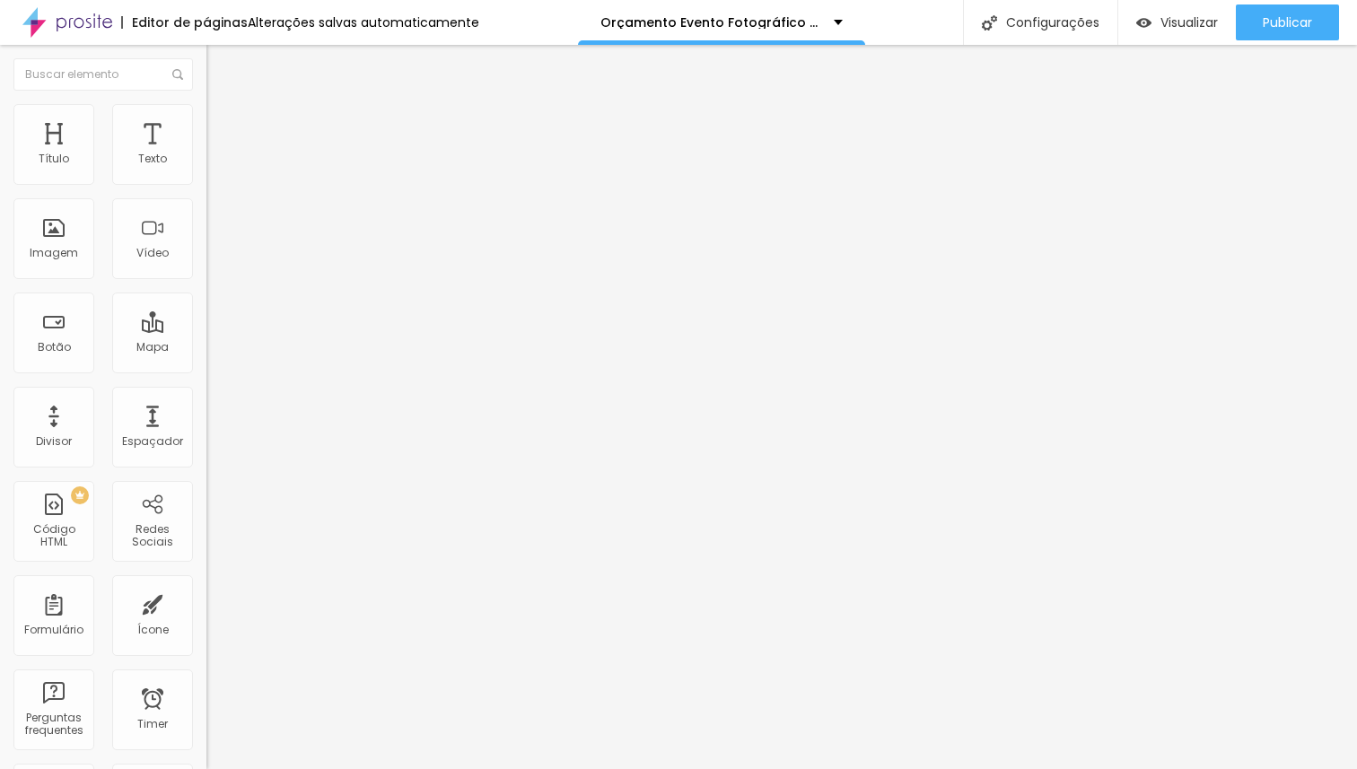
type input "12.9"
type input "12.5"
type input "12.4"
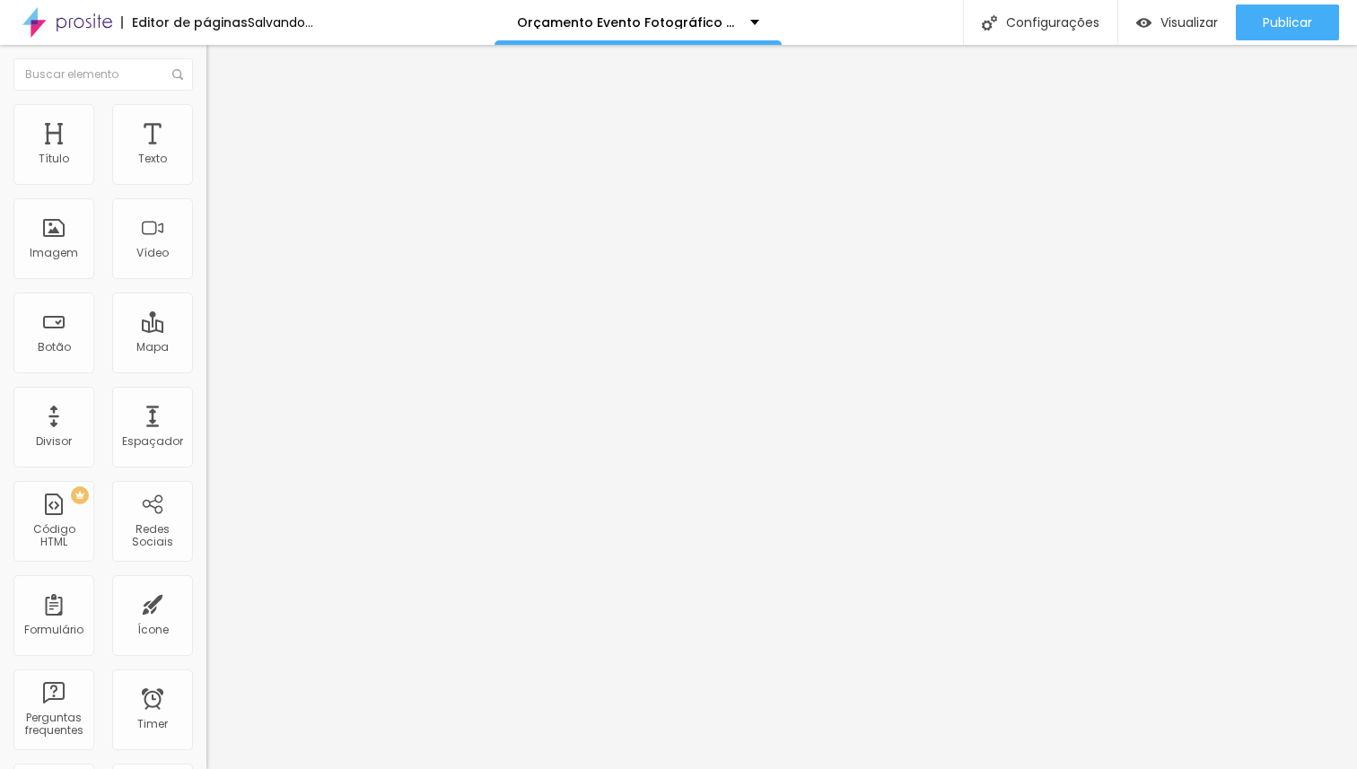
type input "12.3"
type input "12.2"
type input "12.1"
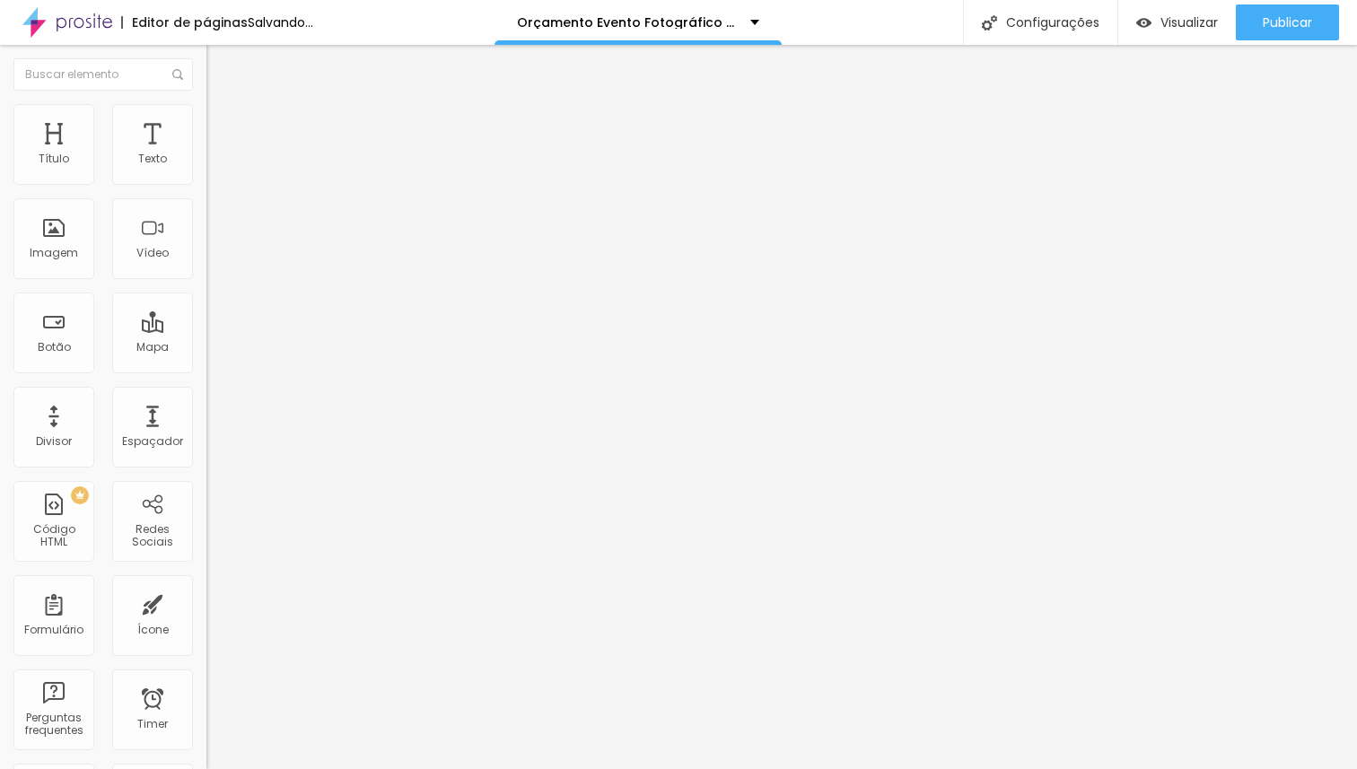
type input "12.1"
type input "12"
type input "11.8"
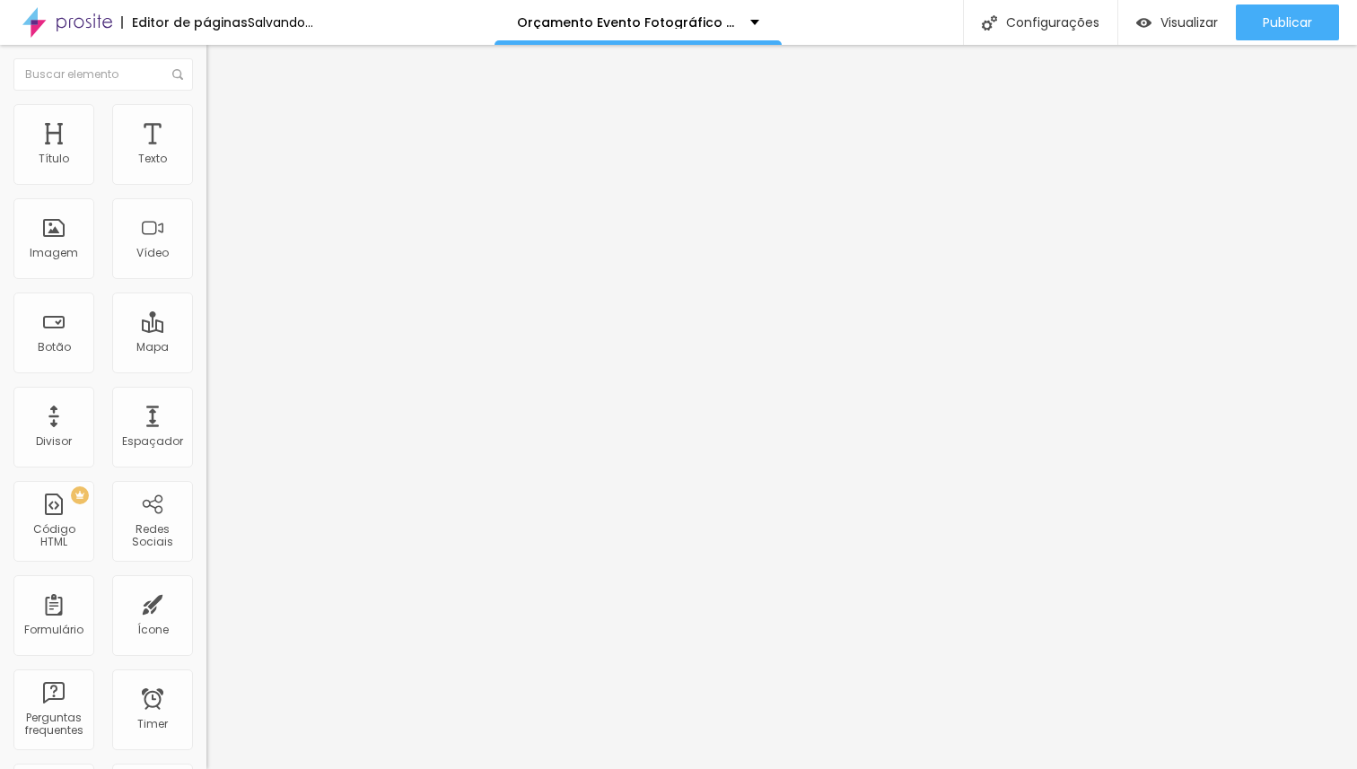
type input "11.7"
type input "11.6"
type input "11.5"
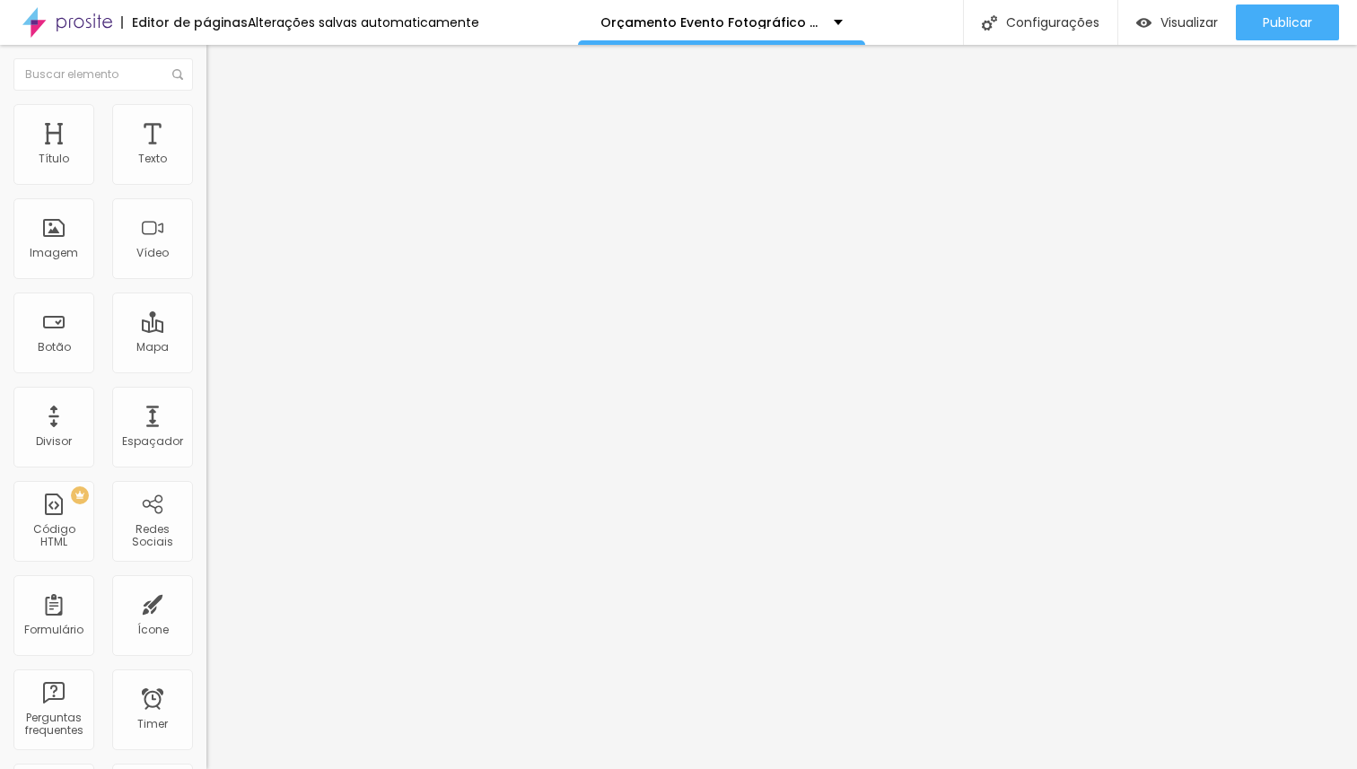
type input "11.5"
type input "11.4"
type input "11.3"
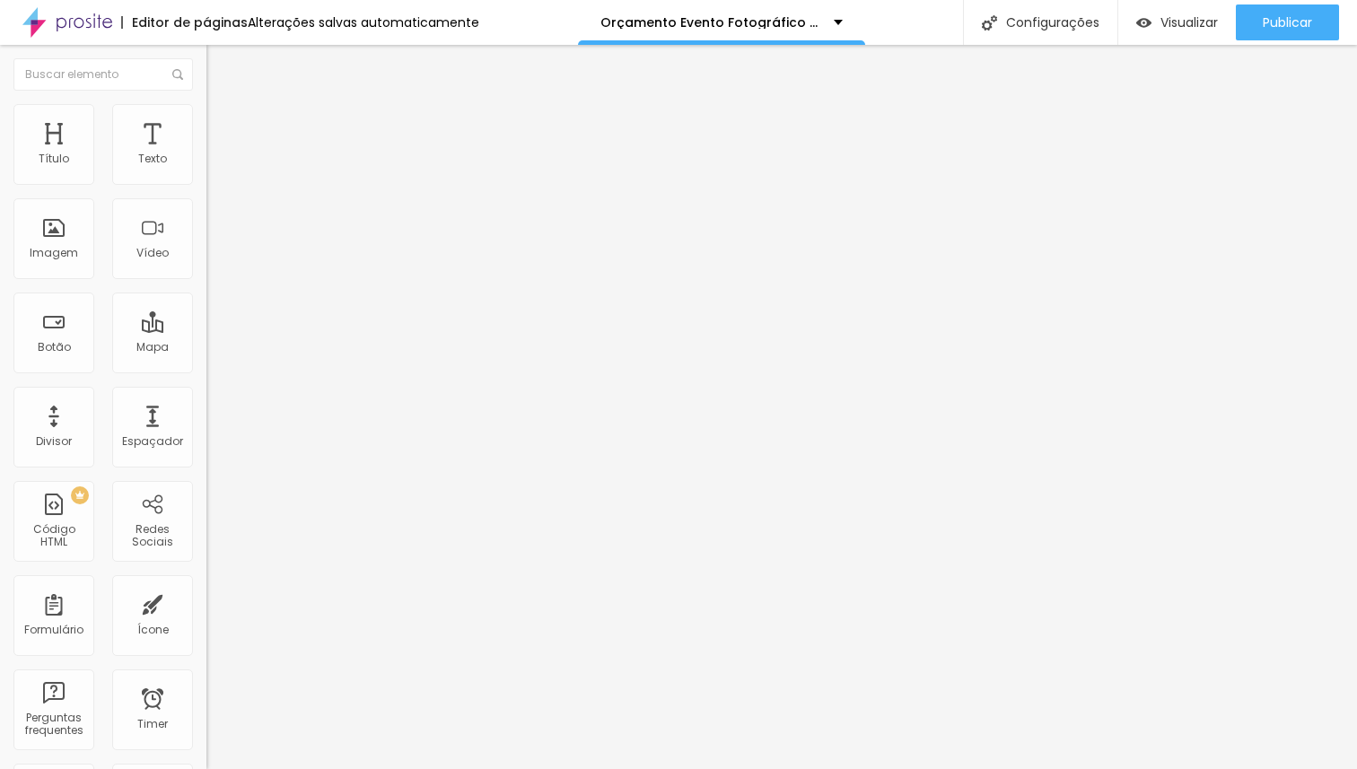
type input "11.2"
type input "11.1"
type input "11"
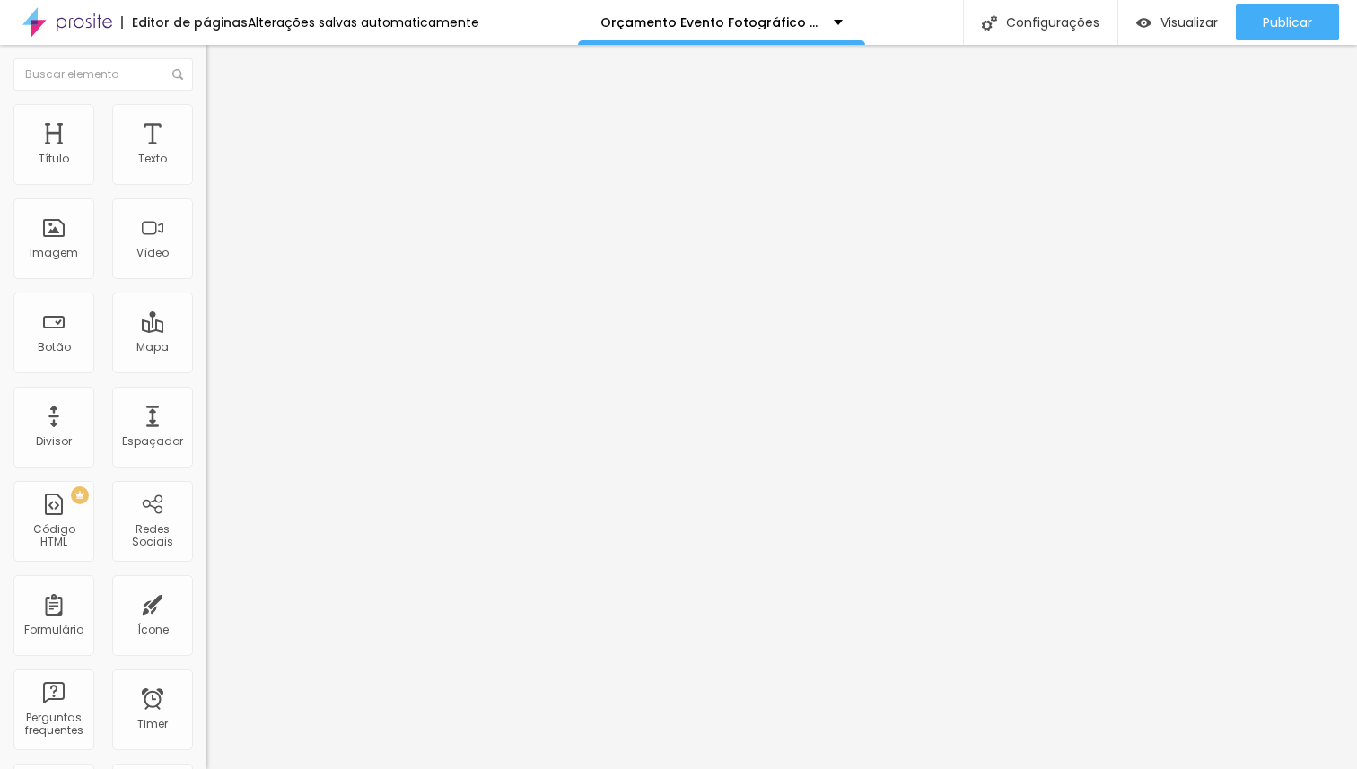
type input "11"
type input "10.9"
type input "11"
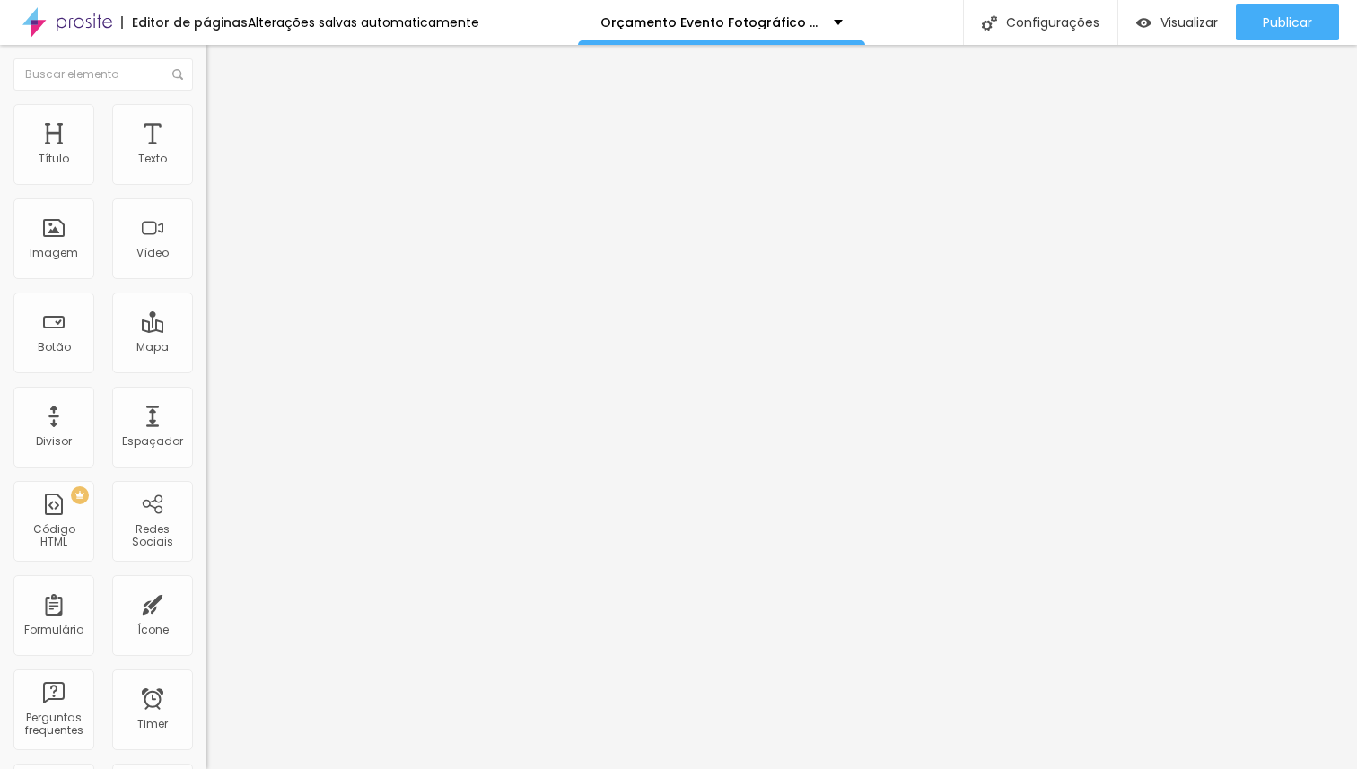
type input "11.1"
type input "11.2"
type input "11.3"
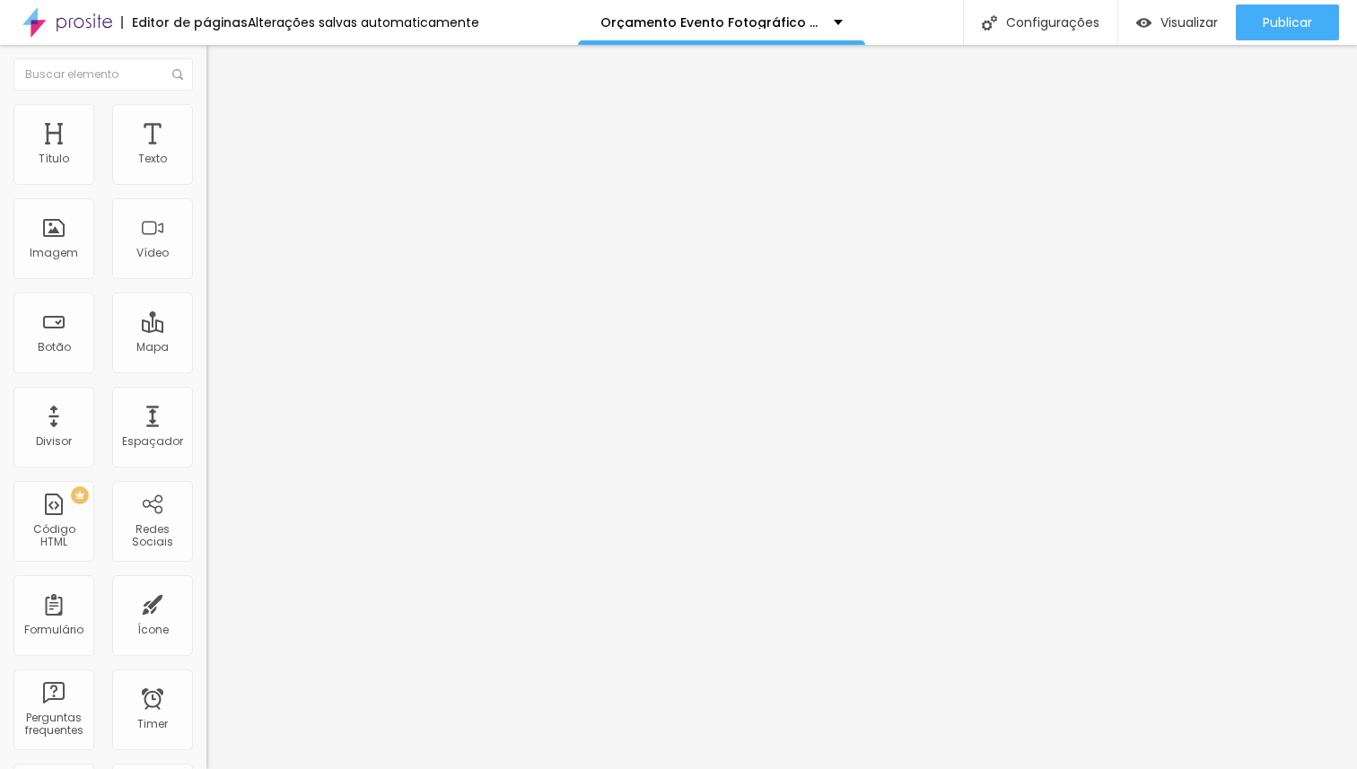
type input "11.3"
type input "11.2"
type input "11.1"
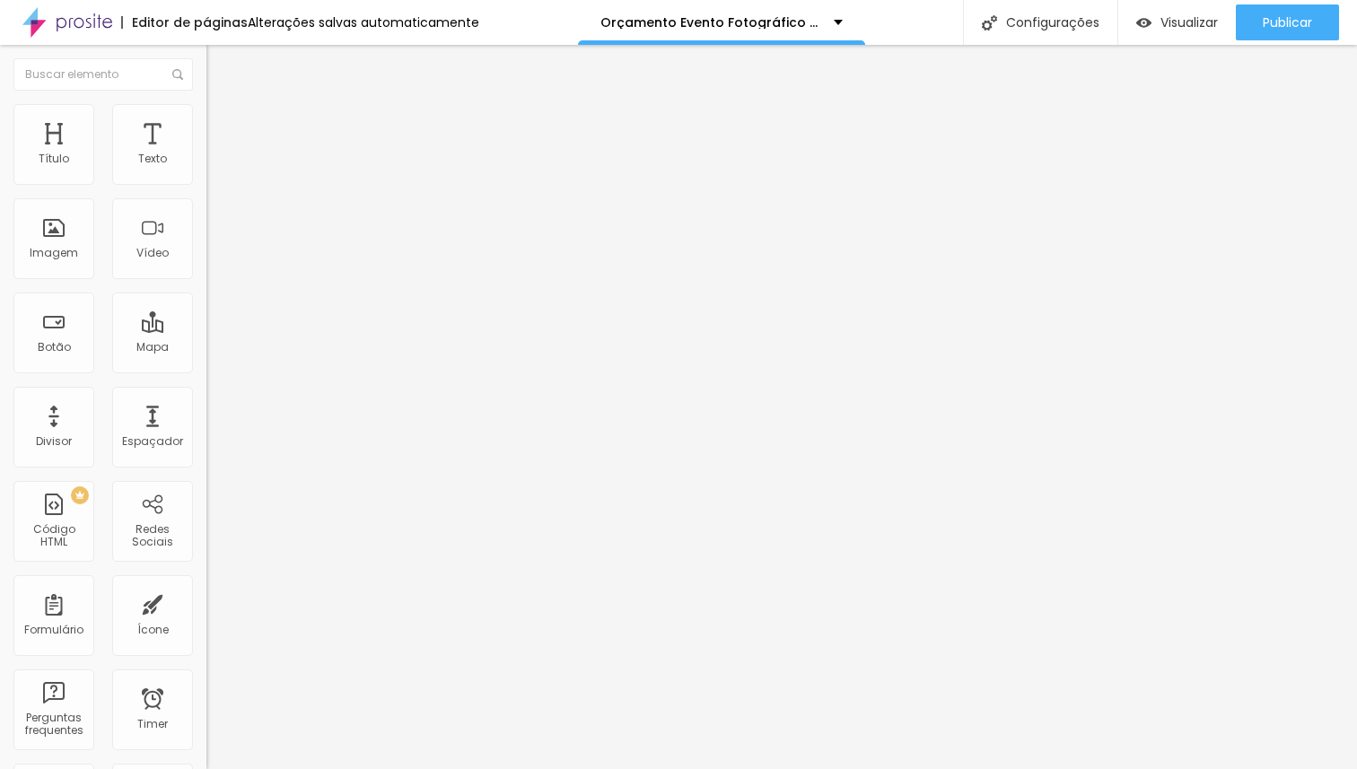
drag, startPoint x: 40, startPoint y: 414, endPoint x: 102, endPoint y: 418, distance: 62.1
click at [206, 678] on input "range" at bounding box center [264, 685] width 116 height 14
type input "11"
type input "10.9"
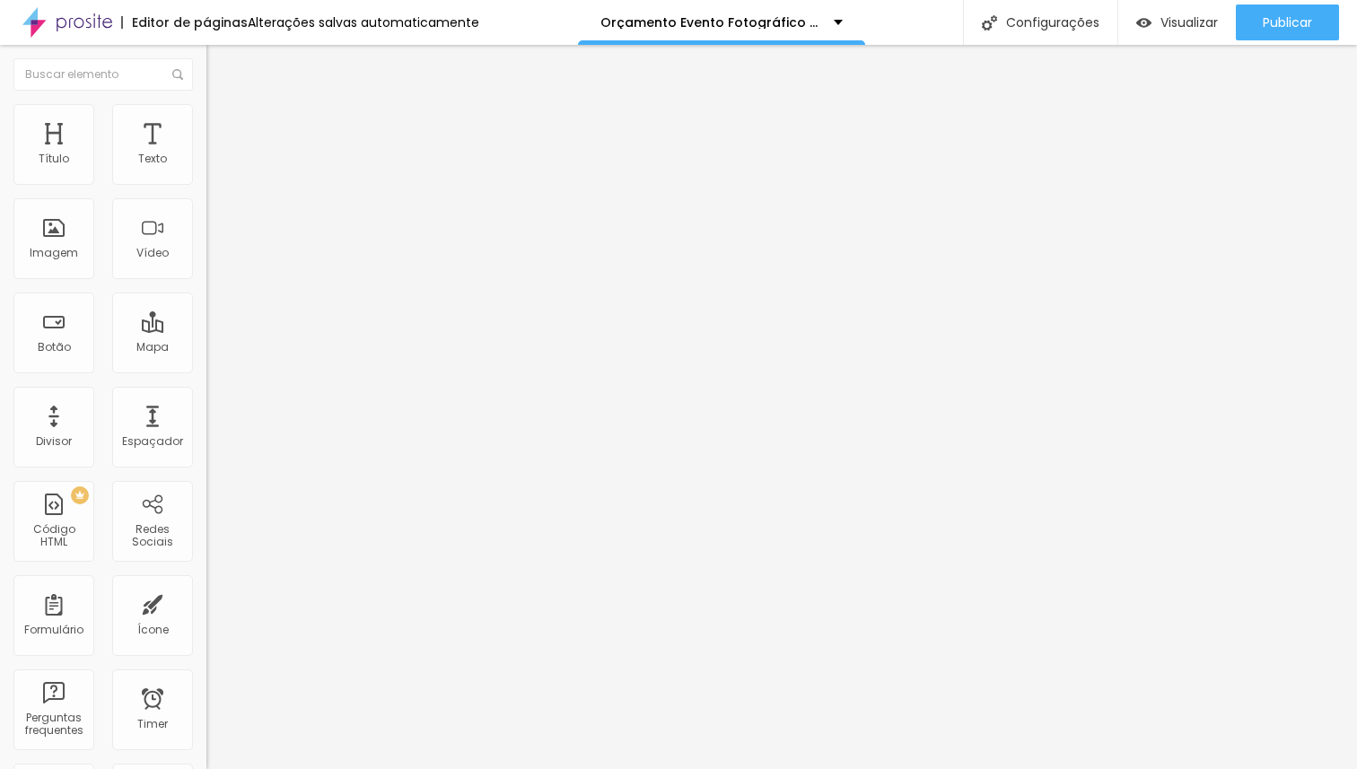
type input "10.9"
type input "10.8"
type input "10.3"
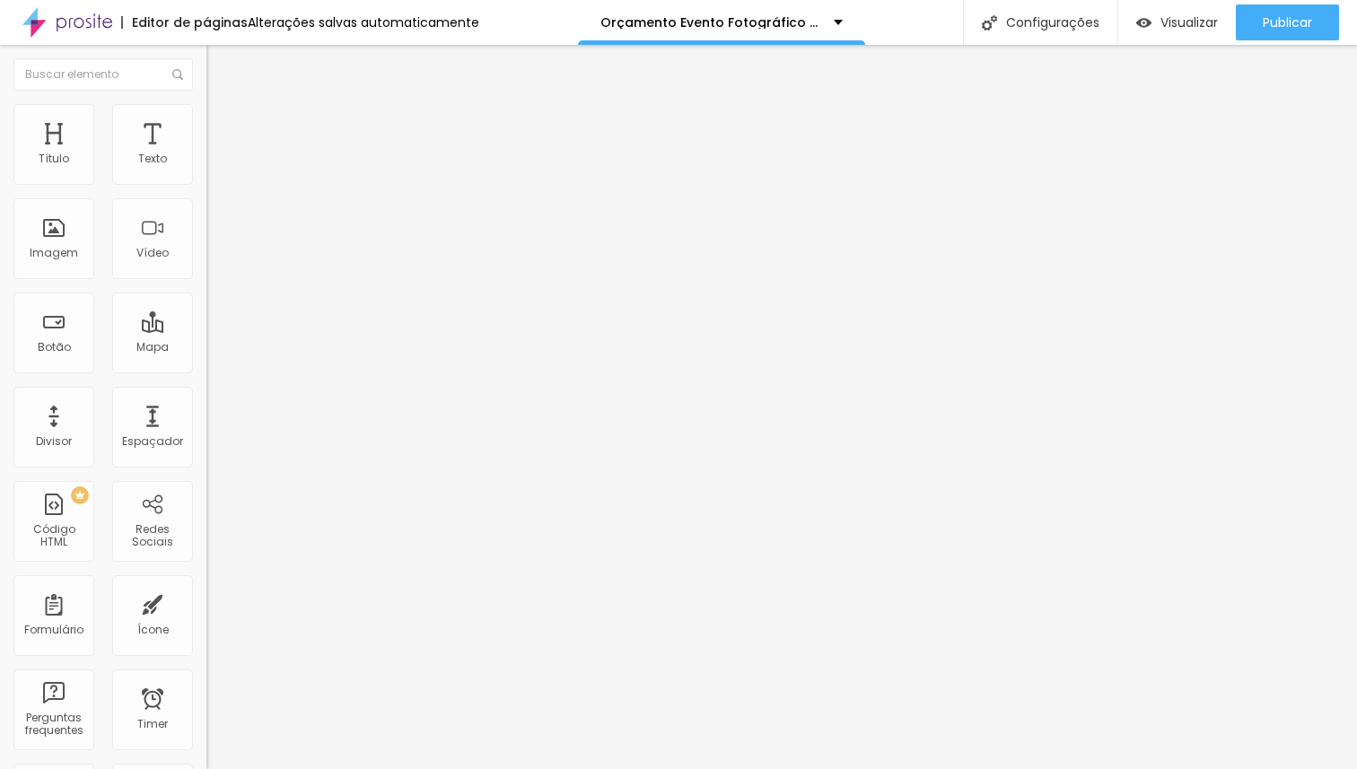
type input "9.6"
type input "9.5"
type input "9.4"
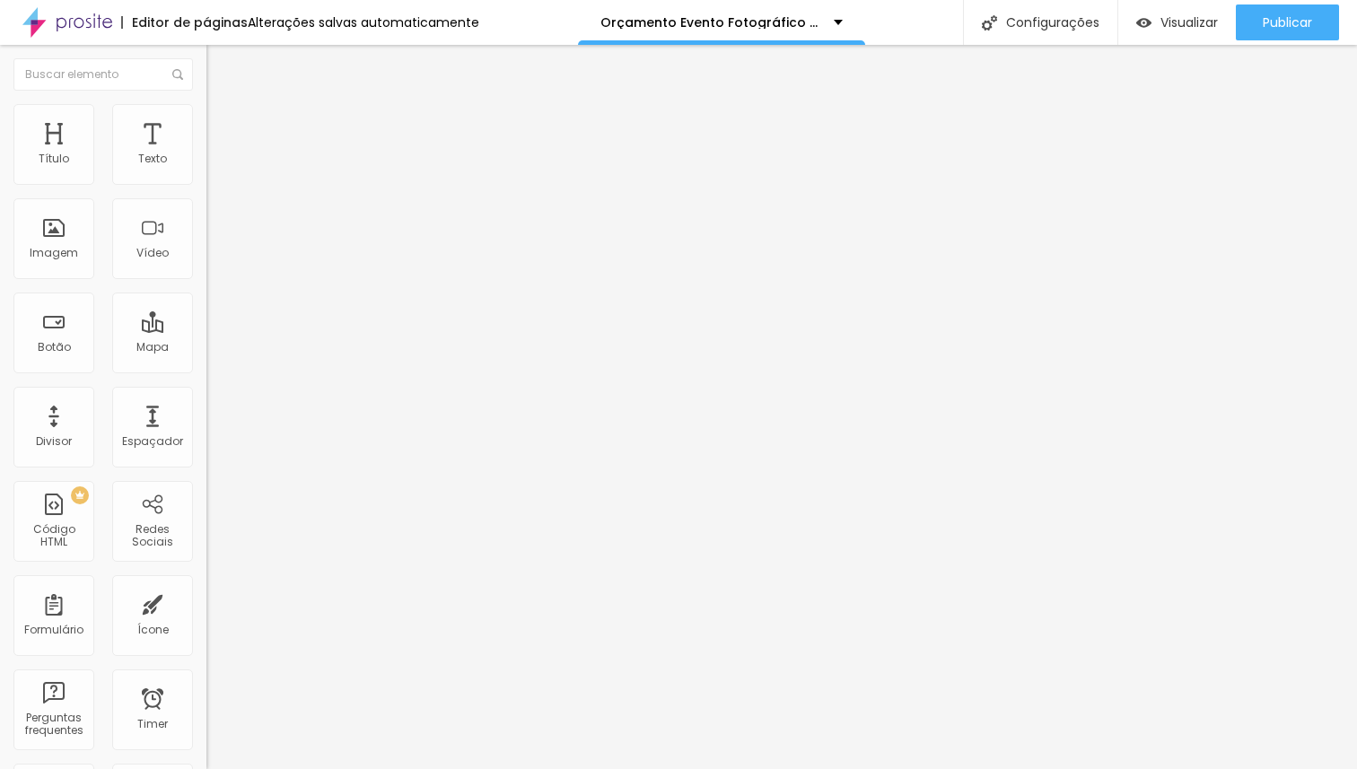
type input "9.4"
type input "9.3"
type input "9"
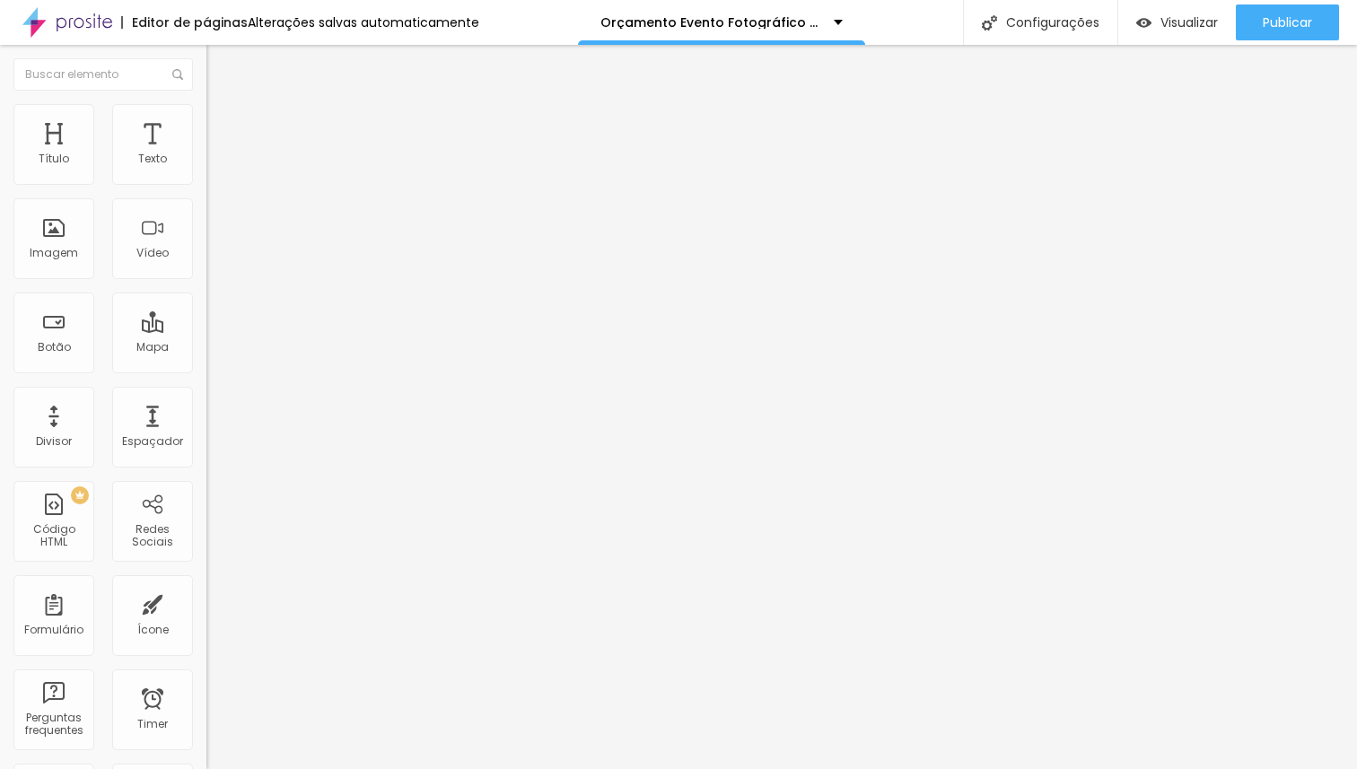
type input "8.9"
type input "8.5"
type input "8.4"
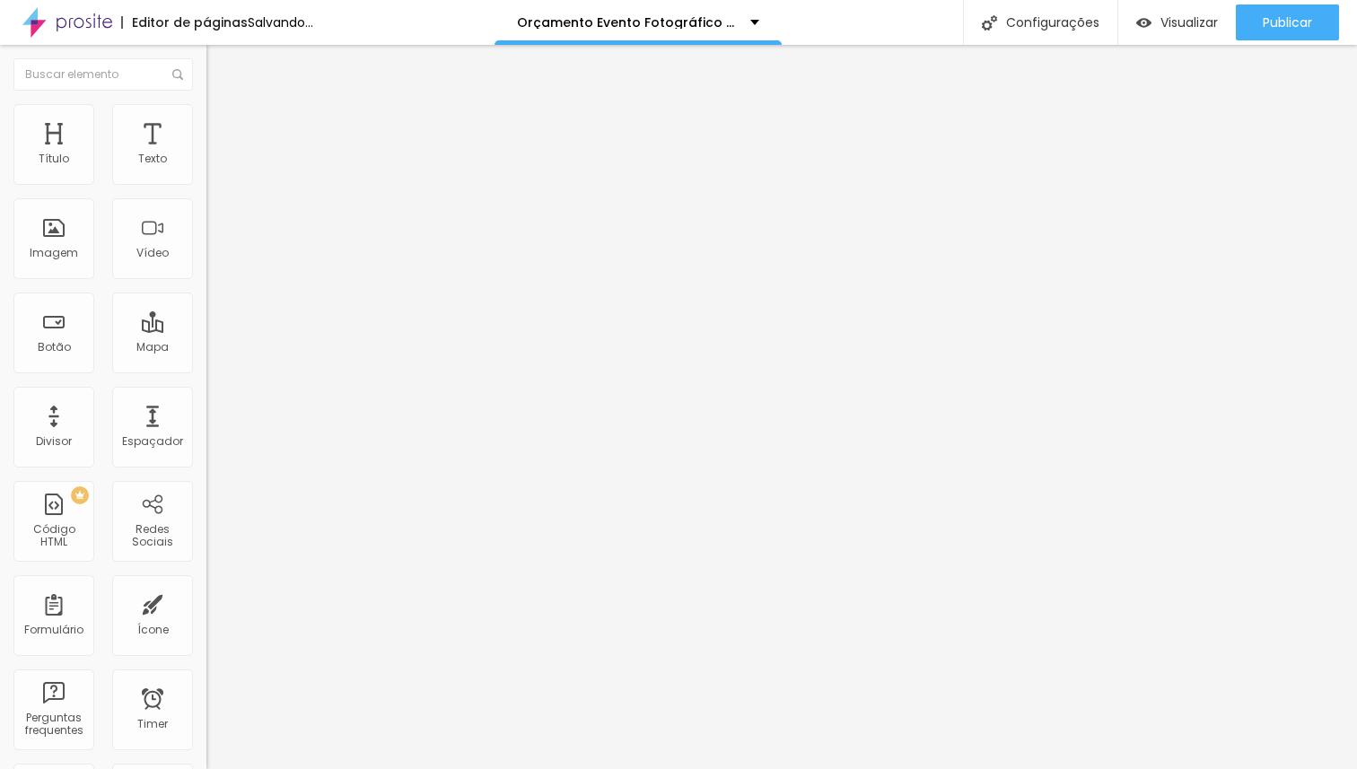
type input "8.4"
type input "8.3"
type input "8.2"
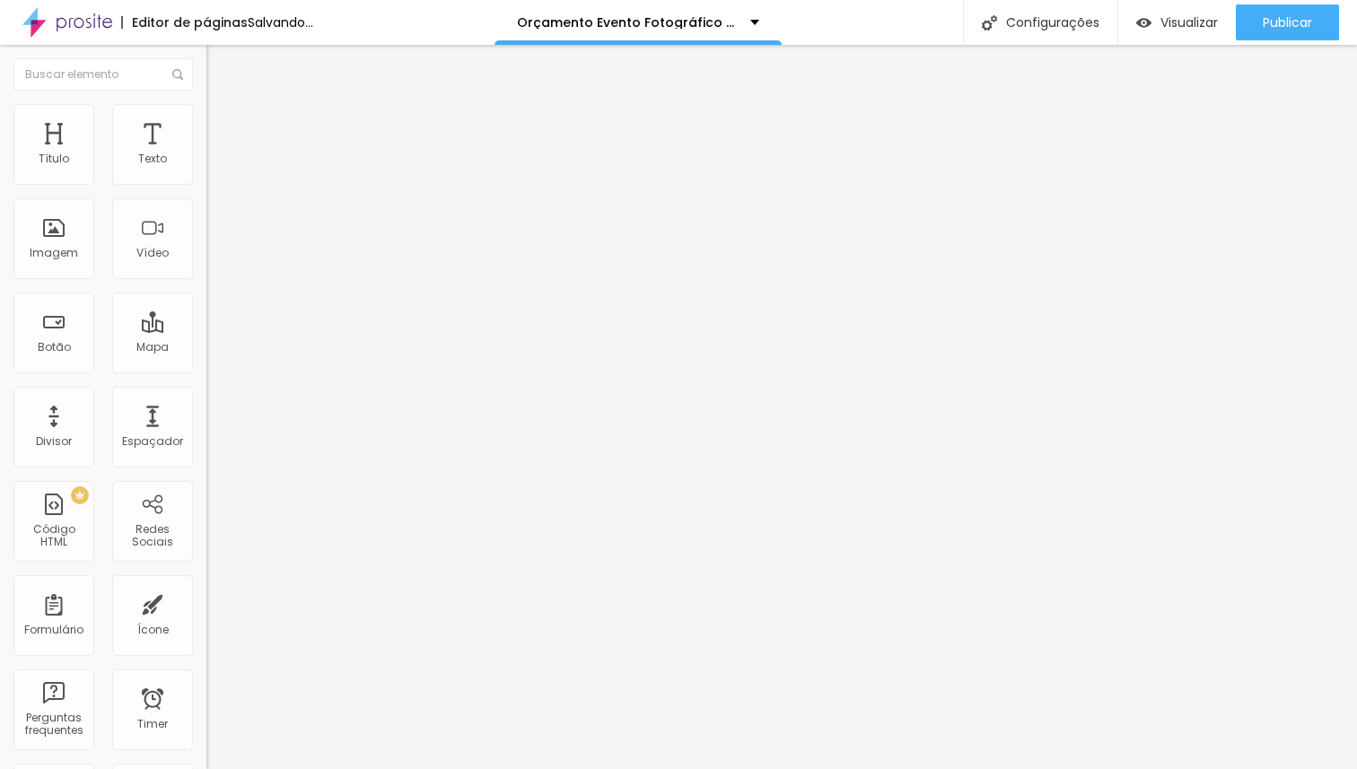
type input "8.1"
type input "8"
type input "7.9"
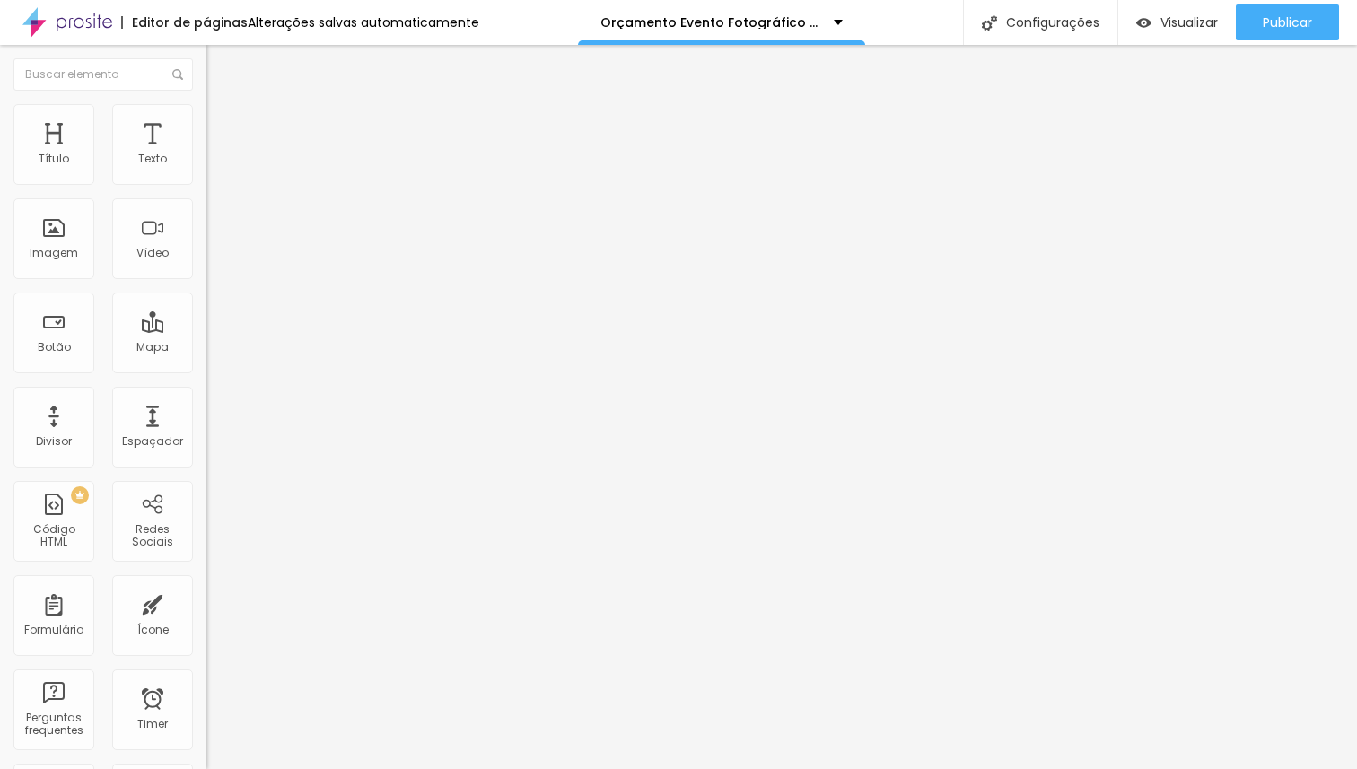
type input "7.9"
type input "8.2"
type input "8.4"
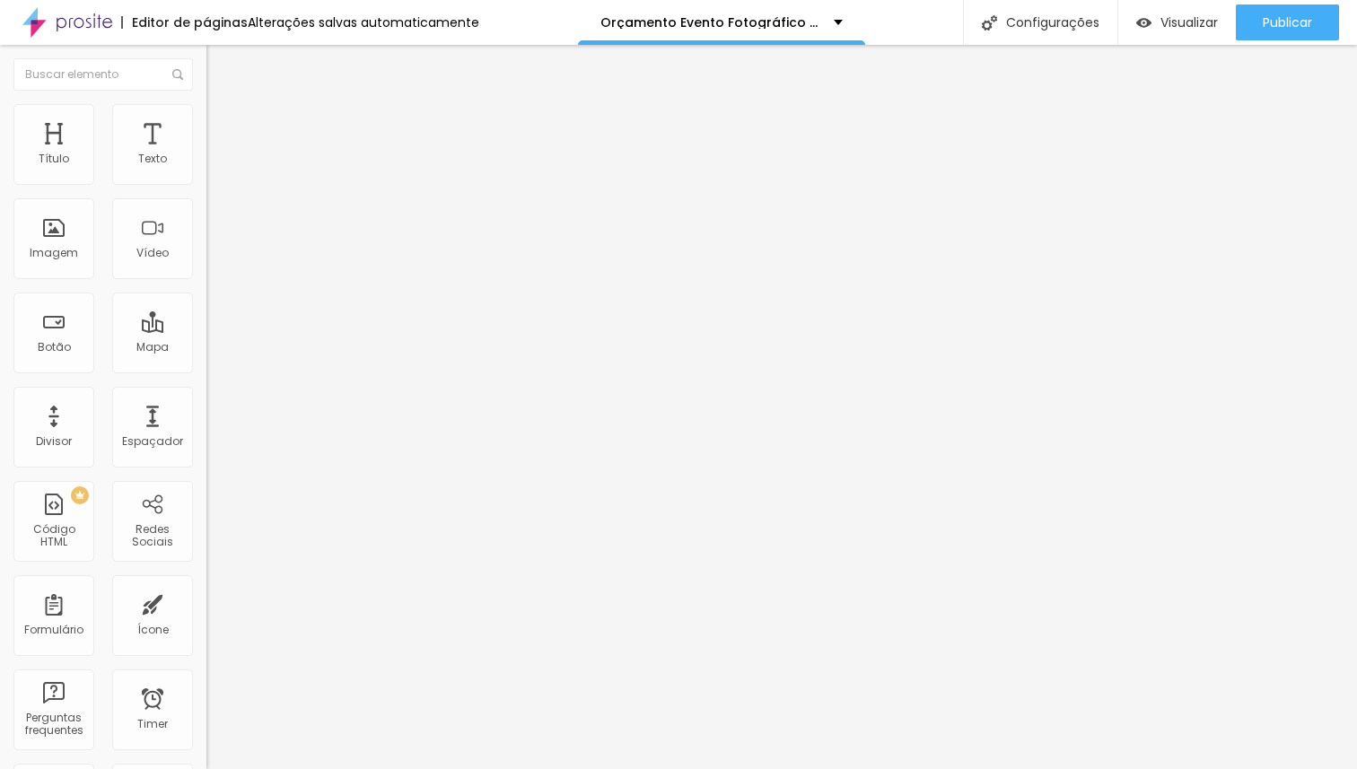
type input "8.5"
type input "8.6"
type input "8.4"
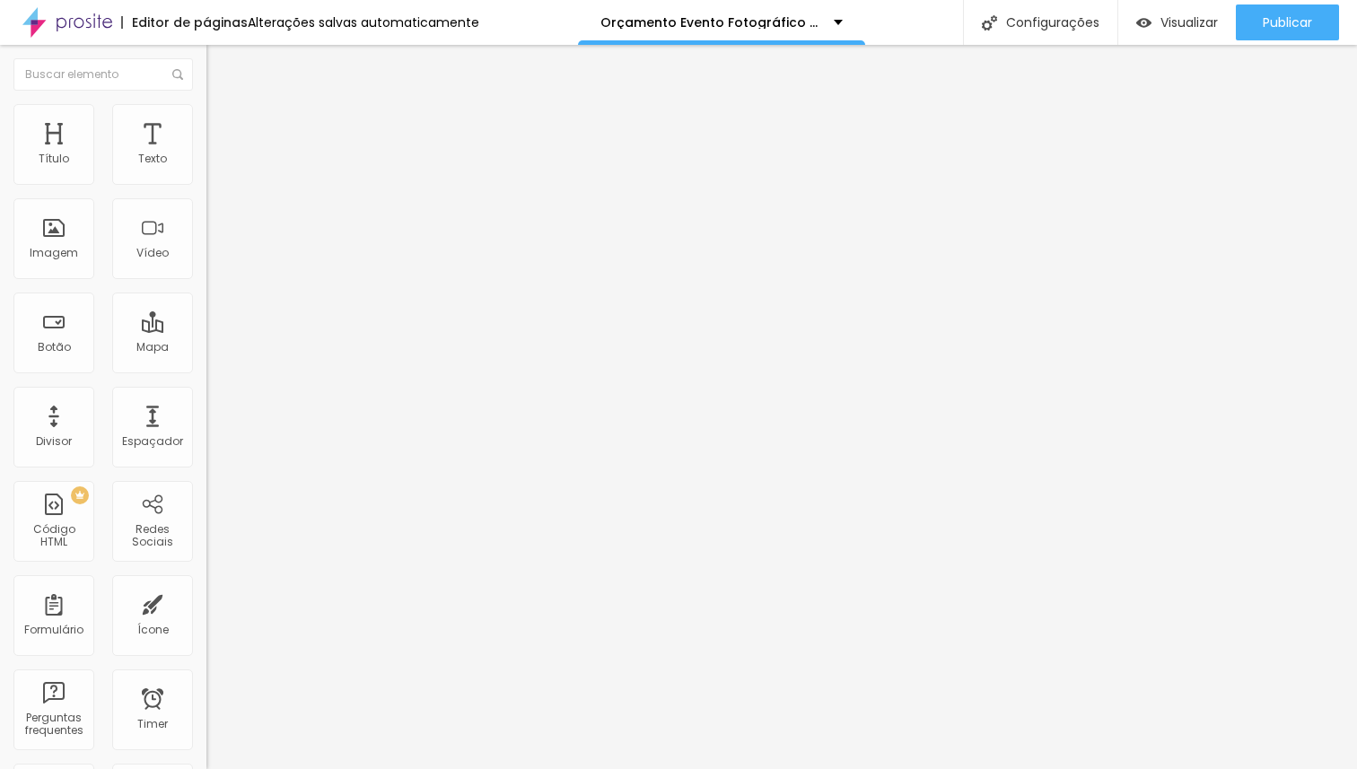
type input "8.4"
type input "8.3"
type input "8.2"
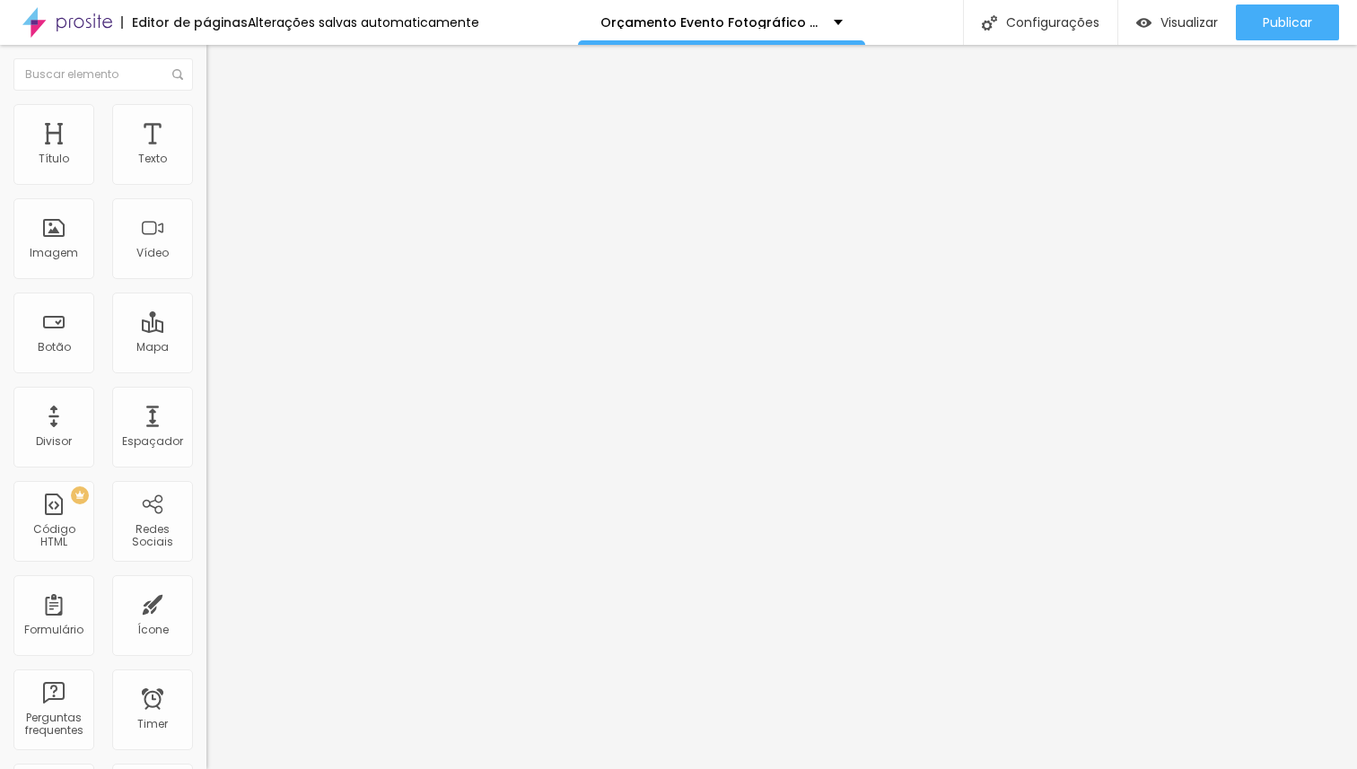
type input "8.1"
type input "8"
drag, startPoint x: 101, startPoint y: 415, endPoint x: 85, endPoint y: 408, distance: 17.3
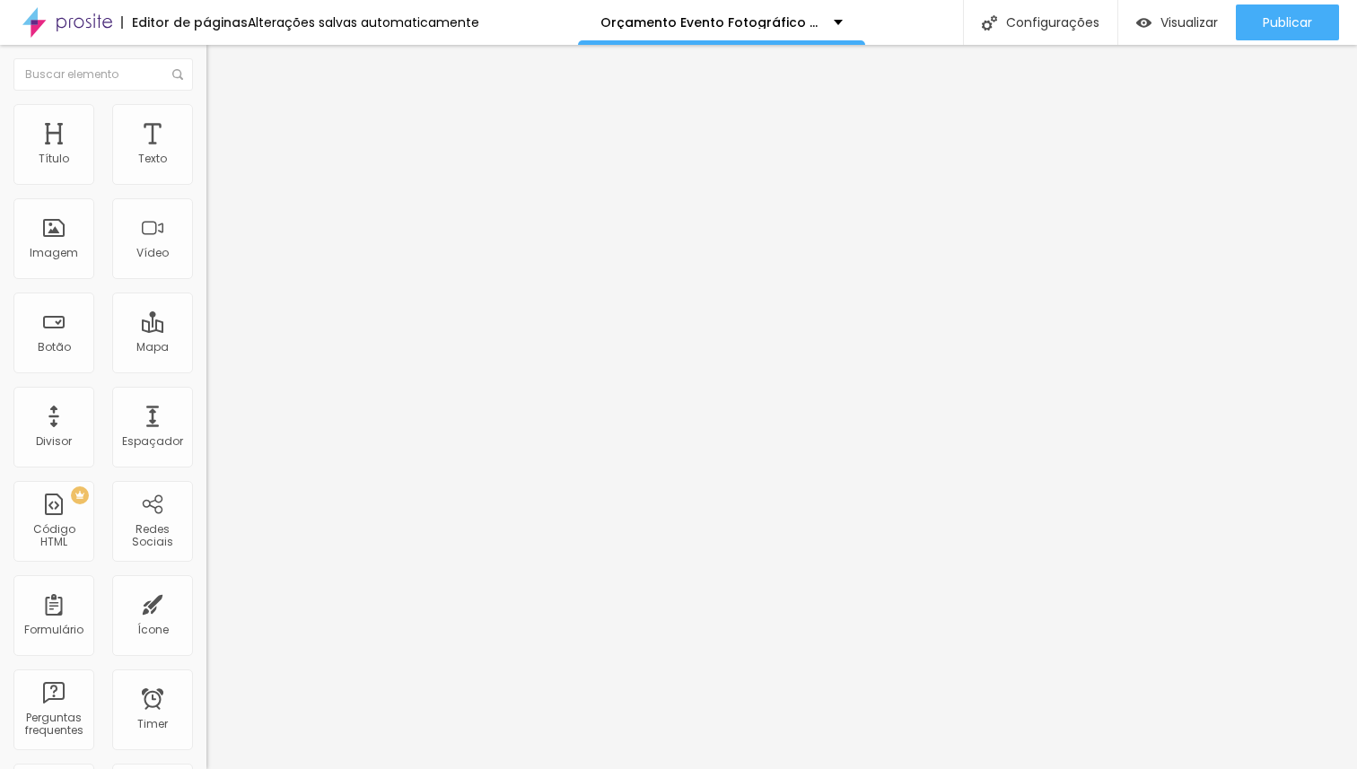
type input "8"
click at [206, 678] on input "range" at bounding box center [264, 685] width 116 height 14
click at [223, 124] on span "Avançado" at bounding box center [252, 116] width 59 height 15
type input "10"
type input "9"
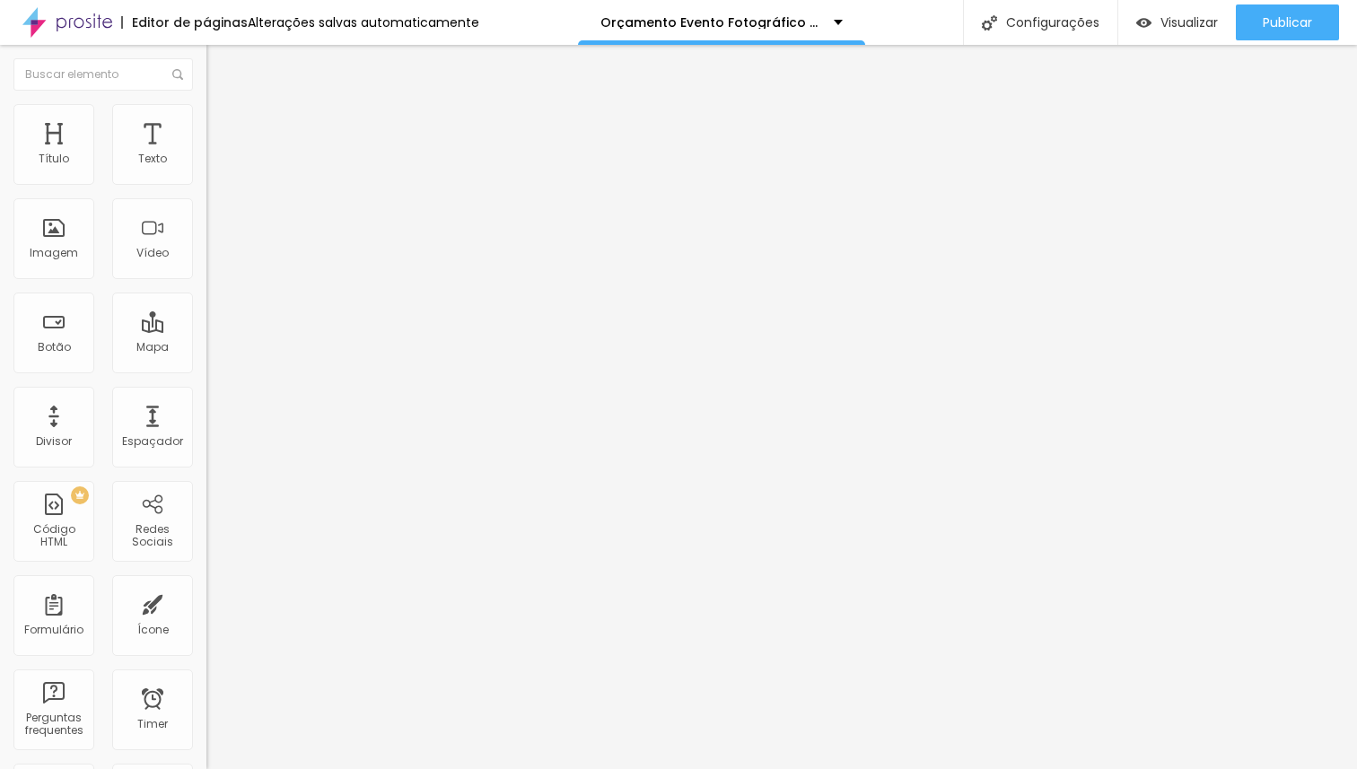
type input "9"
type input "0"
type input "4"
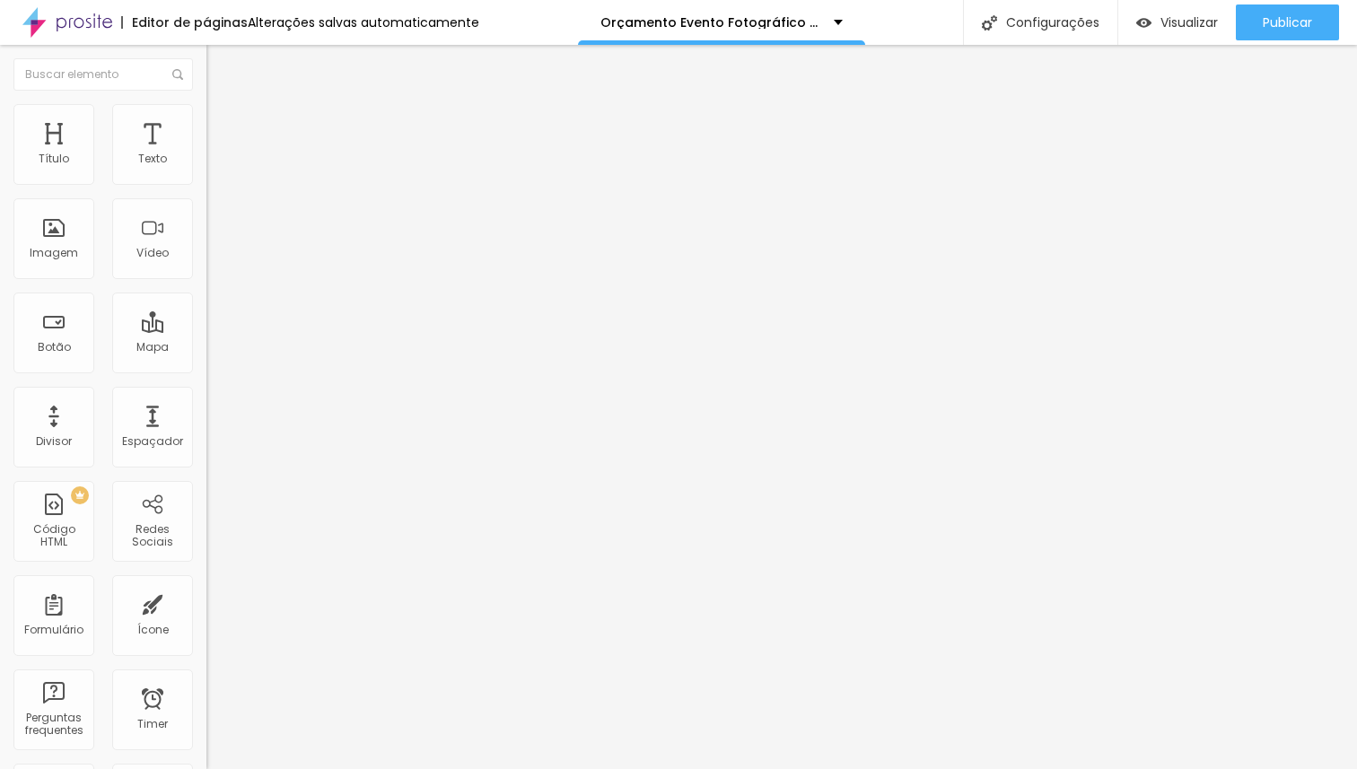
type input "43"
type input "100"
drag, startPoint x: 56, startPoint y: 175, endPoint x: 357, endPoint y: 188, distance: 301.8
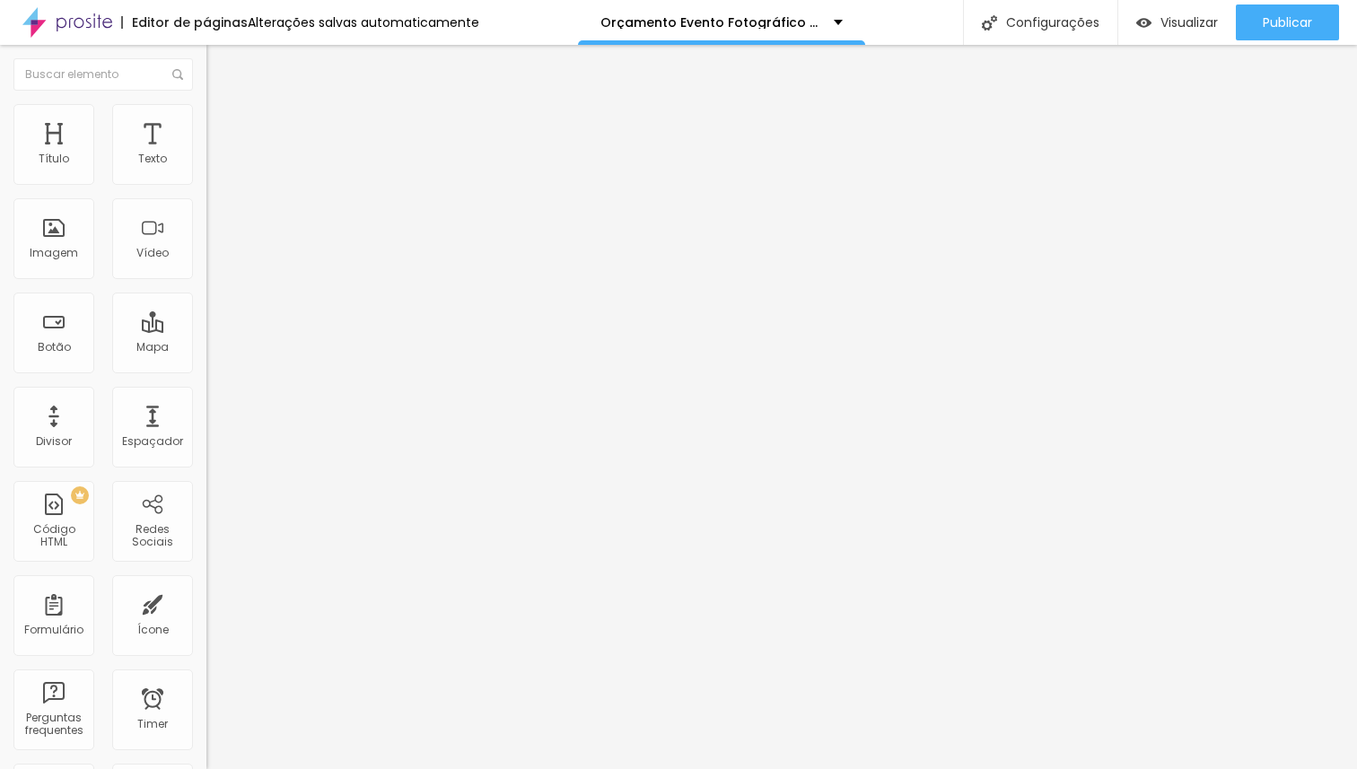
type input "100"
click at [322, 330] on input "range" at bounding box center [264, 337] width 116 height 14
drag, startPoint x: 51, startPoint y: 214, endPoint x: 0, endPoint y: 214, distance: 51.2
click at [206, 584] on input "range" at bounding box center [264, 591] width 116 height 14
click at [223, 123] on span "Avançado" at bounding box center [252, 116] width 59 height 15
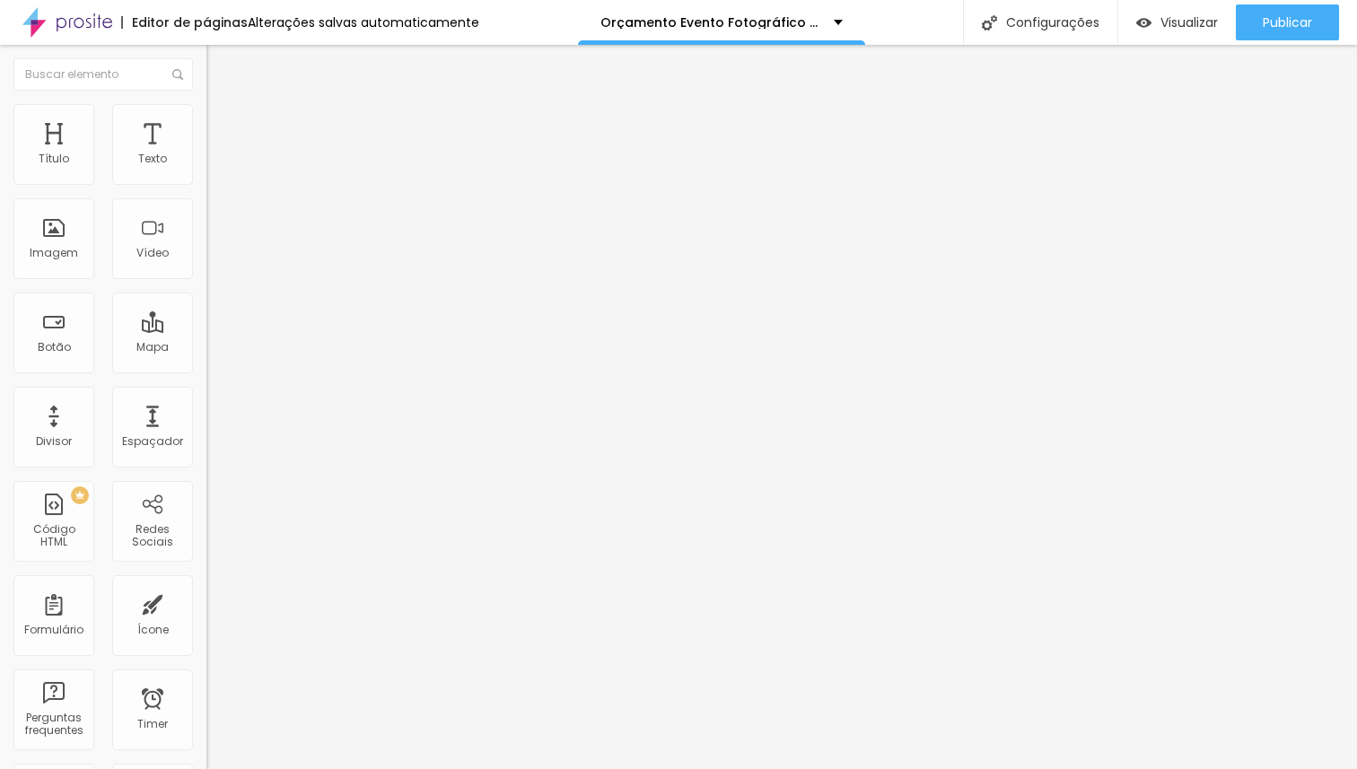
drag, startPoint x: 57, startPoint y: 176, endPoint x: 11, endPoint y: 199, distance: 52.2
click at [206, 330] on input "range" at bounding box center [264, 337] width 116 height 14
drag, startPoint x: 53, startPoint y: 211, endPoint x: 273, endPoint y: 204, distance: 220.0
click at [273, 584] on input "range" at bounding box center [264, 591] width 116 height 14
click at [206, 118] on li "Avançado" at bounding box center [309, 113] width 206 height 18
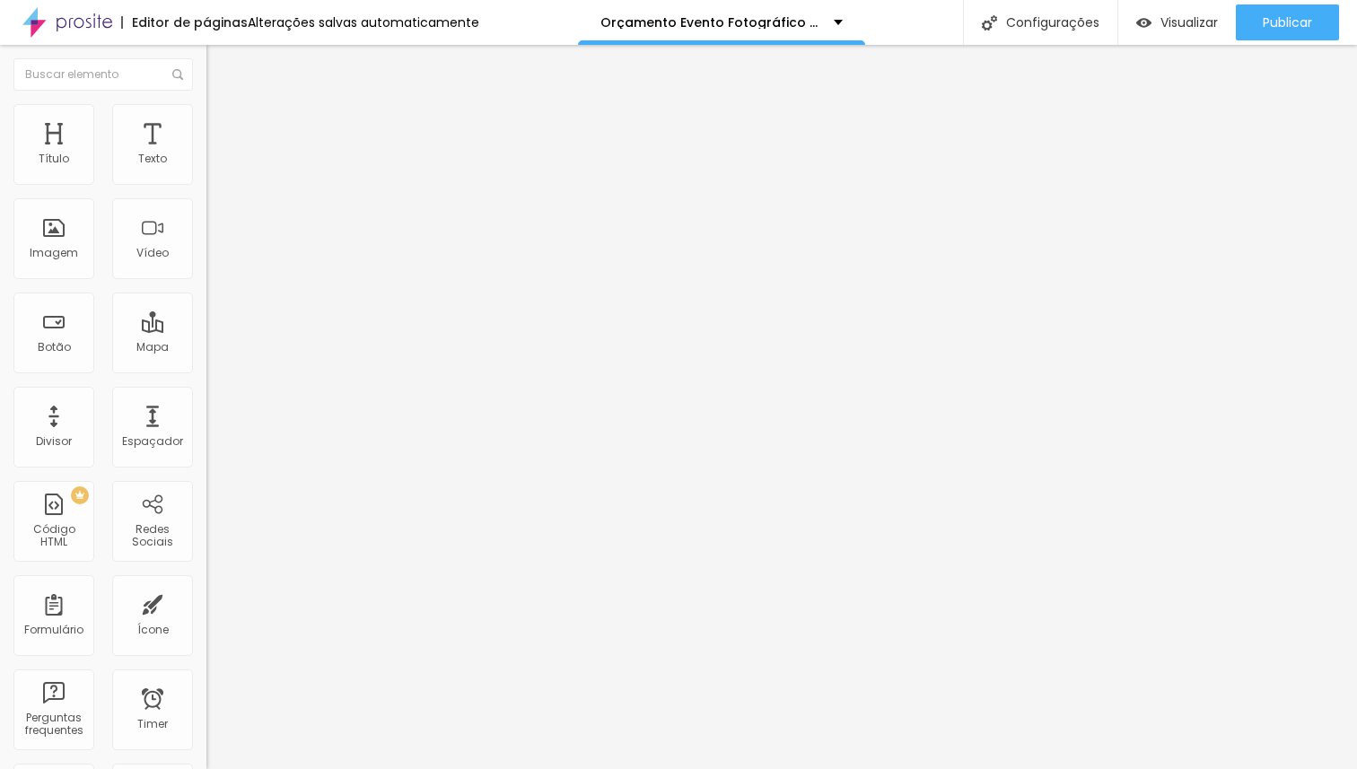
drag, startPoint x: 45, startPoint y: 178, endPoint x: 0, endPoint y: 171, distance: 45.3
click at [206, 330] on input "range" at bounding box center [264, 337] width 116 height 14
drag, startPoint x: 147, startPoint y: 209, endPoint x: 175, endPoint y: 220, distance: 29.8
click at [206, 584] on input "range" at bounding box center [264, 591] width 116 height 14
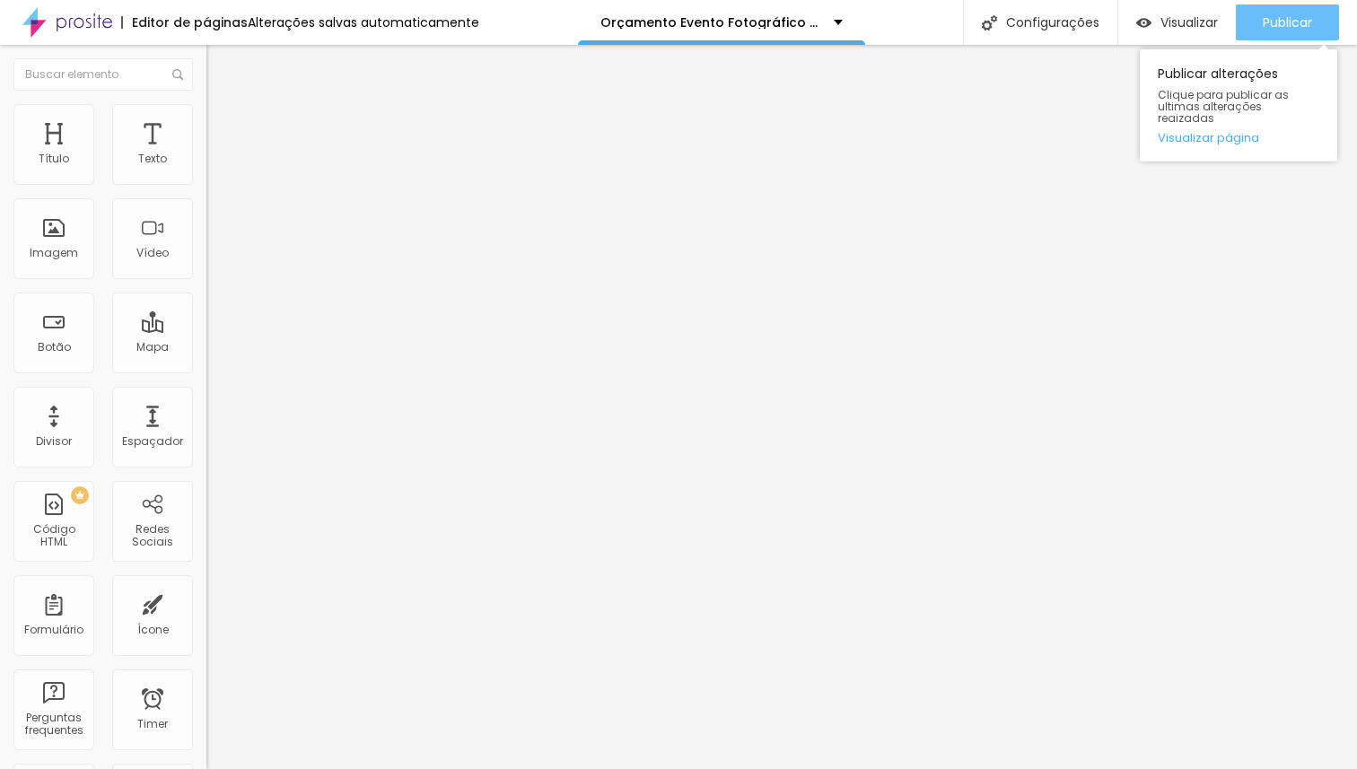
click at [1284, 20] on span "Publicar" at bounding box center [1287, 22] width 49 height 14
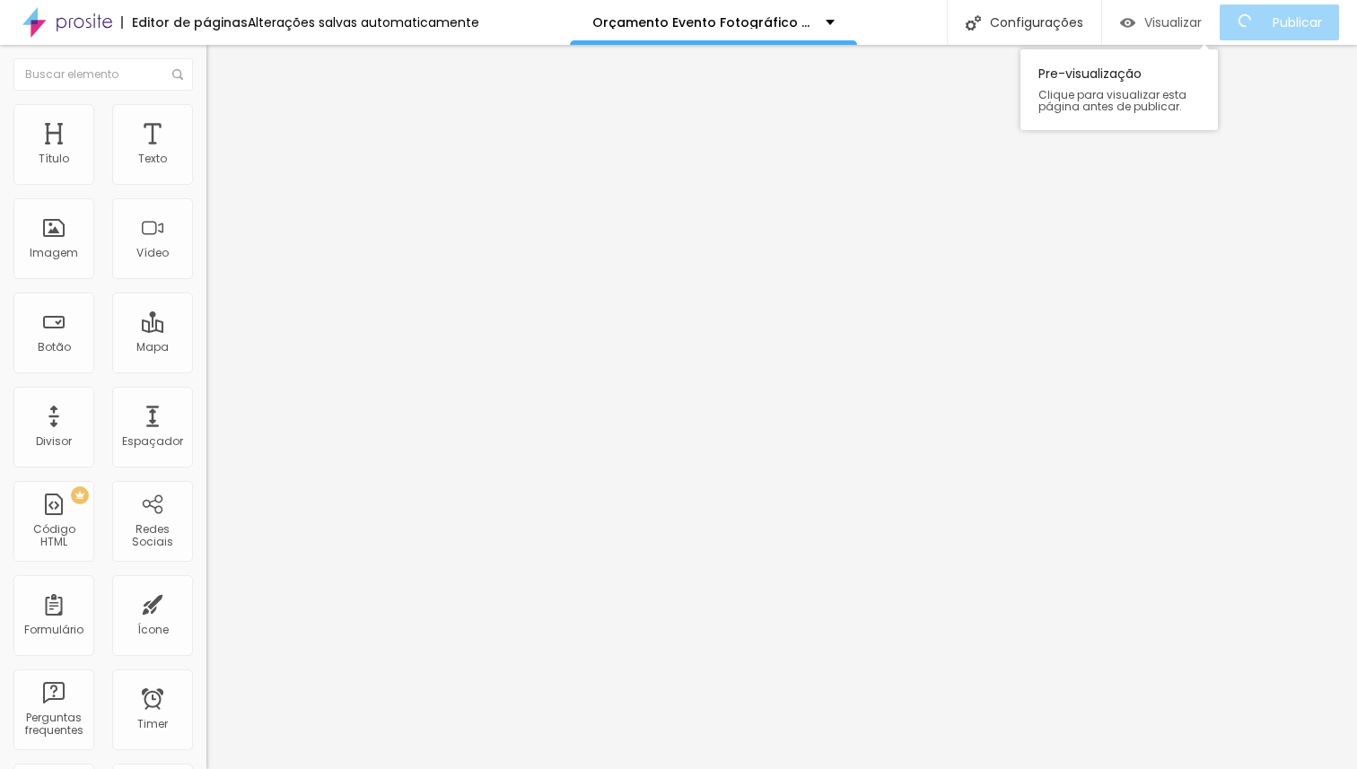
click at [1196, 26] on span "Visualizar" at bounding box center [1172, 22] width 57 height 14
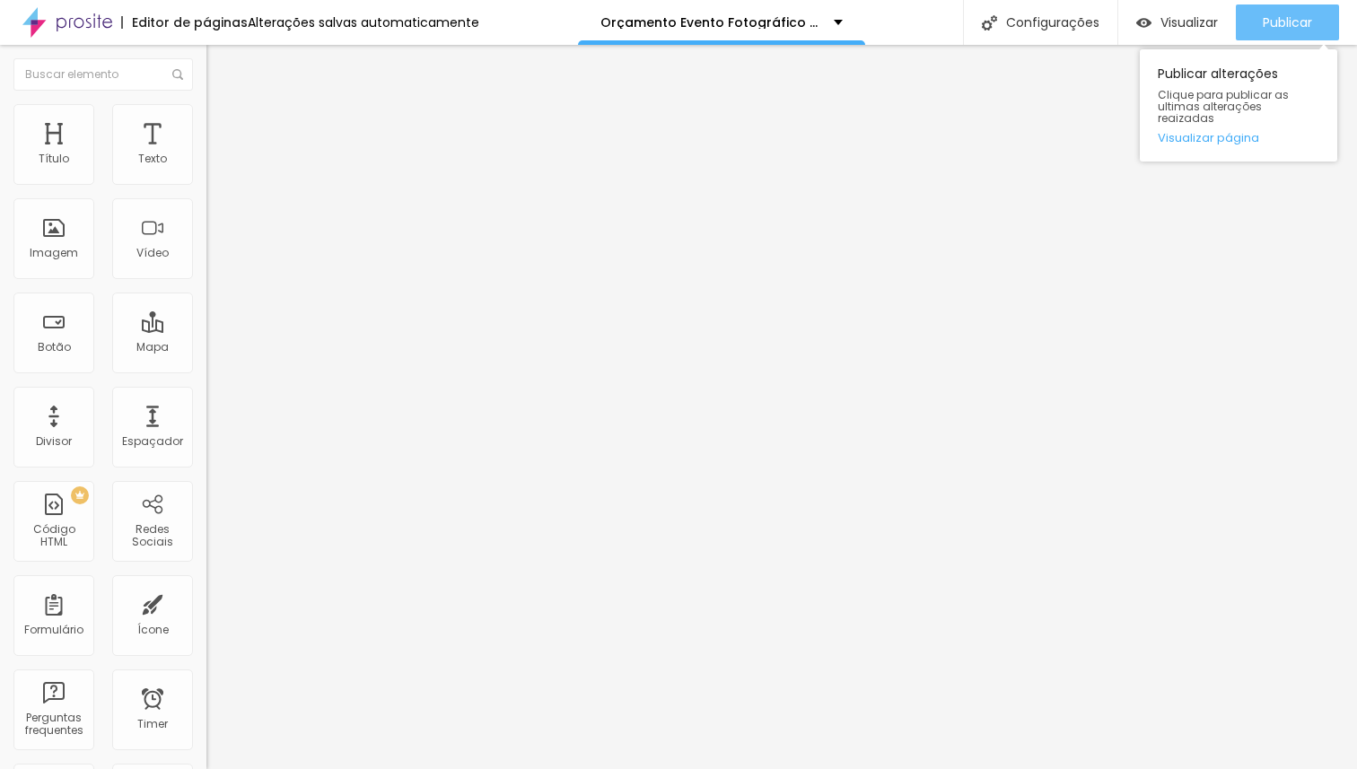
click at [1276, 8] on div "Publicar" at bounding box center [1287, 22] width 49 height 36
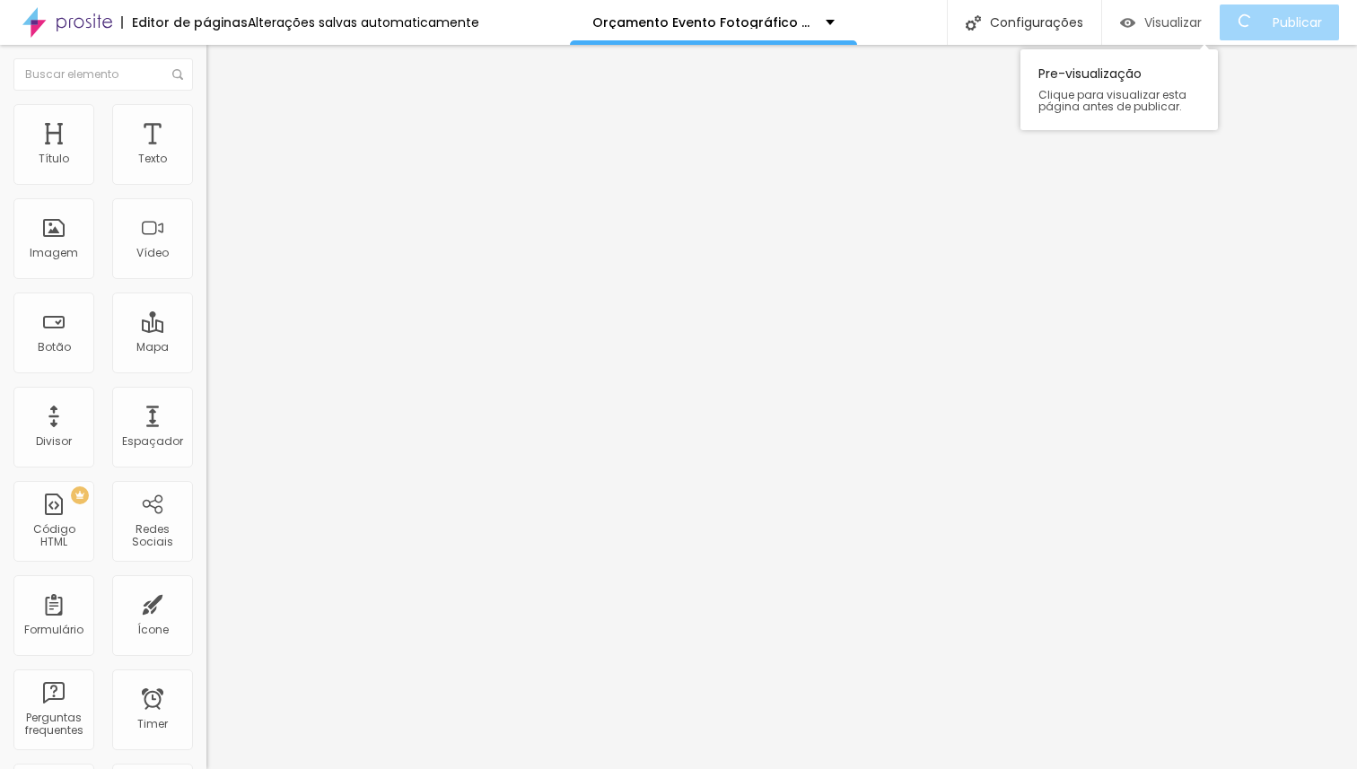
click at [1150, 24] on div "Visualizar" at bounding box center [1161, 22] width 82 height 15
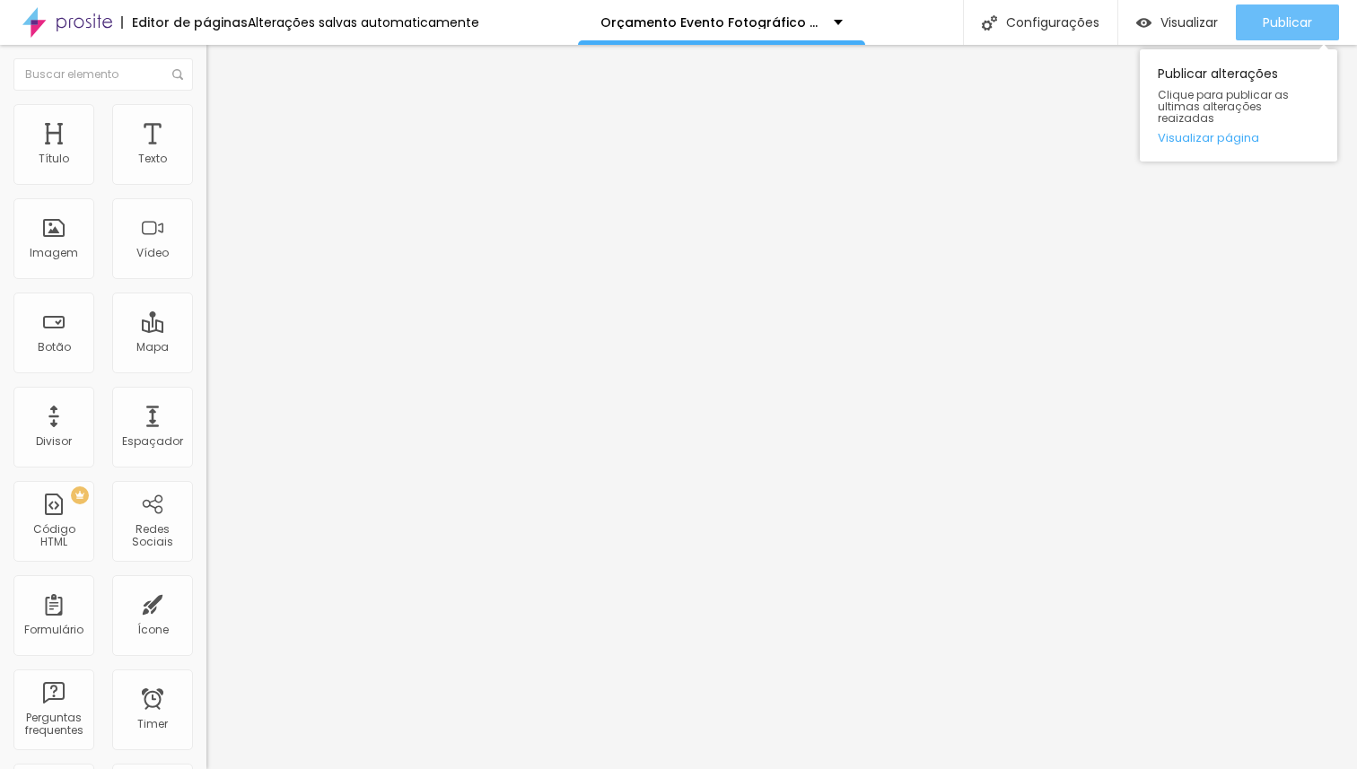
click at [1248, 12] on button "Publicar" at bounding box center [1287, 22] width 103 height 36
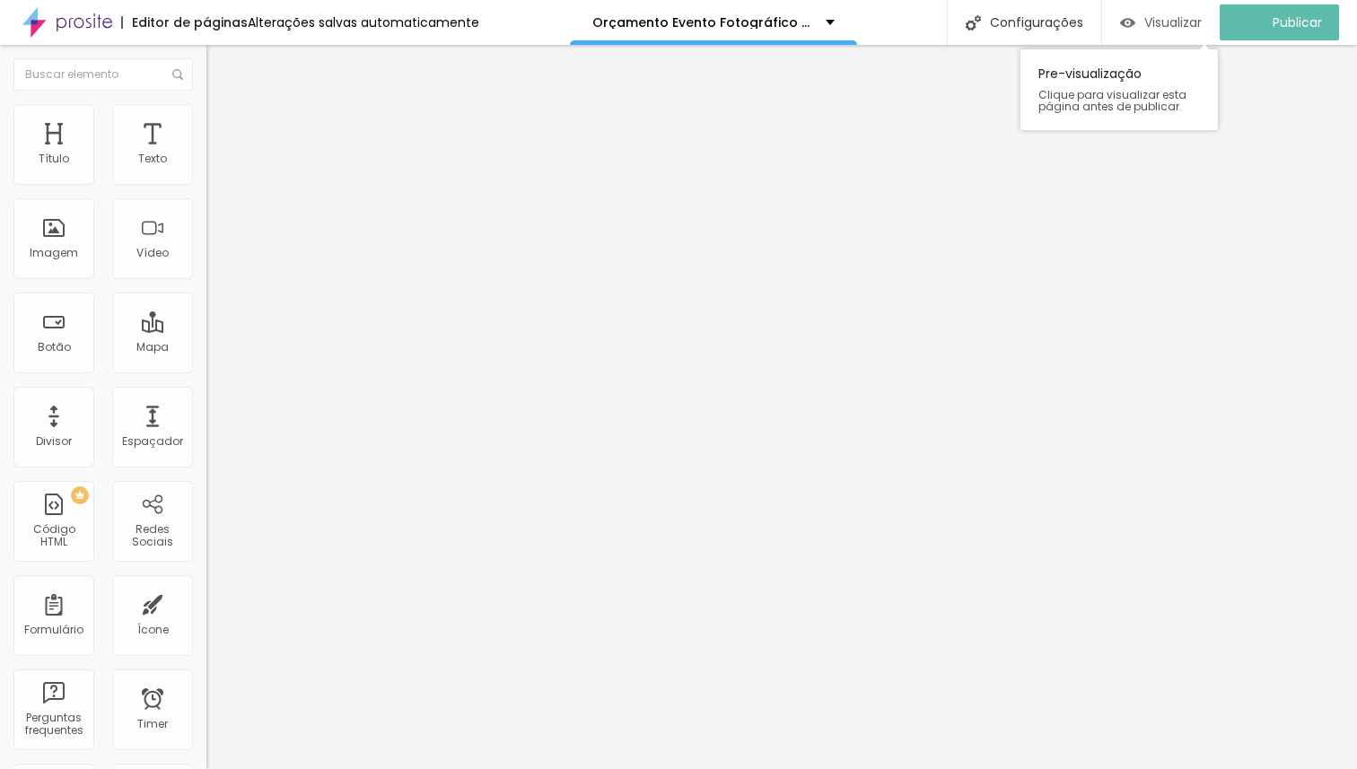
click at [1184, 21] on span "Visualizar" at bounding box center [1172, 22] width 57 height 14
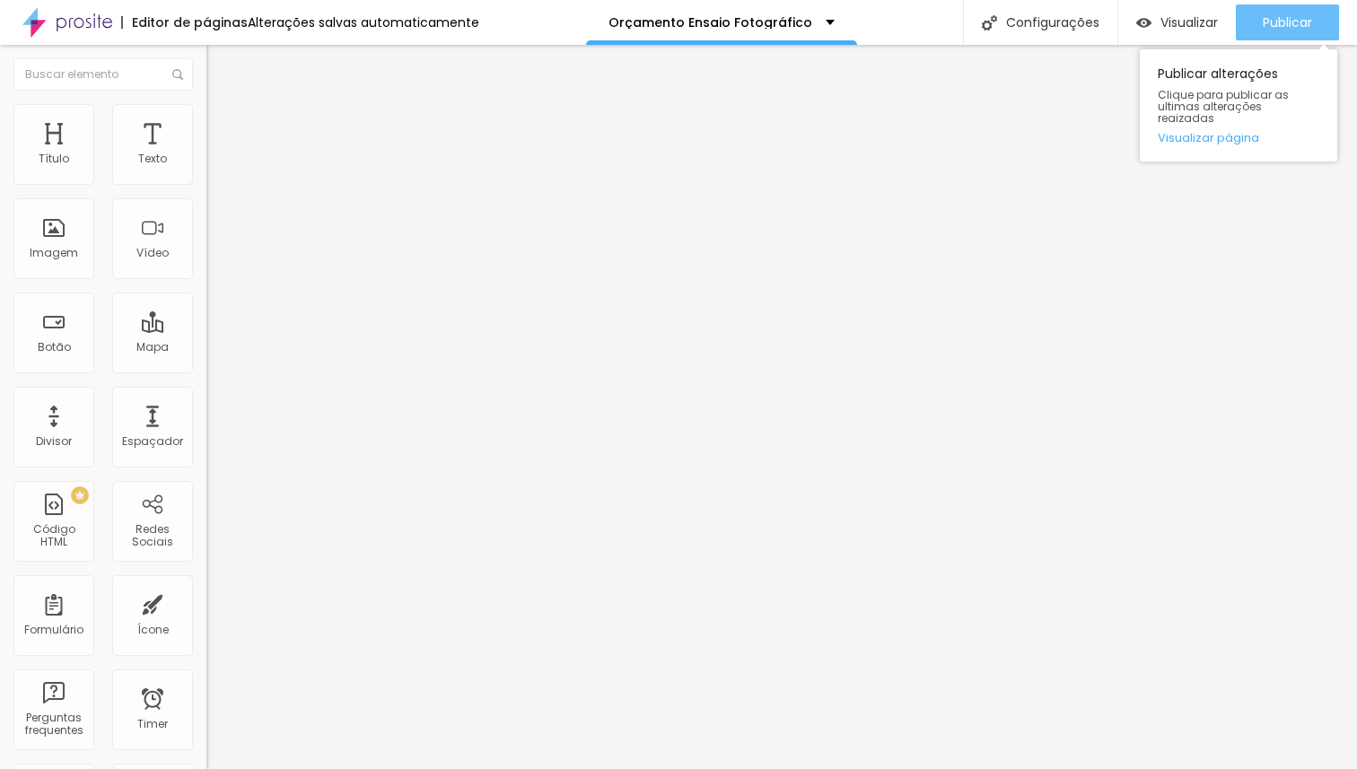
click at [1255, 11] on button "Publicar" at bounding box center [1287, 22] width 103 height 36
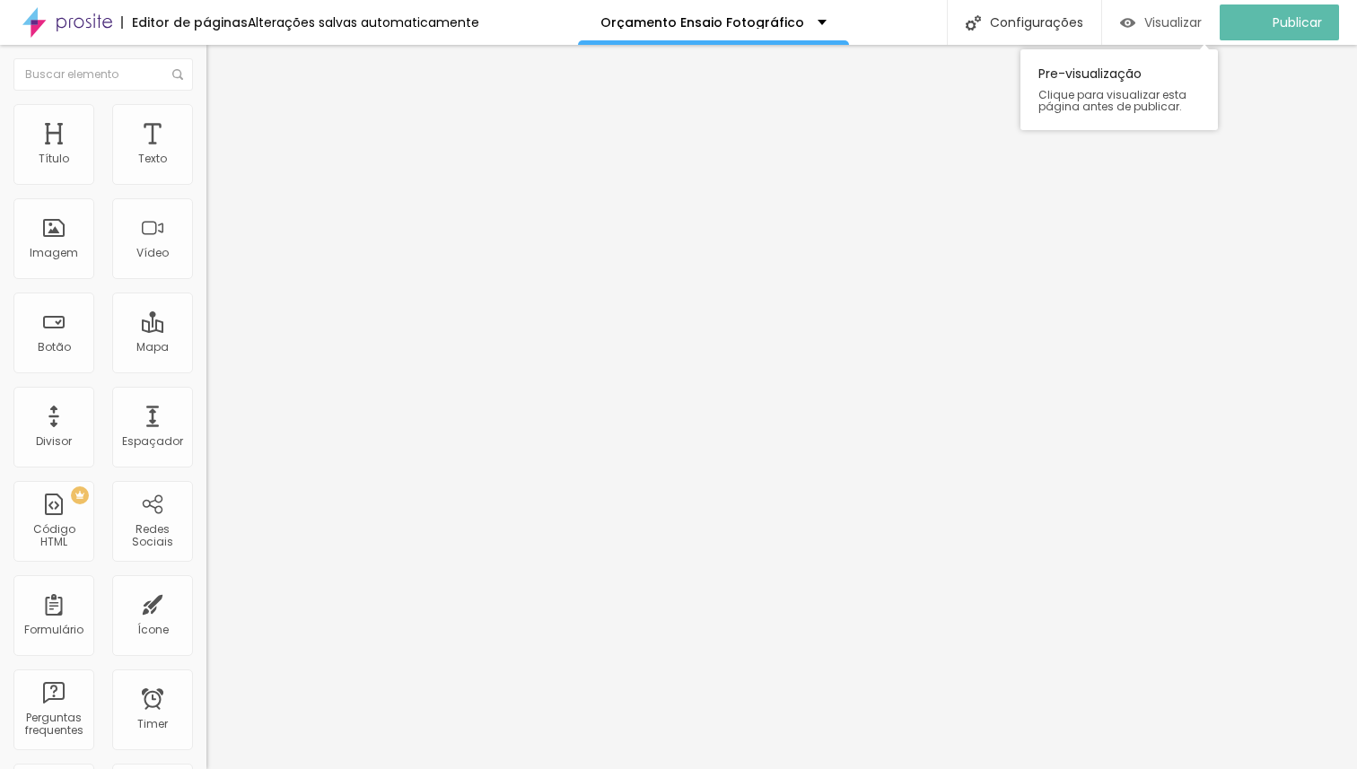
click at [1183, 21] on span "Visualizar" at bounding box center [1172, 22] width 57 height 14
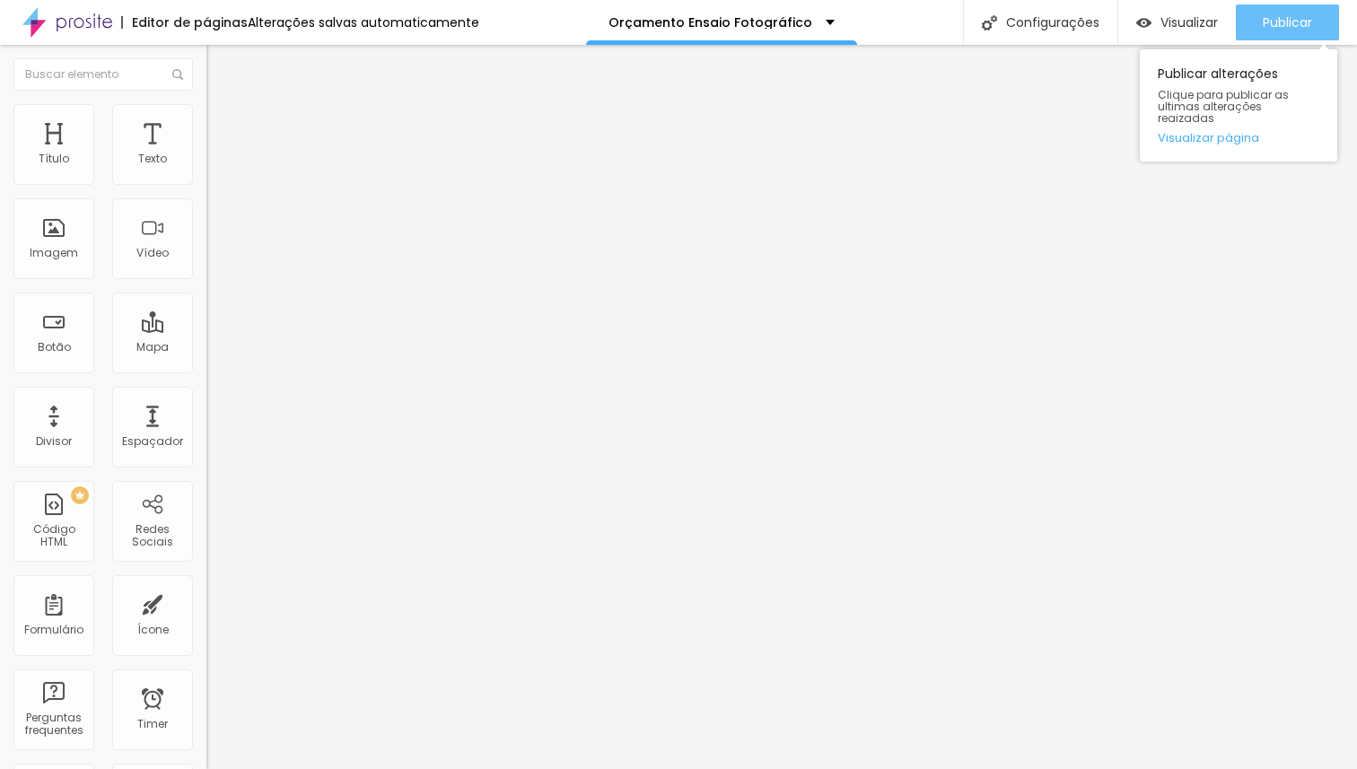
click at [1297, 19] on span "Publicar" at bounding box center [1287, 22] width 49 height 14
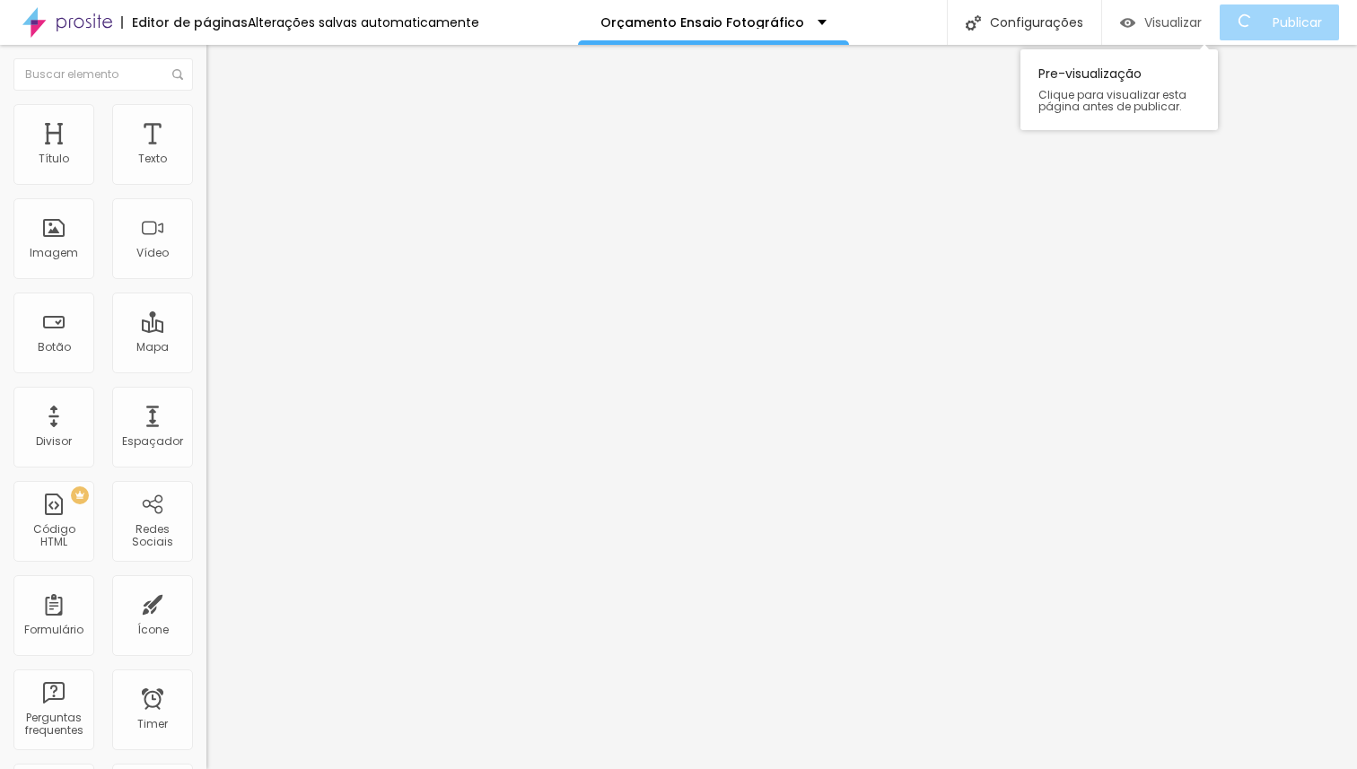
click at [1201, 18] on span "Visualizar" at bounding box center [1172, 22] width 57 height 14
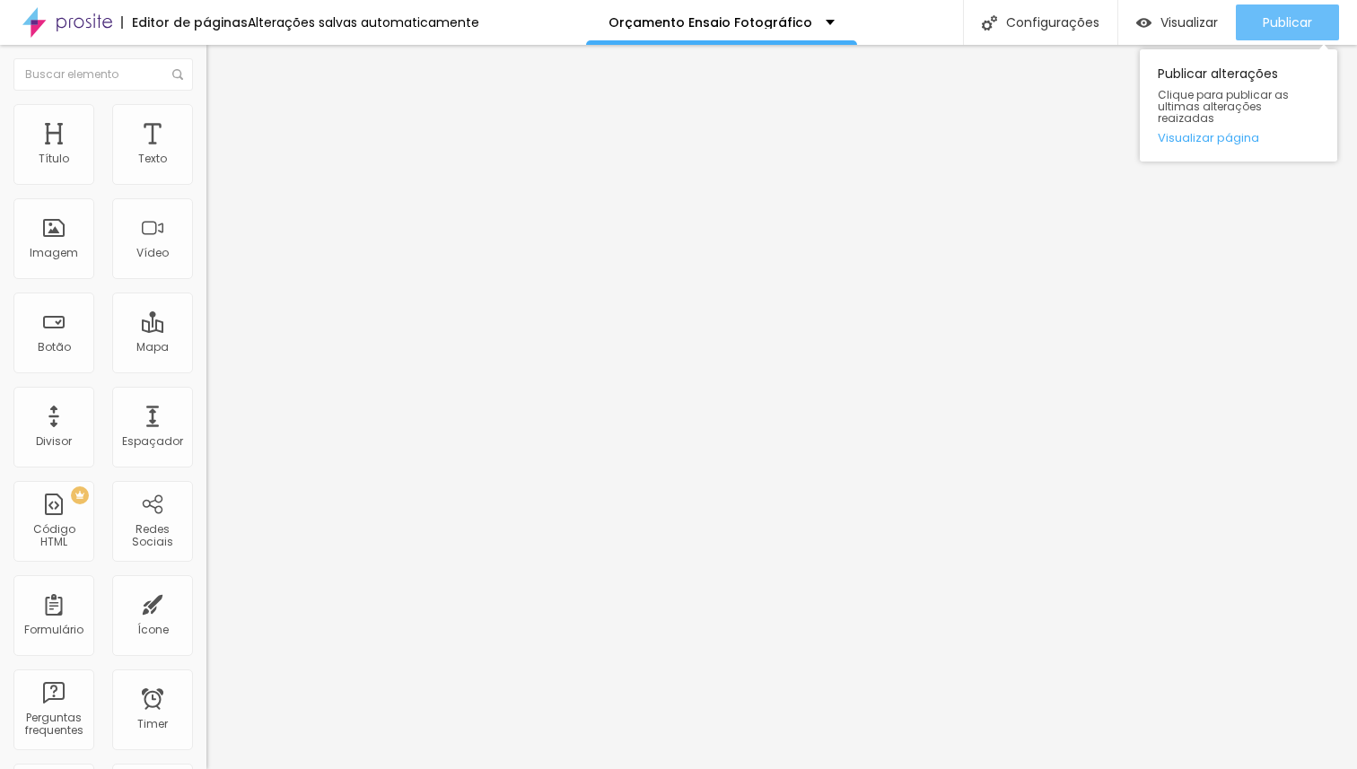
click at [1302, 17] on span "Publicar" at bounding box center [1287, 22] width 49 height 14
click at [1284, 20] on span "Publicar" at bounding box center [1287, 22] width 49 height 14
click at [1276, 20] on span "Publicar" at bounding box center [1287, 22] width 49 height 14
